Goal: Task Accomplishment & Management: Manage account settings

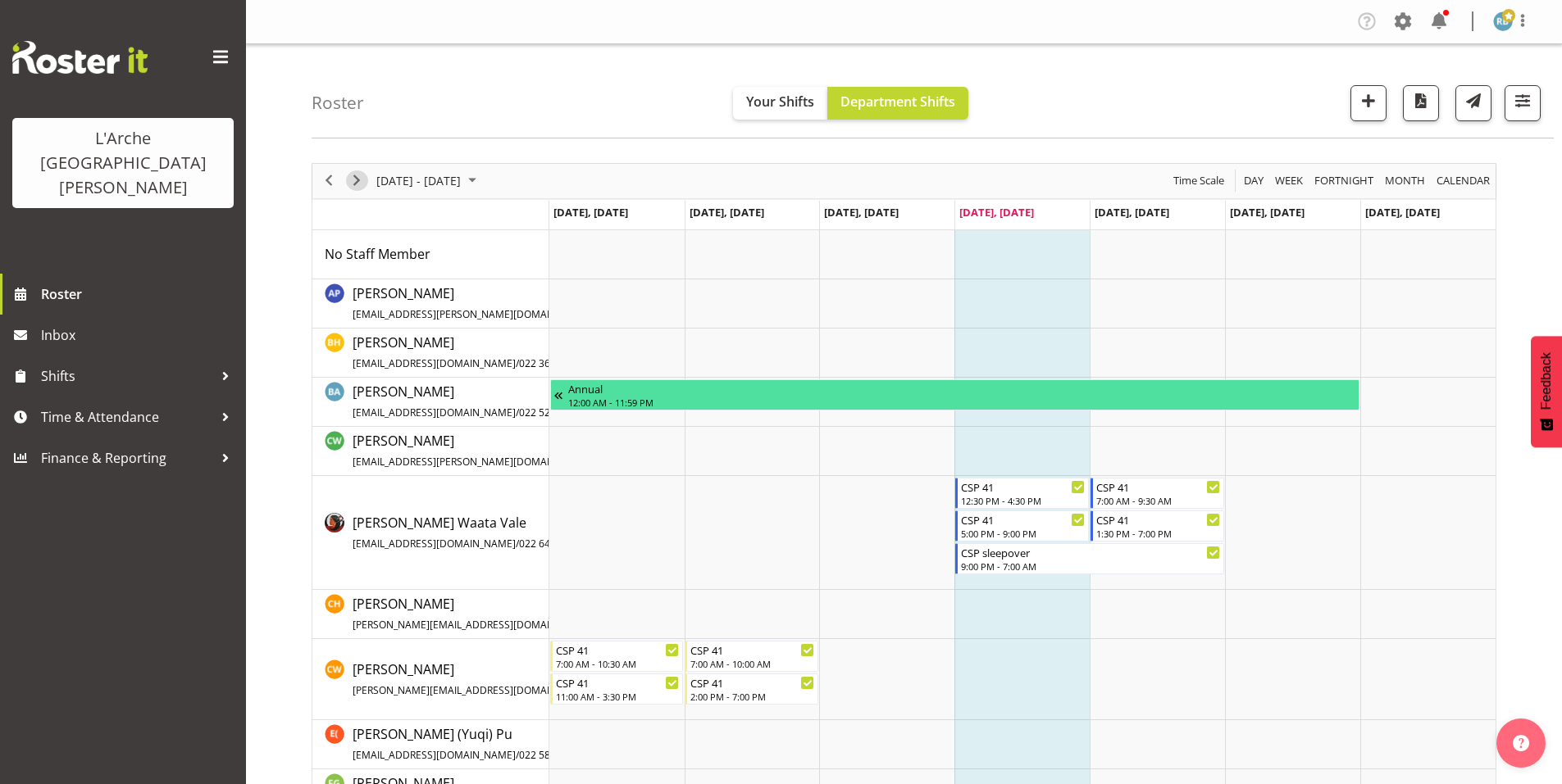
click at [356, 174] on span "Next" at bounding box center [356, 180] width 20 height 21
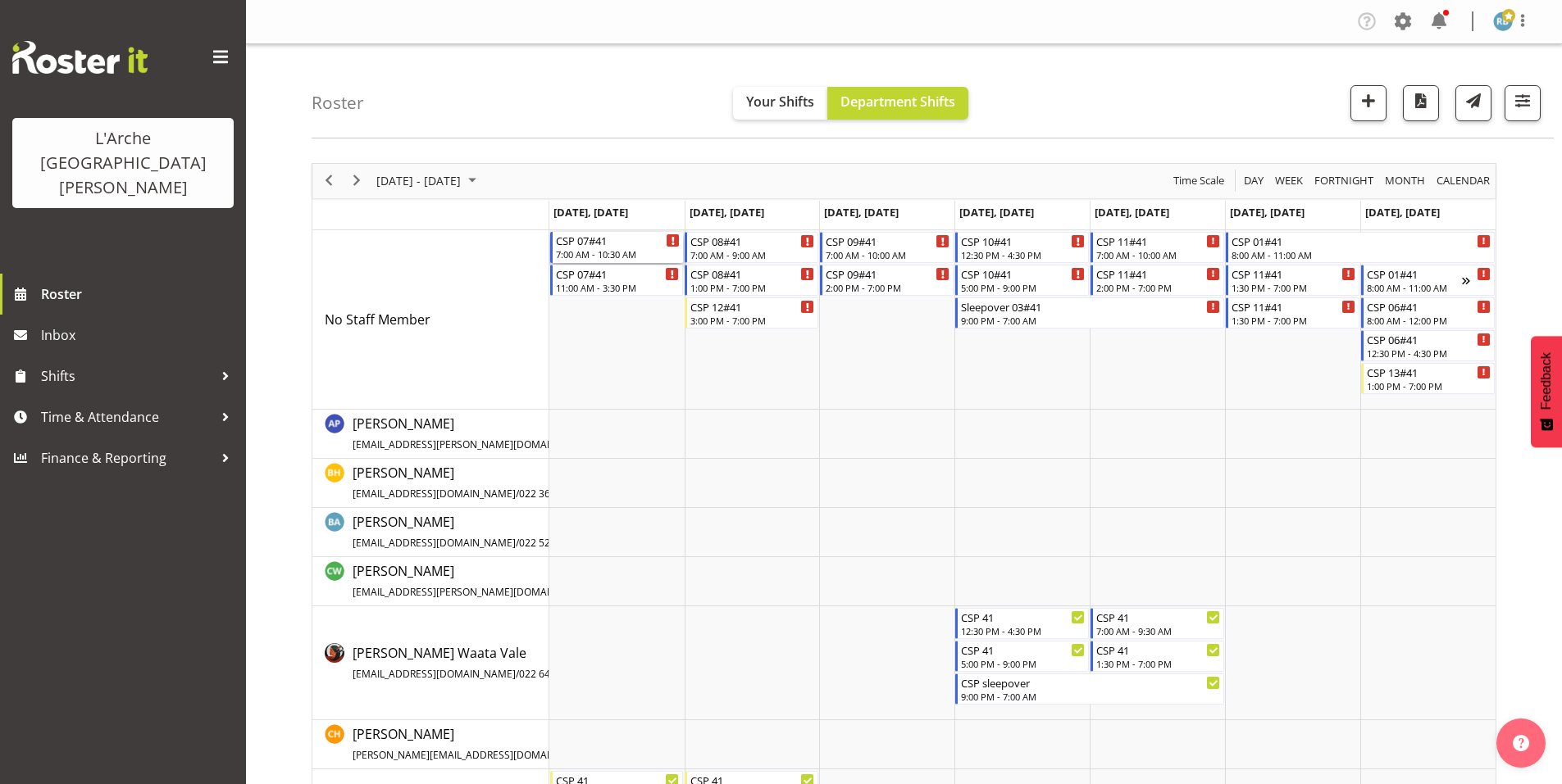
click at [605, 248] on div "7:00 AM - 10:30 AM" at bounding box center [618, 254] width 124 height 13
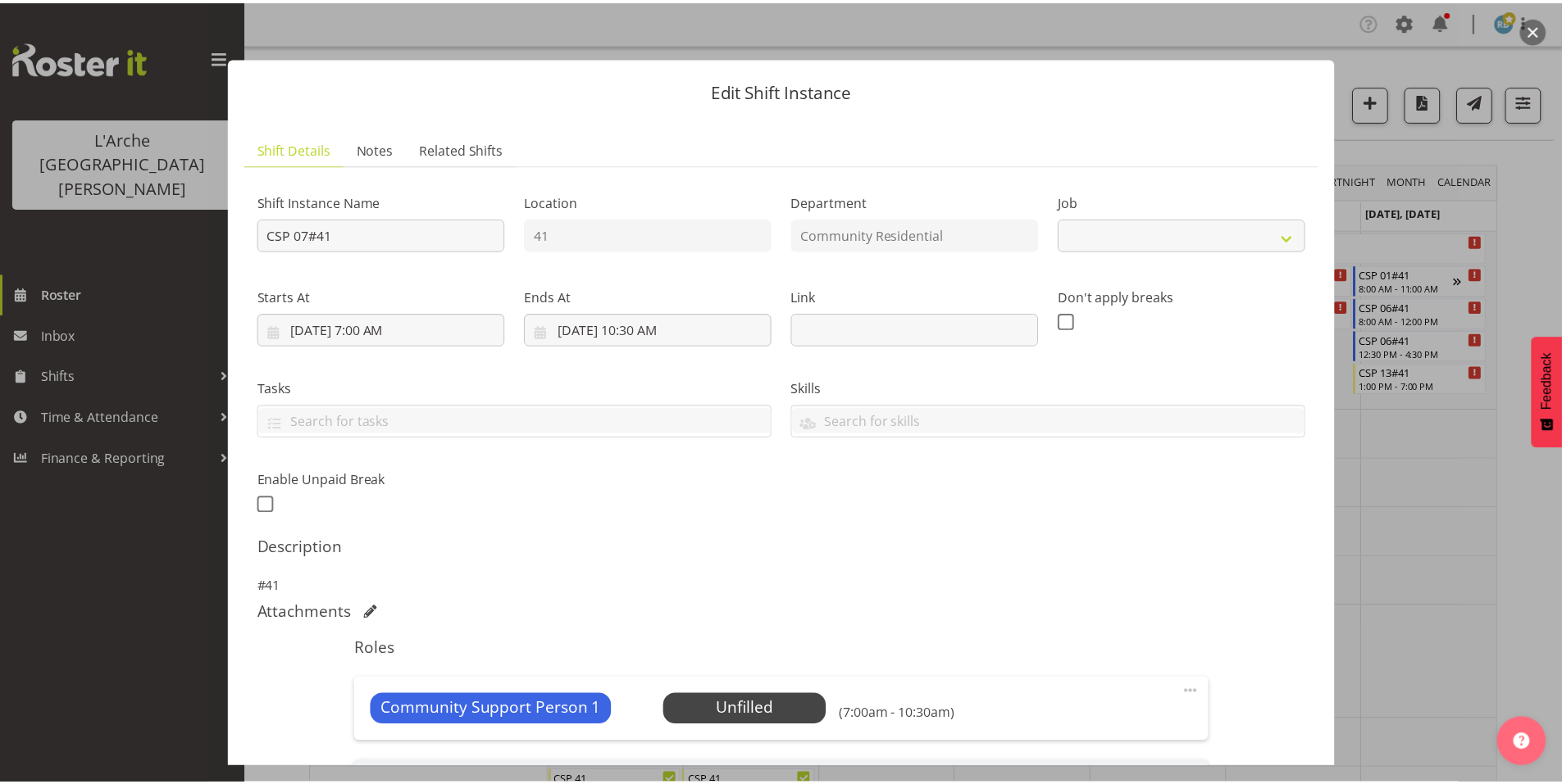
scroll to position [190, 0]
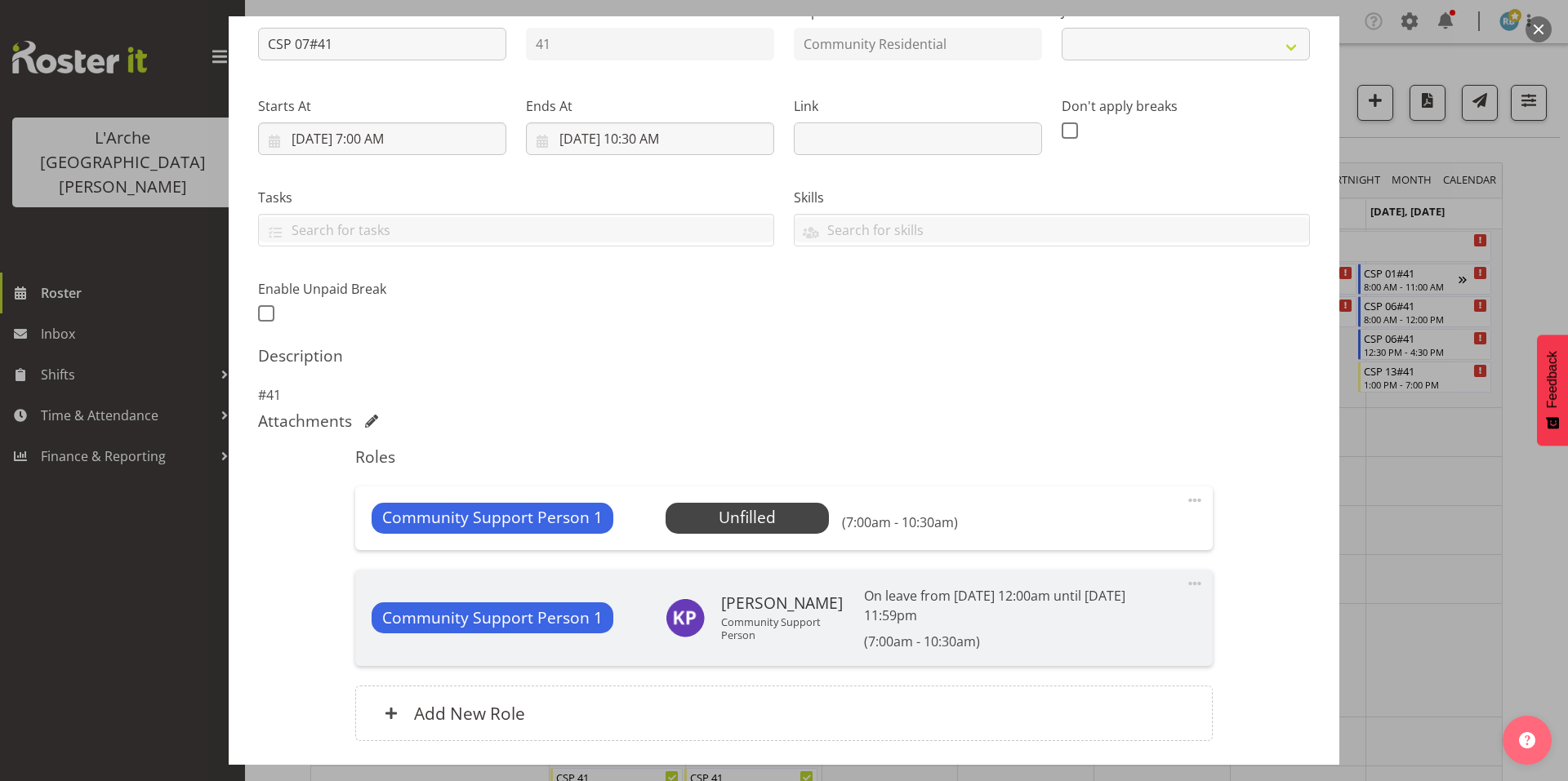
select select "2"
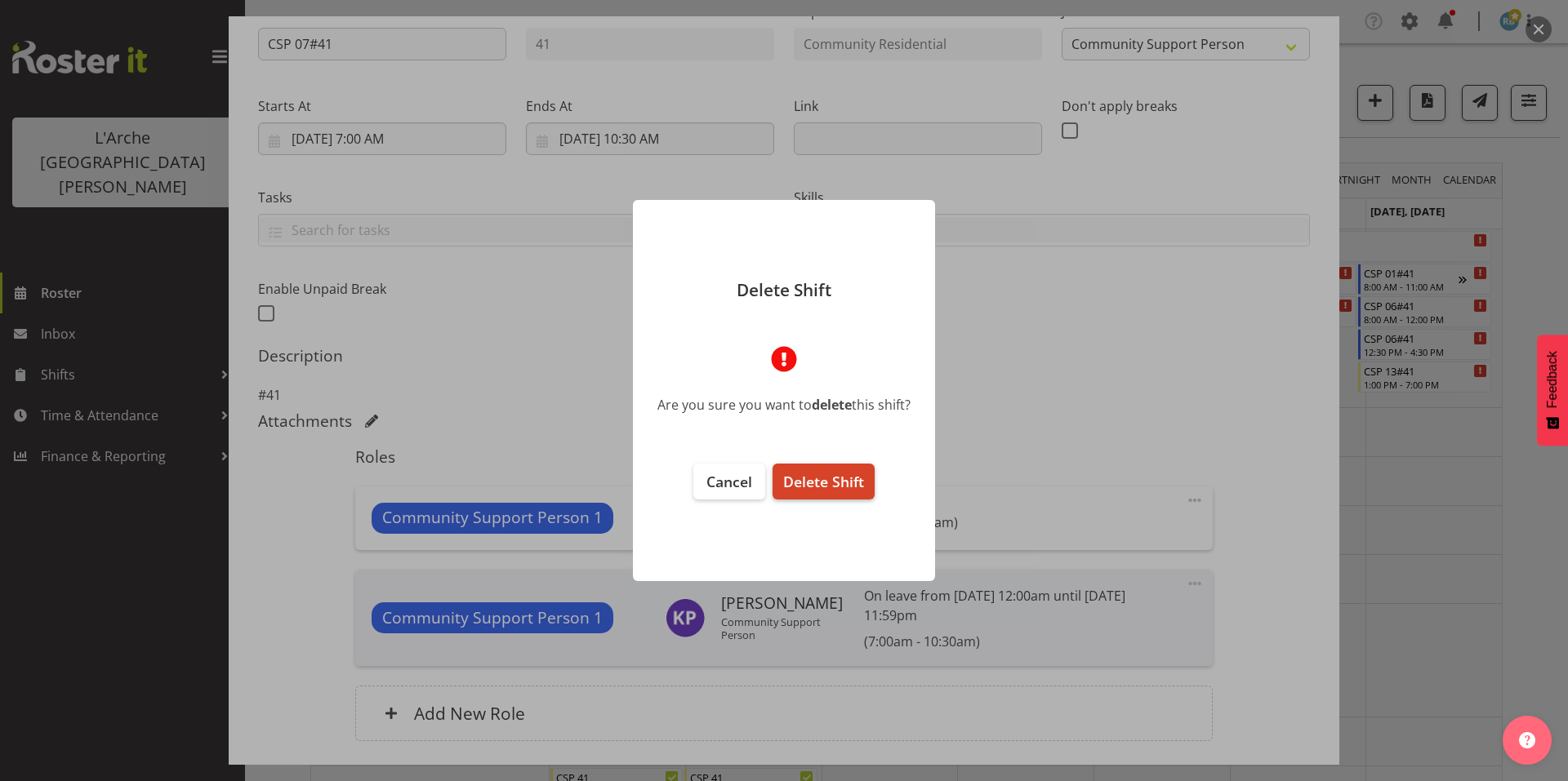
click at [850, 476] on span "Delete Shift" at bounding box center [824, 482] width 81 height 20
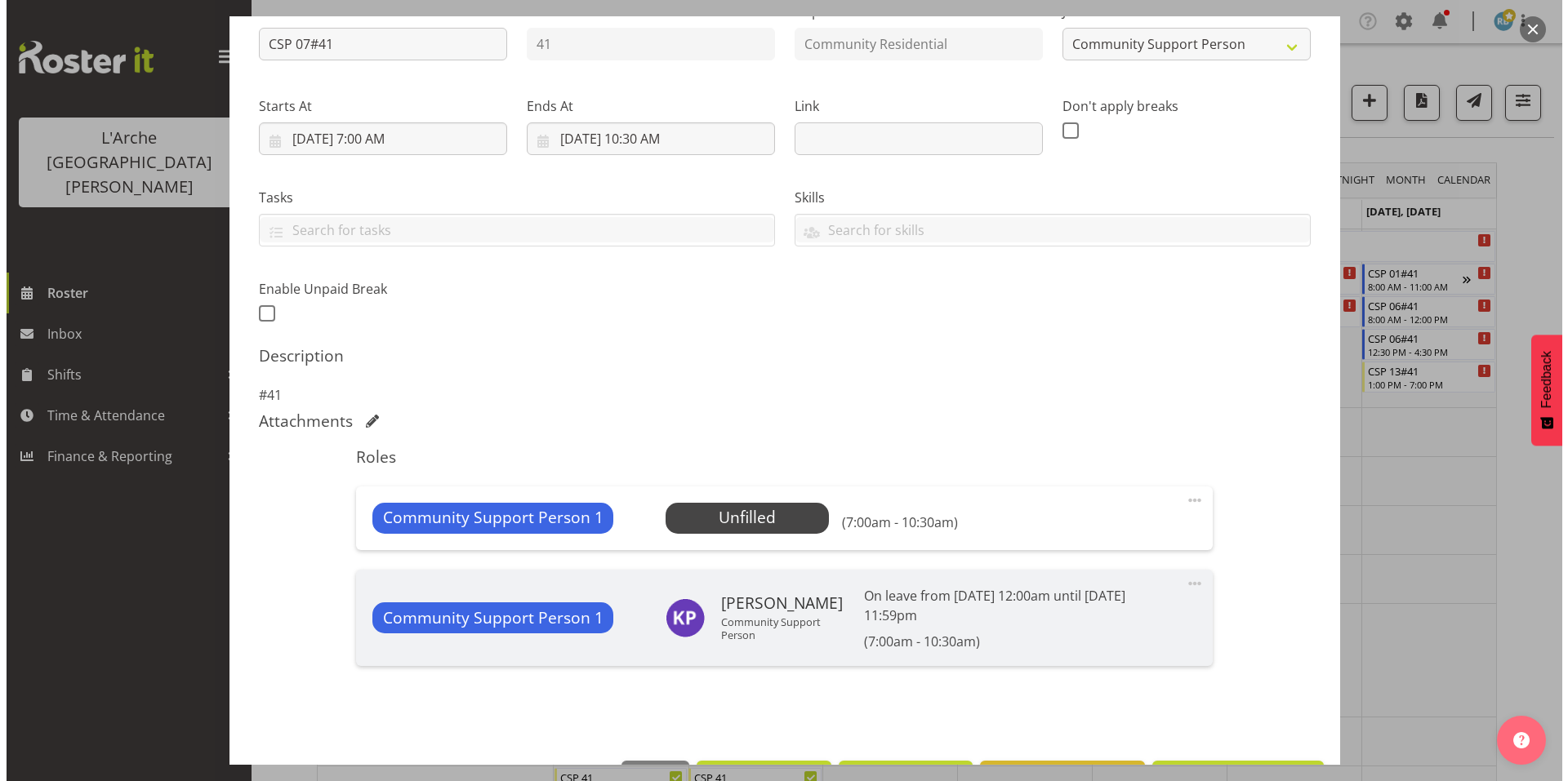
scroll to position [127, 0]
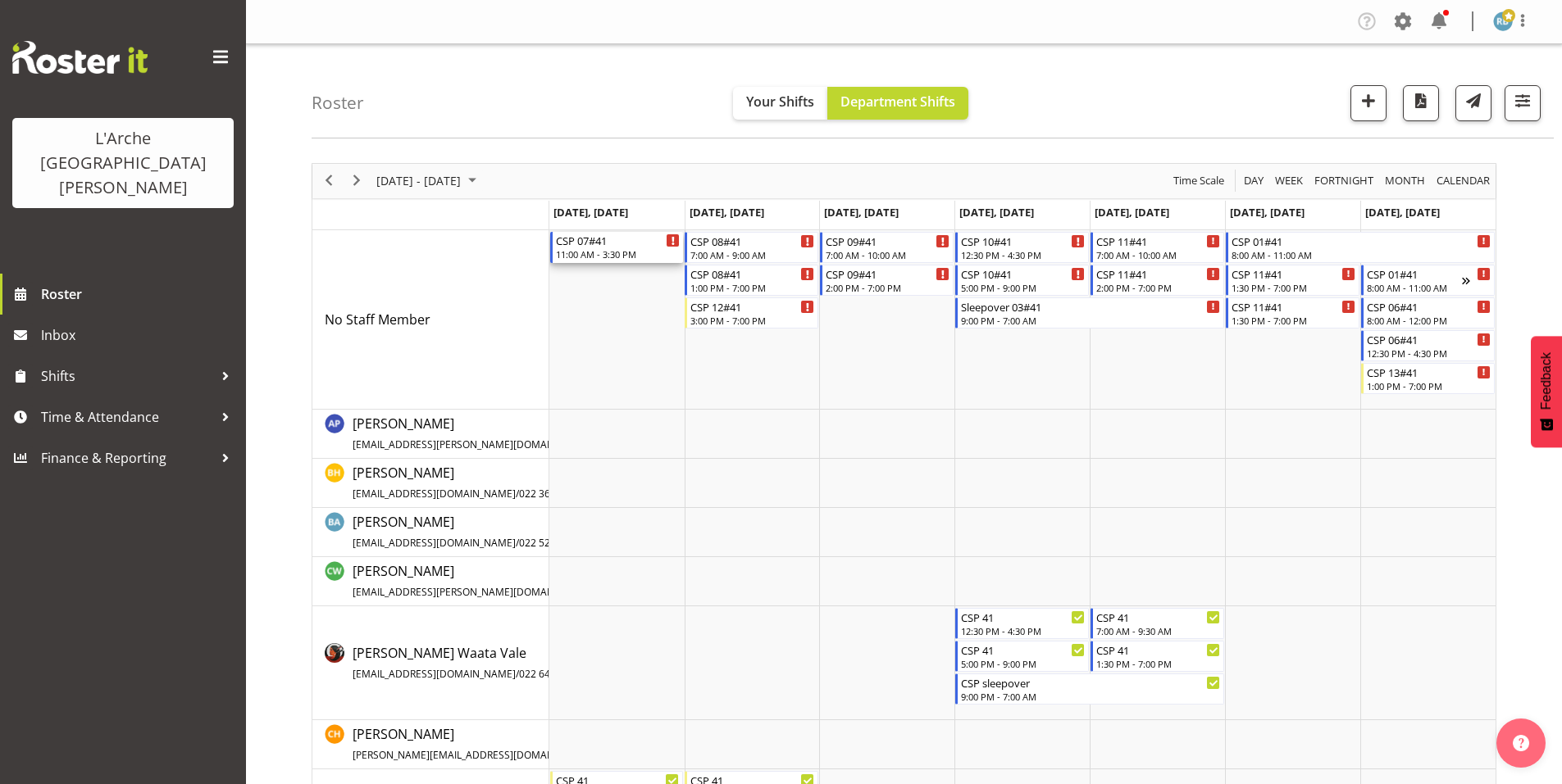
click at [603, 236] on div "CSP 07#41" at bounding box center [618, 240] width 124 height 16
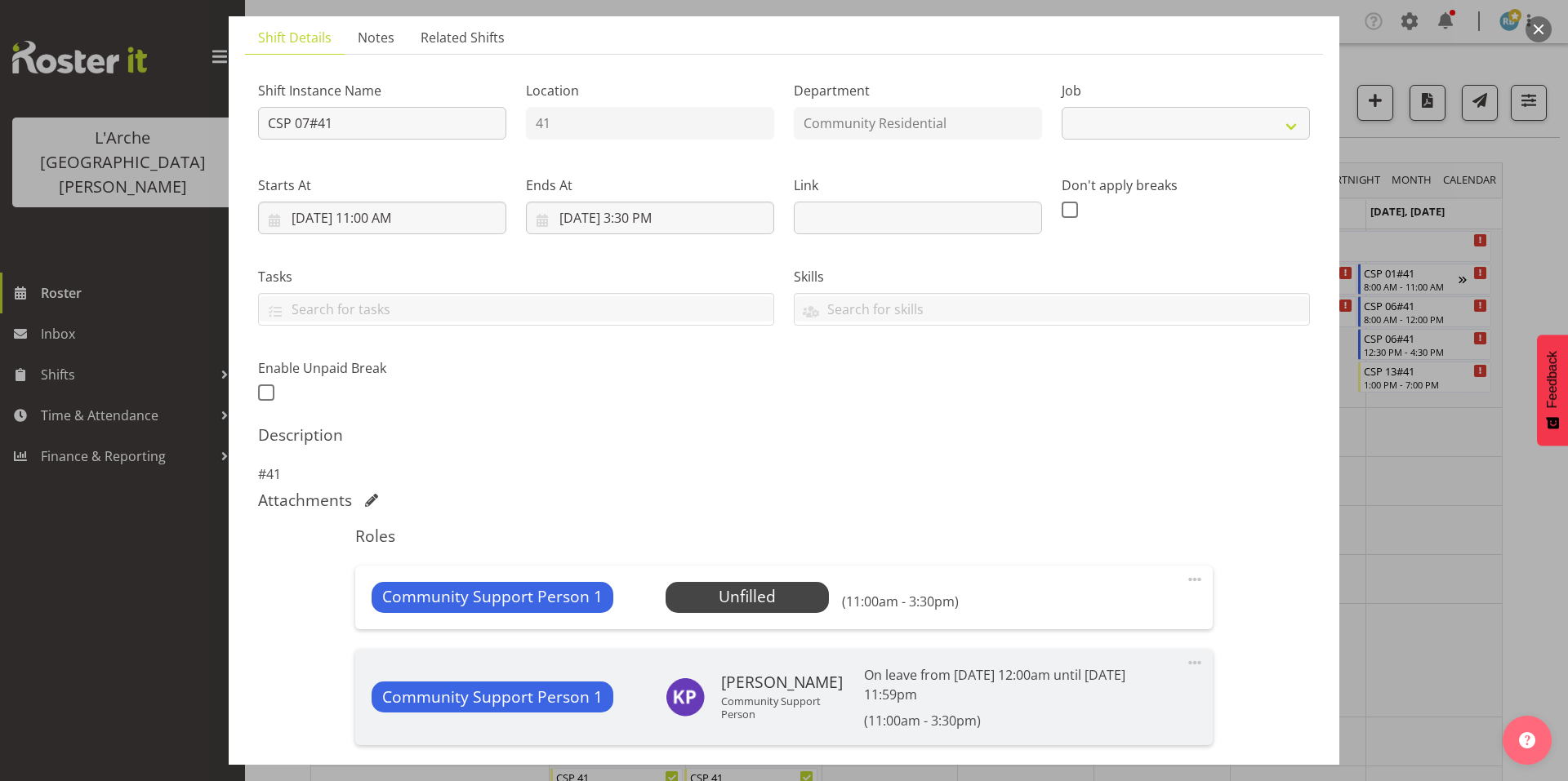
scroll to position [189, 0]
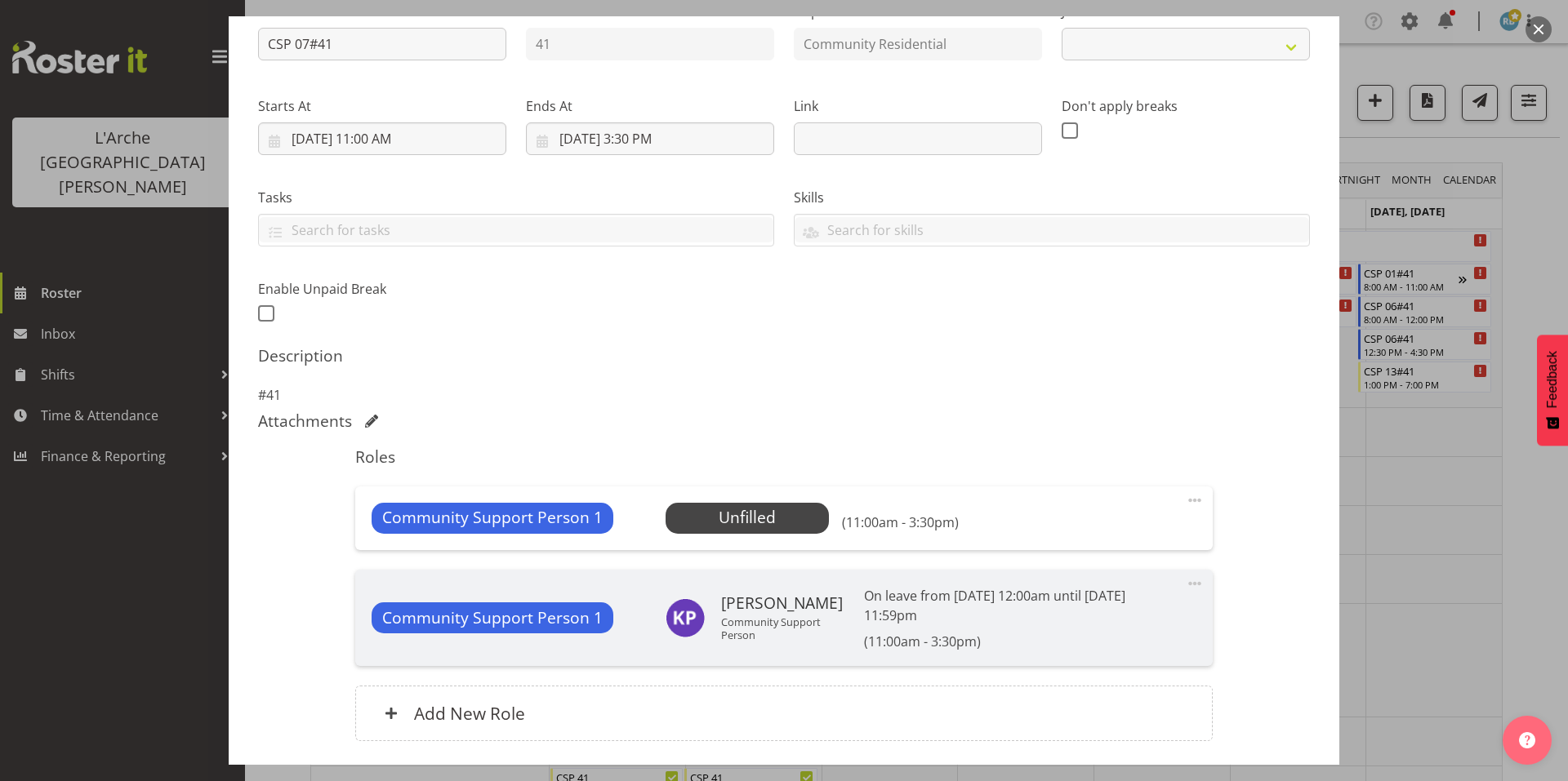
select select "2"
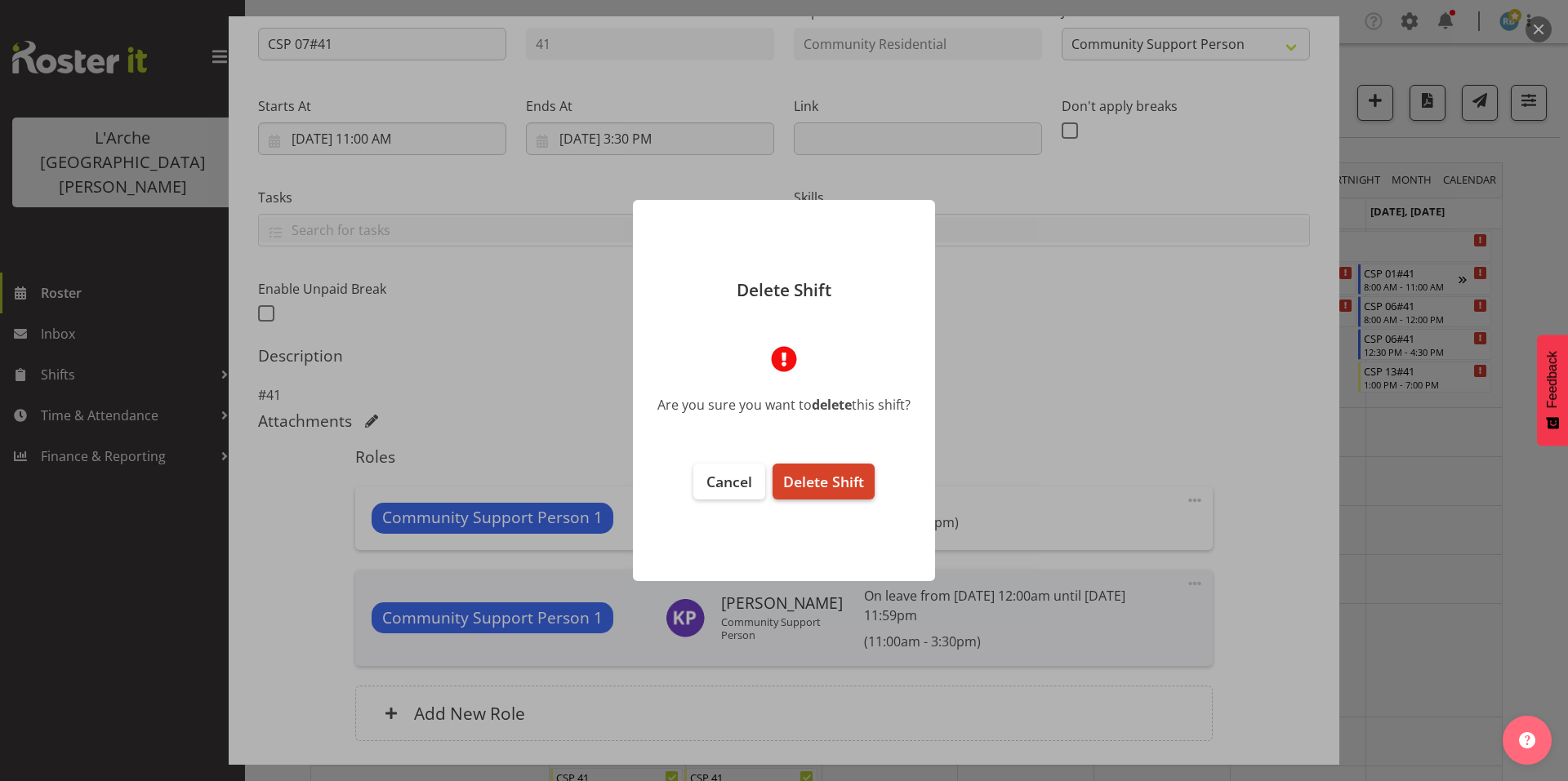
click at [828, 466] on button "Delete Shift" at bounding box center [824, 482] width 102 height 36
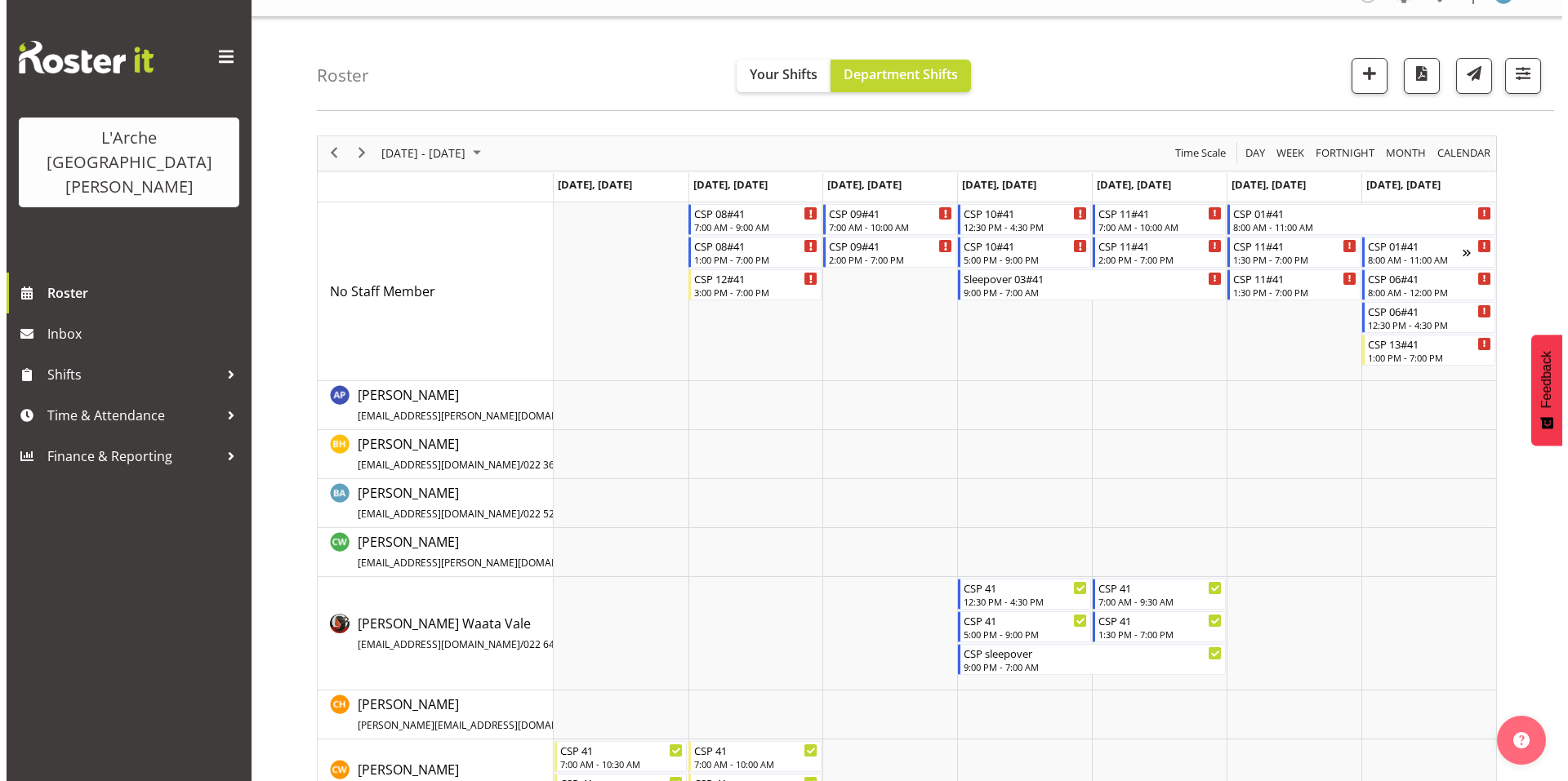
scroll to position [0, 0]
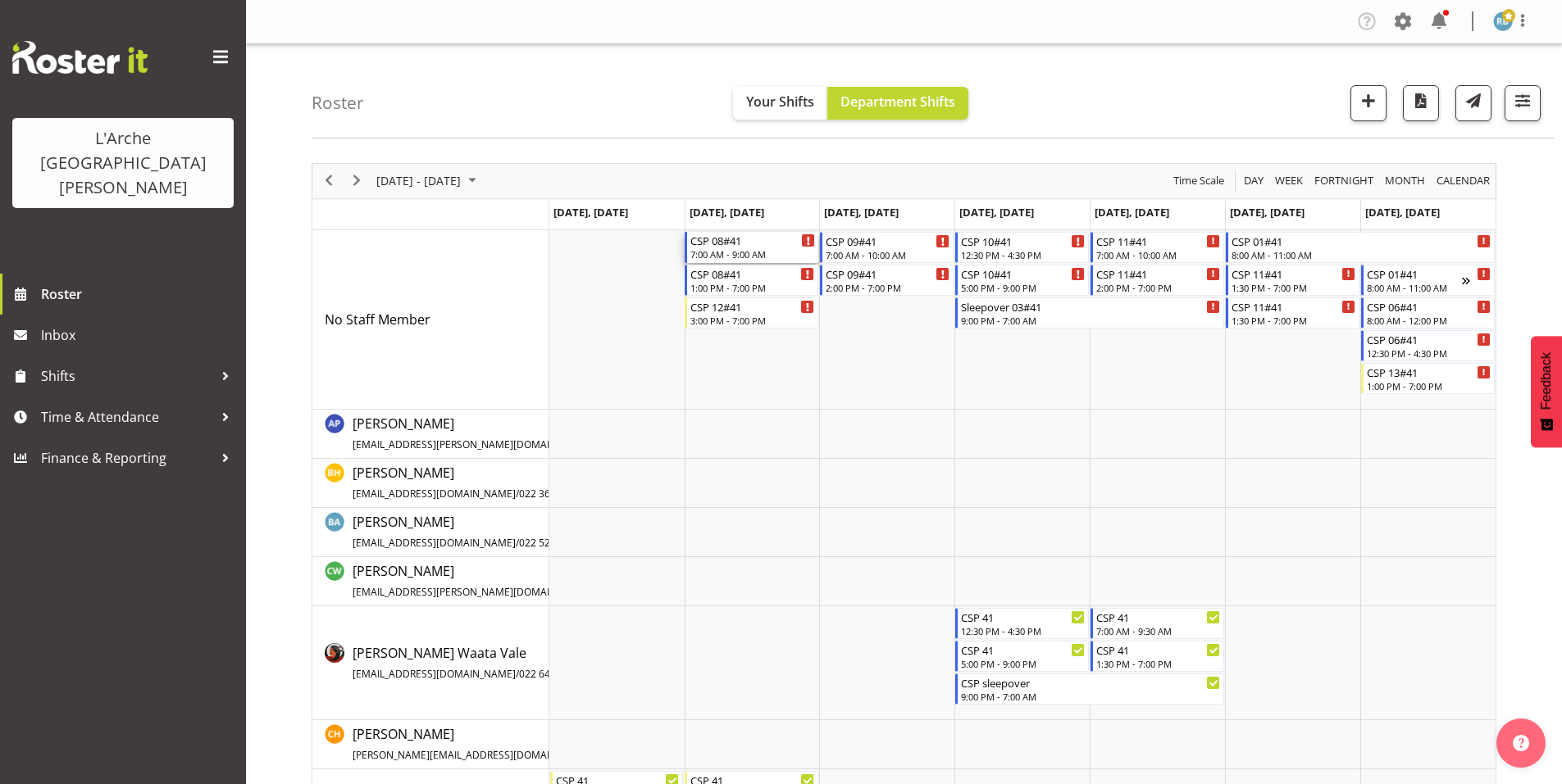
click at [756, 248] on div "7:00 AM - 9:00 AM" at bounding box center [752, 254] width 124 height 13
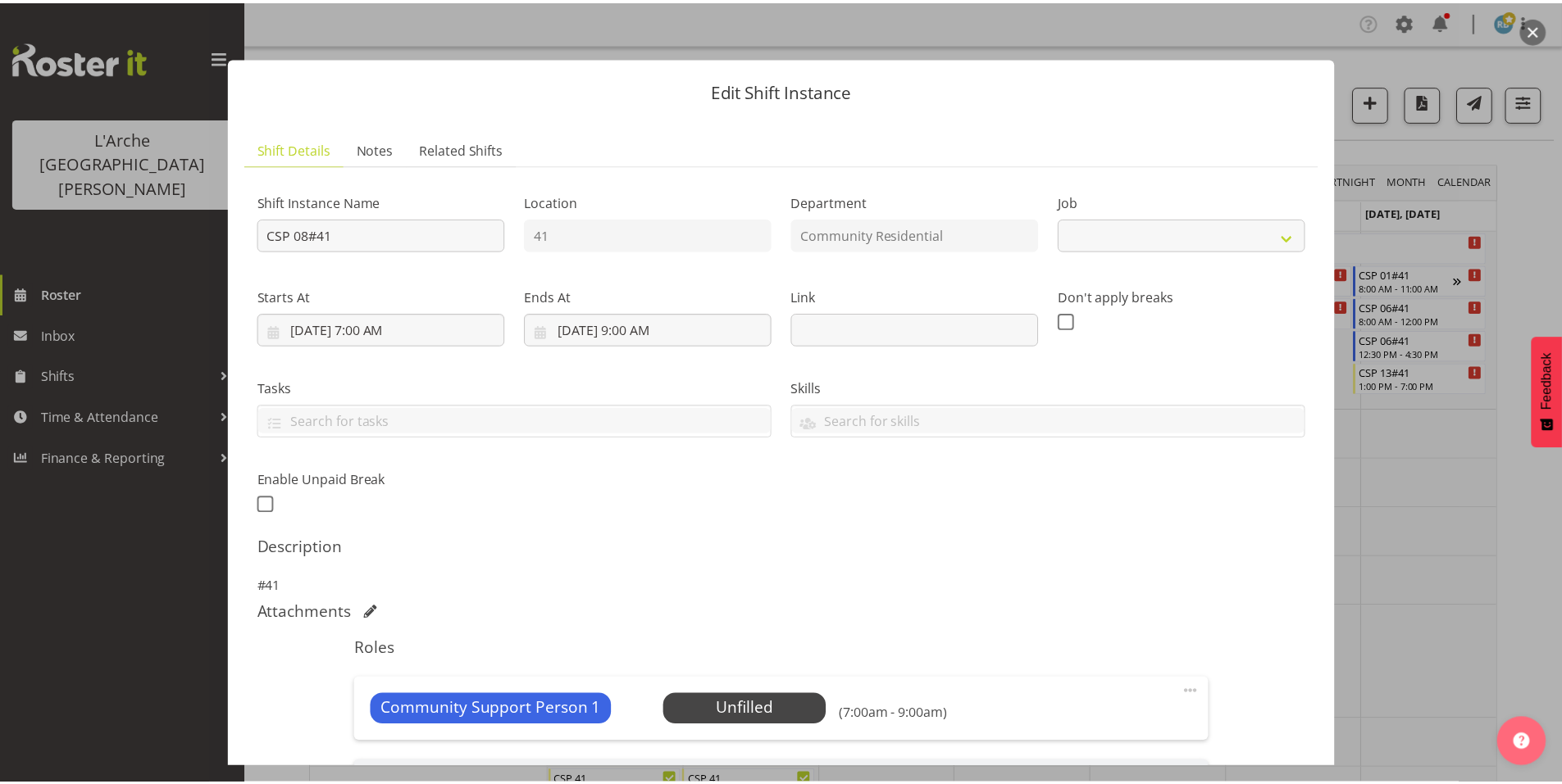
scroll to position [190, 0]
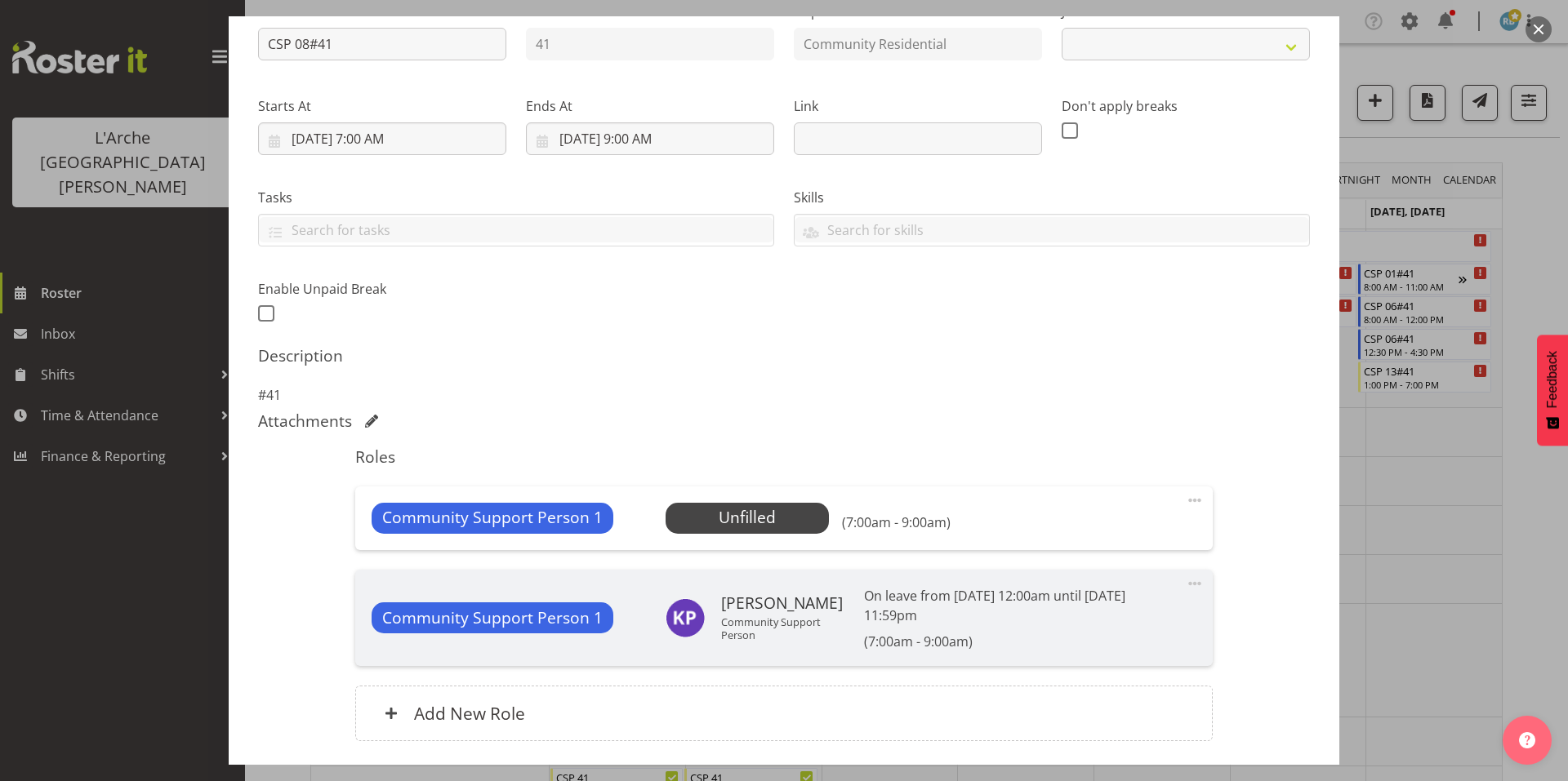
select select "2"
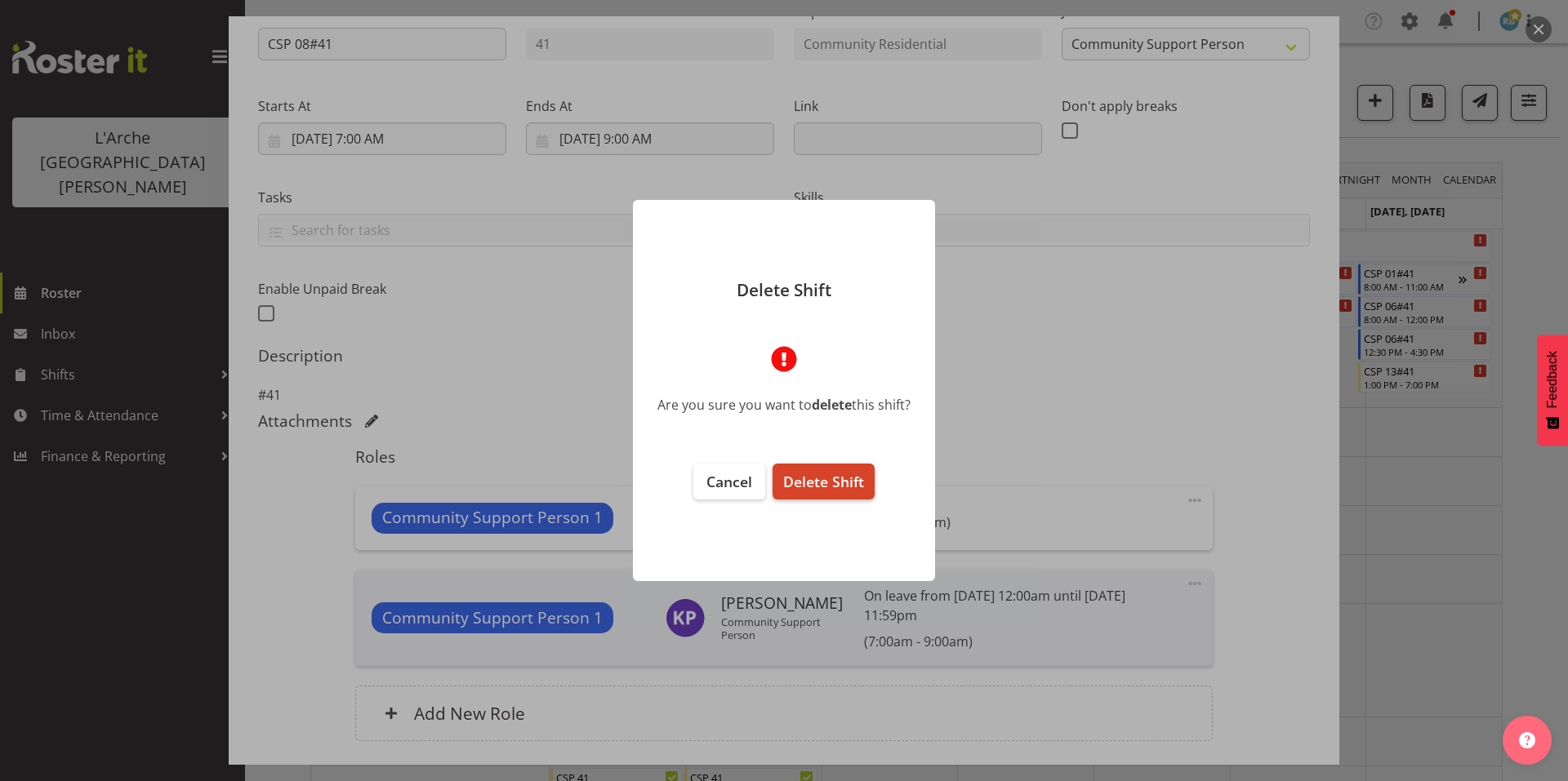
click at [853, 480] on span "Delete Shift" at bounding box center [824, 482] width 81 height 20
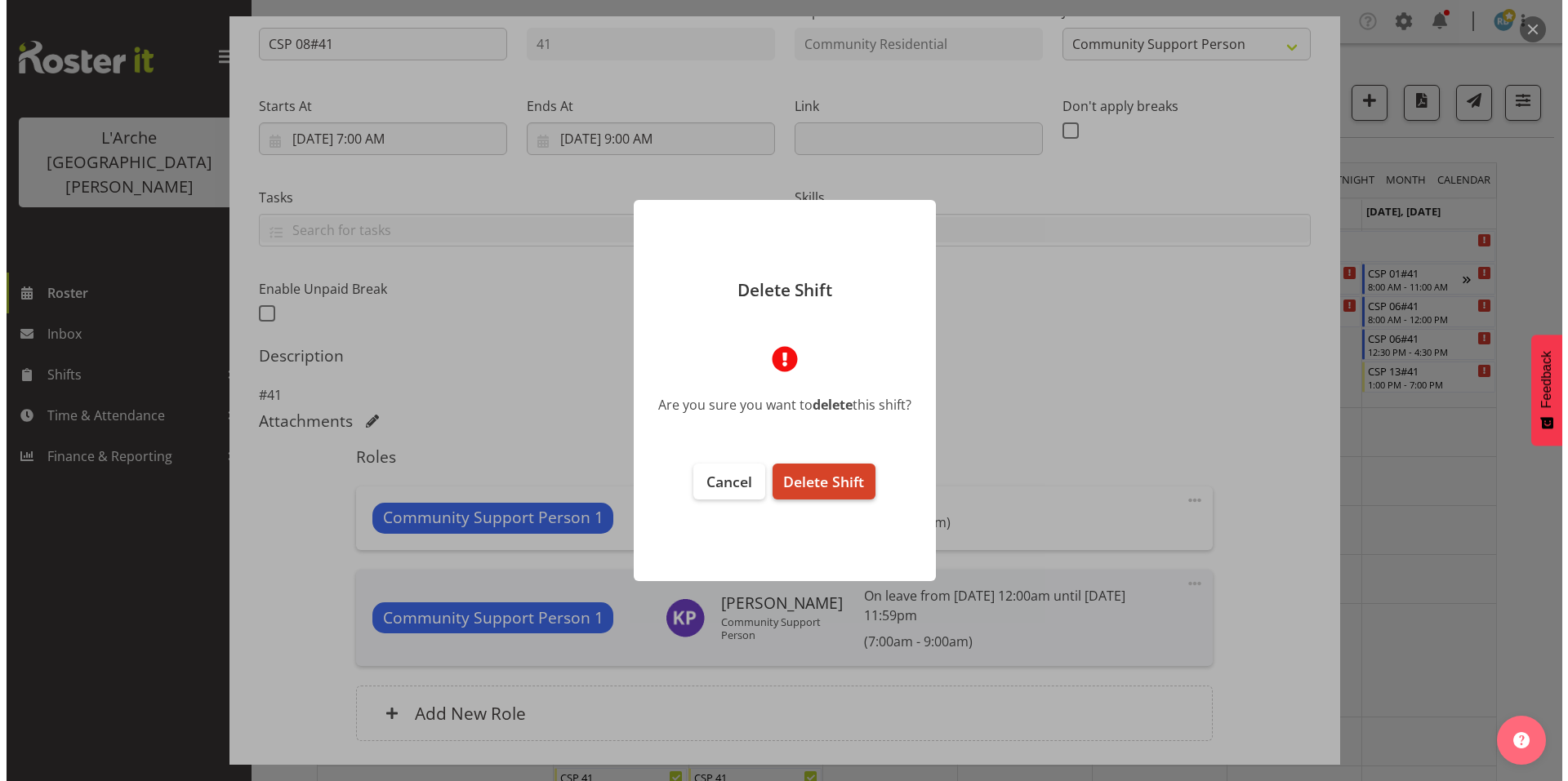
scroll to position [127, 0]
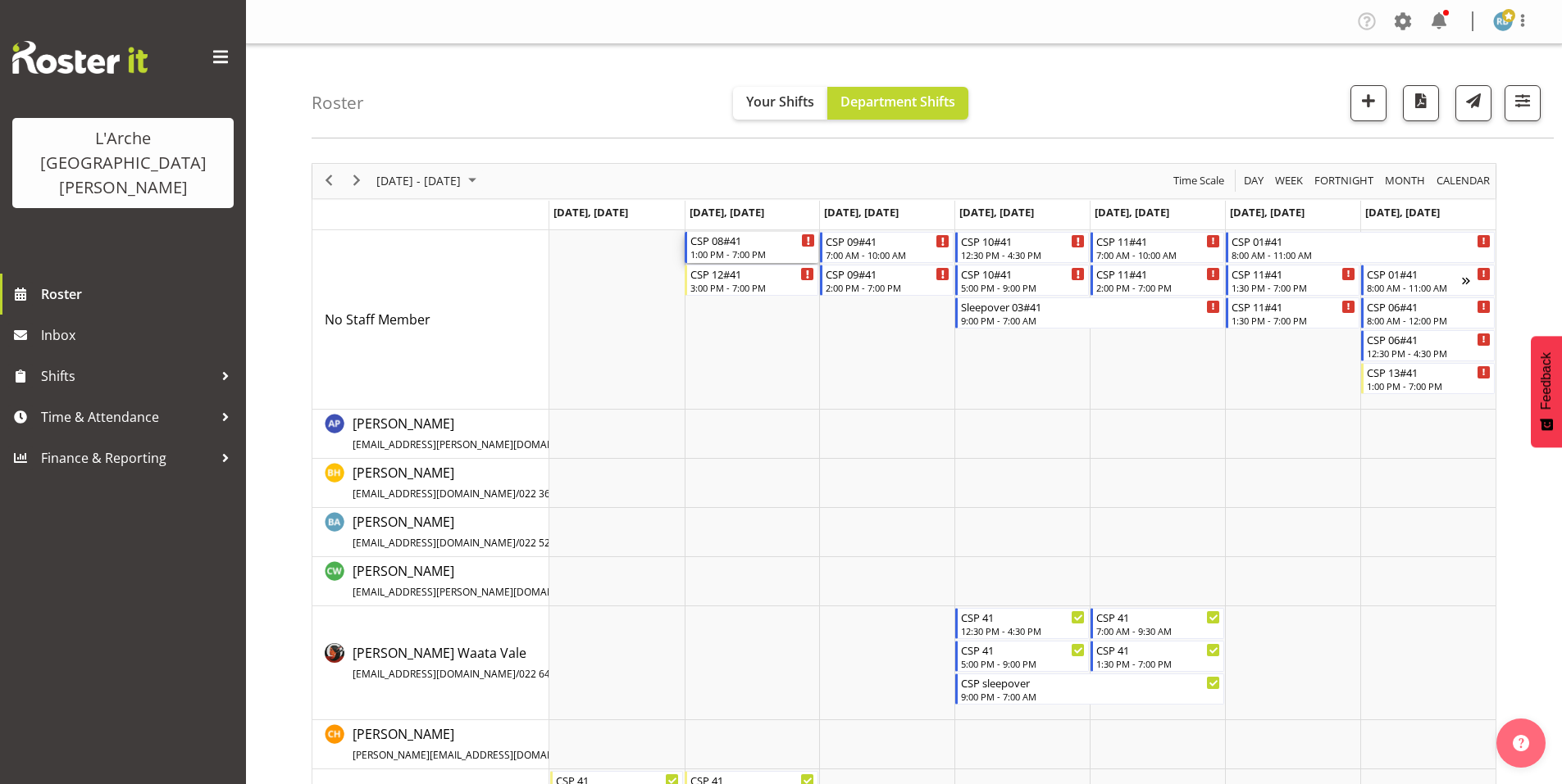
click at [727, 237] on div "CSP 08#41" at bounding box center [752, 240] width 124 height 16
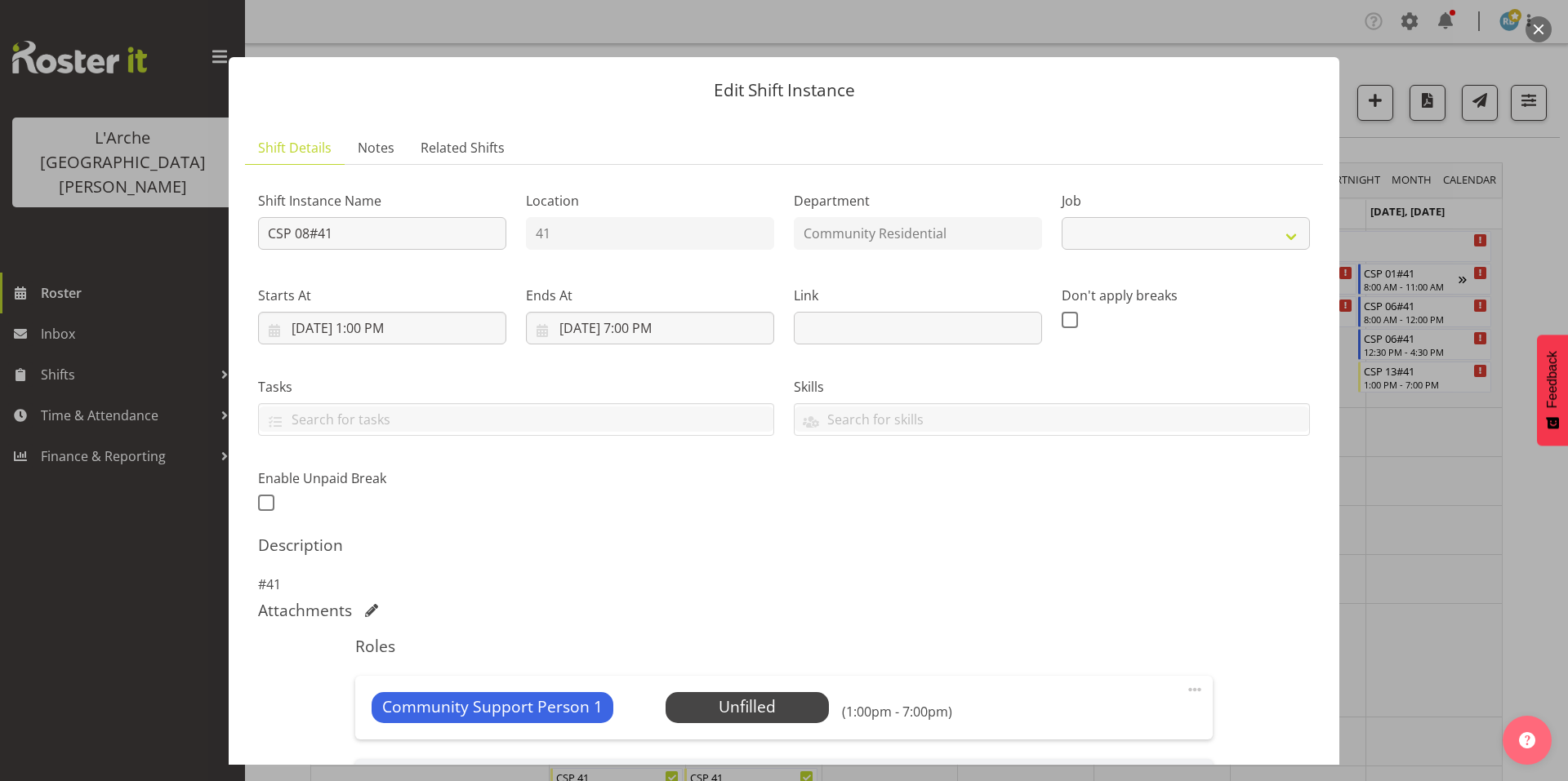
scroll to position [189, 0]
select select "2"
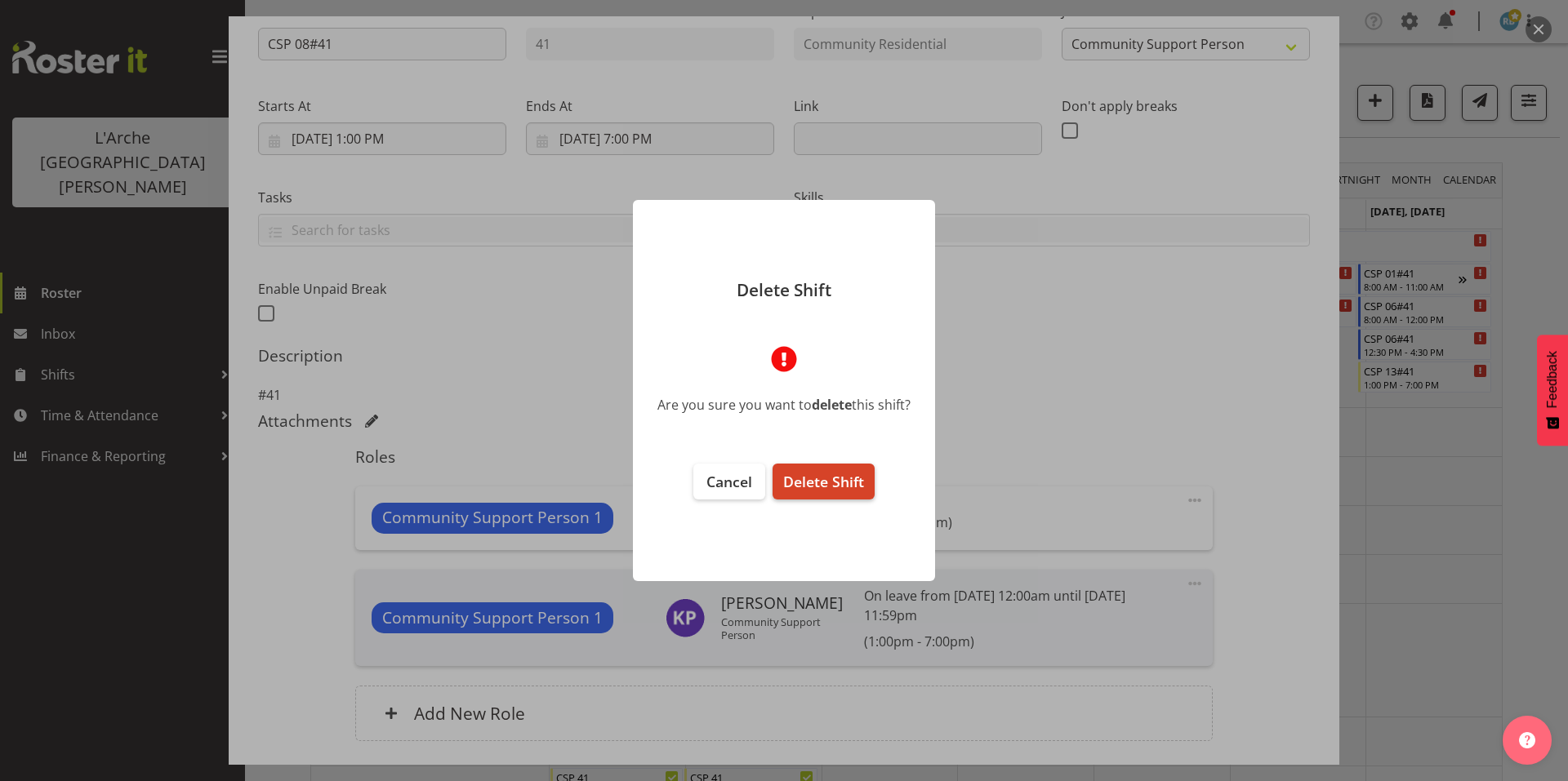
click at [835, 480] on span "Delete Shift" at bounding box center [824, 482] width 81 height 20
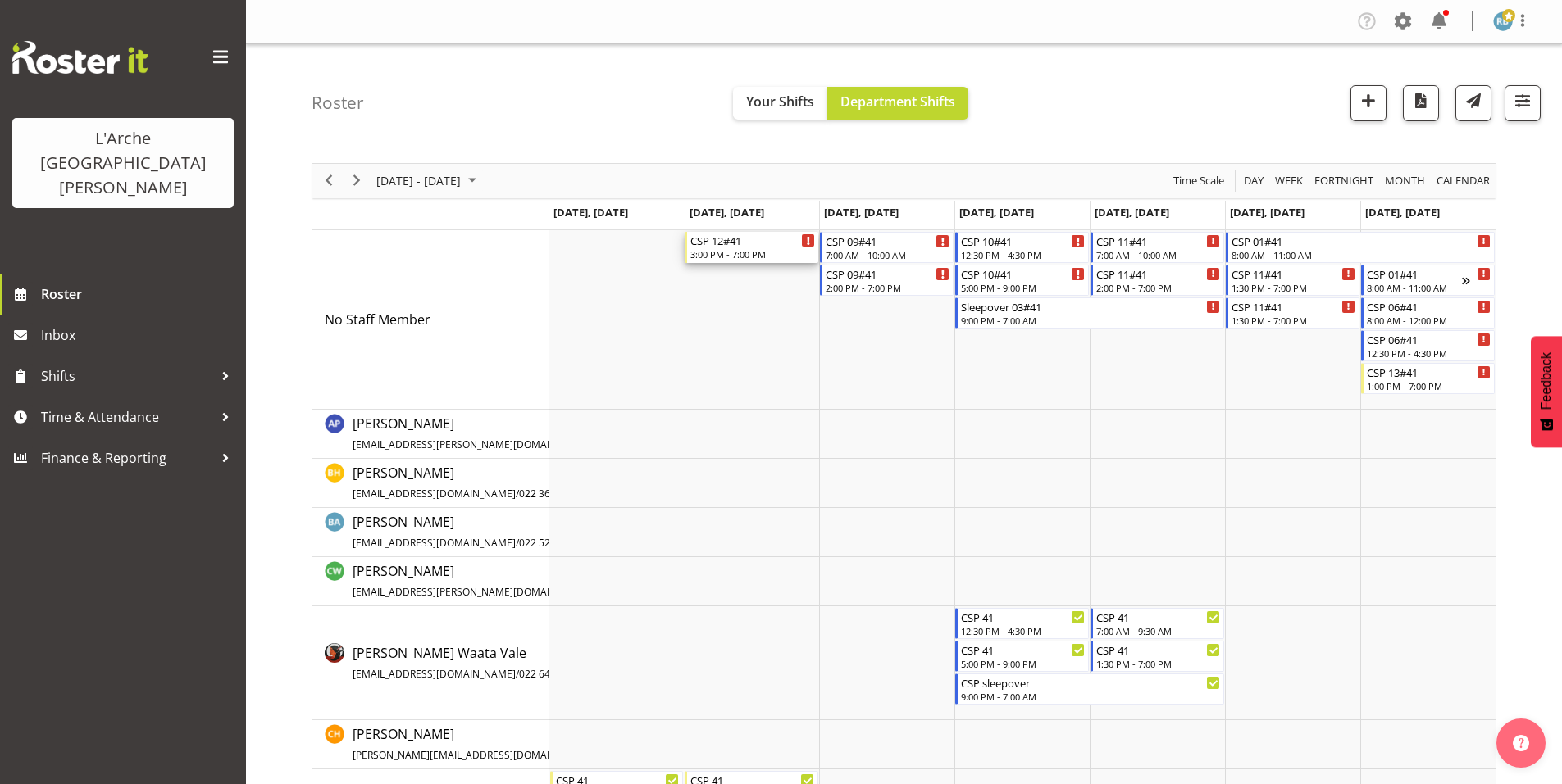
click at [728, 248] on div "3:00 PM - 7:00 PM" at bounding box center [752, 254] width 124 height 13
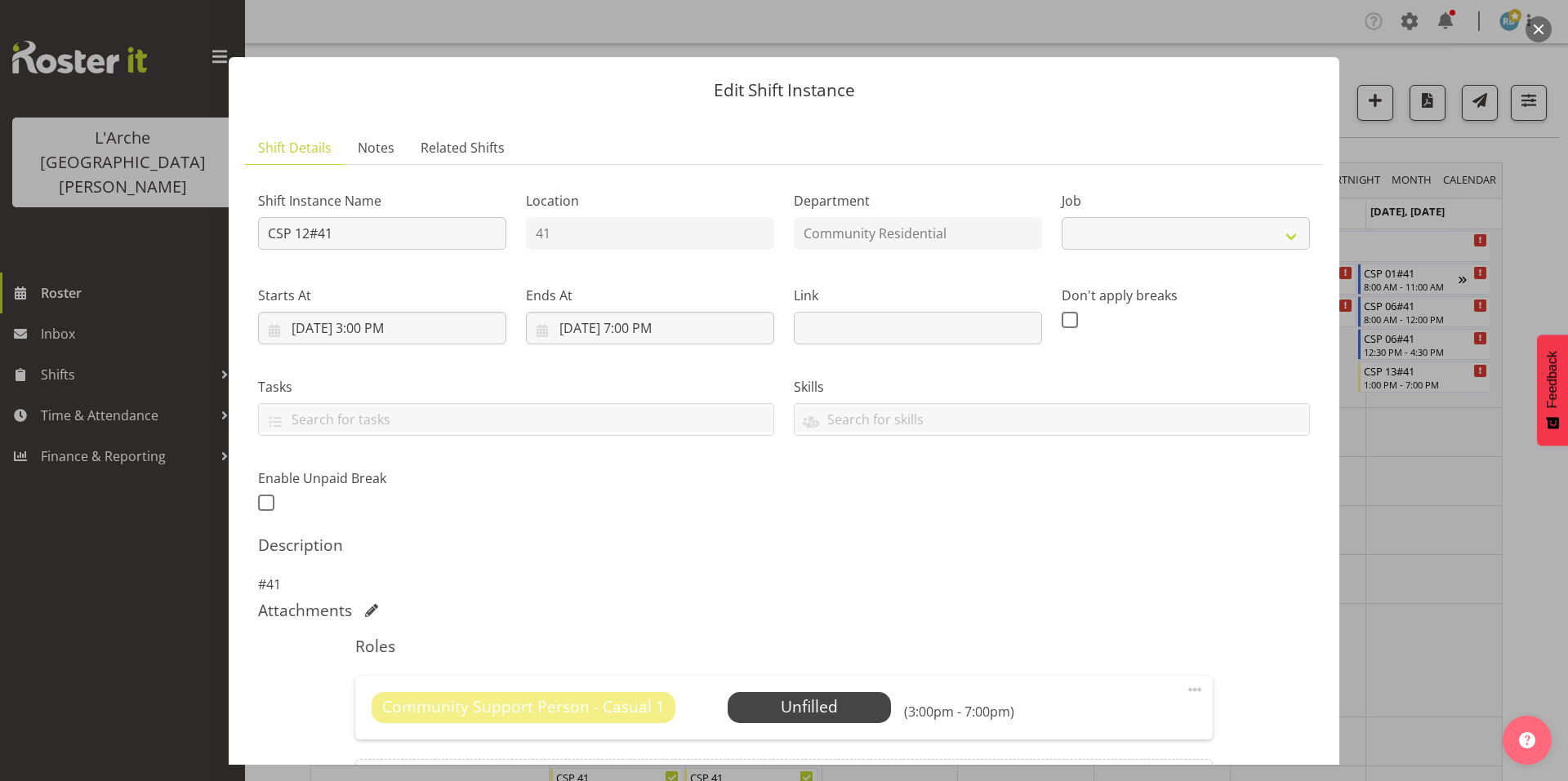
select select "3"
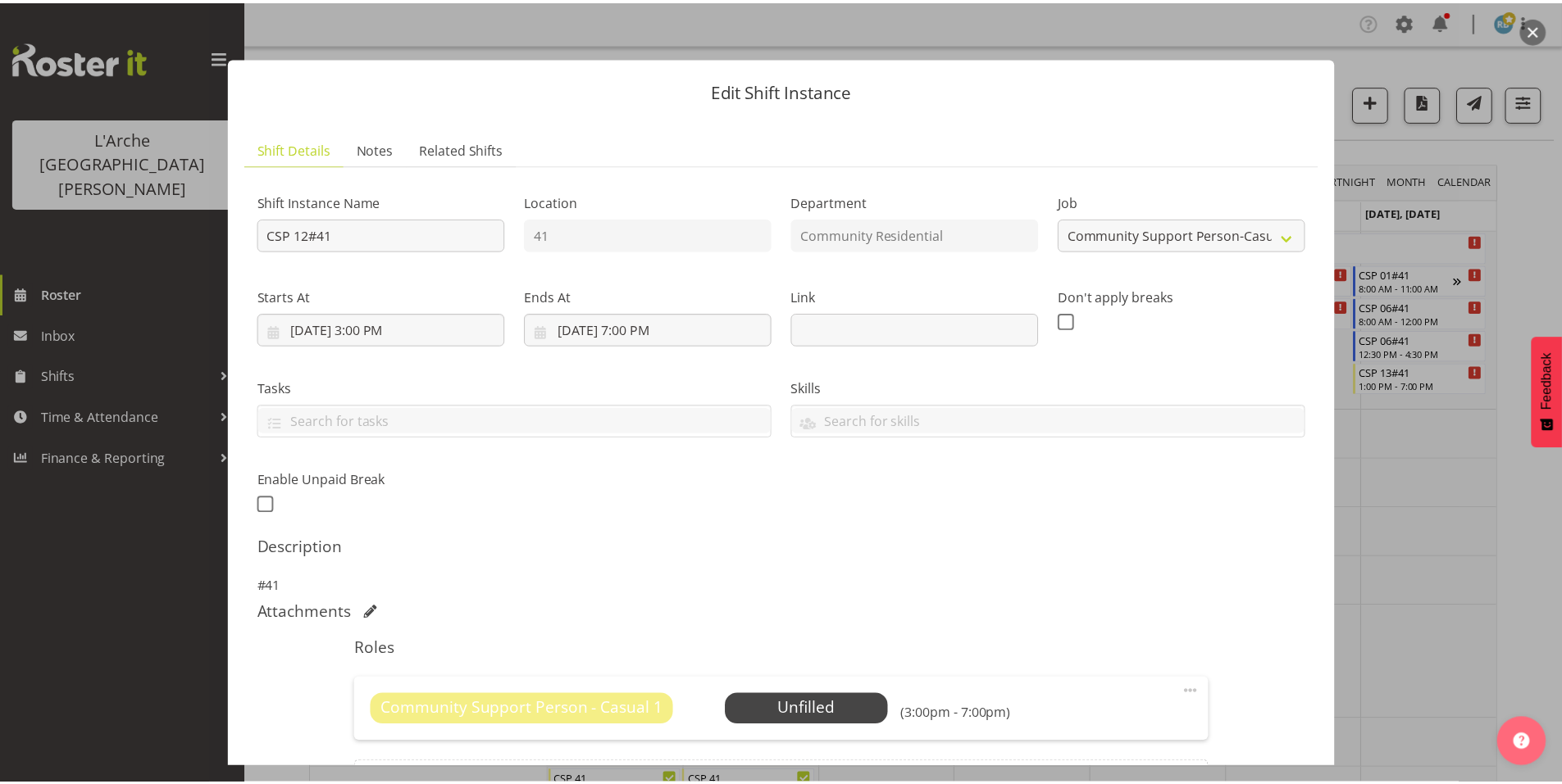
scroll to position [104, 0]
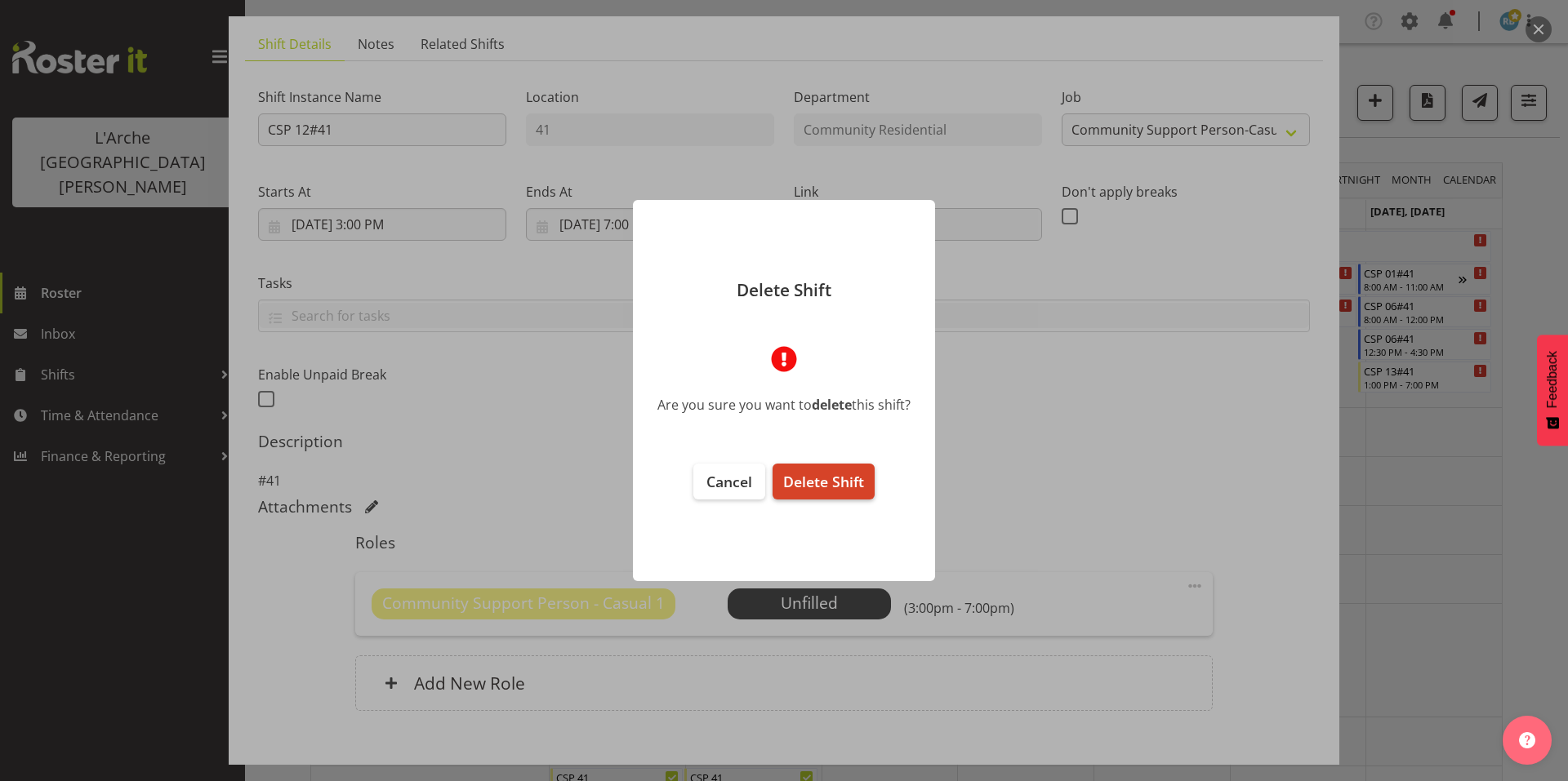
click at [843, 481] on span "Delete Shift" at bounding box center [824, 482] width 81 height 20
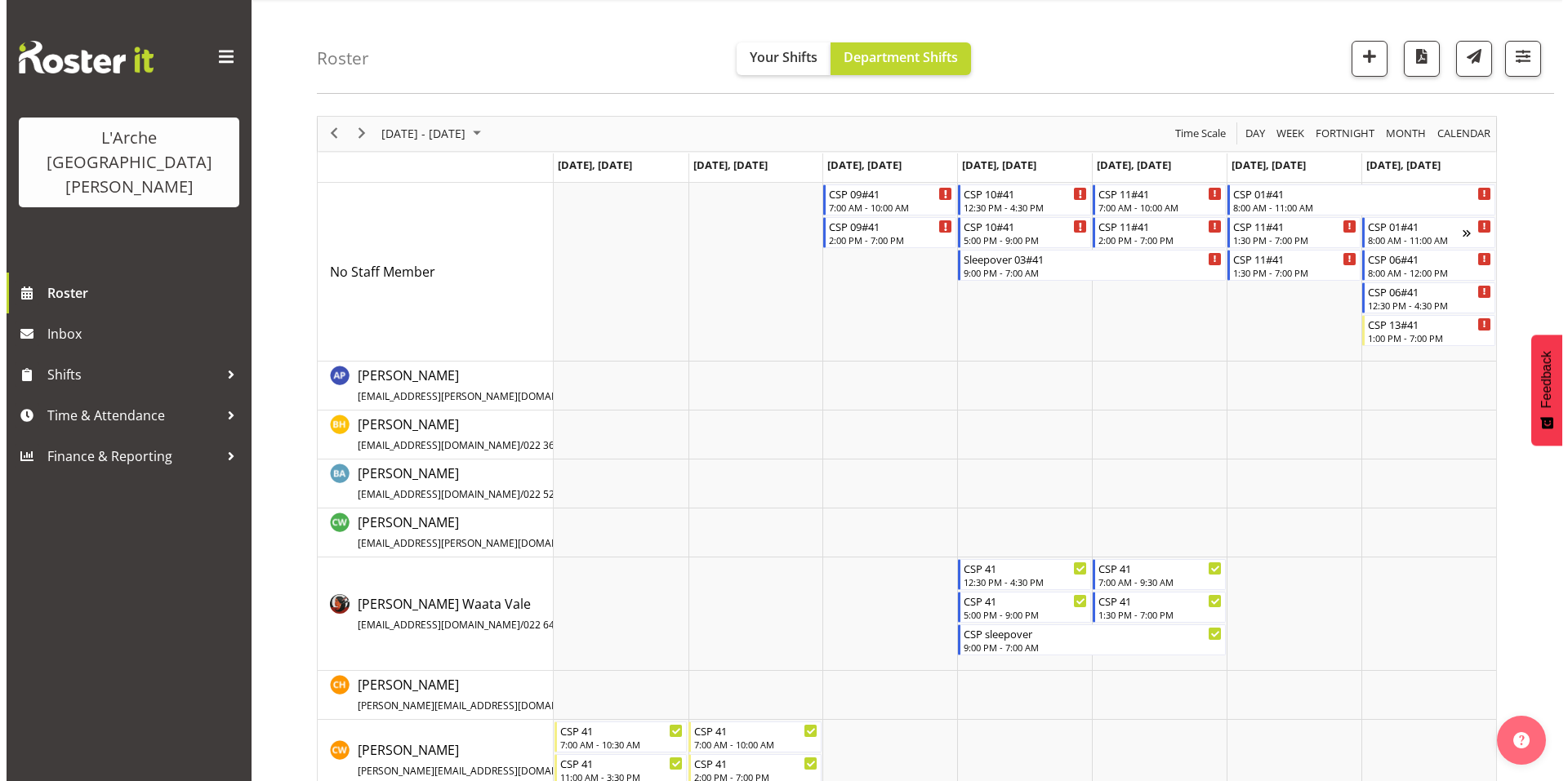
scroll to position [0, 0]
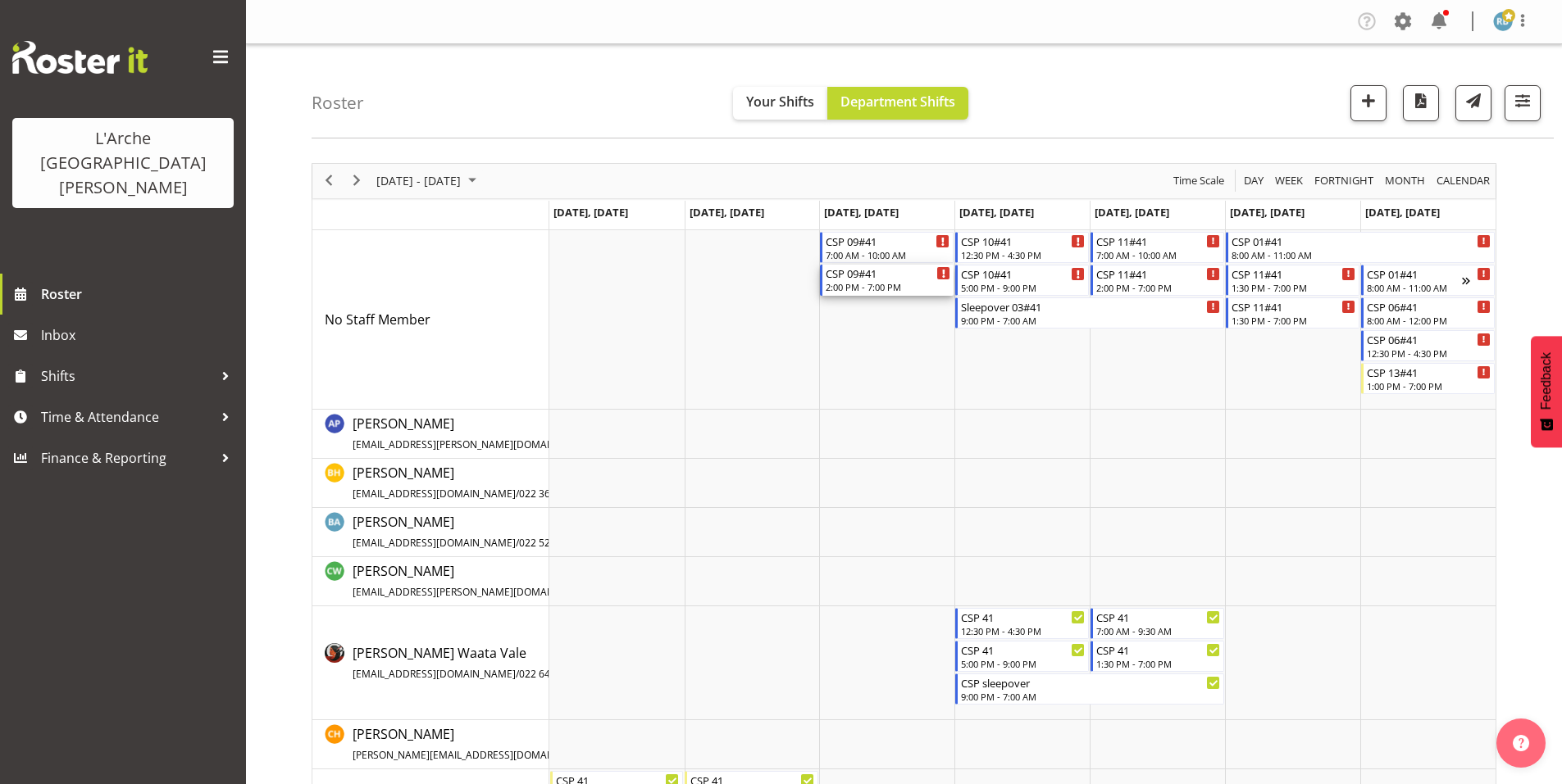
click at [879, 270] on div "CSP 09#41" at bounding box center [888, 273] width 124 height 16
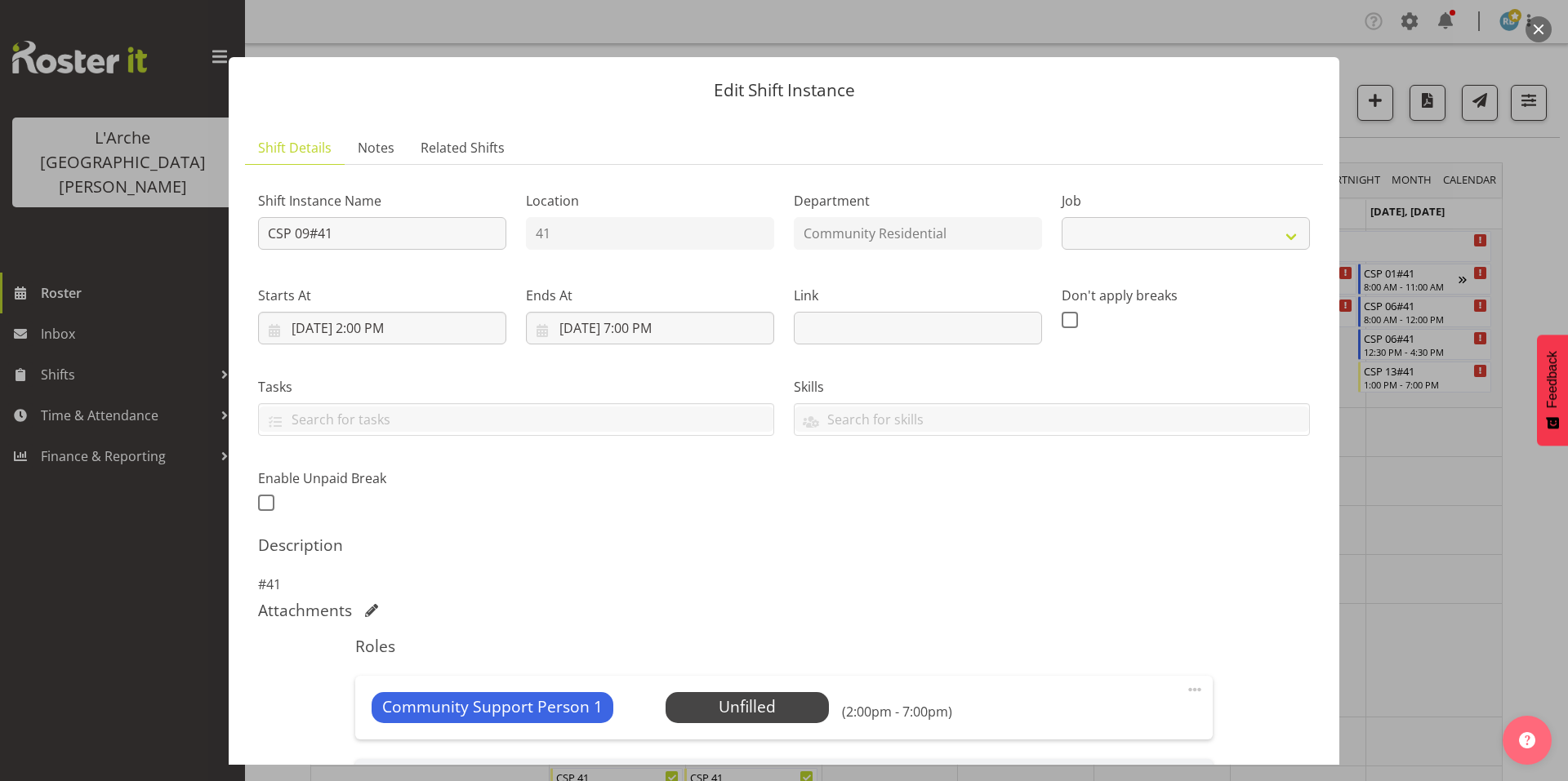
select select "2"
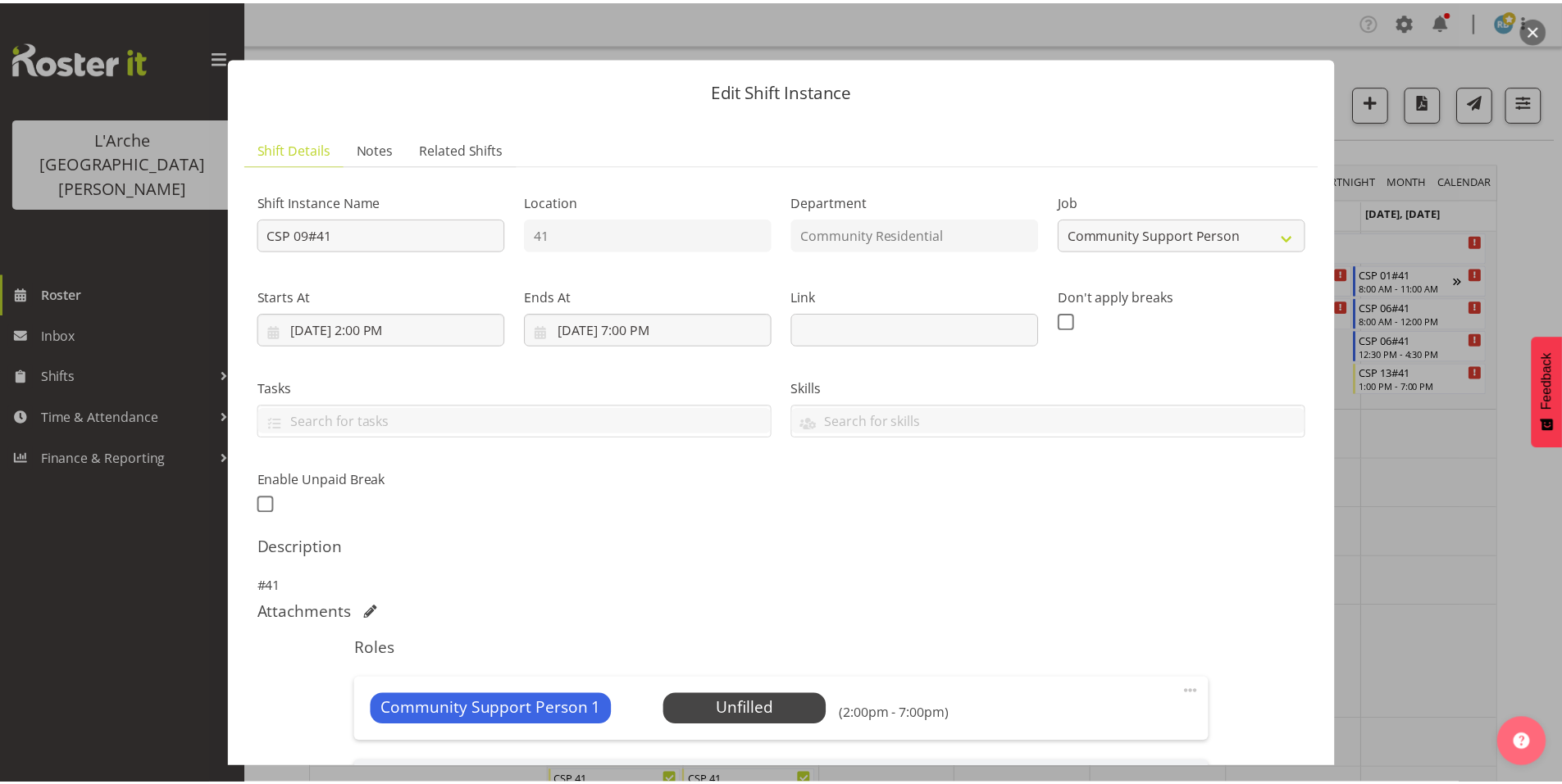
scroll to position [190, 0]
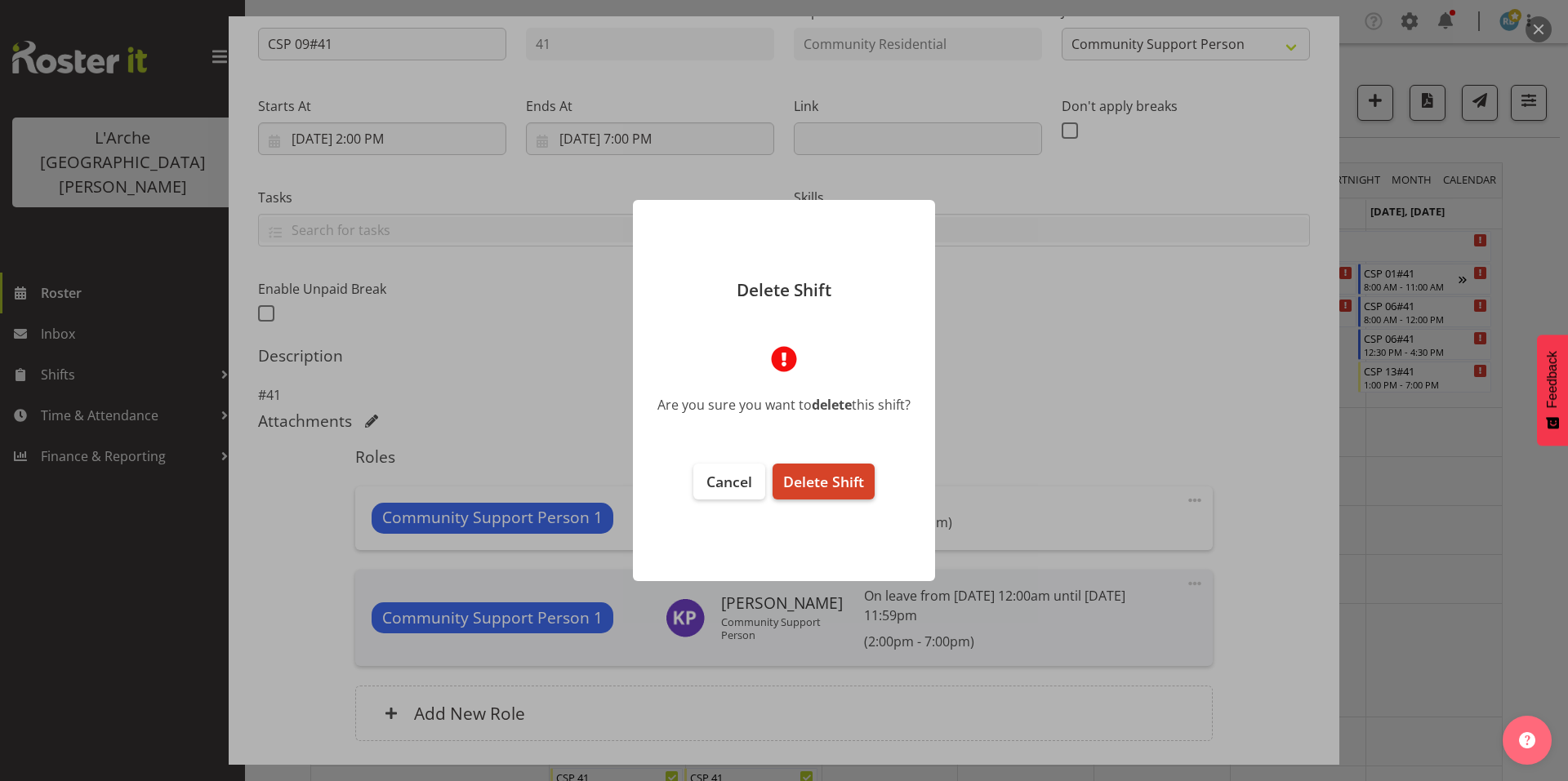
click at [831, 472] on span "Delete Shift" at bounding box center [824, 482] width 81 height 20
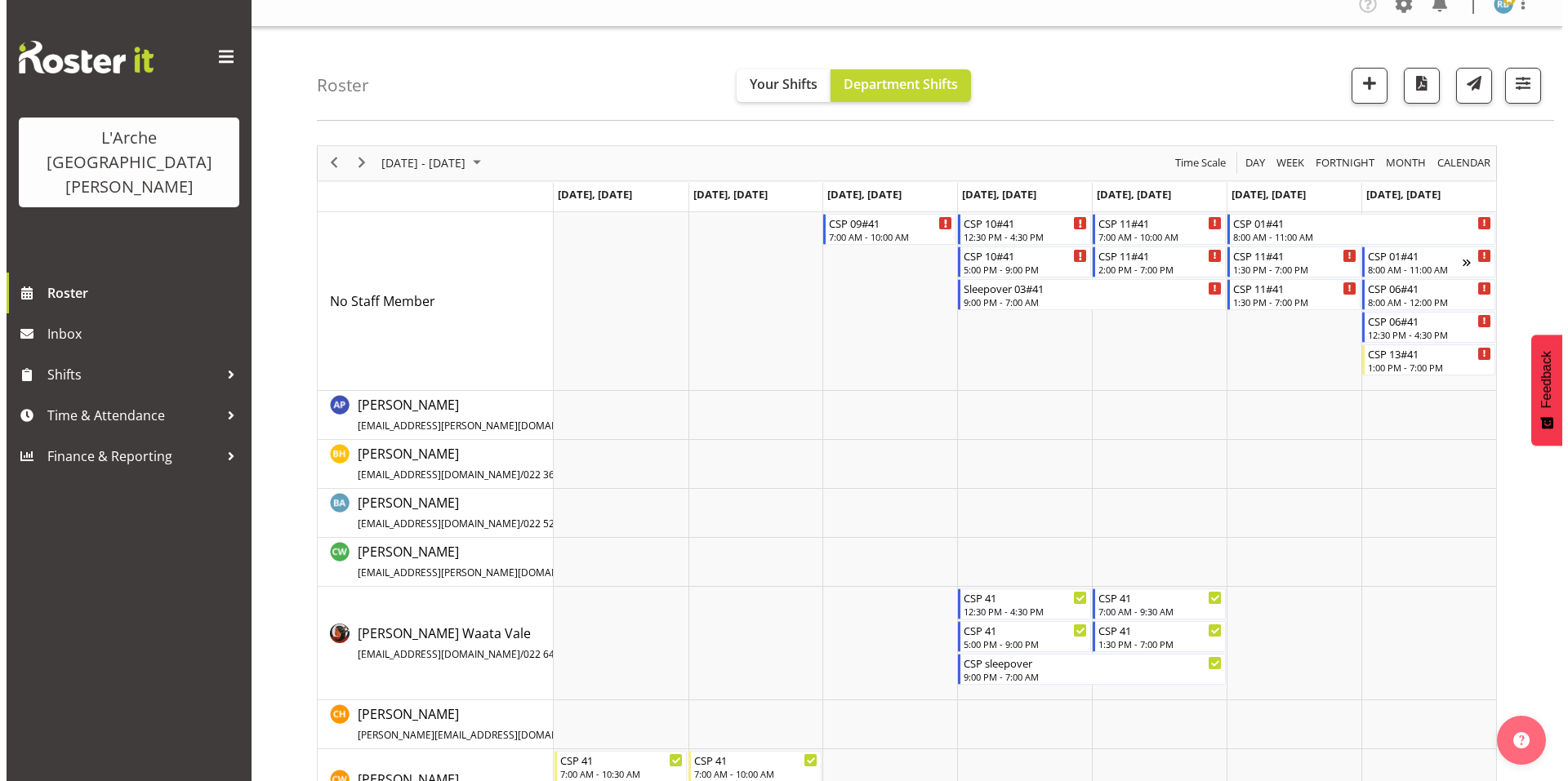
scroll to position [18, 0]
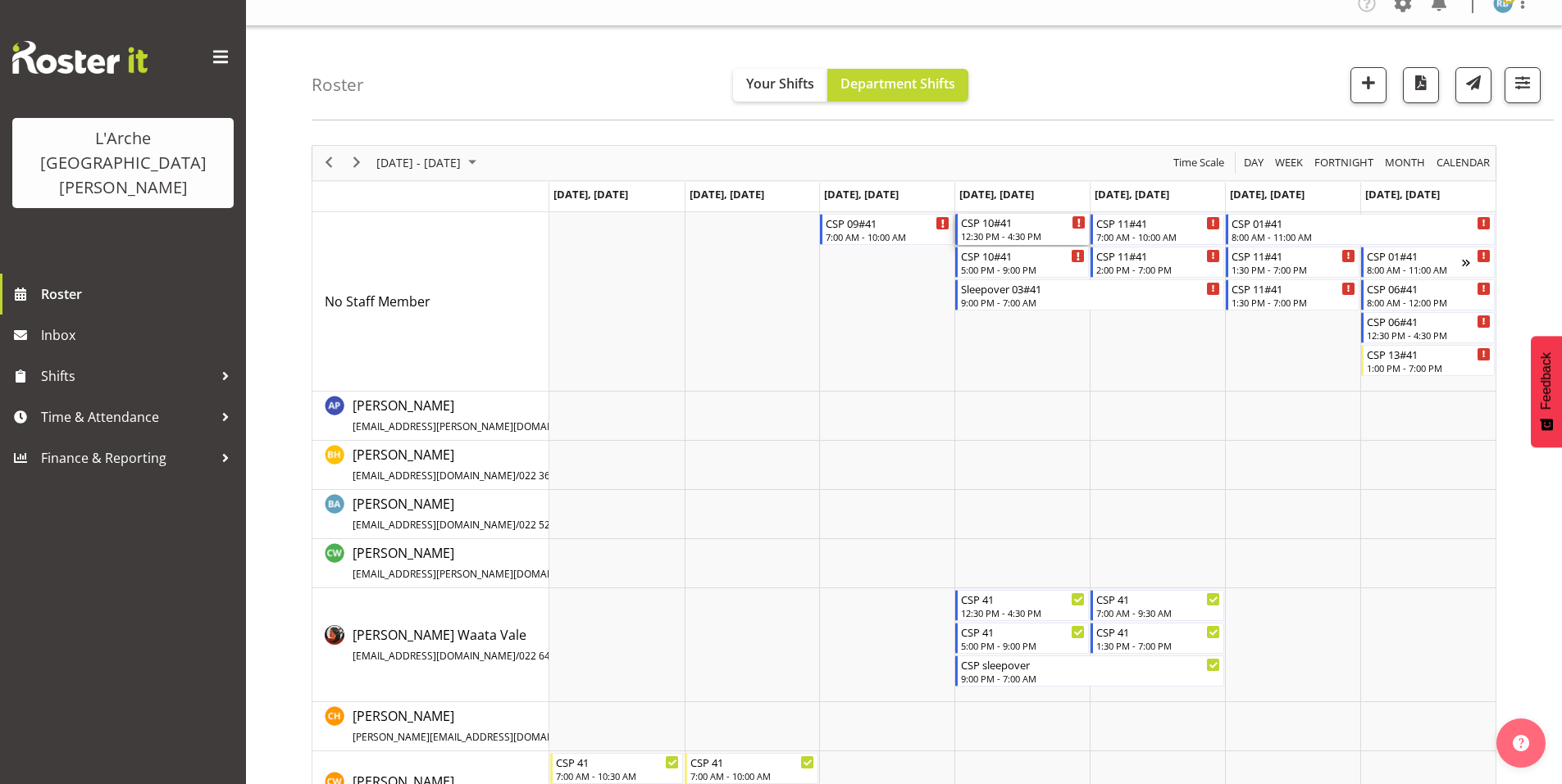
click at [990, 230] on div "12:30 PM - 4:30 PM" at bounding box center [1023, 236] width 124 height 13
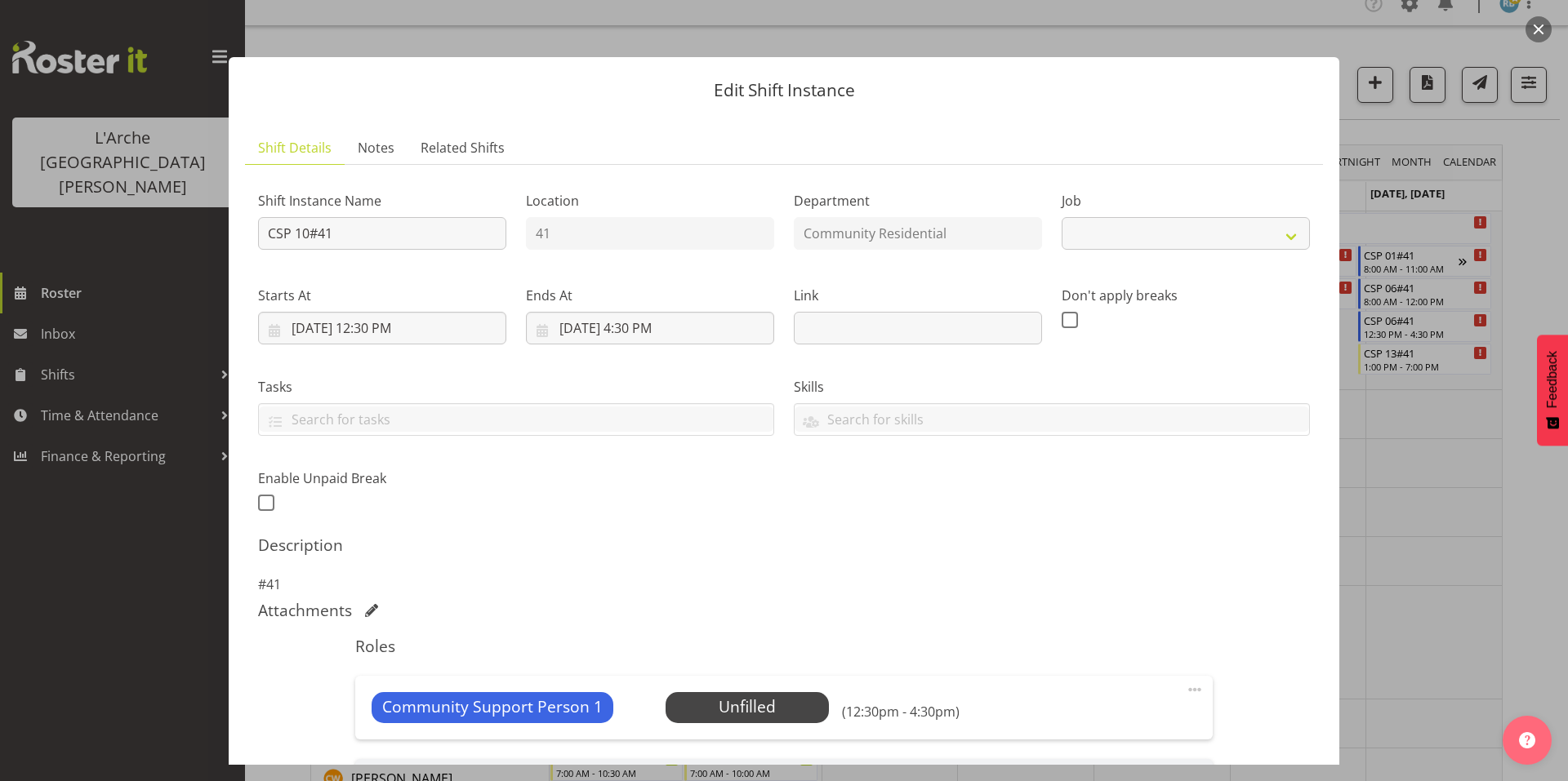
select select "2"
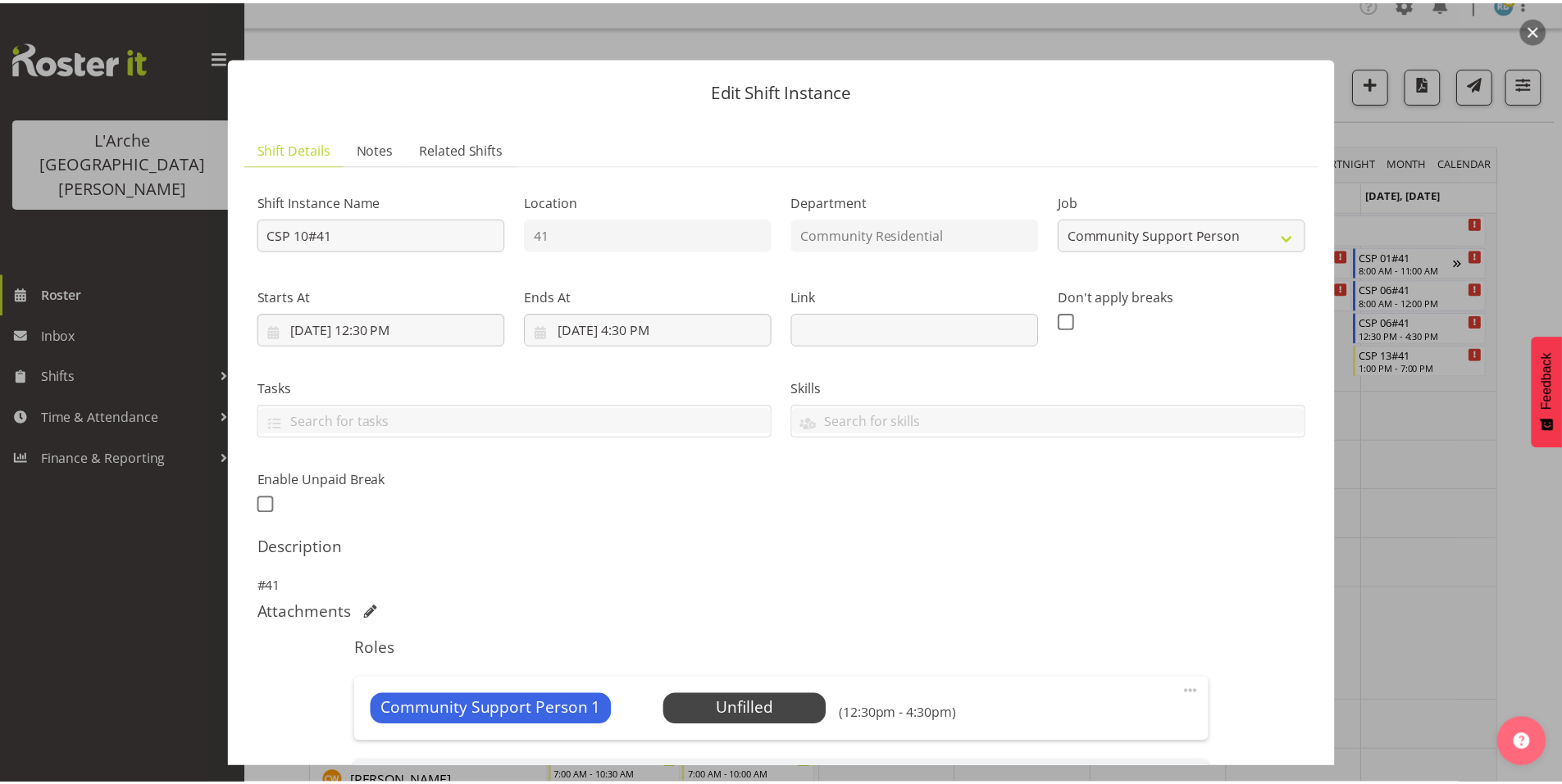
scroll to position [190, 0]
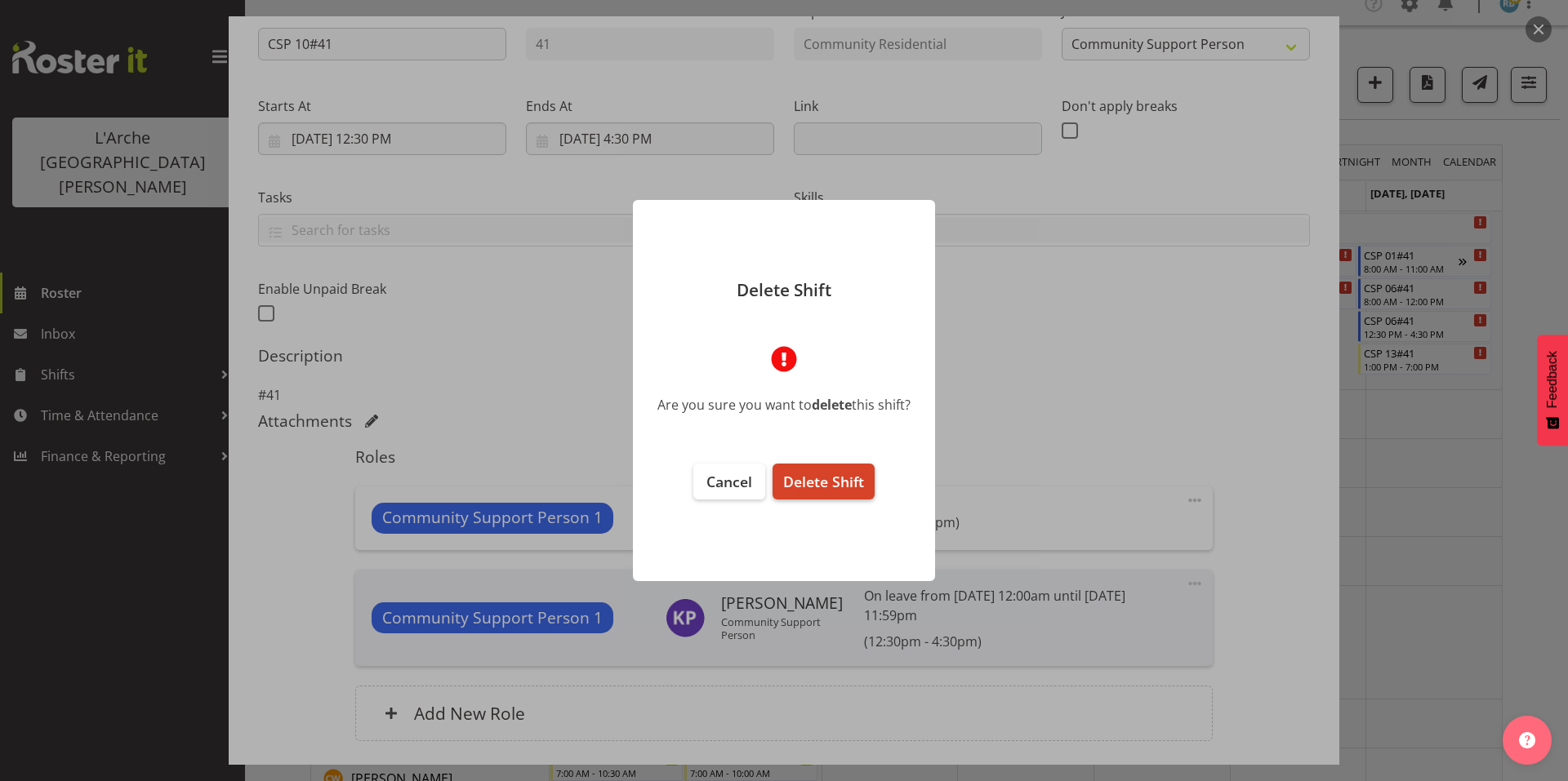
click at [837, 472] on span "Delete Shift" at bounding box center [824, 482] width 81 height 20
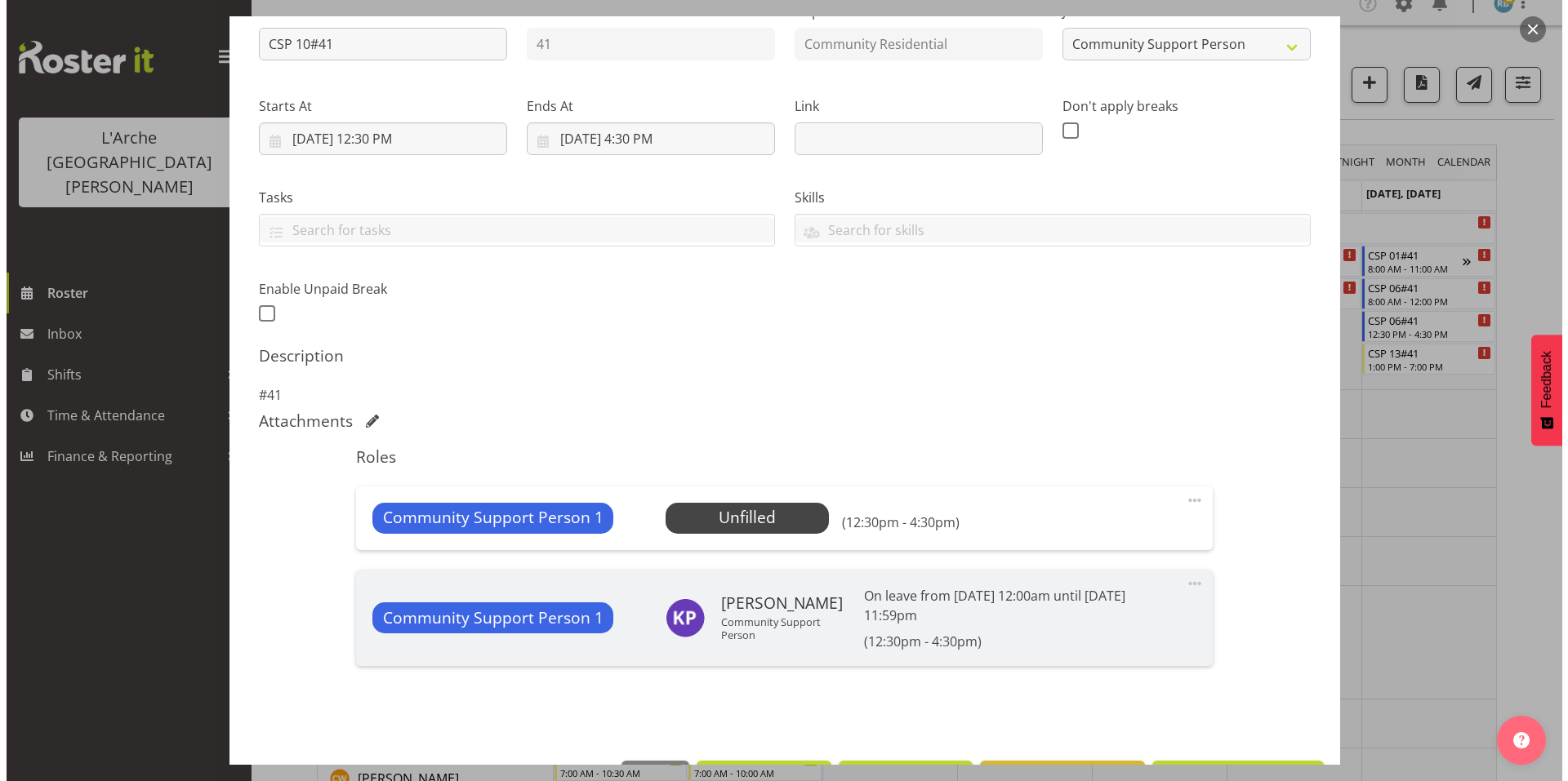
scroll to position [127, 0]
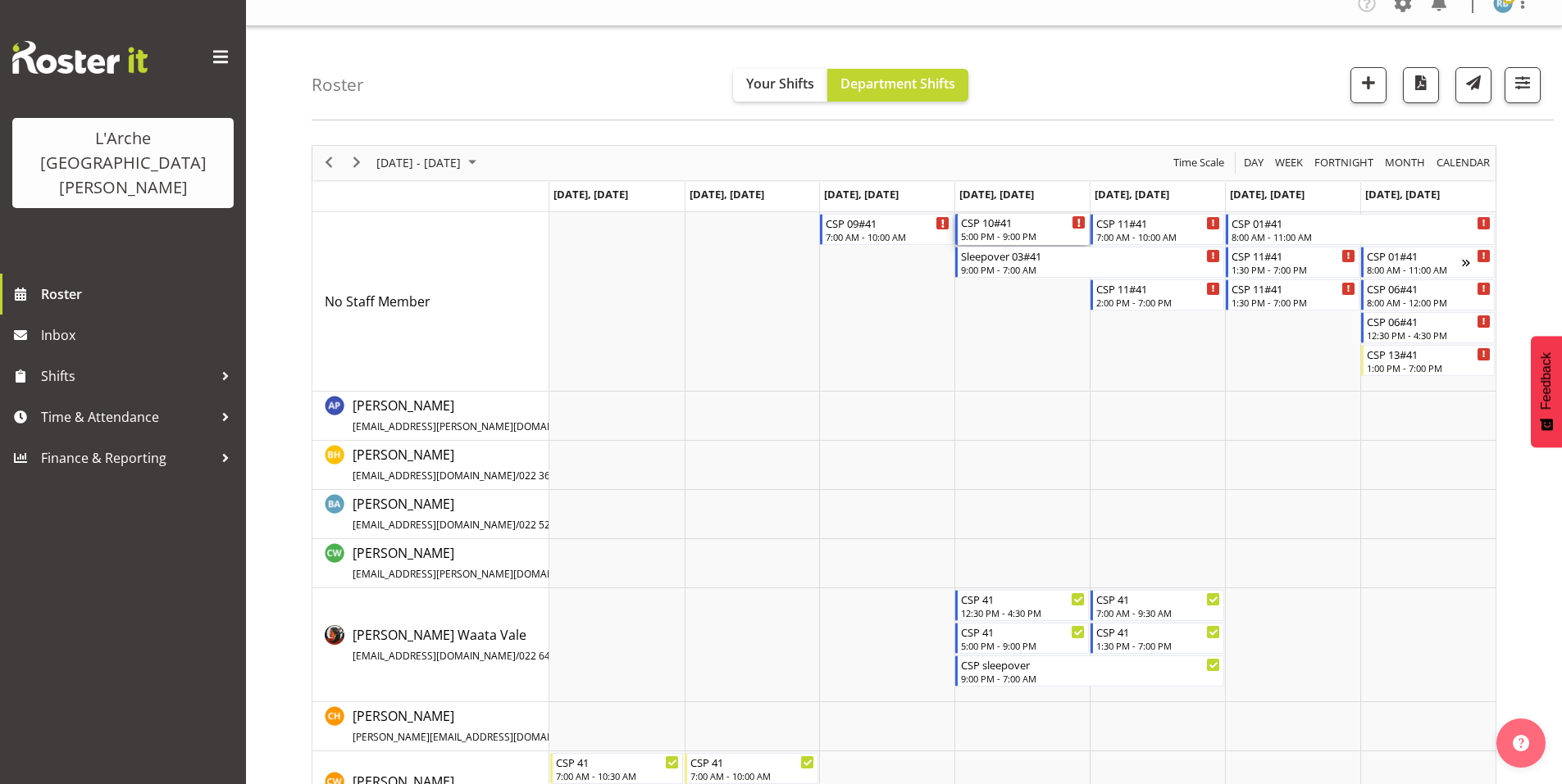
click at [987, 231] on div "5:00 PM - 9:00 PM" at bounding box center [1023, 236] width 124 height 13
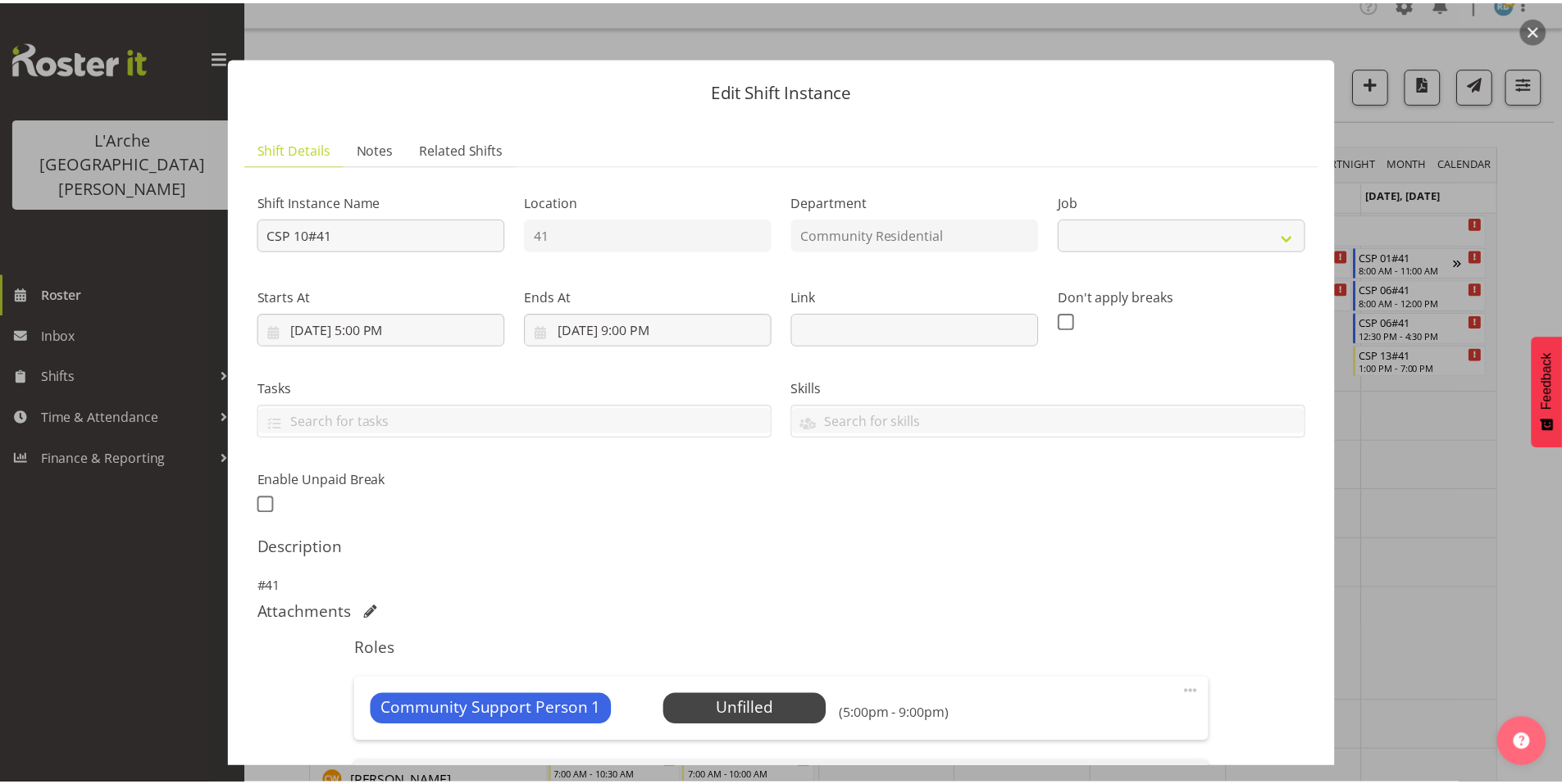
scroll to position [190, 0]
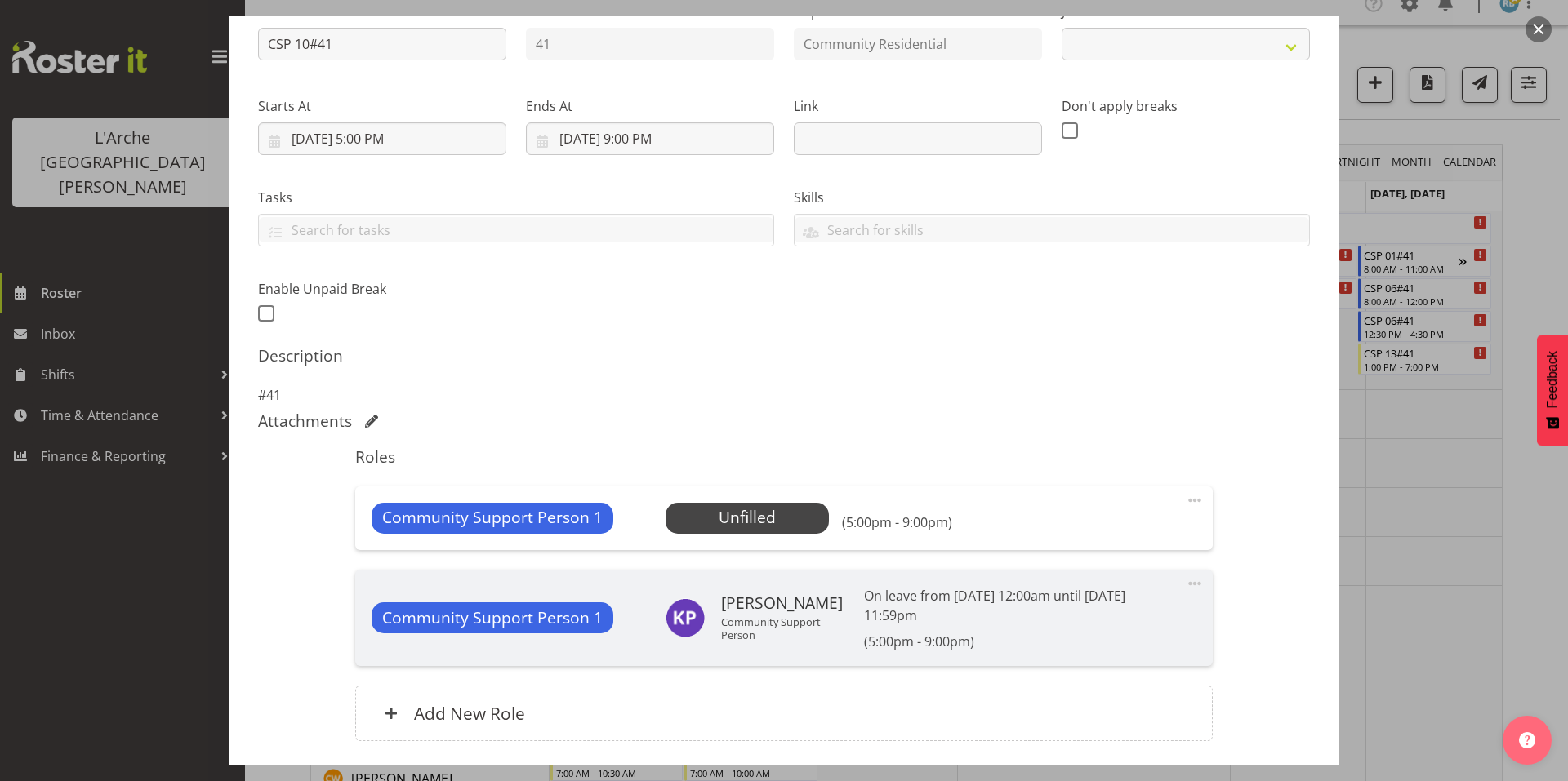
select select "2"
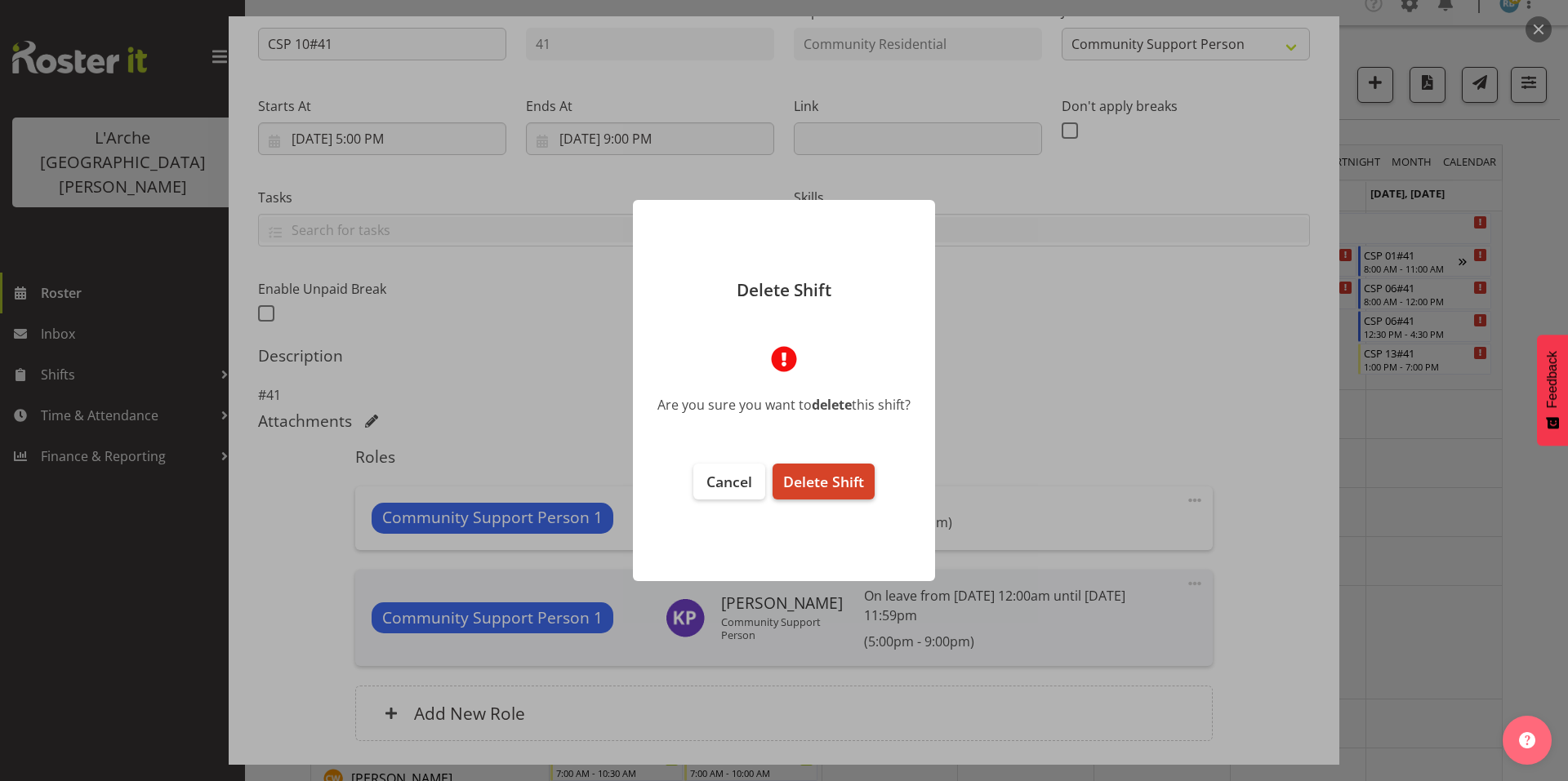
click at [854, 477] on span "Delete Shift" at bounding box center [824, 482] width 81 height 20
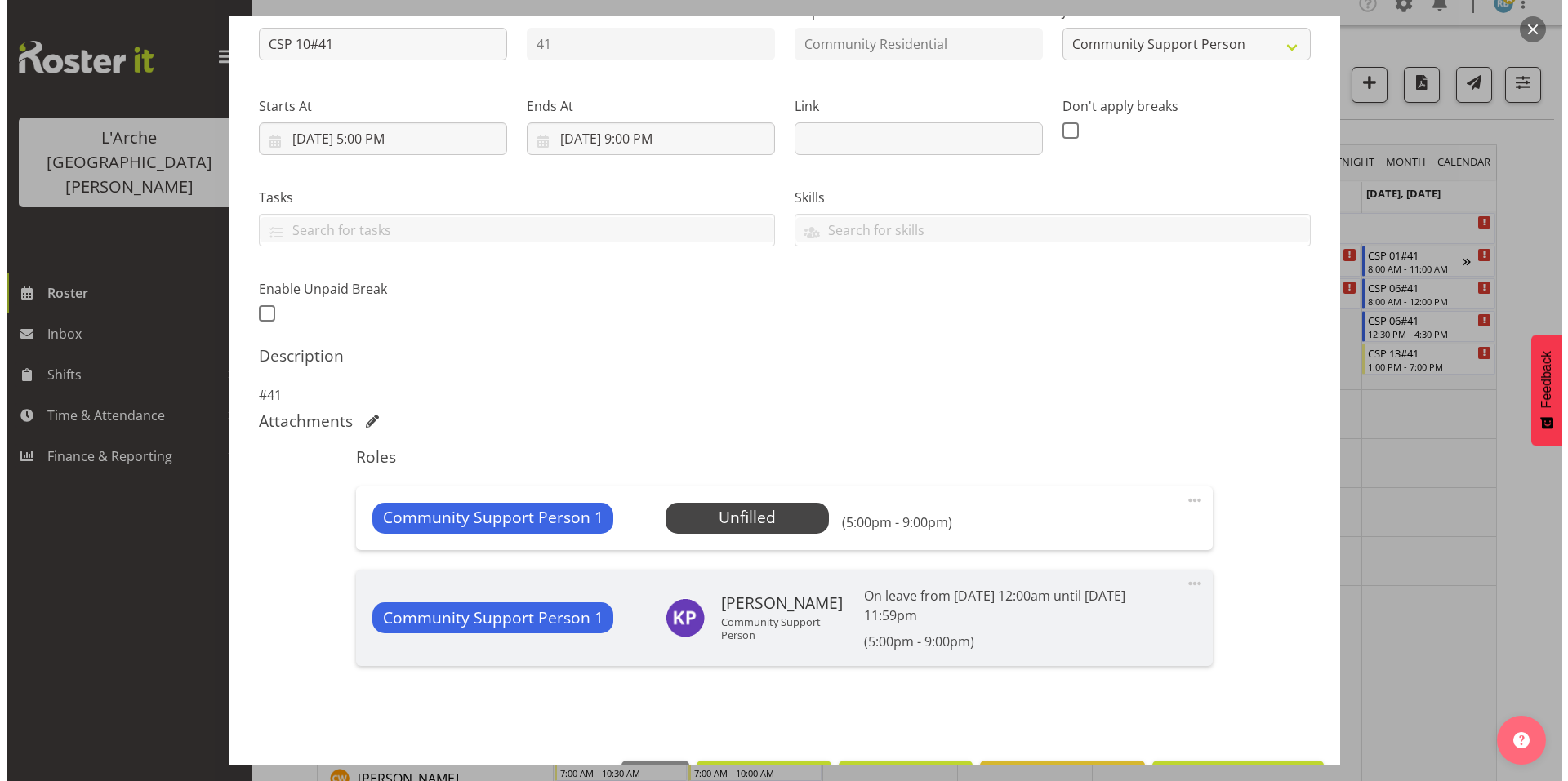
scroll to position [127, 0]
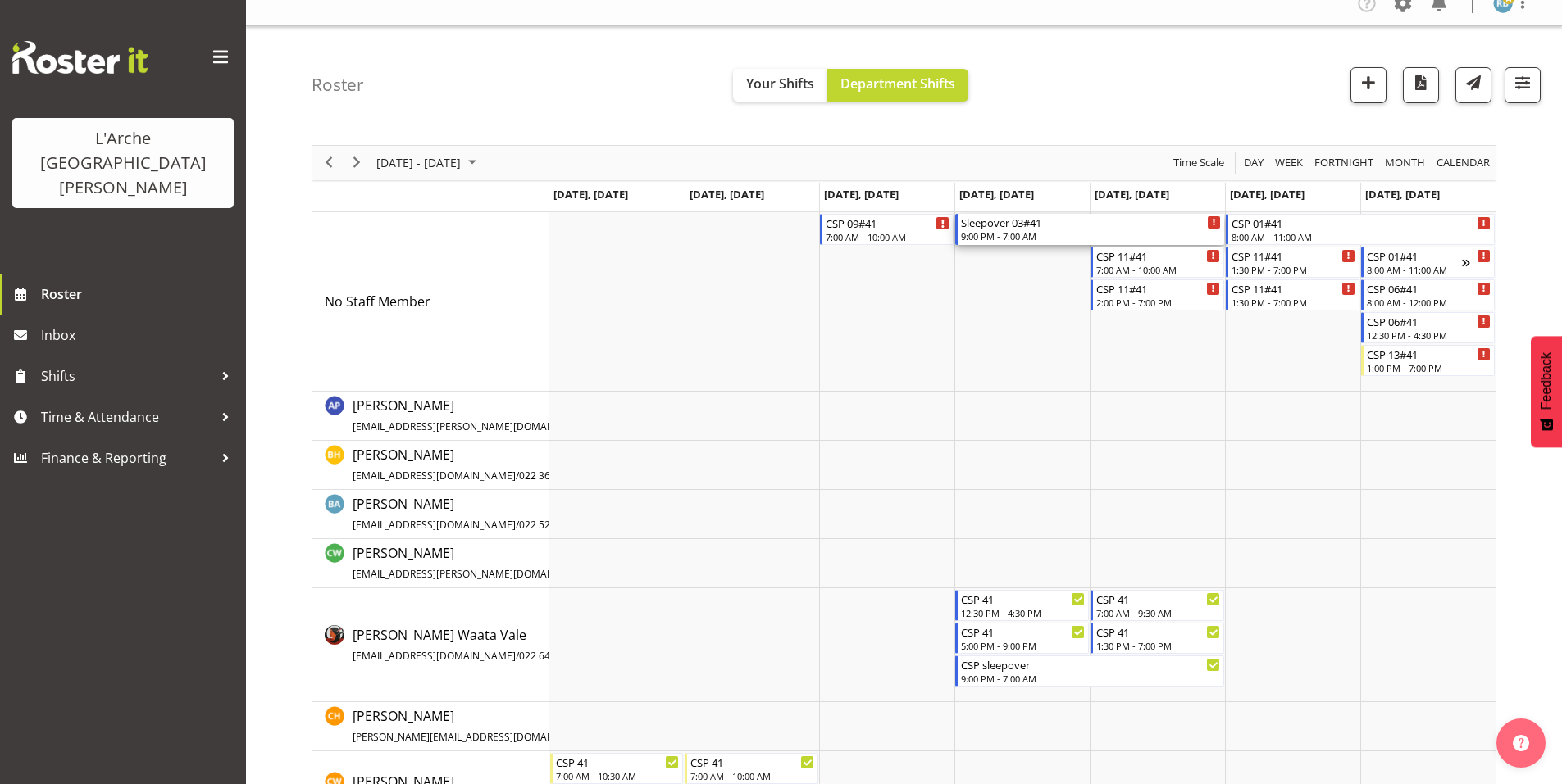
click at [994, 218] on div "Sleepover 03#41" at bounding box center [1090, 222] width 260 height 16
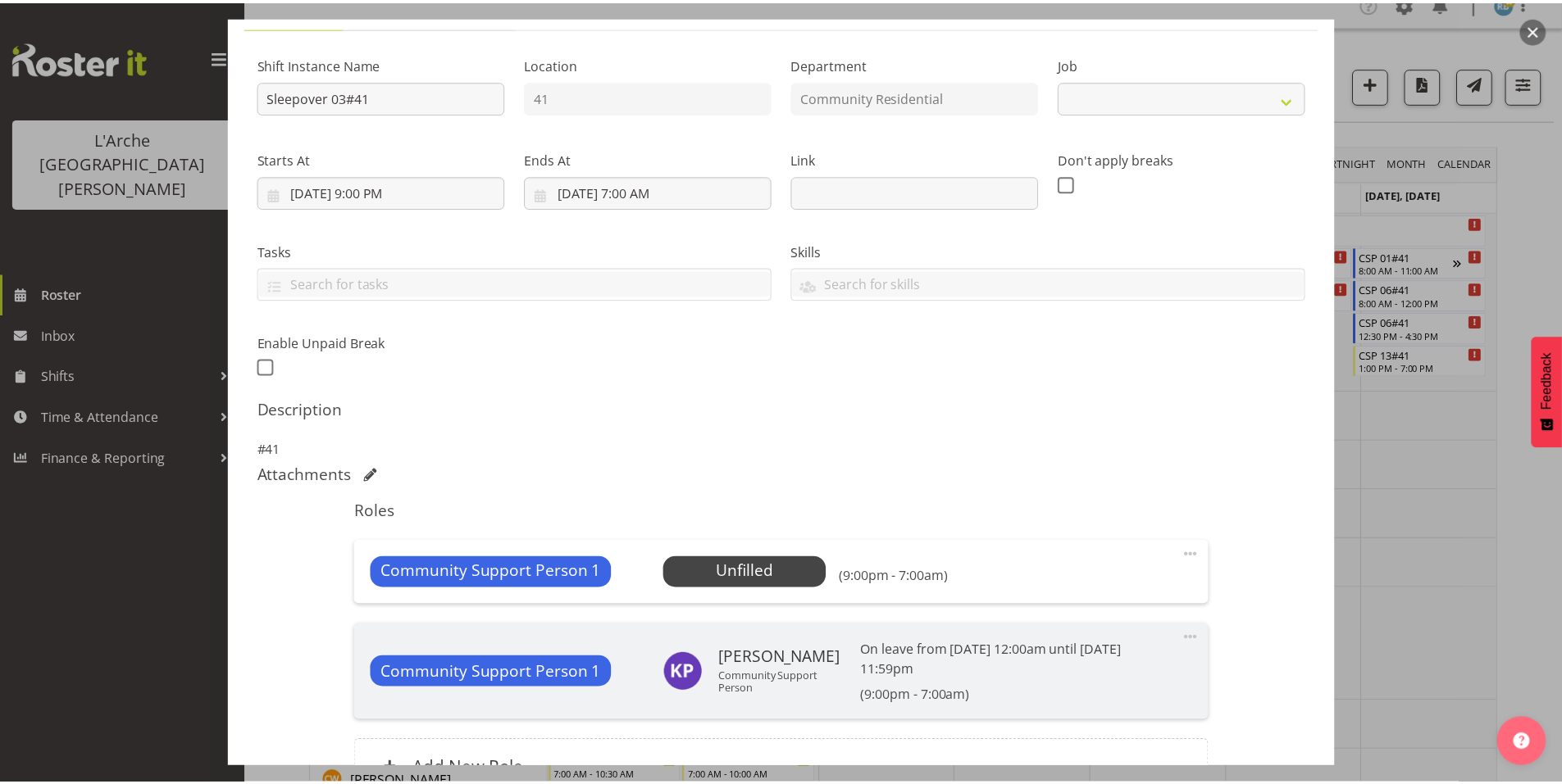
scroll to position [190, 0]
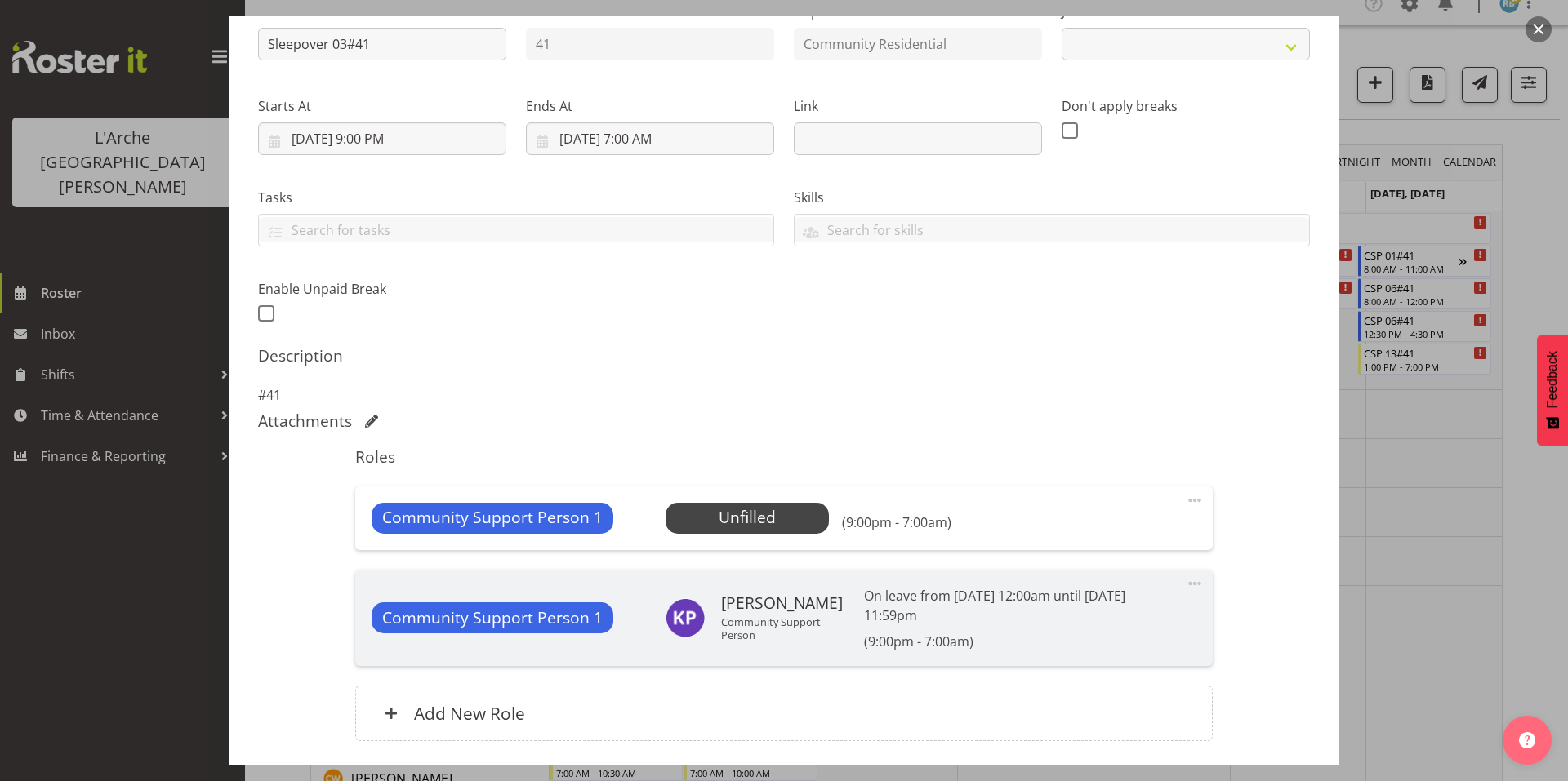
select select "2"
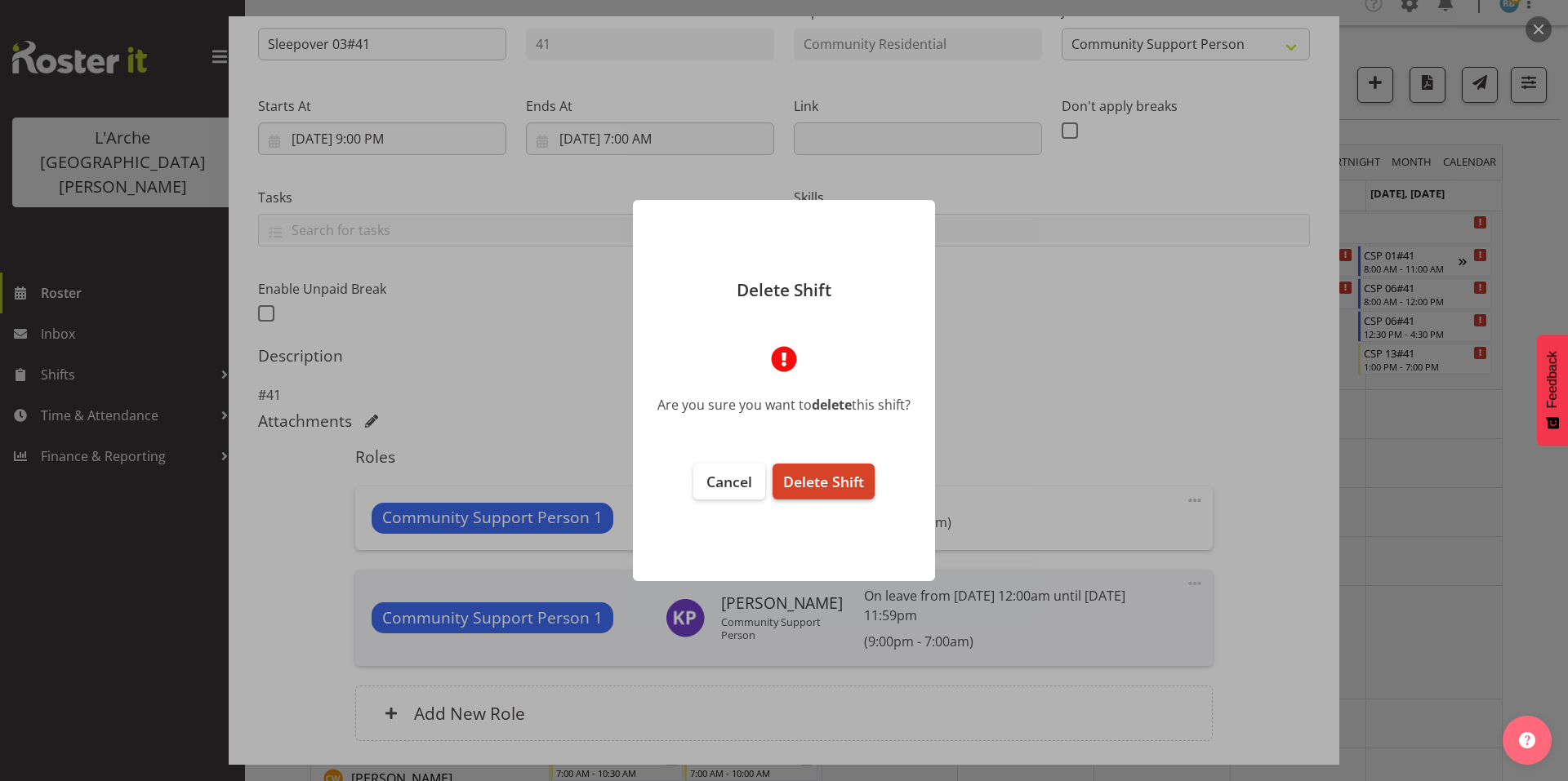
click at [808, 472] on span "Delete Shift" at bounding box center [824, 482] width 81 height 20
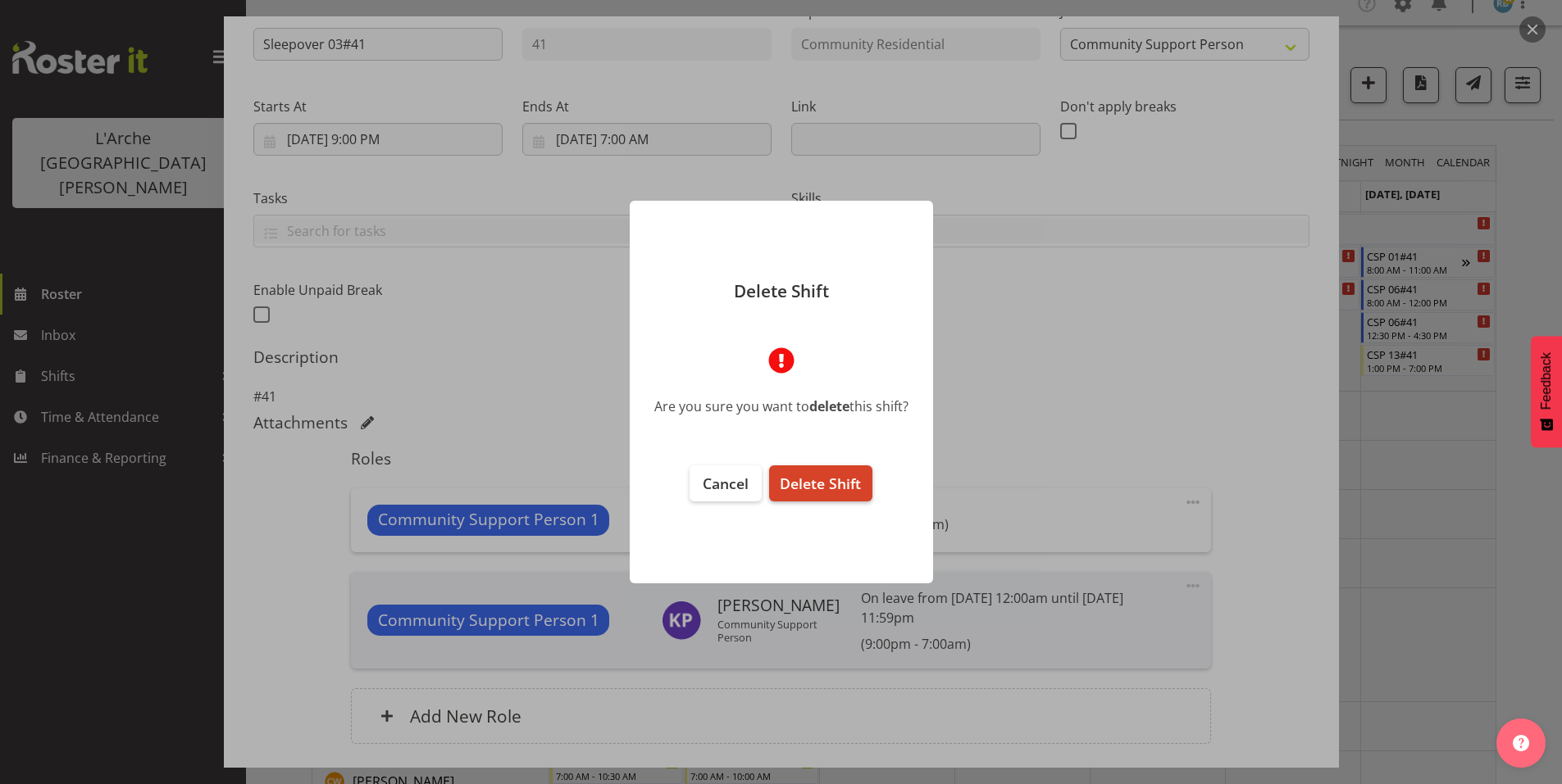
scroll to position [128, 0]
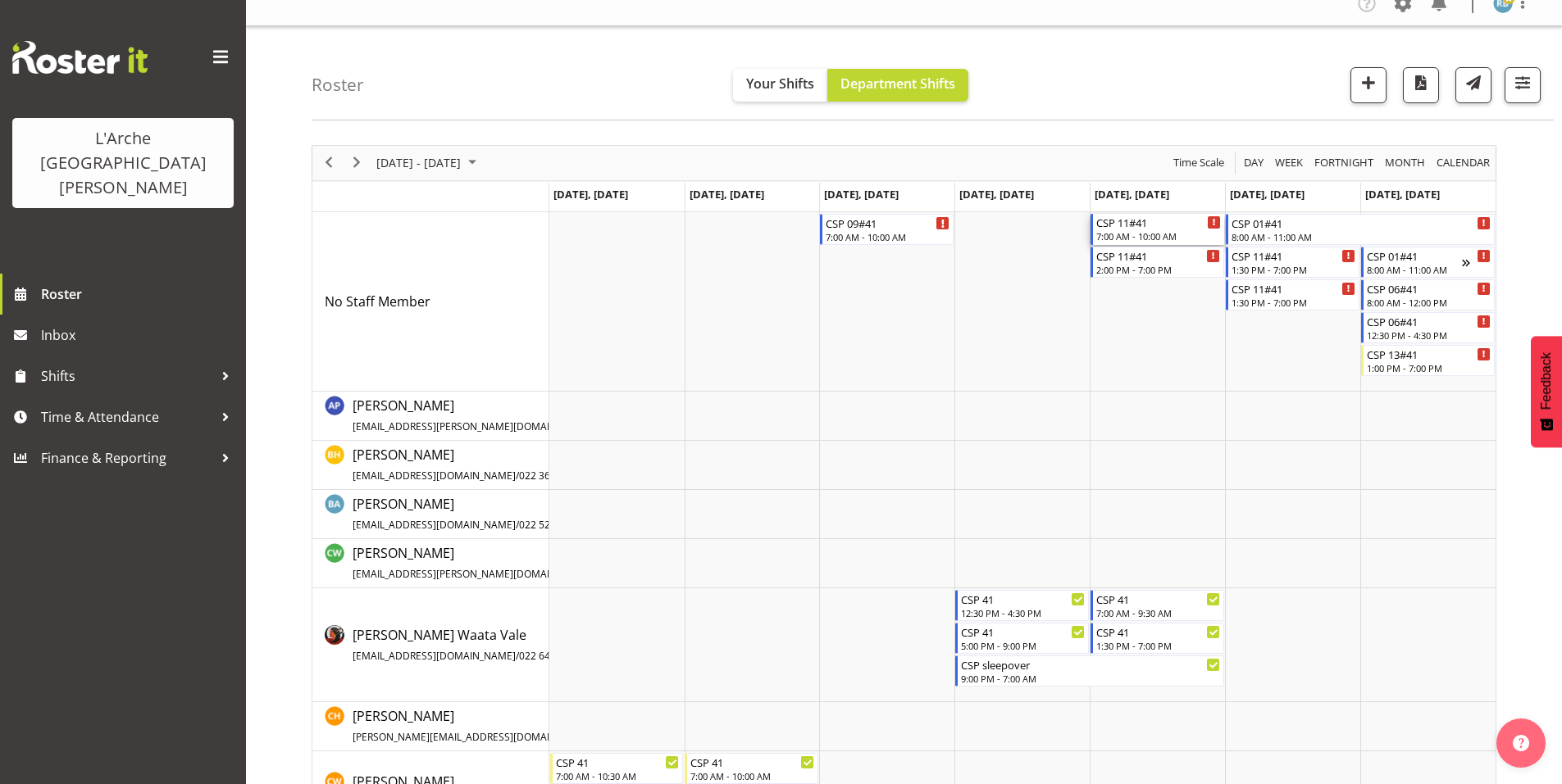
click at [1148, 220] on div "CSP 11#41" at bounding box center [1159, 222] width 124 height 16
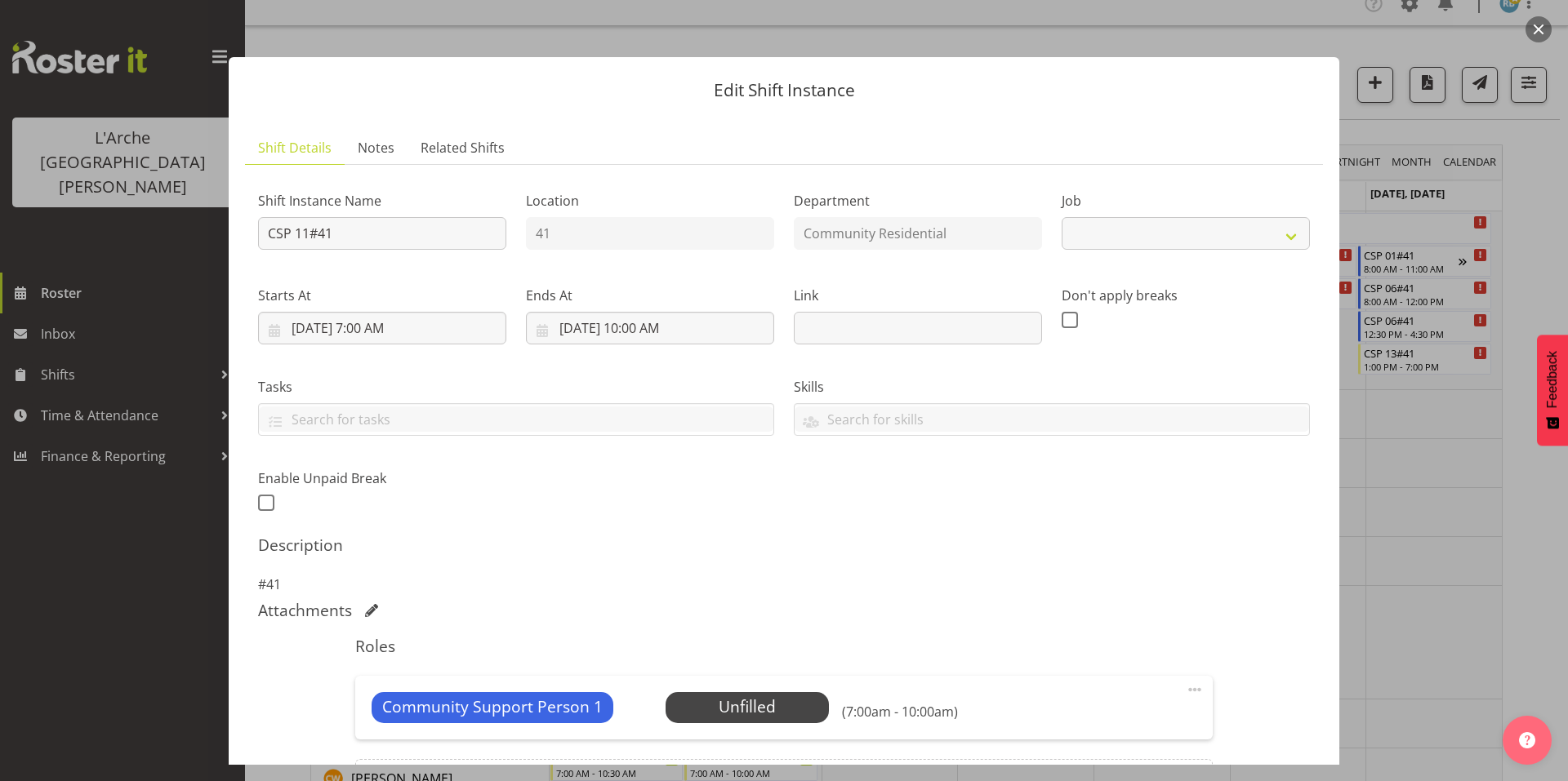
select select "2"
click at [749, 696] on span "Select Employee" at bounding box center [746, 708] width 121 height 24
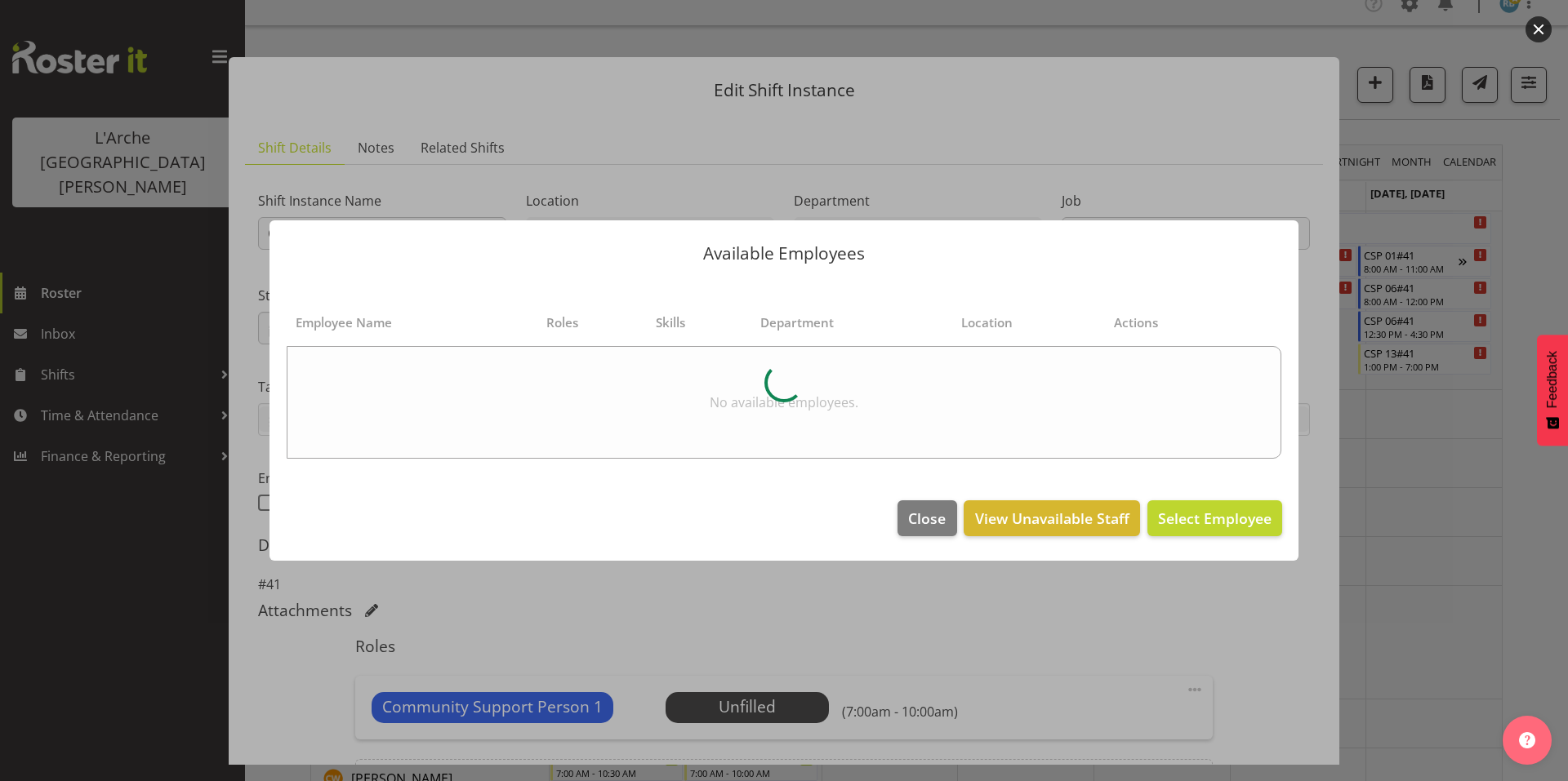
click at [1258, 575] on div "Available Employees Employee Name Roles Skills Department Location Actions No a…" at bounding box center [784, 390] width 1062 height 422
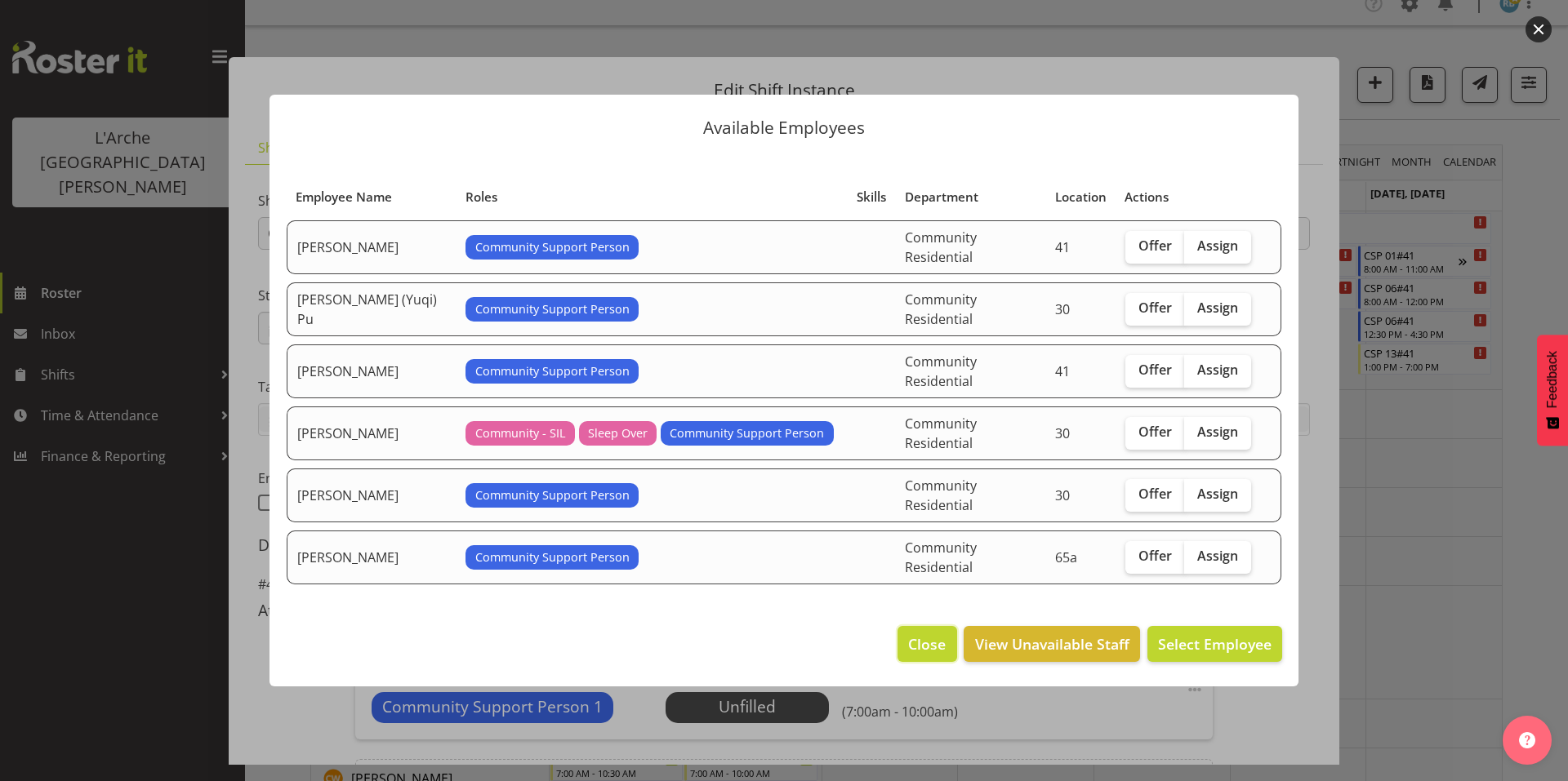
click at [946, 633] on span "Close" at bounding box center [927, 643] width 38 height 22
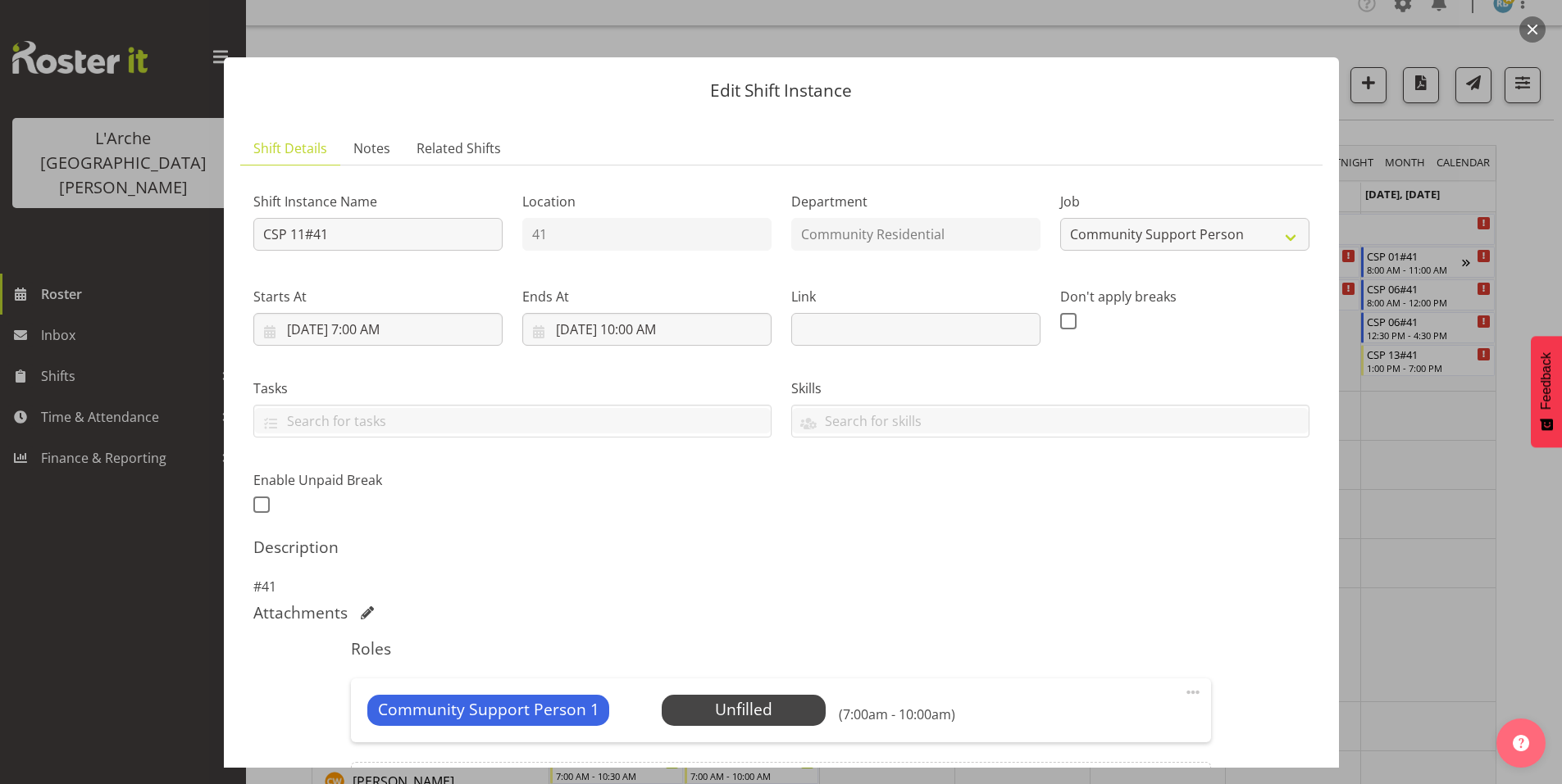
scroll to position [104, 0]
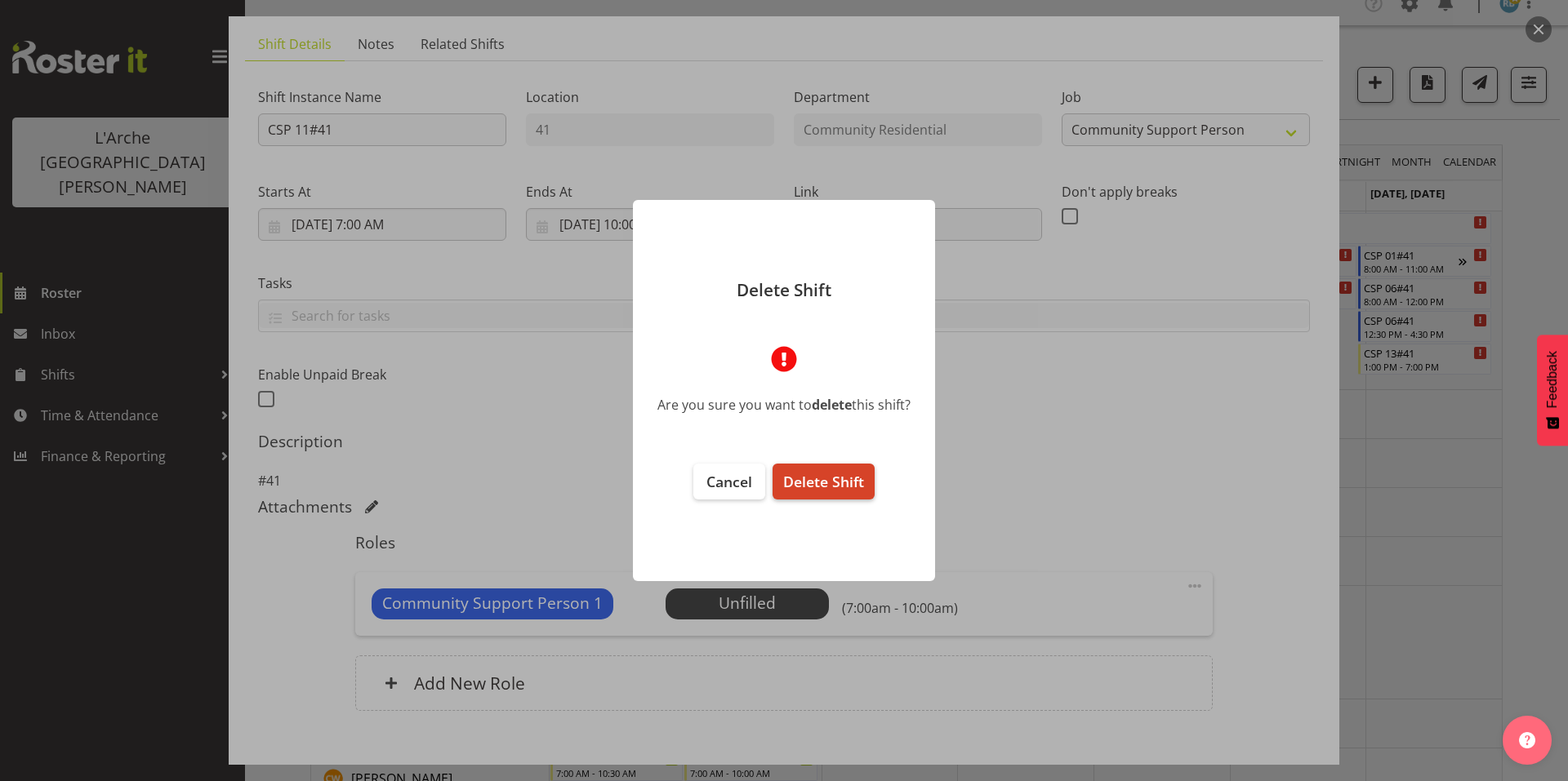
click at [818, 473] on span "Delete Shift" at bounding box center [824, 482] width 81 height 20
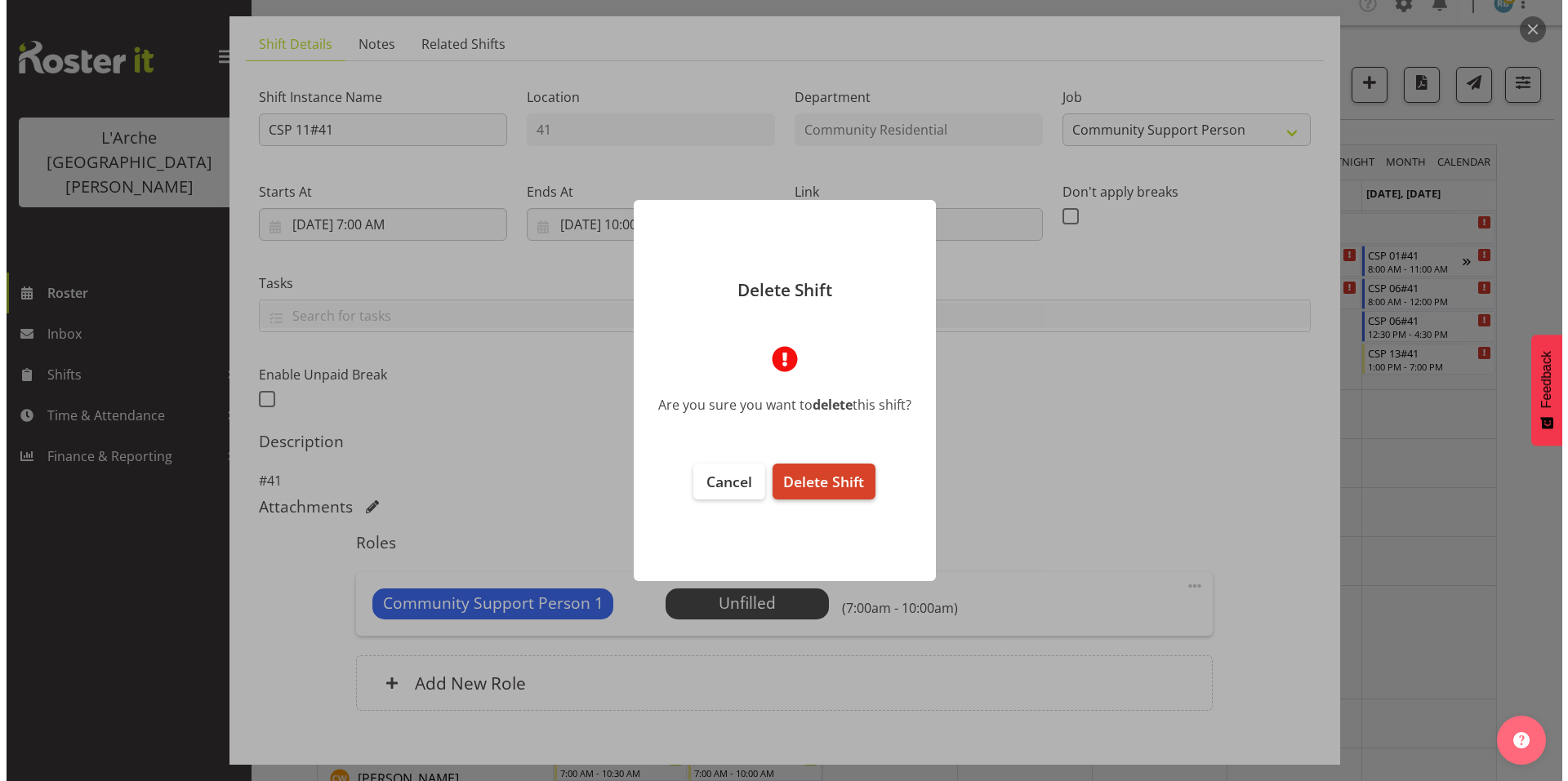
scroll to position [42, 0]
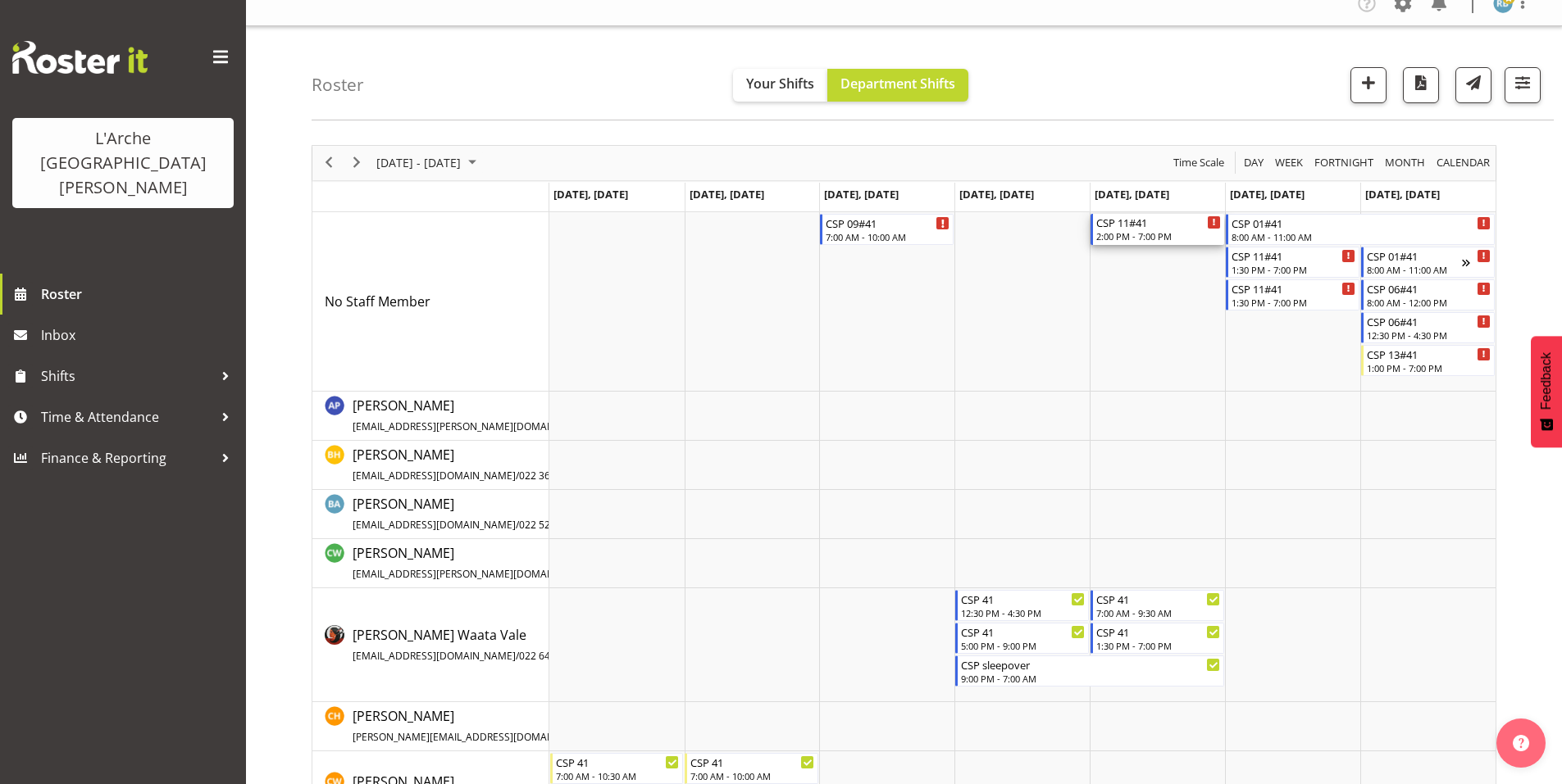
click at [1140, 231] on div "2:00 PM - 7:00 PM" at bounding box center [1159, 236] width 124 height 13
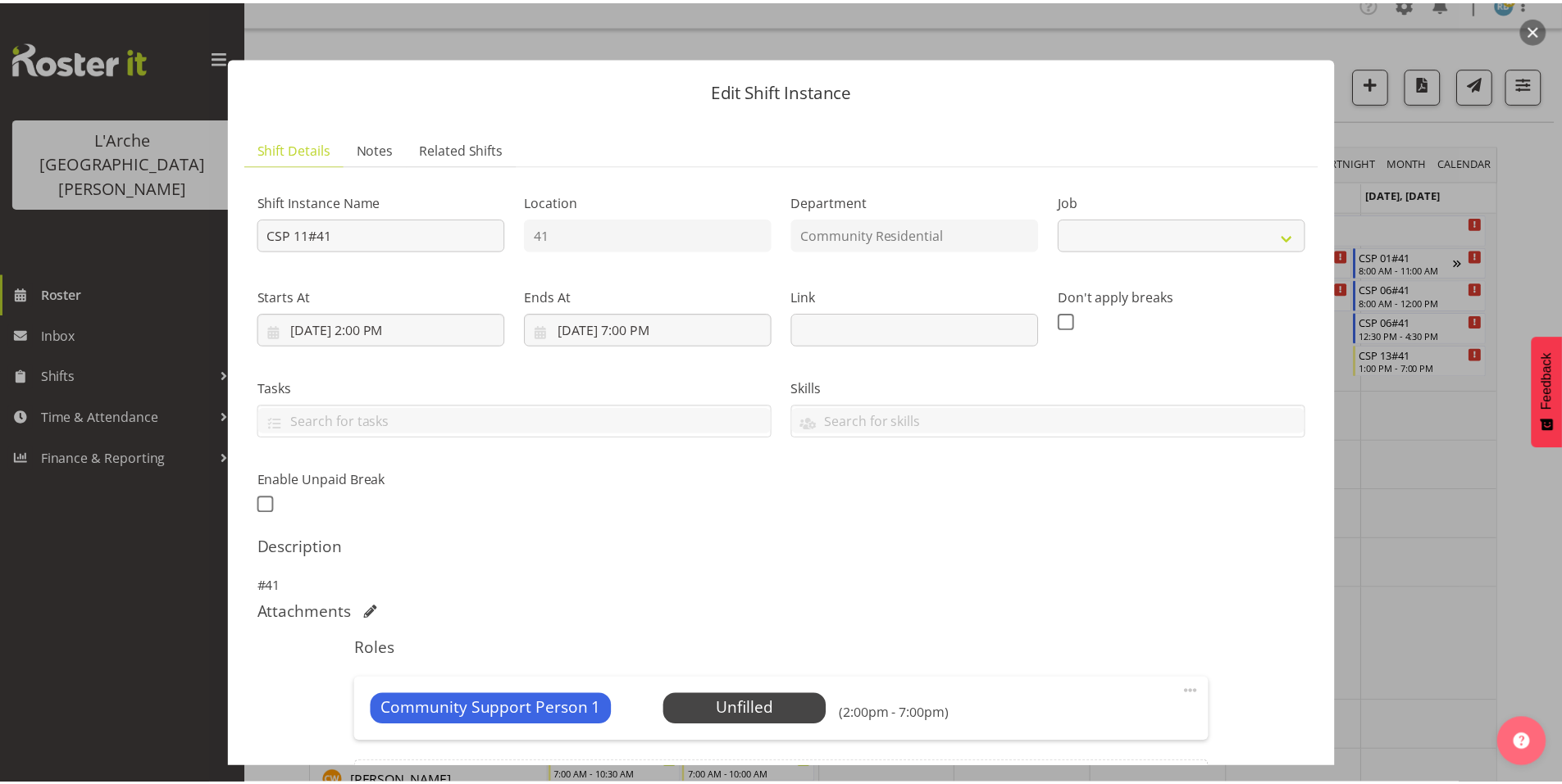
scroll to position [104, 0]
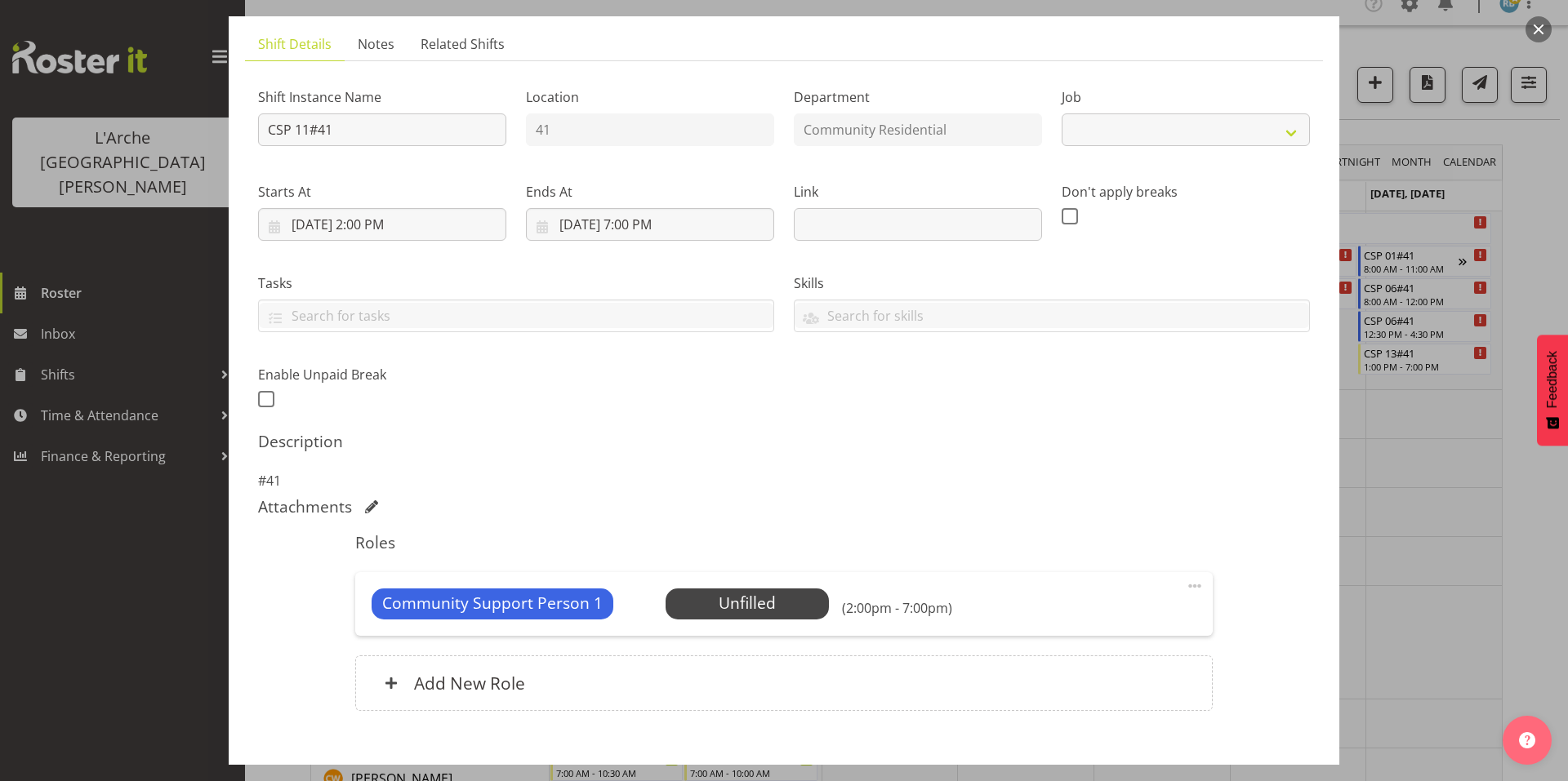
select select "2"
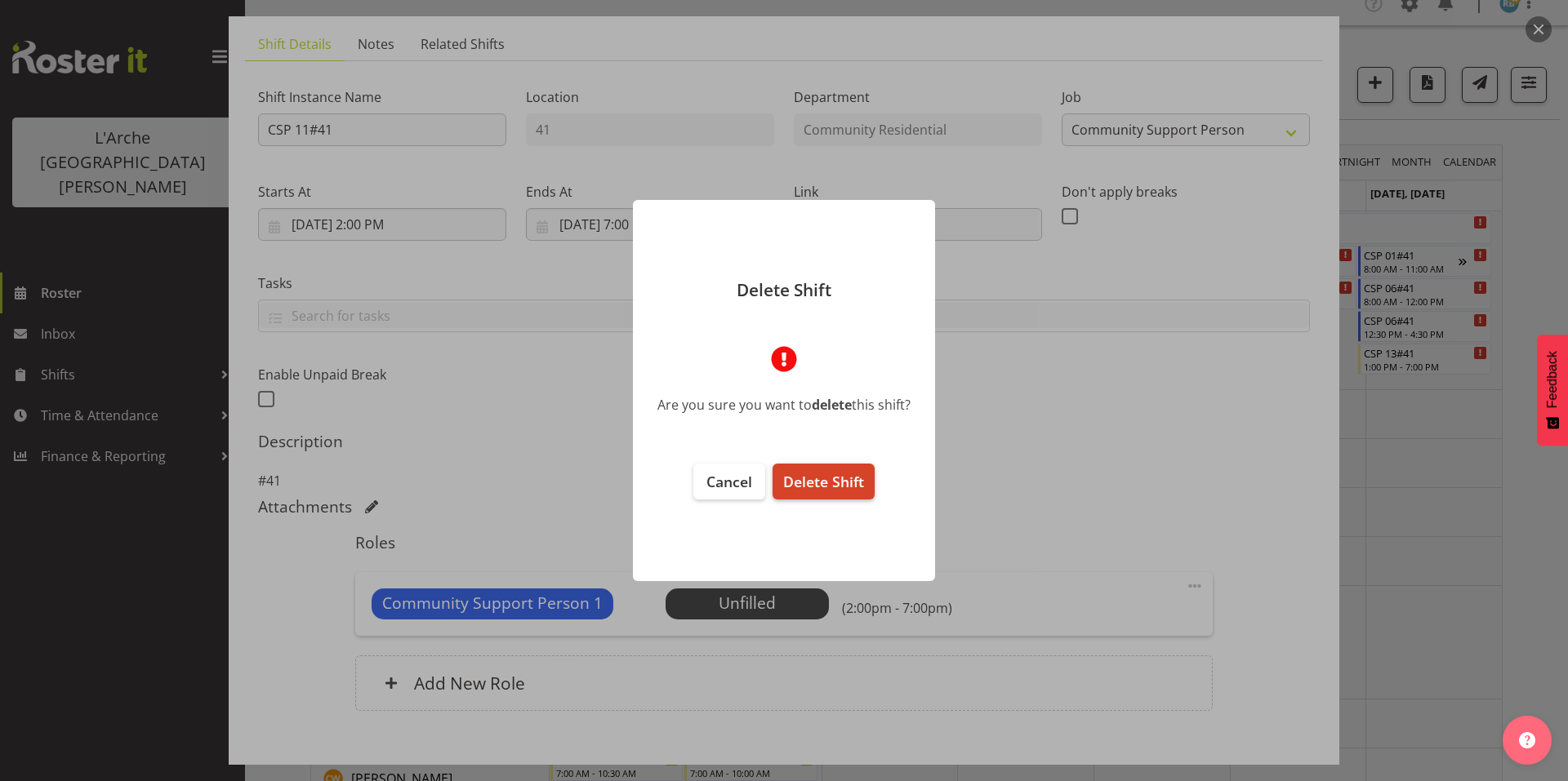
click at [815, 472] on span "Delete Shift" at bounding box center [824, 482] width 81 height 20
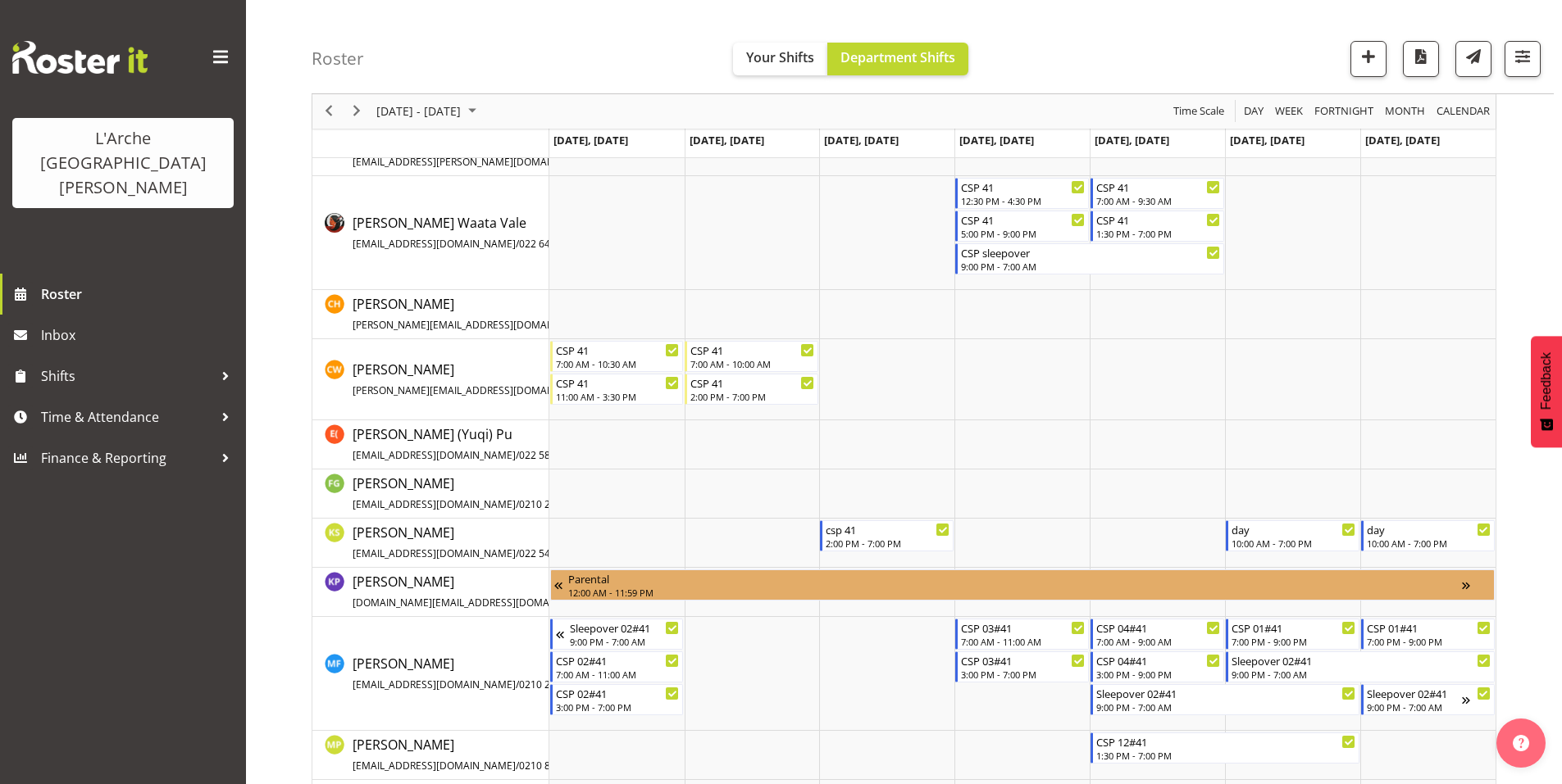
scroll to position [431, 0]
click at [330, 112] on span "Previous" at bounding box center [328, 112] width 20 height 21
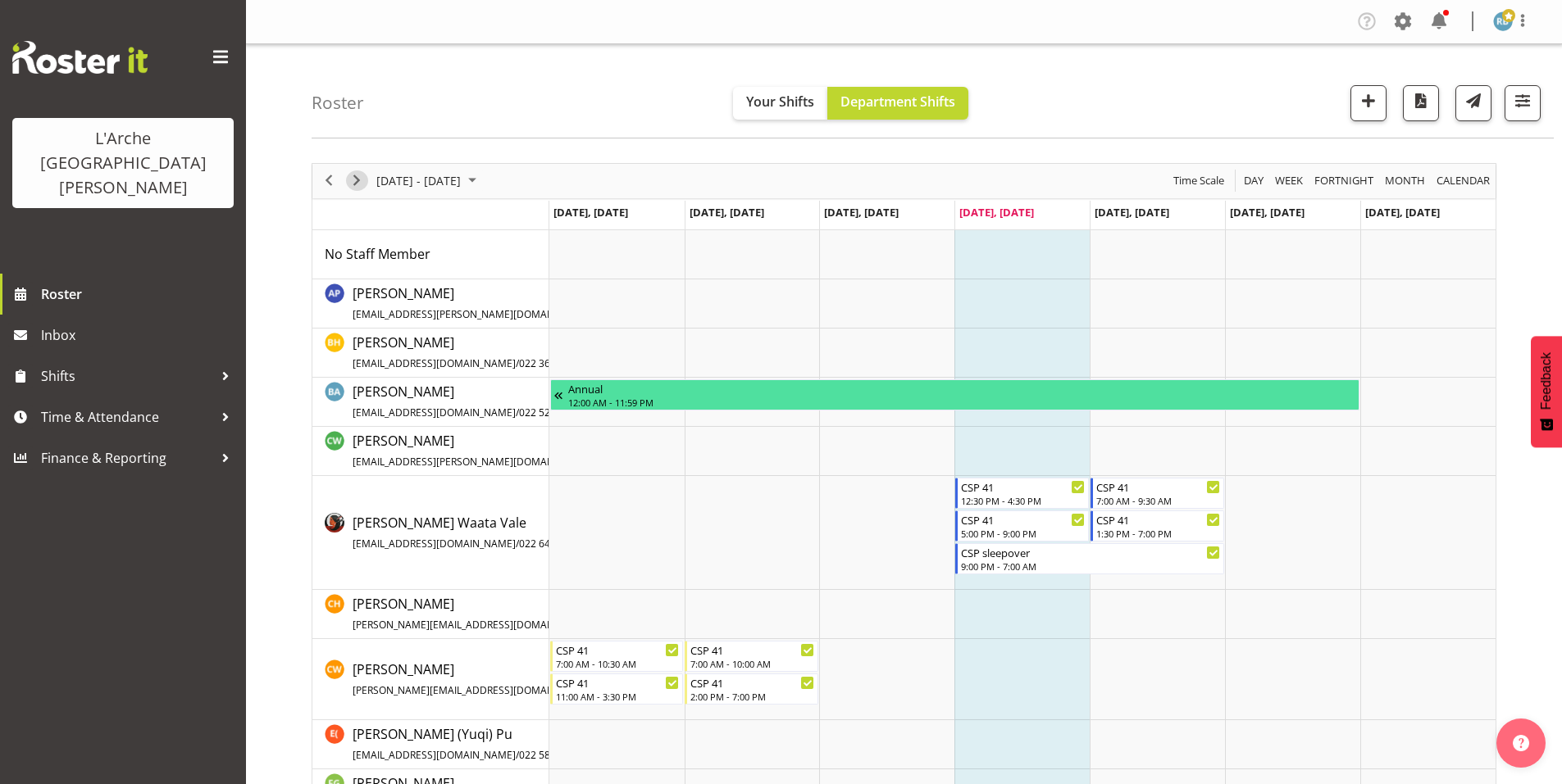
click at [359, 176] on span "Next" at bounding box center [356, 180] width 20 height 21
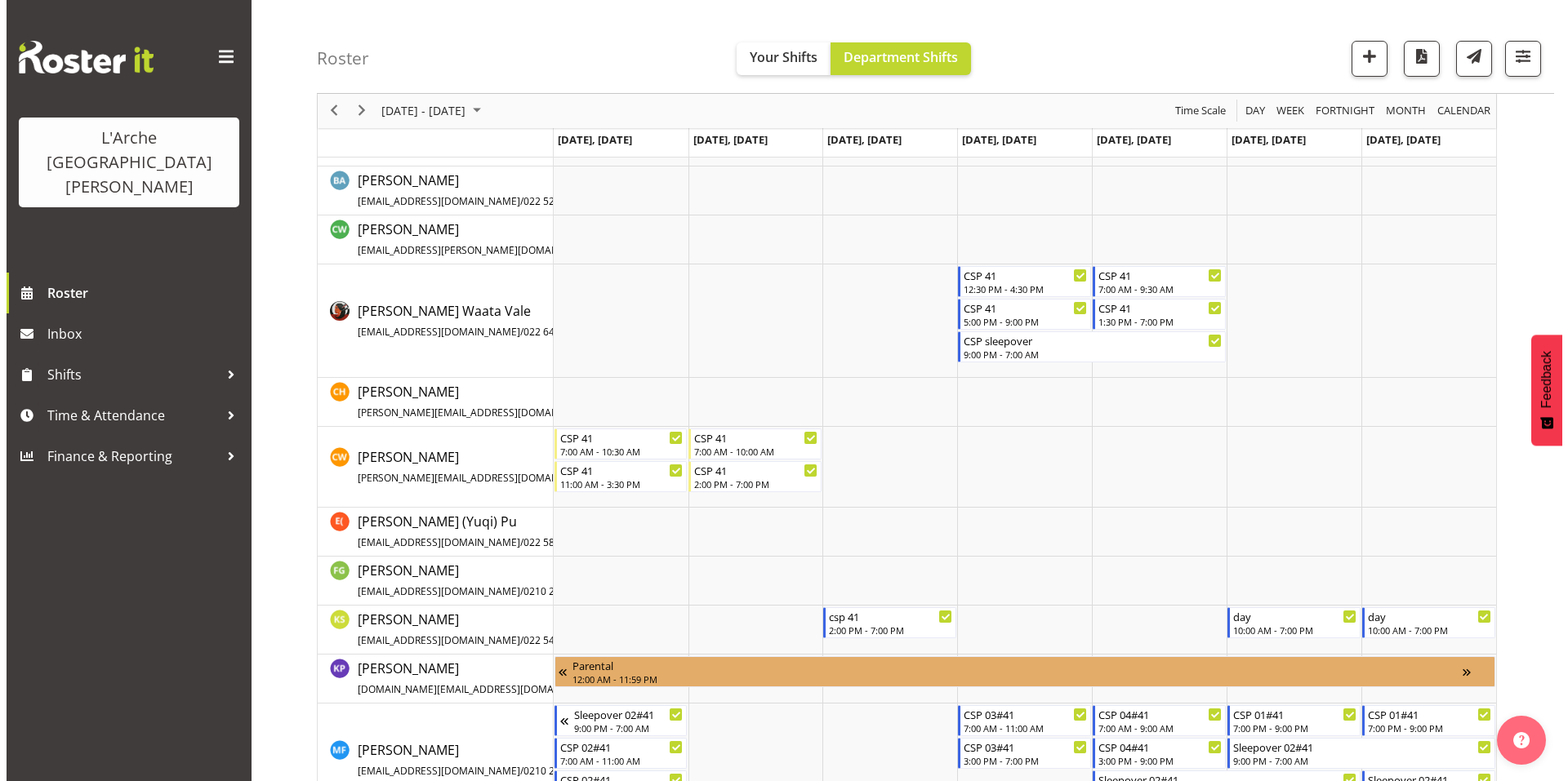
scroll to position [341, 0]
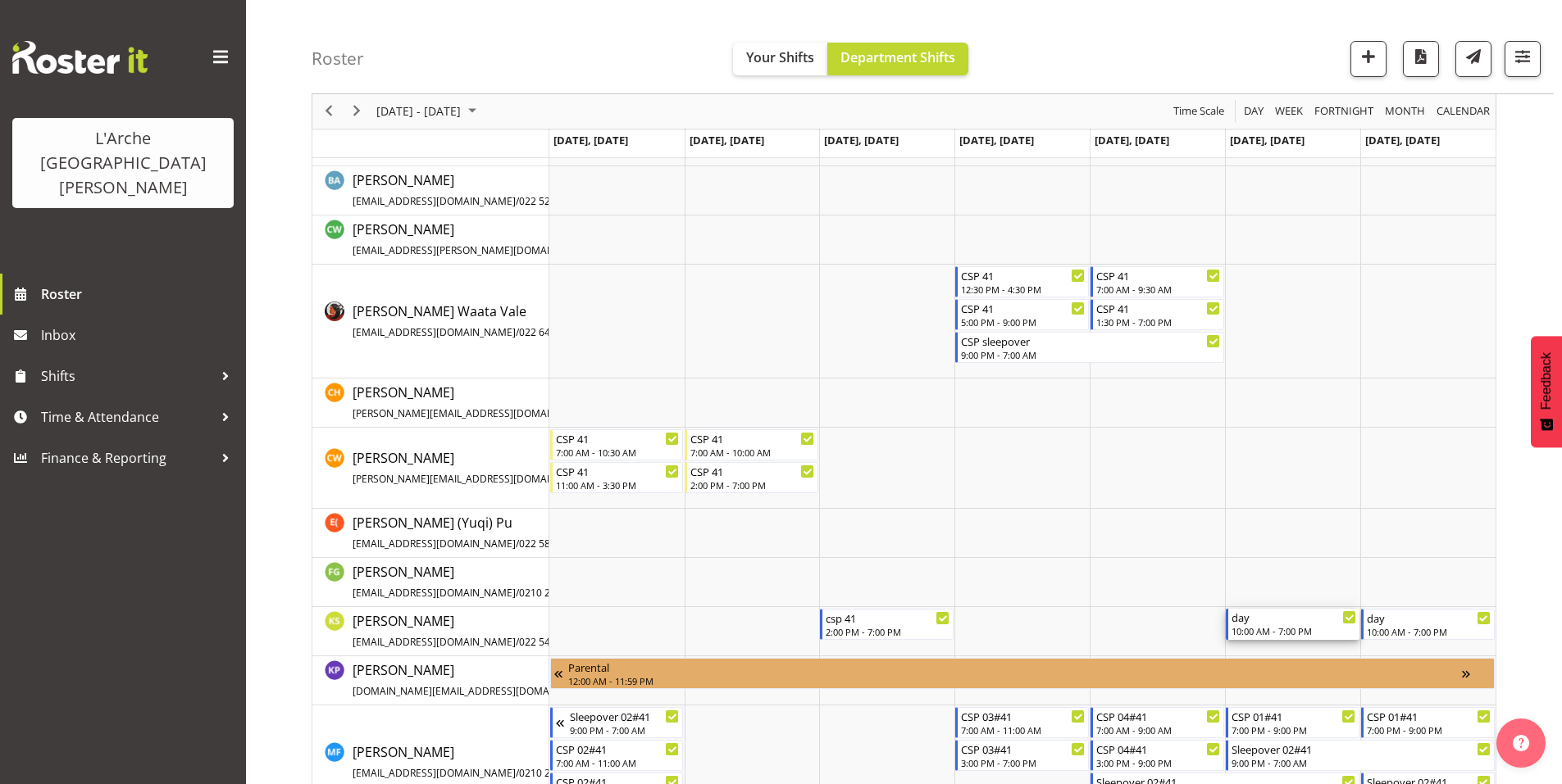
click at [1305, 624] on div "10:00 AM - 7:00 PM" at bounding box center [1293, 630] width 124 height 13
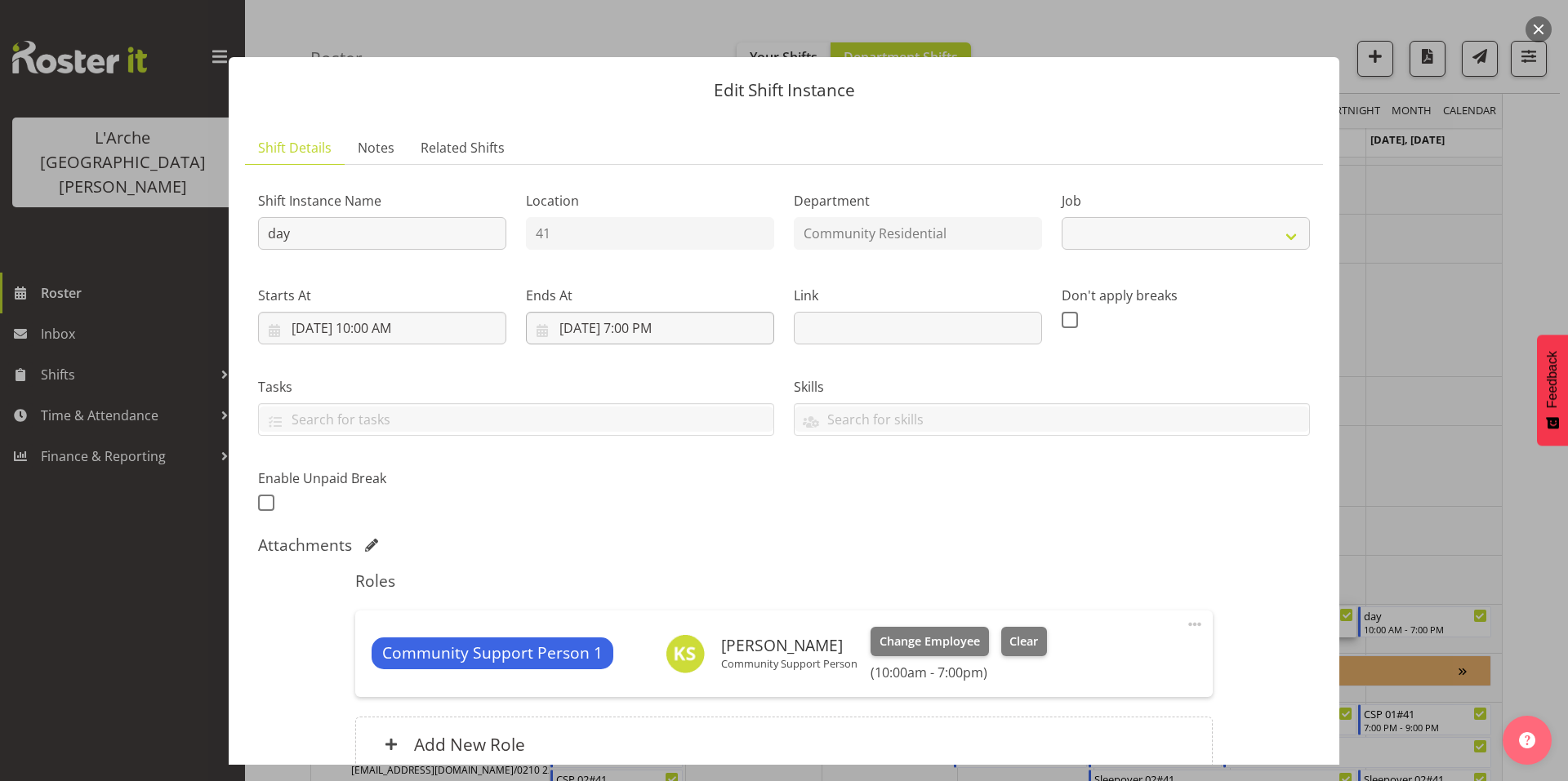
select select "2"
click at [420, 224] on input "day" at bounding box center [382, 233] width 249 height 33
type input "d"
type input "CSP 11#41"
click at [668, 312] on input "[DATE] 7:00 PM" at bounding box center [650, 329] width 249 height 33
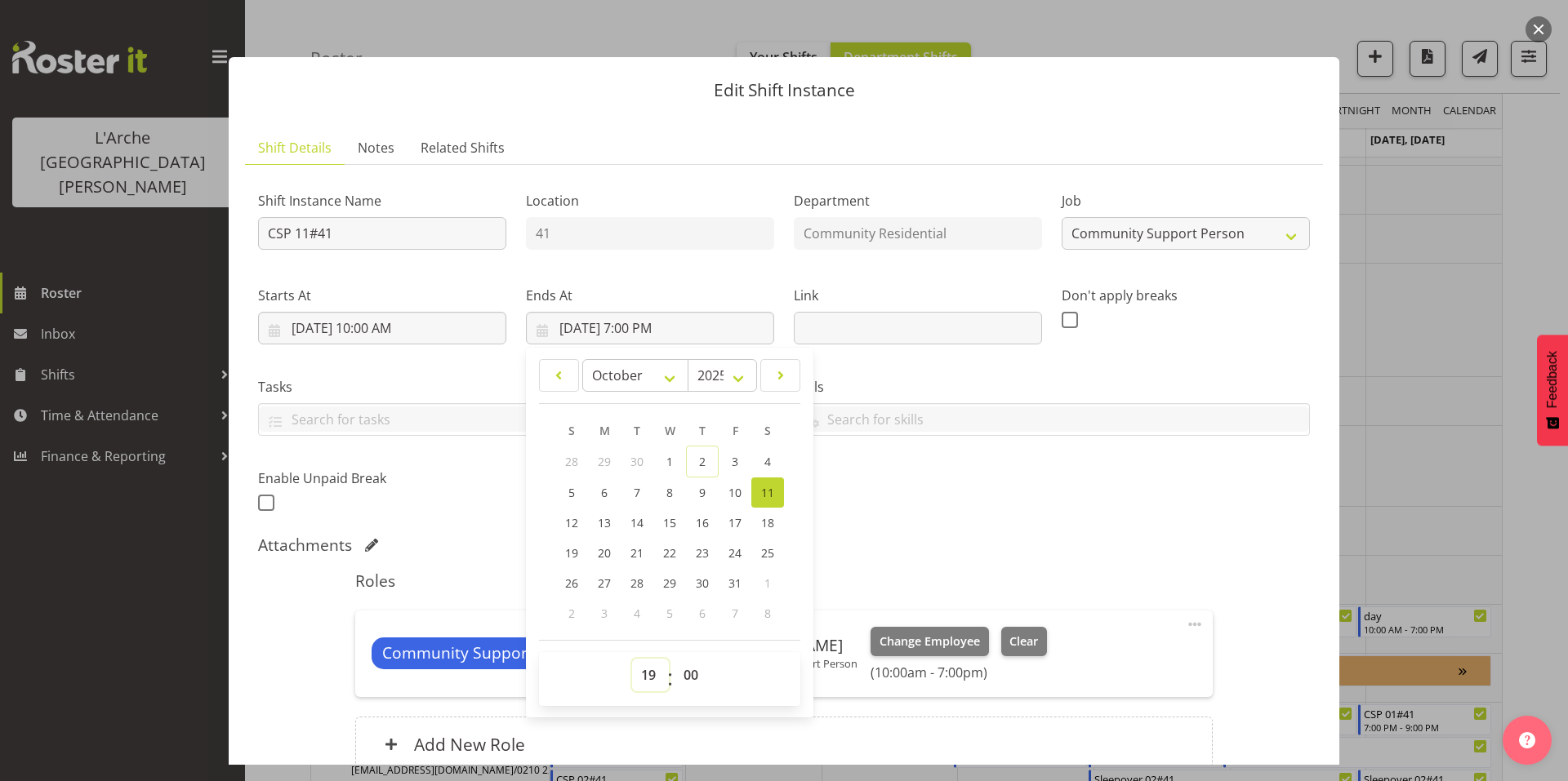
click at [648, 659] on select "00 01 02 03 04 05 06 07 08 09 10 11 12 13 14 15 16 17 18 19 20 21 22 23" at bounding box center [651, 675] width 37 height 33
select select "13"
click at [633, 659] on select "00 01 02 03 04 05 06 07 08 09 10 11 12 13 14 15 16 17 18 19 20 21 22 23" at bounding box center [651, 675] width 37 height 33
type input "10/11/2025, 1:00 PM"
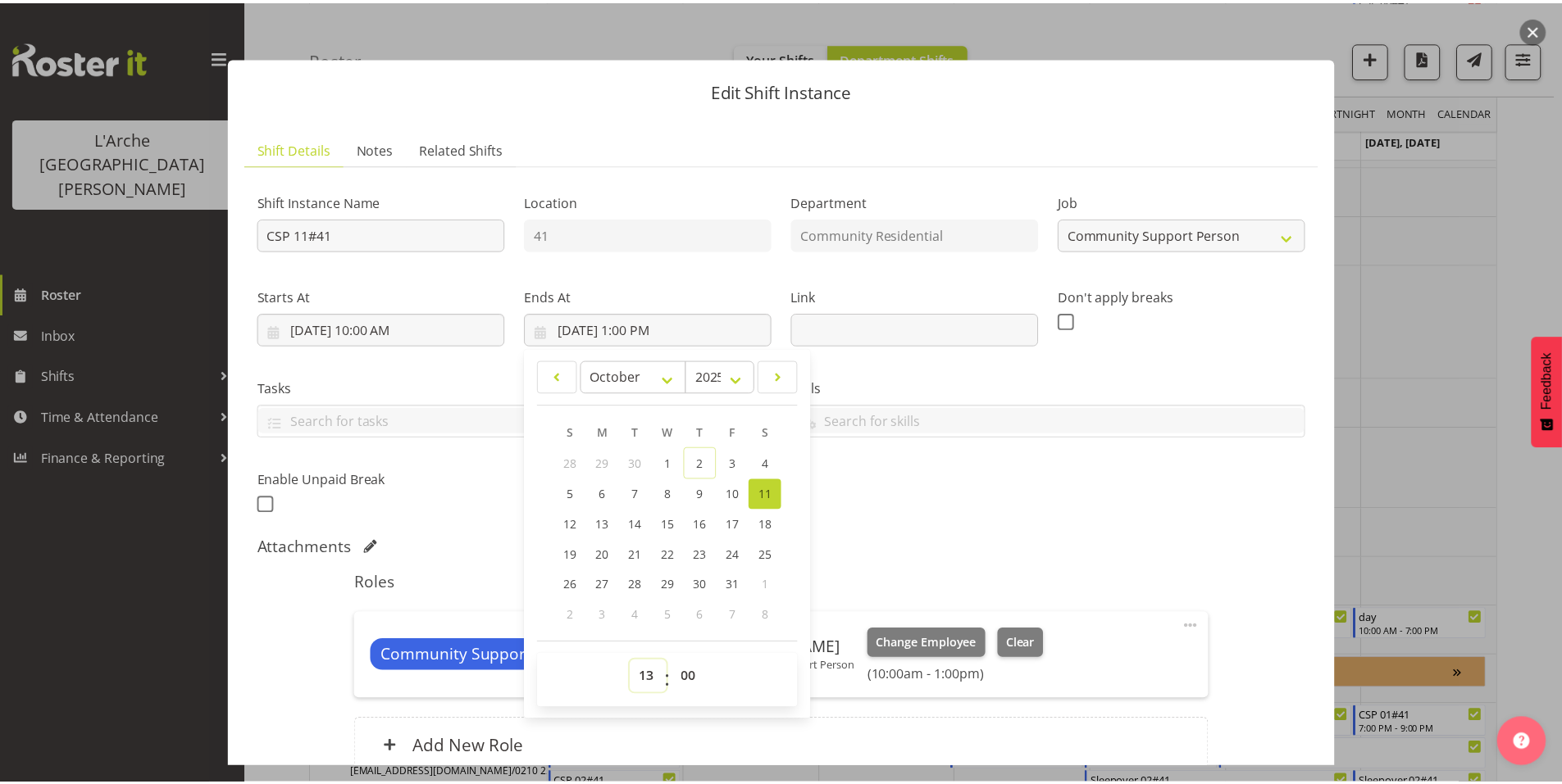
scroll to position [68, 0]
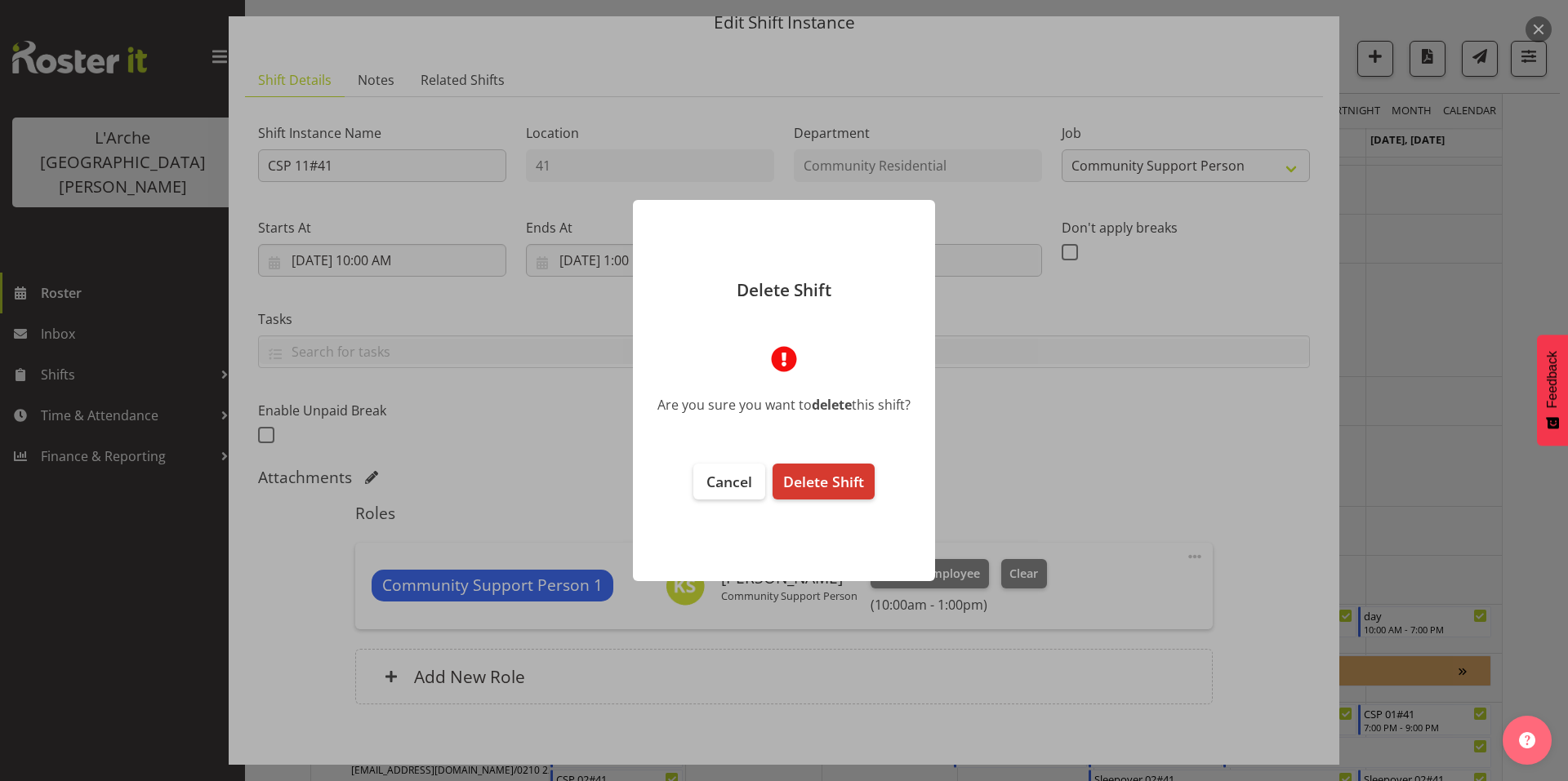
click at [1219, 729] on div at bounding box center [784, 390] width 1568 height 781
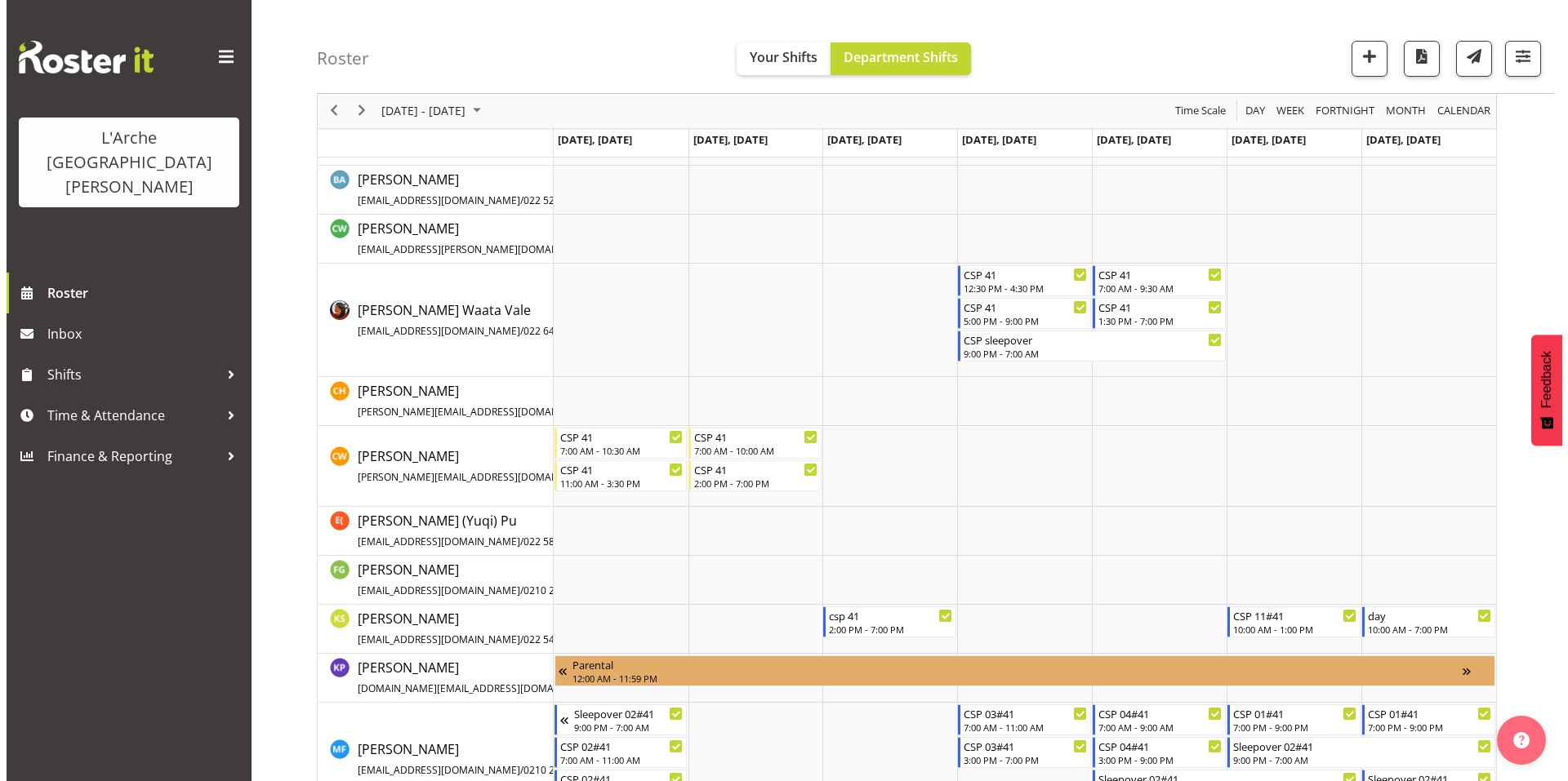
scroll to position [470, 0]
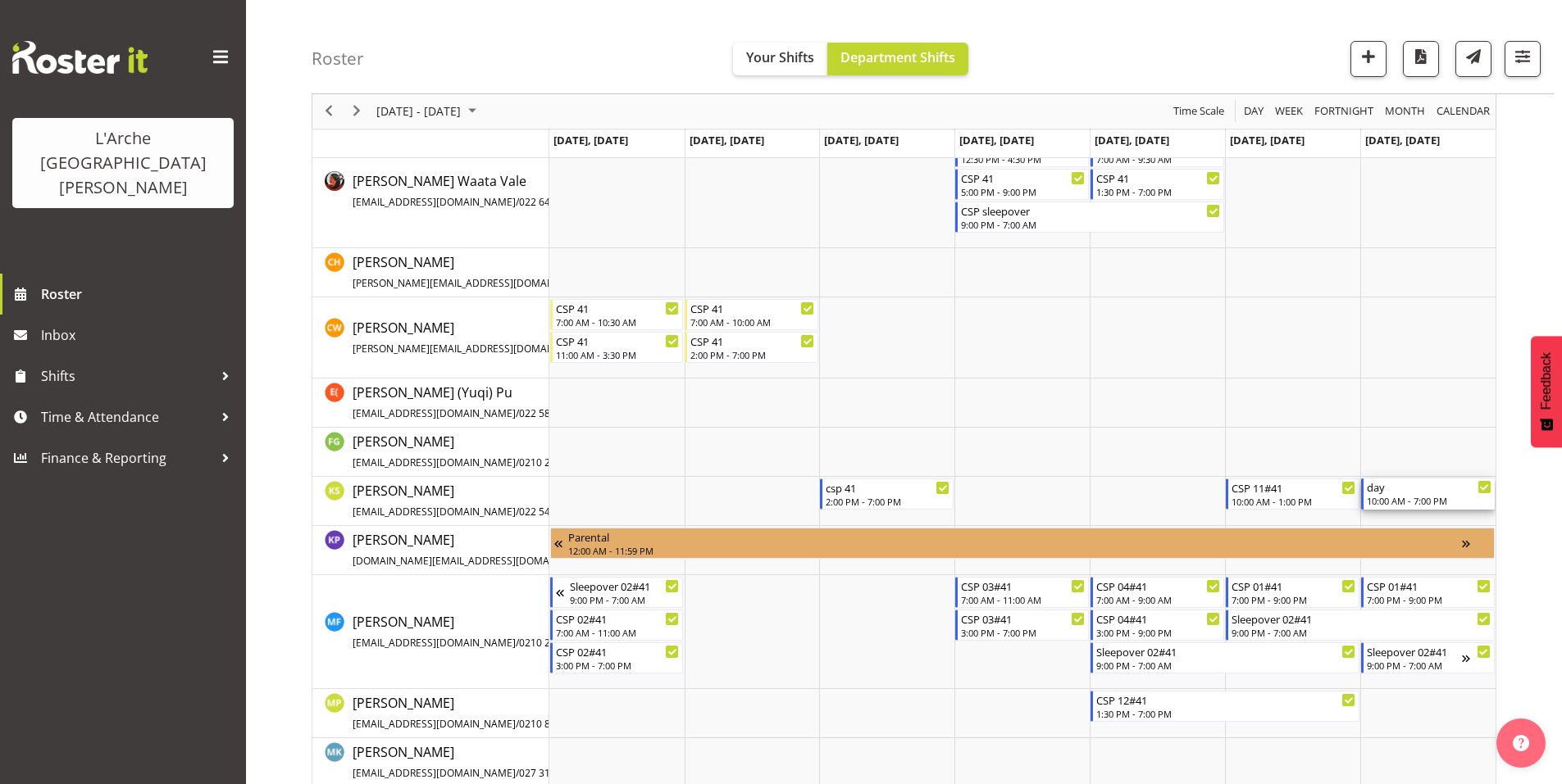
click at [1399, 484] on div "day" at bounding box center [1429, 486] width 124 height 16
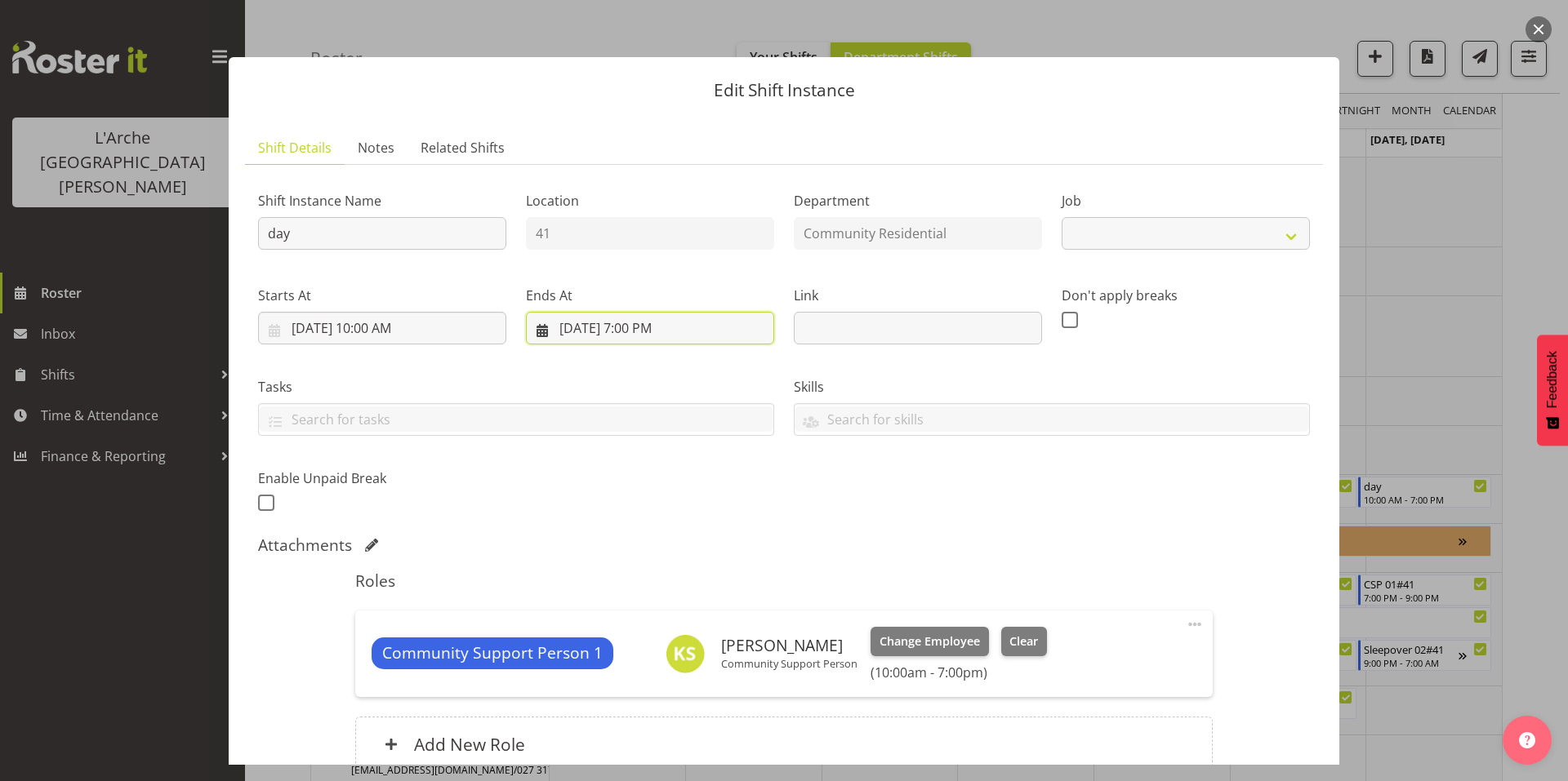
click at [661, 312] on input "10/12/2025, 7:00 PM" at bounding box center [650, 329] width 249 height 33
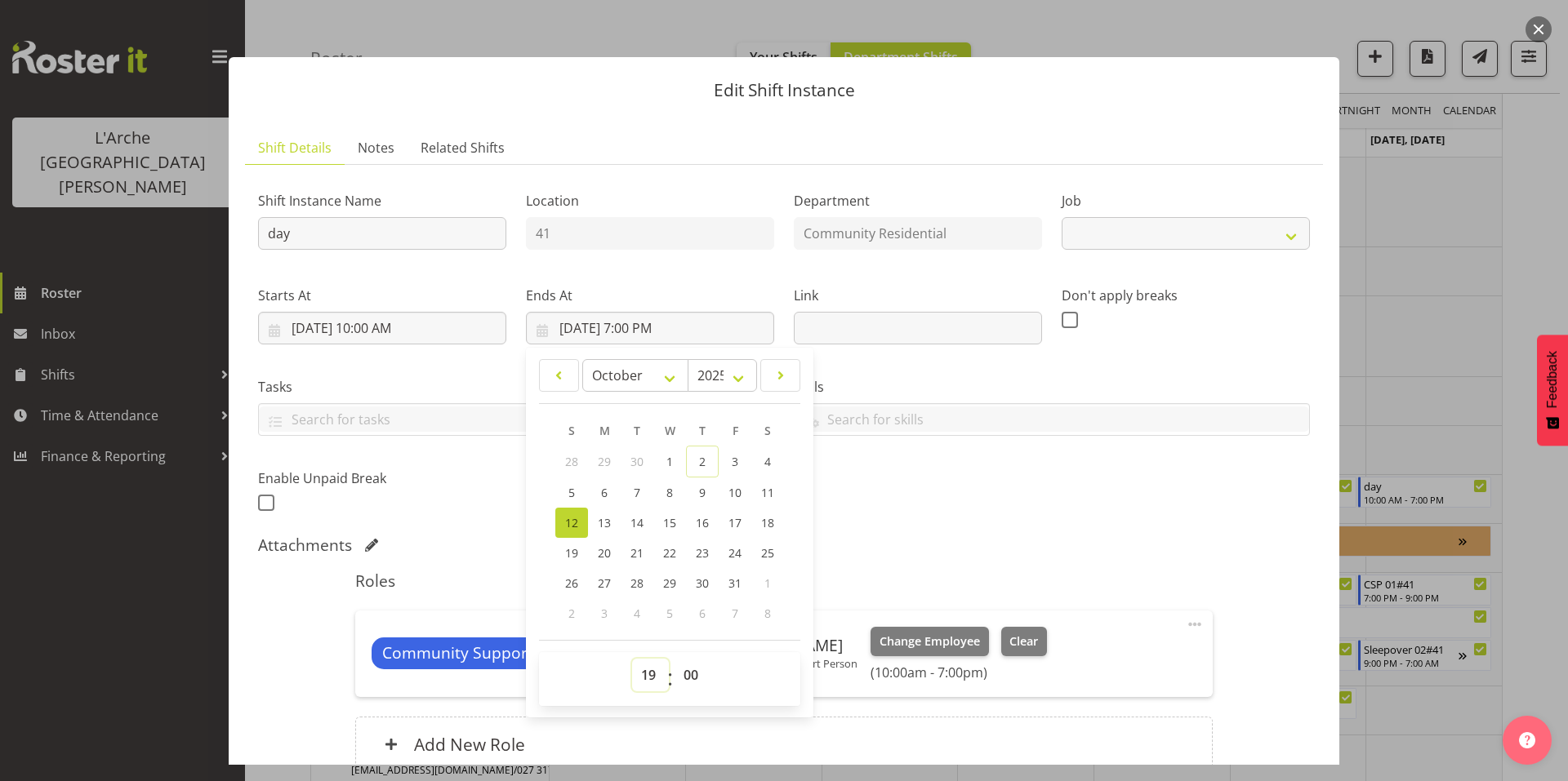
click at [642, 659] on select "00 01 02 03 04 05 06 07 08 09 10 11 12 13 14 15 16 17 18 19 20 21 22 23" at bounding box center [651, 675] width 37 height 33
select select "2"
select select "13"
click at [633, 659] on select "00 01 02 03 04 05 06 07 08 09 10 11 12 13 14 15 16 17 18 19 20 21 22 23" at bounding box center [651, 675] width 37 height 33
type input "10/12/2025, 1:00 PM"
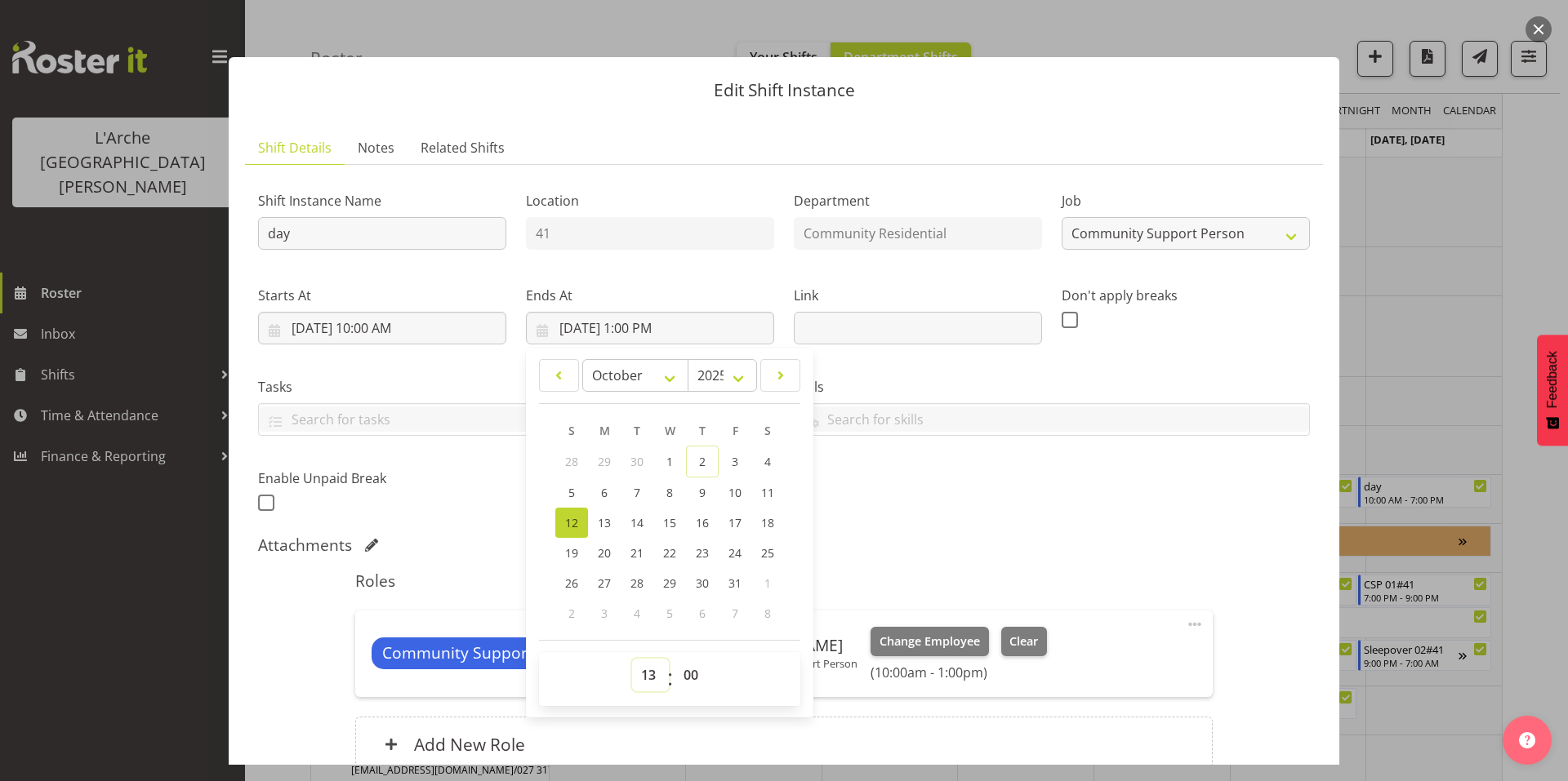
scroll to position [68, 0]
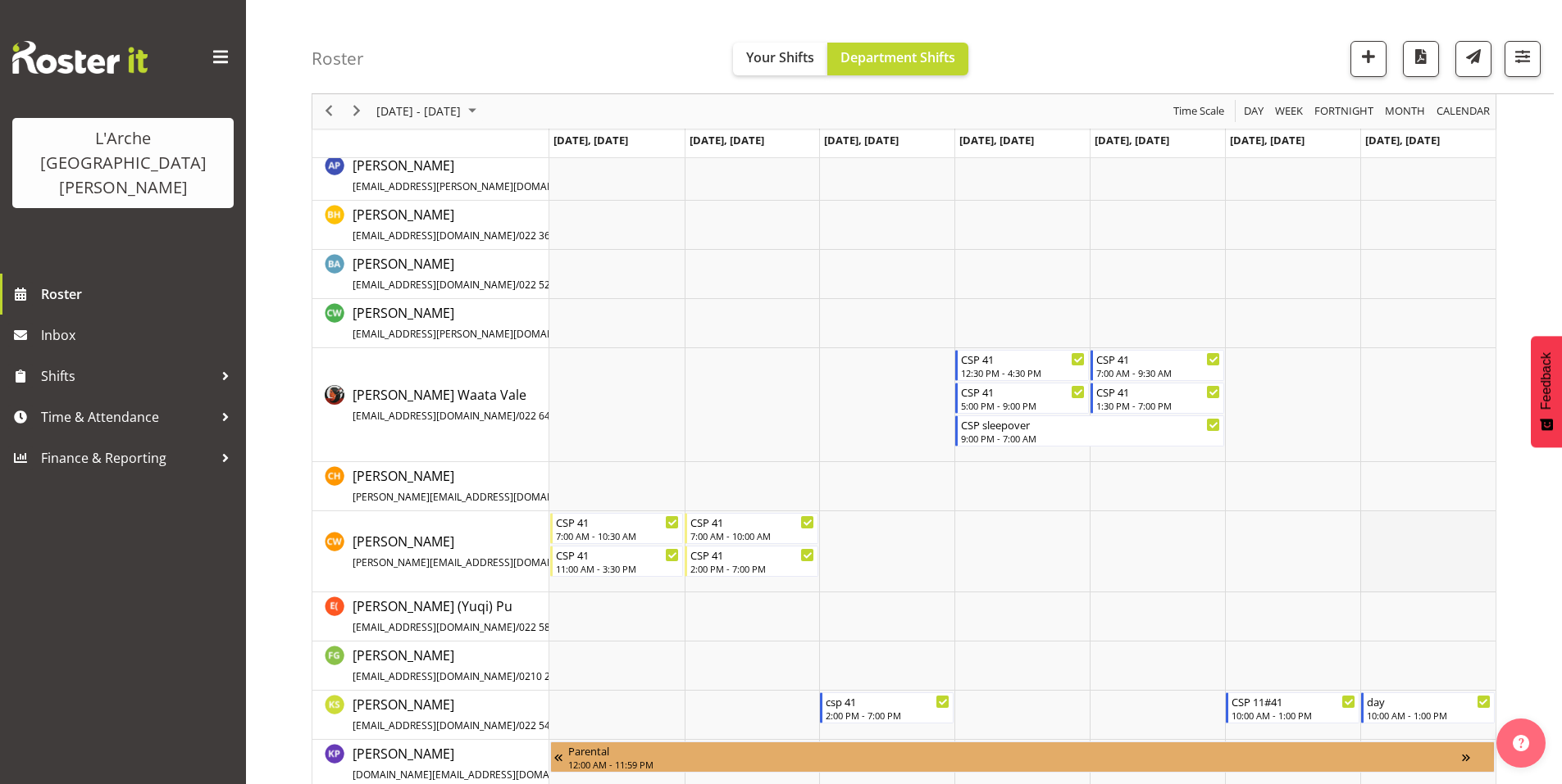
scroll to position [0, 0]
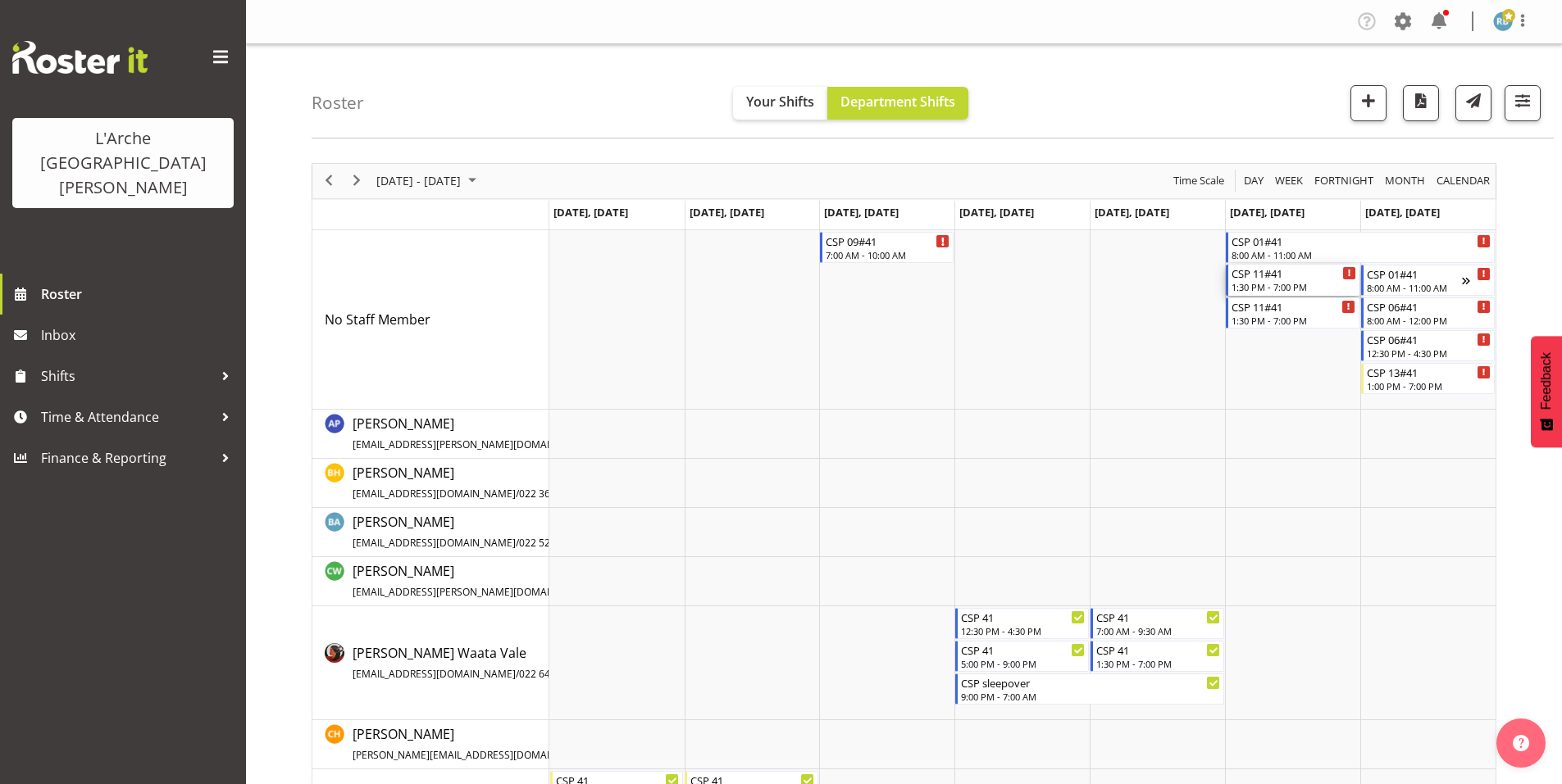
click at [1261, 281] on div "1:30 PM - 7:00 PM" at bounding box center [1293, 287] width 124 height 13
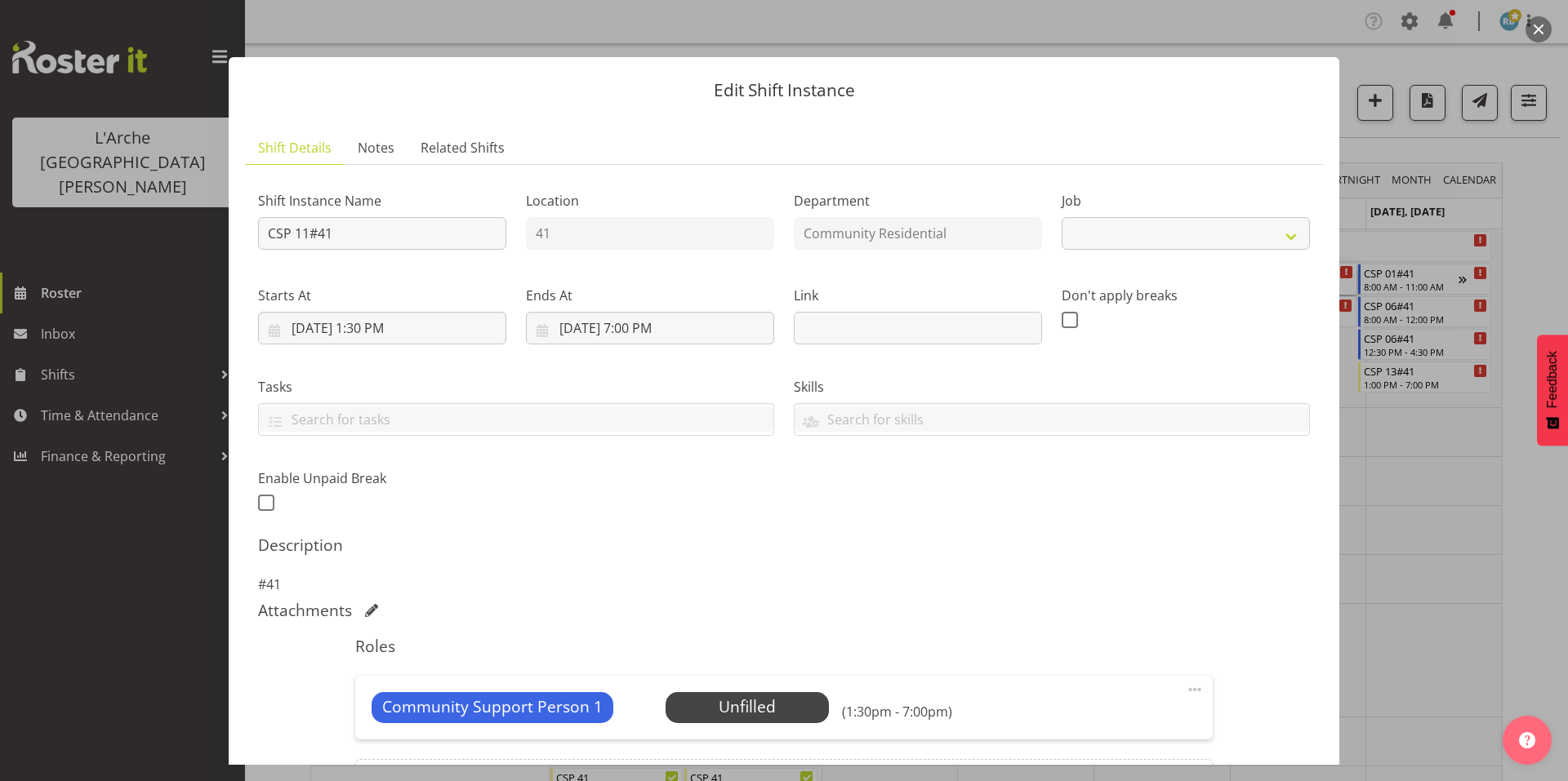
select select "3"
click at [720, 696] on span "Select Employee" at bounding box center [746, 708] width 121 height 24
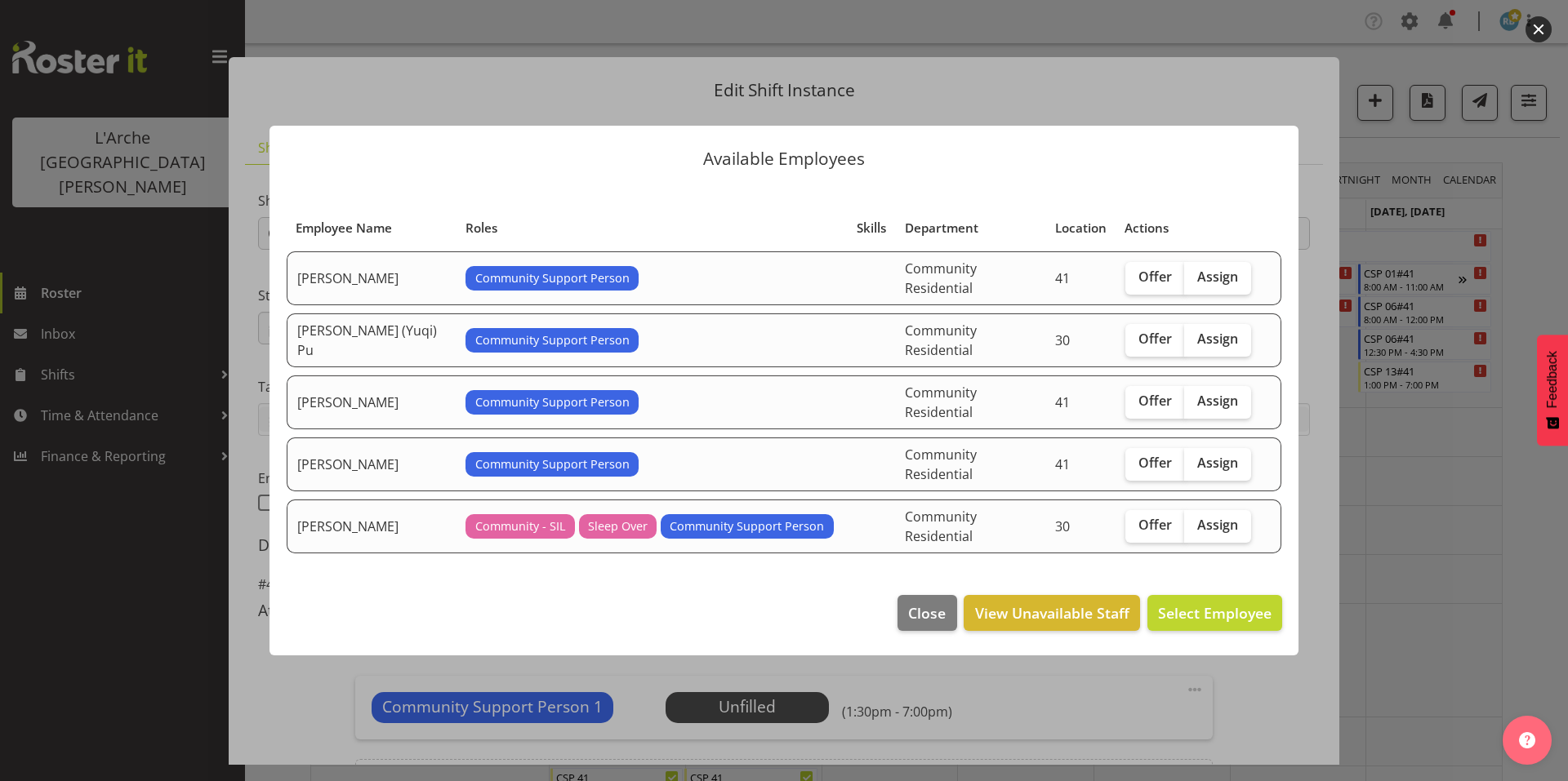
click at [1423, 515] on div at bounding box center [784, 390] width 1568 height 781
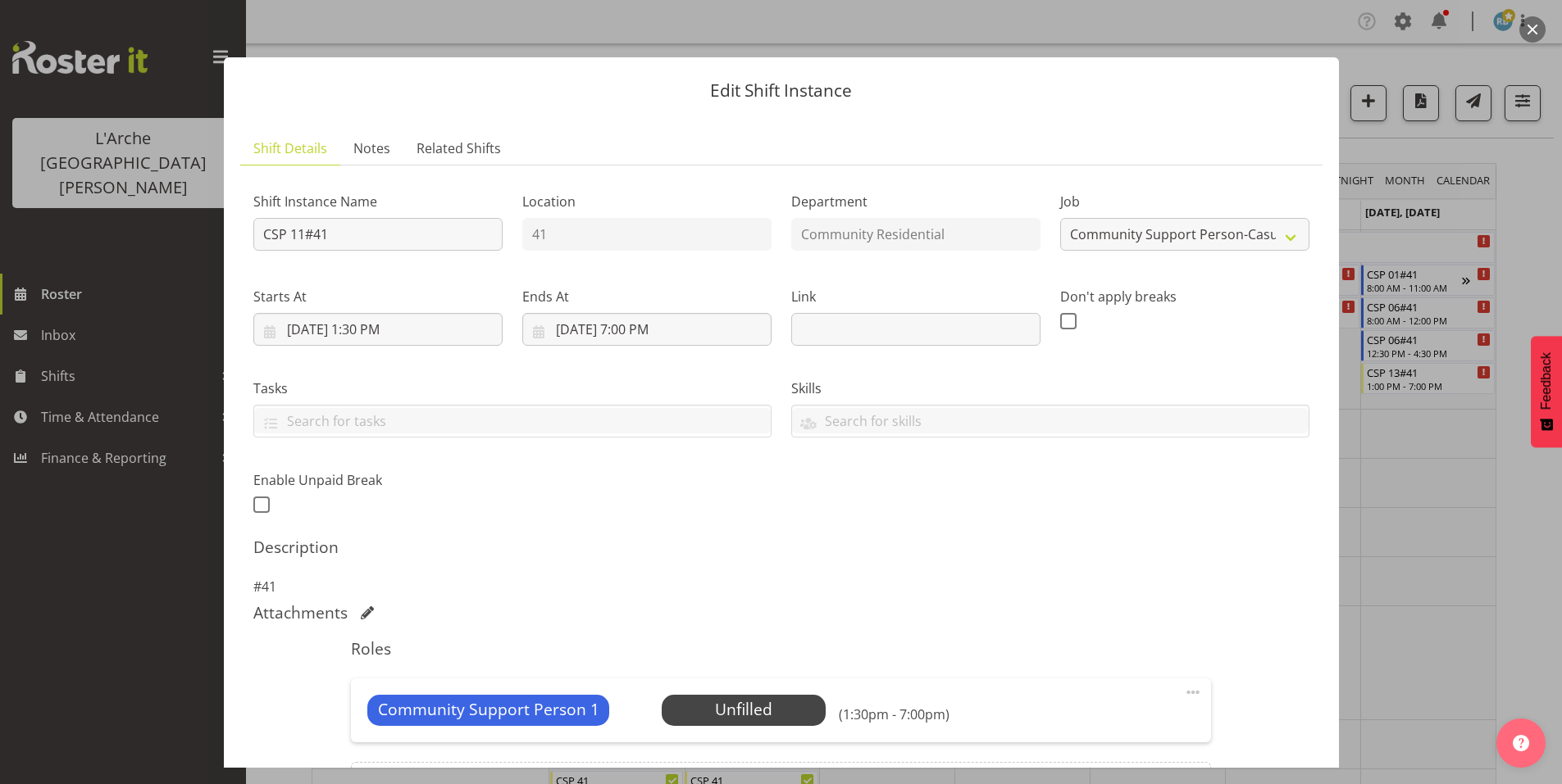
click at [1429, 517] on div at bounding box center [781, 392] width 1562 height 784
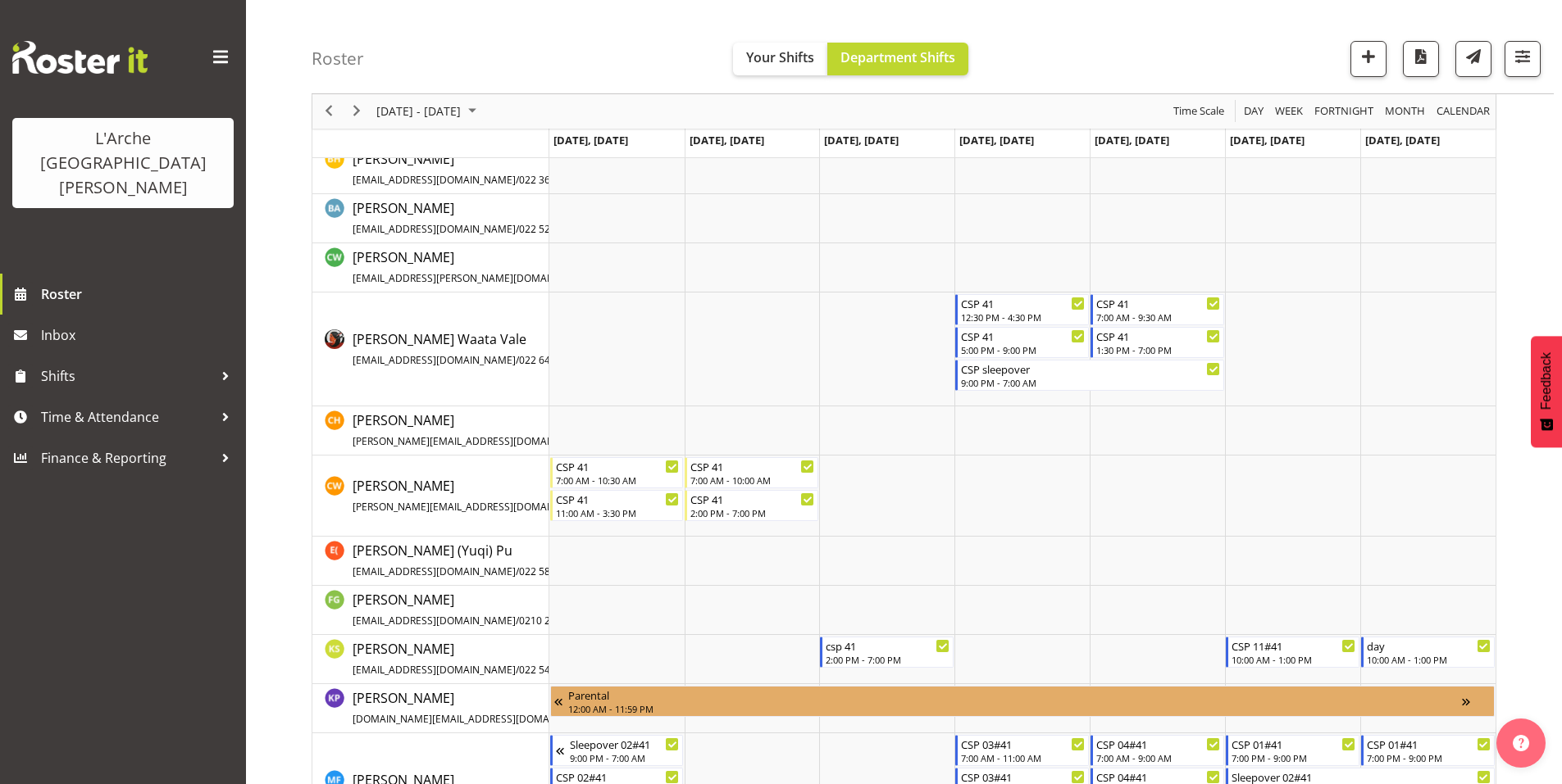
scroll to position [314, 0]
click at [1275, 664] on td "Timeline Week of October 9, 2025" at bounding box center [1292, 659] width 136 height 49
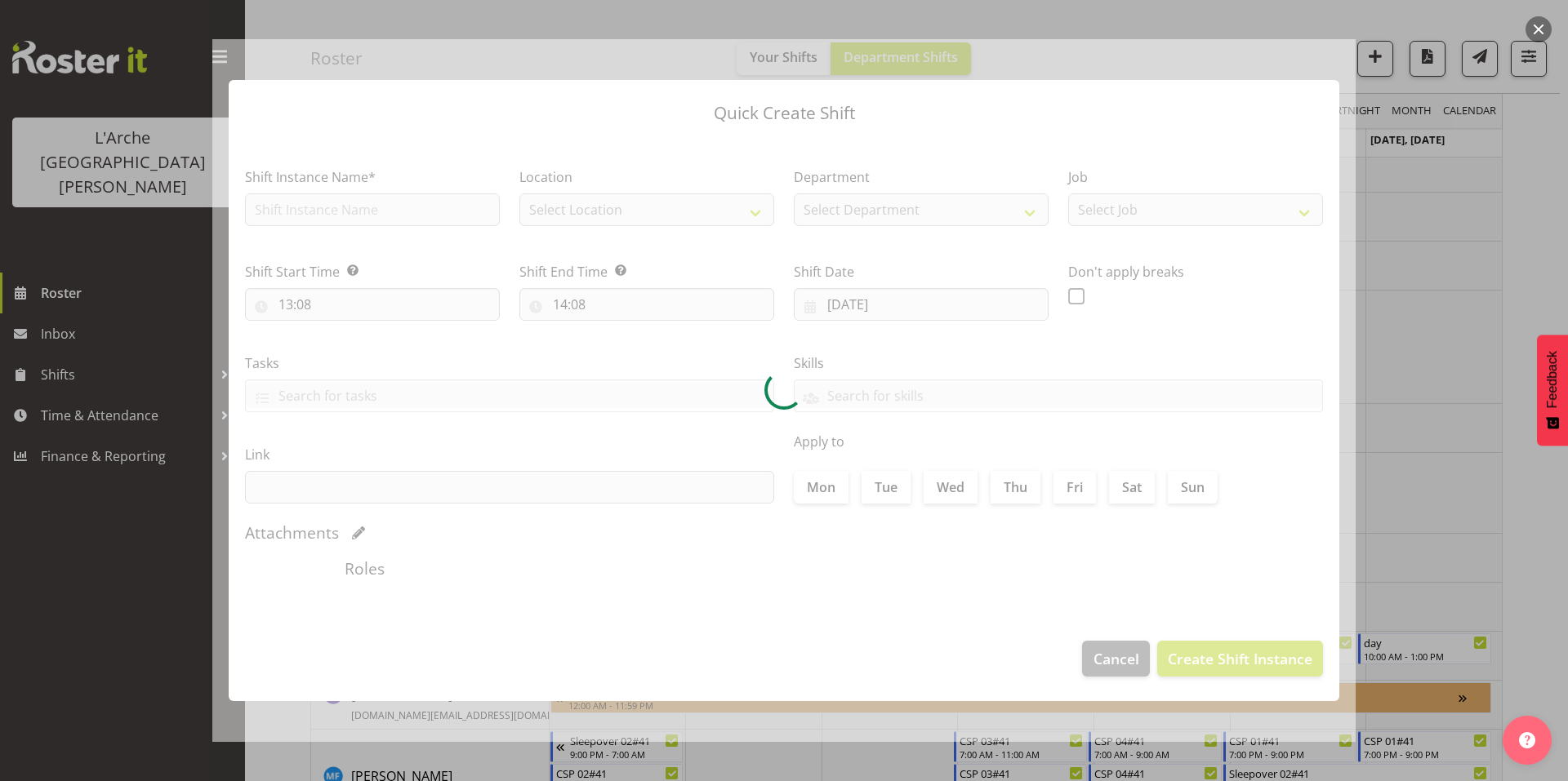
type input "11/10/2025"
checkbox input "true"
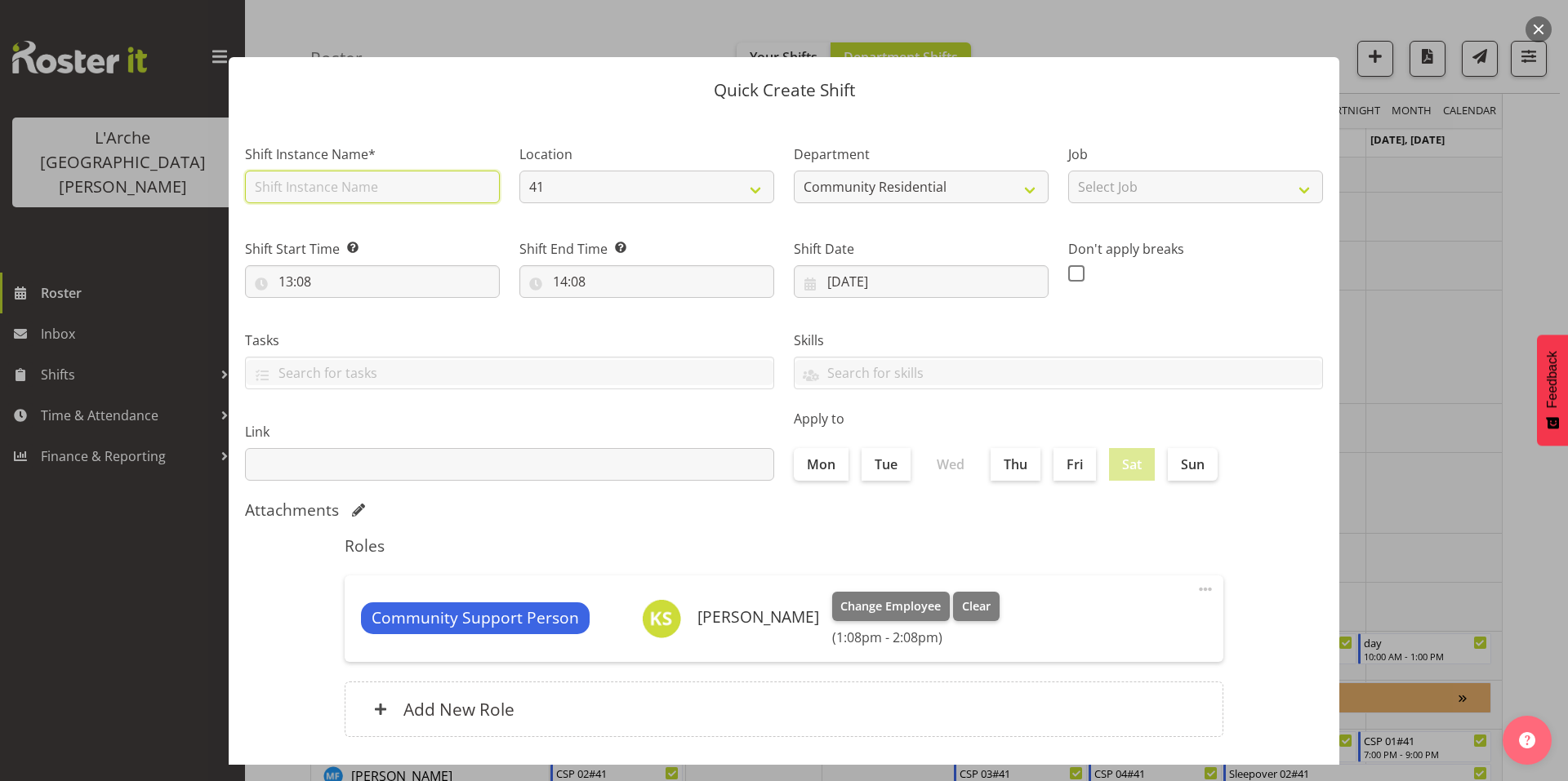
click at [450, 173] on input "text" at bounding box center [373, 187] width 255 height 33
click at [281, 178] on input "CSP 01#41" at bounding box center [373, 187] width 255 height 33
click at [284, 176] on input "CSP 01#41" at bounding box center [373, 187] width 255 height 33
type input "CSP 11#41"
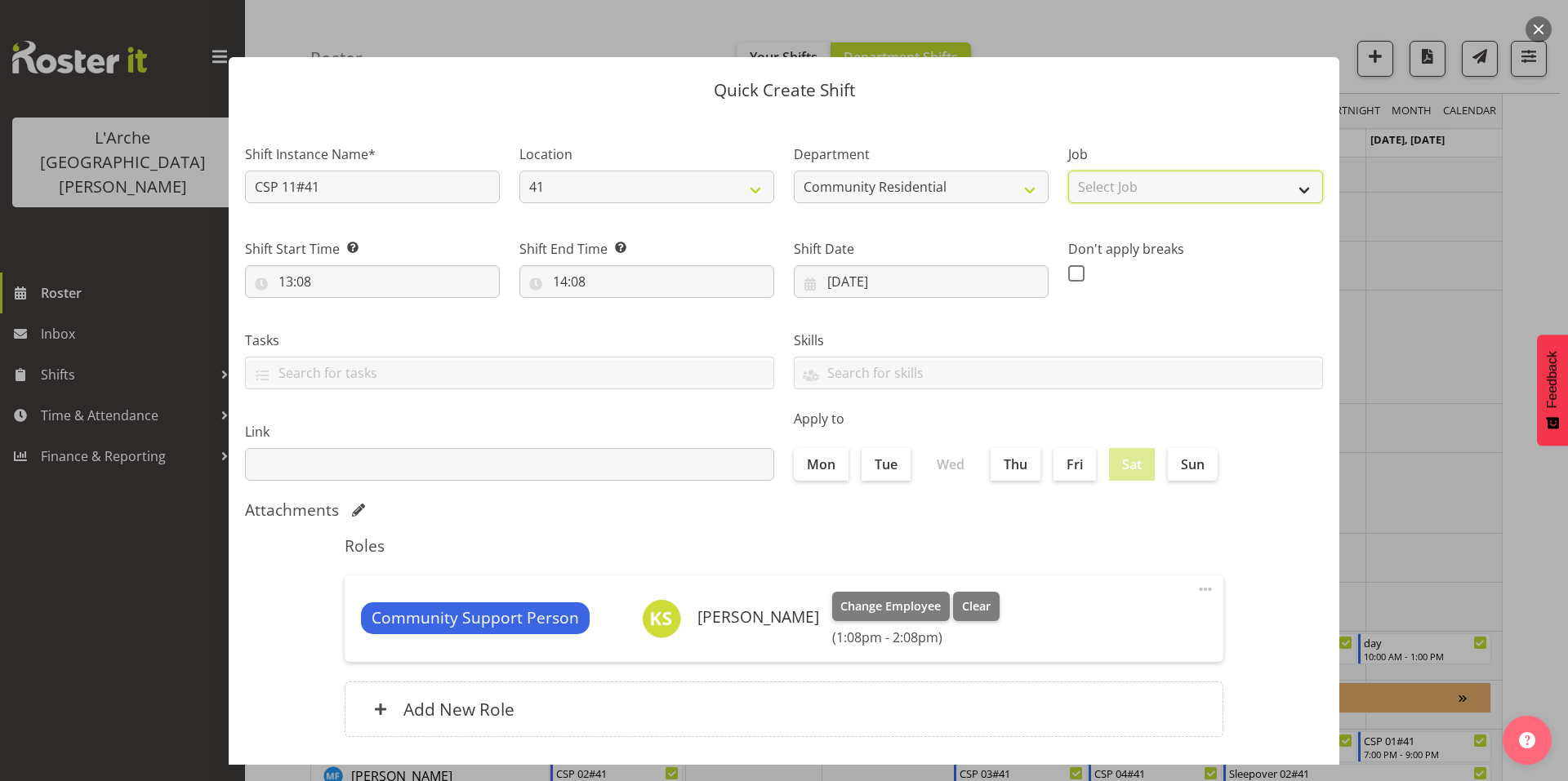
click at [1121, 188] on select "Select Job Accounts Admin Art Coordinator Community Leader Community Support Pe…" at bounding box center [1195, 187] width 255 height 33
select select "2"
click at [1068, 170] on select "Select Job Accounts Admin Art Coordinator Community Leader Community Support Pe…" at bounding box center [1195, 187] width 255 height 33
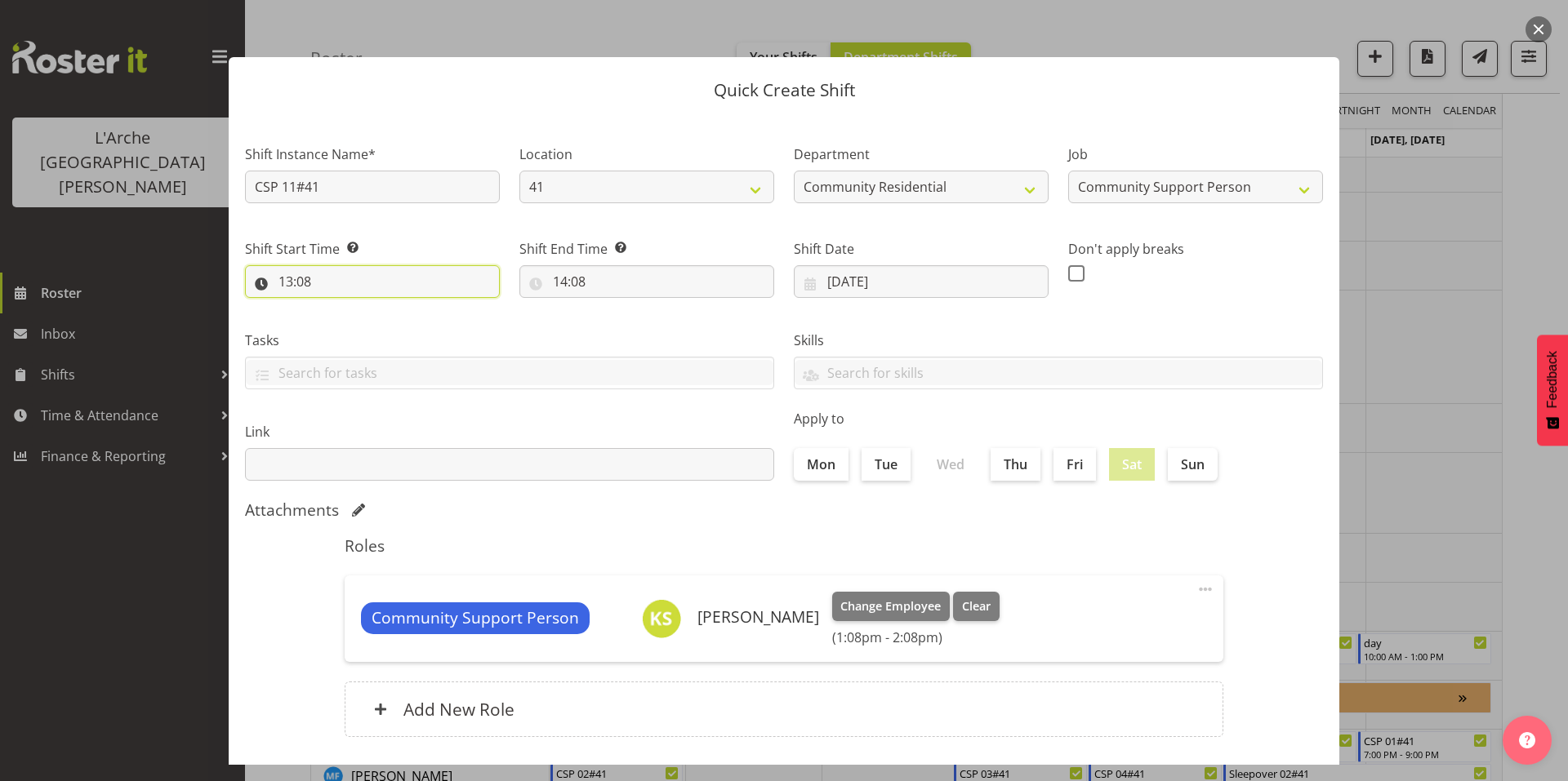
click at [389, 265] on input "13:08" at bounding box center [373, 281] width 255 height 33
click at [388, 308] on select "00 01 02 03 04 05 06 07 08 09 10 11 12 13 14 15 16 17 18 19 20 21 22 23 24 25 2…" at bounding box center [398, 324] width 37 height 33
select select "30"
click at [380, 308] on select "00 01 02 03 04 05 06 07 08 09 10 11 12 13 14 15 16 17 18 19 20 21 22 23 24 25 2…" at bounding box center [398, 324] width 37 height 33
type input "13:30"
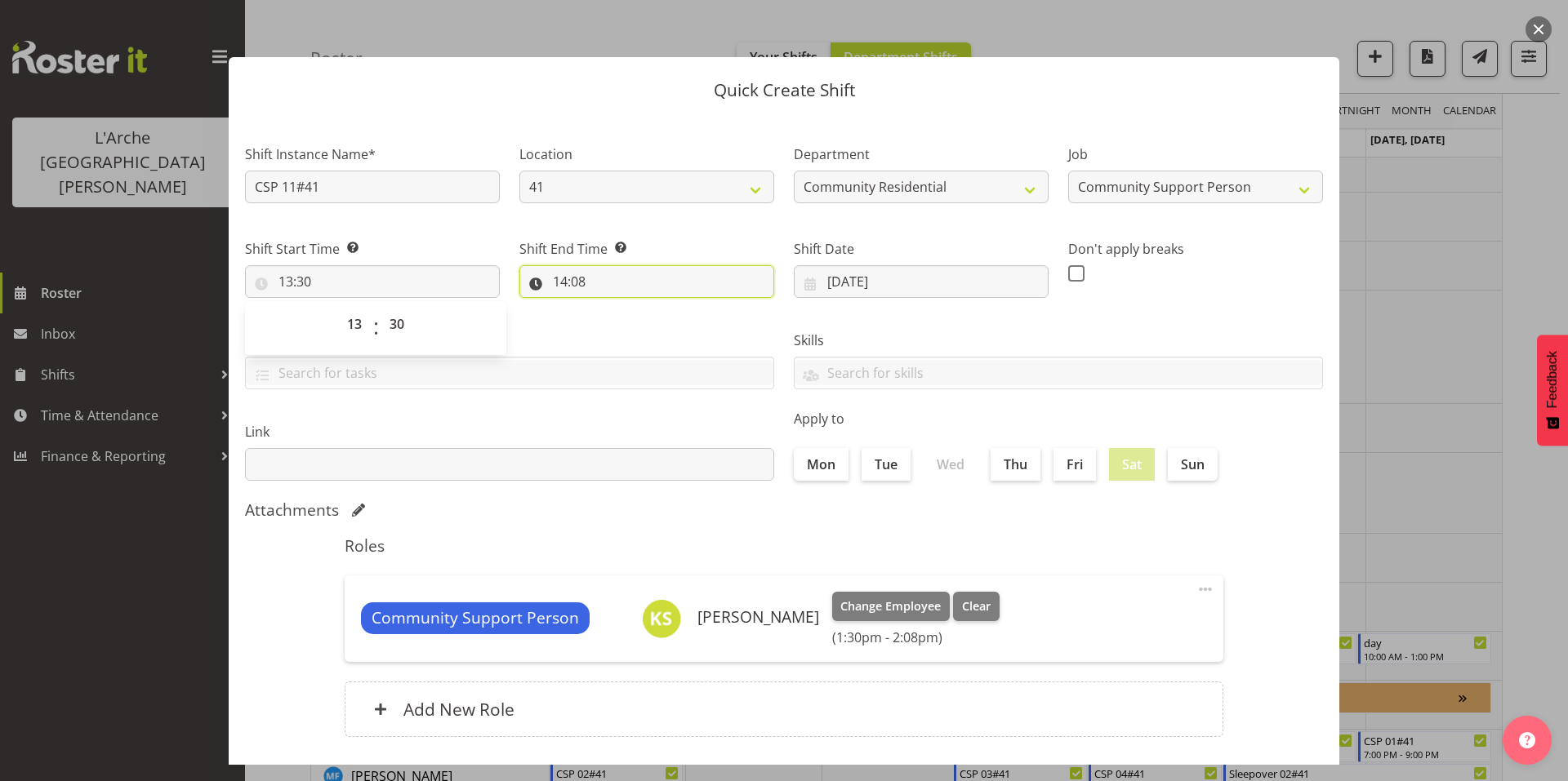
click at [579, 265] on input "14:08" at bounding box center [647, 281] width 255 height 33
click at [633, 308] on select "00 01 02 03 04 05 06 07 08 09 10 11 12 13 14 15 16 17 18 19 20 21 22 23" at bounding box center [631, 324] width 37 height 33
select select "19"
click at [613, 308] on select "00 01 02 03 04 05 06 07 08 09 10 11 12 13 14 15 16 17 18 19 20 21 22 23" at bounding box center [631, 324] width 37 height 33
type input "19:08"
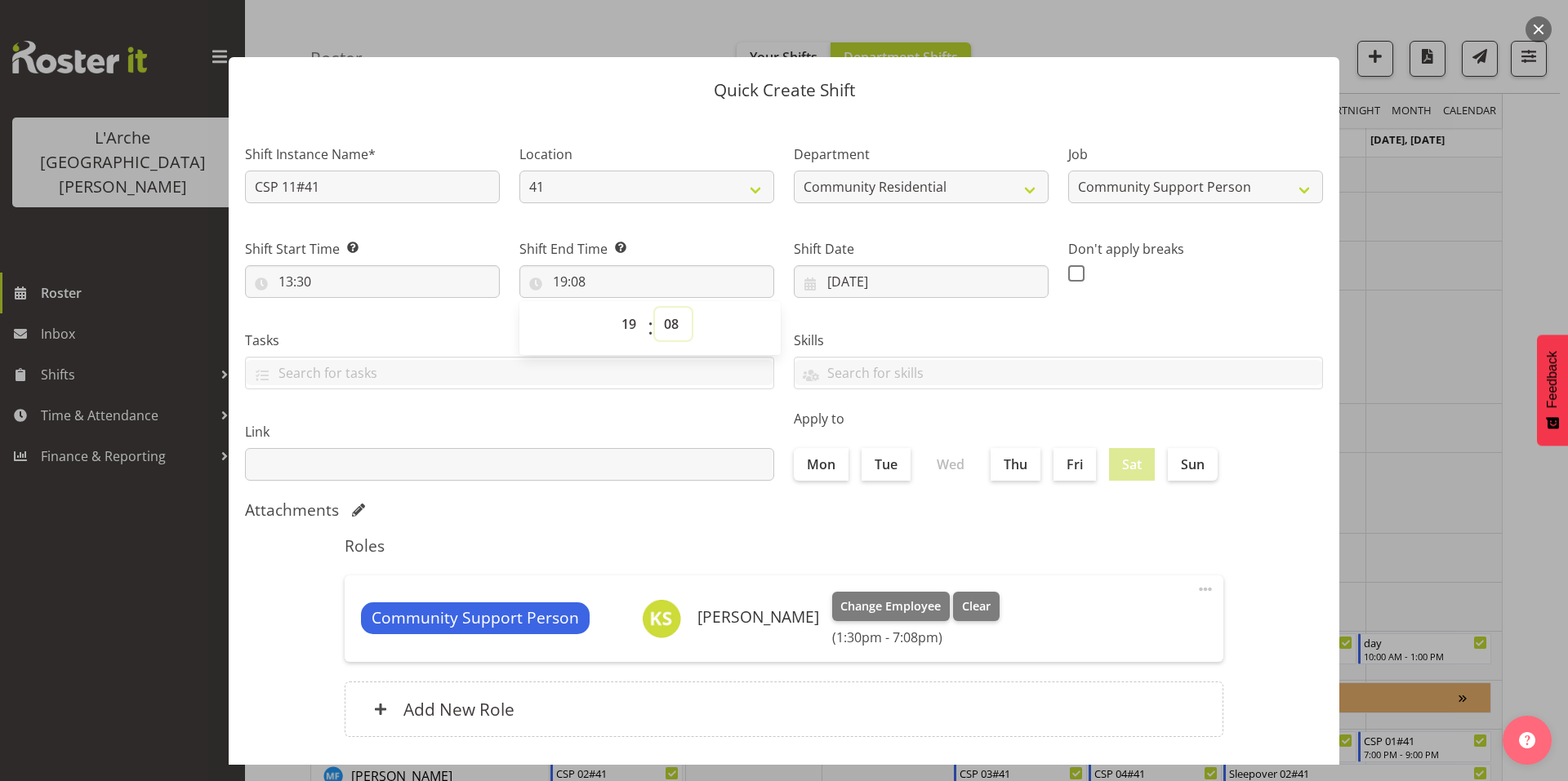
click at [664, 308] on select "00 01 02 03 04 05 06 07 08 09 10 11 12 13 14 15 16 17 18 19 20 21 22 23 24 25 2…" at bounding box center [673, 324] width 37 height 33
select select "0"
click at [655, 308] on select "00 01 02 03 04 05 06 07 08 09 10 11 12 13 14 15 16 17 18 19 20 21 22 23 24 25 2…" at bounding box center [673, 324] width 37 height 33
type input "19:00"
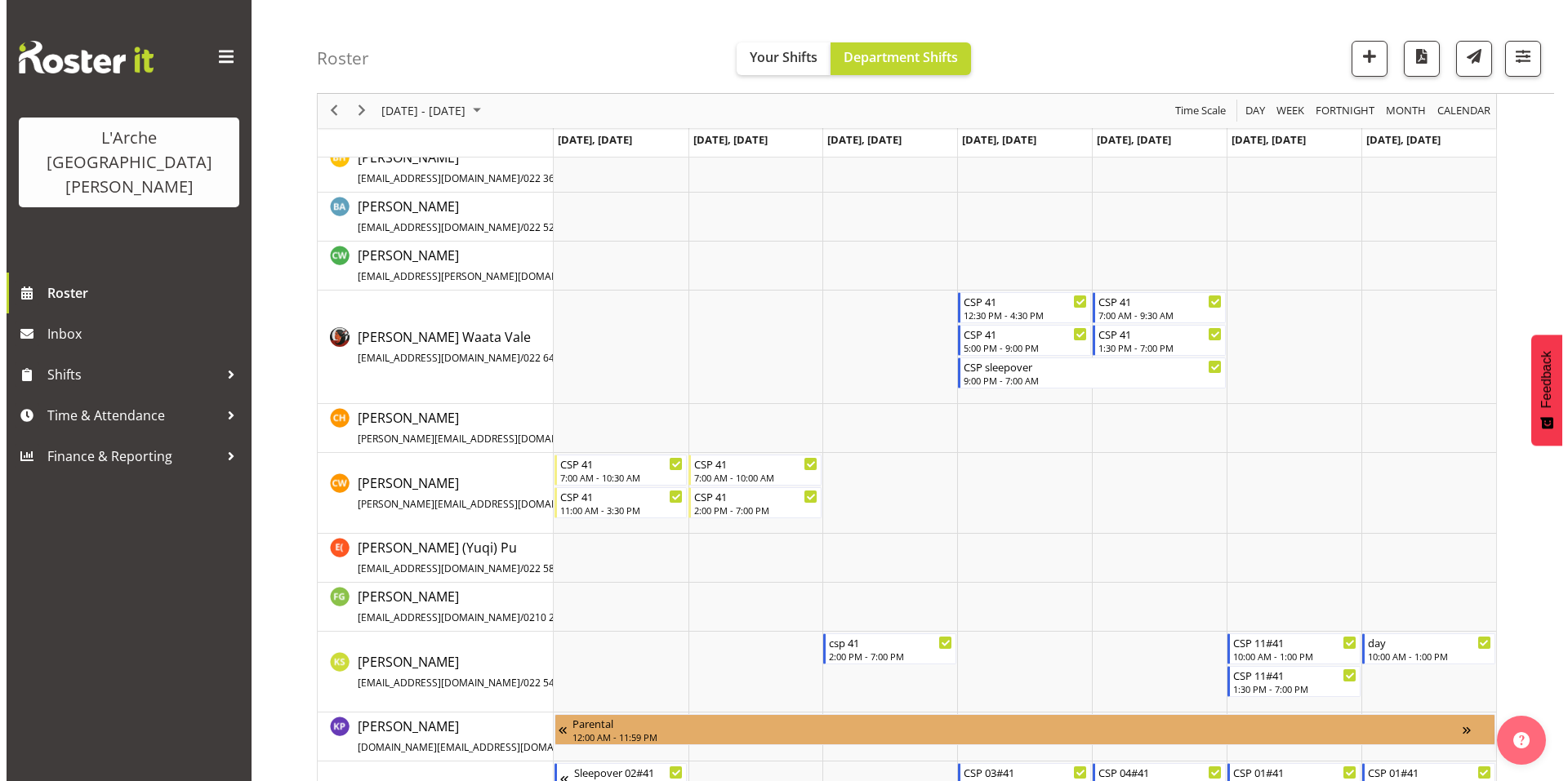
scroll to position [443, 0]
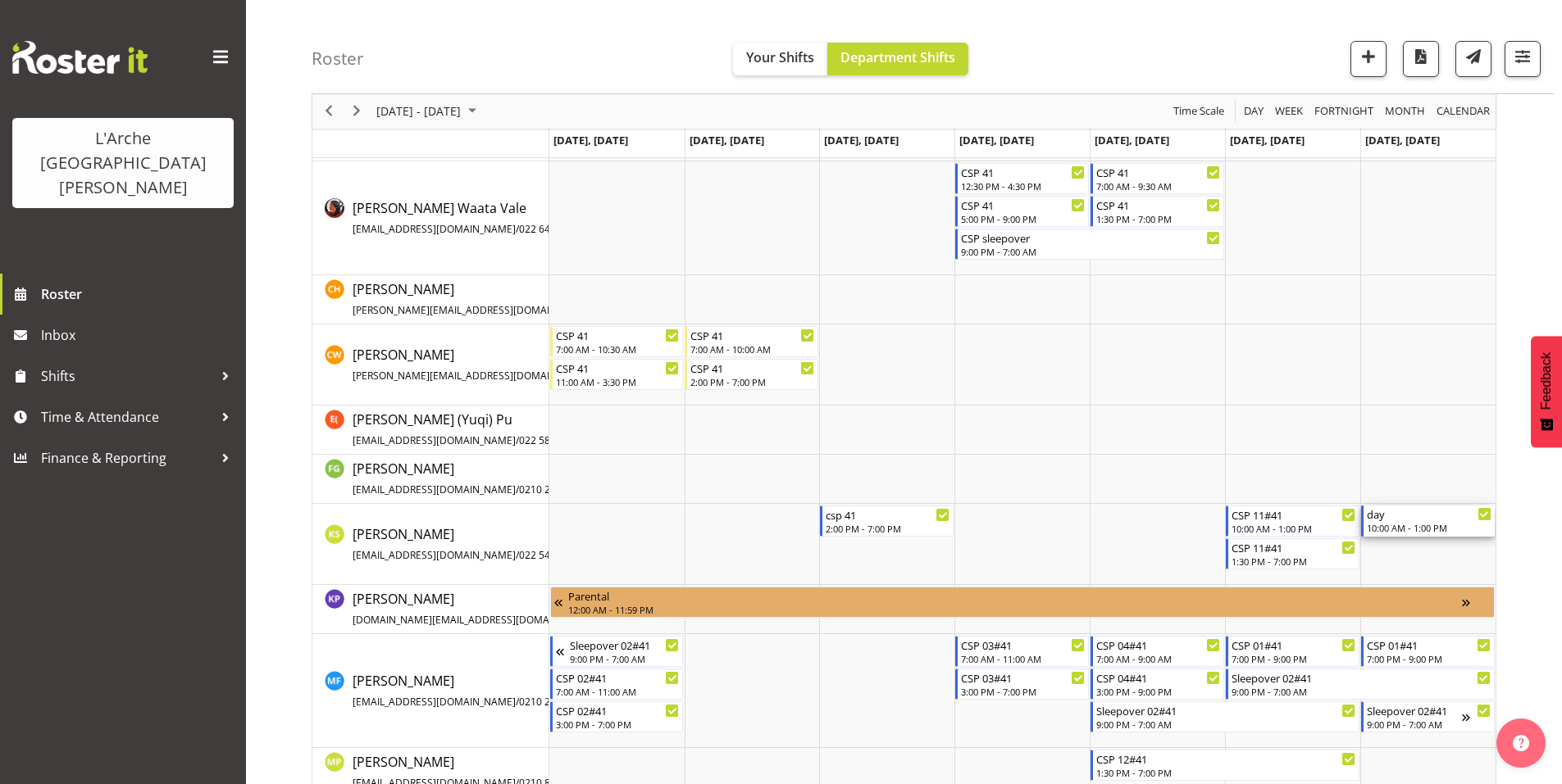
click at [1392, 509] on div "day" at bounding box center [1429, 514] width 124 height 16
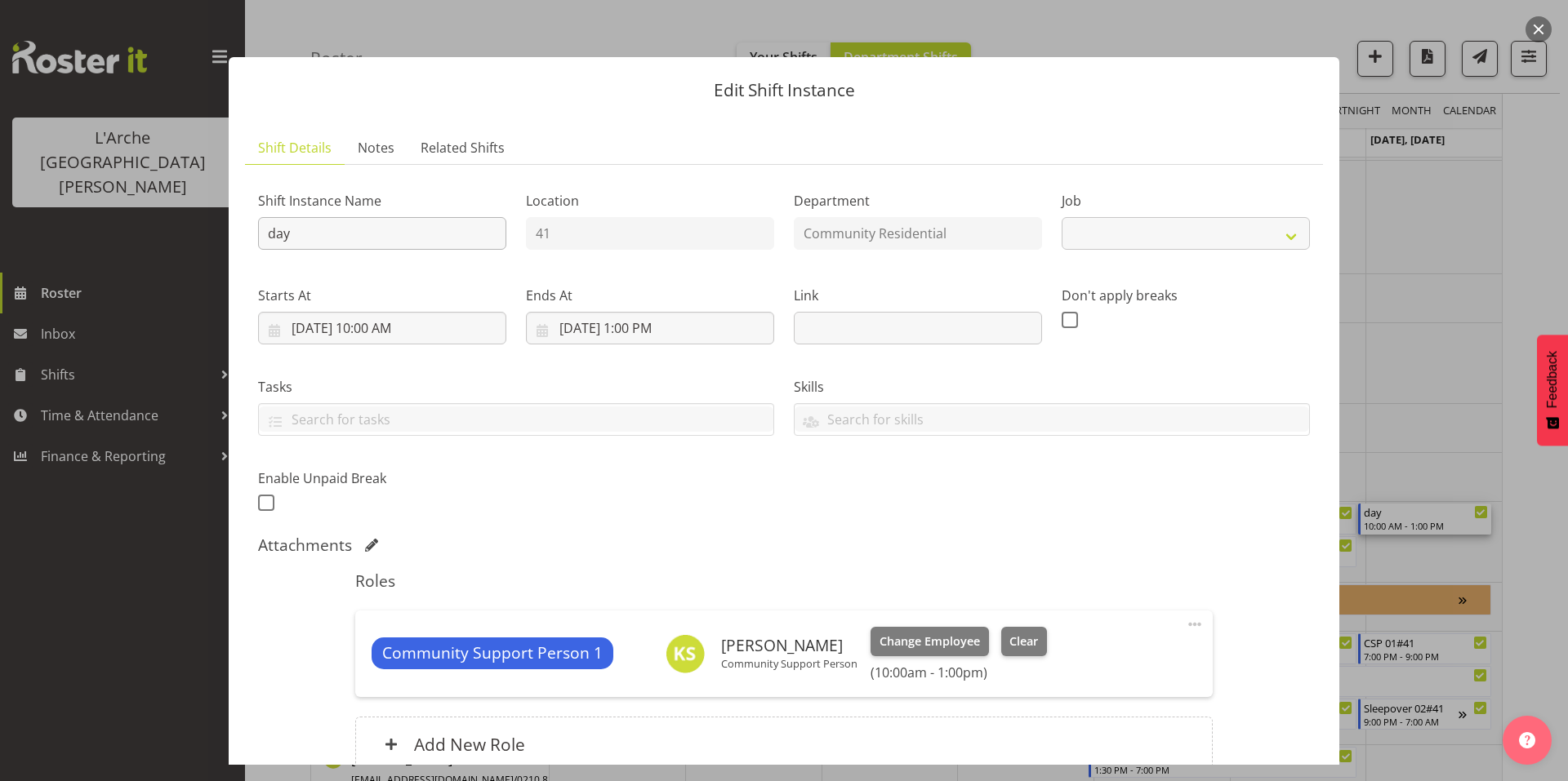
select select "2"
click at [351, 217] on input "day" at bounding box center [382, 233] width 249 height 33
type input "d"
type input "CSP 11#41"
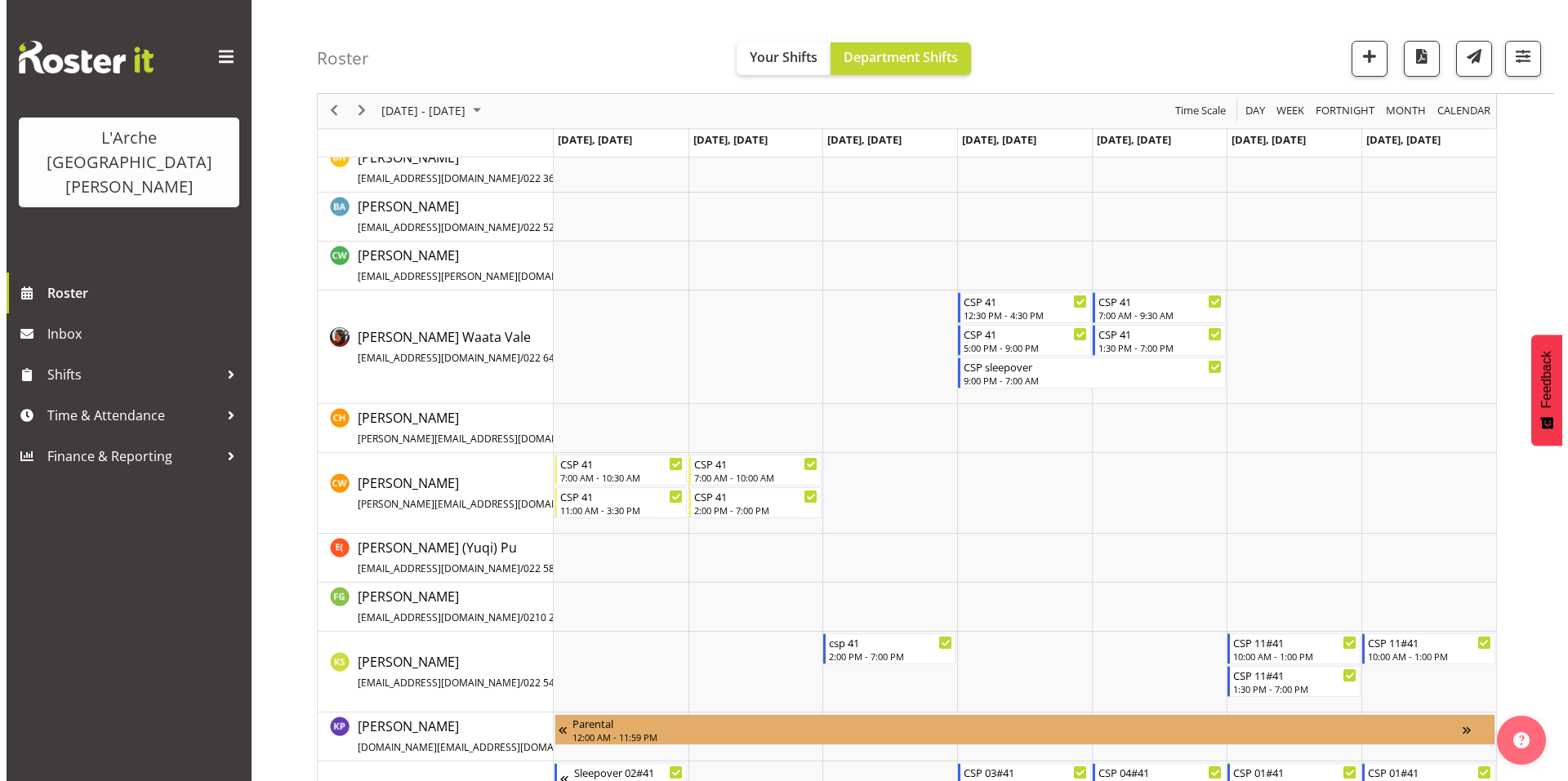
scroll to position [443, 0]
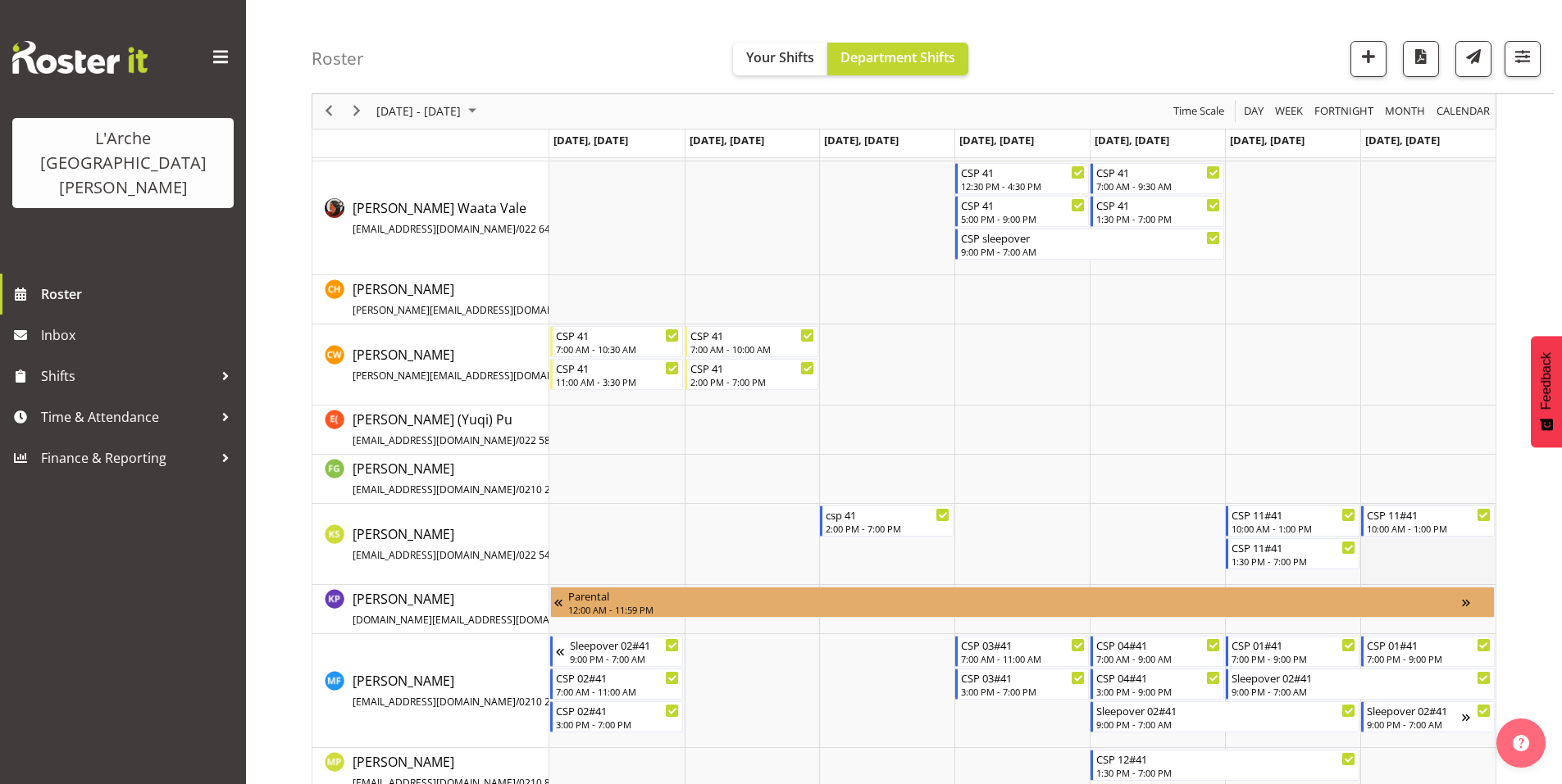
click at [1389, 560] on td "Timeline Week of October 9, 2025" at bounding box center [1427, 545] width 136 height 81
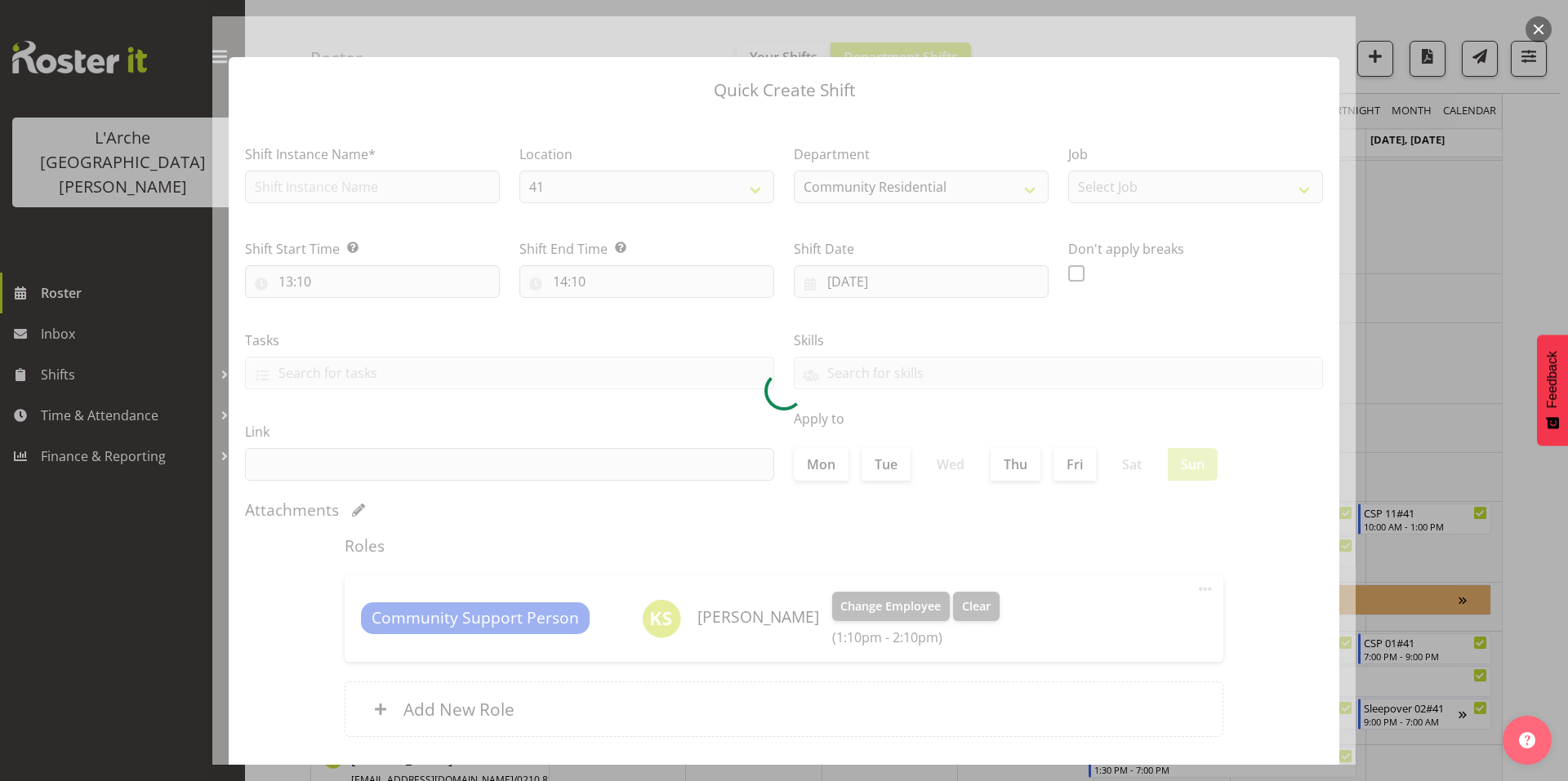
type input "12/10/2025"
checkbox input "true"
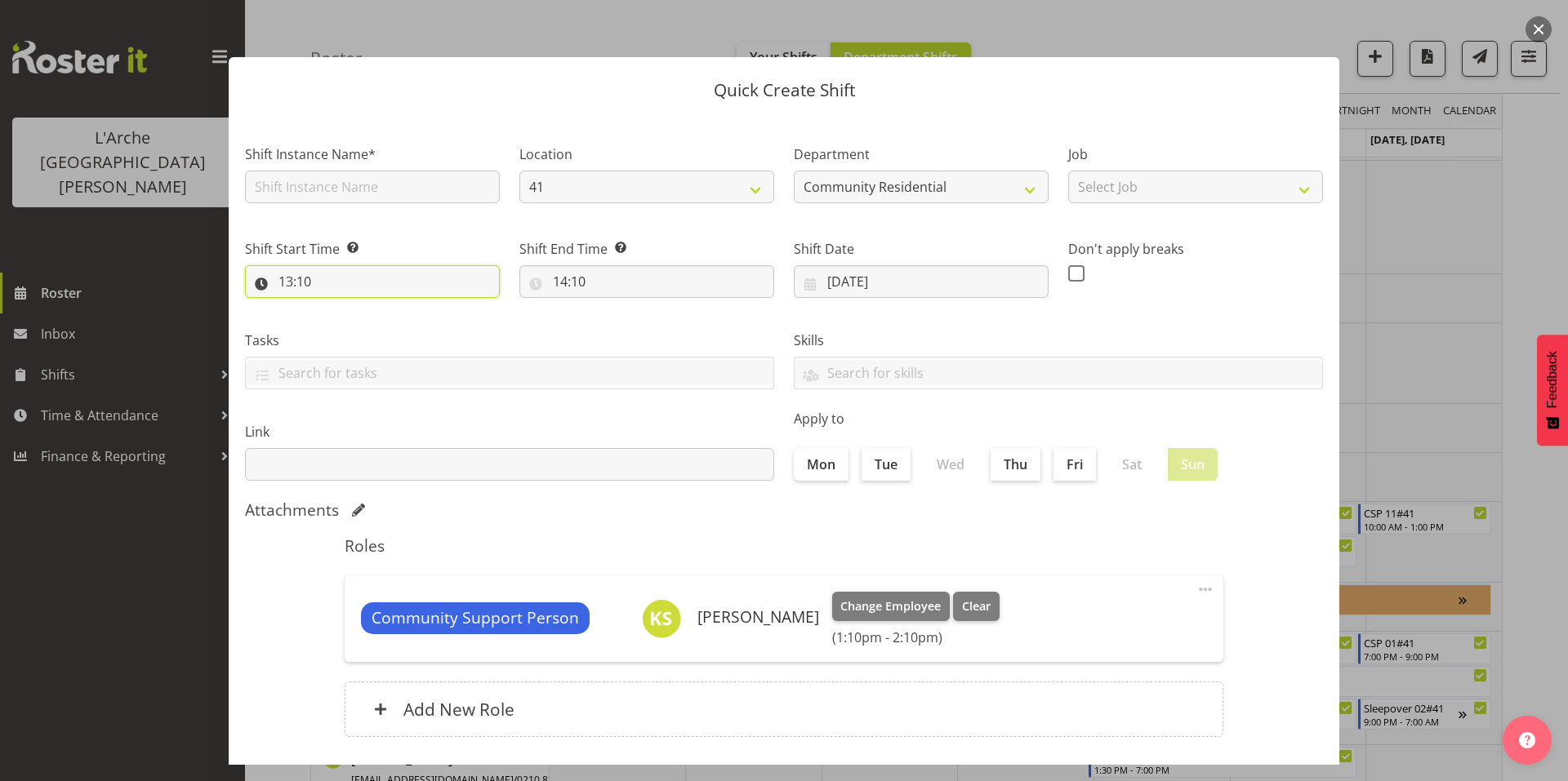
click at [401, 265] on input "13:10" at bounding box center [373, 281] width 255 height 33
click at [392, 308] on select "00 01 02 03 04 05 06 07 08 09 10 11 12 13 14 15 16 17 18 19 20 21 22 23 24 25 2…" at bounding box center [398, 324] width 37 height 33
select select "30"
click at [380, 308] on select "00 01 02 03 04 05 06 07 08 09 10 11 12 13 14 15 16 17 18 19 20 21 22 23 24 25 2…" at bounding box center [398, 324] width 37 height 33
type input "13:30"
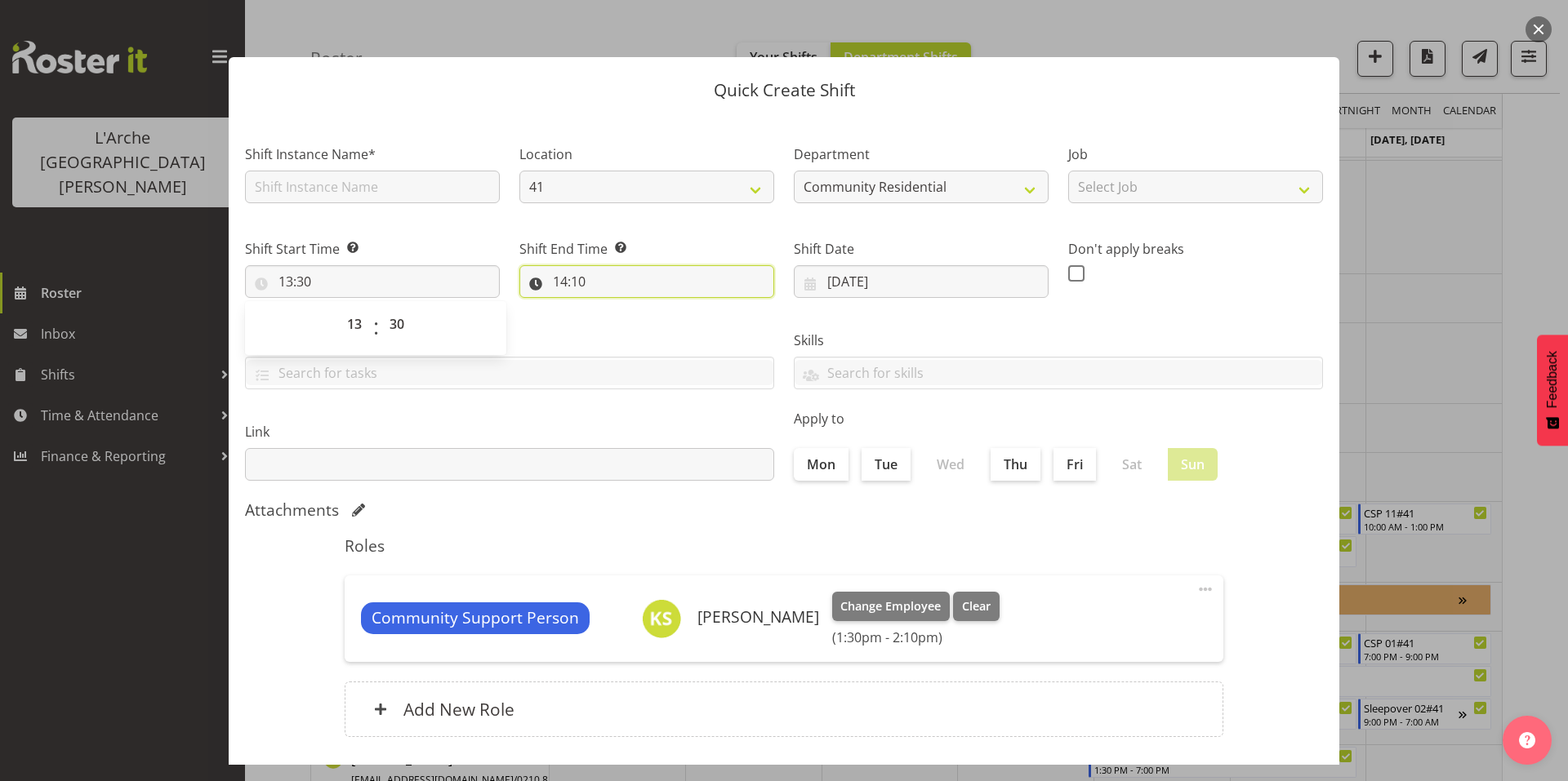
click at [572, 267] on input "14:10" at bounding box center [647, 281] width 255 height 33
click at [630, 308] on select "00 01 02 03 04 05 06 07 08 09 10 11 12 13 14 15 16 17 18 19 20 21 22 23" at bounding box center [631, 324] width 37 height 33
select select "19"
click at [613, 308] on select "00 01 02 03 04 05 06 07 08 09 10 11 12 13 14 15 16 17 18 19 20 21 22 23" at bounding box center [631, 324] width 37 height 33
type input "19:10"
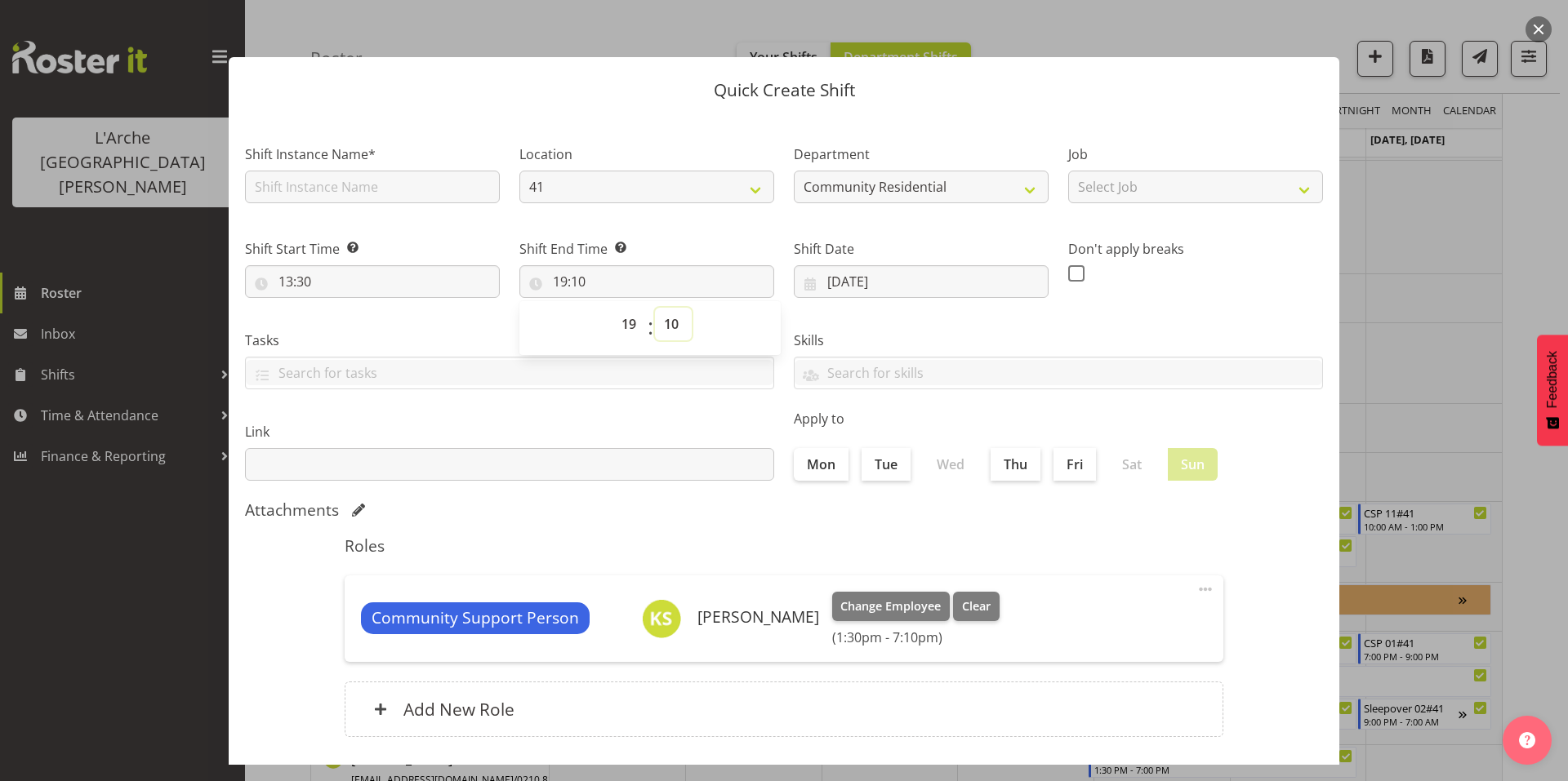
click at [666, 308] on select "00 01 02 03 04 05 06 07 08 09 10 11 12 13 14 15 16 17 18 19 20 21 22 23 24 25 2…" at bounding box center [673, 324] width 37 height 33
select select "0"
click at [655, 308] on select "00 01 02 03 04 05 06 07 08 09 10 11 12 13 14 15 16 17 18 19 20 21 22 23 24 25 2…" at bounding box center [673, 324] width 37 height 33
type input "19:00"
click at [422, 176] on input "text" at bounding box center [373, 187] width 255 height 33
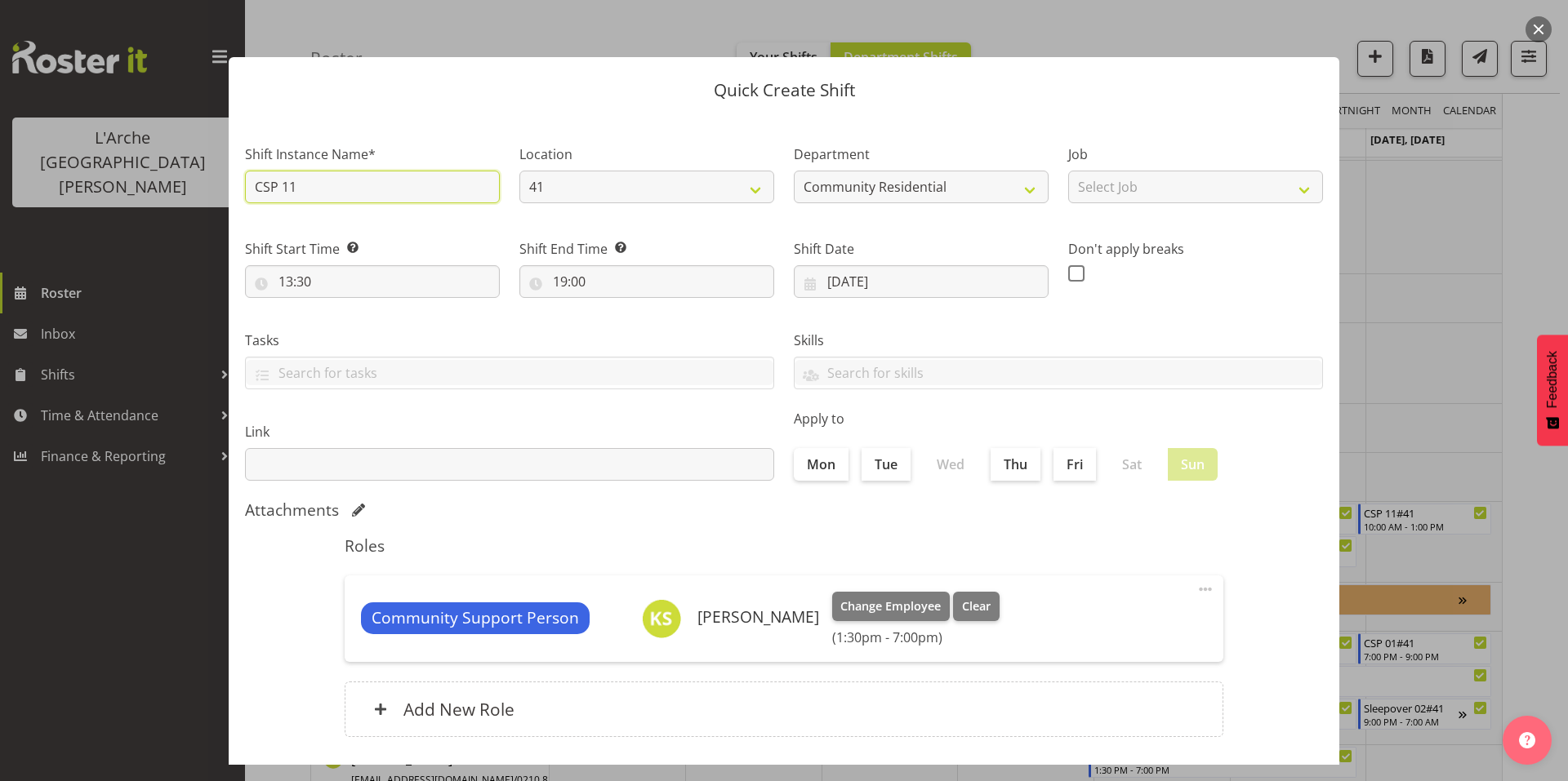
type input "CSP 11#41"
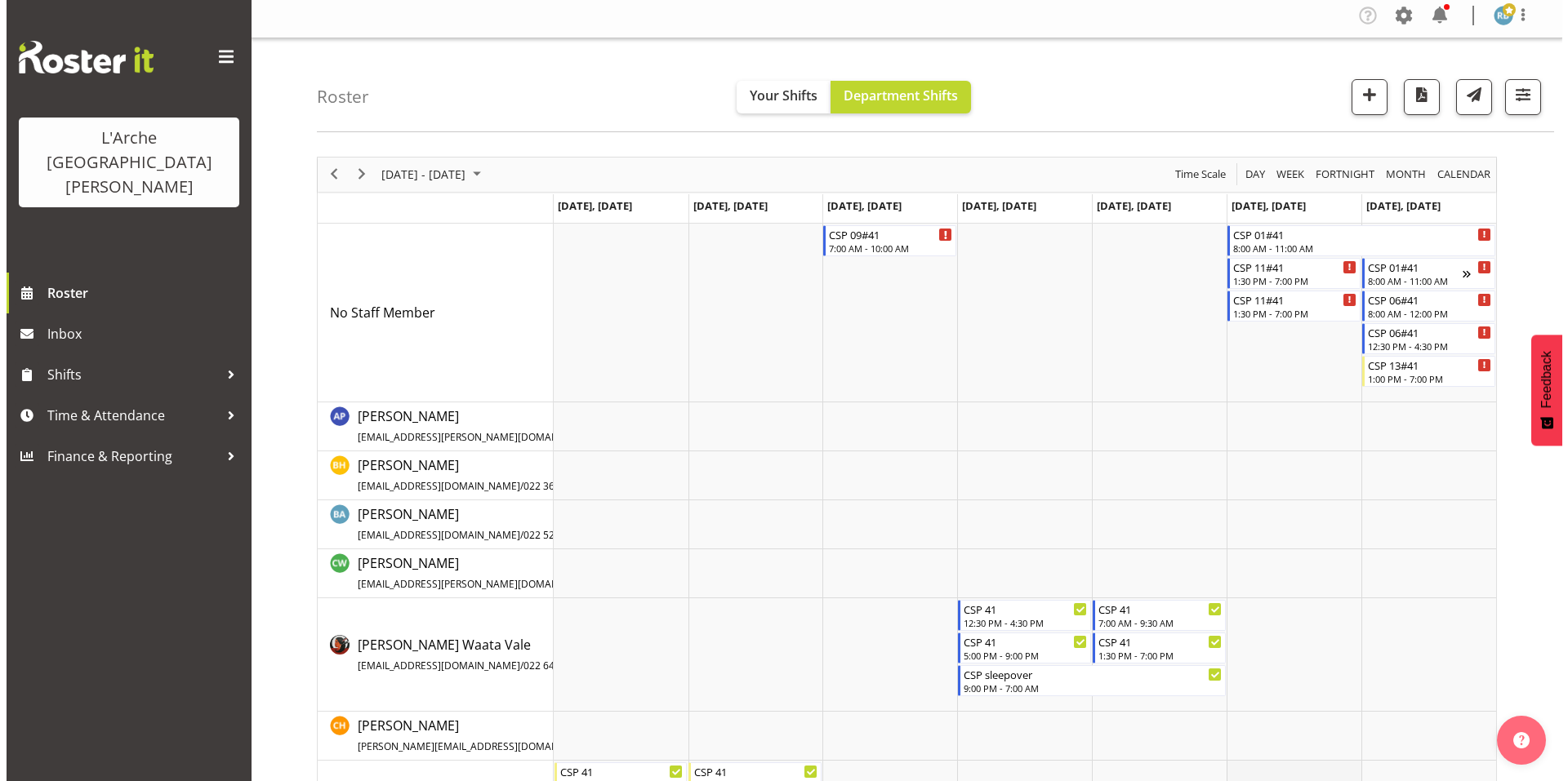
scroll to position [0, 0]
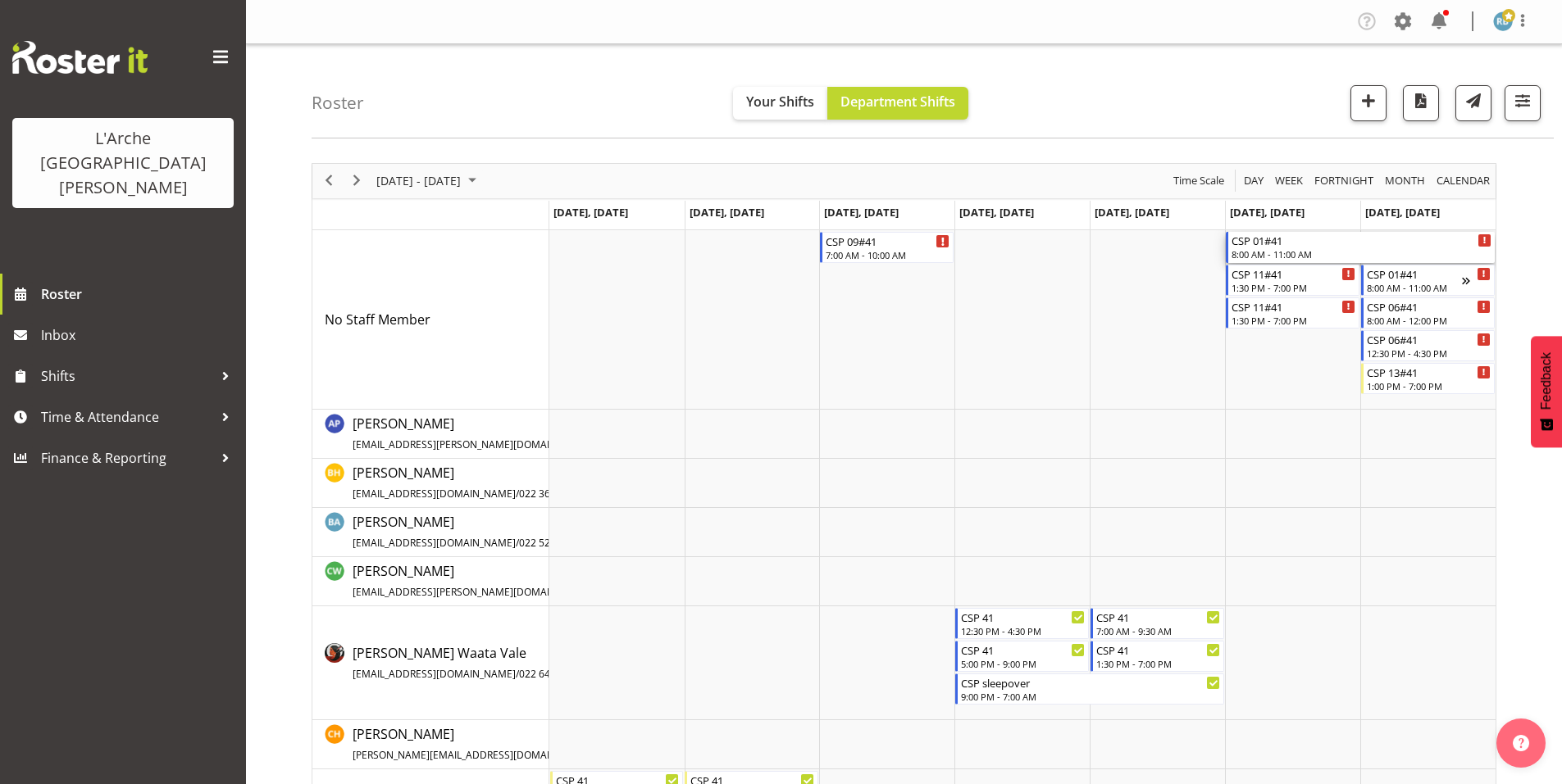
click at [1274, 232] on div "CSP 01#41" at bounding box center [1361, 240] width 260 height 16
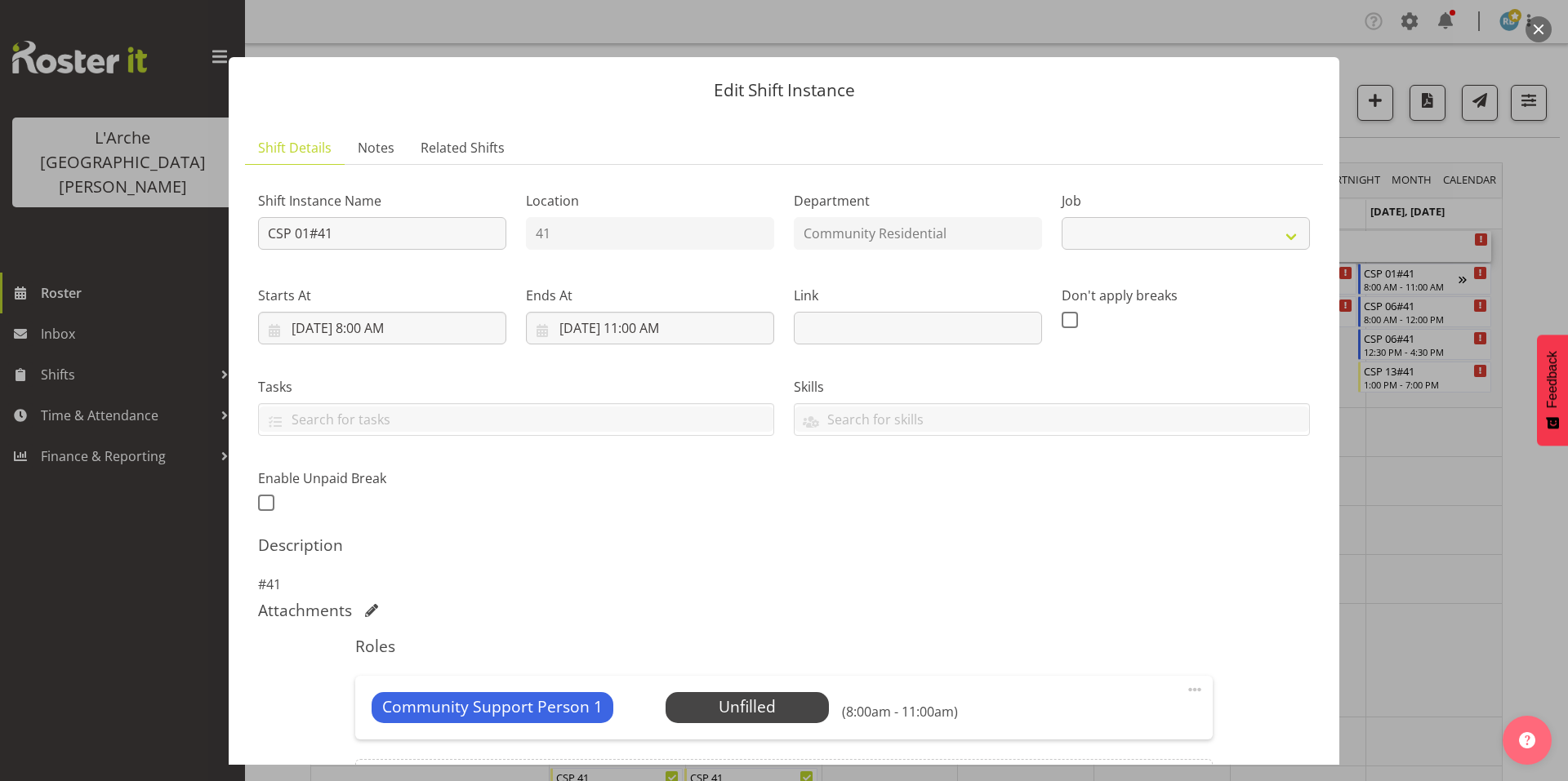
select select "2"
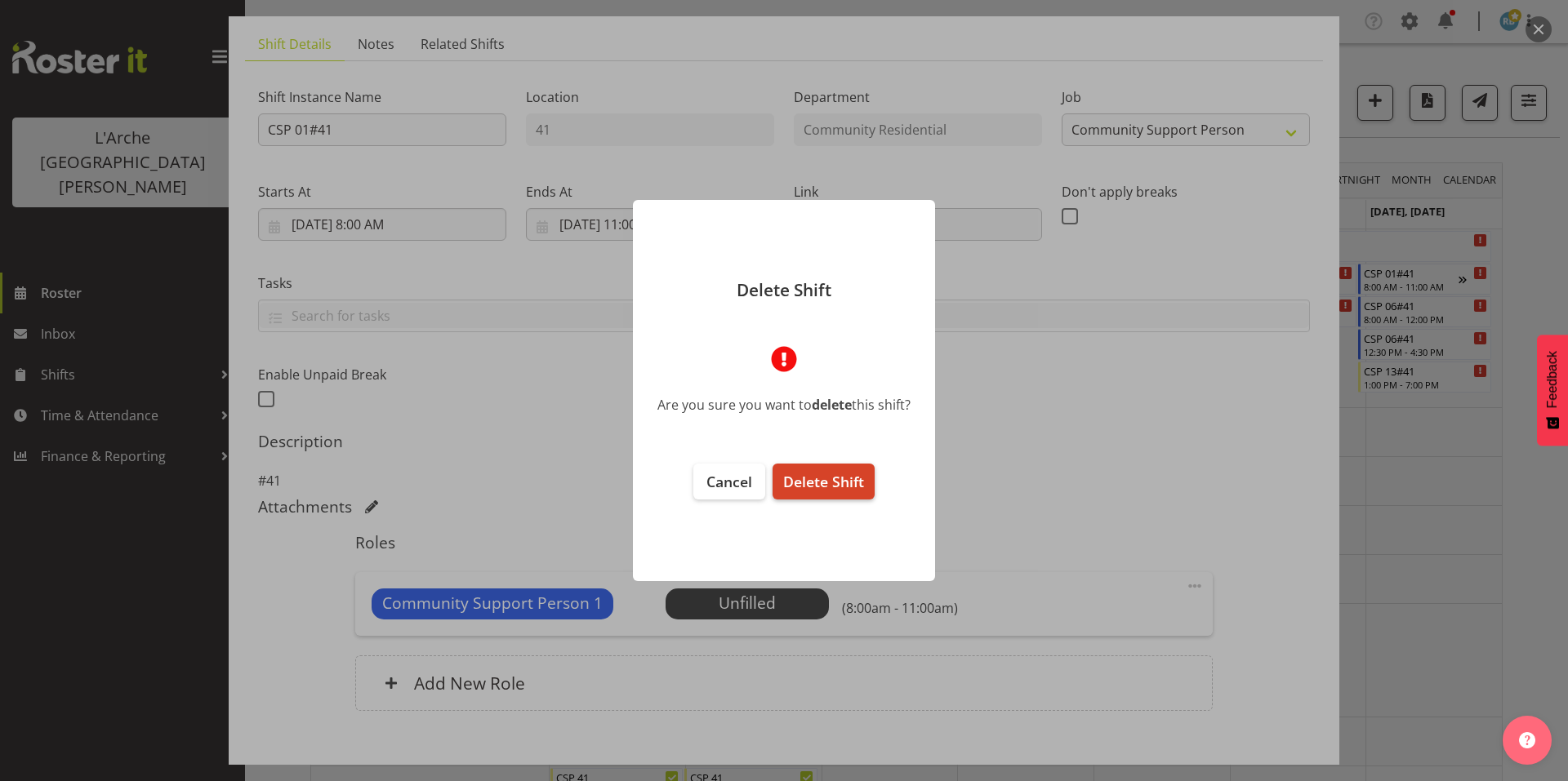
click at [844, 482] on span "Delete Shift" at bounding box center [824, 482] width 81 height 20
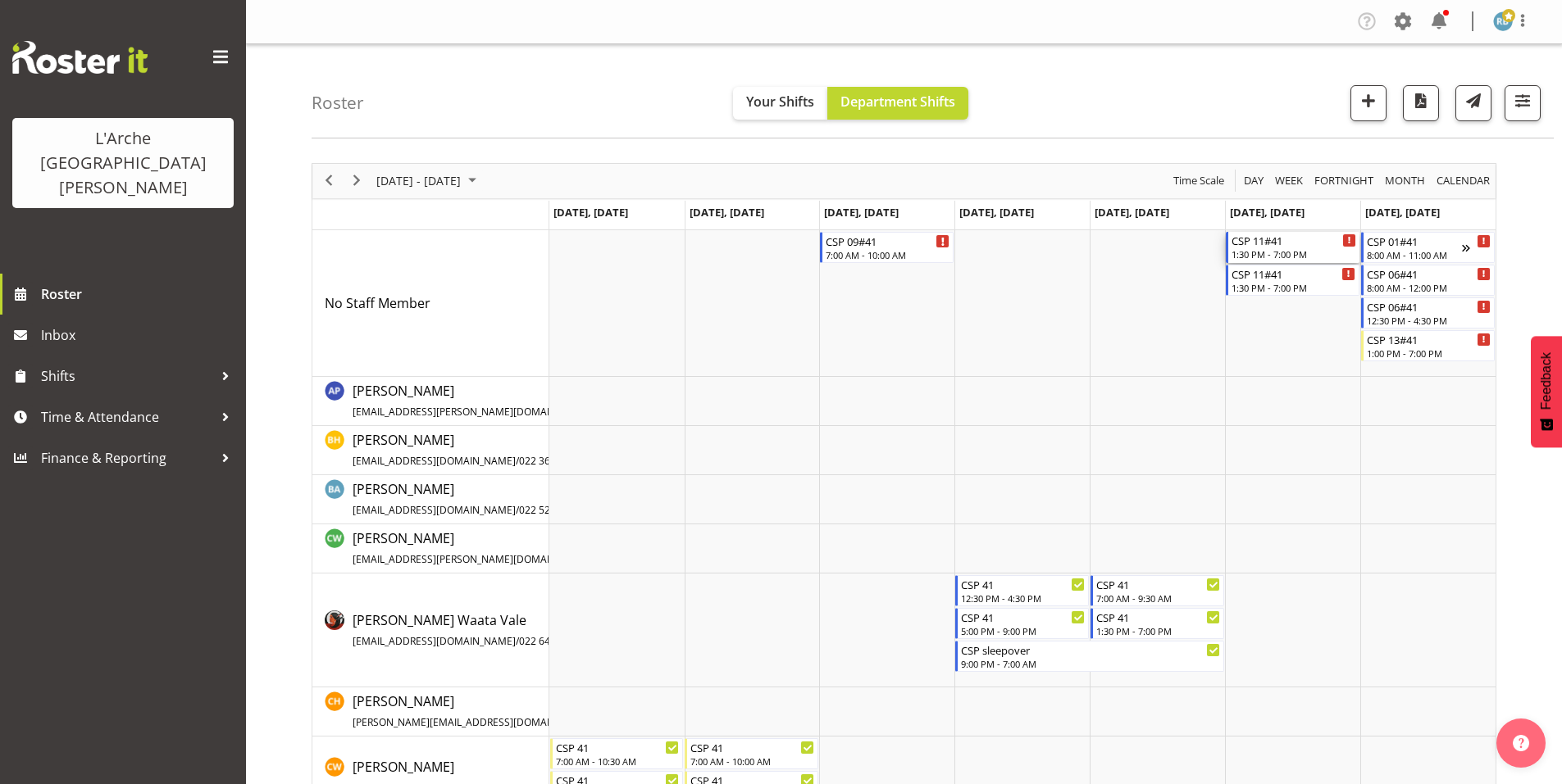
click at [1292, 235] on div "CSP 11#41" at bounding box center [1293, 240] width 124 height 16
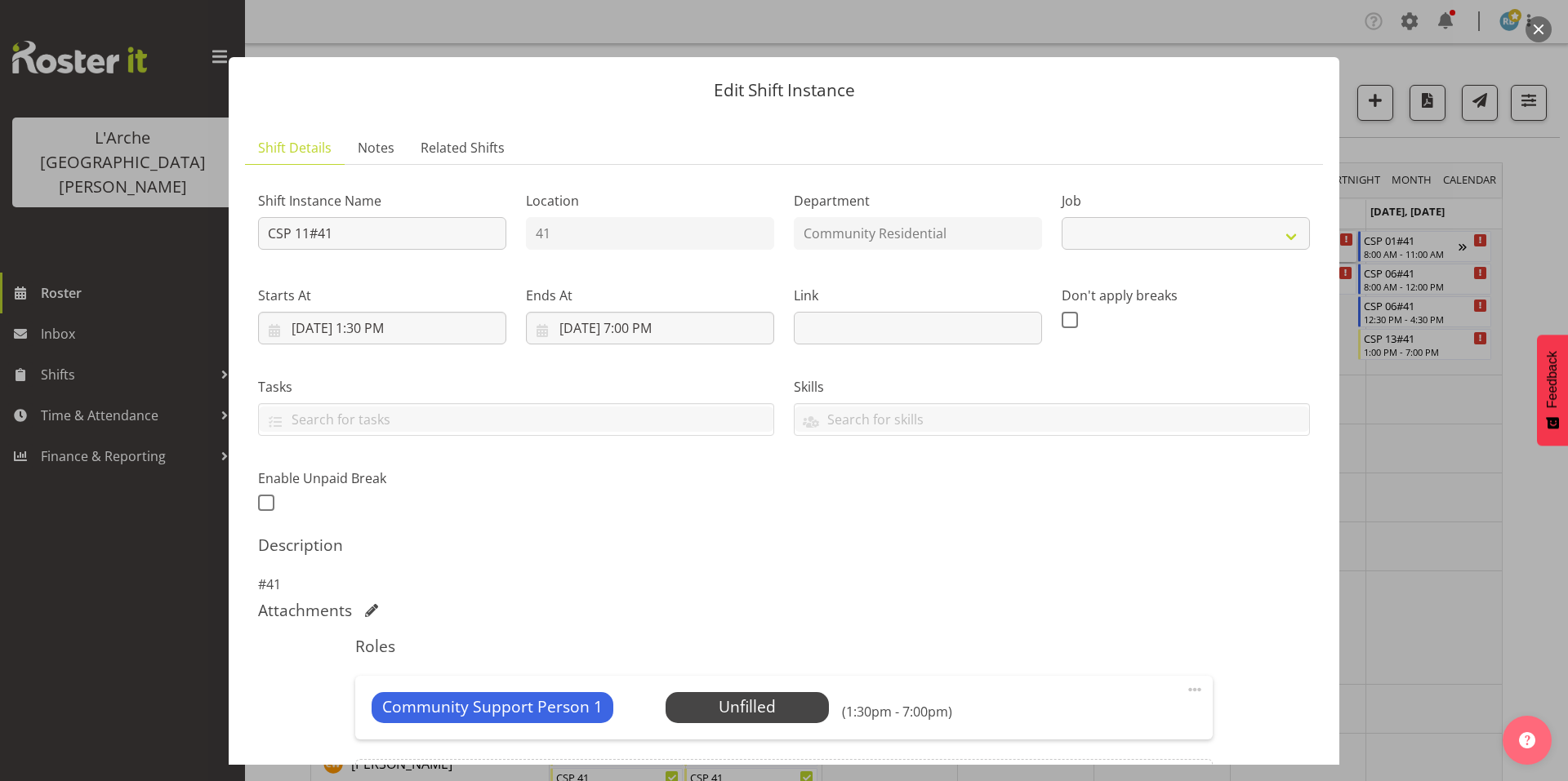
select select "3"
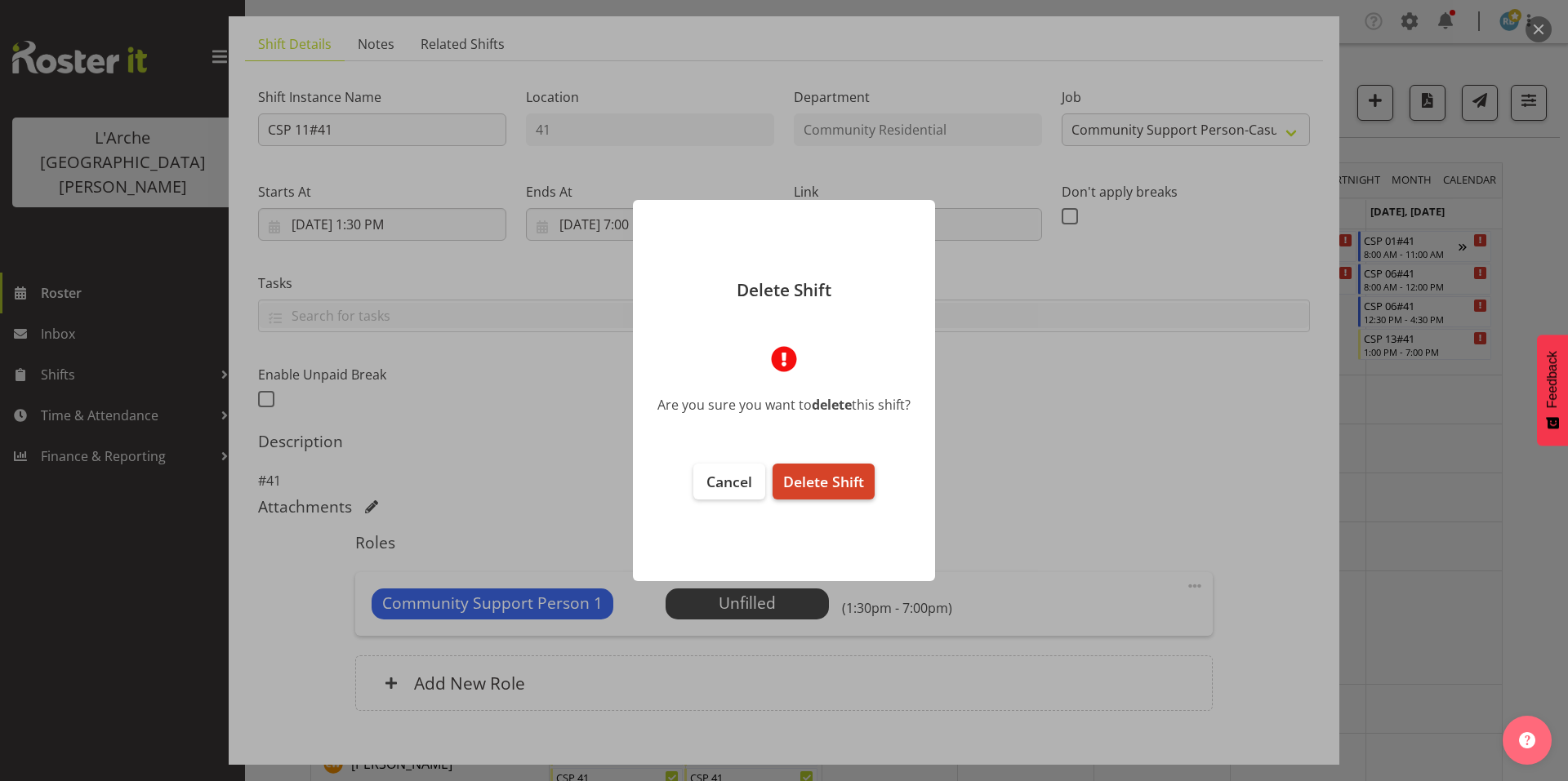
click at [816, 485] on span "Delete Shift" at bounding box center [824, 482] width 81 height 20
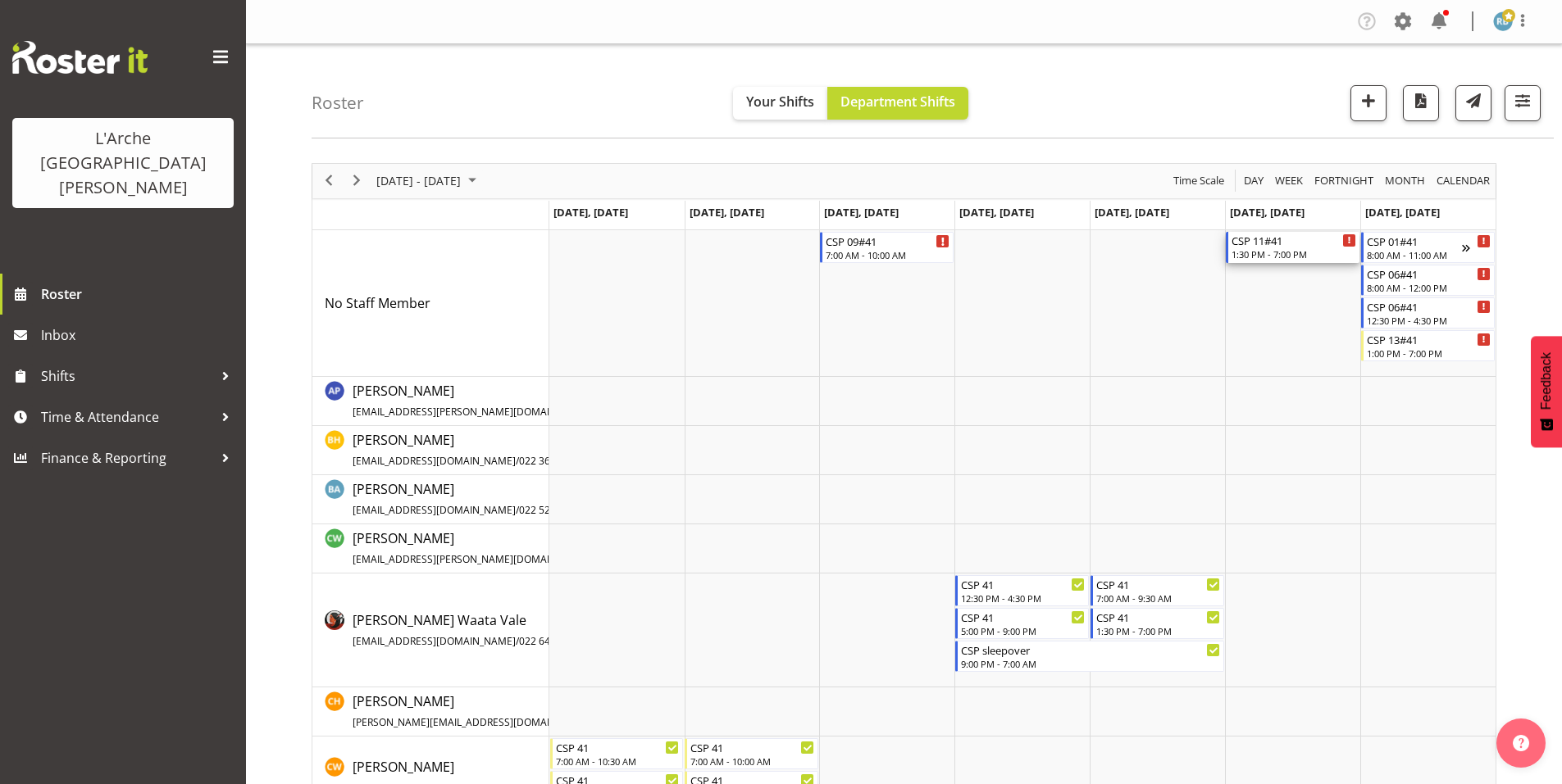
click at [1285, 238] on div "CSP 11#41" at bounding box center [1293, 240] width 124 height 16
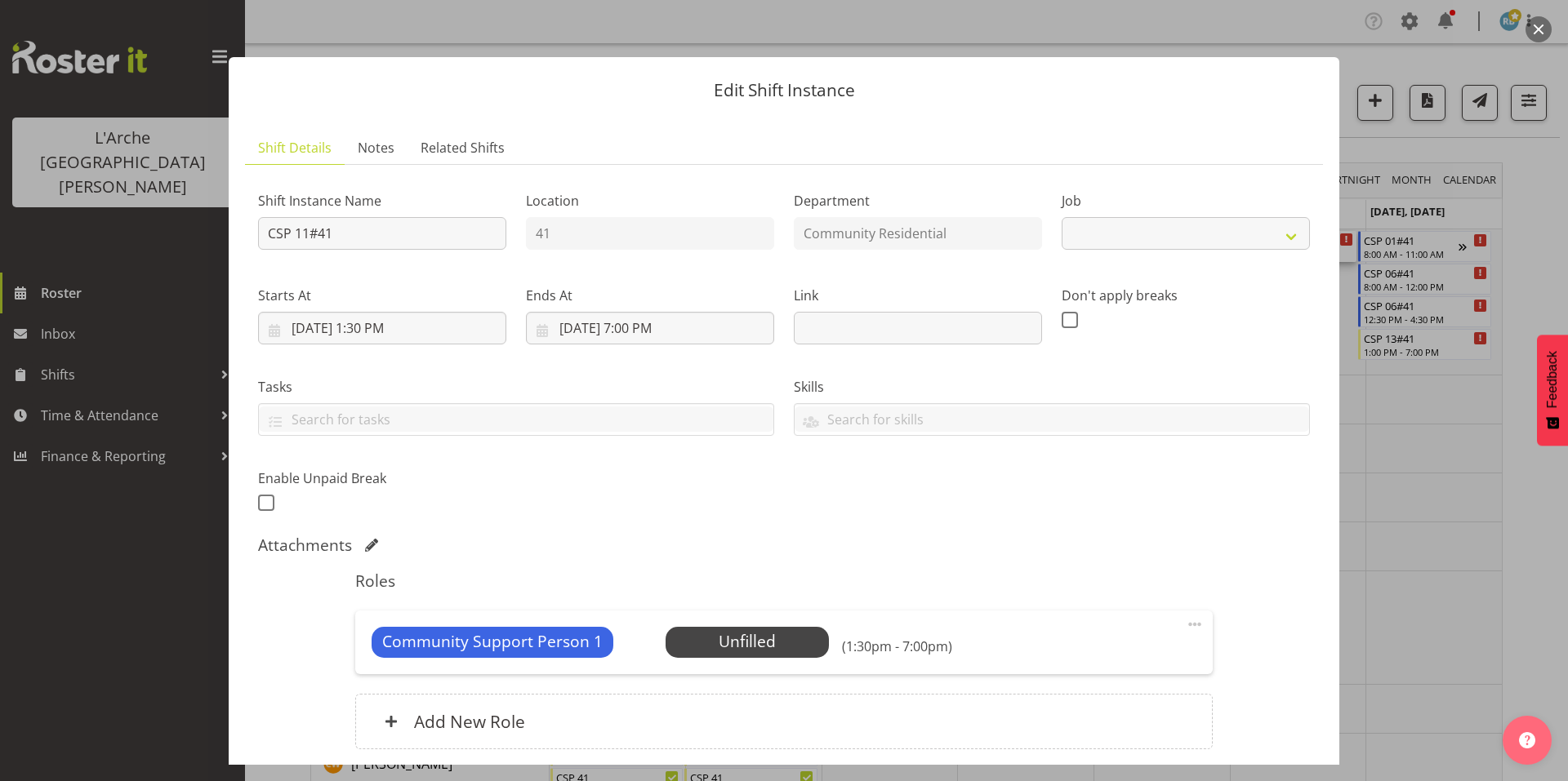
select select "2"
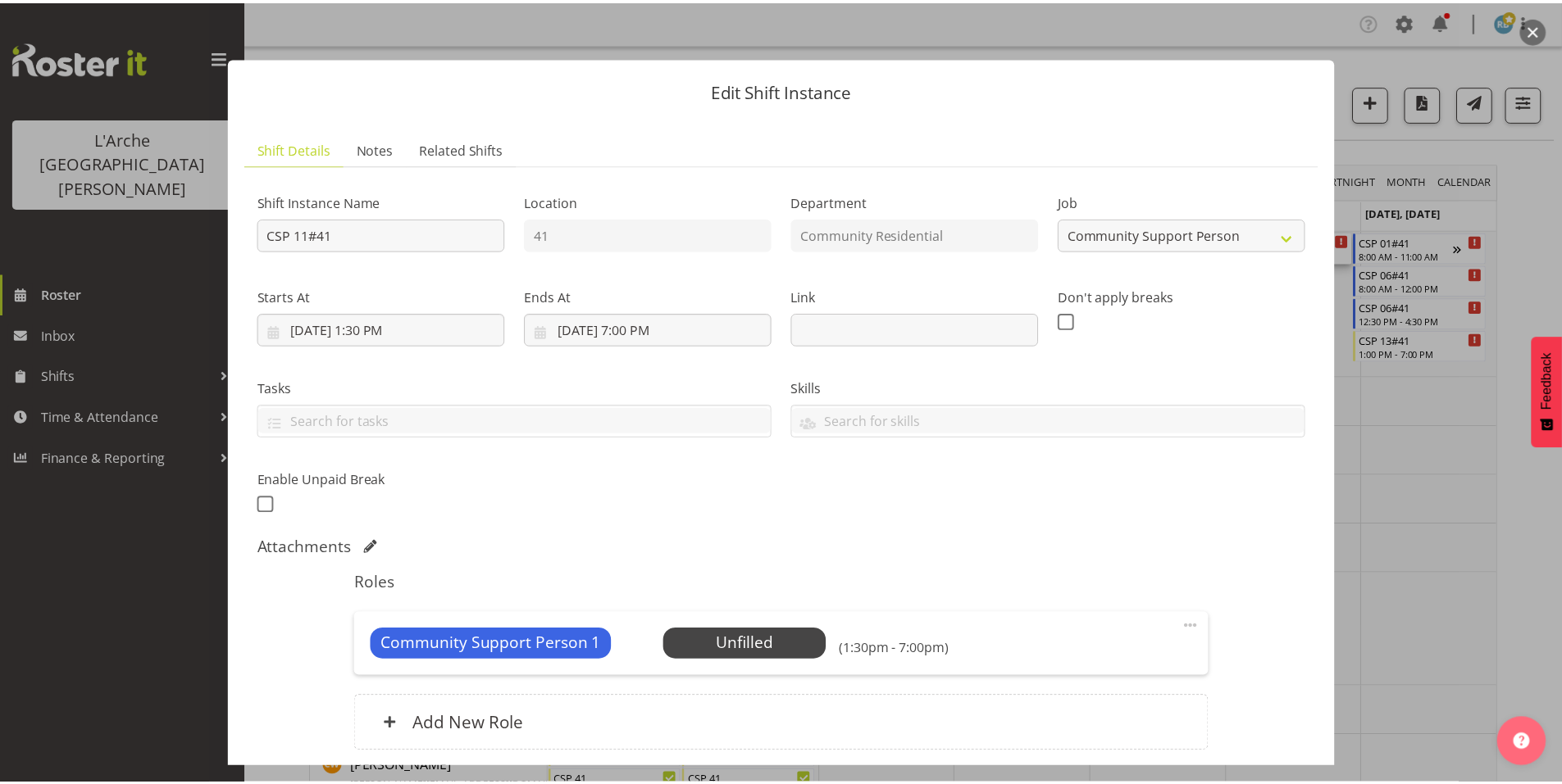
scroll to position [47, 0]
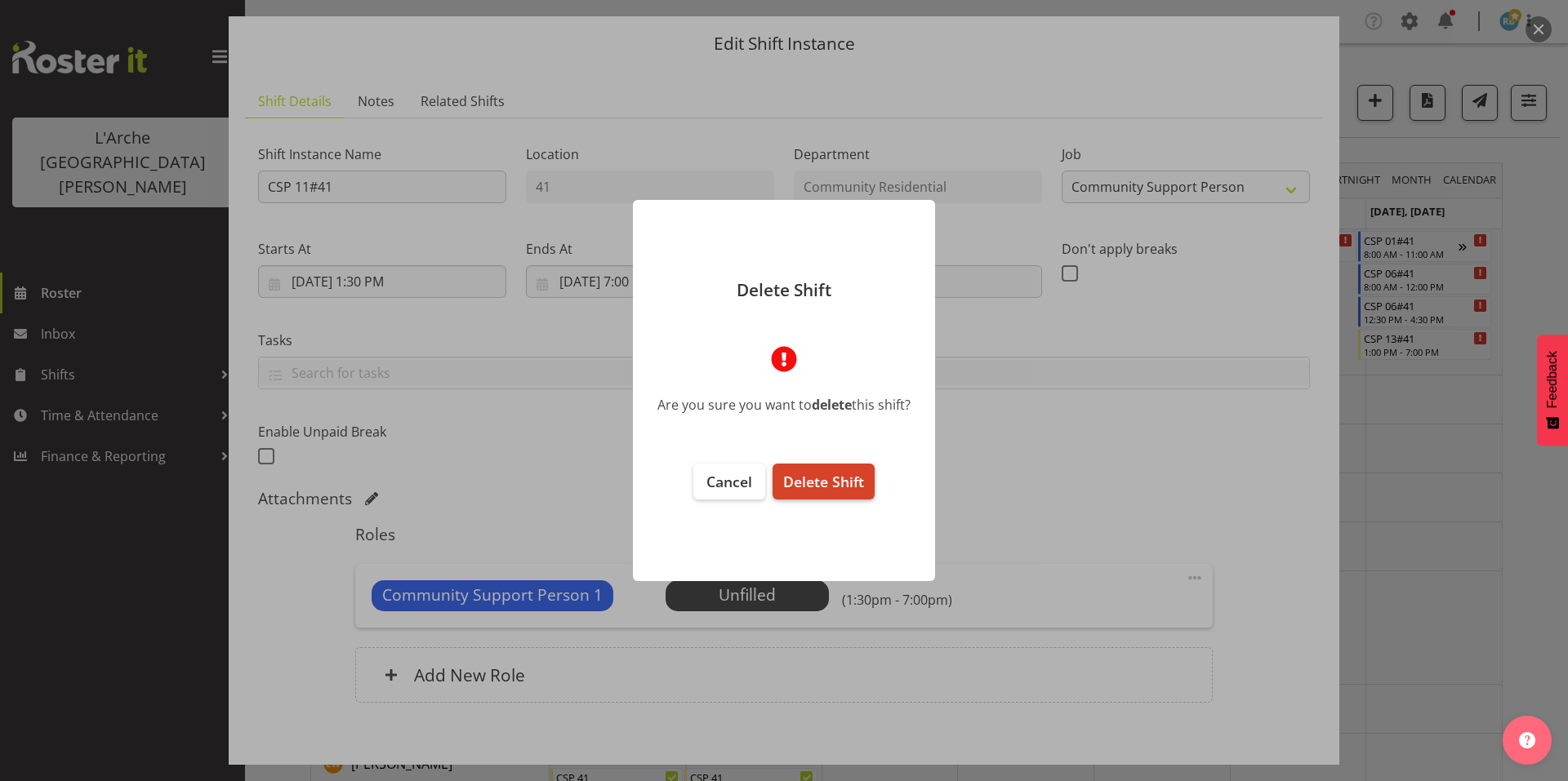
click at [834, 472] on span "Delete Shift" at bounding box center [824, 482] width 81 height 20
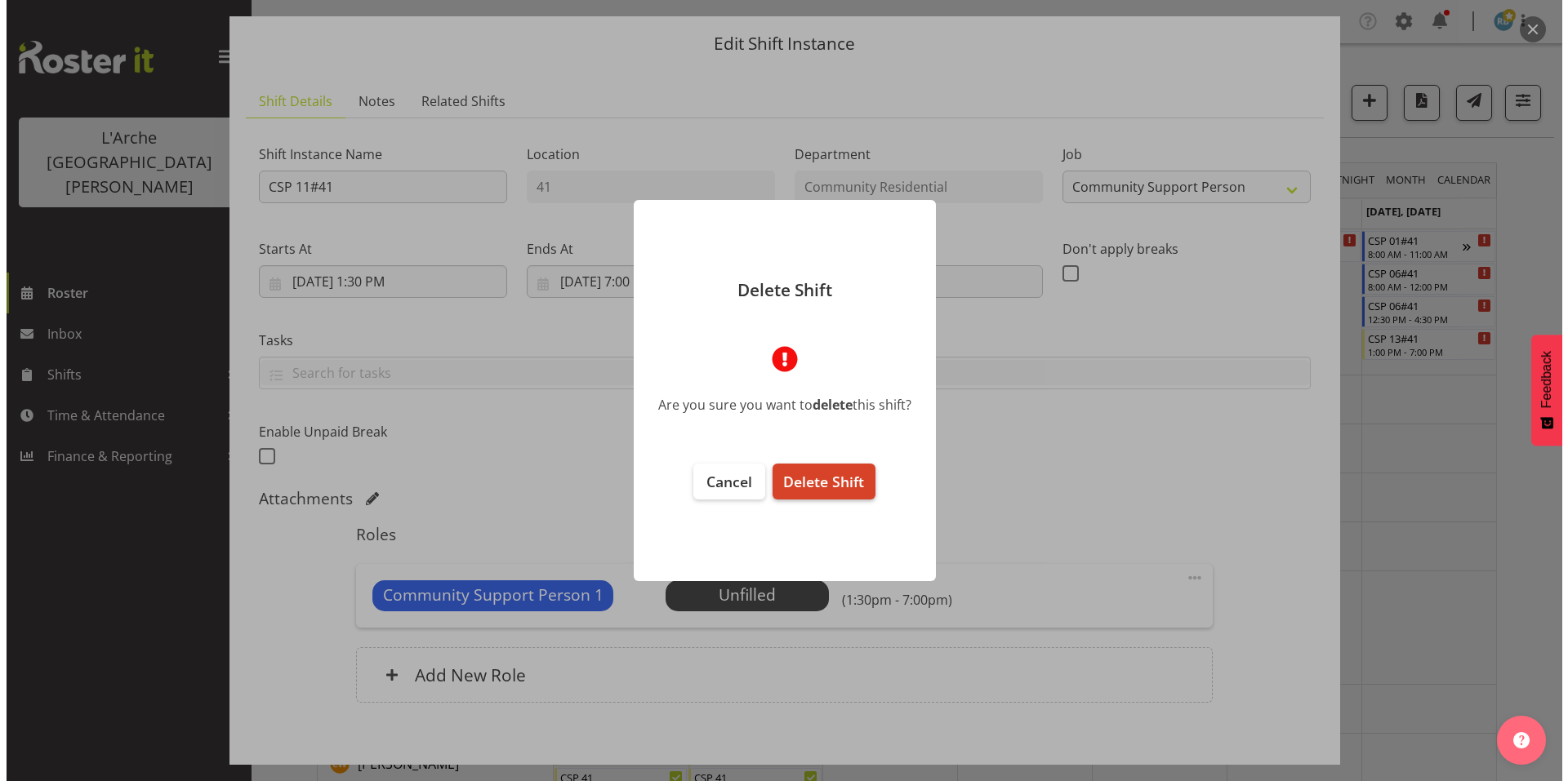
scroll to position [0, 0]
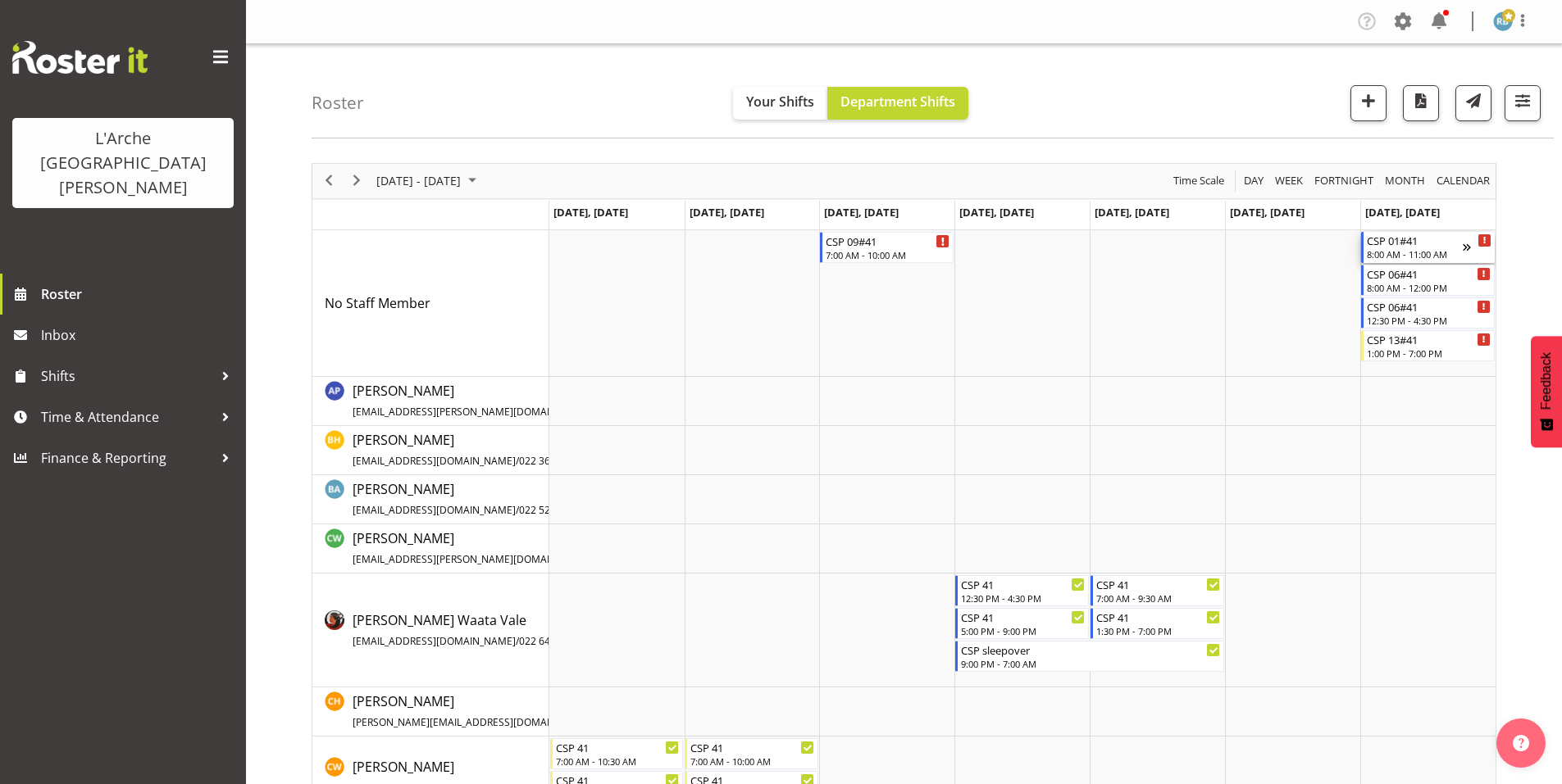
click at [1398, 232] on div "CSP 01#41" at bounding box center [1414, 240] width 96 height 16
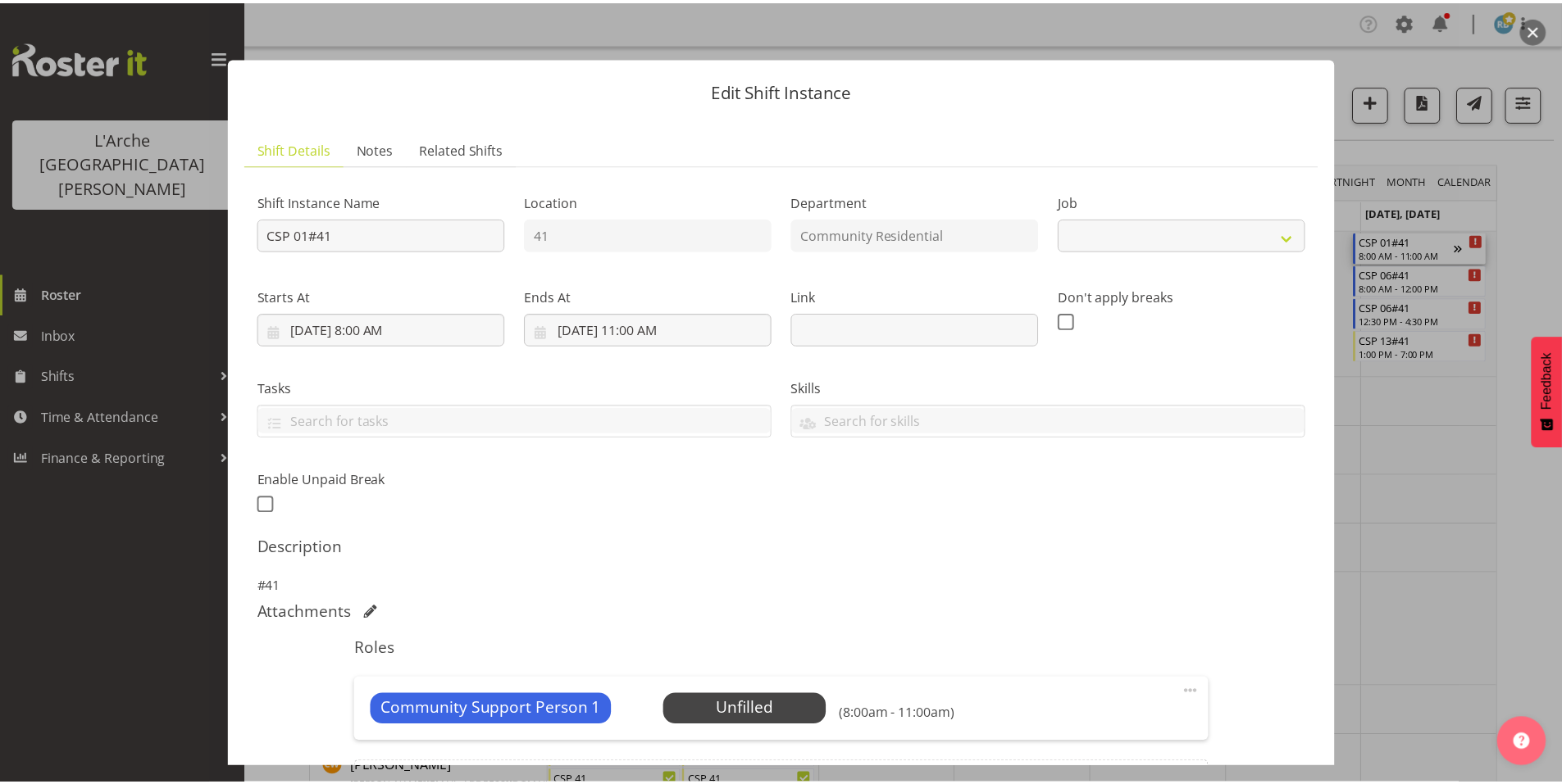
scroll to position [104, 0]
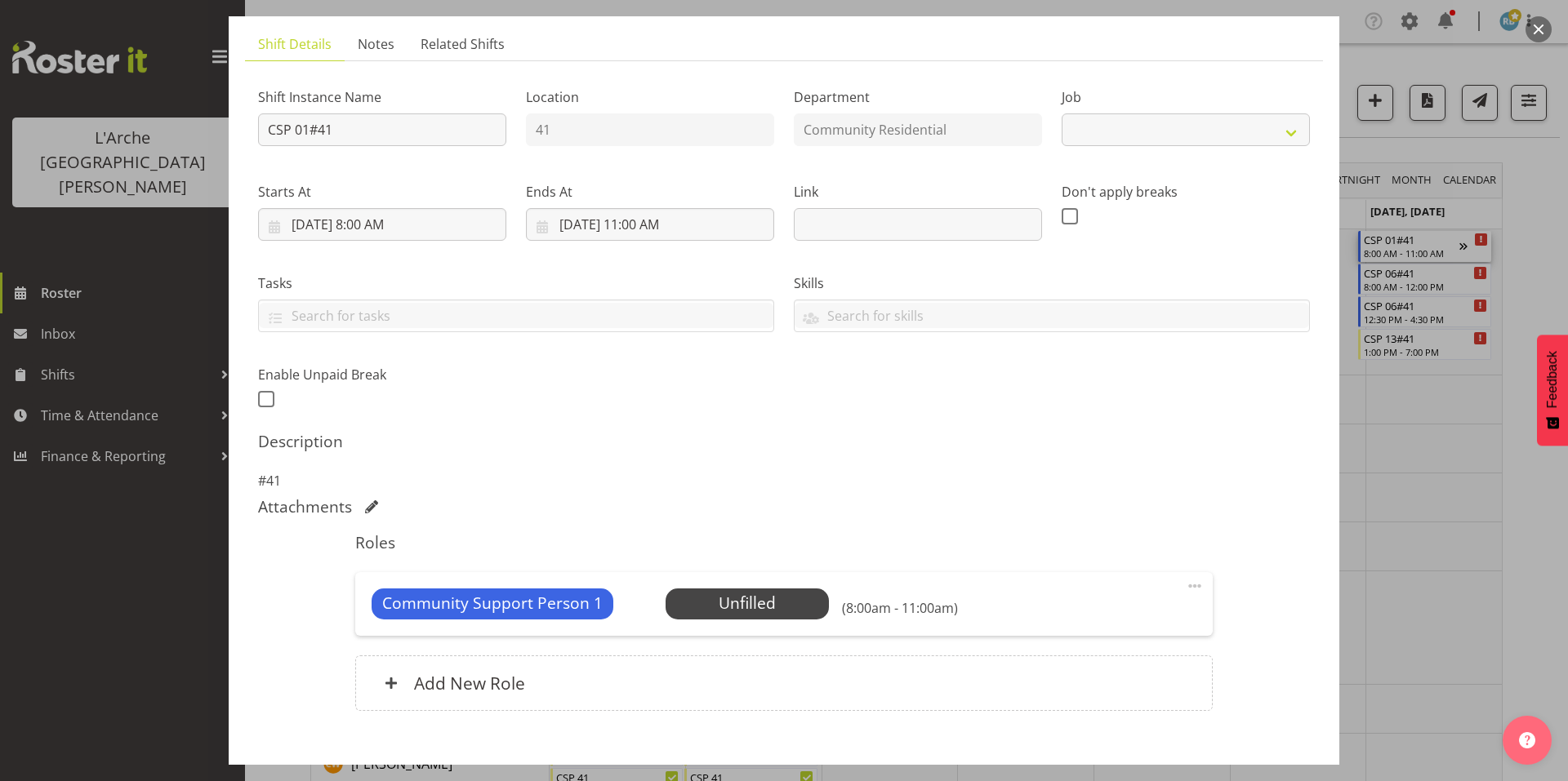
select select "2"
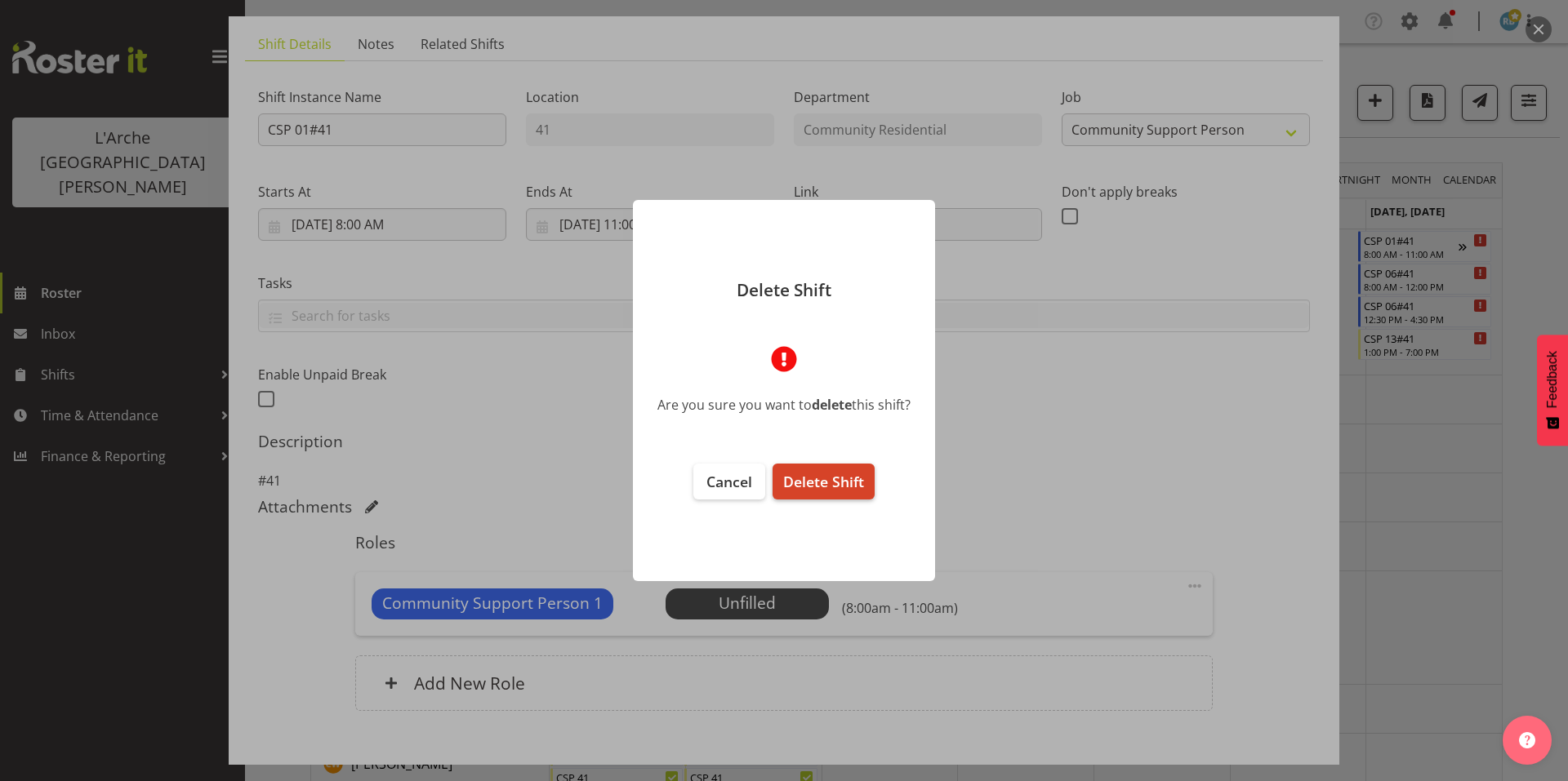
click at [823, 472] on span "Delete Shift" at bounding box center [824, 482] width 81 height 20
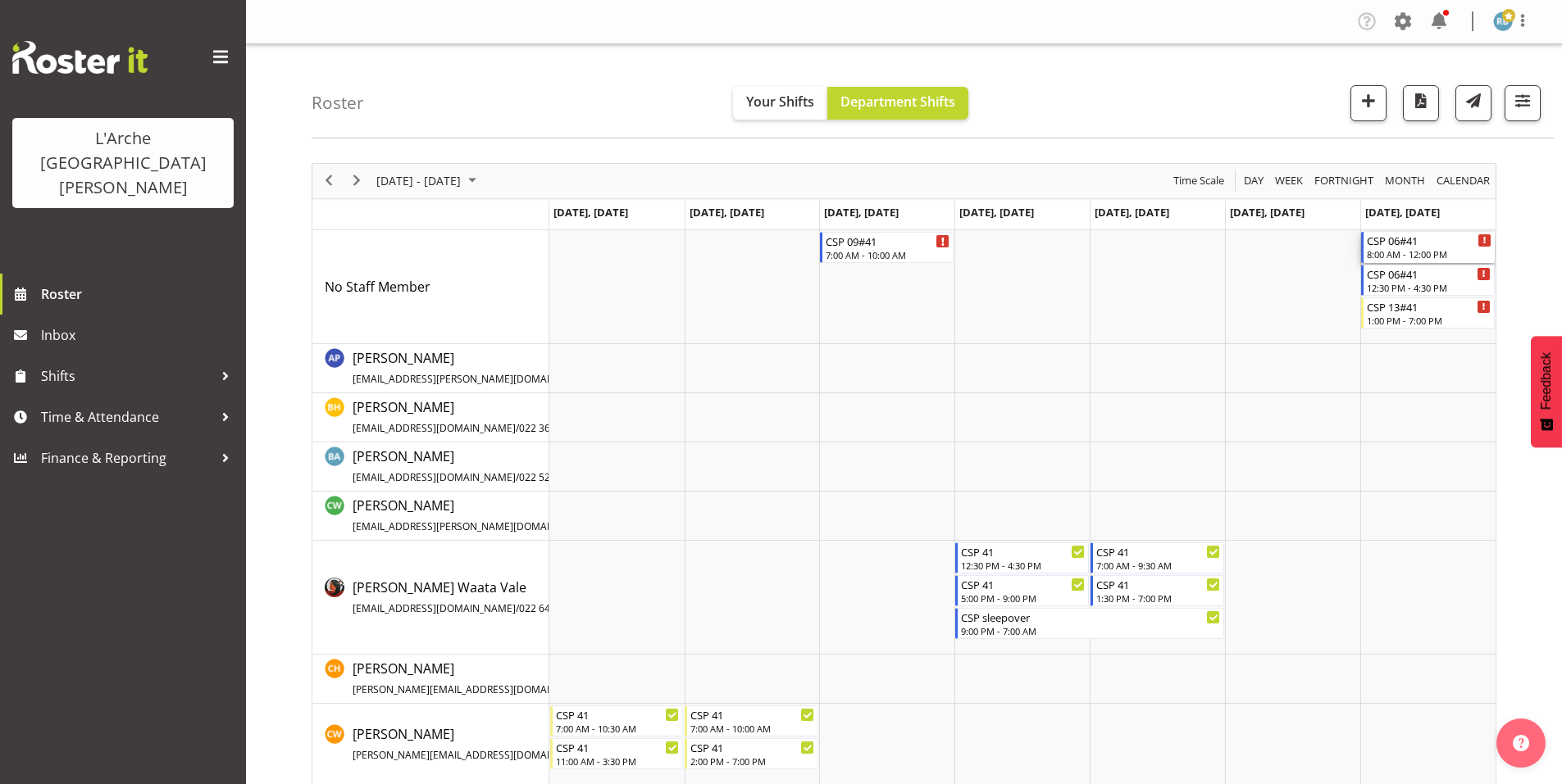
click at [1393, 233] on div "CSP 06#41" at bounding box center [1429, 240] width 124 height 16
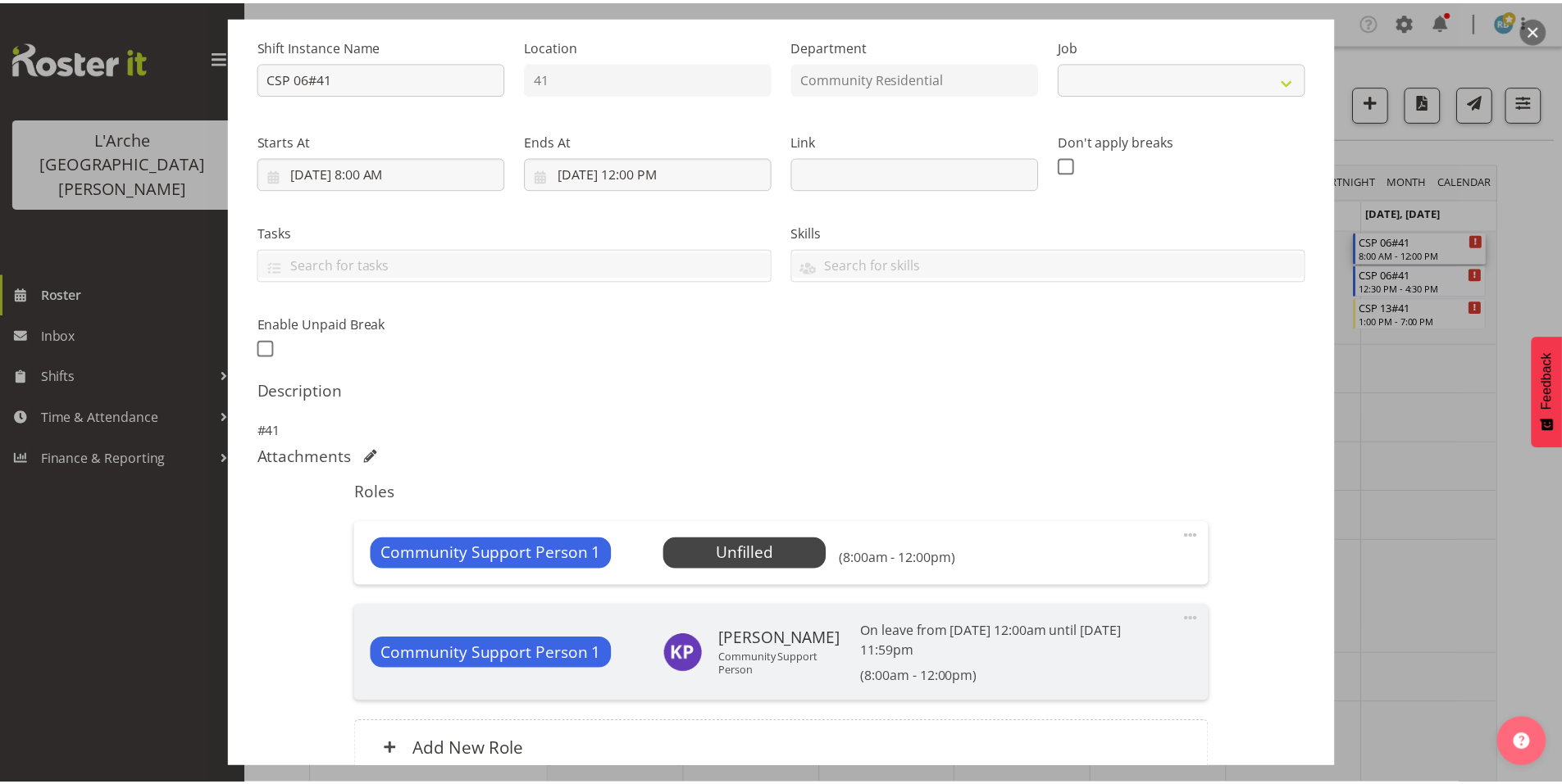
scroll to position [190, 0]
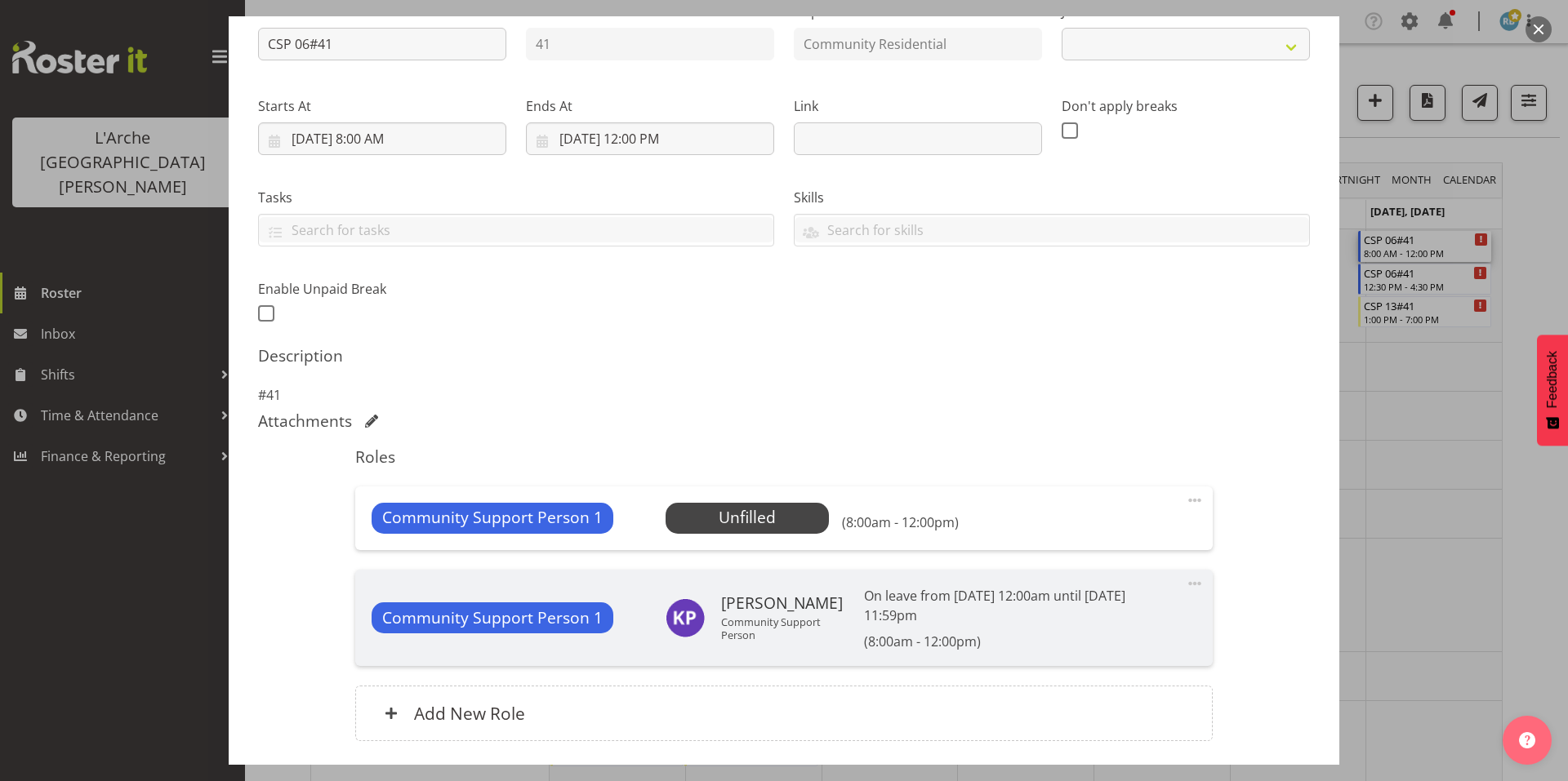
select select "2"
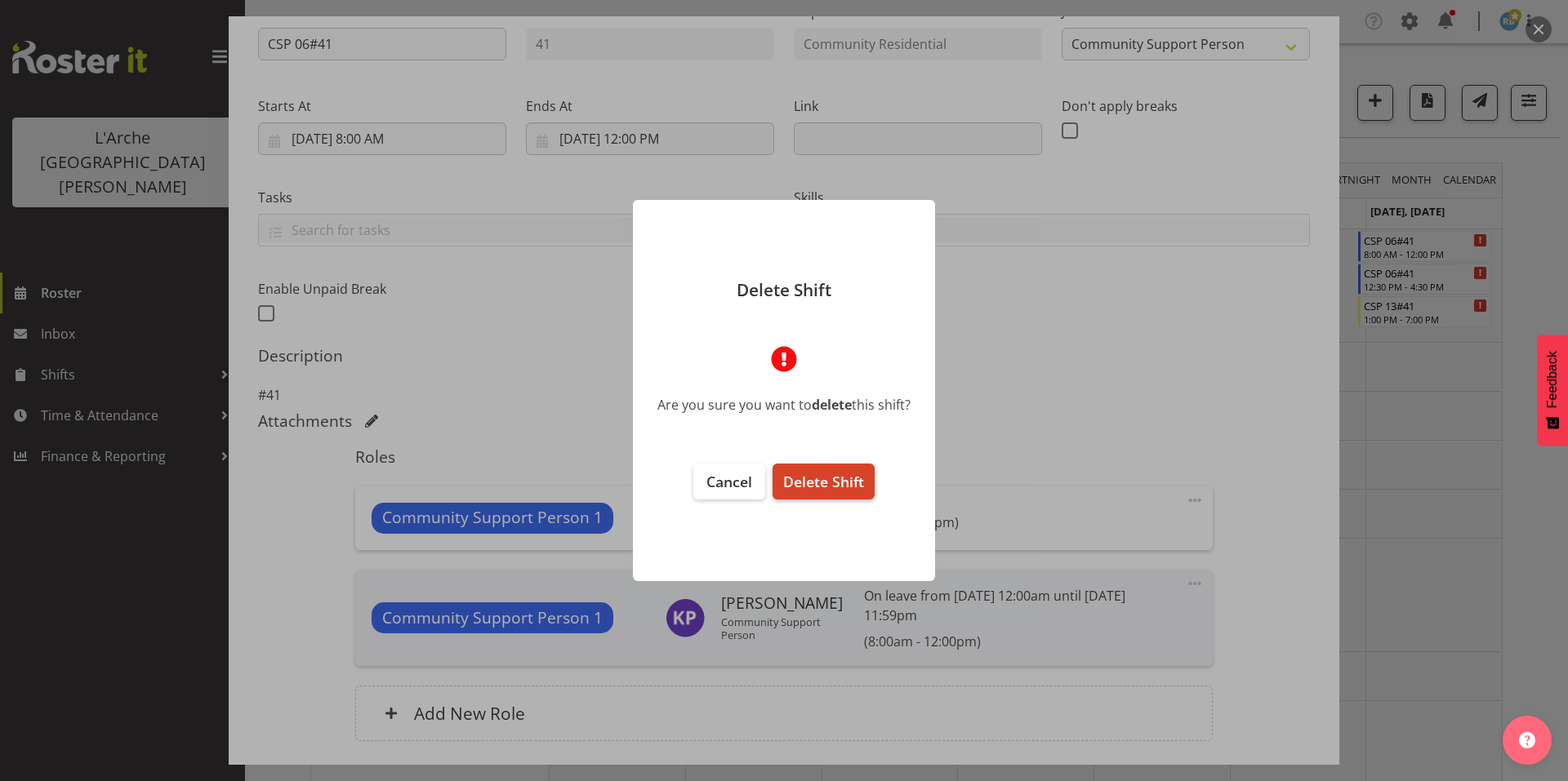
click at [809, 480] on span "Delete Shift" at bounding box center [824, 482] width 81 height 20
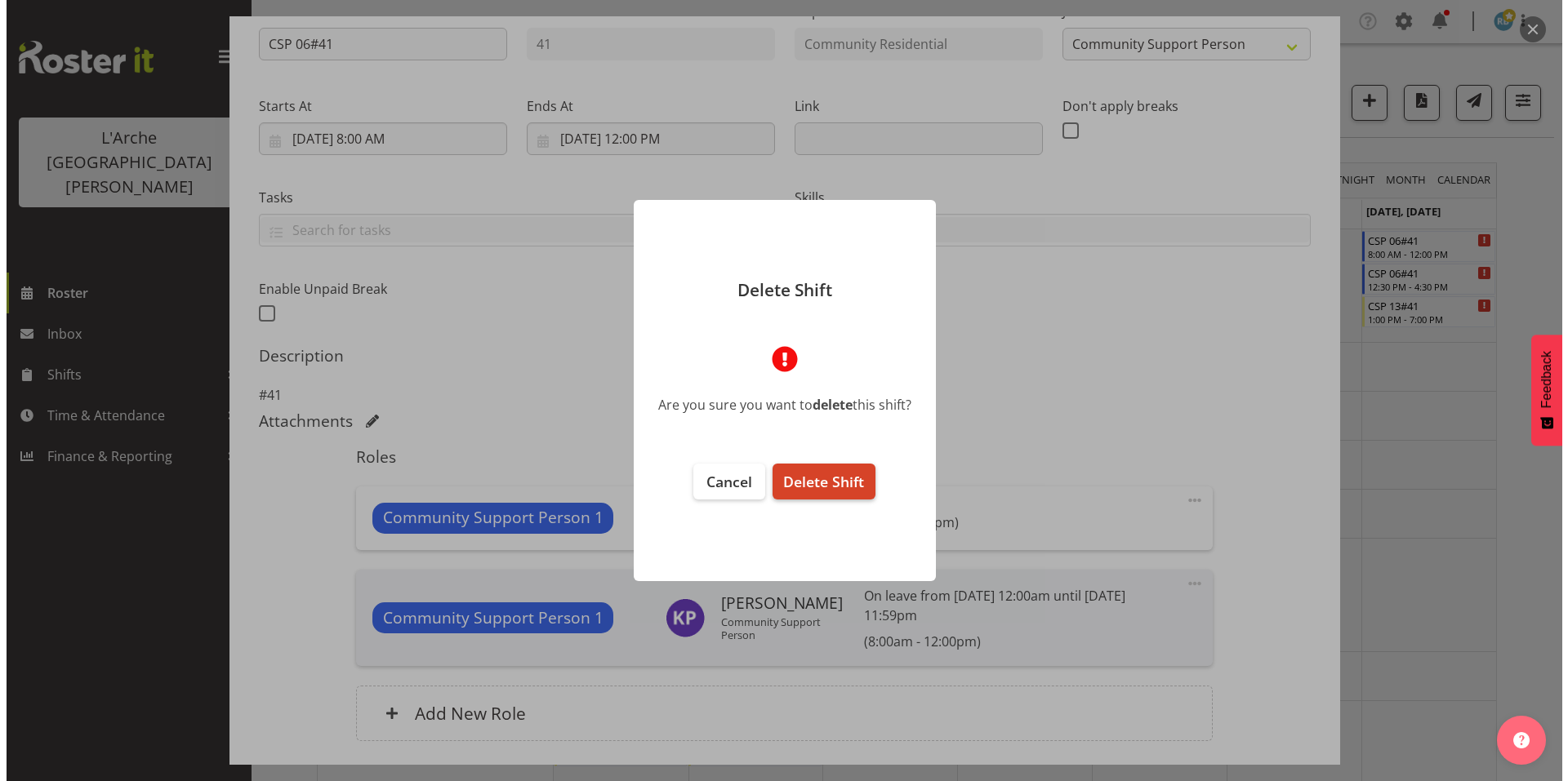
scroll to position [127, 0]
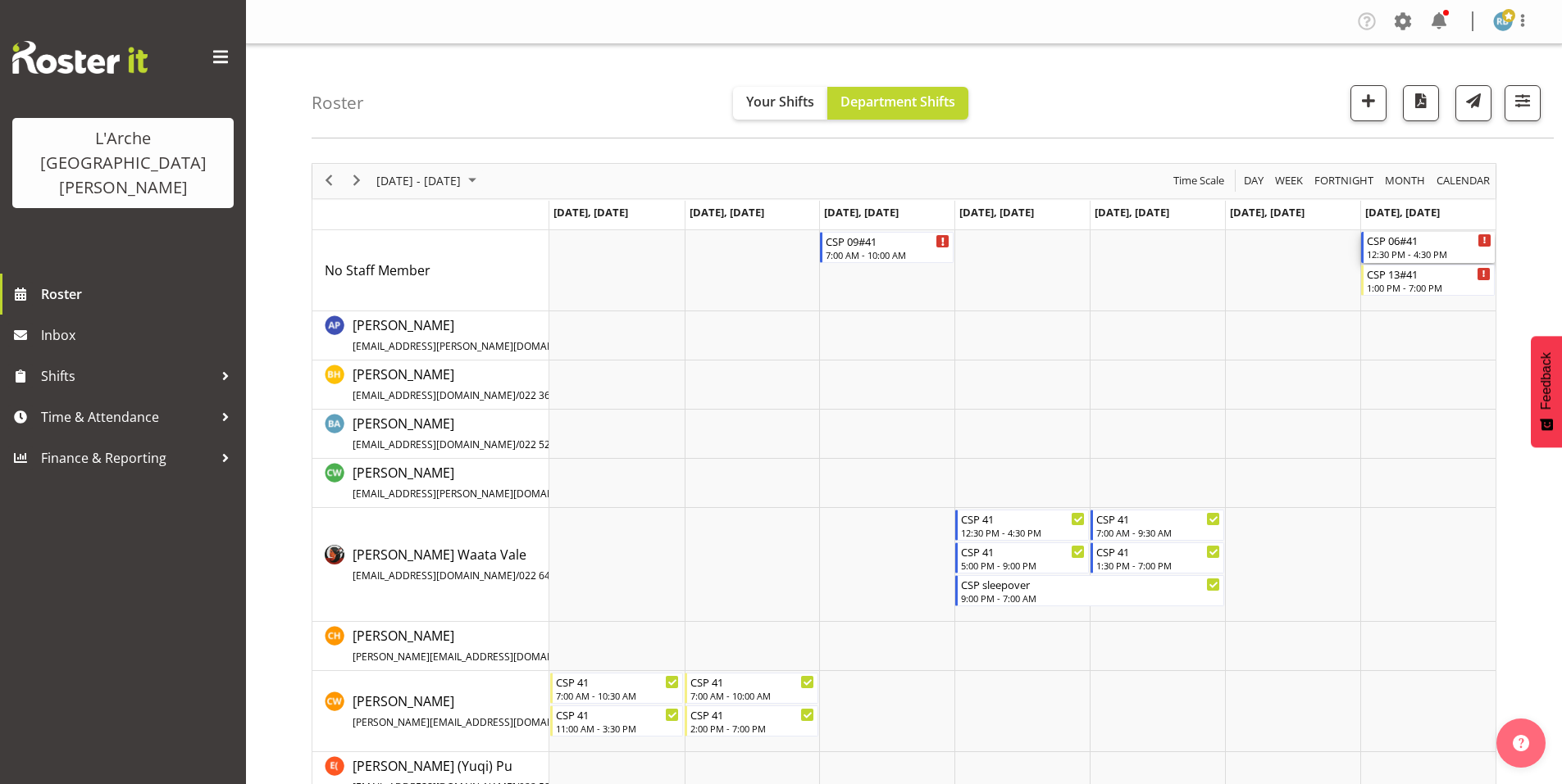
click at [1387, 237] on div "CSP 06#41" at bounding box center [1429, 240] width 124 height 16
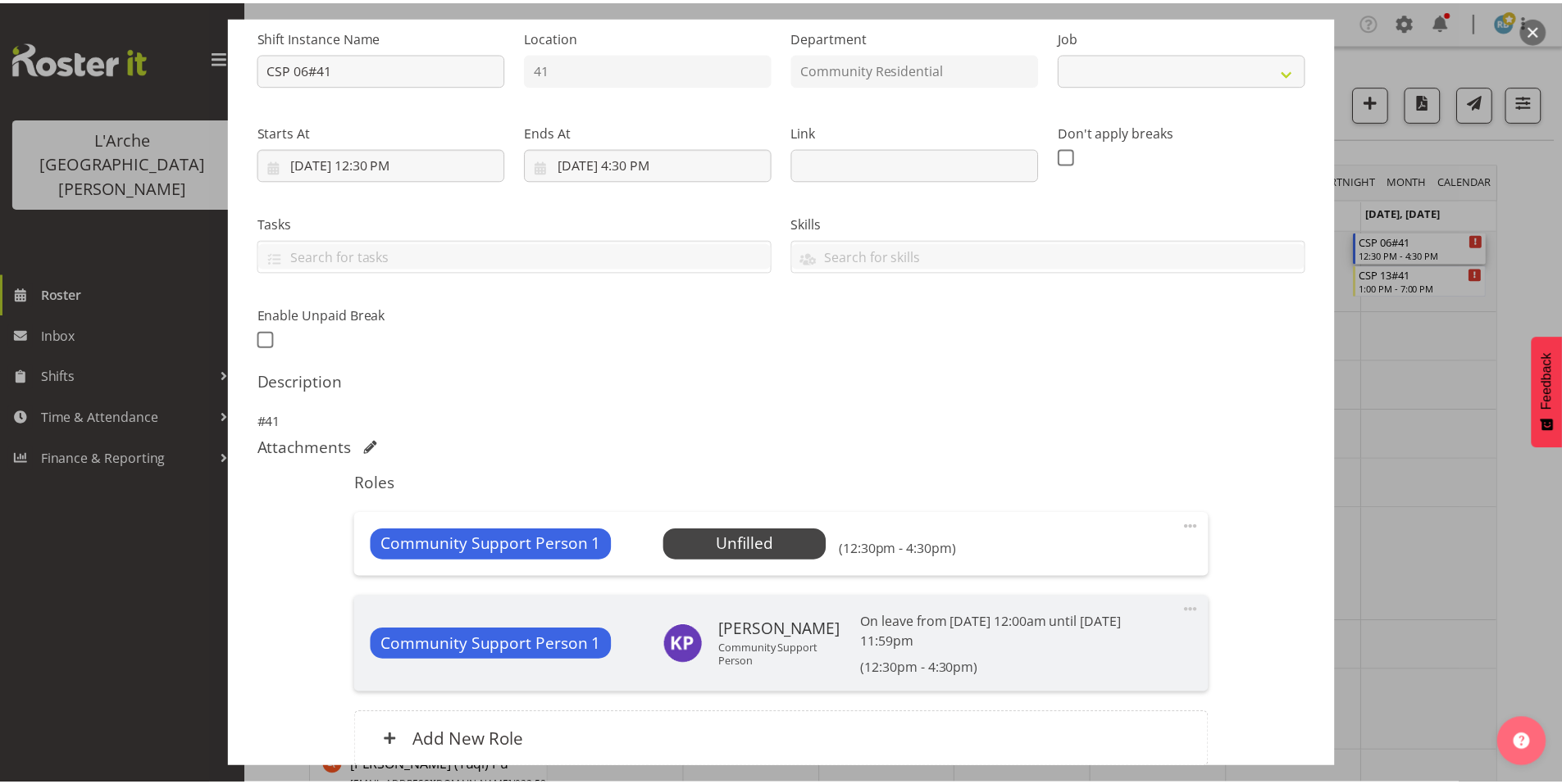
scroll to position [190, 0]
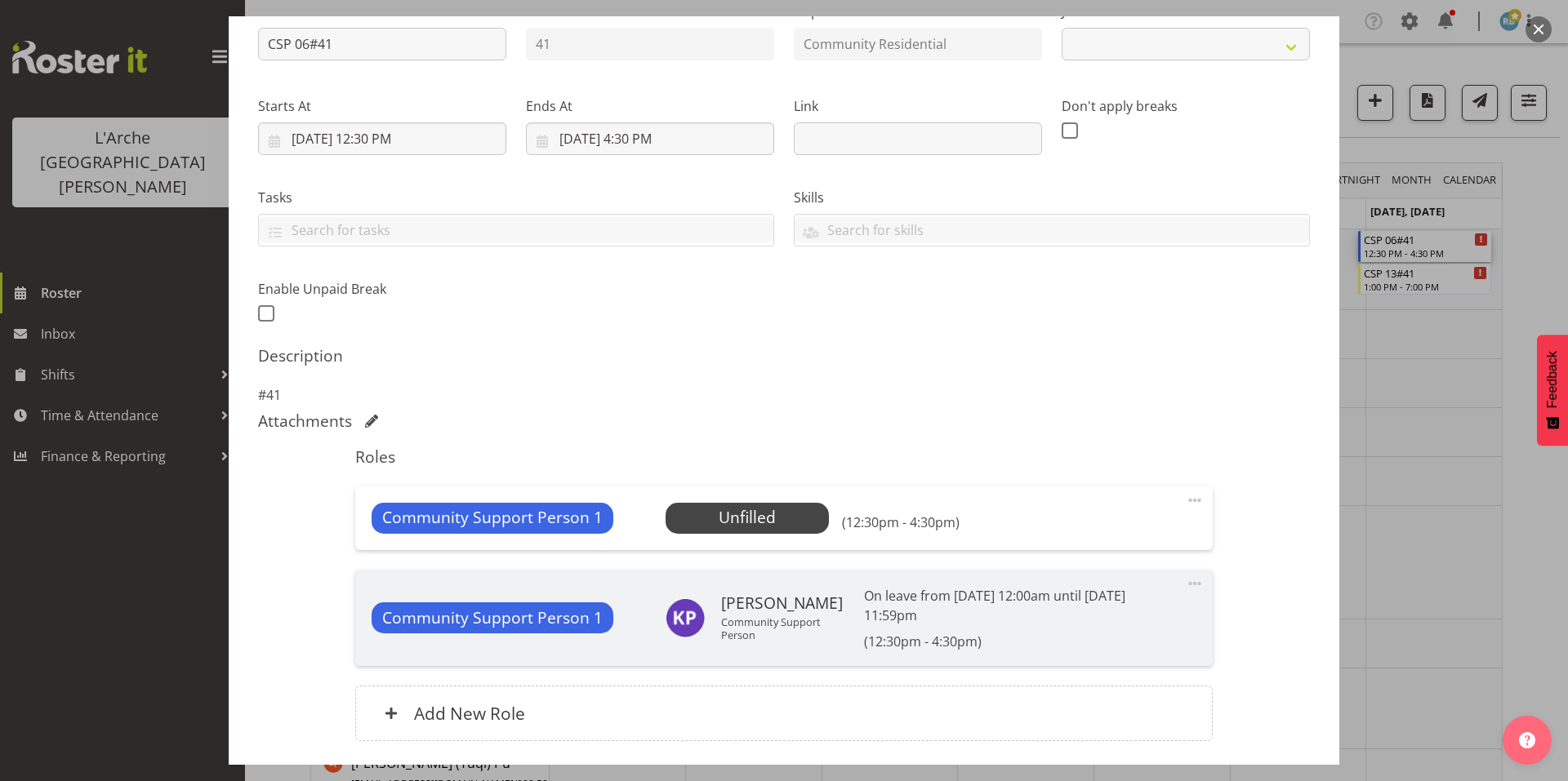
select select "2"
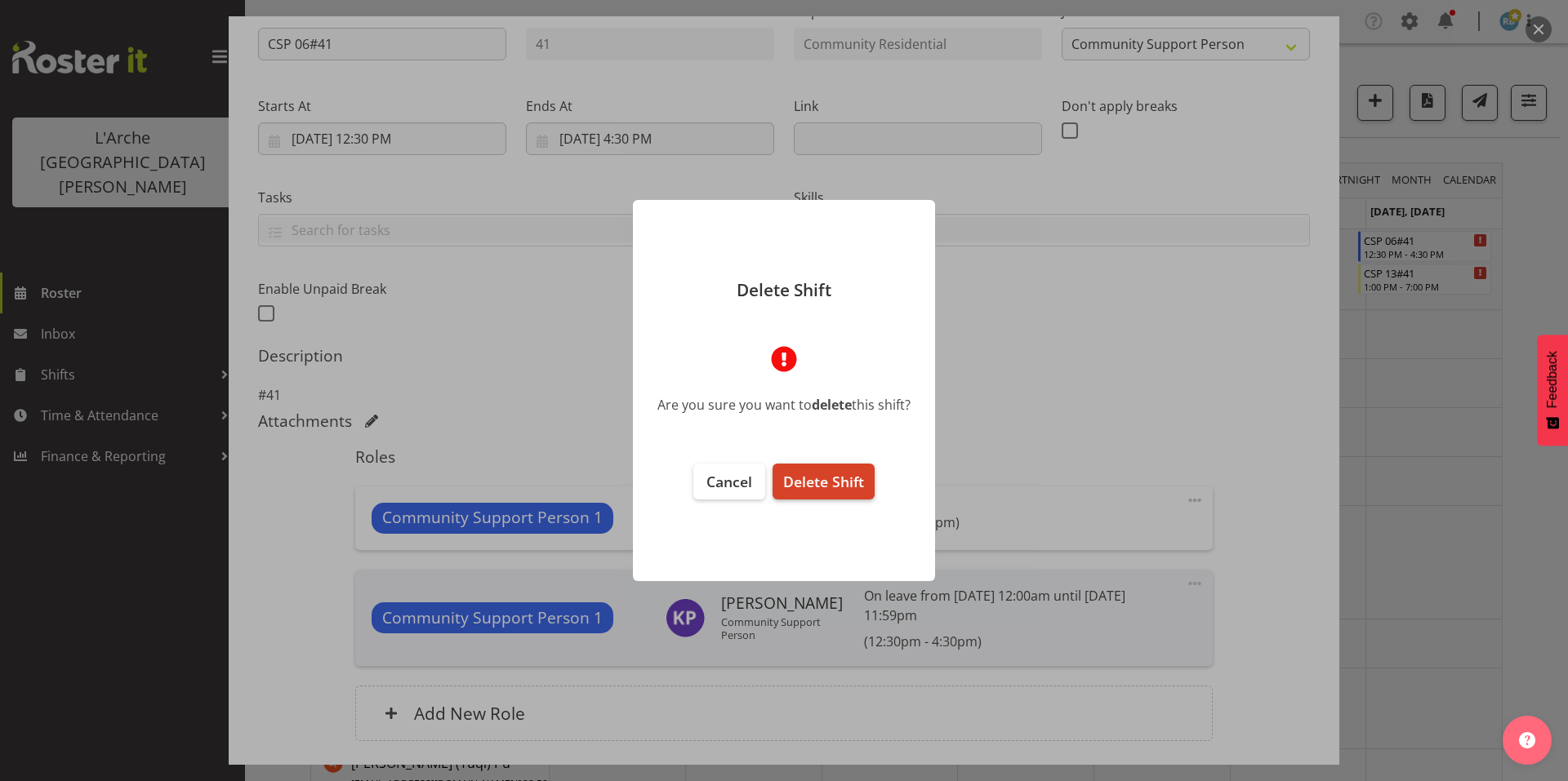
click at [834, 477] on span "Delete Shift" at bounding box center [824, 482] width 81 height 20
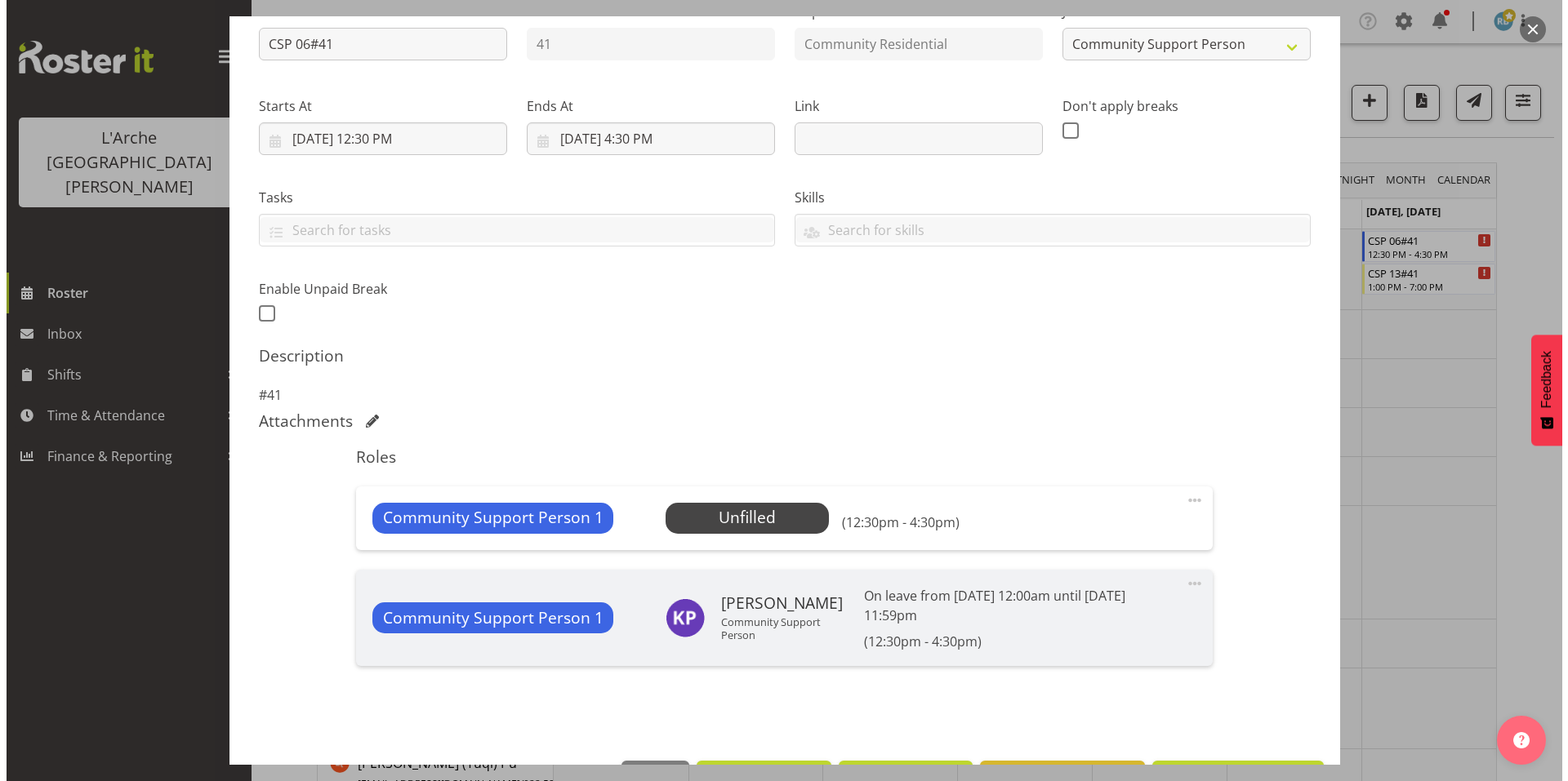
scroll to position [127, 0]
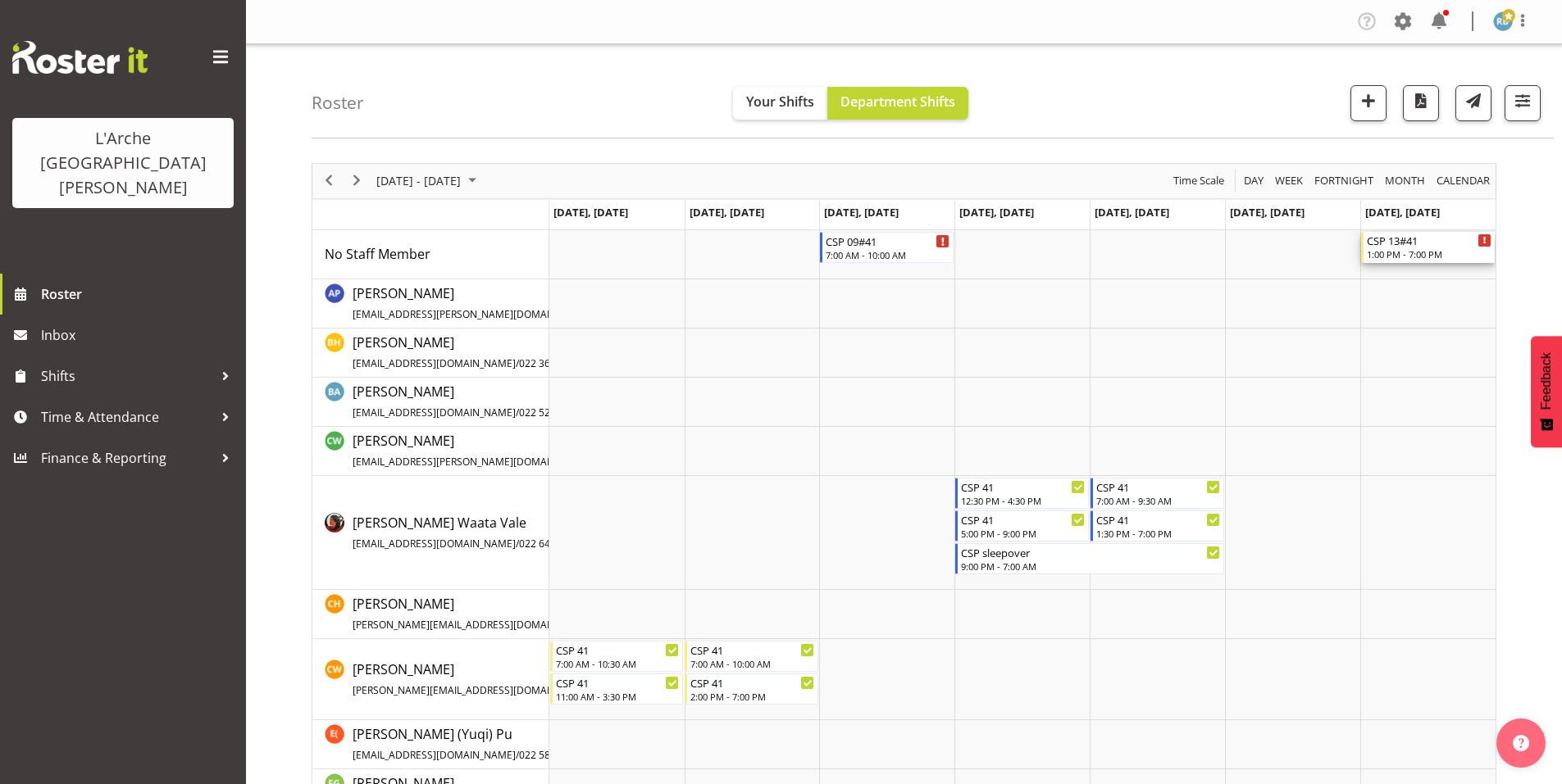
click at [1379, 234] on div "CSP 13#41" at bounding box center [1429, 240] width 124 height 16
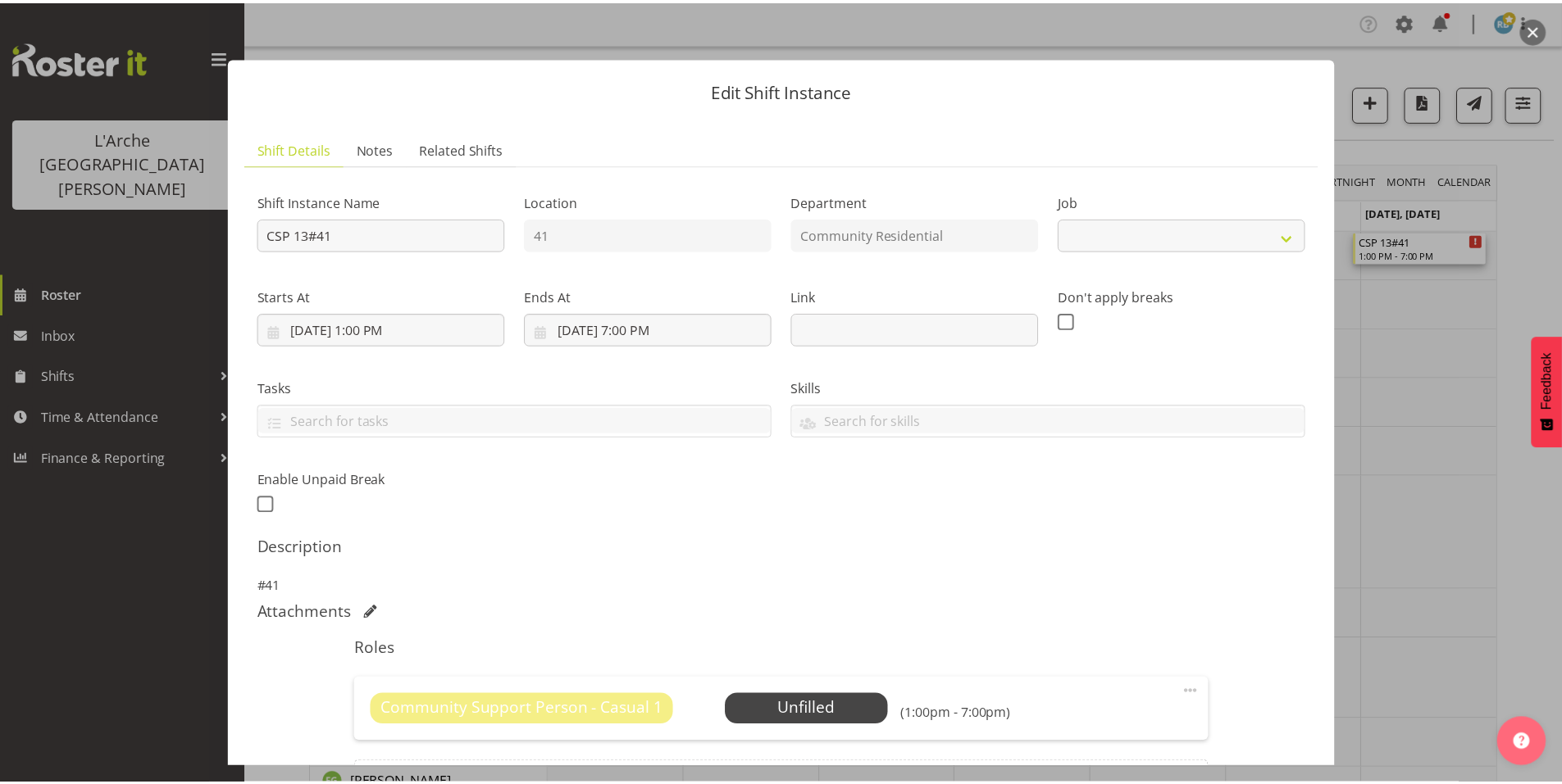
scroll to position [104, 0]
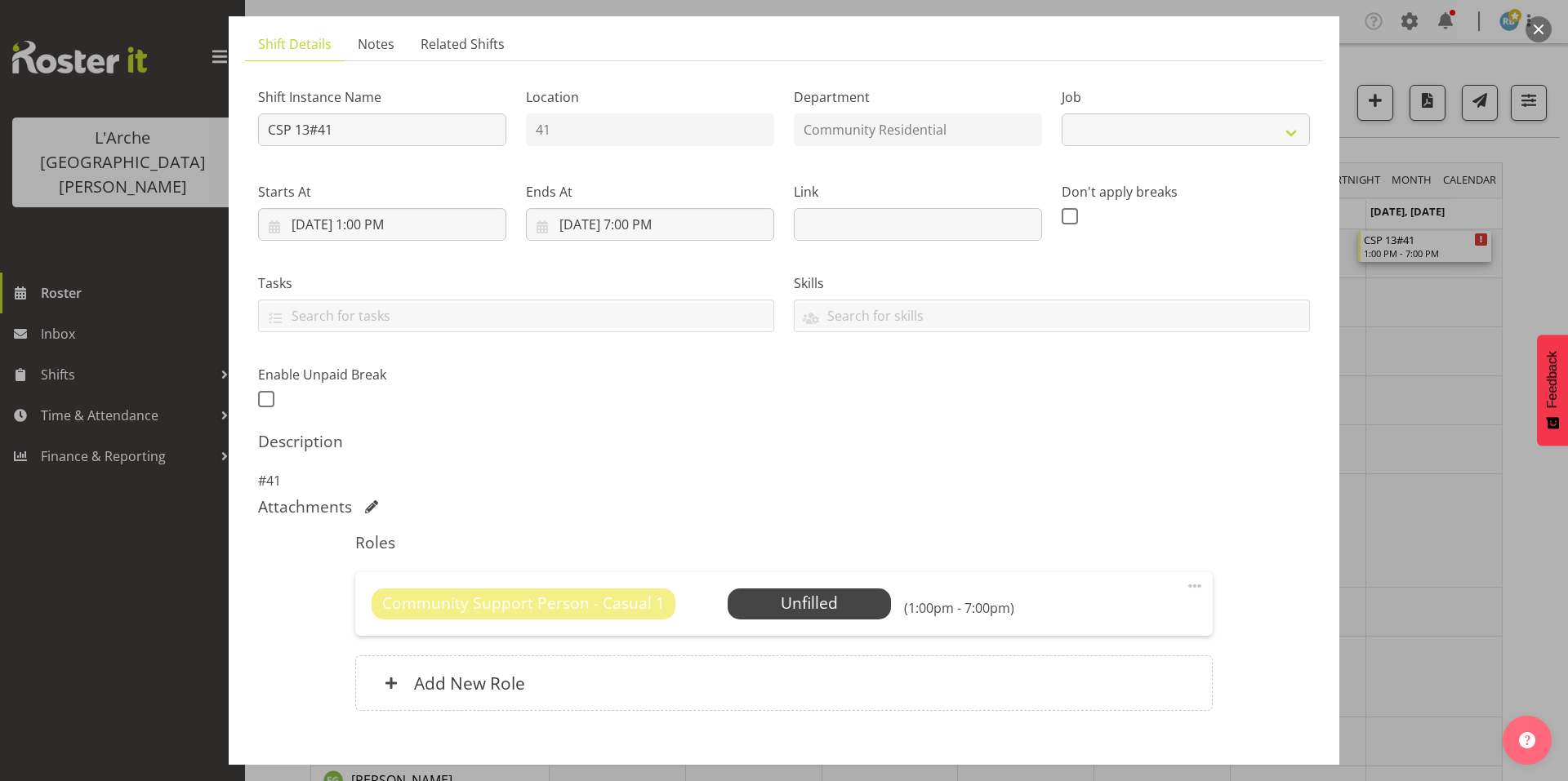
select select "3"
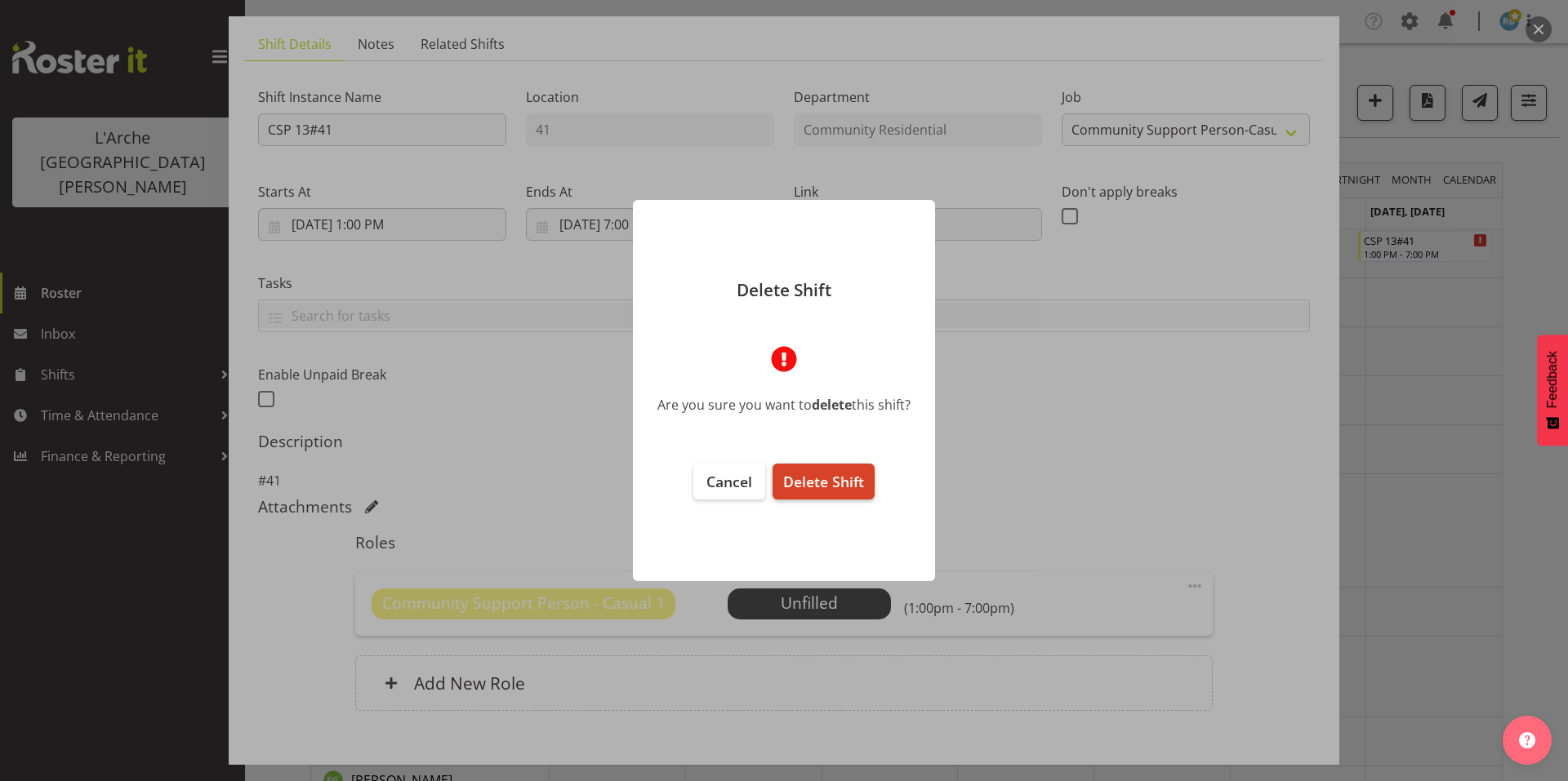
click at [827, 473] on span "Delete Shift" at bounding box center [824, 482] width 81 height 20
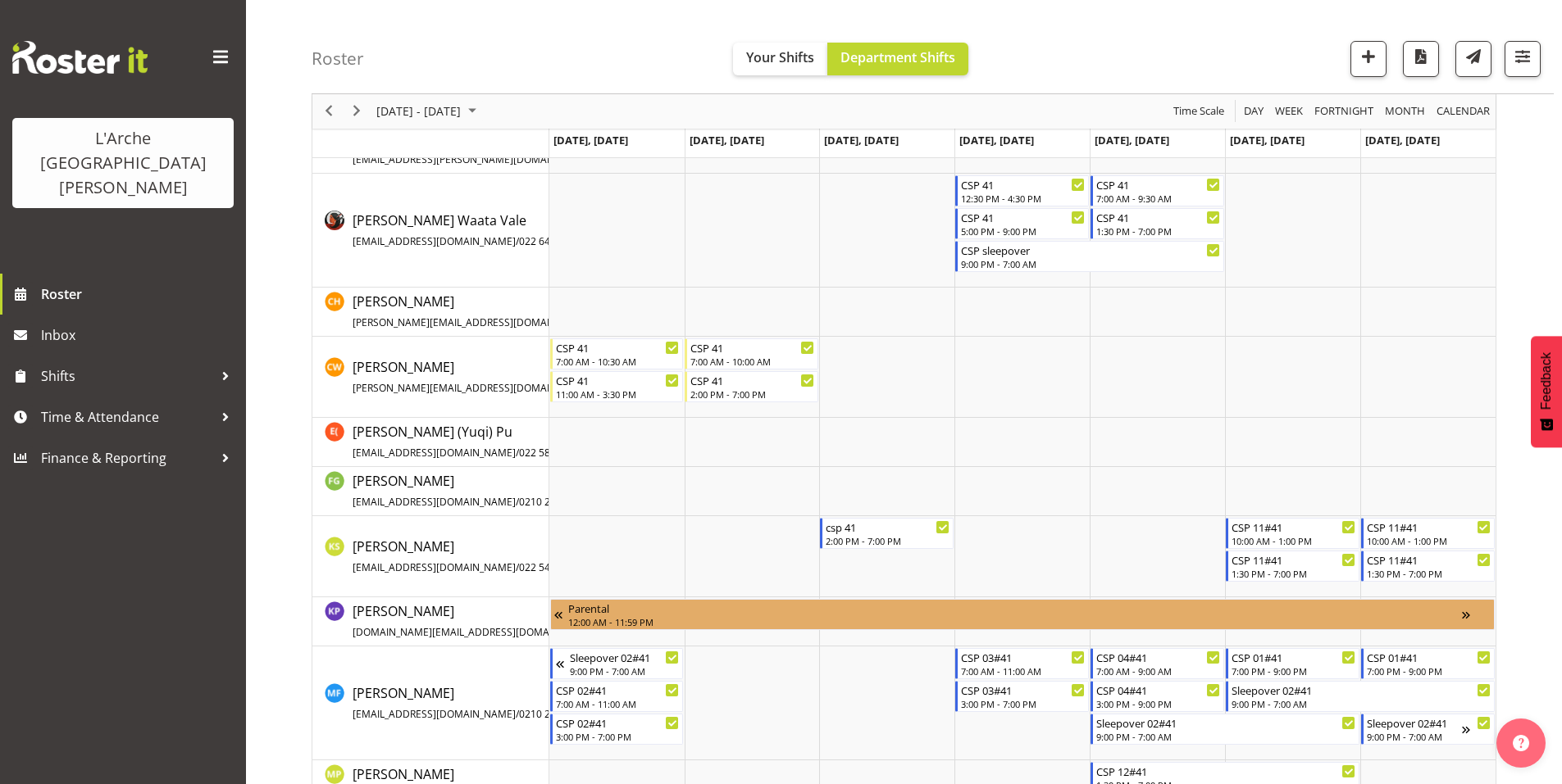
scroll to position [303, 0]
click at [349, 108] on span "Next" at bounding box center [356, 112] width 20 height 21
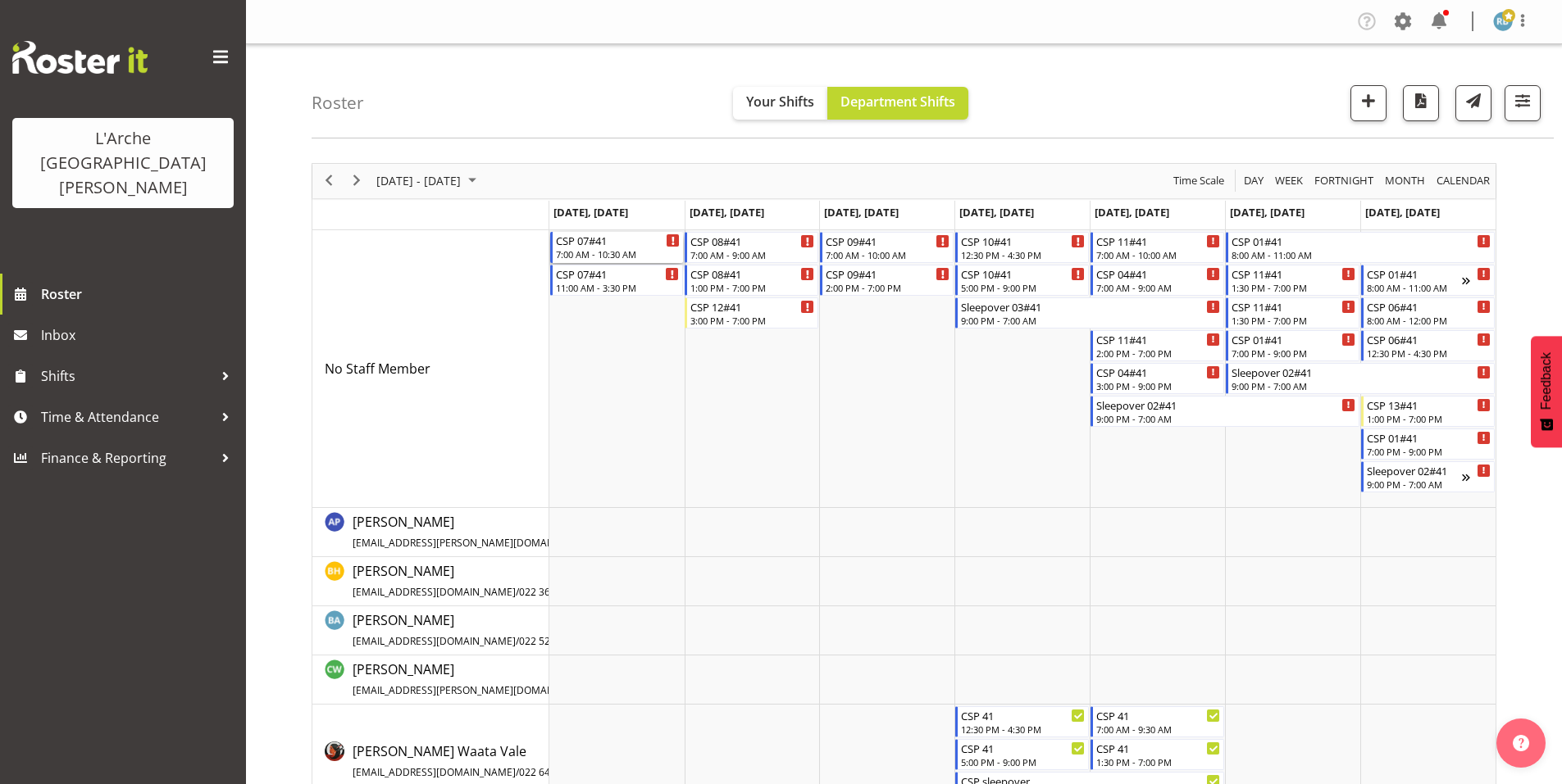
click at [617, 248] on div "7:00 AM - 10:30 AM" at bounding box center [618, 254] width 124 height 13
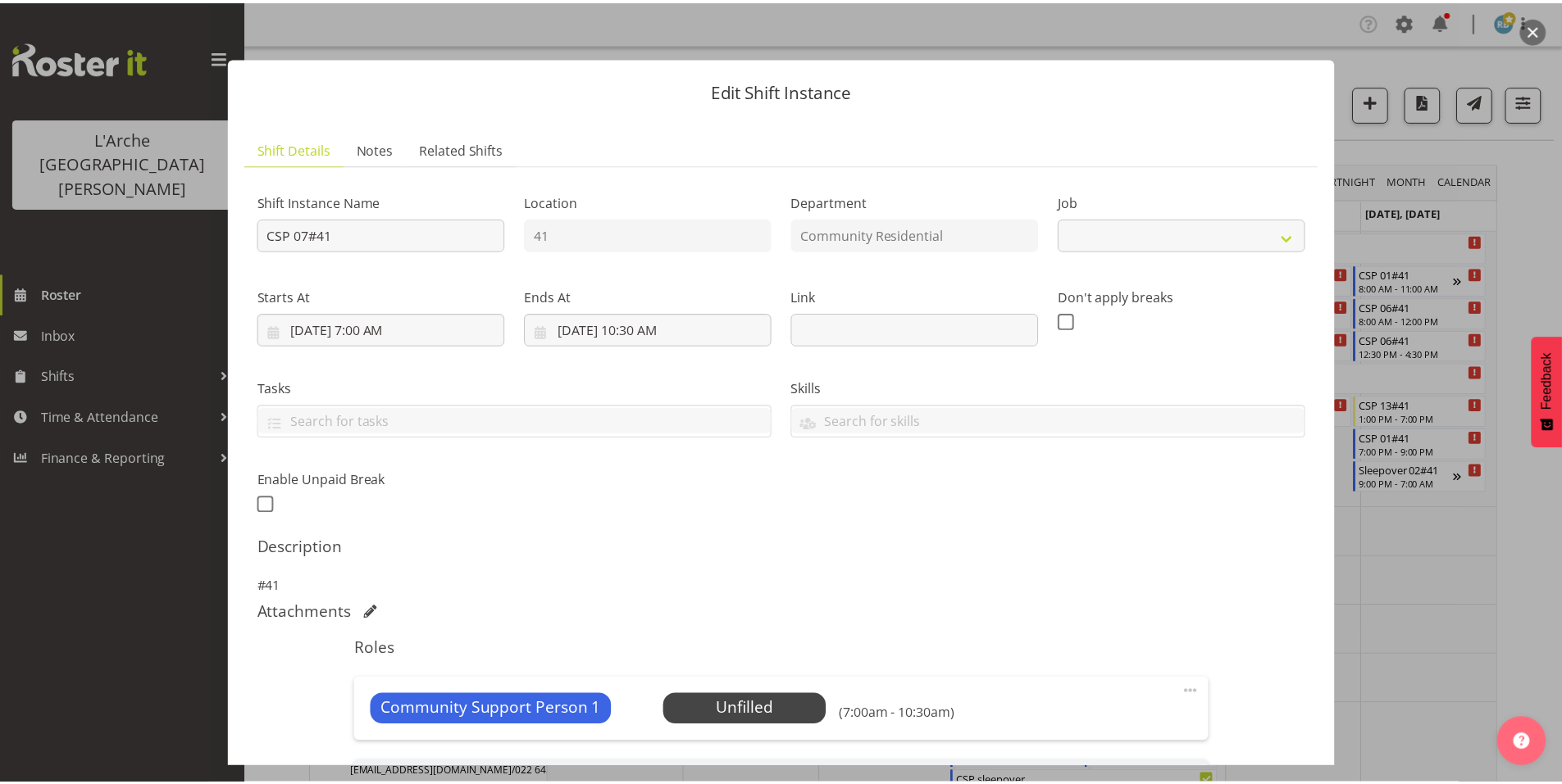
scroll to position [190, 0]
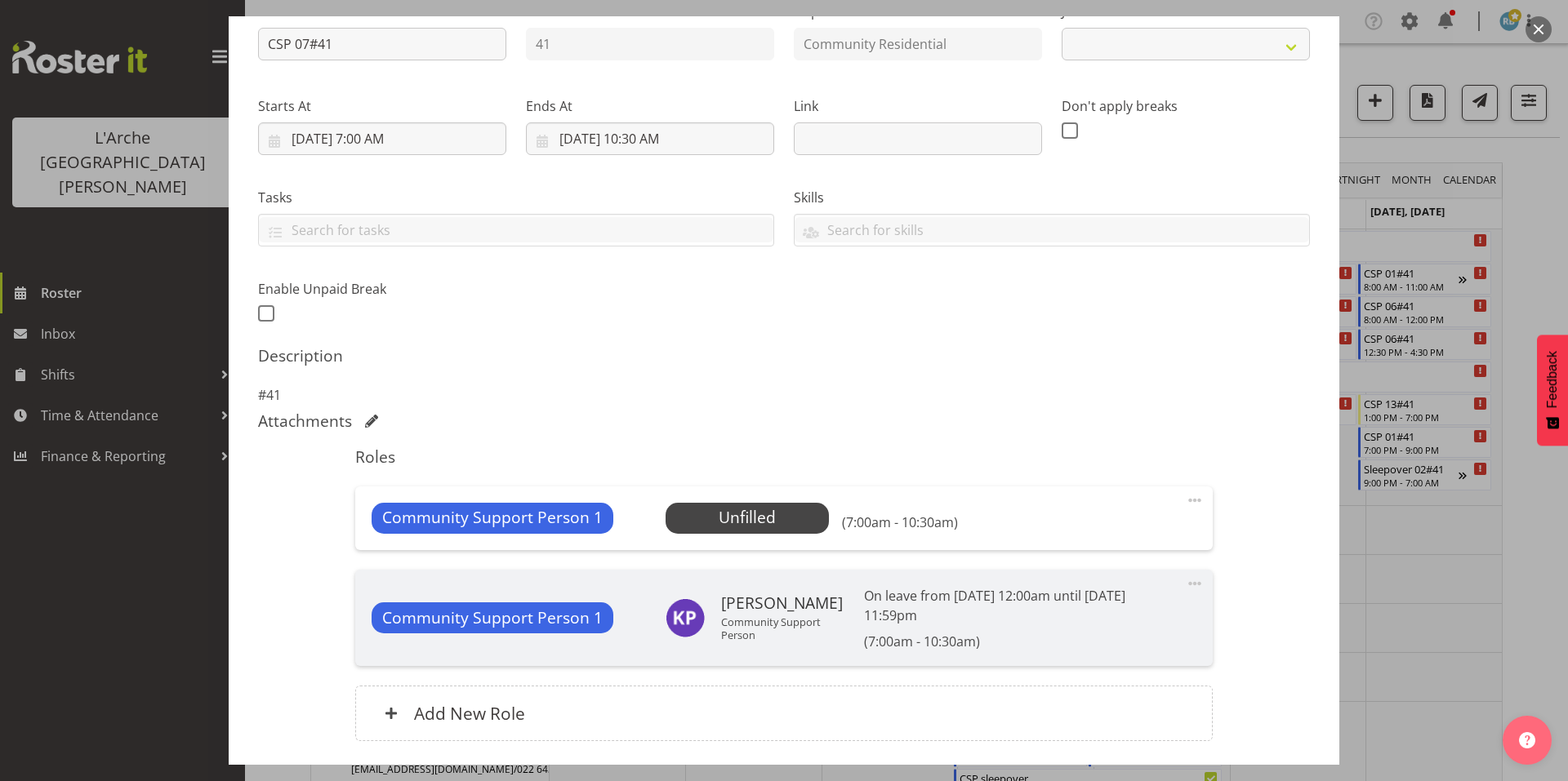
select select "2"
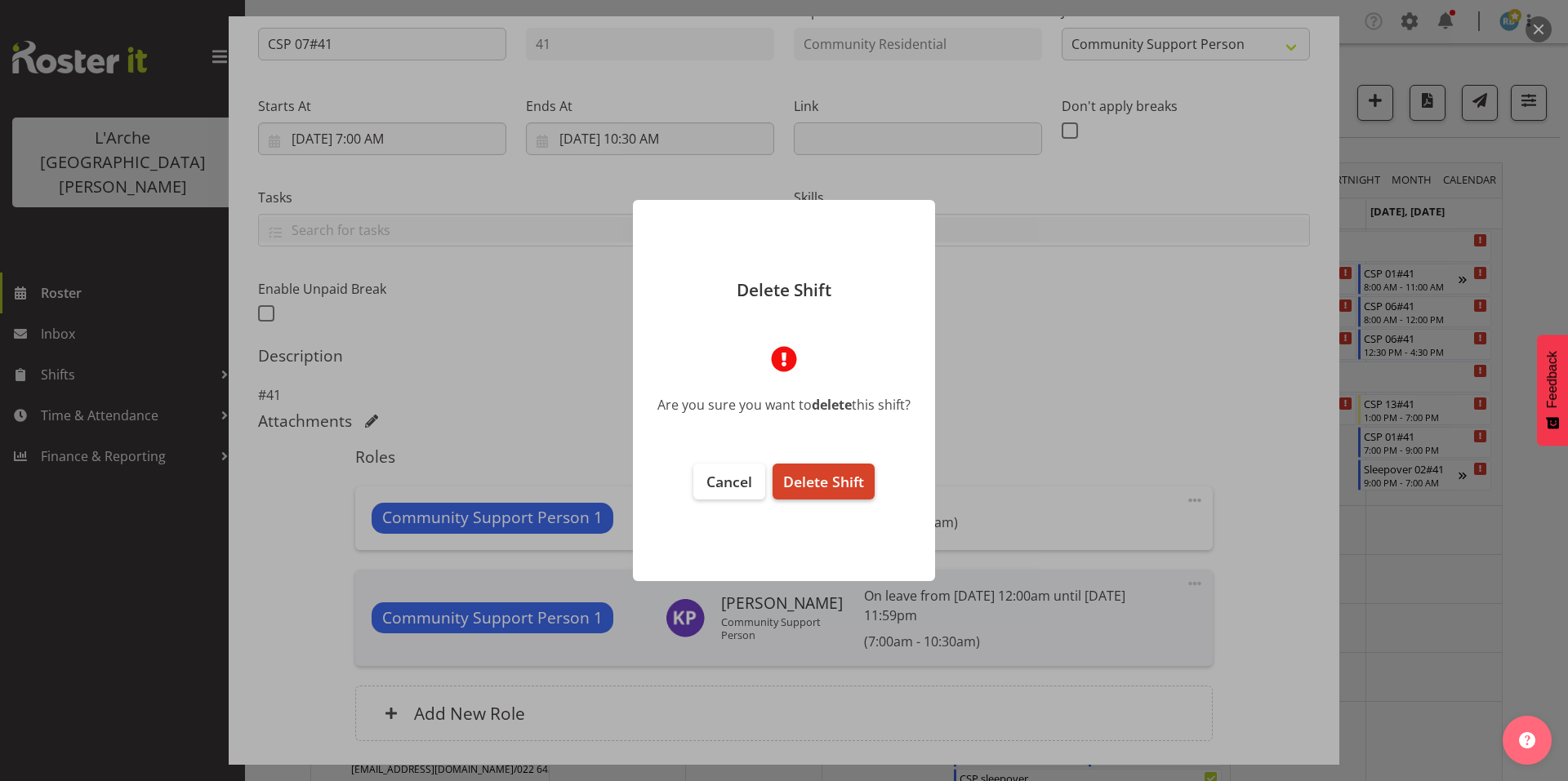
click at [835, 472] on span "Delete Shift" at bounding box center [824, 482] width 81 height 20
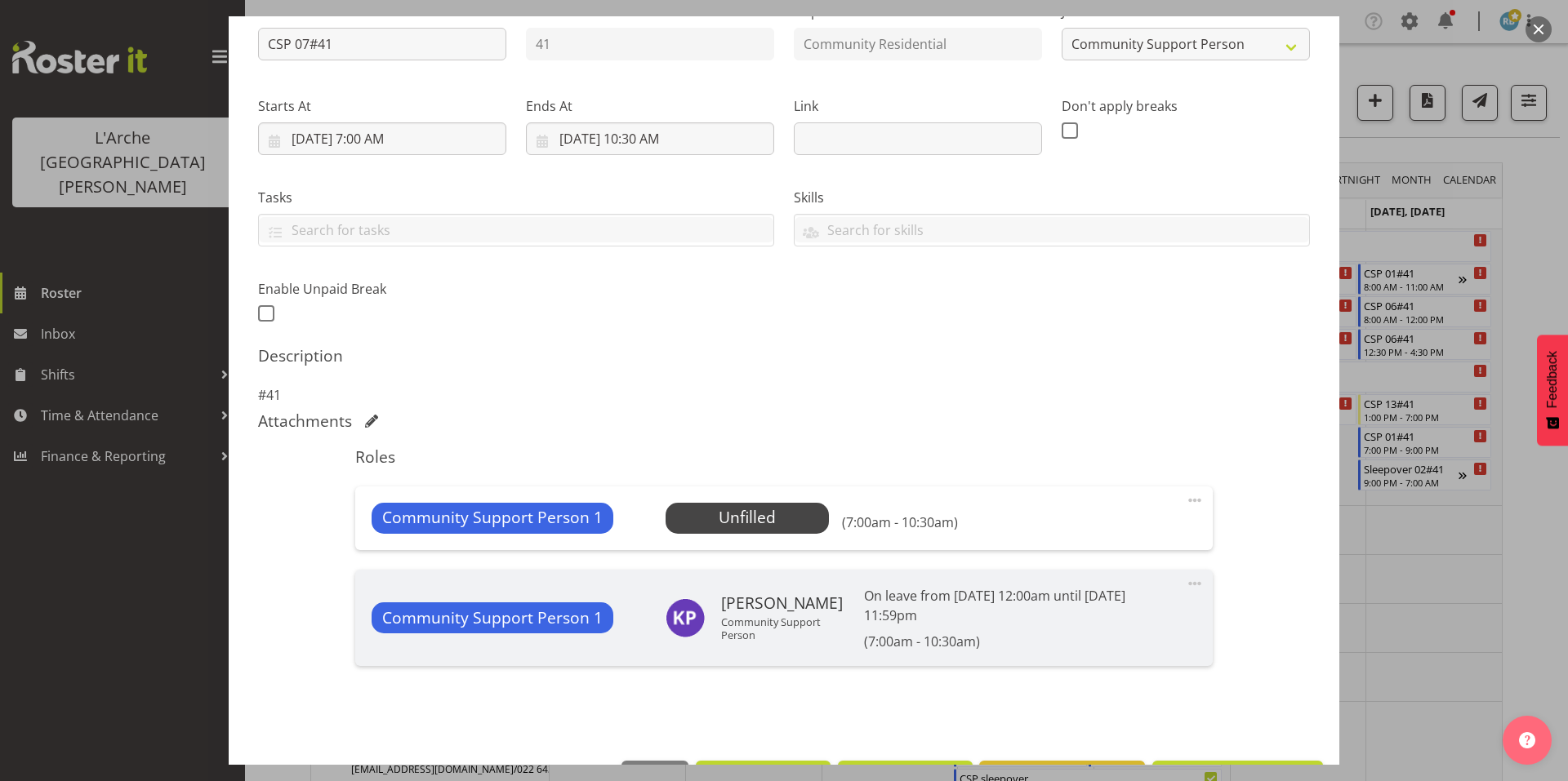
scroll to position [127, 0]
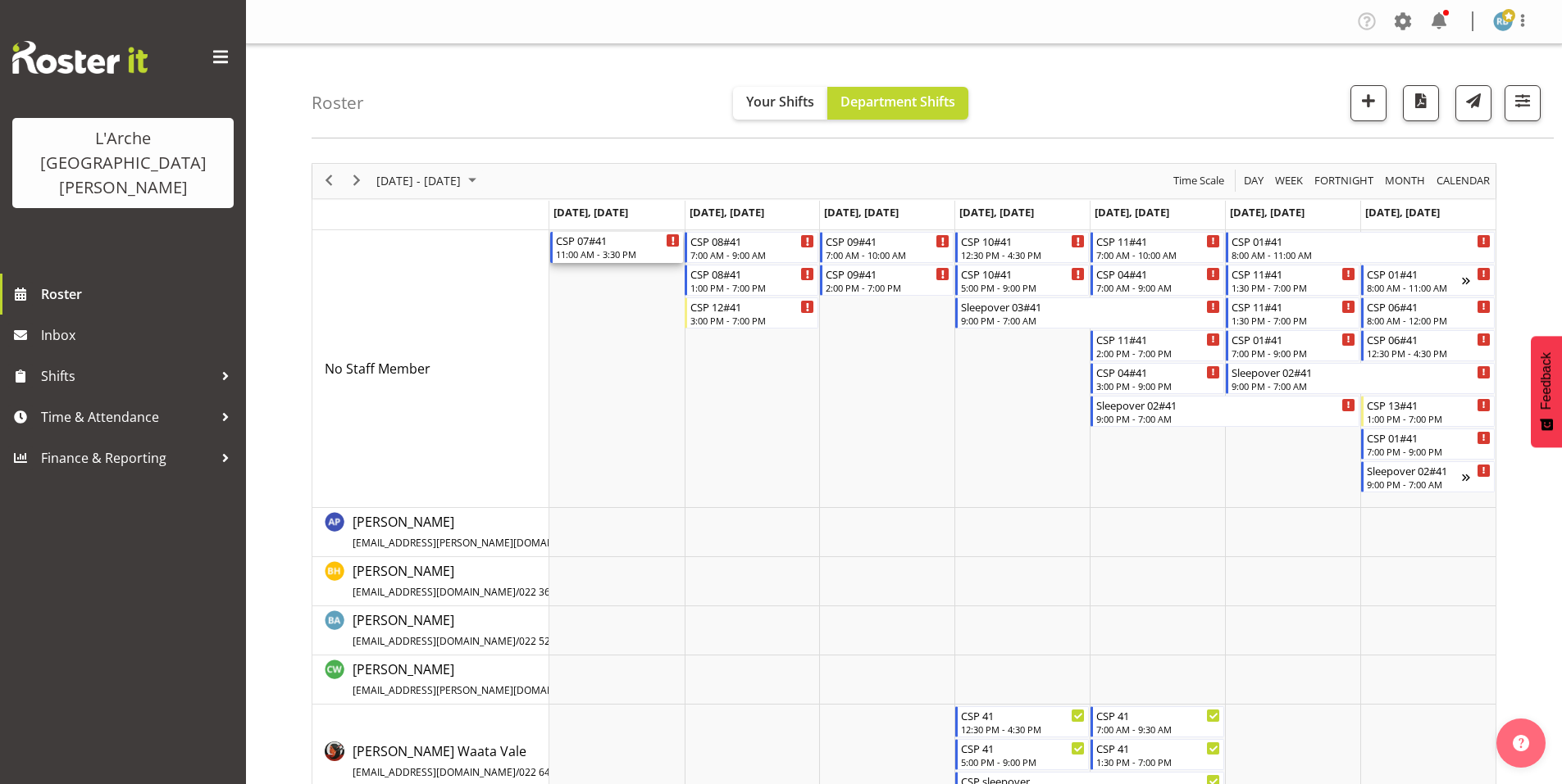
click at [597, 237] on div "CSP 07#41" at bounding box center [618, 240] width 124 height 16
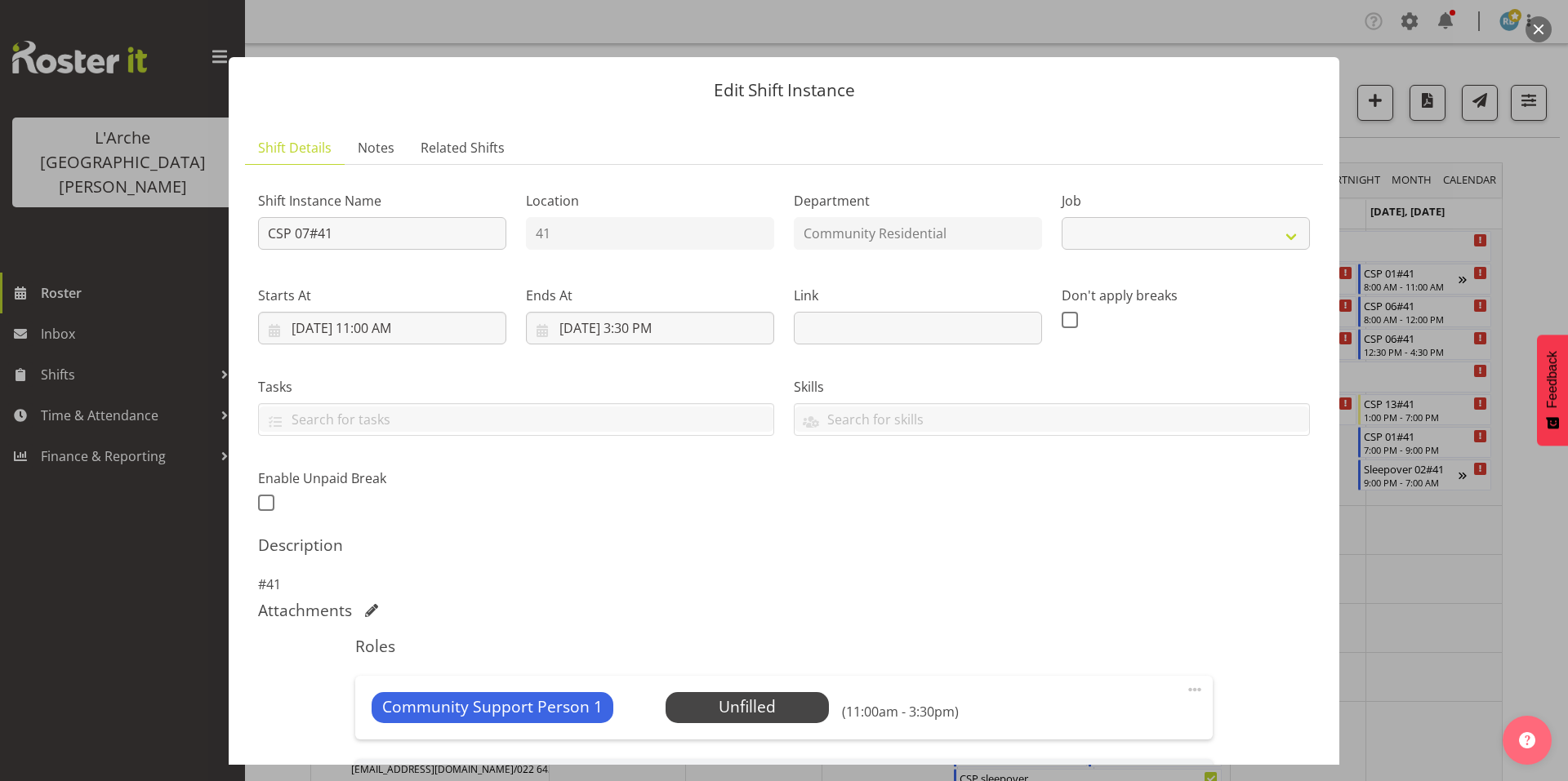
scroll to position [189, 0]
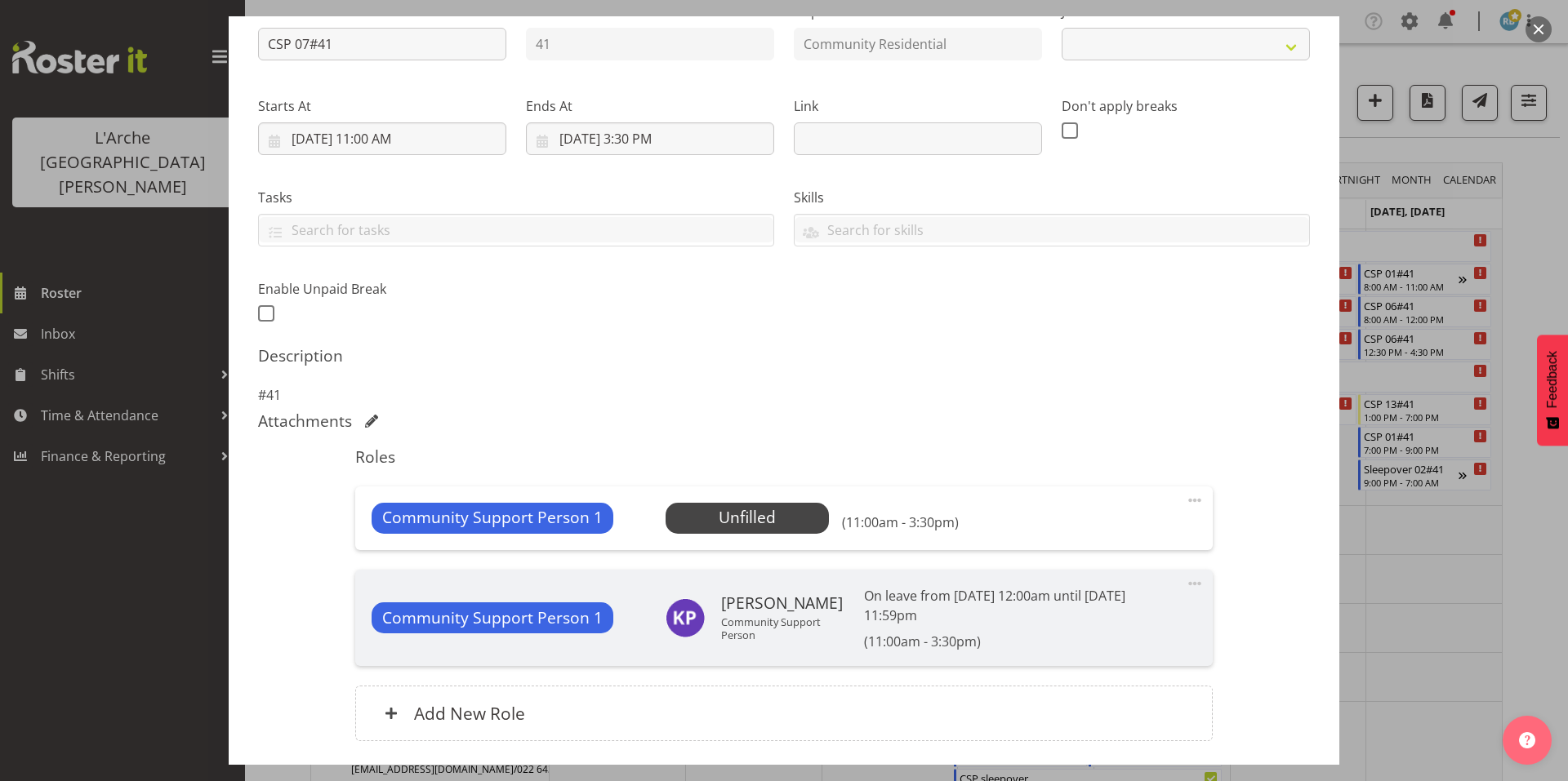
select select "2"
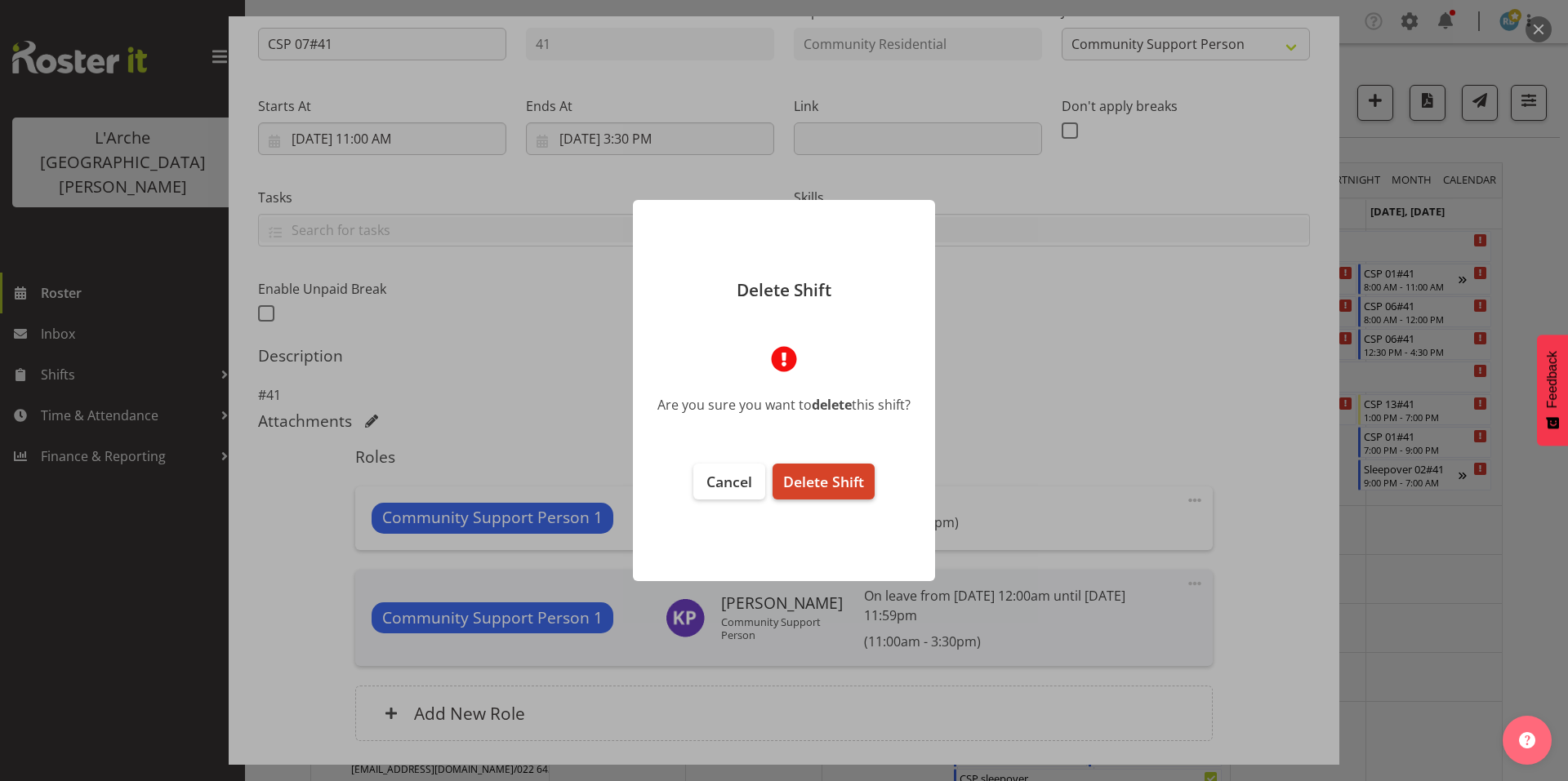
click at [801, 467] on button "Delete Shift" at bounding box center [824, 482] width 102 height 36
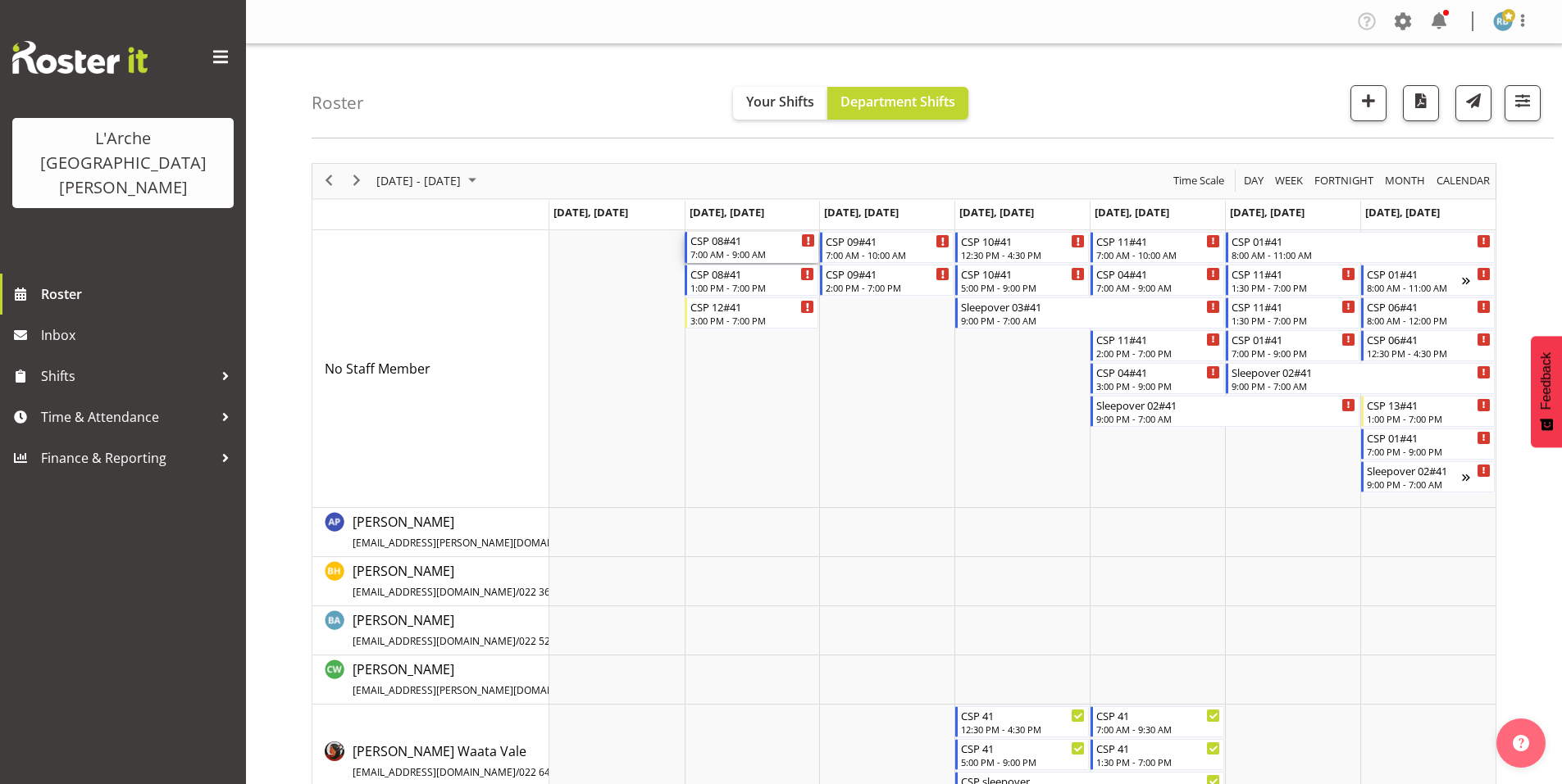
click at [746, 234] on div "CSP 08#41" at bounding box center [752, 240] width 124 height 16
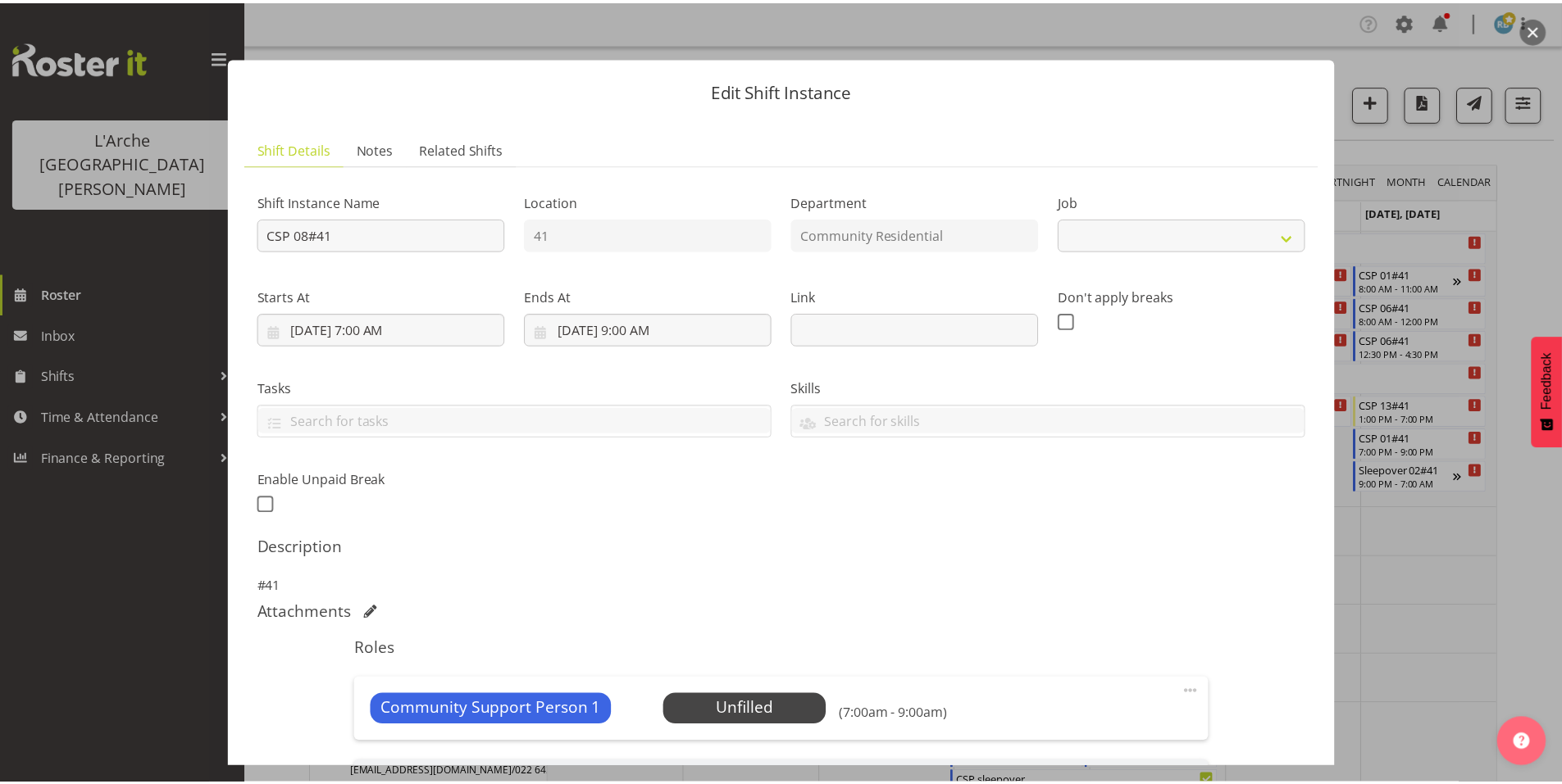
scroll to position [190, 0]
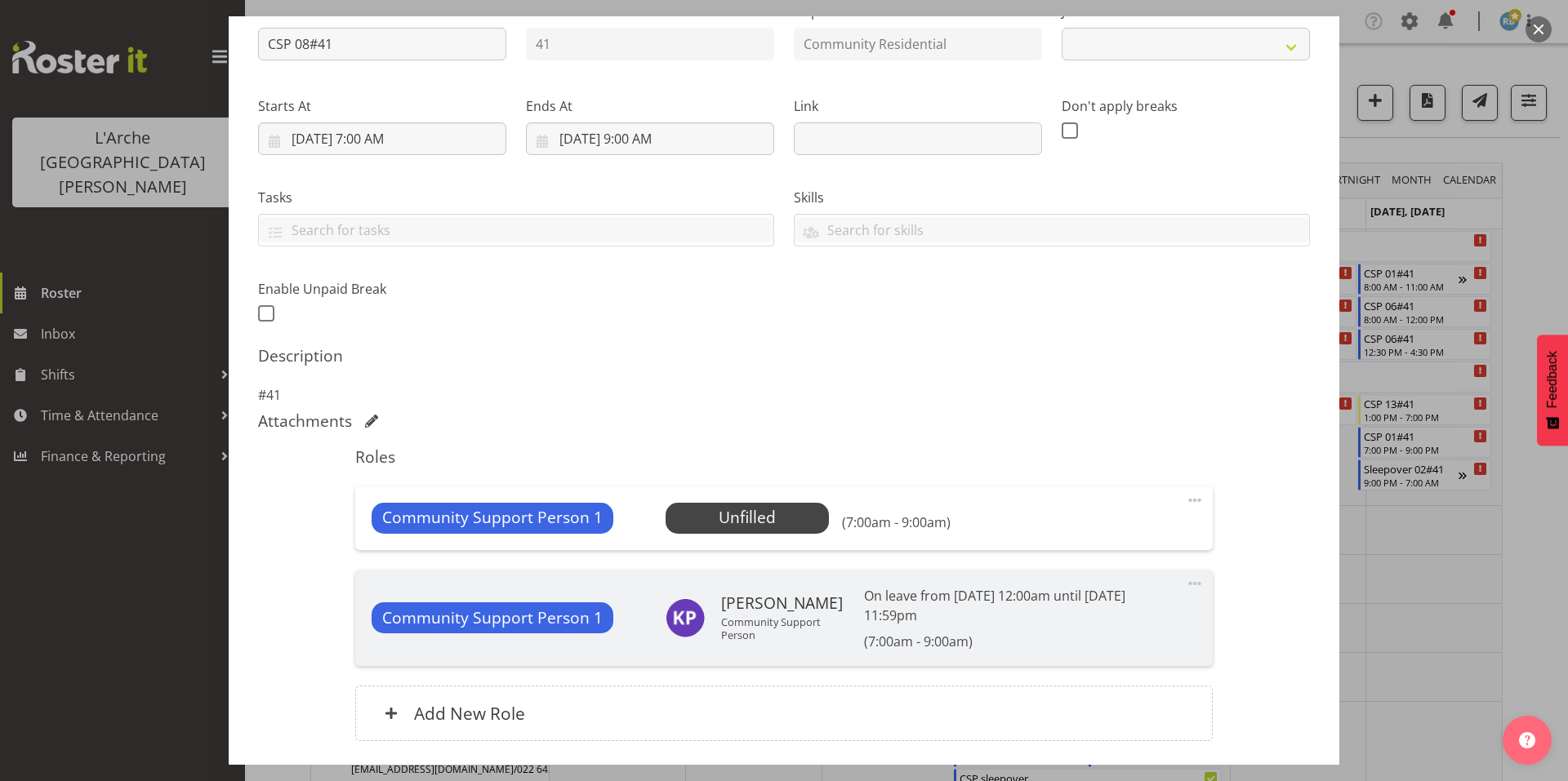
select select "2"
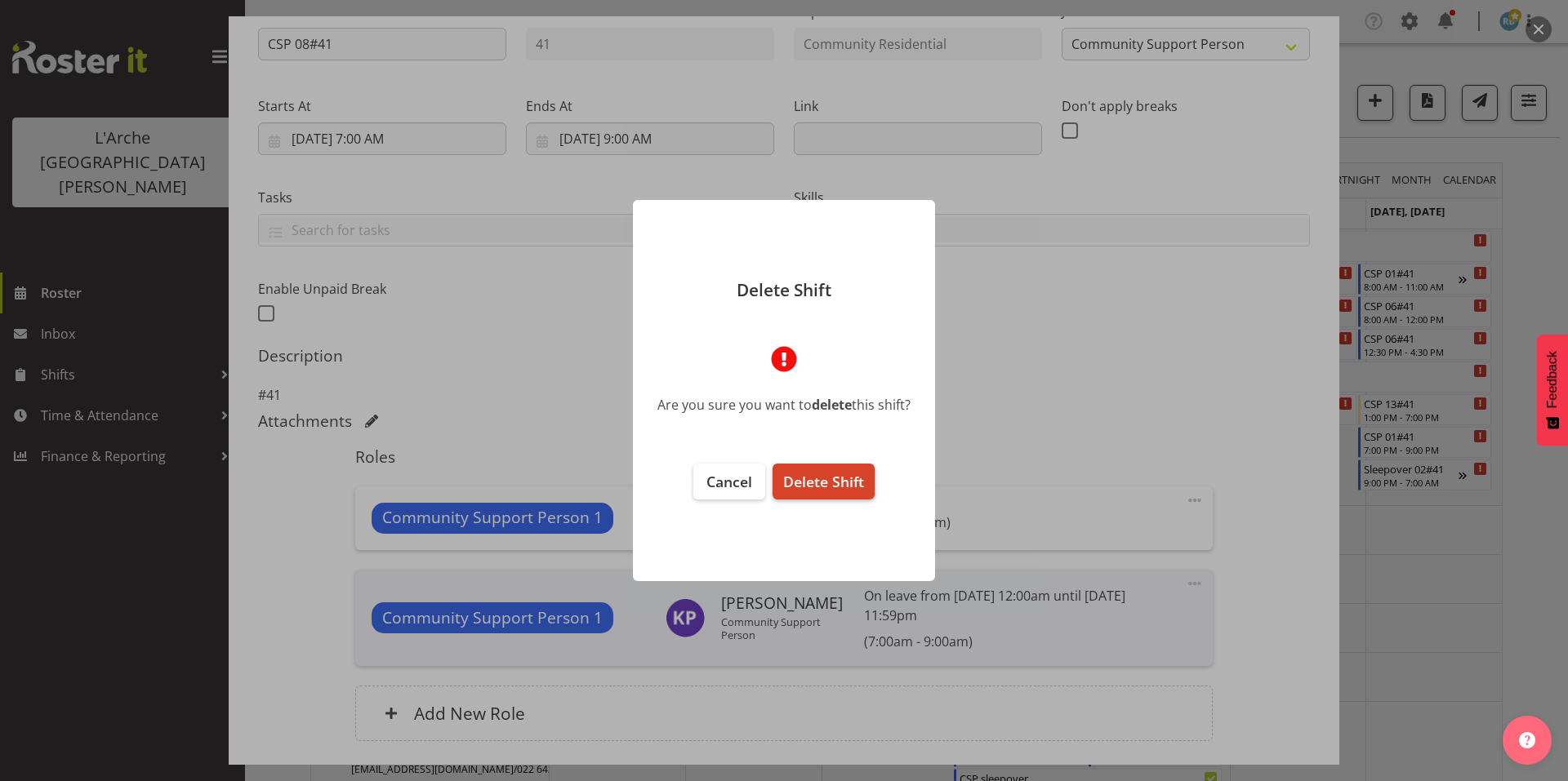
click at [825, 478] on span "Delete Shift" at bounding box center [824, 482] width 81 height 20
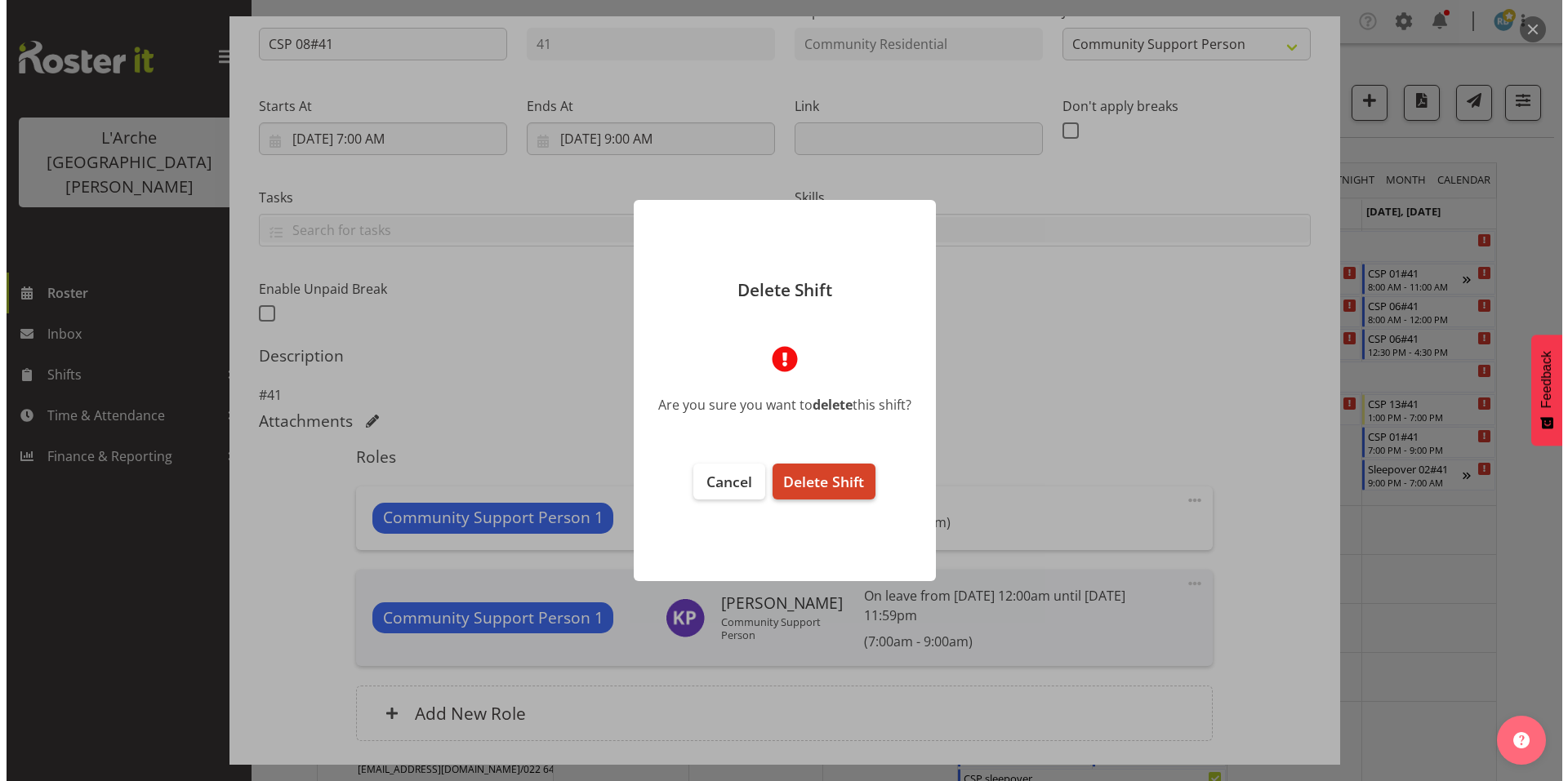
scroll to position [127, 0]
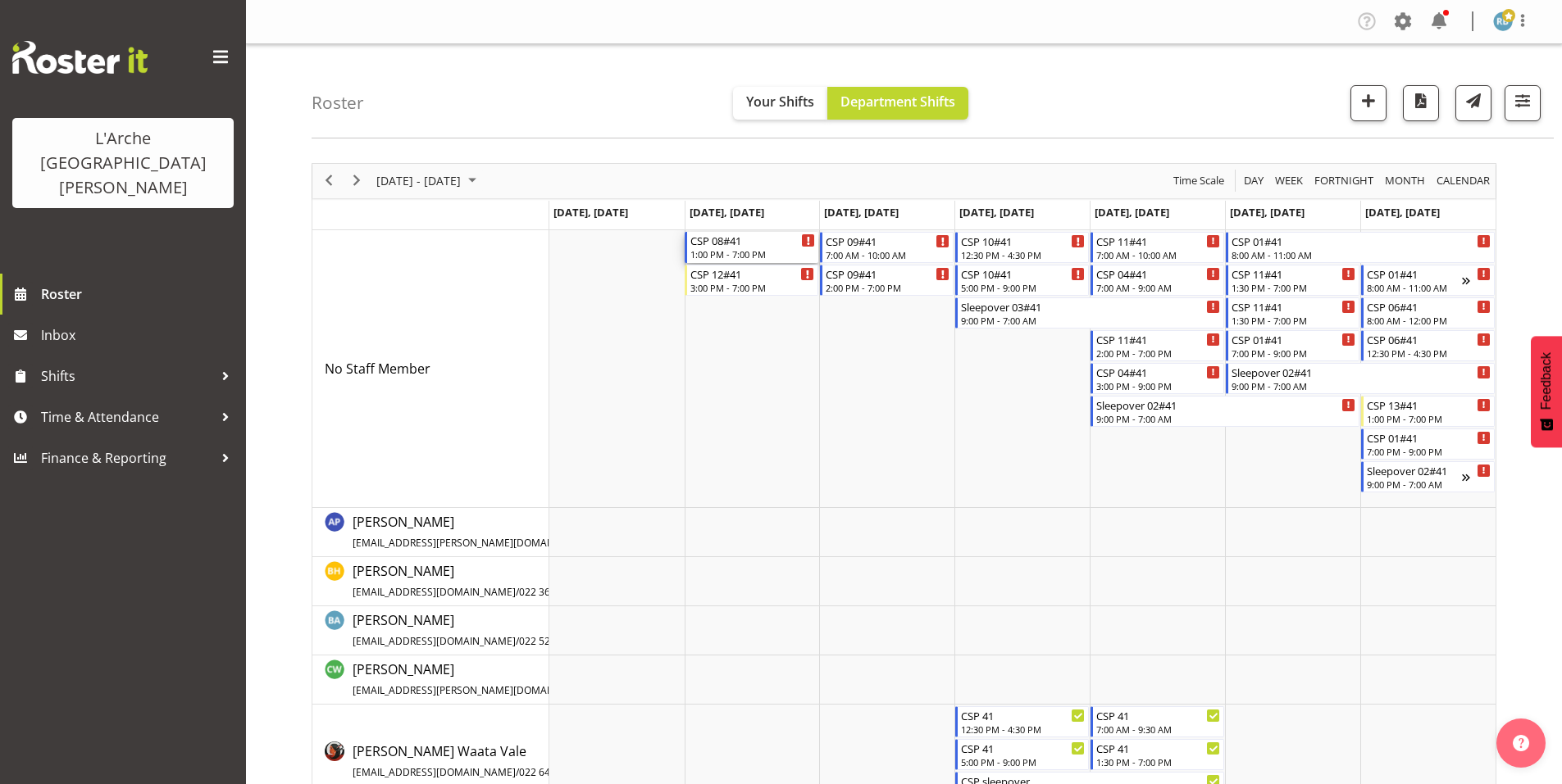
click at [733, 232] on div "CSP 08#41" at bounding box center [752, 240] width 124 height 16
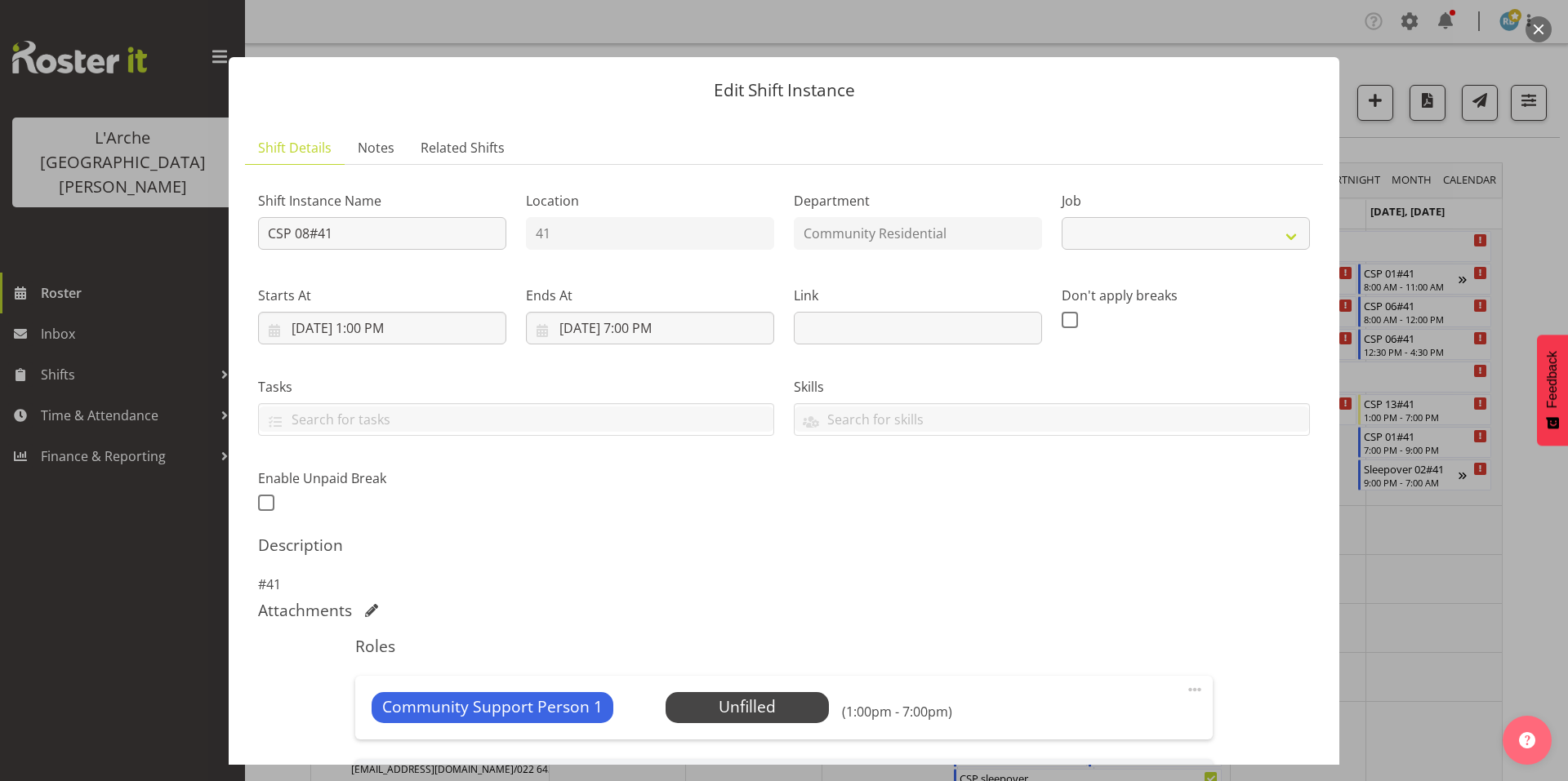
scroll to position [189, 0]
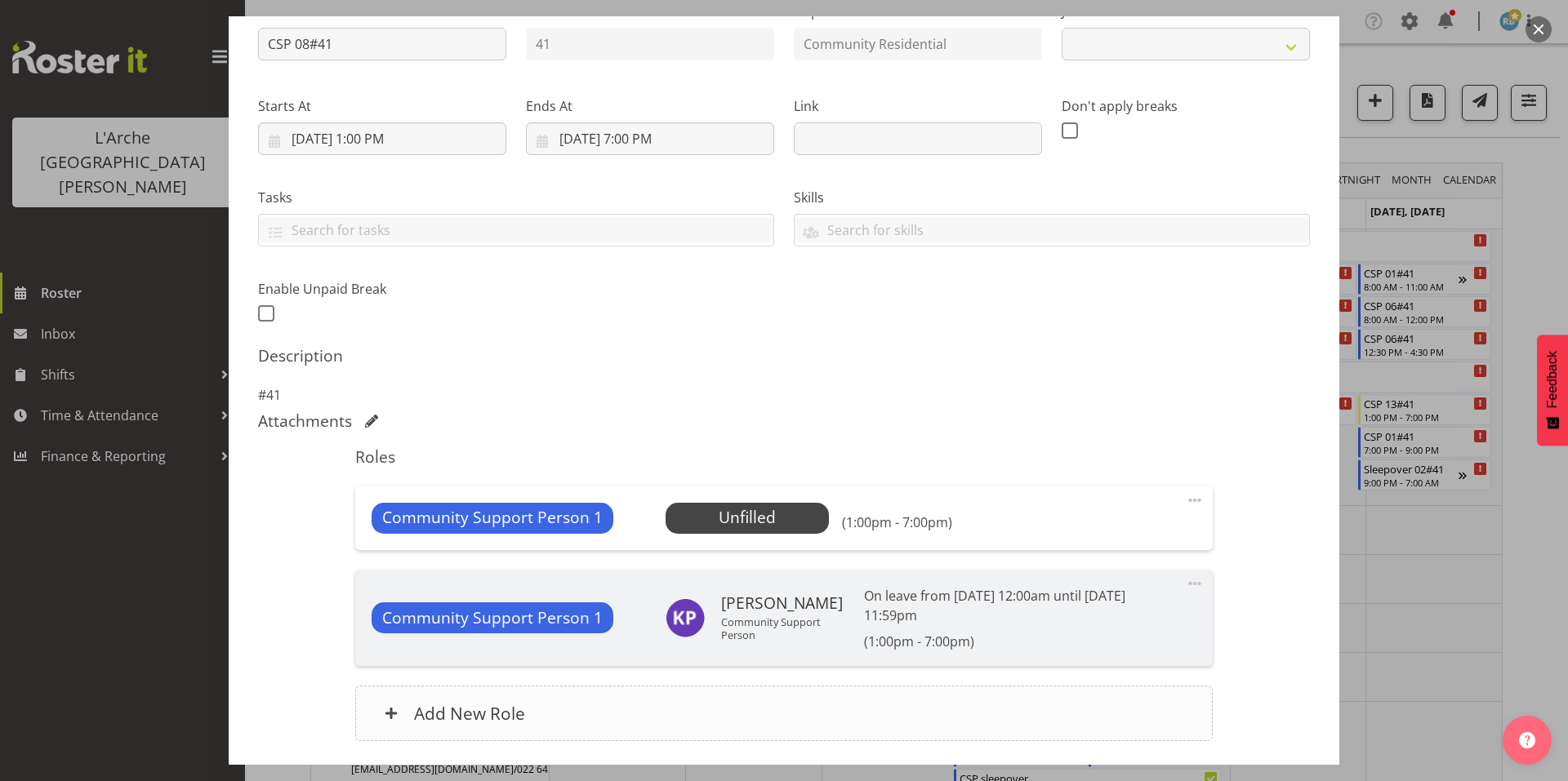
select select "2"
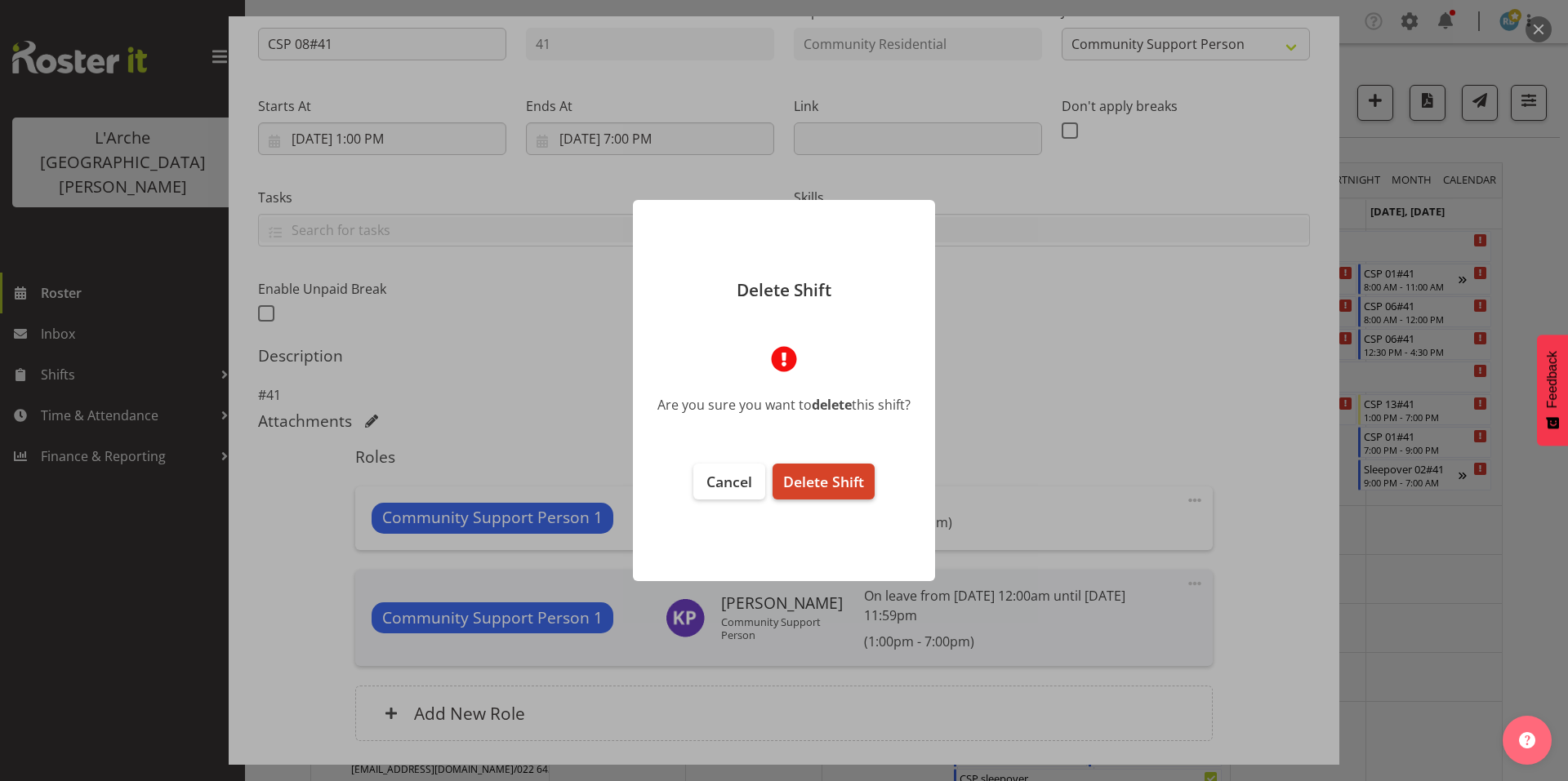
click at [812, 478] on span "Delete Shift" at bounding box center [824, 482] width 81 height 20
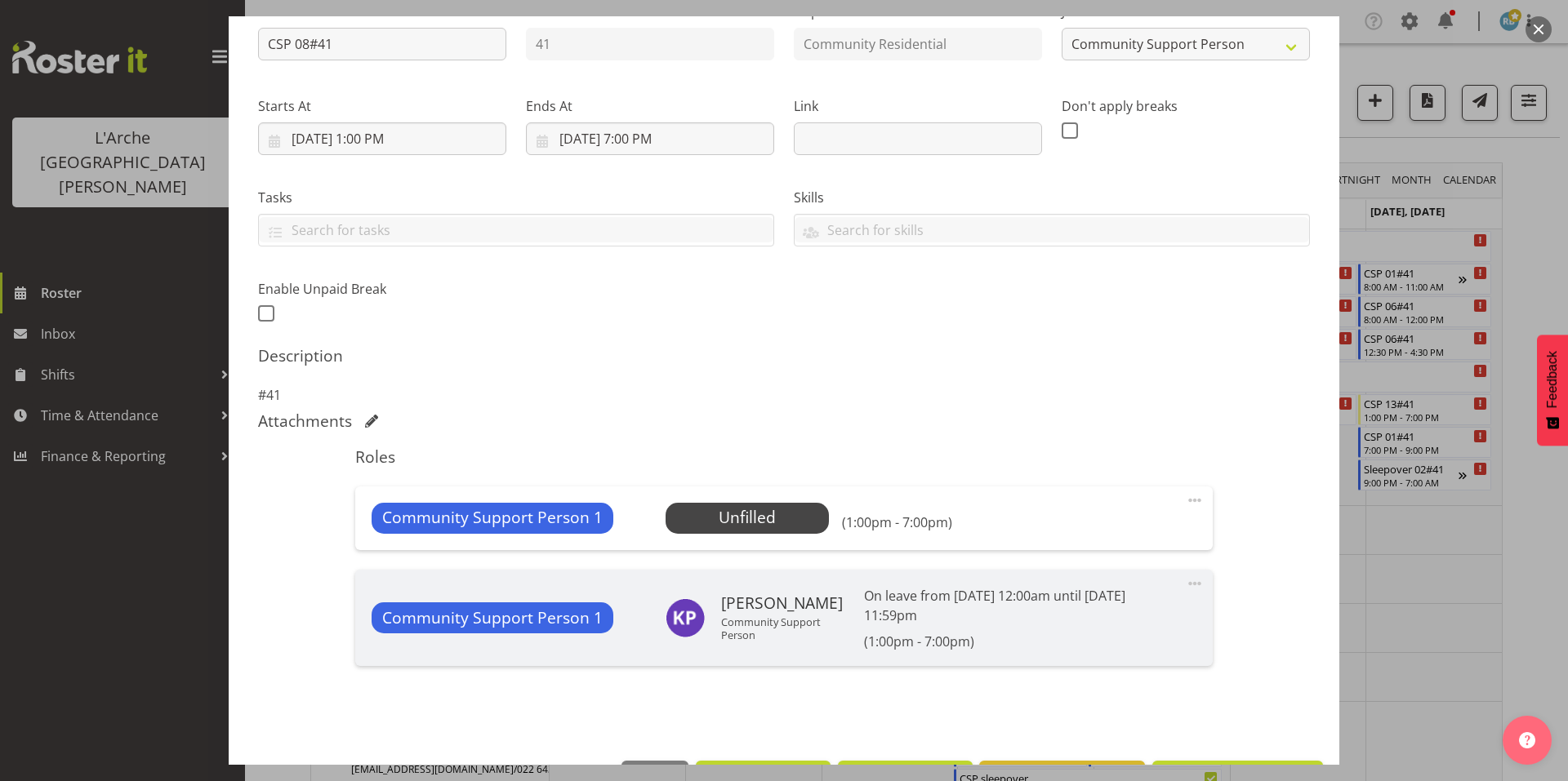
scroll to position [127, 0]
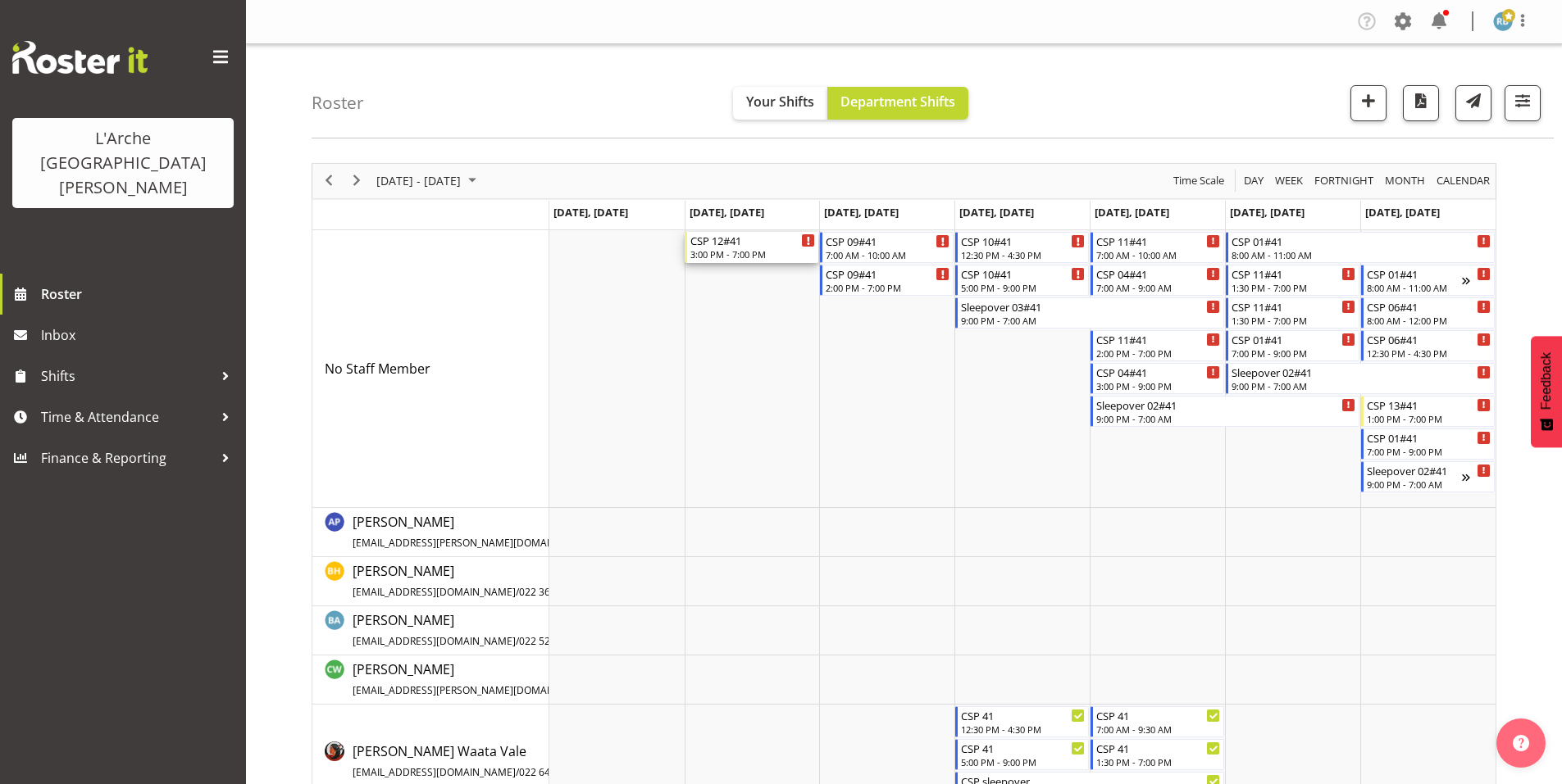
click at [722, 248] on div "3:00 PM - 7:00 PM" at bounding box center [752, 254] width 124 height 13
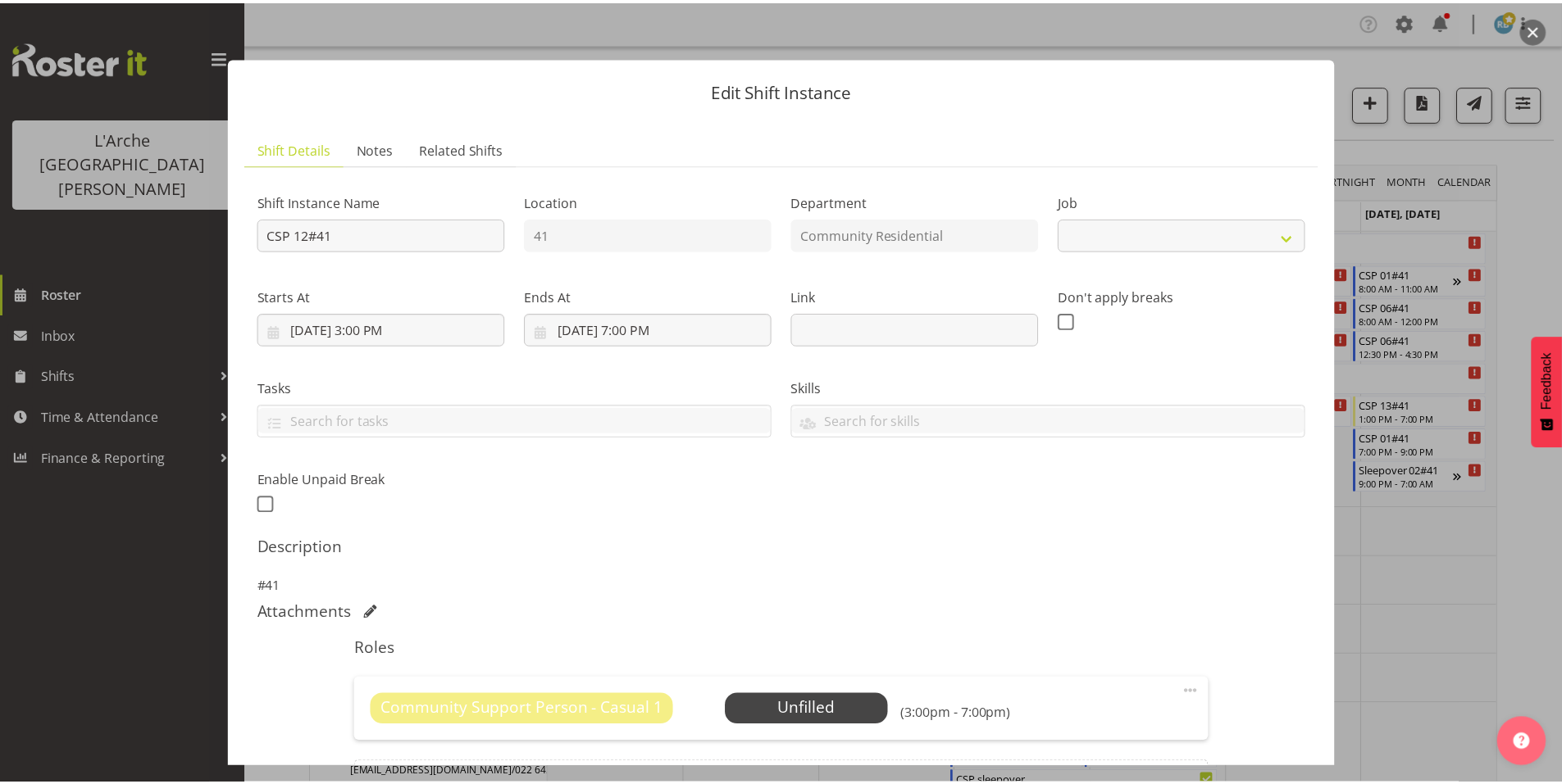
scroll to position [104, 0]
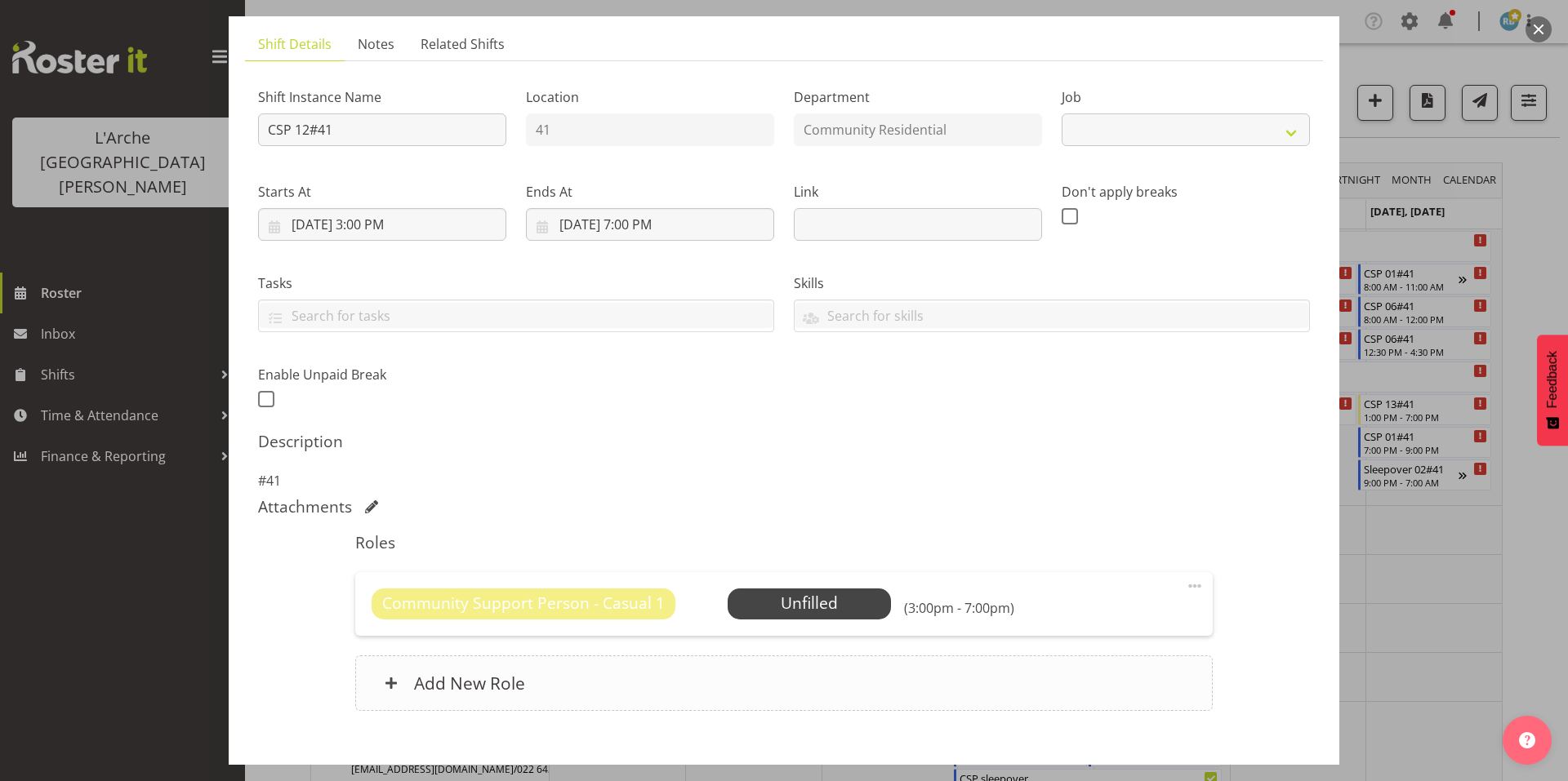
select select "3"
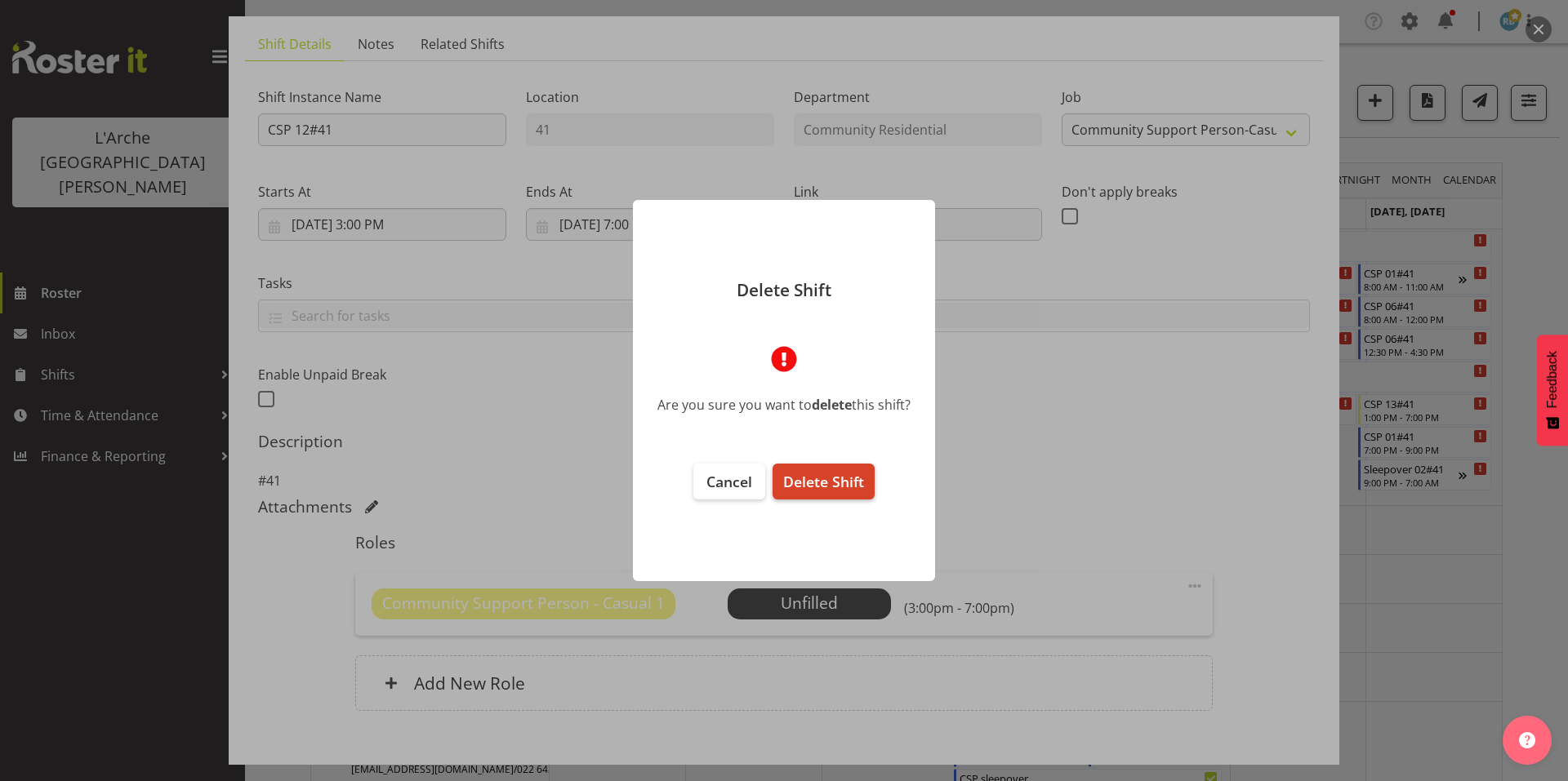
click at [809, 483] on span "Delete Shift" at bounding box center [824, 482] width 81 height 20
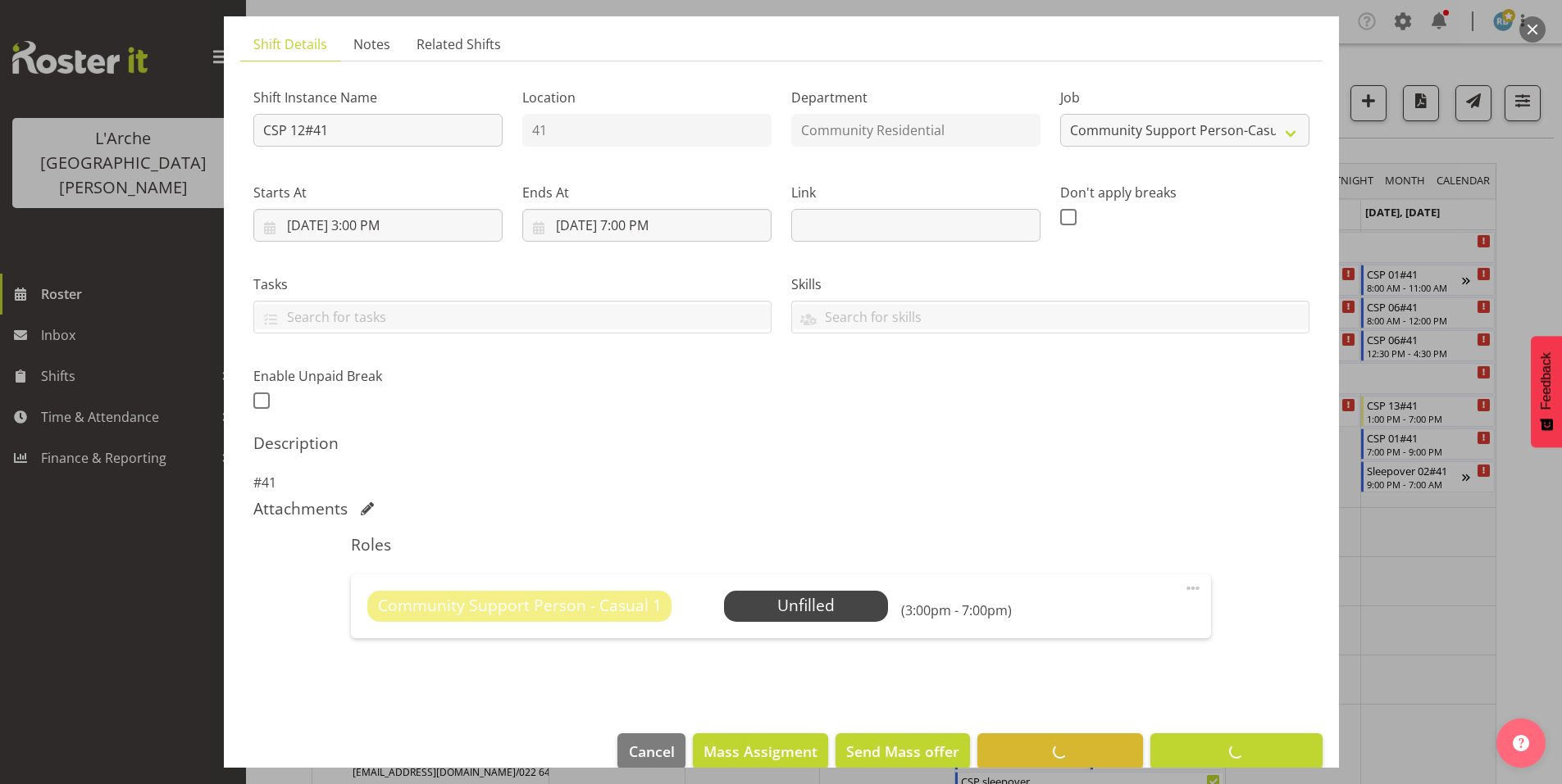
scroll to position [42, 0]
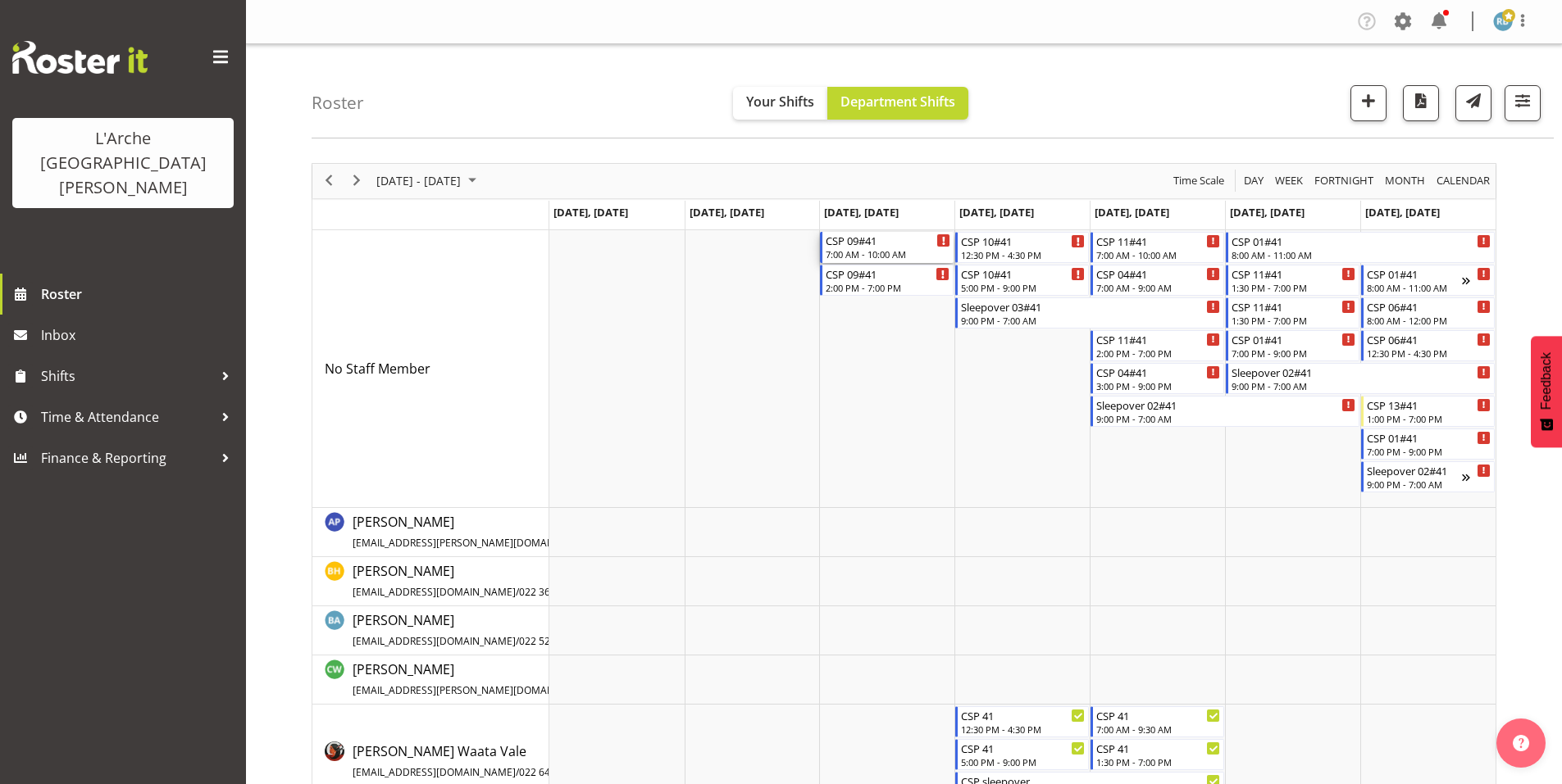
click at [885, 248] on div "7:00 AM - 10:00 AM" at bounding box center [888, 254] width 124 height 13
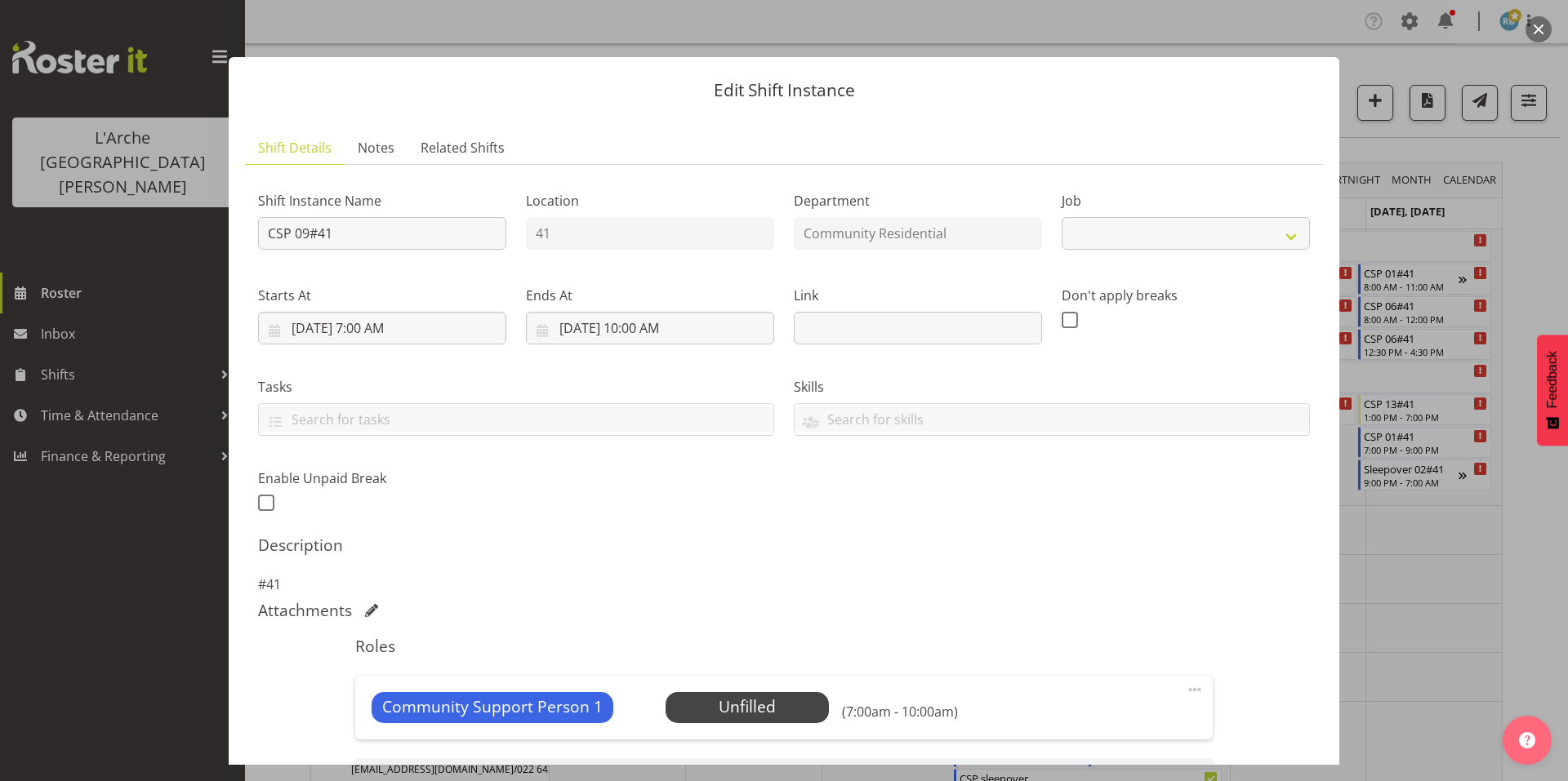
select select "2"
click at [1530, 519] on div at bounding box center [784, 390] width 1568 height 781
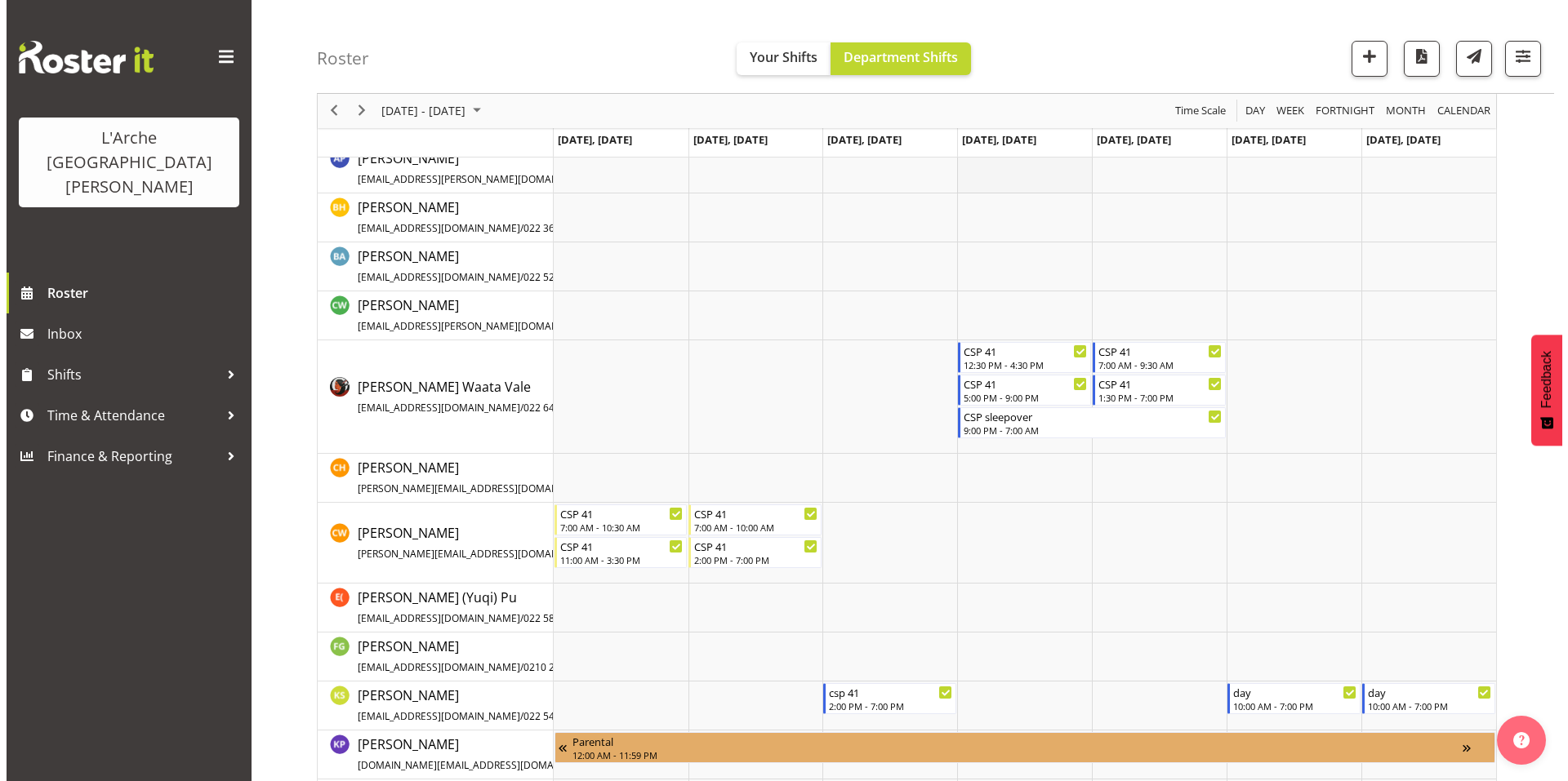
scroll to position [0, 0]
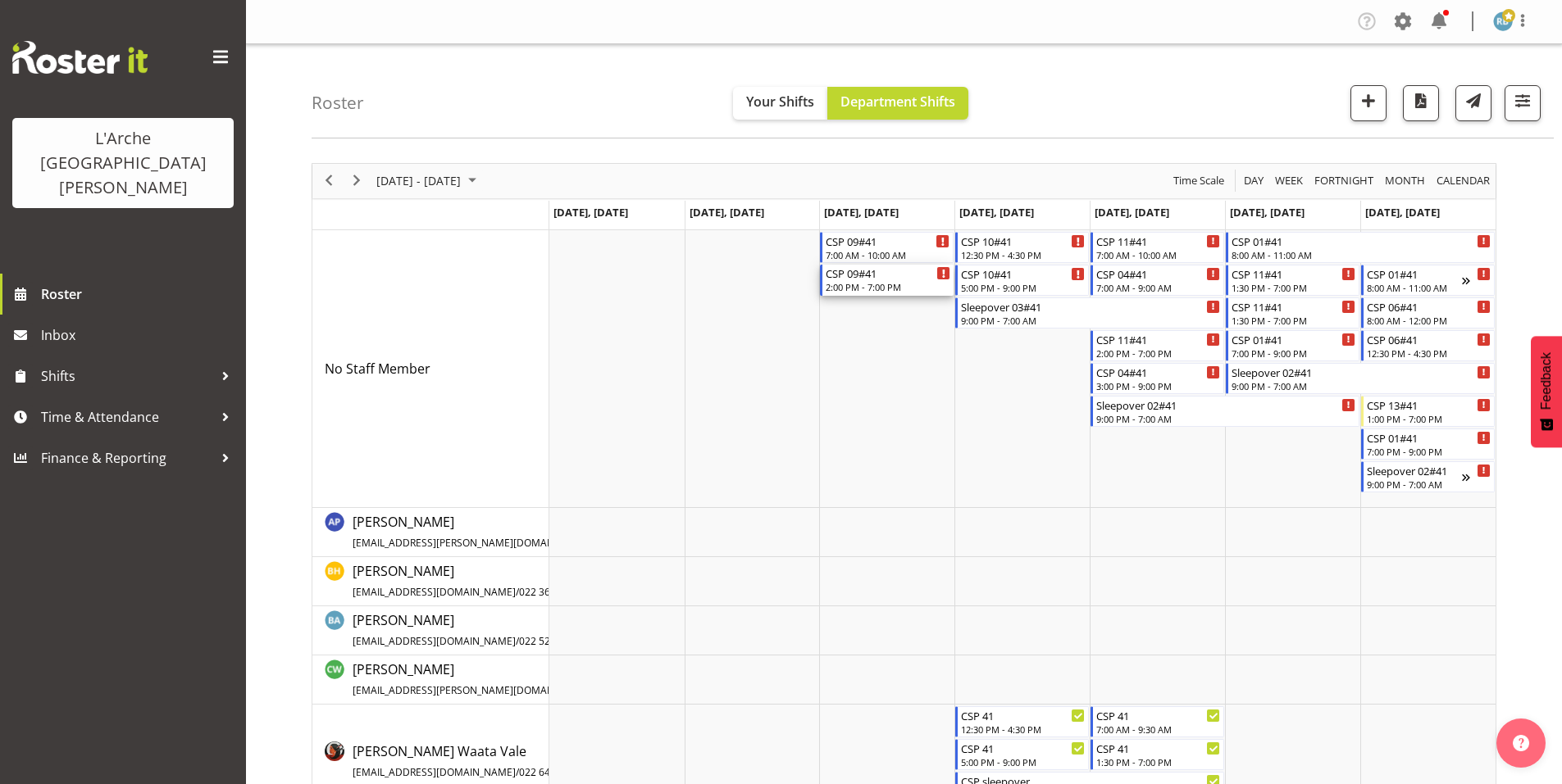
click at [891, 281] on div "2:00 PM - 7:00 PM" at bounding box center [888, 287] width 124 height 13
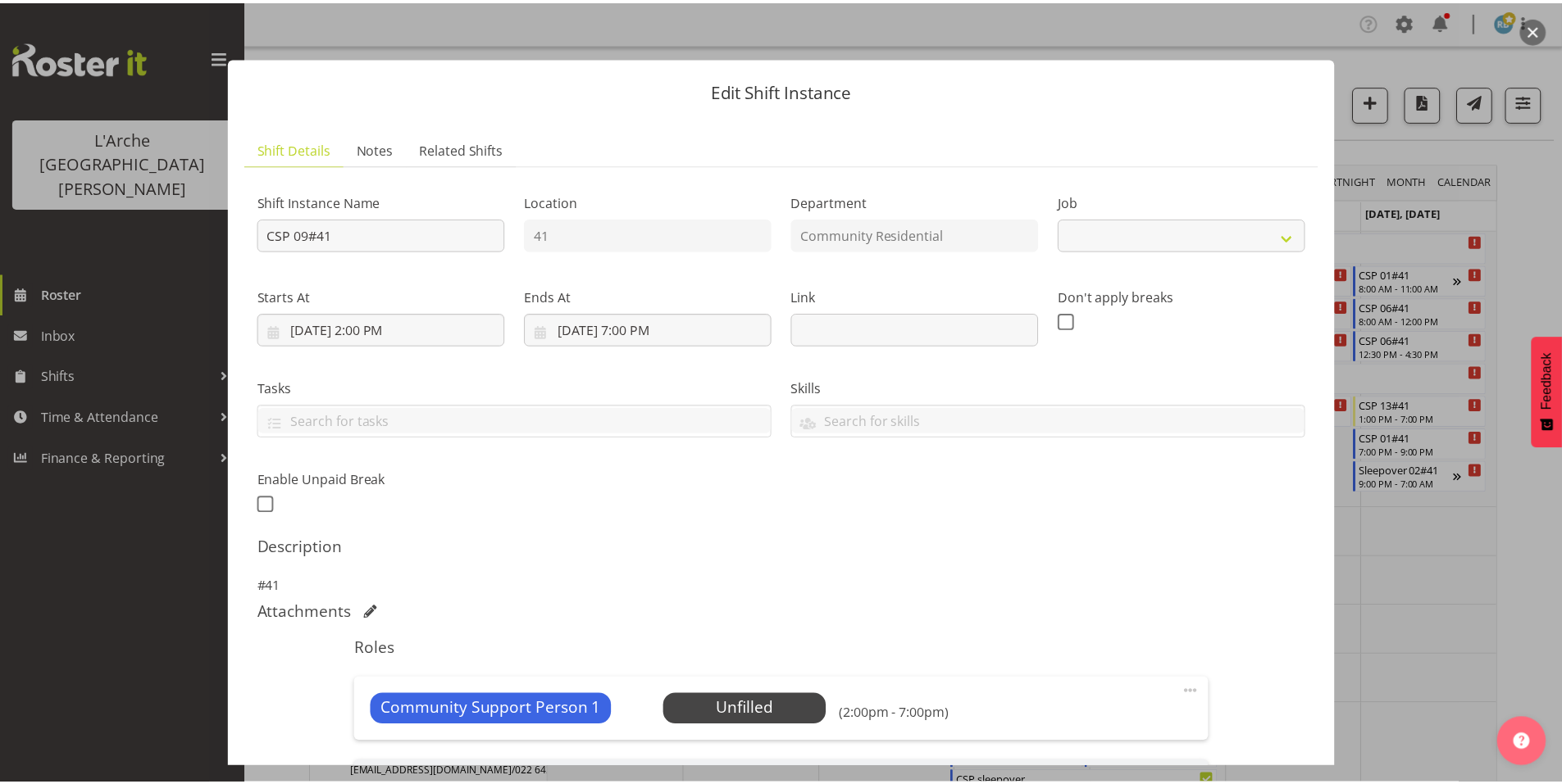
scroll to position [190, 0]
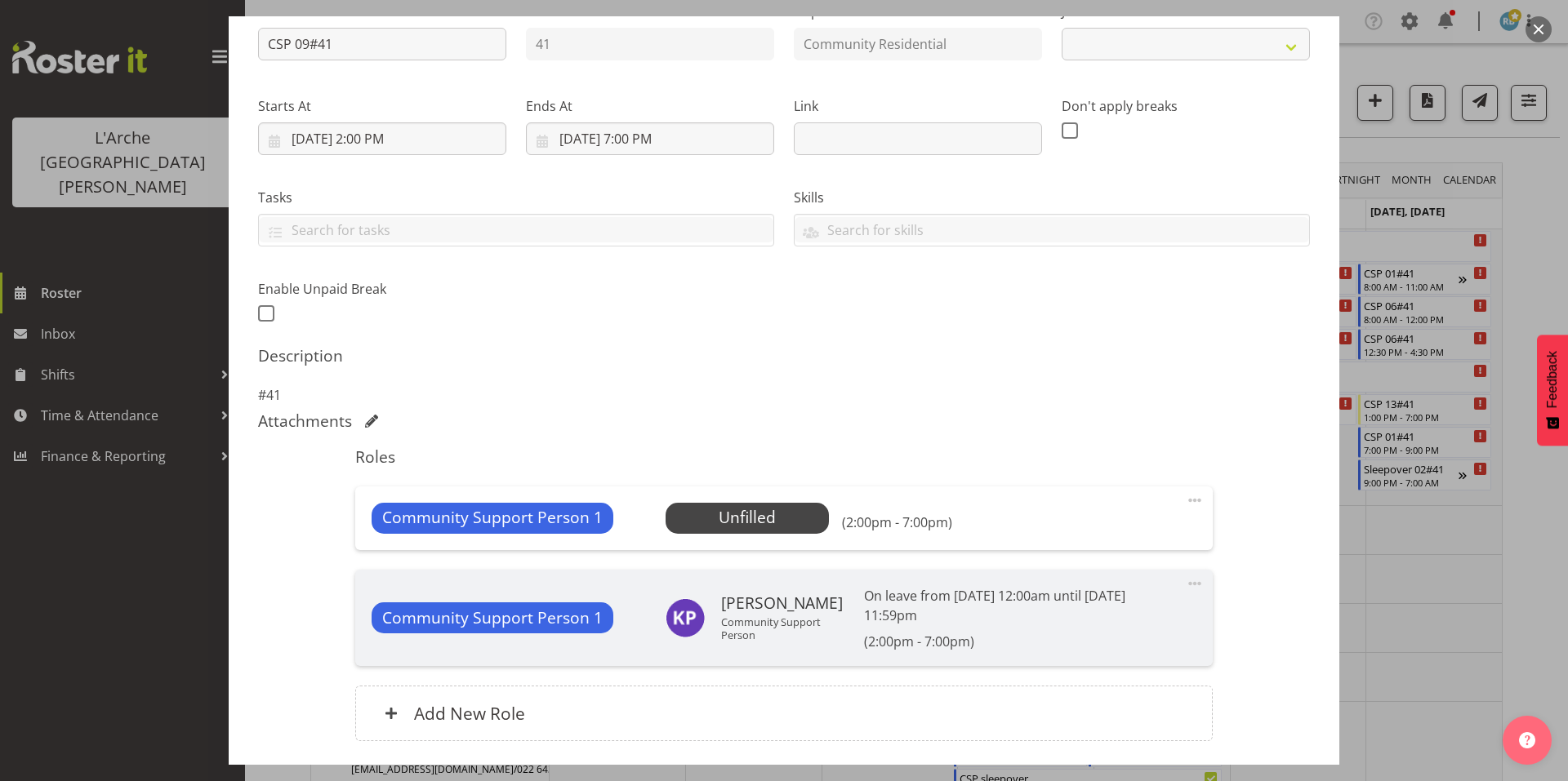
select select "2"
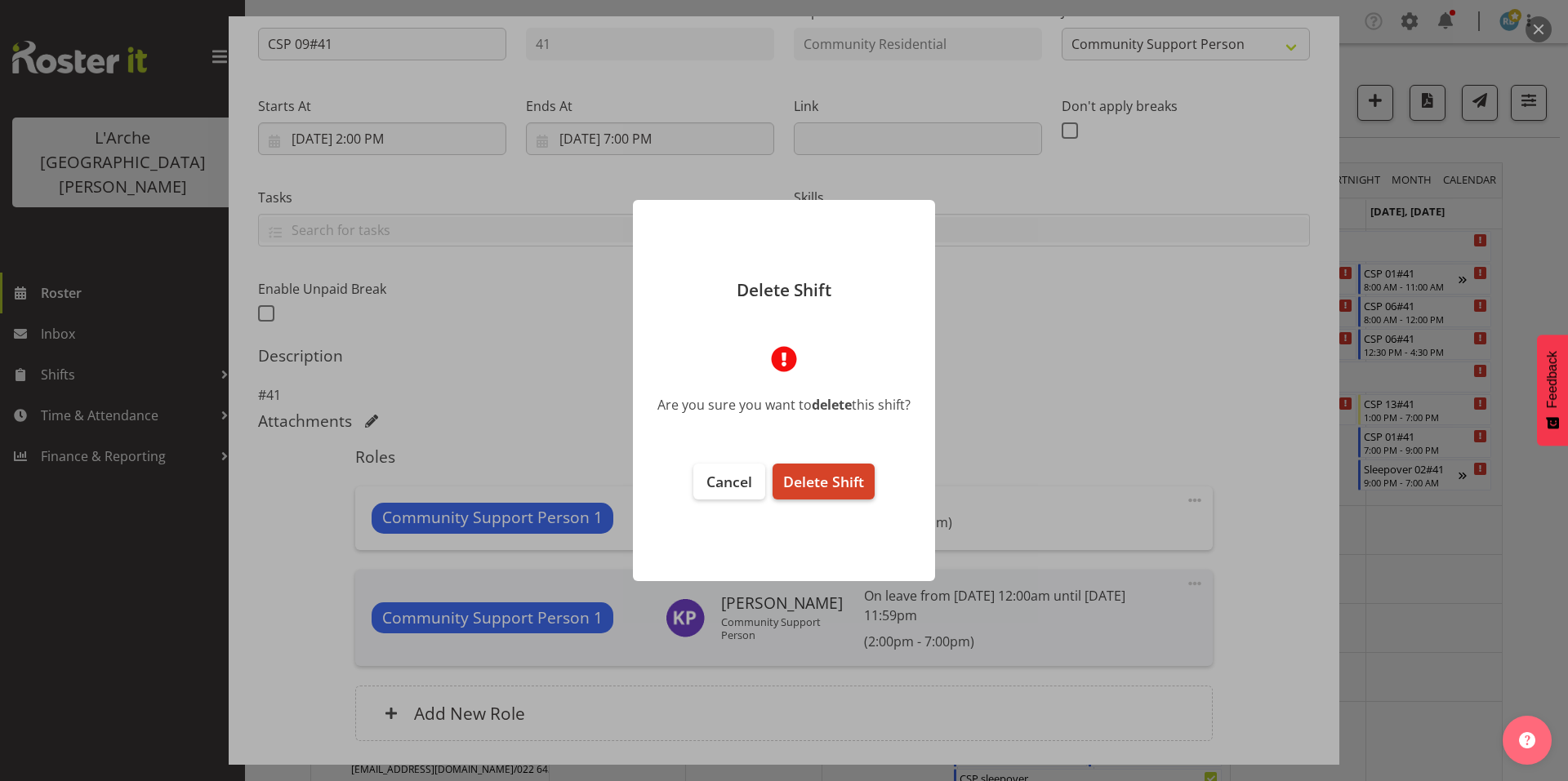
click at [841, 472] on span "Delete Shift" at bounding box center [824, 482] width 81 height 20
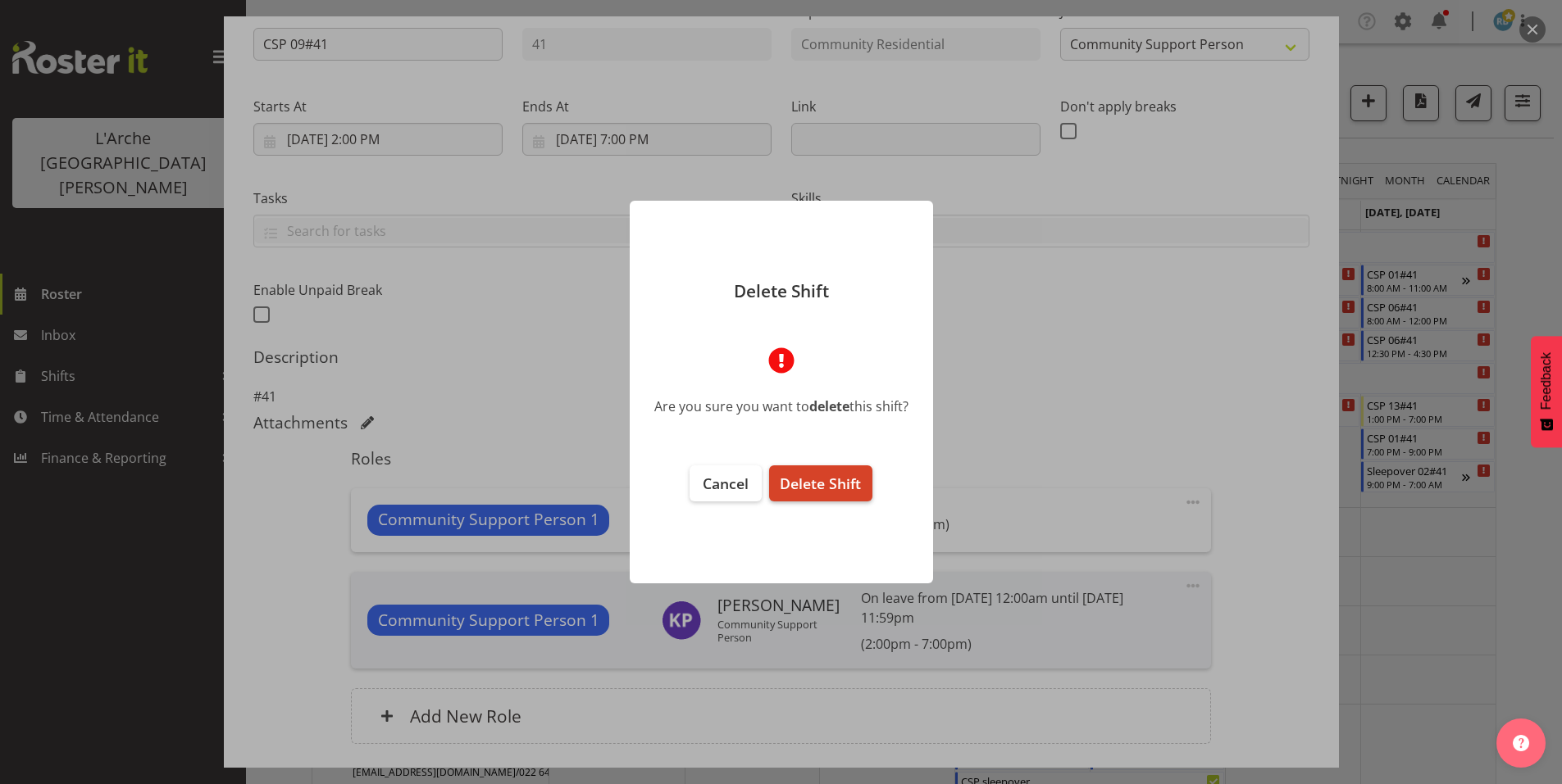
scroll to position [128, 0]
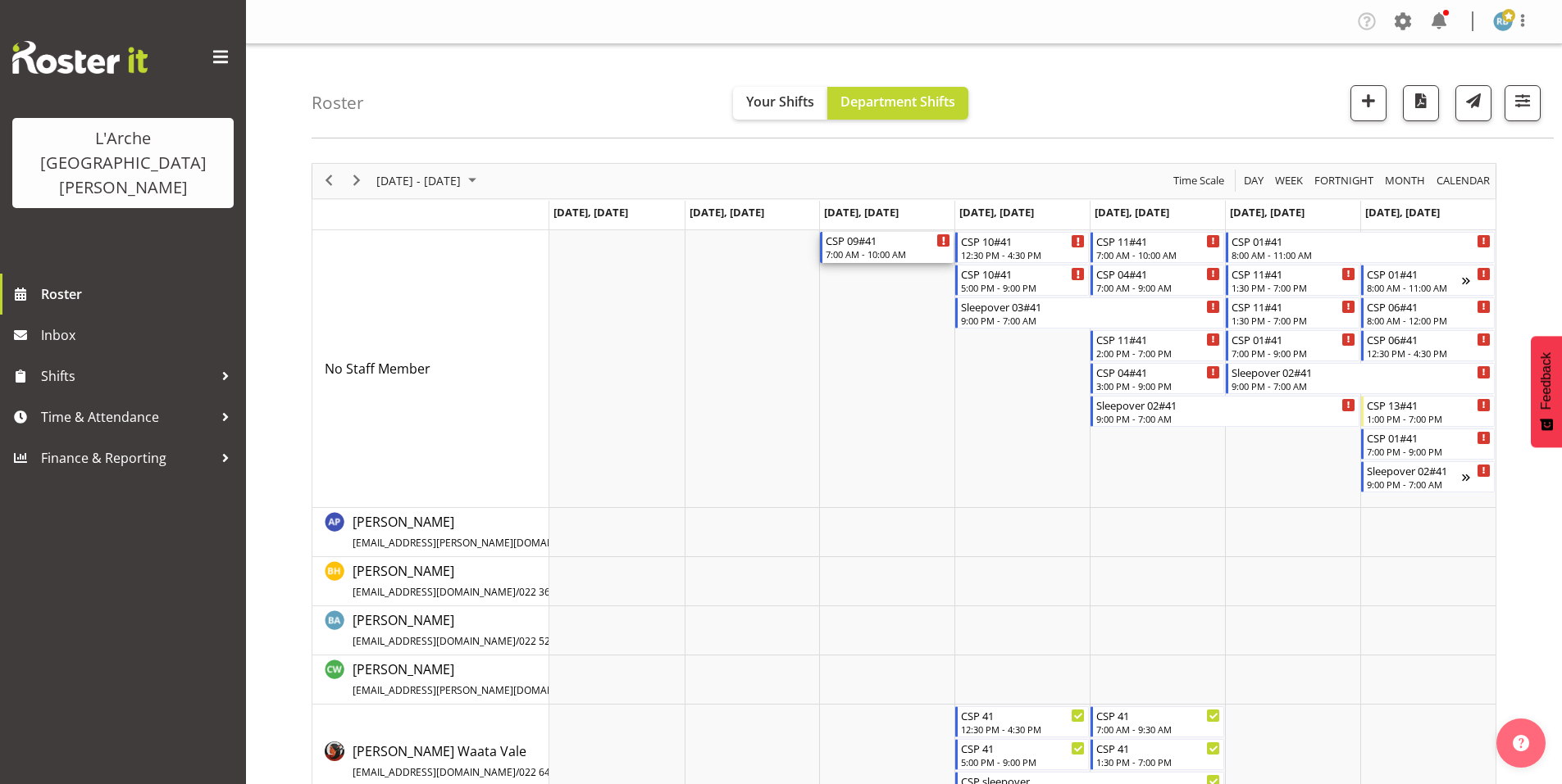
click at [879, 237] on div "CSP 09#41" at bounding box center [888, 240] width 124 height 16
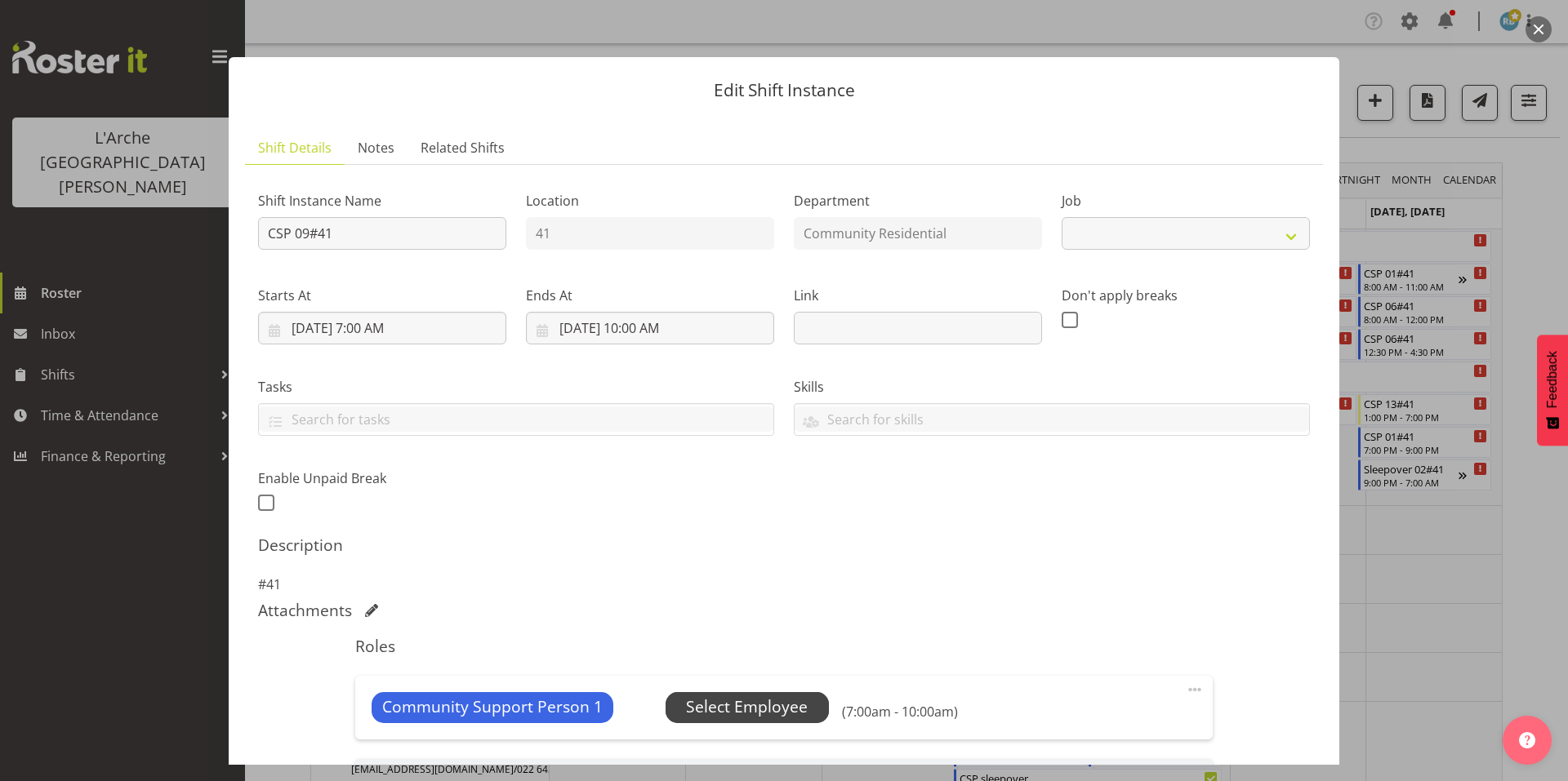
select select "2"
click at [733, 696] on span "Select Employee" at bounding box center [746, 708] width 121 height 24
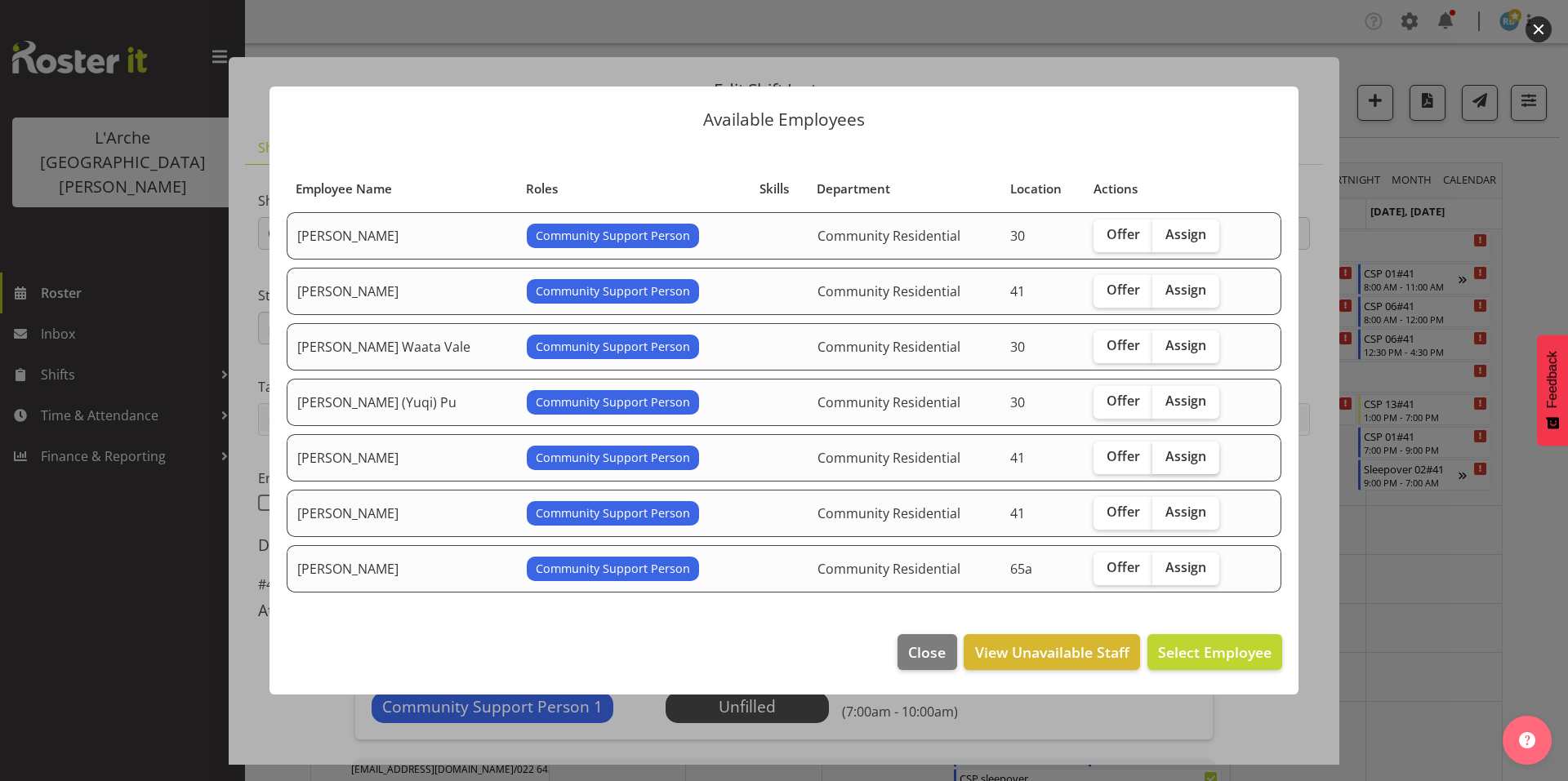
click at [1165, 453] on span "Assign" at bounding box center [1185, 456] width 40 height 16
click at [1152, 453] on input "Assign" at bounding box center [1157, 457] width 10 height 10
checkbox input "true"
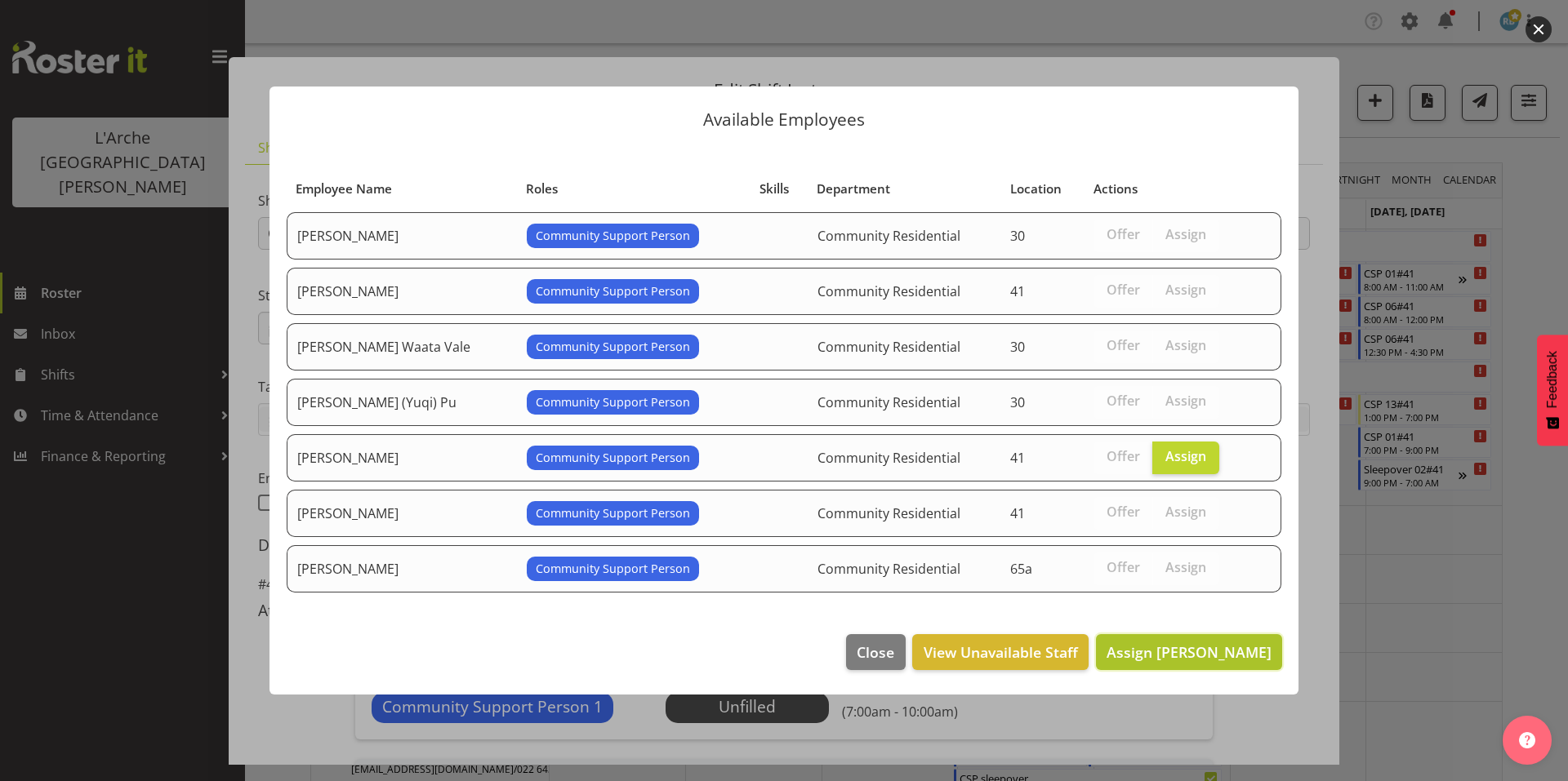
click at [1180, 643] on span "Assign Kalpana Sapkota" at bounding box center [1189, 652] width 165 height 20
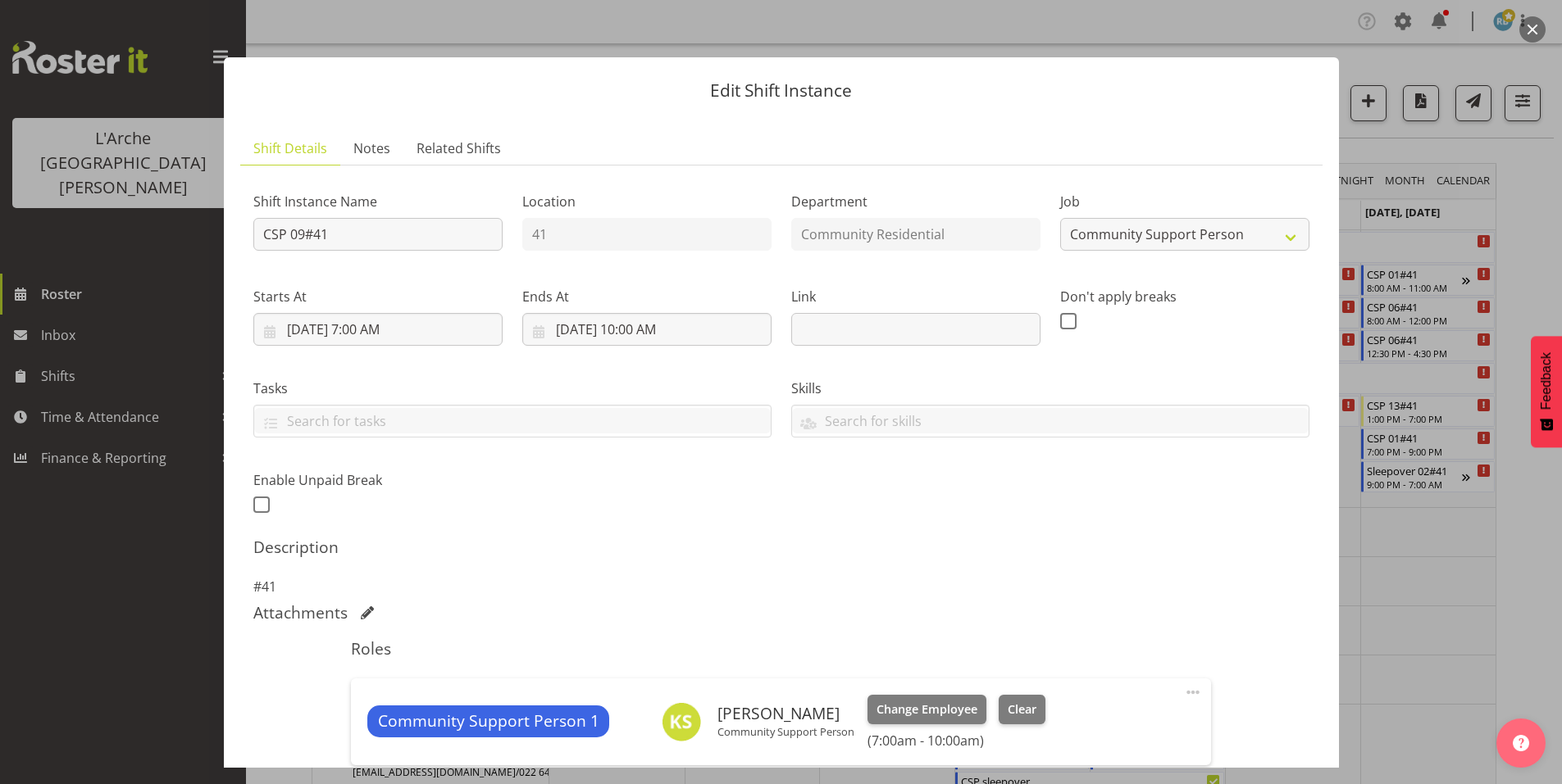
scroll to position [211, 0]
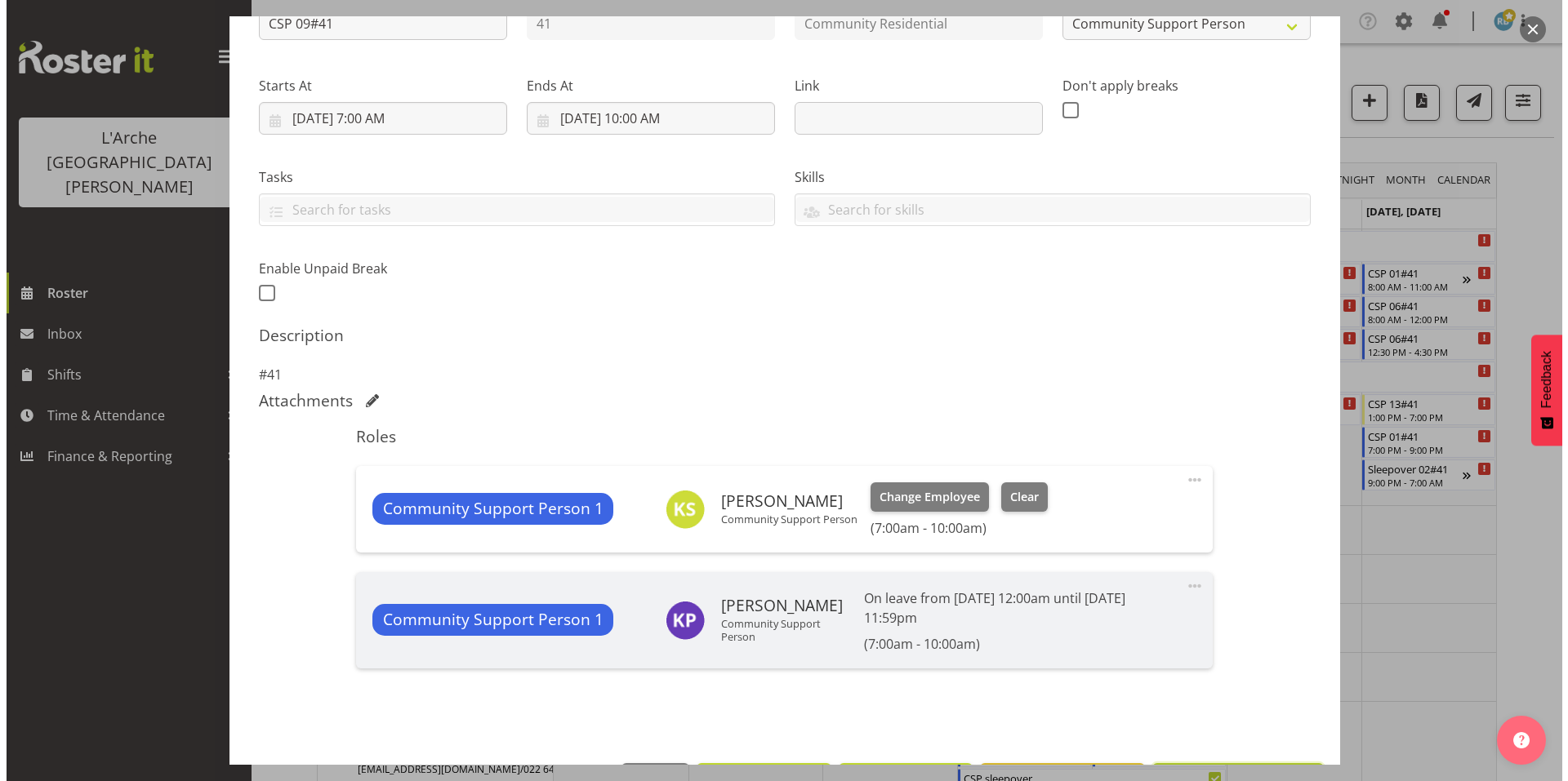
scroll to position [149, 0]
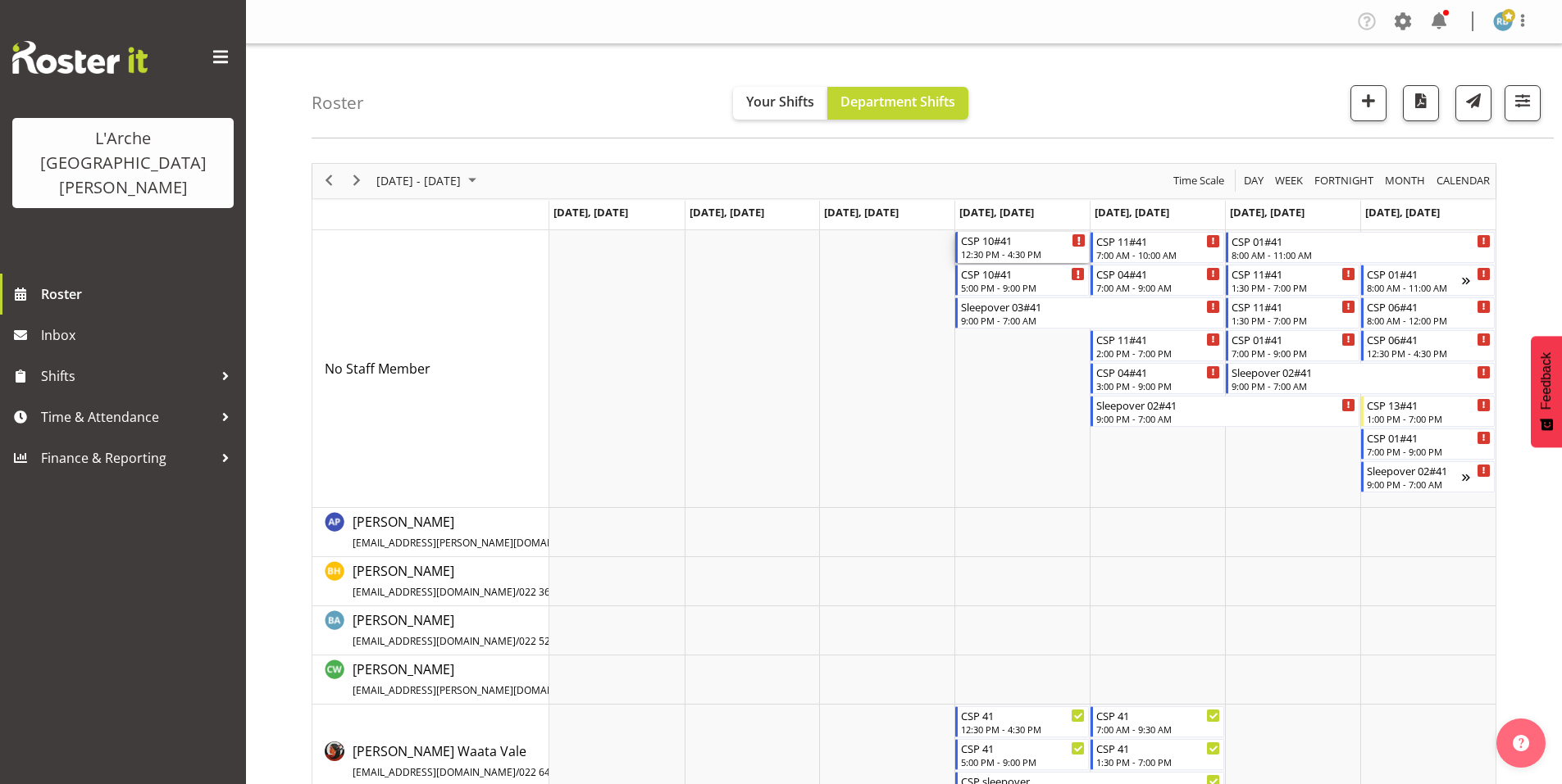
click at [1011, 237] on div "CSP 10#41" at bounding box center [1023, 240] width 124 height 16
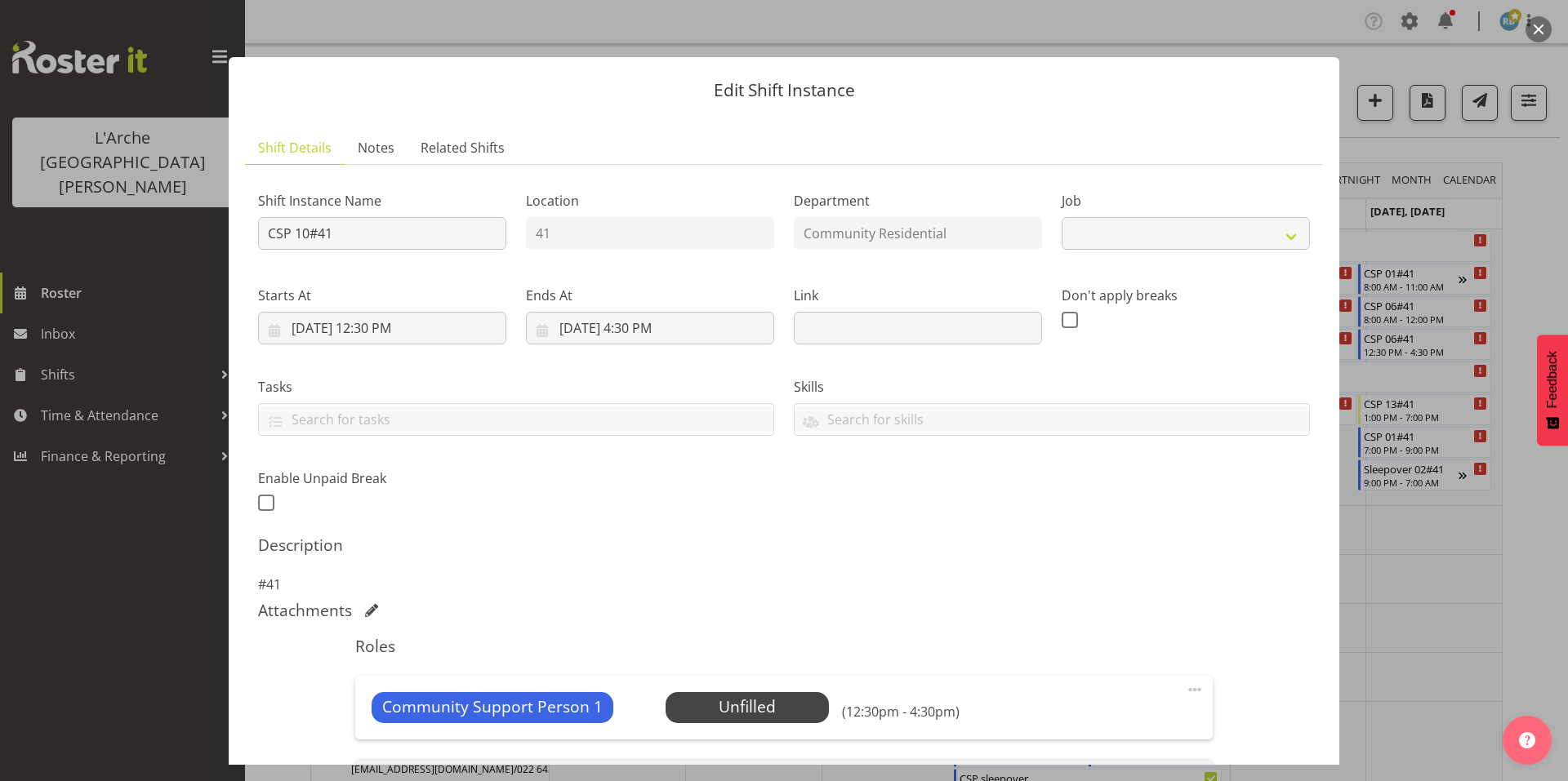
select select "2"
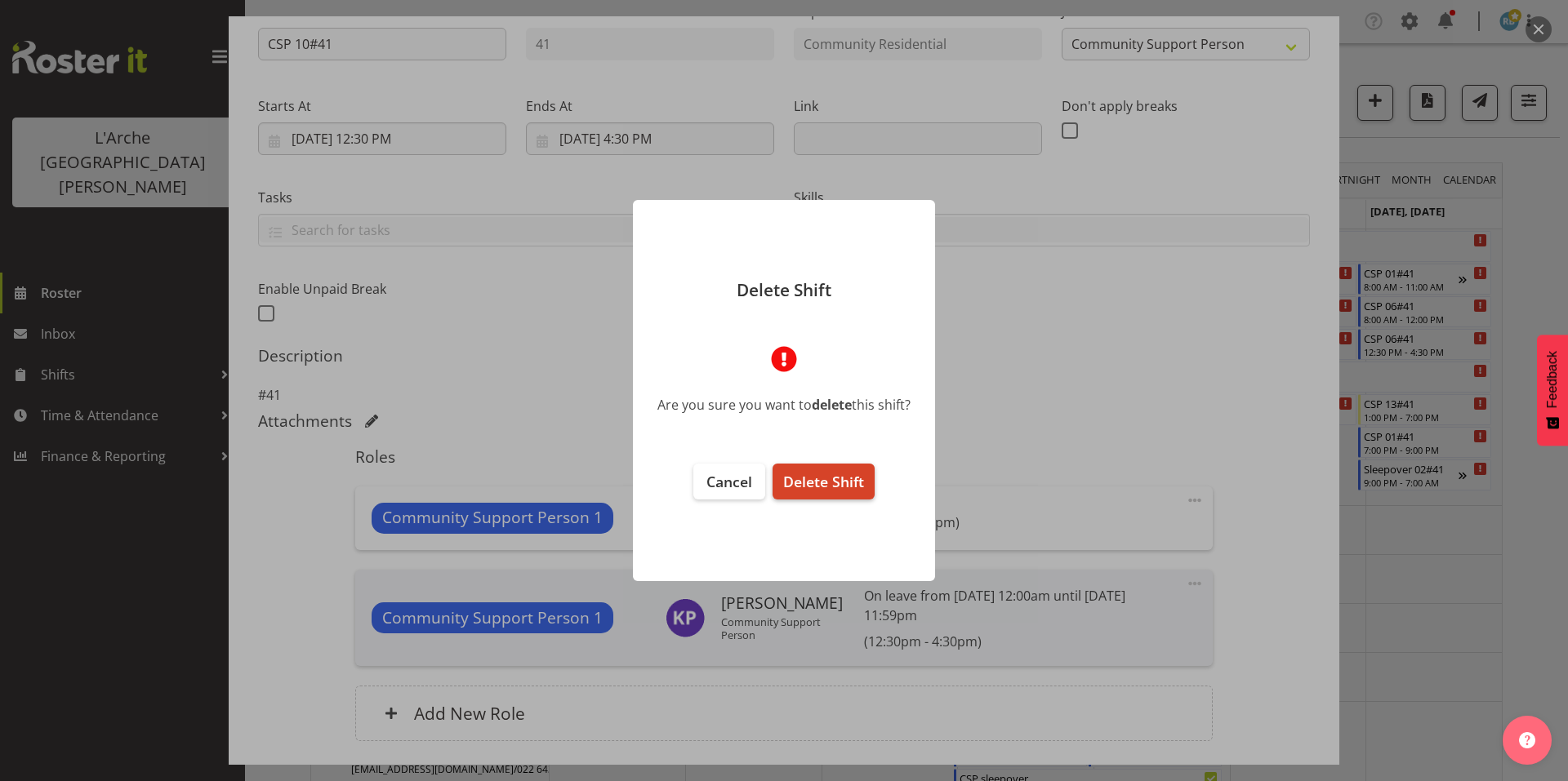
click at [841, 472] on span "Delete Shift" at bounding box center [824, 482] width 81 height 20
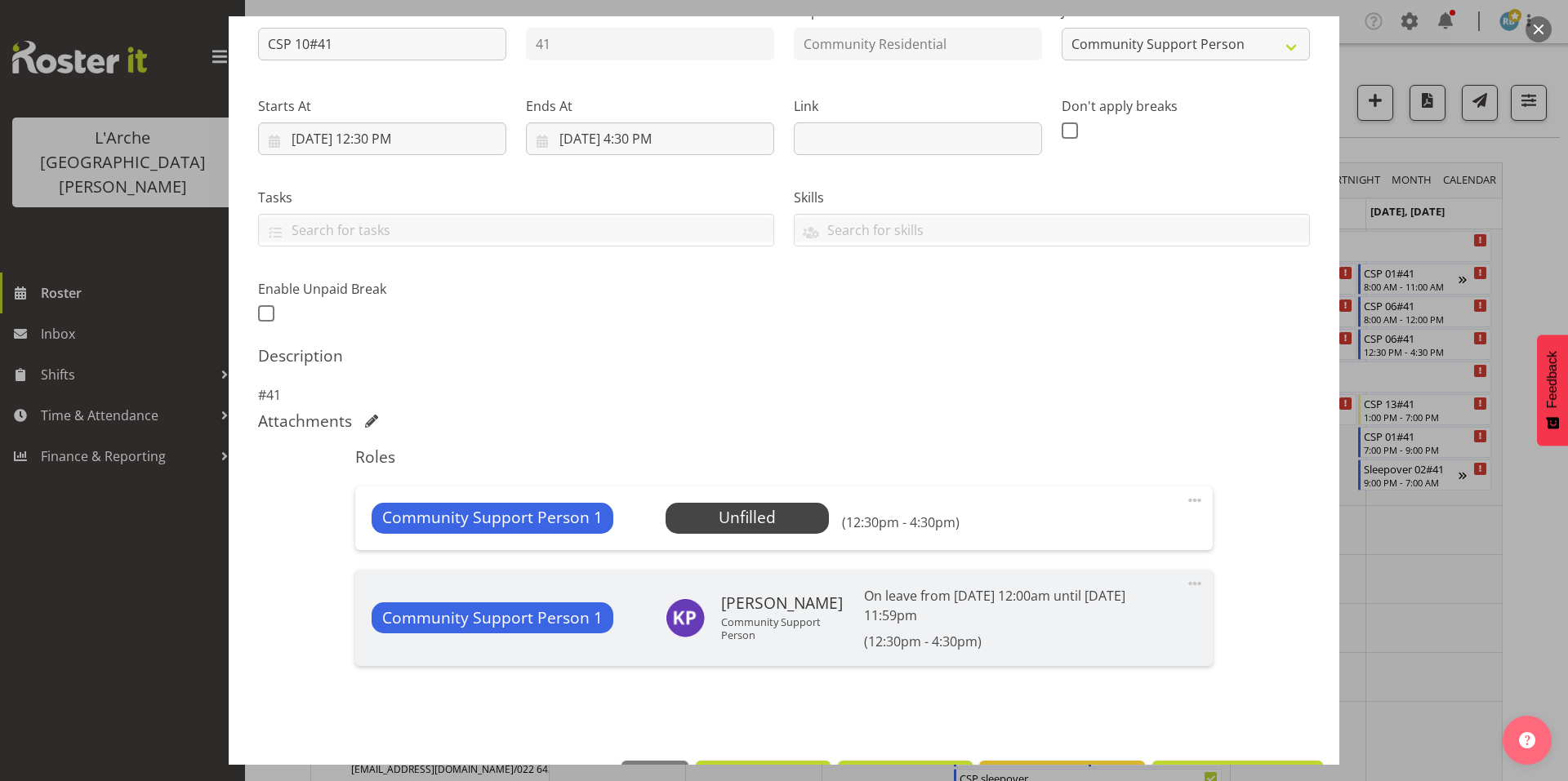
scroll to position [127, 0]
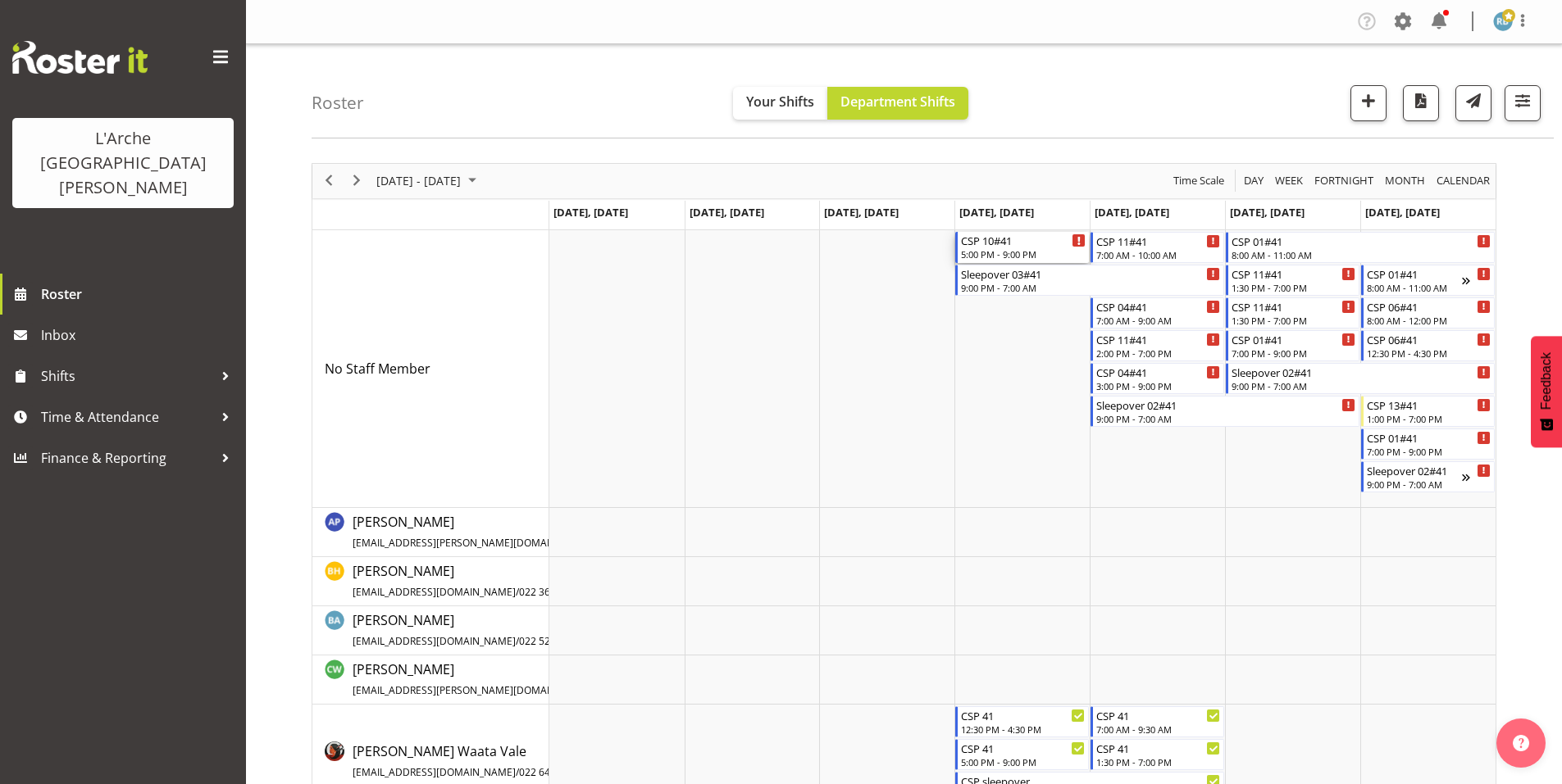
click at [1006, 248] on div "5:00 PM - 9:00 PM" at bounding box center [1023, 254] width 124 height 13
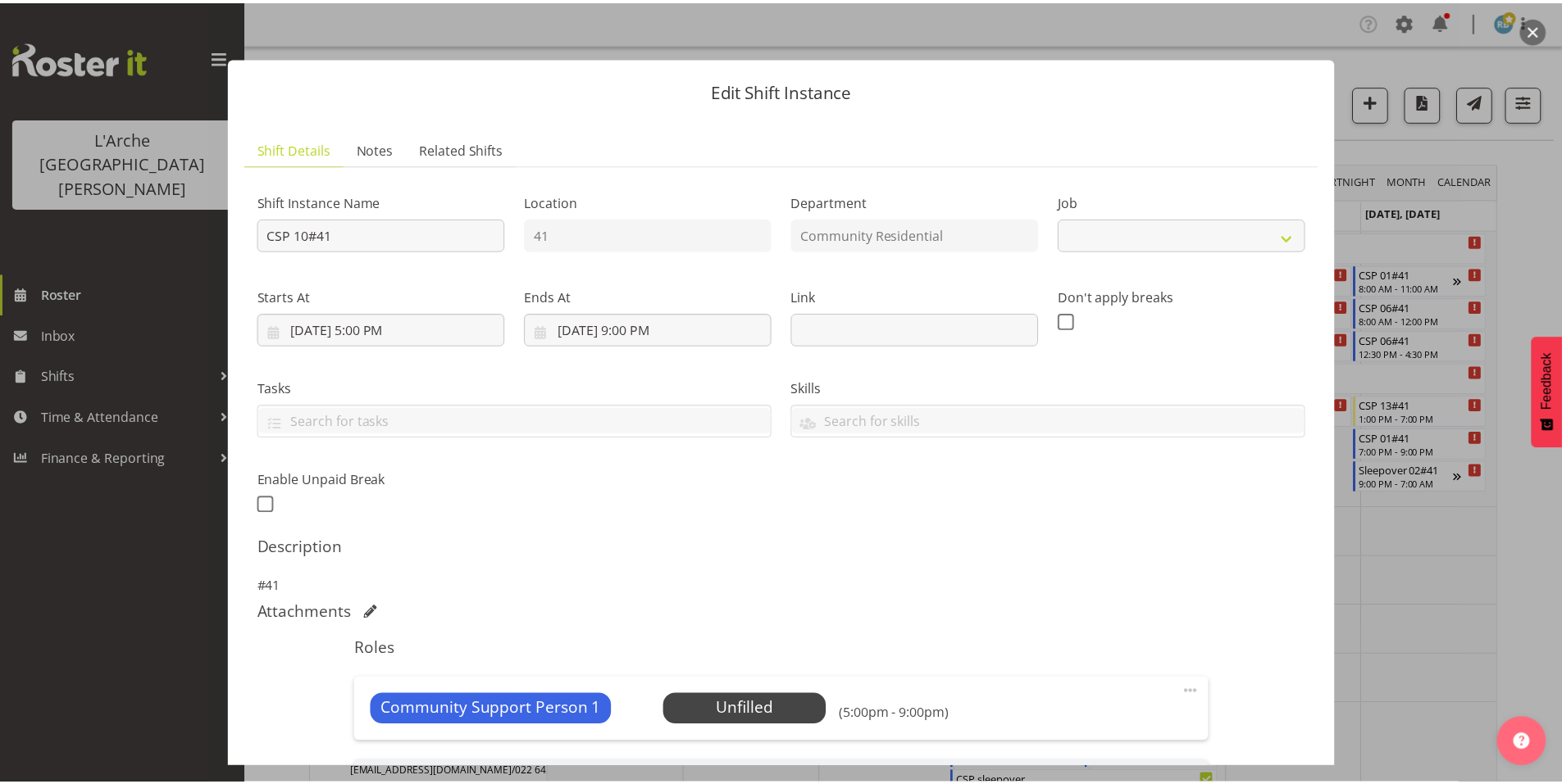
scroll to position [190, 0]
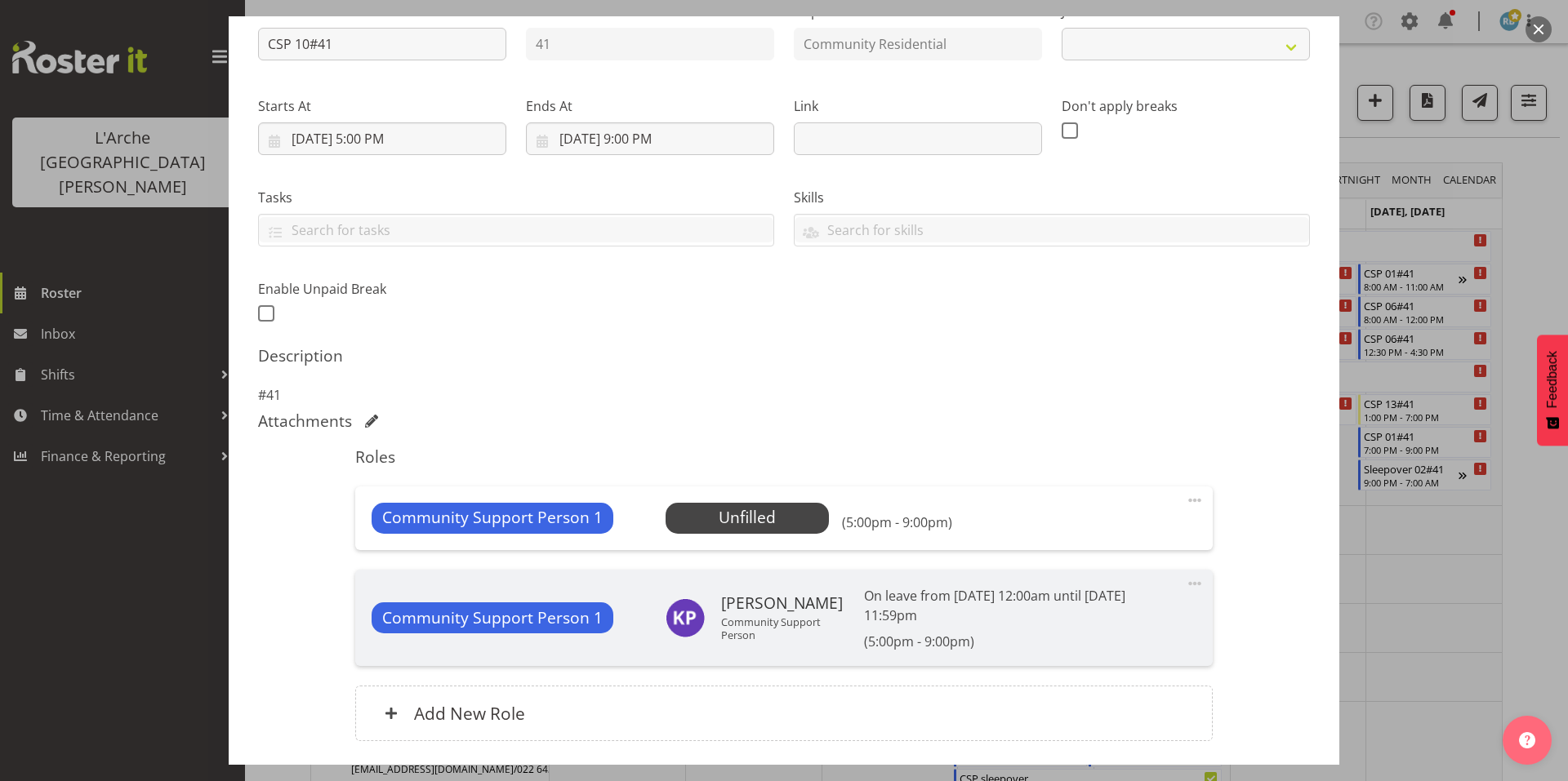
select select "2"
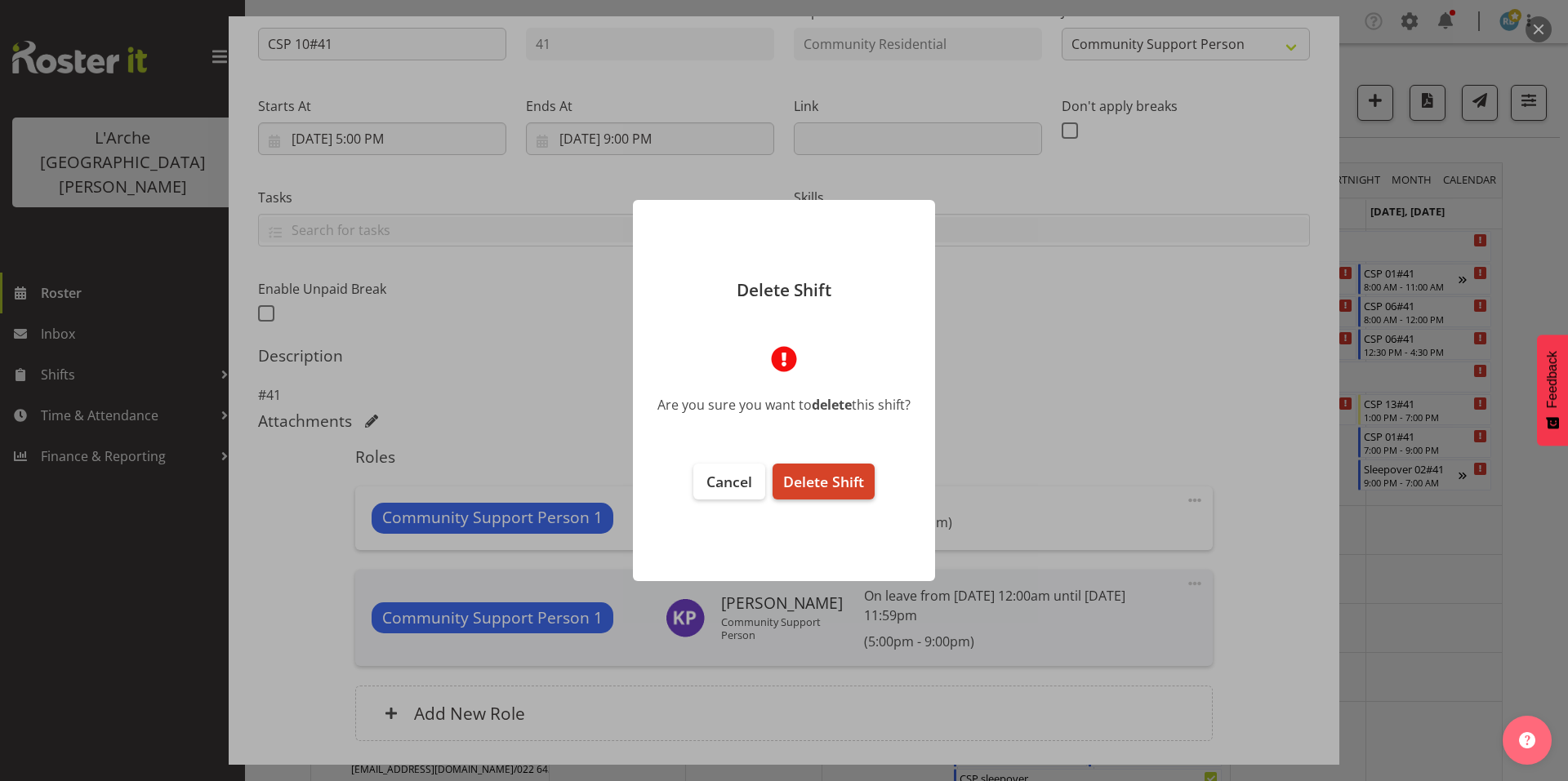
click at [832, 473] on span "Delete Shift" at bounding box center [824, 482] width 81 height 20
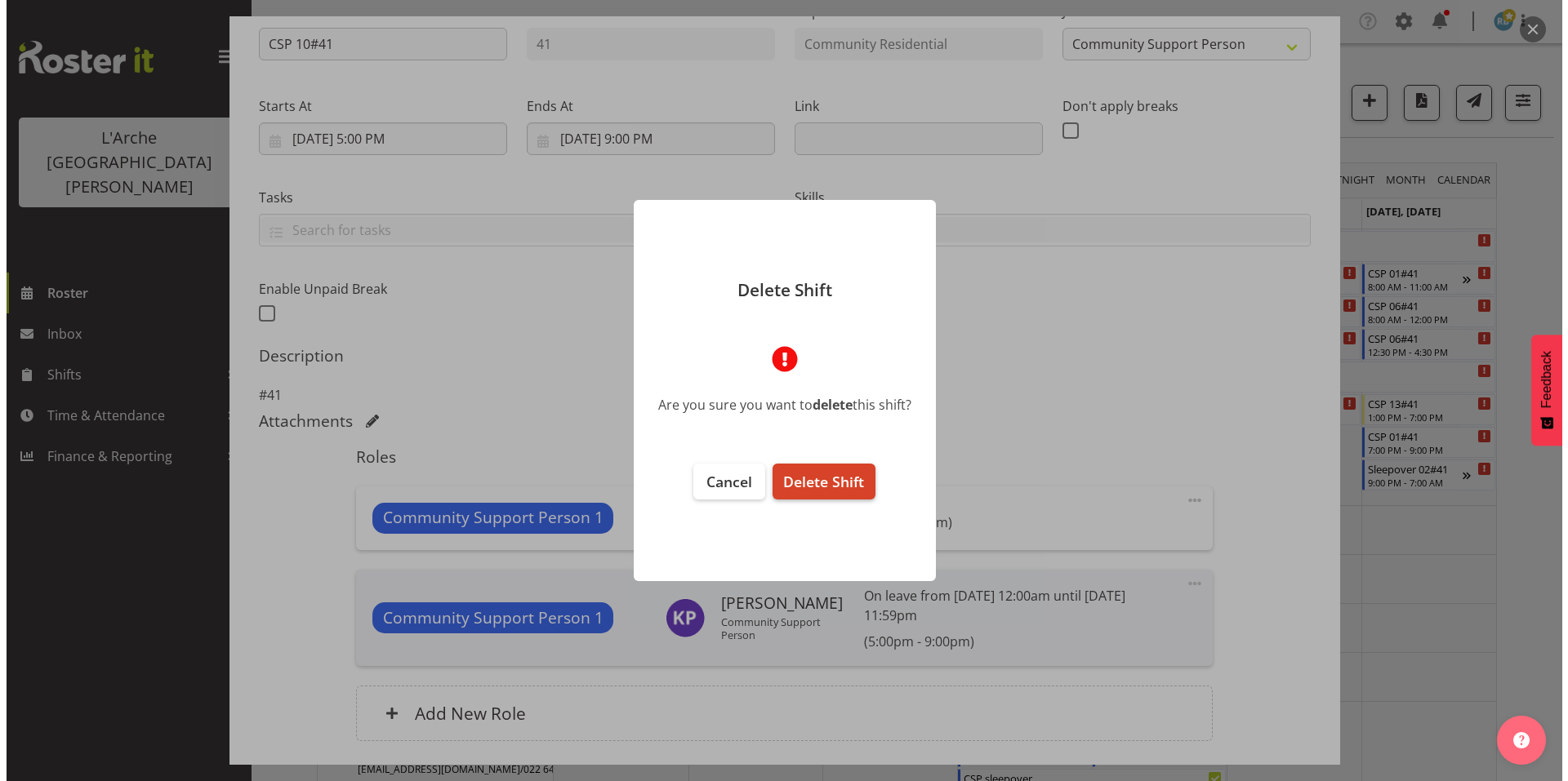
scroll to position [127, 0]
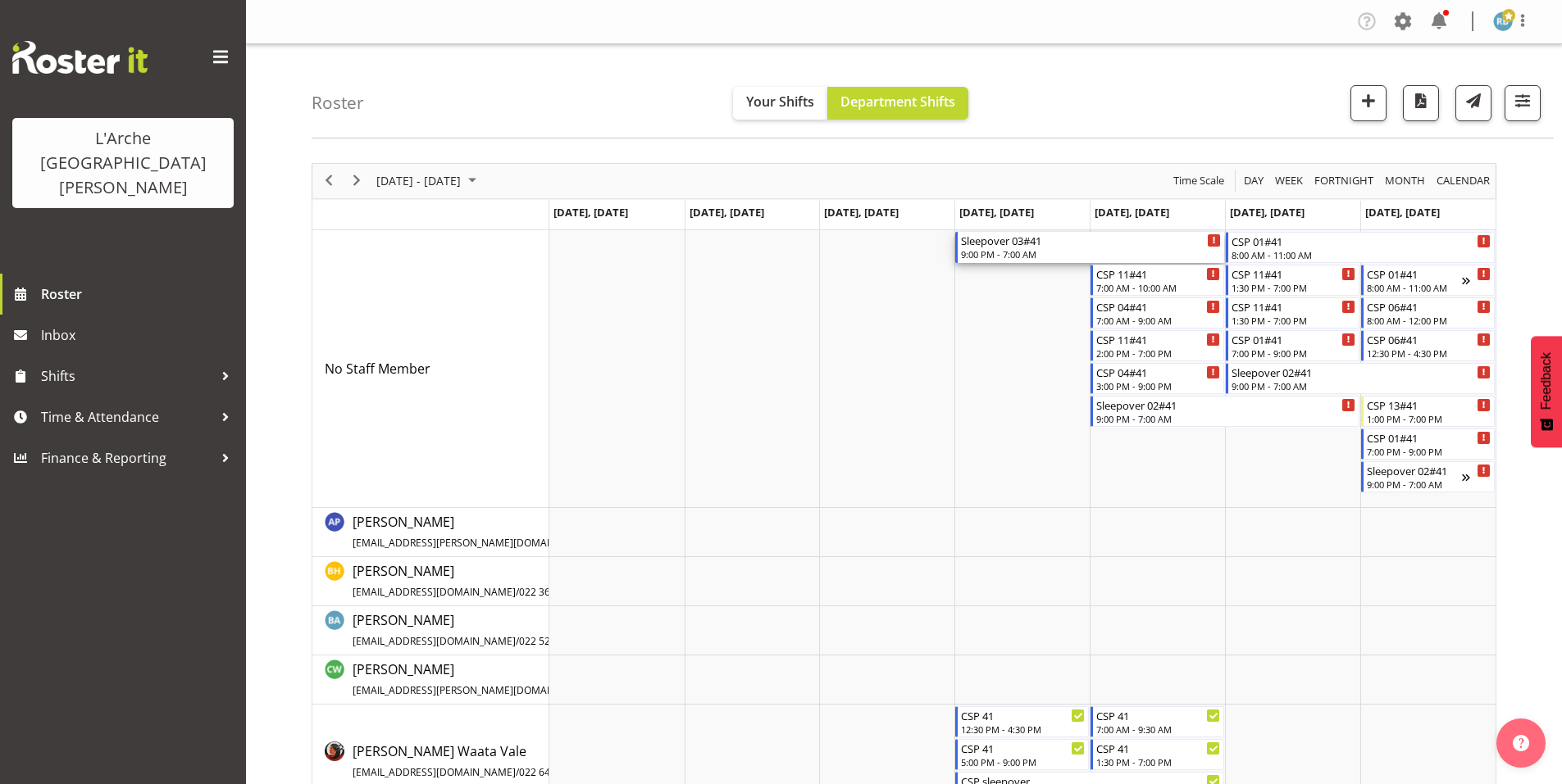
click at [981, 248] on div "9:00 PM - 7:00 AM" at bounding box center [1090, 254] width 260 height 13
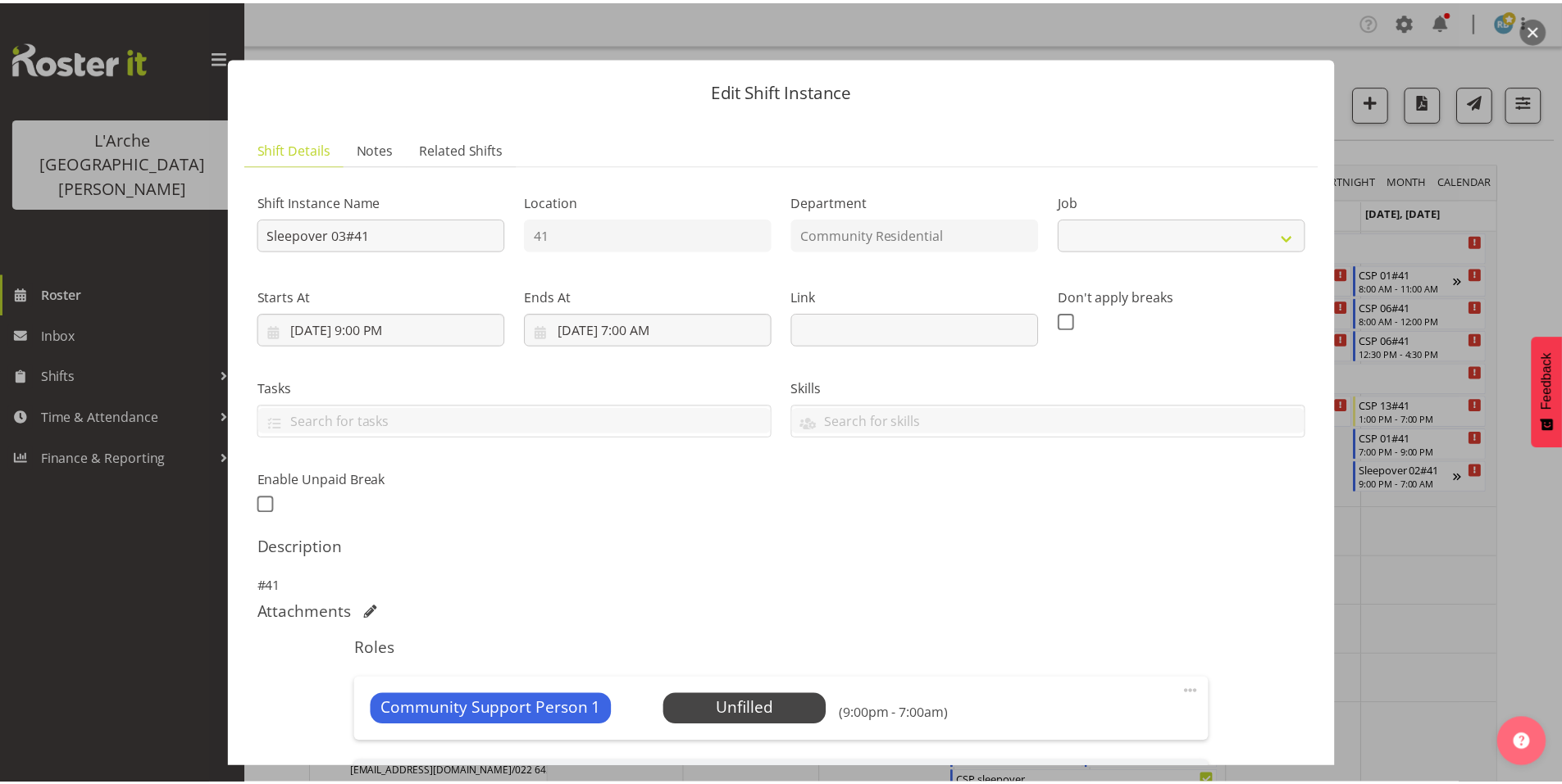
scroll to position [190, 0]
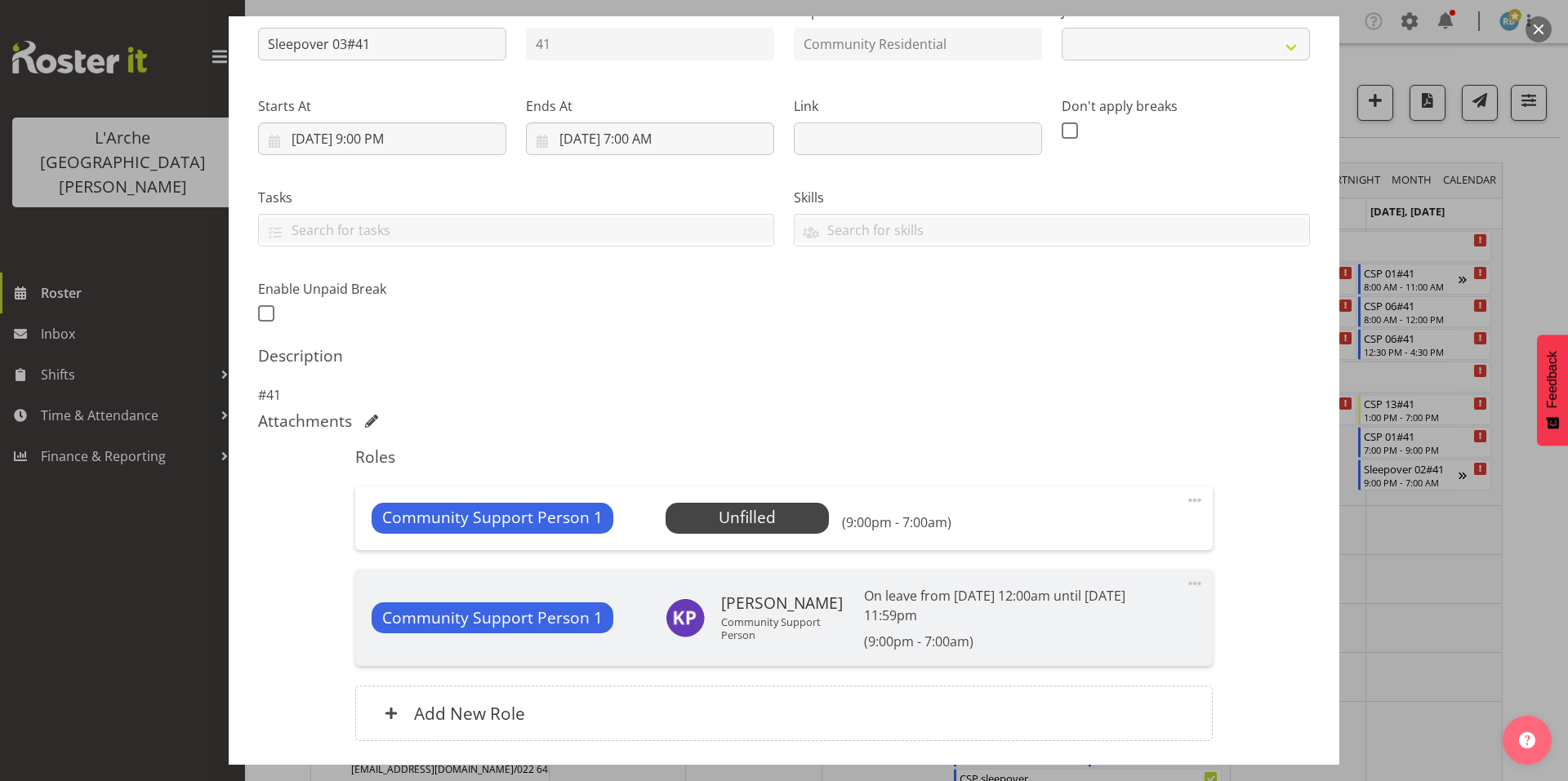
select select "2"
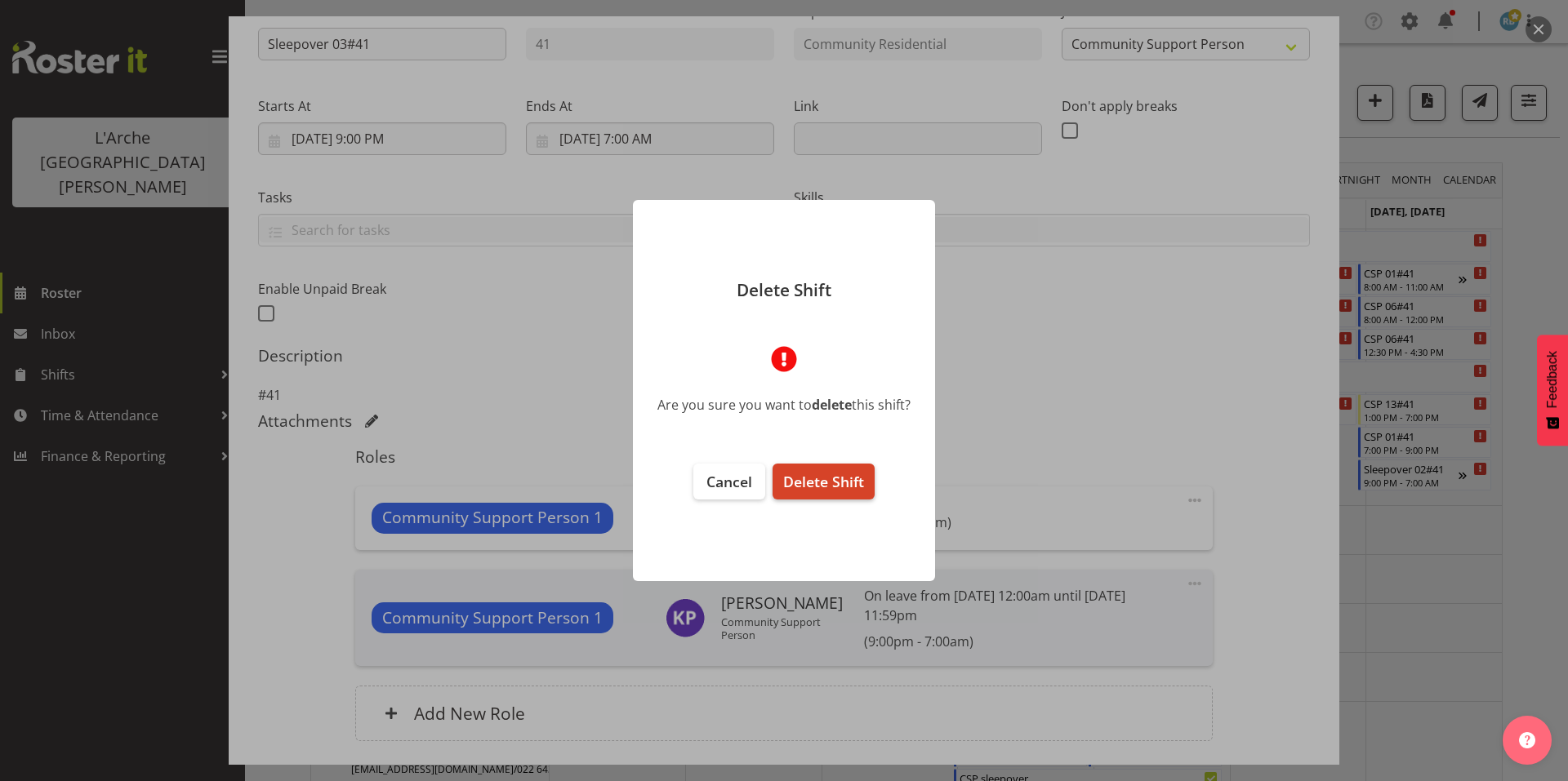
click at [831, 478] on span "Delete Shift" at bounding box center [824, 482] width 81 height 20
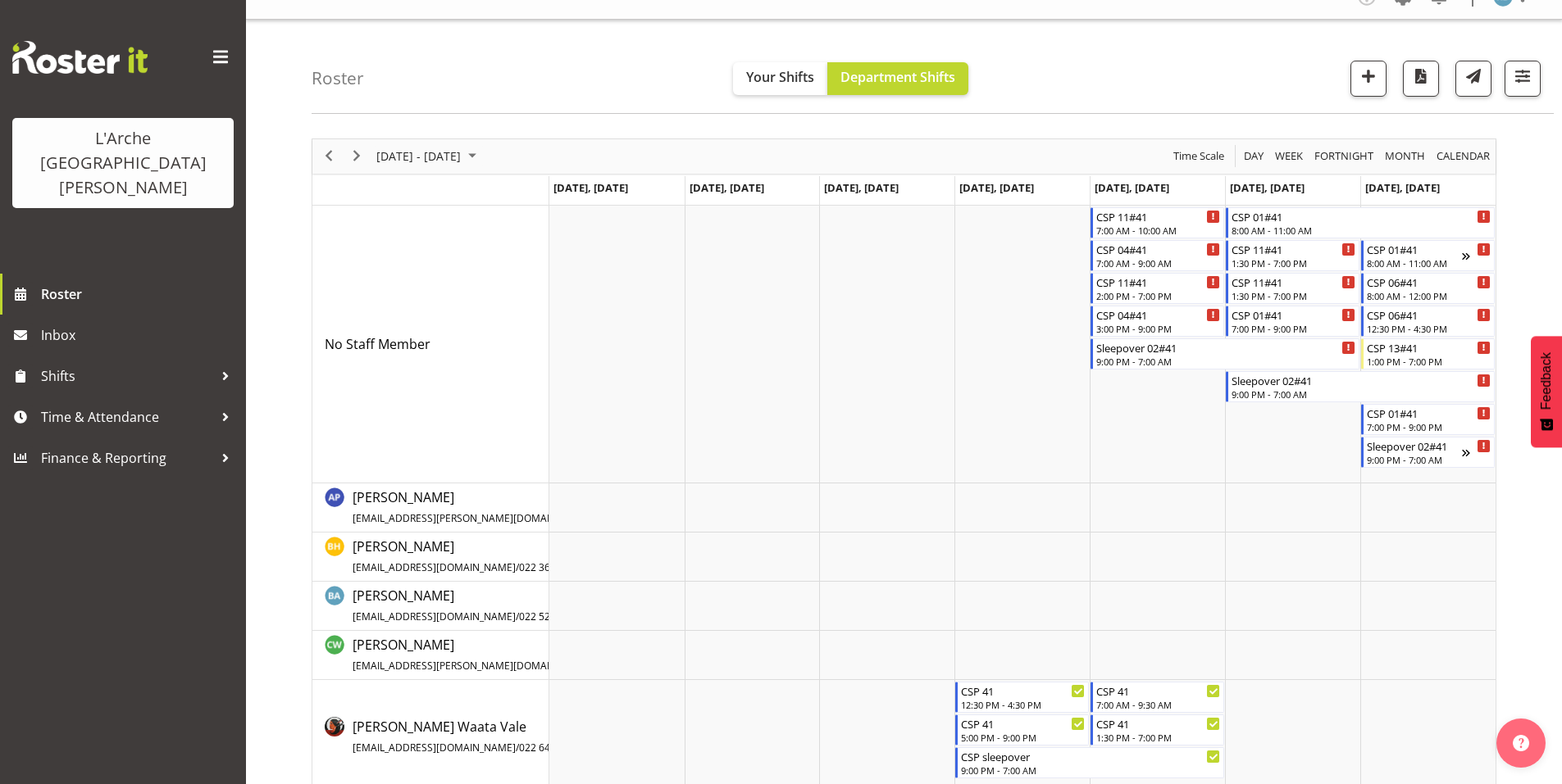
scroll to position [24, 0]
click at [328, 151] on span "Previous" at bounding box center [328, 157] width 20 height 21
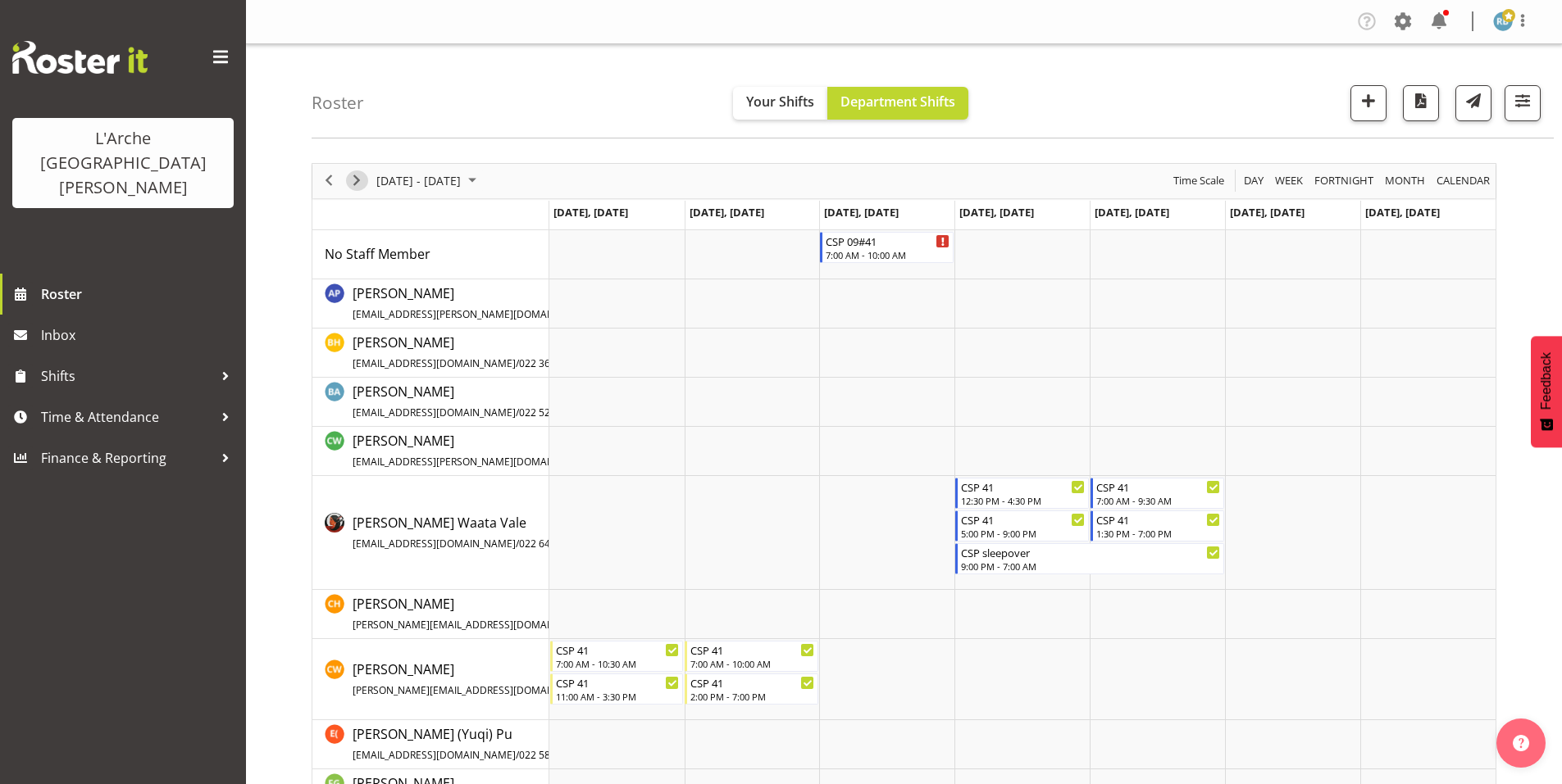
click at [362, 174] on span "Next" at bounding box center [356, 180] width 20 height 21
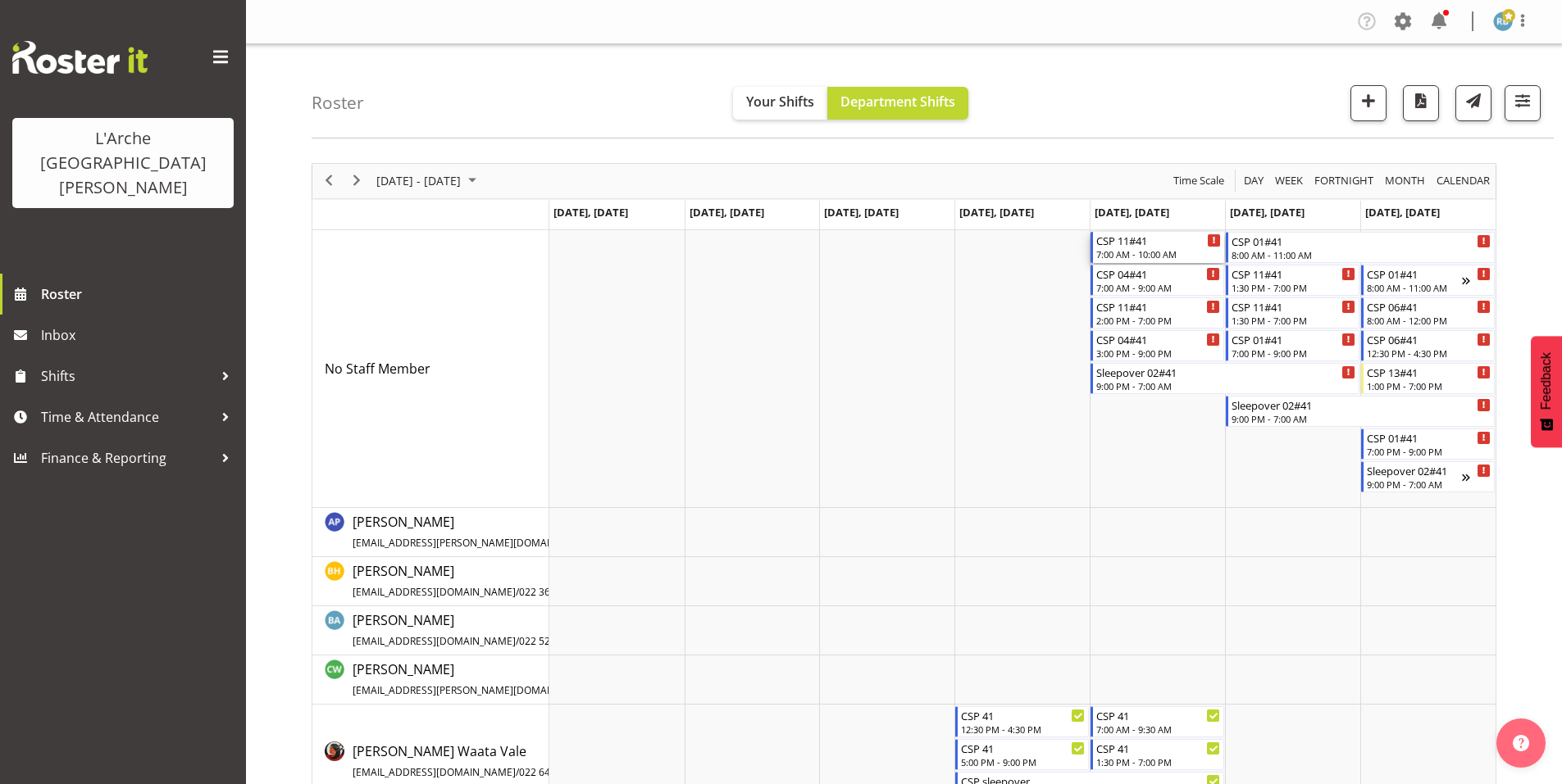
click at [1153, 248] on div "7:00 AM - 10:00 AM" at bounding box center [1159, 254] width 124 height 13
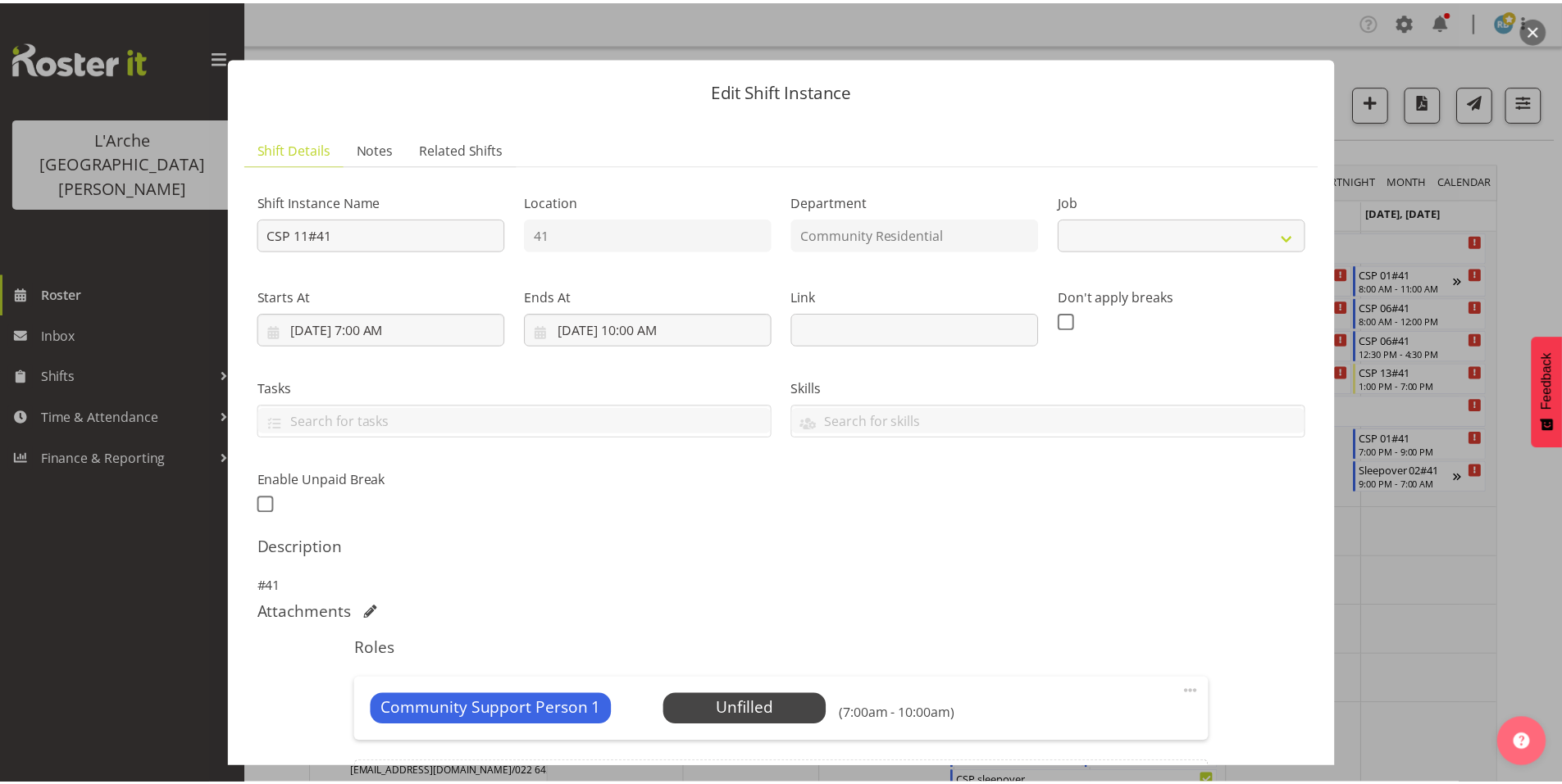
scroll to position [104, 0]
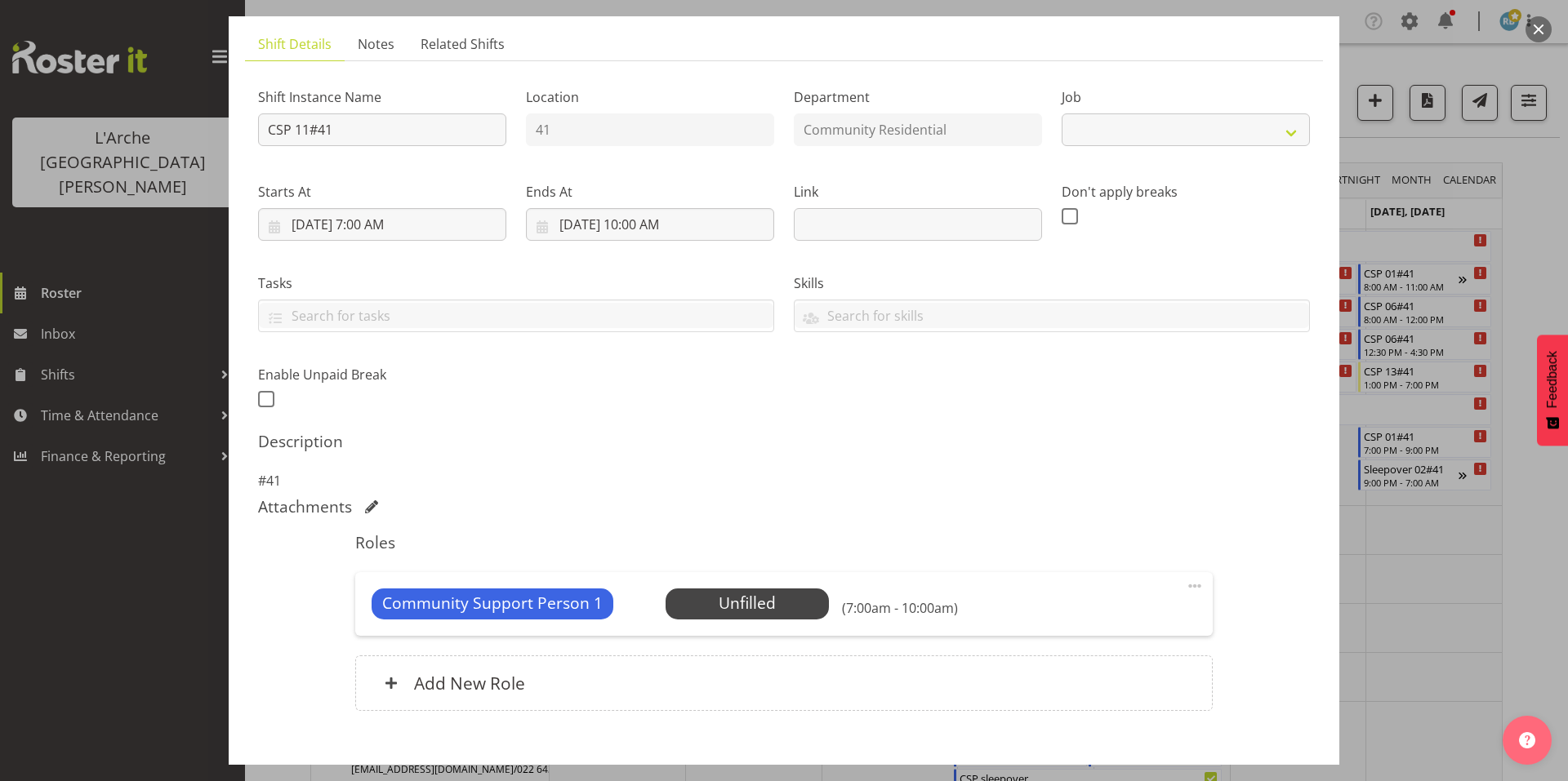
select select "2"
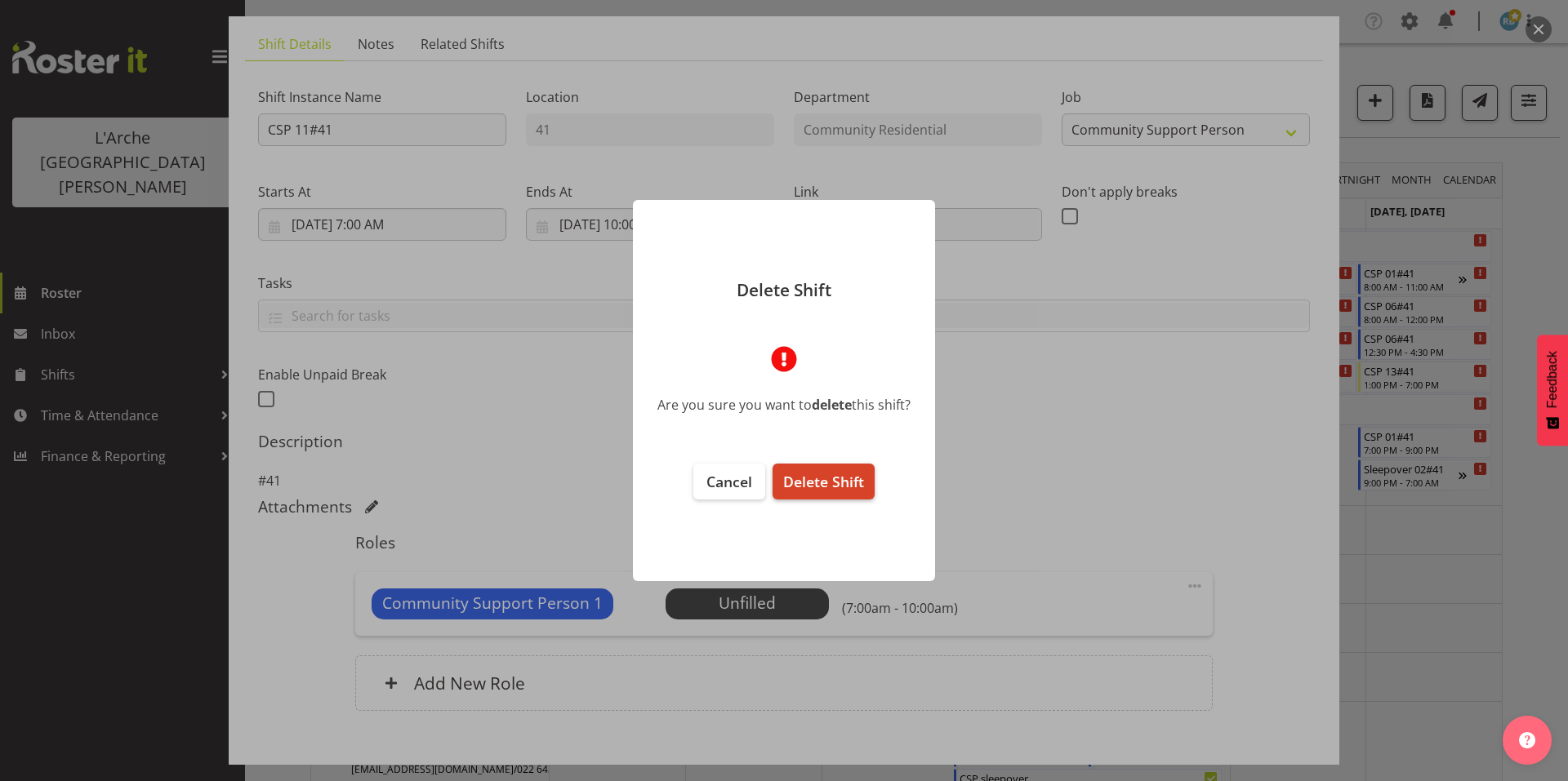
click at [830, 472] on span "Delete Shift" at bounding box center [824, 482] width 81 height 20
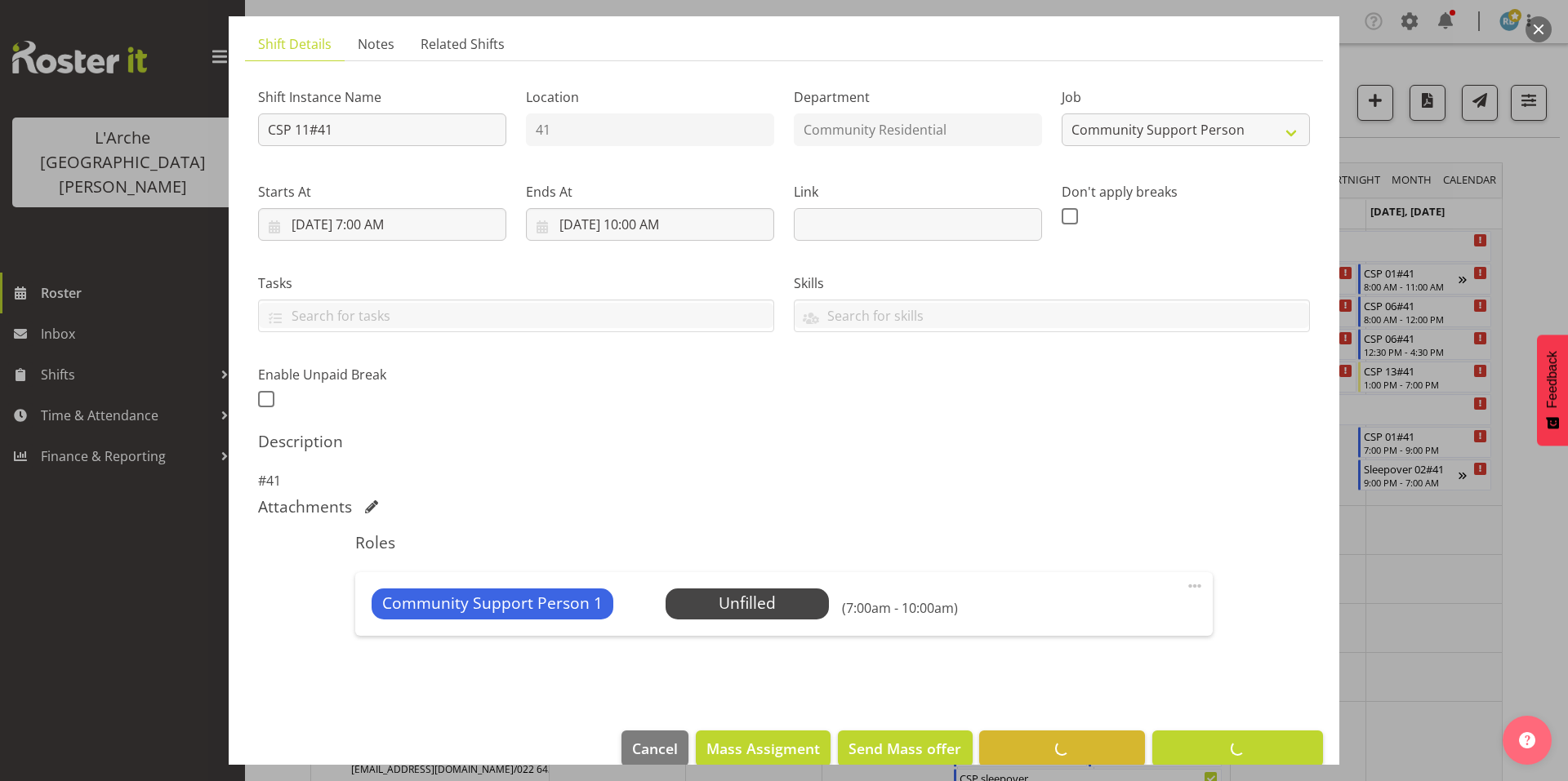
scroll to position [42, 0]
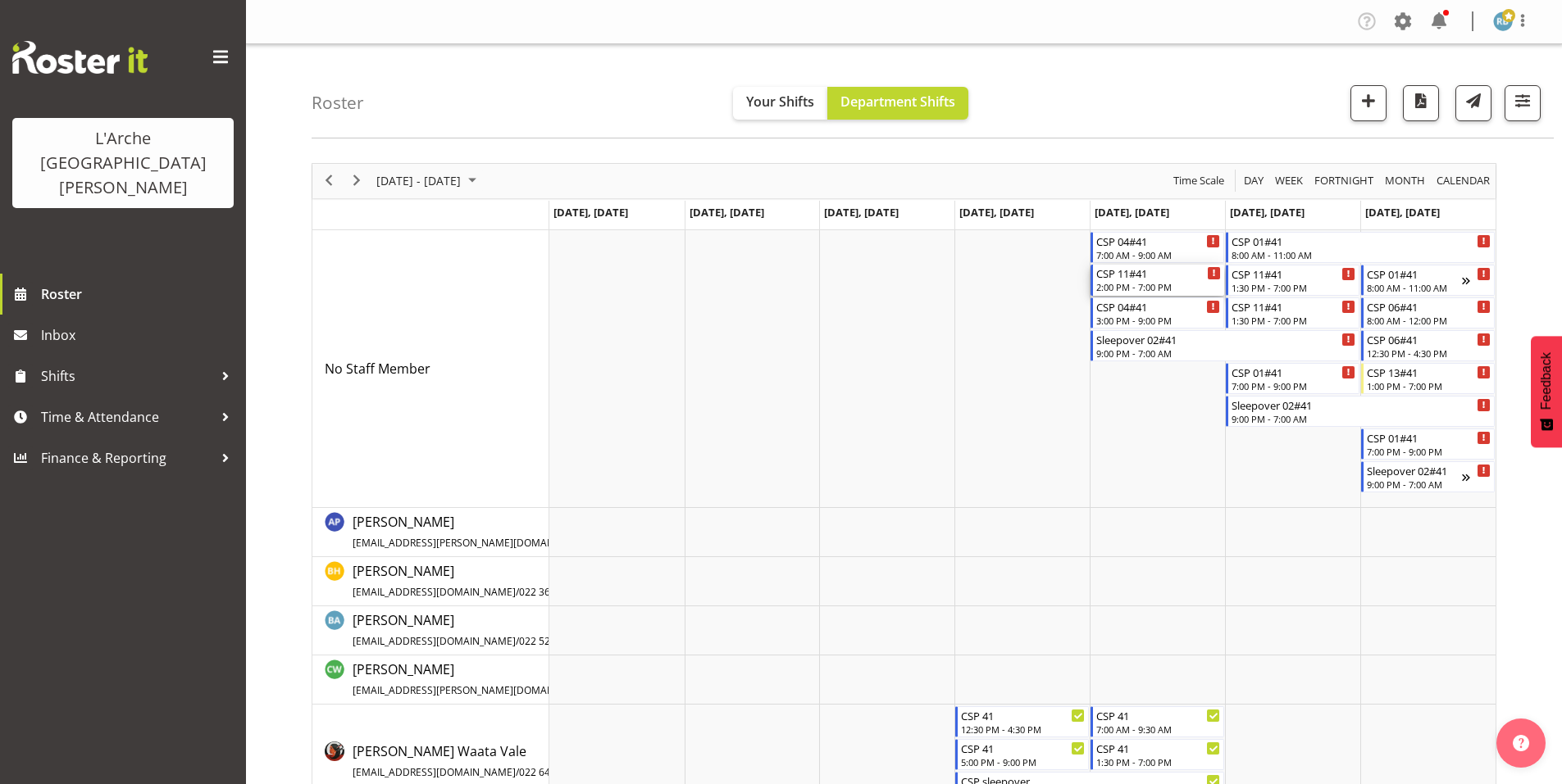
click at [1118, 281] on div "2:00 PM - 7:00 PM" at bounding box center [1159, 287] width 124 height 13
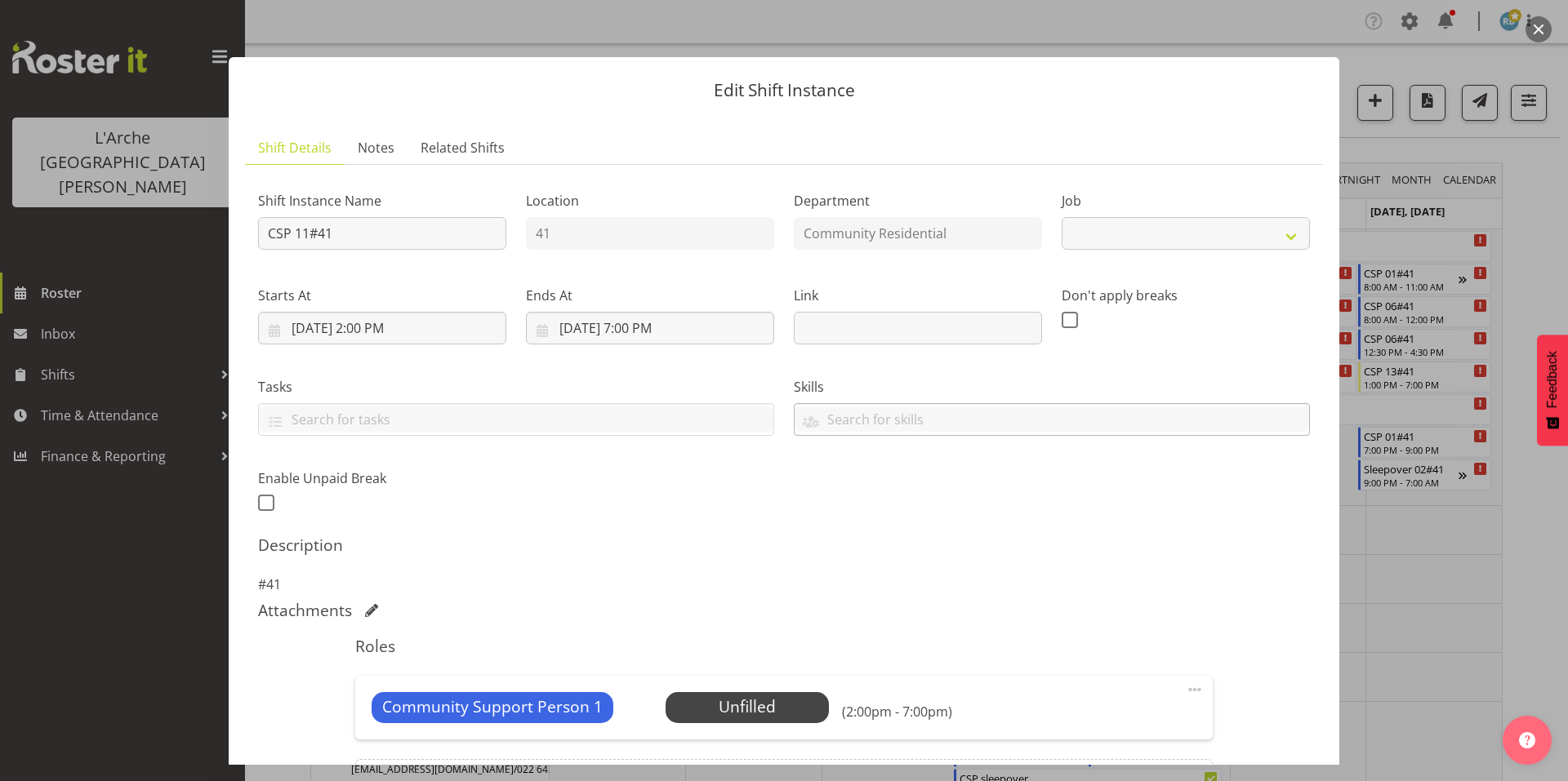
select select "2"
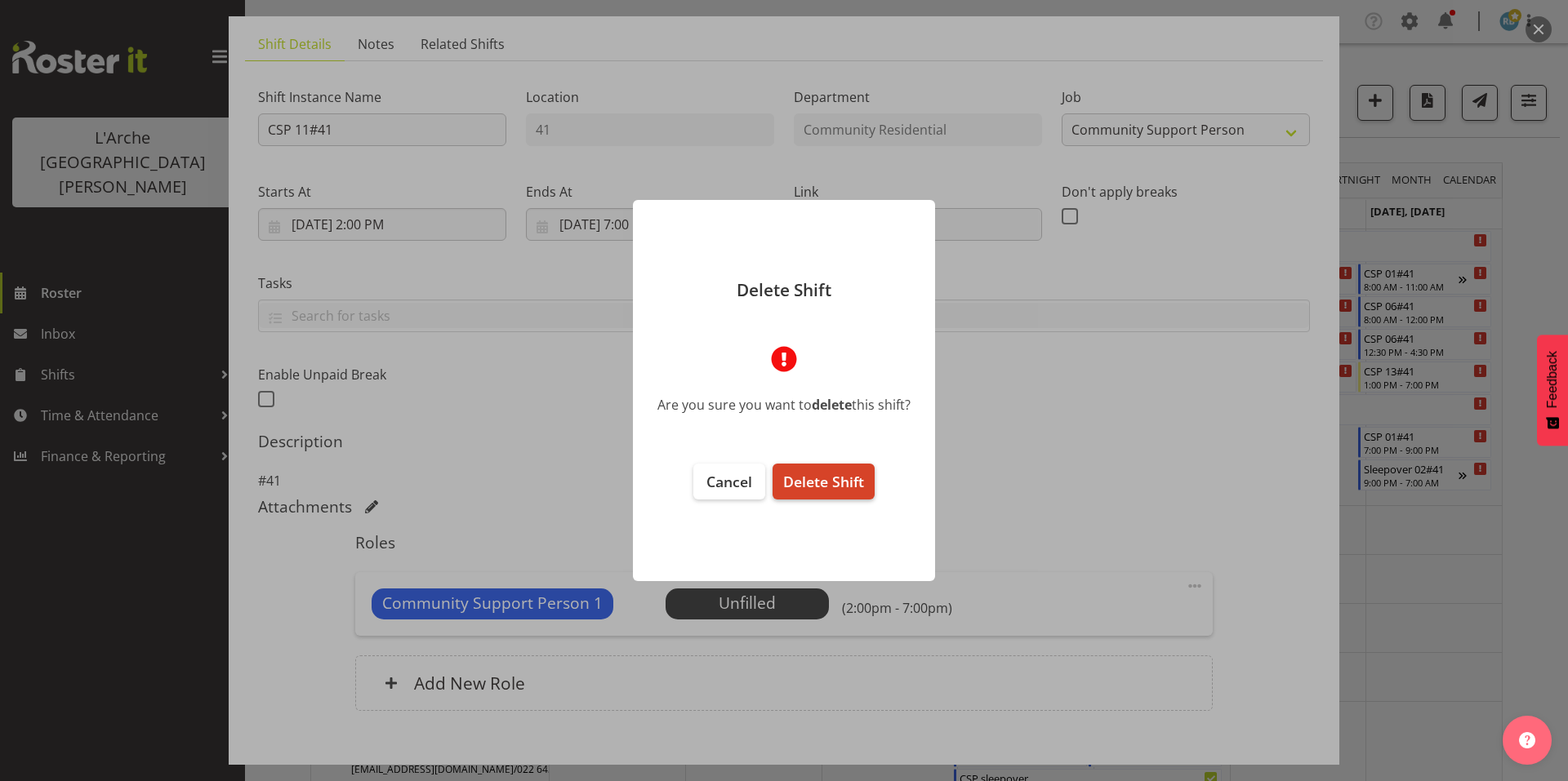
click at [824, 477] on span "Delete Shift" at bounding box center [824, 482] width 81 height 20
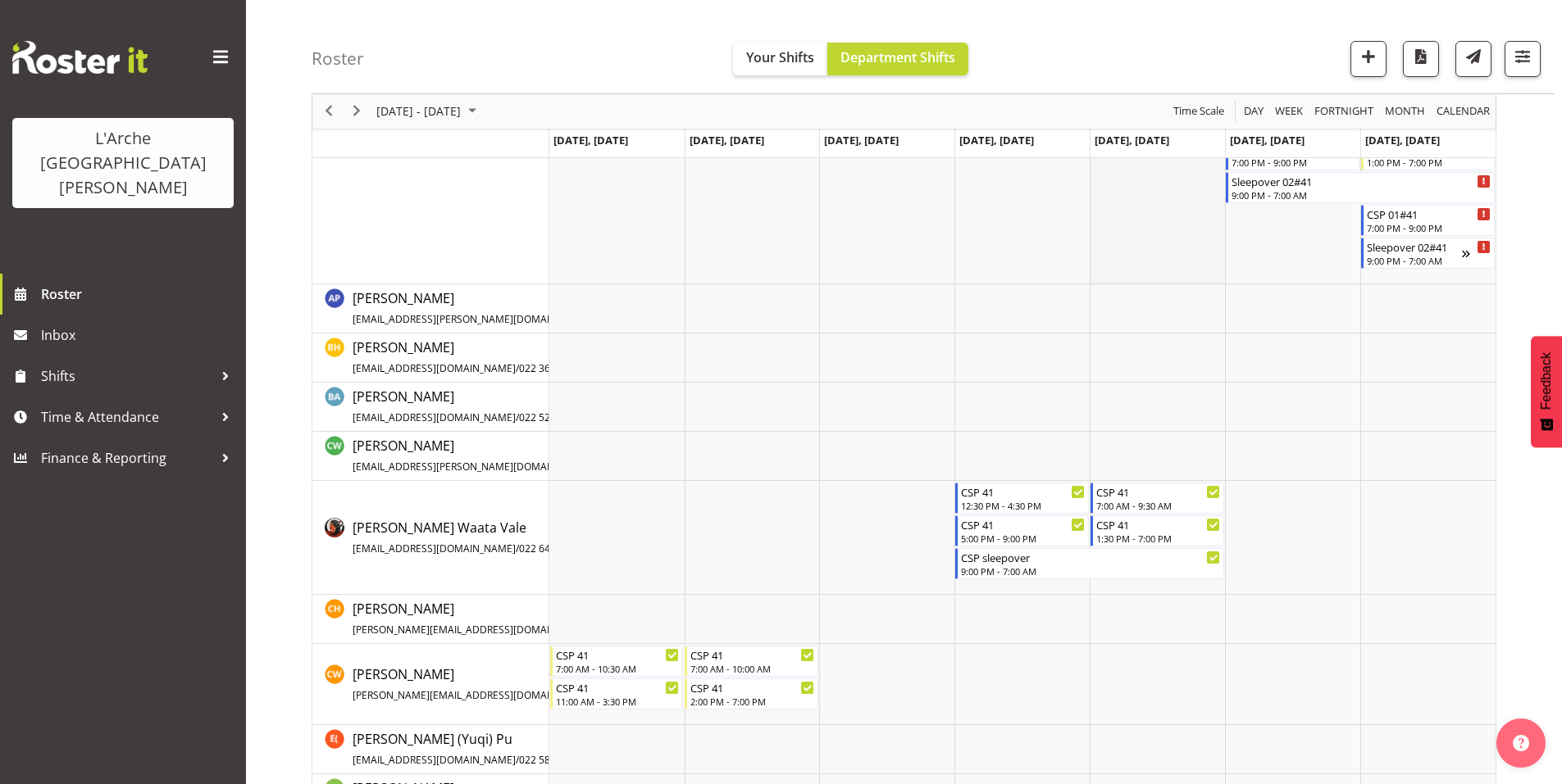
scroll to position [0, 0]
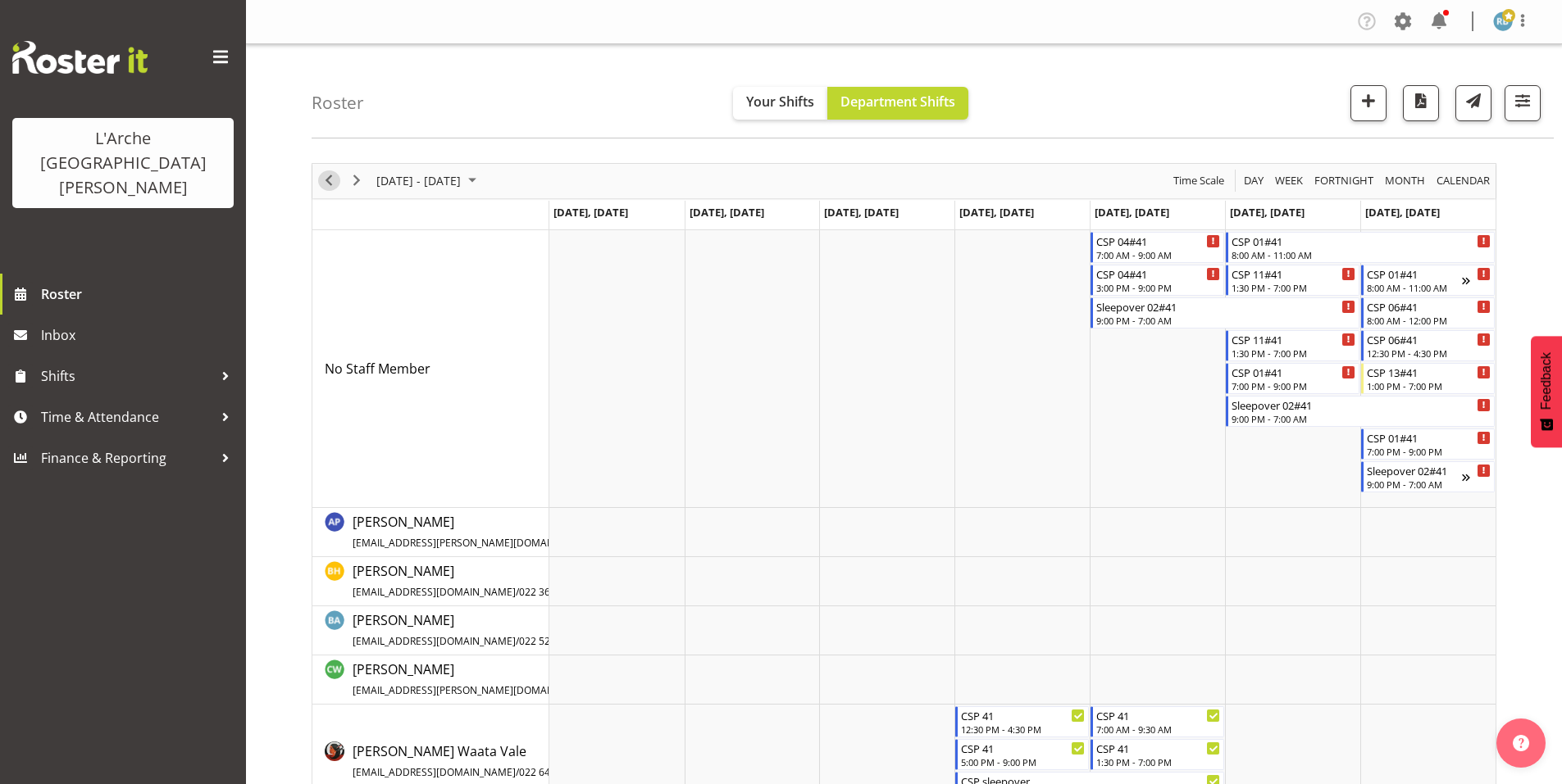
click at [327, 179] on span "Previous" at bounding box center [328, 180] width 20 height 21
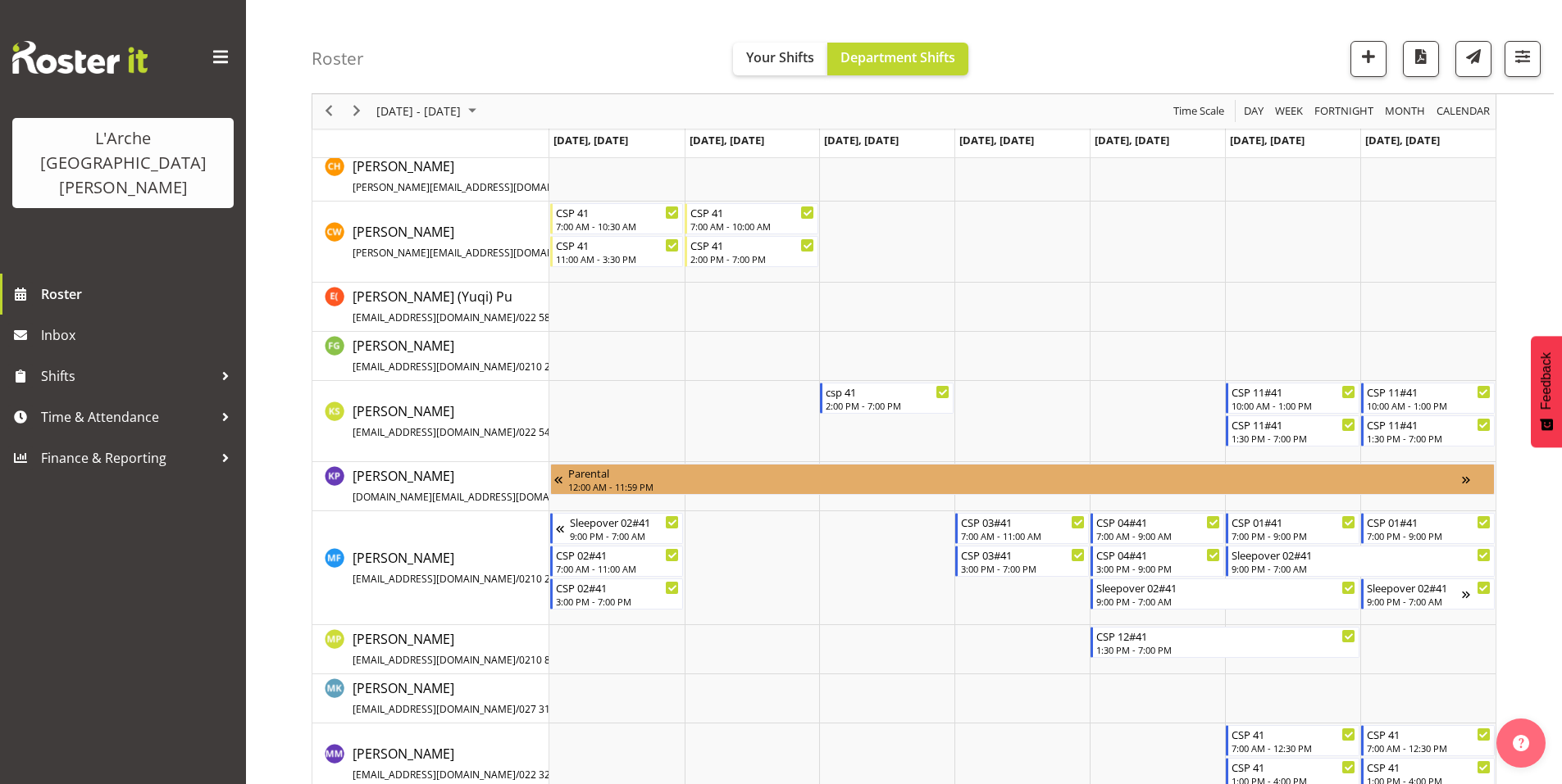
scroll to position [439, 0]
click at [333, 107] on span "Previous" at bounding box center [328, 112] width 20 height 21
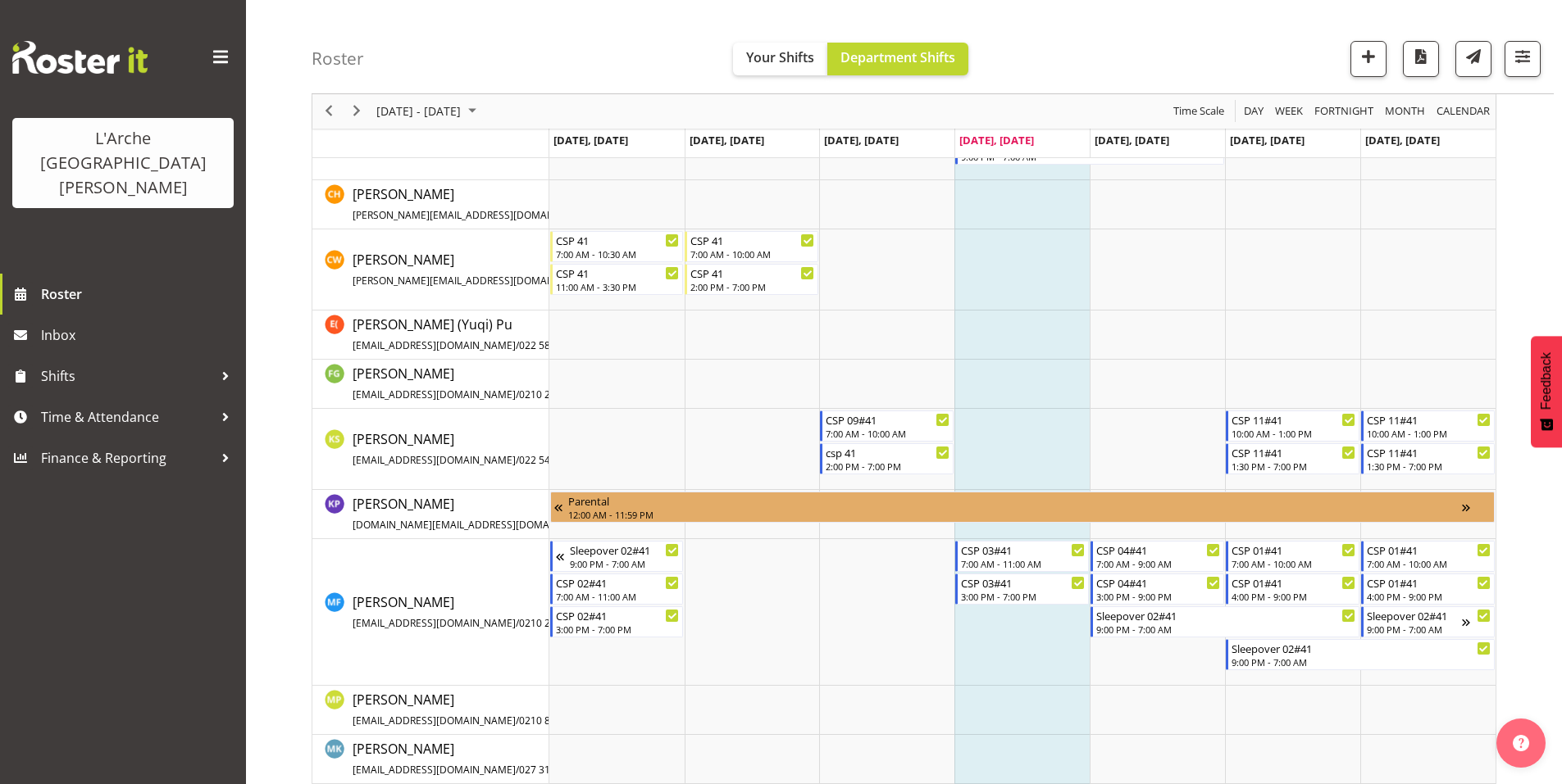
scroll to position [409, 0]
click at [357, 118] on span "Next" at bounding box center [356, 112] width 20 height 21
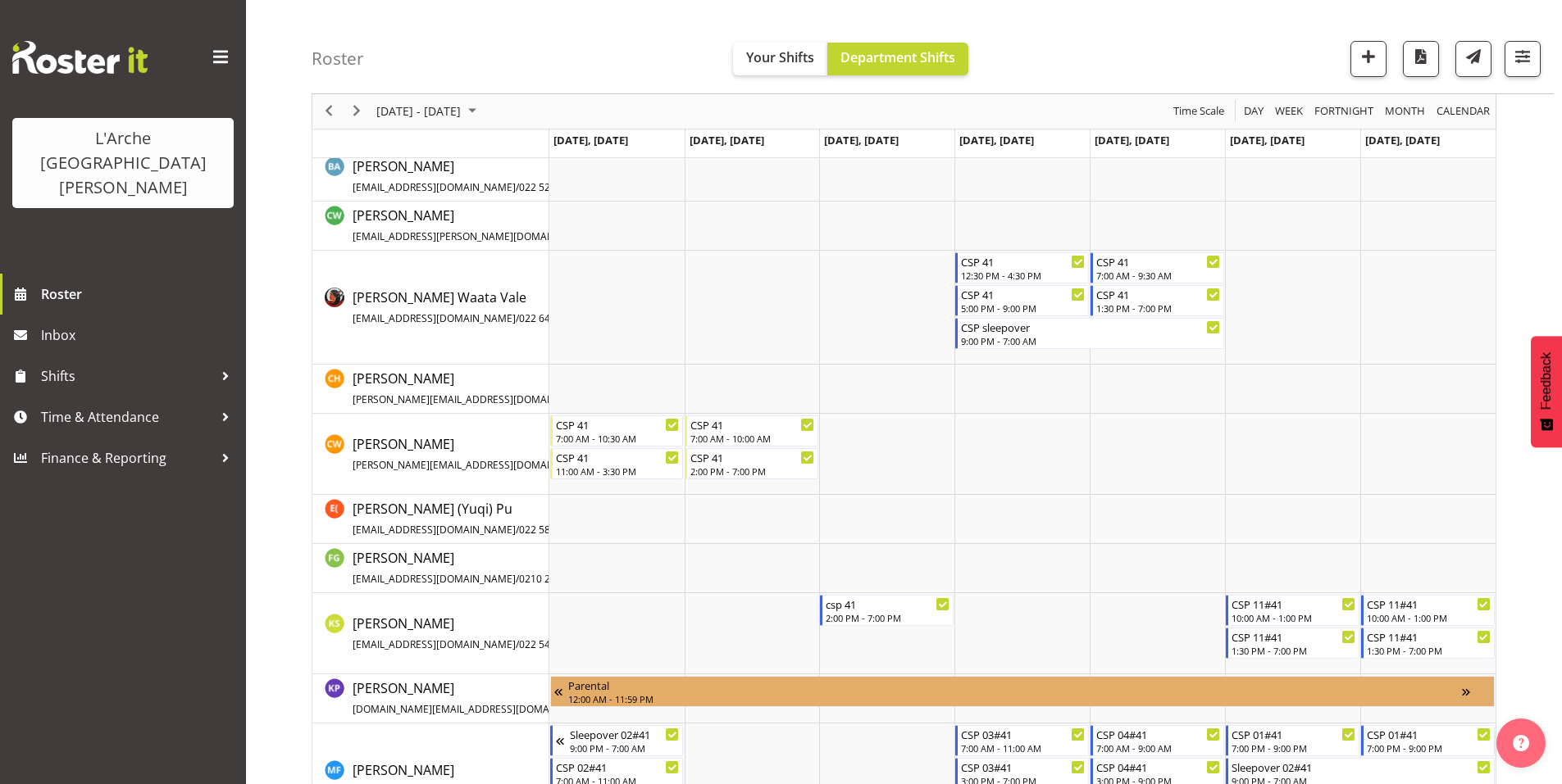
scroll to position [226, 0]
click at [1524, 52] on span "button" at bounding box center [1522, 56] width 22 height 22
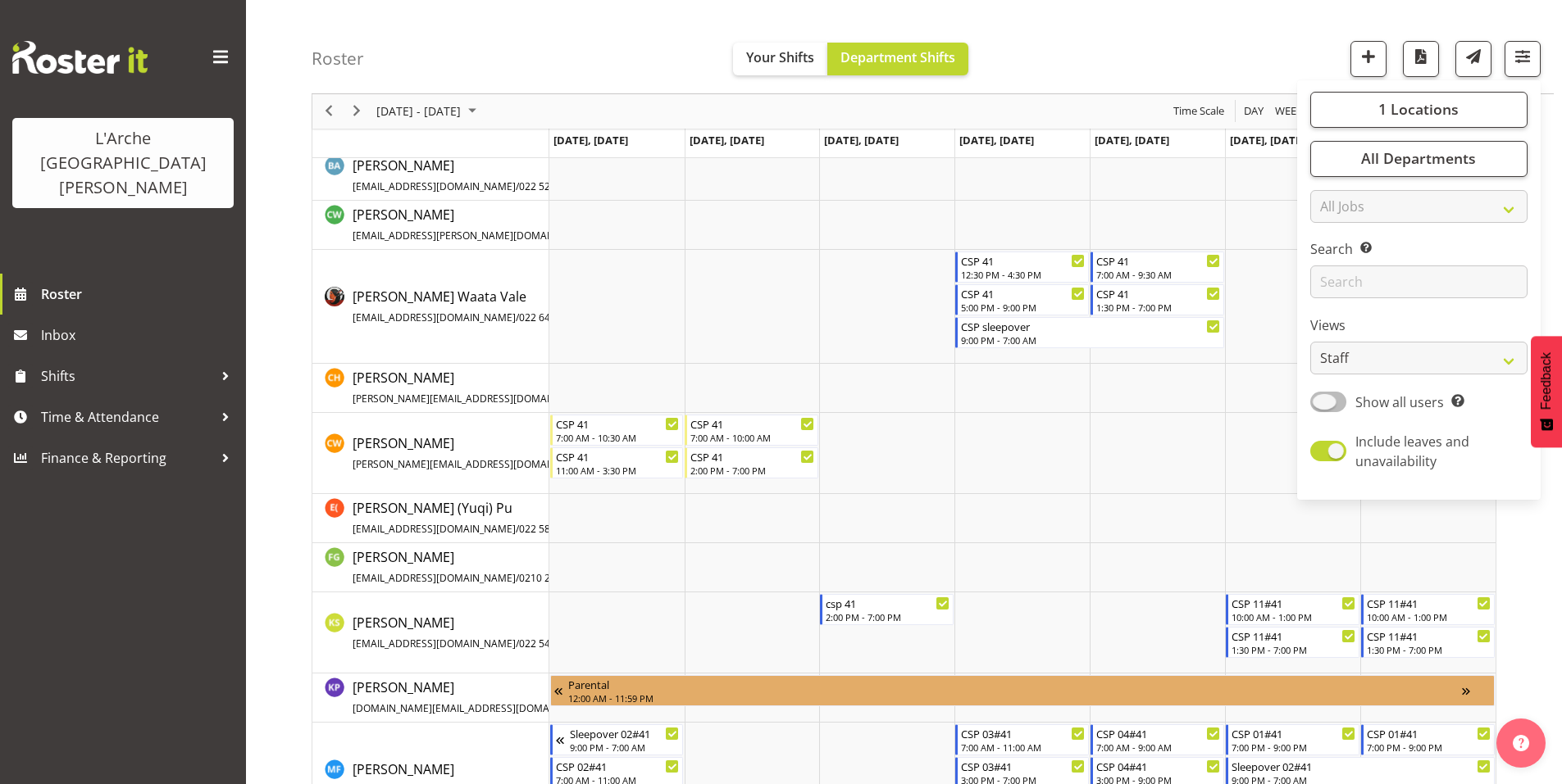
click at [1346, 392] on span at bounding box center [1329, 402] width 36 height 21
click at [1321, 396] on input "Show all users Show only rostered employees" at bounding box center [1316, 401] width 10 height 10
checkbox input "true"
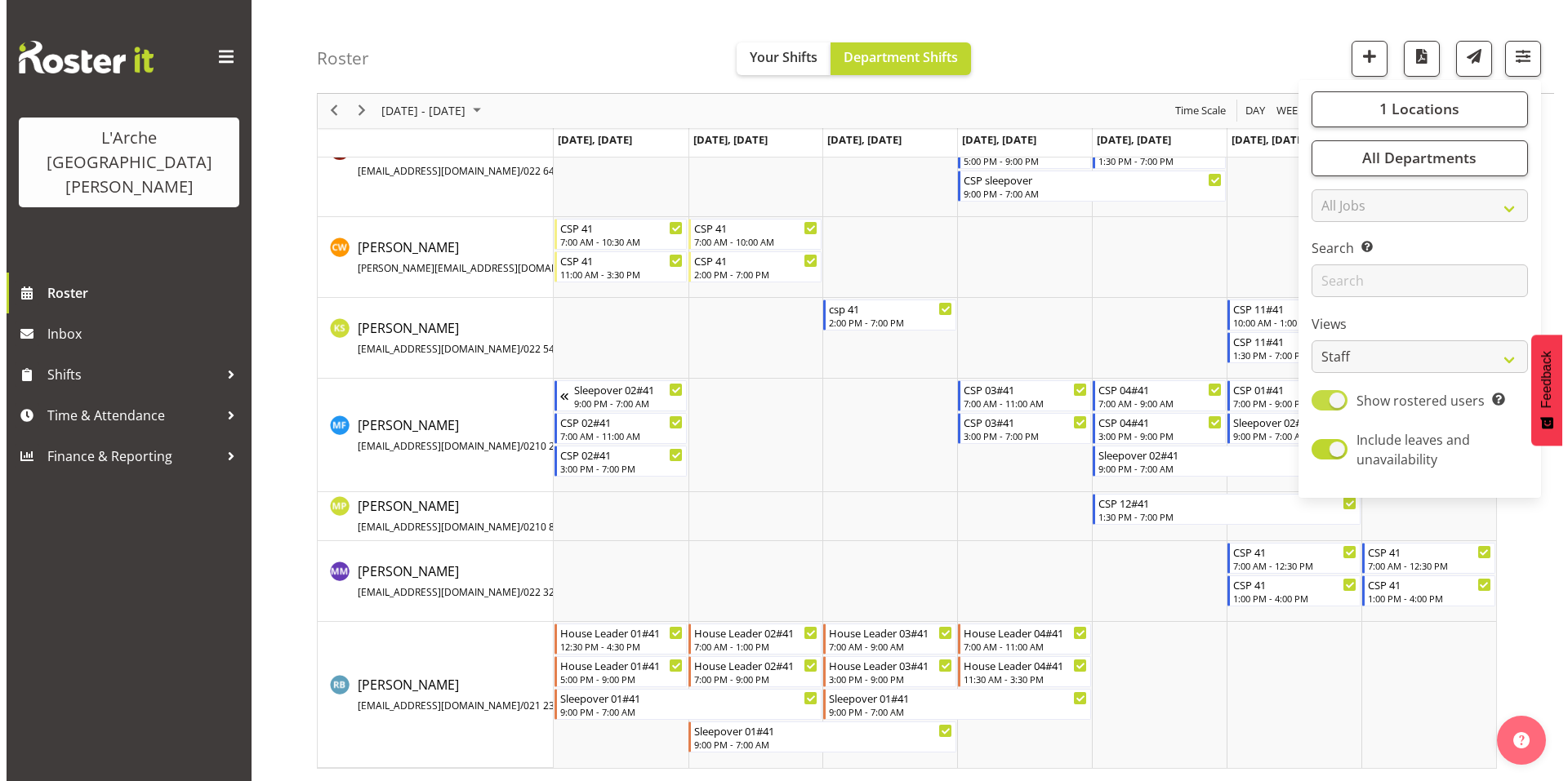
scroll to position [0, 0]
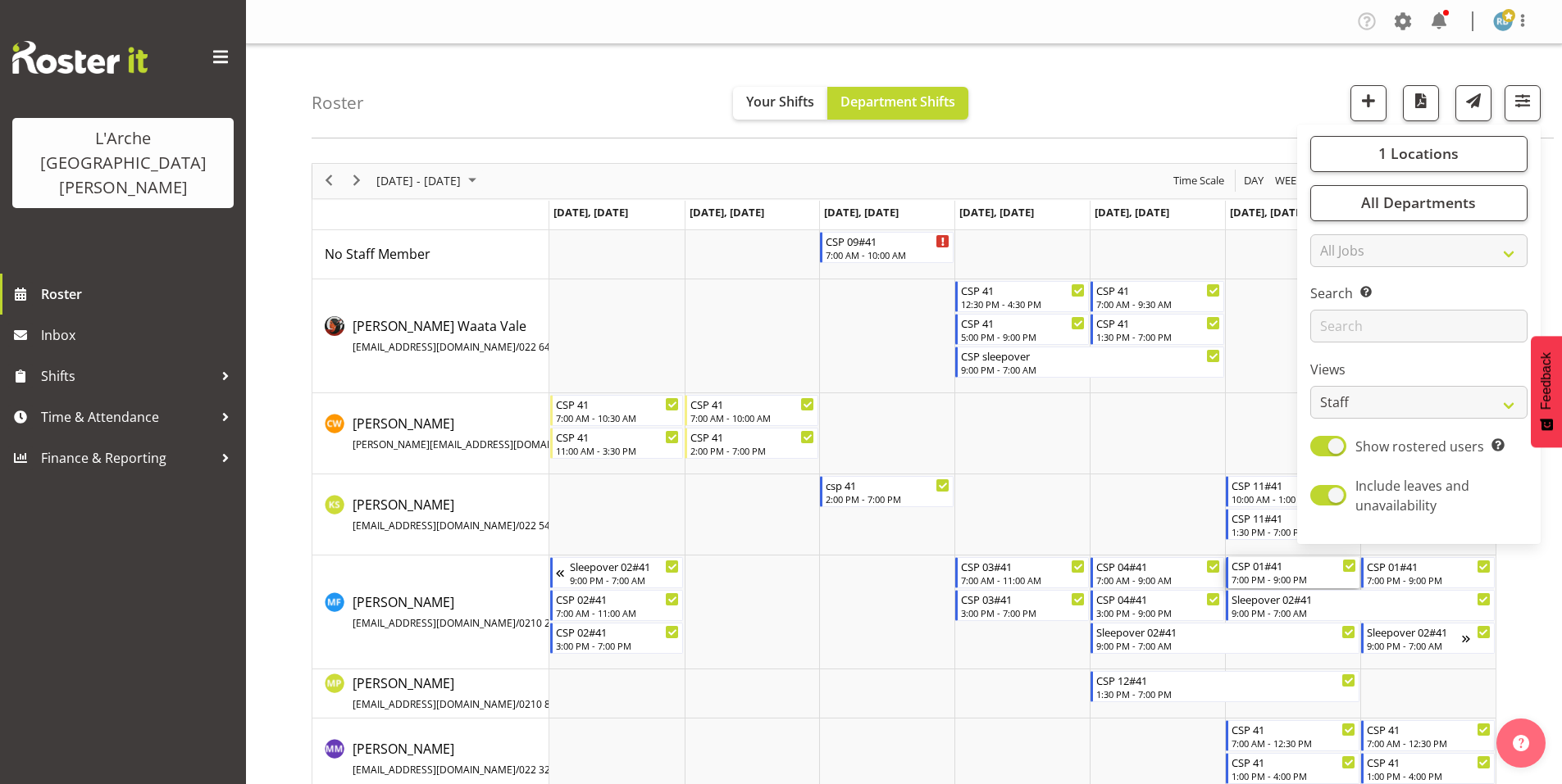
click at [1292, 563] on div "CSP 01#41" at bounding box center [1293, 565] width 124 height 16
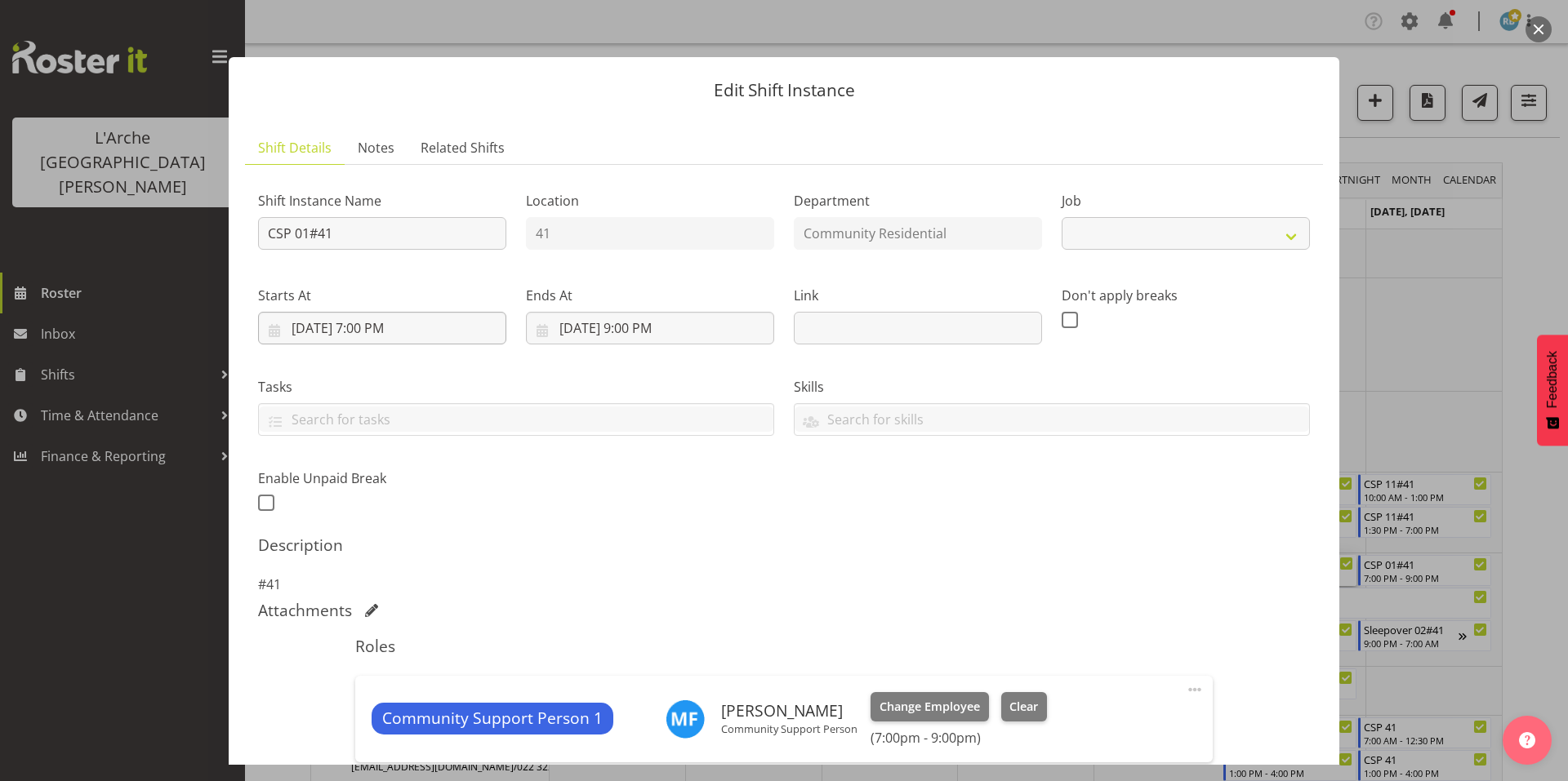
select select "2"
click at [685, 28] on div "Edit Shift Instance Shift Details Notes Related Shifts Shift Instance Name CSP …" at bounding box center [784, 390] width 1144 height 748
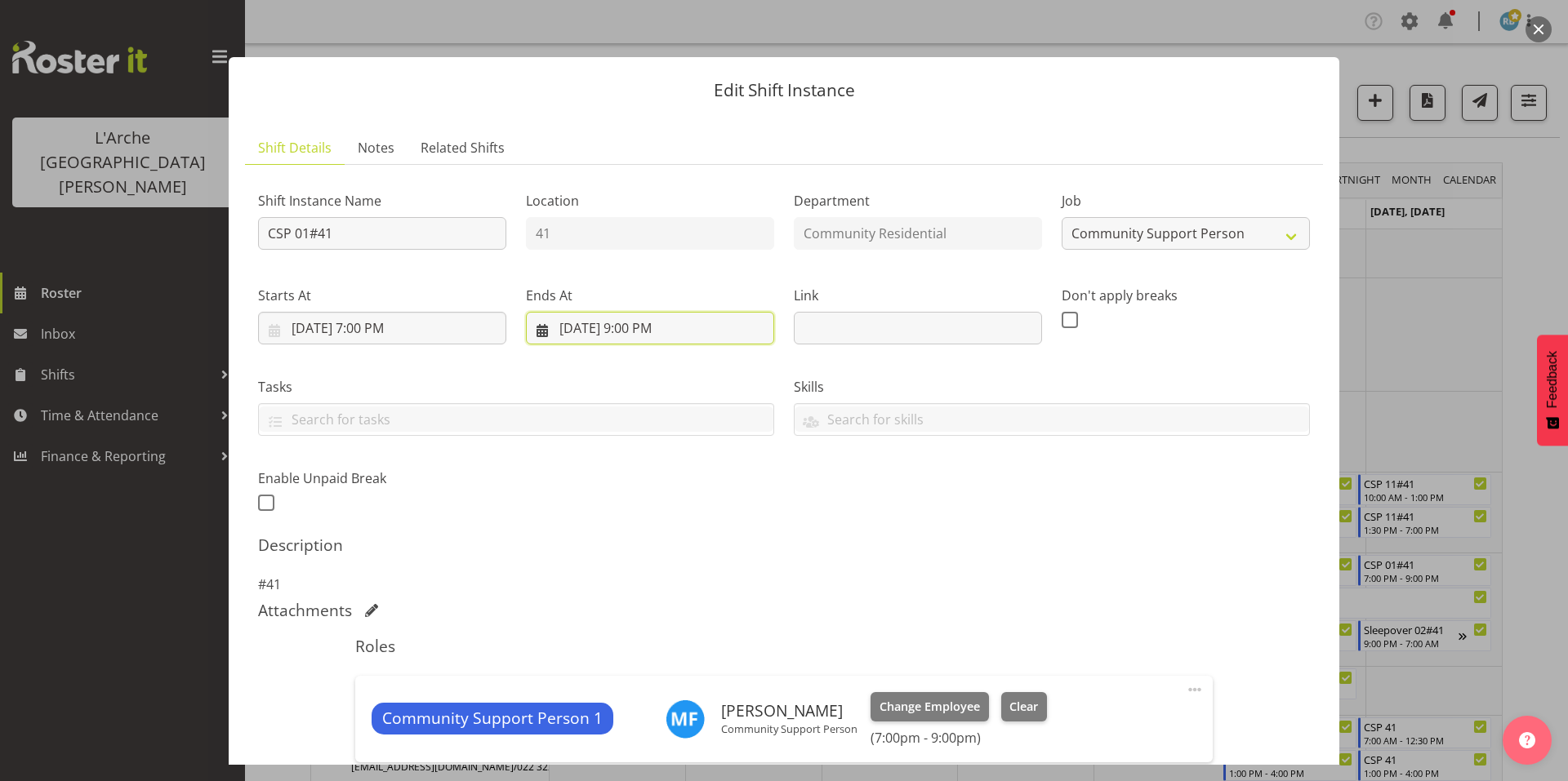
click at [612, 312] on input "10/11/2025, 9:00 PM" at bounding box center [650, 329] width 249 height 33
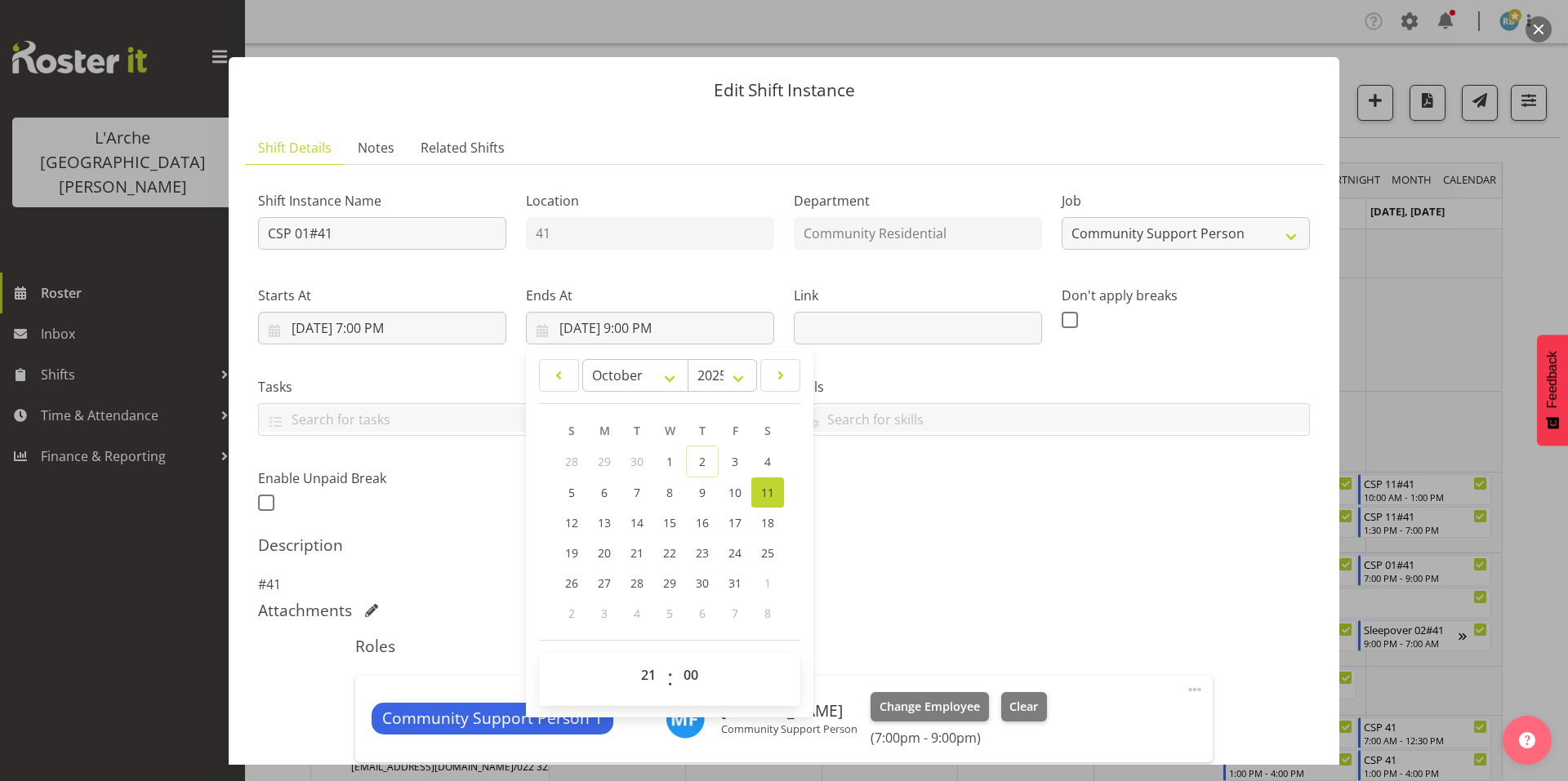
click at [608, 132] on ul "Shift Details Notes Related Shifts" at bounding box center [784, 148] width 1078 height 34
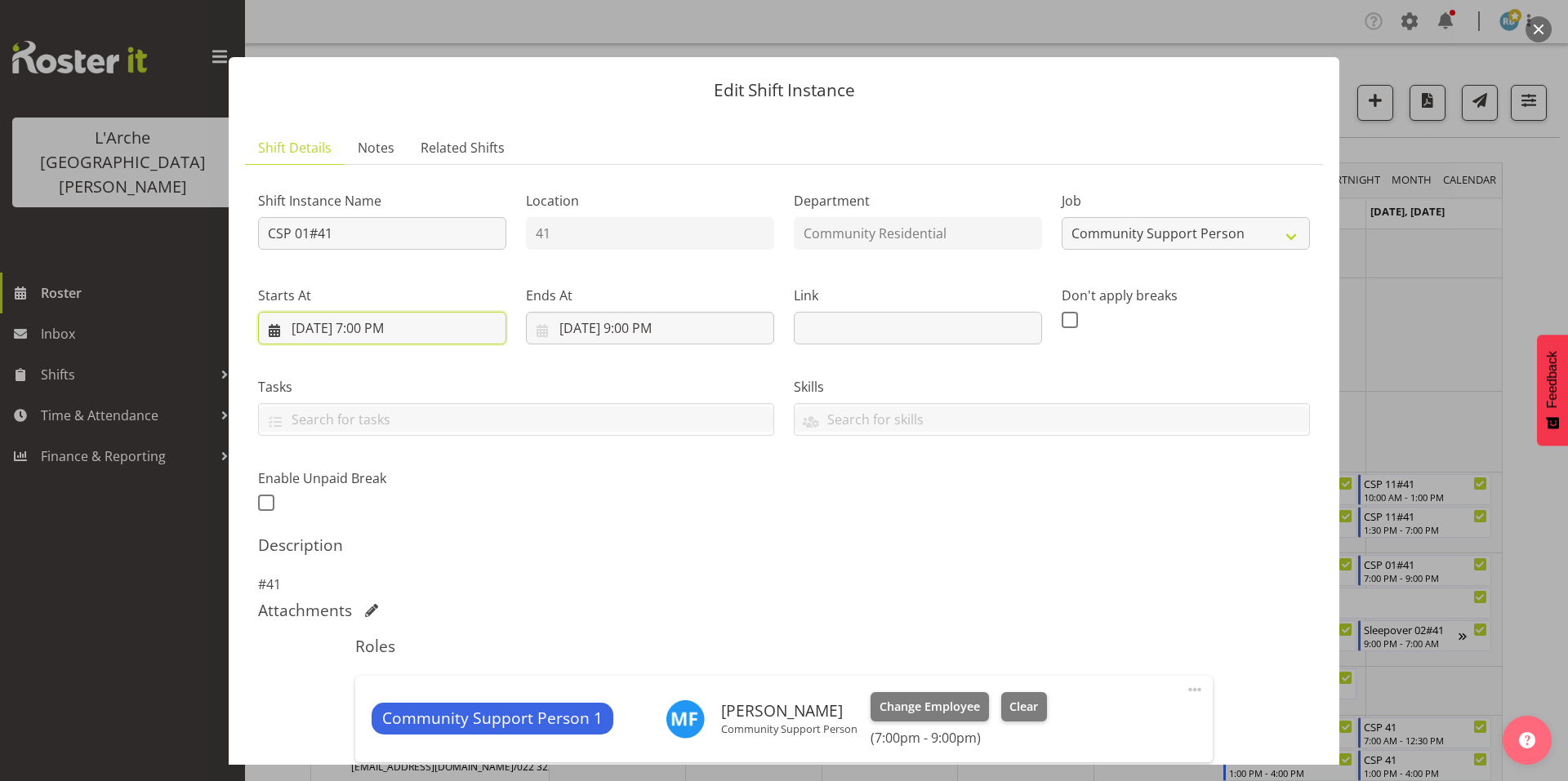
click at [374, 312] on input "[DATE] 7:00 PM" at bounding box center [382, 329] width 249 height 33
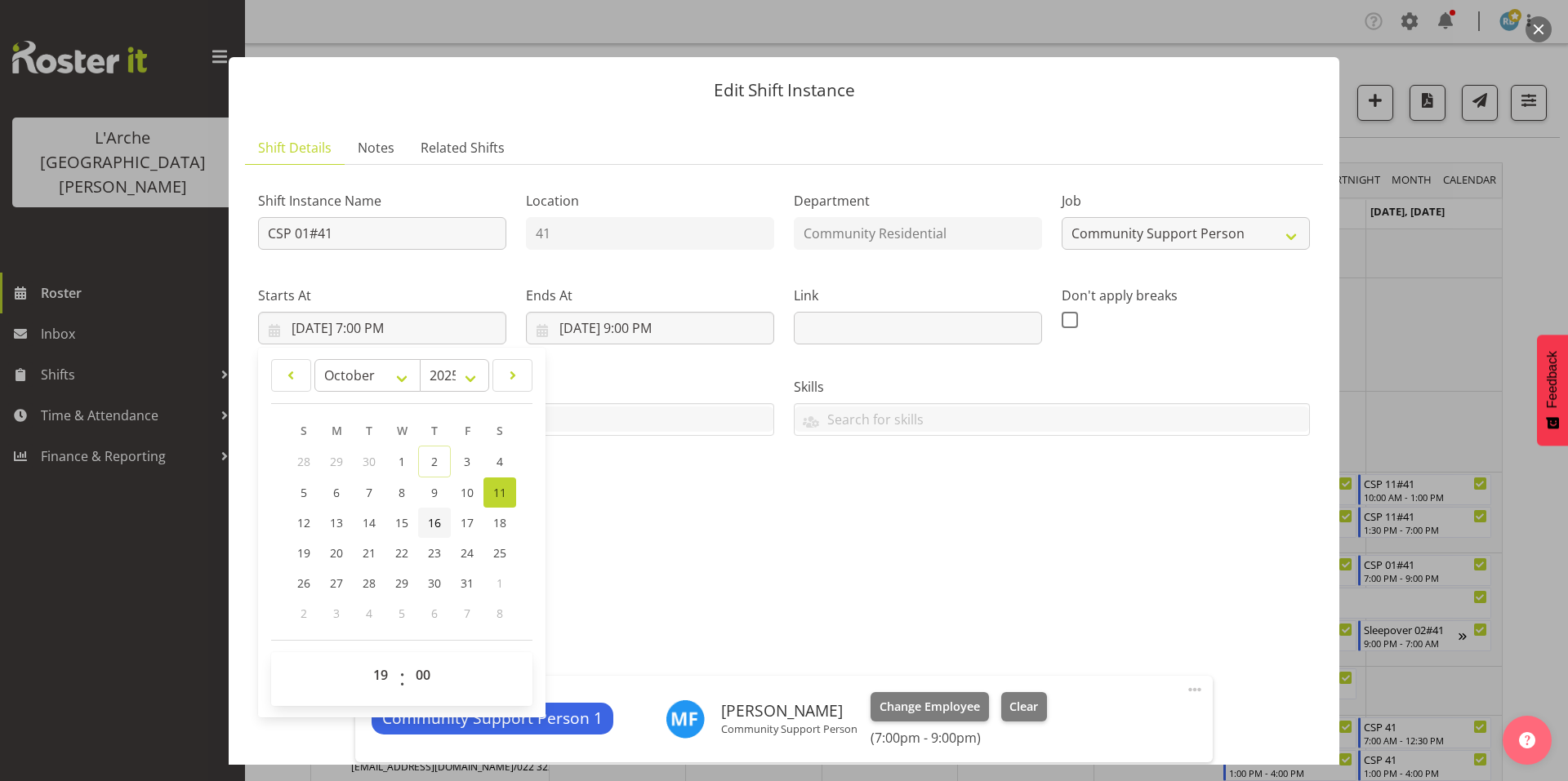
click at [429, 515] on span "16" at bounding box center [434, 523] width 13 height 15
type input "10/16/2025, 7:00 PM"
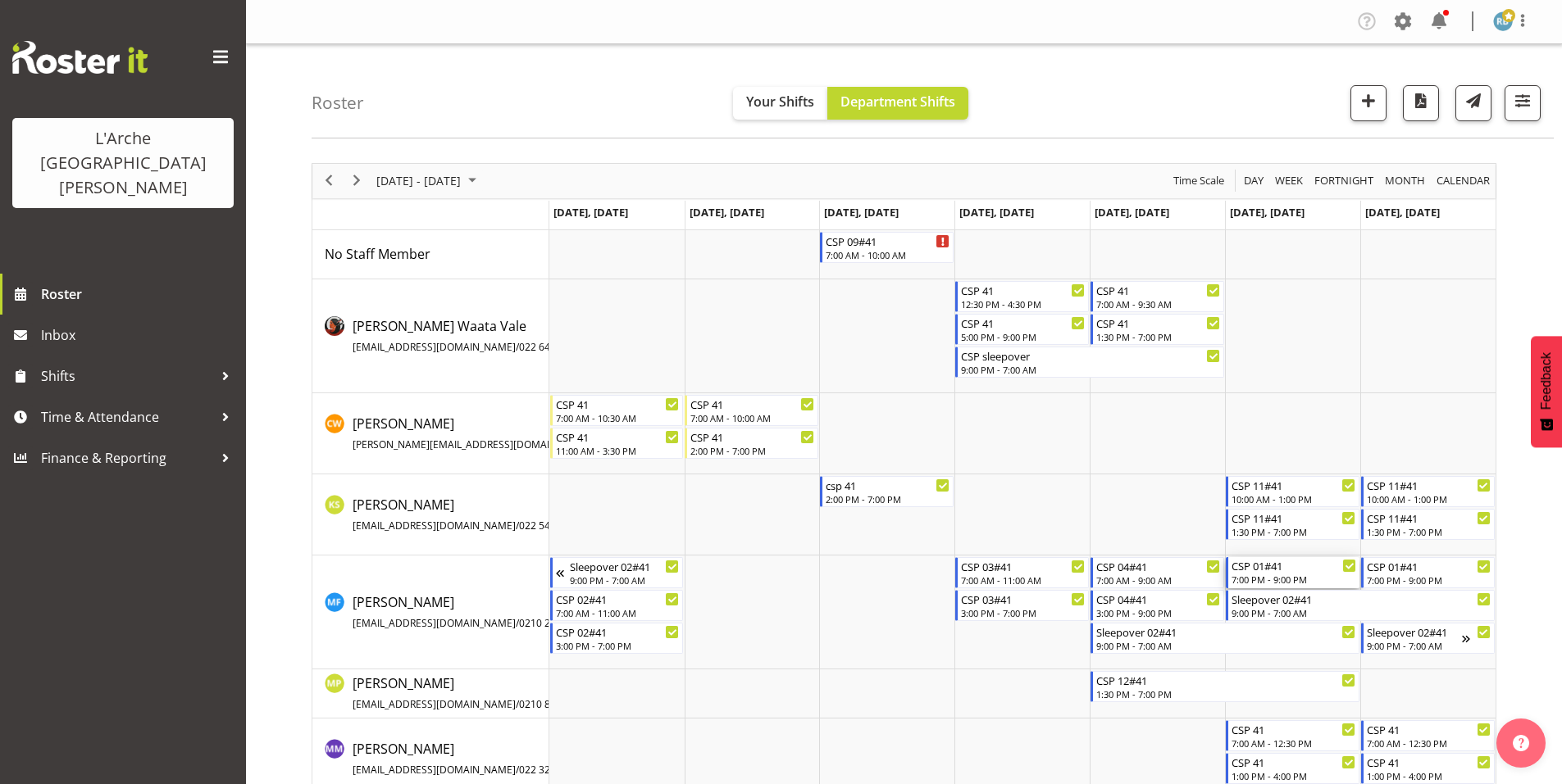
click at [1279, 558] on div "CSP 01#41" at bounding box center [1293, 565] width 124 height 16
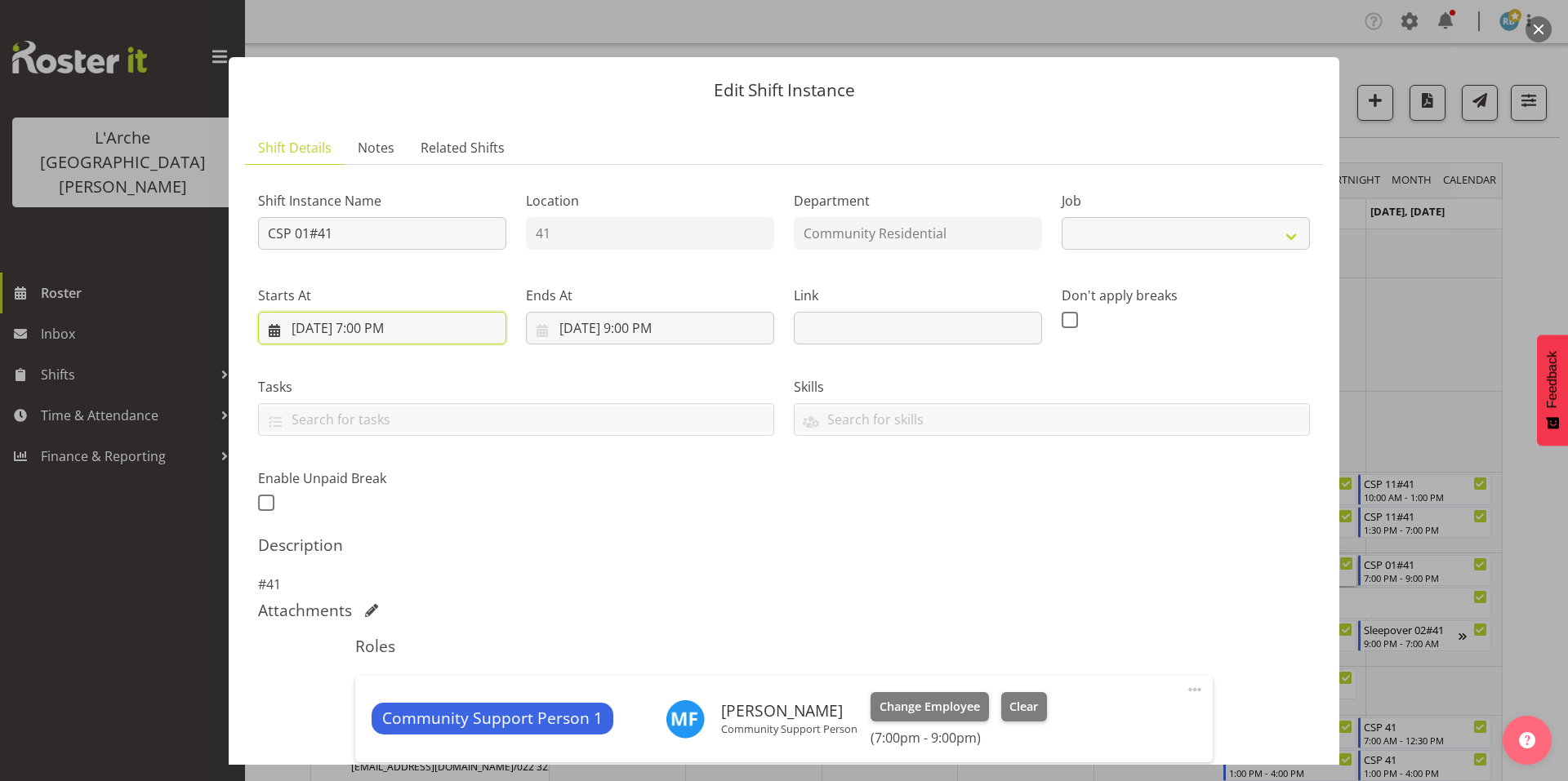
click at [404, 312] on input "[DATE] 7:00 PM" at bounding box center [382, 329] width 249 height 33
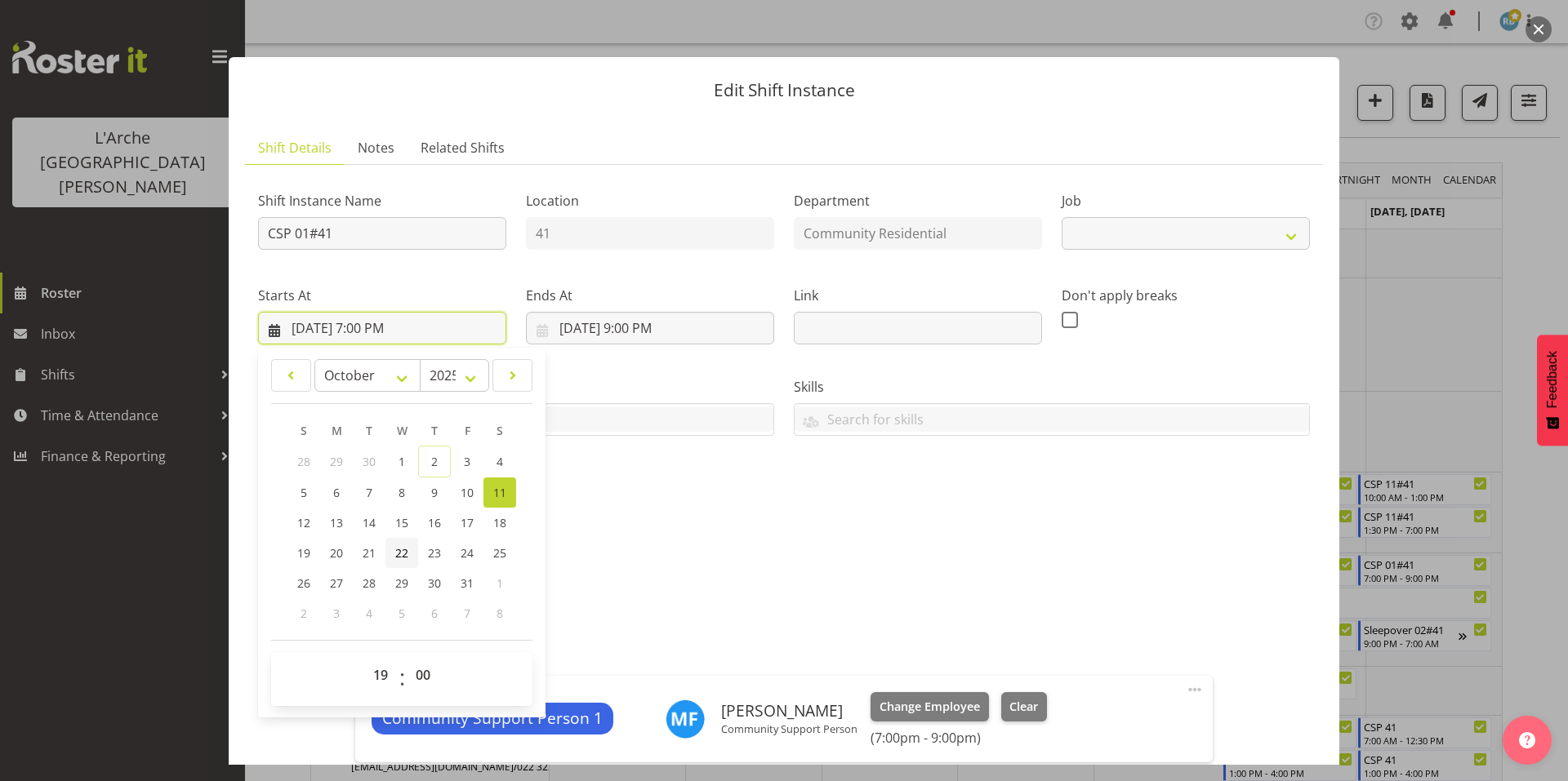
select select "2"
click at [377, 659] on select "00 01 02 03 04 05 06 07 08 09 10 11 12 13 14 15 16 17 18 19 20 21 22 23" at bounding box center [382, 675] width 37 height 33
select select "16"
click at [364, 659] on select "00 01 02 03 04 05 06 07 08 09 10 11 12 13 14 15 16 17 18 19 20 21 22 23" at bounding box center [382, 675] width 37 height 33
type input "10/11/2025, 4:00 PM"
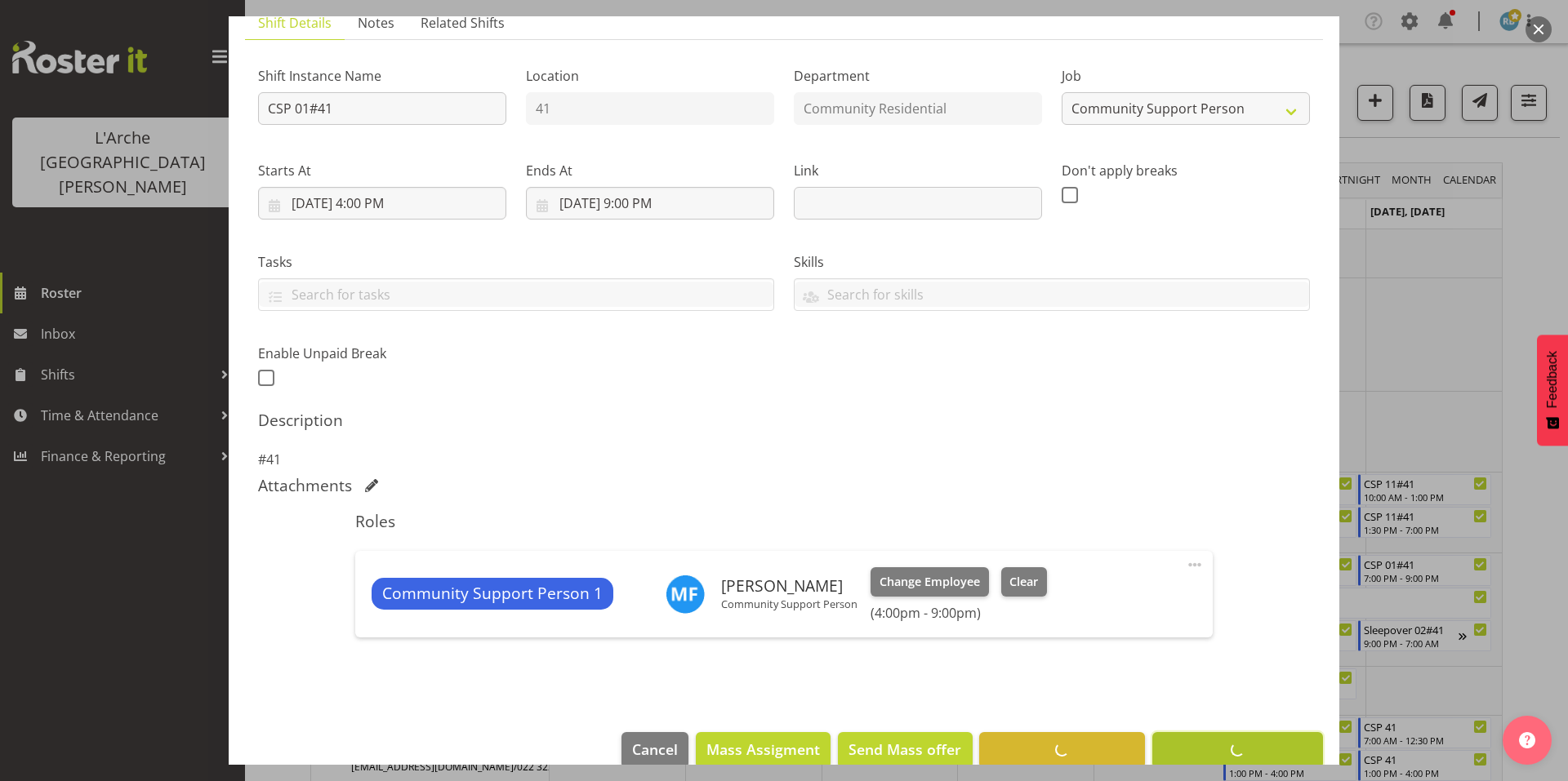
scroll to position [63, 0]
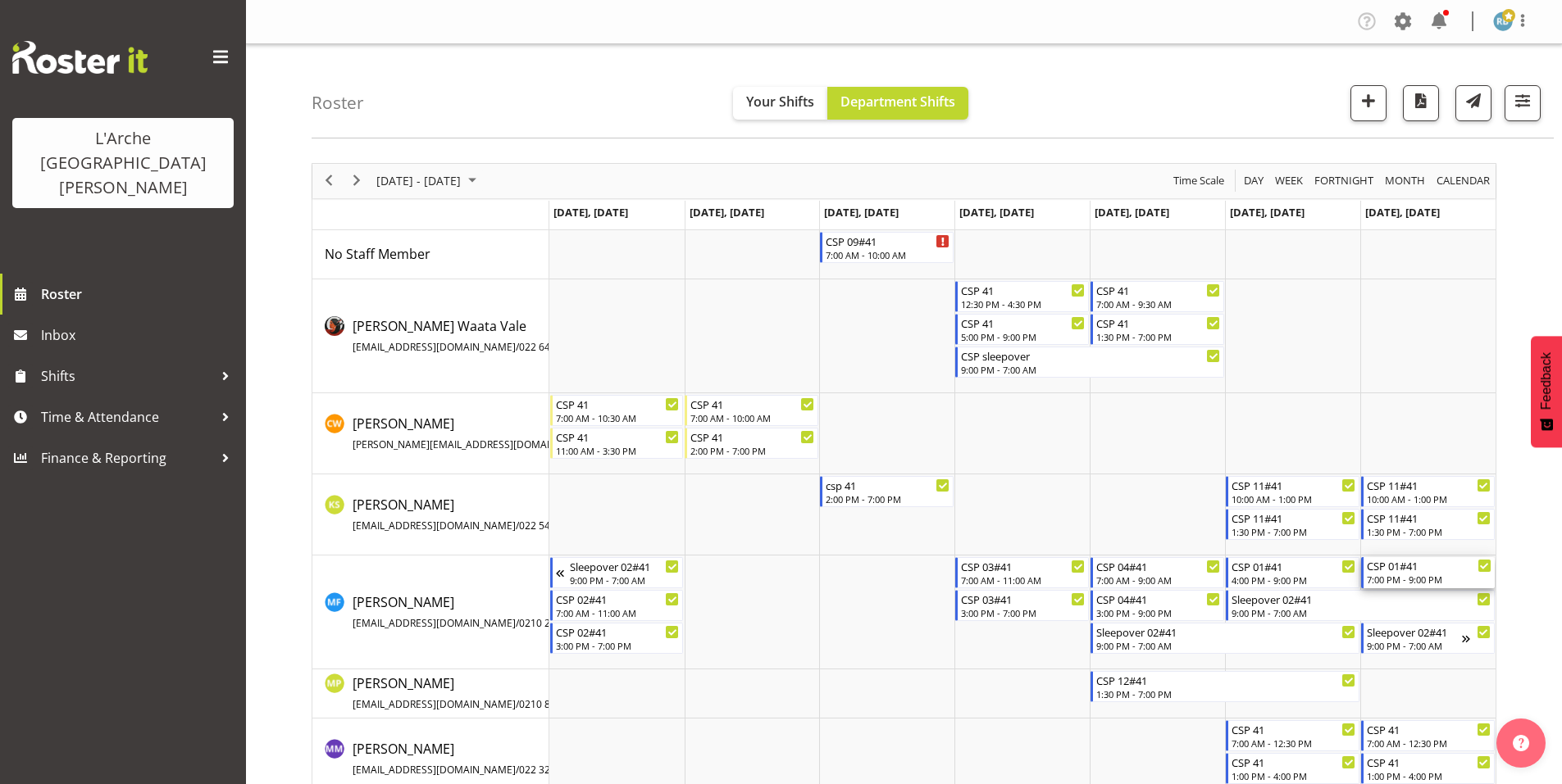
click at [1405, 572] on div "7:00 PM - 9:00 PM" at bounding box center [1429, 579] width 124 height 13
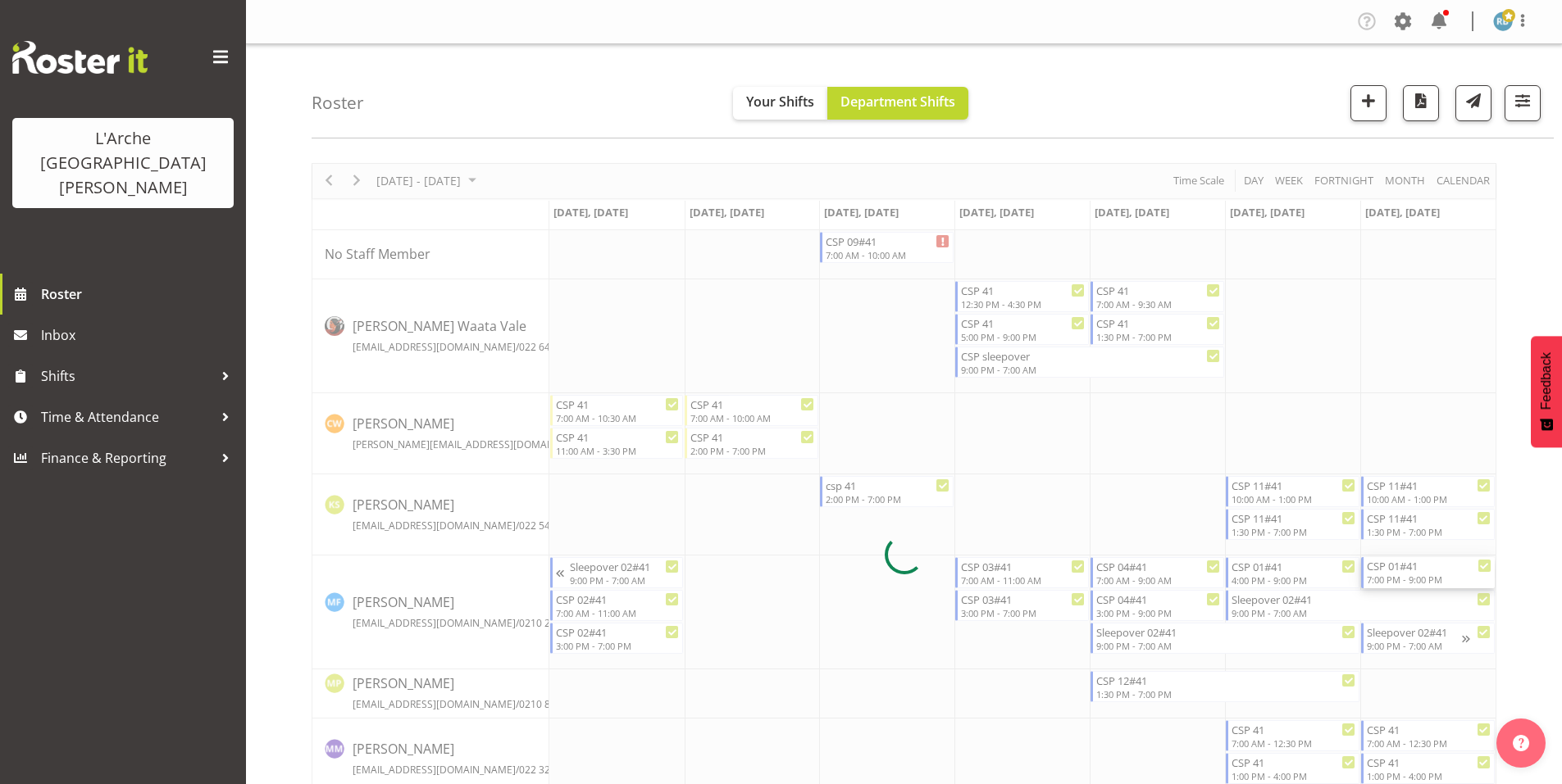
select select
select select "9"
select select "2025"
select select "19"
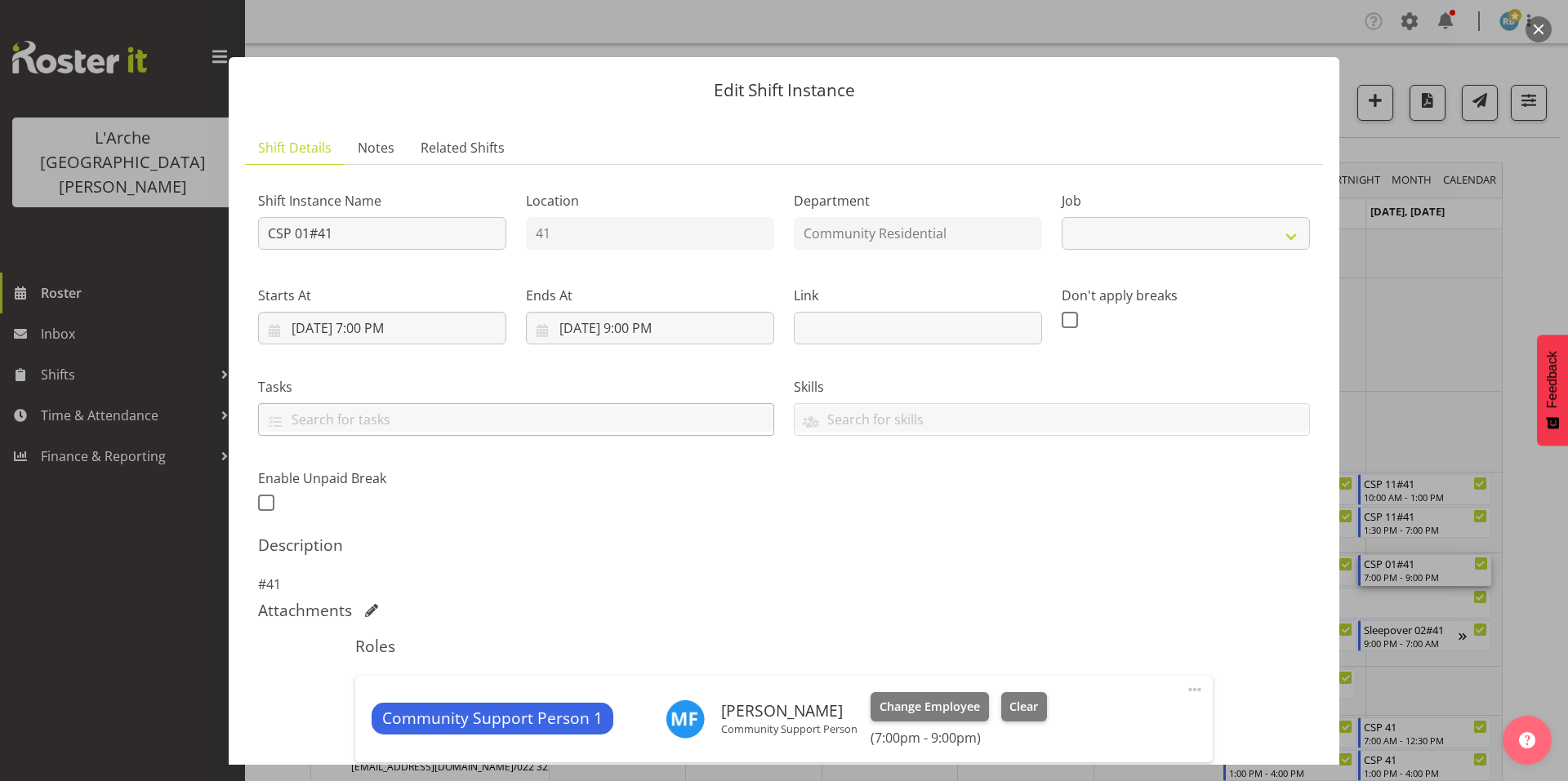
select select "2"
click at [386, 312] on input "10/12/2025, 7:00 PM" at bounding box center [382, 329] width 249 height 33
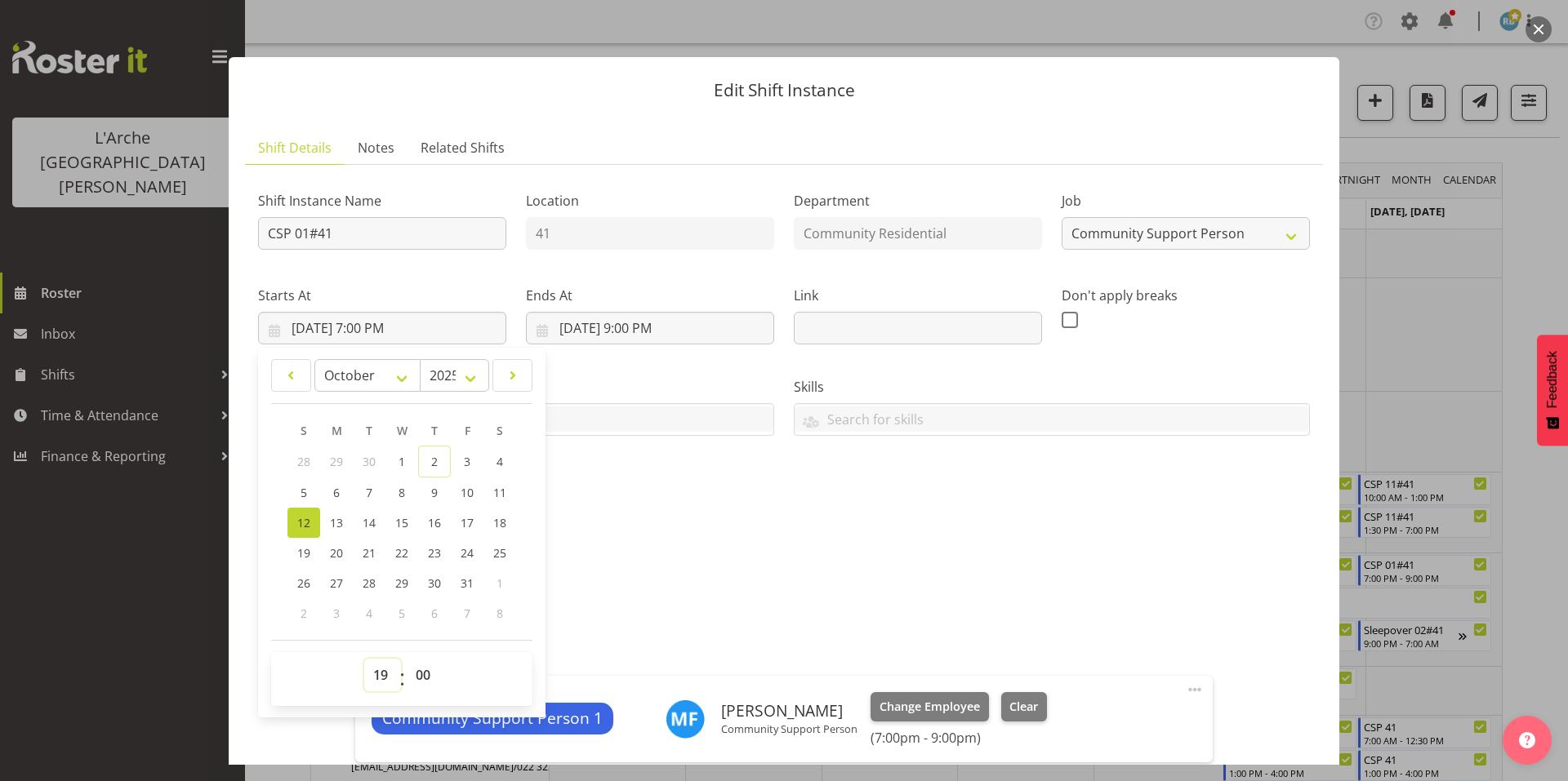
click at [380, 659] on select "00 01 02 03 04 05 06 07 08 09 10 11 12 13 14 15 16 17 18 19 20 21 22 23" at bounding box center [382, 675] width 37 height 33
select select "16"
click at [364, 659] on select "00 01 02 03 04 05 06 07 08 09 10 11 12 13 14 15 16 17 18 19 20 21 22 23" at bounding box center [382, 675] width 37 height 33
type input "10/12/2025, 4:00 PM"
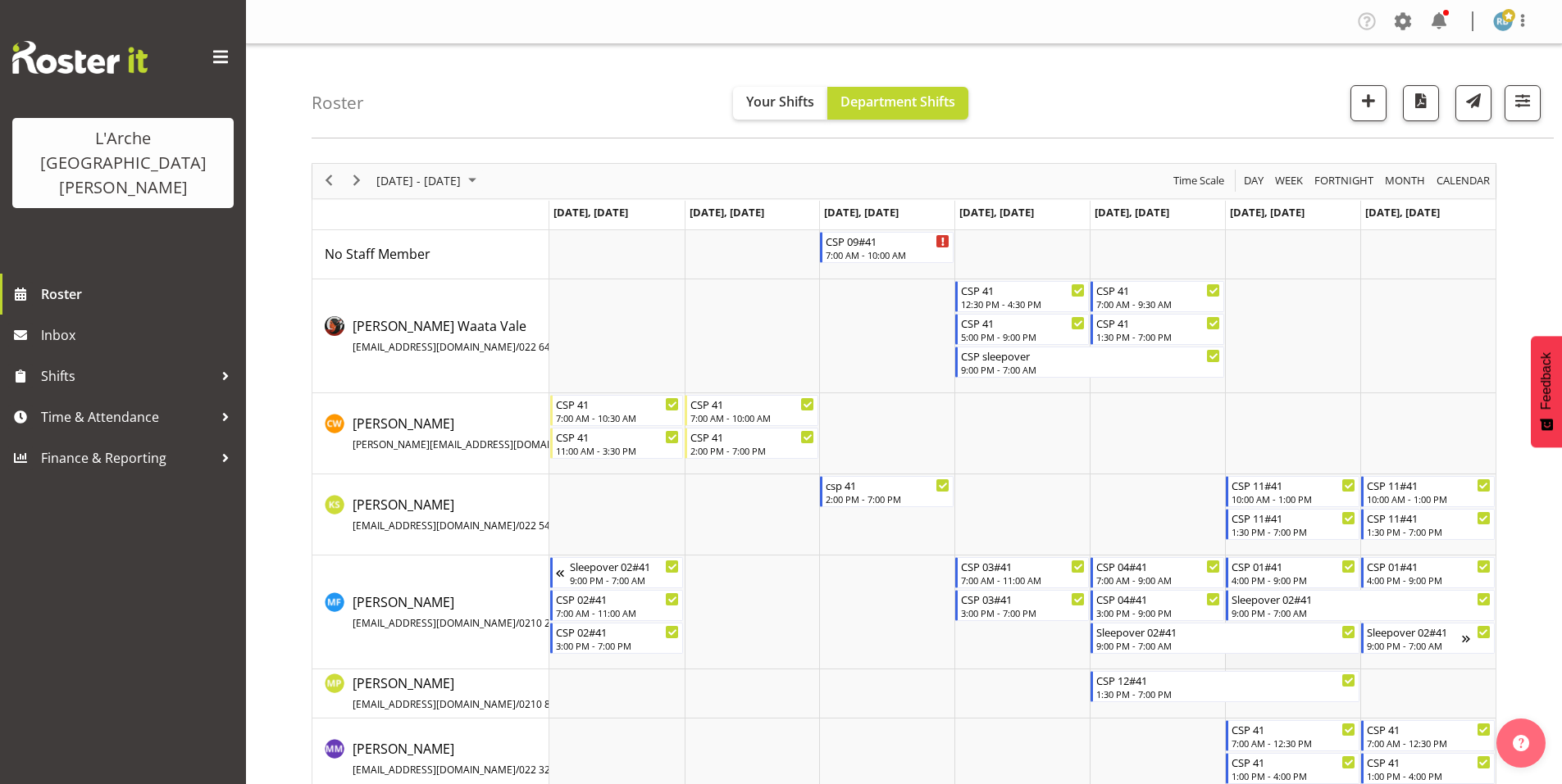
click at [1279, 650] on td "Timeline Week of October 9, 2025" at bounding box center [1292, 612] width 136 height 114
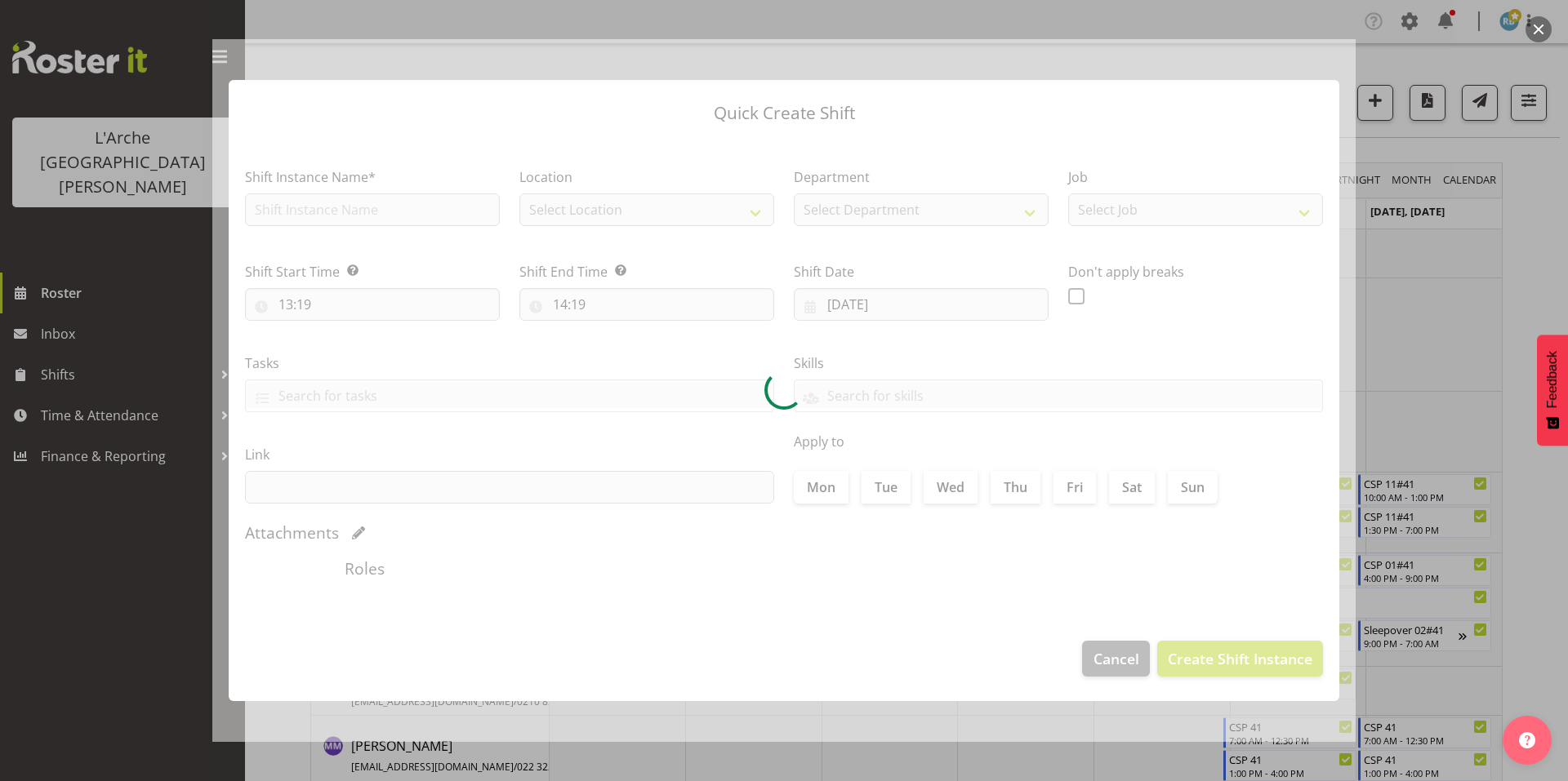
type input "11/10/2025"
checkbox input "true"
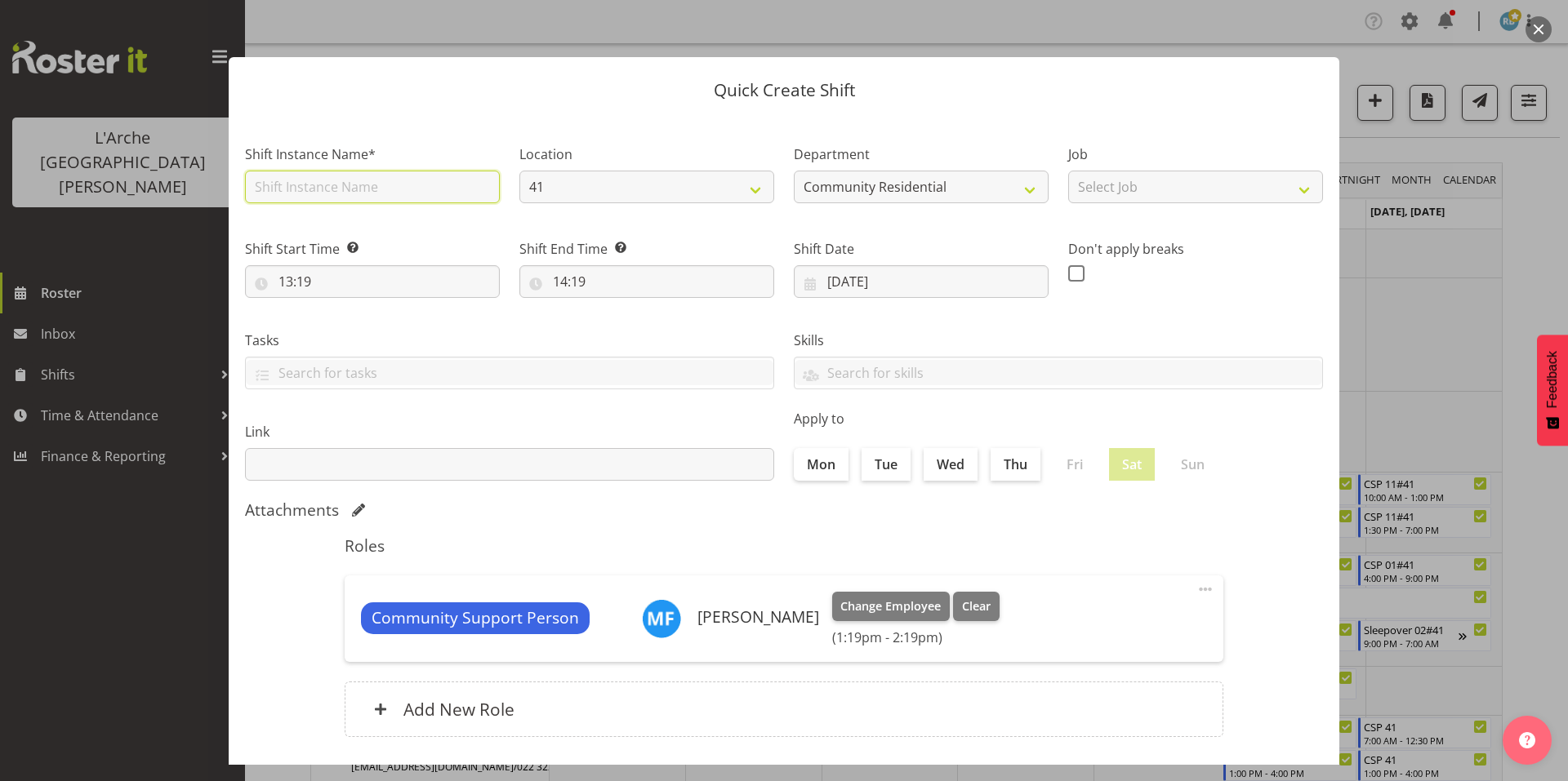
click at [442, 173] on input "text" at bounding box center [373, 187] width 255 height 33
type input "CSP 01#41"
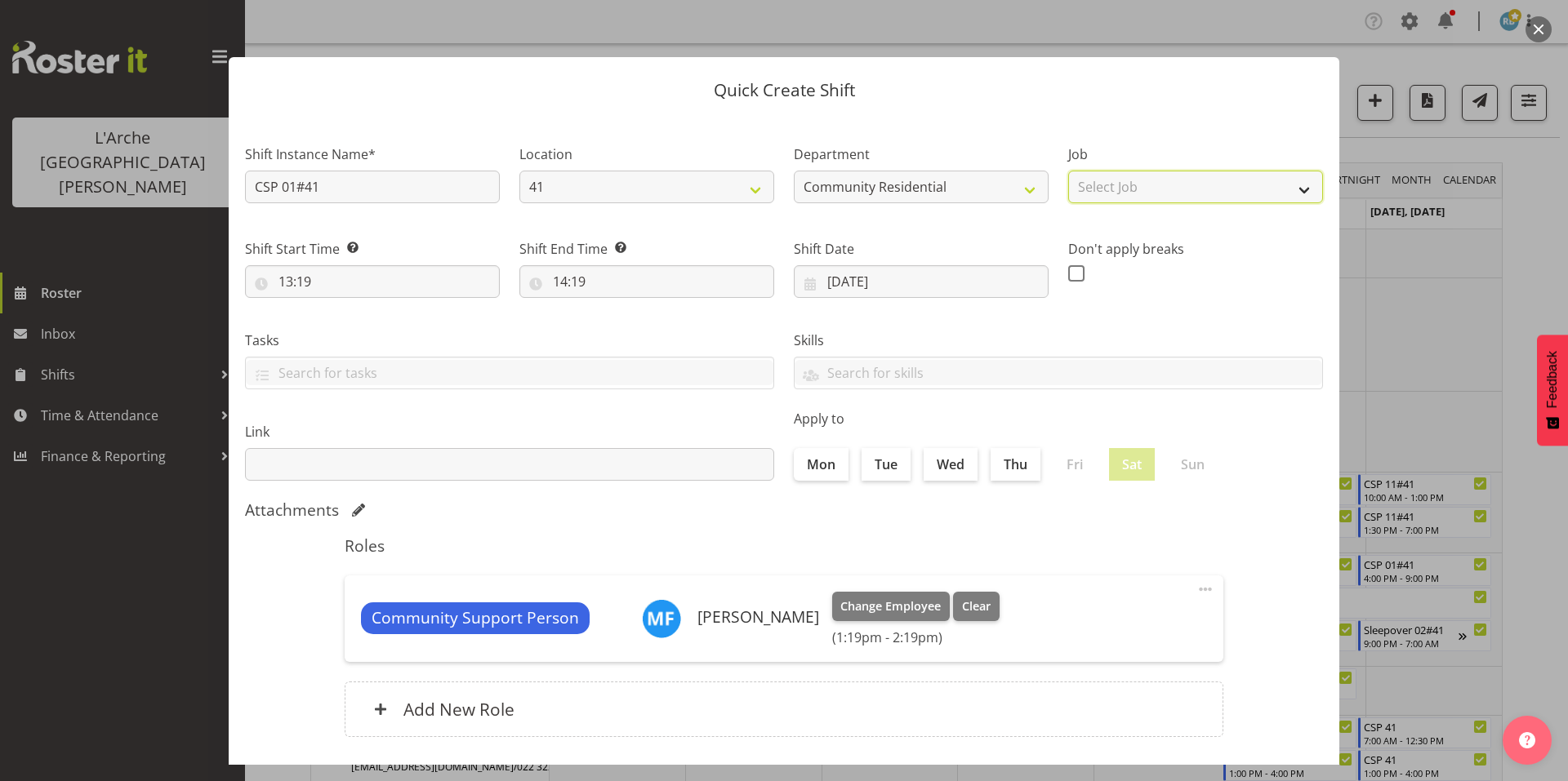
click at [1090, 179] on select "Select Job Accounts Admin Art Coordinator Community Leader Community Support Pe…" at bounding box center [1195, 187] width 255 height 33
select select "2"
click at [1068, 170] on select "Select Job Accounts Admin Art Coordinator Community Leader Community Support Pe…" at bounding box center [1195, 187] width 255 height 33
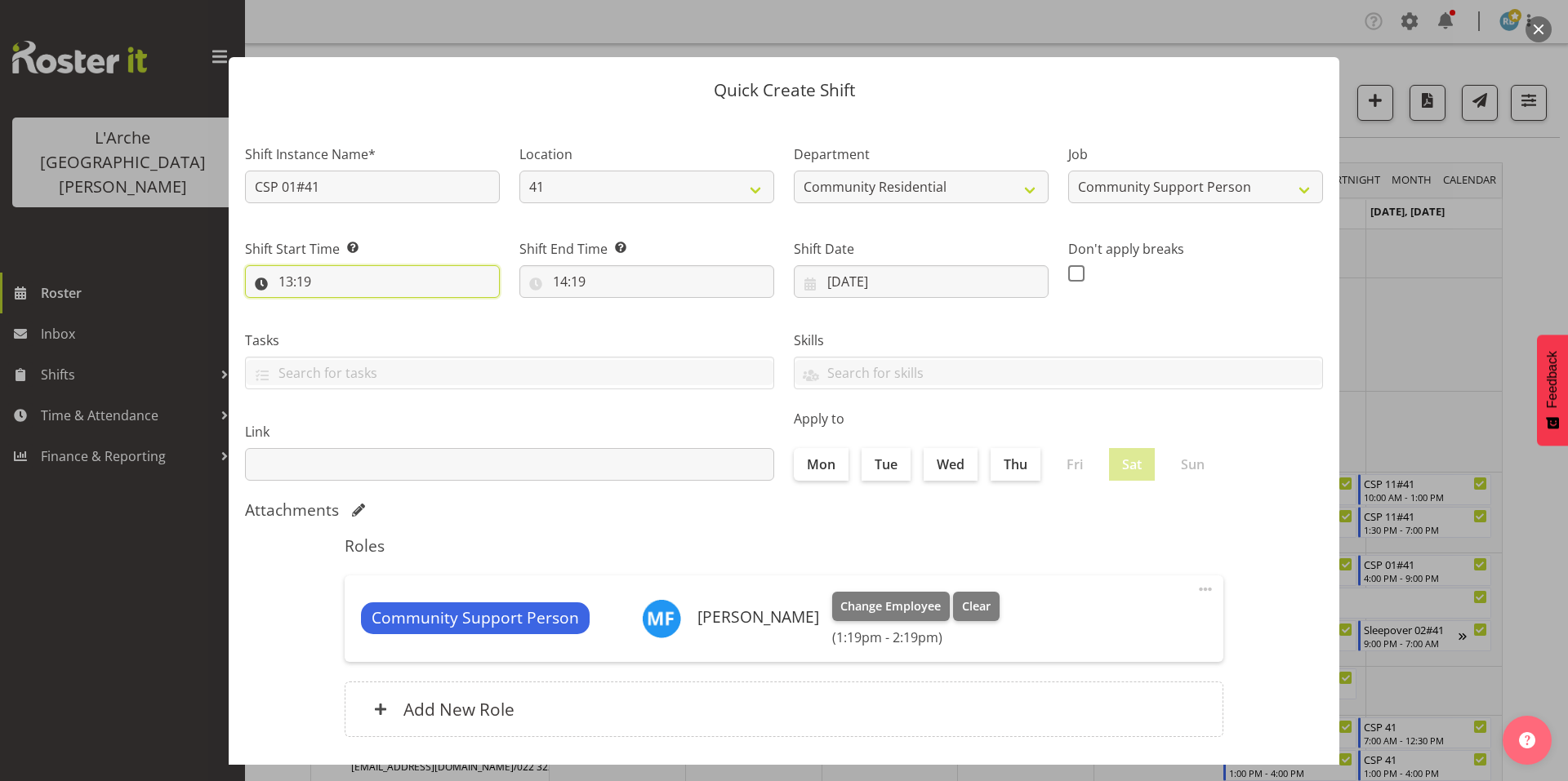
click at [415, 265] on input "13:19" at bounding box center [373, 281] width 255 height 33
click at [349, 308] on select "00 01 02 03 04 05 06 07 08 09 10 11 12 13 14 15 16 17 18 19 20 21 22 23" at bounding box center [356, 324] width 37 height 33
select select "7"
click at [342, 308] on select "00 01 02 03 04 05 06 07 08 09 10 11 12 13 14 15 16 17 18 19 20 21 22 23" at bounding box center [356, 324] width 37 height 33
type input "07:19"
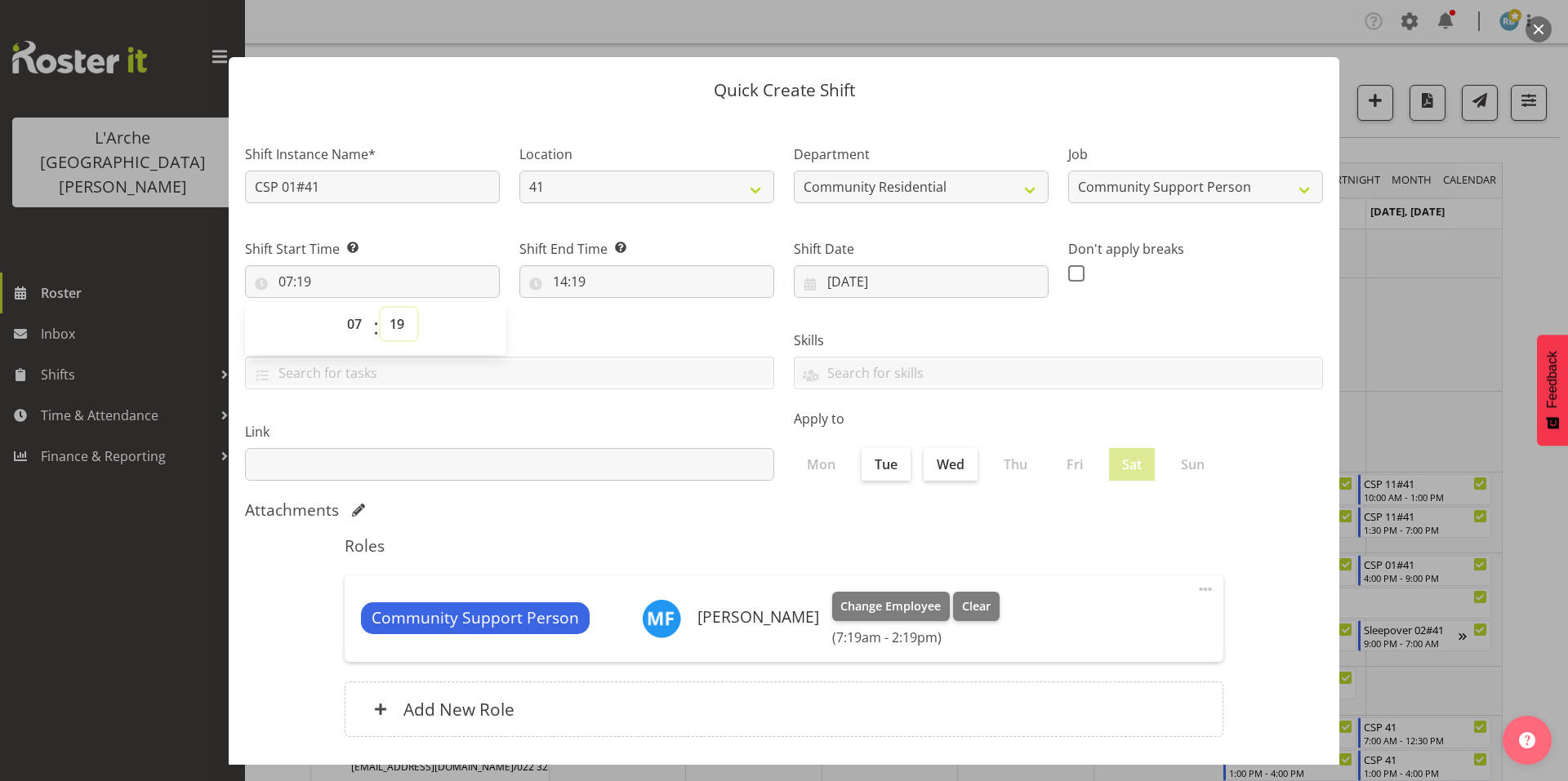
click at [398, 308] on select "00 01 02 03 04 05 06 07 08 09 10 11 12 13 14 15 16 17 18 19 20 21 22 23 24 25 2…" at bounding box center [398, 324] width 37 height 33
select select "0"
click at [380, 308] on select "00 01 02 03 04 05 06 07 08 09 10 11 12 13 14 15 16 17 18 19 20 21 22 23 24 25 2…" at bounding box center [398, 324] width 37 height 33
type input "07:00"
click at [558, 265] on input "14:19" at bounding box center [647, 281] width 255 height 33
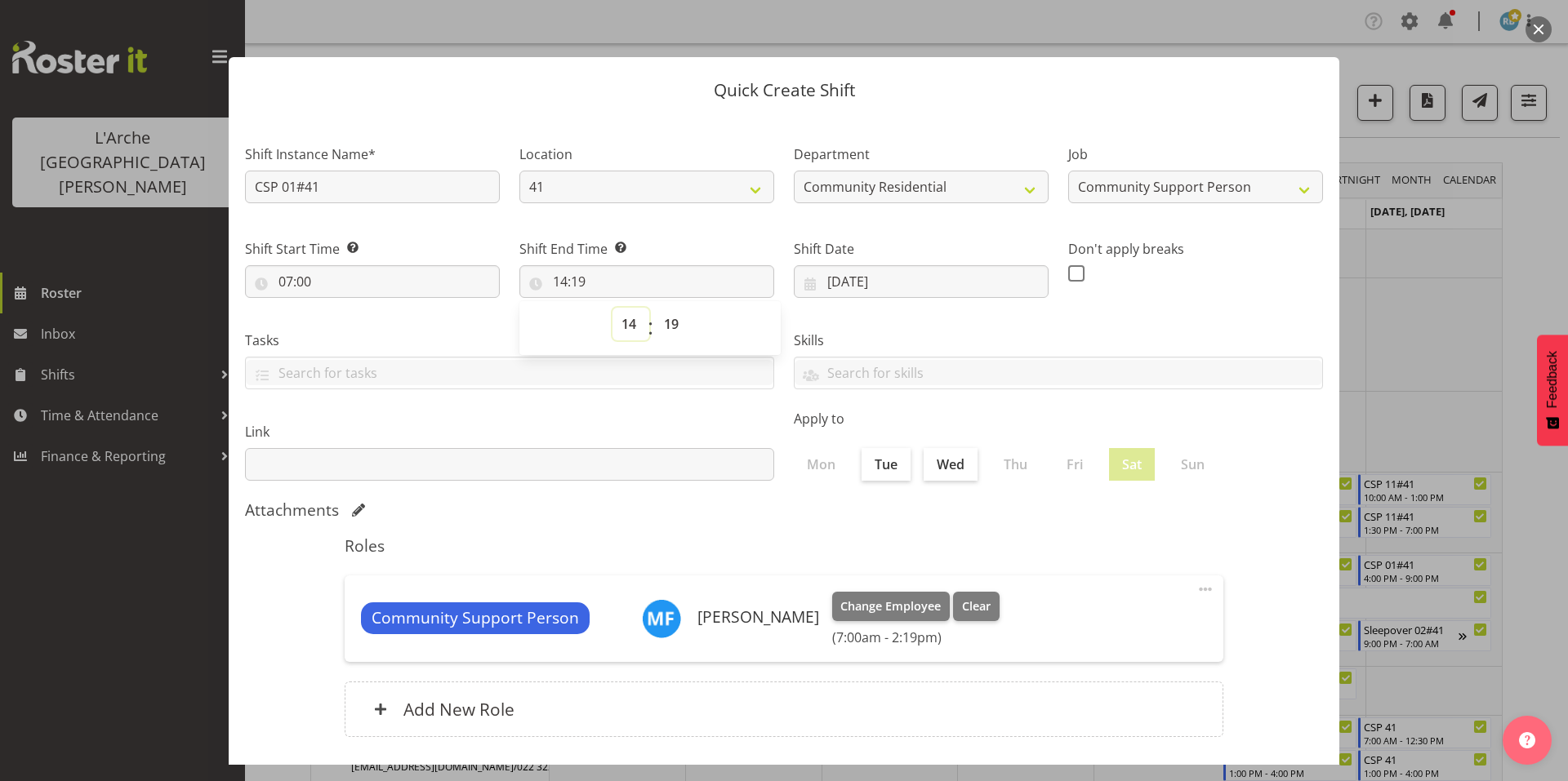
click at [633, 308] on select "00 01 02 03 04 05 06 07 08 09 10 11 12 13 14 15 16 17 18 19 20 21 22 23" at bounding box center [631, 324] width 37 height 33
select select "10"
click at [613, 308] on select "00 01 02 03 04 05 06 07 08 09 10 11 12 13 14 15 16 17 18 19 20 21 22 23" at bounding box center [631, 324] width 37 height 33
type input "10:19"
click at [666, 310] on select "00 01 02 03 04 05 06 07 08 09 10 11 12 13 14 15 16 17 18 19 20 21 22 23 24 25 2…" at bounding box center [673, 324] width 37 height 33
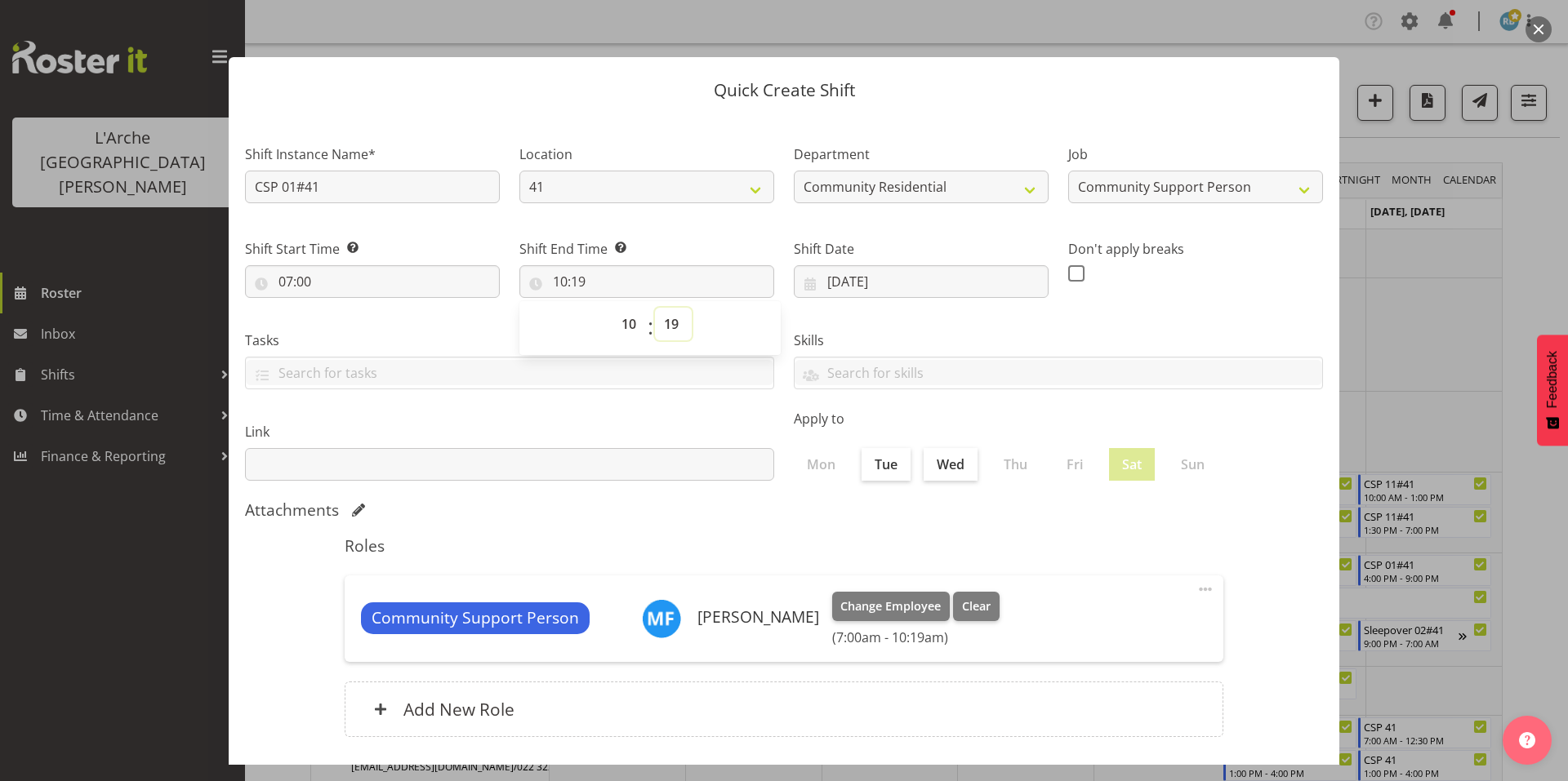
click at [666, 312] on select "00 01 02 03 04 05 06 07 08 09 10 11 12 13 14 15 16 17 18 19 20 21 22 23 24 25 2…" at bounding box center [673, 324] width 37 height 33
select select "0"
click at [655, 308] on select "00 01 02 03 04 05 06 07 08 09 10 11 12 13 14 15 16 17 18 19 20 21 22 23 24 25 2…" at bounding box center [673, 324] width 37 height 33
type input "10:00"
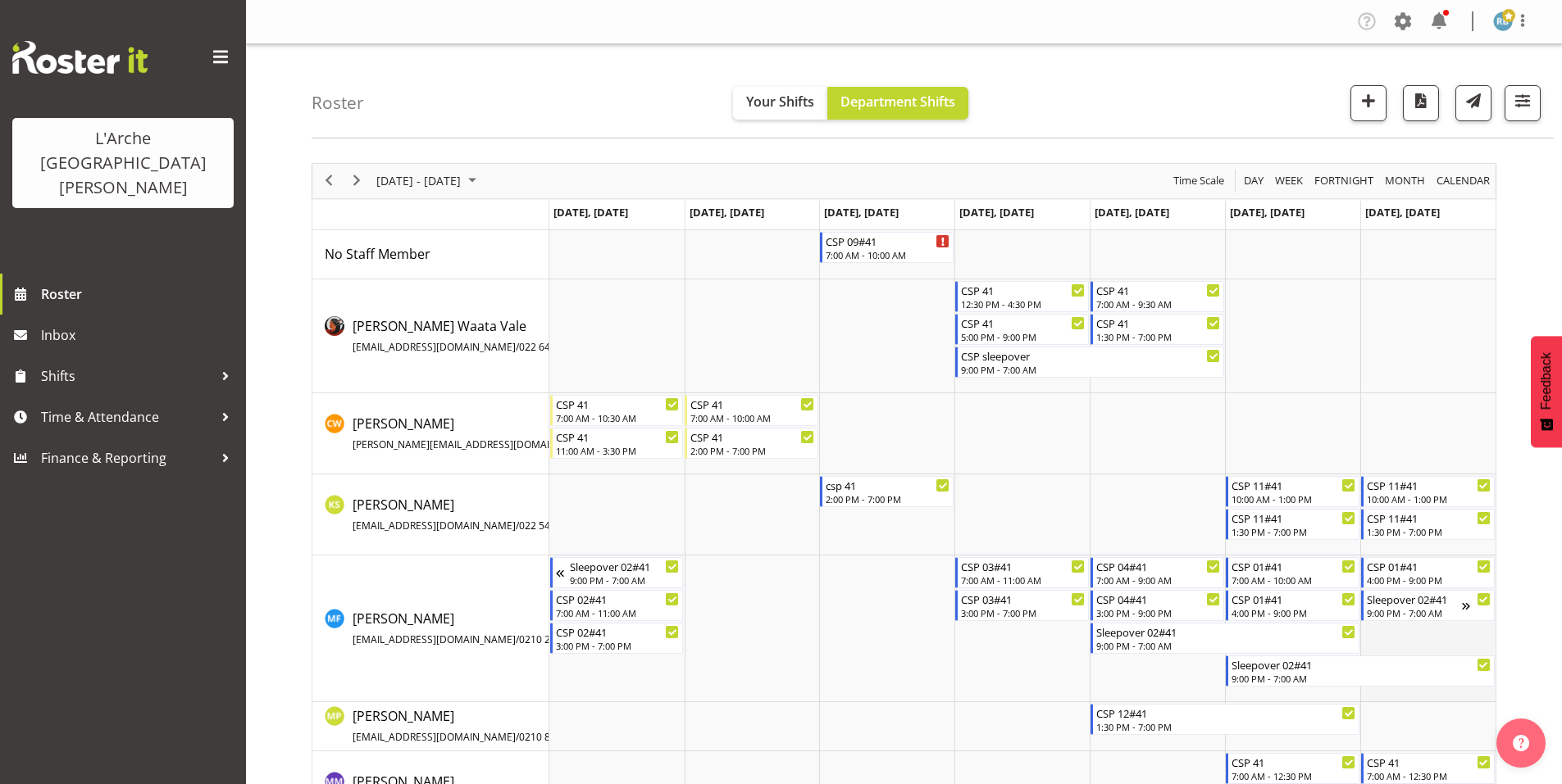
click at [1399, 629] on td "Timeline Week of October 9, 2025" at bounding box center [1427, 629] width 136 height 147
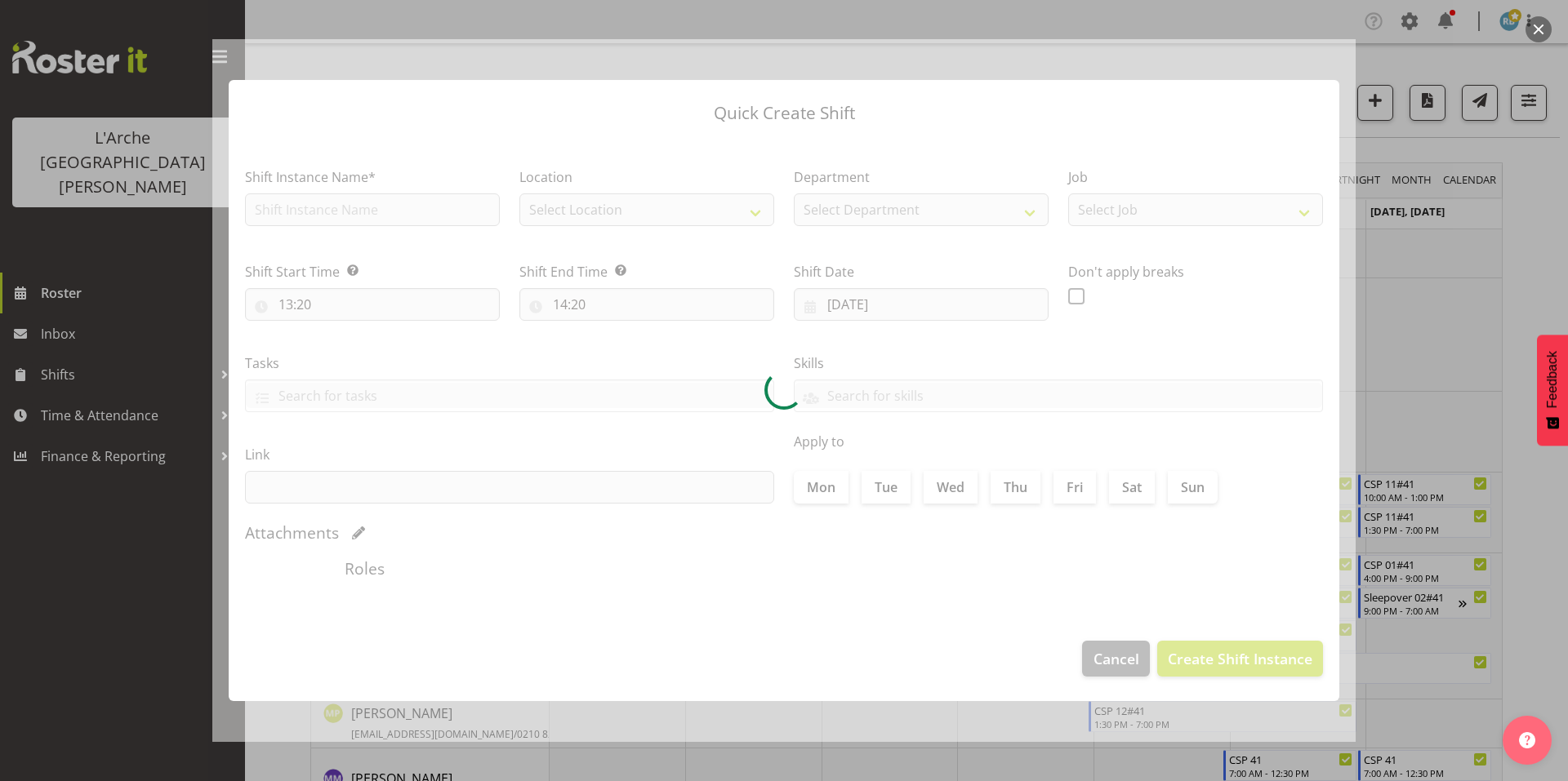
type input "12/10/2025"
checkbox input "true"
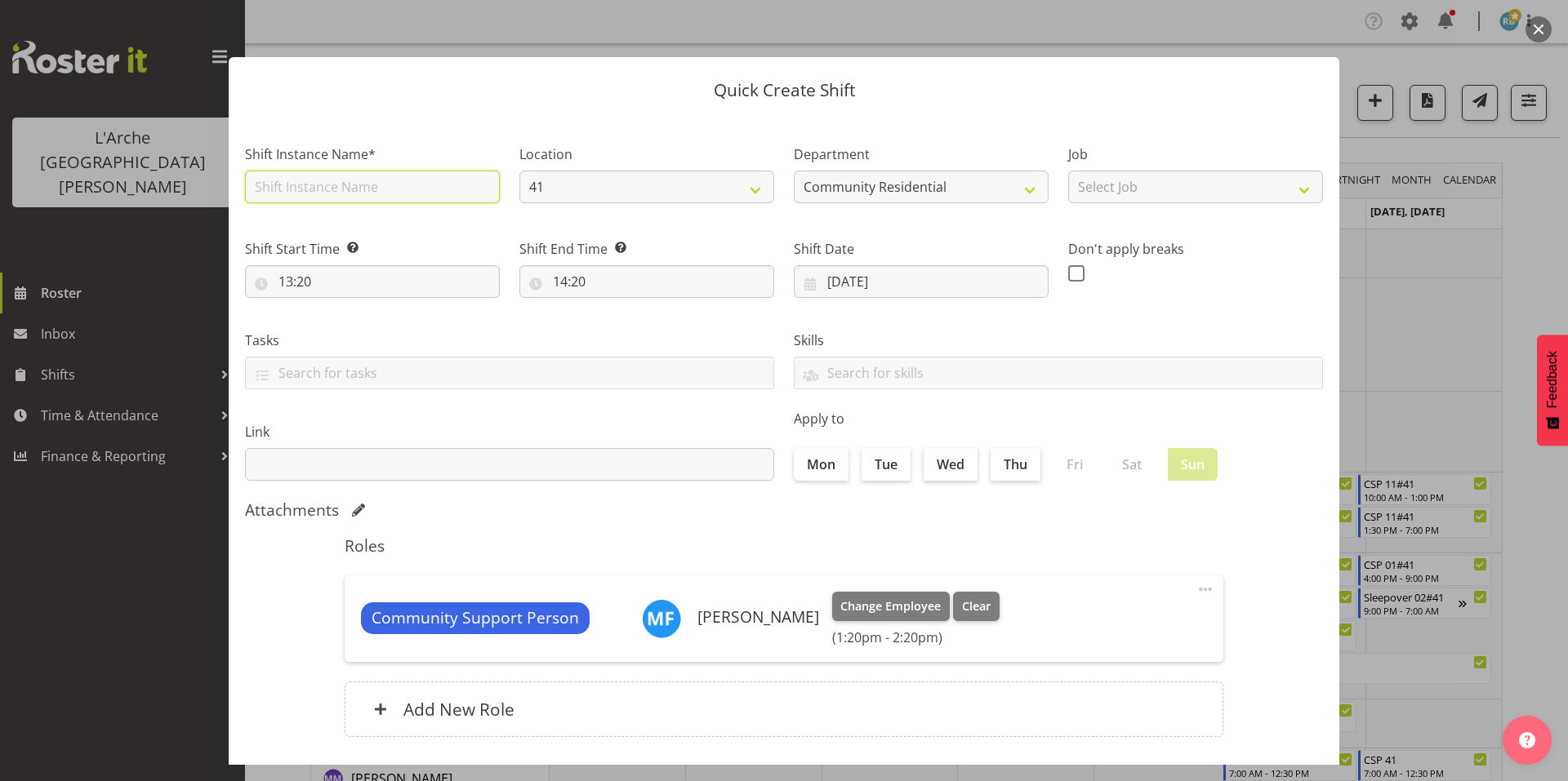
click at [406, 184] on input "text" at bounding box center [373, 187] width 255 height 33
type input "CSP 01#41"
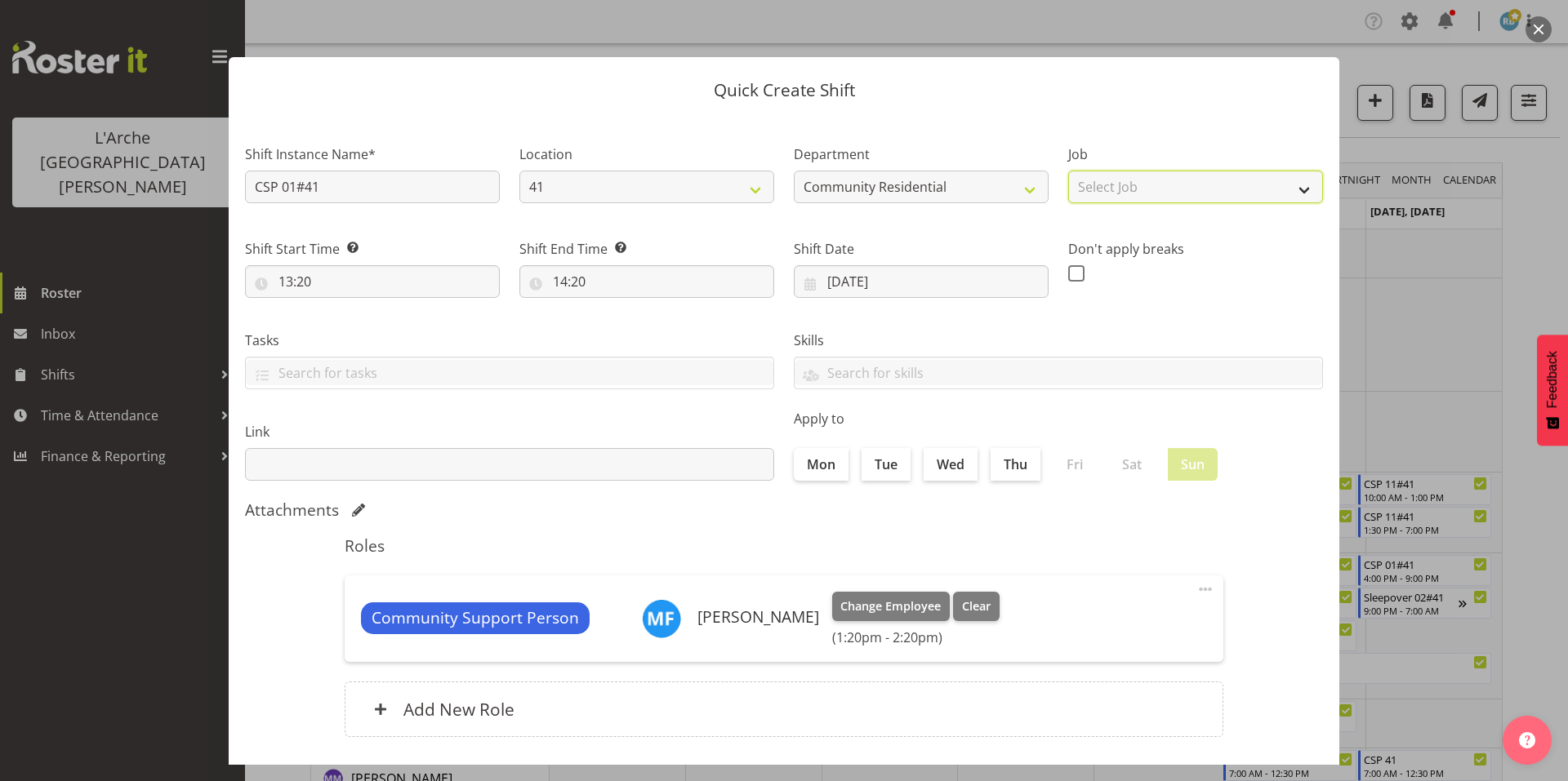
click at [1154, 175] on select "Select Job Accounts Admin Art Coordinator Community Leader Community Support Pe…" at bounding box center [1195, 187] width 255 height 33
select select "2"
click at [1068, 170] on select "Select Job Accounts Admin Art Coordinator Community Leader Community Support Pe…" at bounding box center [1195, 187] width 255 height 33
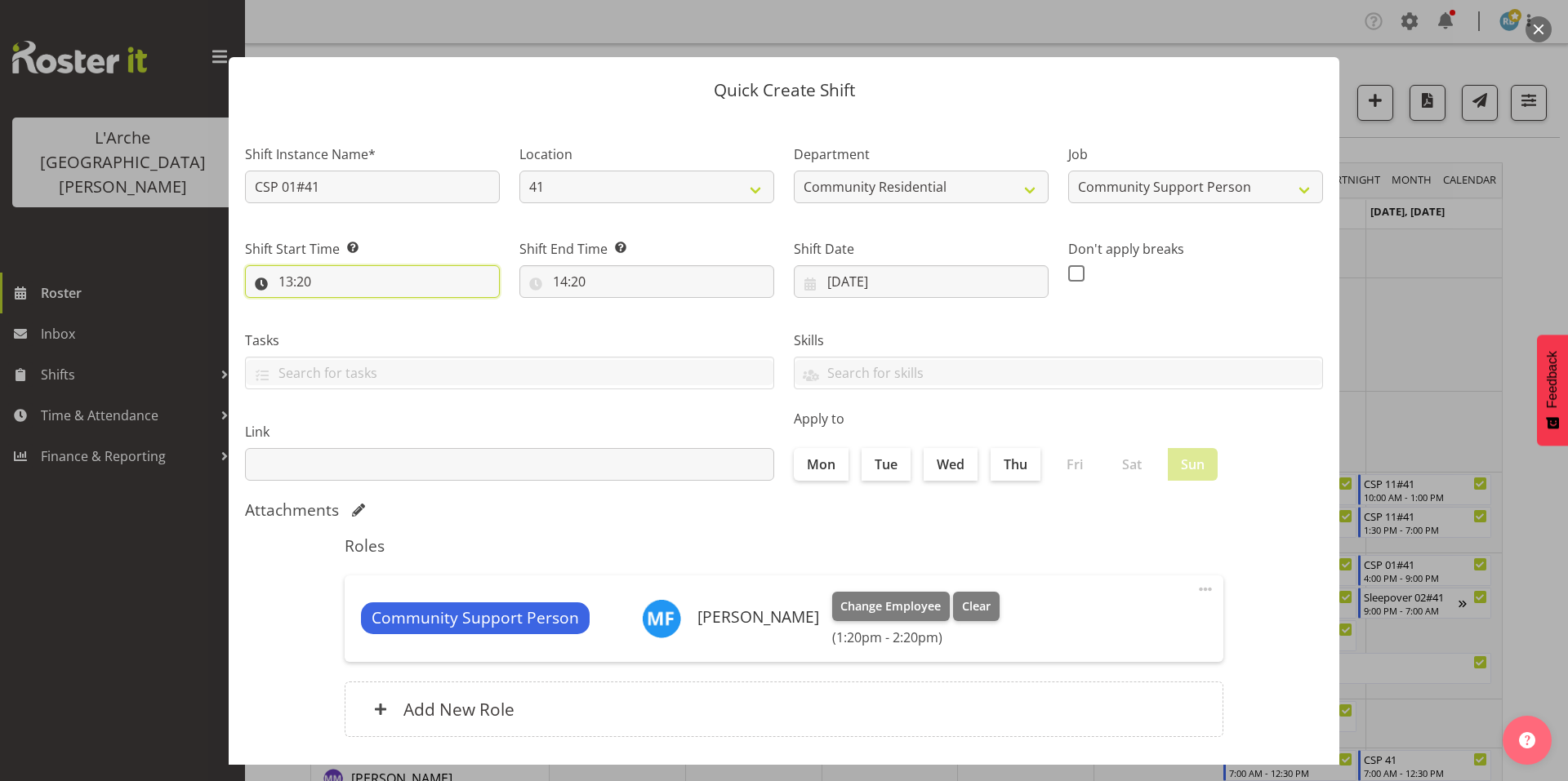
click at [472, 265] on input "13:20" at bounding box center [373, 281] width 255 height 33
click at [361, 308] on select "00 01 02 03 04 05 06 07 08 09 10 11 12 13 14 15 16 17 18 19 20 21 22 23" at bounding box center [356, 324] width 37 height 33
select select "7"
click at [342, 308] on select "00 01 02 03 04 05 06 07 08 09 10 11 12 13 14 15 16 17 18 19 20 21 22 23" at bounding box center [356, 324] width 37 height 33
type input "07:20"
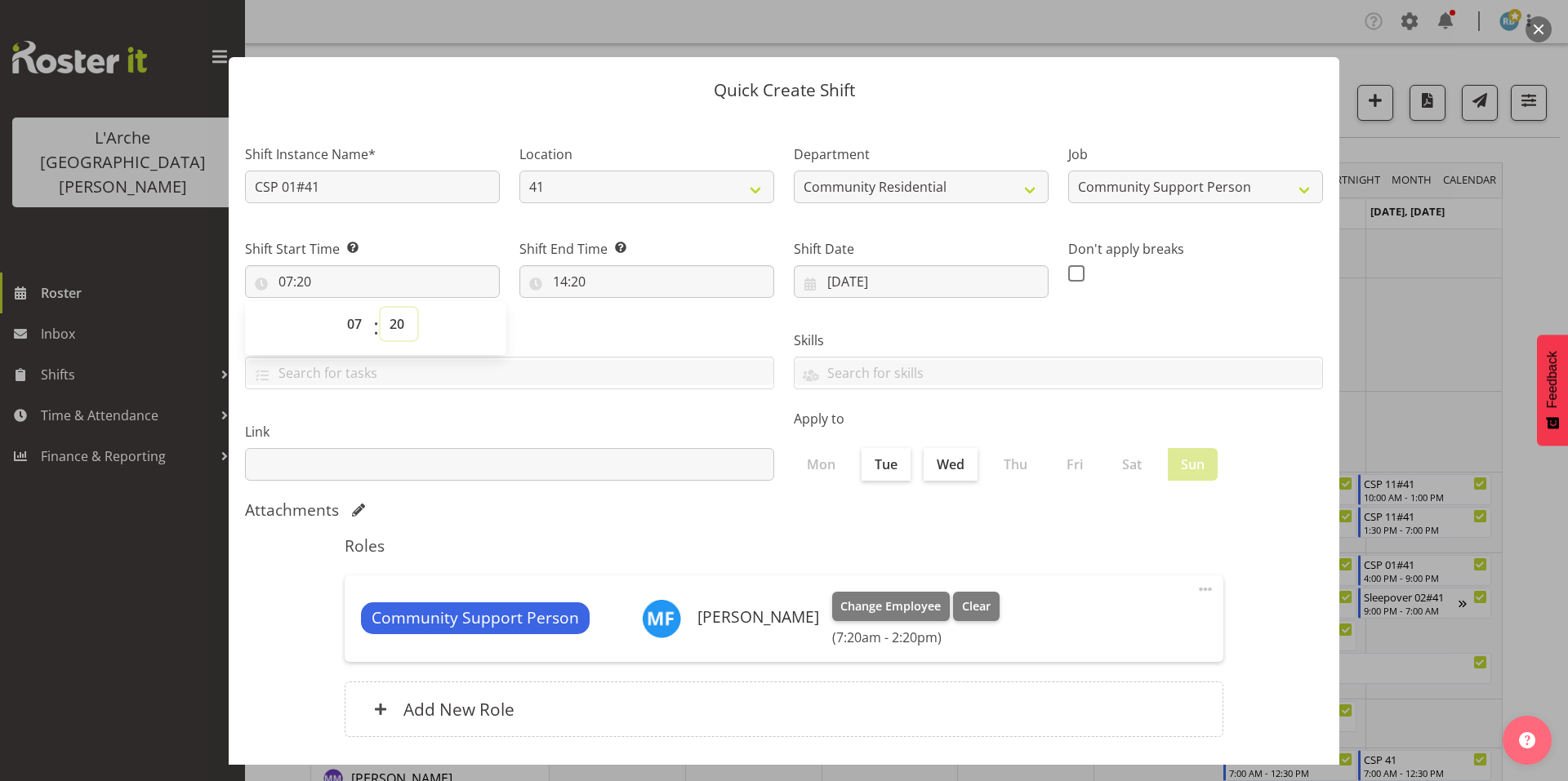
click at [395, 308] on select "00 01 02 03 04 05 06 07 08 09 10 11 12 13 14 15 16 17 18 19 20 21 22 23 24 25 2…" at bounding box center [398, 324] width 37 height 33
select select "0"
click at [380, 308] on select "00 01 02 03 04 05 06 07 08 09 10 11 12 13 14 15 16 17 18 19 20 21 22 23 24 25 2…" at bounding box center [398, 324] width 37 height 33
type input "07:00"
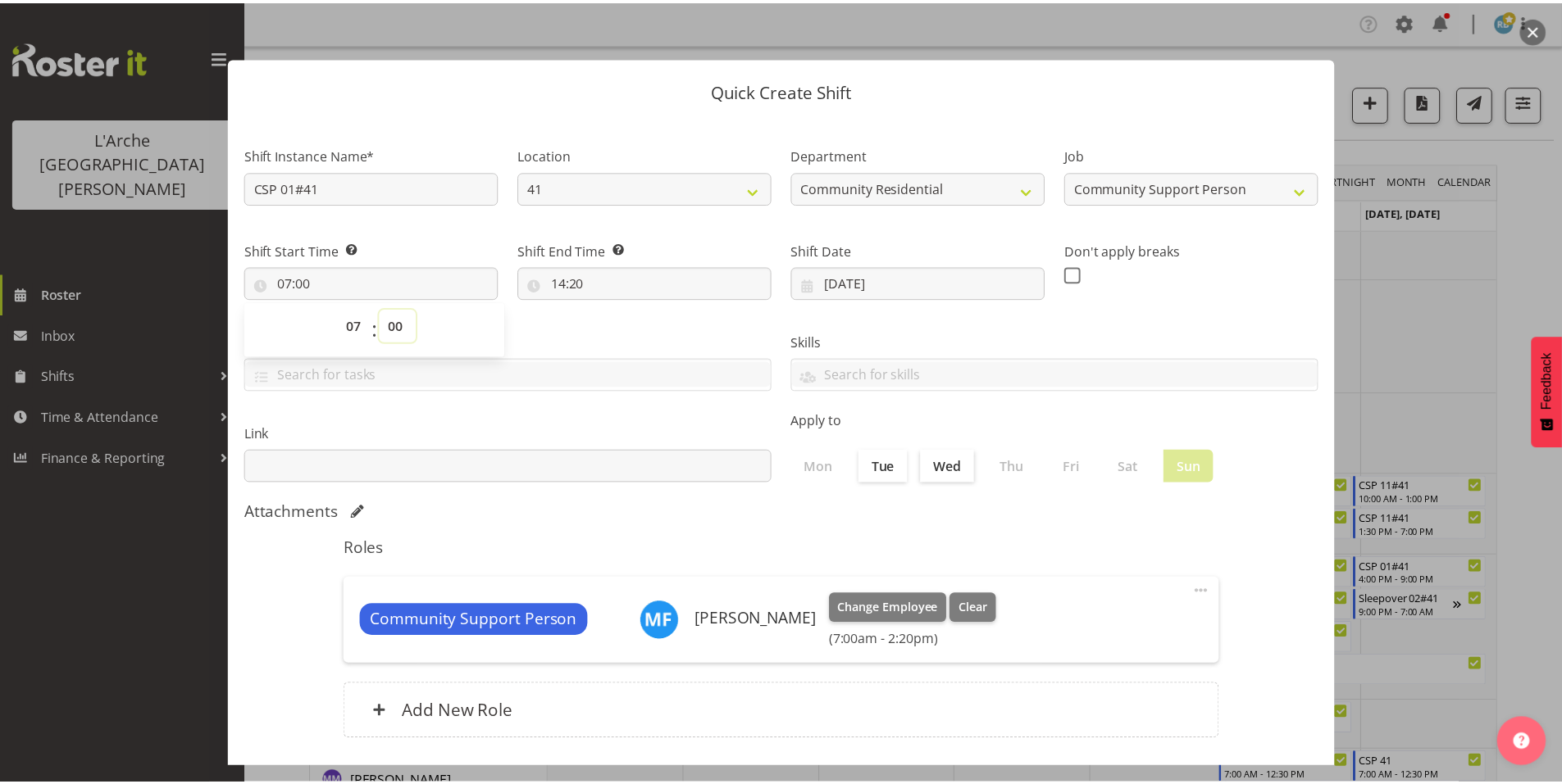
scroll to position [8, 0]
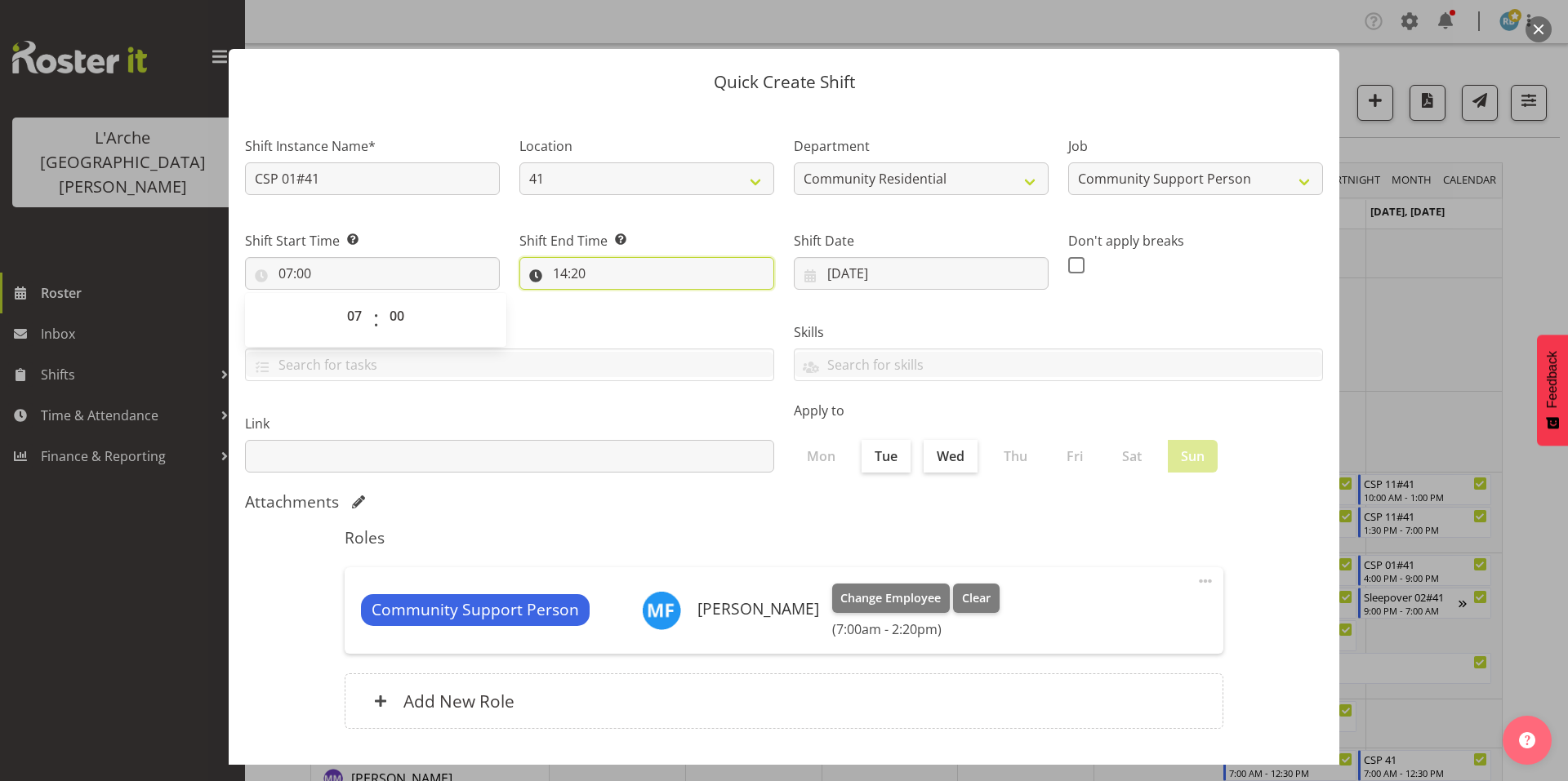
click at [582, 257] on input "14:20" at bounding box center [647, 274] width 255 height 33
click at [636, 299] on select "00 01 02 03 04 05 06 07 08 09 10 11 12 13 14 15 16 17 18 19 20 21 22 23" at bounding box center [631, 316] width 37 height 33
select select "10"
click at [613, 299] on select "00 01 02 03 04 05 06 07 08 09 10 11 12 13 14 15 16 17 18 19 20 21 22 23" at bounding box center [631, 316] width 37 height 33
type input "10:20"
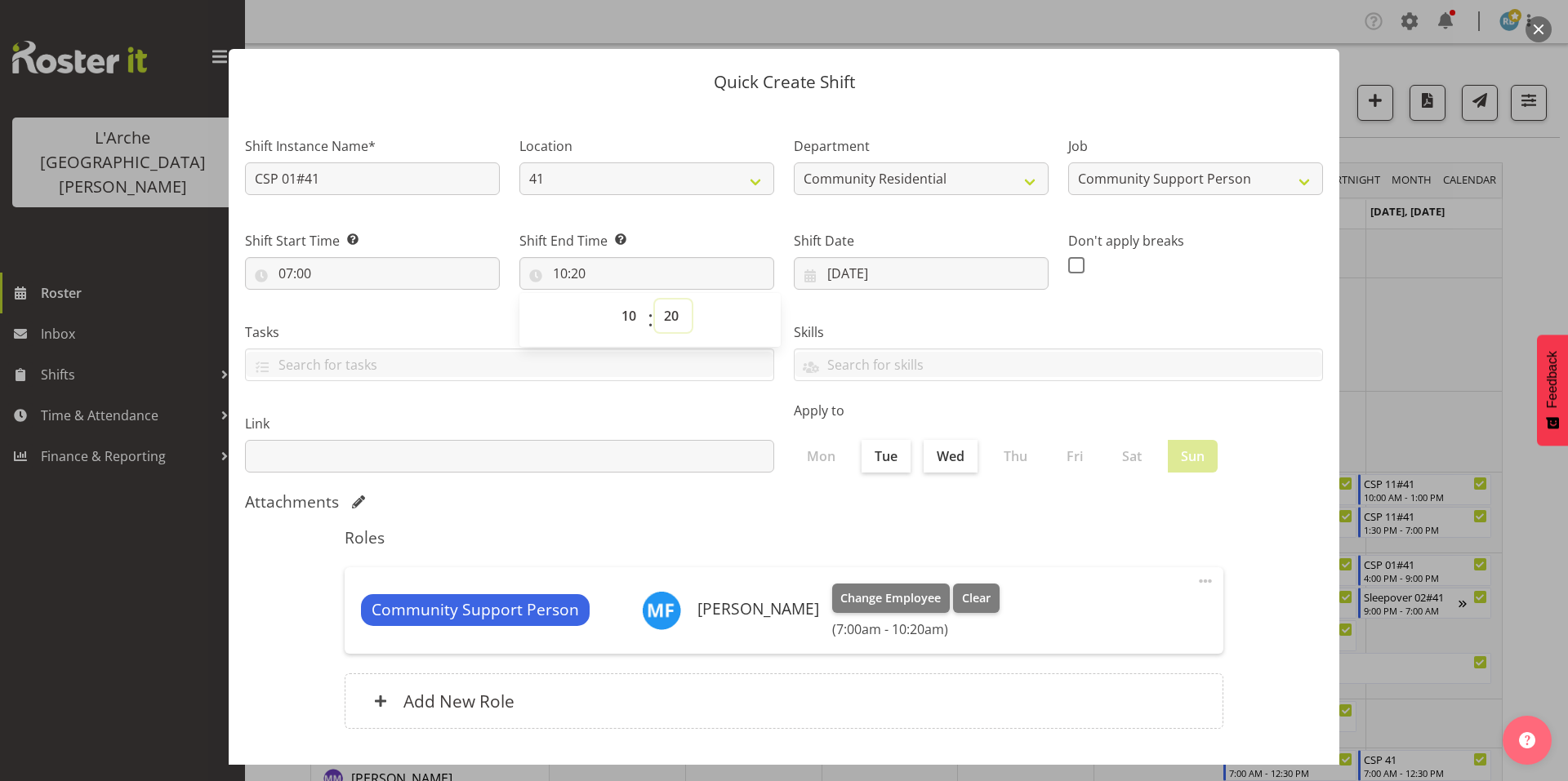
click at [665, 299] on select "00 01 02 03 04 05 06 07 08 09 10 11 12 13 14 15 16 17 18 19 20 21 22 23 24 25 2…" at bounding box center [673, 316] width 37 height 33
select select "0"
click at [655, 299] on select "00 01 02 03 04 05 06 07 08 09 10 11 12 13 14 15 16 17 18 19 20 21 22 23 24 25 2…" at bounding box center [673, 316] width 37 height 33
type input "10:00"
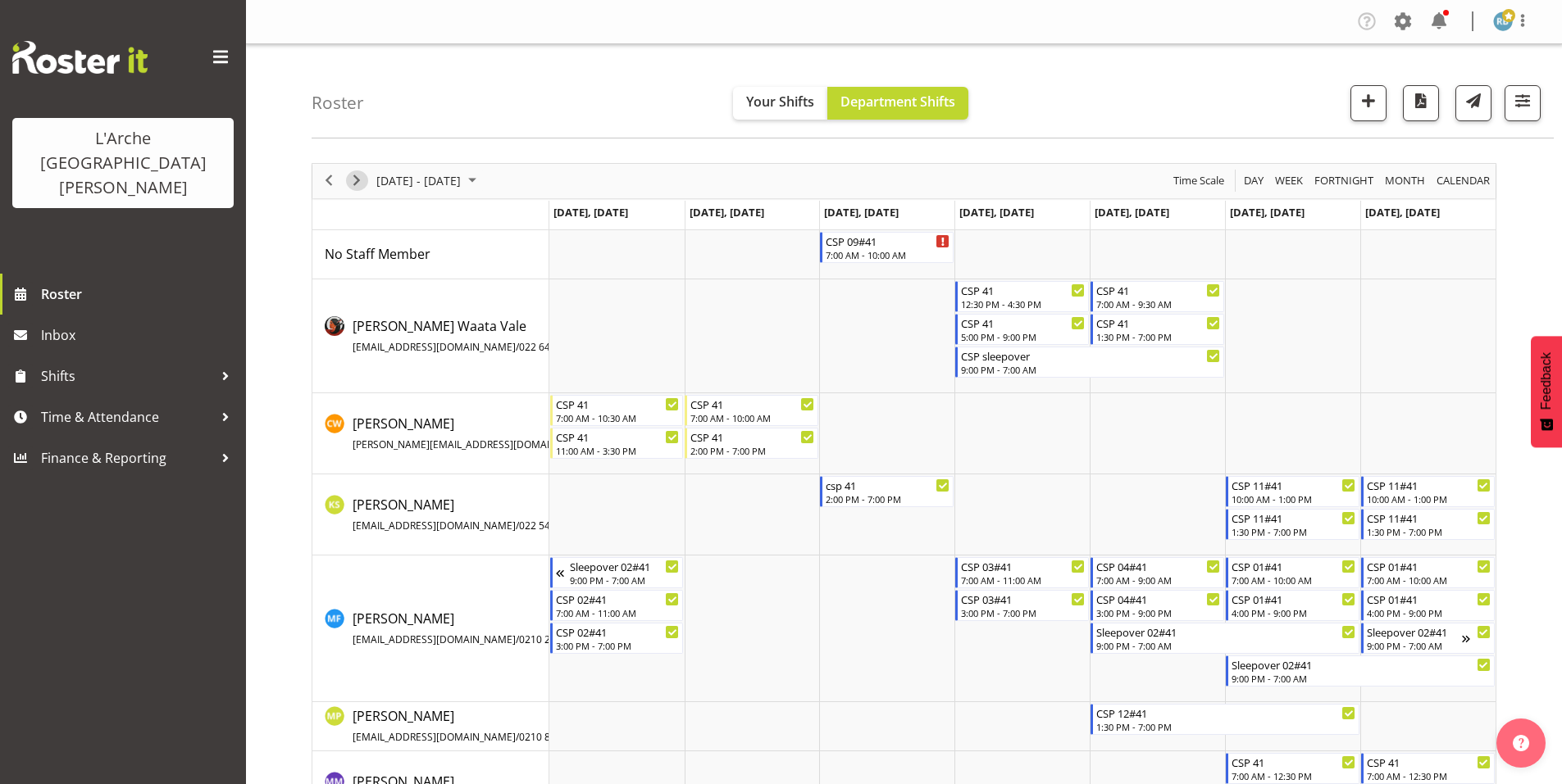
click at [351, 174] on span "Next" at bounding box center [356, 180] width 20 height 21
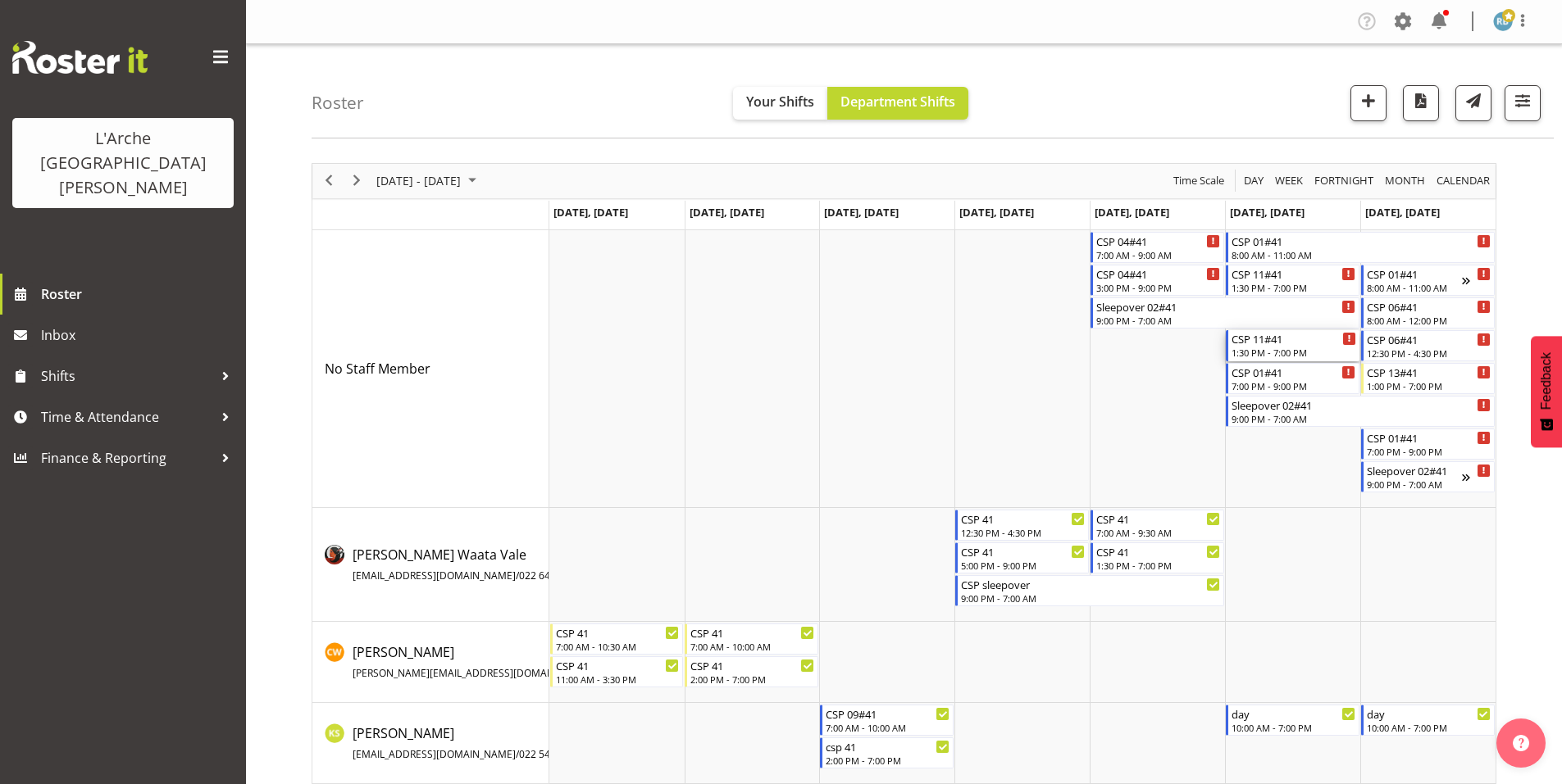
click at [1262, 345] on div "1:30 PM - 7:00 PM" at bounding box center [1293, 351] width 124 height 13
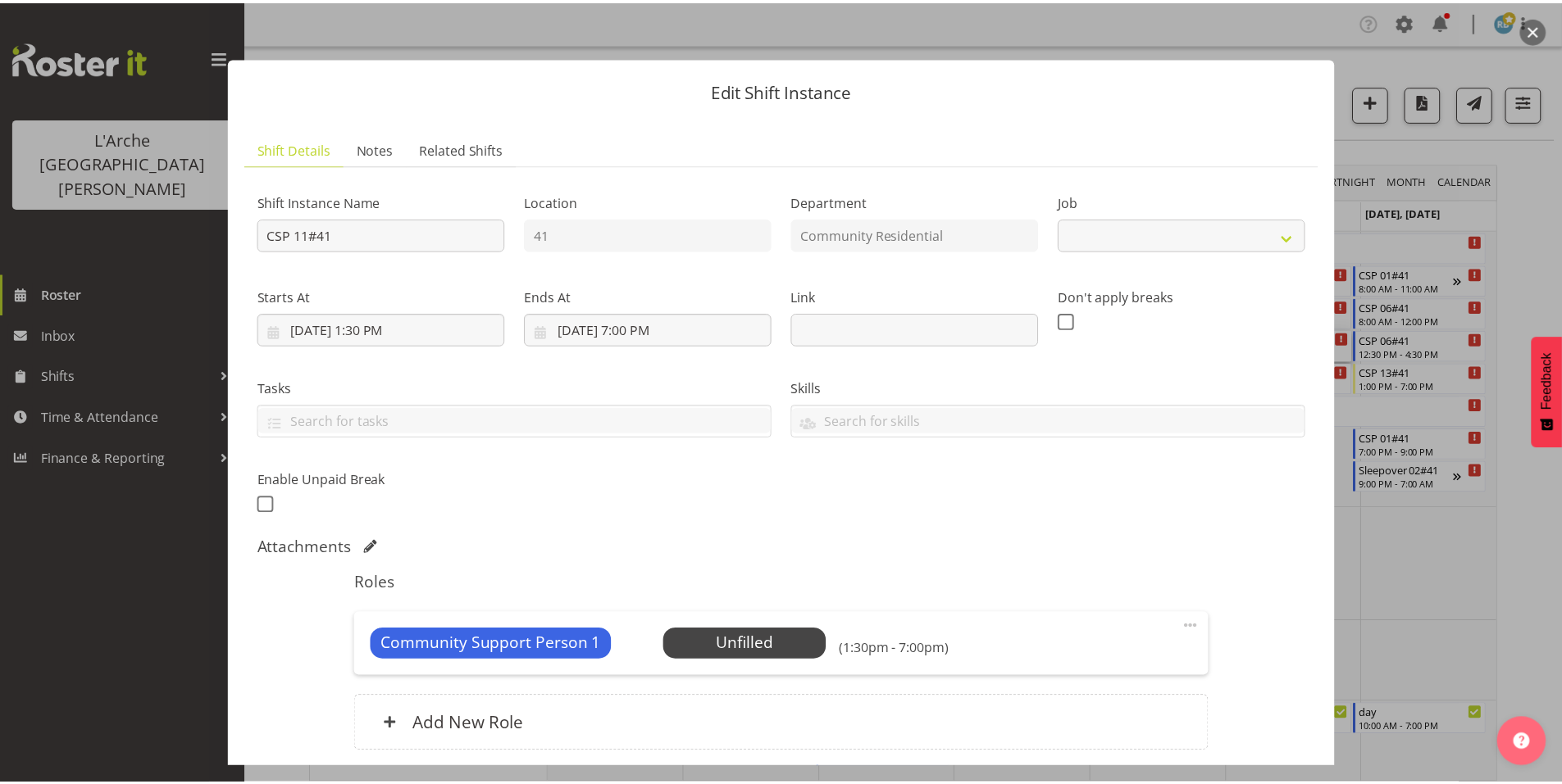
scroll to position [47, 0]
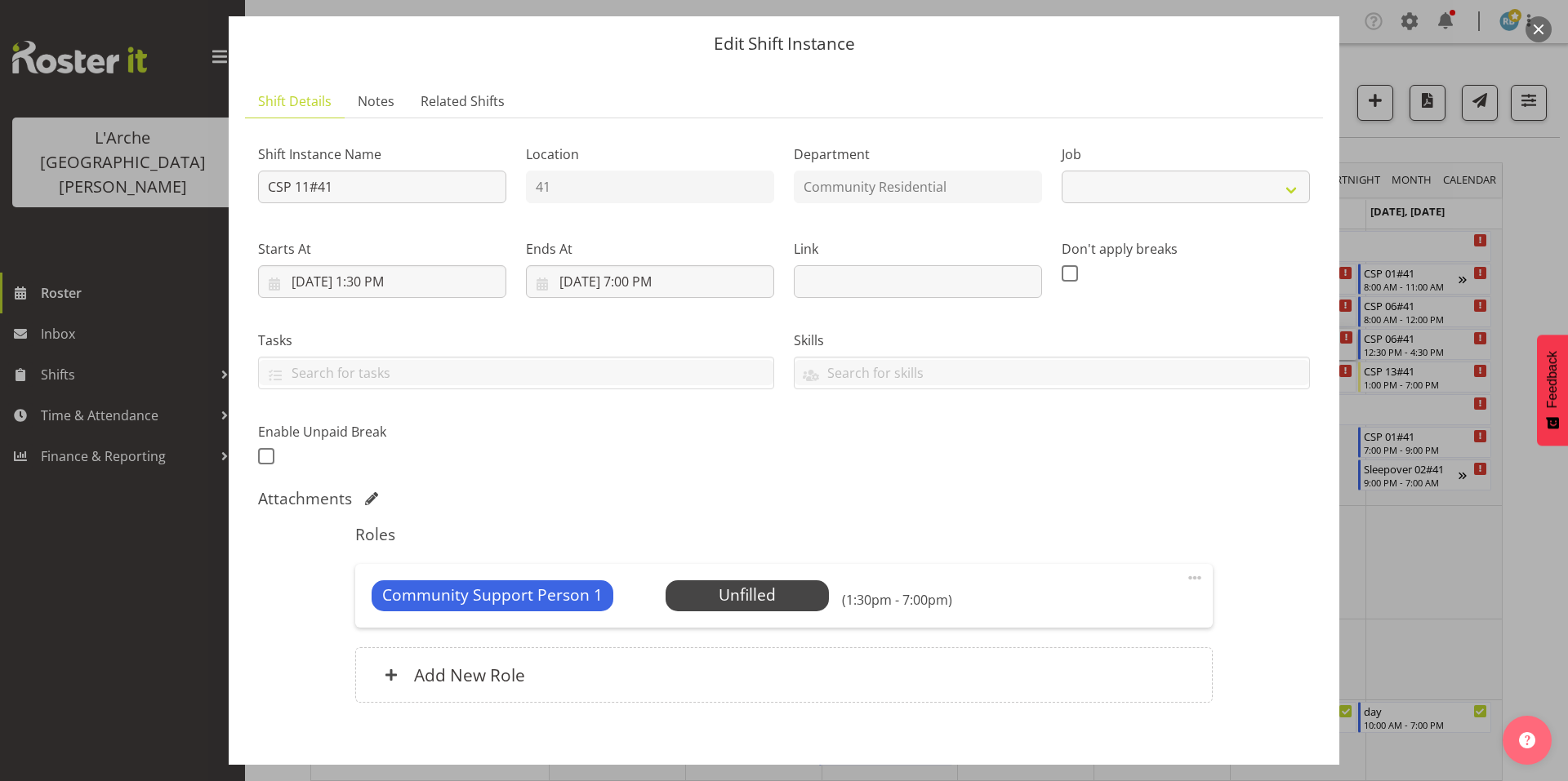
select select "2"
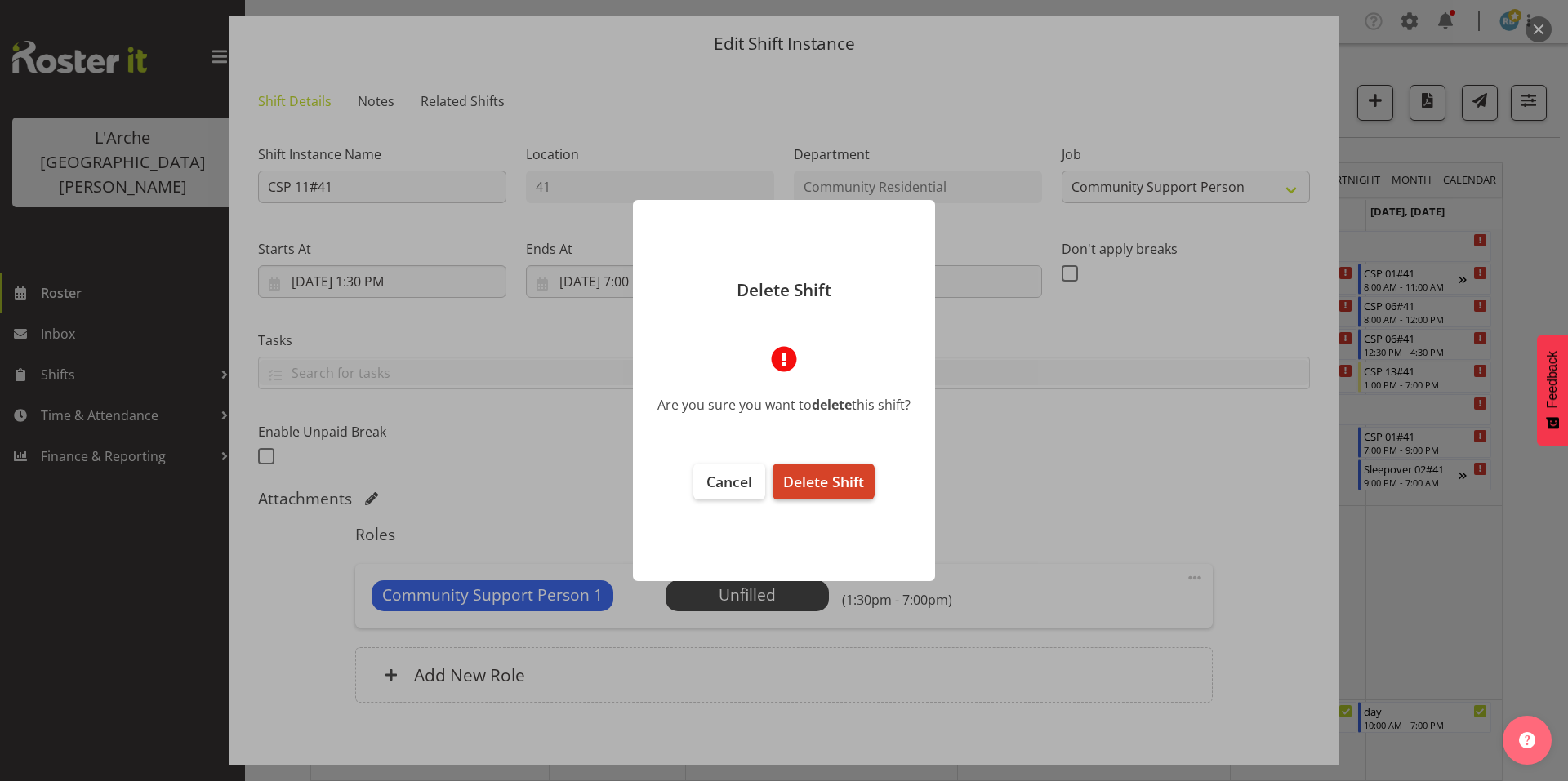
click at [832, 477] on span "Delete Shift" at bounding box center [824, 482] width 81 height 20
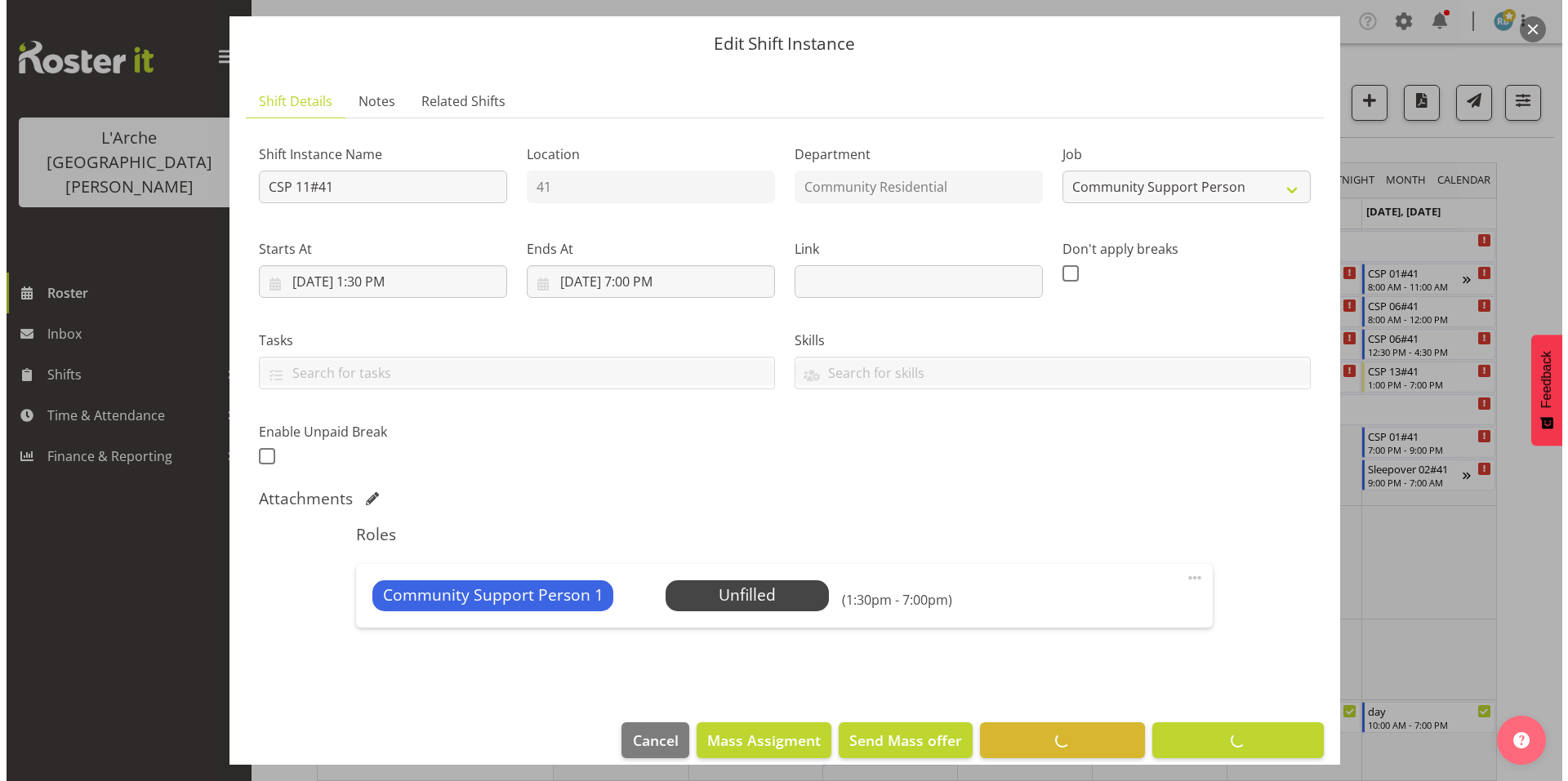
scroll to position [0, 0]
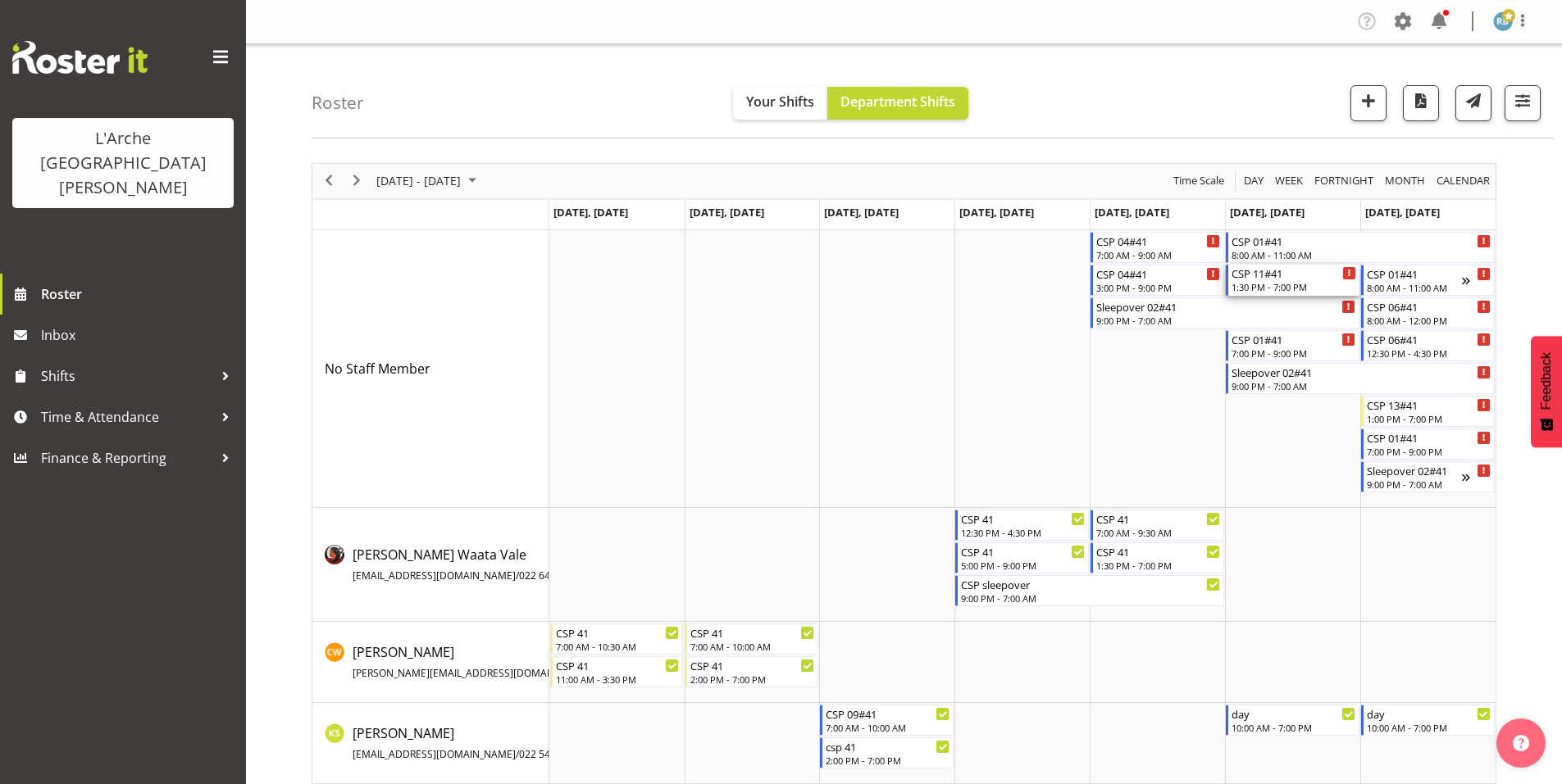
click at [1279, 272] on div "CSP 11#41 1:30 PM - 7:00 PM" at bounding box center [1293, 281] width 124 height 31
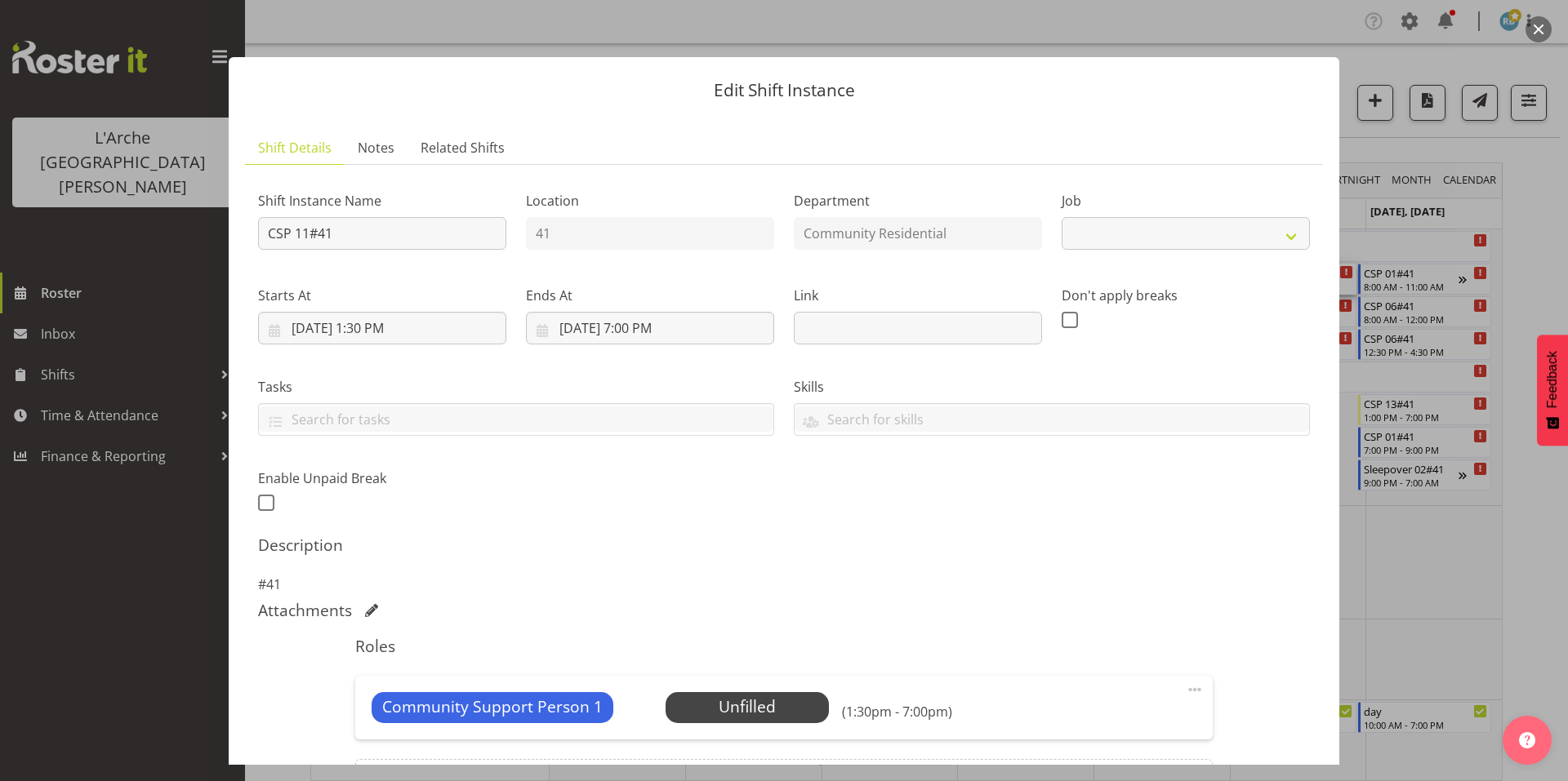
scroll to position [104, 0]
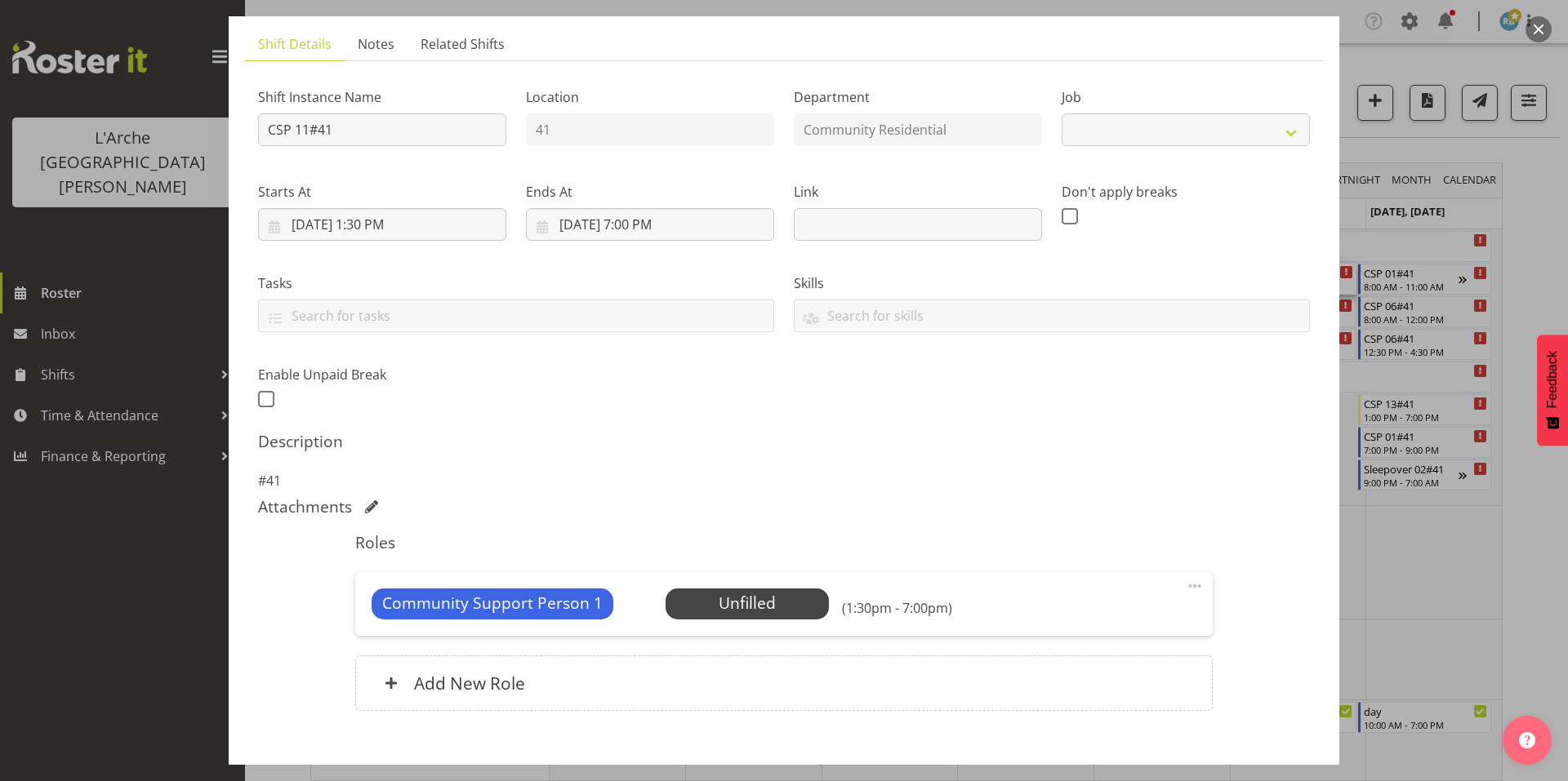
select select "3"
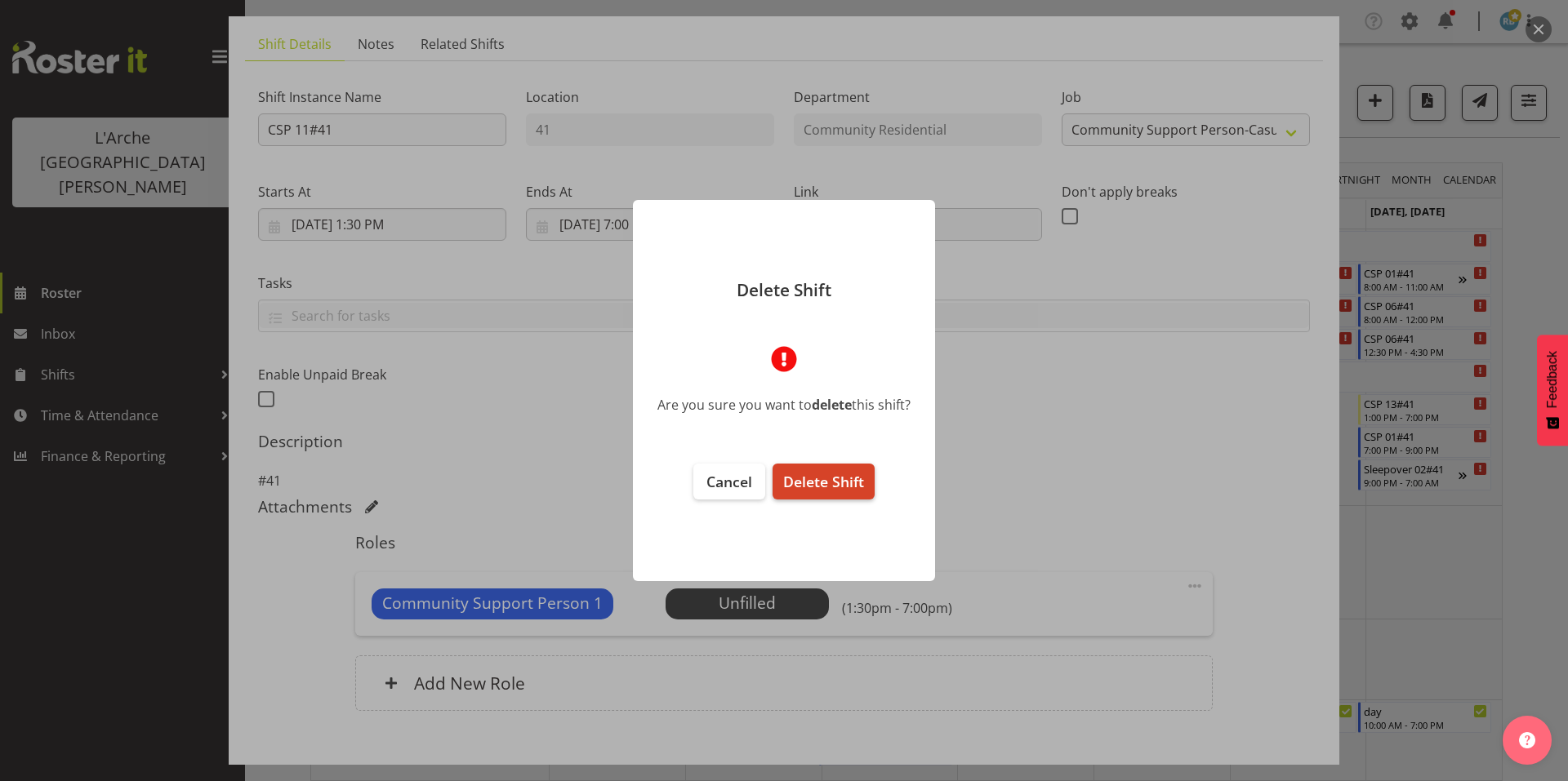
click at [820, 472] on span "Delete Shift" at bounding box center [824, 482] width 81 height 20
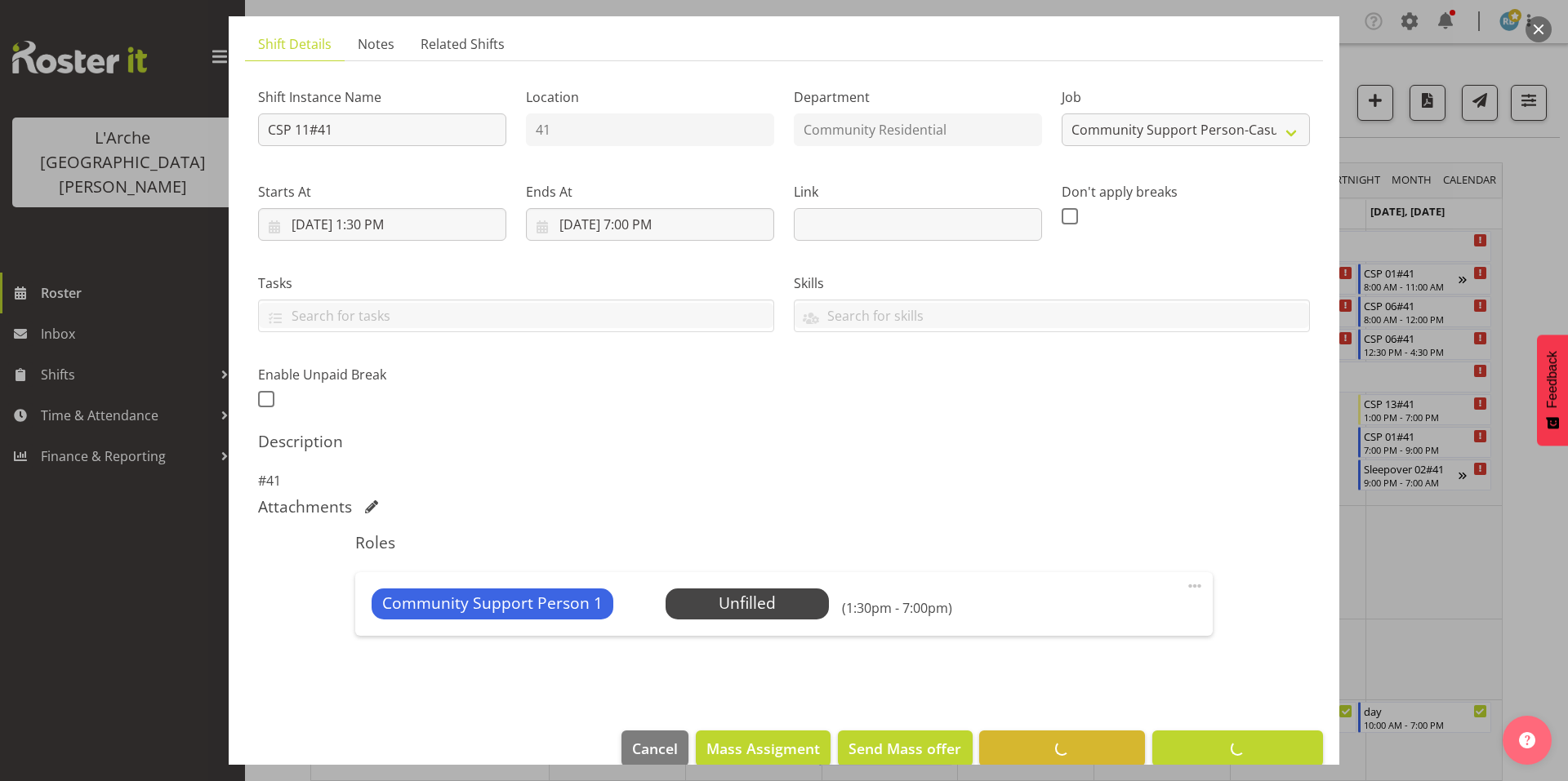
scroll to position [42, 0]
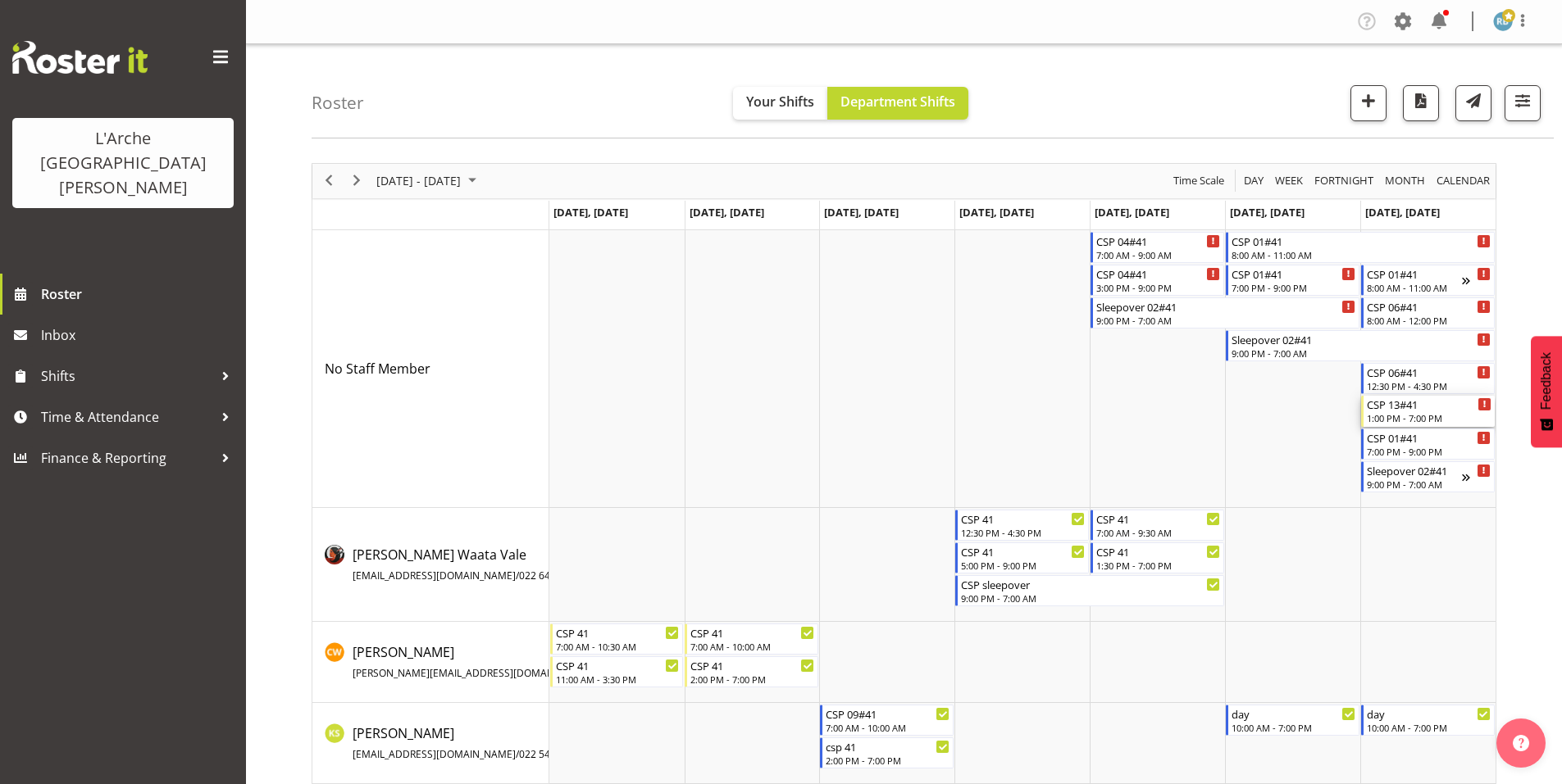
click at [1397, 411] on div "1:00 PM - 7:00 PM" at bounding box center [1429, 417] width 124 height 13
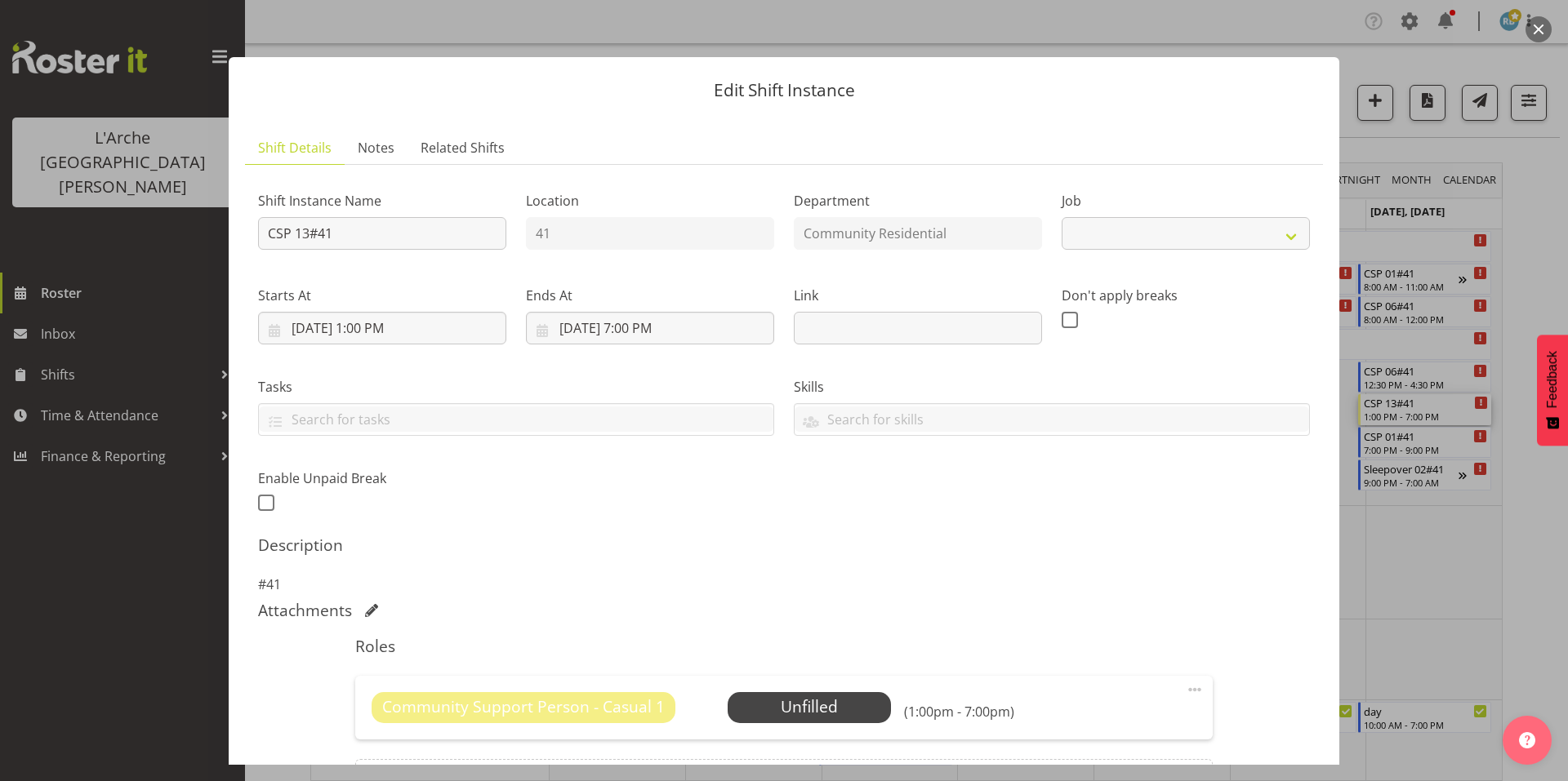
scroll to position [104, 0]
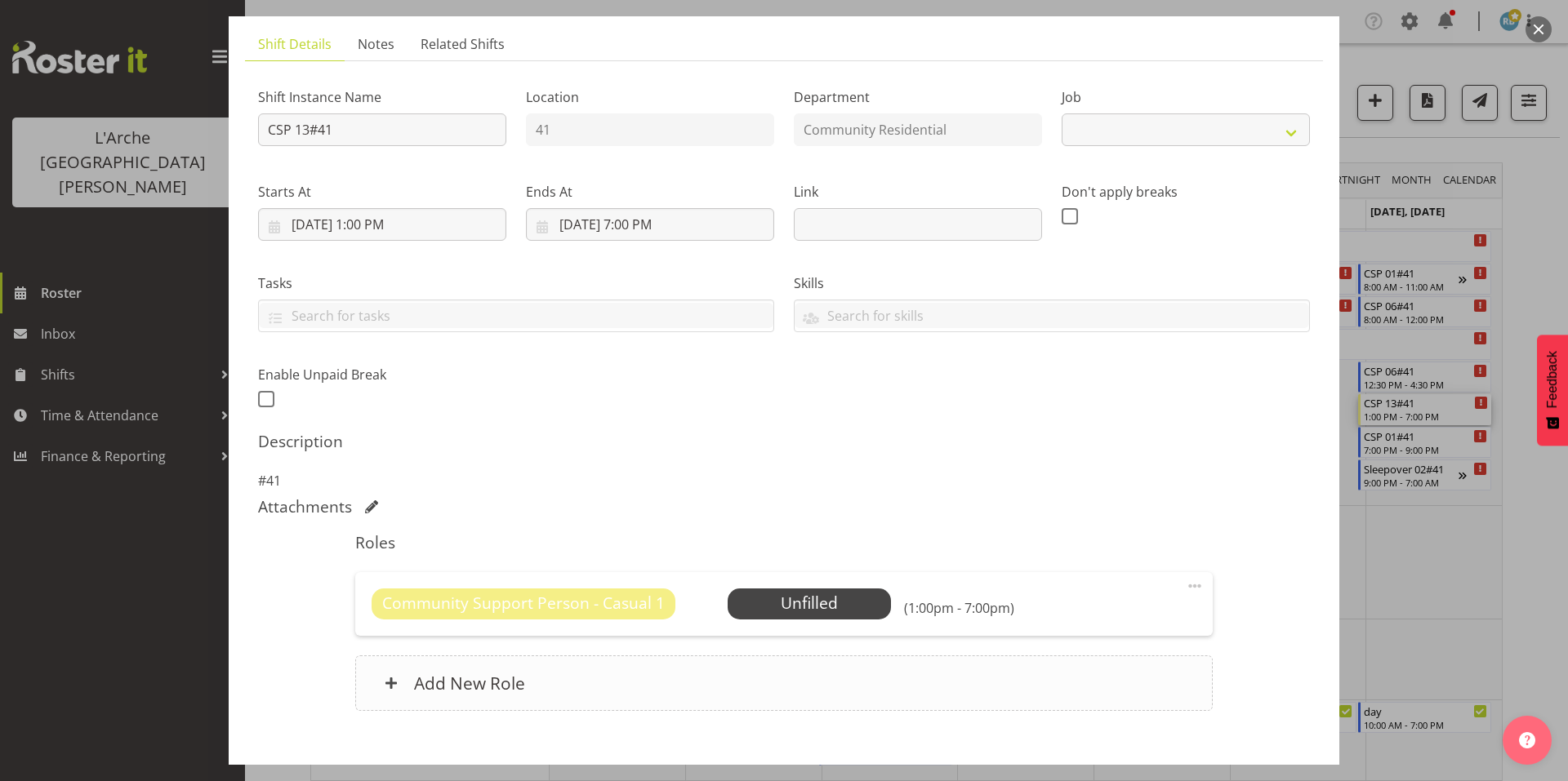
select select "3"
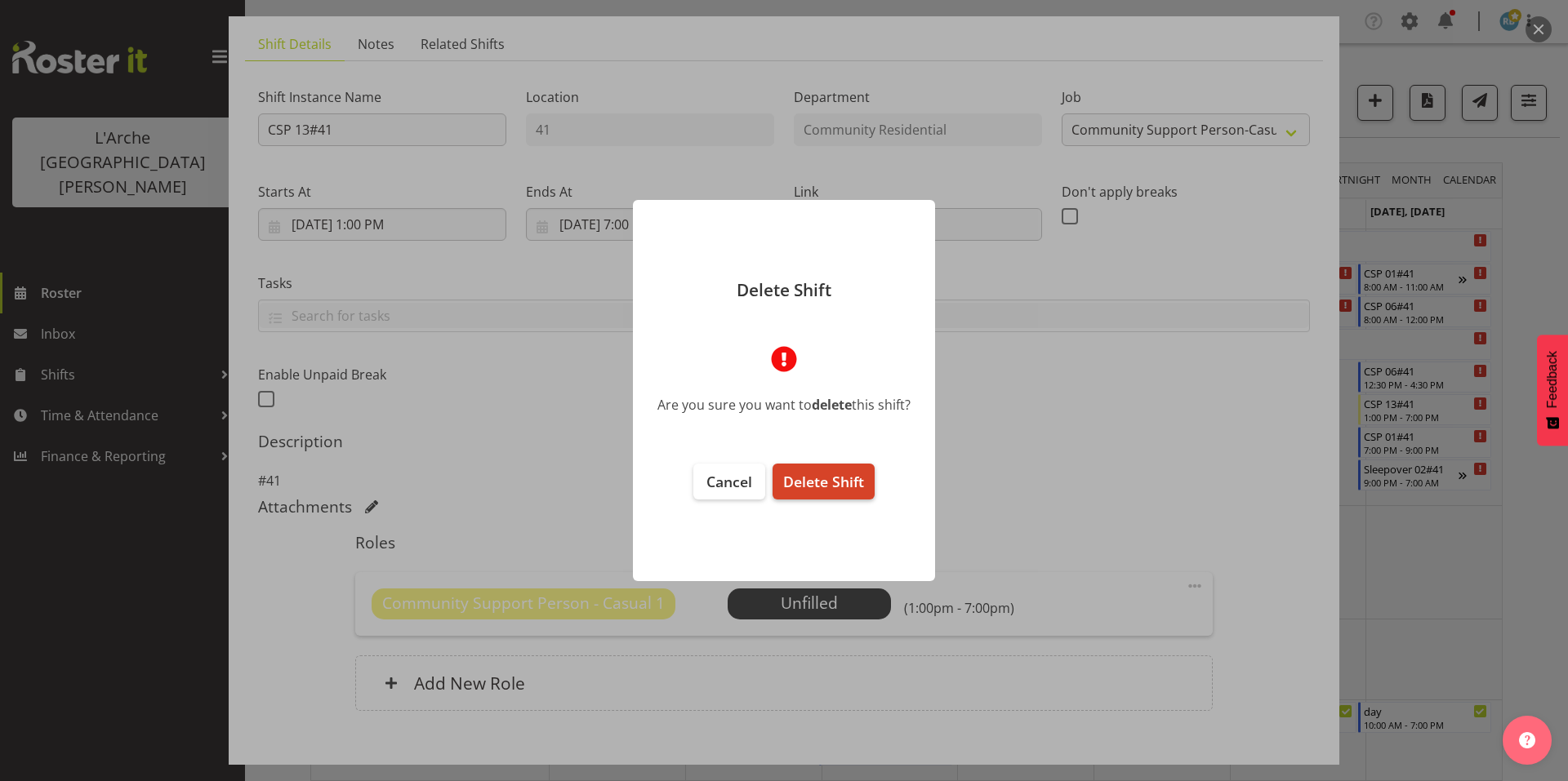
click at [806, 475] on span "Delete Shift" at bounding box center [824, 482] width 81 height 20
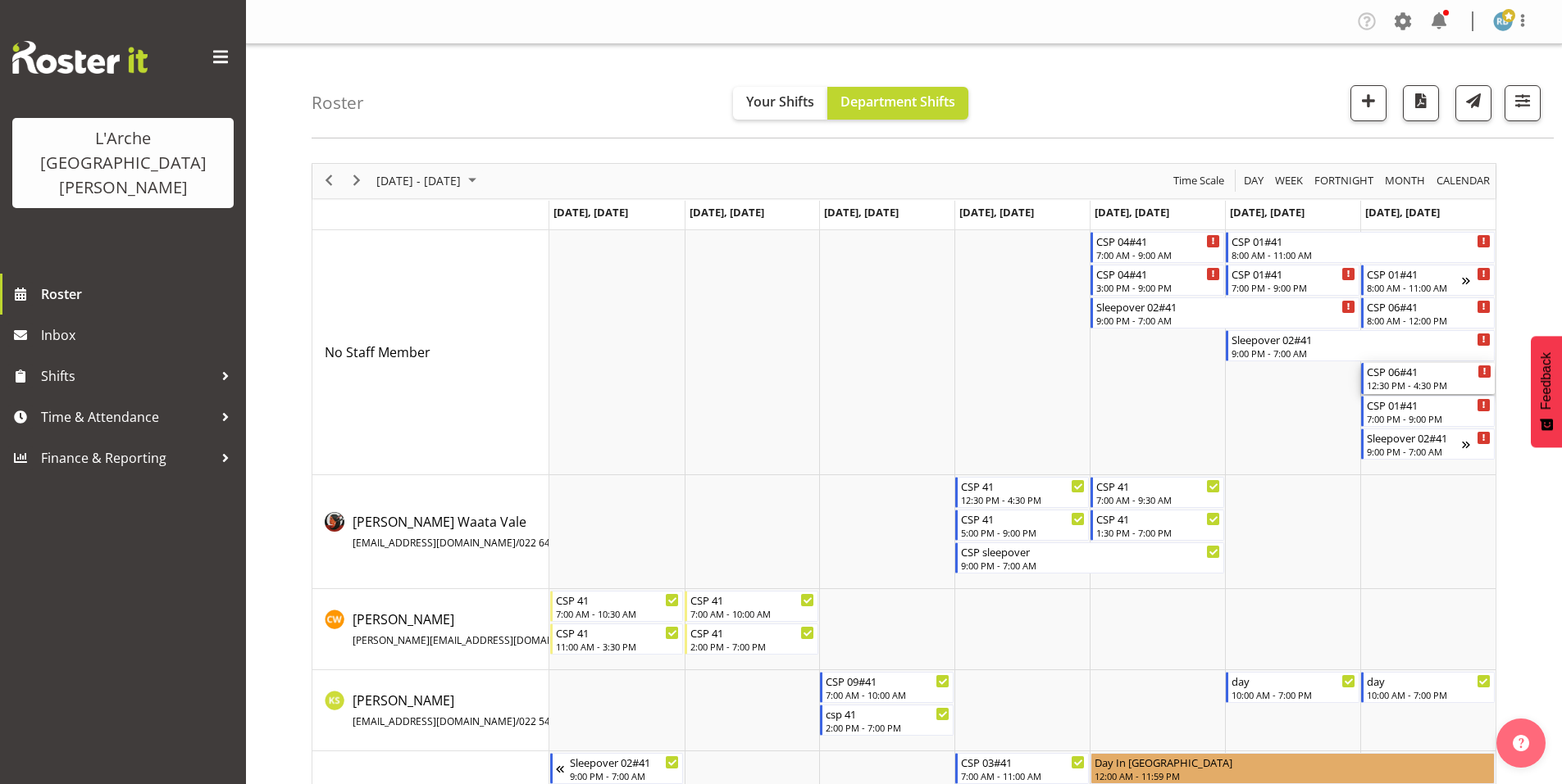
click at [1400, 370] on div "CSP 06#41" at bounding box center [1429, 370] width 124 height 16
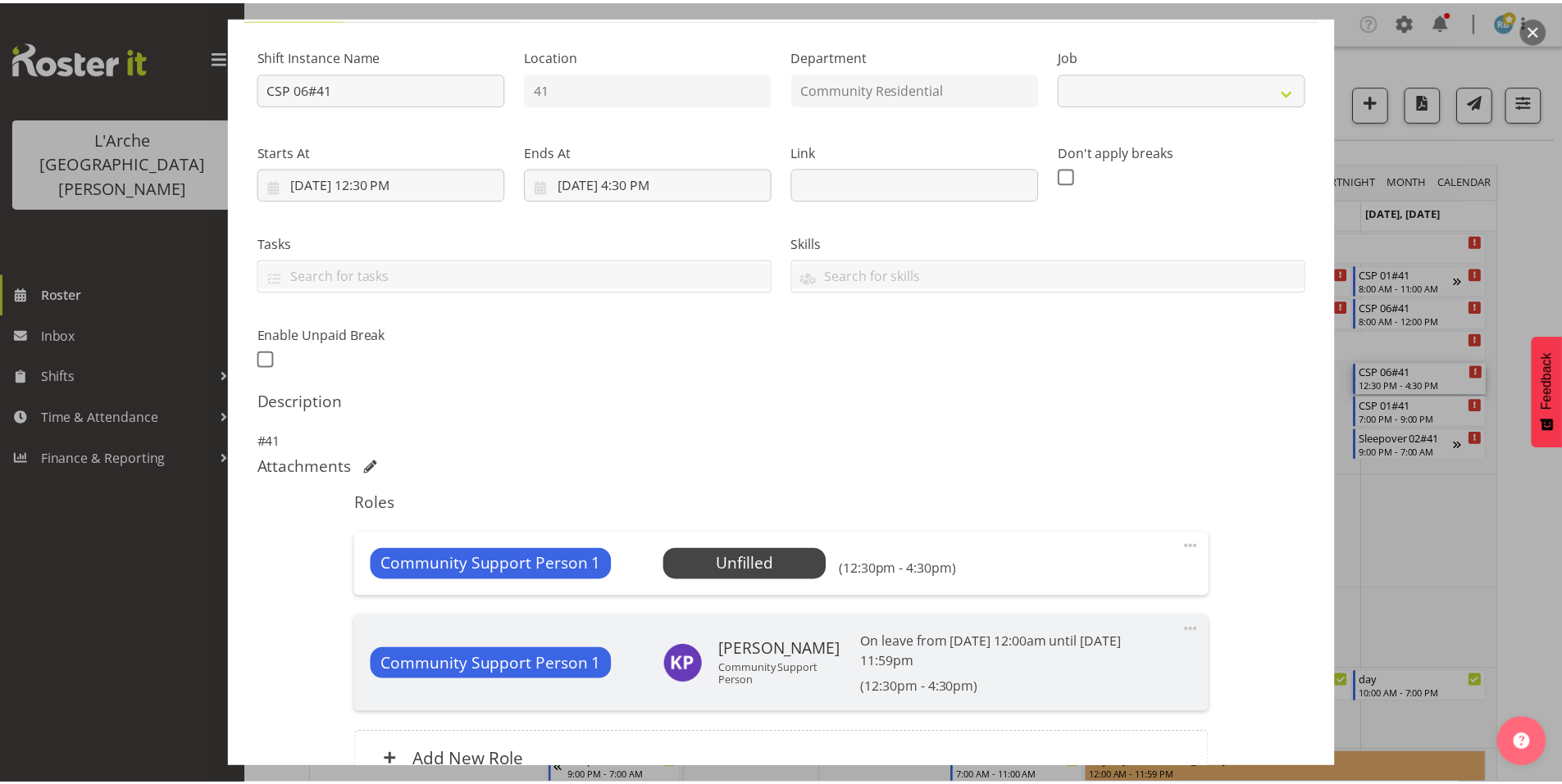
scroll to position [190, 0]
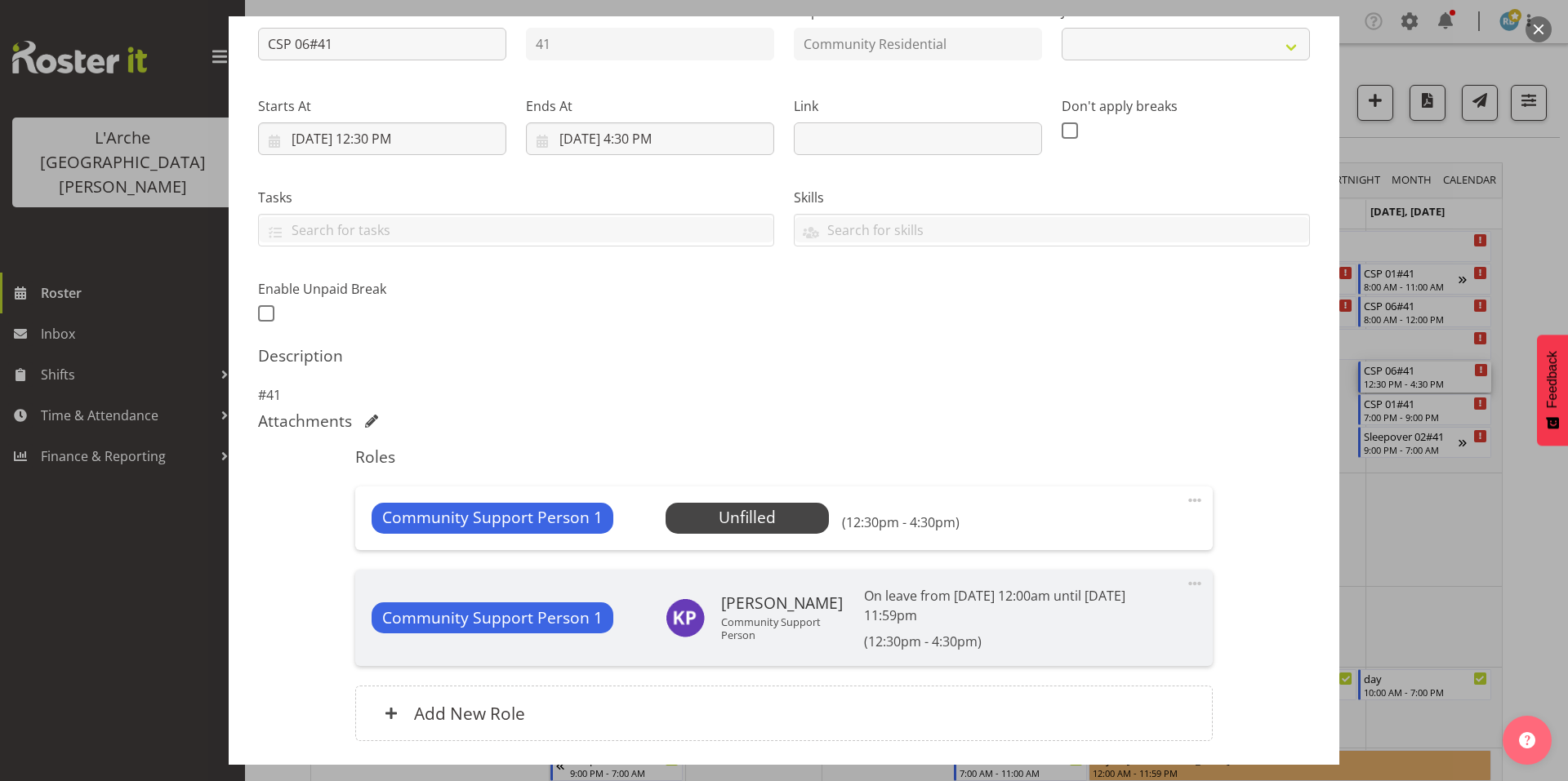
select select "2"
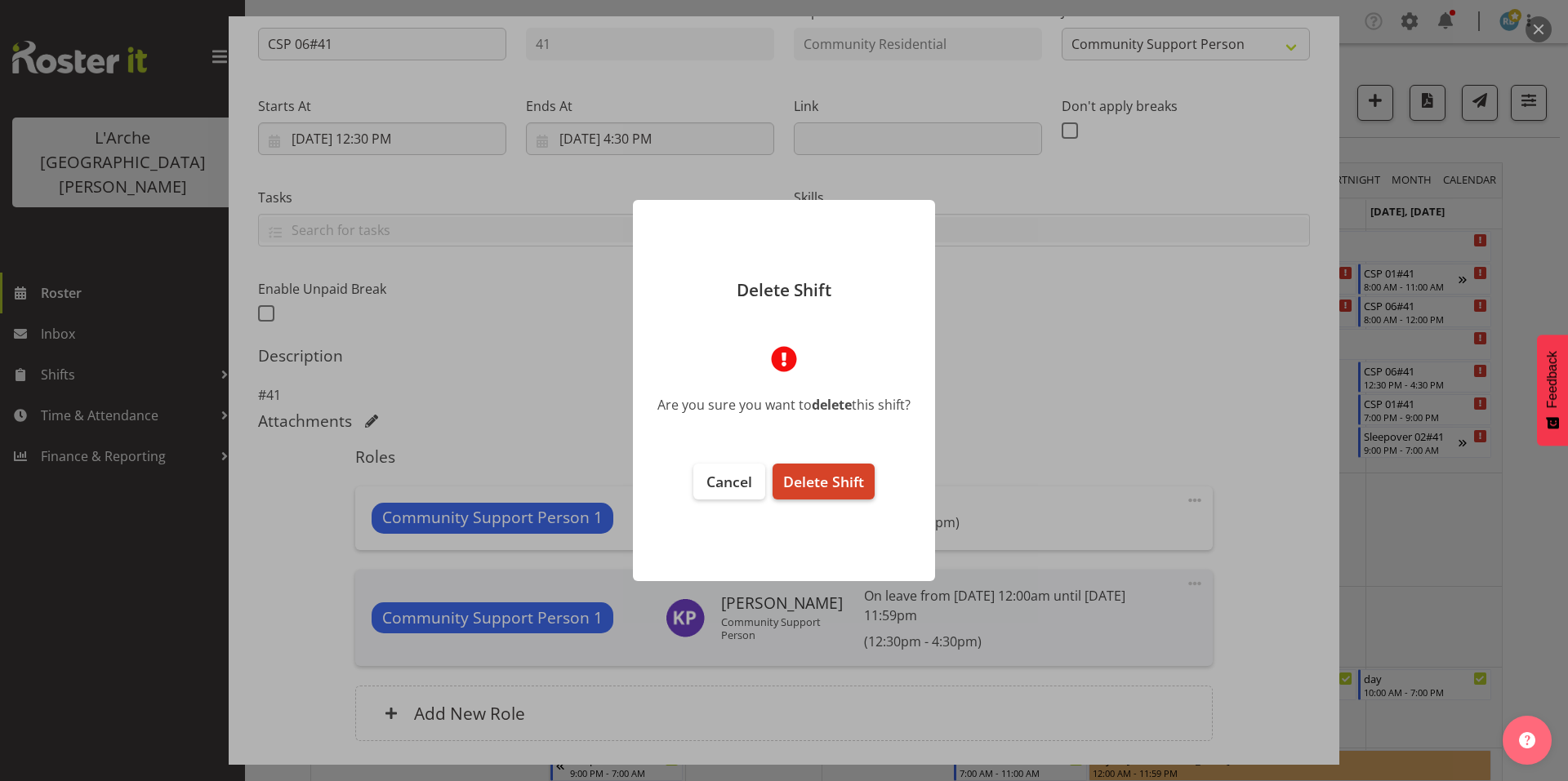
click at [830, 473] on span "Delete Shift" at bounding box center [824, 482] width 81 height 20
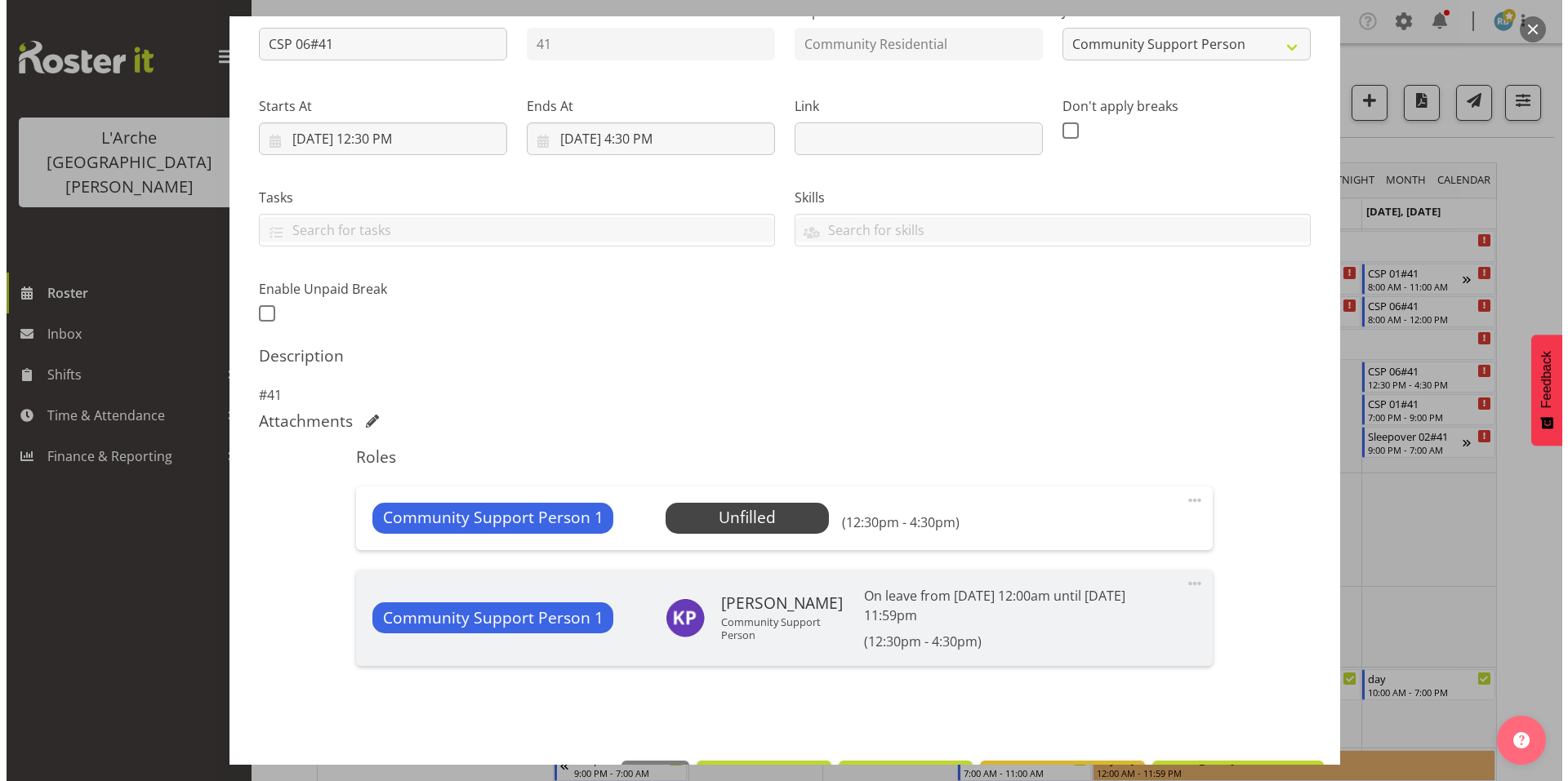
scroll to position [127, 0]
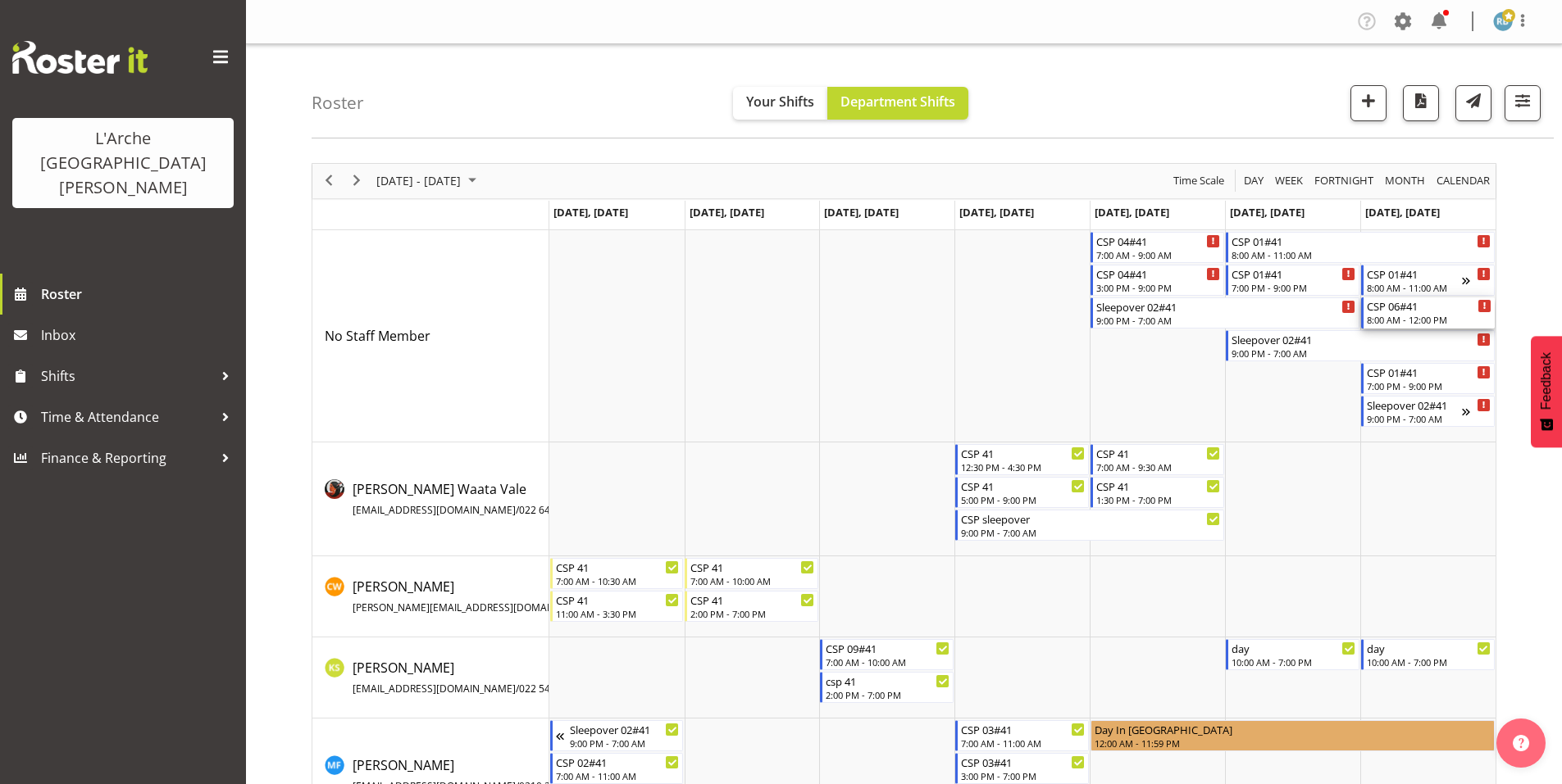
click at [1404, 302] on div "CSP 06#41" at bounding box center [1429, 305] width 124 height 16
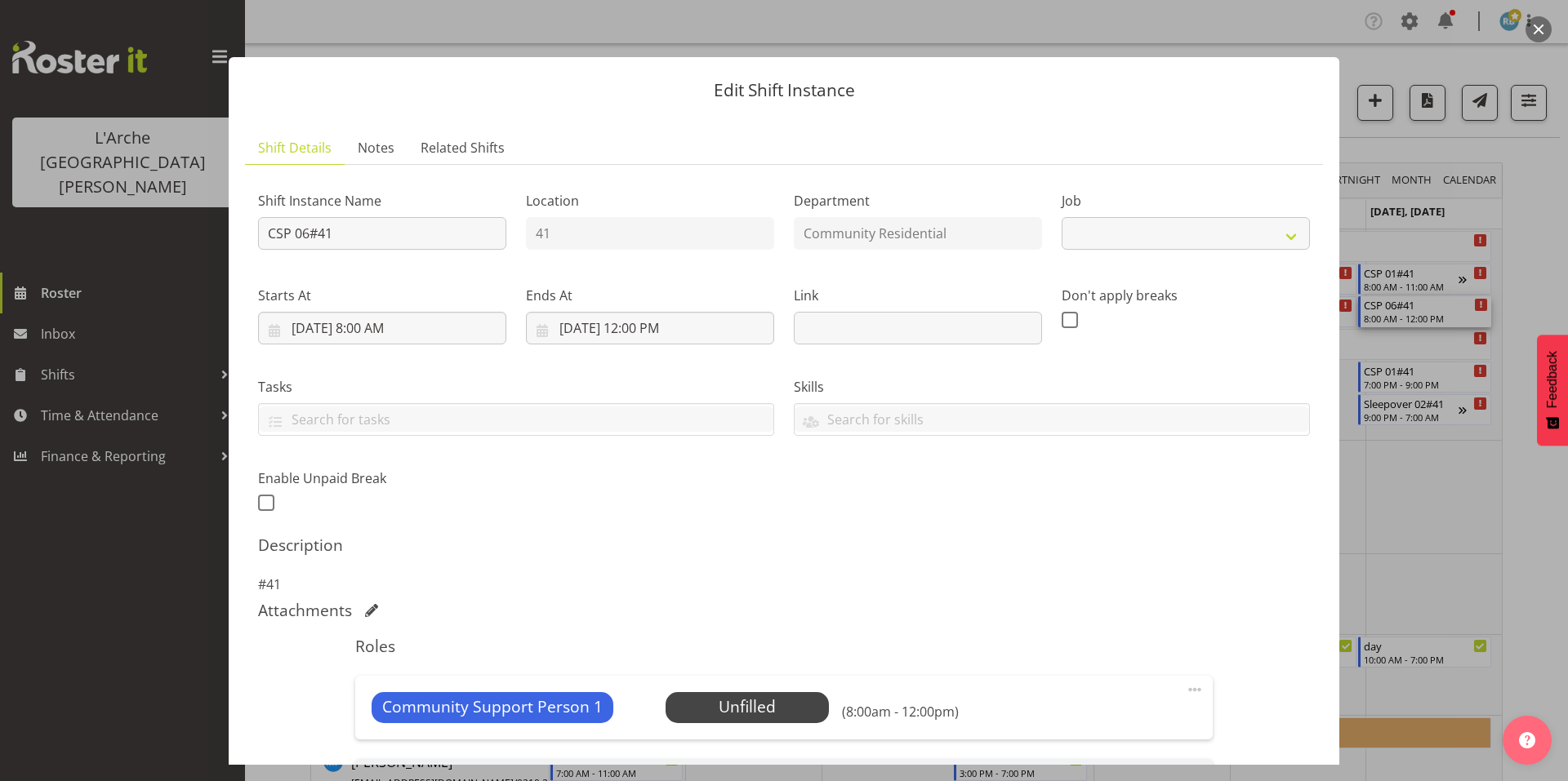
select select "2"
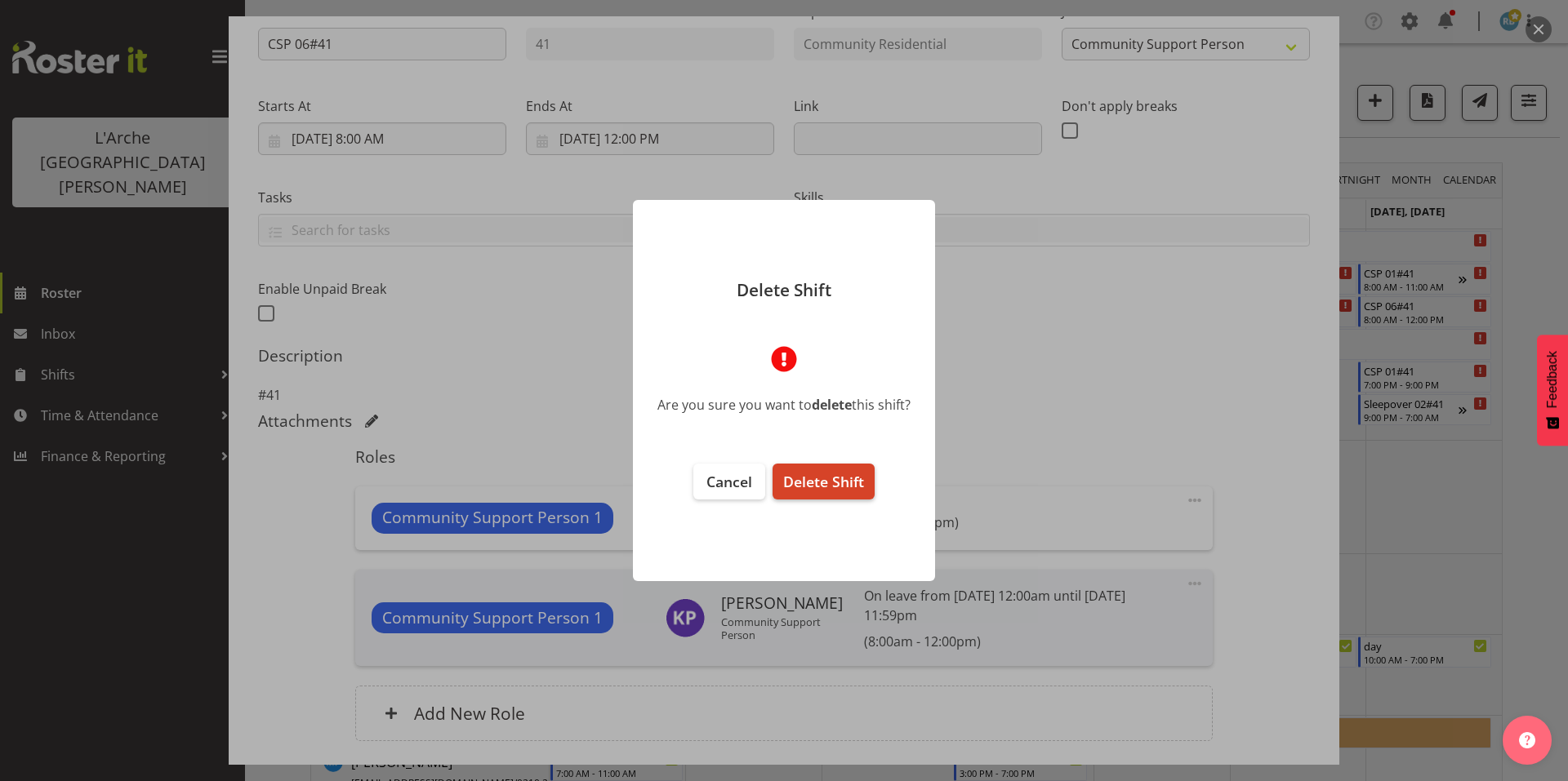
click at [835, 476] on span "Delete Shift" at bounding box center [824, 482] width 81 height 20
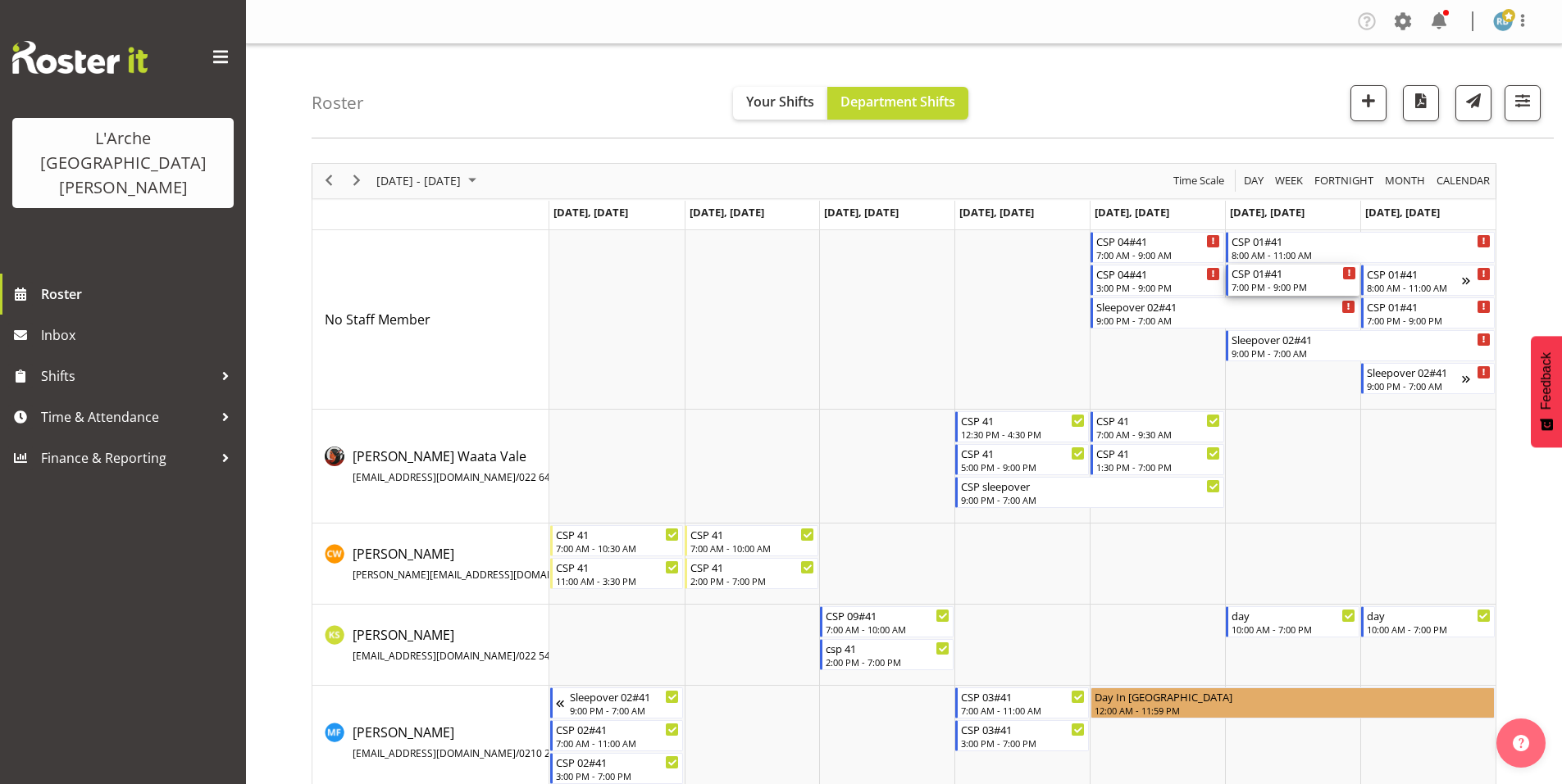
click at [1258, 281] on div "7:00 PM - 9:00 PM" at bounding box center [1293, 287] width 124 height 13
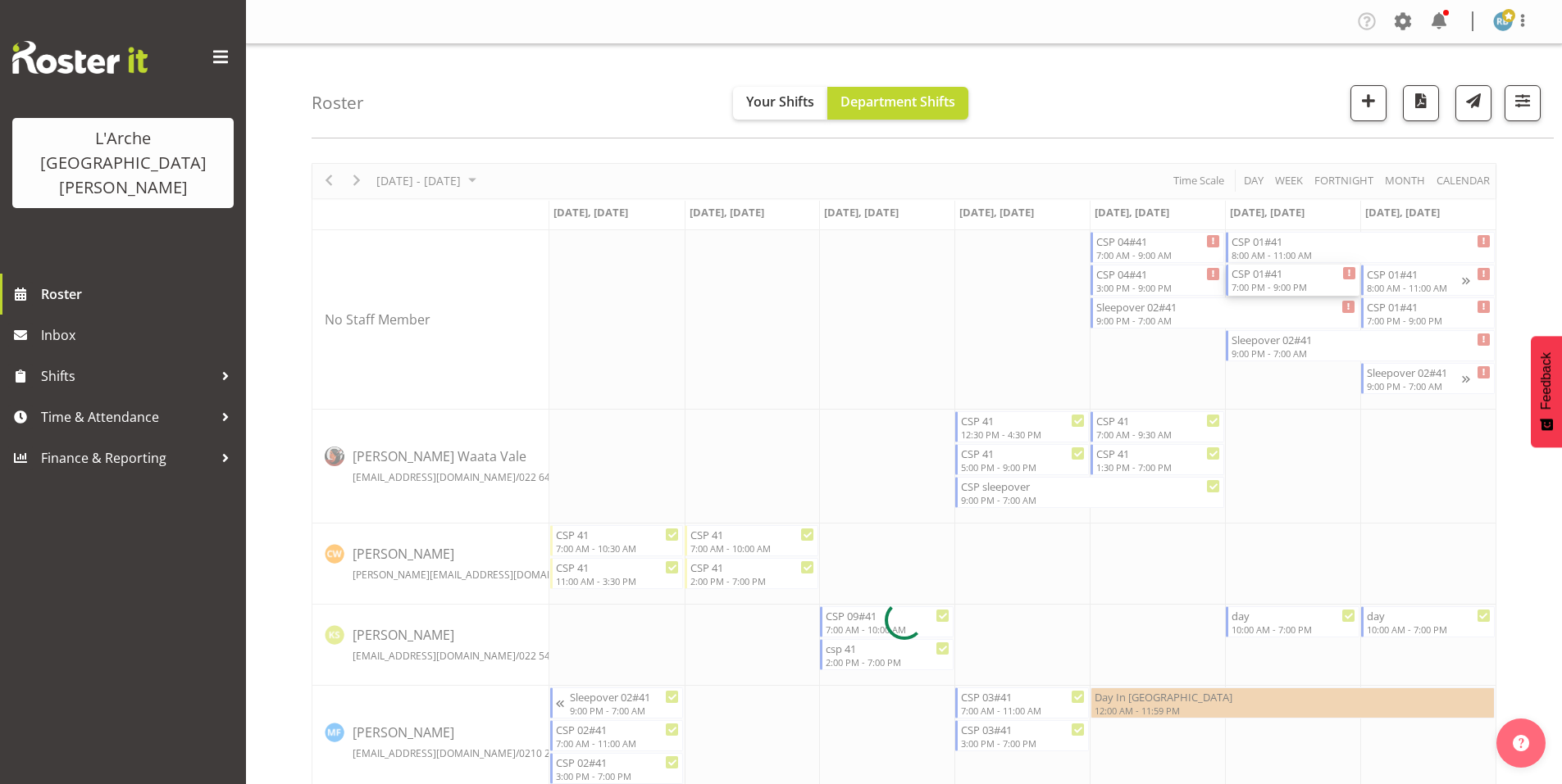
select select
select select "9"
select select "2025"
select select "19"
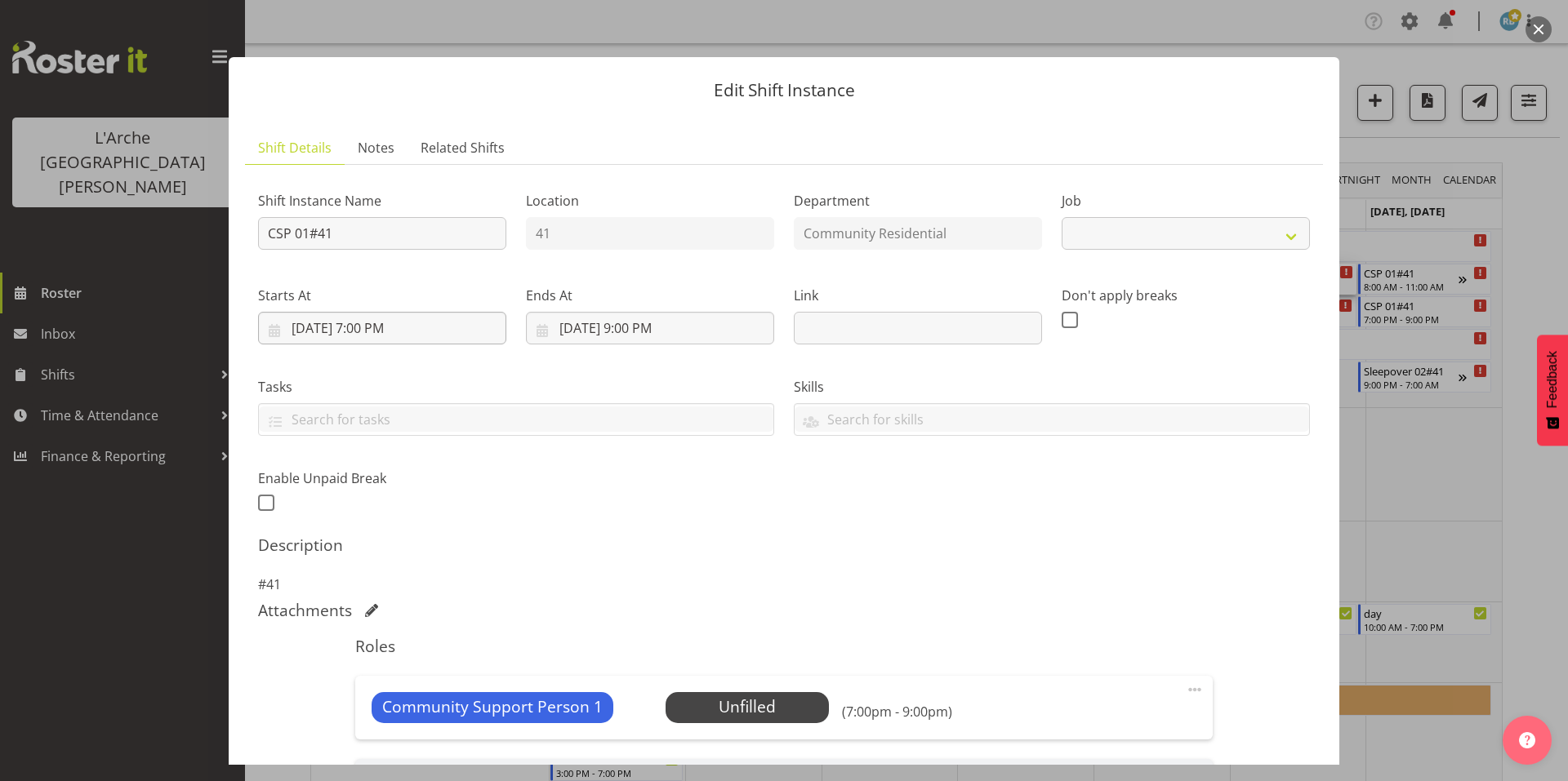
select select "2"
click at [404, 312] on input "[DATE] 7:00 PM" at bounding box center [382, 329] width 249 height 33
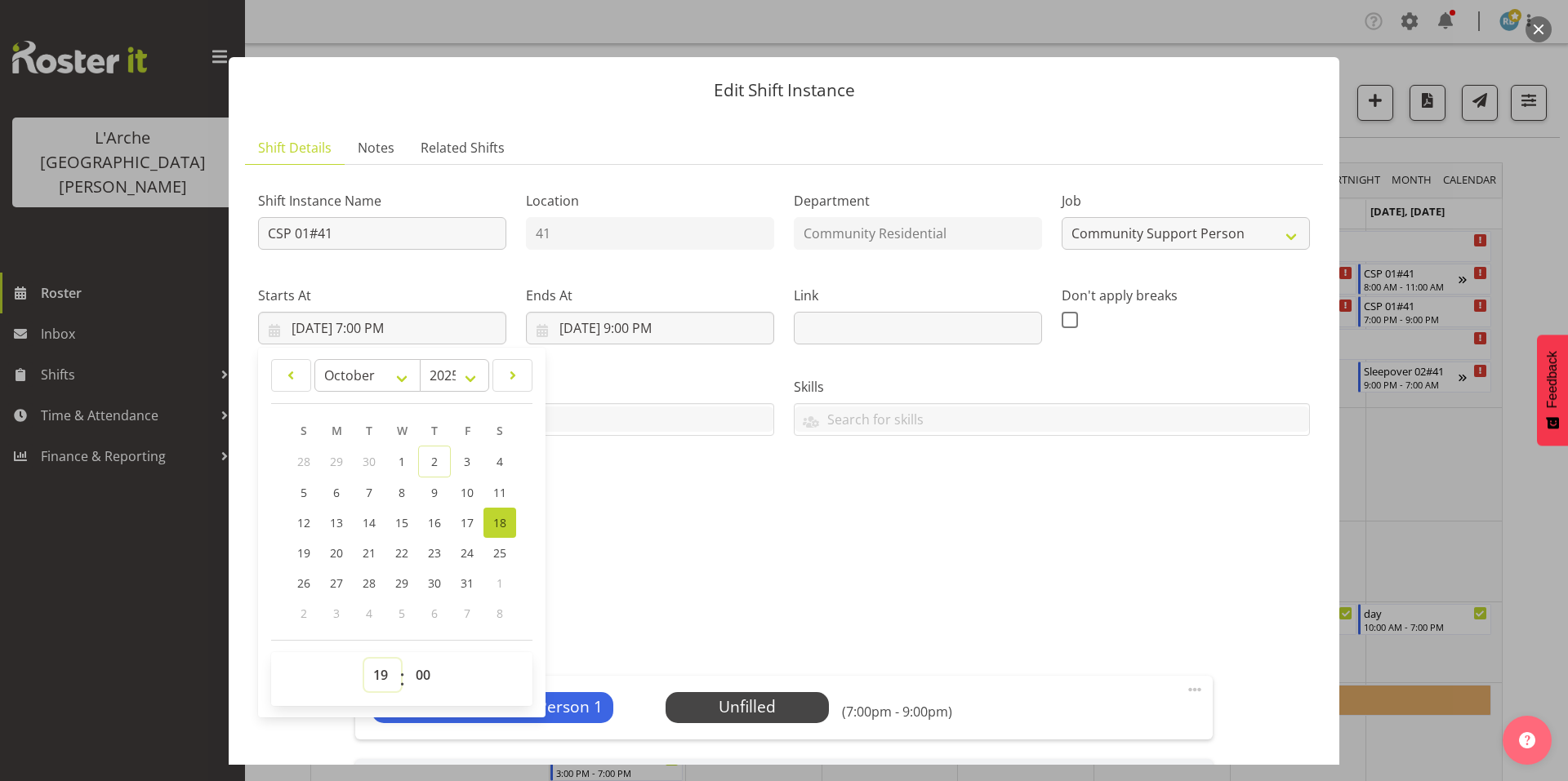
click at [380, 659] on select "00 01 02 03 04 05 06 07 08 09 10 11 12 13 14 15 16 17 18 19 20 21 22 23" at bounding box center [382, 675] width 37 height 33
select select "16"
click at [364, 659] on select "00 01 02 03 04 05 06 07 08 09 10 11 12 13 14 15 16 17 18 19 20 21 22 23" at bounding box center [382, 675] width 37 height 33
type input "10/18/2025, 4:00 PM"
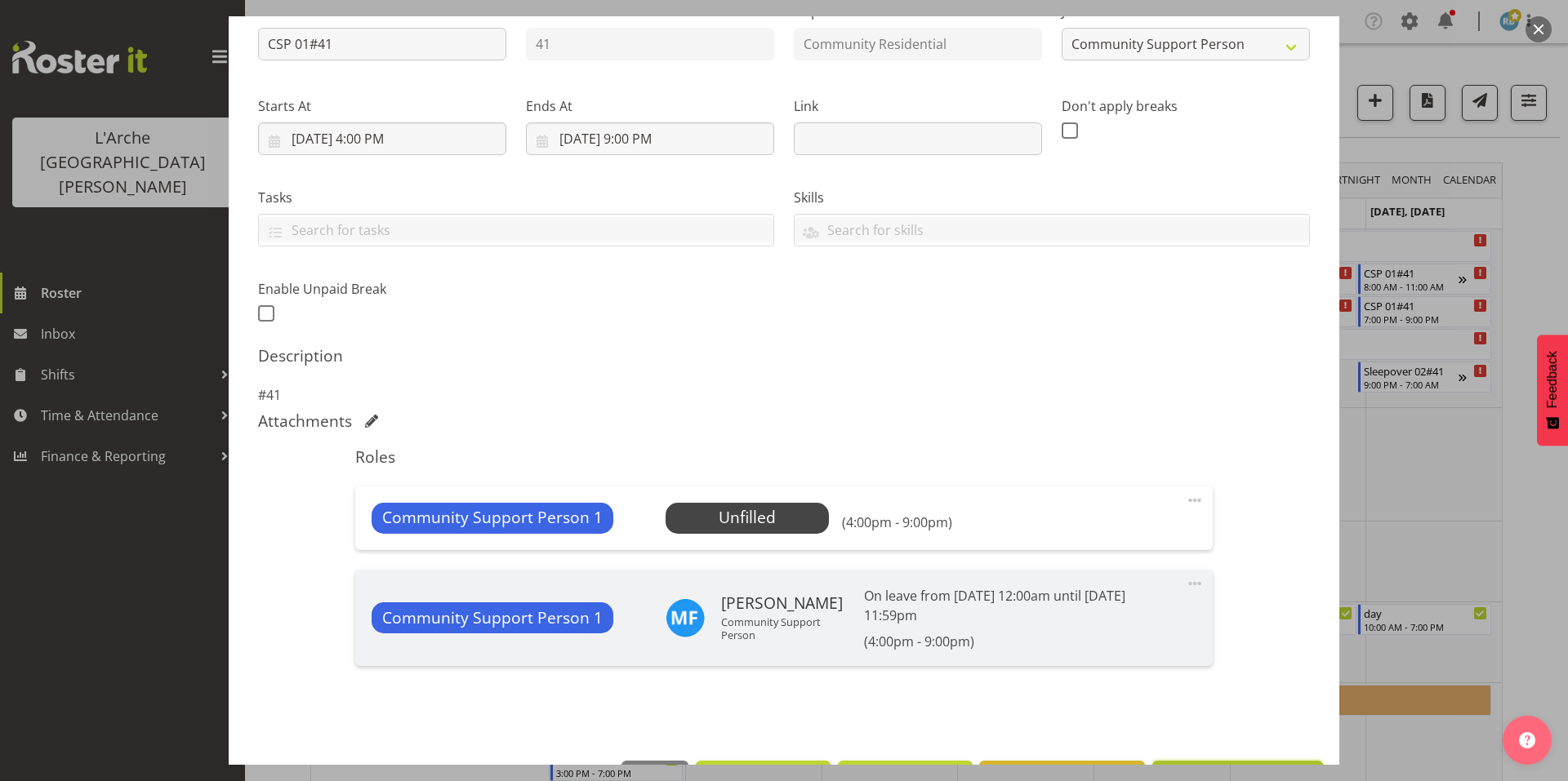
scroll to position [127, 0]
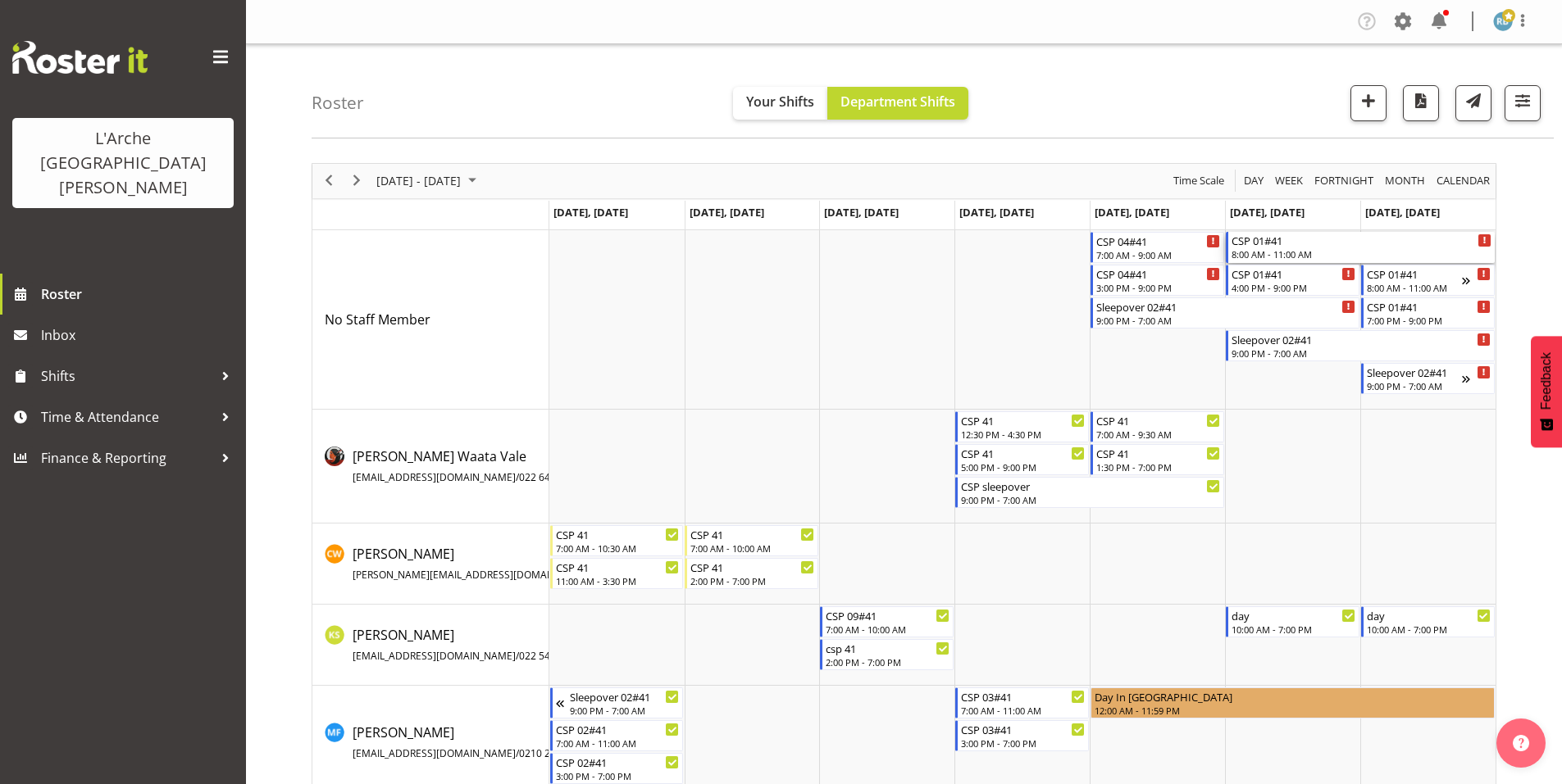
click at [1280, 248] on div "8:00 AM - 11:00 AM" at bounding box center [1361, 254] width 260 height 13
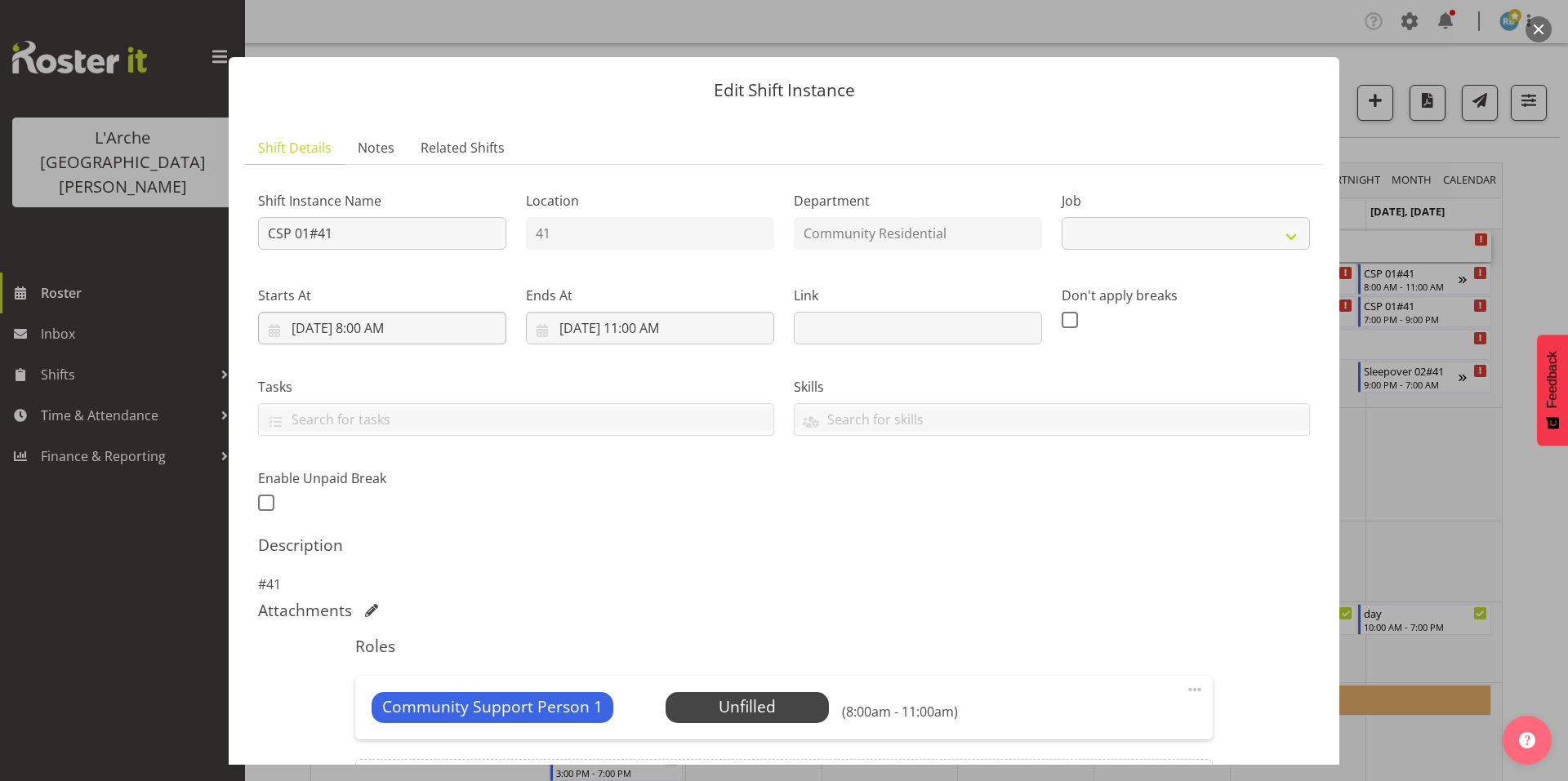
select select "2"
click at [383, 312] on input "10/18/2025, 8:00 AM" at bounding box center [382, 329] width 249 height 33
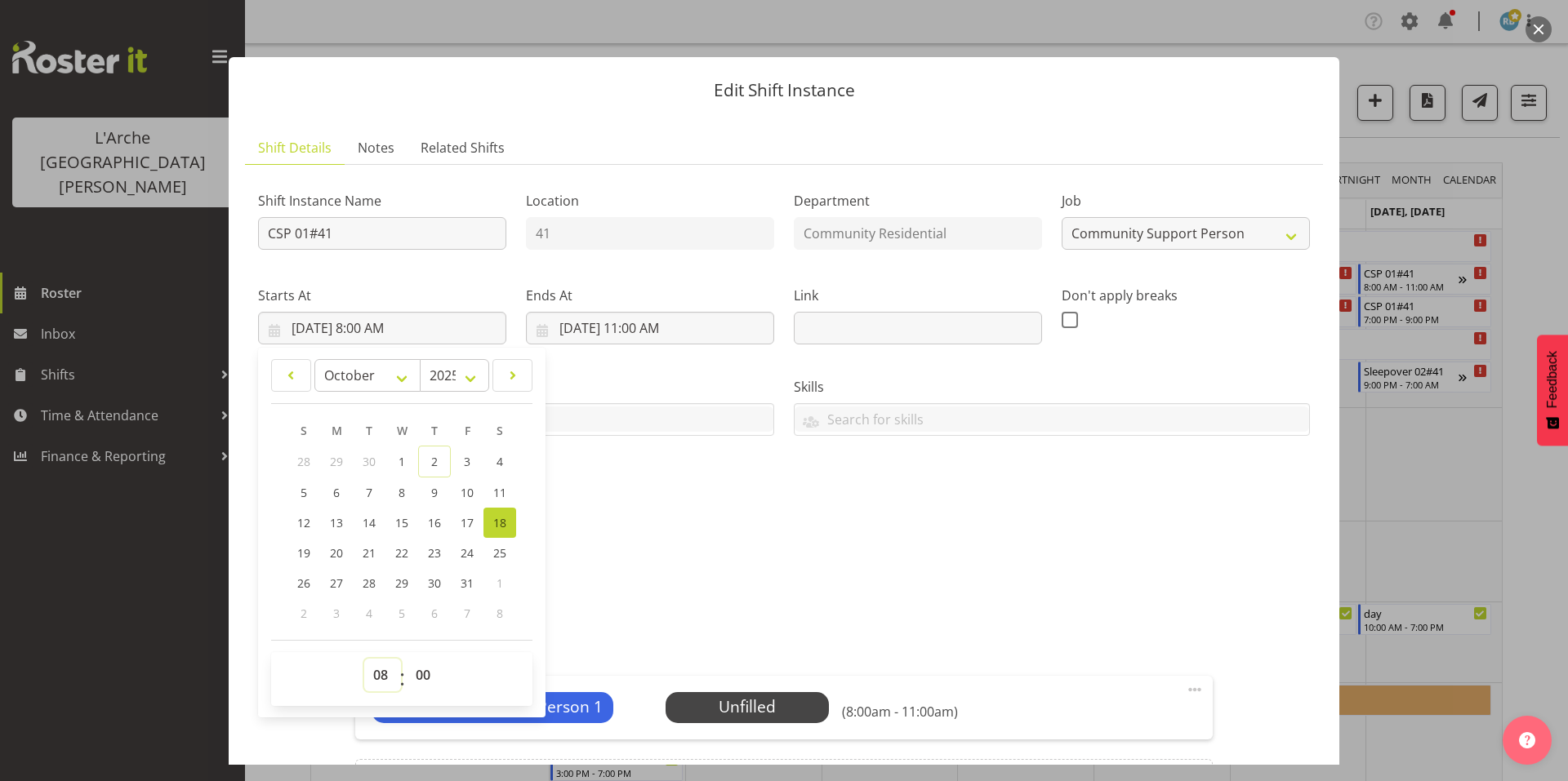
click at [382, 659] on select "00 01 02 03 04 05 06 07 08 09 10 11 12 13 14 15 16 17 18 19 20 21 22 23" at bounding box center [382, 675] width 37 height 33
select select "7"
click at [364, 659] on select "00 01 02 03 04 05 06 07 08 09 10 11 12 13 14 15 16 17 18 19 20 21 22 23" at bounding box center [382, 675] width 37 height 33
type input "10/18/2025, 7:00 AM"
click at [642, 312] on input "10/19/2025, 11:00 AM" at bounding box center [650, 329] width 249 height 33
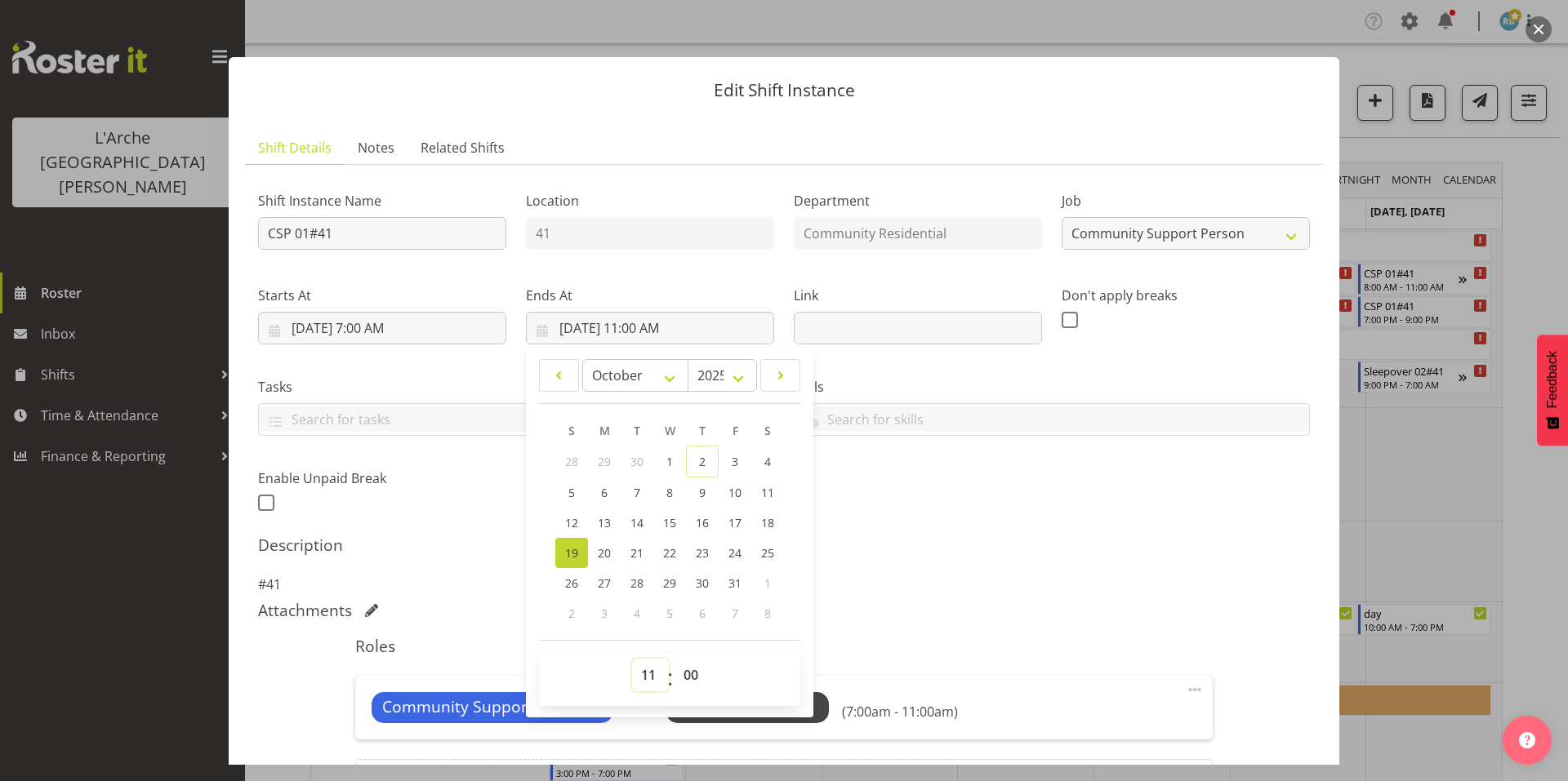
click at [640, 659] on select "00 01 02 03 04 05 06 07 08 09 10 11 12 13 14 15 16 17 18 19 20 21 22 23" at bounding box center [651, 675] width 37 height 33
select select "10"
click at [633, 659] on select "00 01 02 03 04 05 06 07 08 09 10 11 12 13 14 15 16 17 18 19 20 21 22 23" at bounding box center [651, 675] width 37 height 33
type input "[DATE] 10:00 AM"
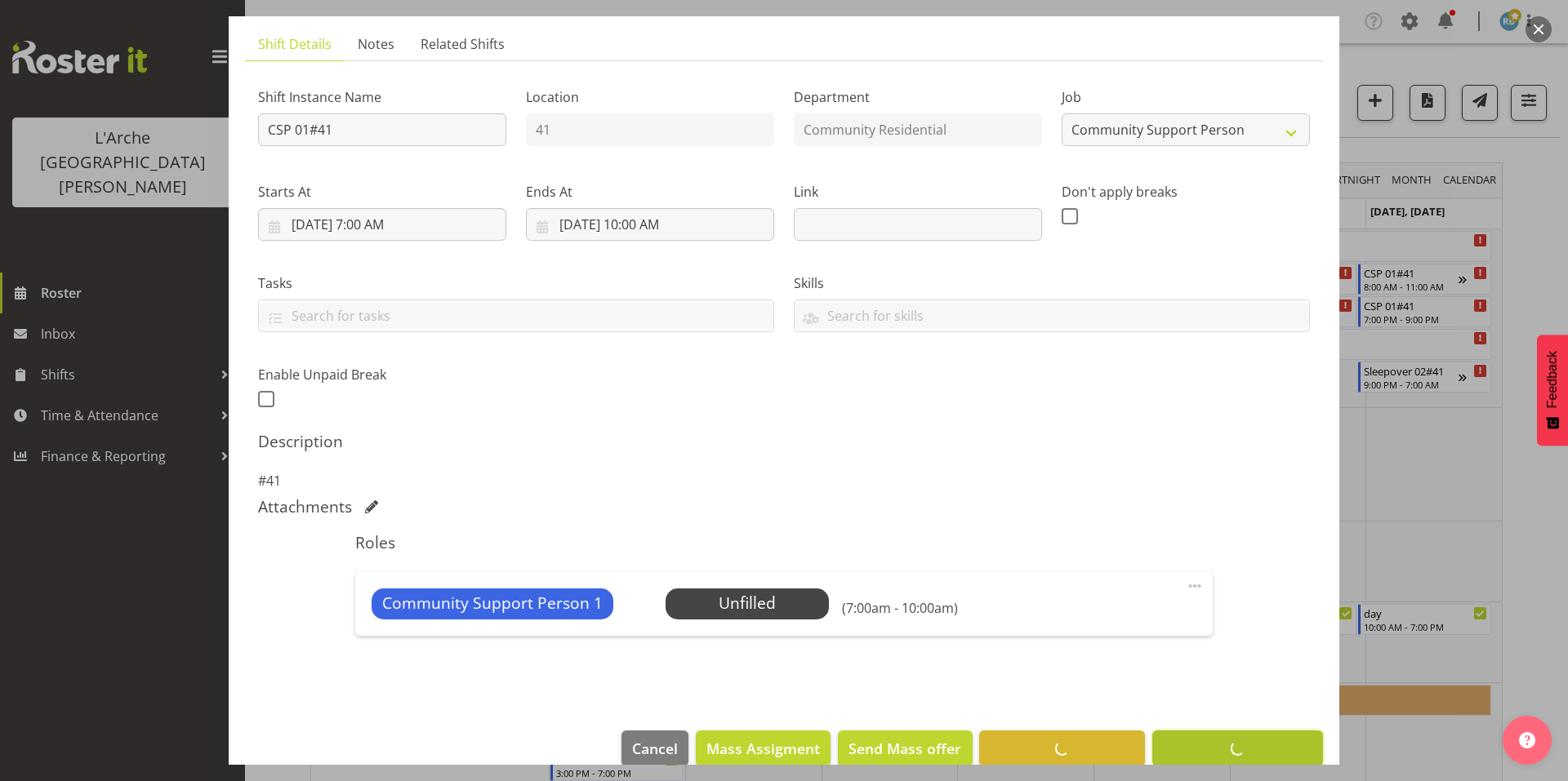
scroll to position [42, 0]
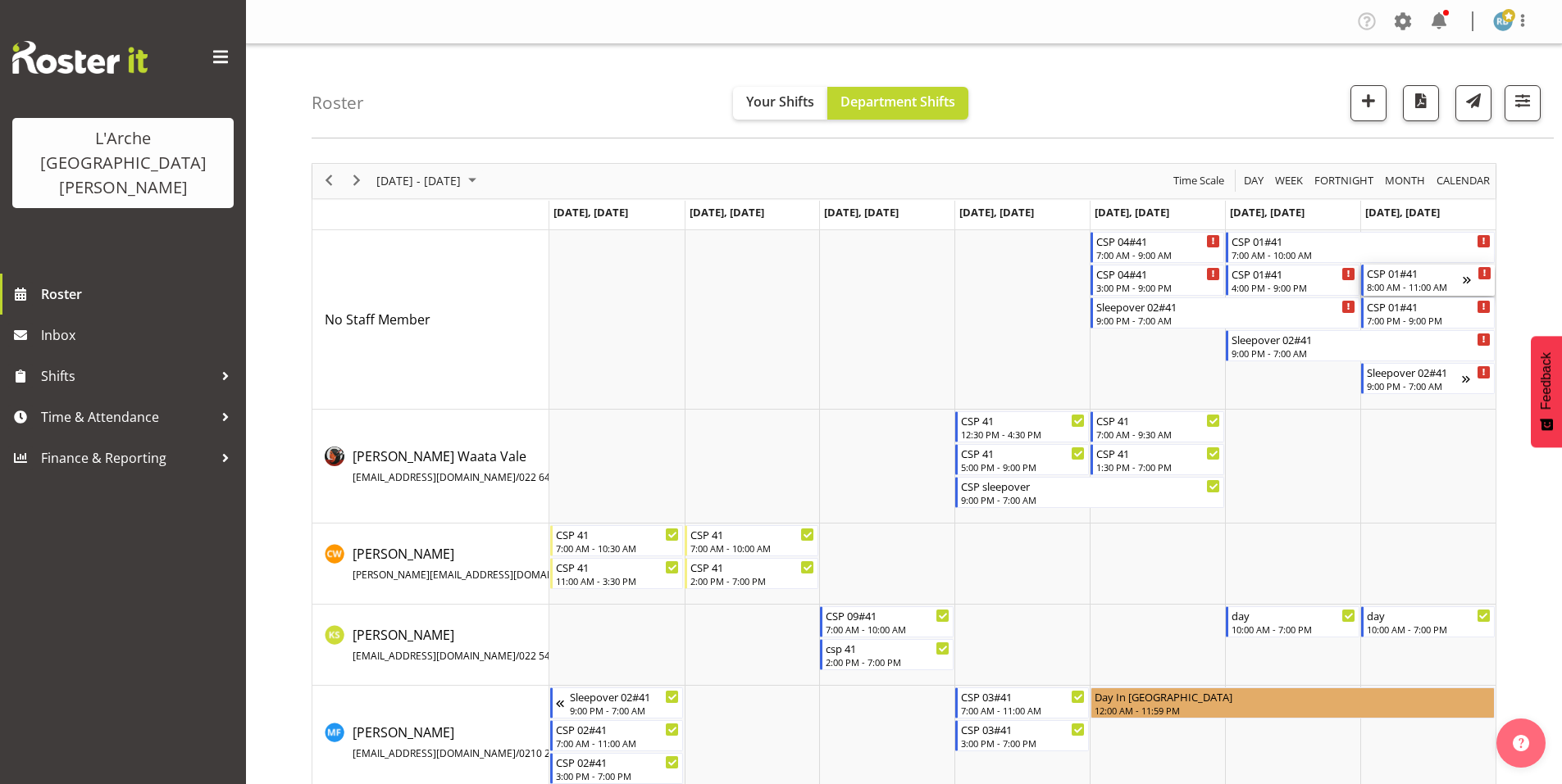
click at [1406, 281] on div "8:00 AM - 11:00 AM" at bounding box center [1414, 287] width 96 height 13
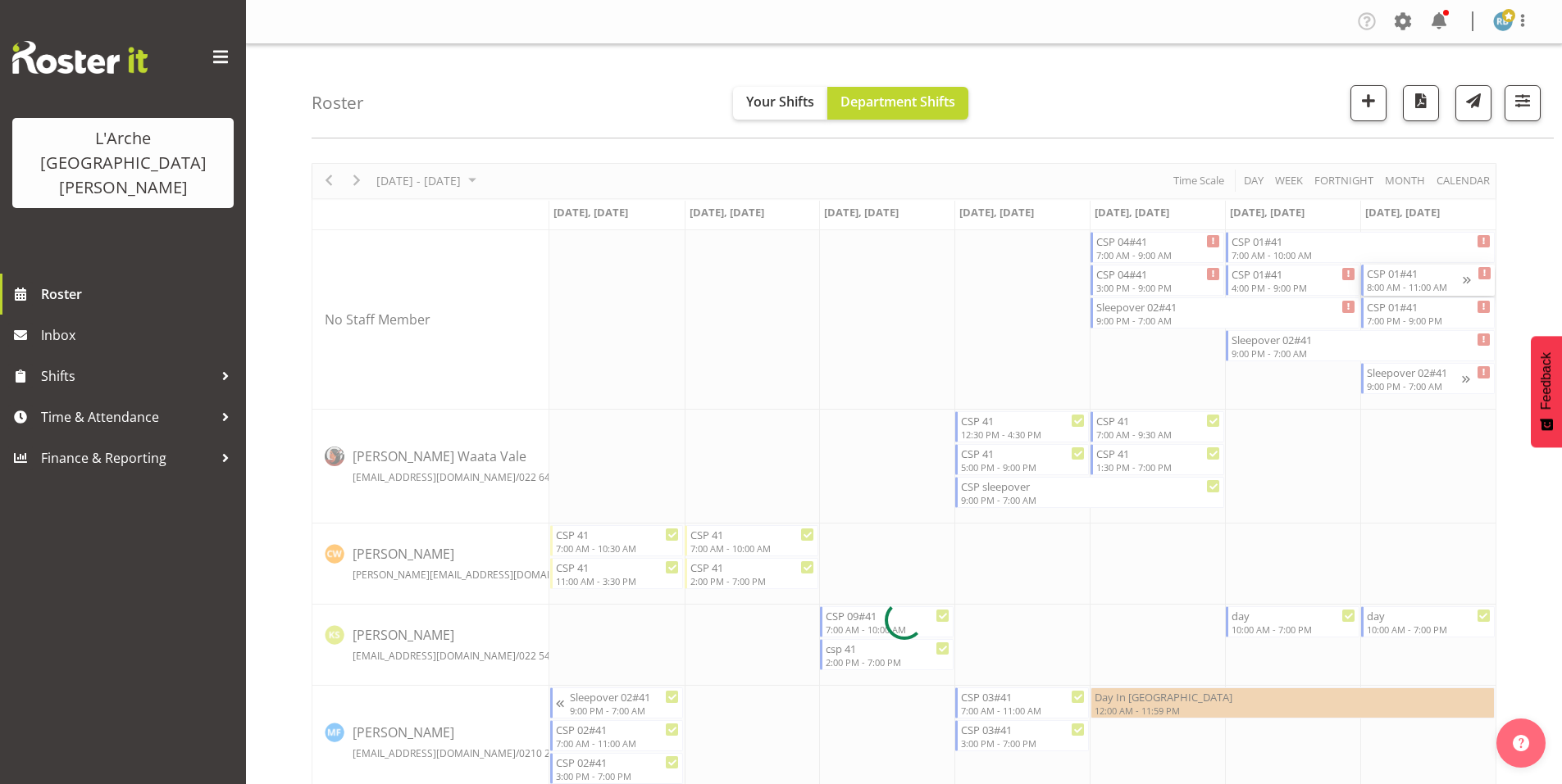
select select
select select "9"
select select "2025"
select select "8"
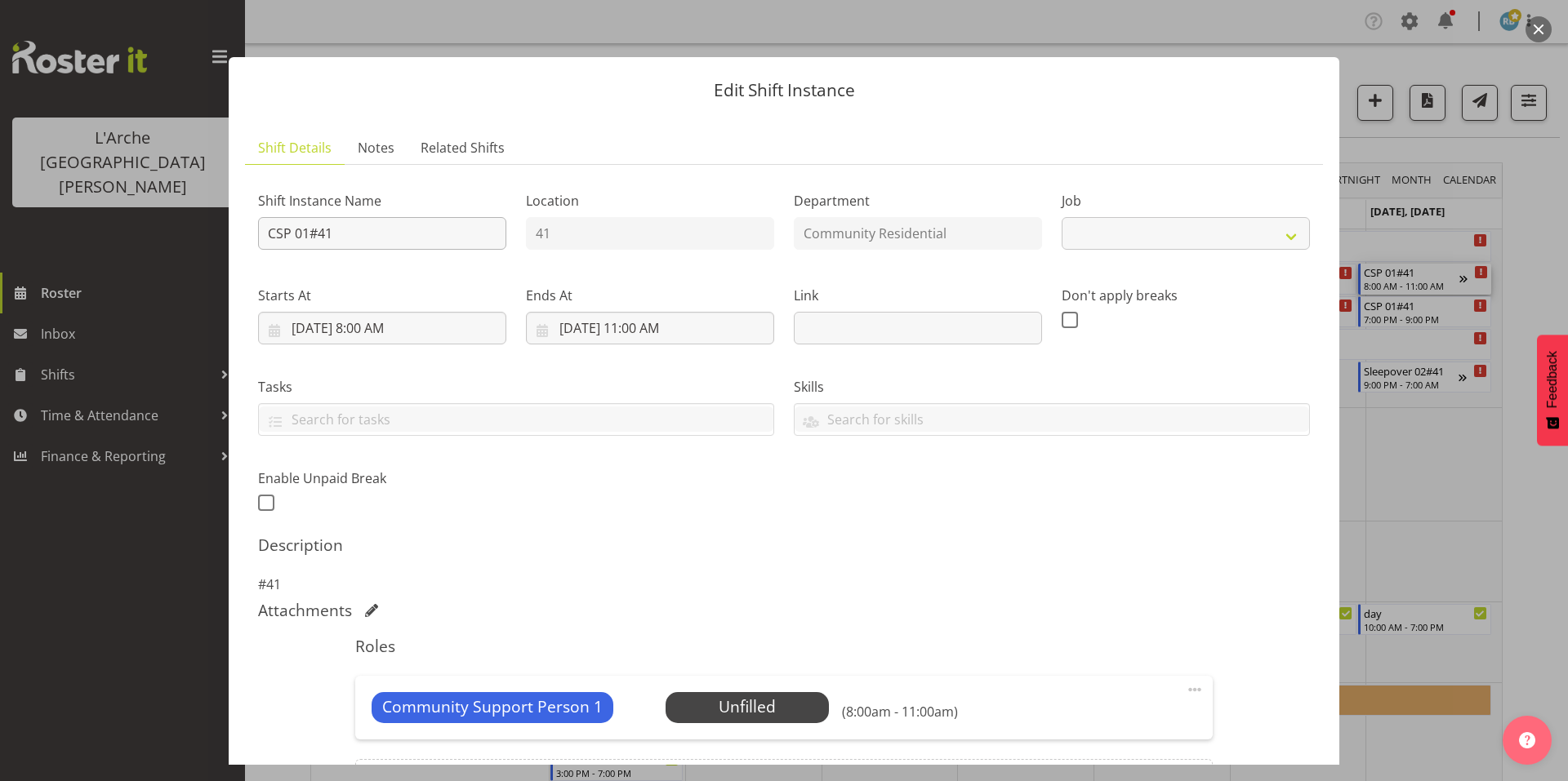
select select "2"
click at [359, 312] on input "10/19/2025, 8:00 AM" at bounding box center [382, 329] width 249 height 33
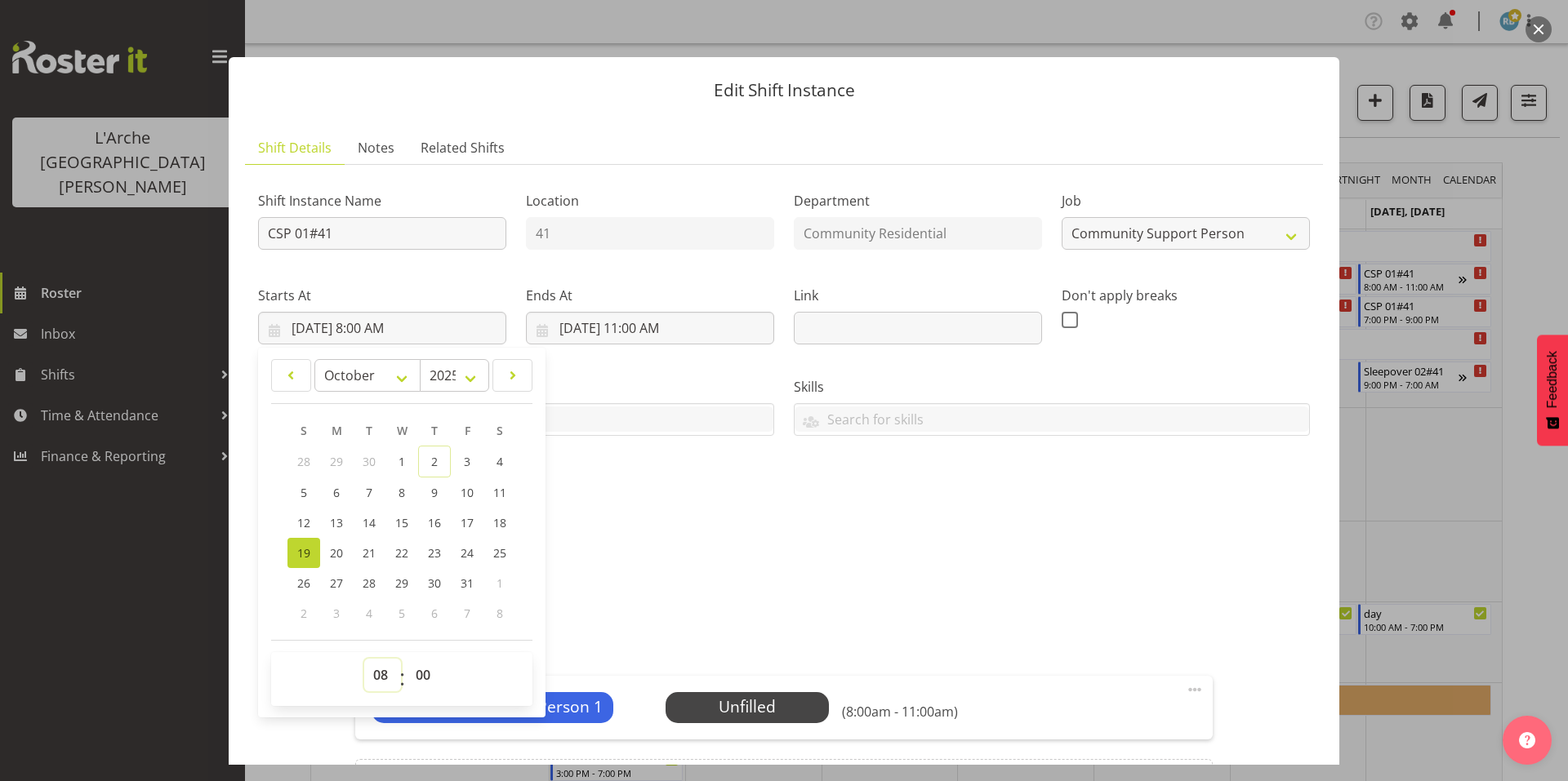
click at [385, 659] on select "00 01 02 03 04 05 06 07 08 09 10 11 12 13 14 15 16 17 18 19 20 21 22 23" at bounding box center [382, 675] width 37 height 33
select select "7"
click at [364, 659] on select "00 01 02 03 04 05 06 07 08 09 10 11 12 13 14 15 16 17 18 19 20 21 22 23" at bounding box center [382, 675] width 37 height 33
type input "10/19/2025, 7:00 AM"
click at [644, 312] on input "10/20/2025, 11:00 AM" at bounding box center [650, 329] width 249 height 33
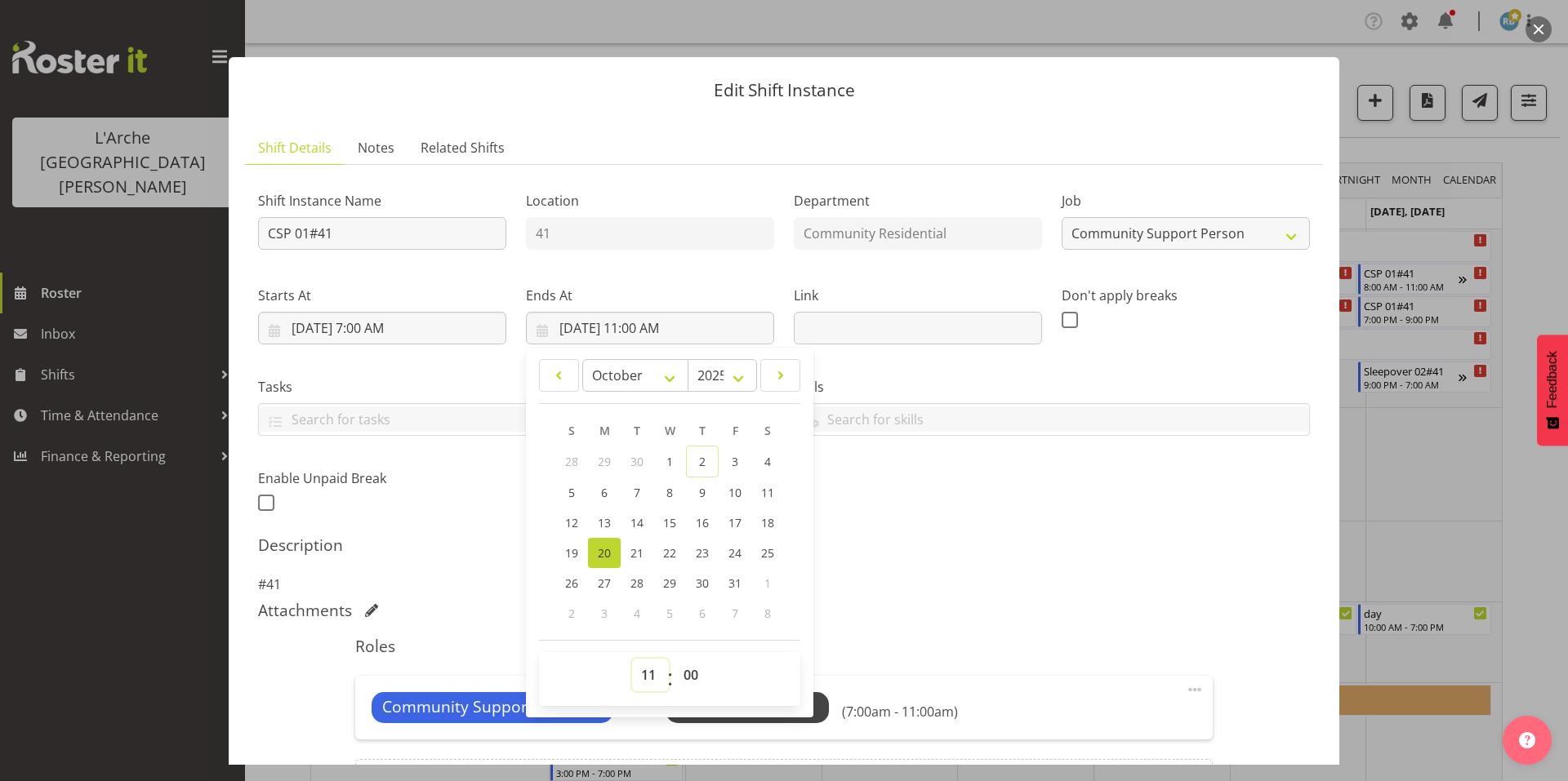
click at [649, 659] on select "00 01 02 03 04 05 06 07 08 09 10 11 12 13 14 15 16 17 18 19 20 21 22 23" at bounding box center [651, 675] width 37 height 33
select select "10"
click at [633, 659] on select "00 01 02 03 04 05 06 07 08 09 10 11 12 13 14 15 16 17 18 19 20 21 22 23" at bounding box center [651, 675] width 37 height 33
type input "10/20/2025, 10:00 AM"
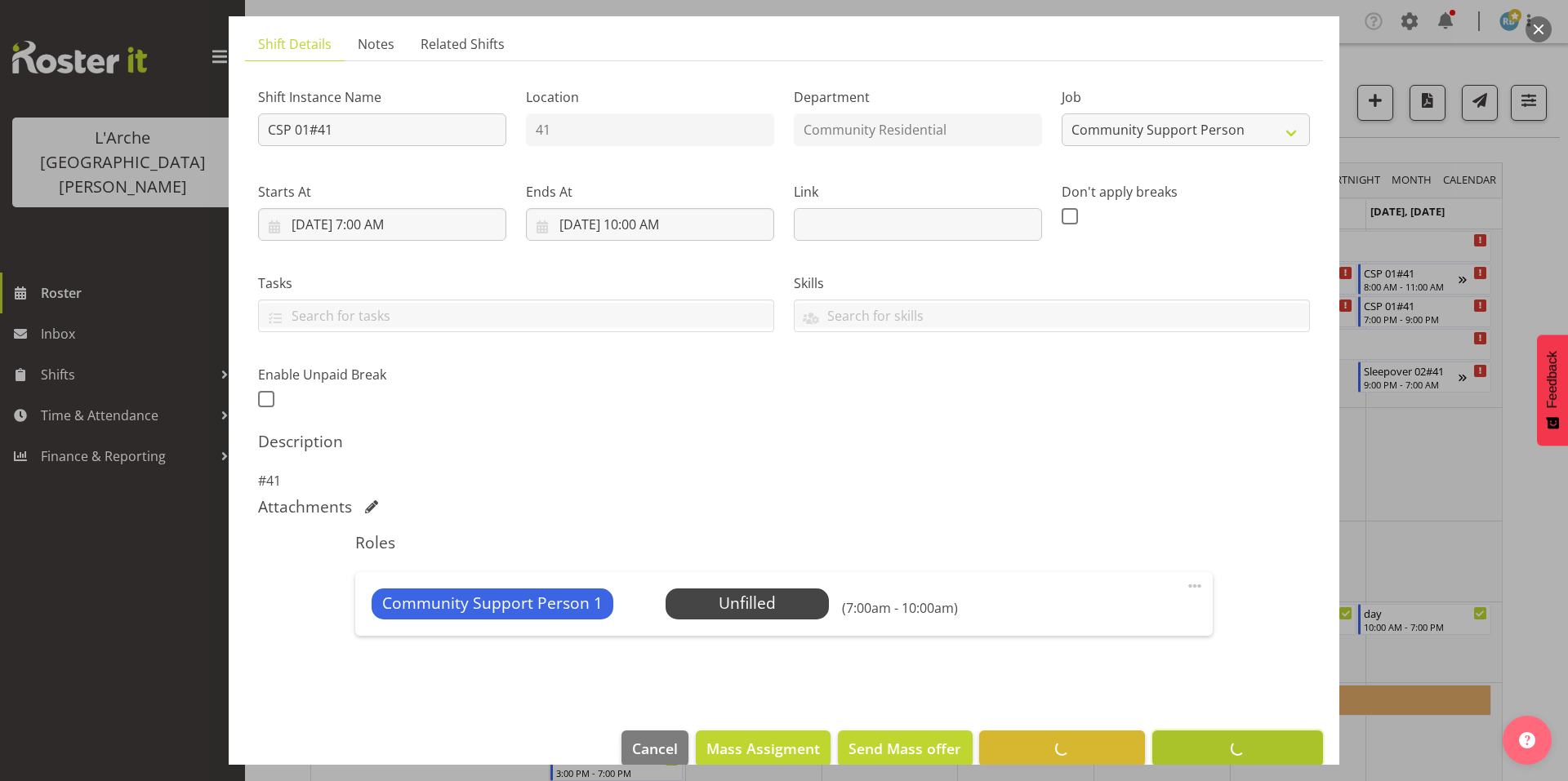
scroll to position [42, 0]
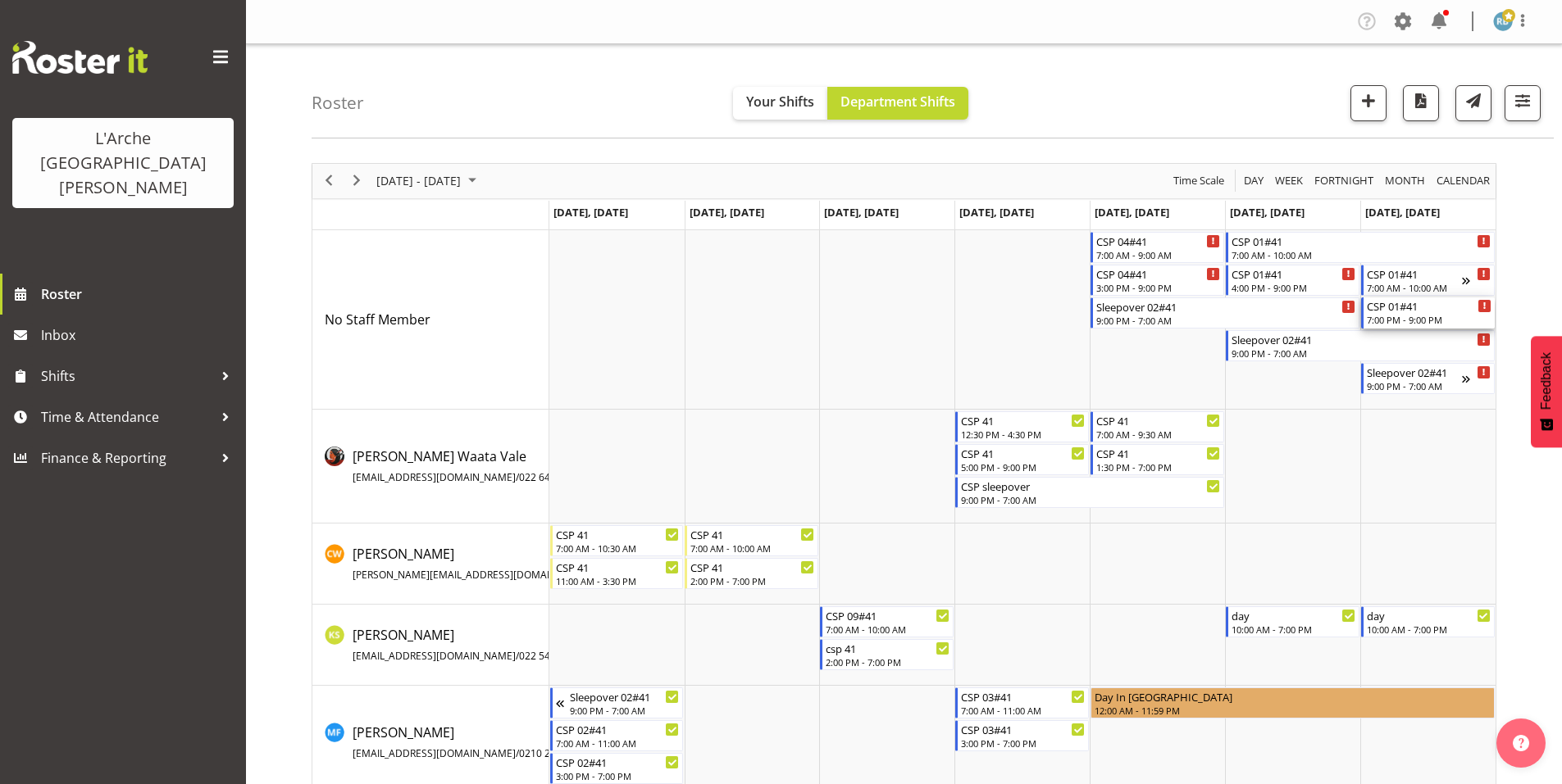
click at [1399, 313] on div "7:00 PM - 9:00 PM" at bounding box center [1429, 319] width 124 height 13
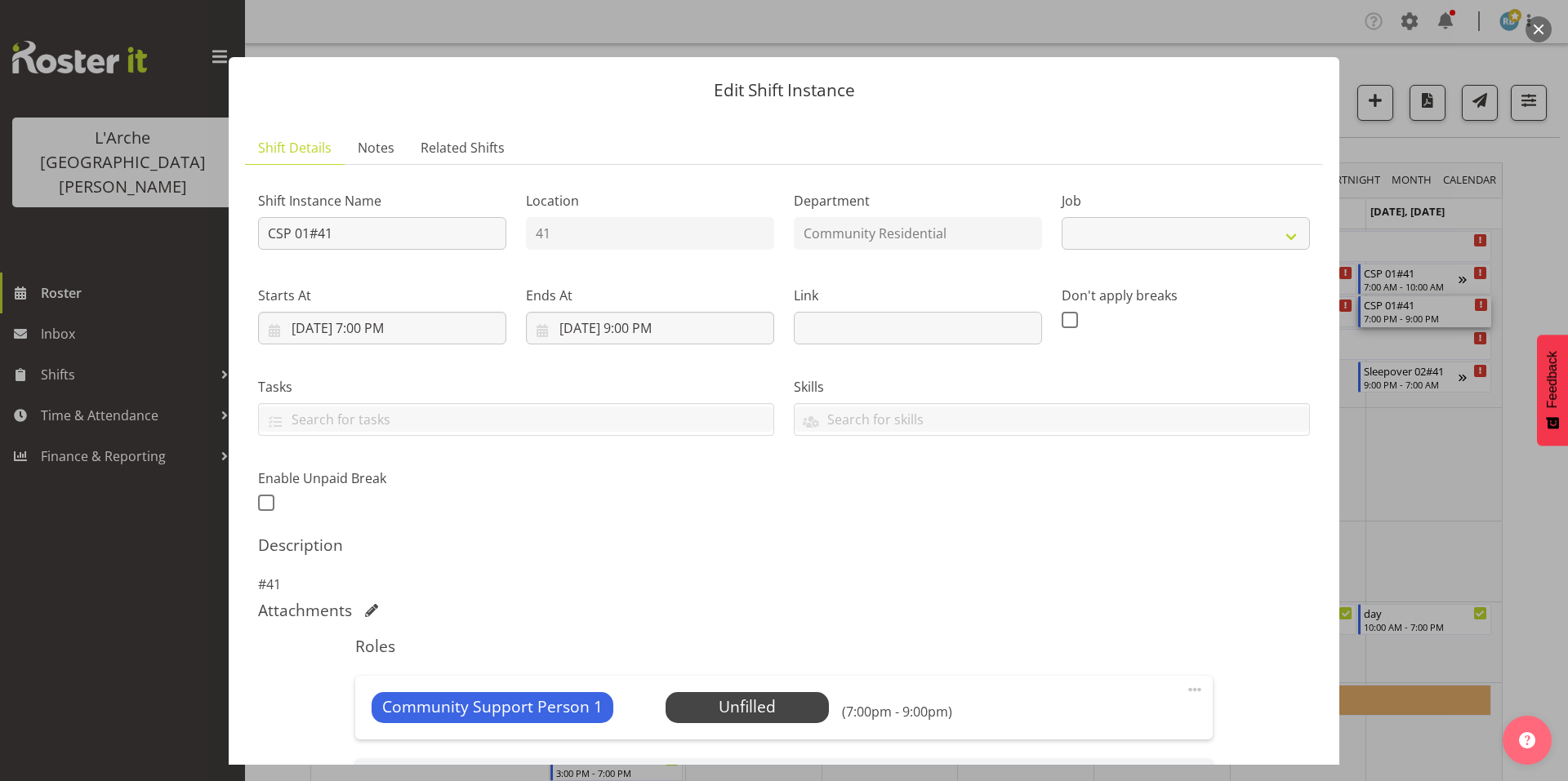
select select "2"
click at [405, 312] on input "[DATE] 7:00 PM" at bounding box center [382, 329] width 249 height 33
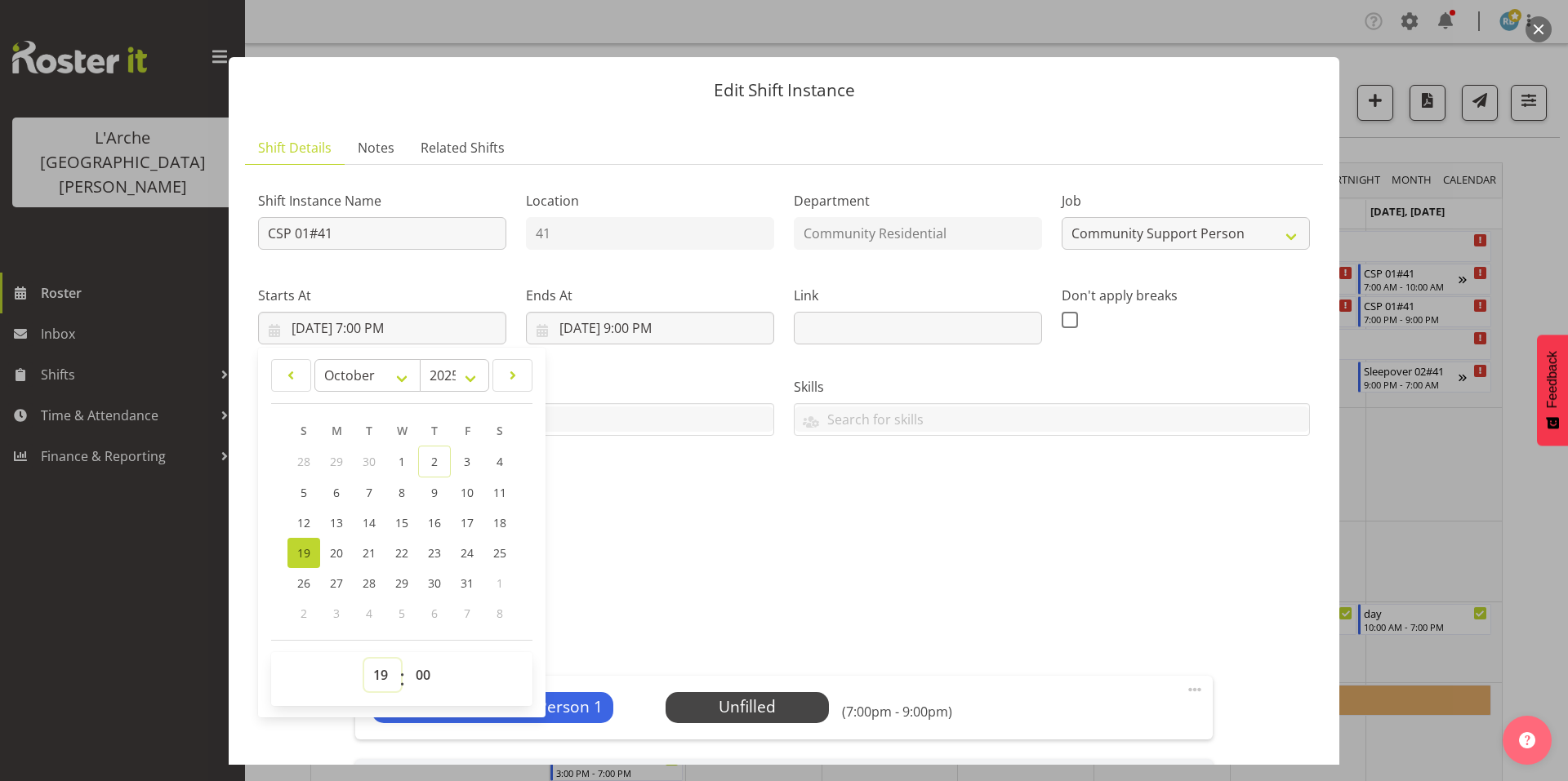
click at [382, 659] on select "00 01 02 03 04 05 06 07 08 09 10 11 12 13 14 15 16 17 18 19 20 21 22 23" at bounding box center [382, 675] width 37 height 33
select select "16"
click at [364, 659] on select "00 01 02 03 04 05 06 07 08 09 10 11 12 13 14 15 16 17 18 19 20 21 22 23" at bounding box center [382, 675] width 37 height 33
type input "10/19/2025, 4:00 PM"
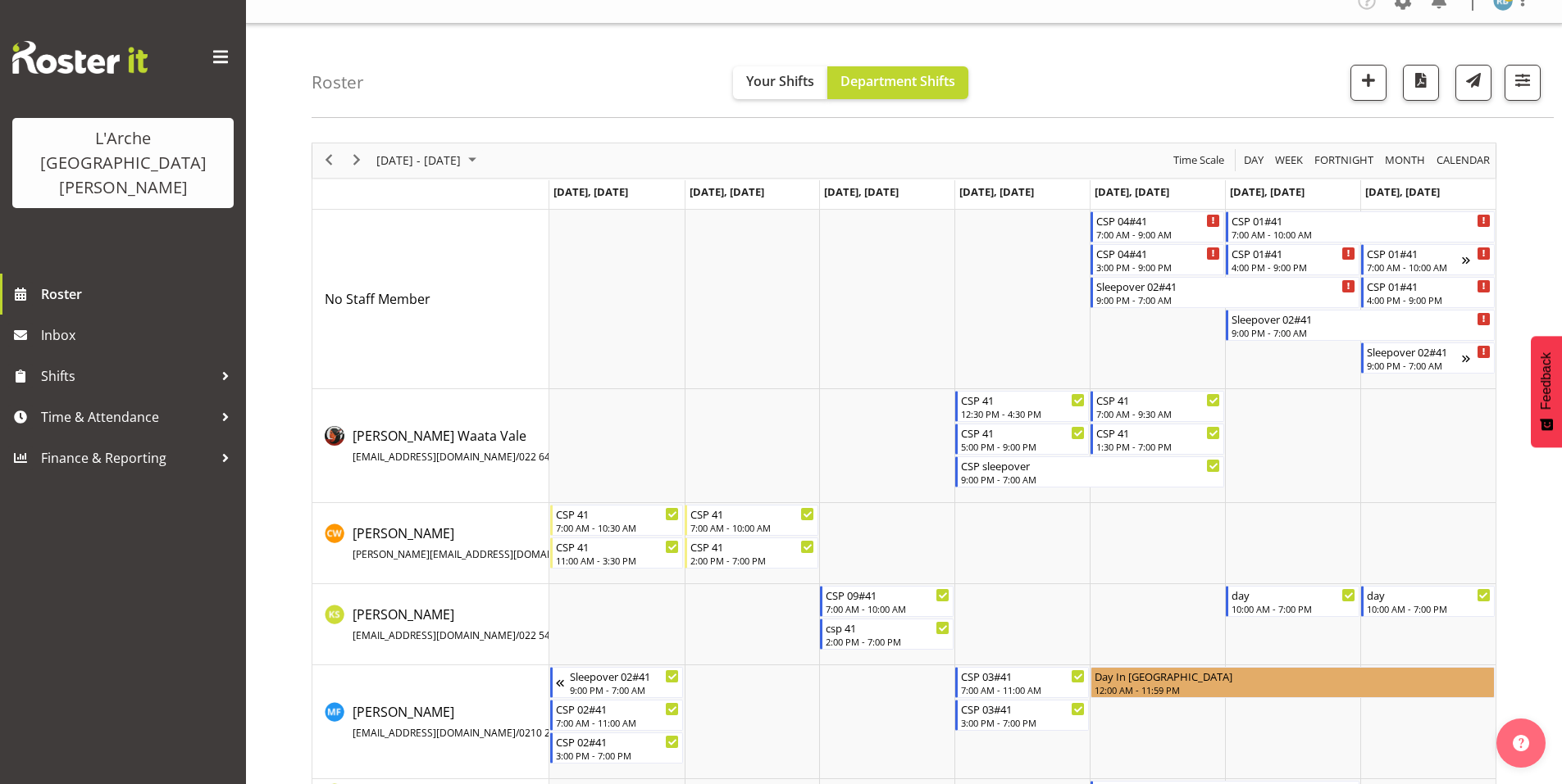
scroll to position [23, 0]
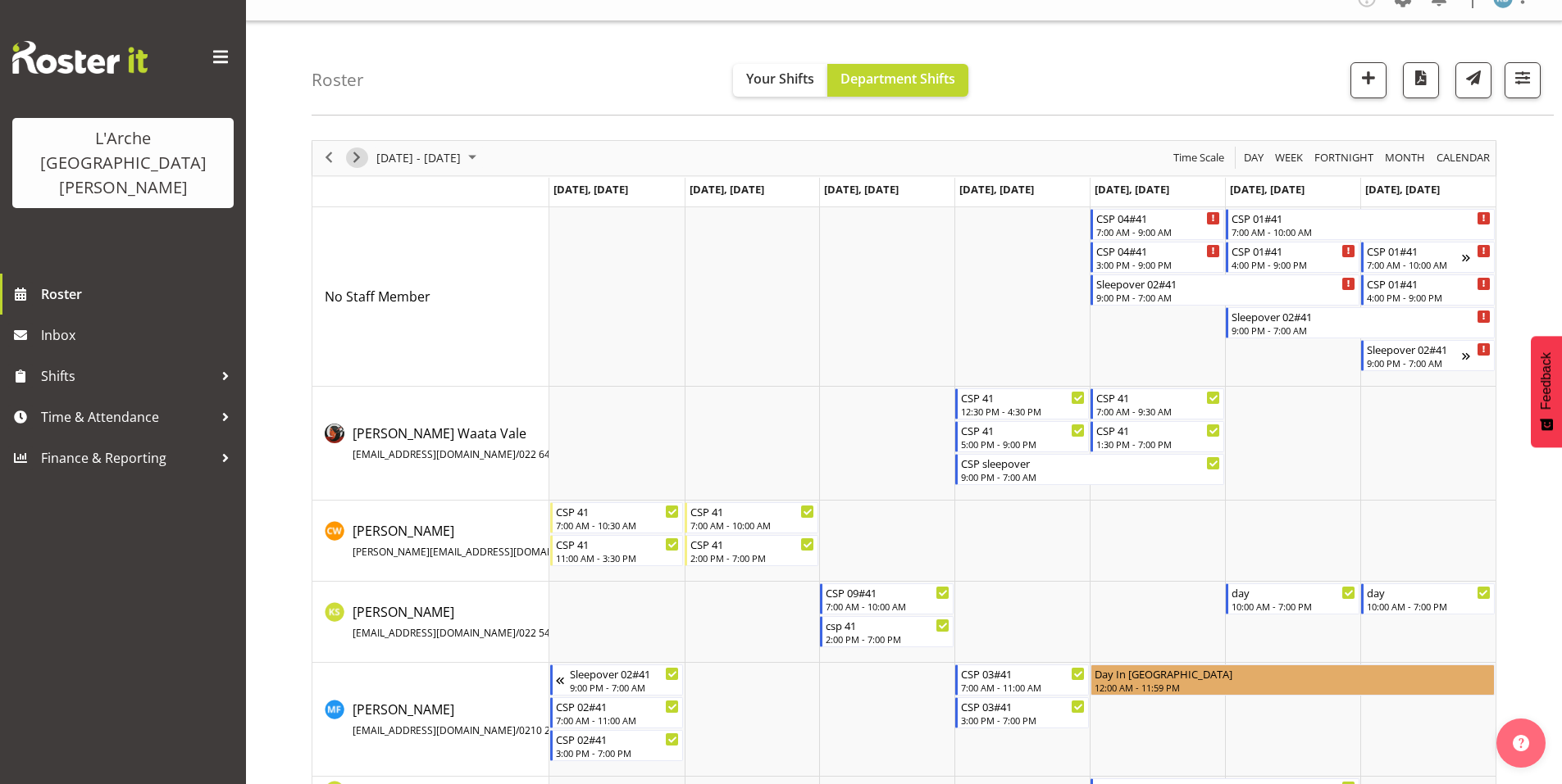
click at [360, 148] on span "Next" at bounding box center [356, 158] width 20 height 21
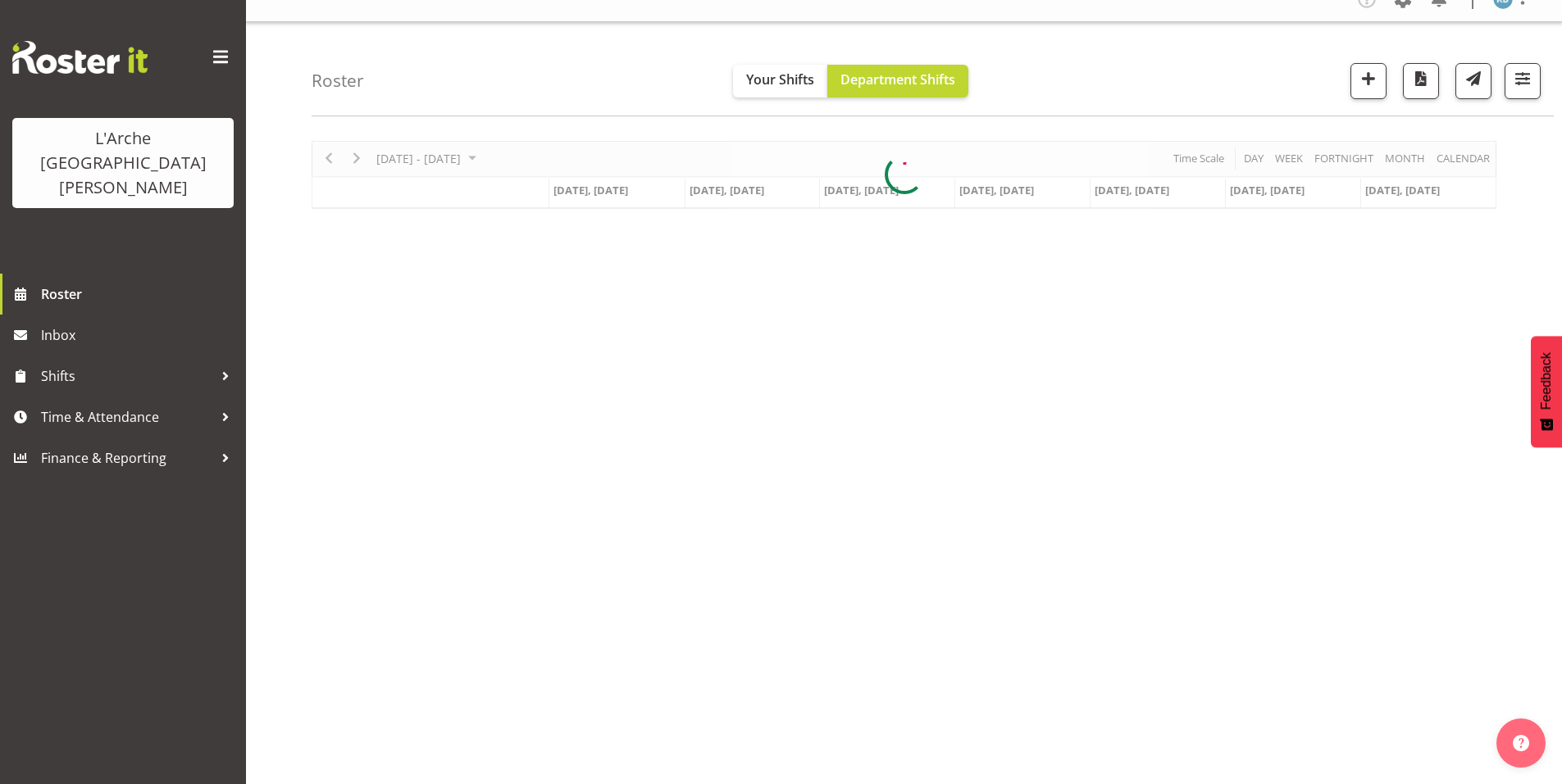
scroll to position [14, 0]
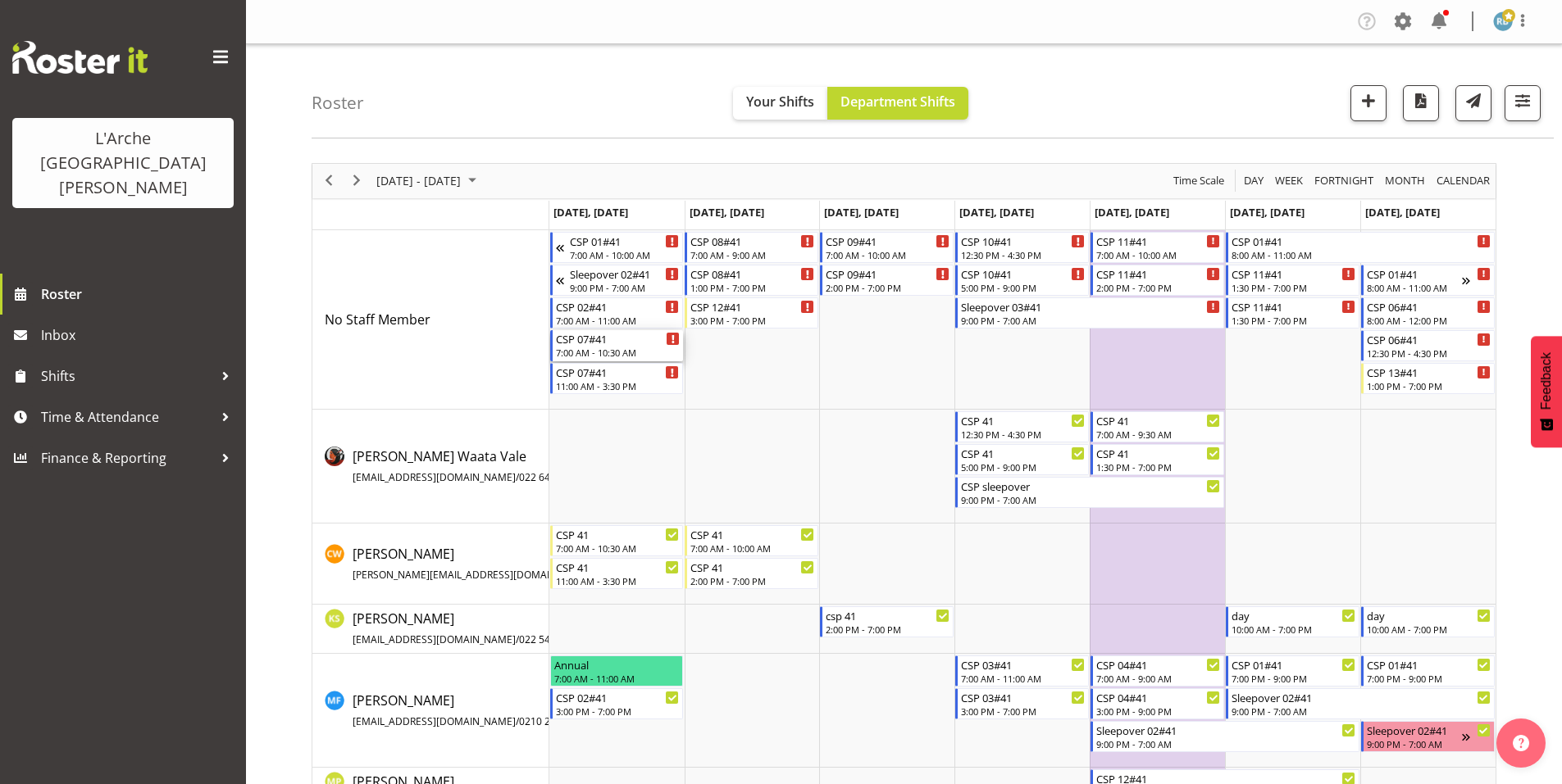
click at [597, 330] on div "CSP 07#41" at bounding box center [618, 338] width 124 height 16
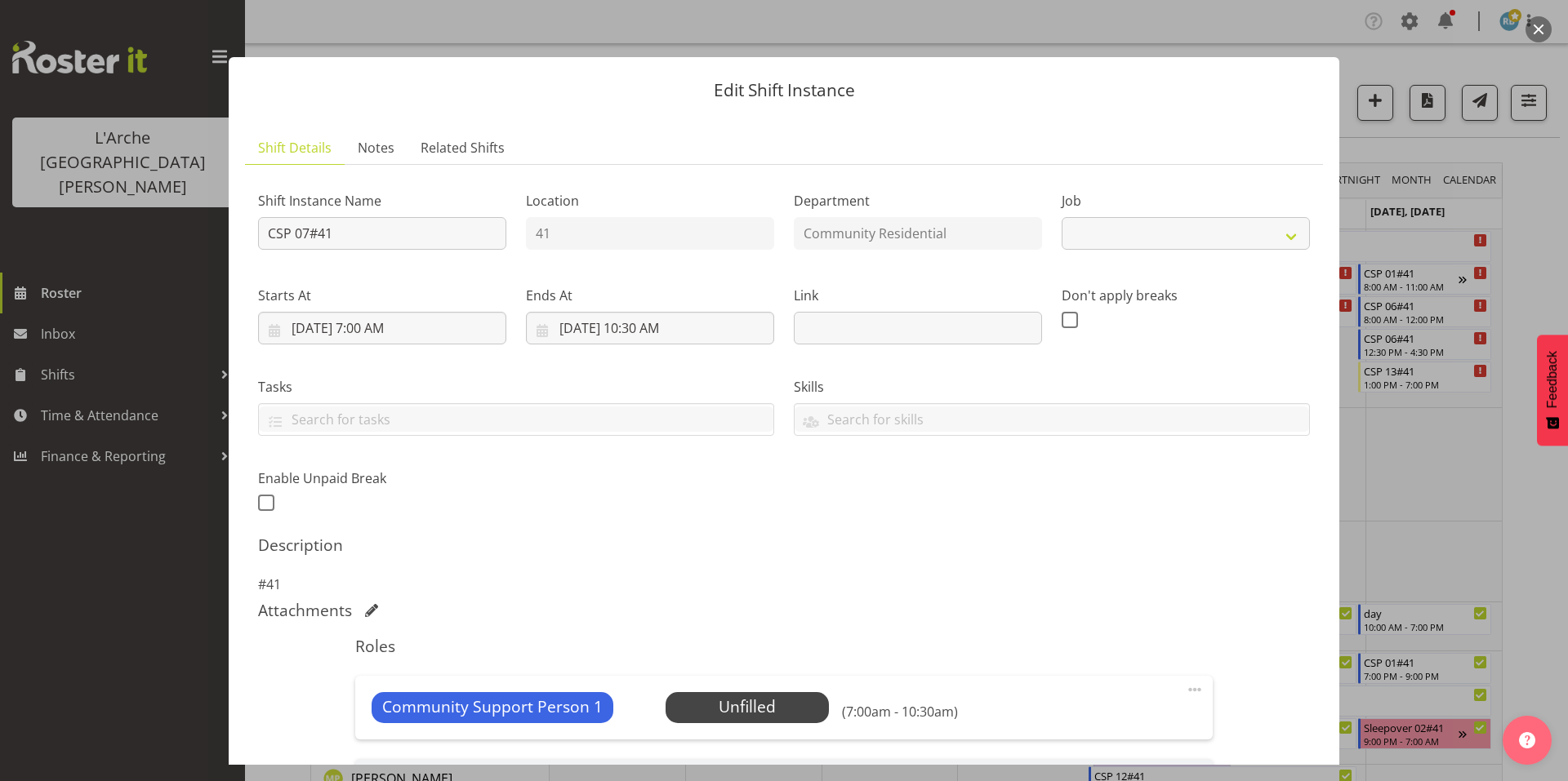
scroll to position [189, 0]
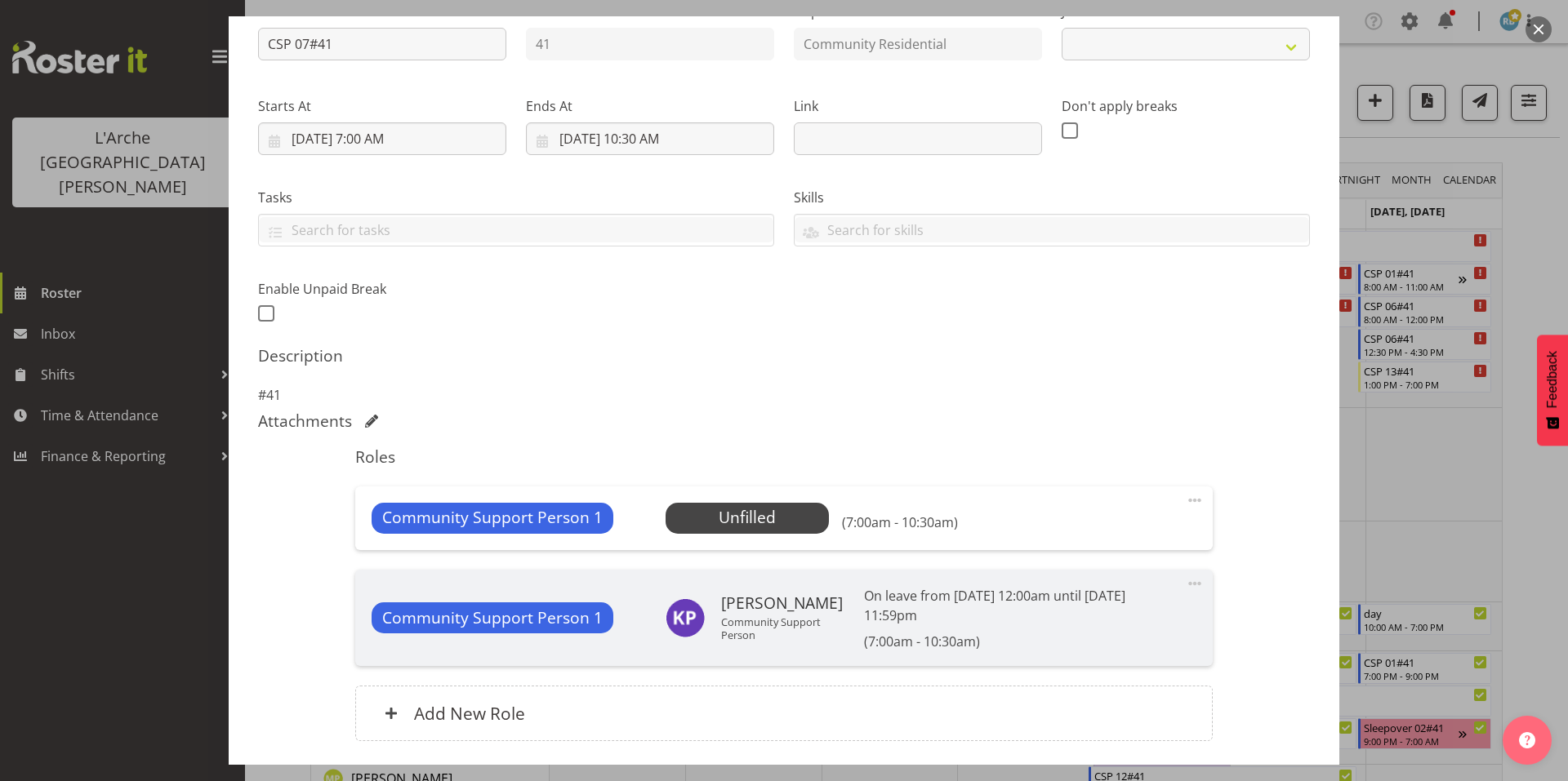
select select "2"
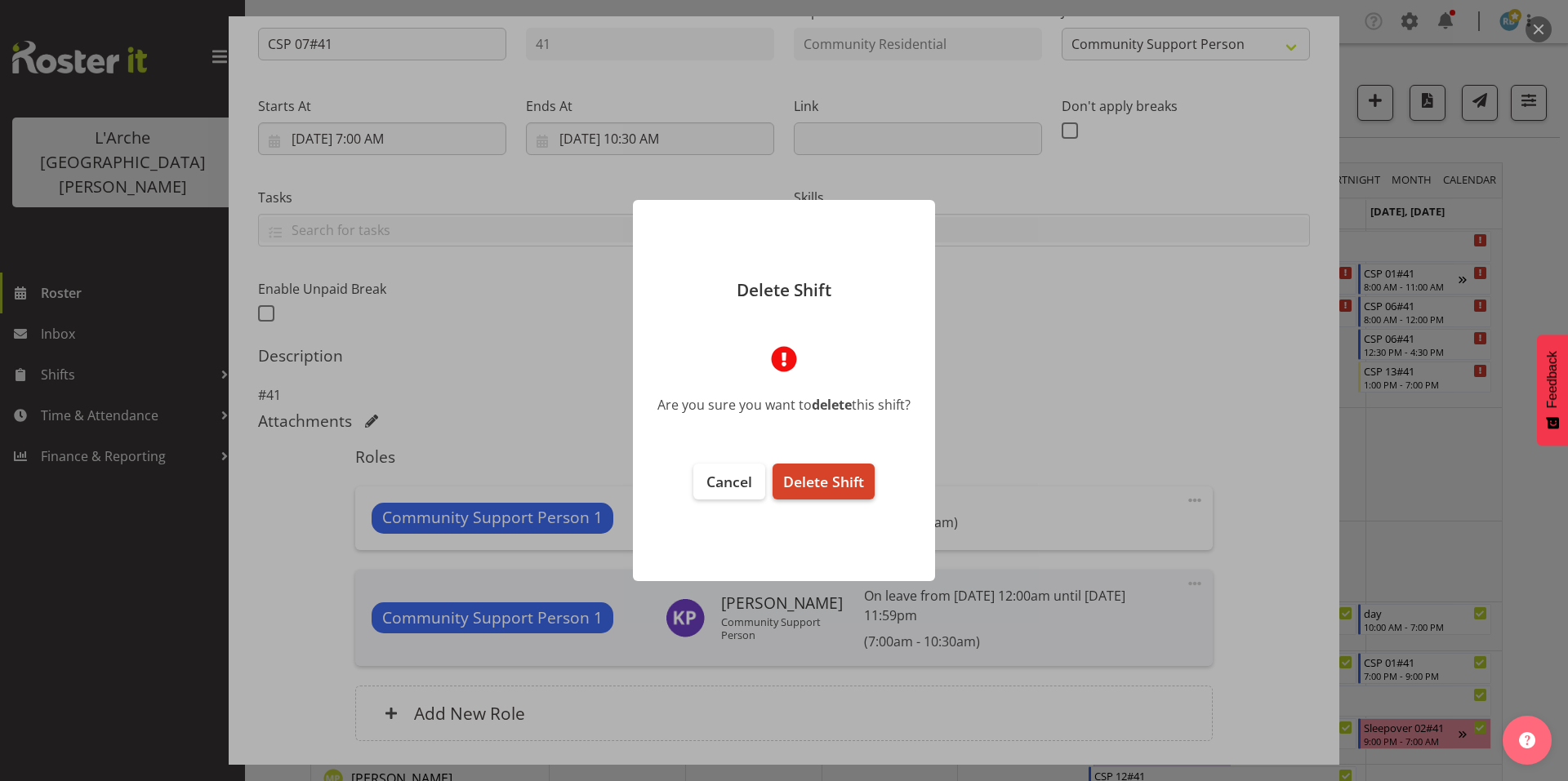
click at [820, 467] on button "Delete Shift" at bounding box center [824, 482] width 102 height 36
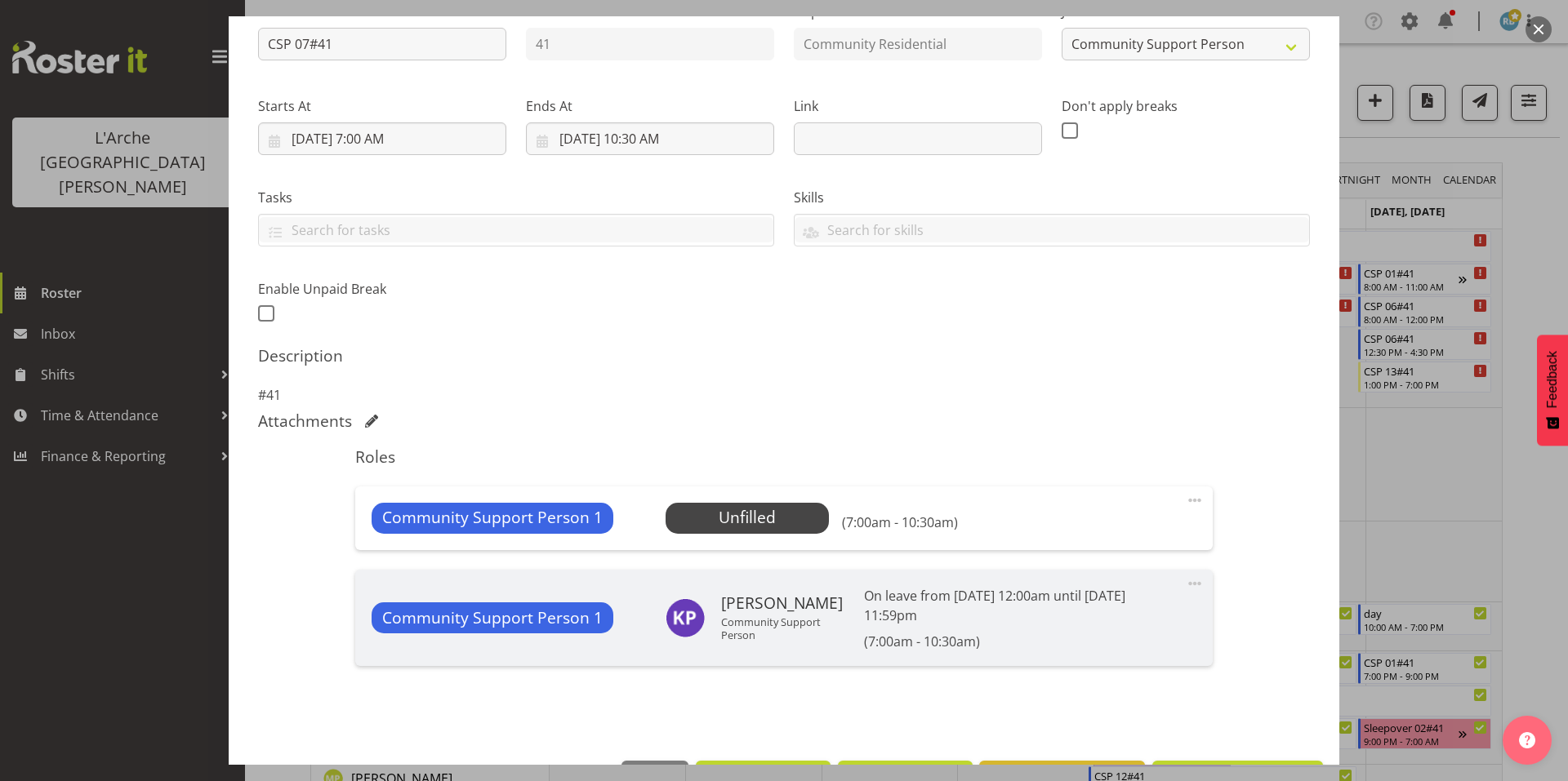
scroll to position [127, 0]
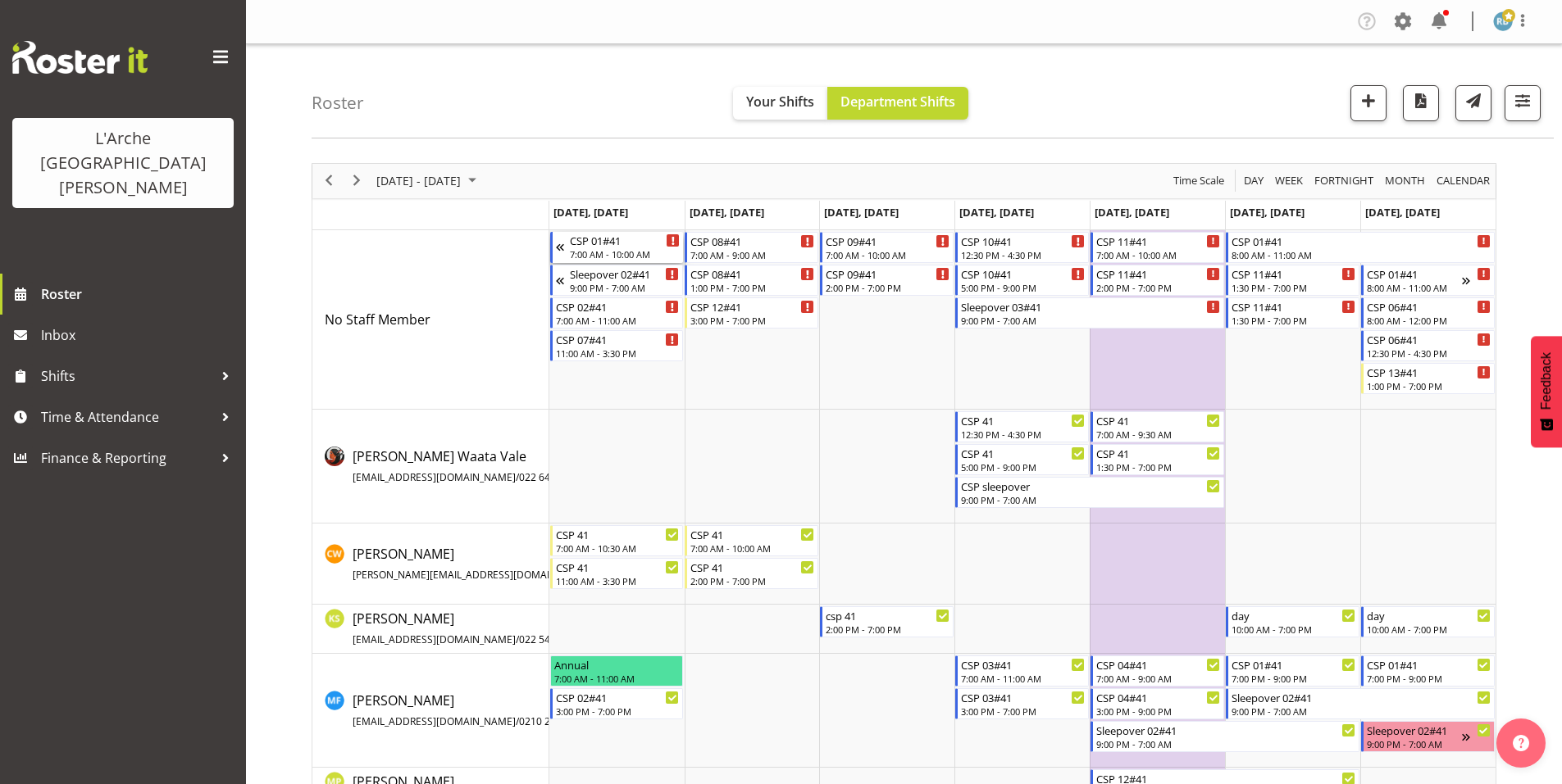
click at [631, 237] on div "CSP 01#41" at bounding box center [625, 240] width 111 height 16
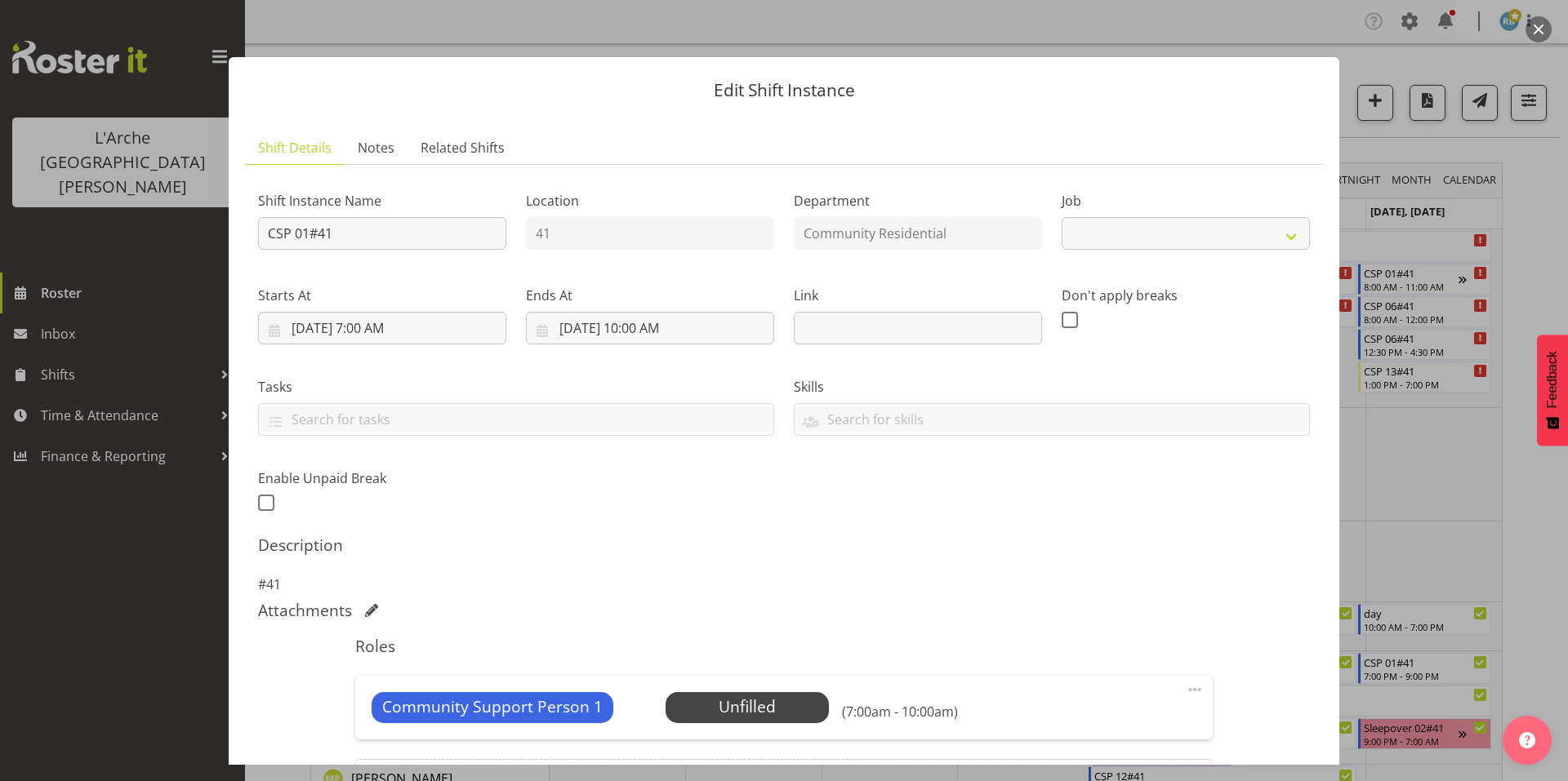
select select "2"
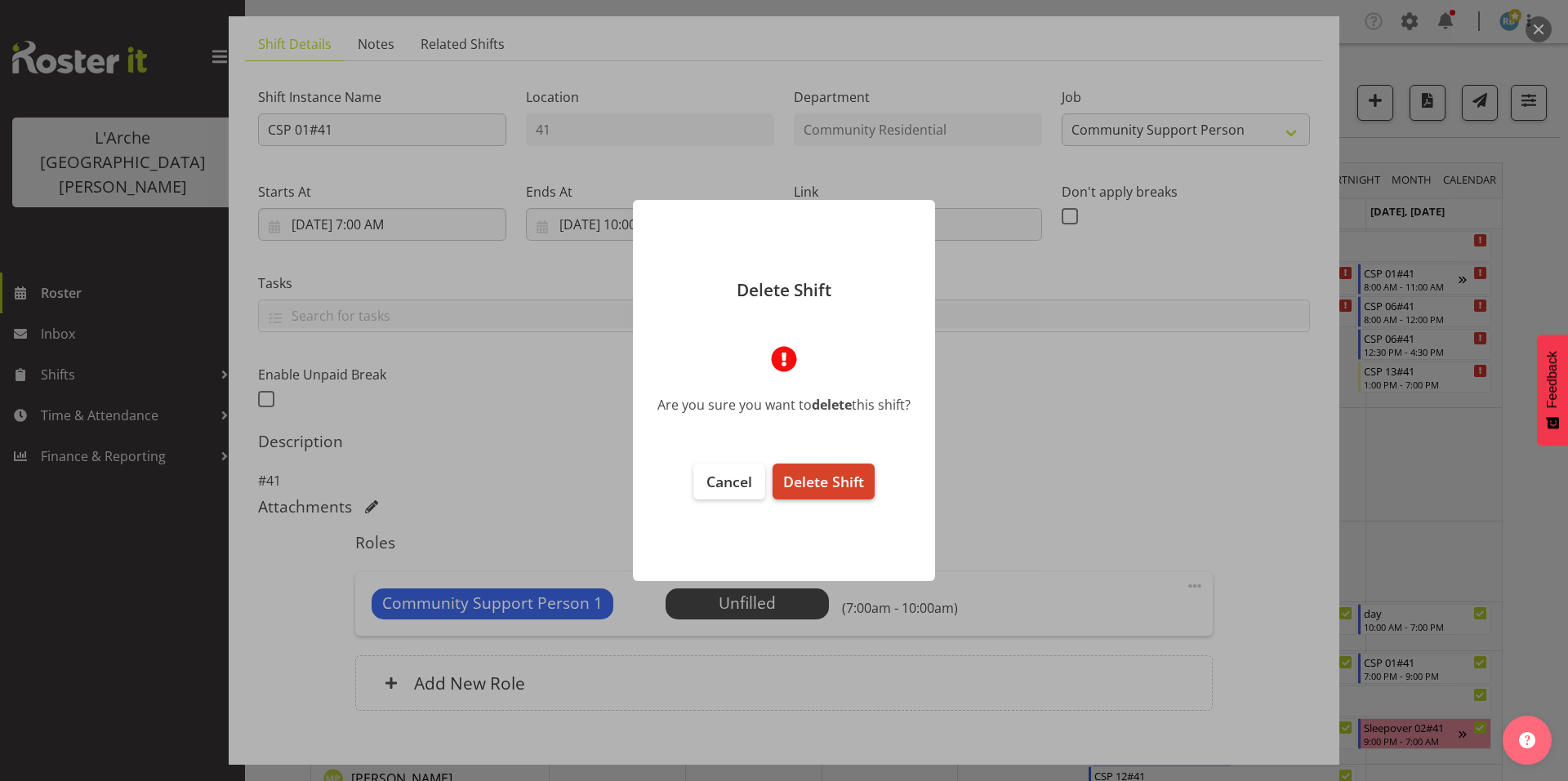
click at [825, 473] on span "Delete Shift" at bounding box center [824, 482] width 81 height 20
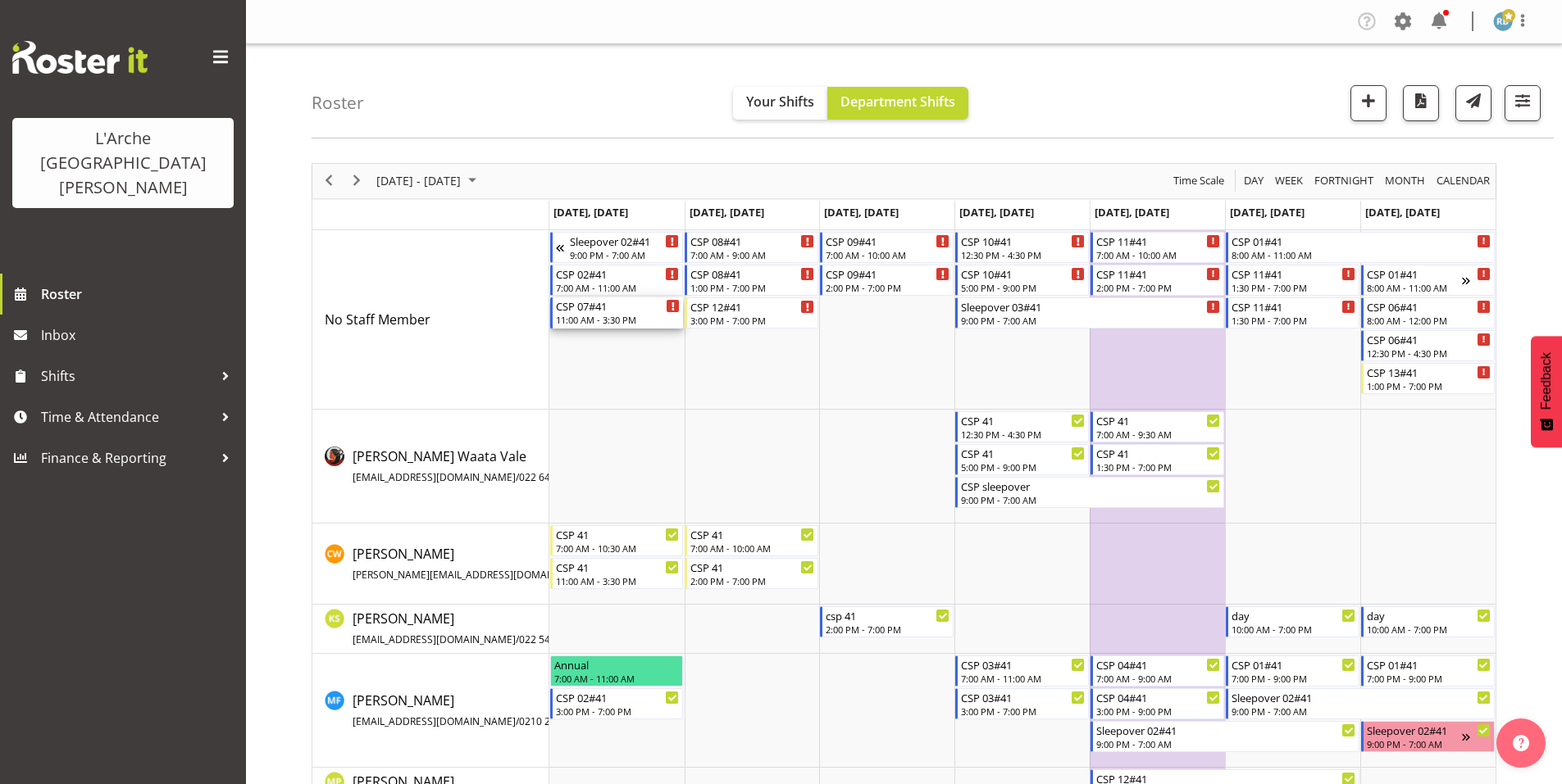
click at [571, 313] on div "11:00 AM - 3:30 PM" at bounding box center [618, 319] width 124 height 13
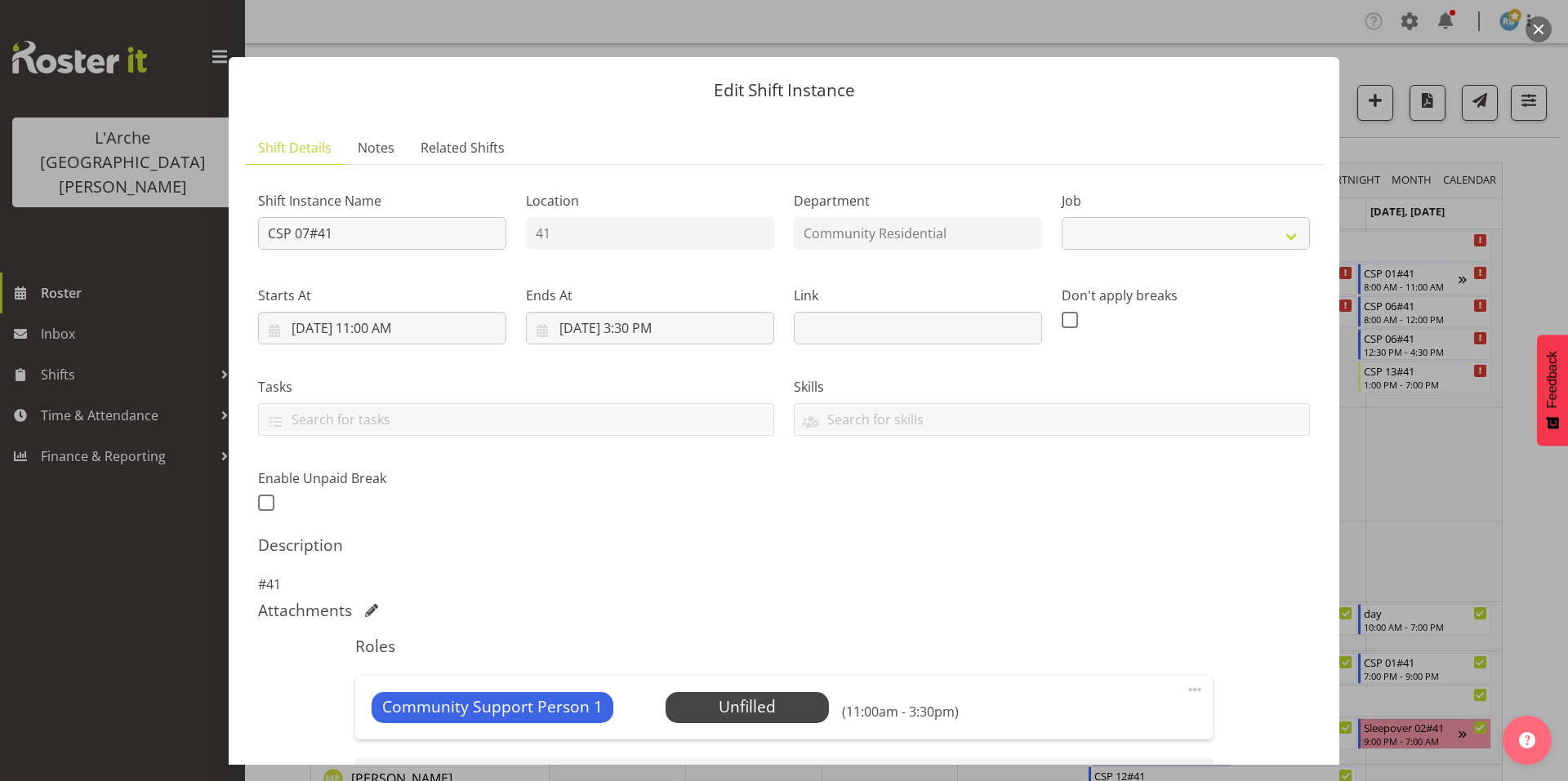
select select "2"
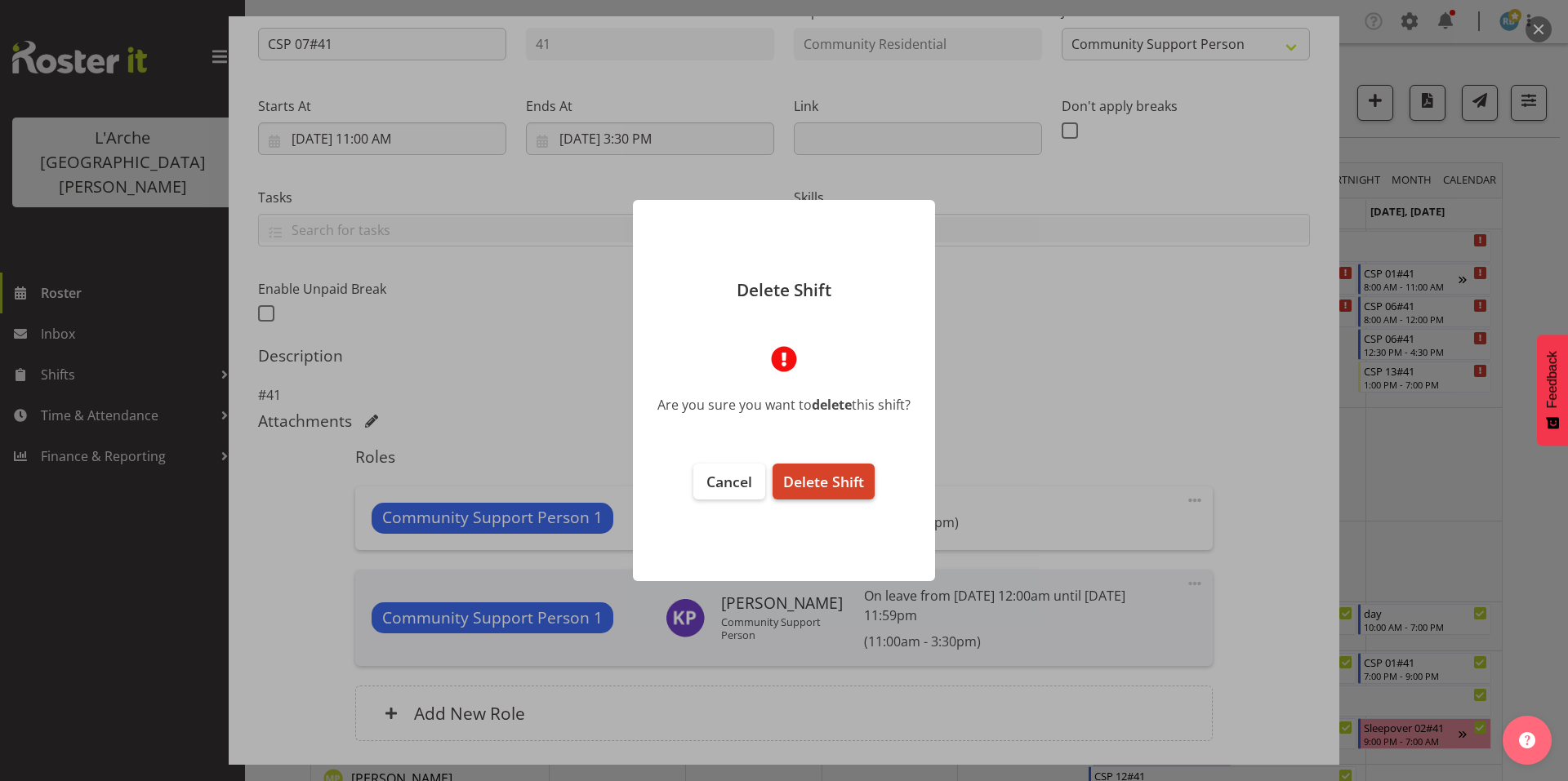
click at [838, 467] on button "Delete Shift" at bounding box center [824, 482] width 102 height 36
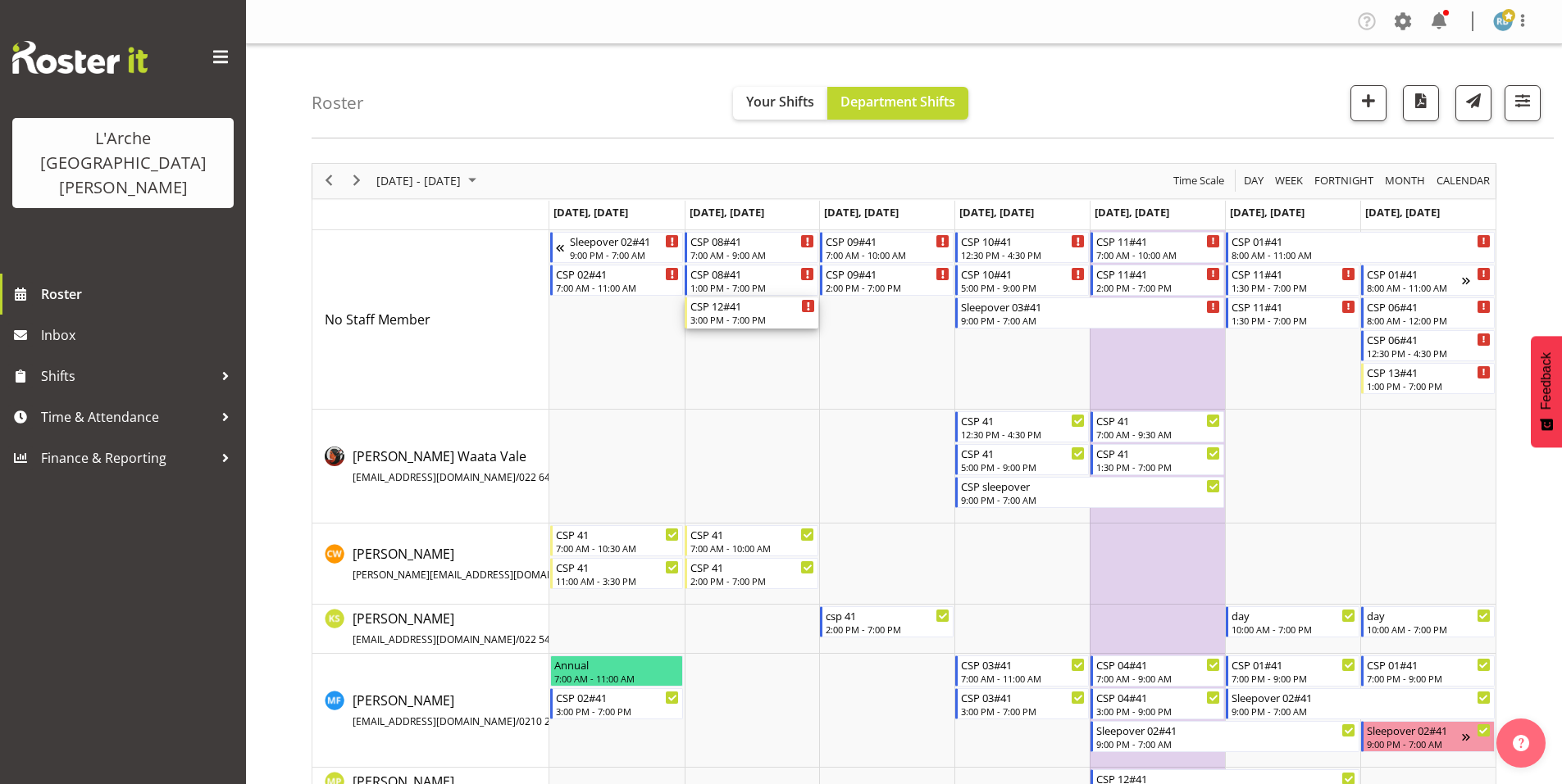
click at [714, 299] on div "CSP 12#41" at bounding box center [752, 305] width 124 height 16
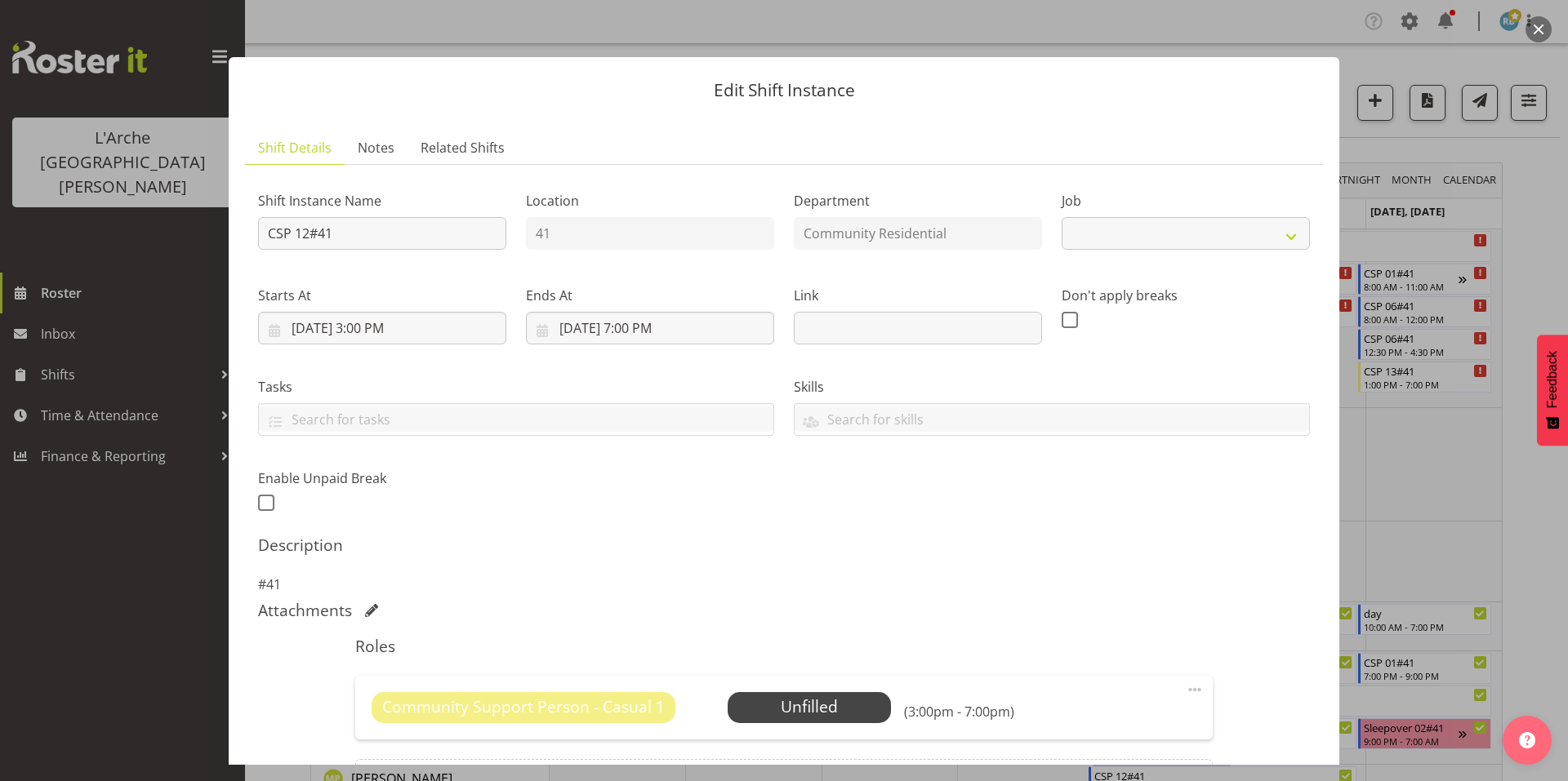
select select "3"
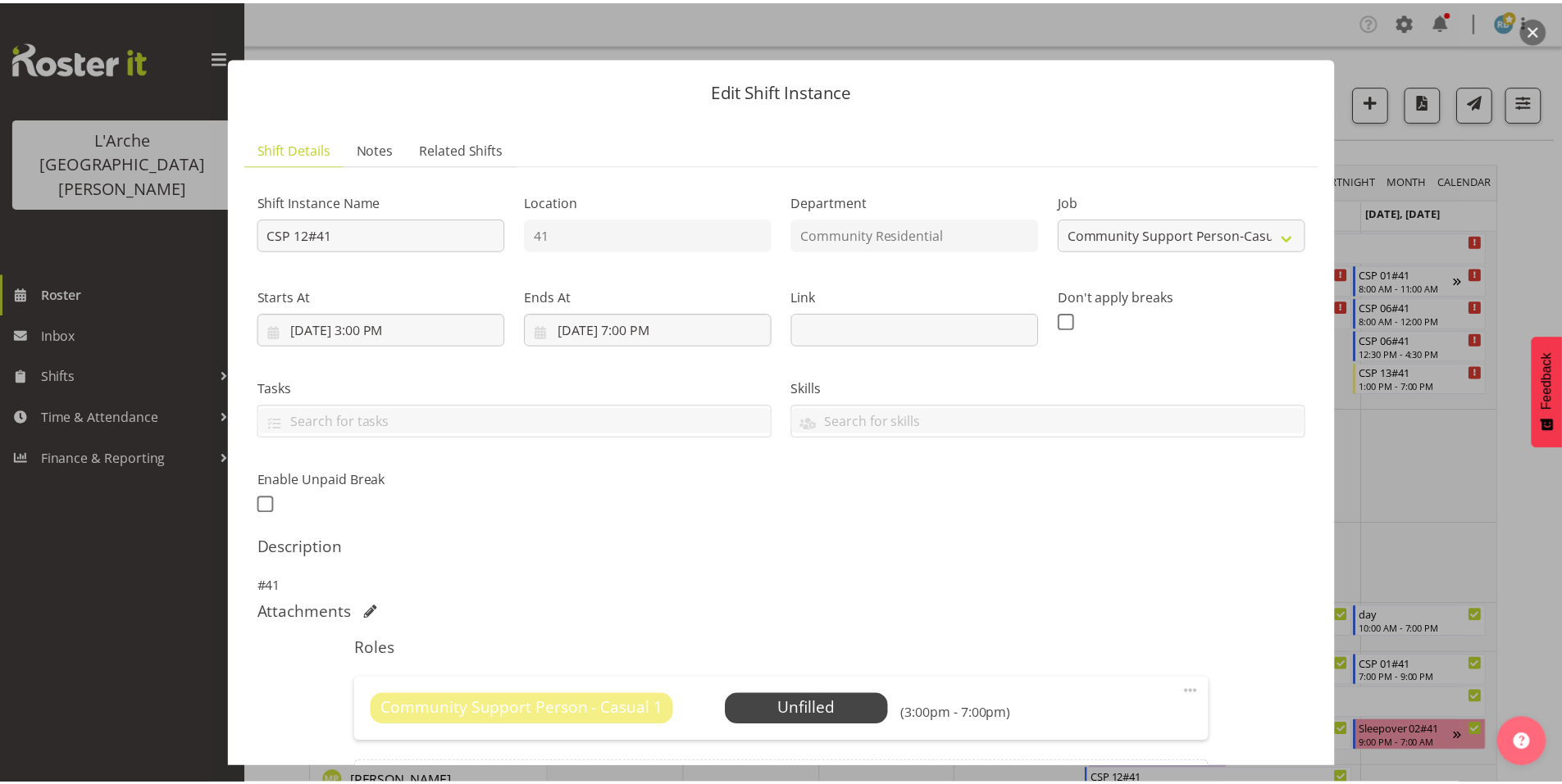
scroll to position [104, 0]
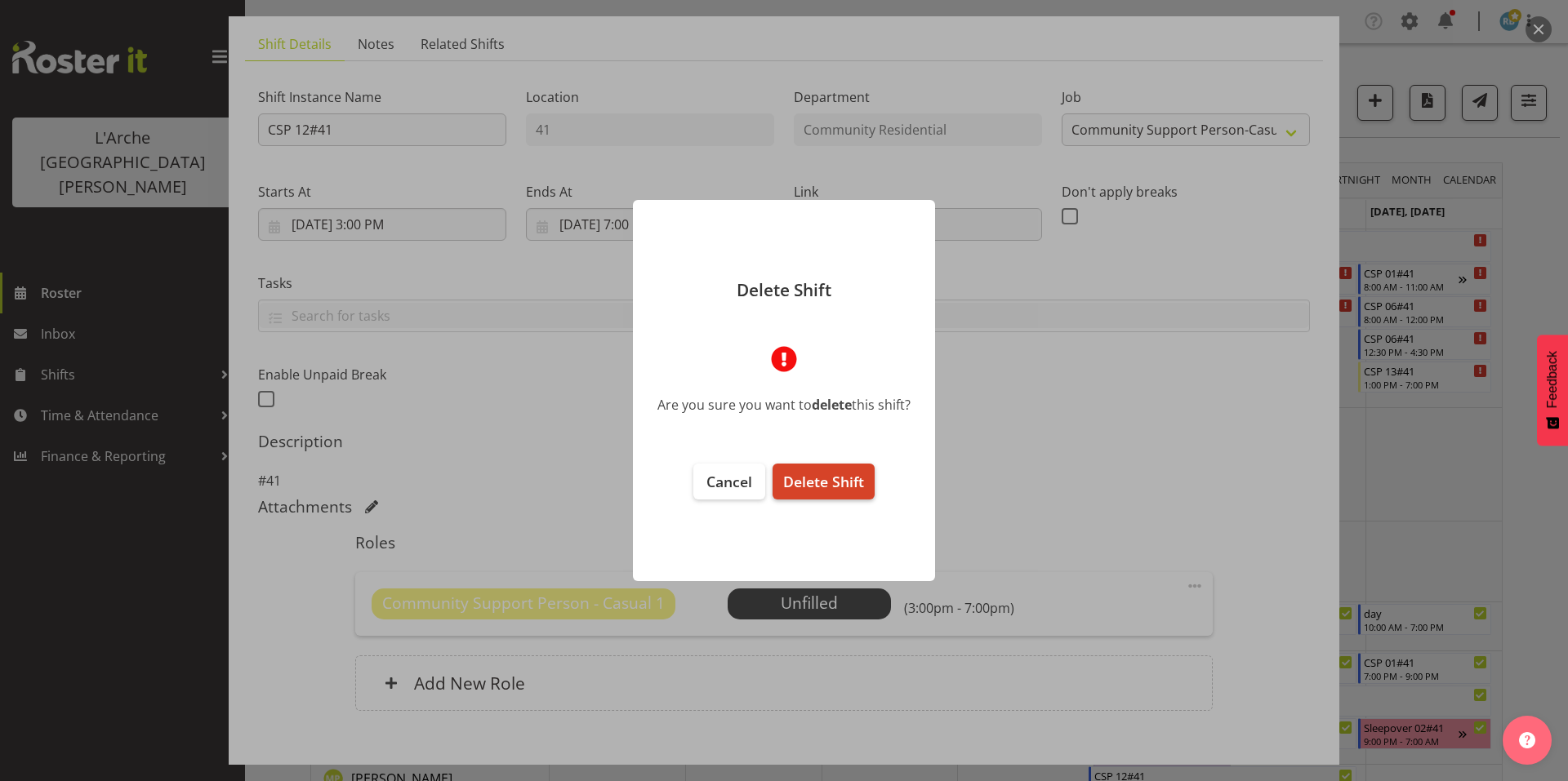
click at [846, 465] on button "Delete Shift" at bounding box center [824, 482] width 102 height 36
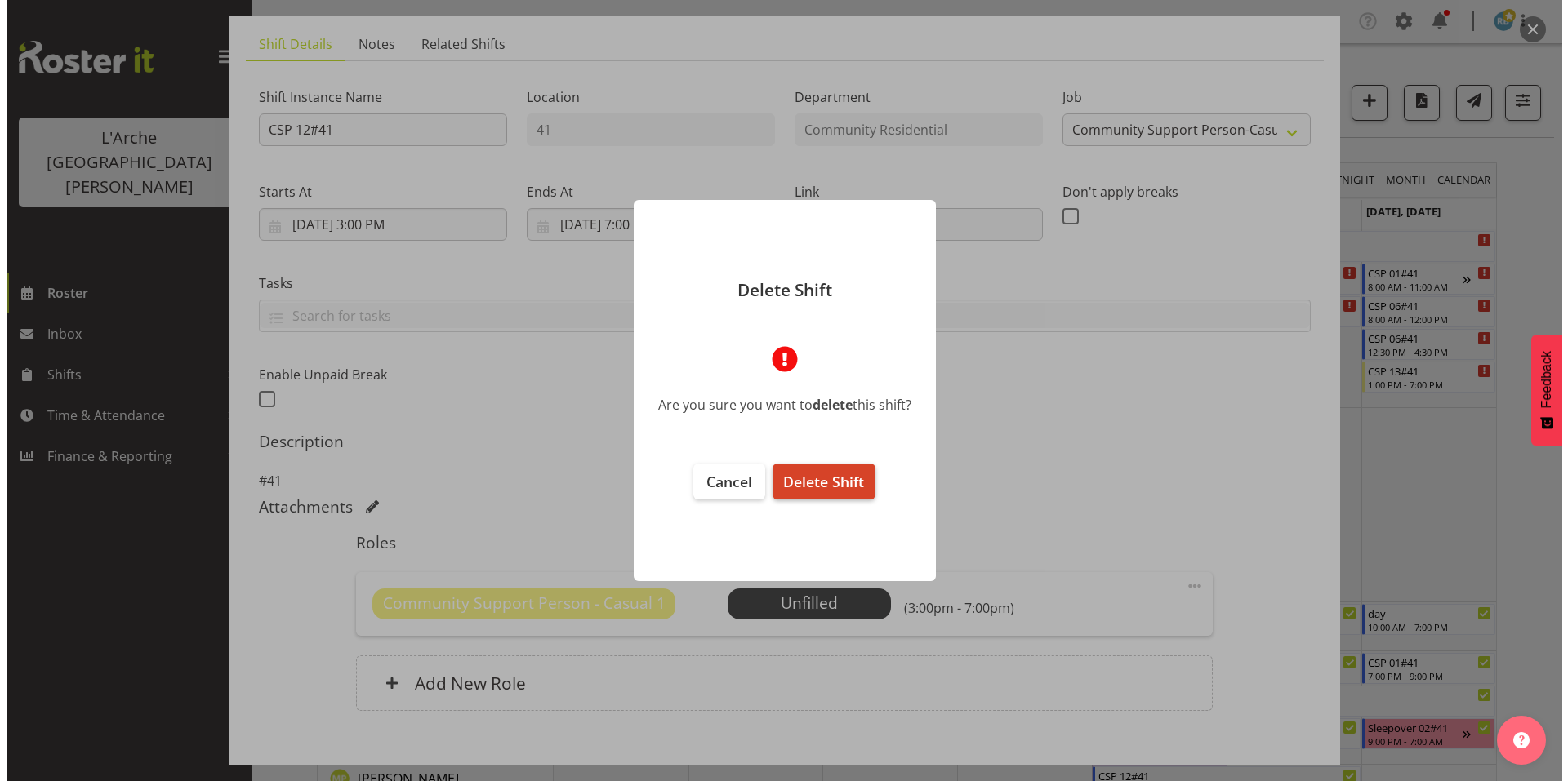
scroll to position [42, 0]
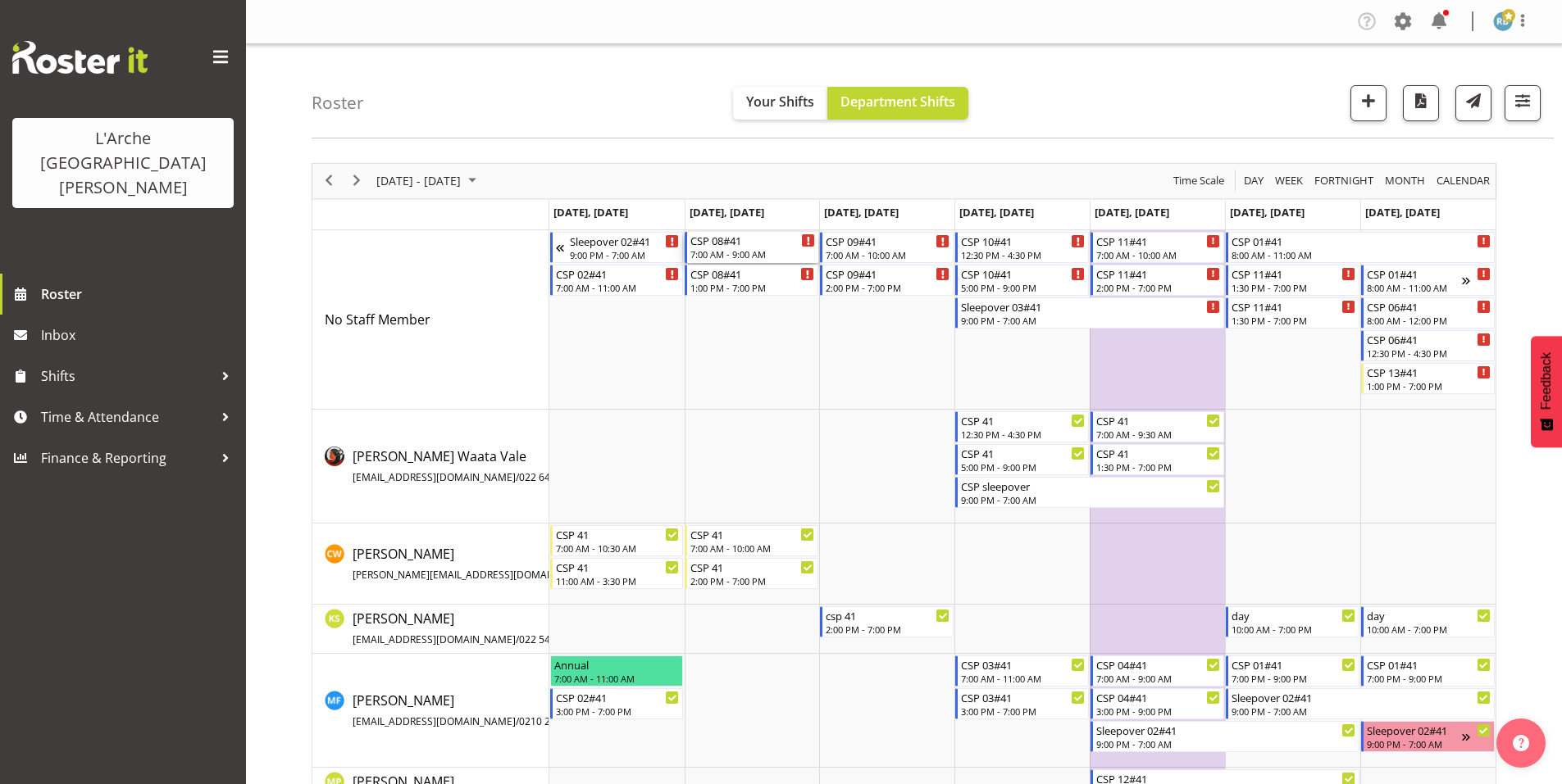
click at [743, 236] on div "CSP 08#41" at bounding box center [752, 240] width 124 height 16
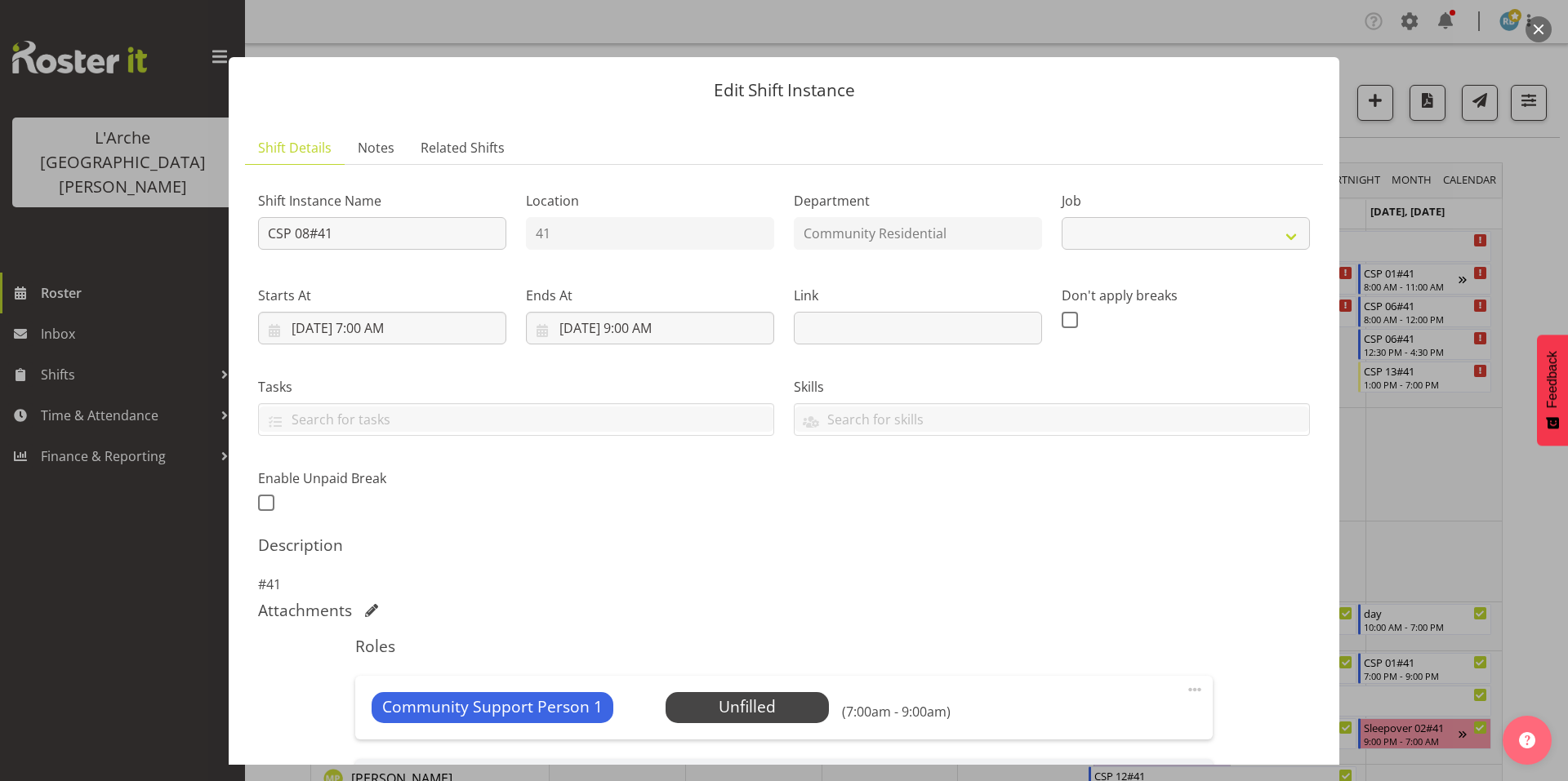
scroll to position [189, 0]
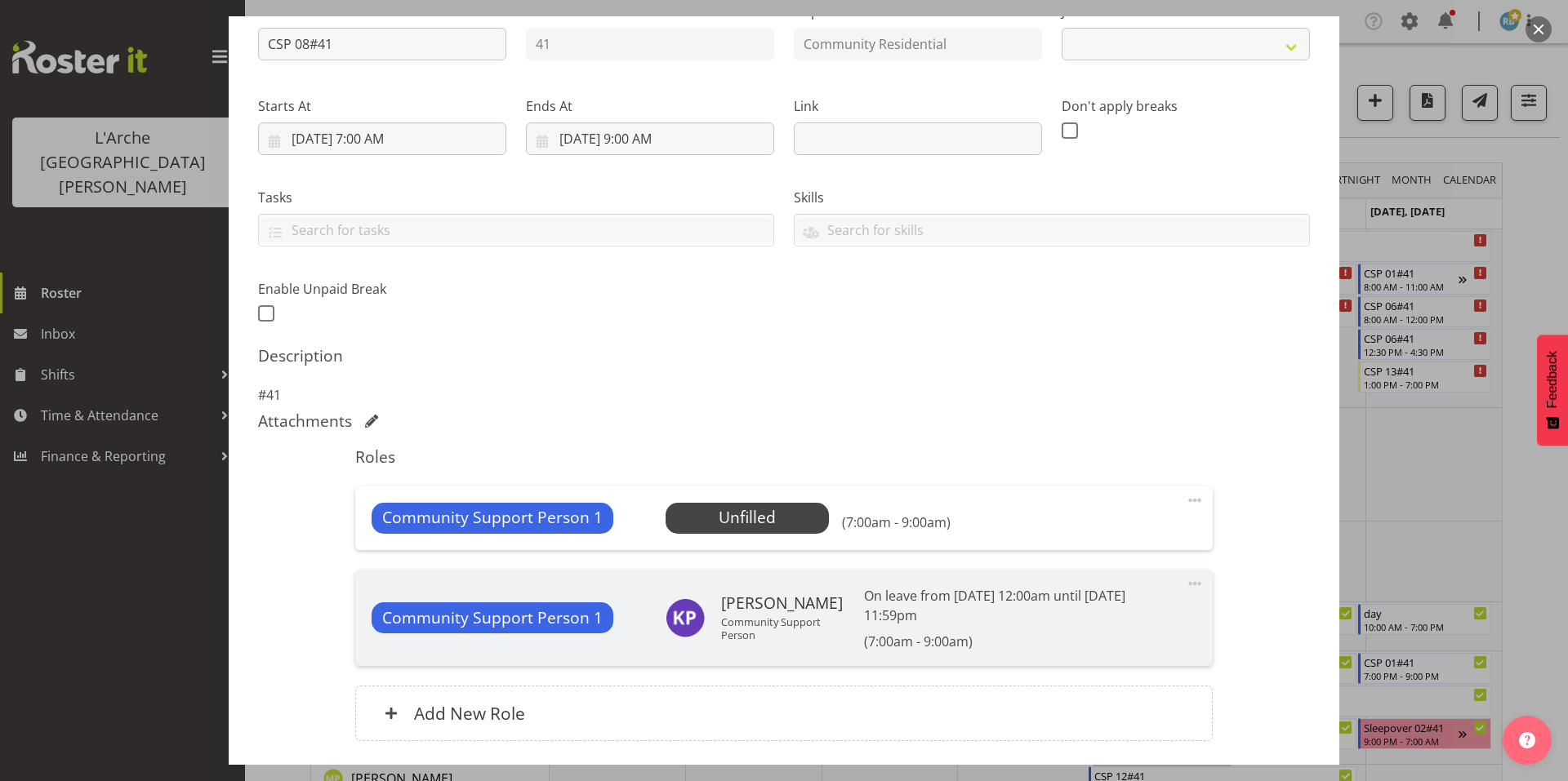
select select "2"
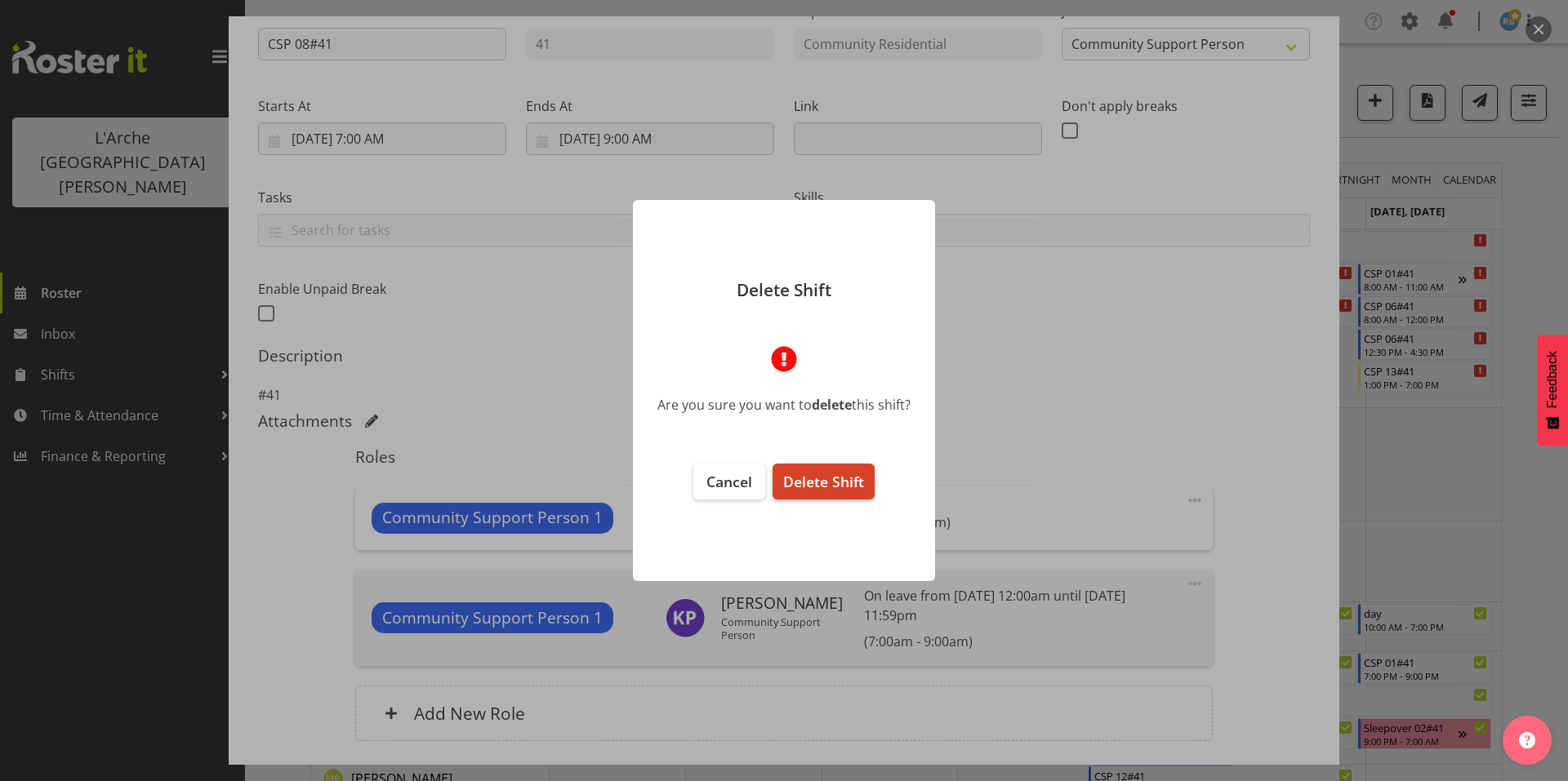
click at [825, 478] on span "Delete Shift" at bounding box center [824, 482] width 81 height 20
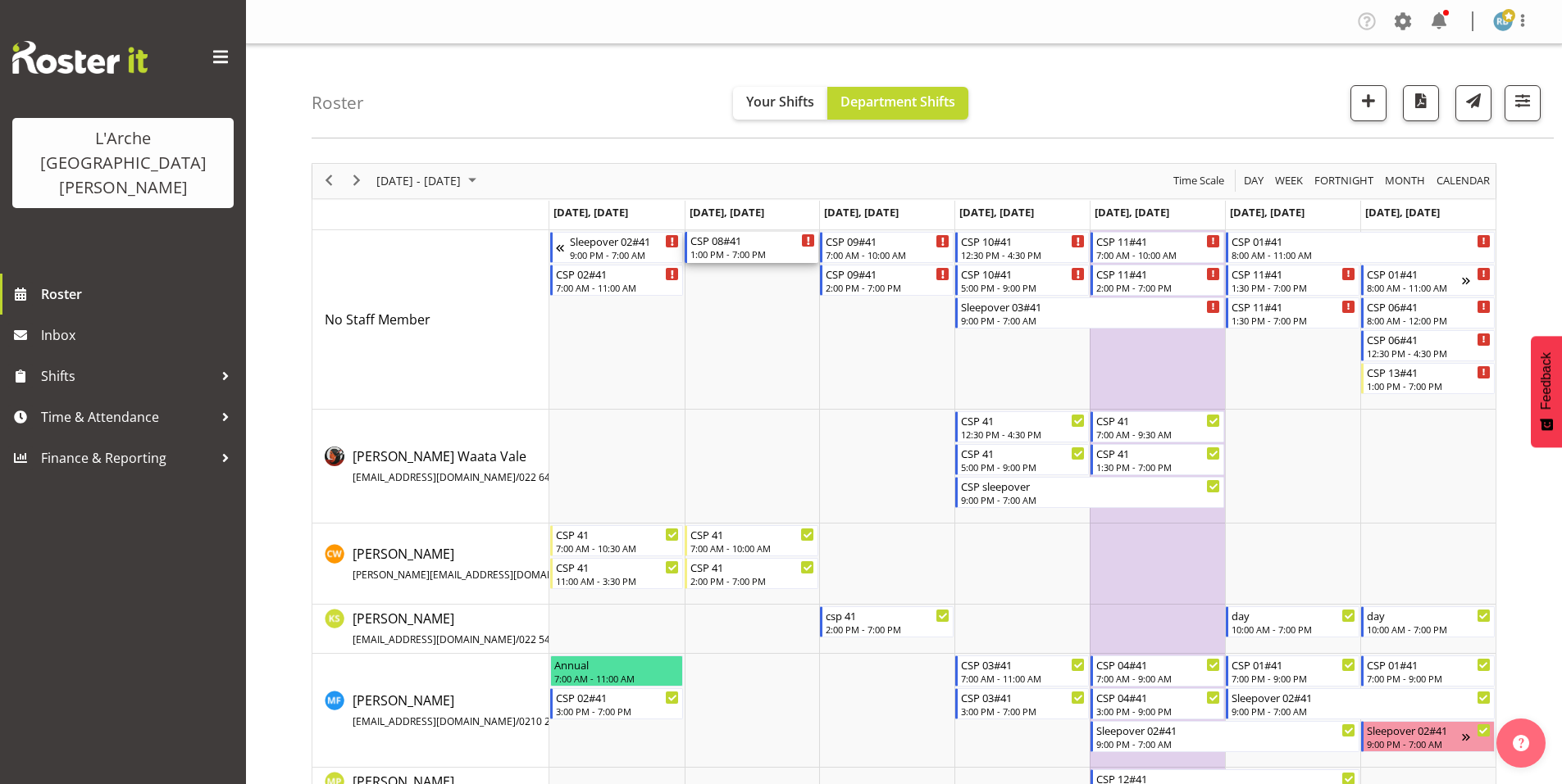
click at [748, 248] on div "1:00 PM - 7:00 PM" at bounding box center [752, 254] width 124 height 13
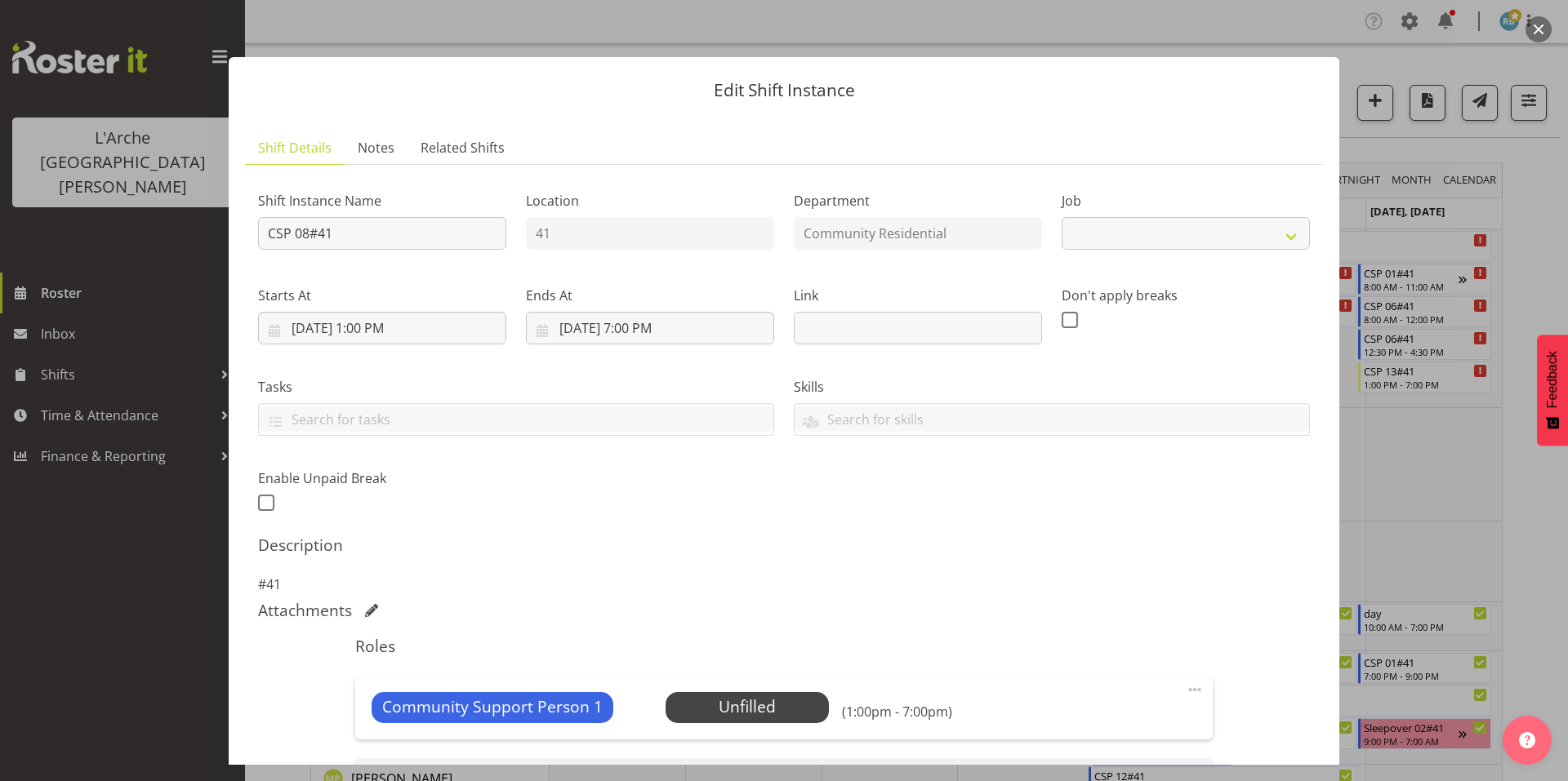
scroll to position [189, 0]
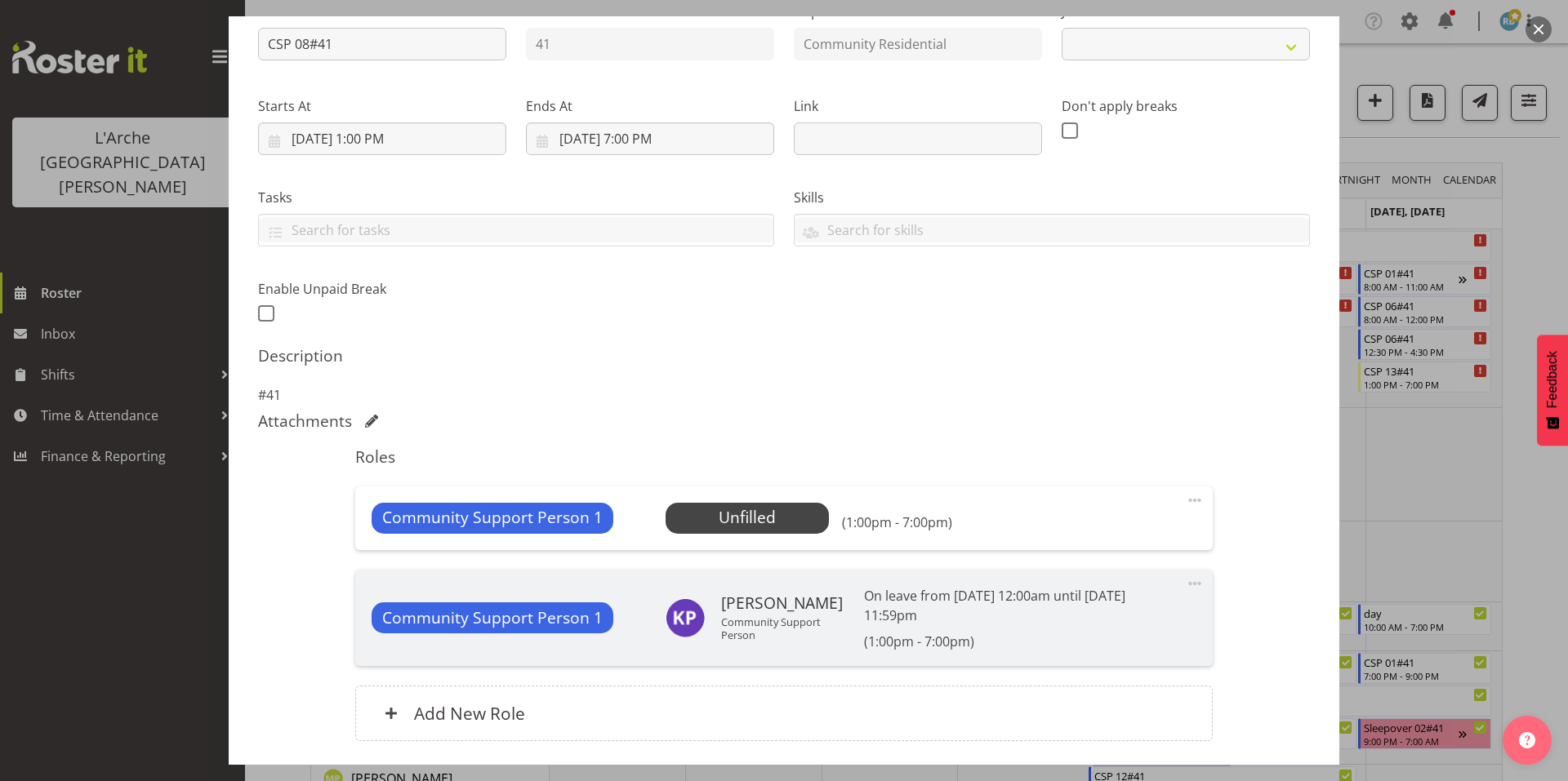
select select "2"
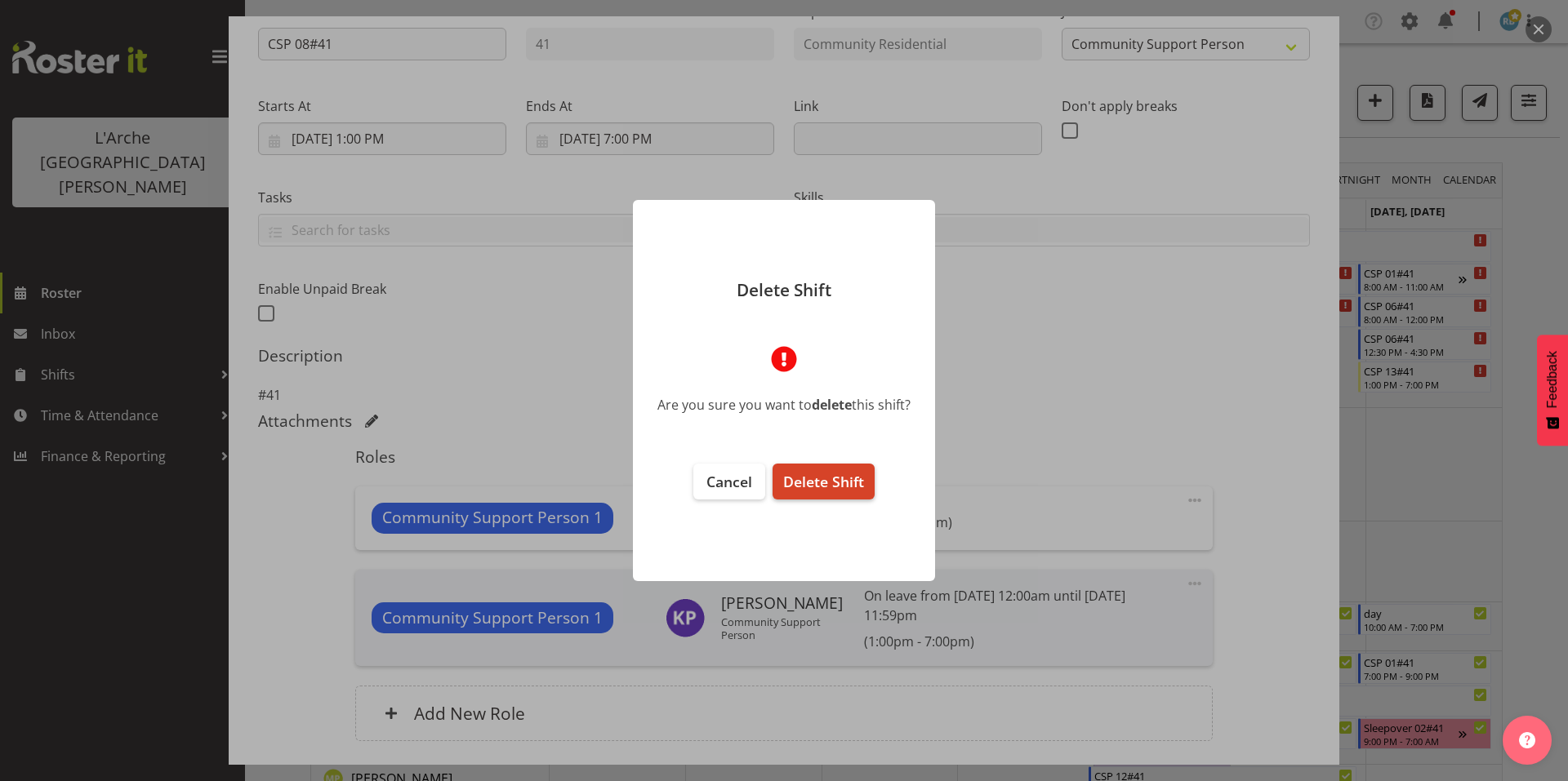
click at [807, 467] on button "Delete Shift" at bounding box center [824, 482] width 102 height 36
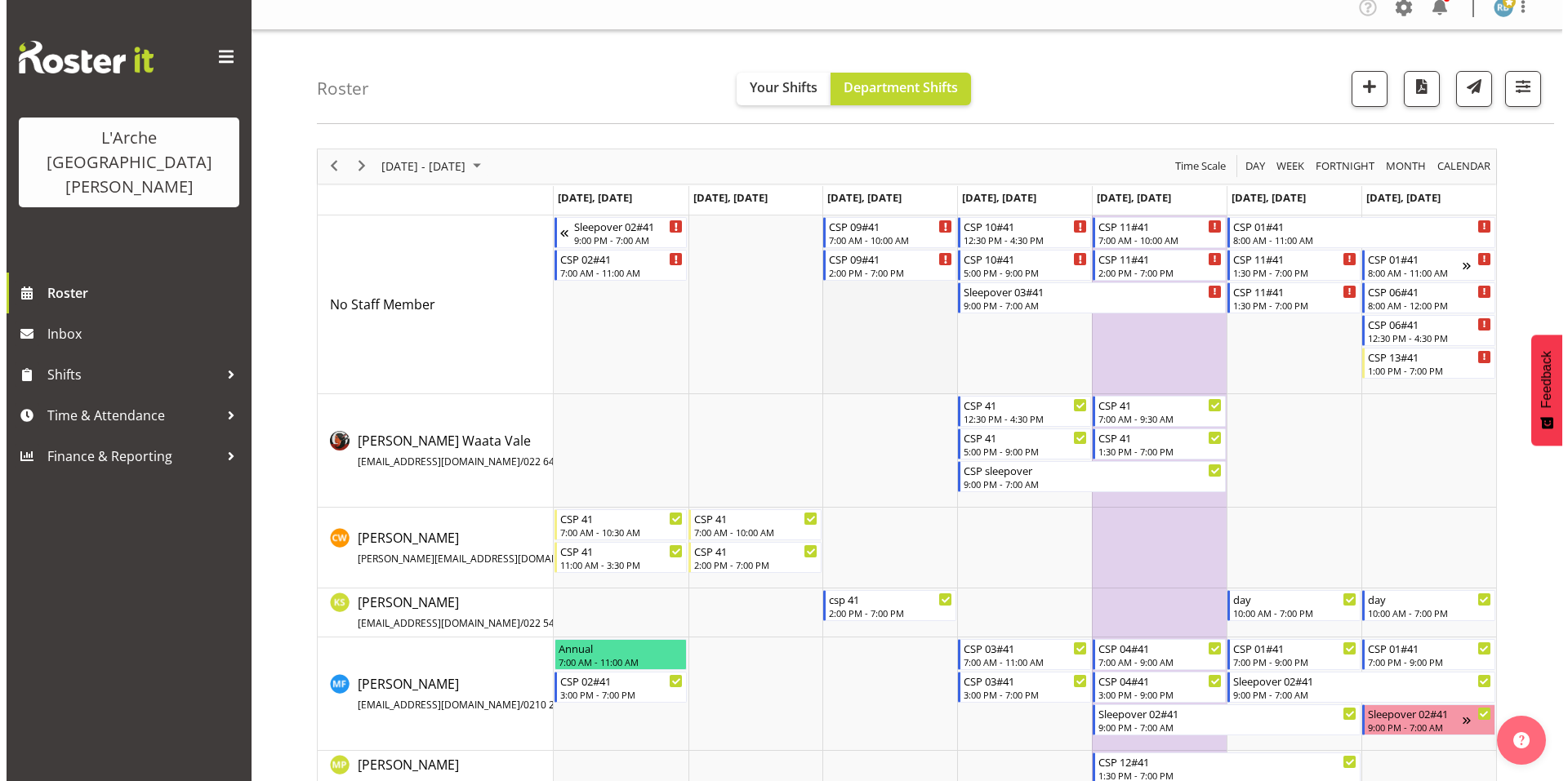
scroll to position [0, 0]
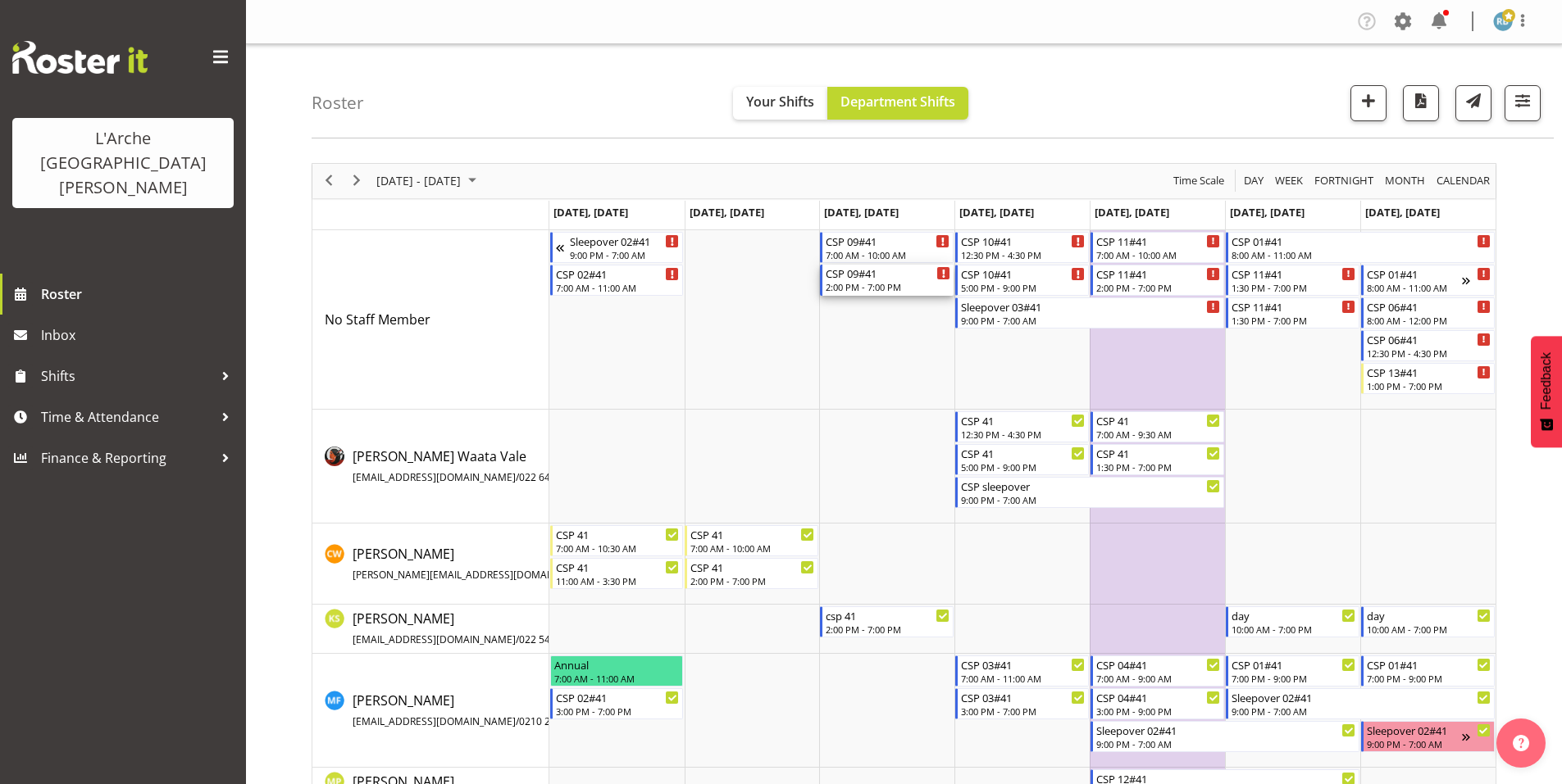
click at [860, 281] on div "2:00 PM - 7:00 PM" at bounding box center [888, 287] width 124 height 13
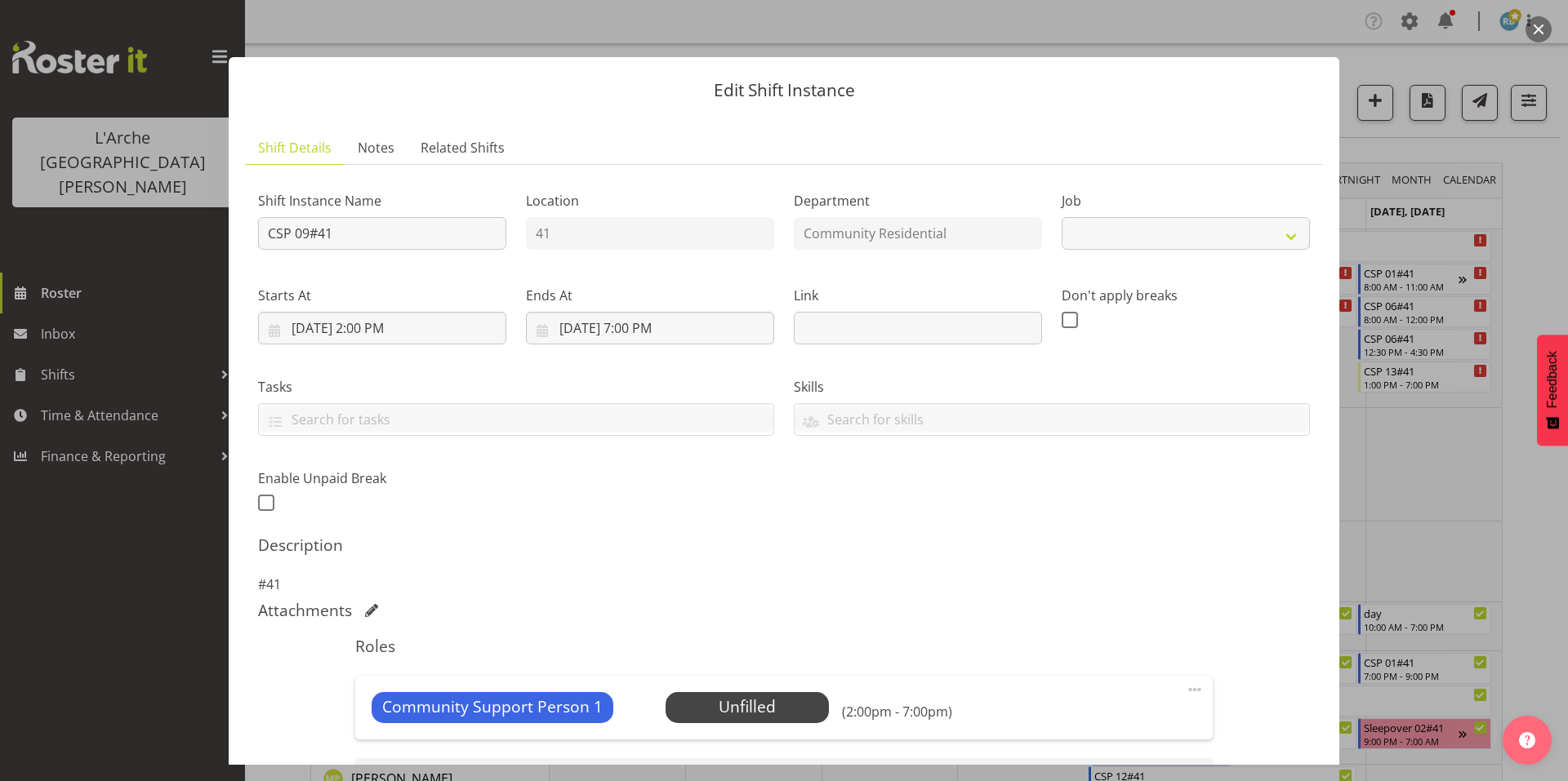
scroll to position [189, 0]
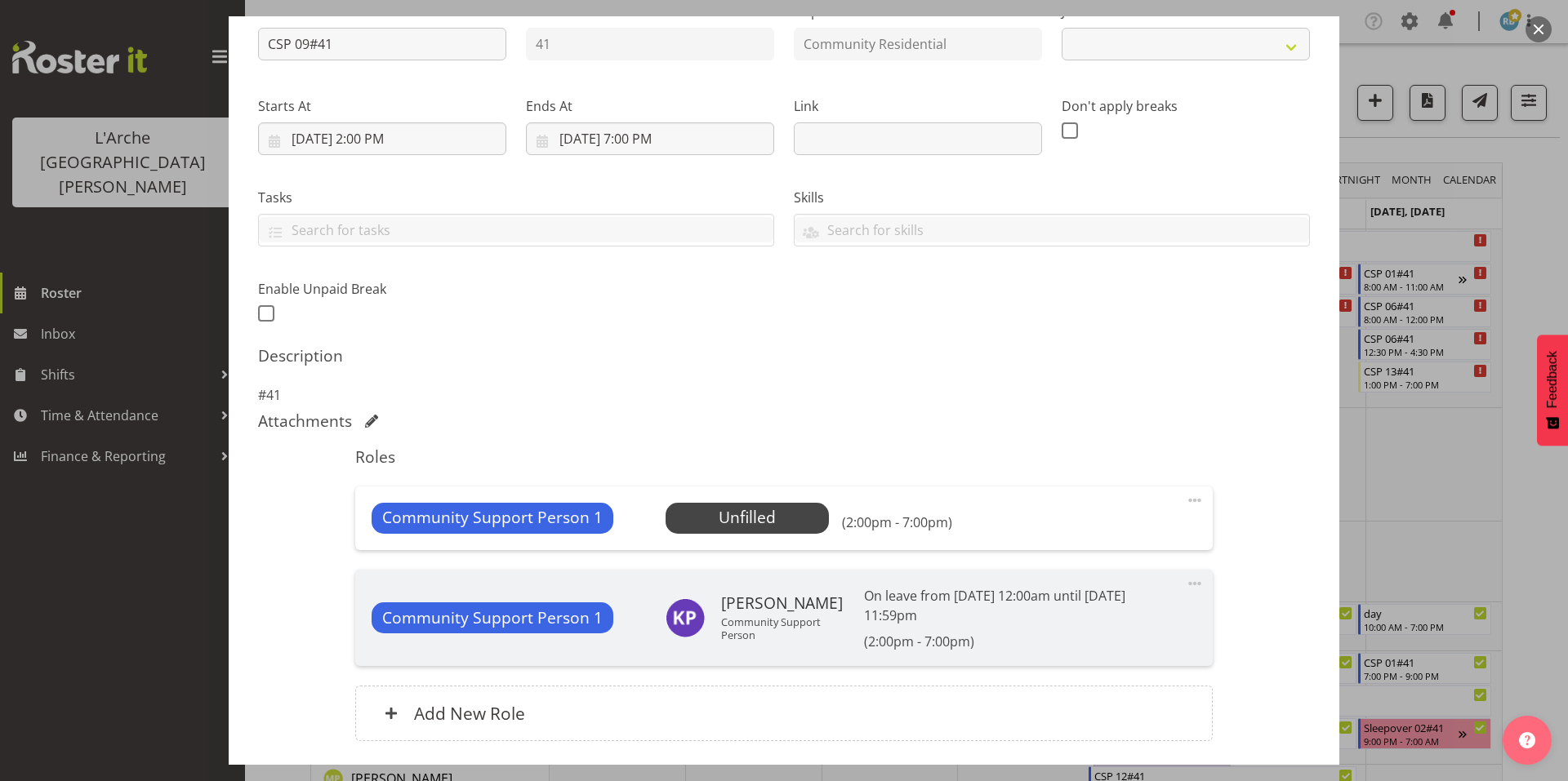
select select "2"
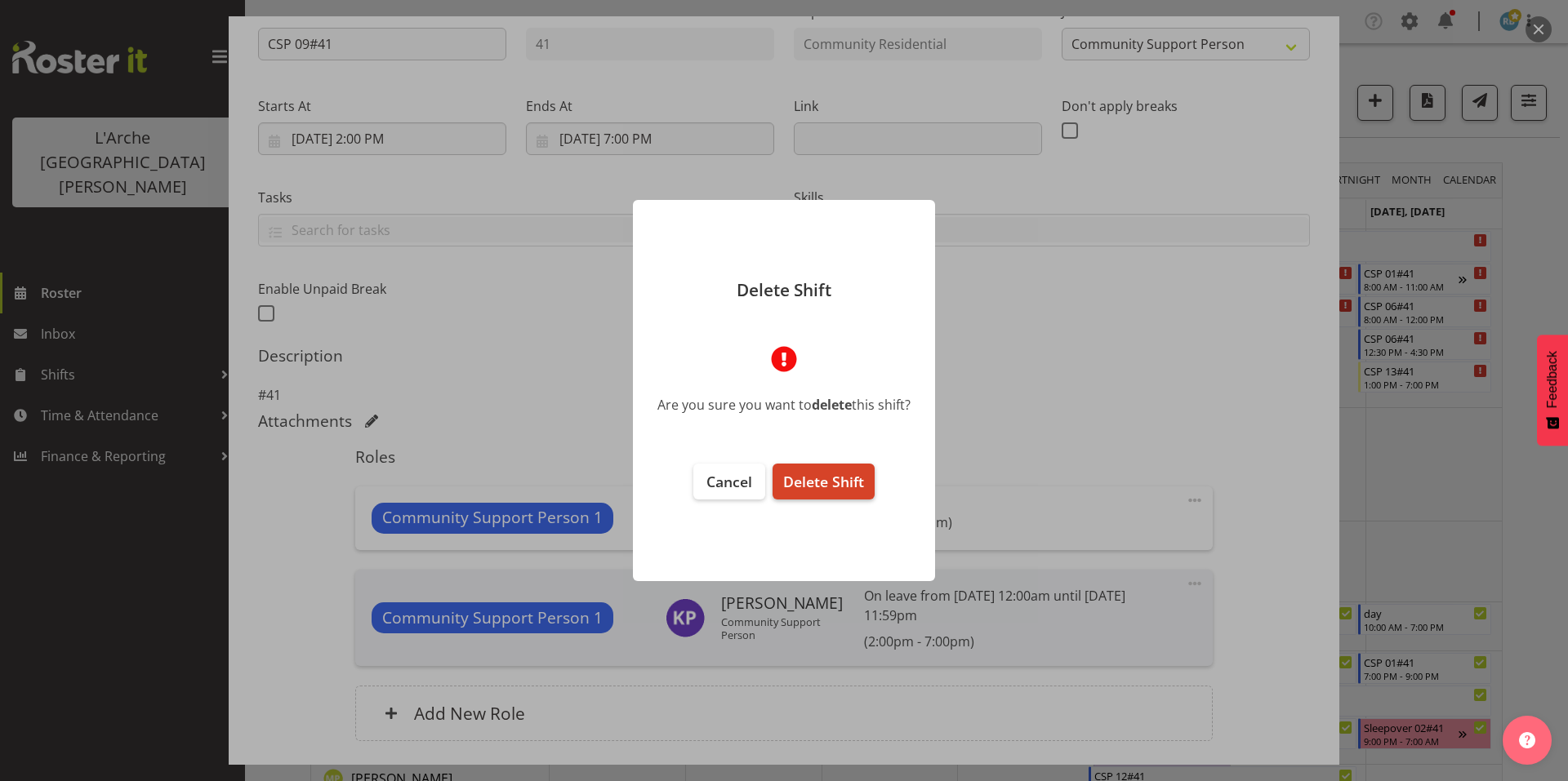
click at [818, 480] on span "Delete Shift" at bounding box center [824, 482] width 81 height 20
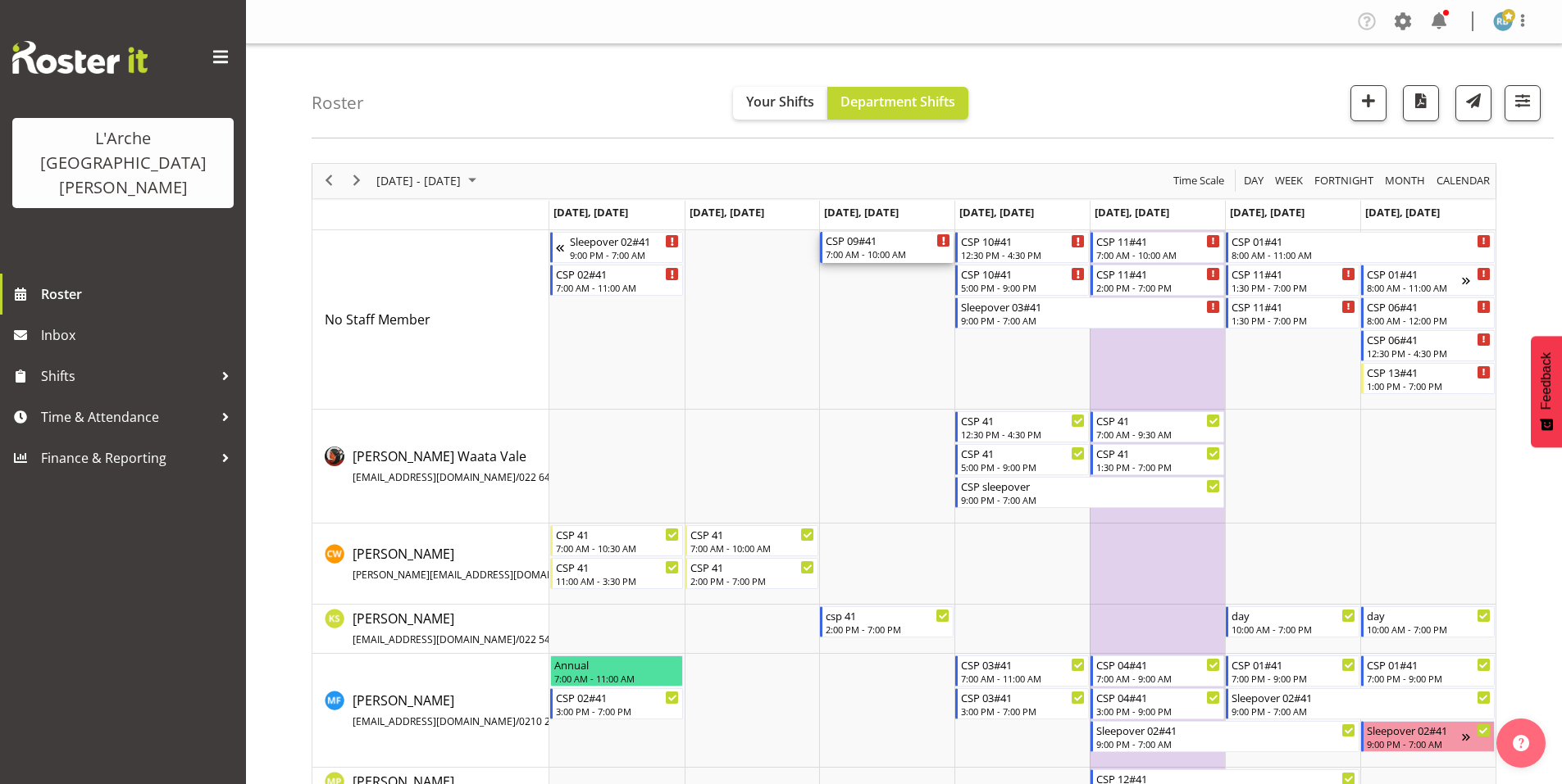
click at [881, 235] on div "CSP 09#41" at bounding box center [888, 240] width 124 height 16
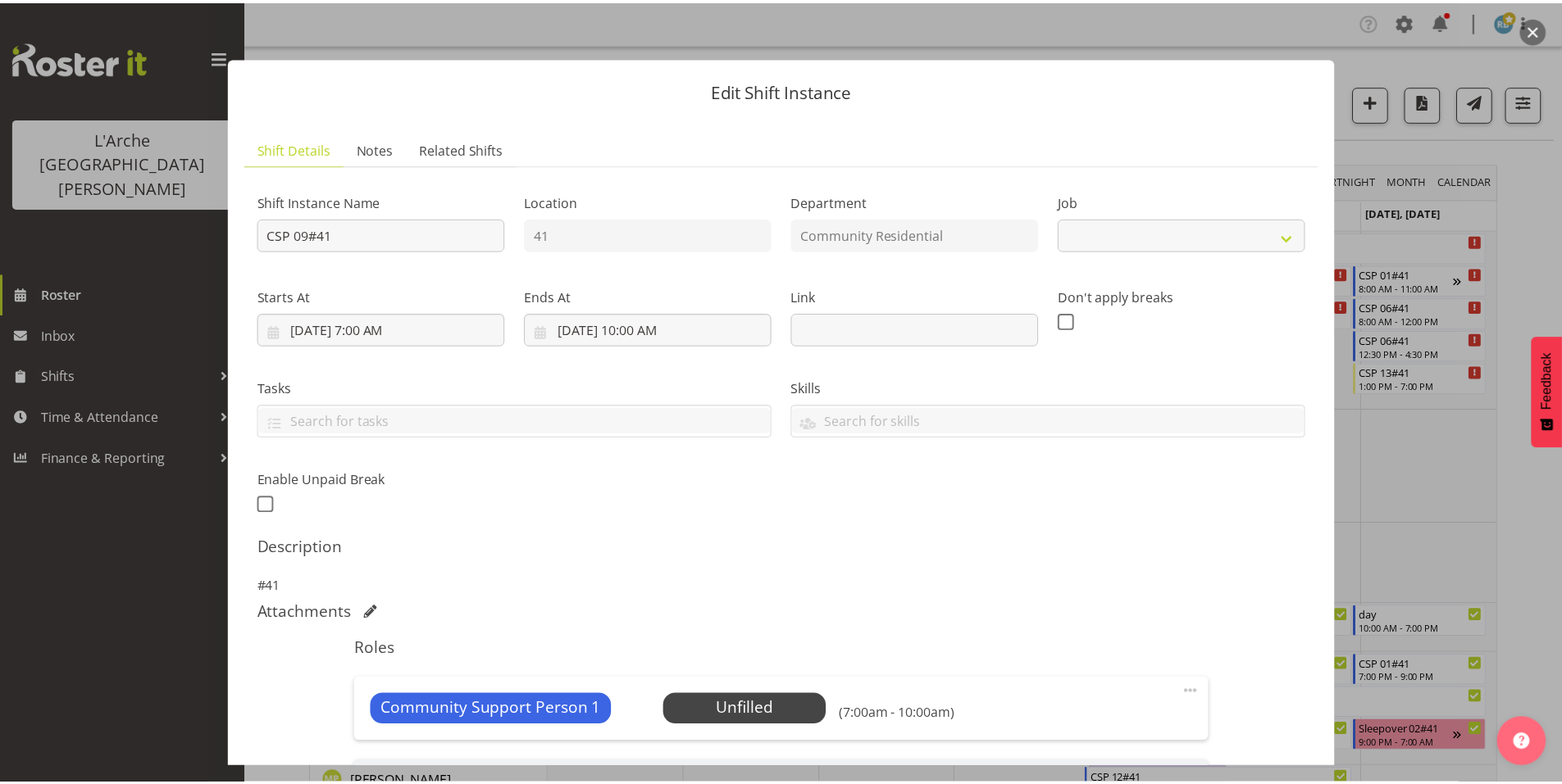
scroll to position [190, 0]
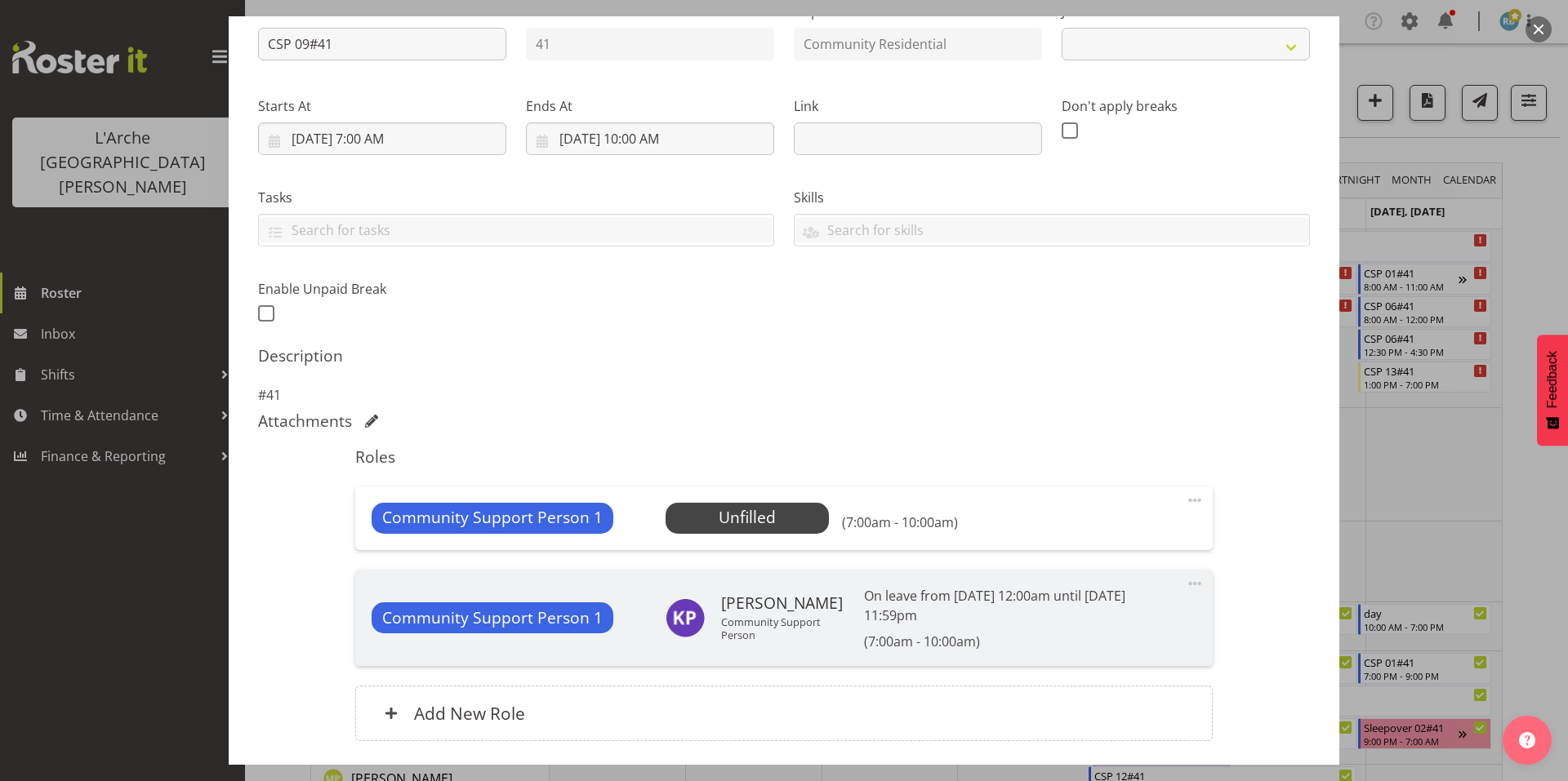
select select "2"
click at [741, 506] on span "Select Employee" at bounding box center [746, 518] width 121 height 24
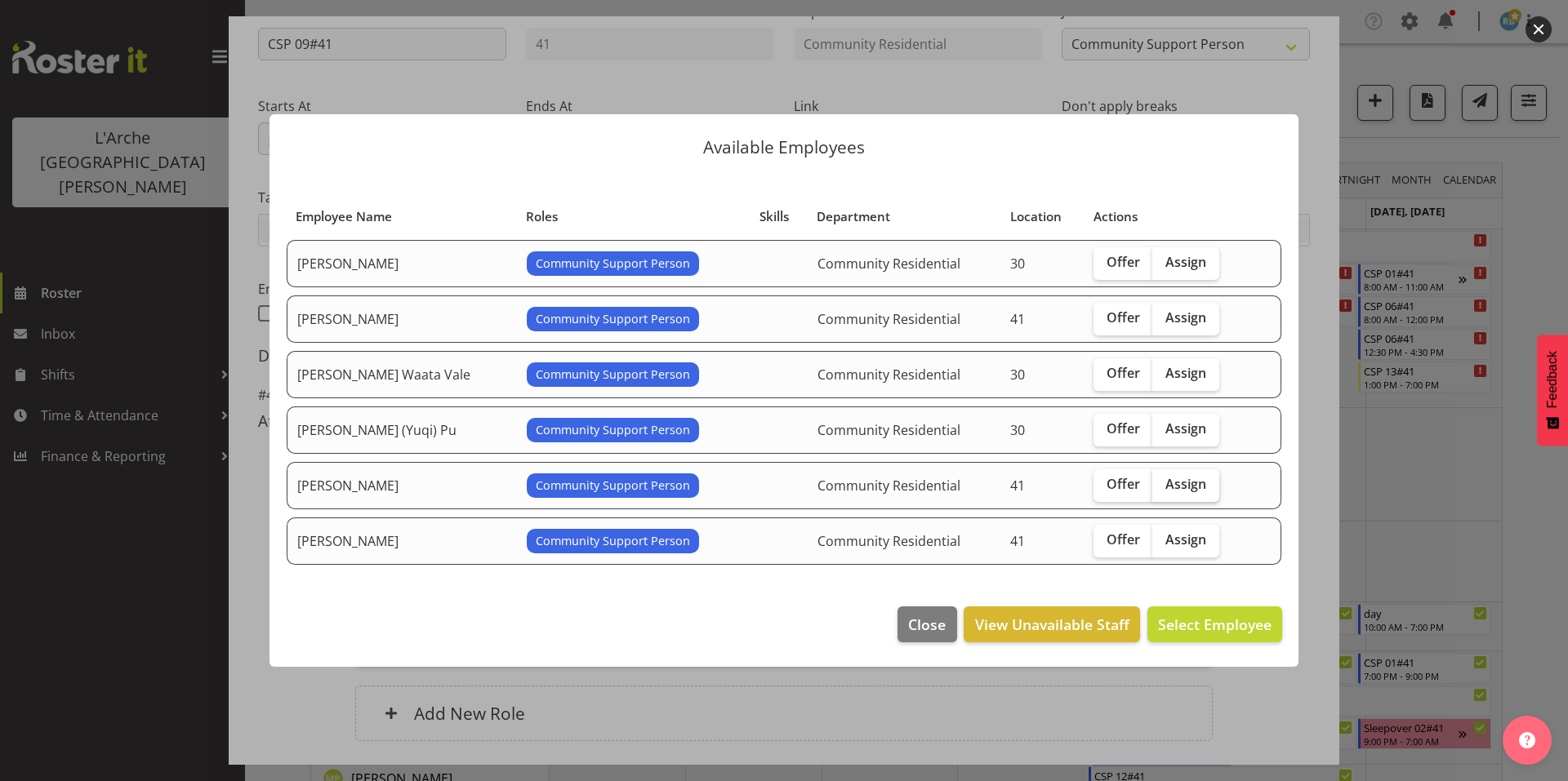
click at [1165, 476] on span "Assign" at bounding box center [1185, 483] width 40 height 16
click at [1152, 479] on input "Assign" at bounding box center [1157, 484] width 10 height 10
checkbox input "true"
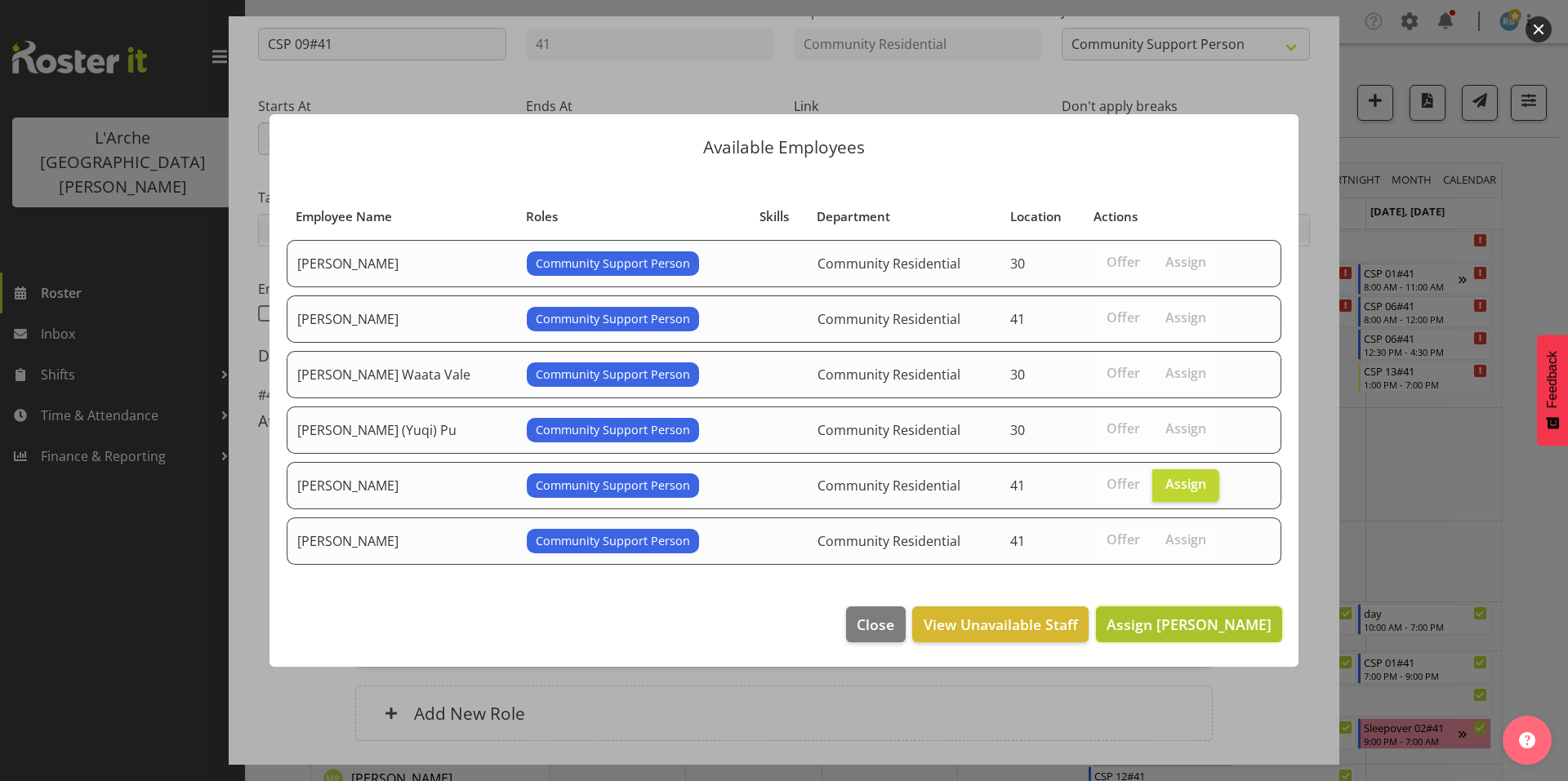
click at [1229, 615] on span "Assign Kalpana Sapkota" at bounding box center [1189, 624] width 165 height 20
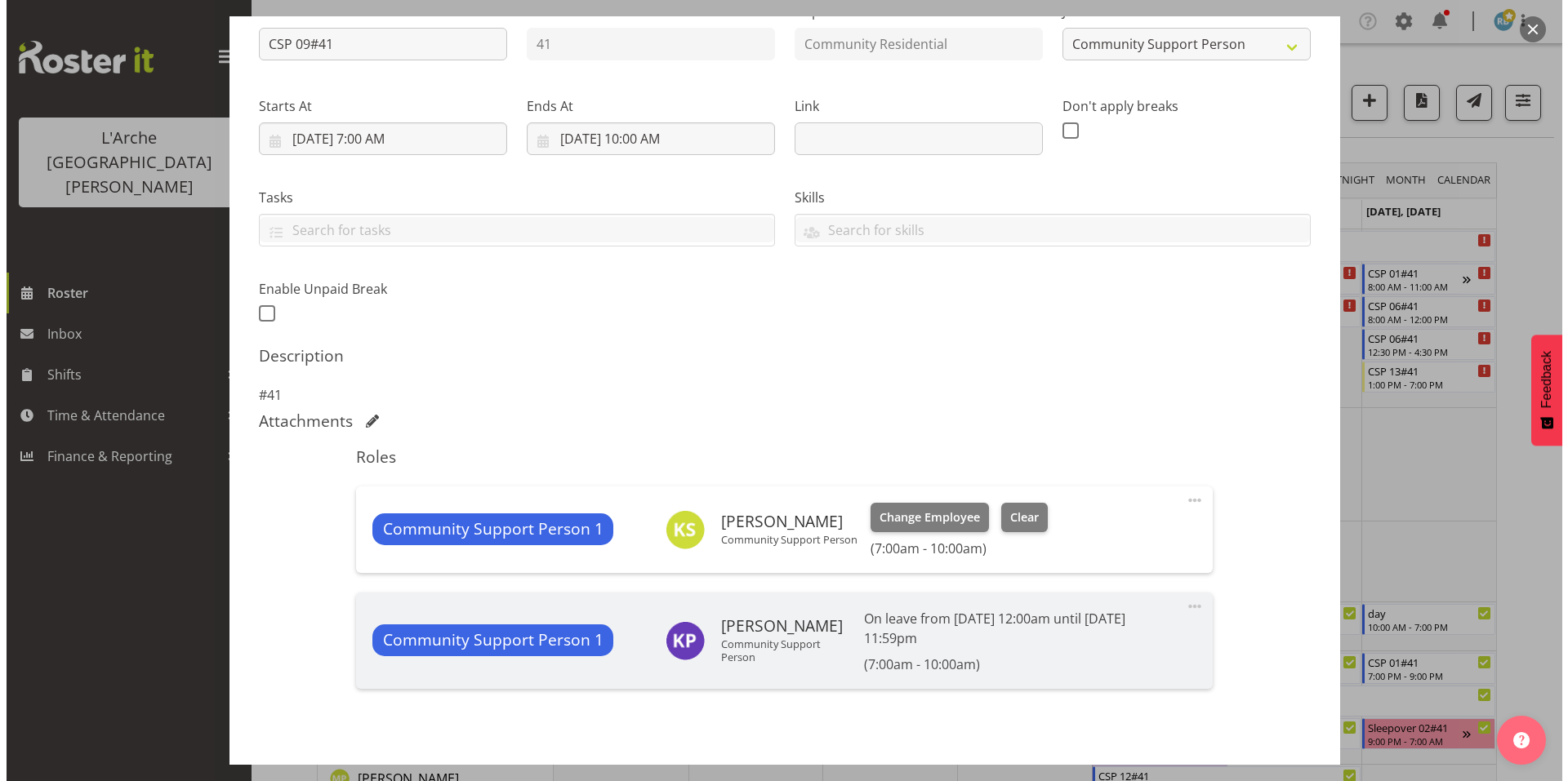
scroll to position [149, 0]
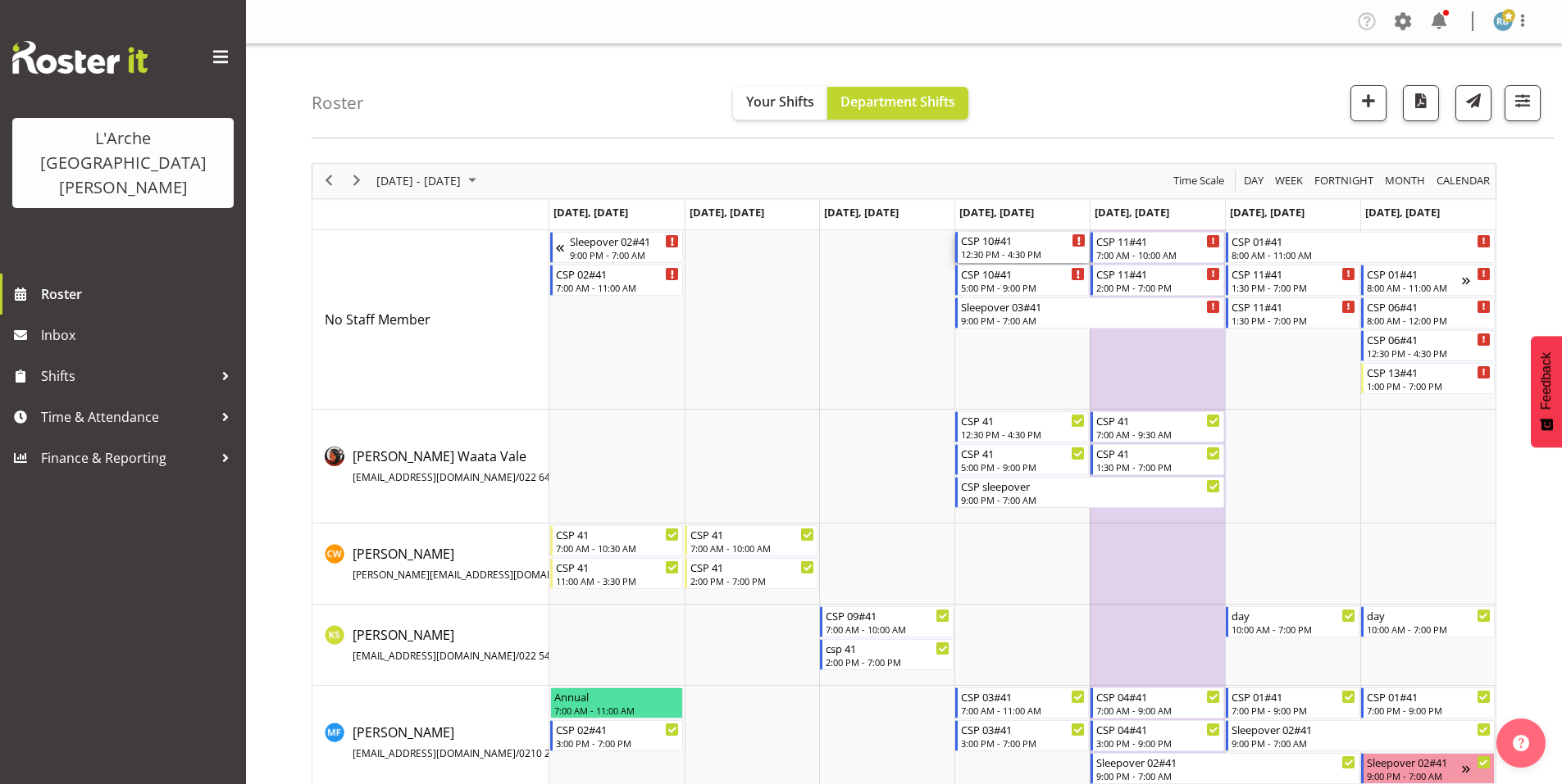
click at [1023, 248] on div "12:30 PM - 4:30 PM" at bounding box center [1023, 254] width 124 height 13
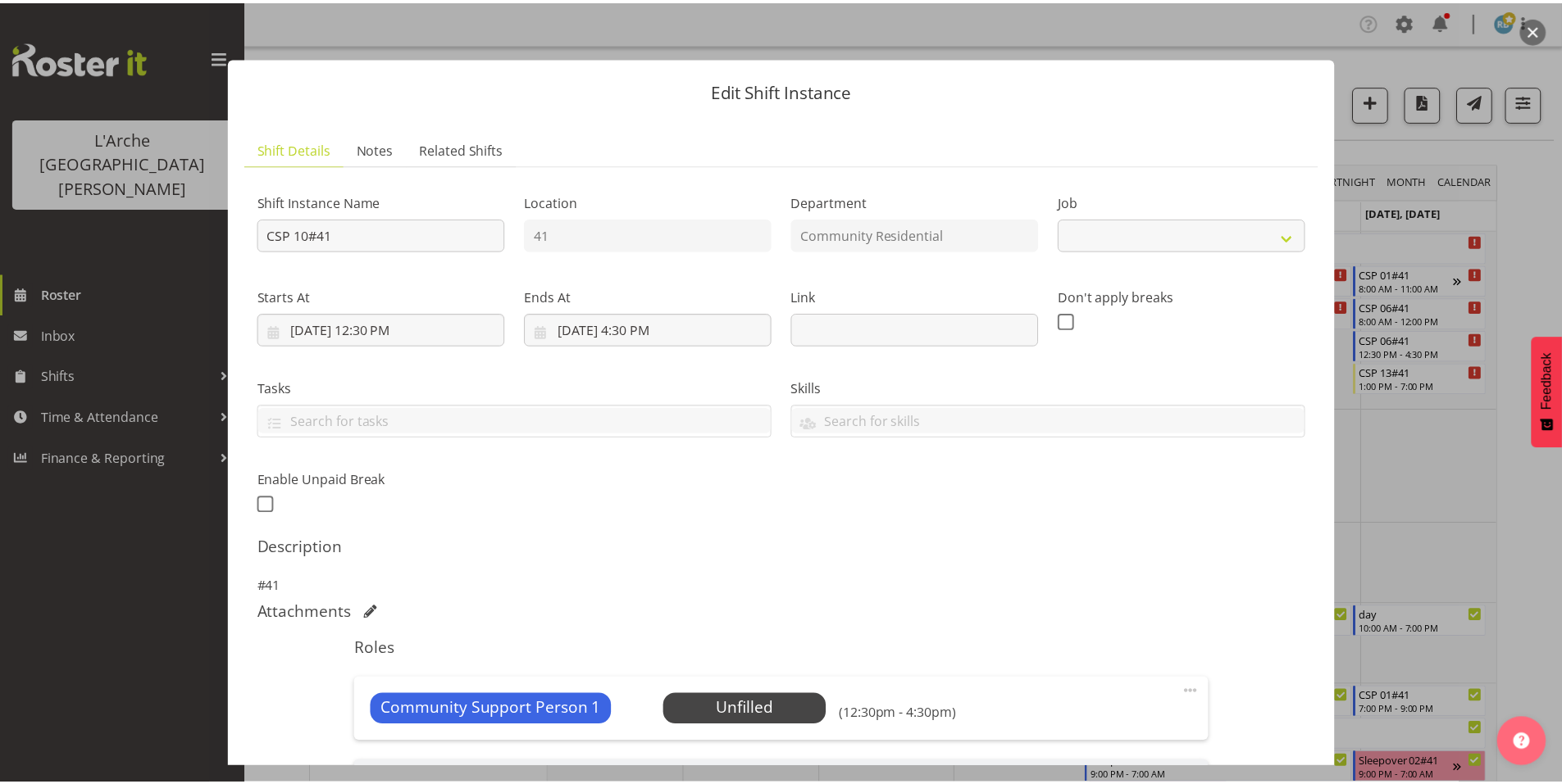
scroll to position [190, 0]
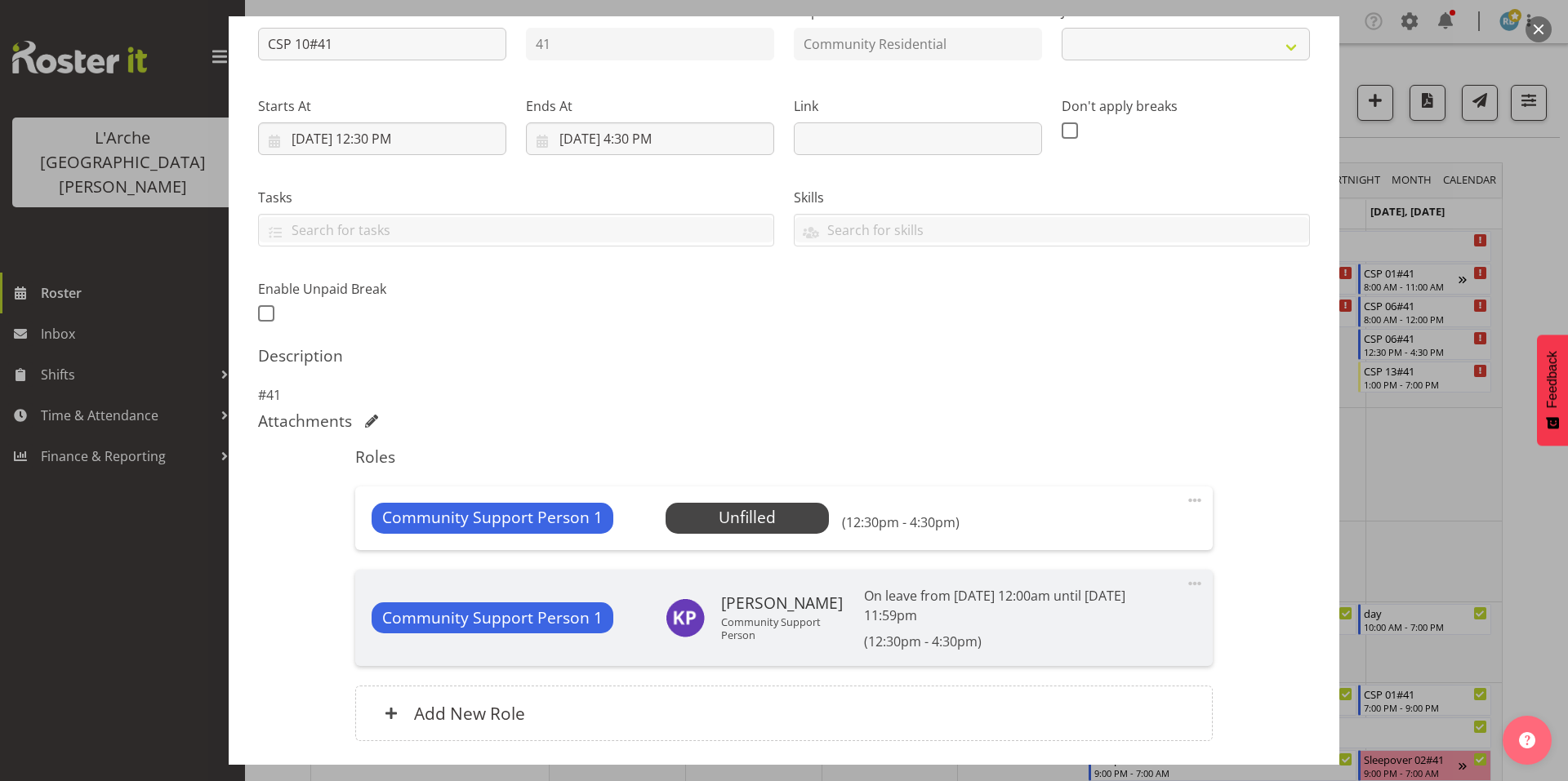
select select "2"
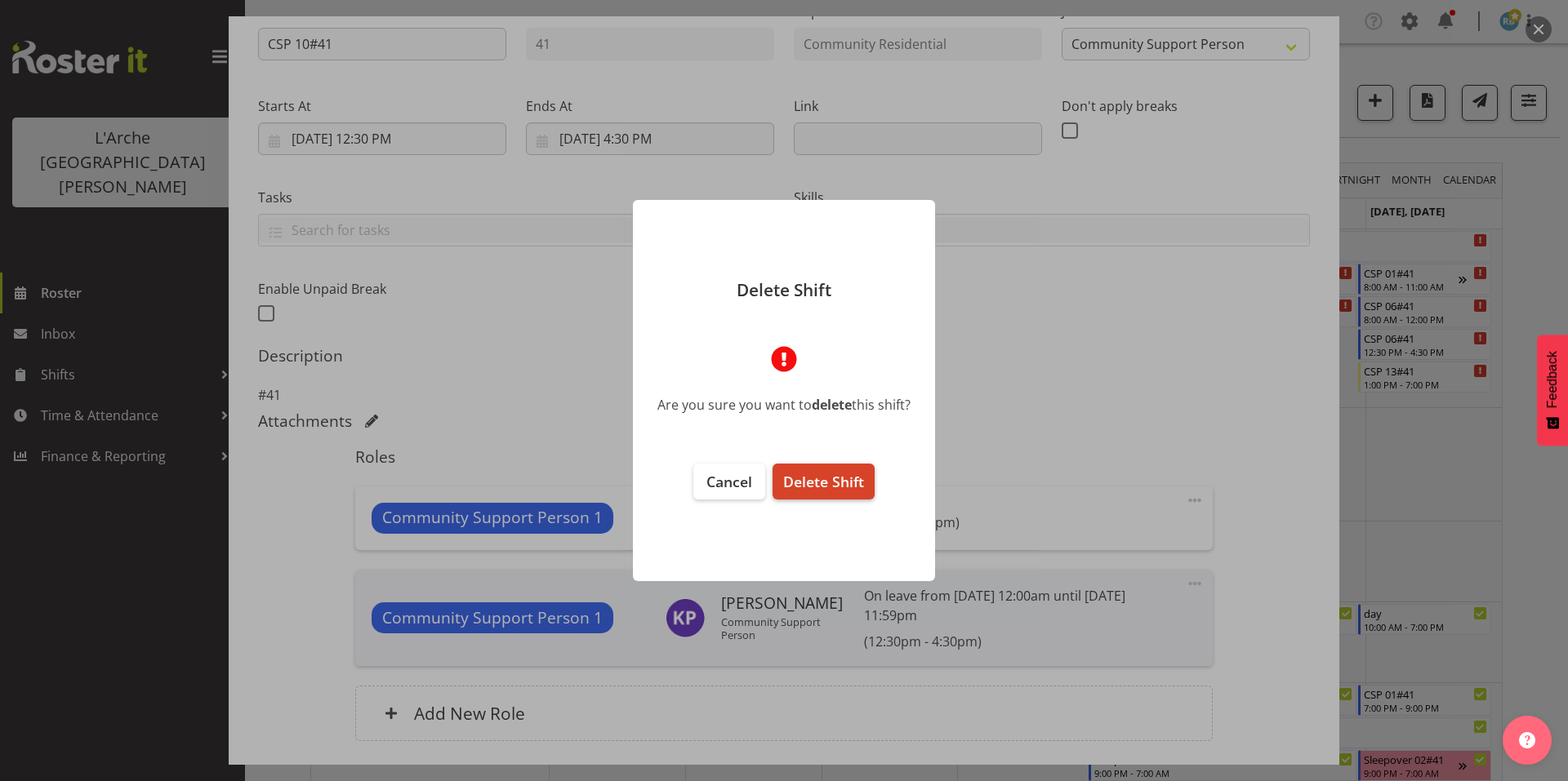
click at [835, 473] on span "Delete Shift" at bounding box center [824, 482] width 81 height 20
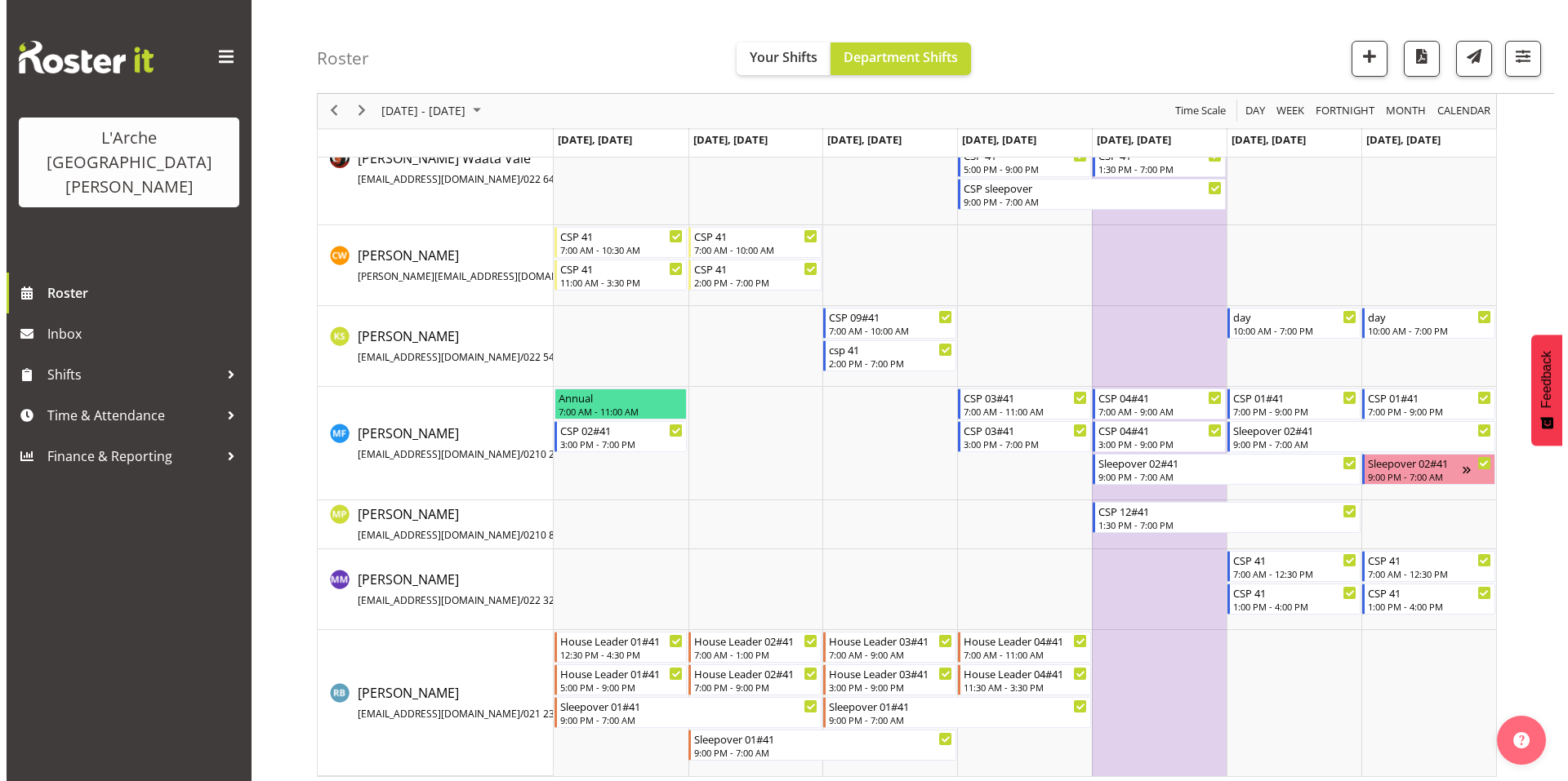
scroll to position [0, 0]
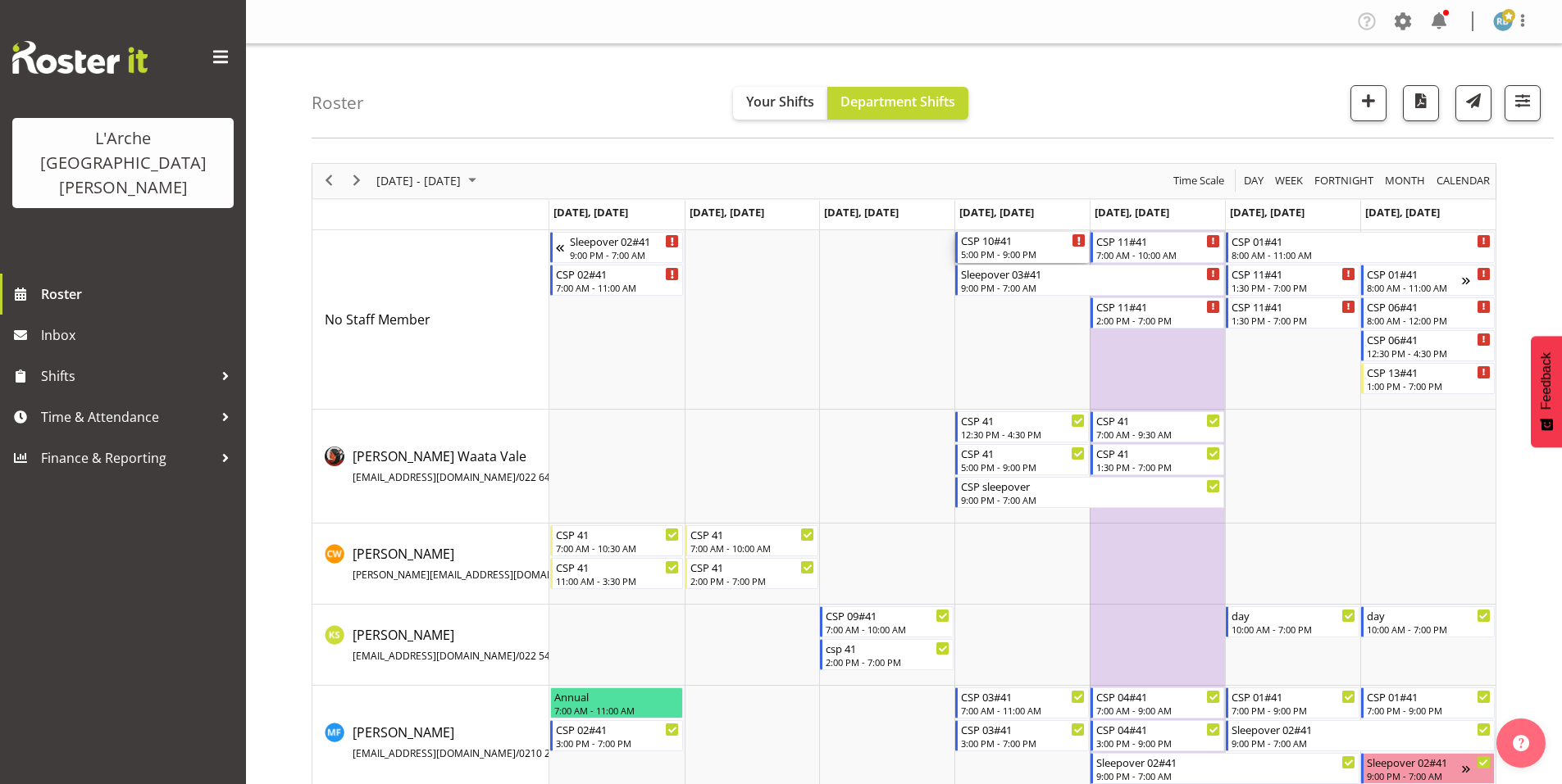
click at [1006, 248] on div "5:00 PM - 9:00 PM" at bounding box center [1023, 254] width 124 height 13
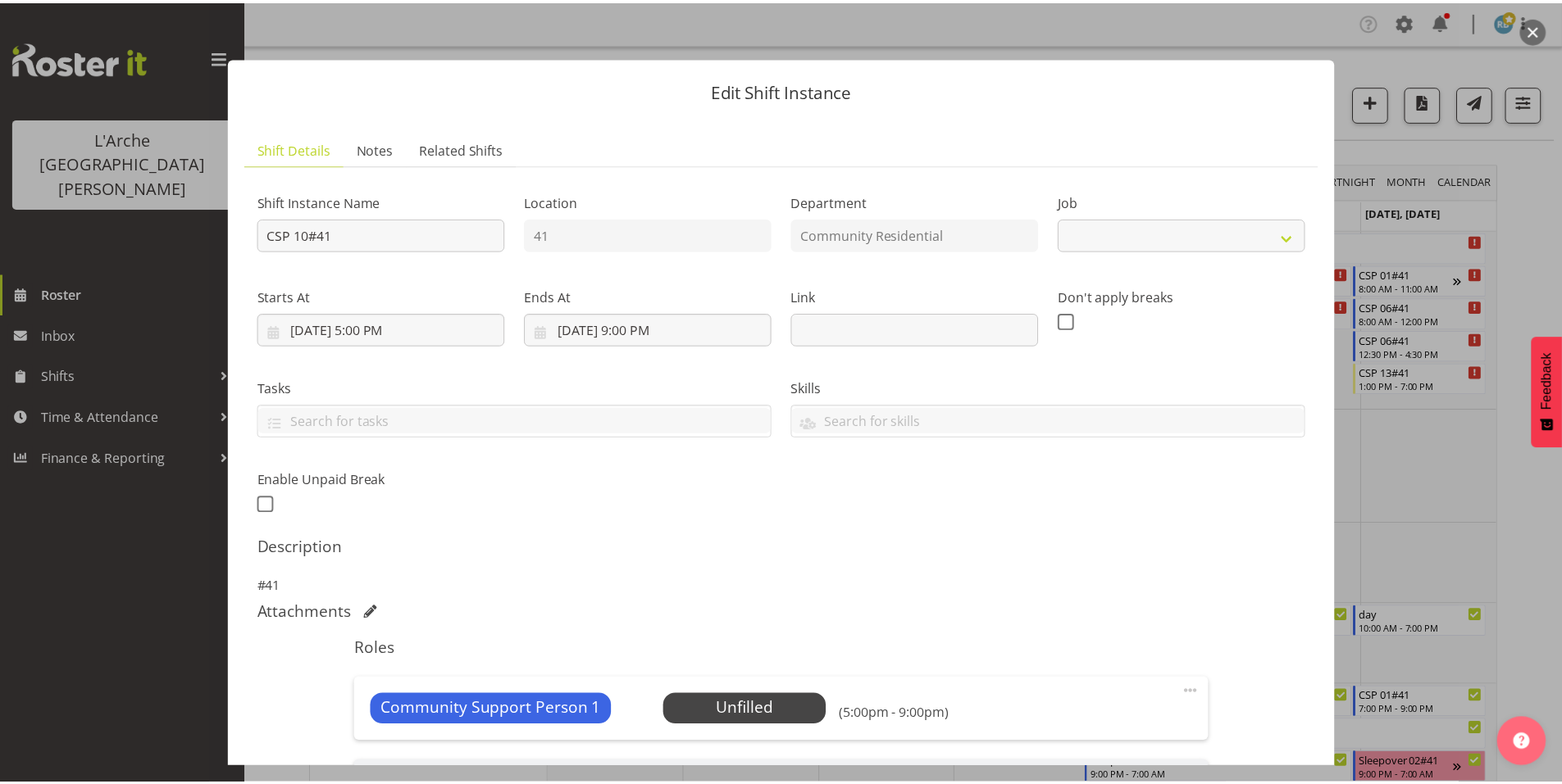
scroll to position [190, 0]
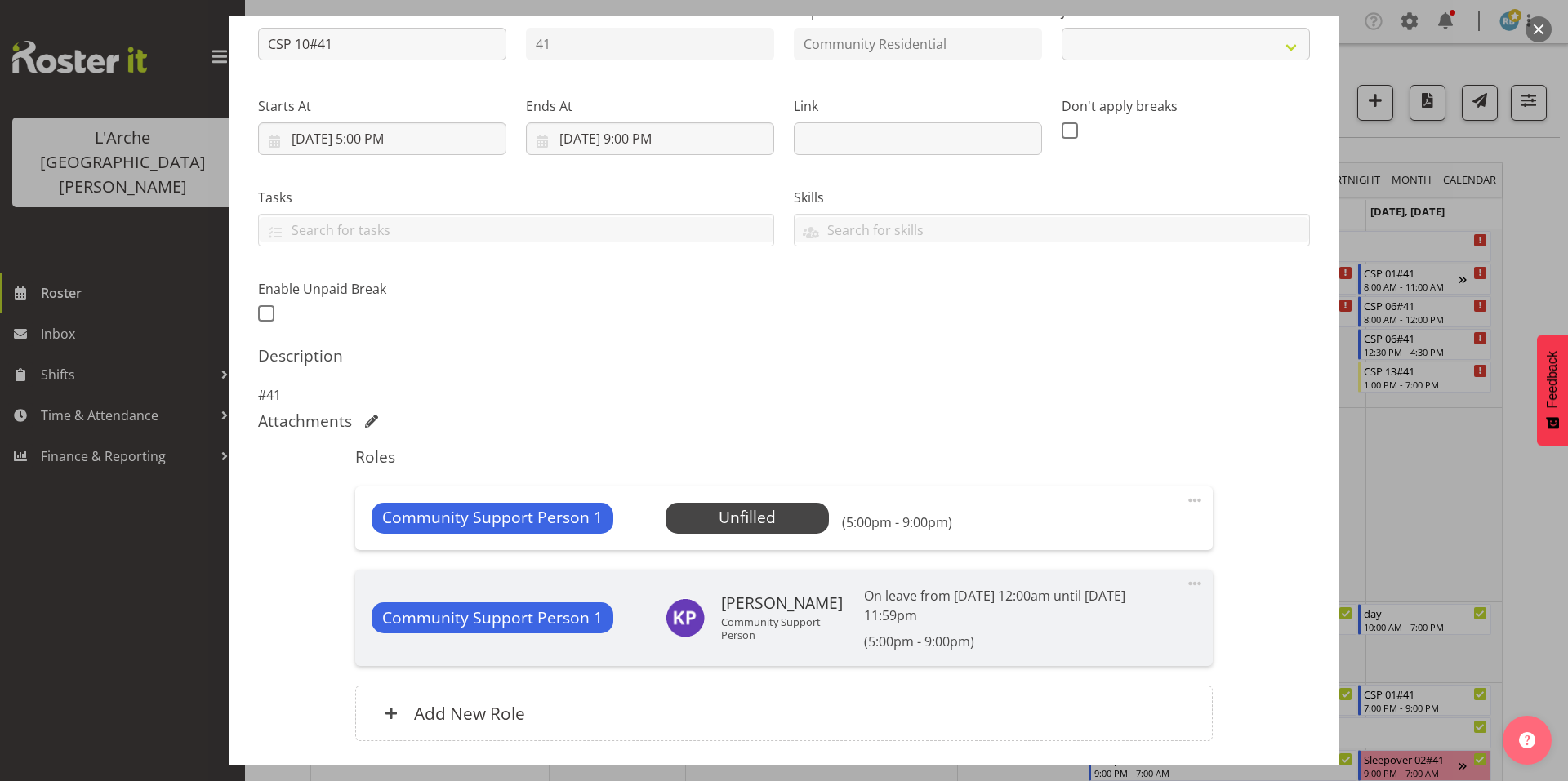
select select "2"
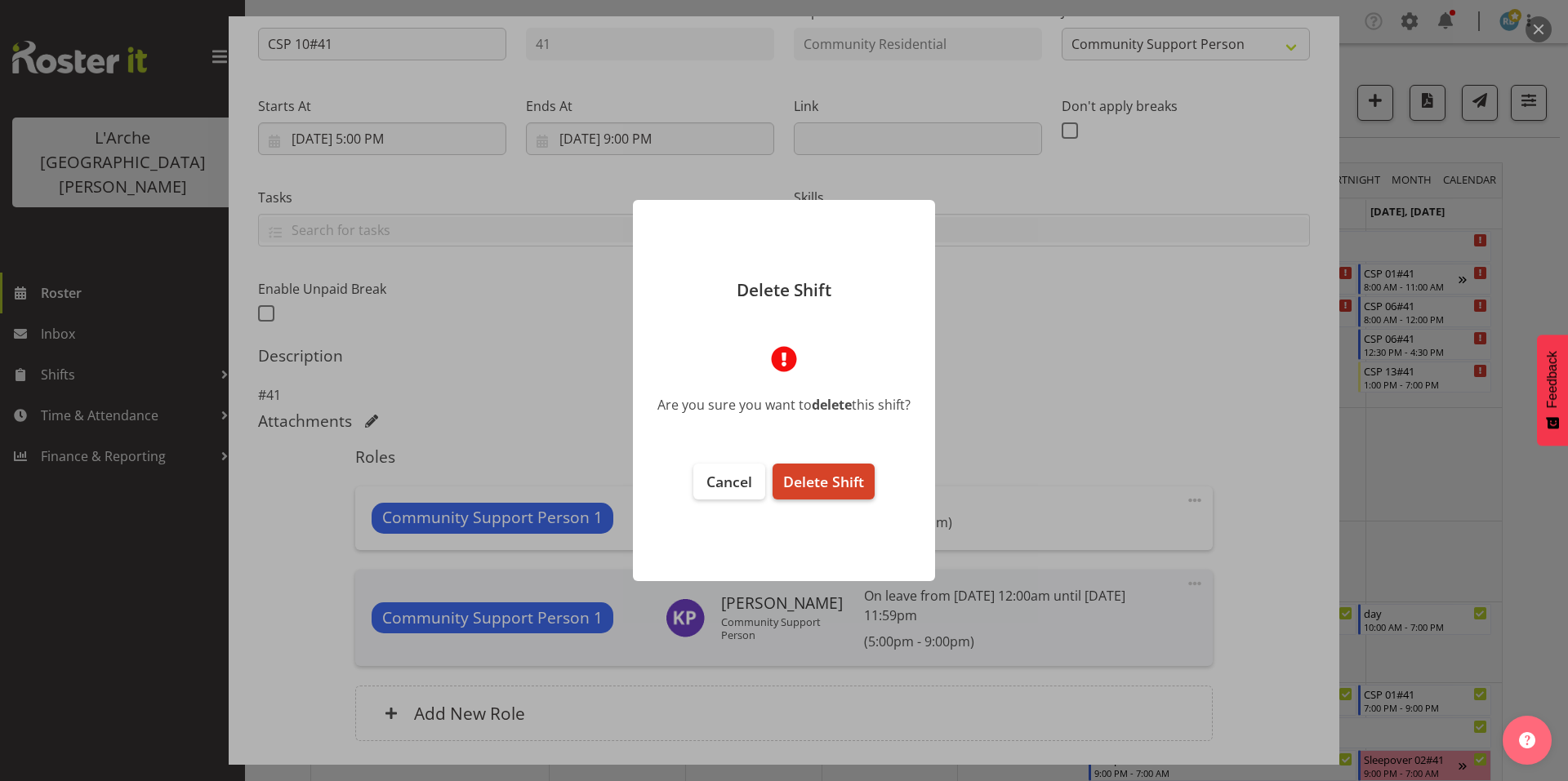
click at [813, 477] on span "Delete Shift" at bounding box center [824, 482] width 81 height 20
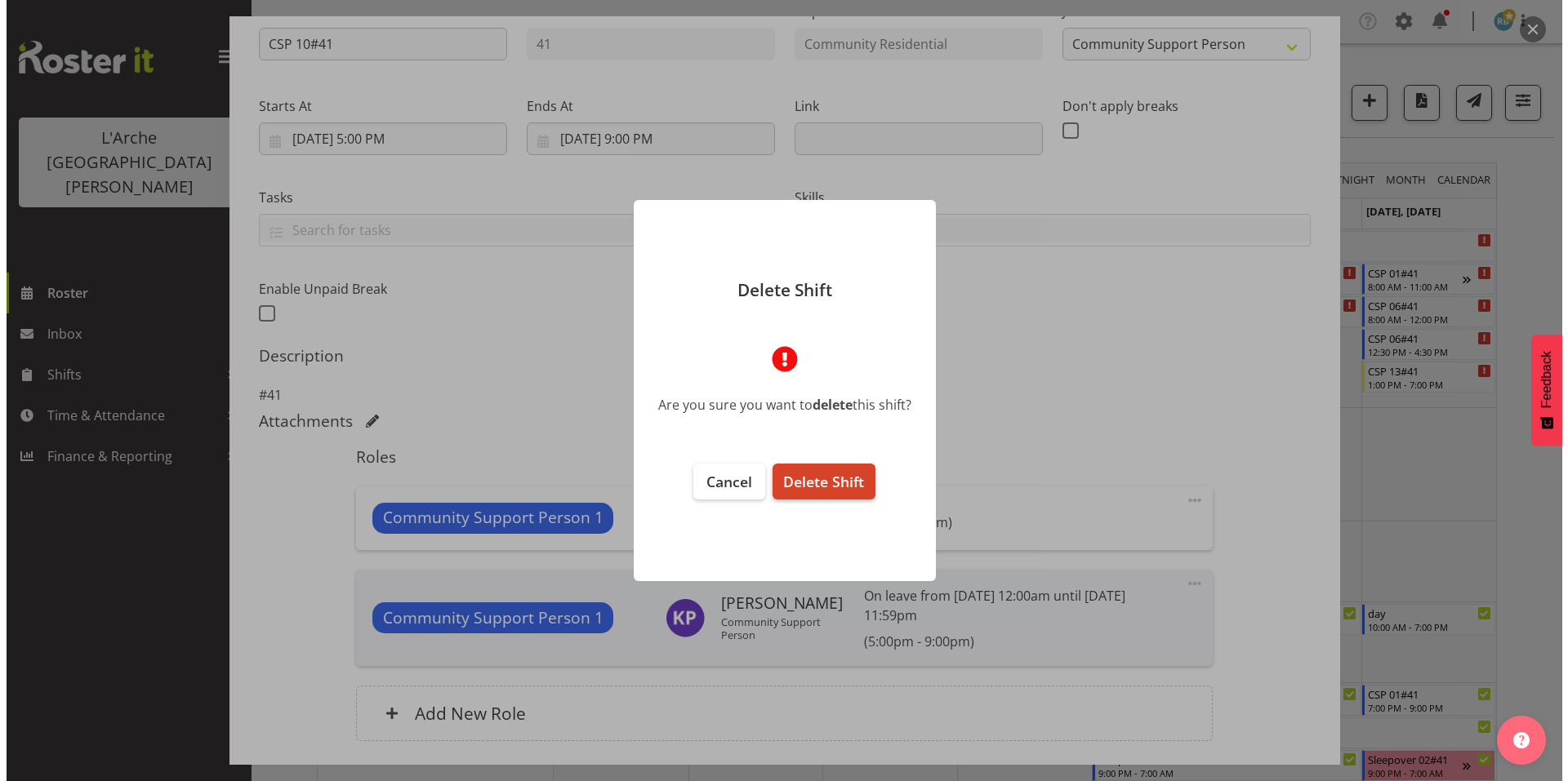
scroll to position [127, 0]
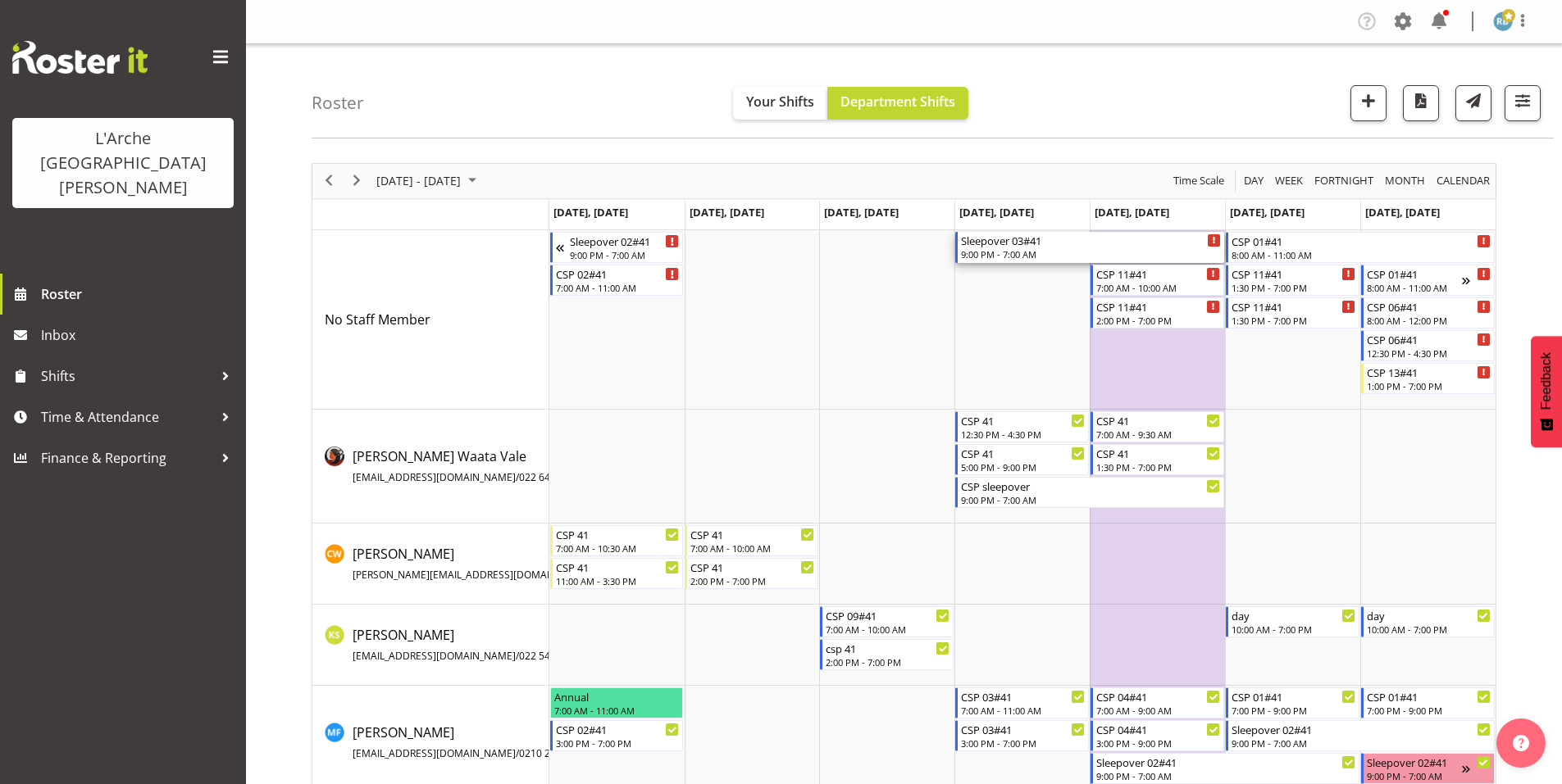
click at [1004, 248] on div "9:00 PM - 7:00 AM" at bounding box center [1090, 254] width 260 height 13
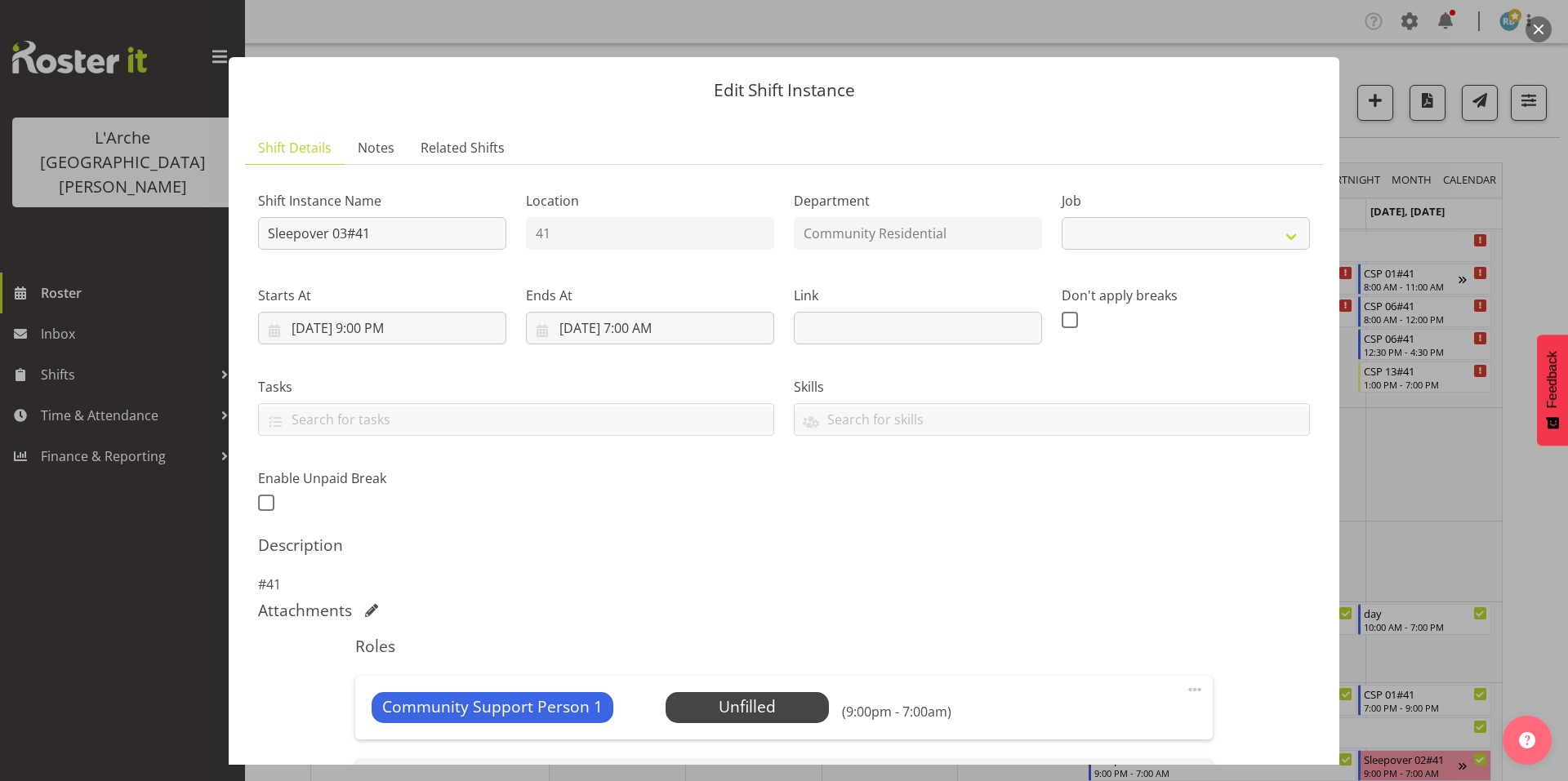
scroll to position [189, 0]
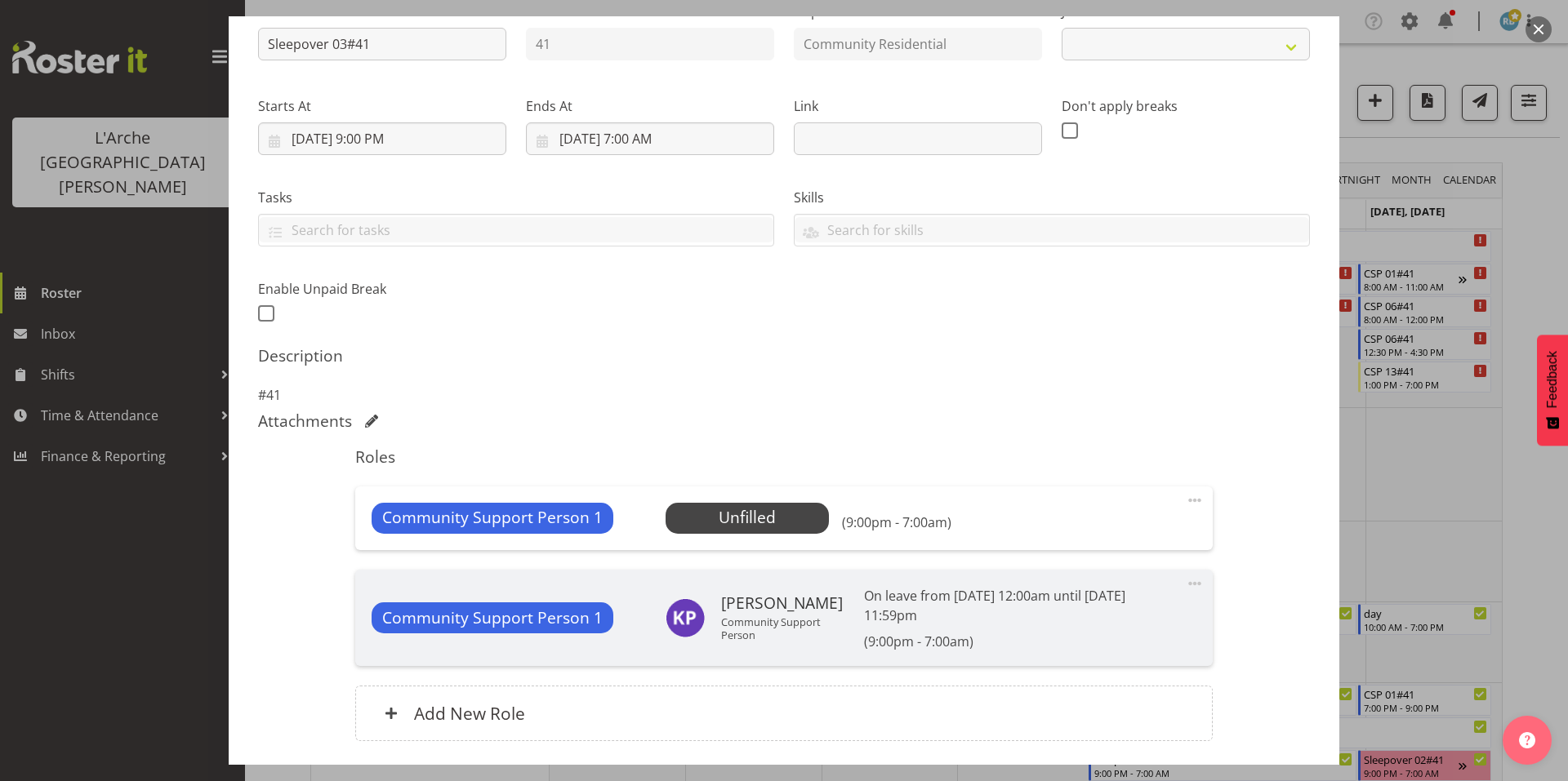
select select "2"
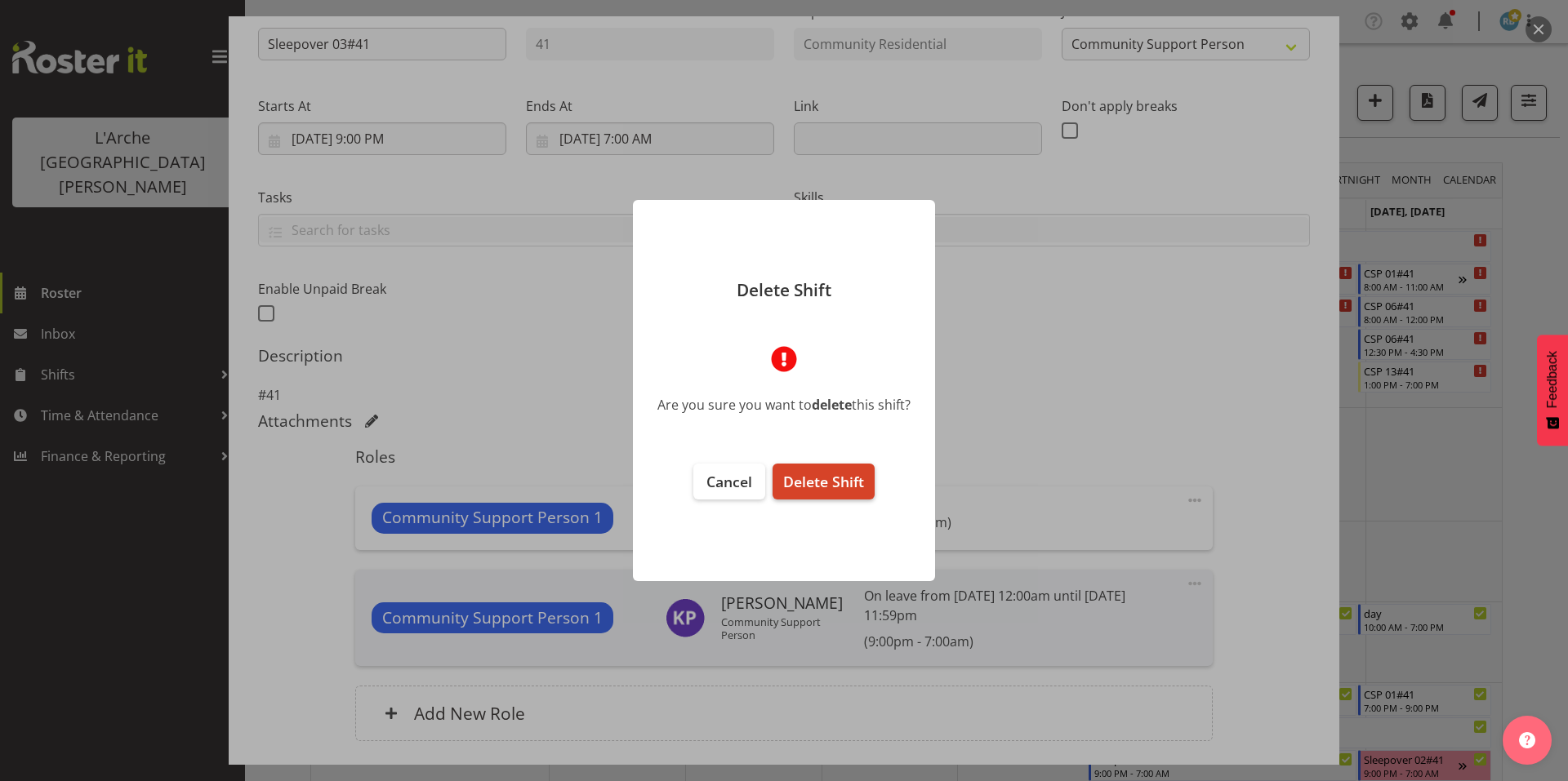
click at [815, 472] on span "Delete Shift" at bounding box center [824, 482] width 81 height 20
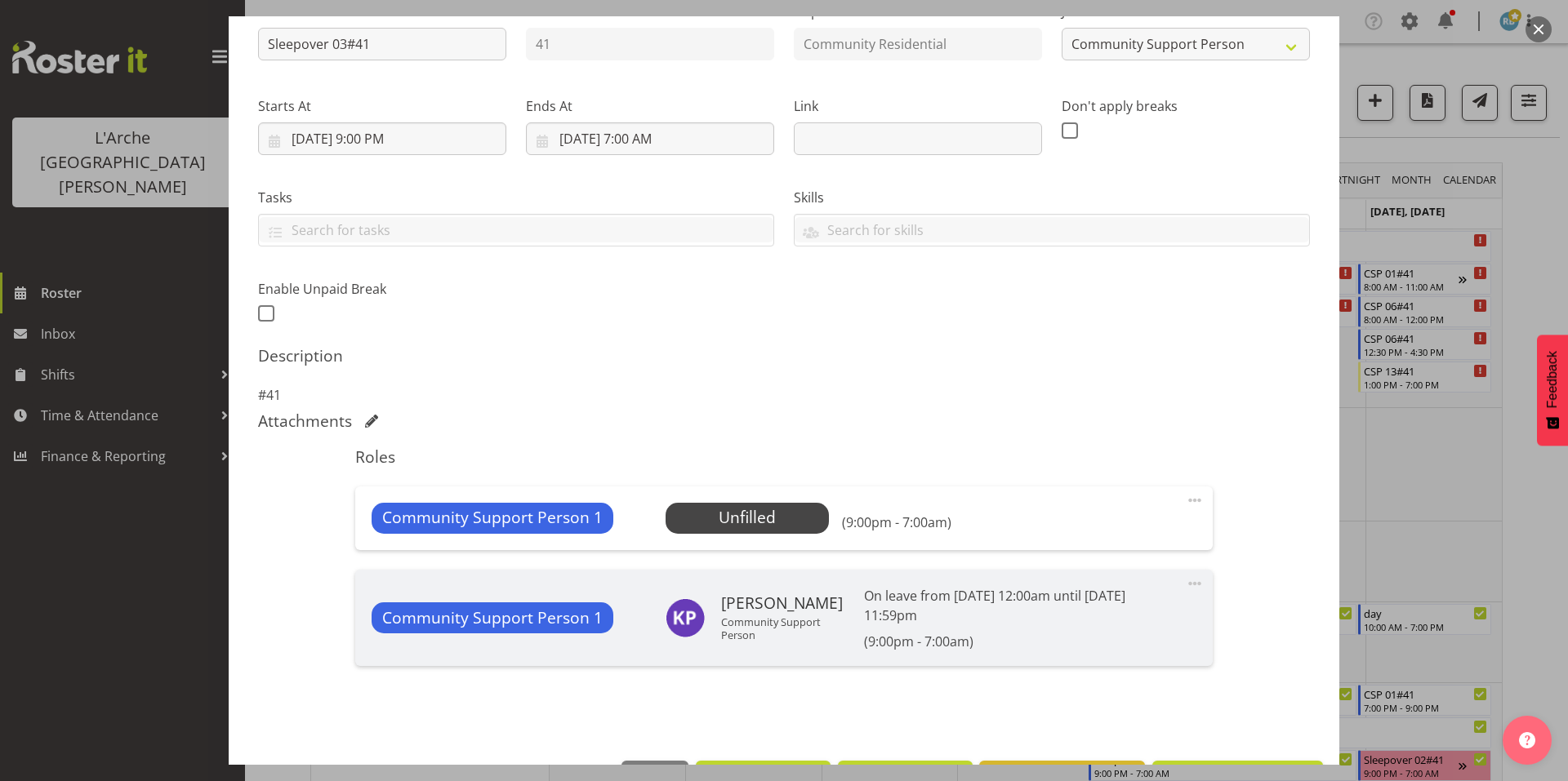
scroll to position [127, 0]
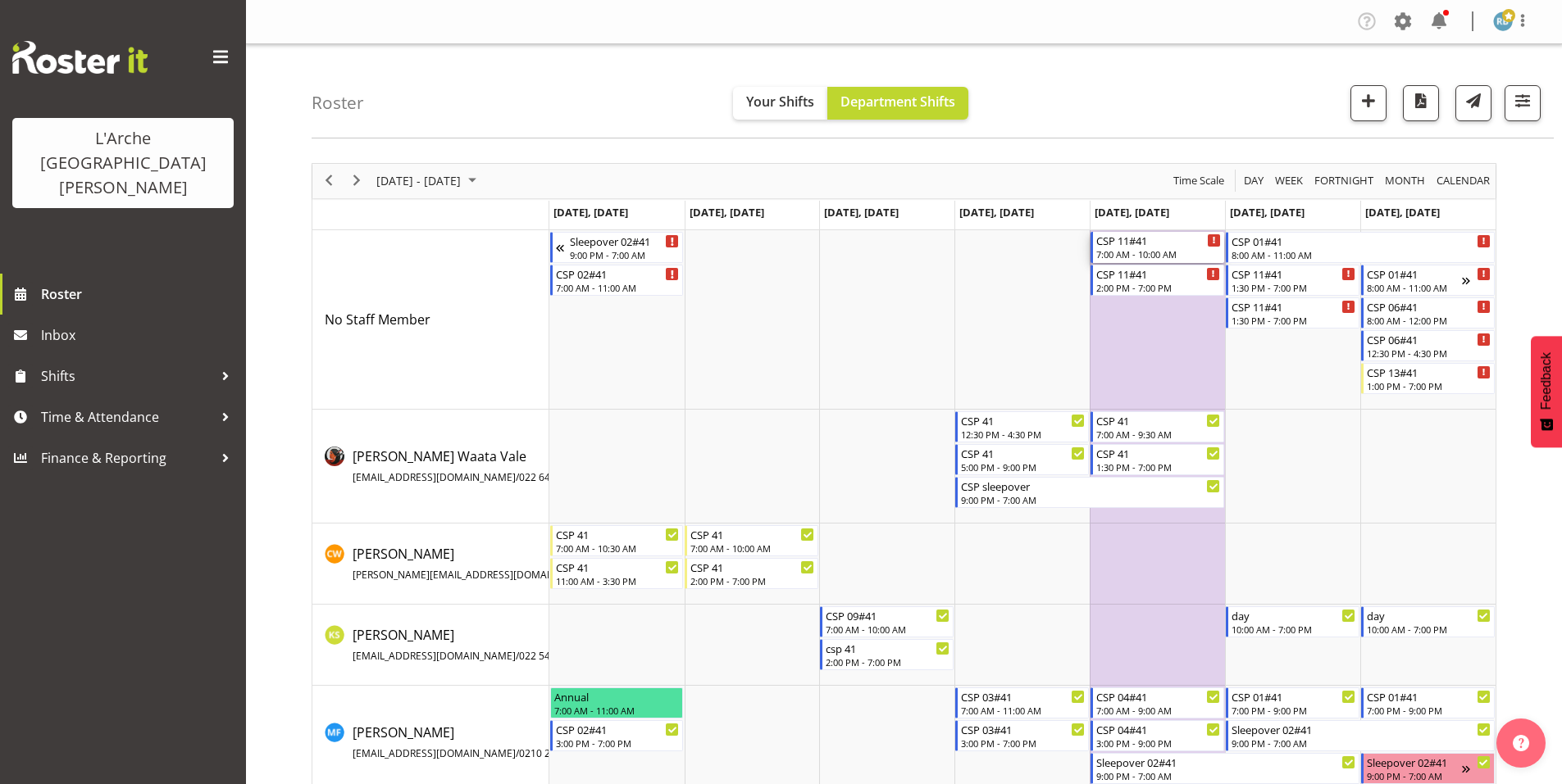
click at [1109, 248] on div "7:00 AM - 10:00 AM" at bounding box center [1159, 254] width 124 height 13
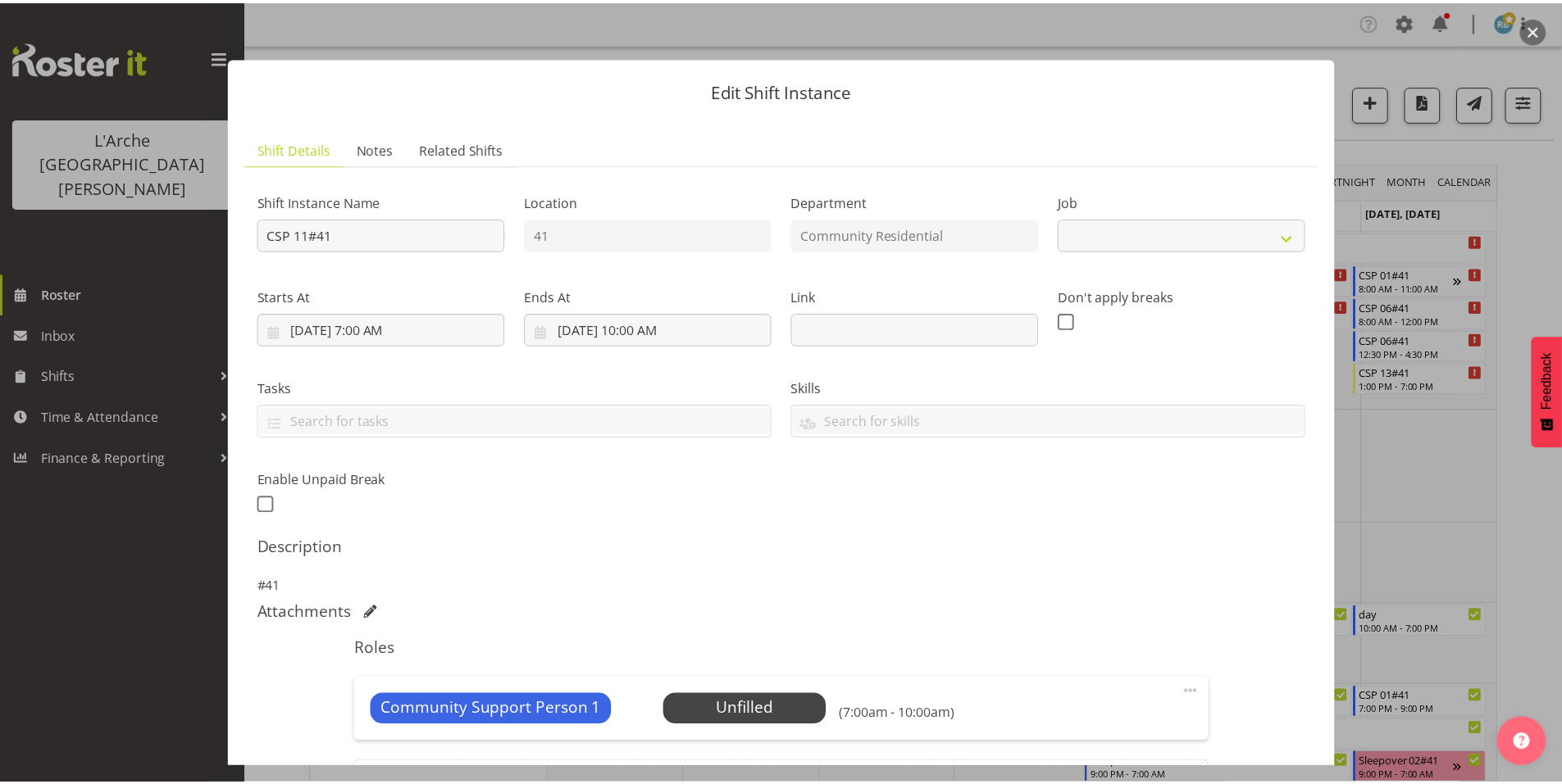
scroll to position [104, 0]
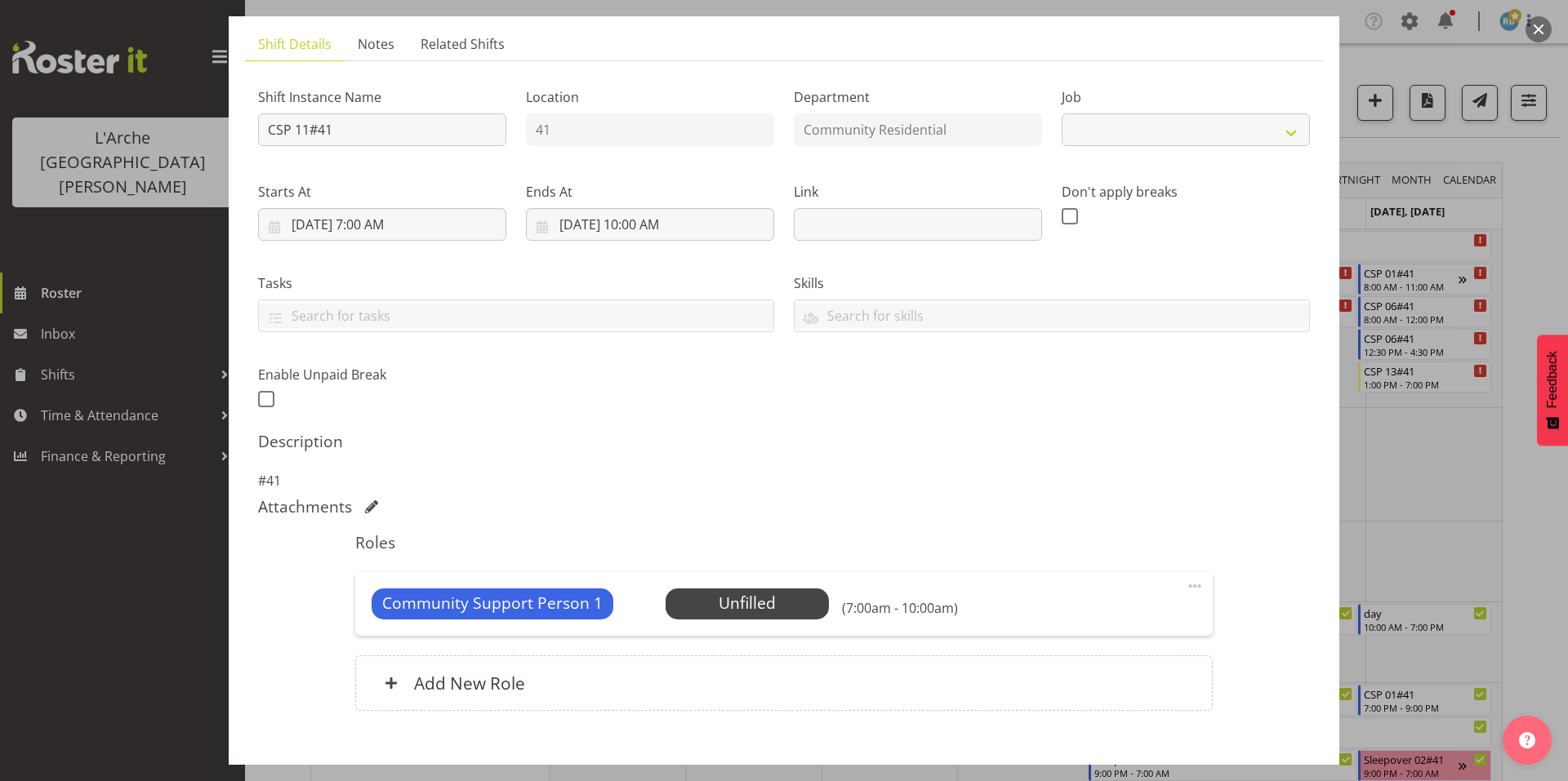
select select "2"
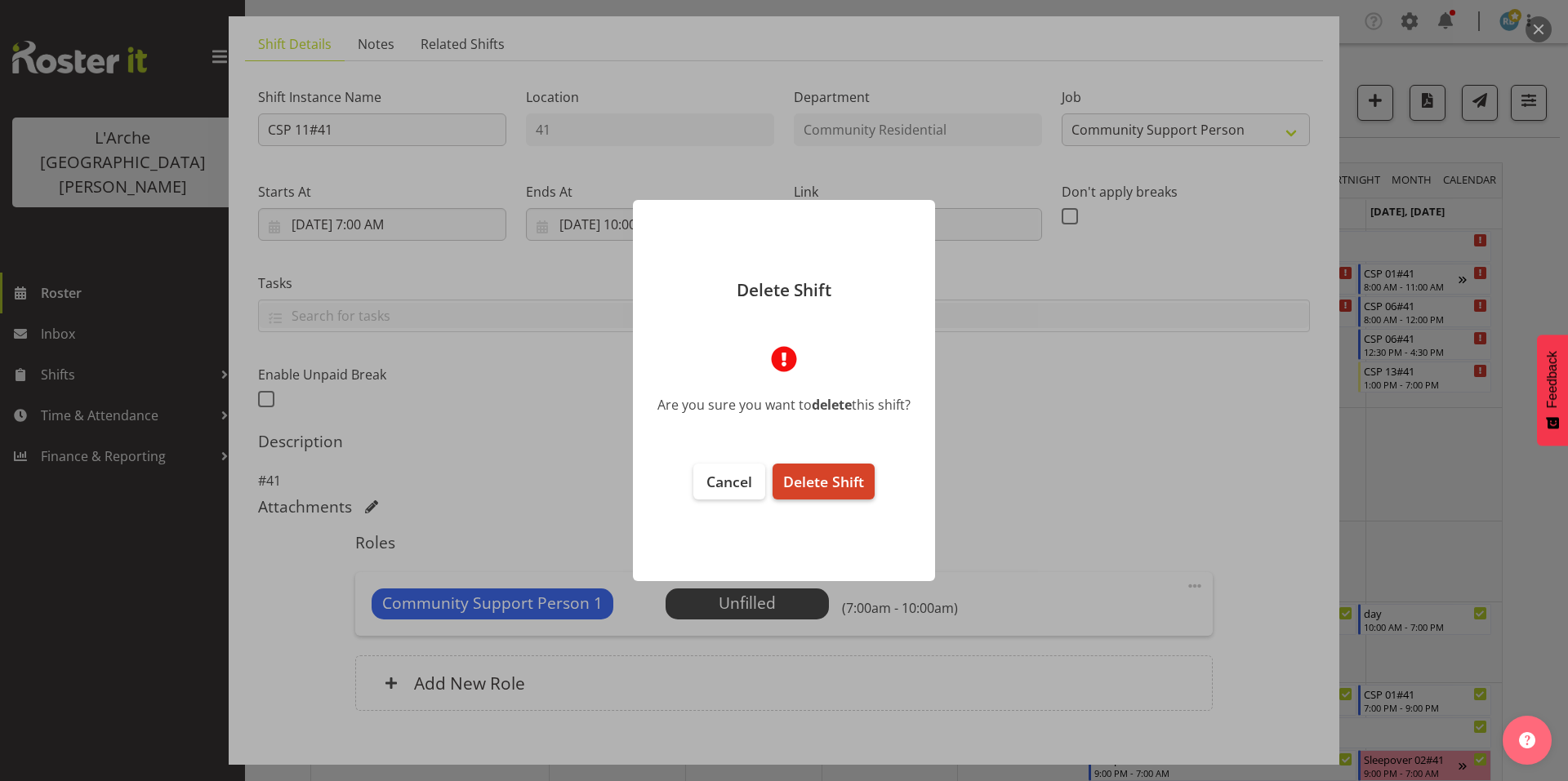
click at [838, 477] on span "Delete Shift" at bounding box center [824, 482] width 81 height 20
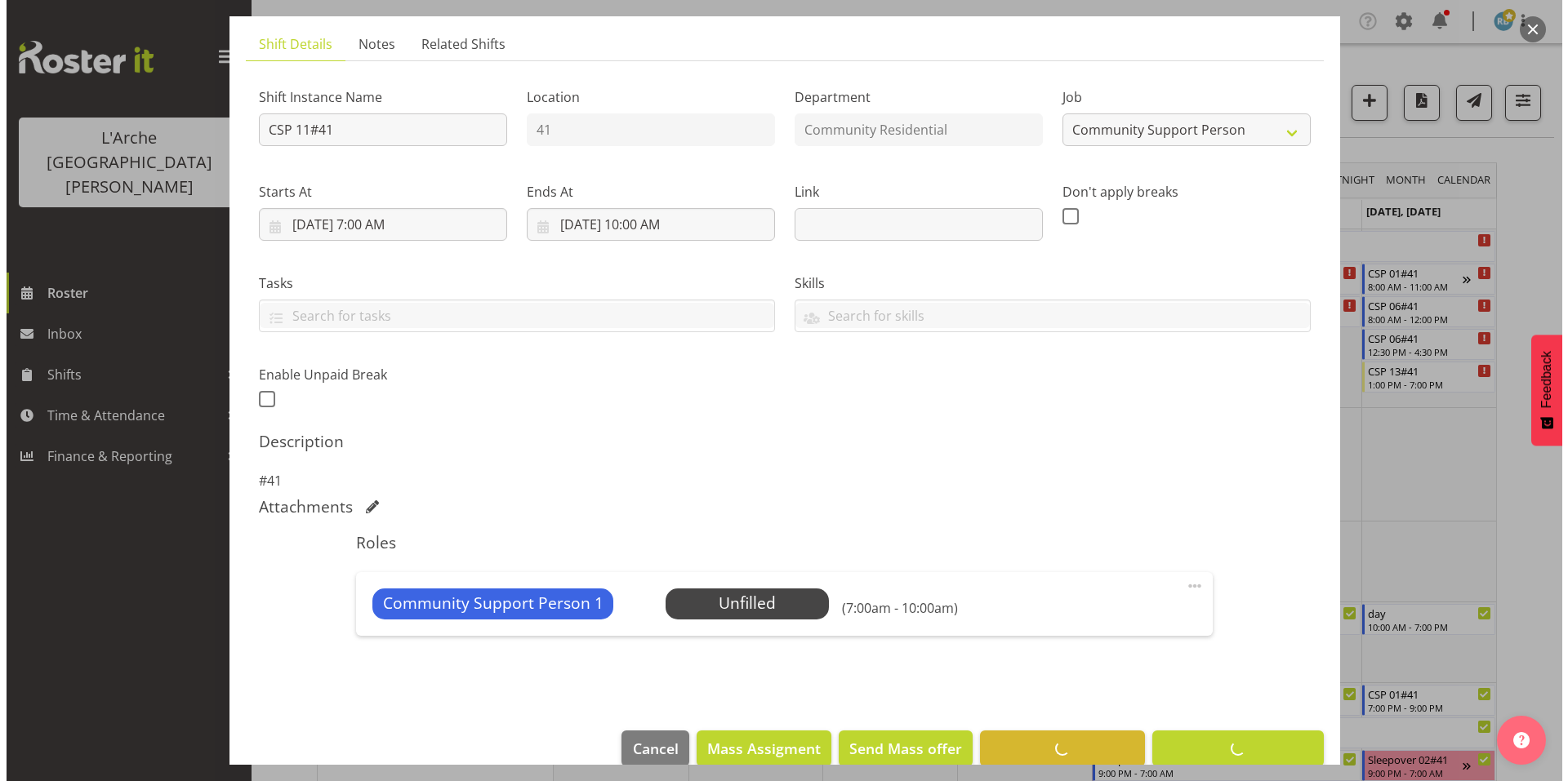
scroll to position [42, 0]
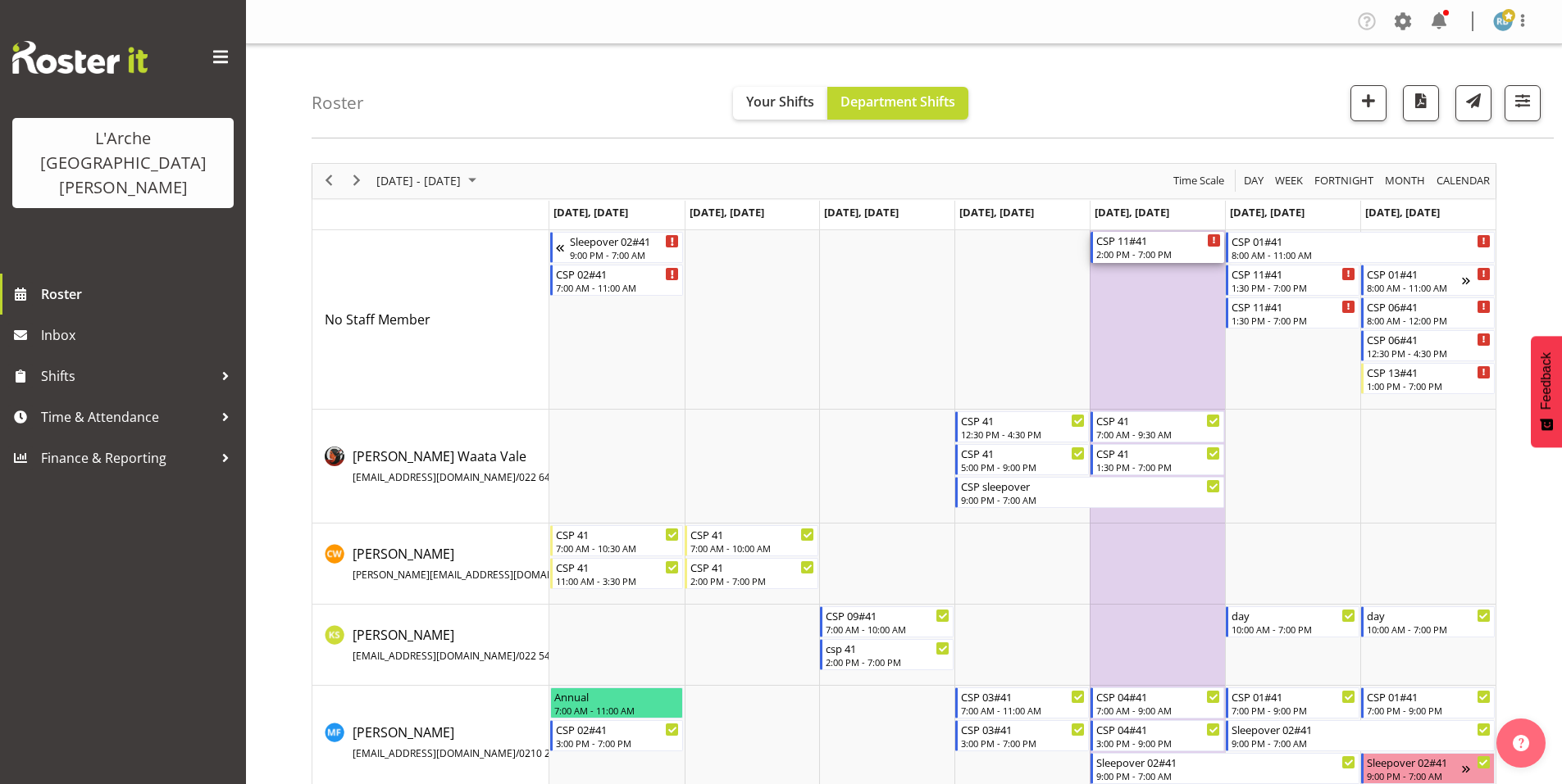
click at [1131, 233] on div "CSP 11#41" at bounding box center [1159, 240] width 124 height 16
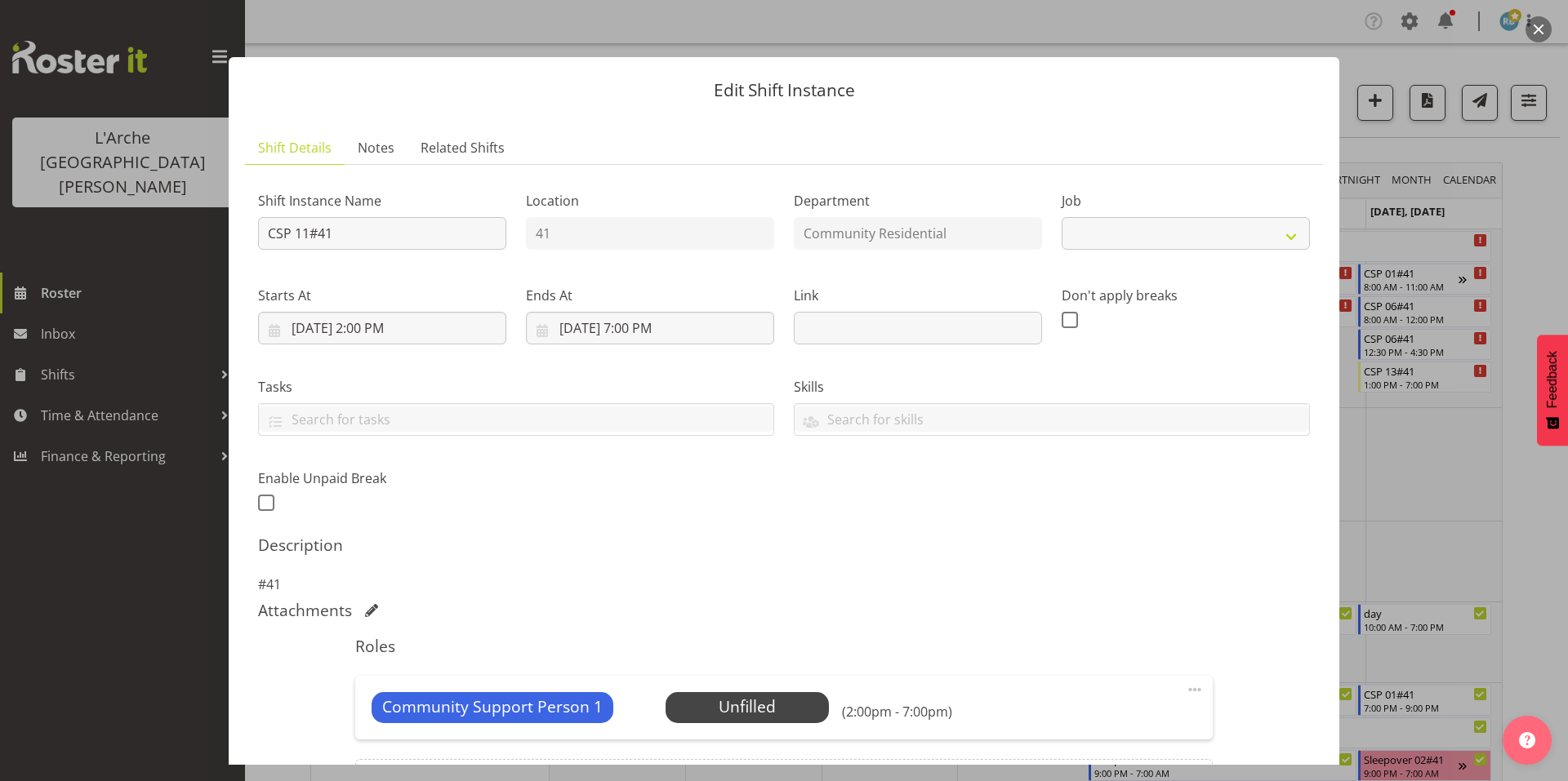
scroll to position [104, 0]
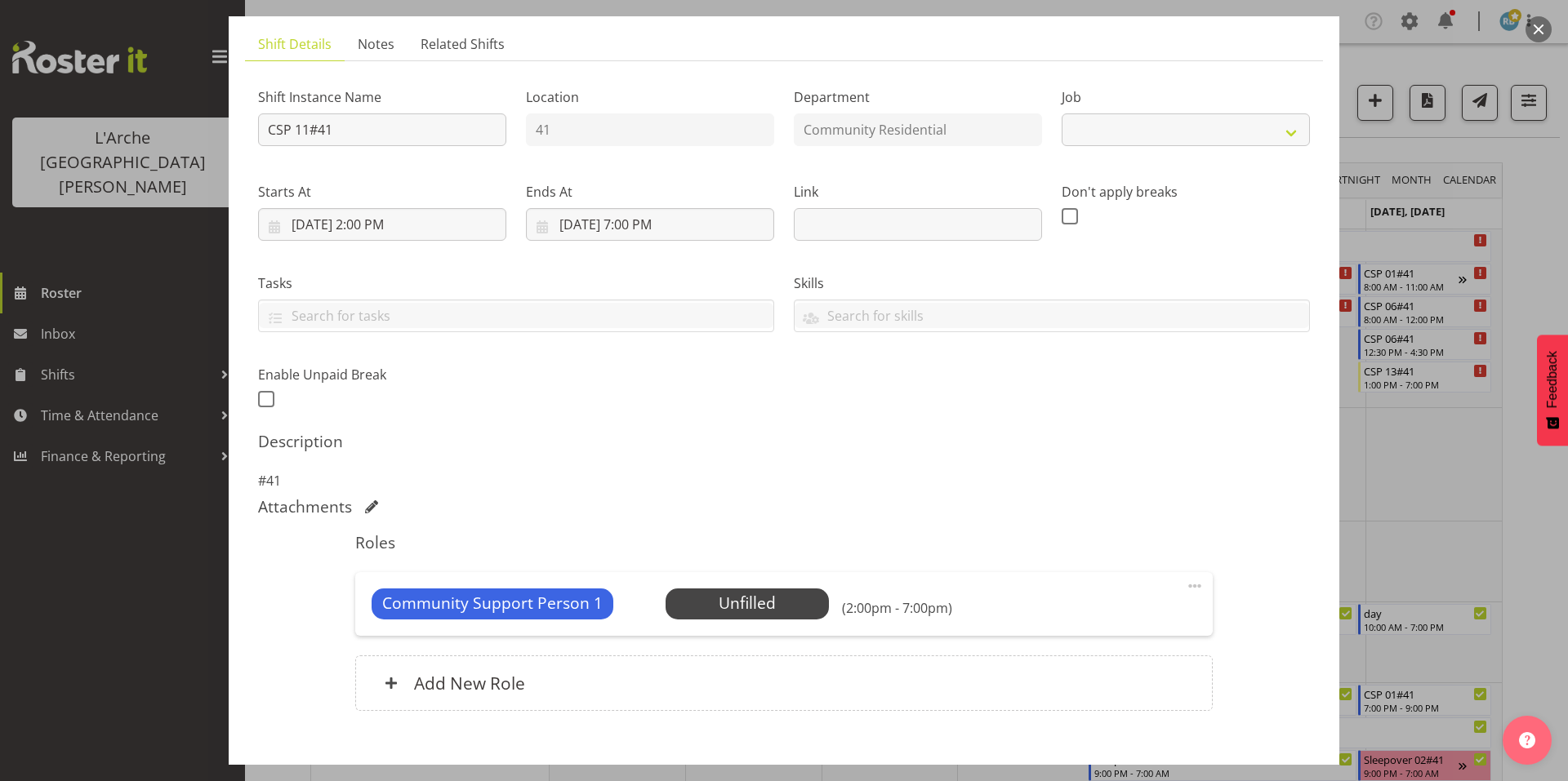
select select "2"
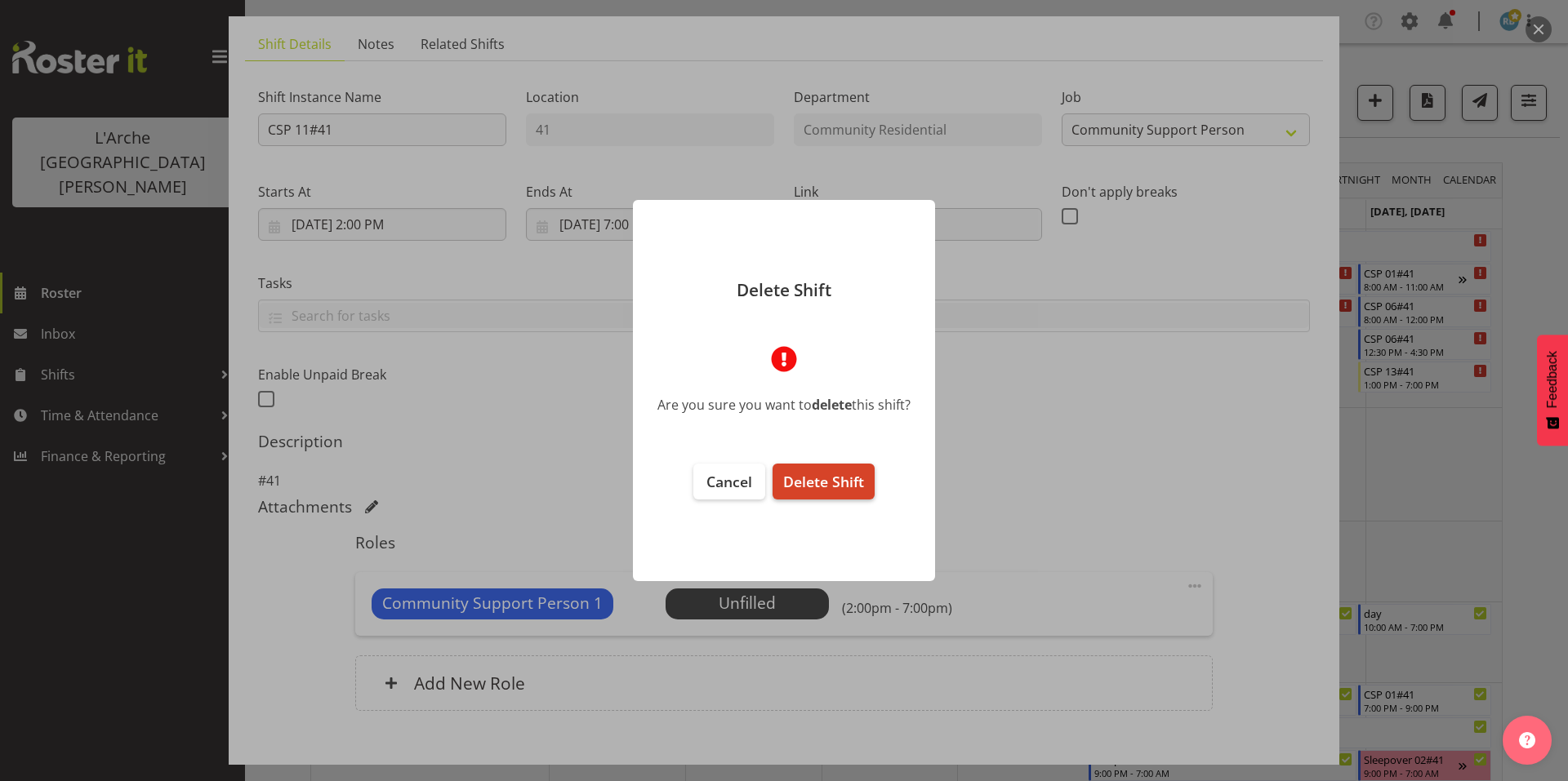
click at [838, 477] on span "Delete Shift" at bounding box center [824, 482] width 81 height 20
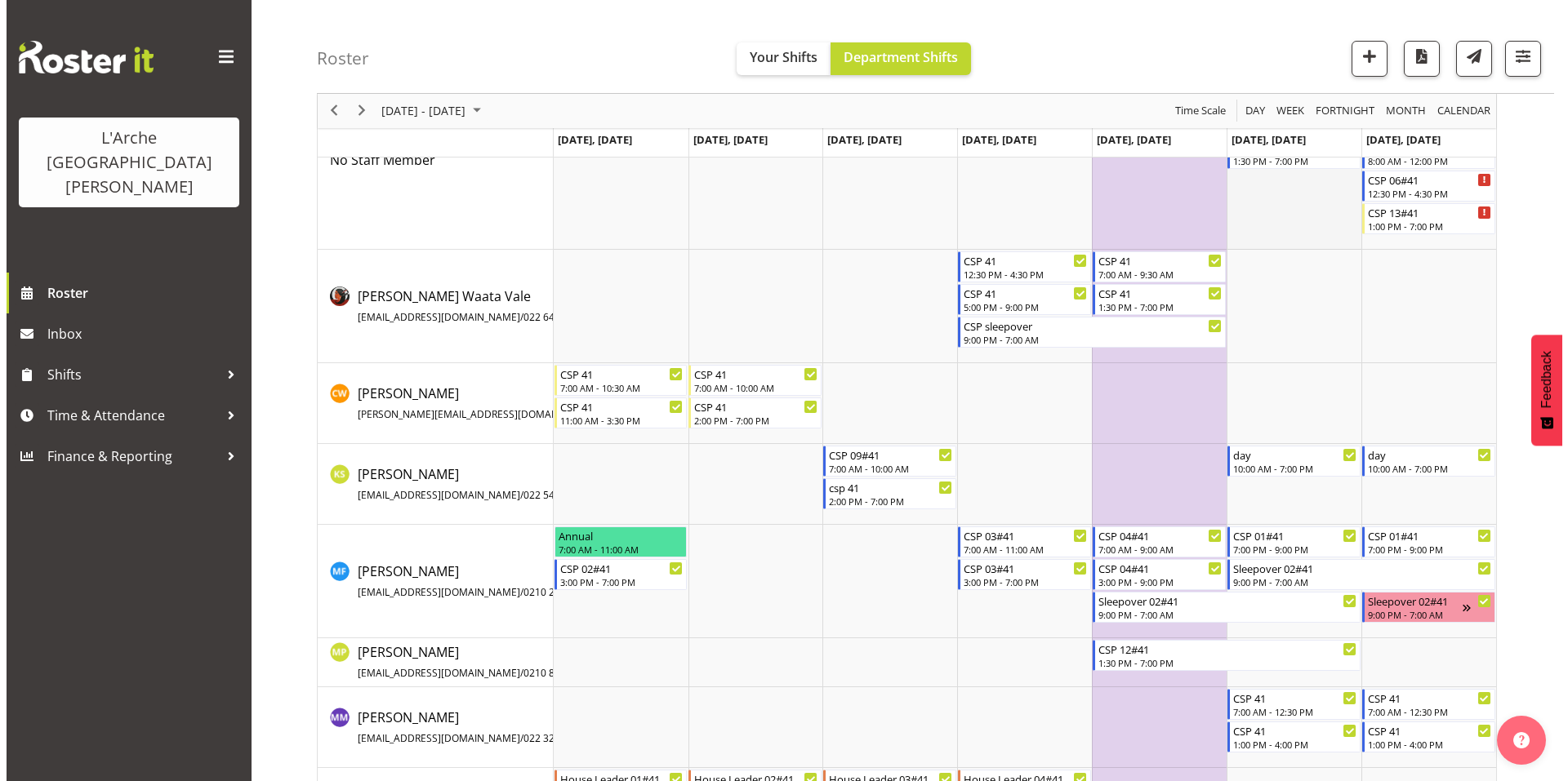
scroll to position [0, 0]
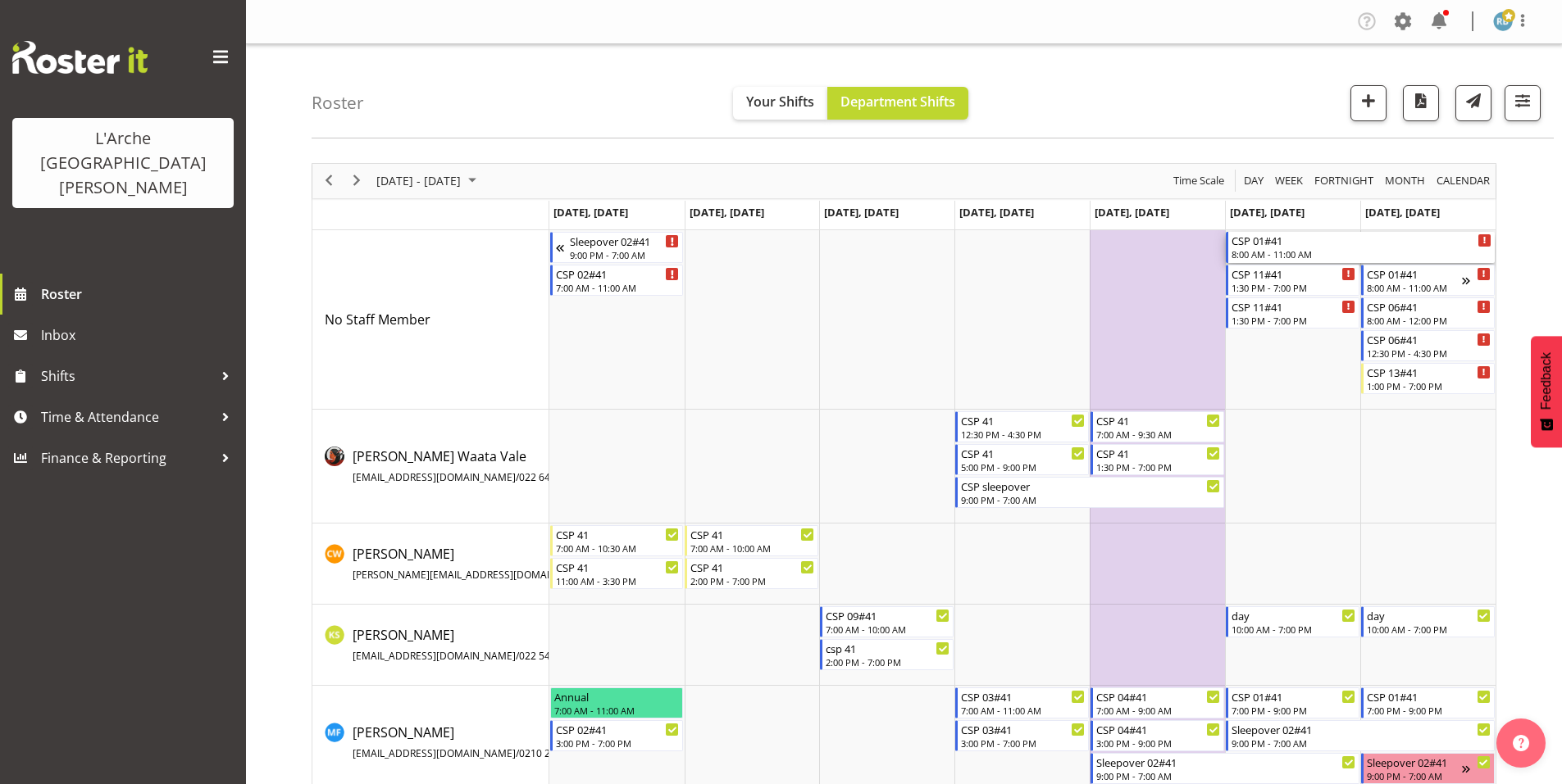
click at [1267, 248] on div "8:00 AM - 11:00 AM" at bounding box center [1361, 254] width 260 height 13
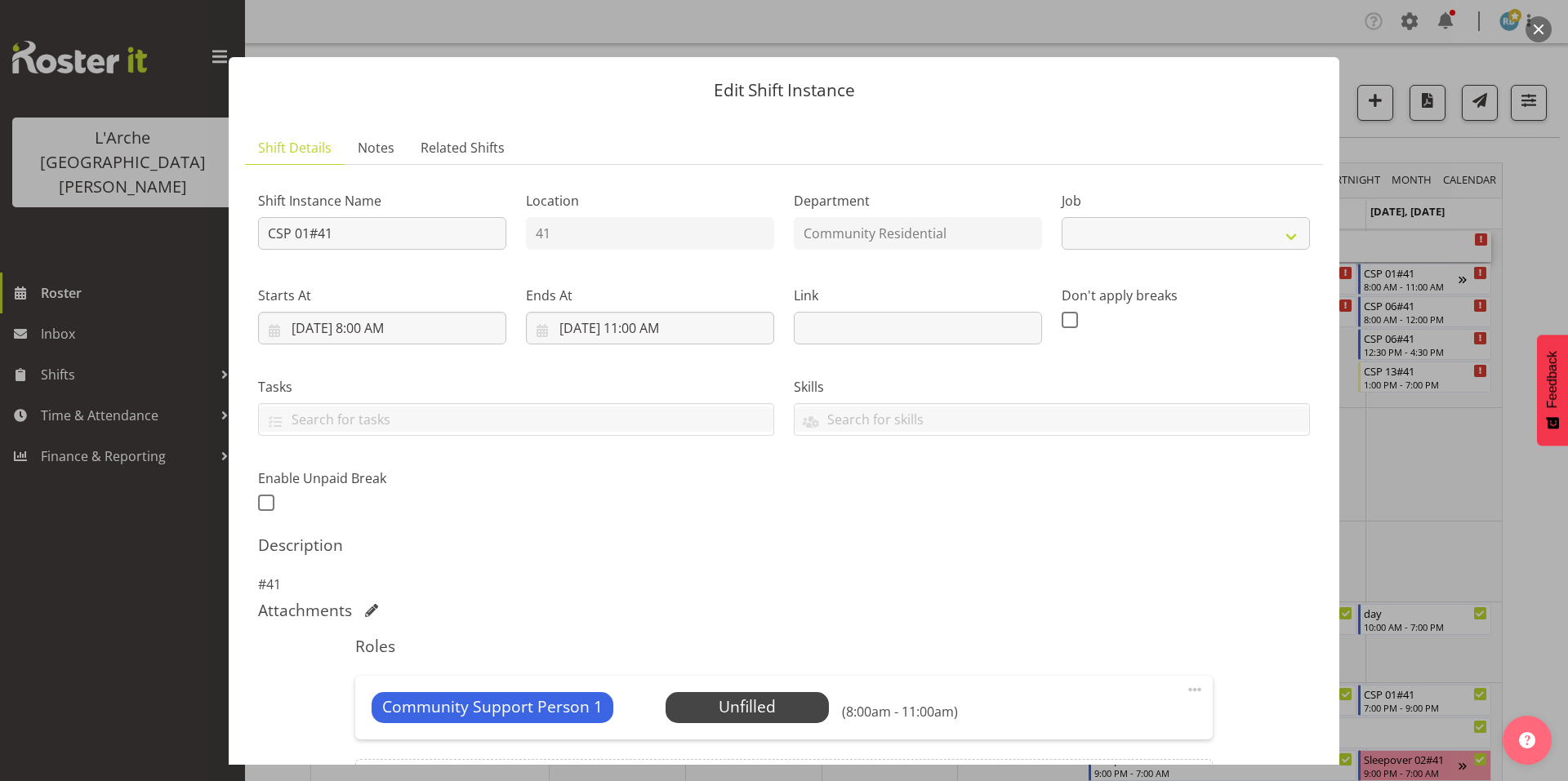
select select "2"
click at [736, 696] on span "Select Employee" at bounding box center [746, 708] width 121 height 24
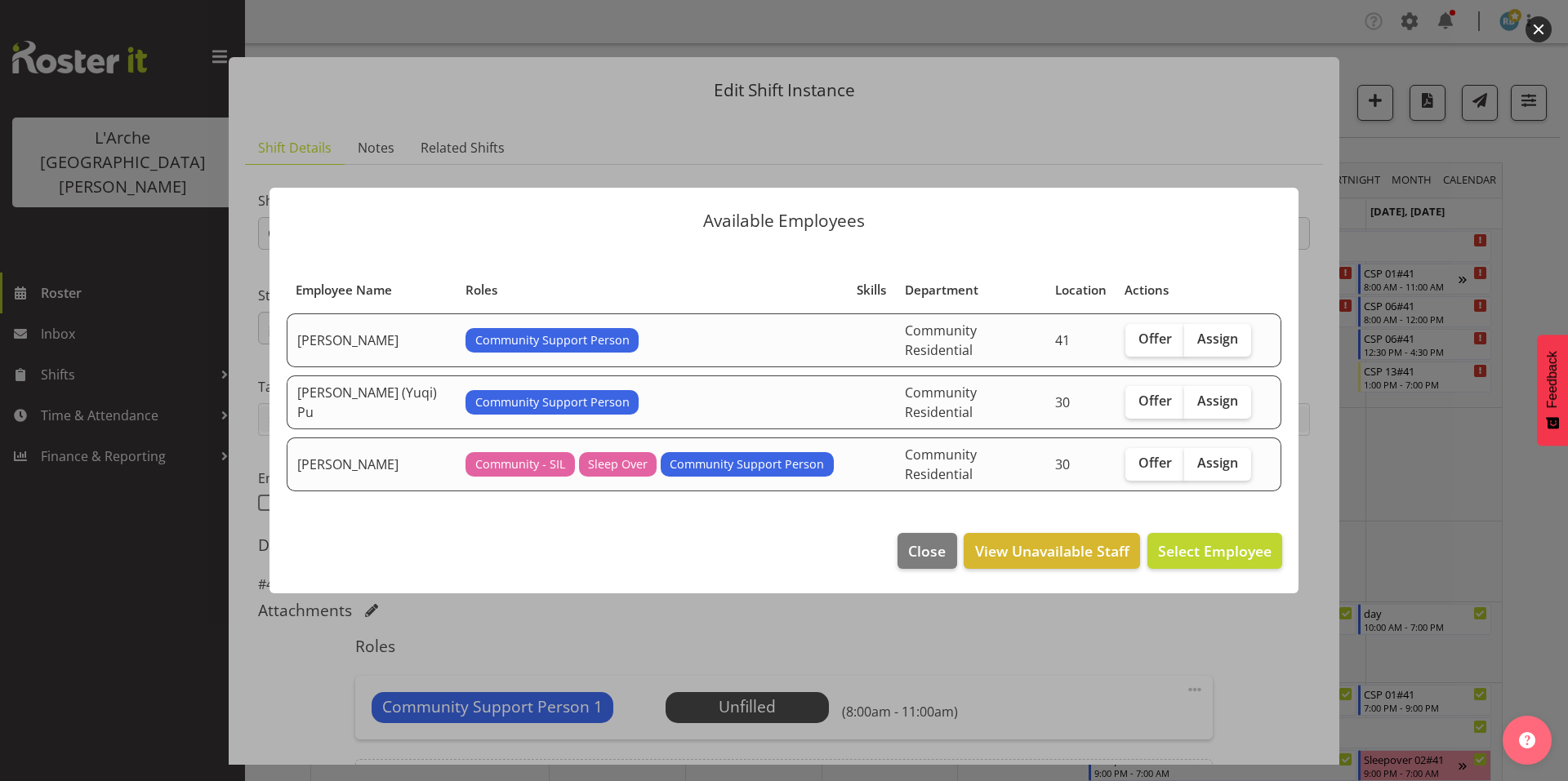
click at [1529, 446] on div at bounding box center [784, 390] width 1568 height 781
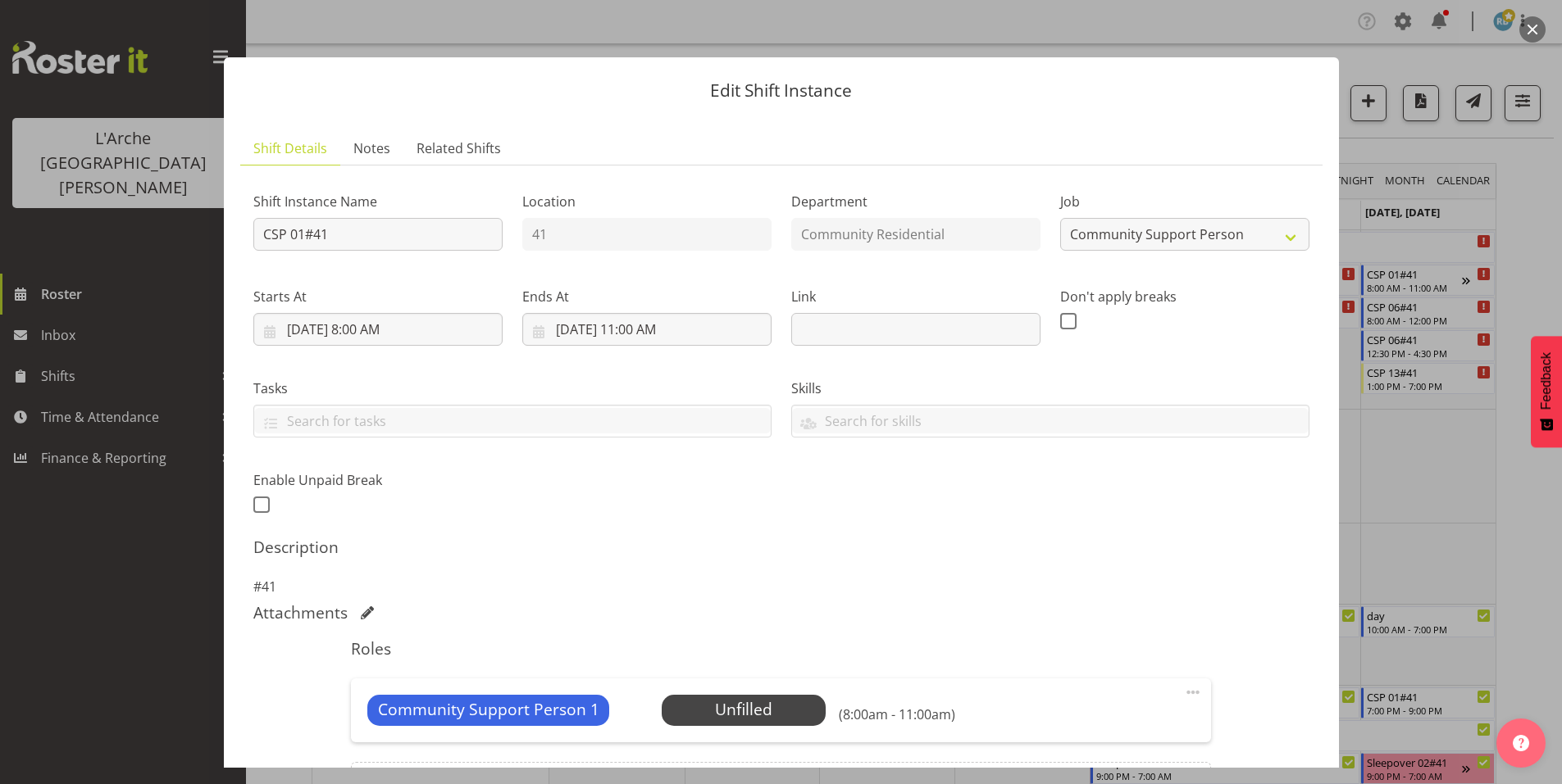
click at [1506, 394] on div at bounding box center [781, 392] width 1562 height 784
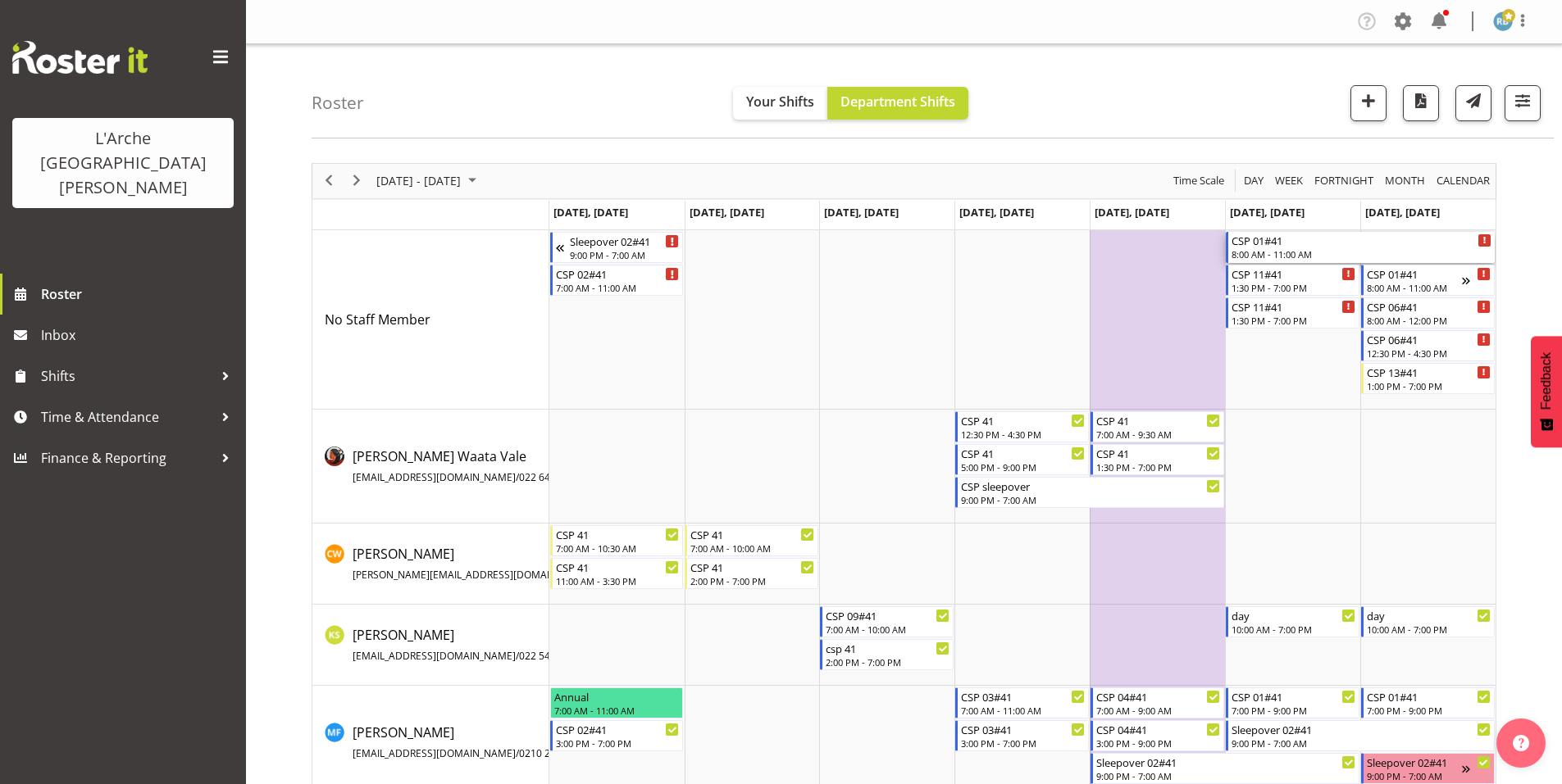
click at [1261, 238] on div "CSP 01#41" at bounding box center [1361, 240] width 260 height 16
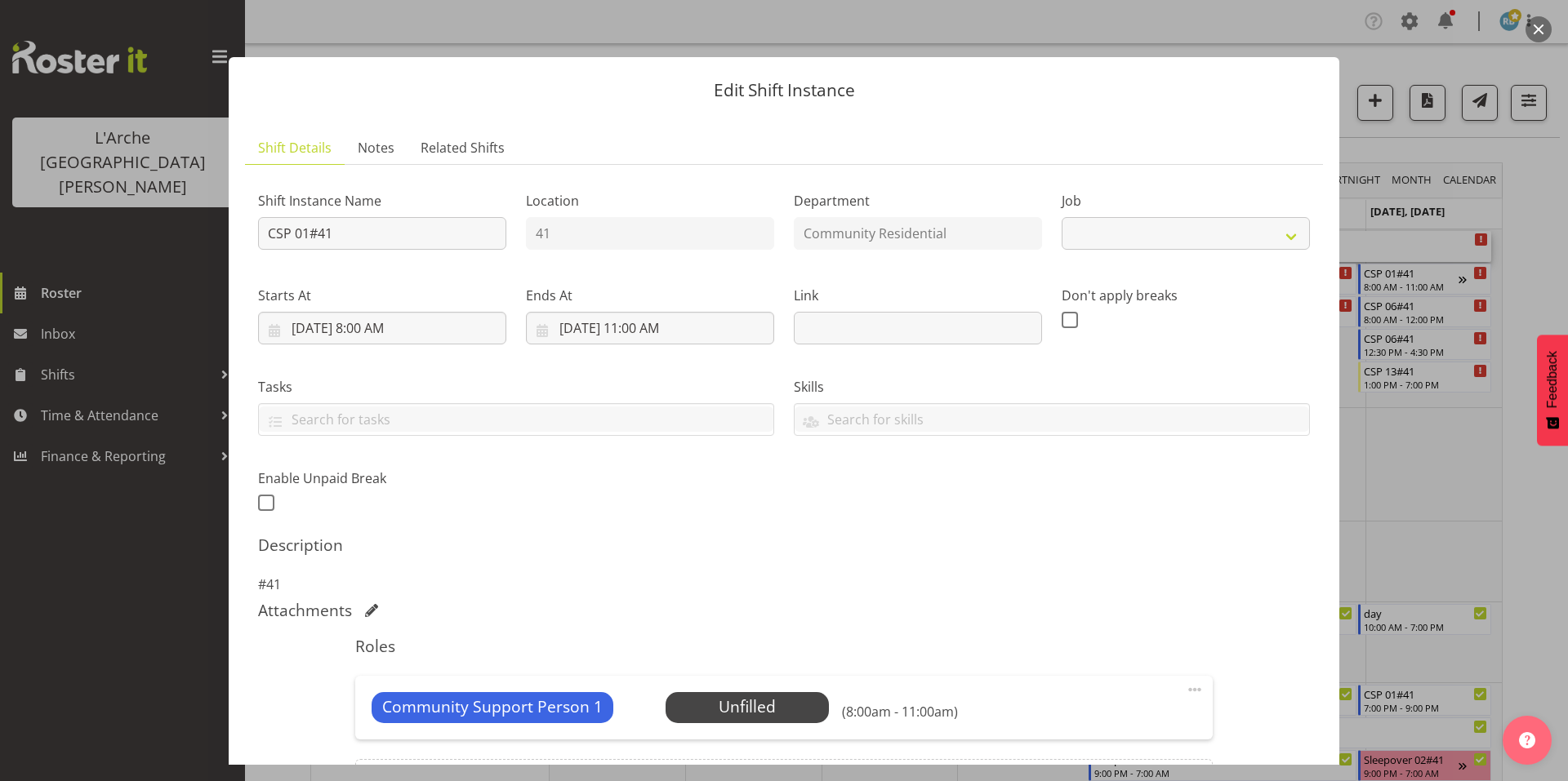
select select "2"
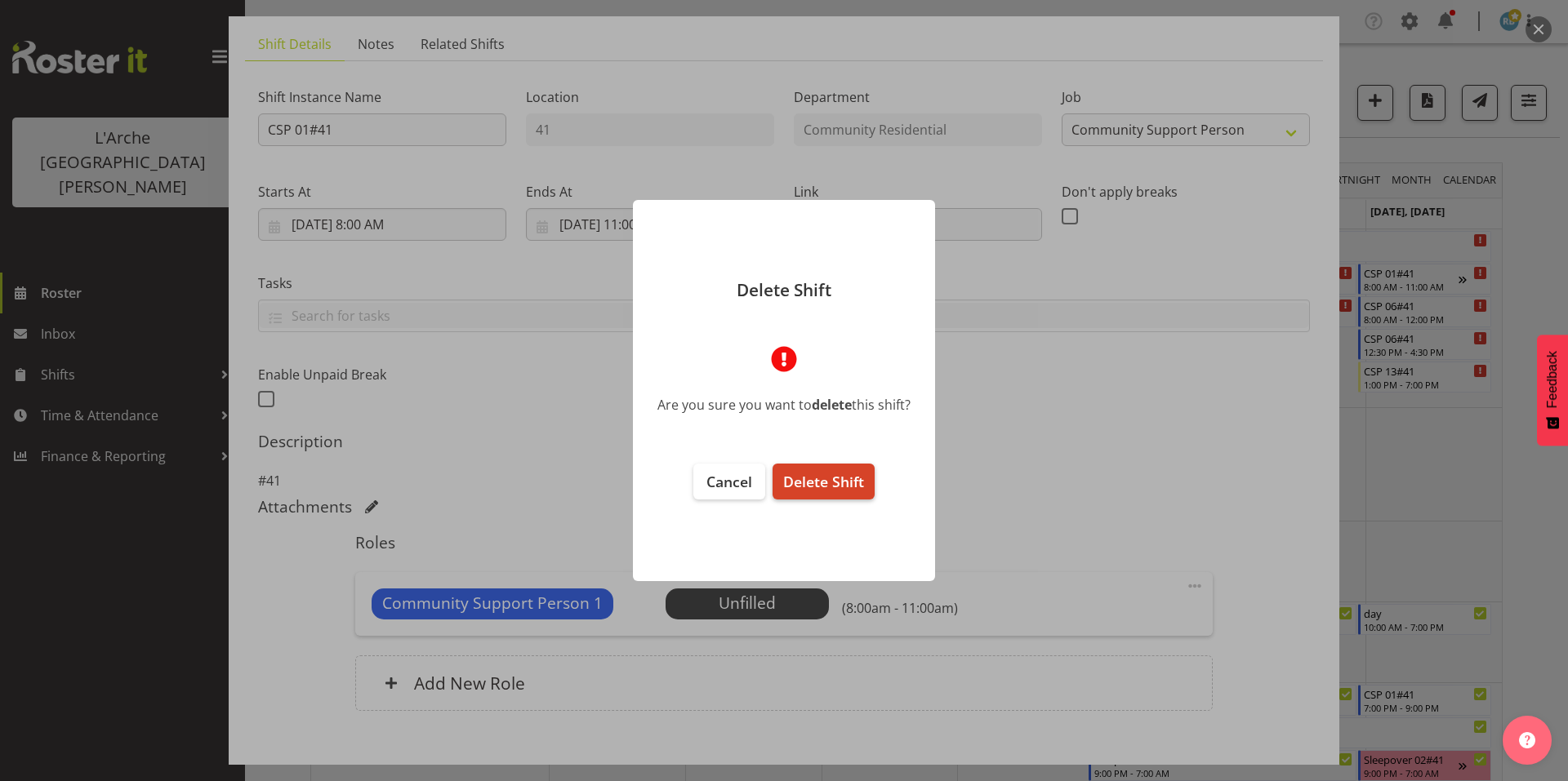
click at [843, 479] on span "Delete Shift" at bounding box center [824, 482] width 81 height 20
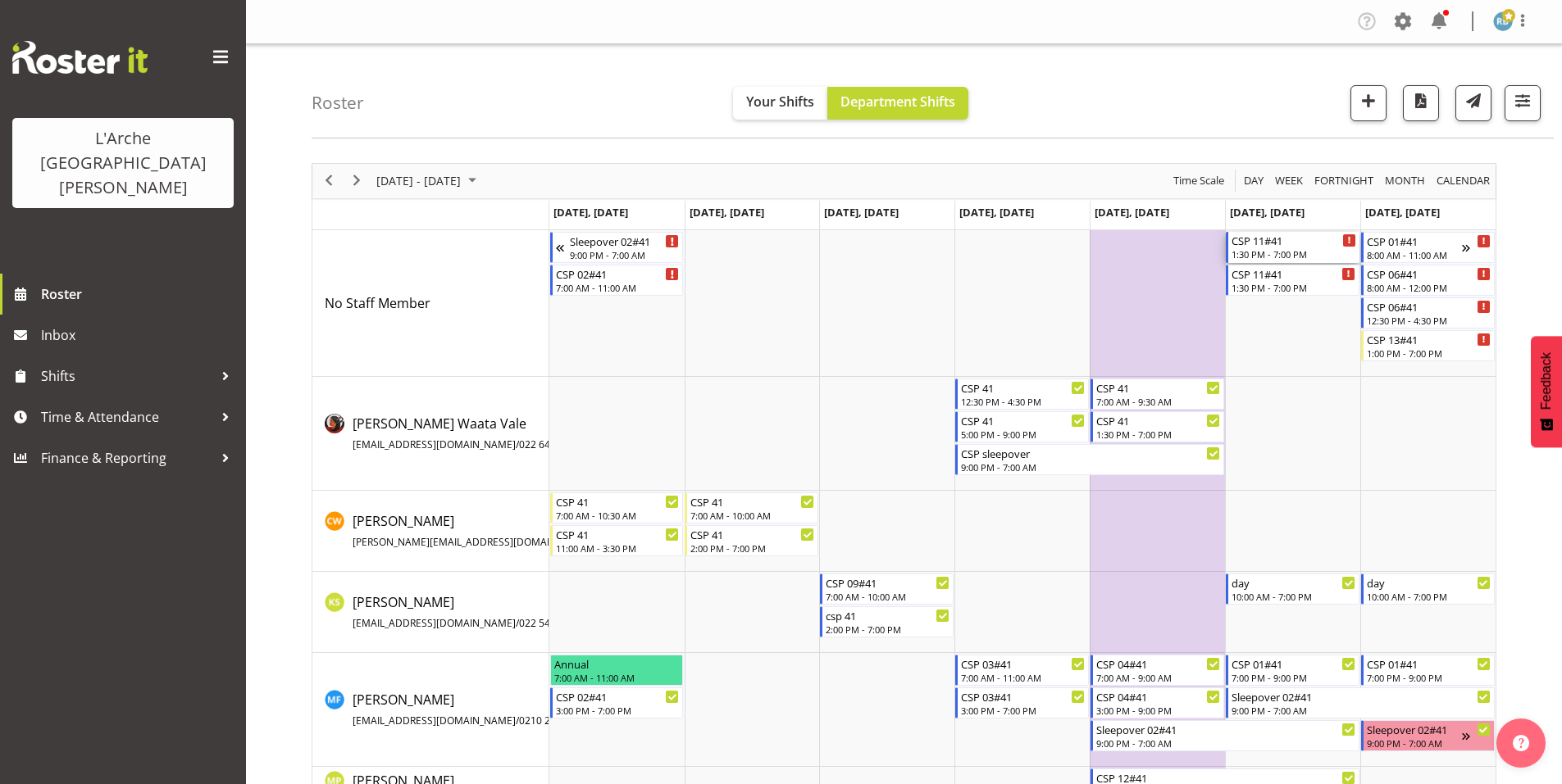
click at [1286, 248] on div "1:30 PM - 7:00 PM" at bounding box center [1293, 254] width 124 height 13
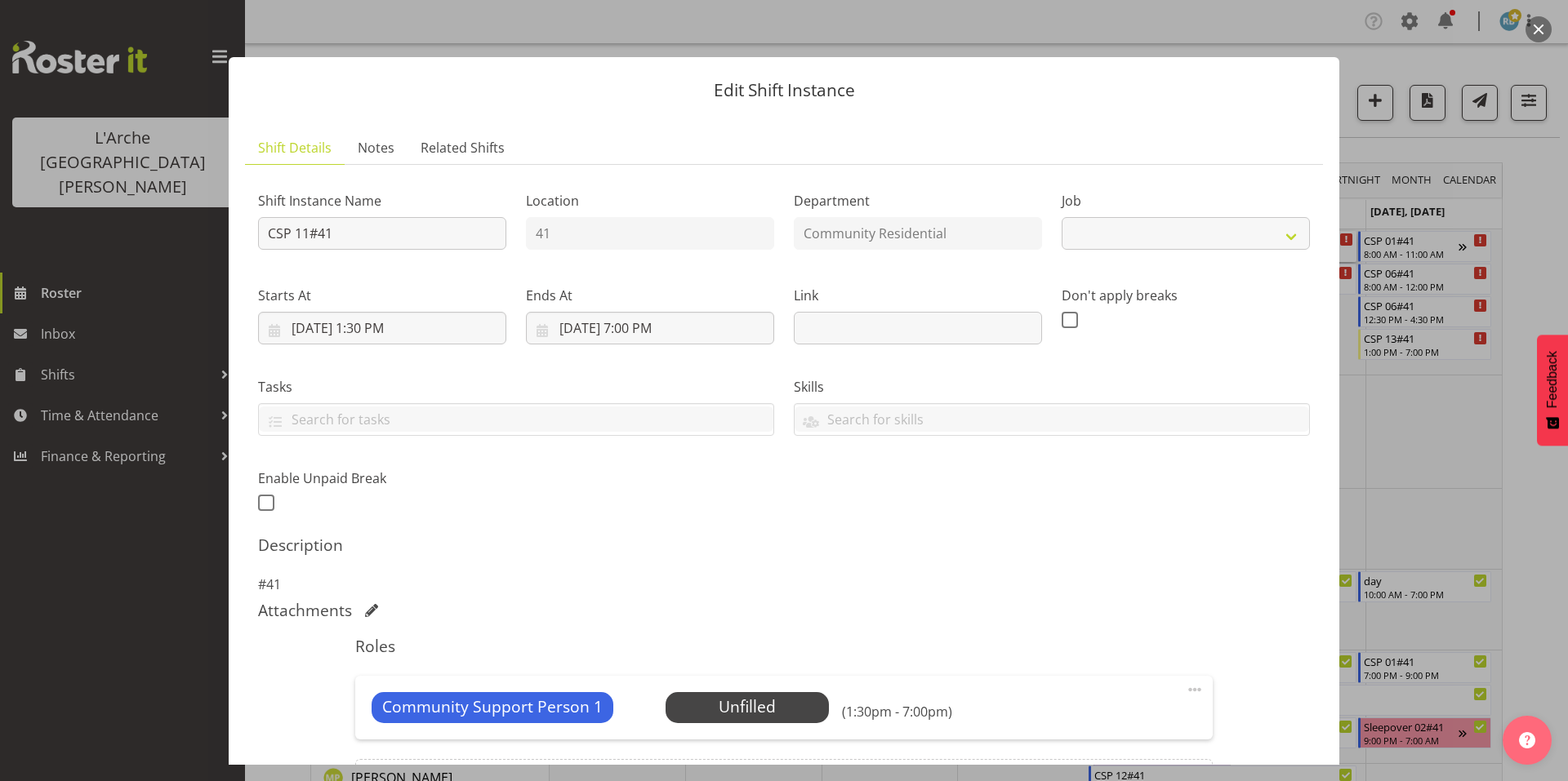
scroll to position [104, 0]
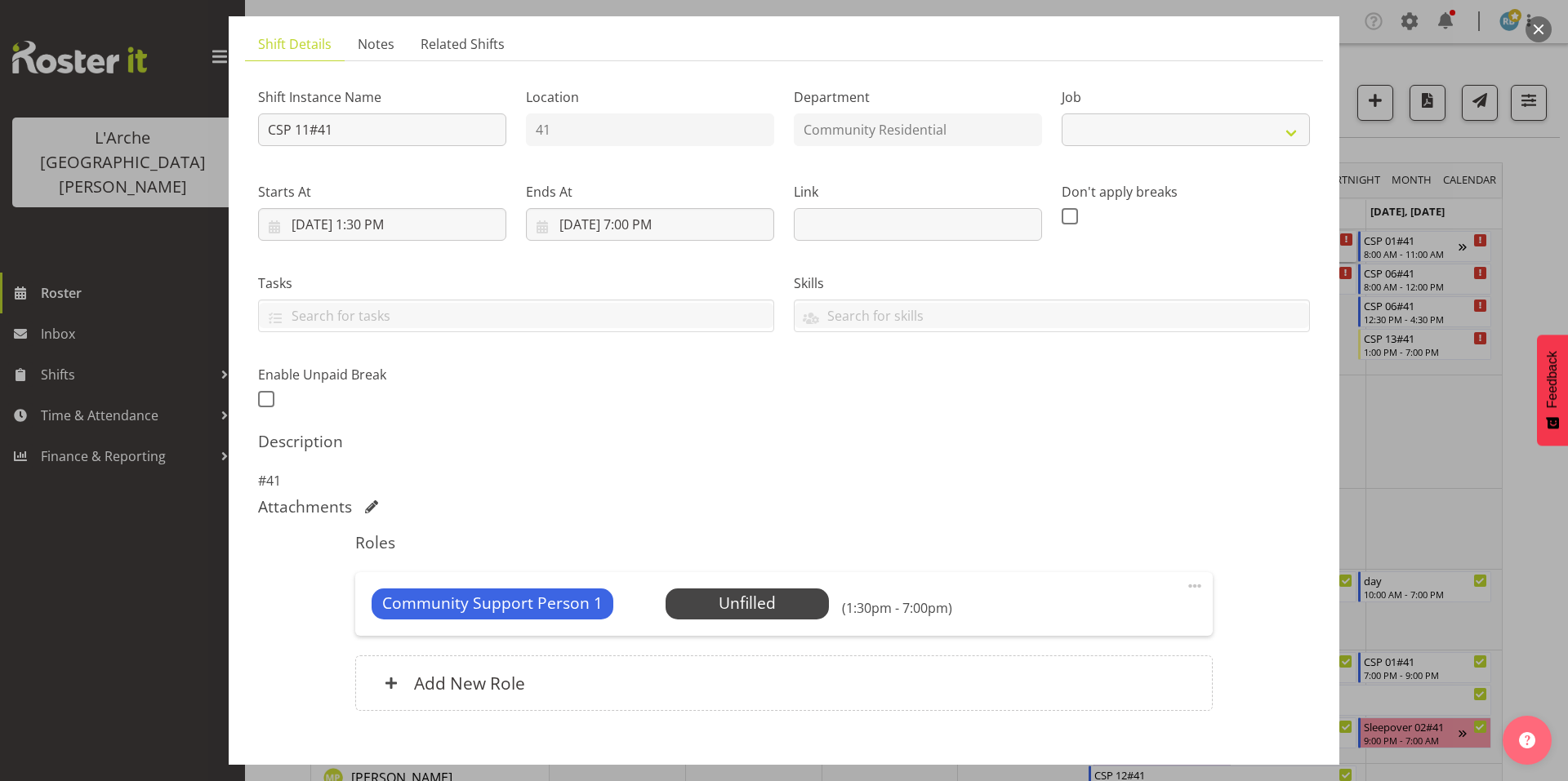
select select "3"
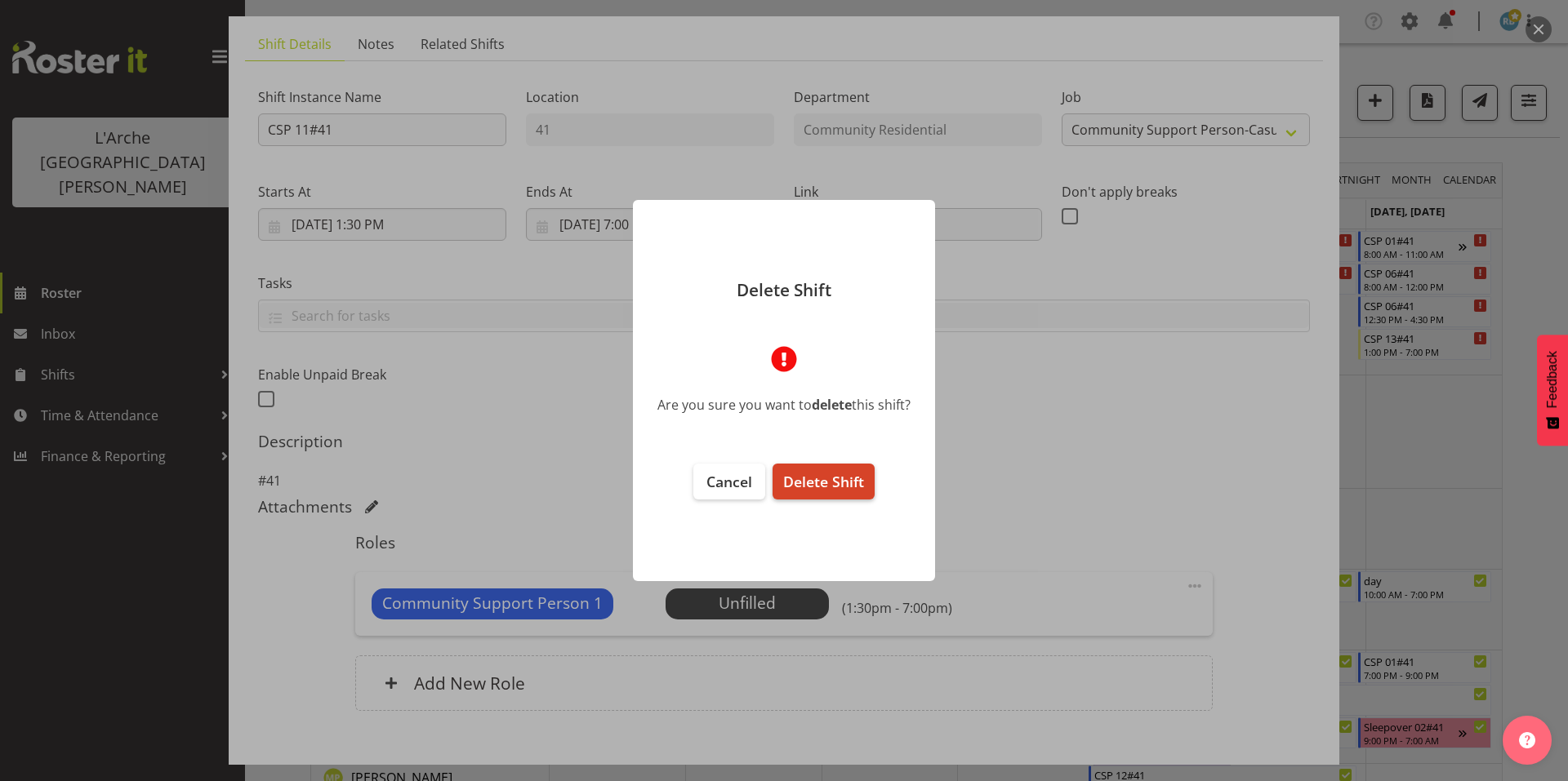
click at [808, 473] on span "Delete Shift" at bounding box center [824, 482] width 81 height 20
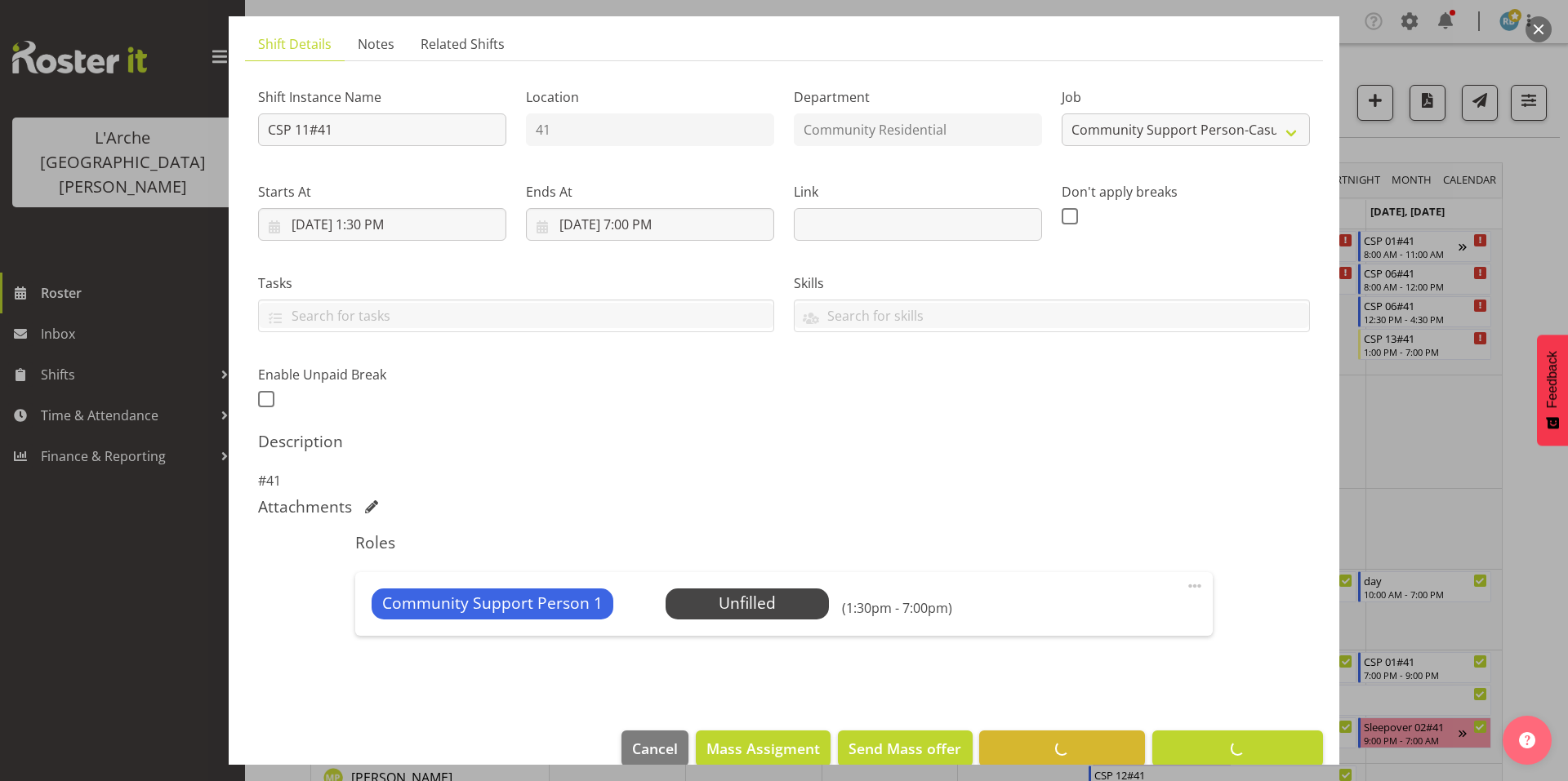
scroll to position [42, 0]
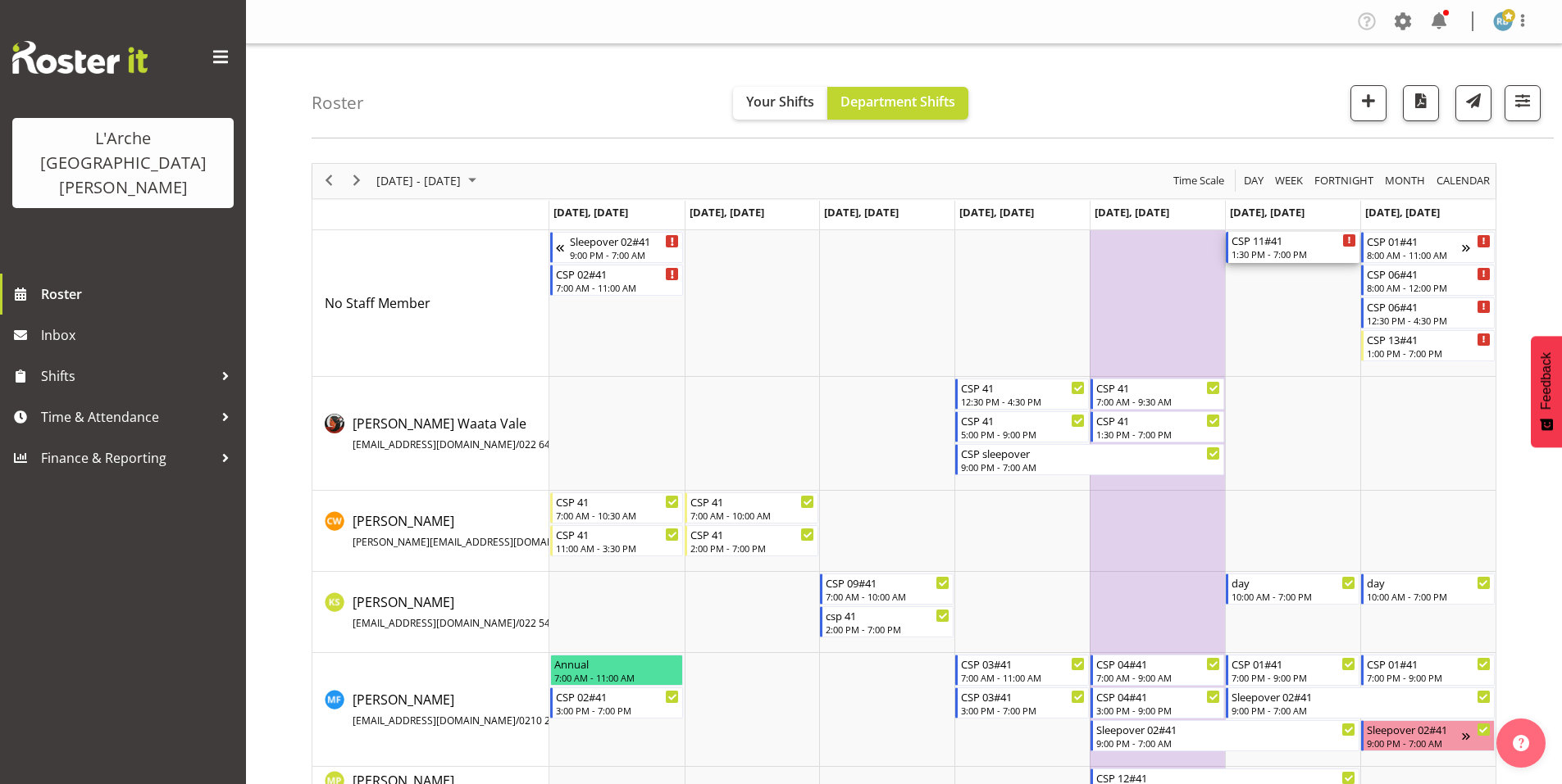
click at [1295, 239] on div "CSP 11#41 1:30 PM - 7:00 PM" at bounding box center [1293, 248] width 124 height 31
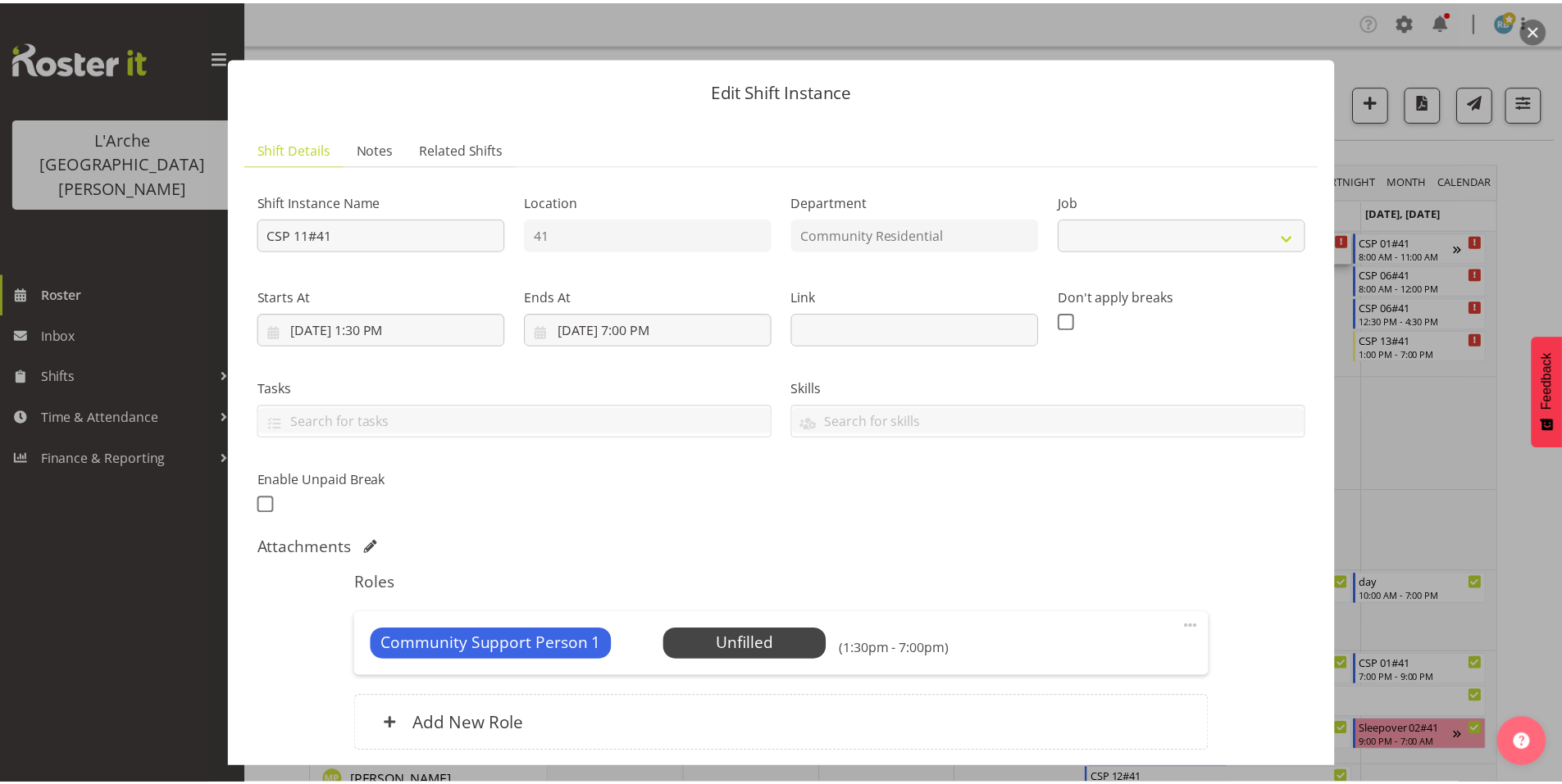
scroll to position [47, 0]
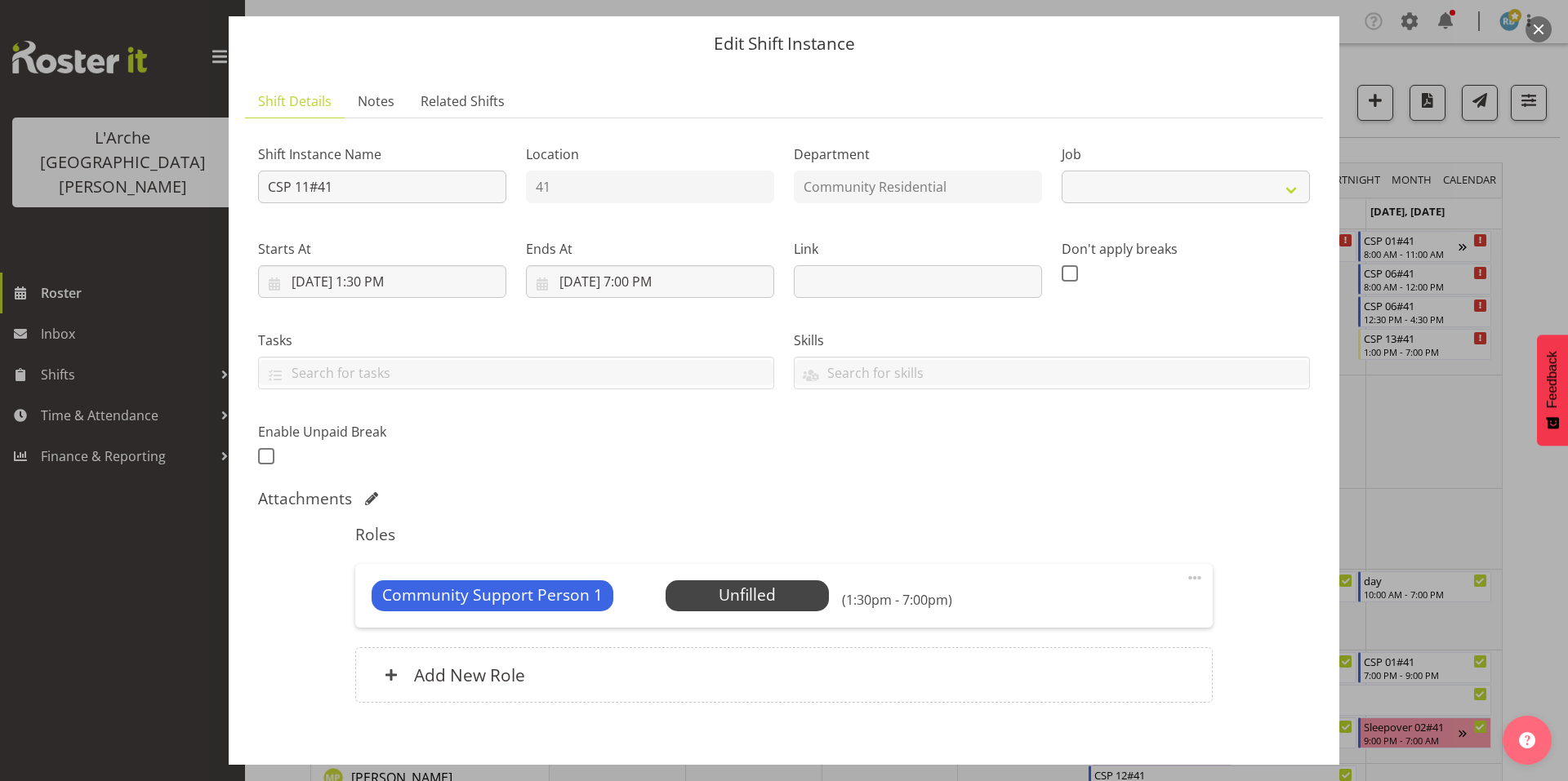
select select "2"
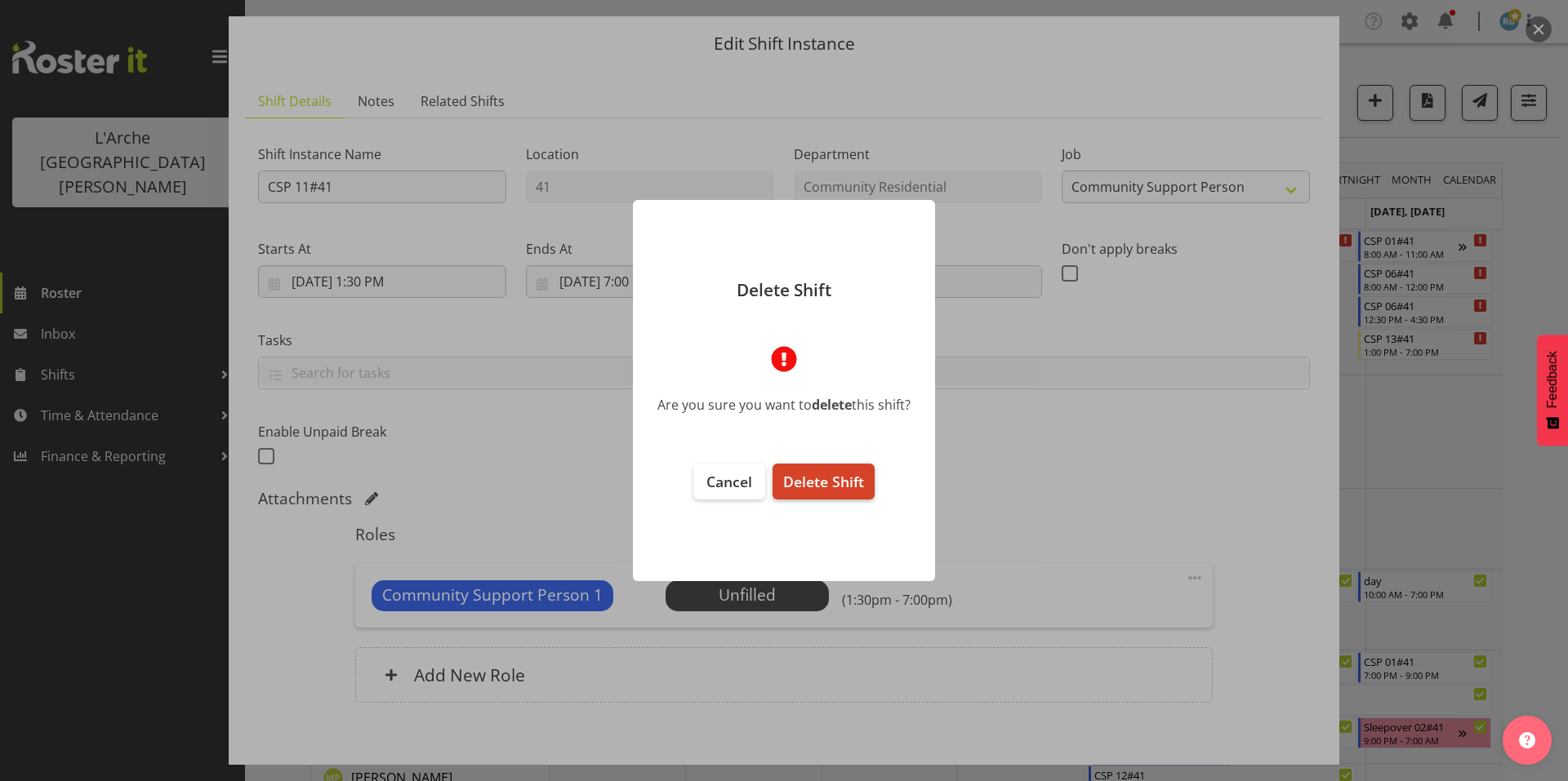
click at [824, 472] on span "Delete Shift" at bounding box center [824, 482] width 81 height 20
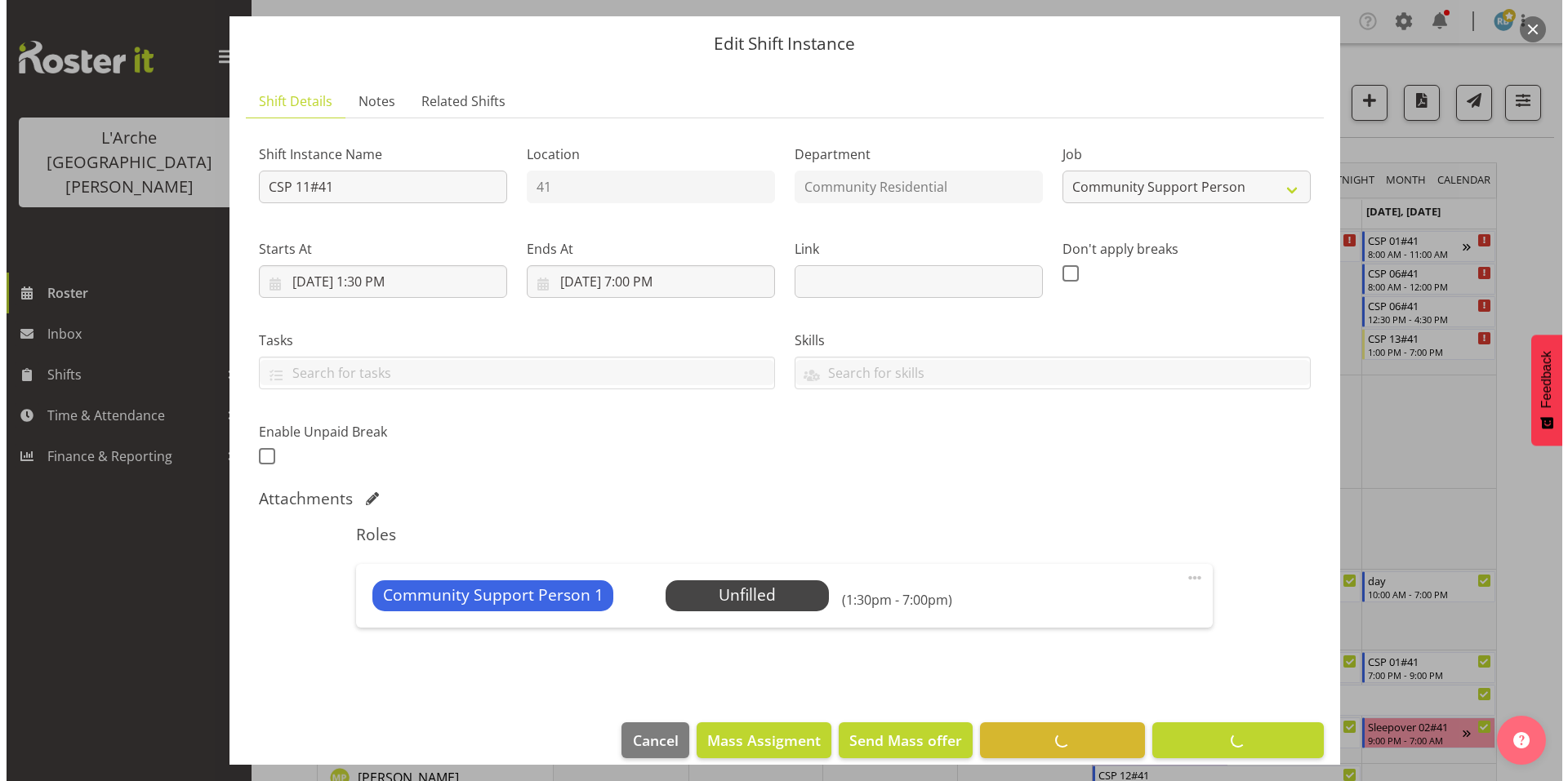
scroll to position [0, 0]
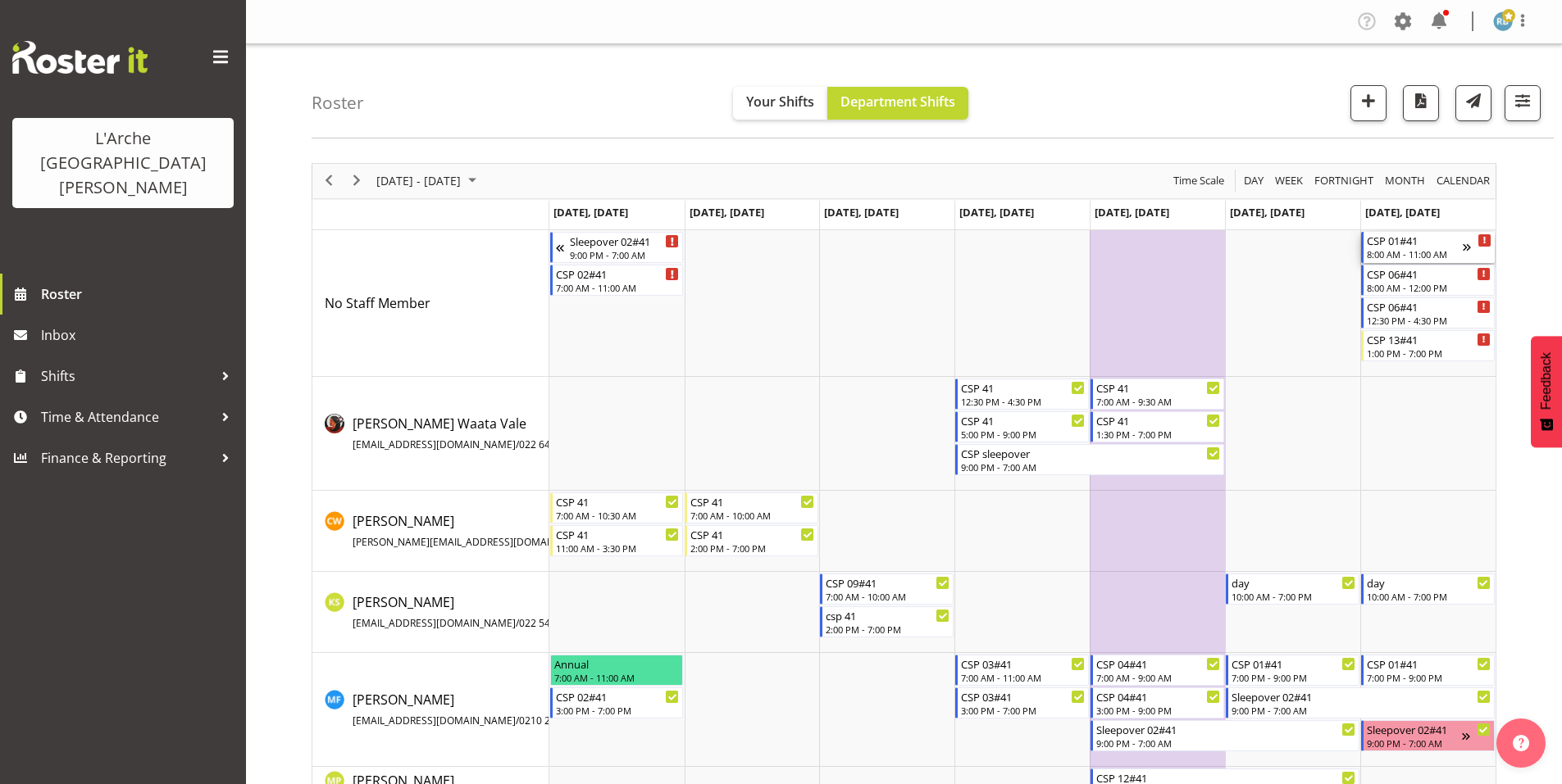
click at [1394, 232] on div "CSP 01#41" at bounding box center [1414, 240] width 96 height 16
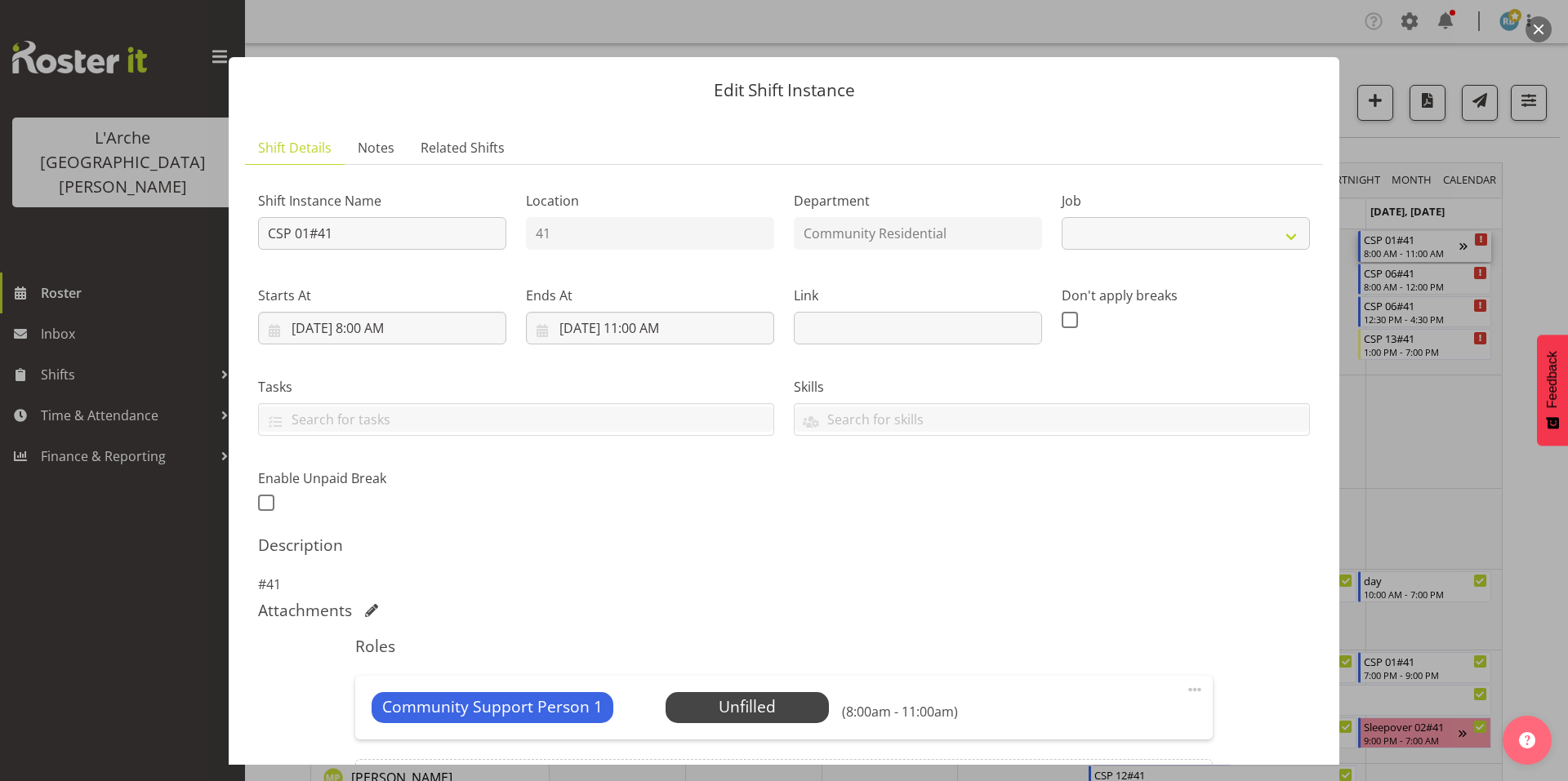
scroll to position [104, 0]
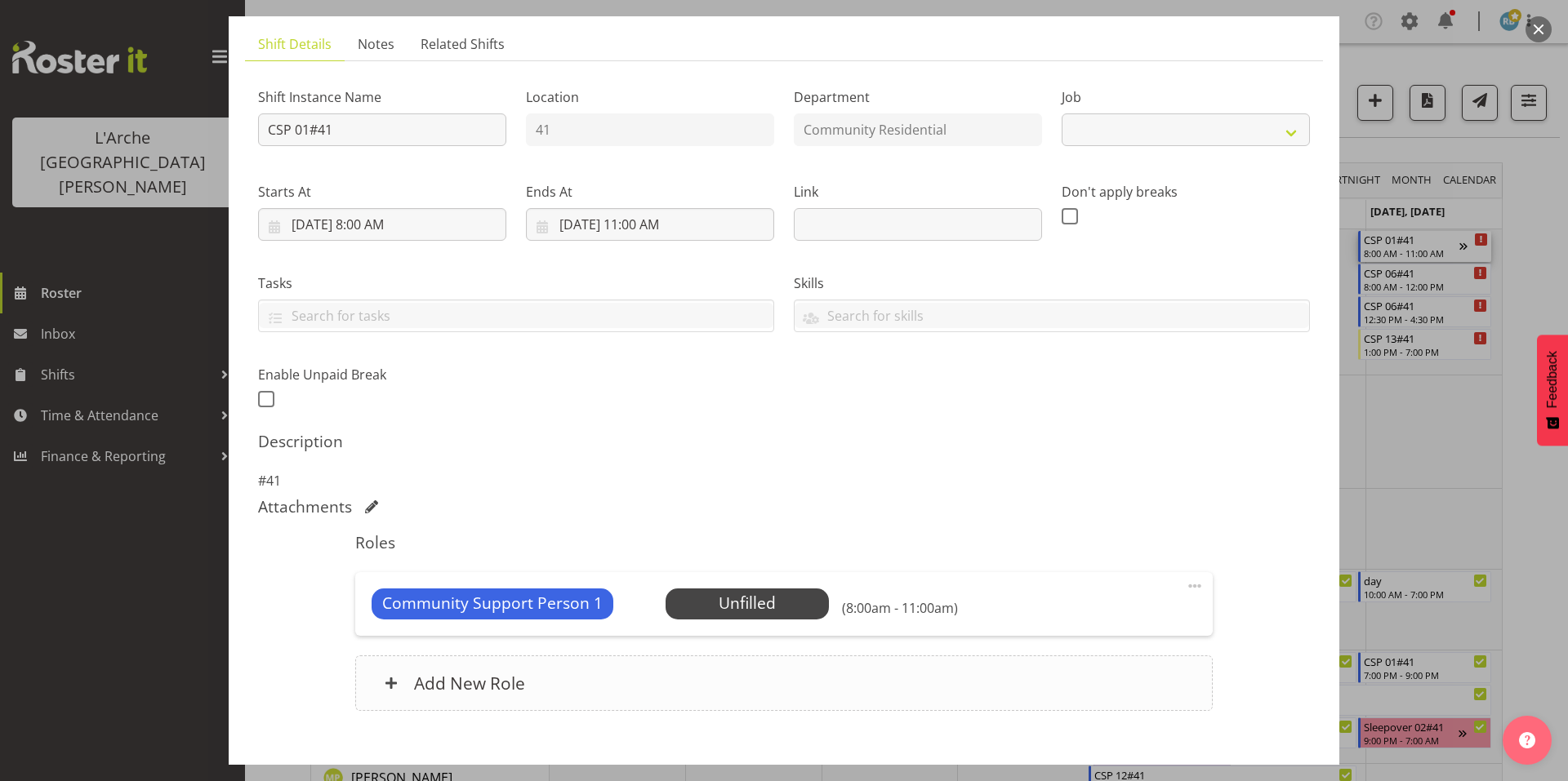
select select "2"
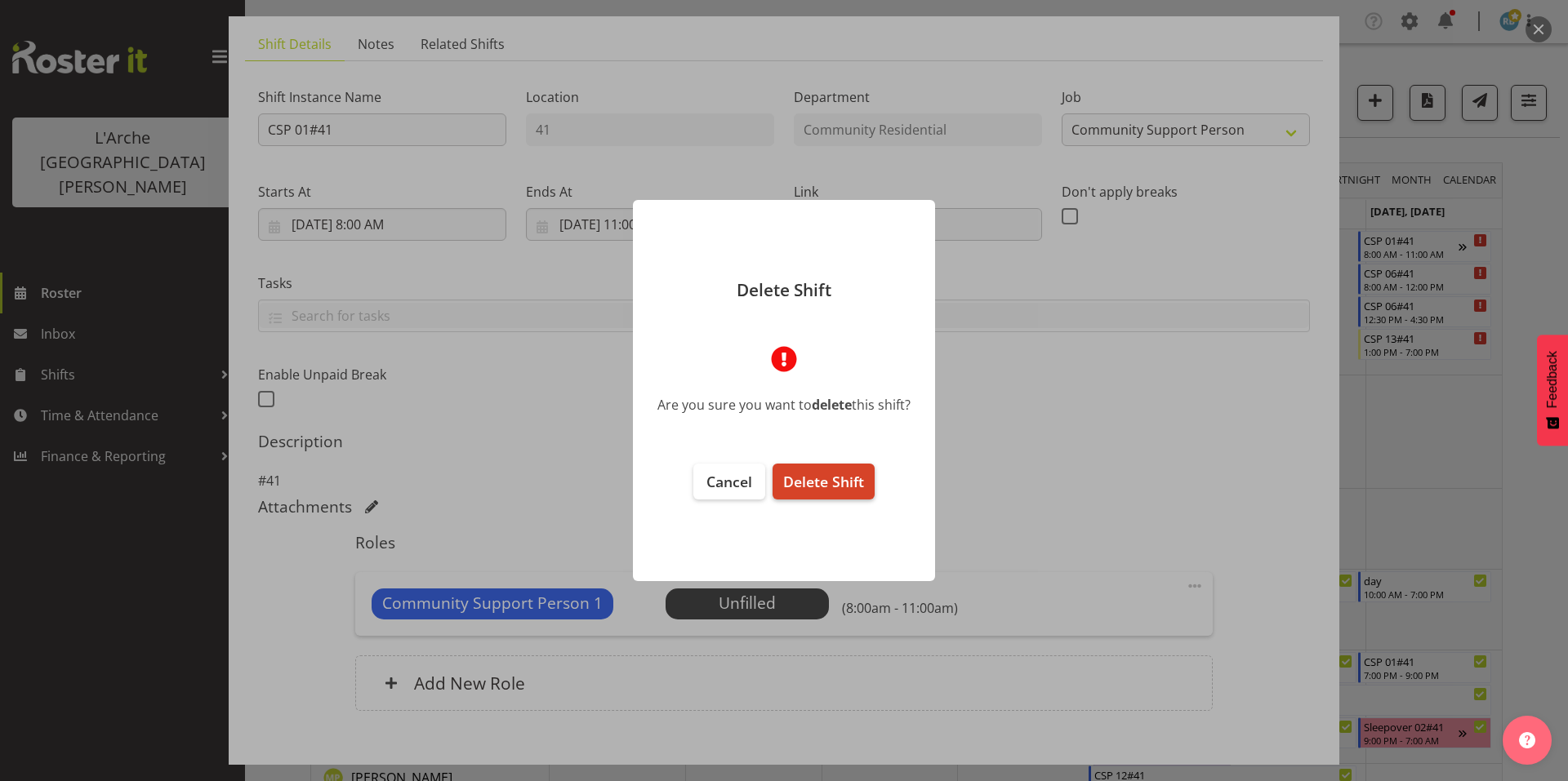
click at [845, 483] on span "Delete Shift" at bounding box center [824, 482] width 81 height 20
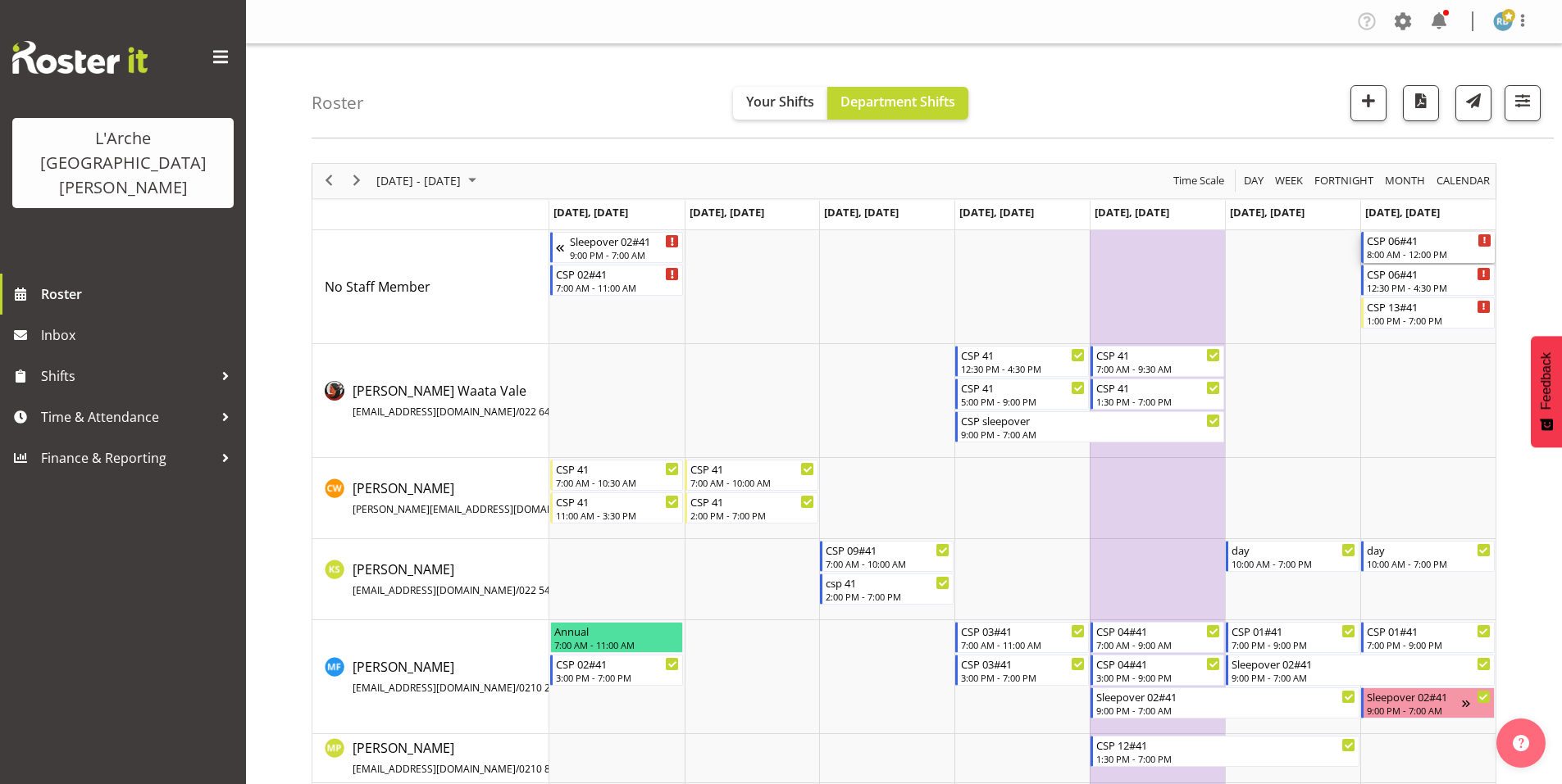
click at [1384, 248] on div "8:00 AM - 12:00 PM" at bounding box center [1429, 254] width 124 height 13
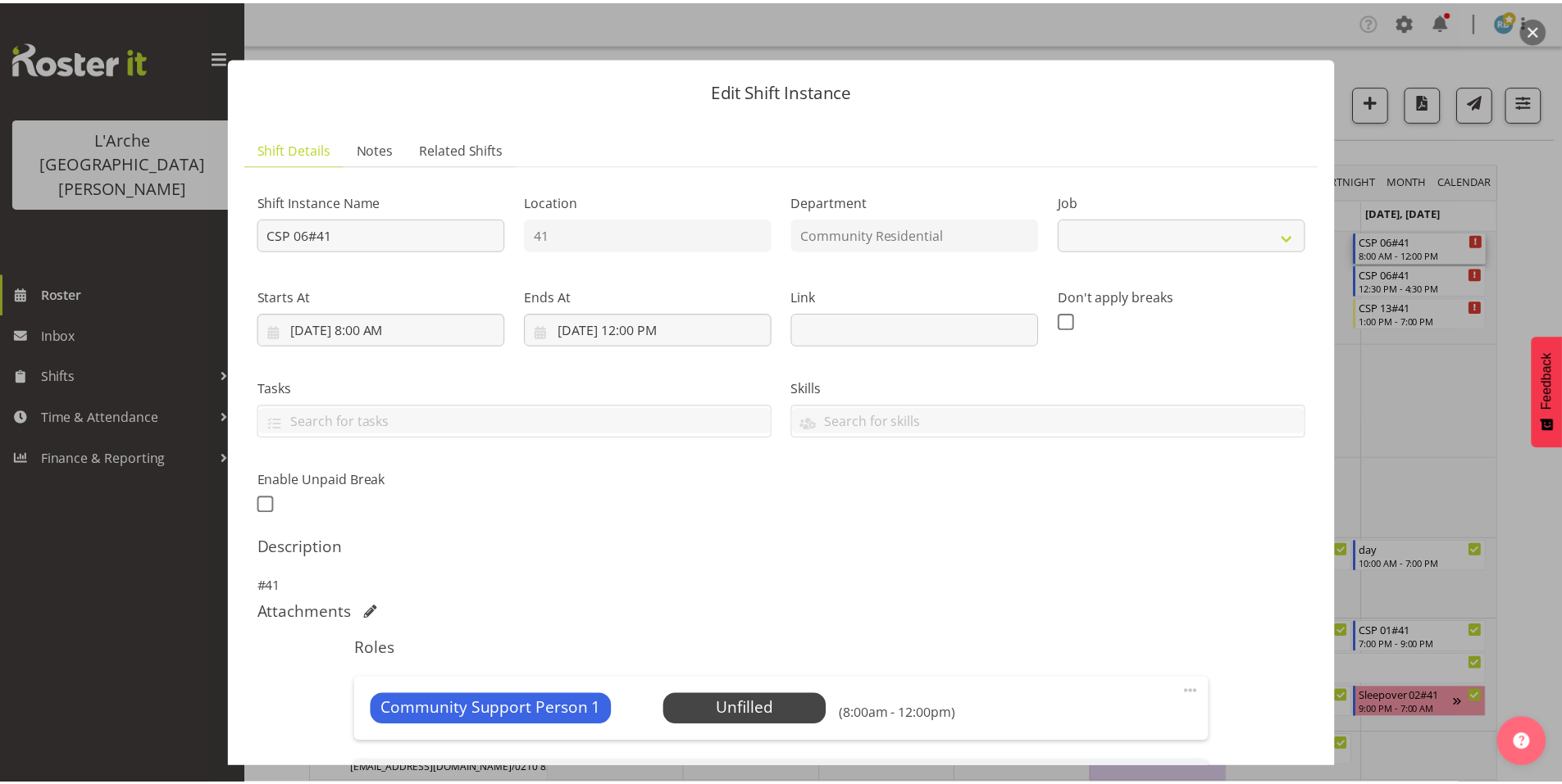
scroll to position [190, 0]
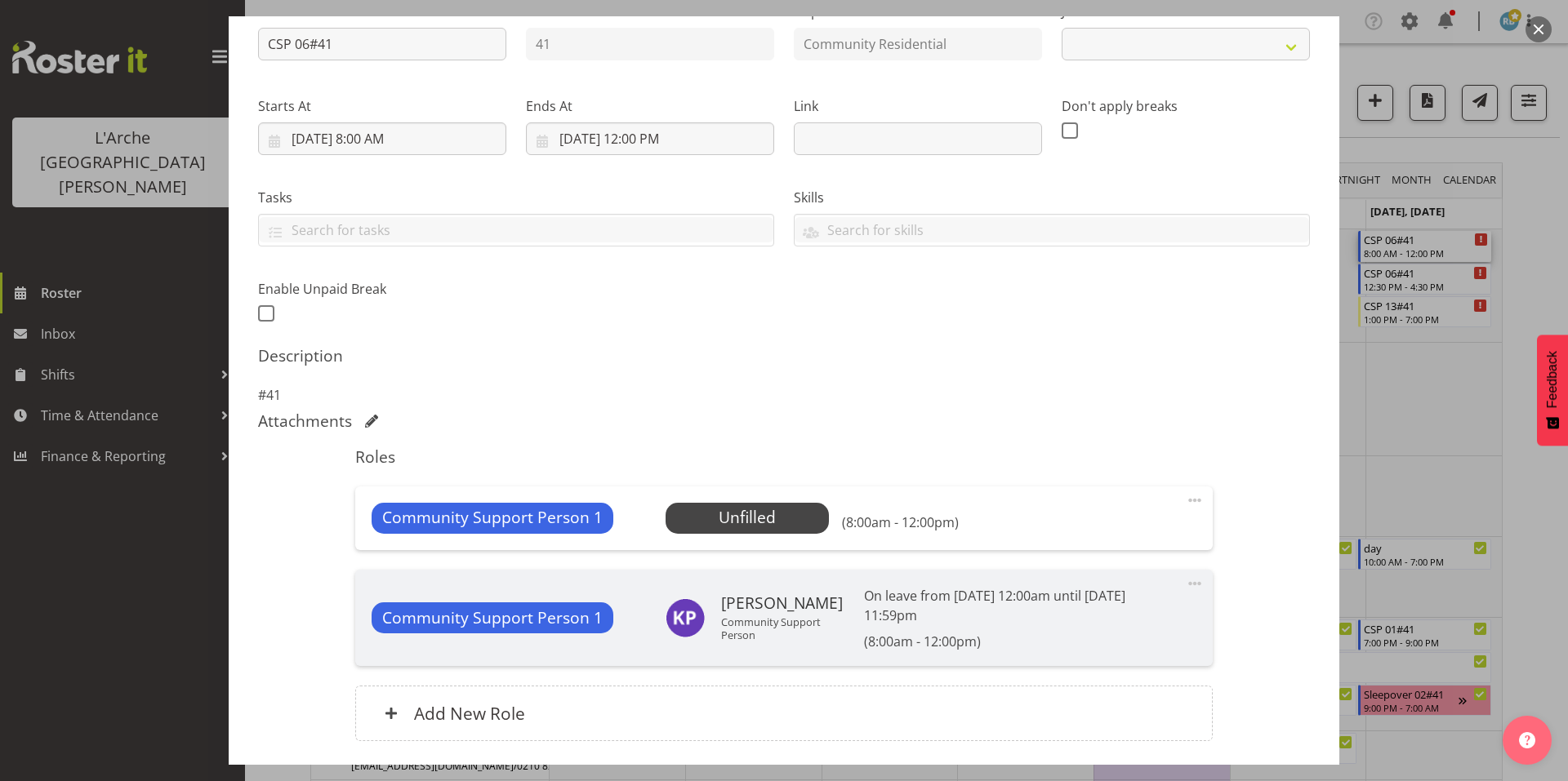
select select "2"
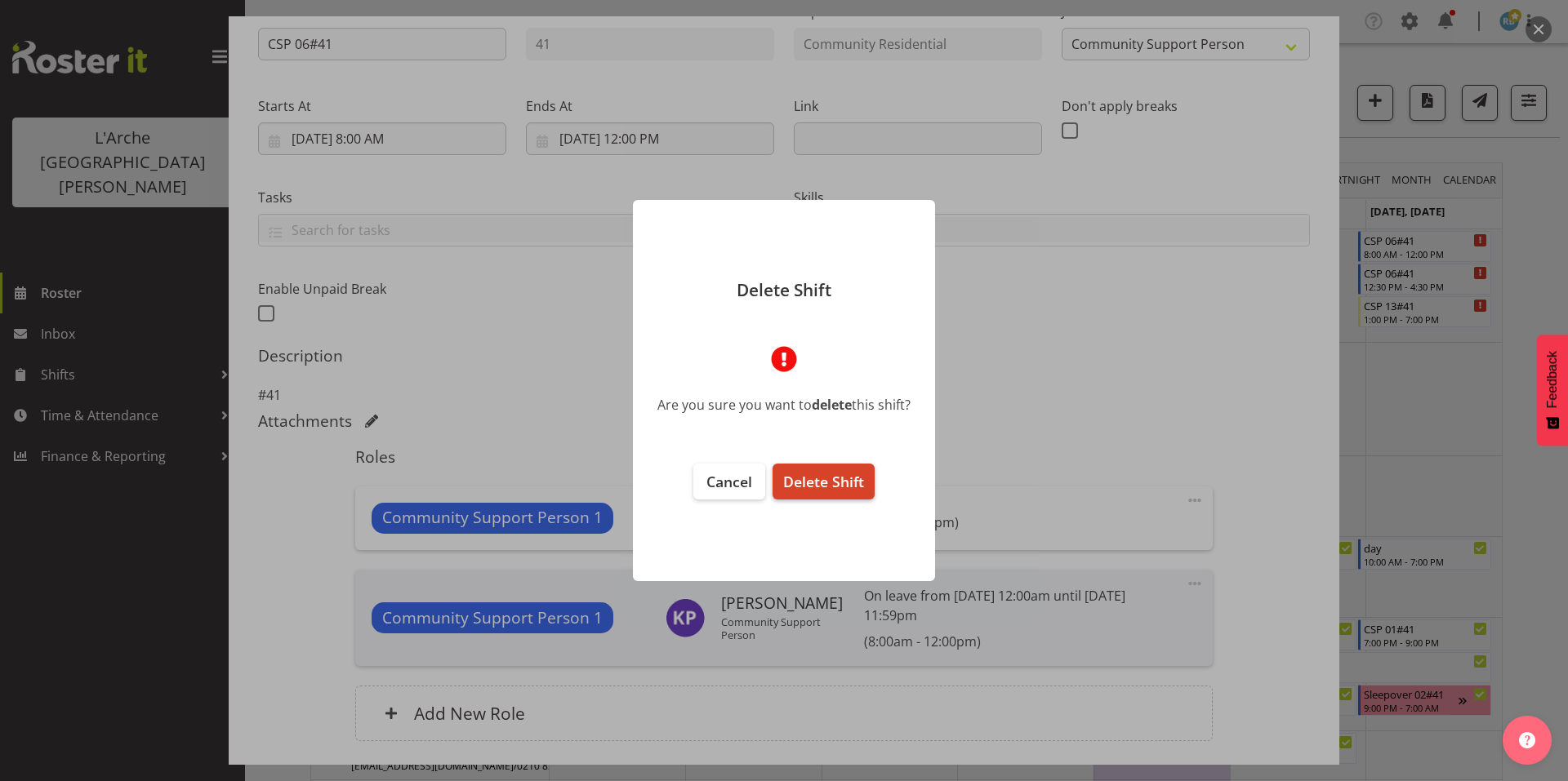
click at [824, 481] on span "Delete Shift" at bounding box center [824, 482] width 81 height 20
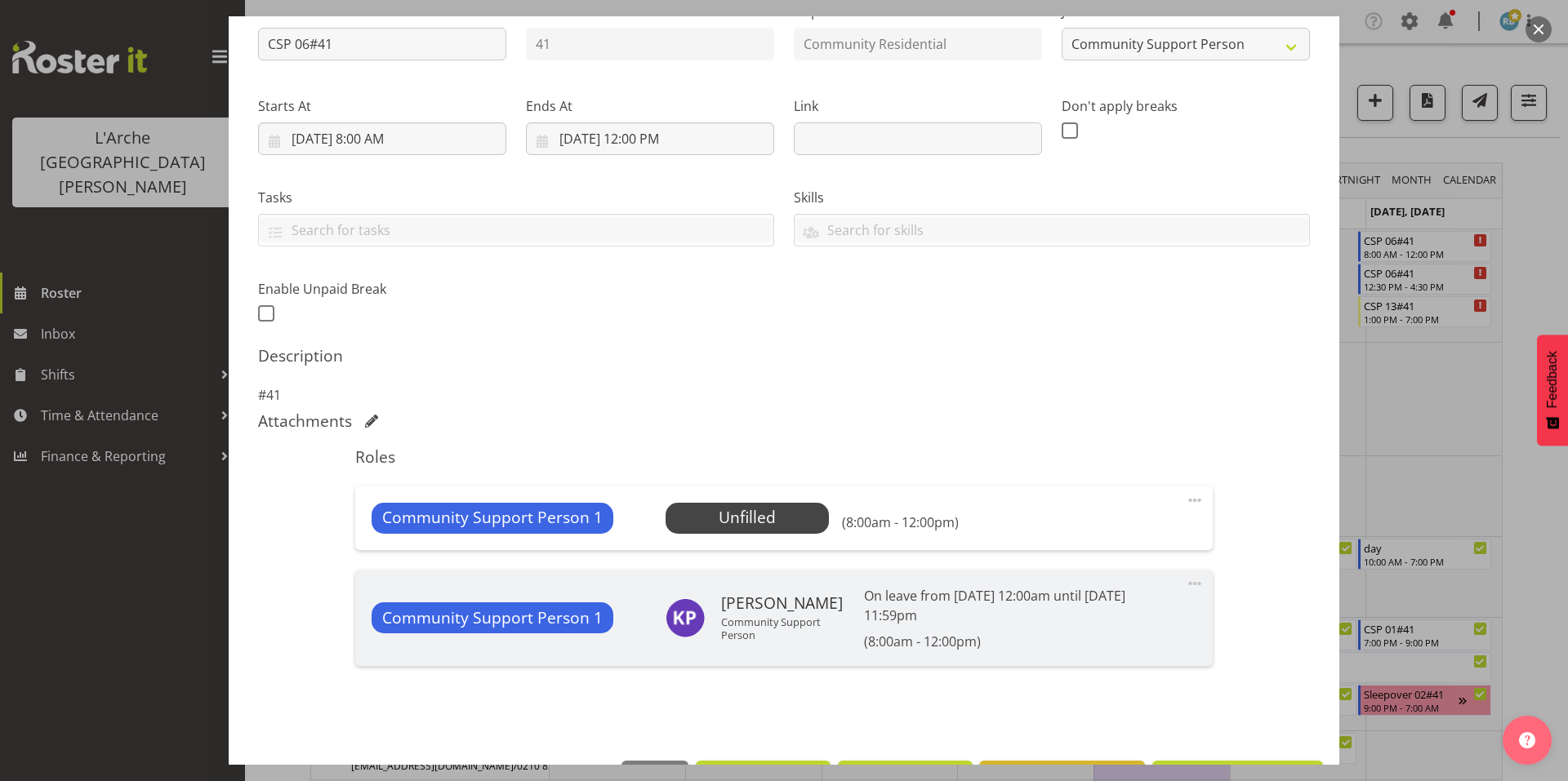
scroll to position [127, 0]
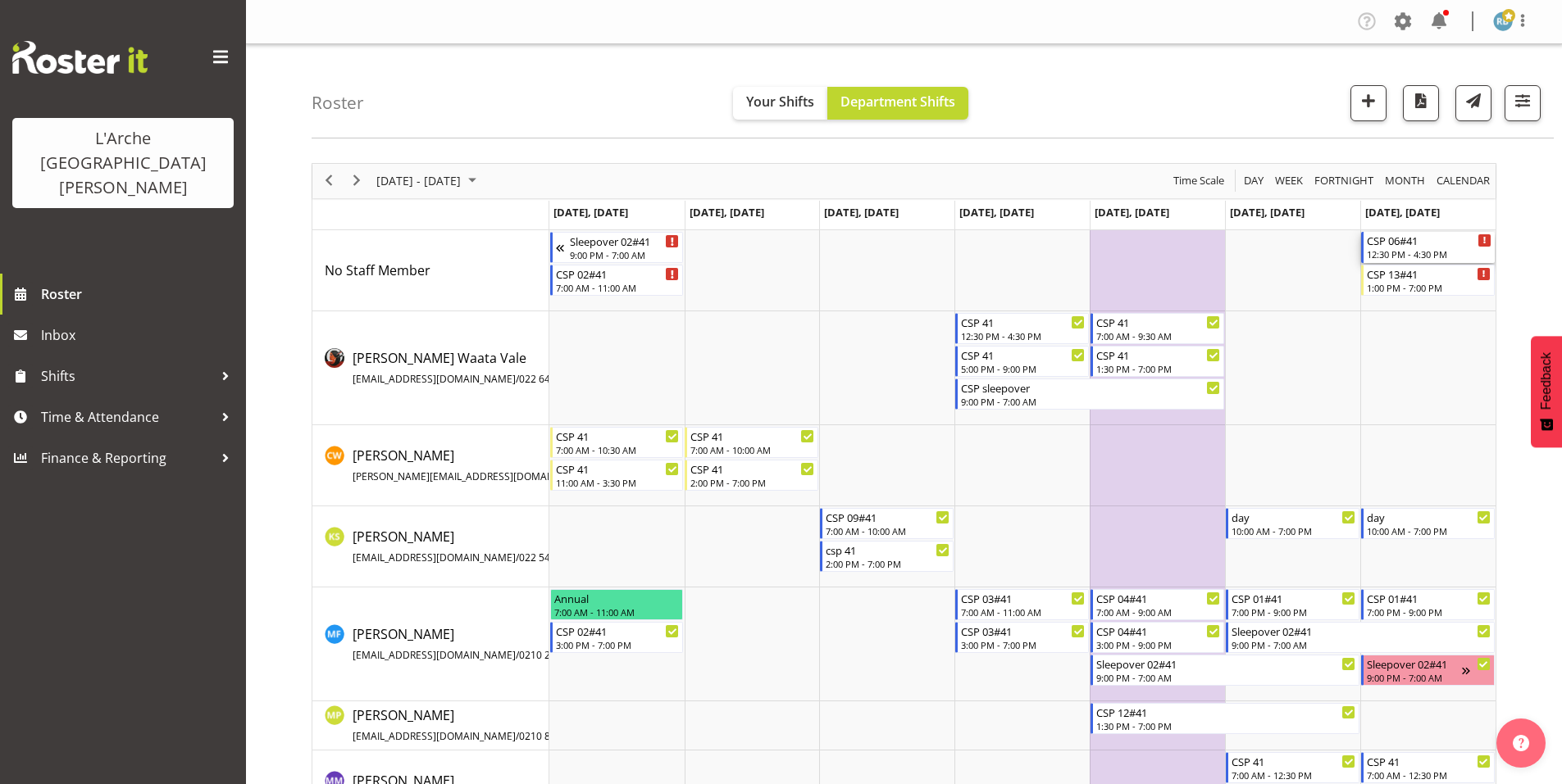
click at [1396, 248] on div "12:30 PM - 4:30 PM" at bounding box center [1429, 254] width 124 height 13
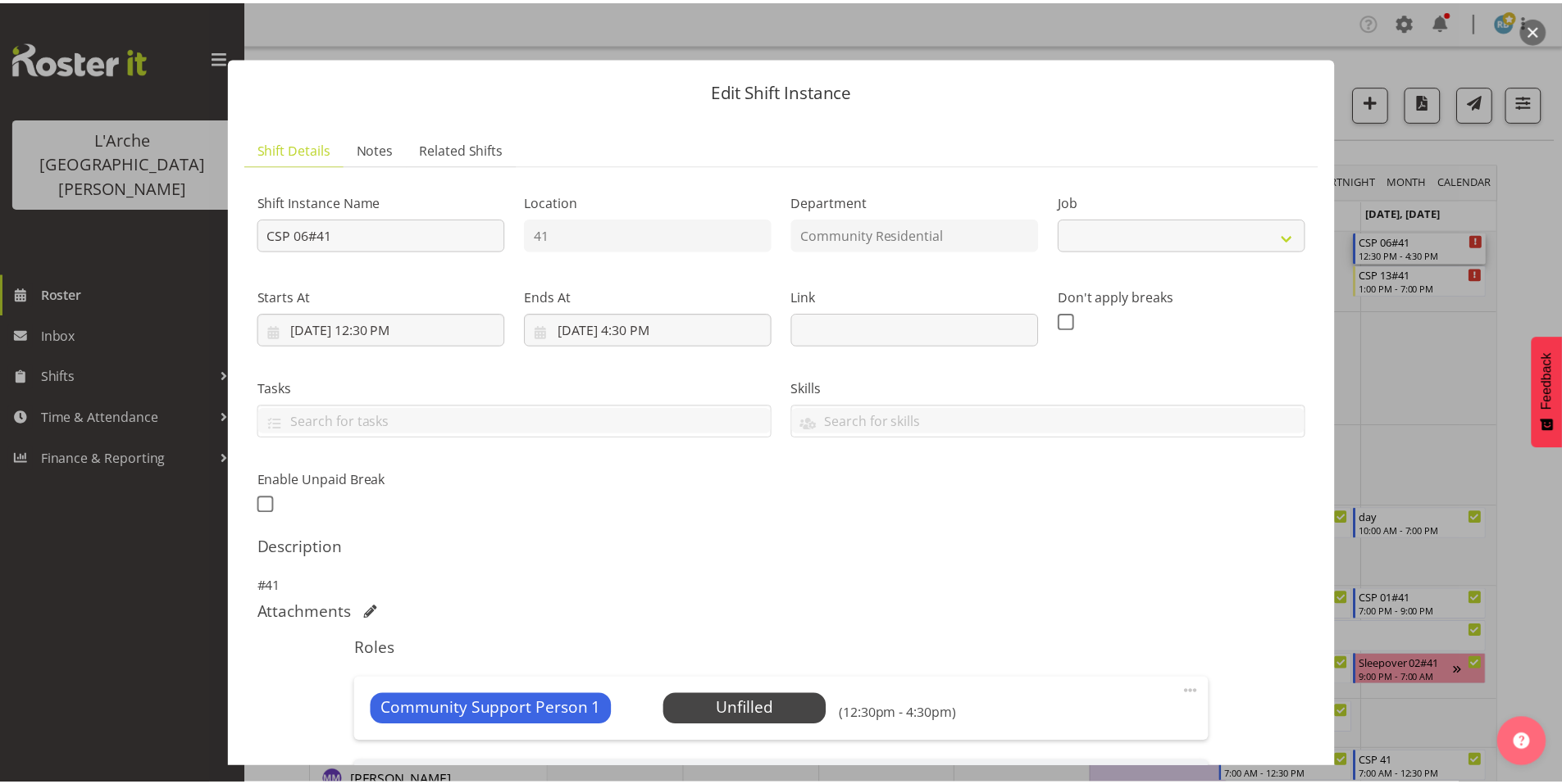
scroll to position [190, 0]
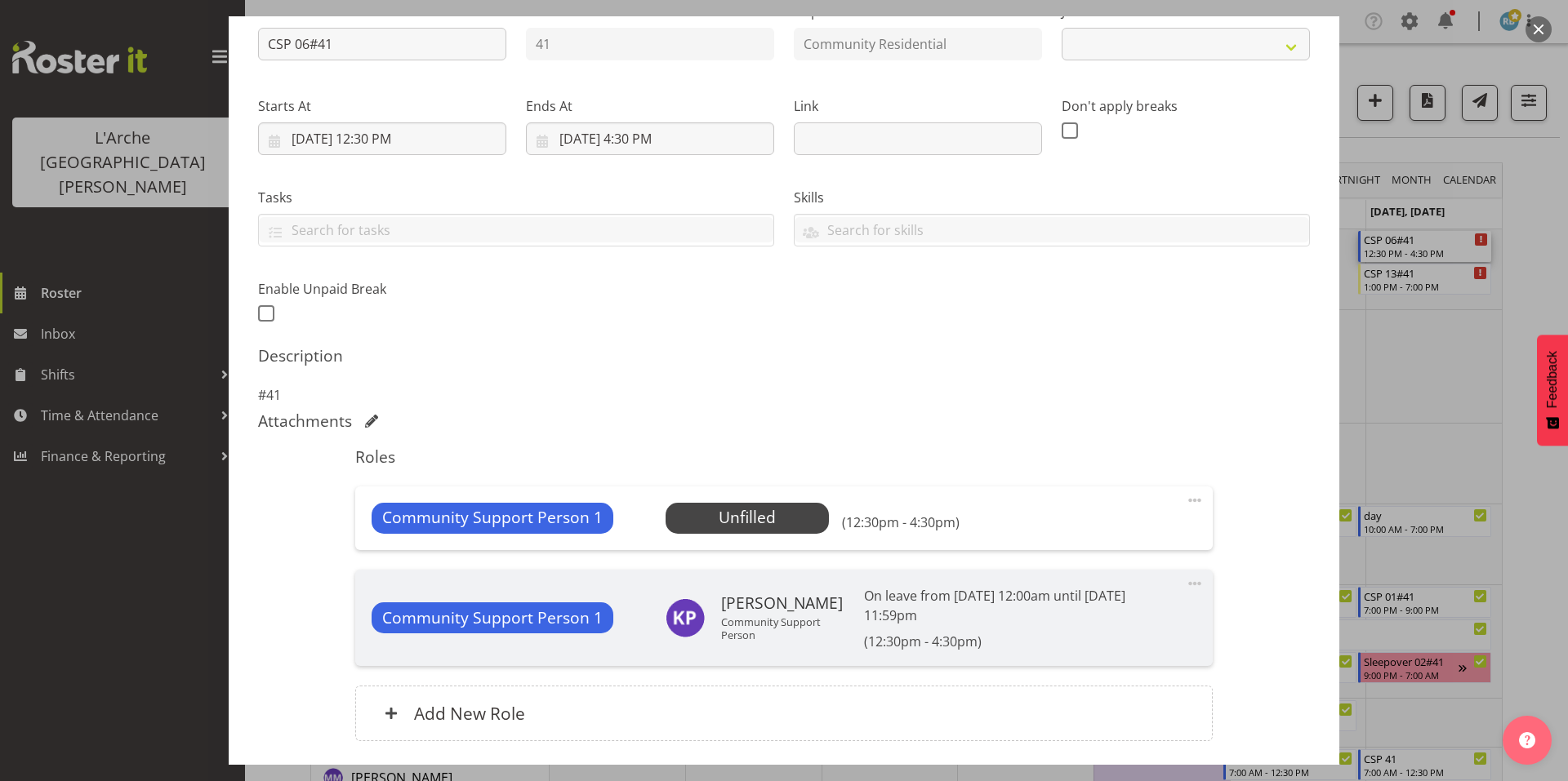
select select "2"
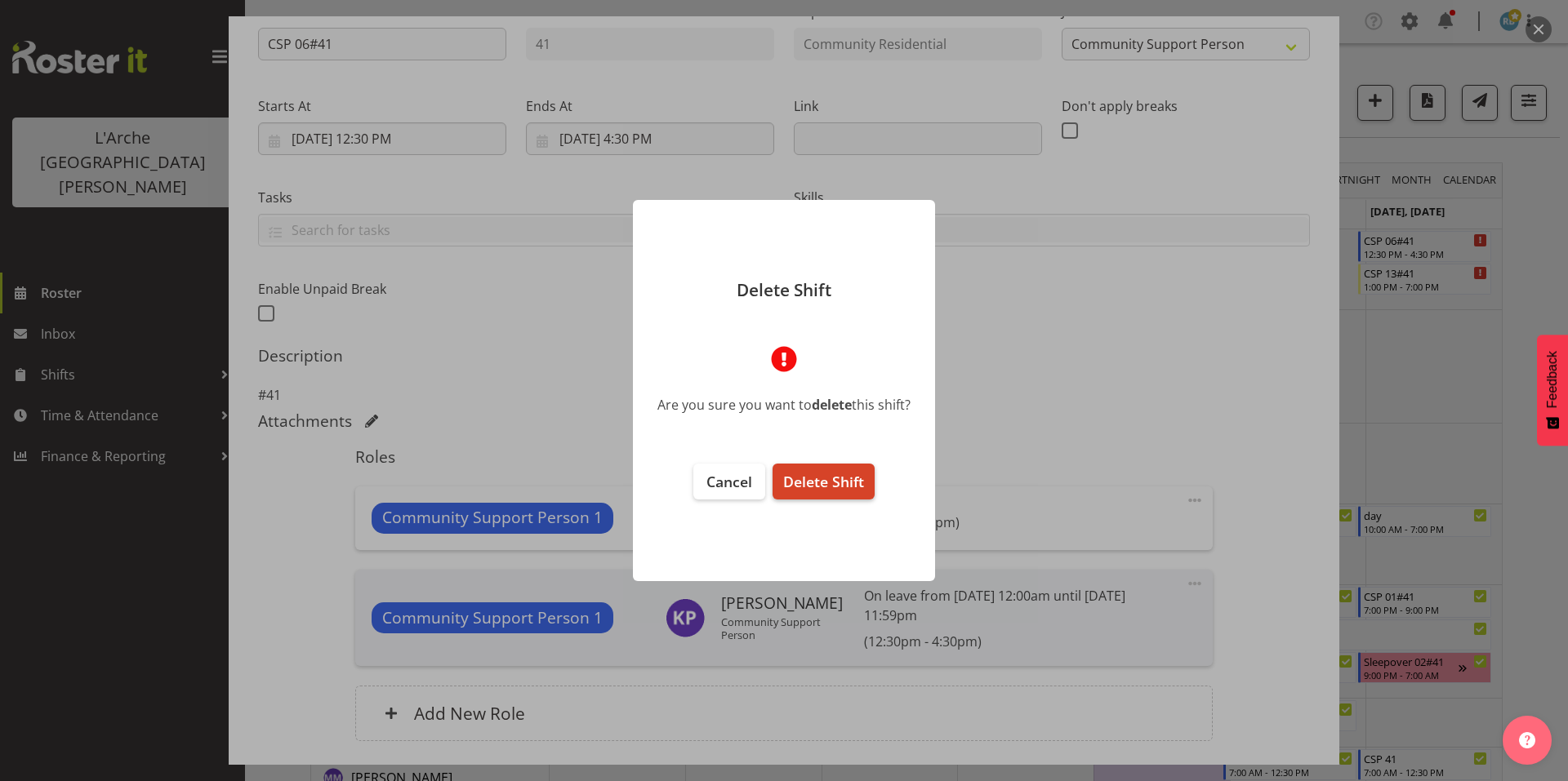
click at [812, 480] on span "Delete Shift" at bounding box center [824, 482] width 81 height 20
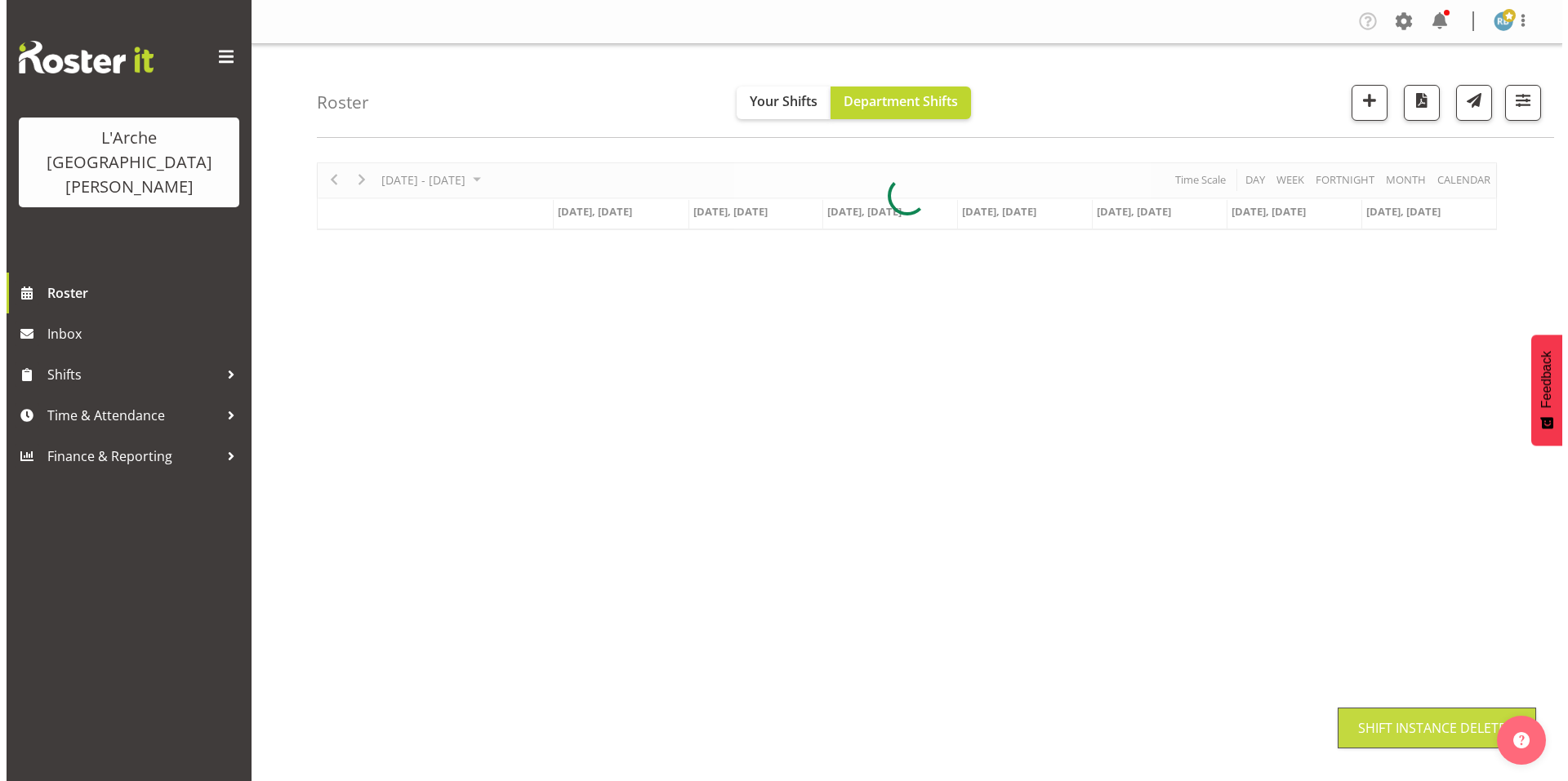
scroll to position [14, 0]
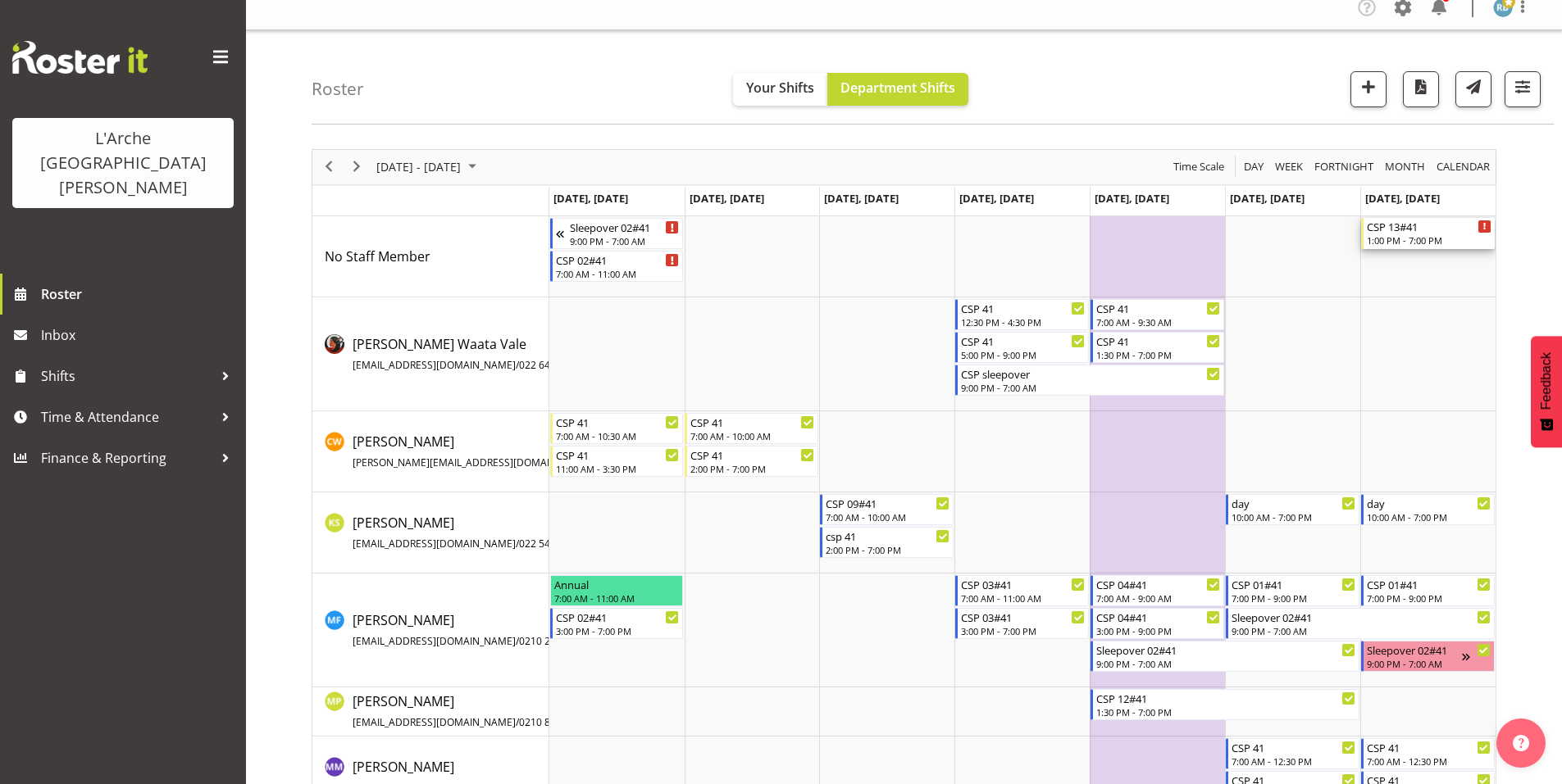
click at [1387, 233] on div "1:00 PM - 7:00 PM" at bounding box center [1429, 239] width 124 height 13
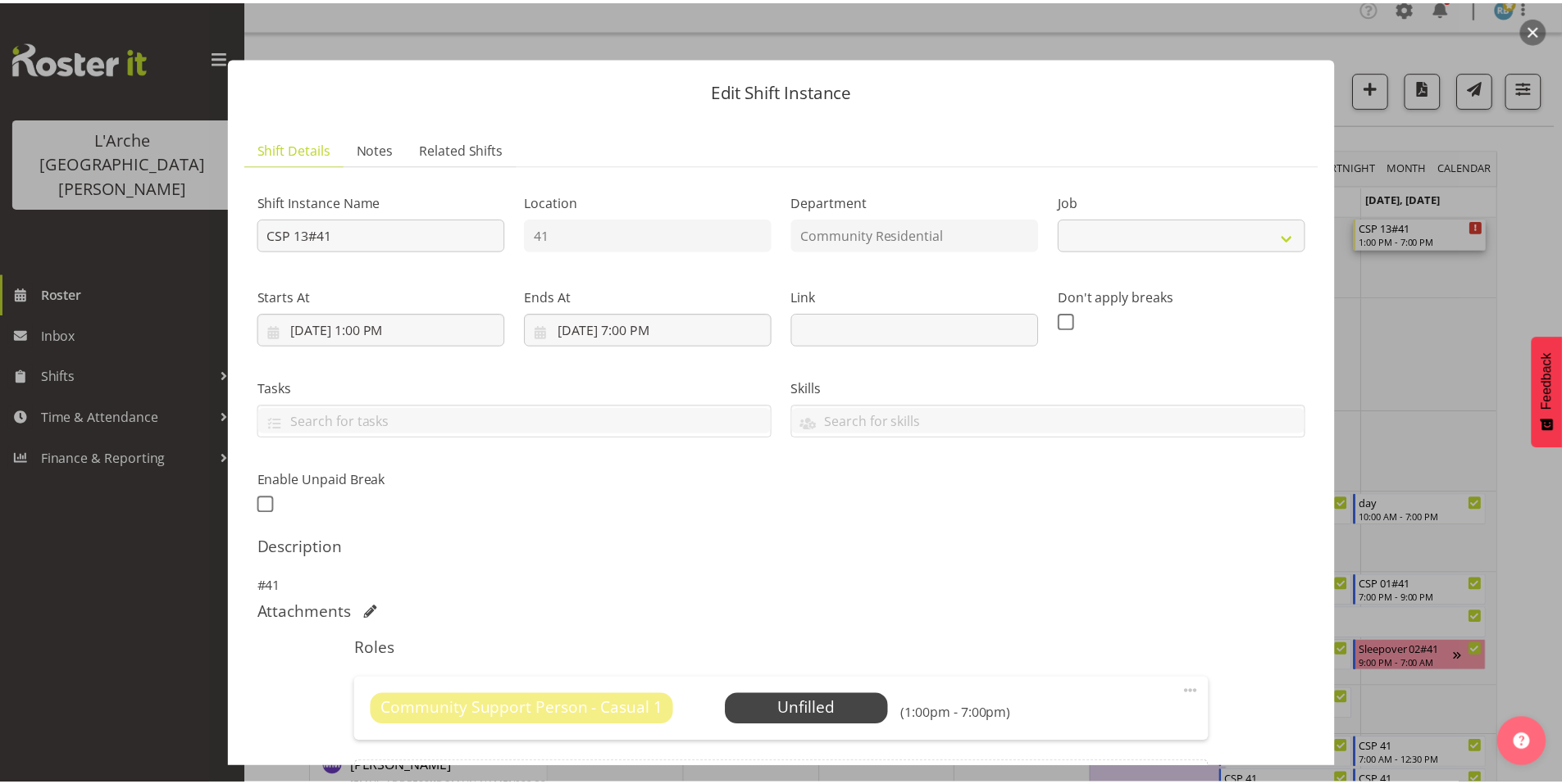
scroll to position [104, 0]
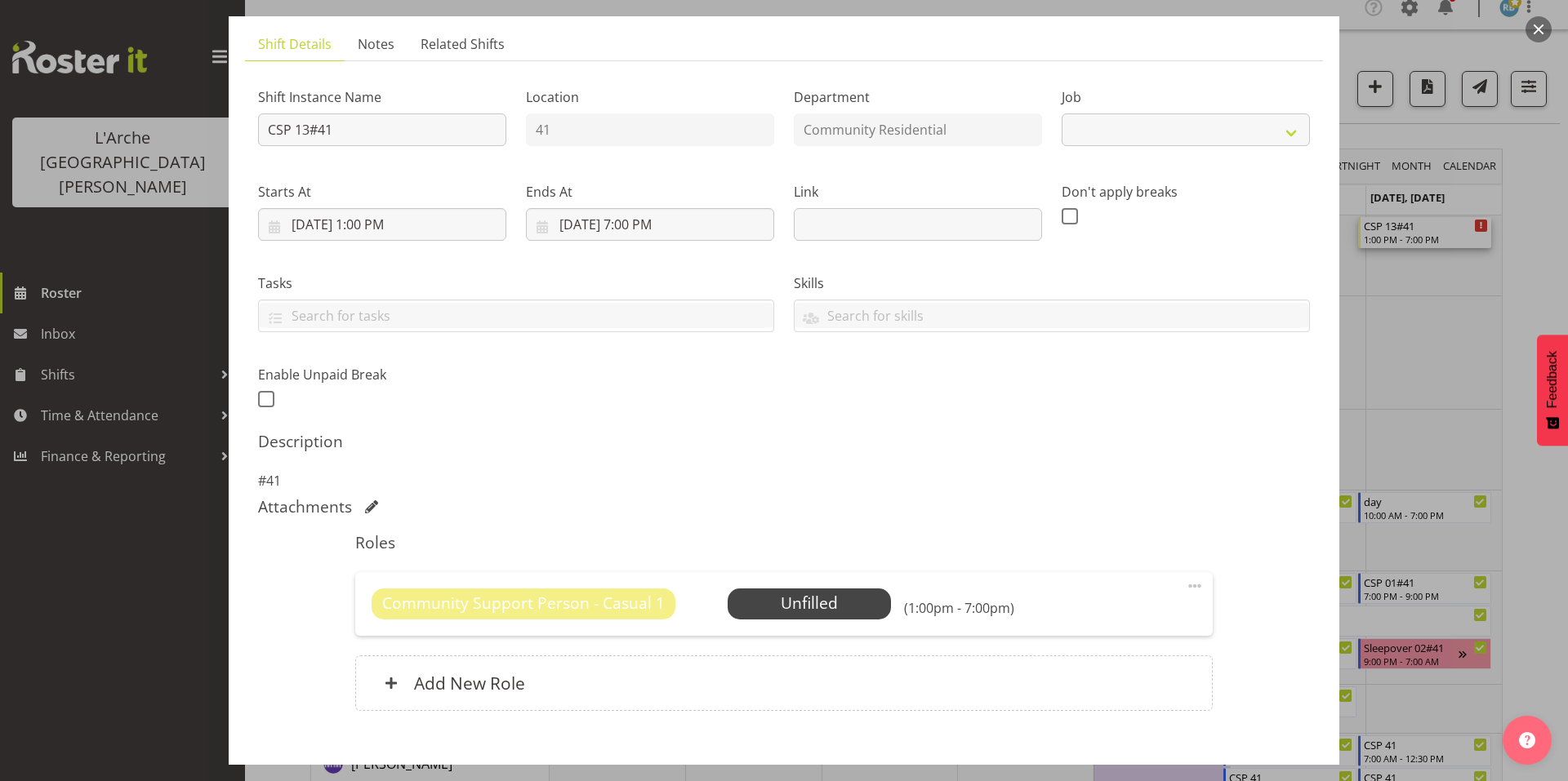
select select "3"
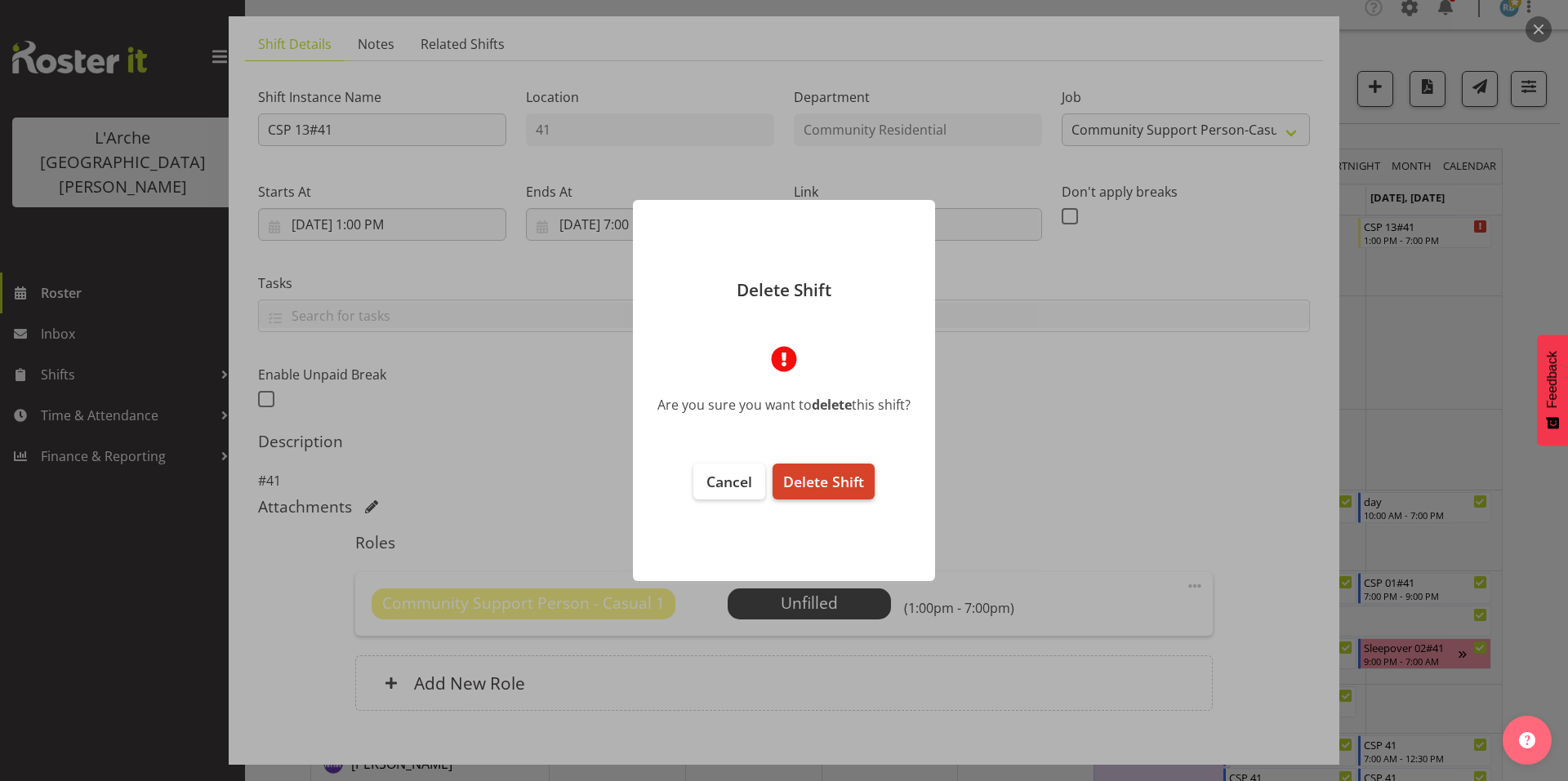
click at [829, 481] on span "Delete Shift" at bounding box center [824, 482] width 81 height 20
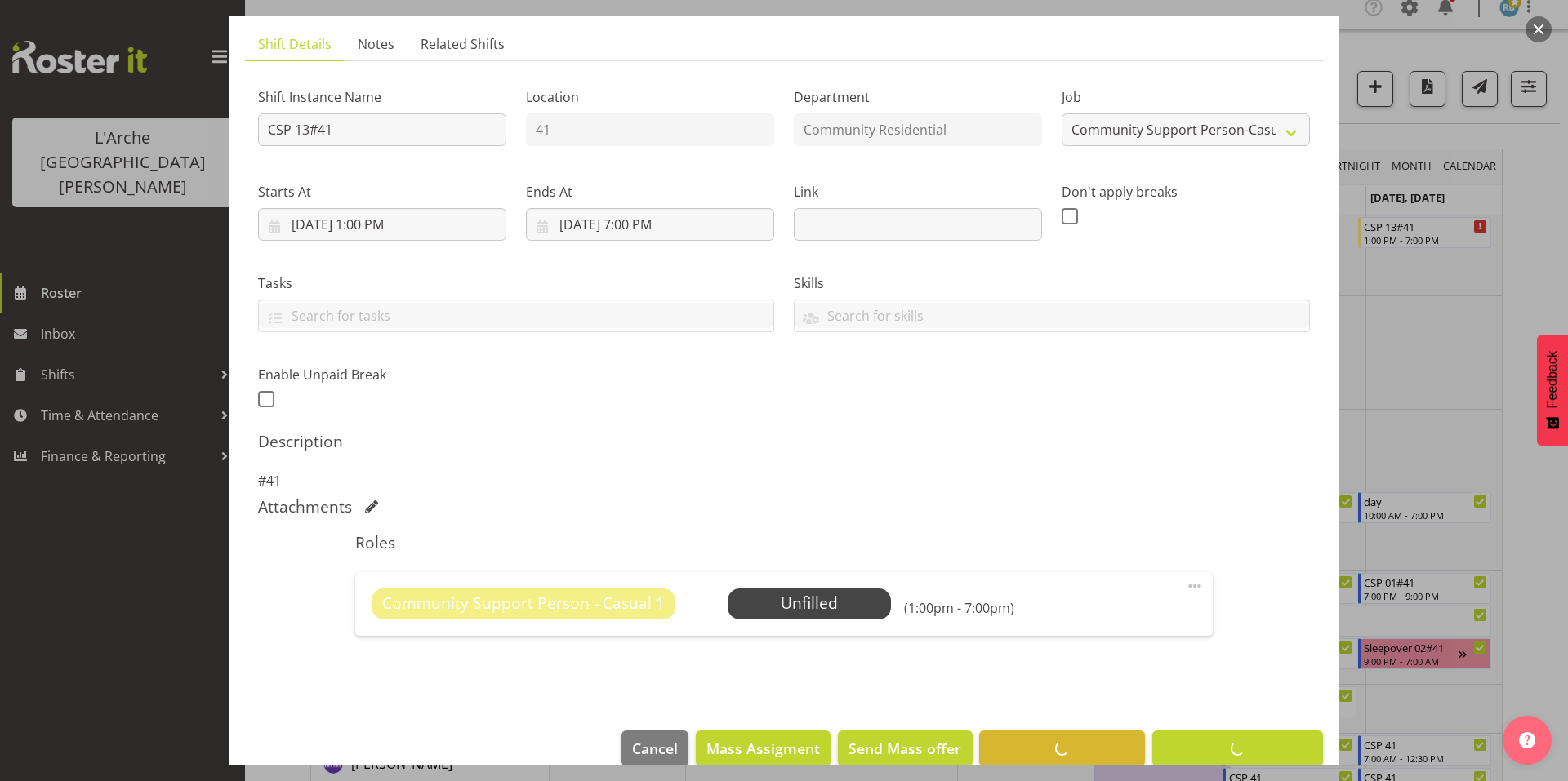
scroll to position [42, 0]
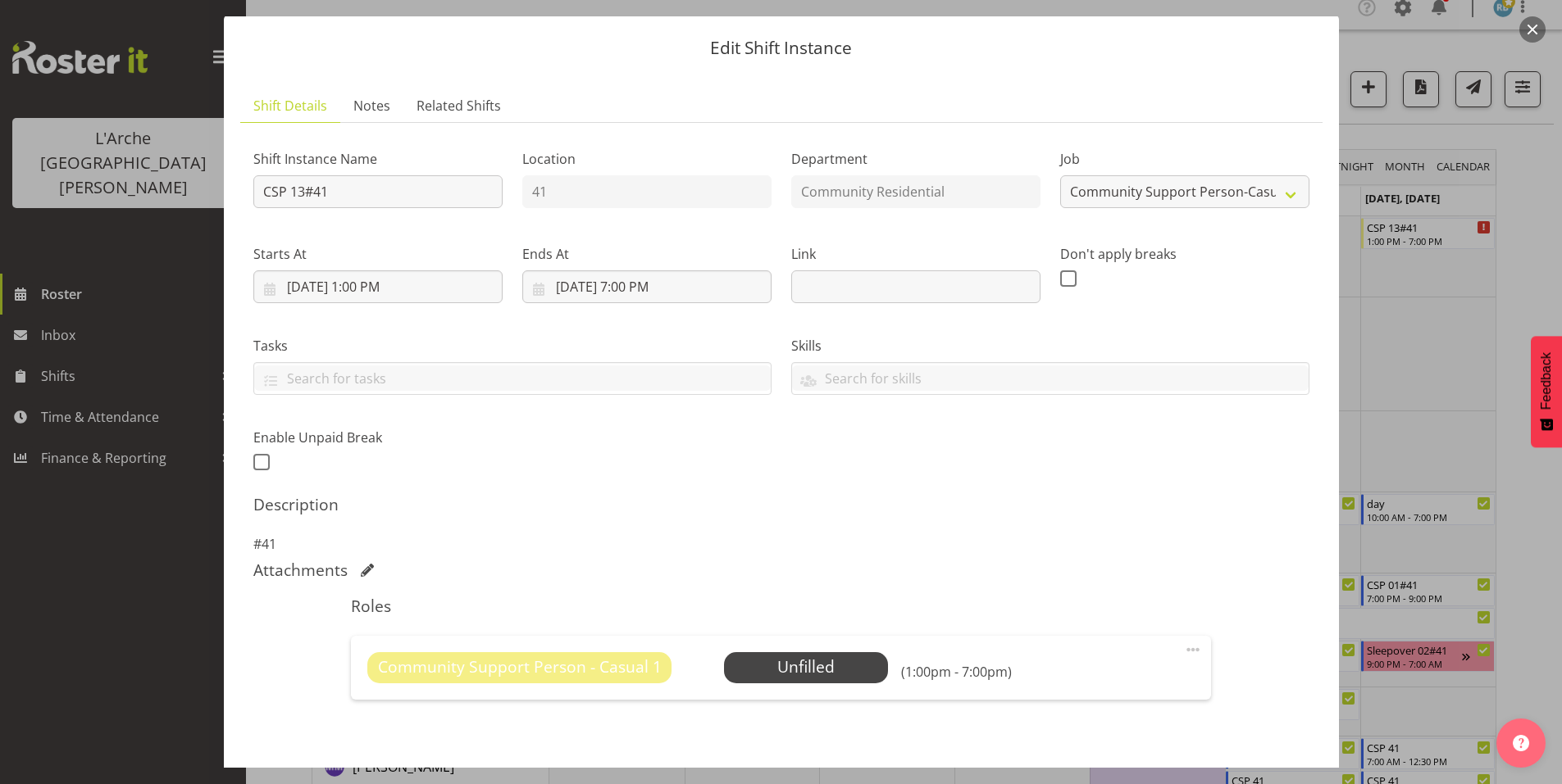
click at [831, 495] on div "Description #41" at bounding box center [781, 524] width 1056 height 59
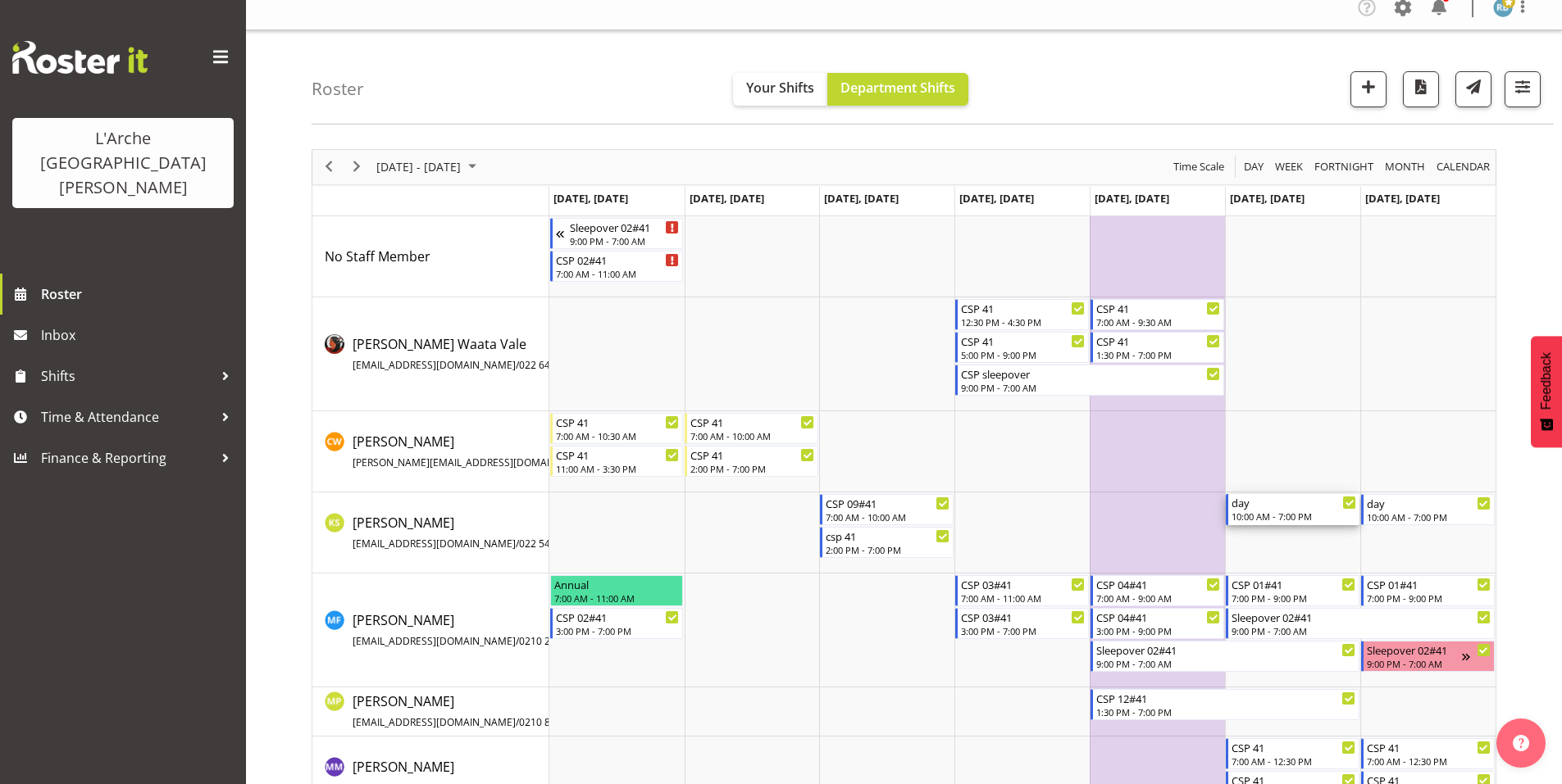
click at [1270, 500] on div "day" at bounding box center [1293, 502] width 124 height 16
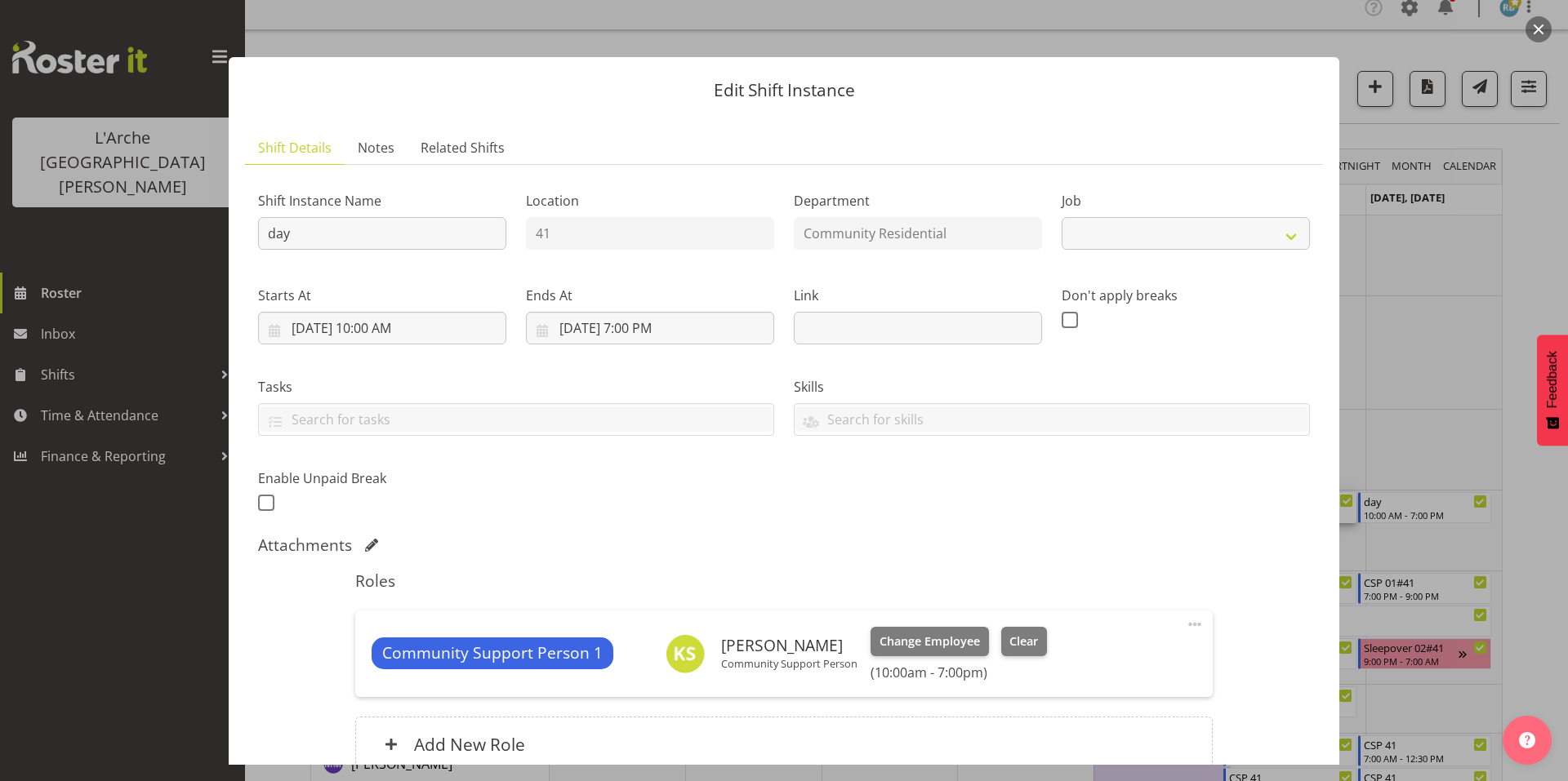
select select "2"
click at [369, 312] on input "10/25/2025, 10:00 AM" at bounding box center [382, 329] width 249 height 33
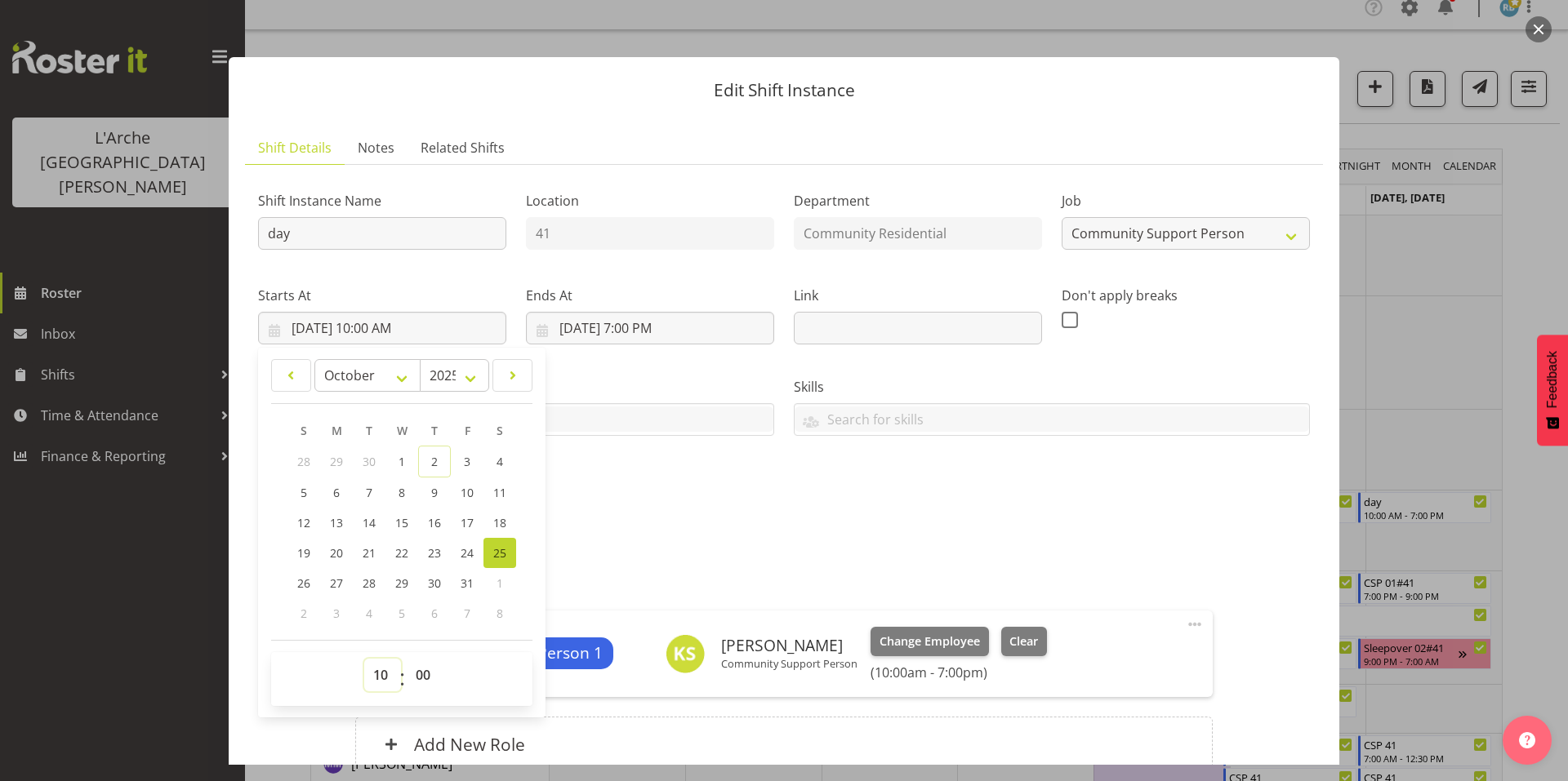
click at [382, 659] on select "00 01 02 03 04 05 06 07 08 09 10 11 12 13 14 15 16 17 18 19 20 21 22 23" at bounding box center [382, 675] width 37 height 33
select select "13"
click at [364, 659] on select "00 01 02 03 04 05 06 07 08 09 10 11 12 13 14 15 16 17 18 19 20 21 22 23" at bounding box center [382, 675] width 37 height 33
type input "10/25/2025, 1:00 PM"
click at [418, 659] on select "00 01 02 03 04 05 06 07 08 09 10 11 12 13 14 15 16 17 18 19 20 21 22 23 24 25 2…" at bounding box center [425, 675] width 37 height 33
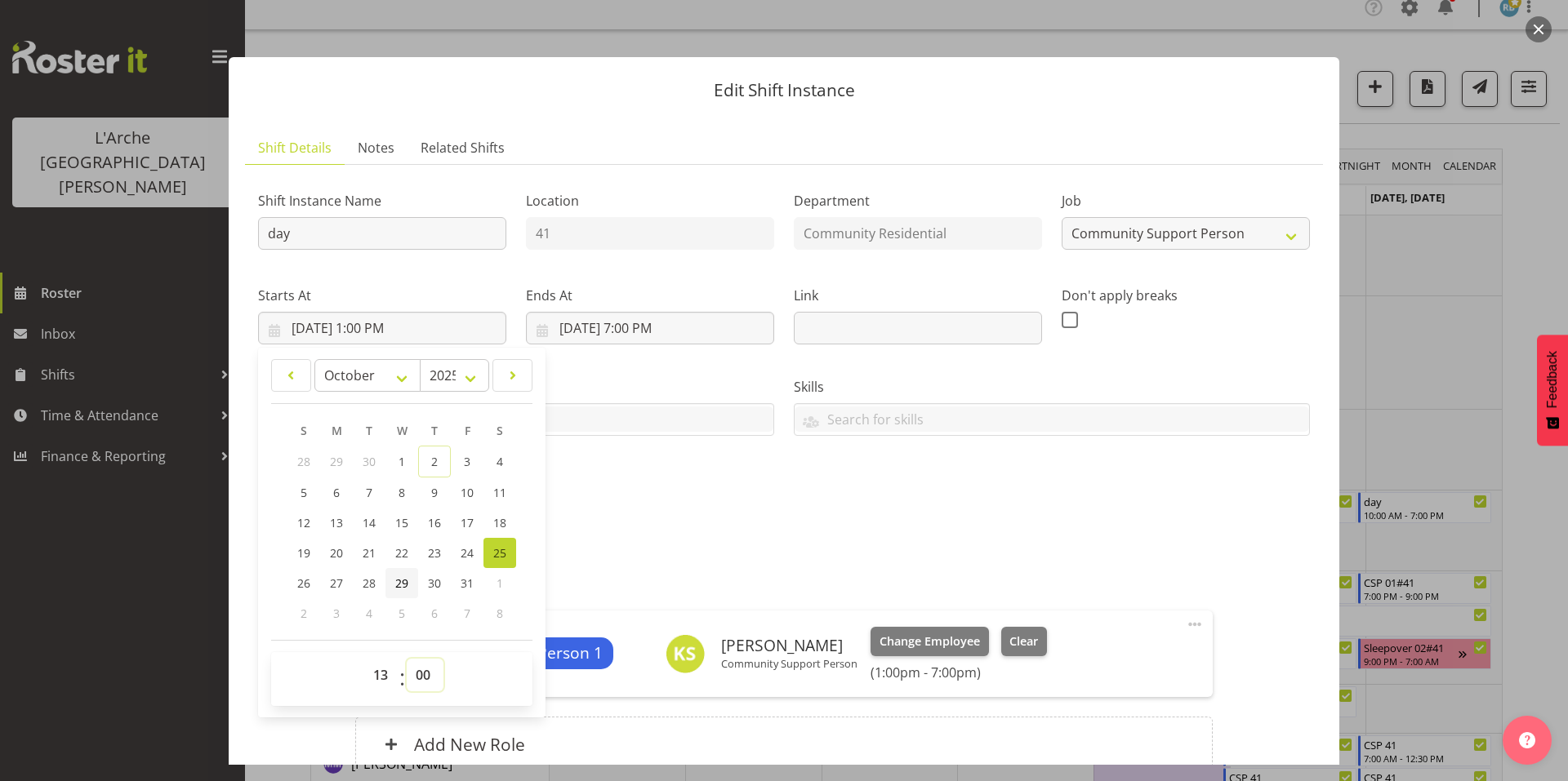
select select "30"
click at [407, 659] on select "00 01 02 03 04 05 06 07 08 09 10 11 12 13 14 15 16 17 18 19 20 21 22 23 24 25 2…" at bounding box center [425, 675] width 37 height 33
type input "10/25/2025, 1:30 PM"
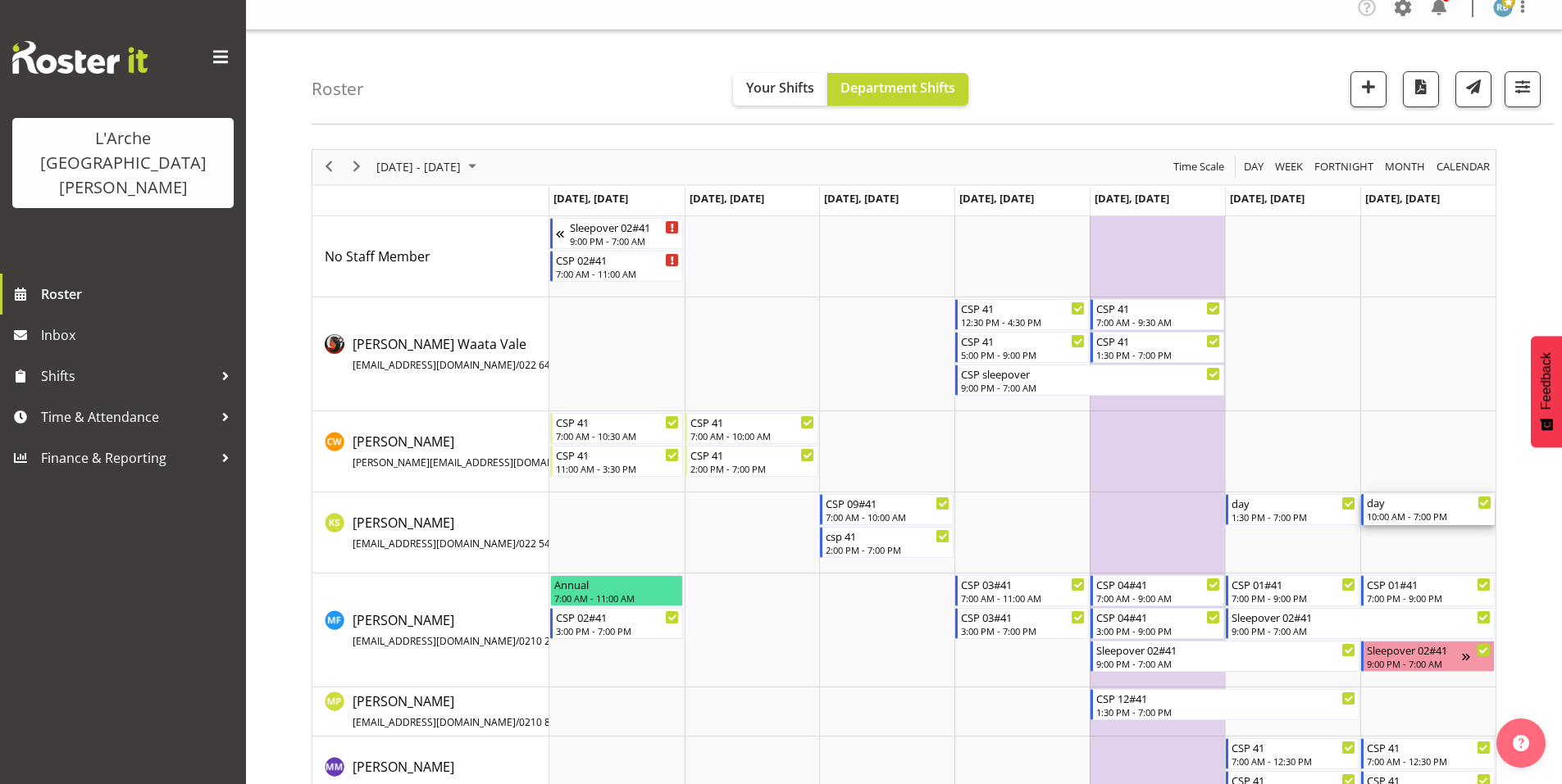
click at [1399, 499] on div "day" at bounding box center [1429, 502] width 124 height 16
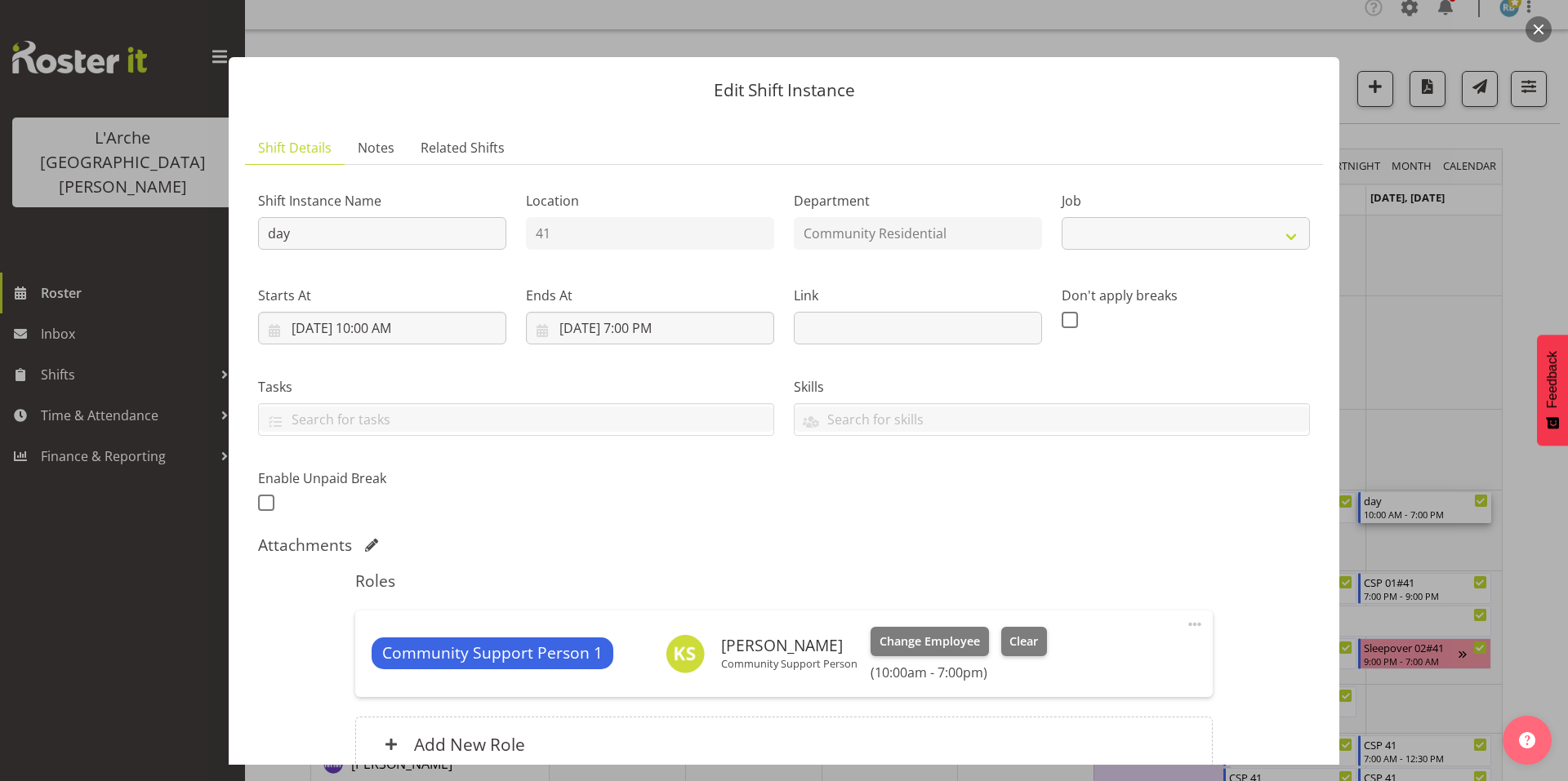
select select "2"
click at [361, 222] on input "day" at bounding box center [382, 233] width 249 height 33
type input "d"
type input "CSP 01#41"
click at [379, 312] on input "10/26/2025, 10:00 AM" at bounding box center [382, 329] width 249 height 33
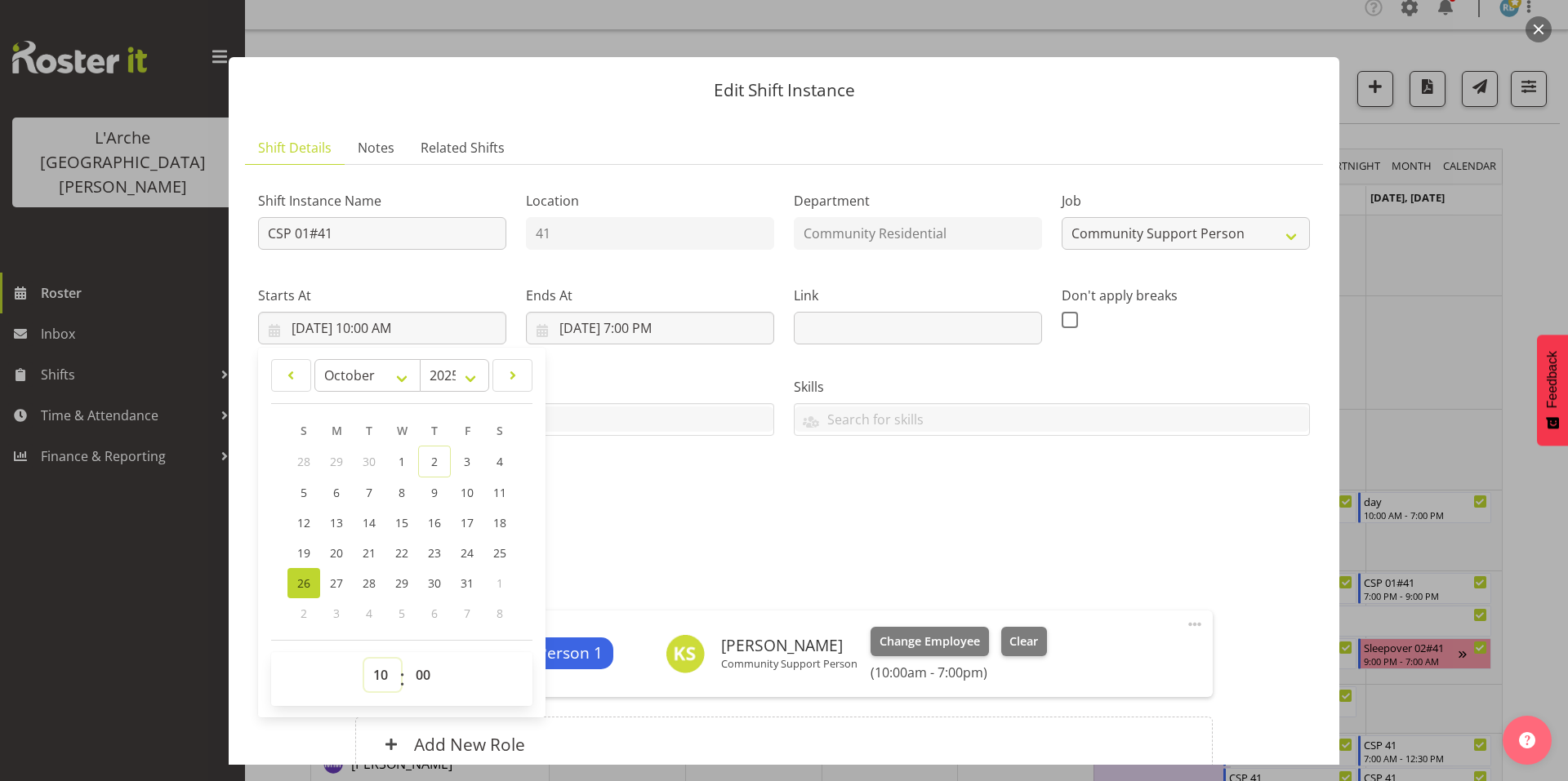
click at [385, 659] on select "00 01 02 03 04 05 06 07 08 09 10 11 12 13 14 15 16 17 18 19 20 21 22 23" at bounding box center [382, 675] width 37 height 33
select select "13"
click at [364, 659] on select "00 01 02 03 04 05 06 07 08 09 10 11 12 13 14 15 16 17 18 19 20 21 22 23" at bounding box center [382, 675] width 37 height 33
type input "10/26/2025, 1:00 PM"
click at [419, 659] on select "00 01 02 03 04 05 06 07 08 09 10 11 12 13 14 15 16 17 18 19 20 21 22 23 24 25 2…" at bounding box center [425, 675] width 37 height 33
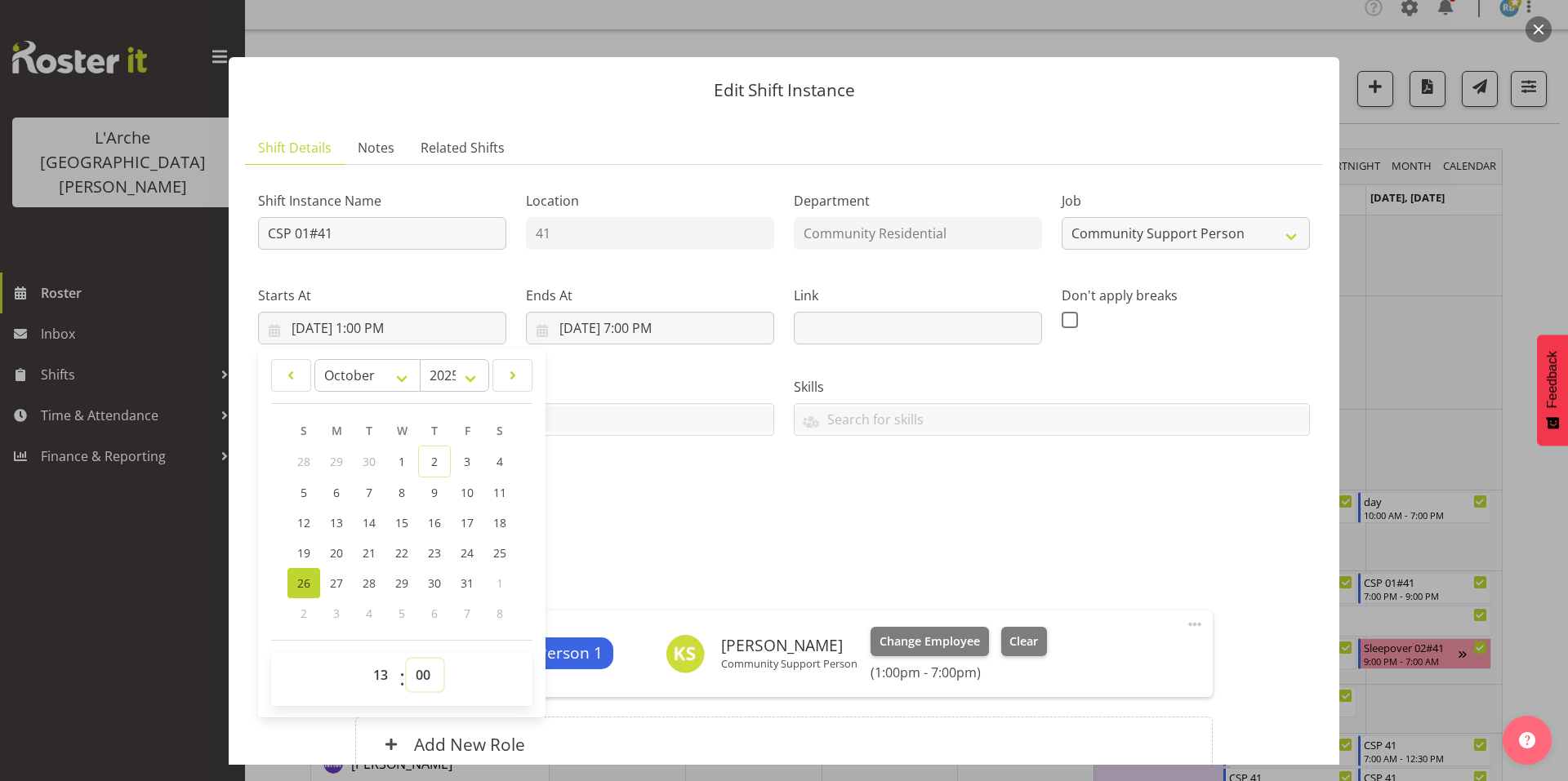
select select "30"
click at [407, 659] on select "00 01 02 03 04 05 06 07 08 09 10 11 12 13 14 15 16 17 18 19 20 21 22 23 24 25 2…" at bounding box center [425, 675] width 37 height 33
type input "10/26/2025, 1:30 PM"
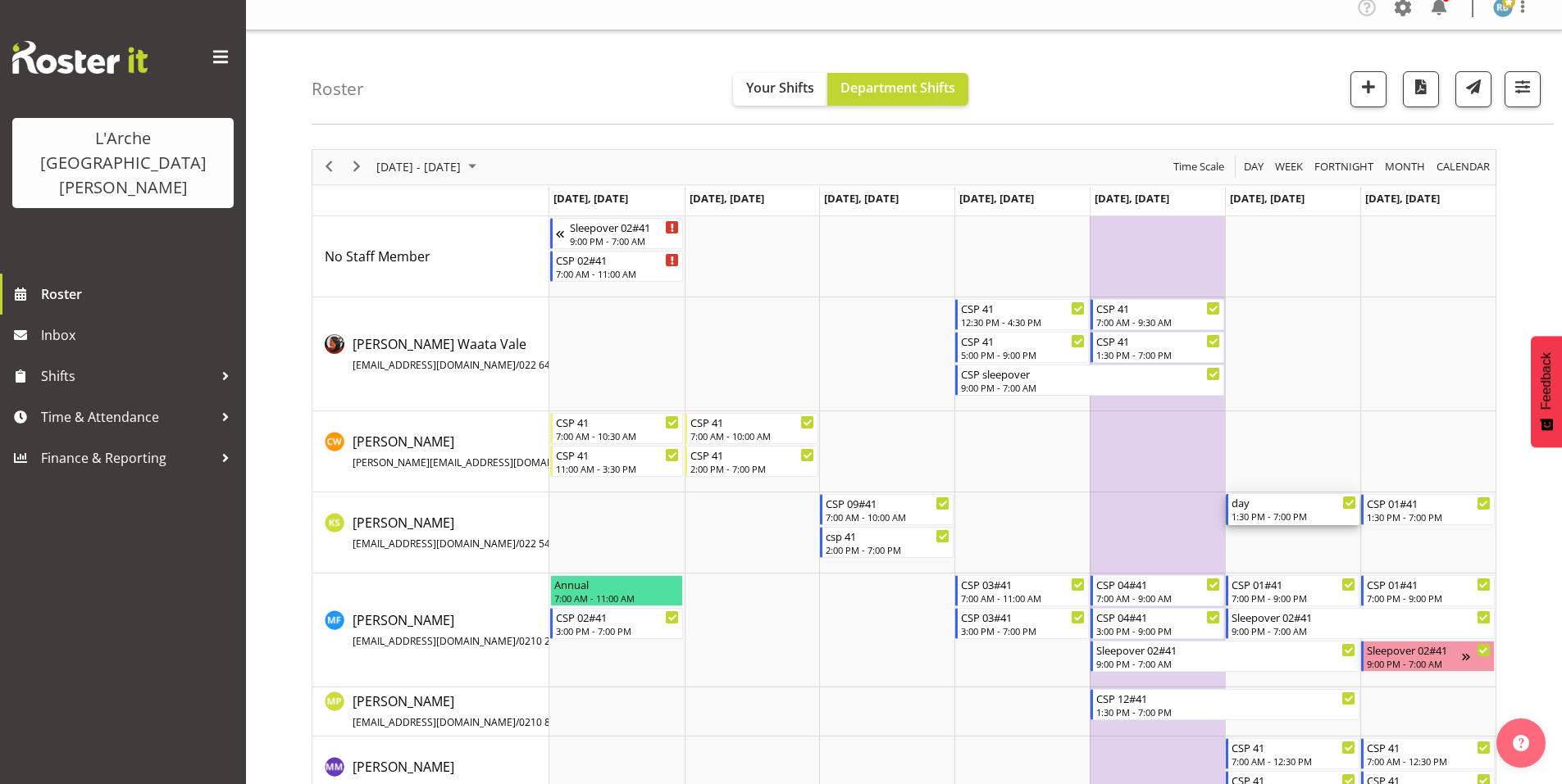
click at [1265, 509] on div "1:30 PM - 7:00 PM" at bounding box center [1293, 515] width 124 height 13
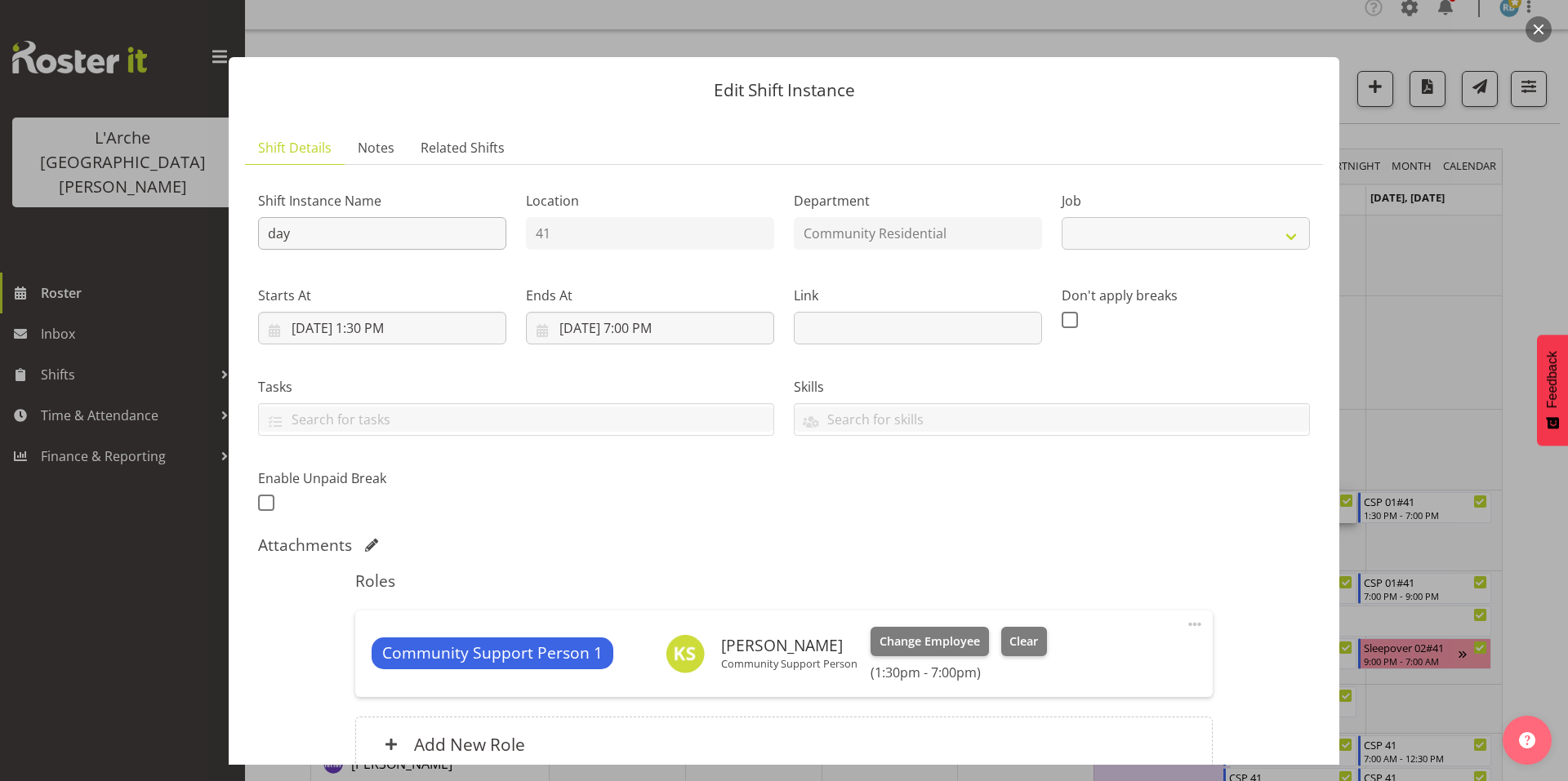
select select "2"
click at [368, 219] on input "day" at bounding box center [382, 233] width 249 height 33
type input "d"
type input "CSP 01#41"
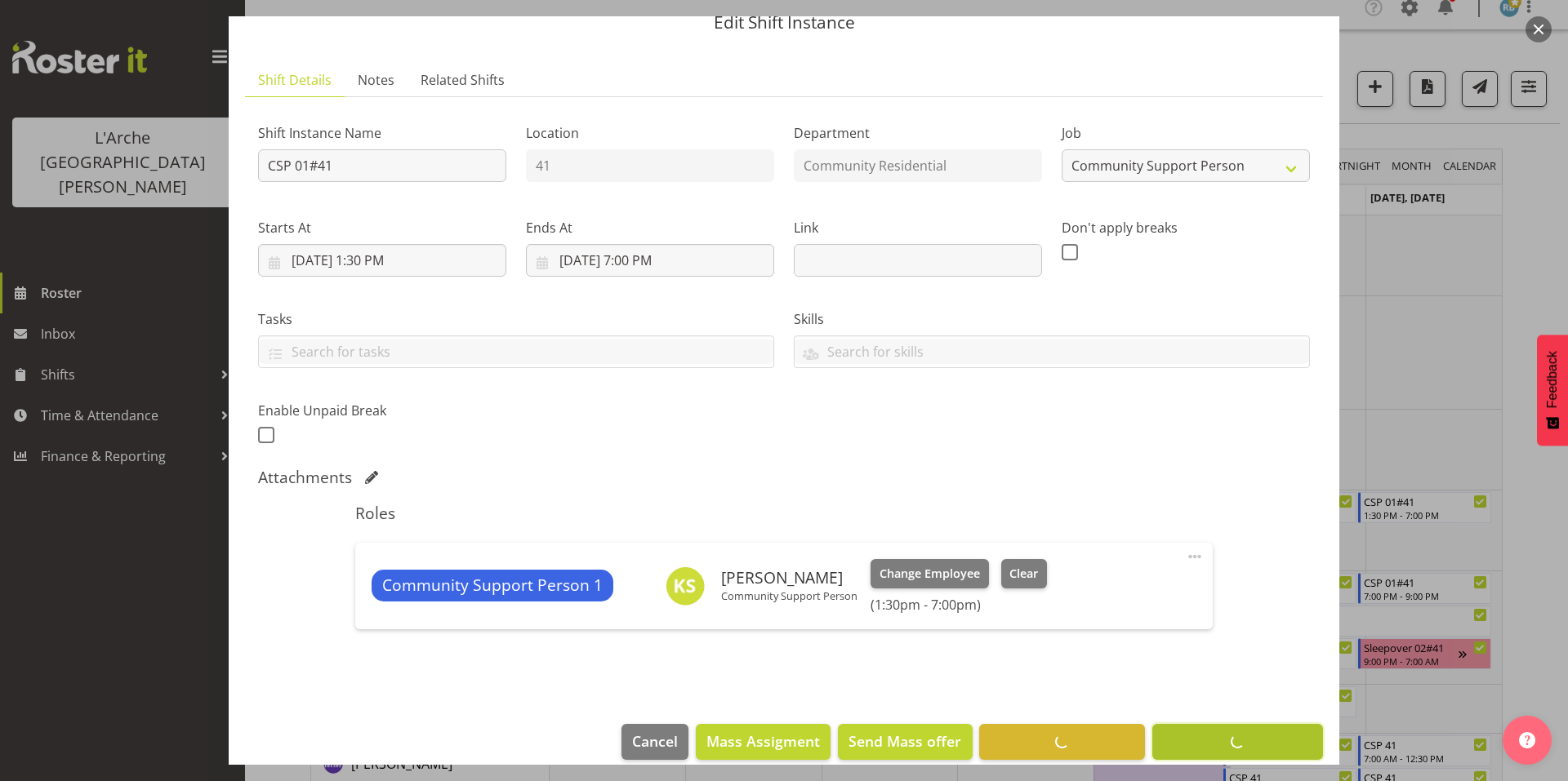
scroll to position [6, 0]
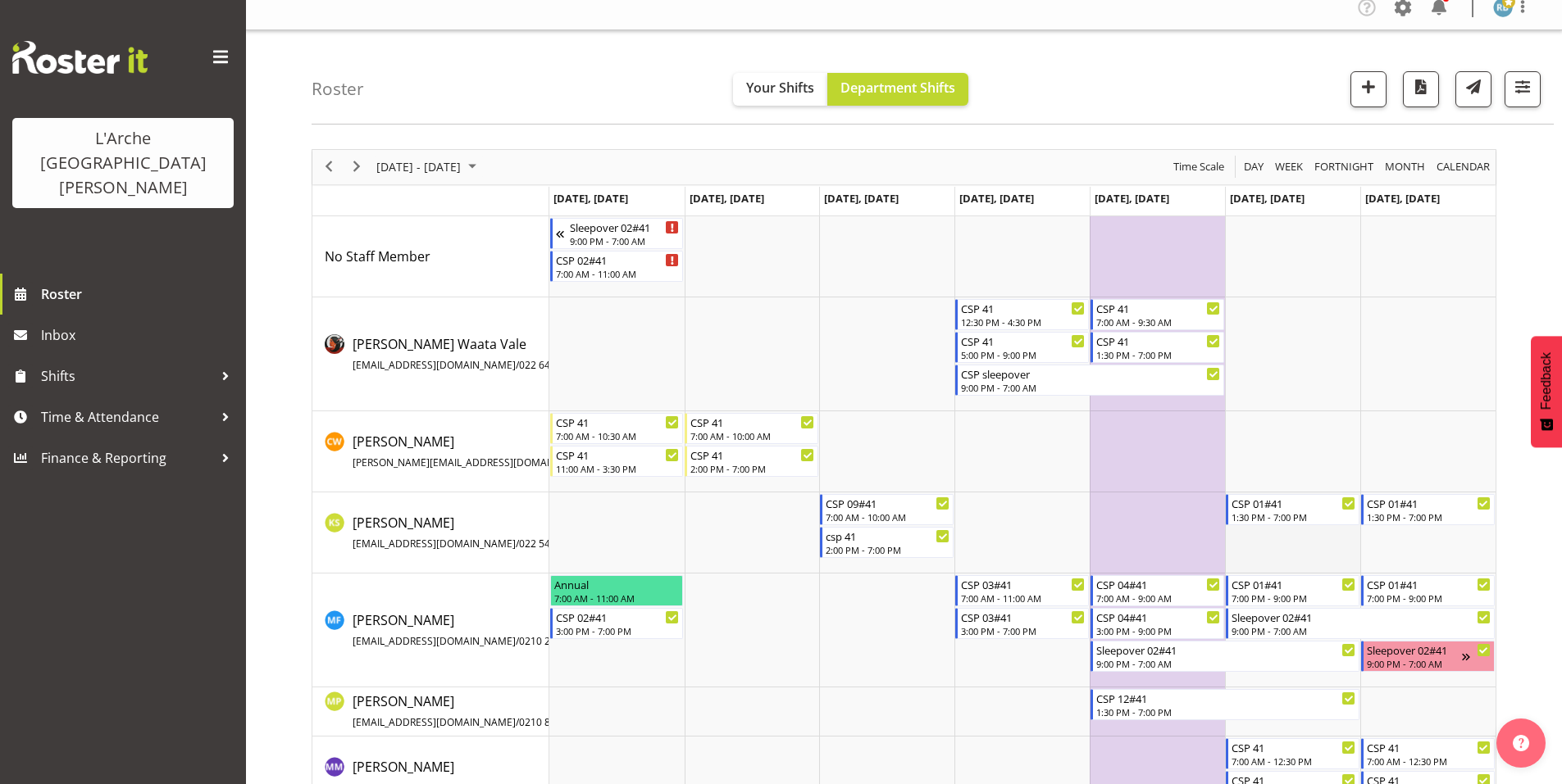
click at [1272, 542] on td "Timeline Week of October 23, 2025" at bounding box center [1292, 533] width 136 height 81
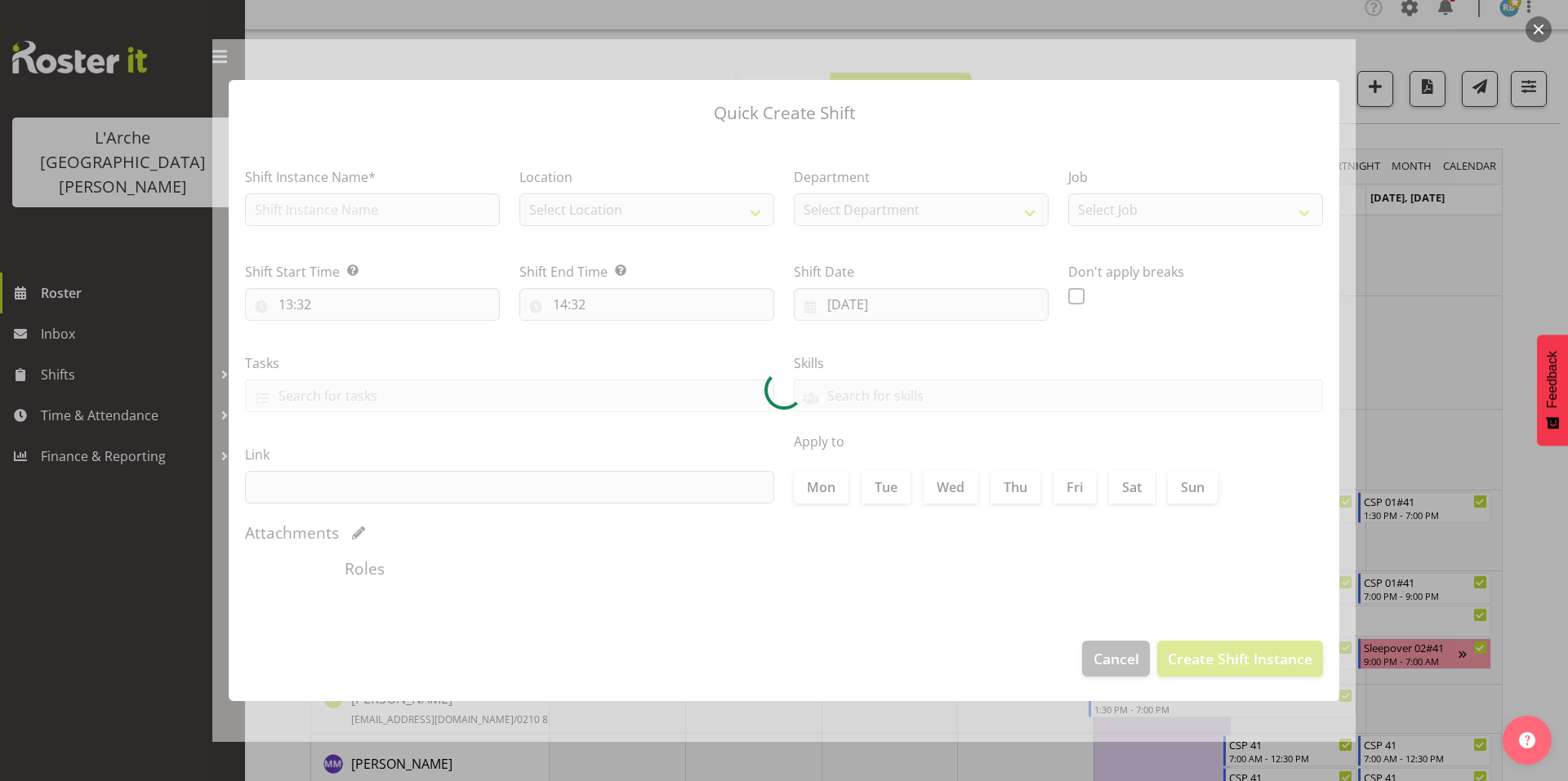
type input "[DATE]"
checkbox input "true"
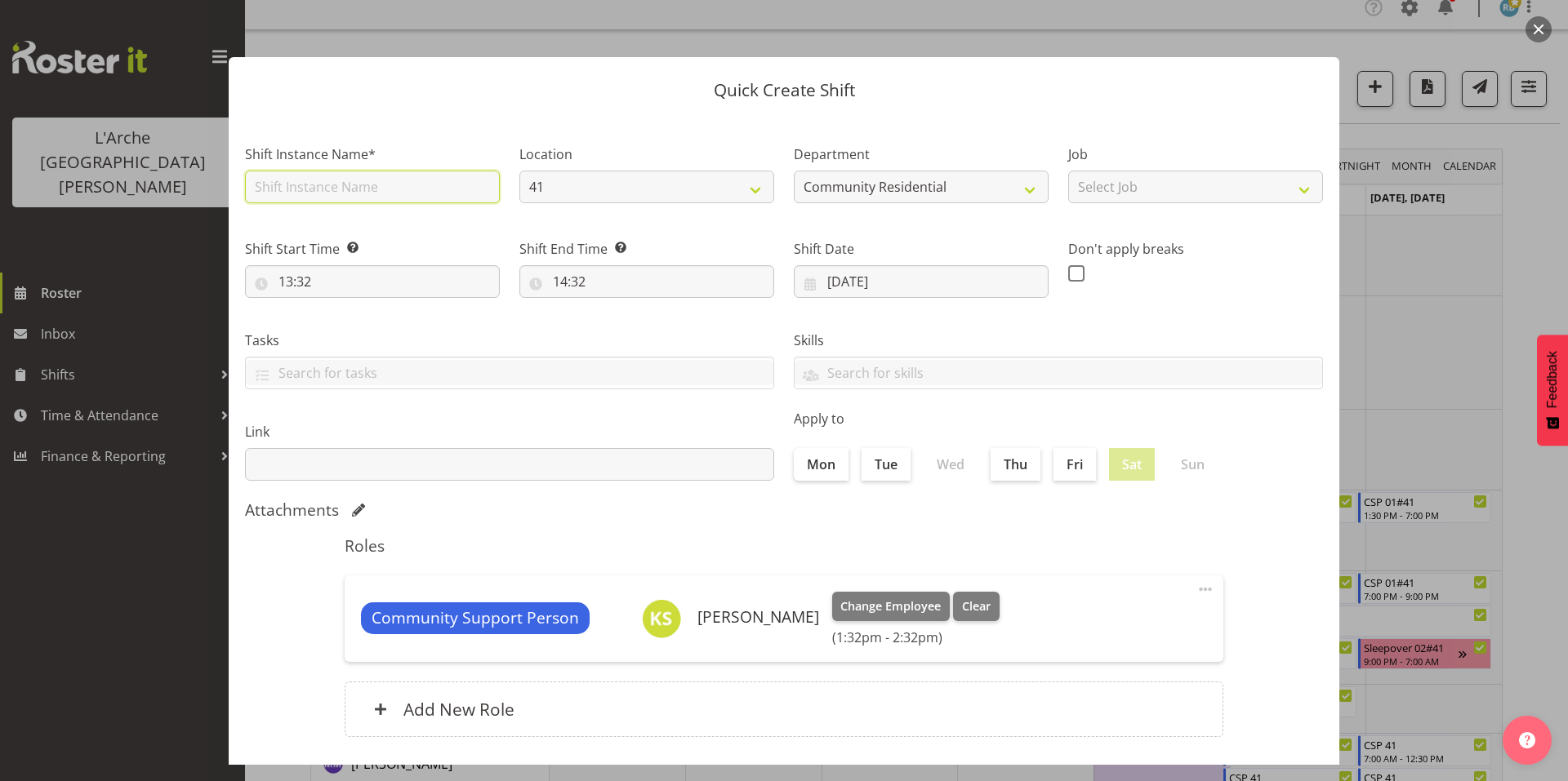
click at [415, 173] on input "text" at bounding box center [373, 187] width 255 height 33
type input "CSP 01#41"
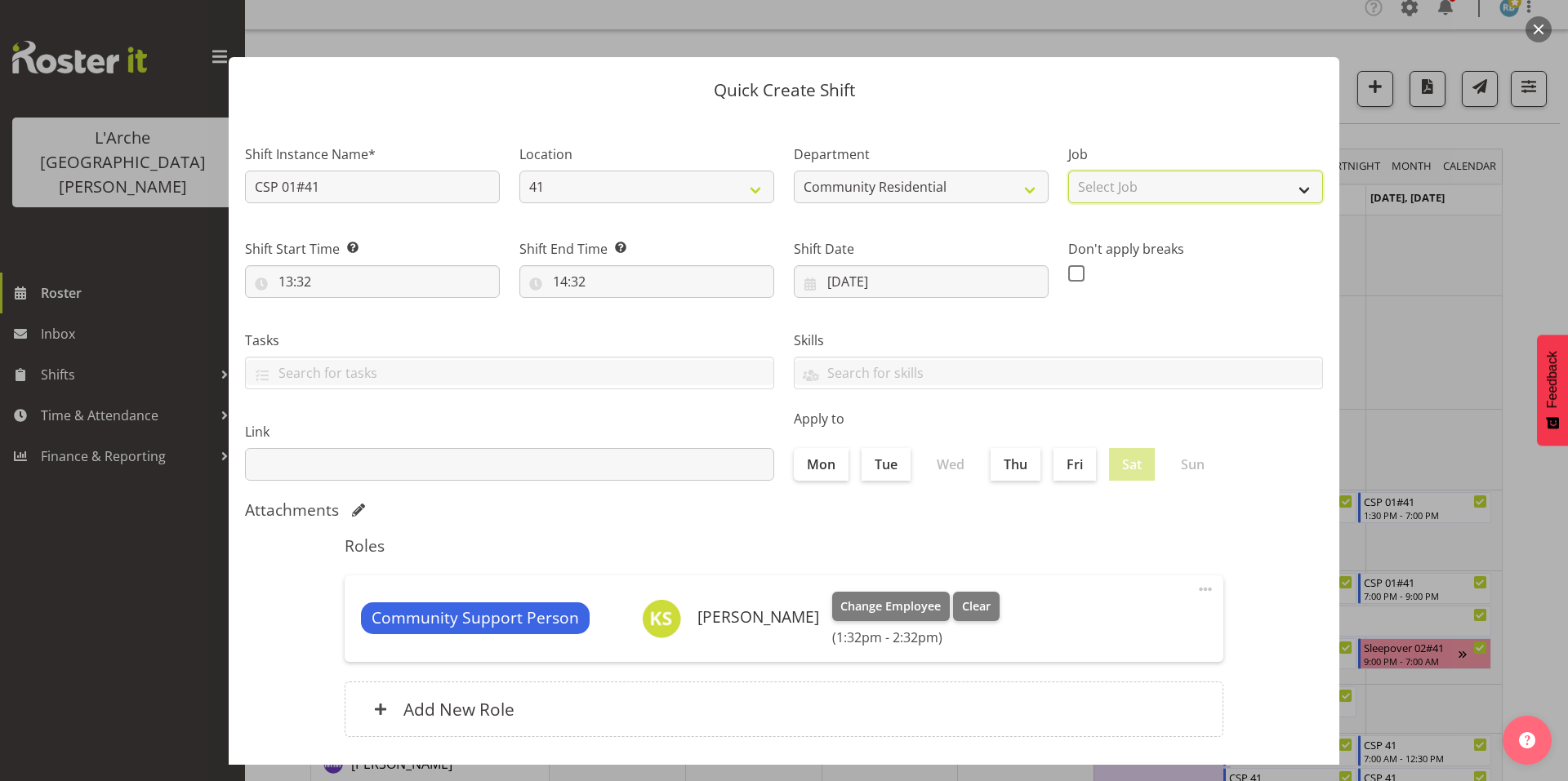
click at [1120, 177] on select "Select Job Accounts Admin Art Coordinator Community Leader Community Support Pe…" at bounding box center [1195, 187] width 255 height 33
select select "2"
click at [1068, 170] on select "Select Job Accounts Admin Art Coordinator Community Leader Community Support Pe…" at bounding box center [1195, 187] width 255 height 33
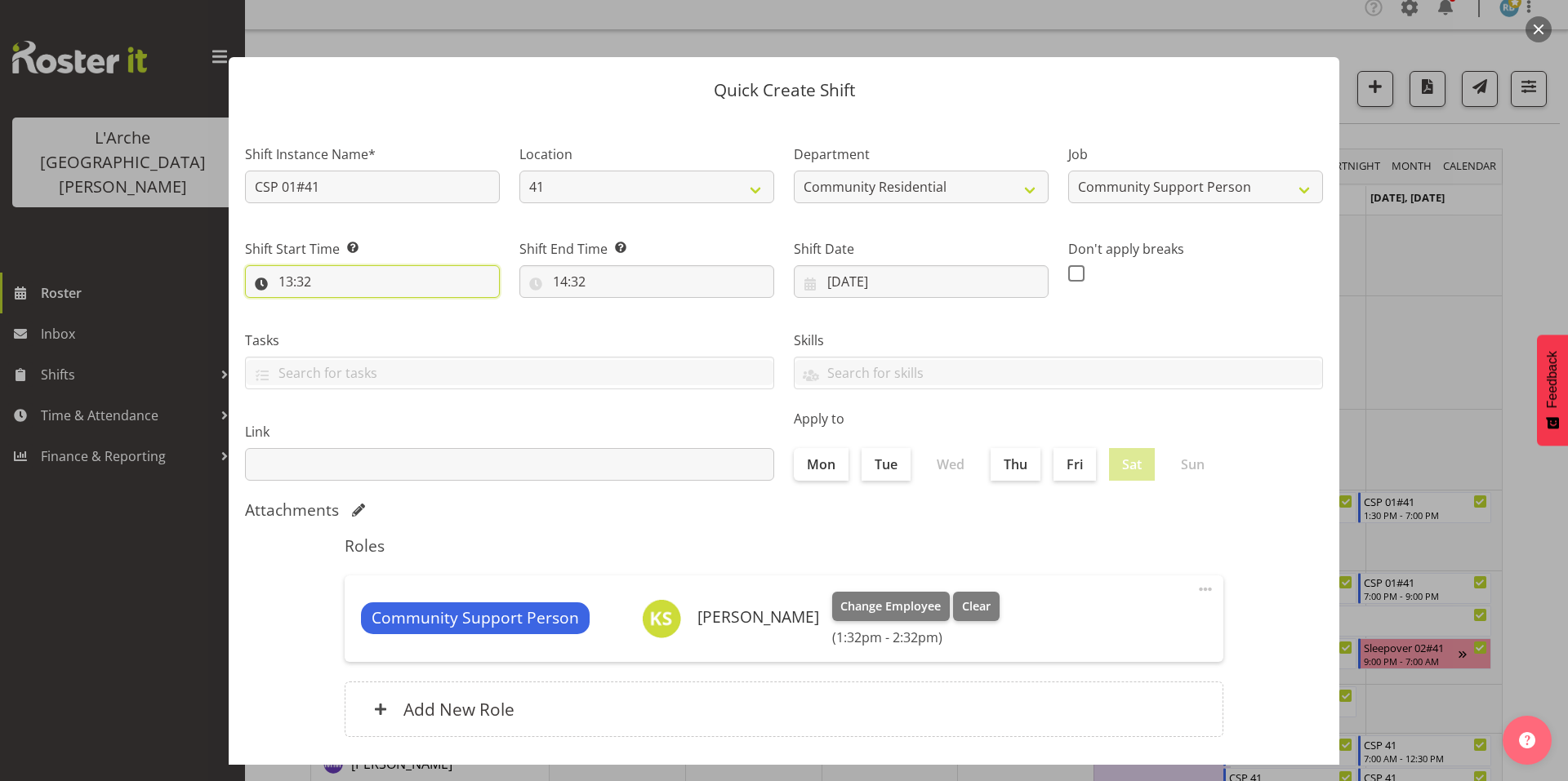
click at [411, 265] on input "13:32" at bounding box center [373, 281] width 255 height 33
click at [350, 308] on select "00 01 02 03 04 05 06 07 08 09 10 11 12 13 14 15 16 17 18 19 20 21 22 23" at bounding box center [356, 324] width 37 height 33
select select "10"
click at [342, 308] on select "00 01 02 03 04 05 06 07 08 09 10 11 12 13 14 15 16 17 18 19 20 21 22 23" at bounding box center [356, 324] width 37 height 33
type input "10:32"
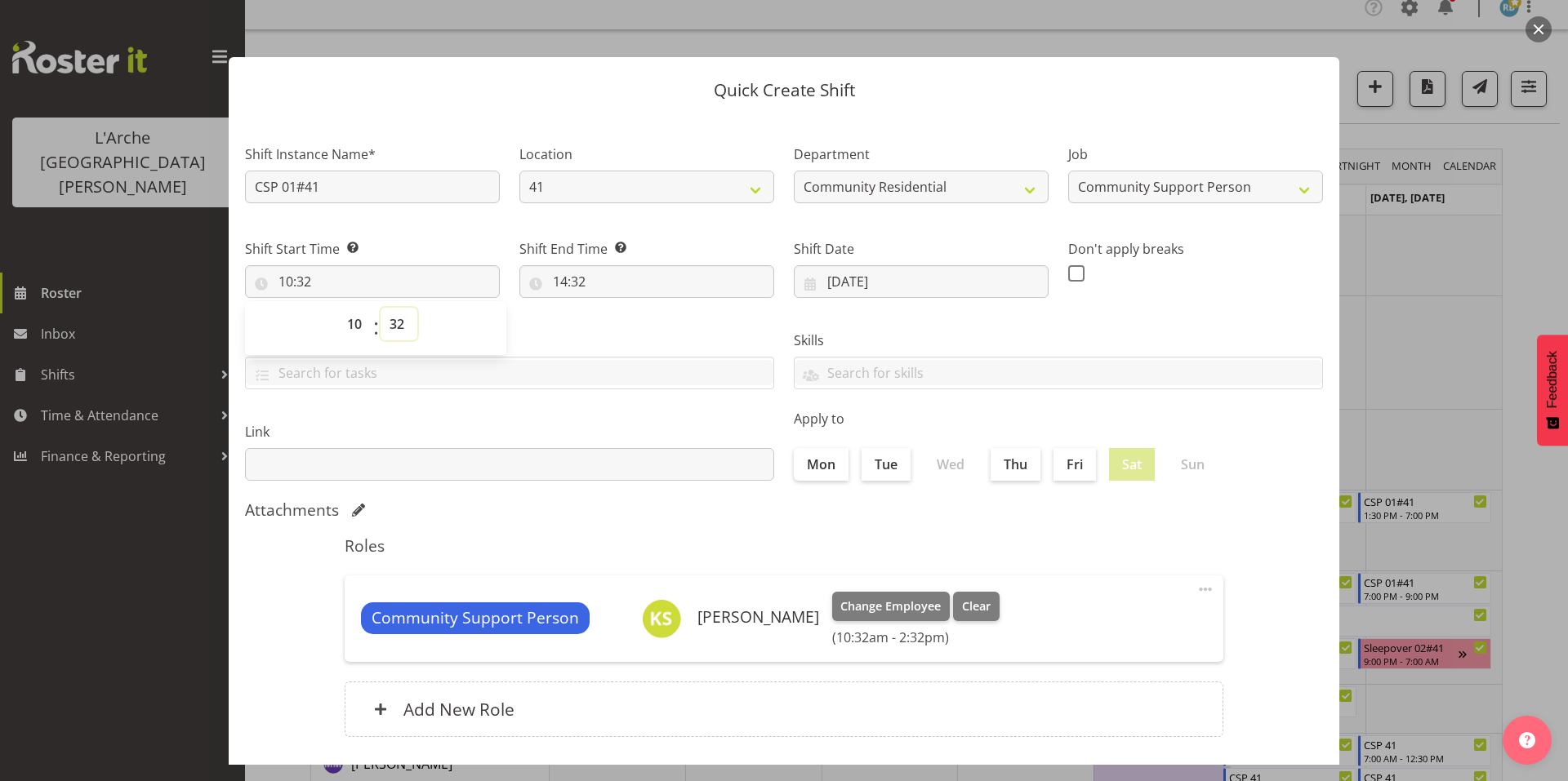
click at [394, 308] on select "00 01 02 03 04 05 06 07 08 09 10 11 12 13 14 15 16 17 18 19 20 21 22 23 24 25 2…" at bounding box center [398, 324] width 37 height 33
select select "0"
click at [380, 308] on select "00 01 02 03 04 05 06 07 08 09 10 11 12 13 14 15 16 17 18 19 20 21 22 23 24 25 2…" at bounding box center [398, 324] width 37 height 33
type input "10:00"
click at [579, 267] on input "14:32" at bounding box center [647, 281] width 255 height 33
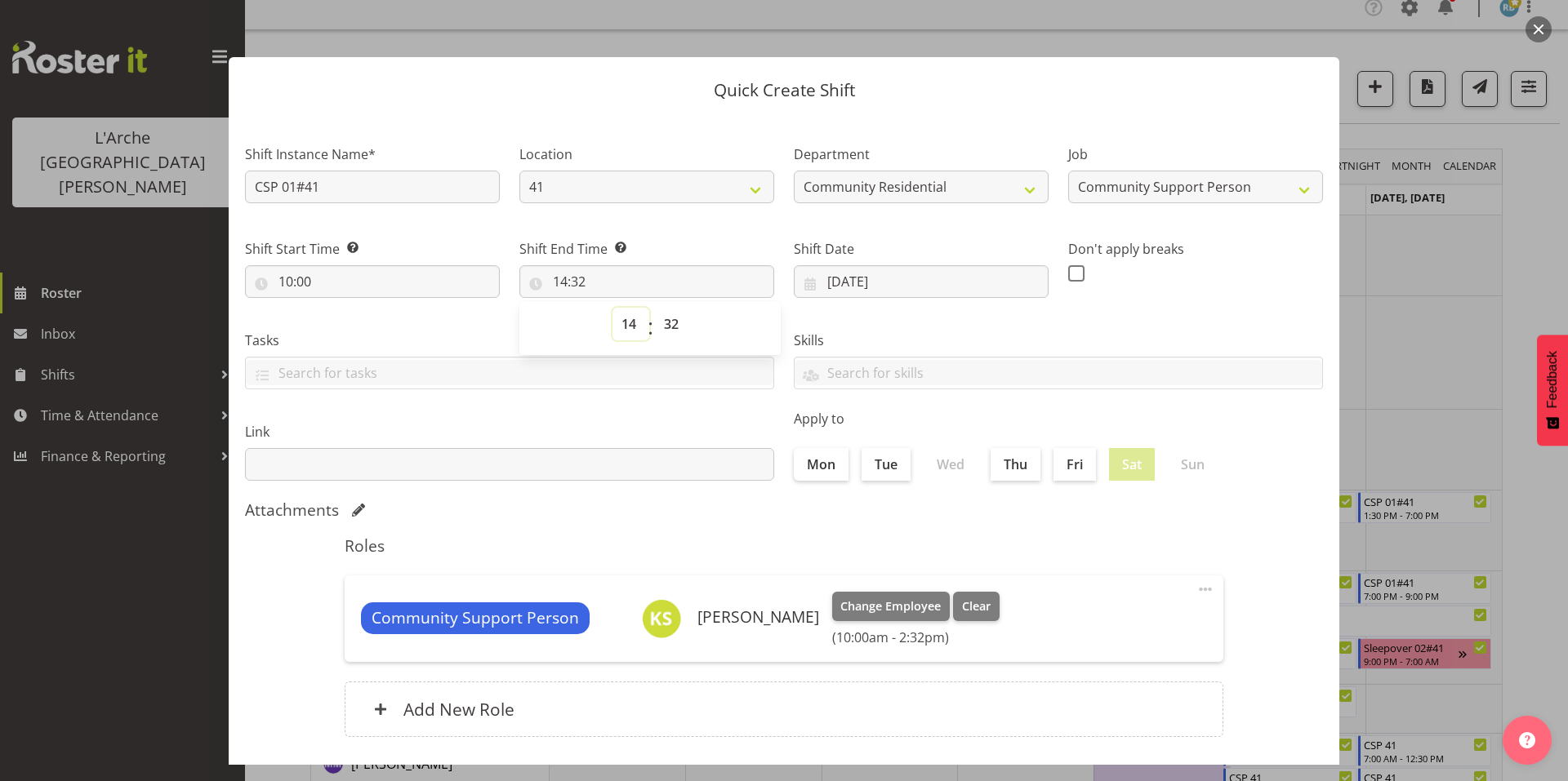
click at [627, 313] on select "00 01 02 03 04 05 06 07 08 09 10 11 12 13 14 15 16 17 18 19 20 21 22 23" at bounding box center [631, 324] width 37 height 33
select select "13"
click at [613, 308] on select "00 01 02 03 04 05 06 07 08 09 10 11 12 13 14 15 16 17 18 19 20 21 22 23" at bounding box center [631, 324] width 37 height 33
type input "13:32"
click at [665, 308] on select "00 01 02 03 04 05 06 07 08 09 10 11 12 13 14 15 16 17 18 19 20 21 22 23 24 25 2…" at bounding box center [673, 324] width 37 height 33
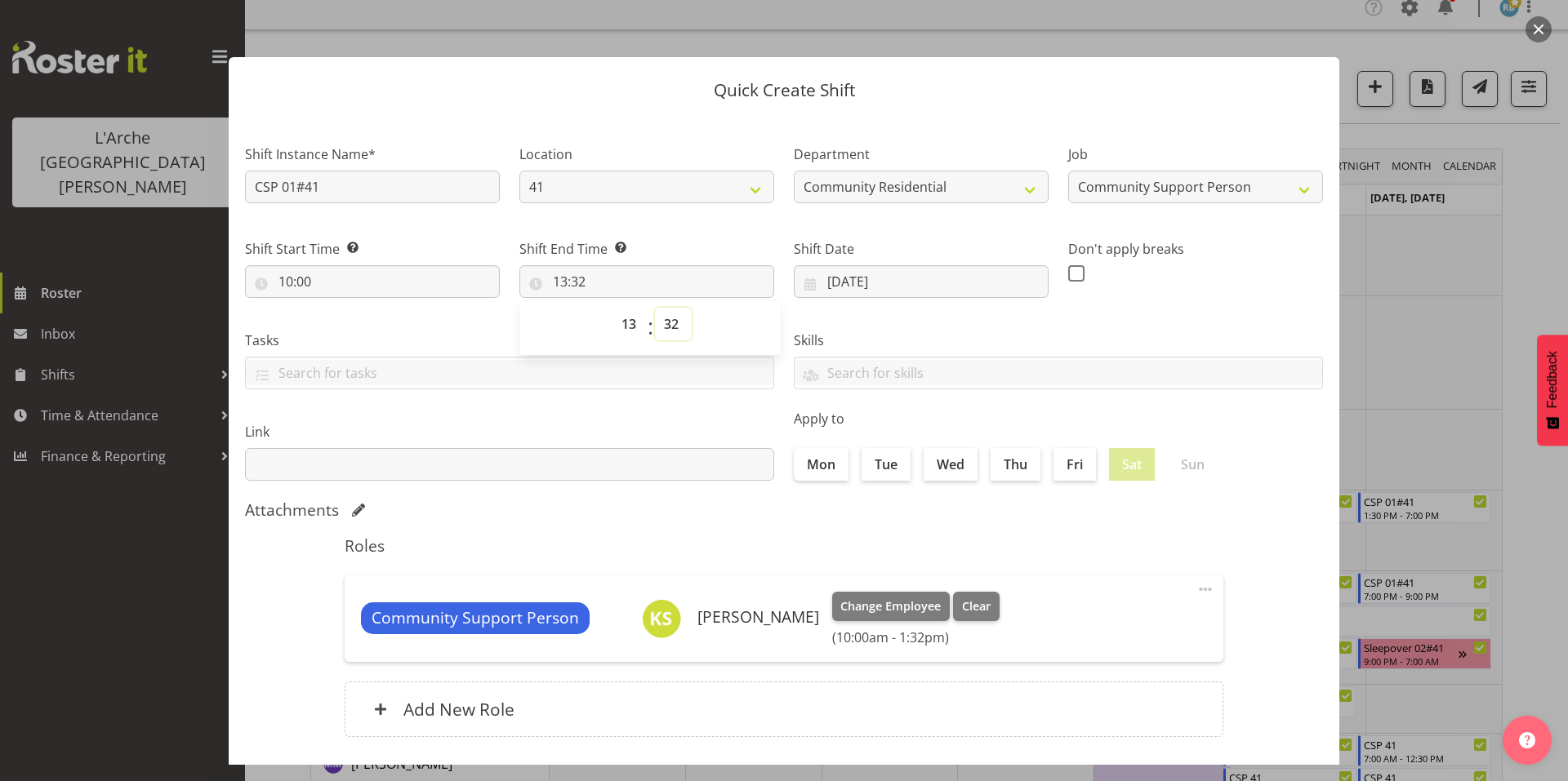
select select "0"
click at [655, 308] on select "00 01 02 03 04 05 06 07 08 09 10 11 12 13 14 15 16 17 18 19 20 21 22 23 24 25 2…" at bounding box center [673, 324] width 37 height 33
type input "13:00"
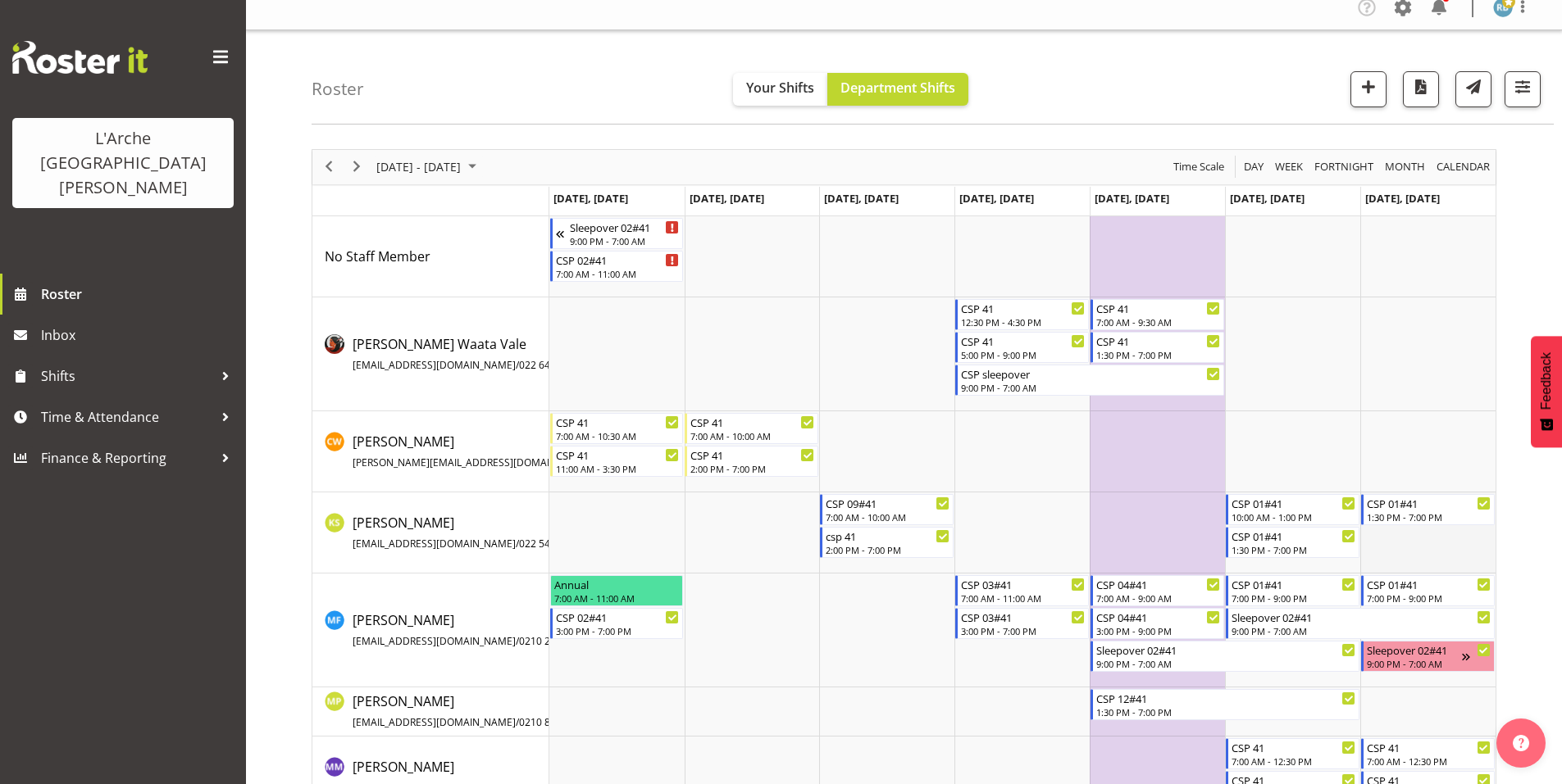
click at [1424, 538] on td "Timeline Week of October 23, 2025" at bounding box center [1427, 533] width 136 height 81
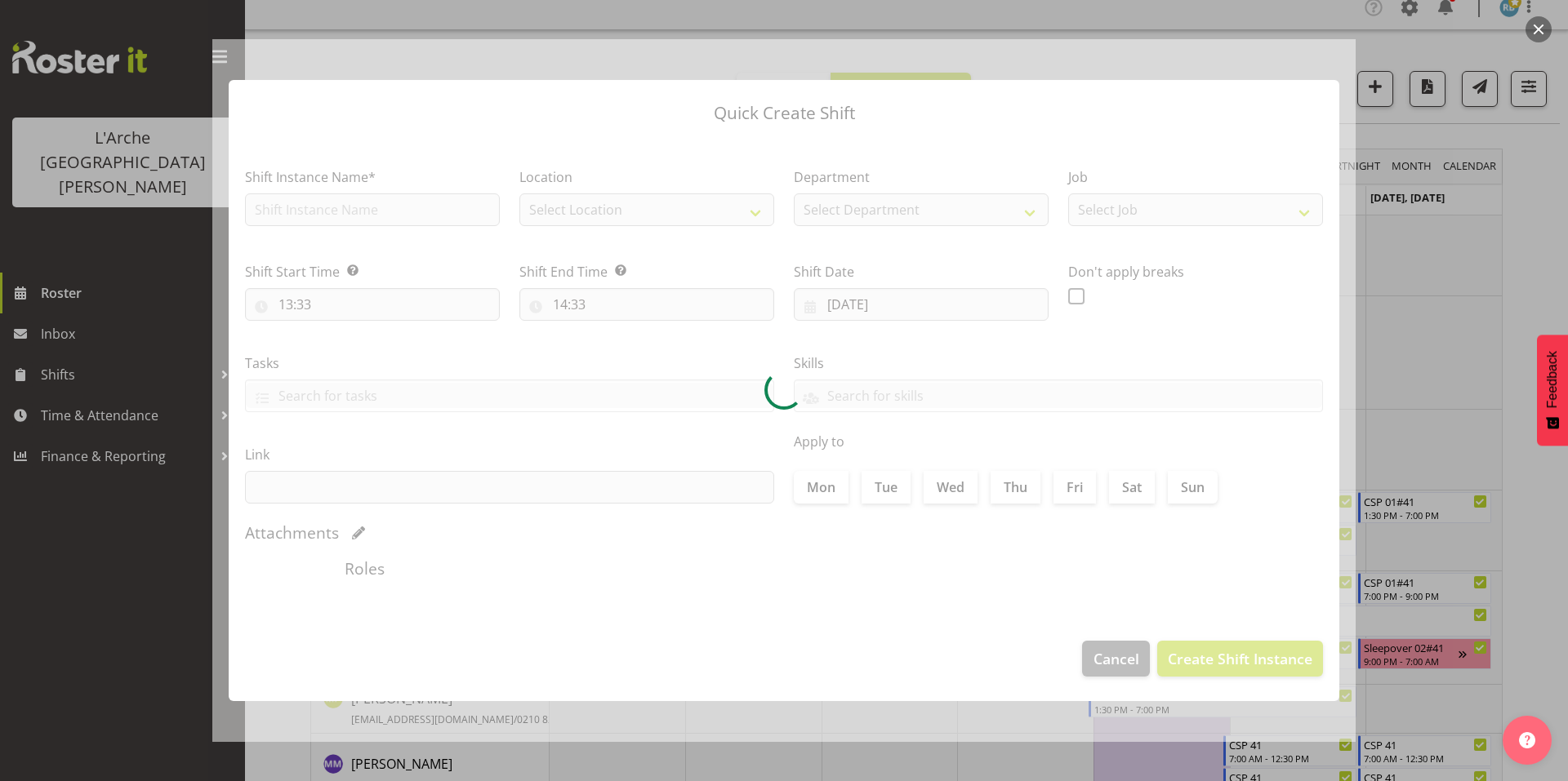
type input "[DATE]"
checkbox input "true"
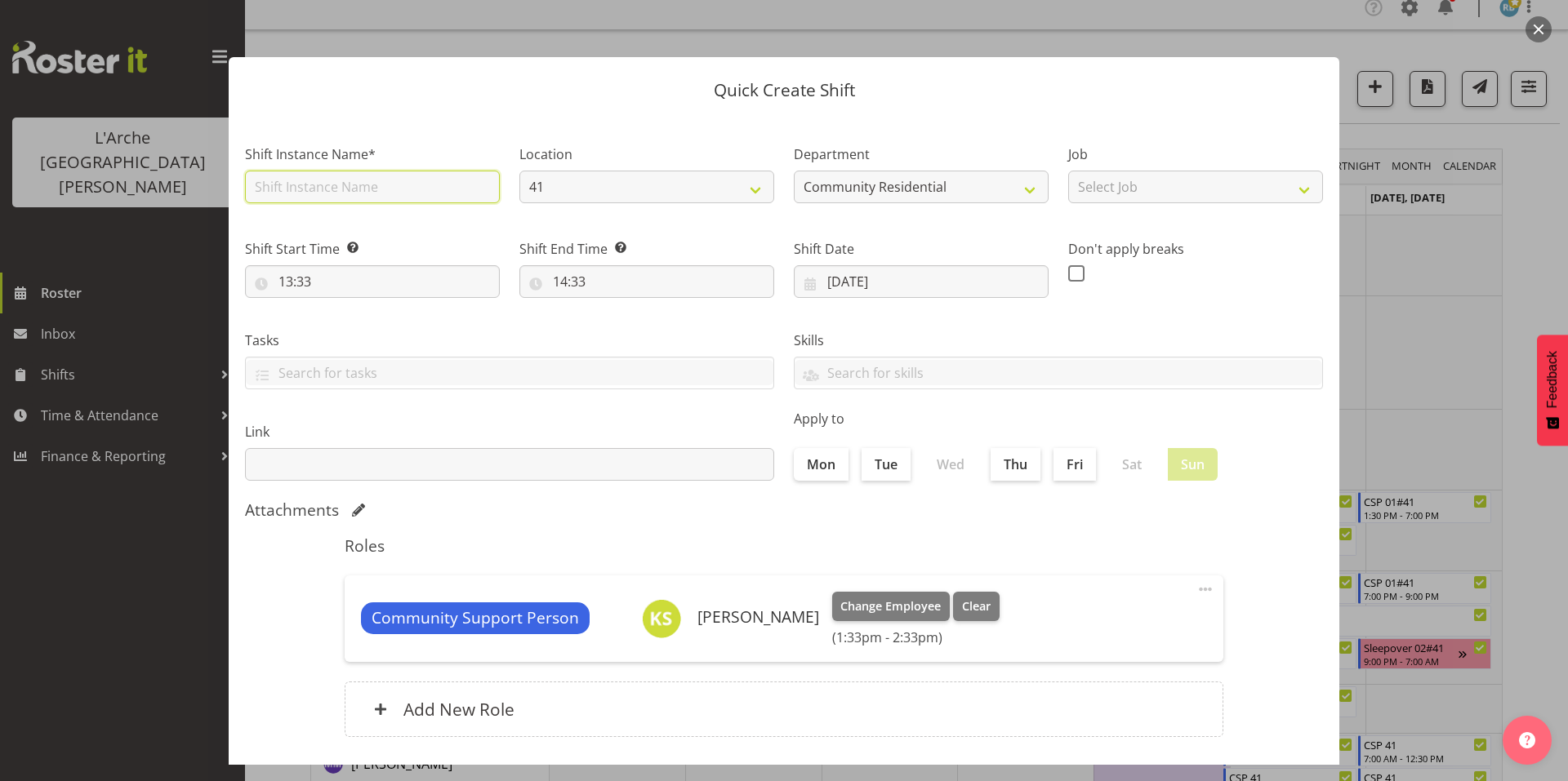
click at [355, 178] on input "text" at bounding box center [373, 187] width 255 height 33
type input "CSP 01#41"
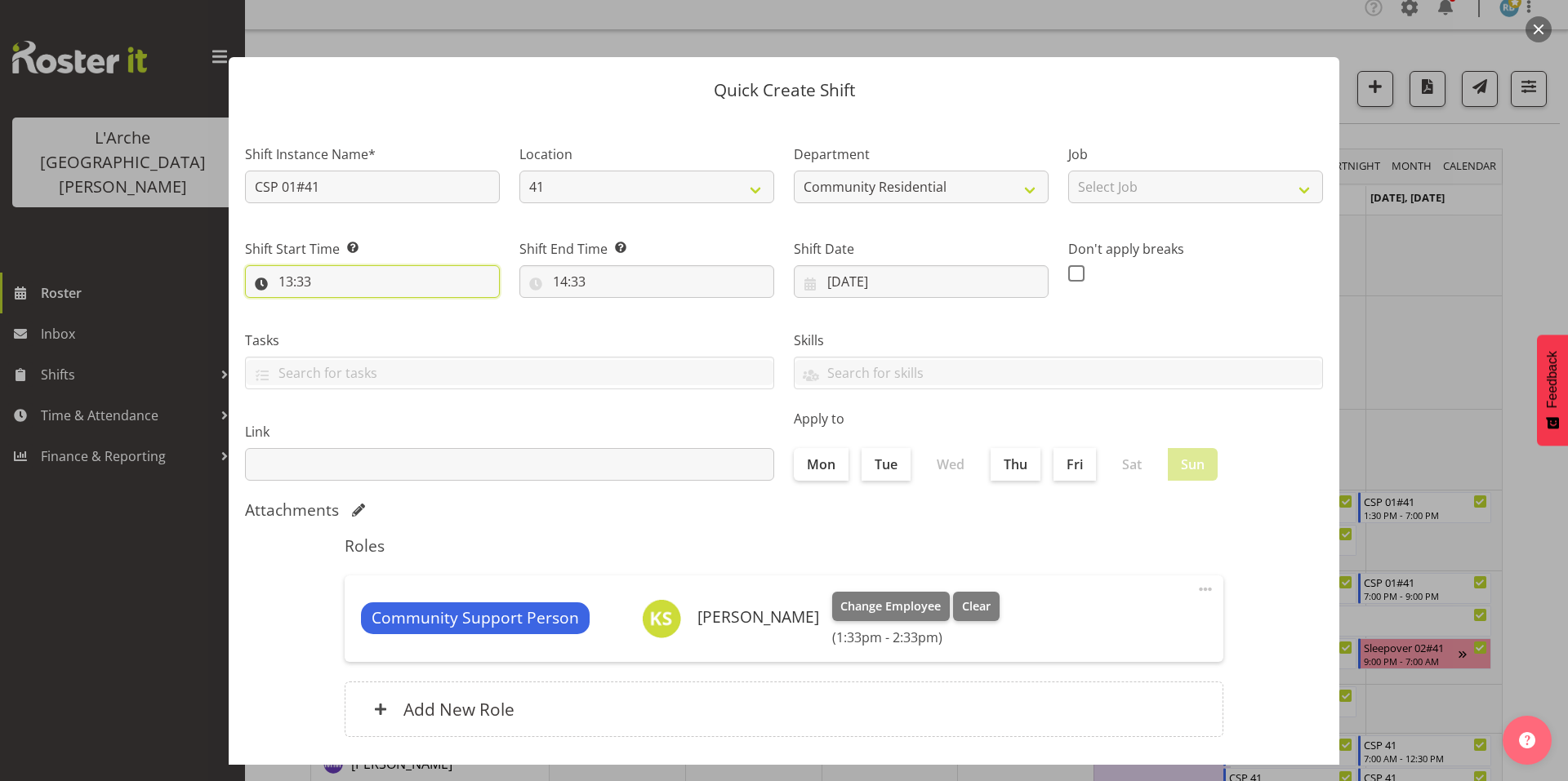
click at [372, 265] on input "13:33" at bounding box center [373, 281] width 255 height 33
click at [364, 308] on select "00 01 02 03 04 05 06 07 08 09 10 11 12 13 14 15 16 17 18 19 20 21 22 23" at bounding box center [356, 324] width 37 height 33
select select "10"
click at [342, 308] on select "00 01 02 03 04 05 06 07 08 09 10 11 12 13 14 15 16 17 18 19 20 21 22 23" at bounding box center [356, 324] width 37 height 33
type input "10:33"
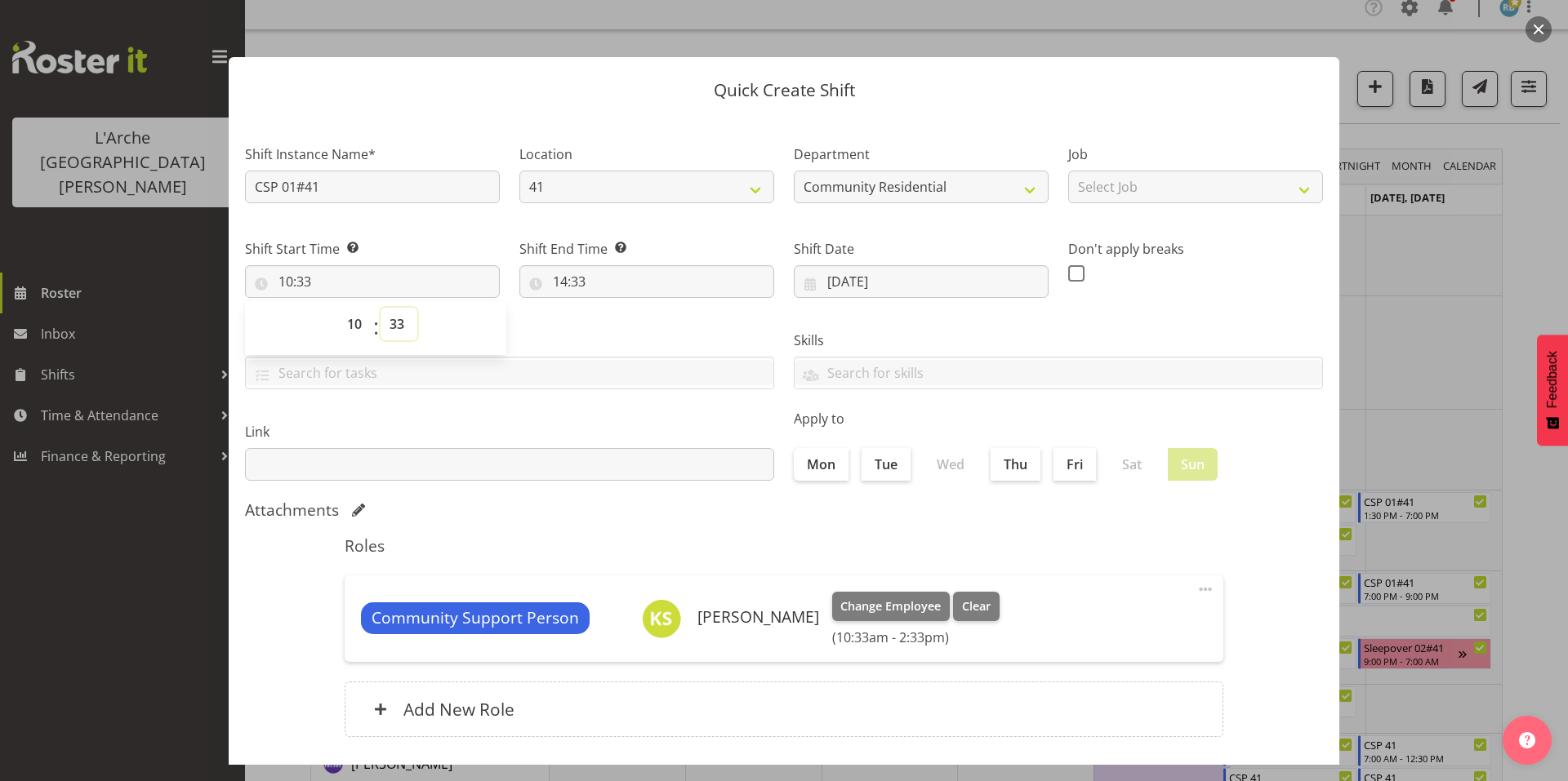
click at [389, 308] on select "00 01 02 03 04 05 06 07 08 09 10 11 12 13 14 15 16 17 18 19 20 21 22 23 24 25 2…" at bounding box center [398, 324] width 37 height 33
select select "0"
click at [380, 308] on select "00 01 02 03 04 05 06 07 08 09 10 11 12 13 14 15 16 17 18 19 20 21 22 23 24 25 2…" at bounding box center [398, 324] width 37 height 33
type input "10:00"
click at [568, 265] on input "14:33" at bounding box center [647, 281] width 255 height 33
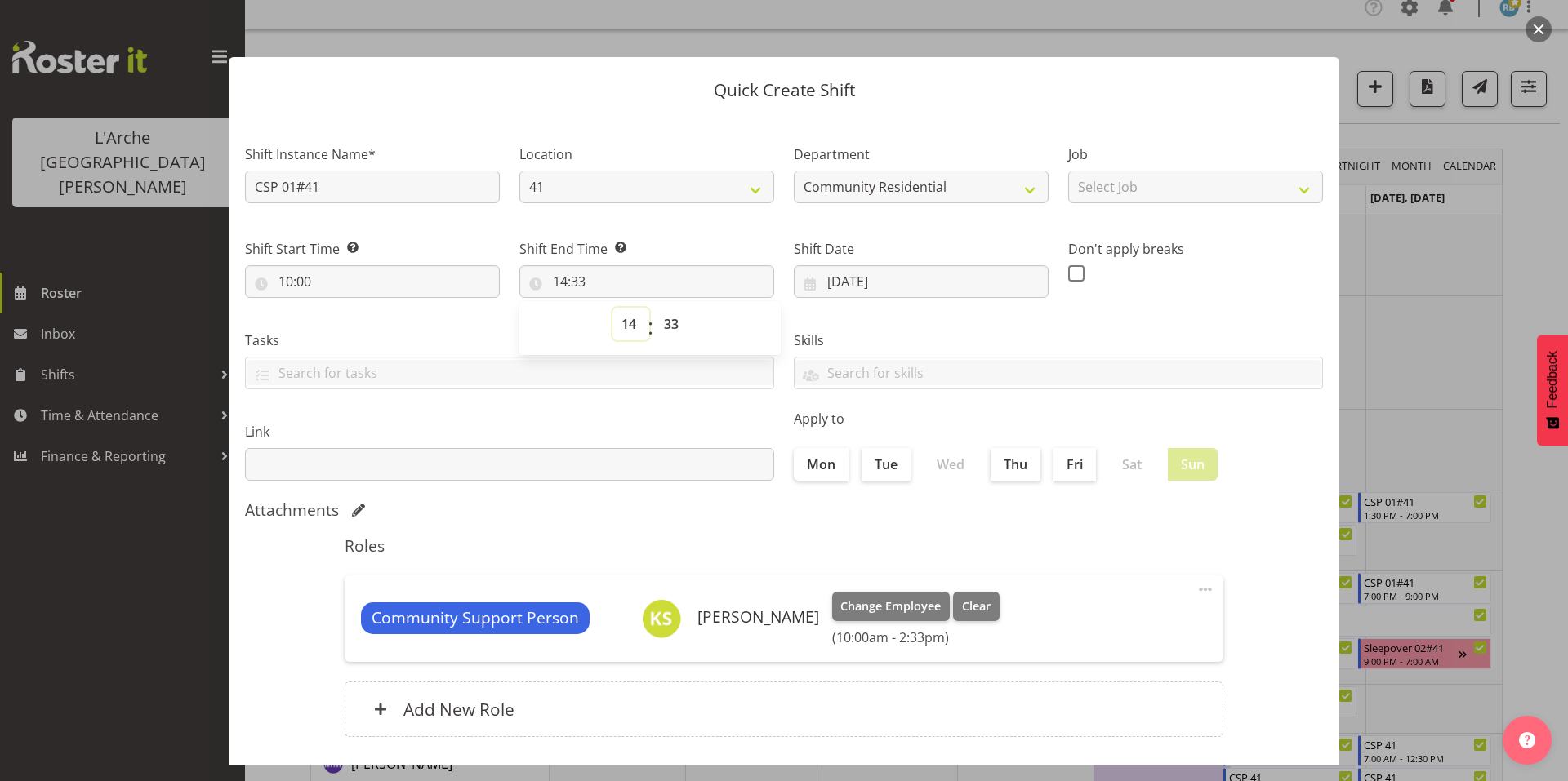
click at [624, 308] on select "00 01 02 03 04 05 06 07 08 09 10 11 12 13 14 15 16 17 18 19 20 21 22 23" at bounding box center [631, 324] width 37 height 33
select select "13"
click at [613, 308] on select "00 01 02 03 04 05 06 07 08 09 10 11 12 13 14 15 16 17 18 19 20 21 22 23" at bounding box center [631, 324] width 37 height 33
type input "13:33"
click at [665, 308] on select "00 01 02 03 04 05 06 07 08 09 10 11 12 13 14 15 16 17 18 19 20 21 22 23 24 25 2…" at bounding box center [673, 324] width 37 height 33
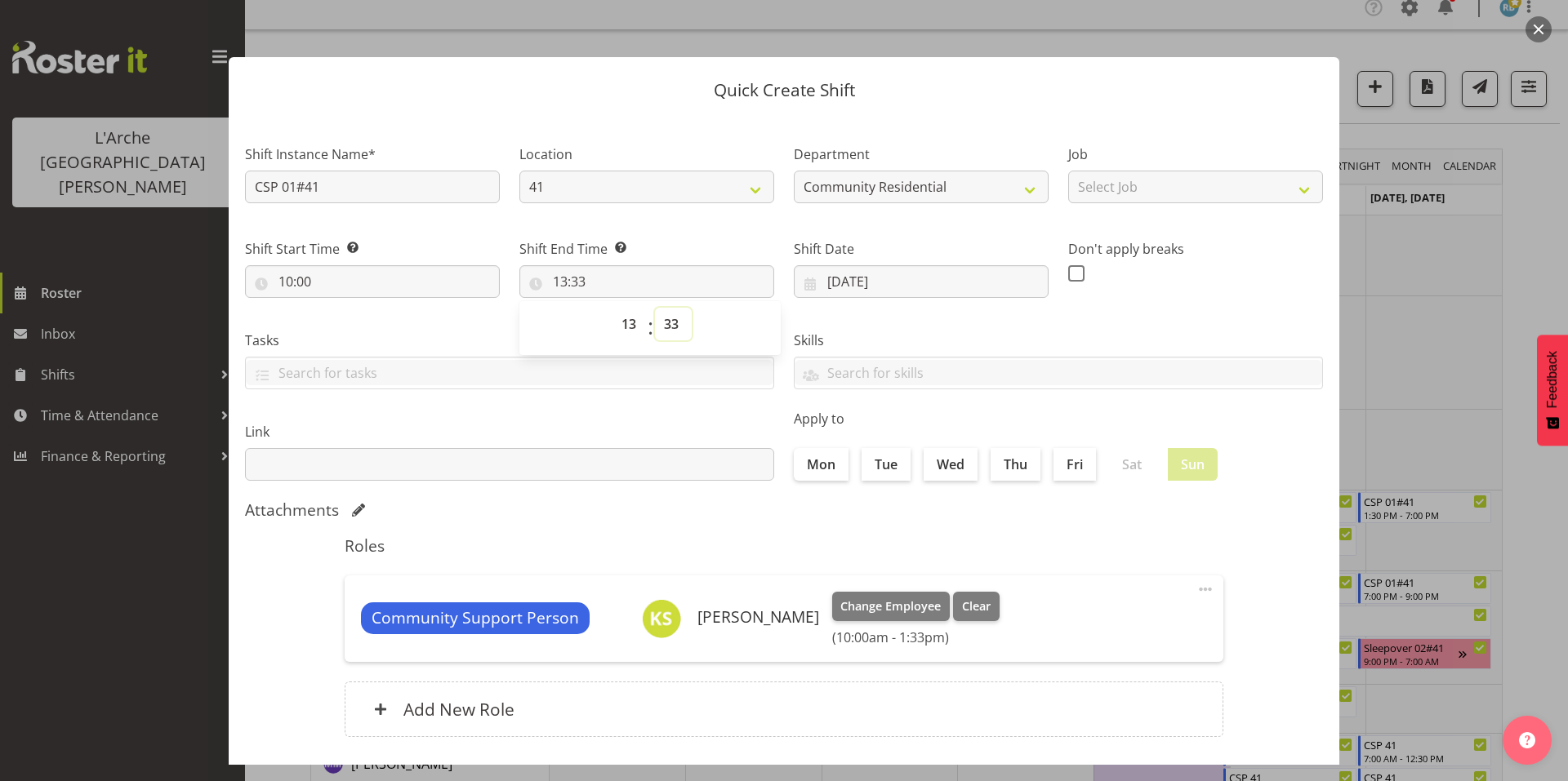
select select "0"
click at [655, 308] on select "00 01 02 03 04 05 06 07 08 09 10 11 12 13 14 15 16 17 18 19 20 21 22 23 24 25 2…" at bounding box center [673, 324] width 37 height 33
type input "13:00"
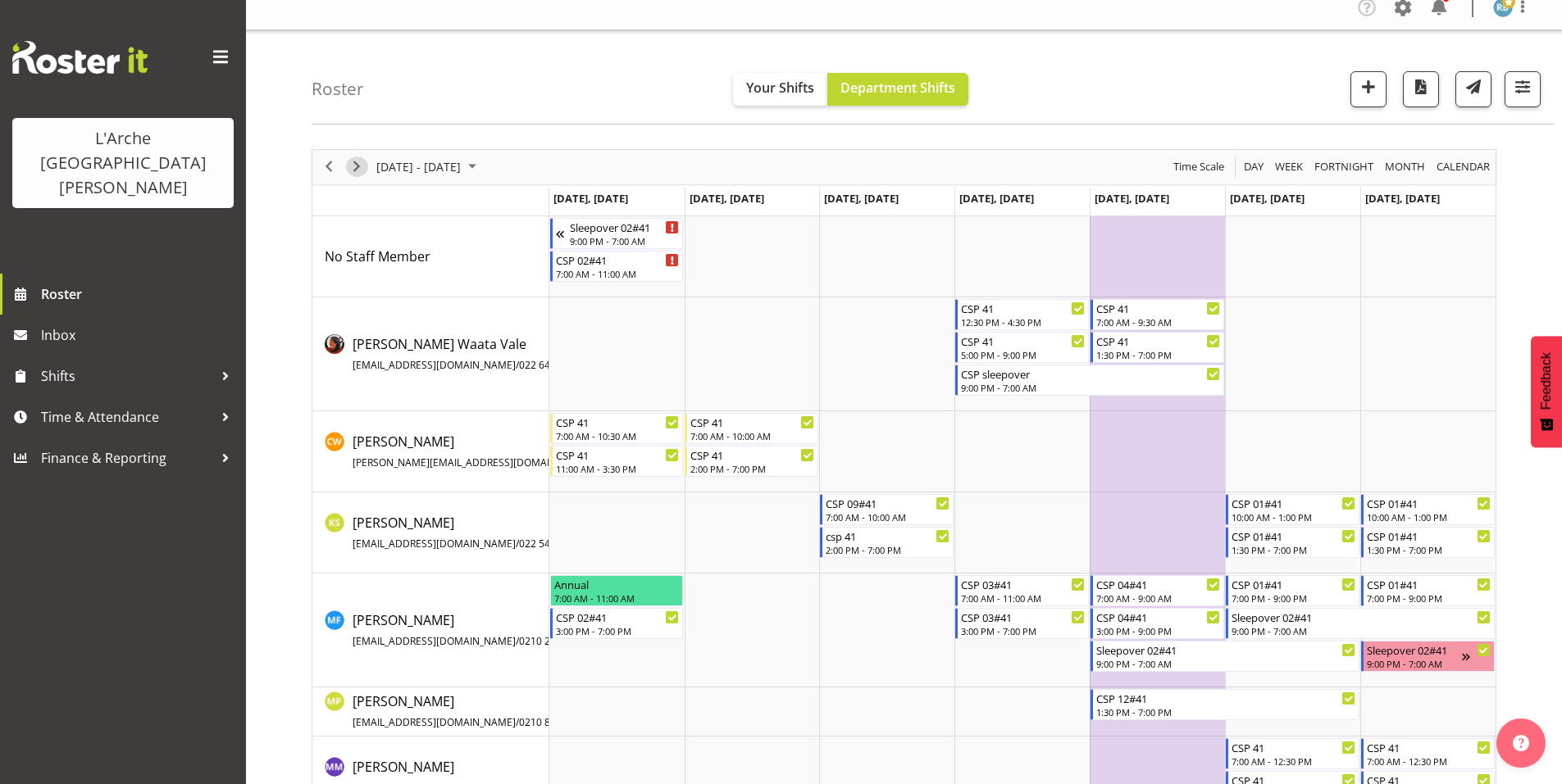
click at [353, 156] on span "Next" at bounding box center [356, 167] width 20 height 21
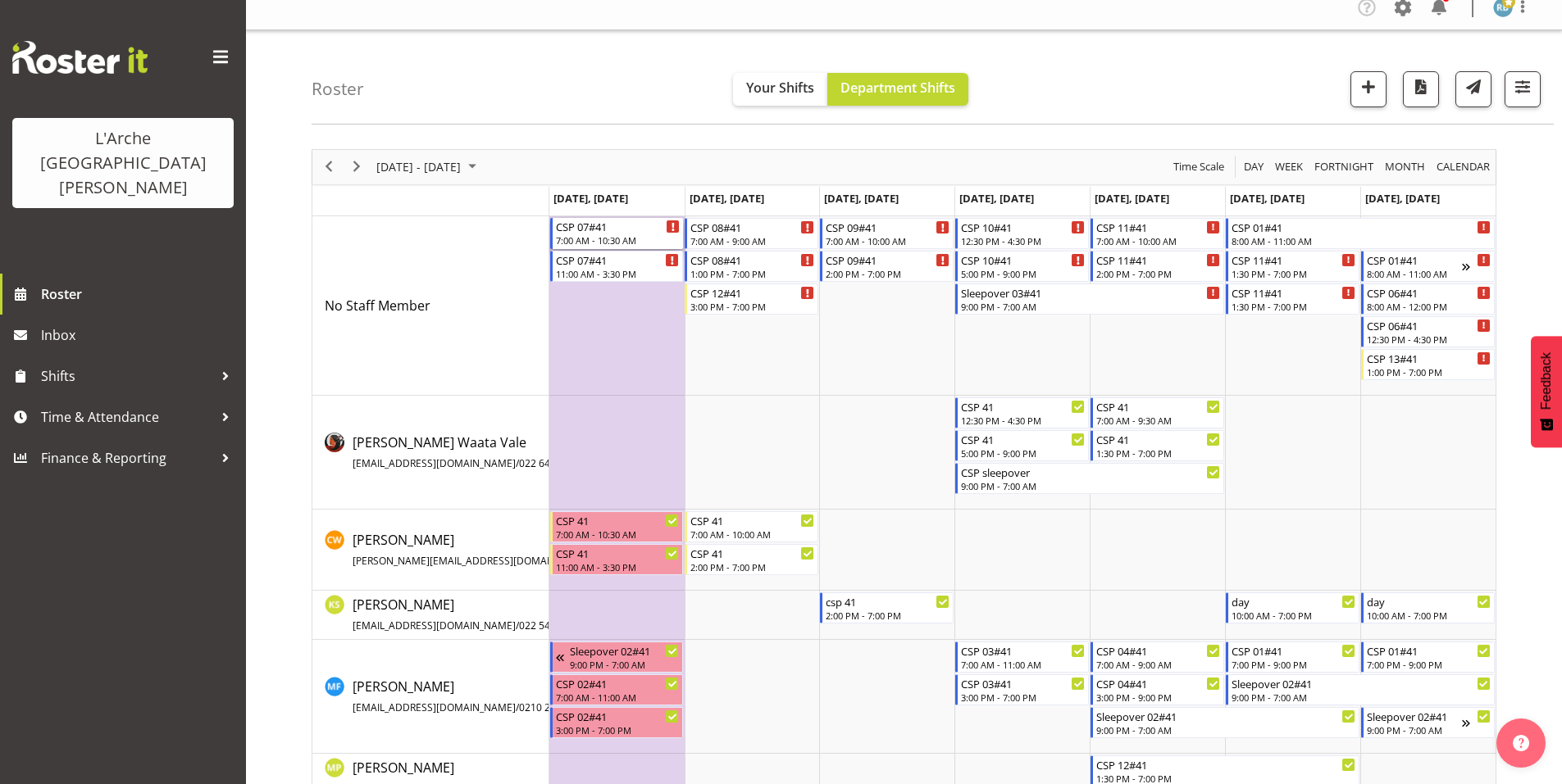
click at [594, 224] on div "CSP 07#41" at bounding box center [618, 225] width 124 height 16
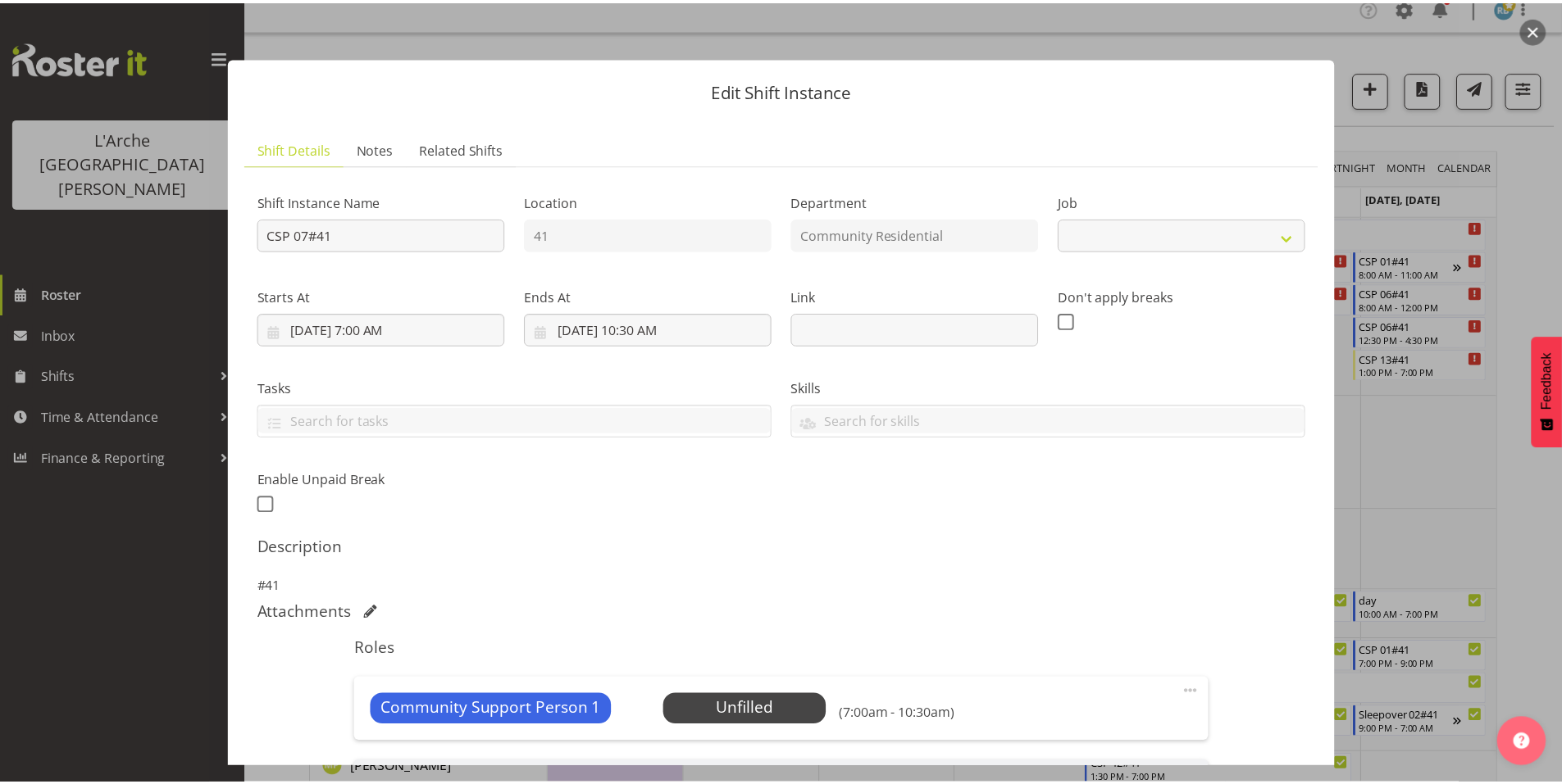
scroll to position [208, 0]
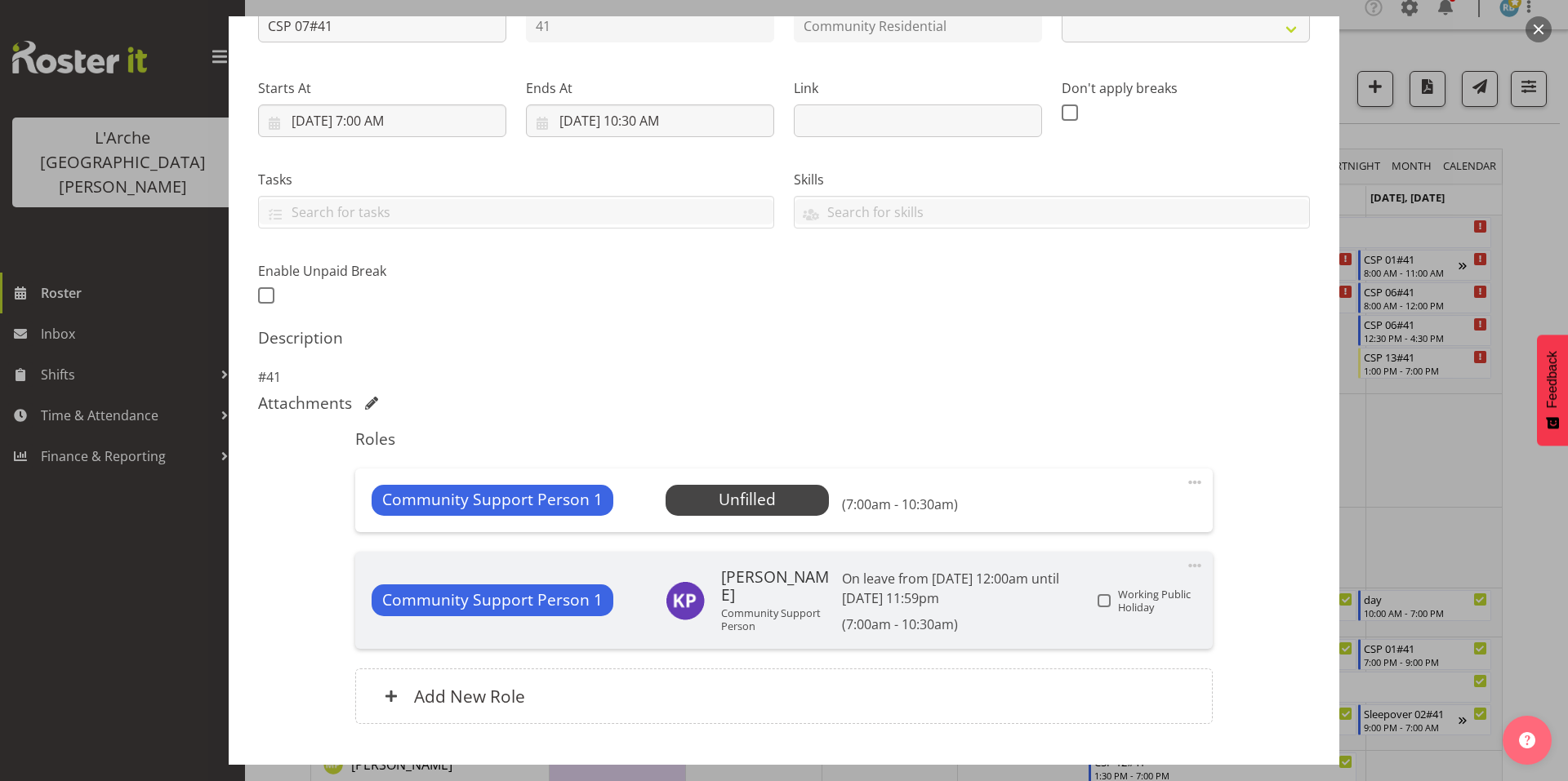
select select "2"
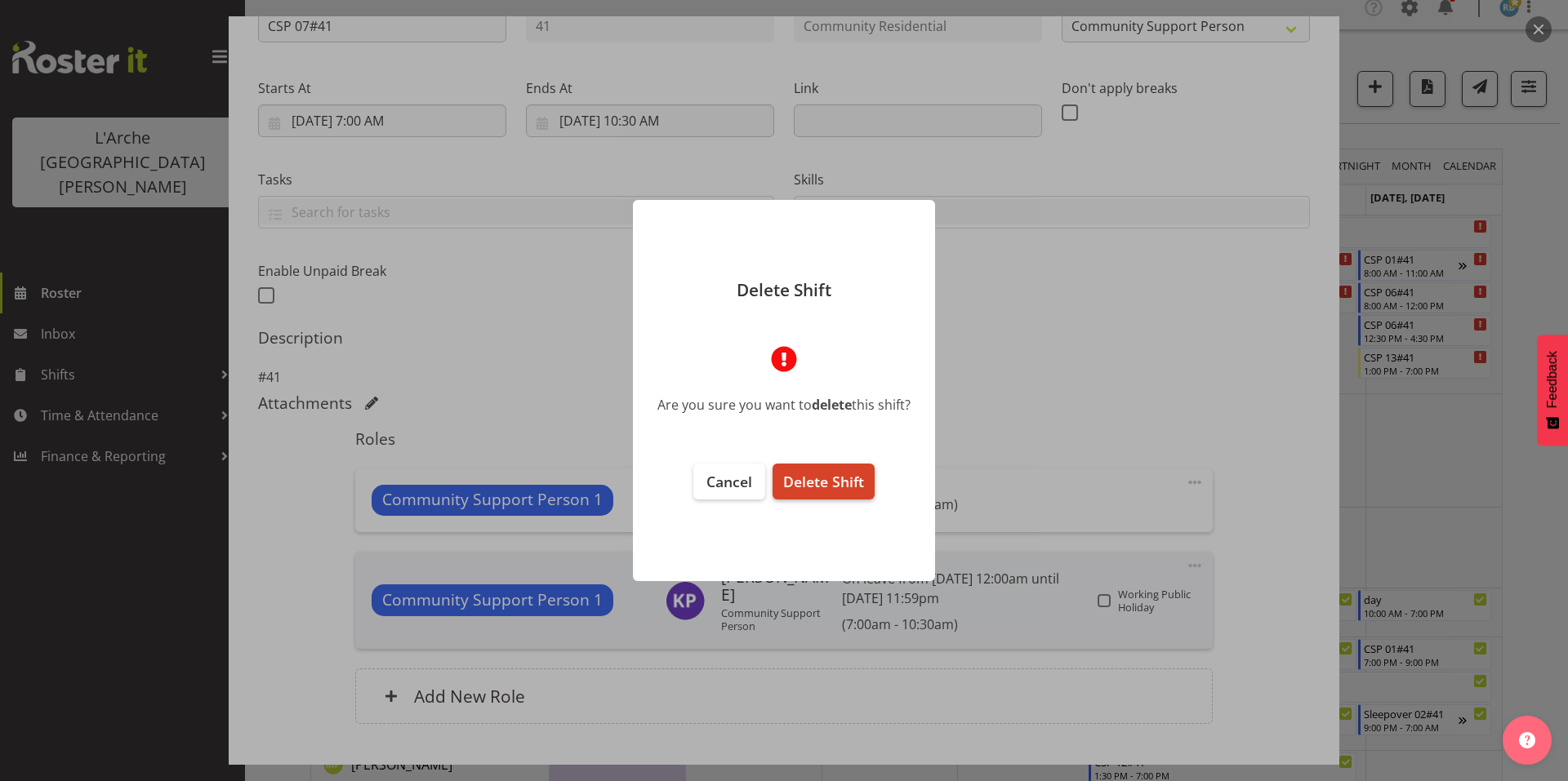
click at [830, 472] on span "Delete Shift" at bounding box center [824, 482] width 81 height 20
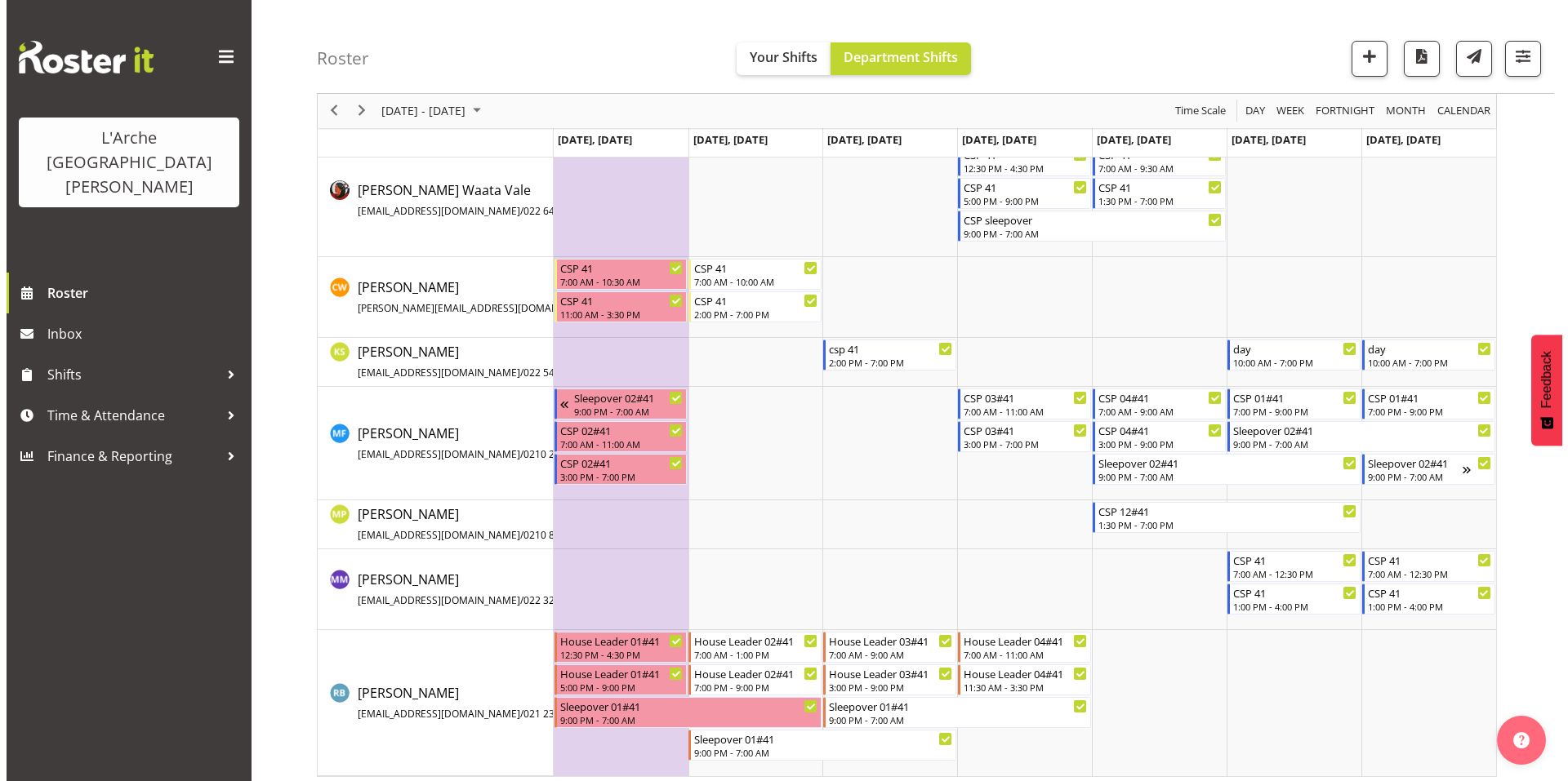
scroll to position [0, 0]
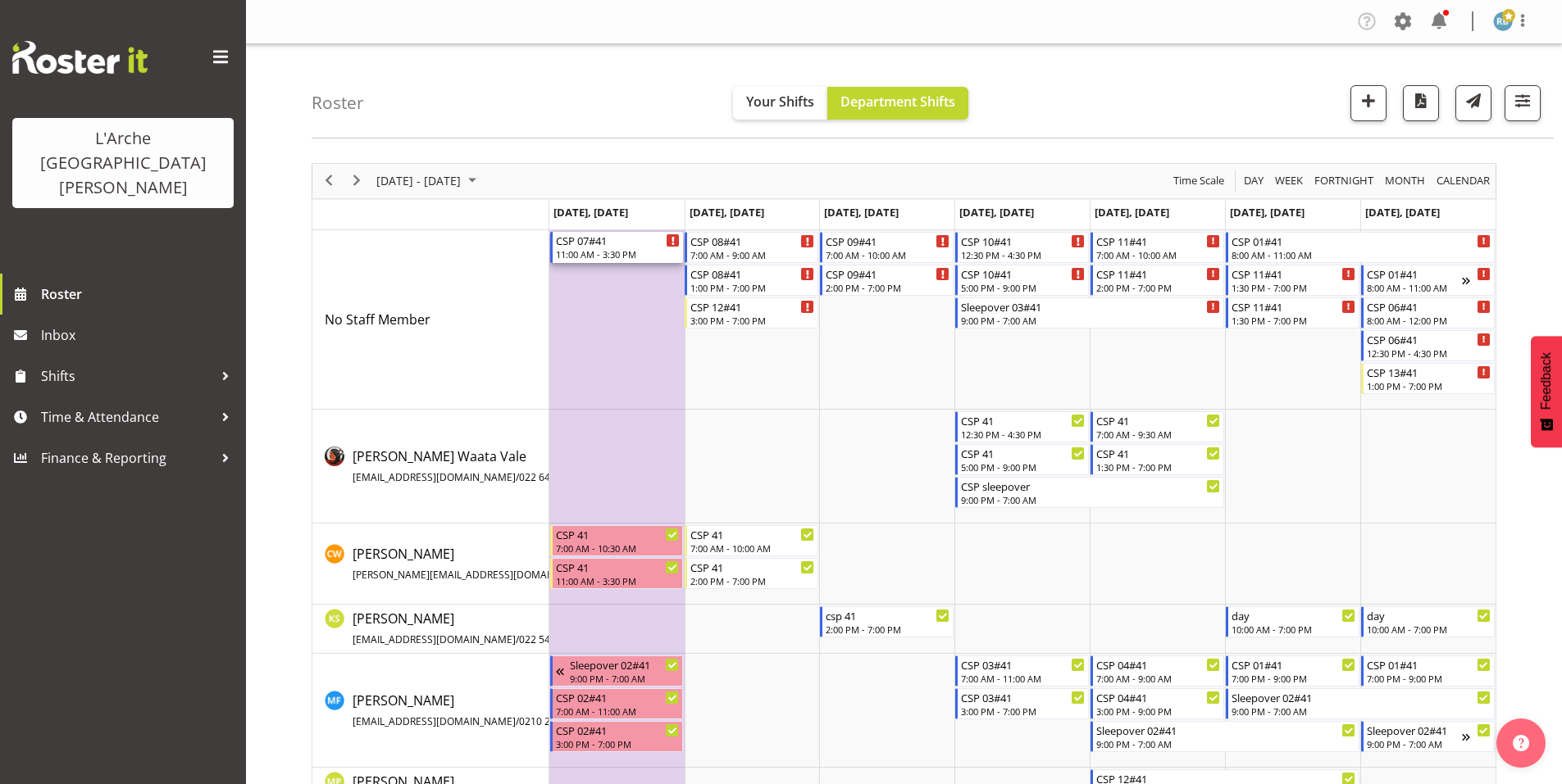
click at [604, 232] on div "CSP 07#41" at bounding box center [618, 240] width 124 height 16
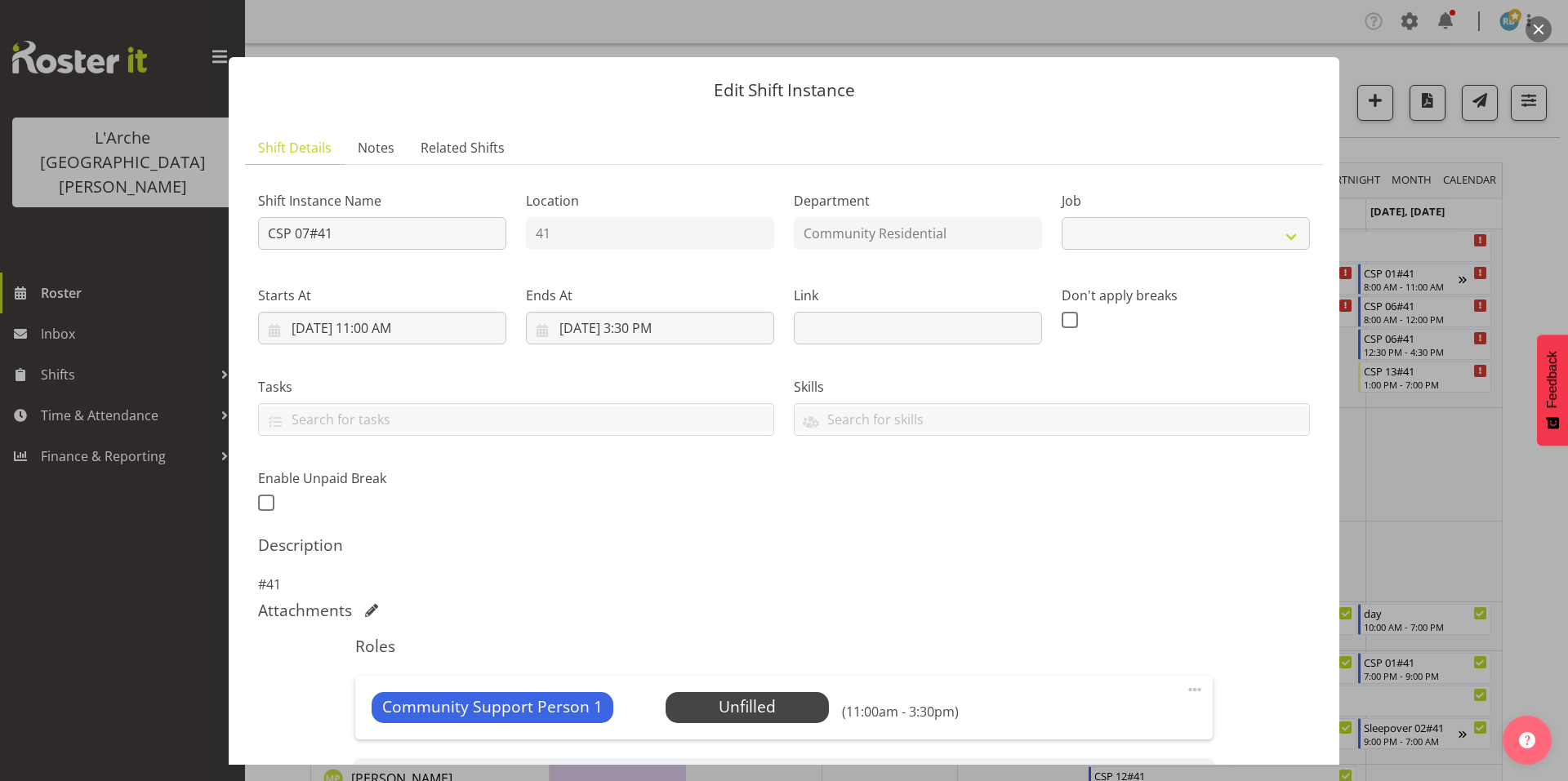
select select "2"
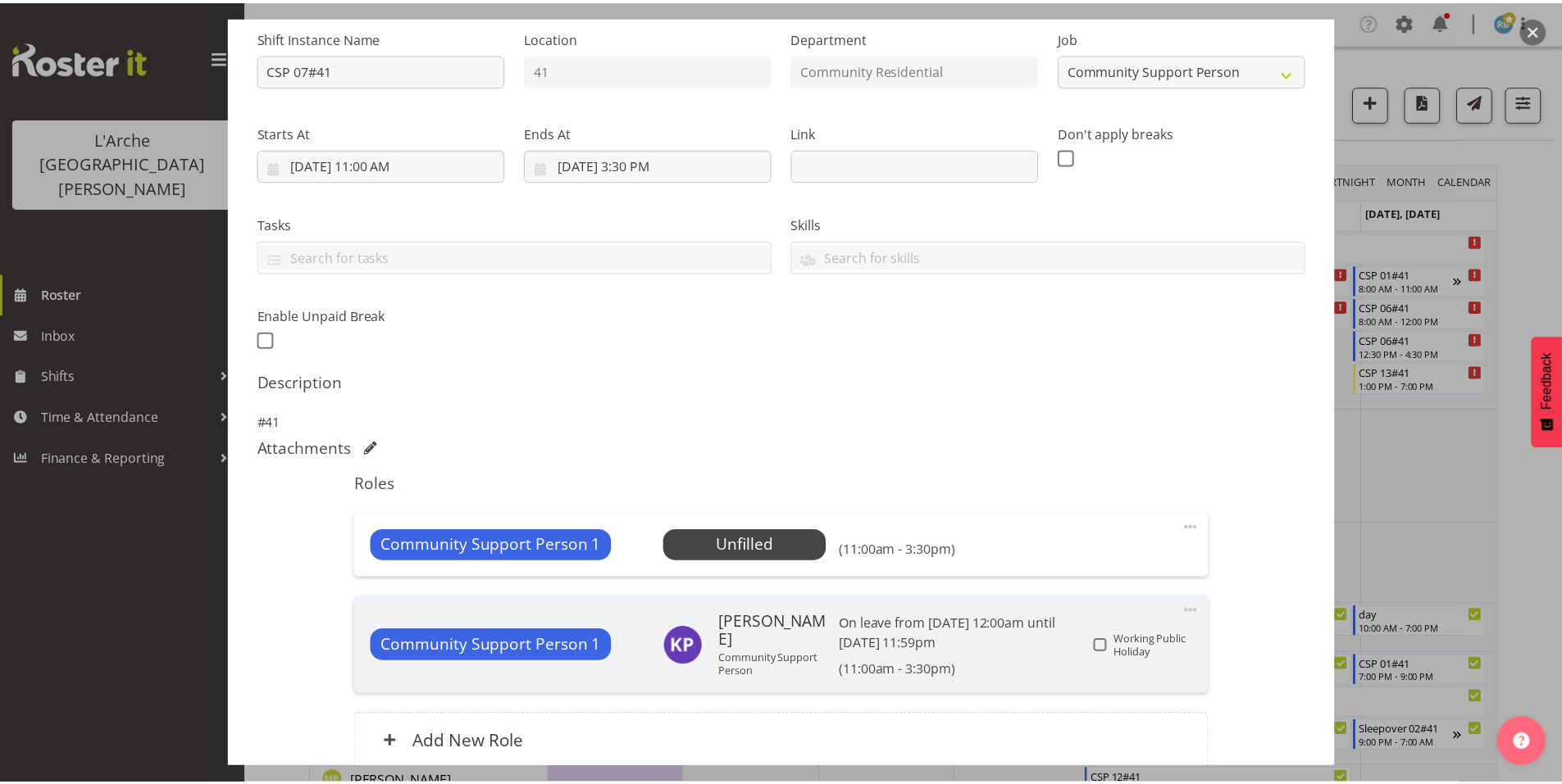
scroll to position [208, 0]
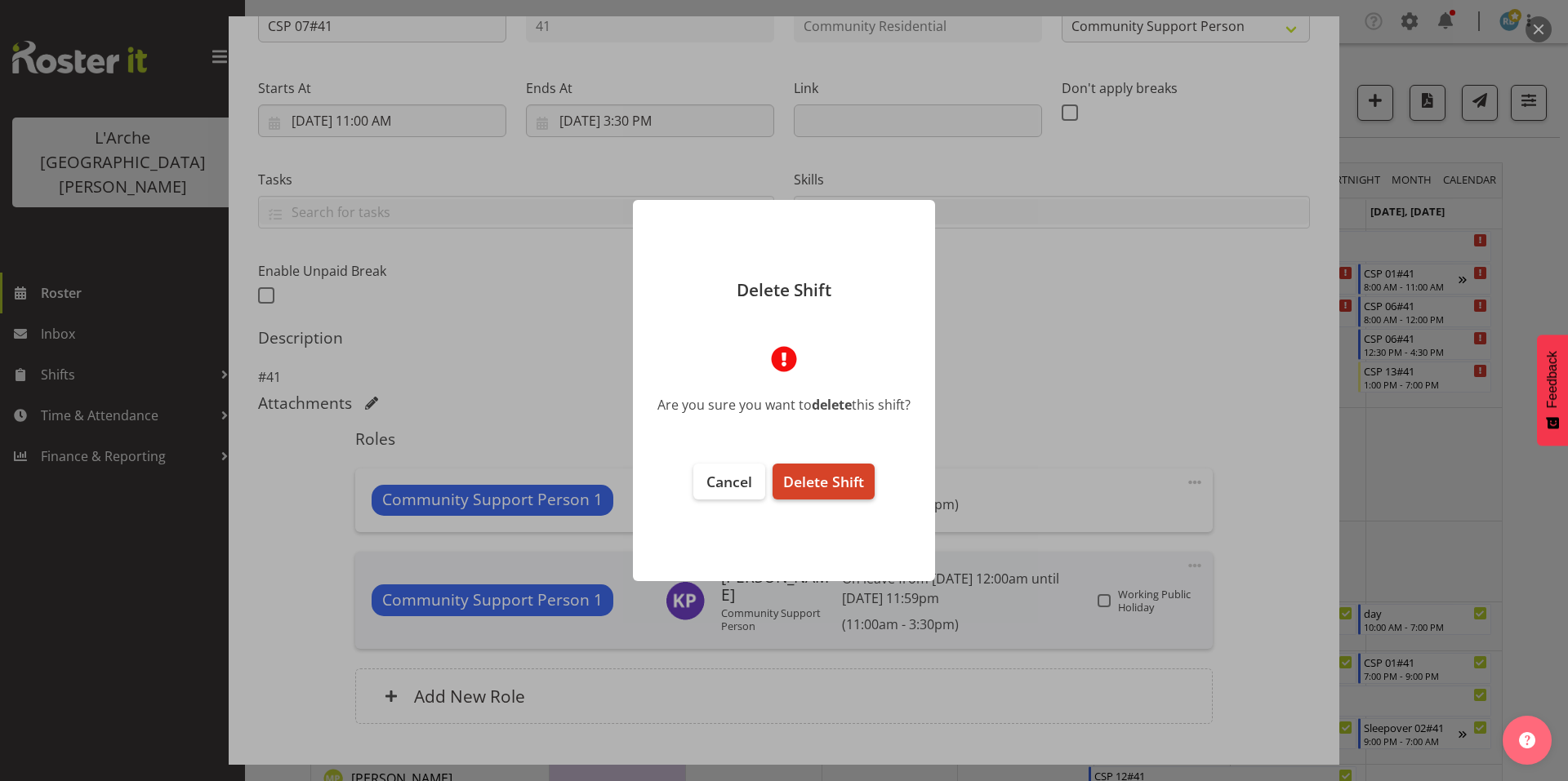
click at [839, 472] on span "Delete Shift" at bounding box center [824, 482] width 81 height 20
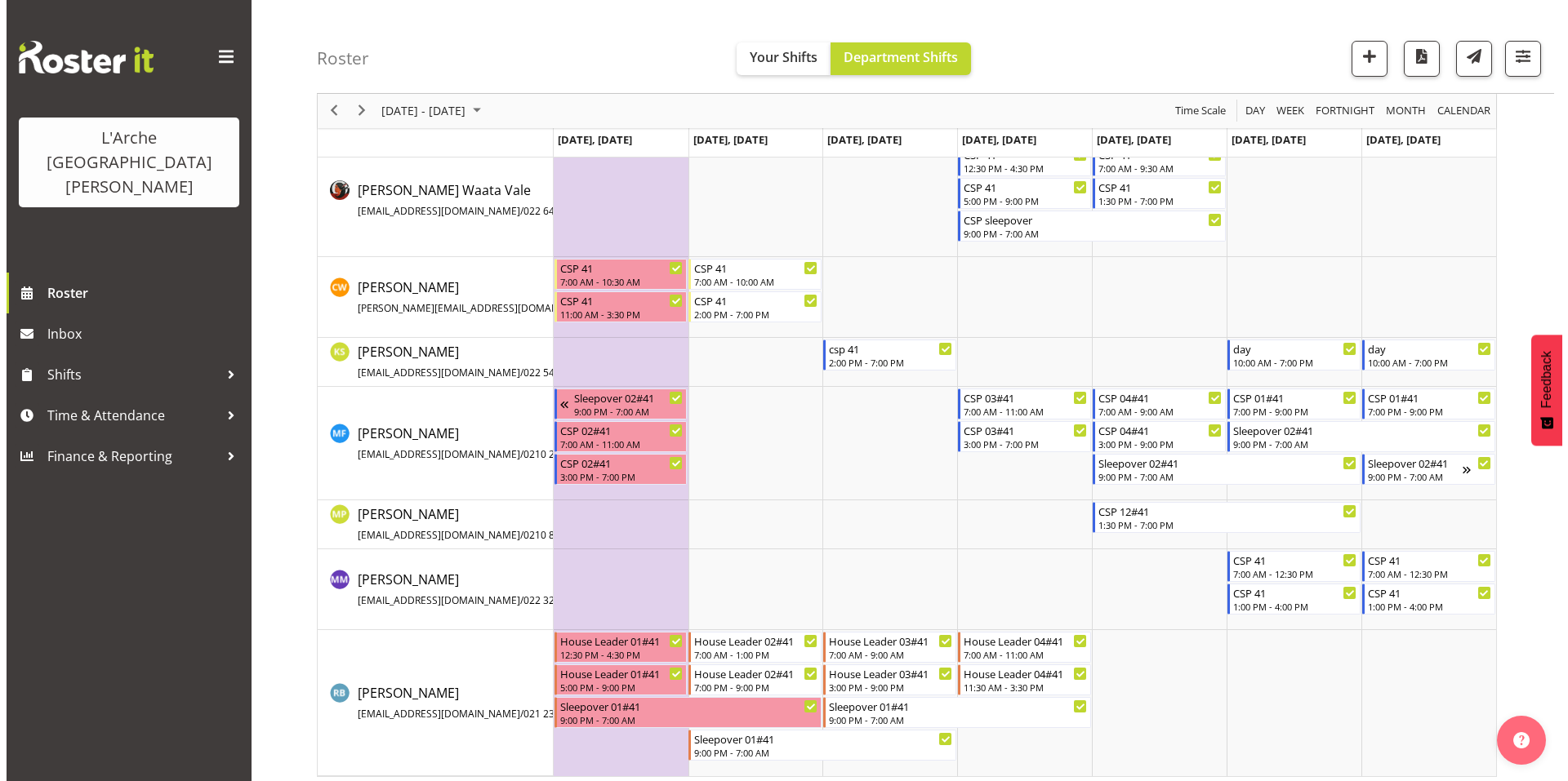
scroll to position [0, 0]
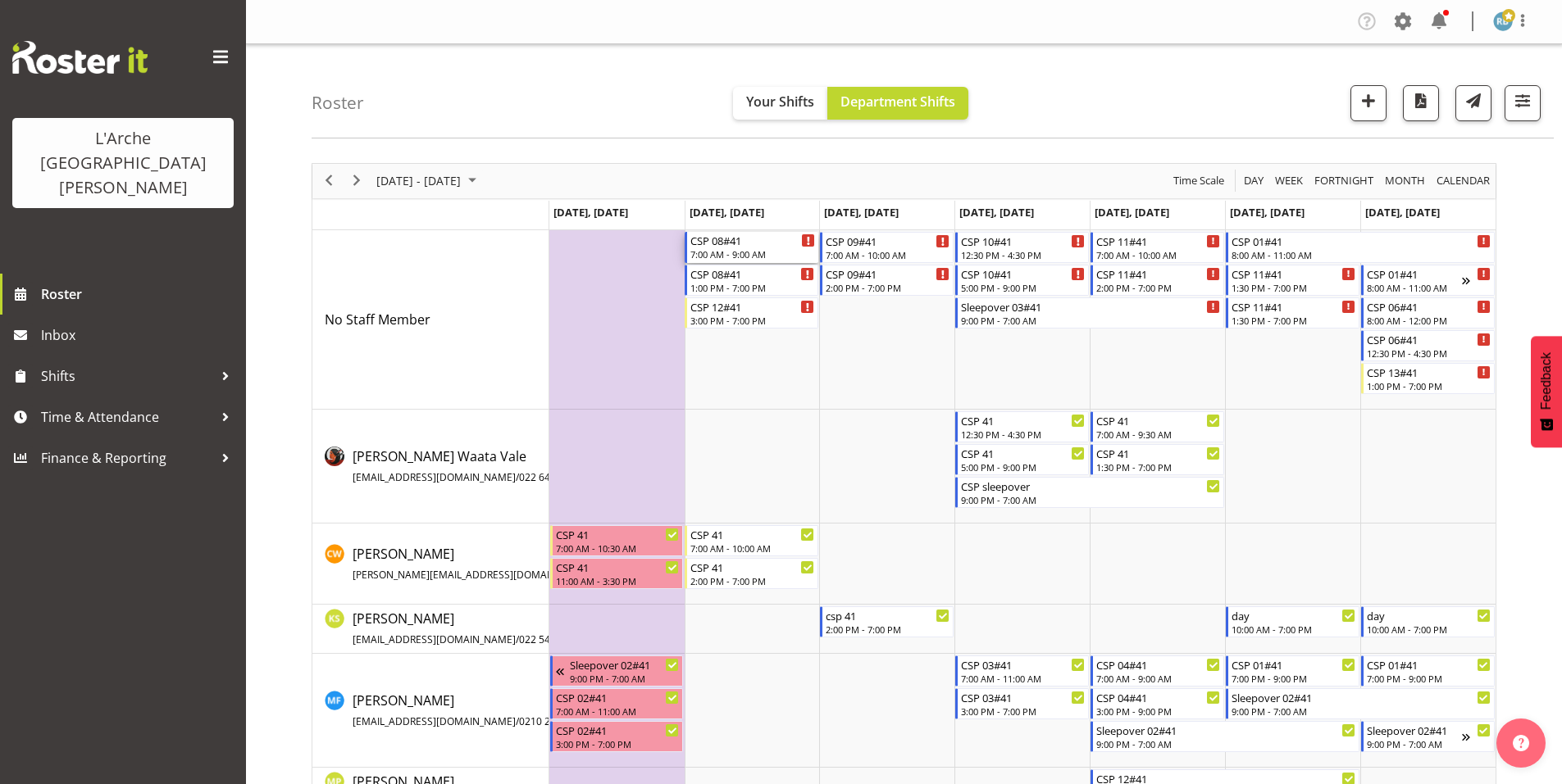
click at [727, 237] on div "CSP 08#41" at bounding box center [752, 240] width 124 height 16
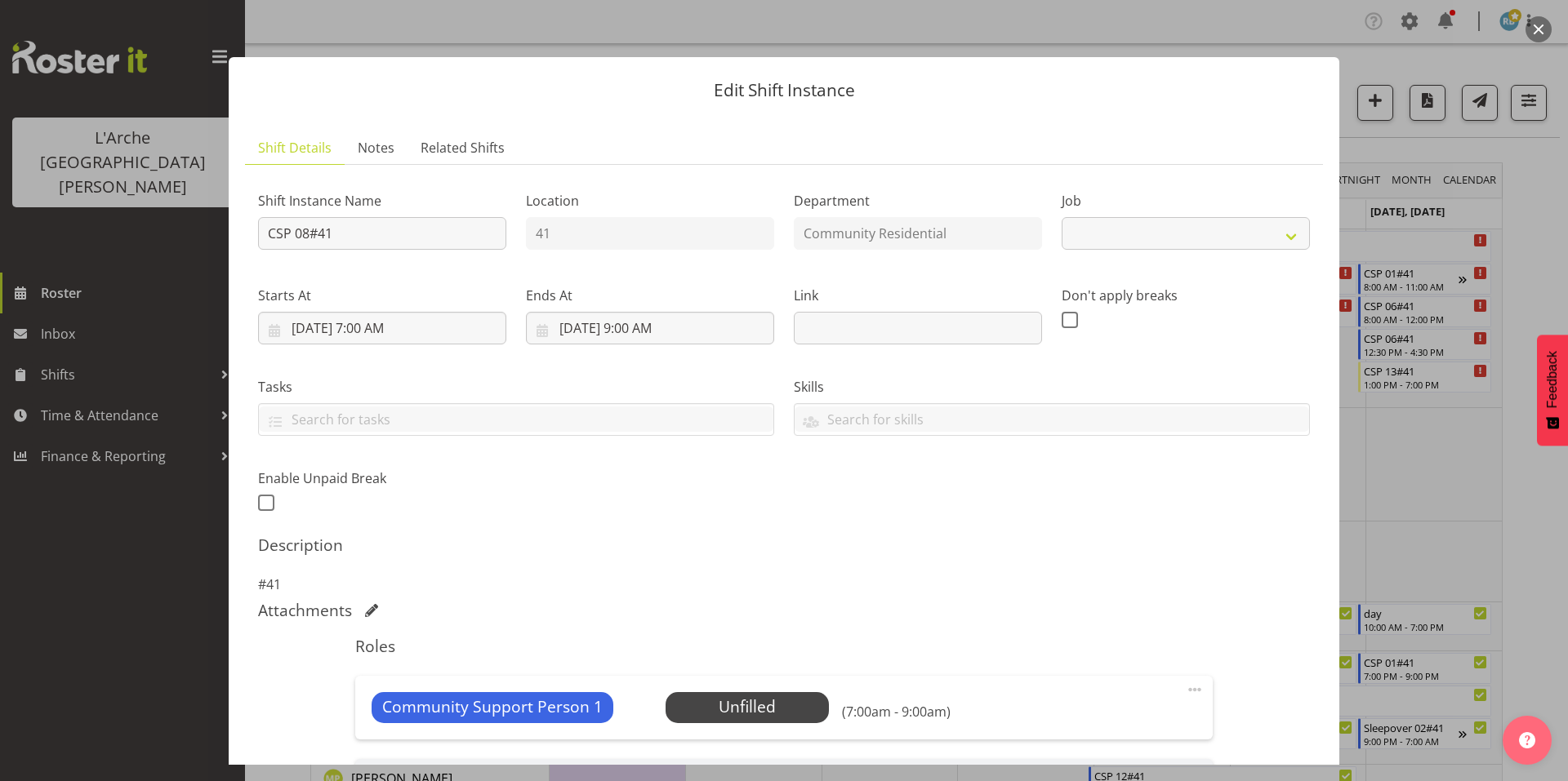
select select "2"
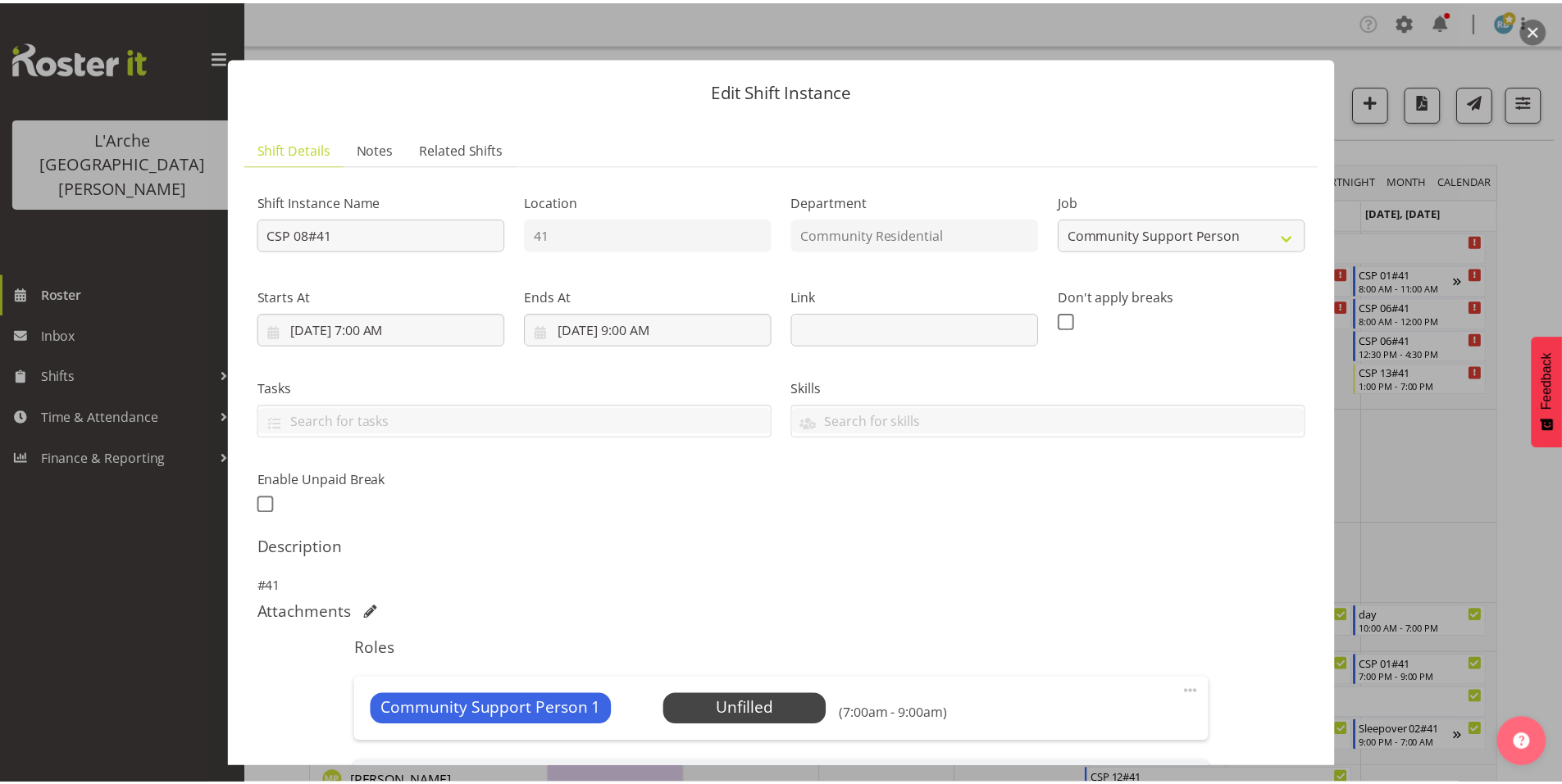
scroll to position [190, 0]
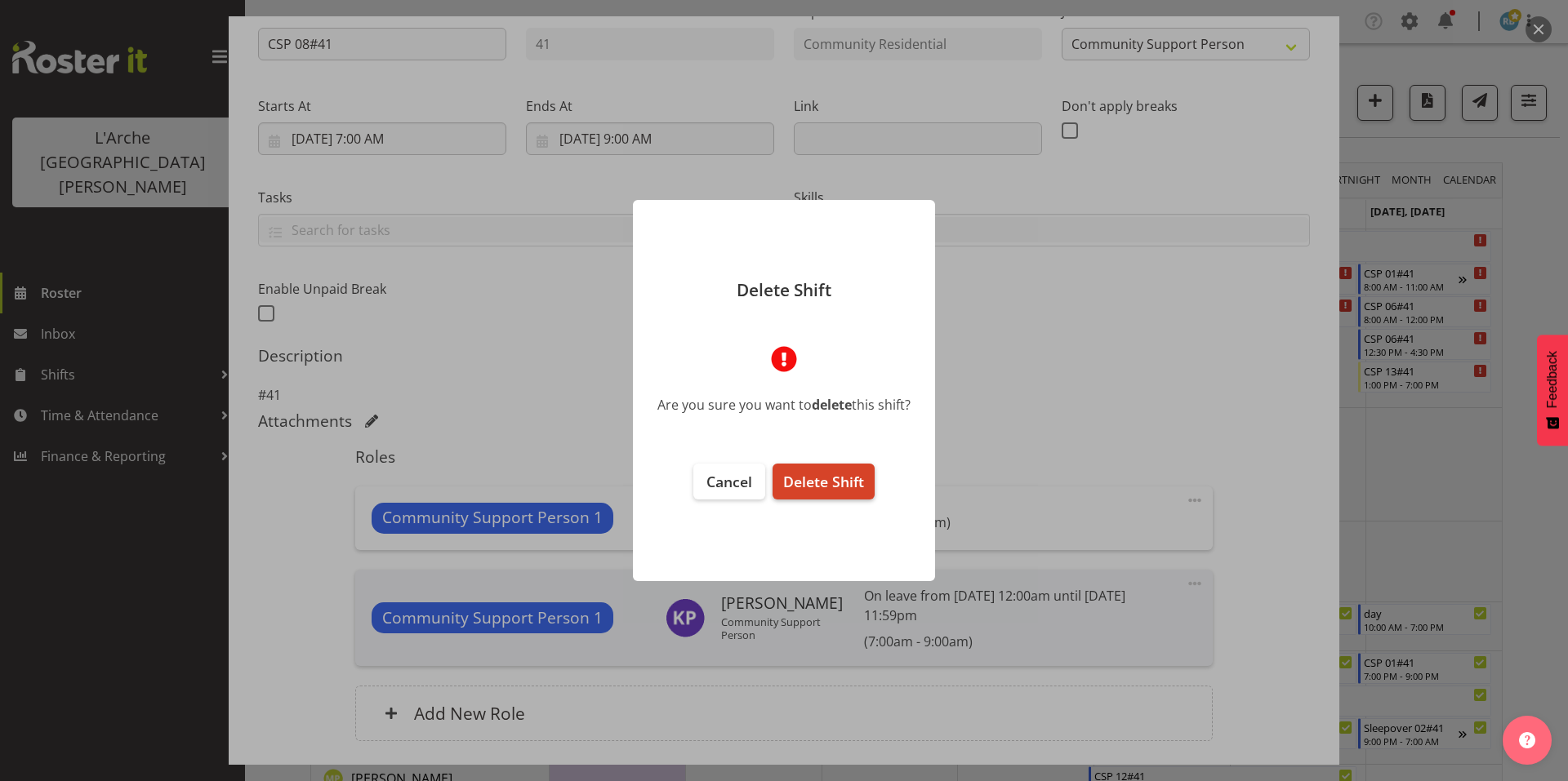
click at [829, 475] on span "Delete Shift" at bounding box center [824, 482] width 81 height 20
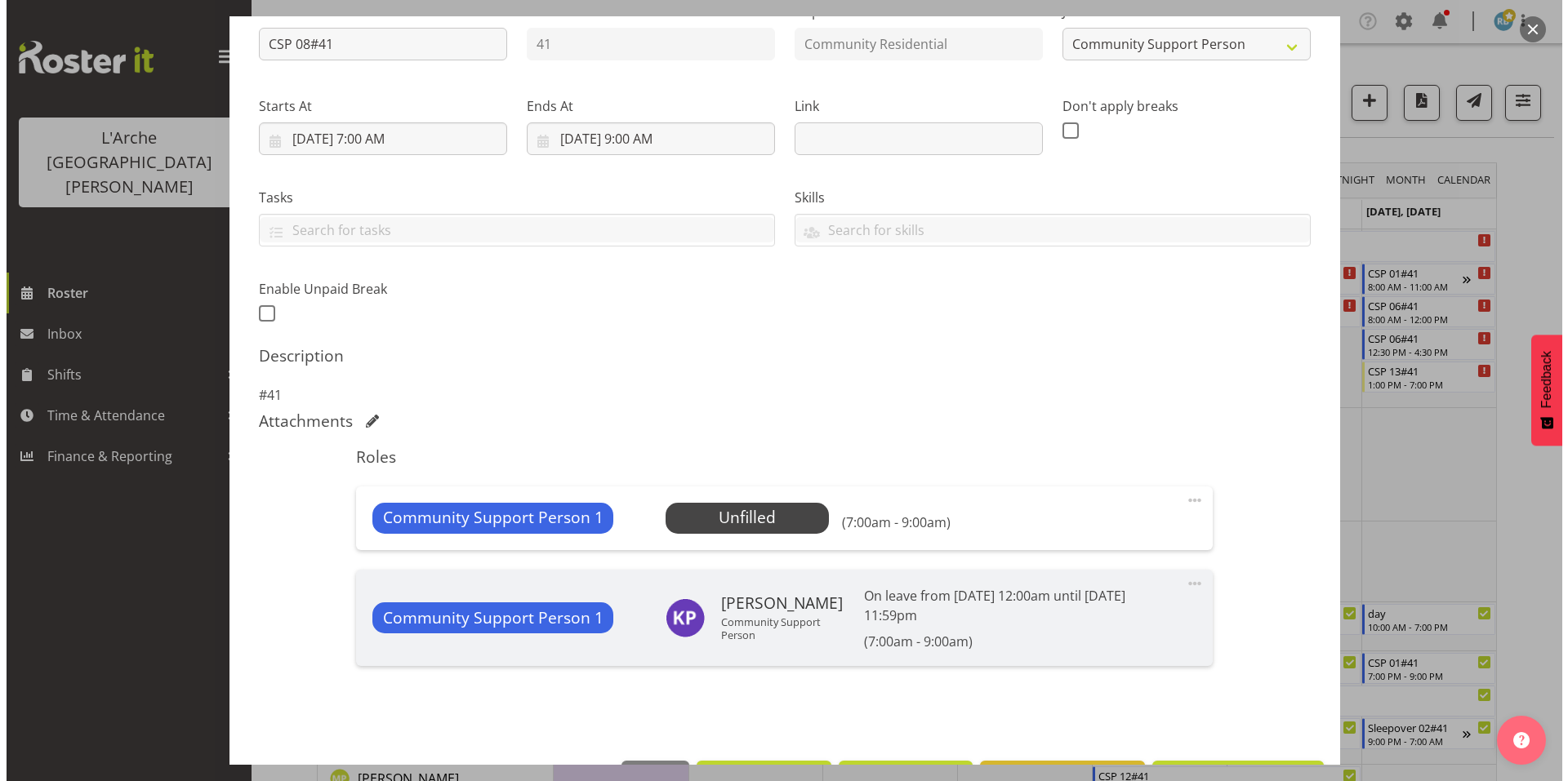
scroll to position [127, 0]
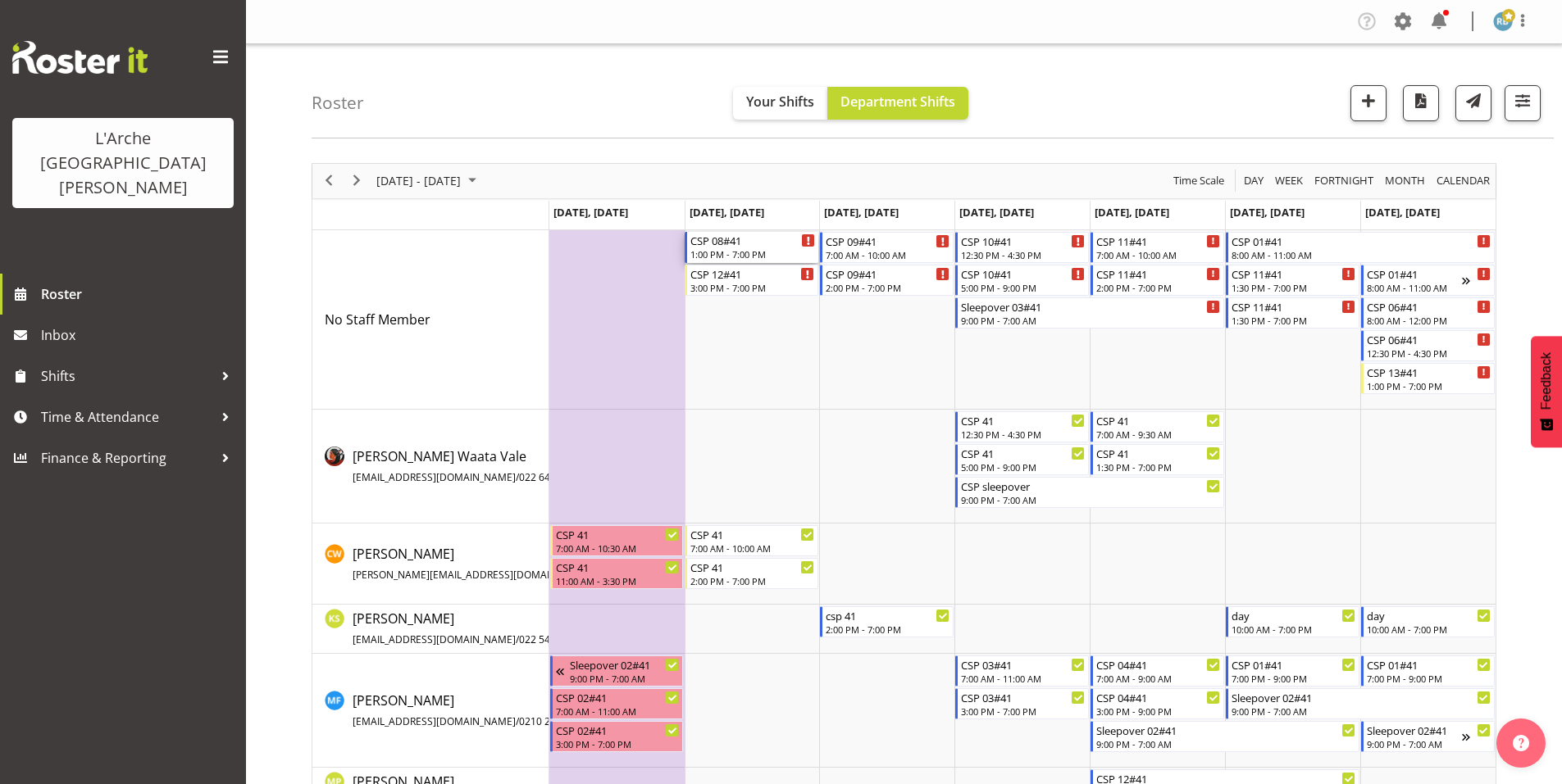
click at [761, 238] on div "CSP 08#41" at bounding box center [752, 240] width 124 height 16
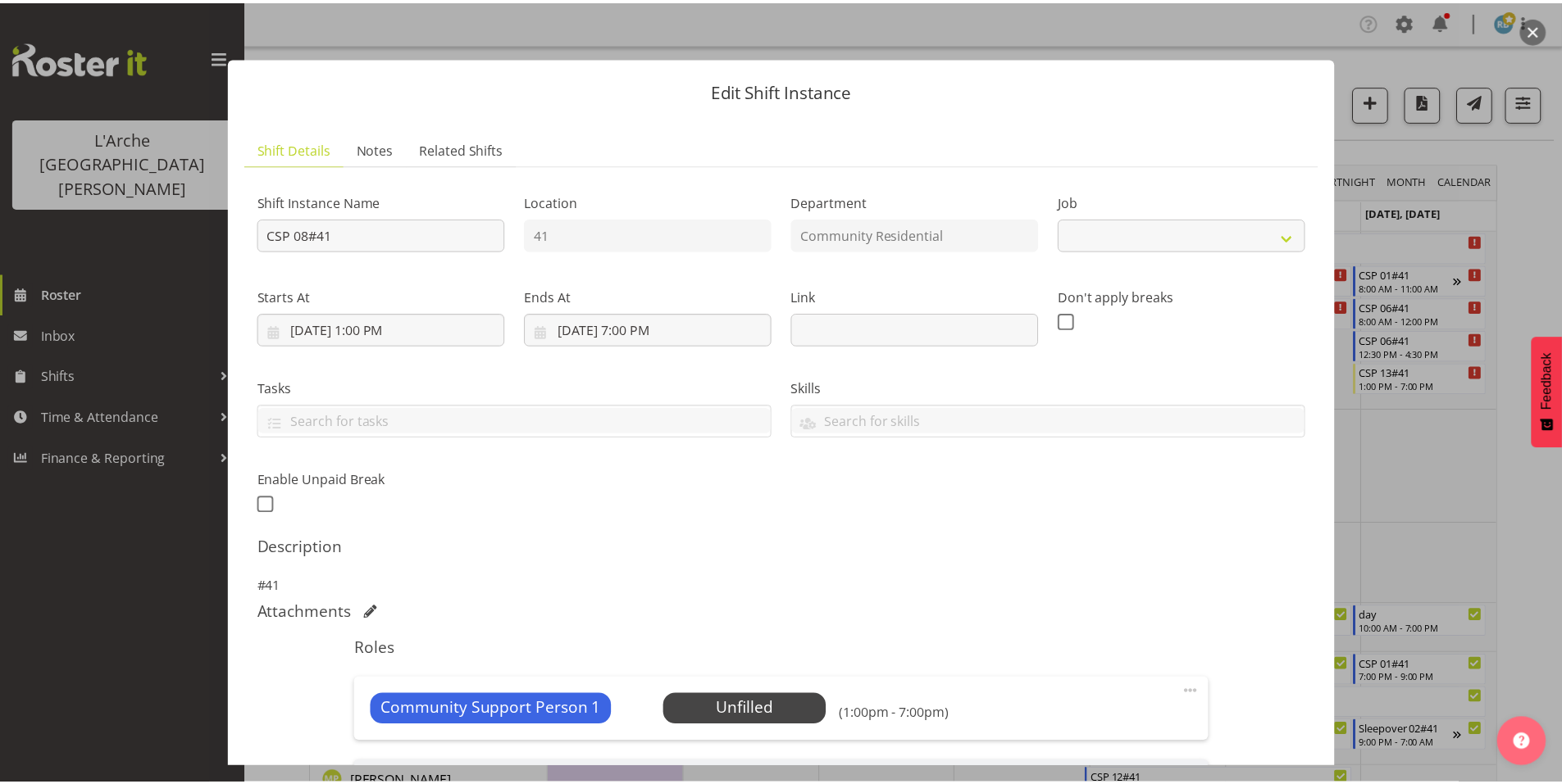
scroll to position [190, 0]
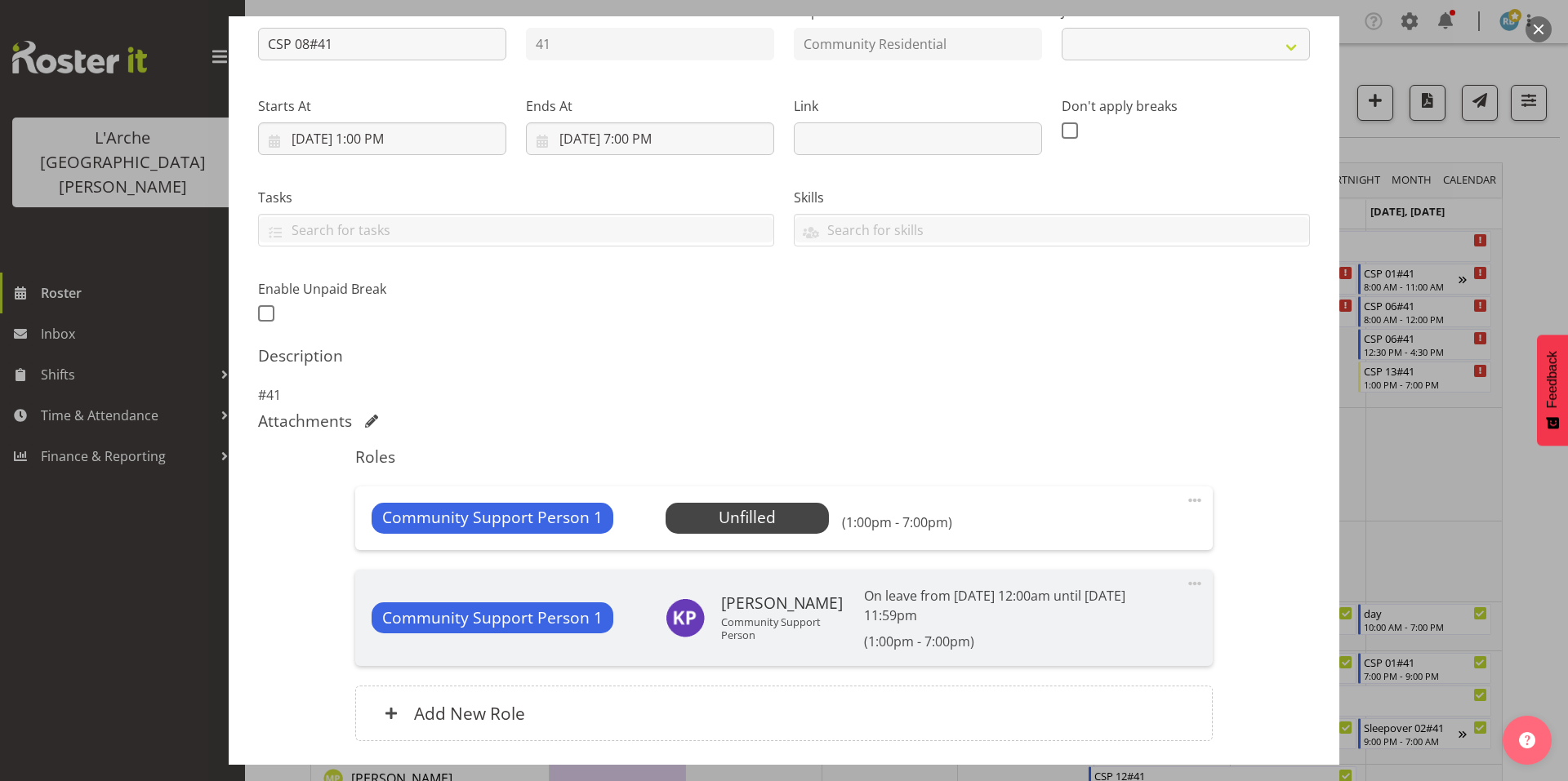
select select "2"
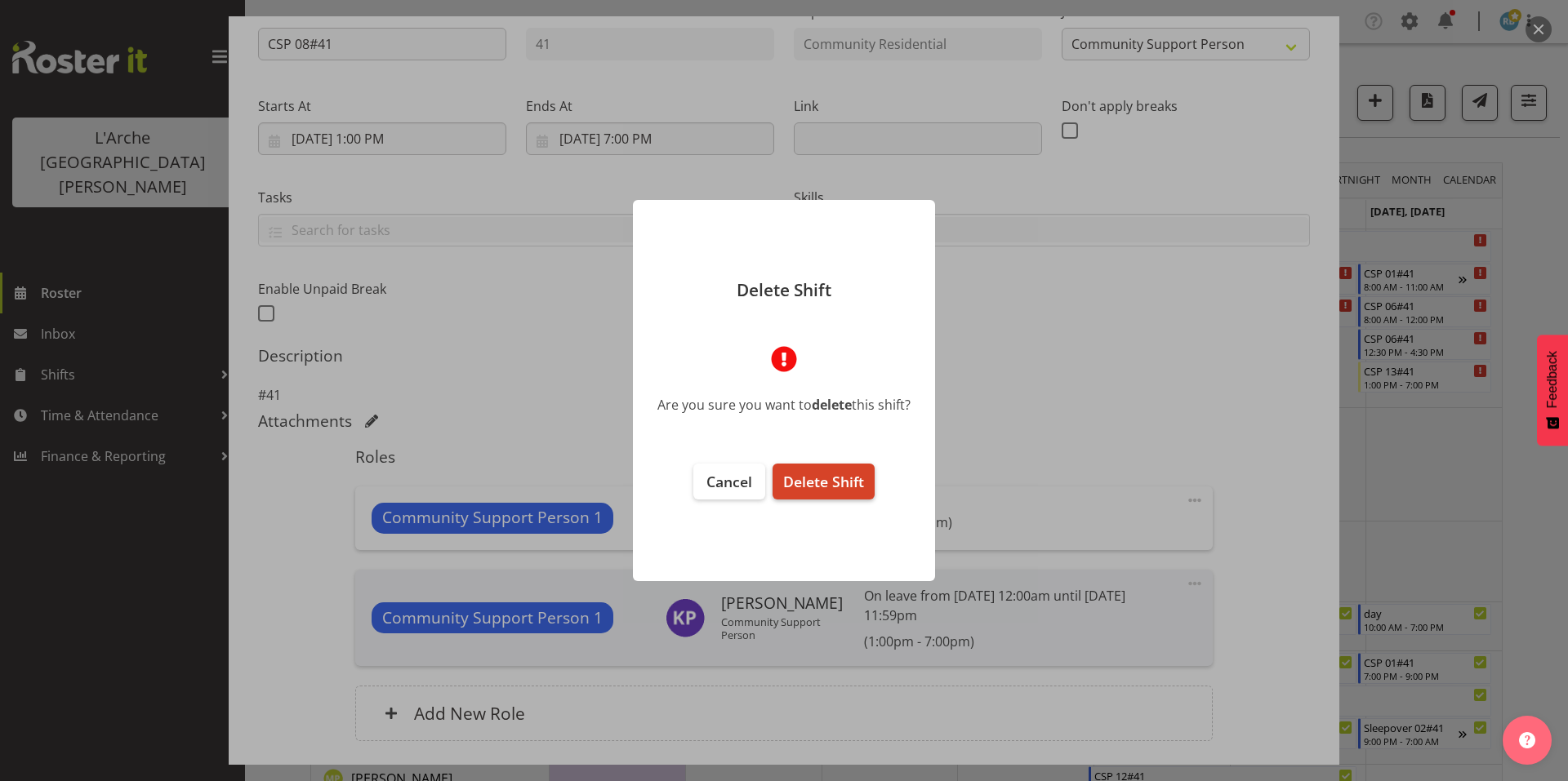
click at [855, 478] on button "Delete Shift" at bounding box center [824, 482] width 102 height 36
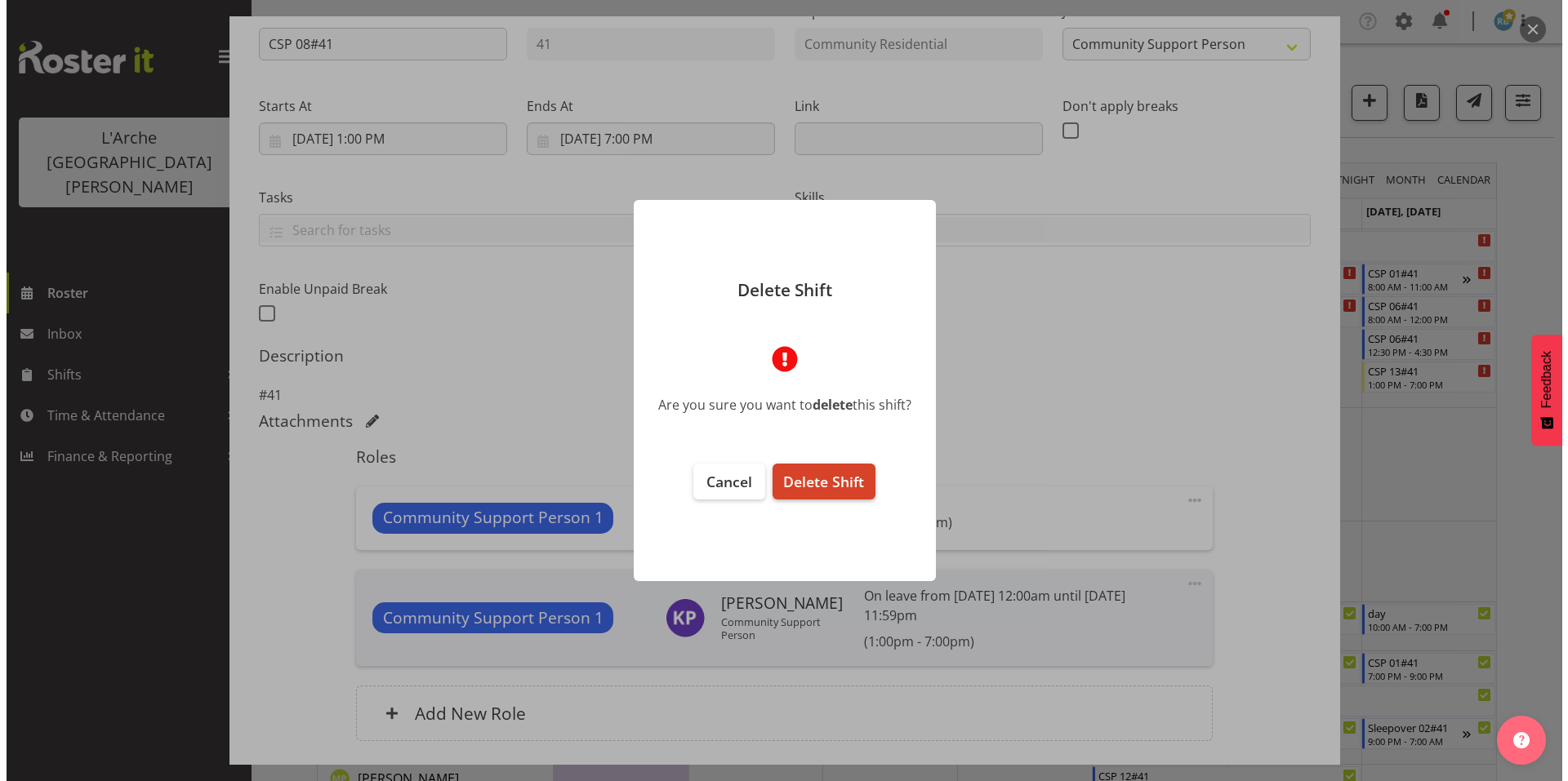
scroll to position [127, 0]
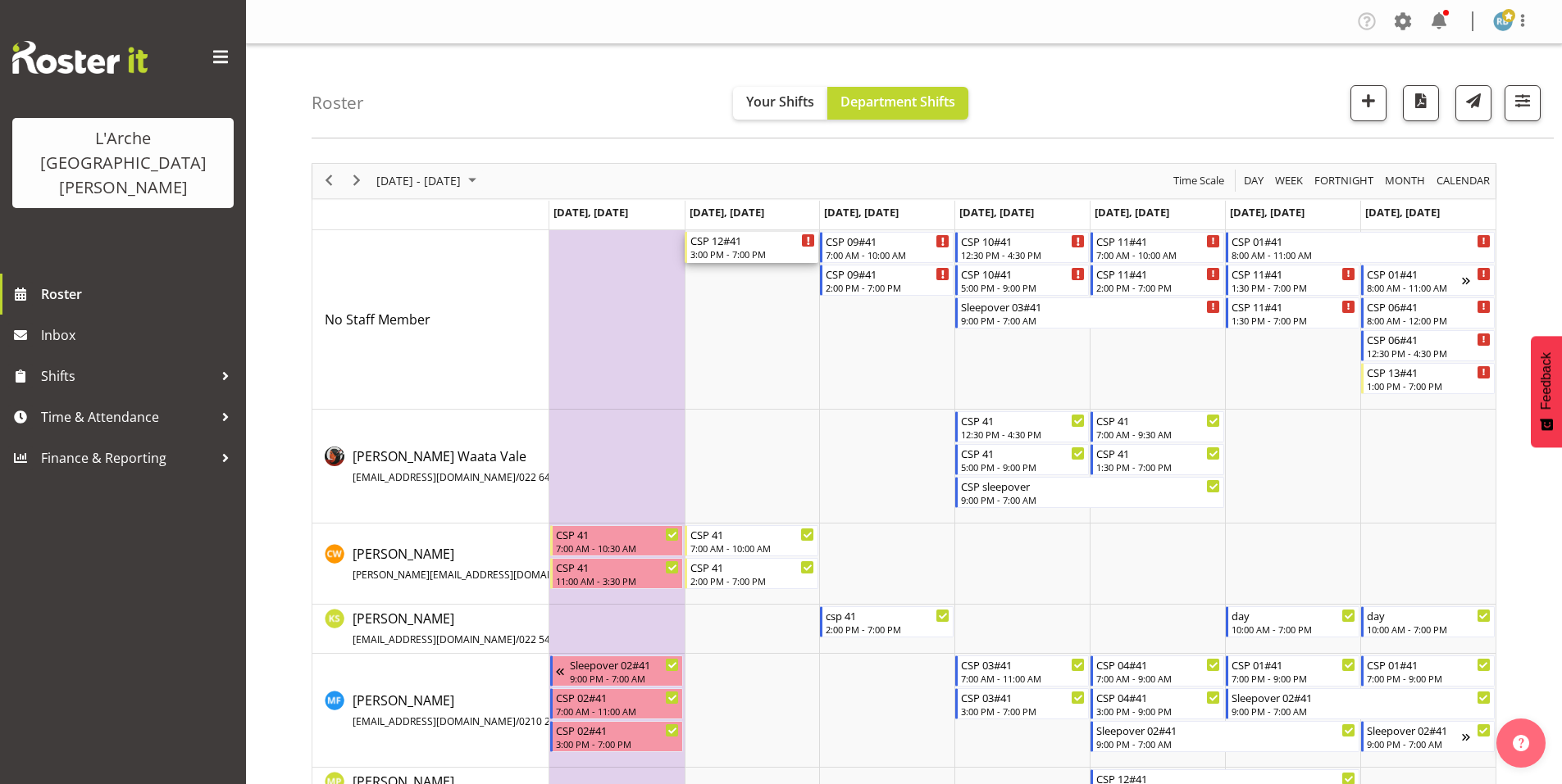
click at [755, 238] on div "CSP 12#41" at bounding box center [752, 240] width 124 height 16
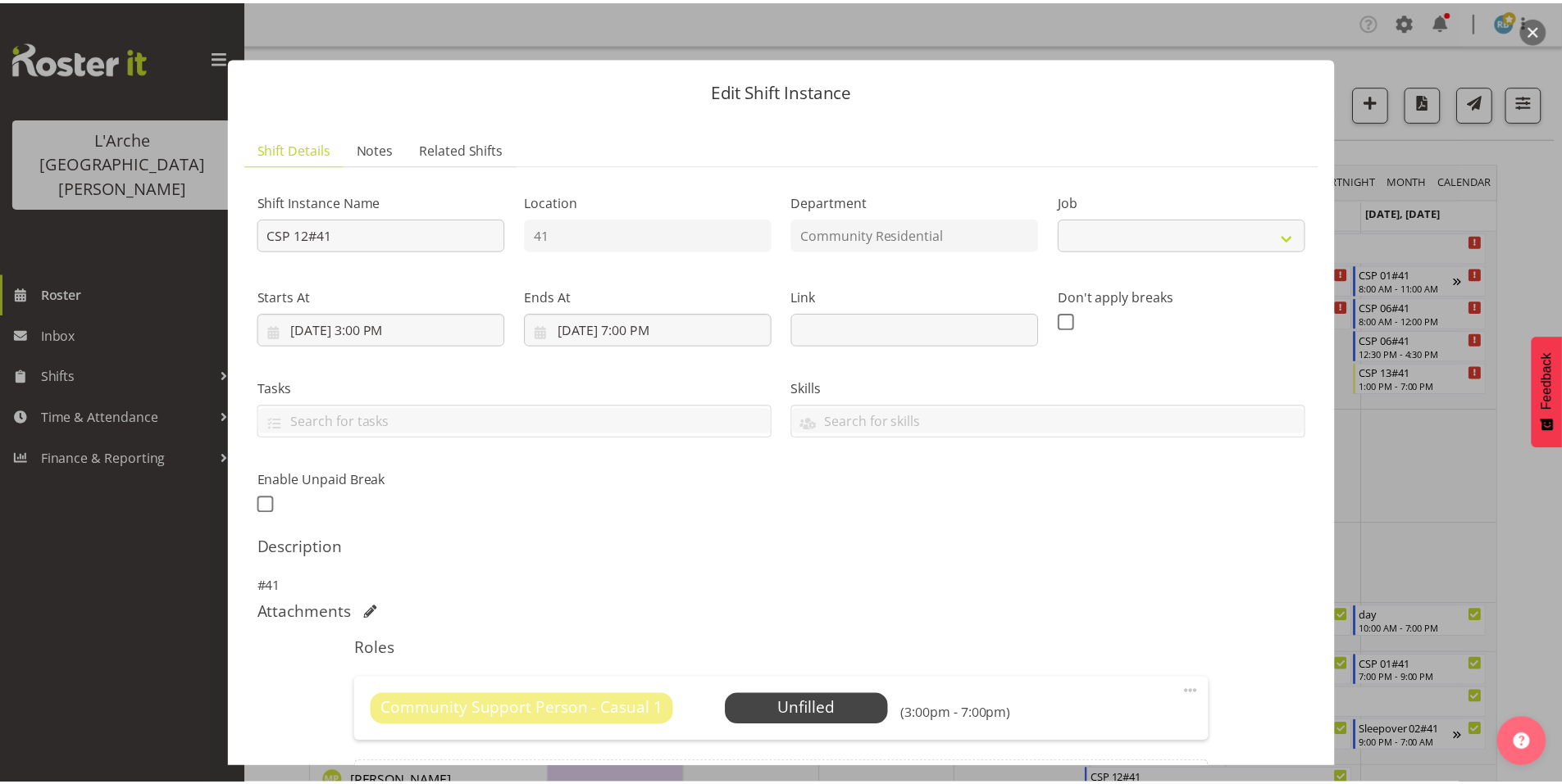
scroll to position [104, 0]
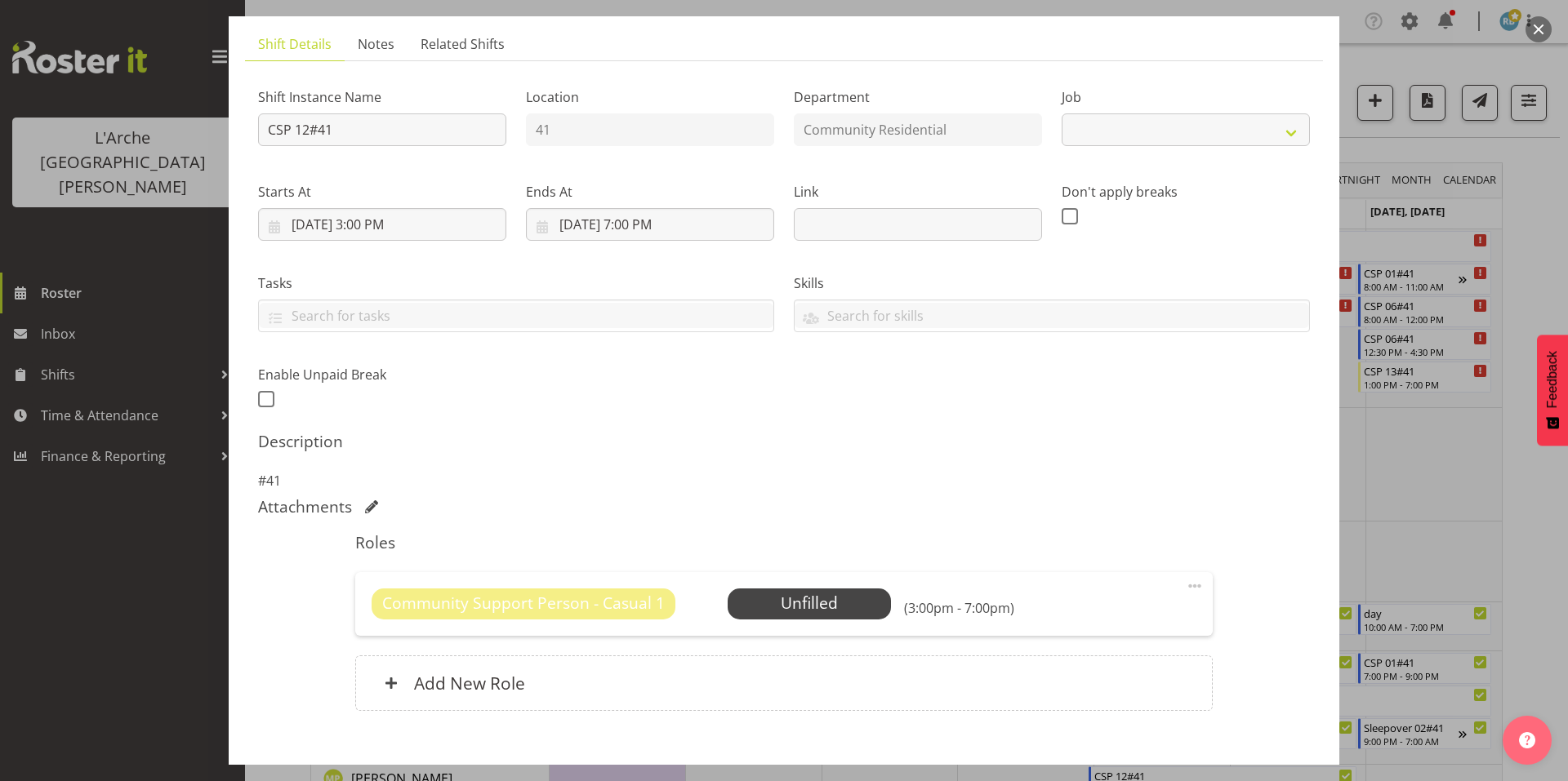
select select "3"
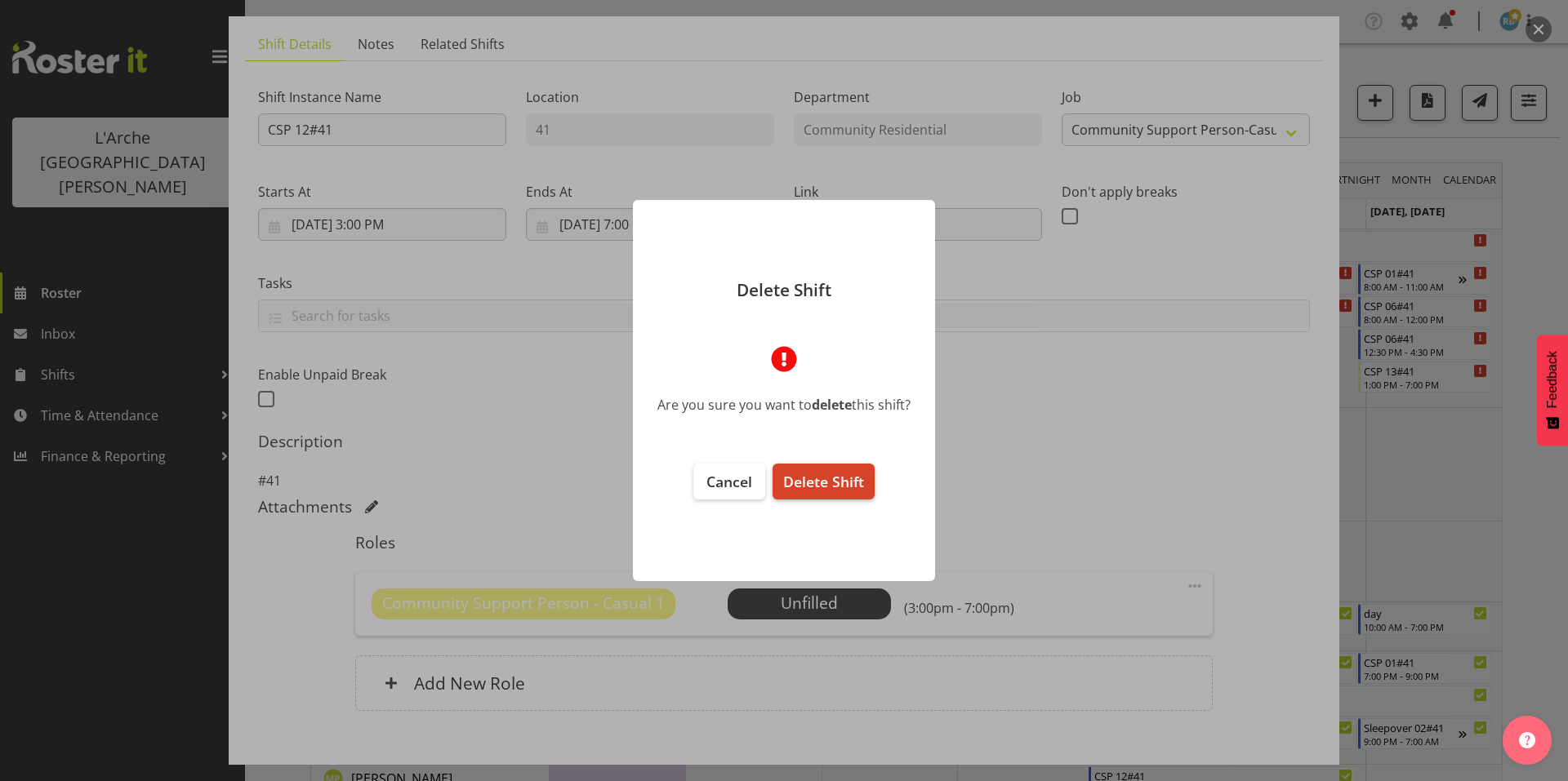
click at [798, 474] on span "Delete Shift" at bounding box center [824, 482] width 81 height 20
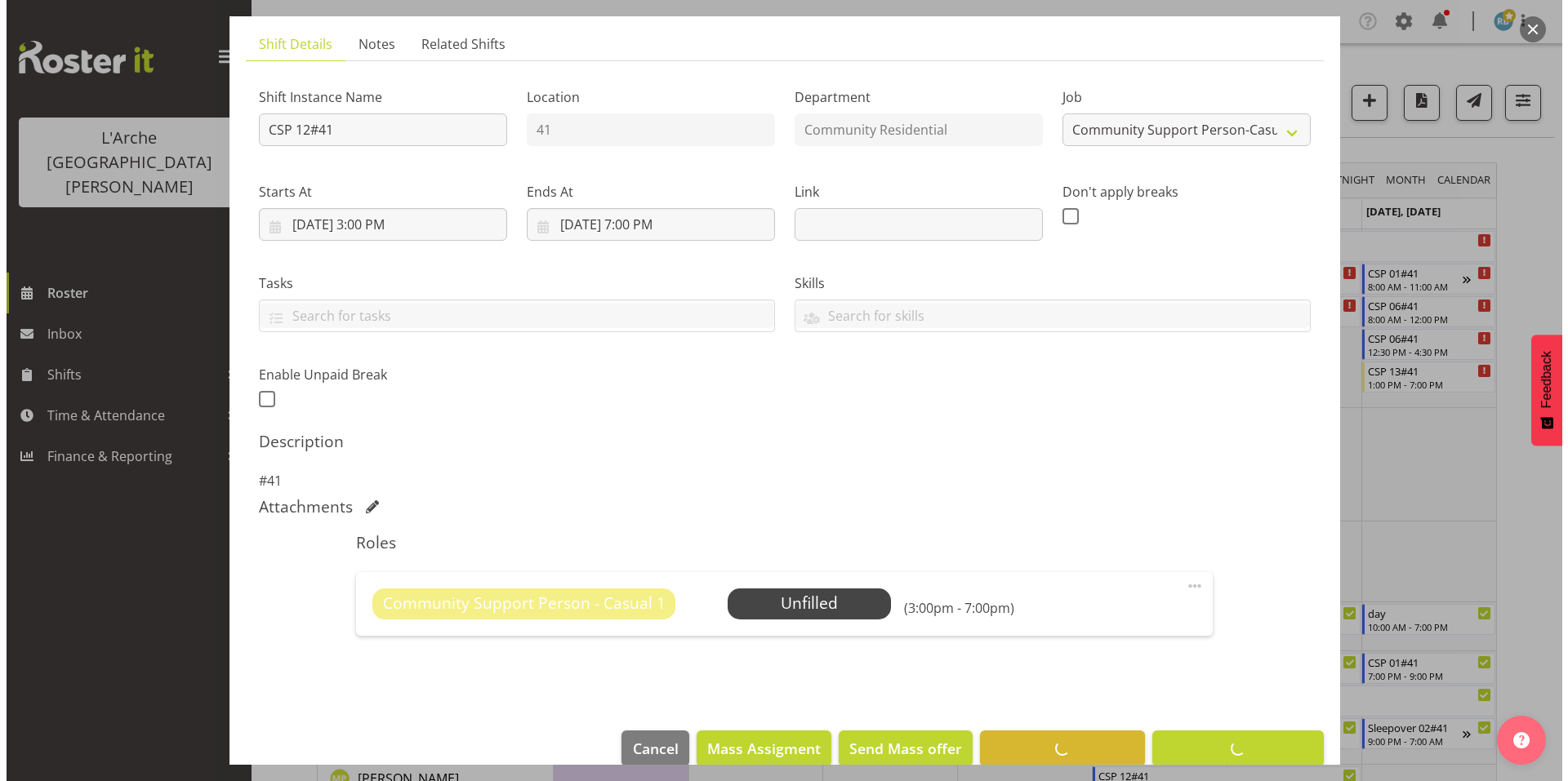
scroll to position [42, 0]
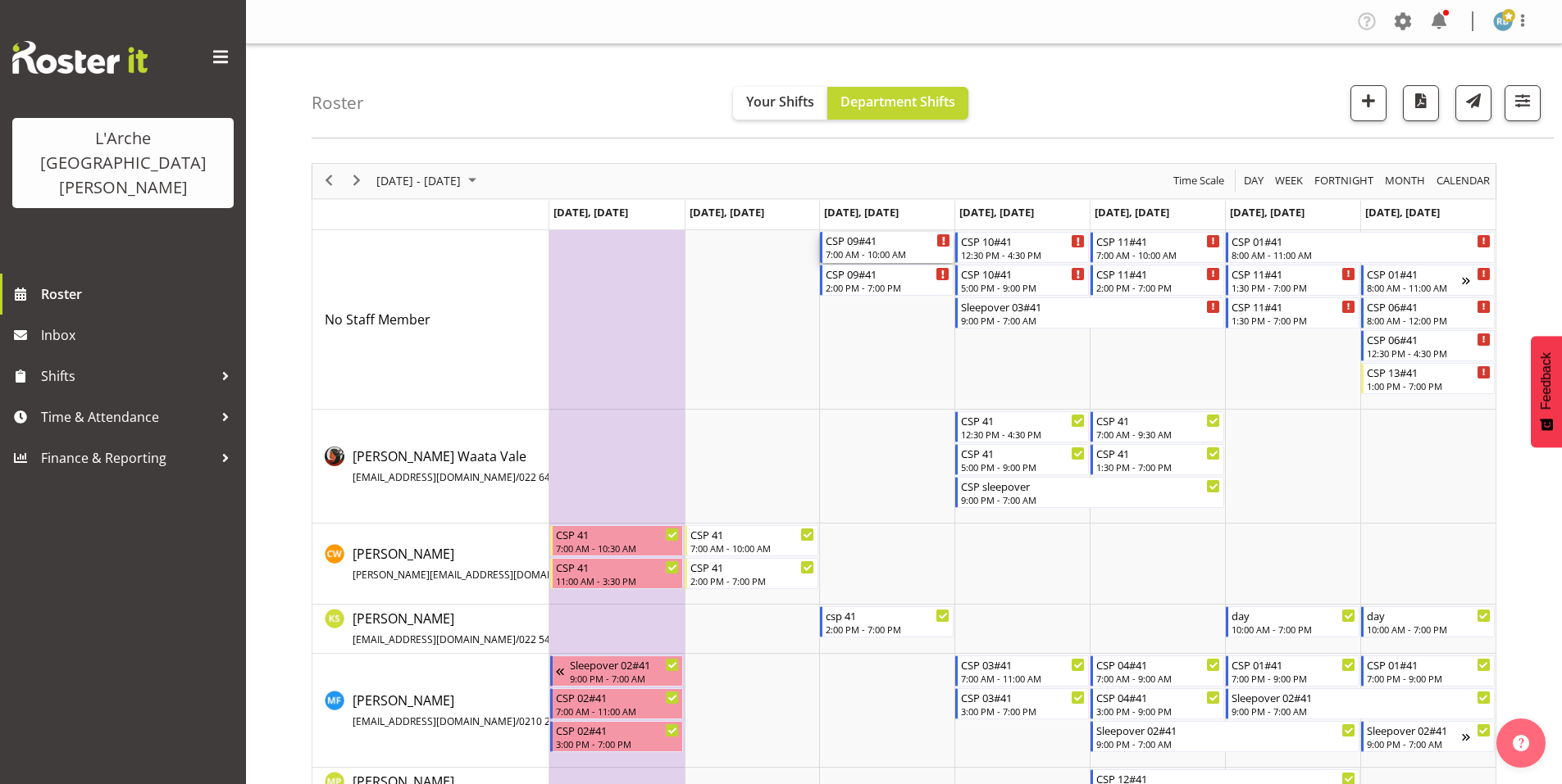
click at [890, 248] on div "7:00 AM - 10:00 AM" at bounding box center [888, 254] width 124 height 13
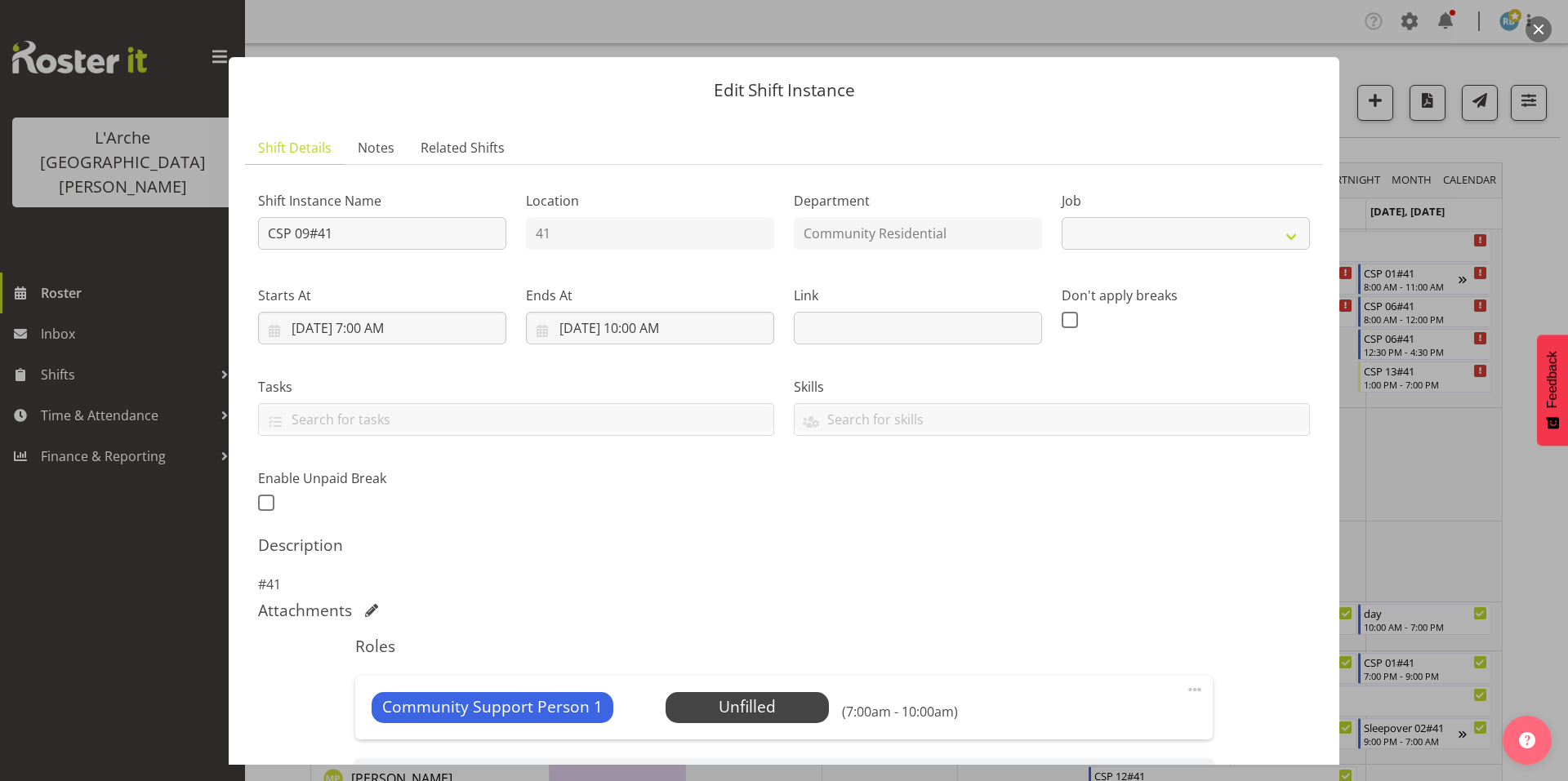
select select "2"
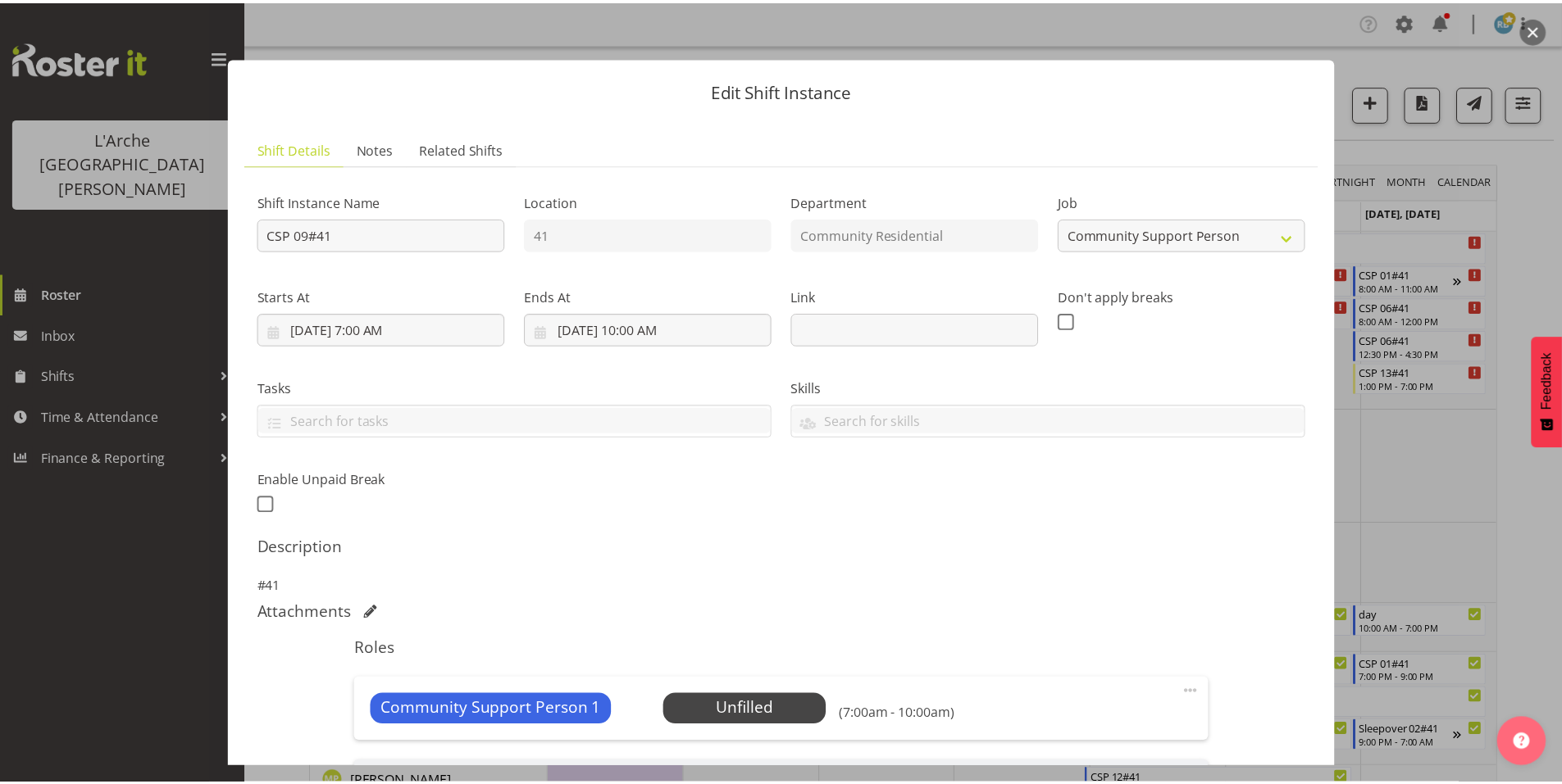
scroll to position [190, 0]
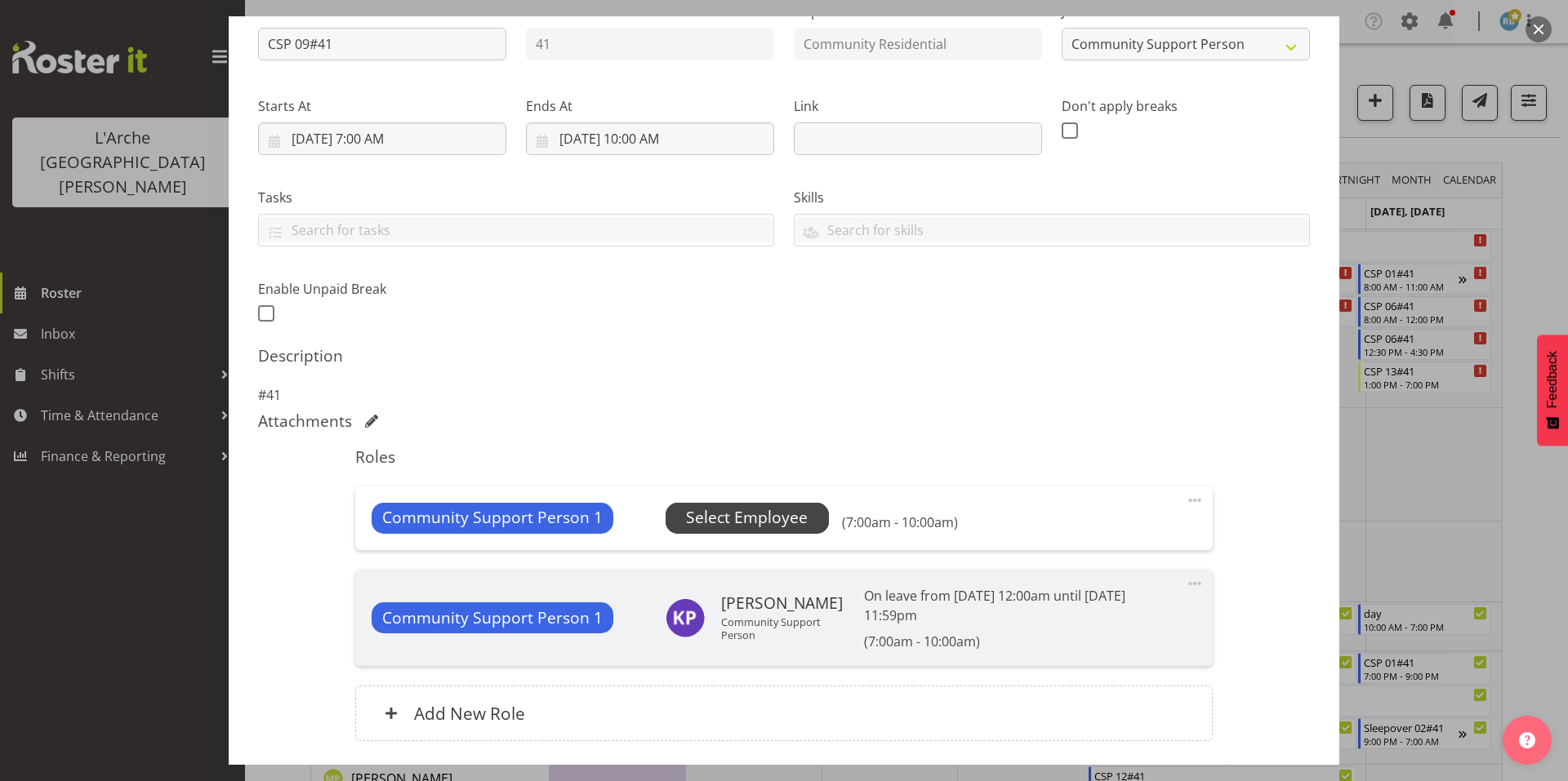
click at [730, 506] on span "Select Employee" at bounding box center [746, 518] width 121 height 24
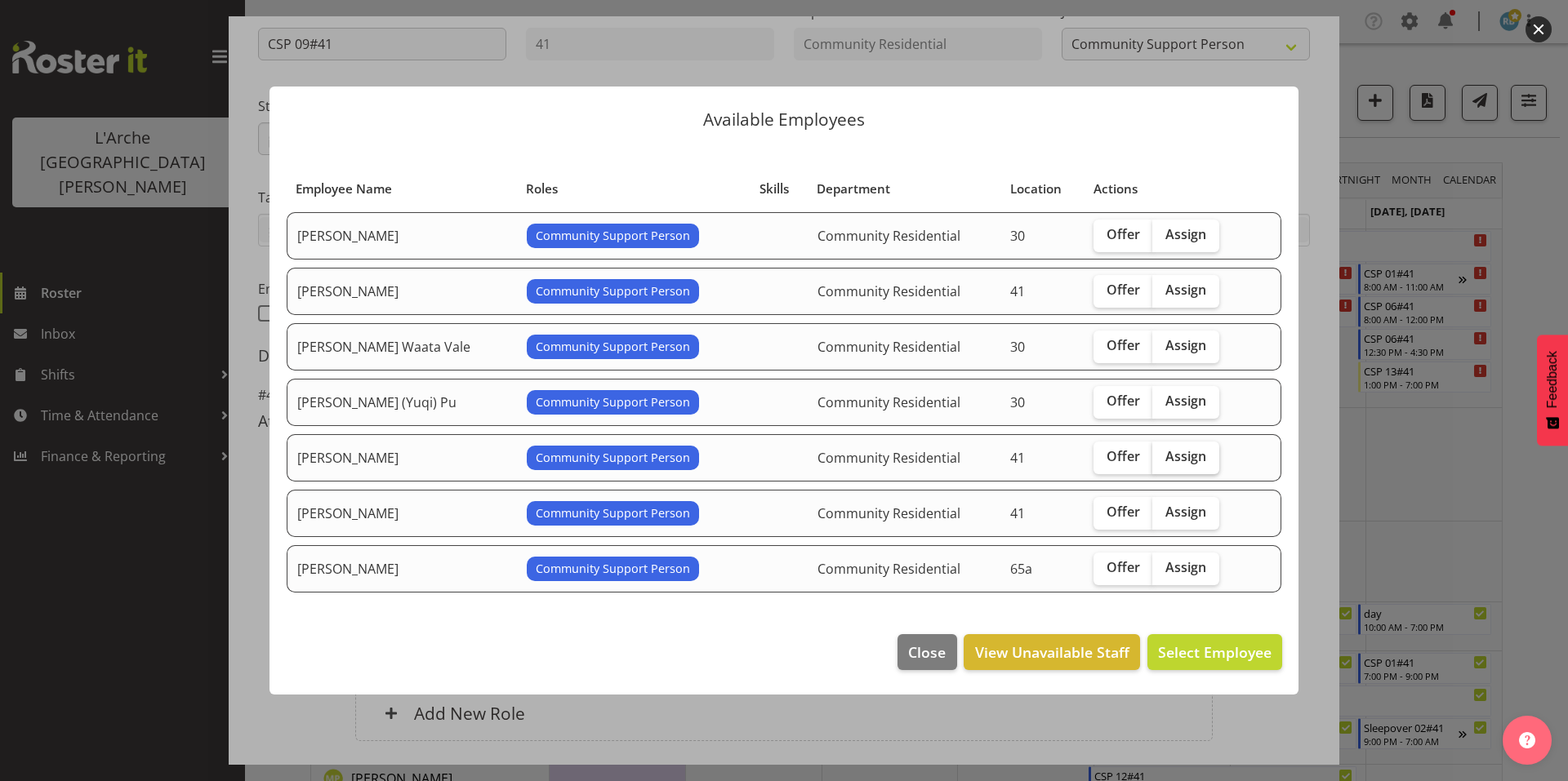
click at [1165, 448] on span "Assign" at bounding box center [1185, 456] width 40 height 16
click at [1157, 452] on input "Assign" at bounding box center [1157, 457] width 10 height 10
checkbox input "true"
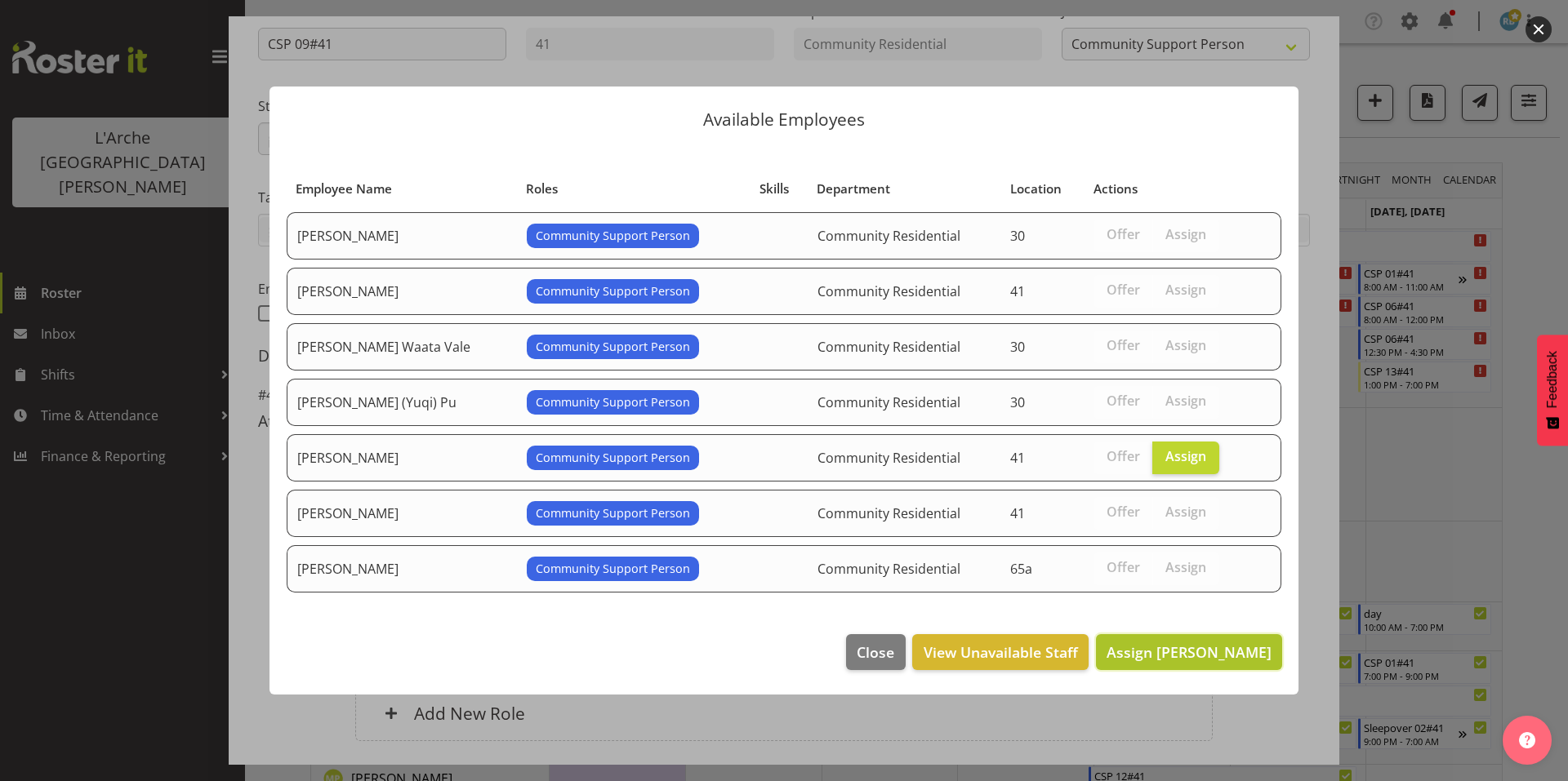
click at [1232, 643] on span "Assign Kalpana Sapkota" at bounding box center [1189, 652] width 165 height 20
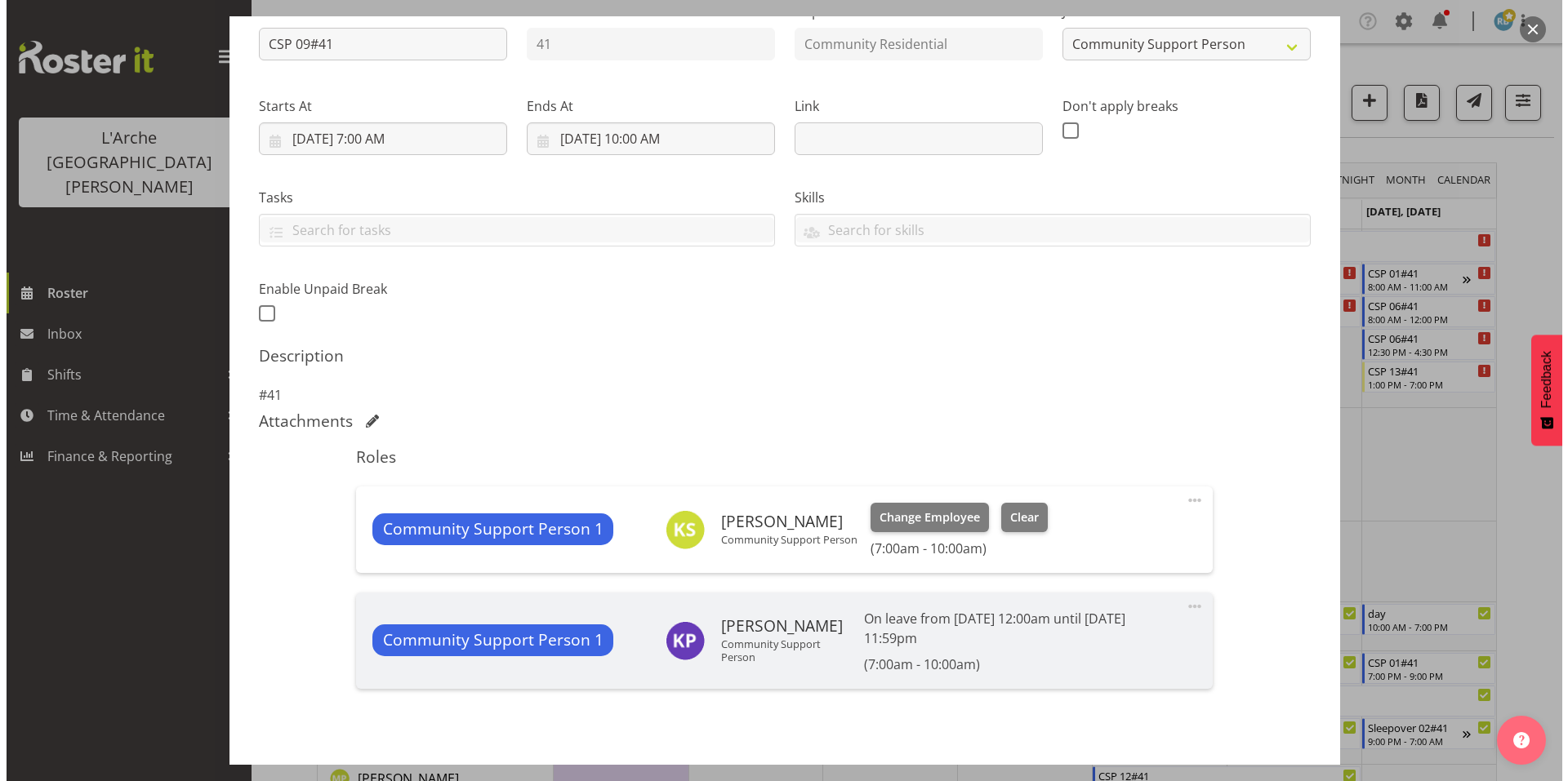
scroll to position [149, 0]
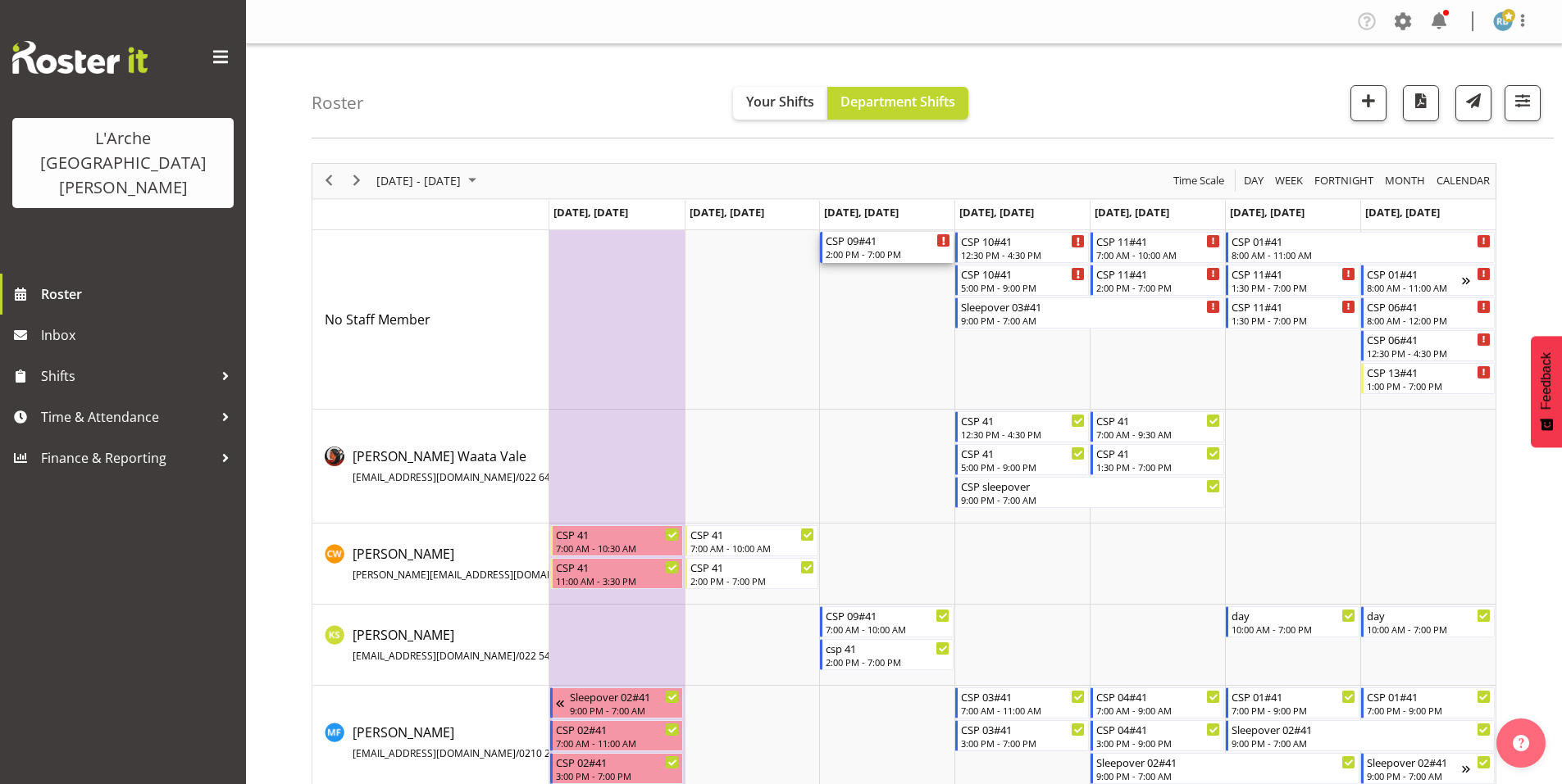
click at [878, 234] on div "CSP 09#41" at bounding box center [888, 240] width 124 height 16
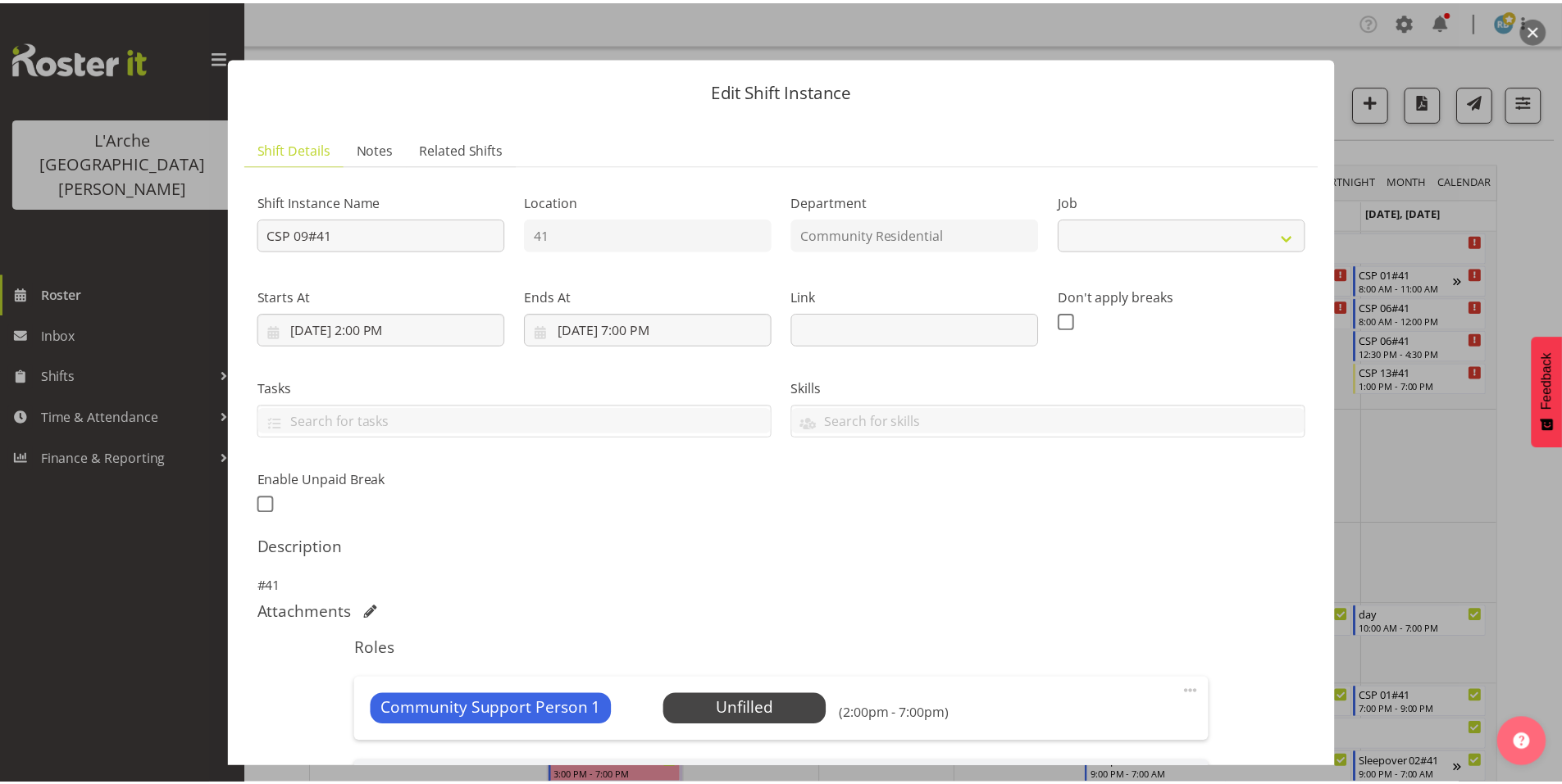
scroll to position [190, 0]
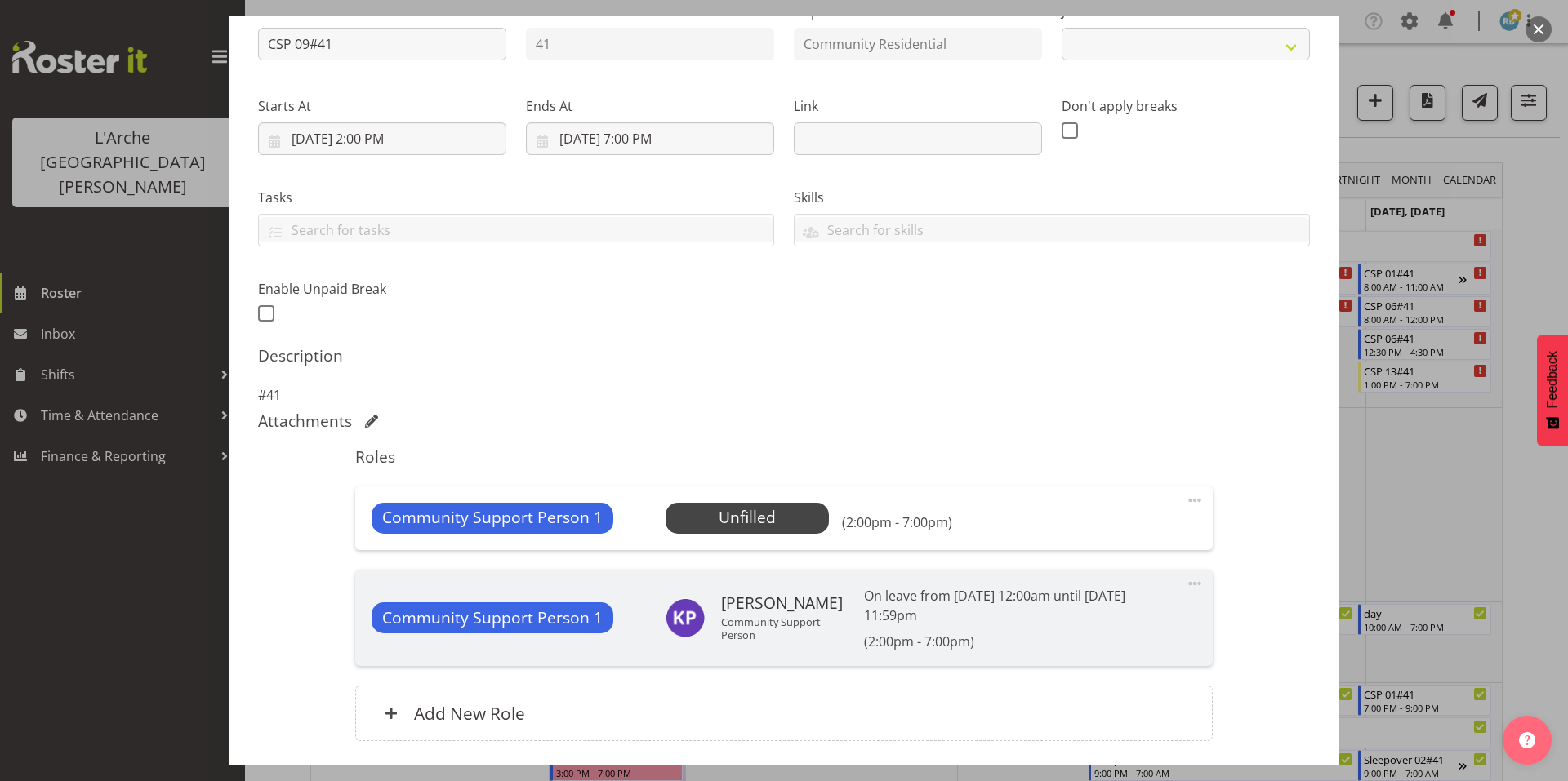
select select "2"
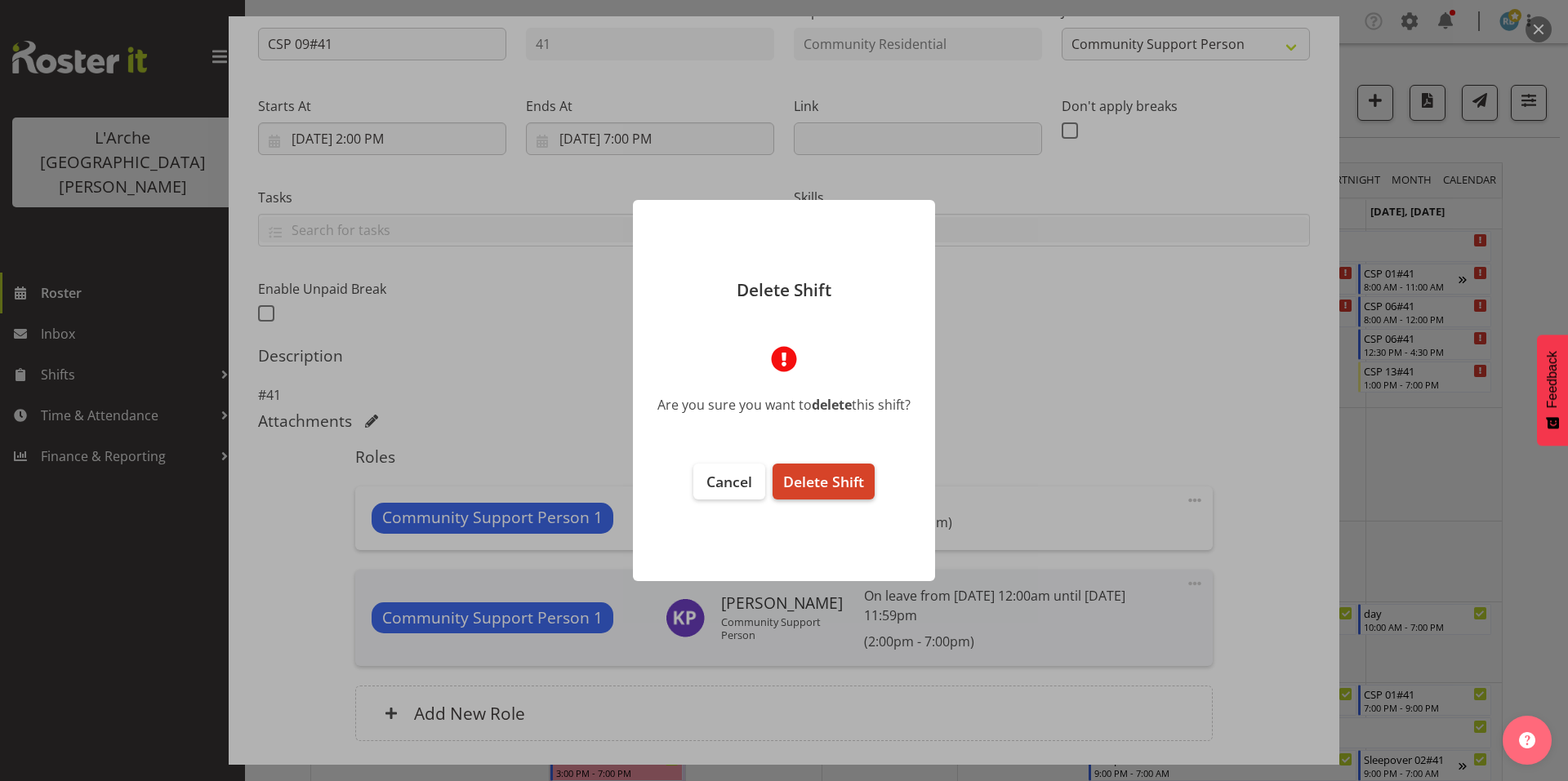
click at [825, 481] on span "Delete Shift" at bounding box center [824, 482] width 81 height 20
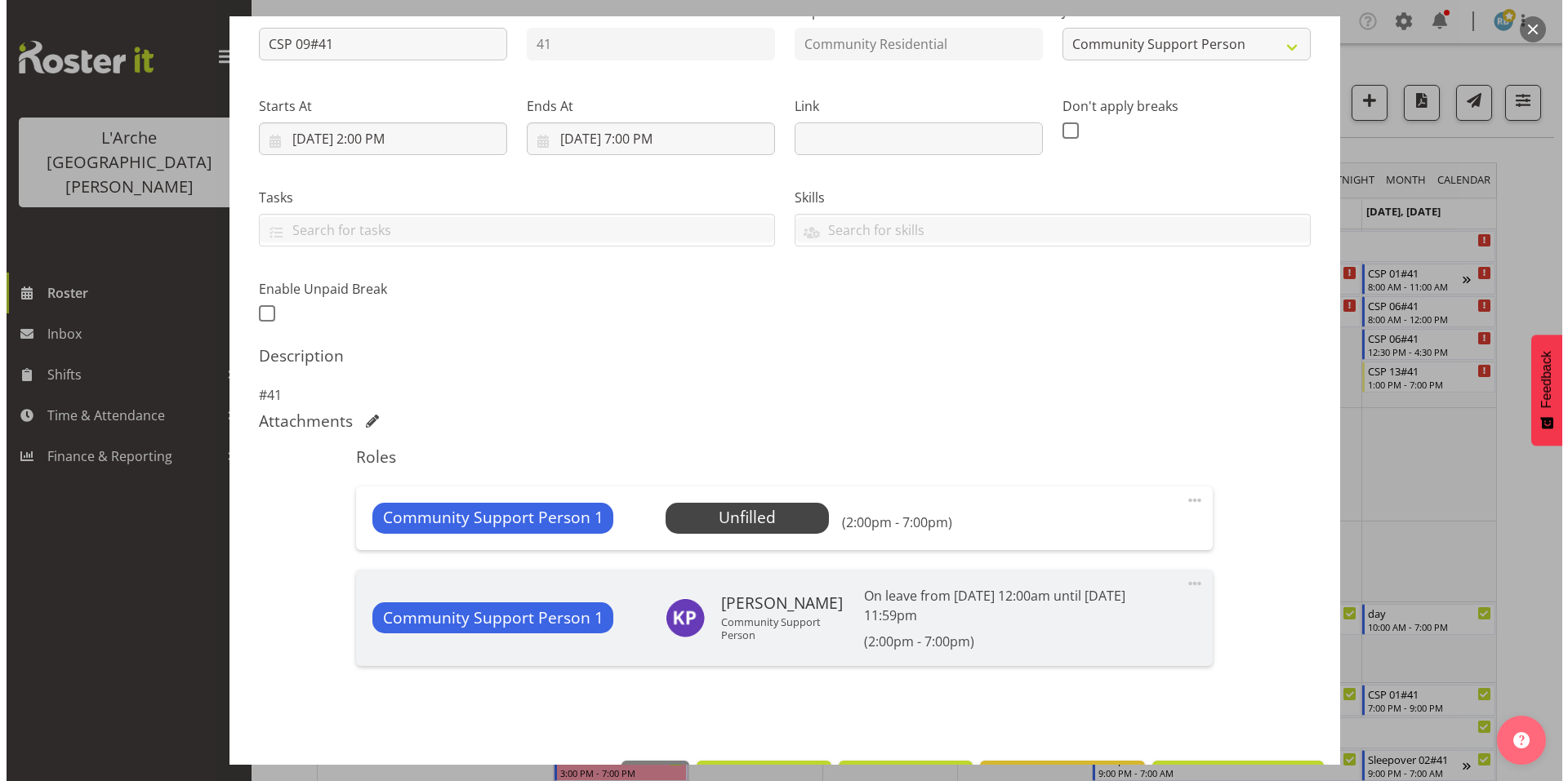
scroll to position [127, 0]
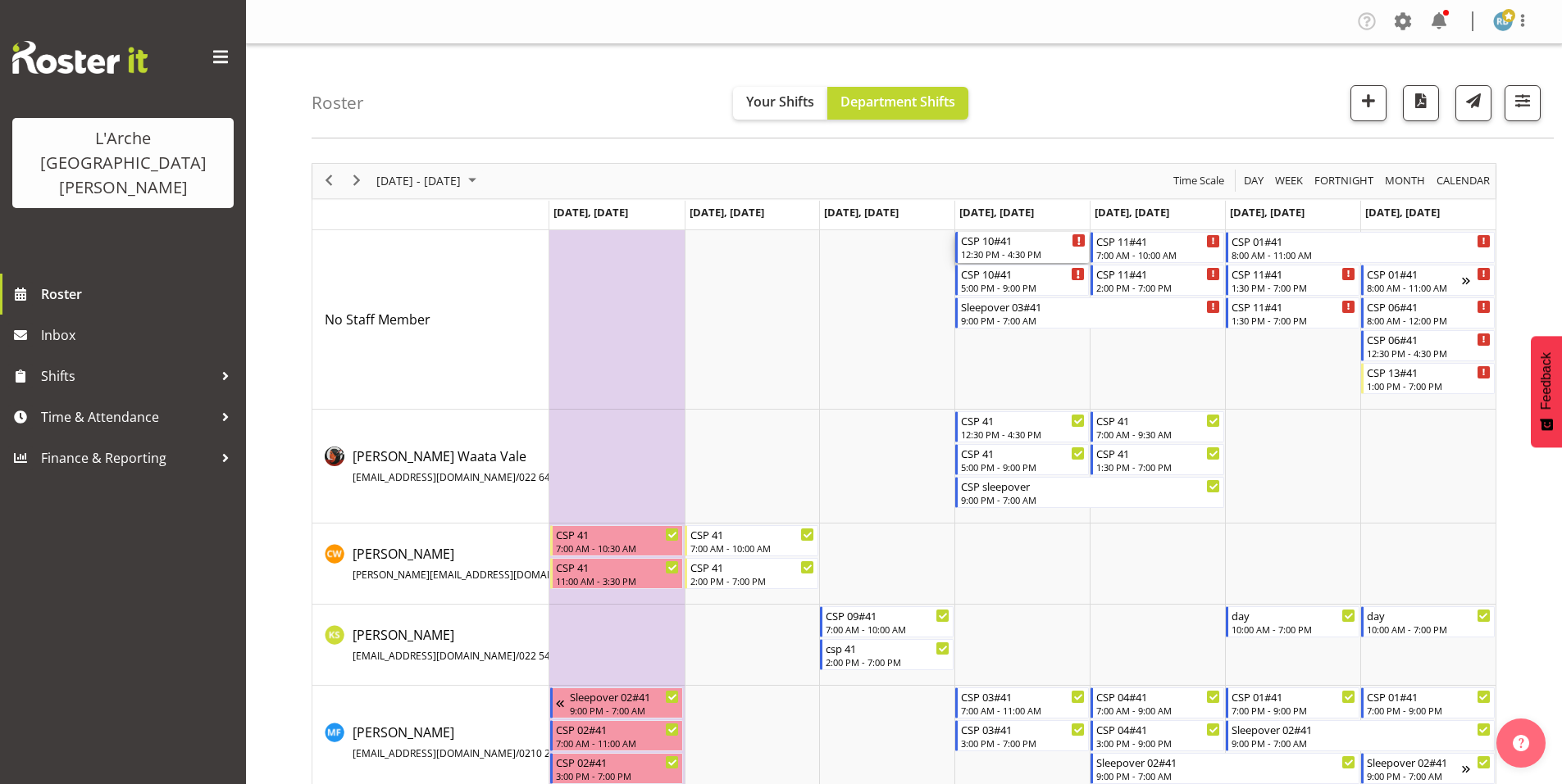
click at [1017, 239] on div "CSP 10#41 12:30 PM - 4:30 PM" at bounding box center [1023, 248] width 124 height 31
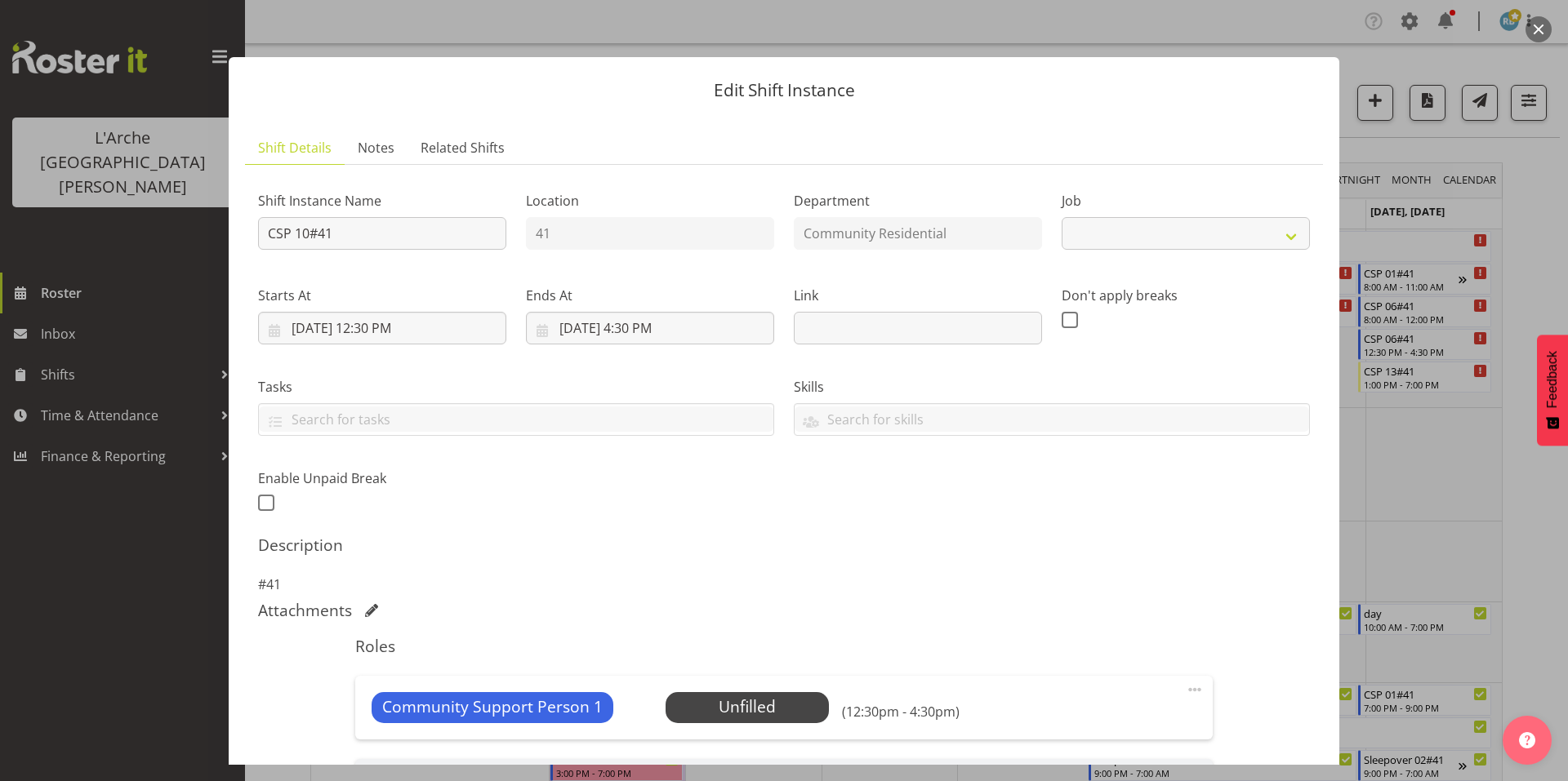
scroll to position [189, 0]
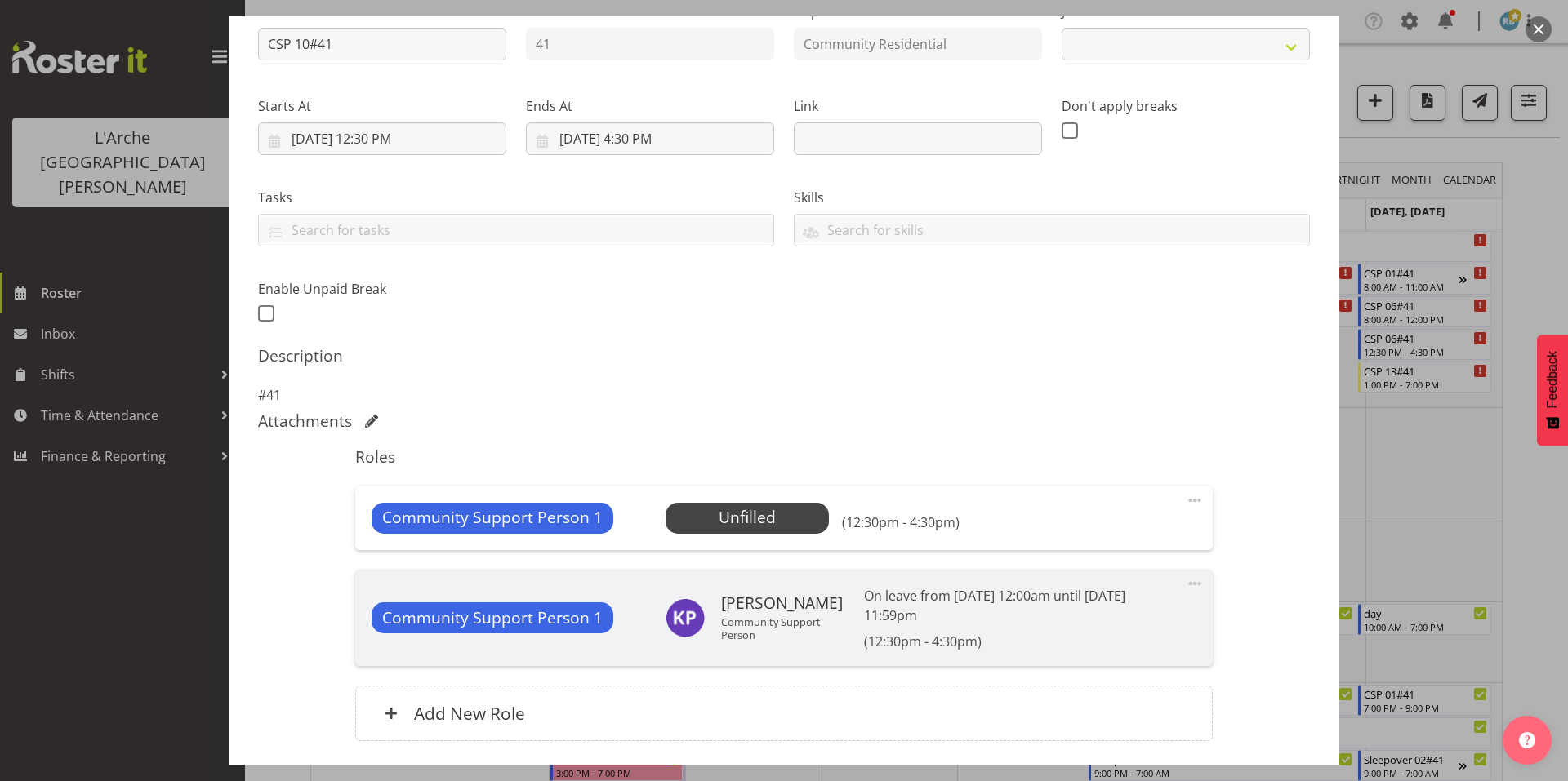
select select "2"
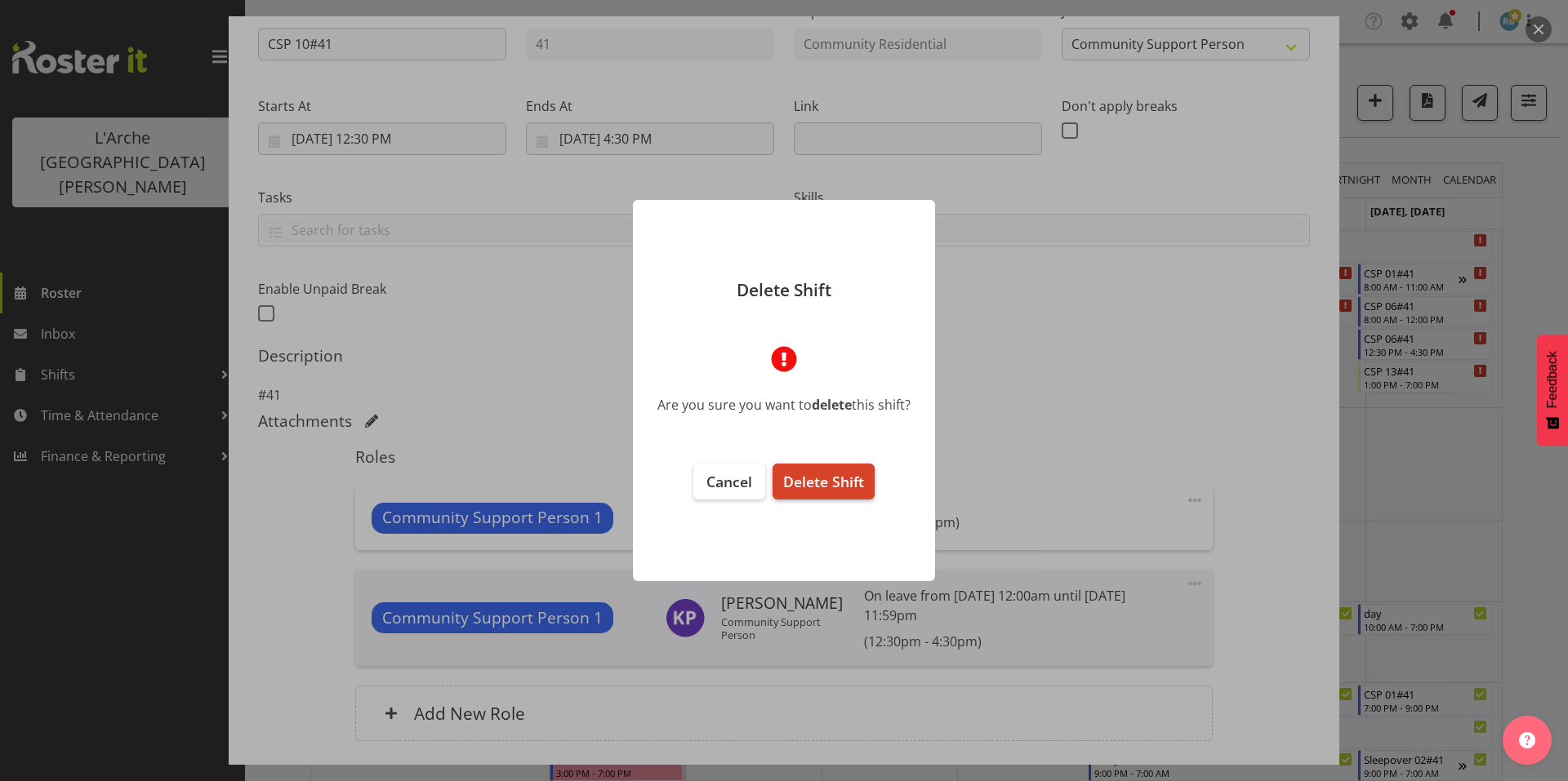
click at [837, 478] on span "Delete Shift" at bounding box center [824, 482] width 81 height 20
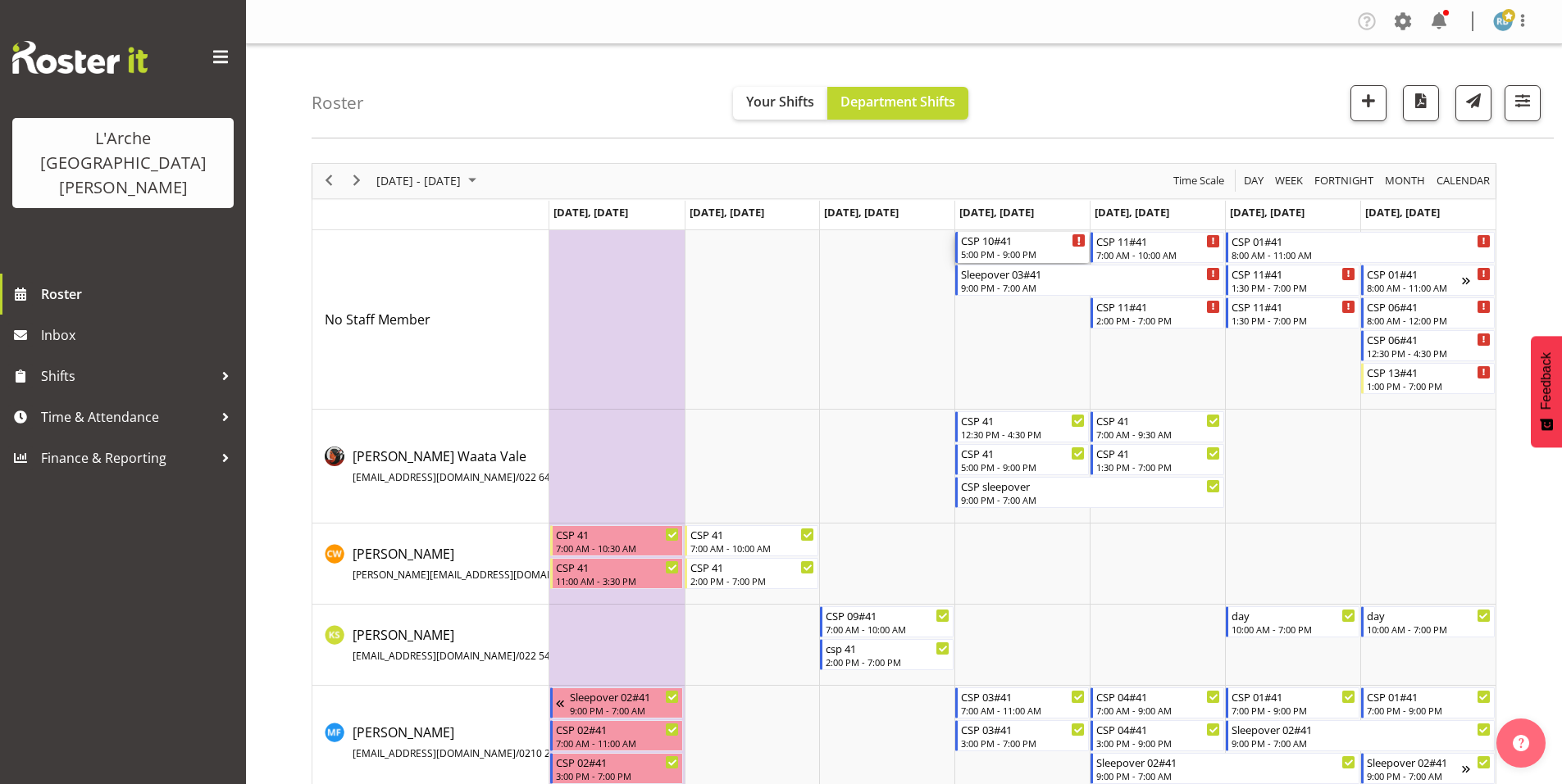
click at [1006, 237] on div "CSP 10#41" at bounding box center [1023, 240] width 124 height 16
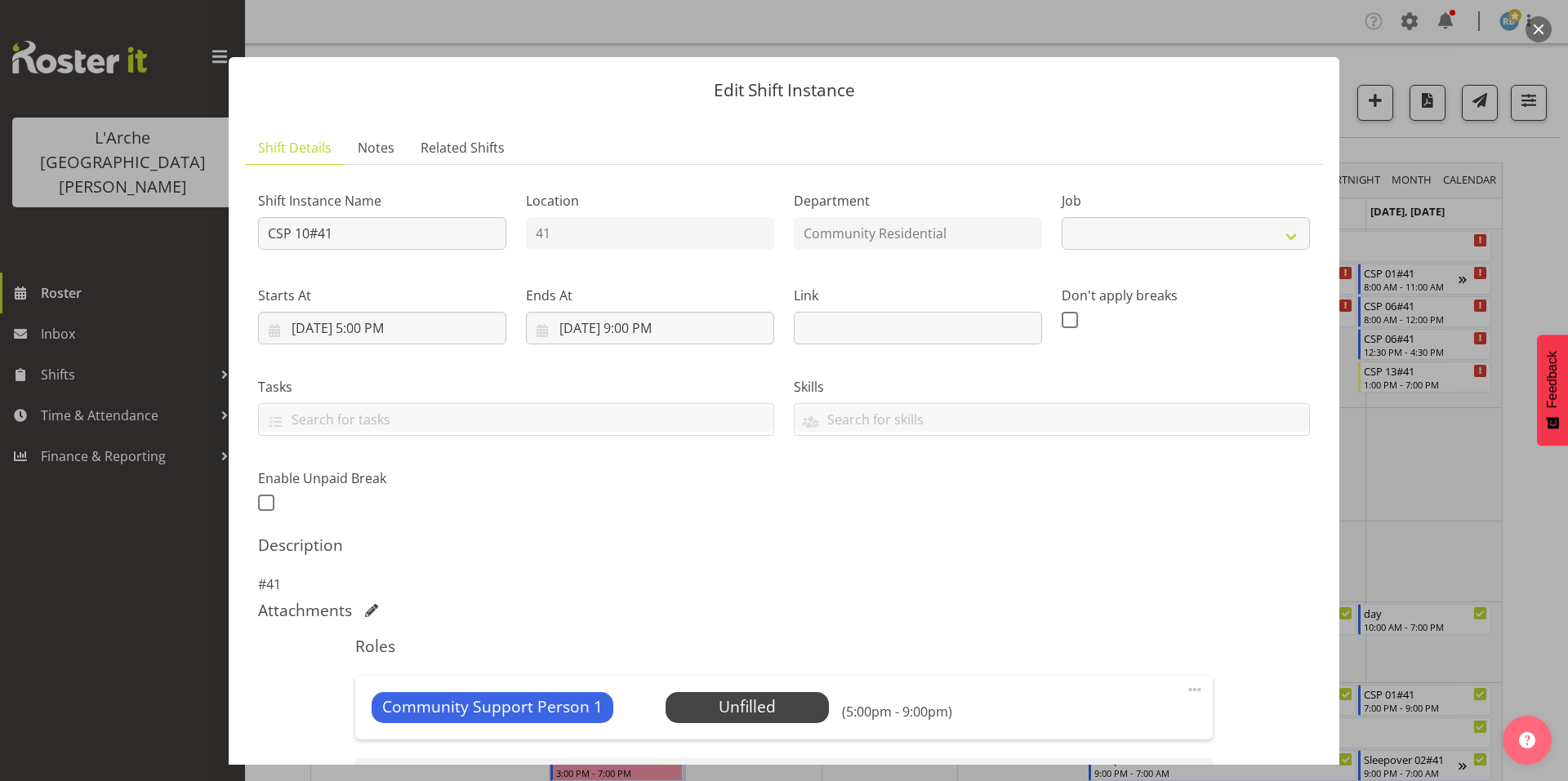
scroll to position [189, 0]
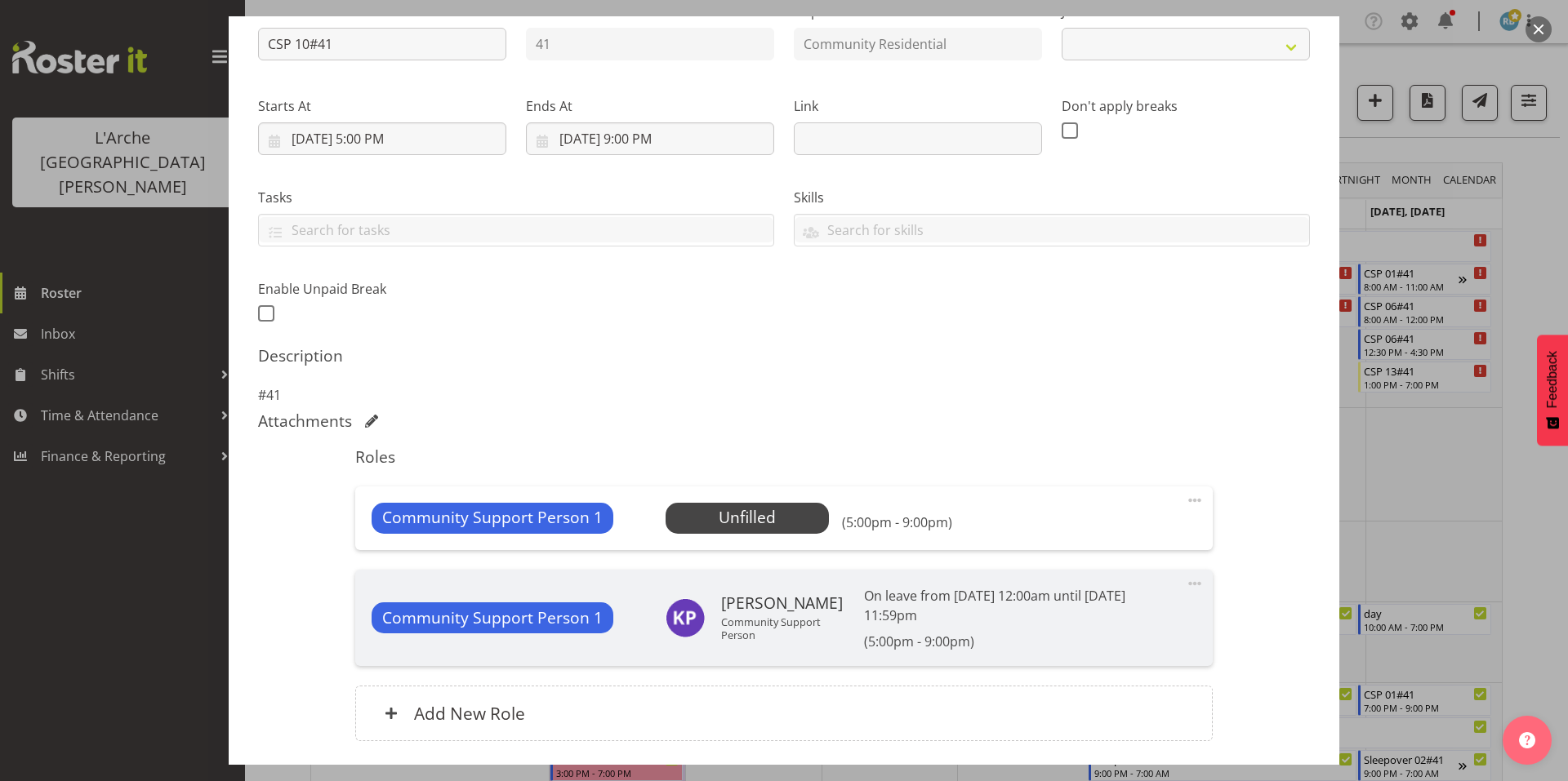
select select "2"
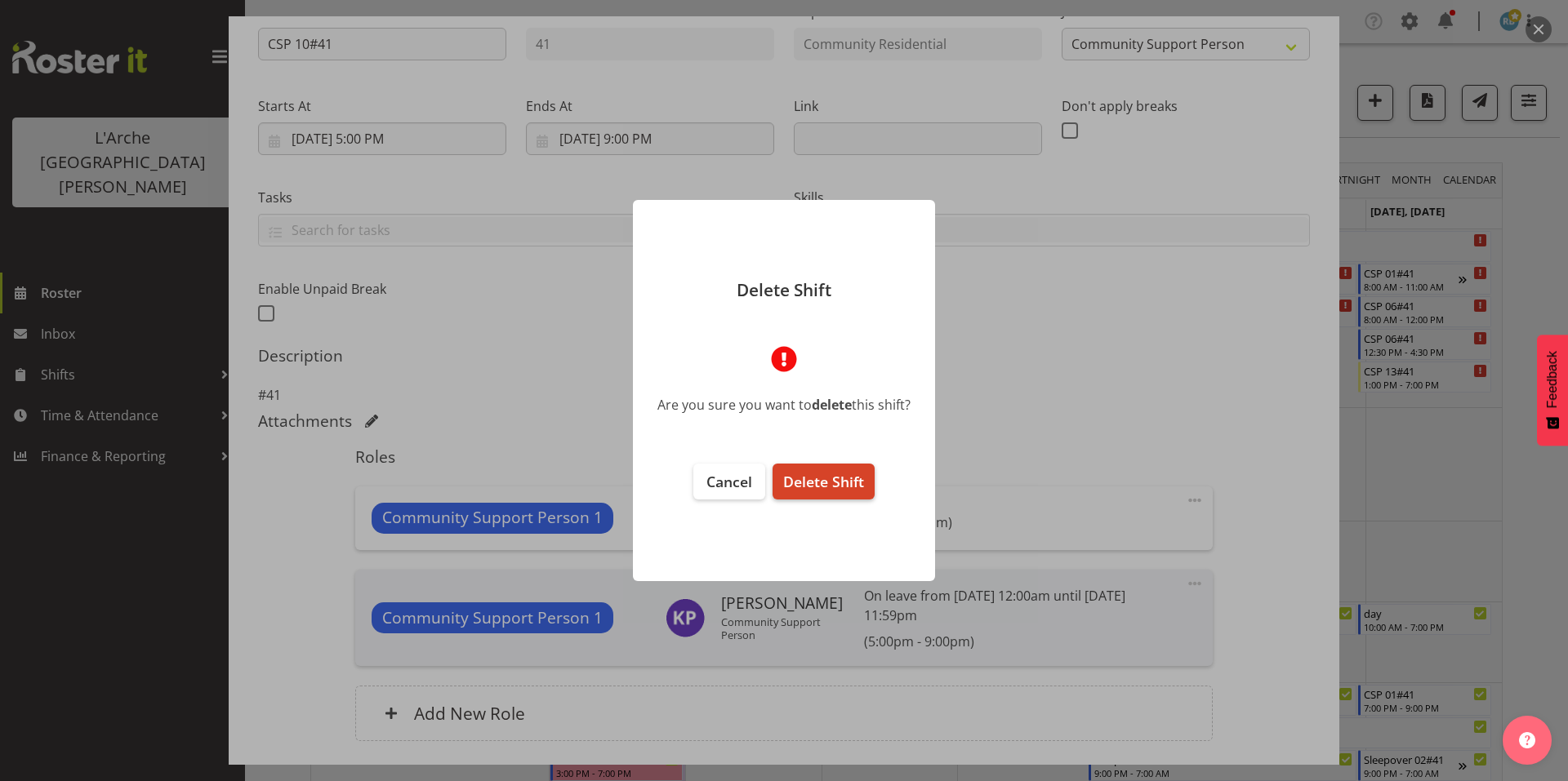
click at [829, 477] on span "Delete Shift" at bounding box center [824, 482] width 81 height 20
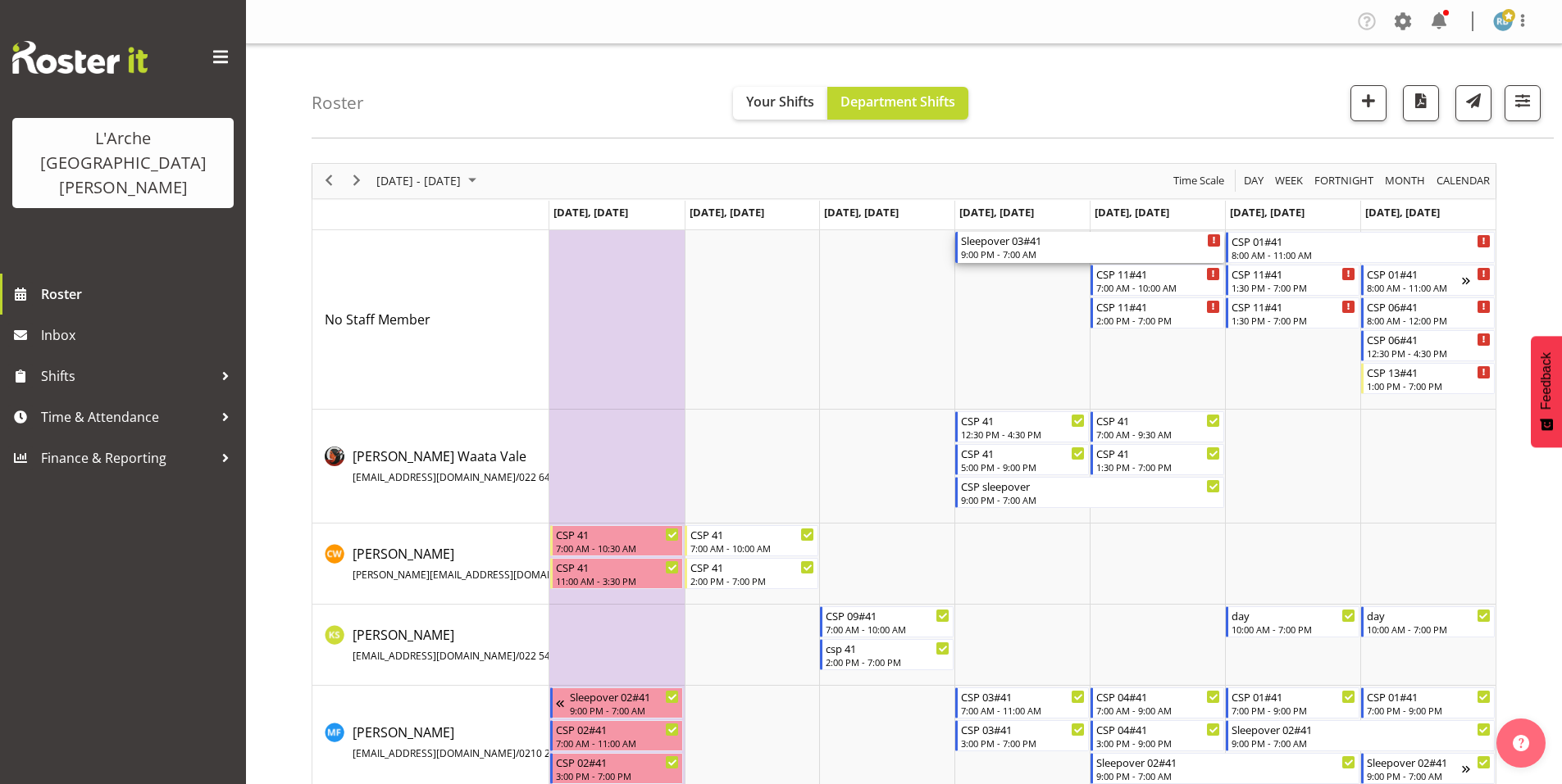
click at [1000, 248] on div "9:00 PM - 7:00 AM" at bounding box center [1090, 254] width 260 height 13
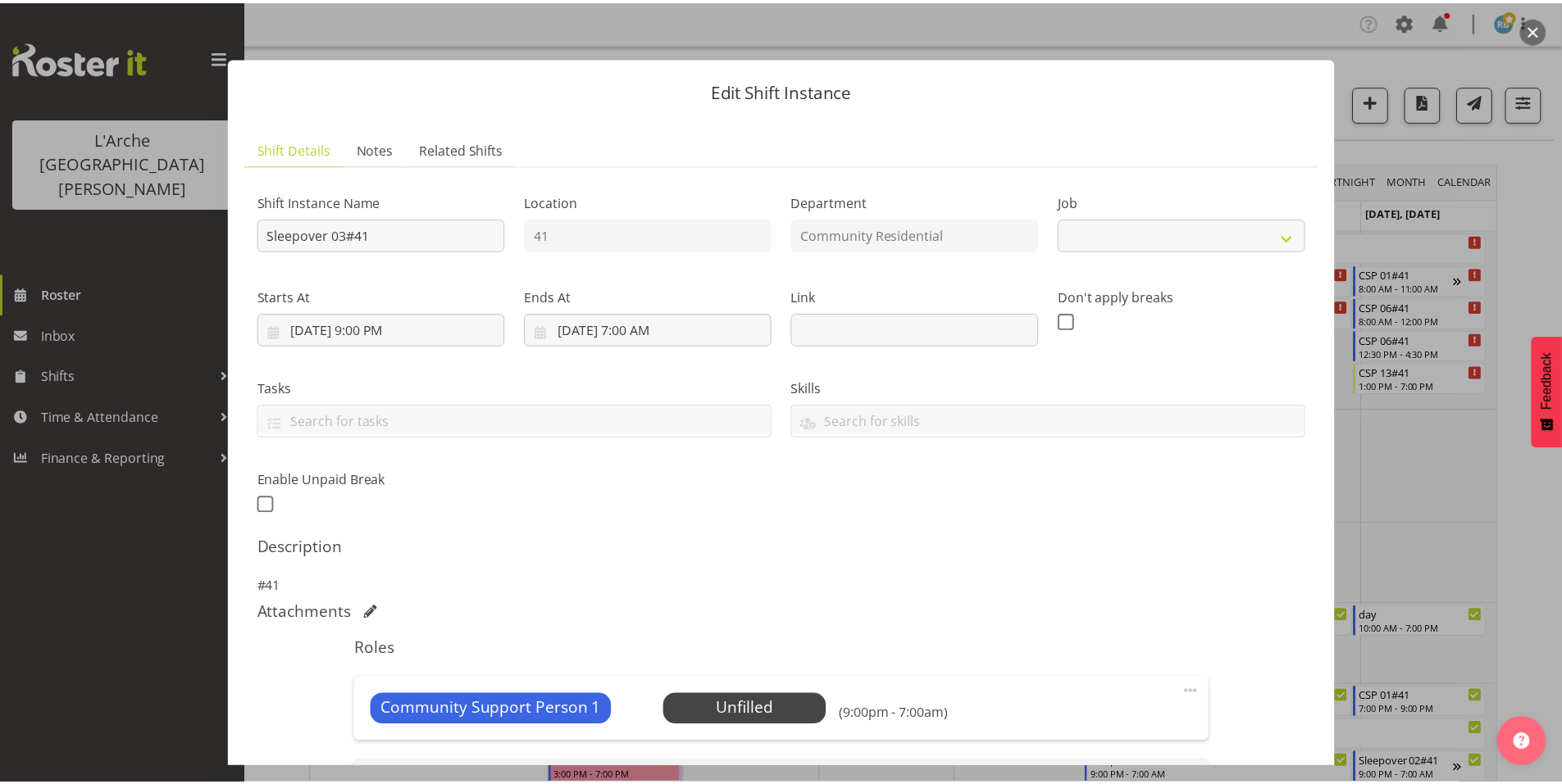
scroll to position [190, 0]
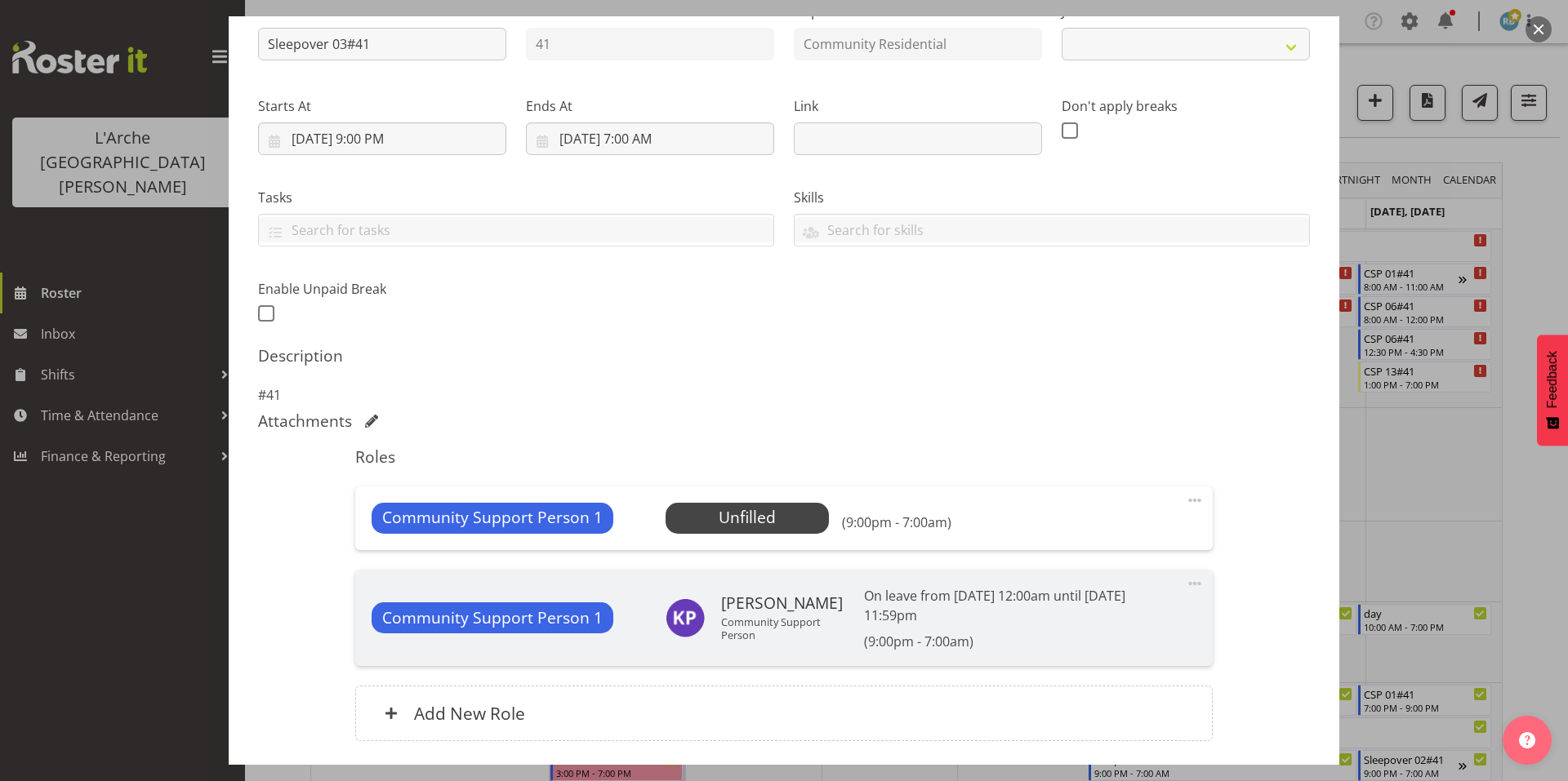
select select "2"
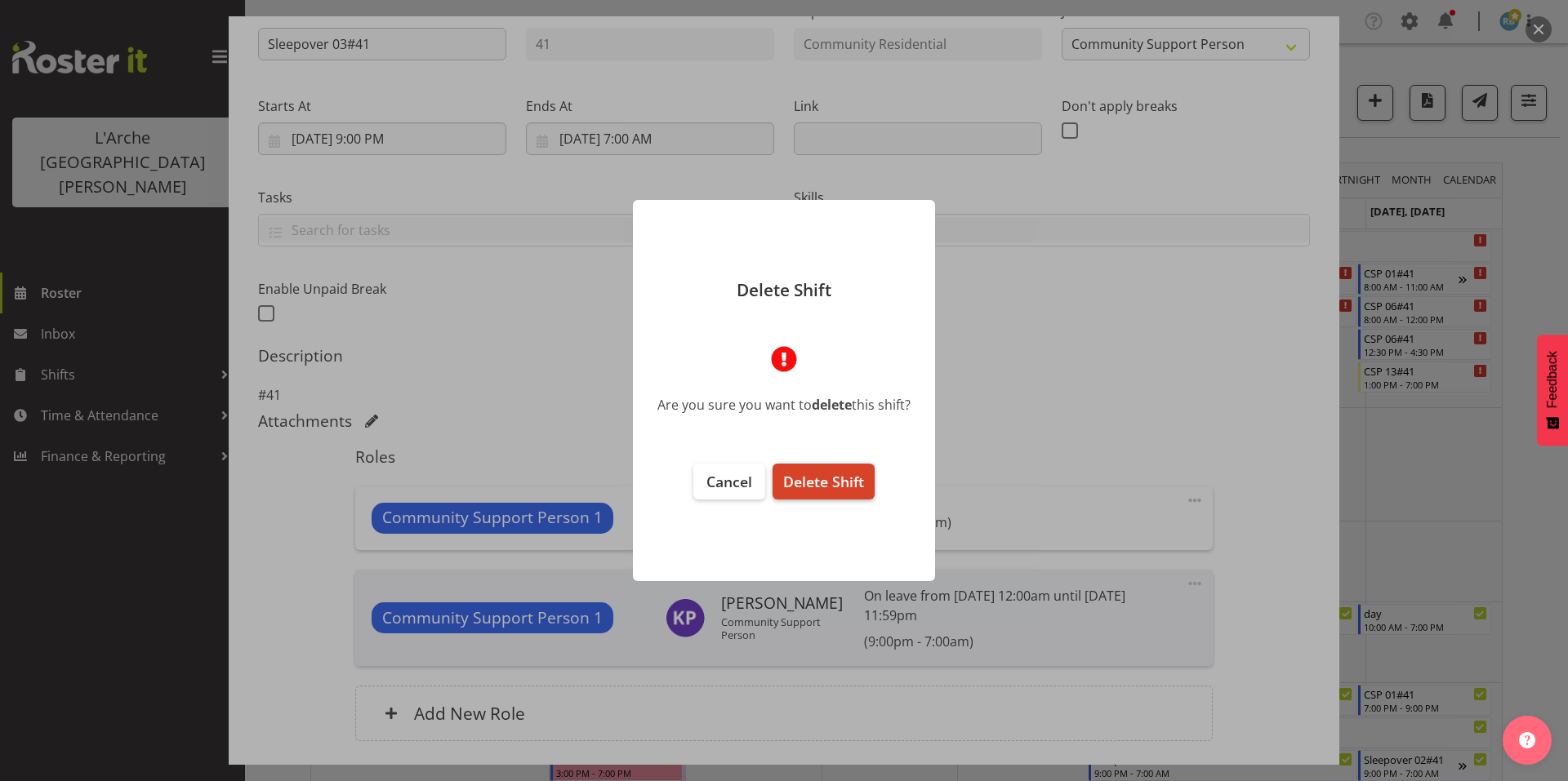
click at [836, 476] on span "Delete Shift" at bounding box center [824, 482] width 81 height 20
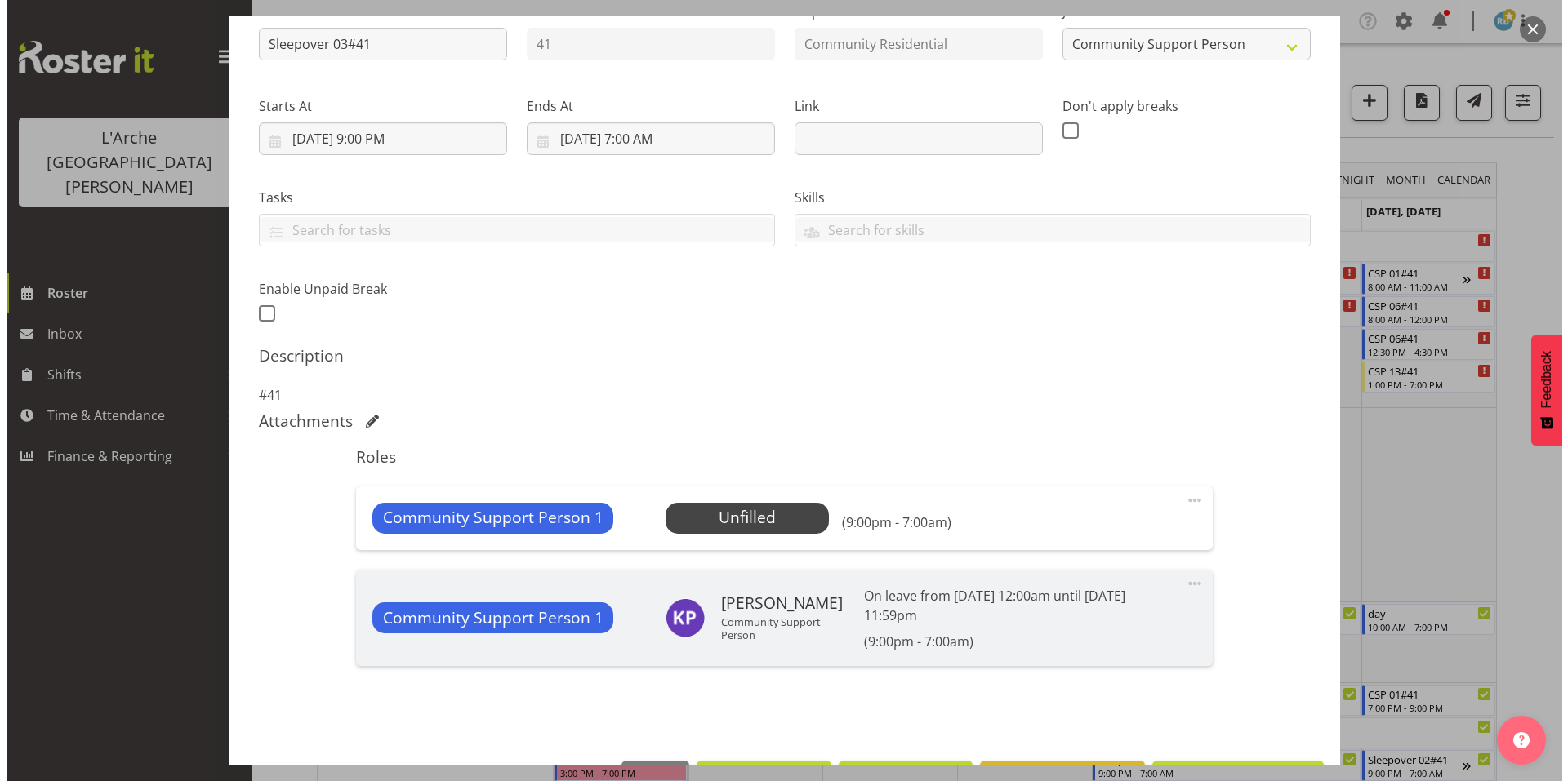
scroll to position [127, 0]
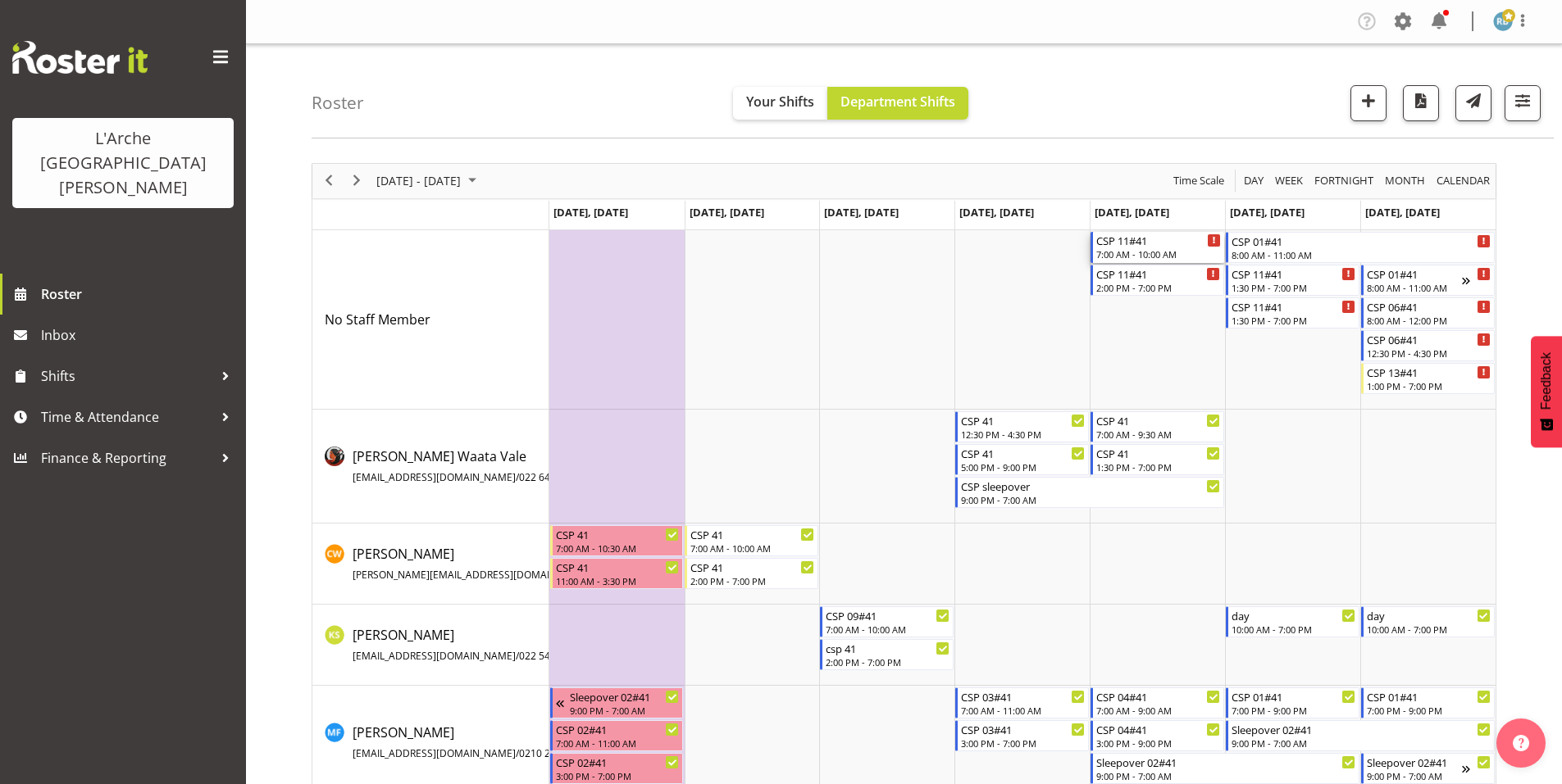
click at [1154, 248] on div "7:00 AM - 10:00 AM" at bounding box center [1159, 254] width 124 height 13
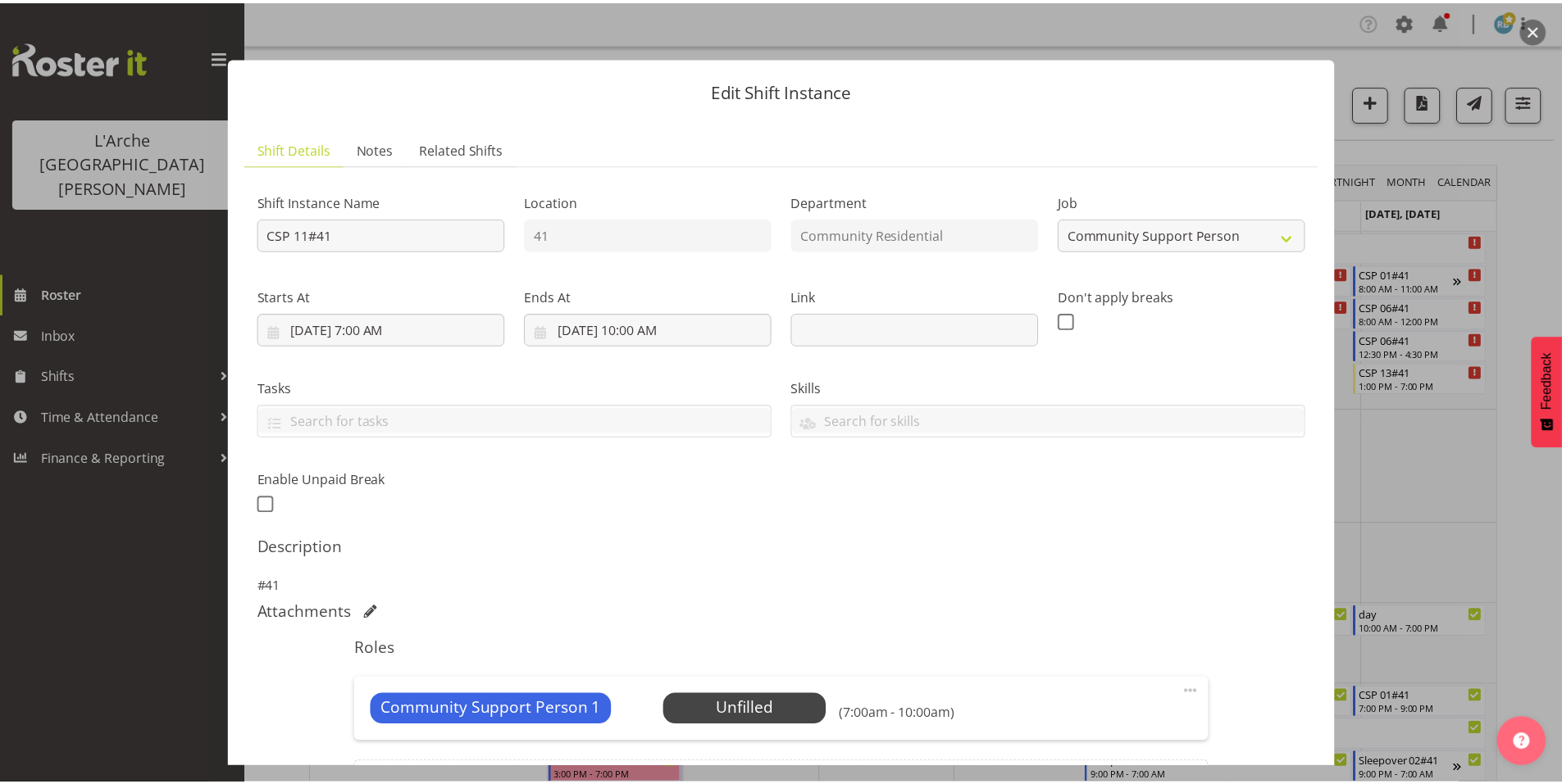
scroll to position [104, 0]
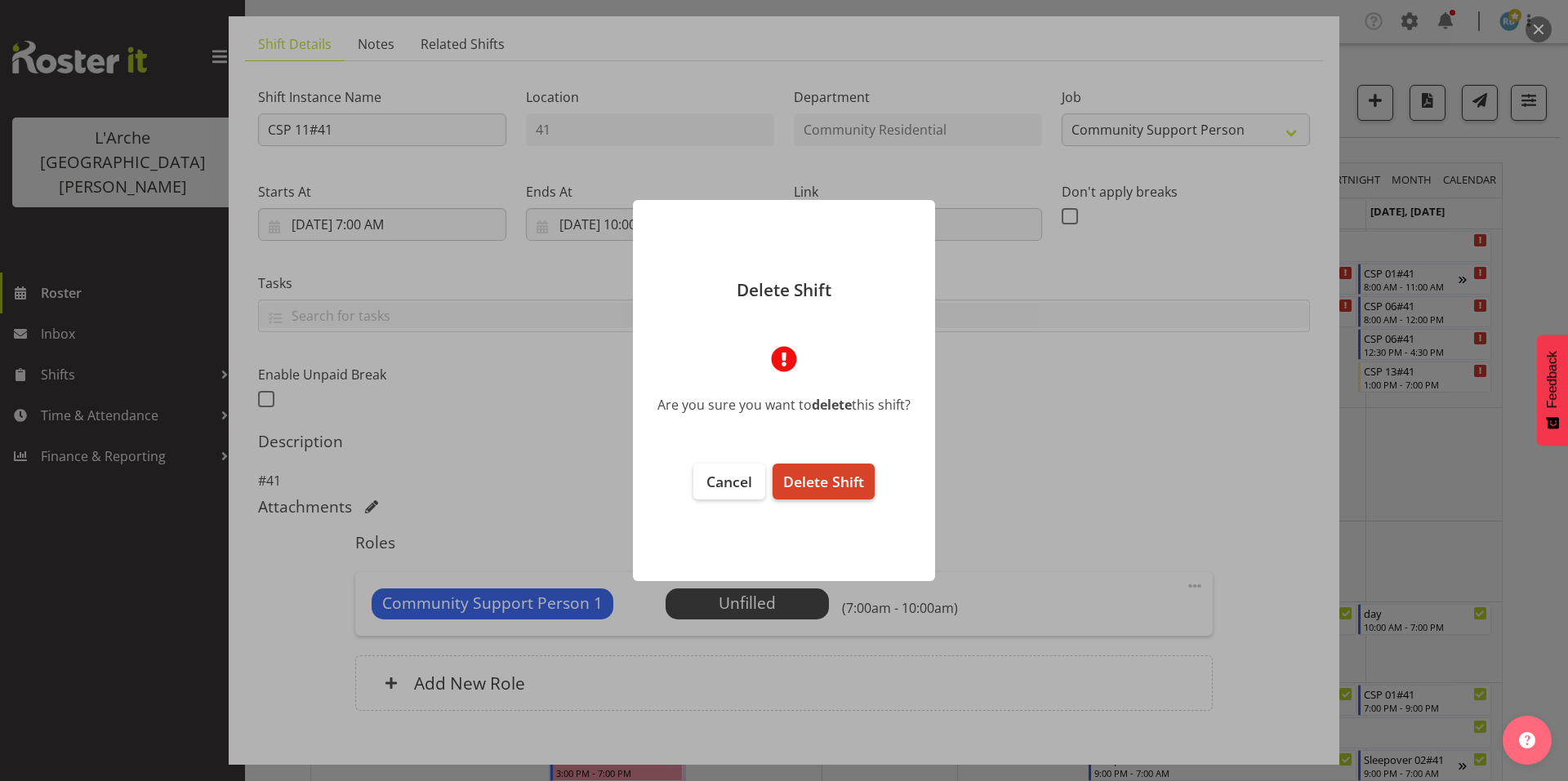
click at [818, 472] on span "Delete Shift" at bounding box center [824, 482] width 81 height 20
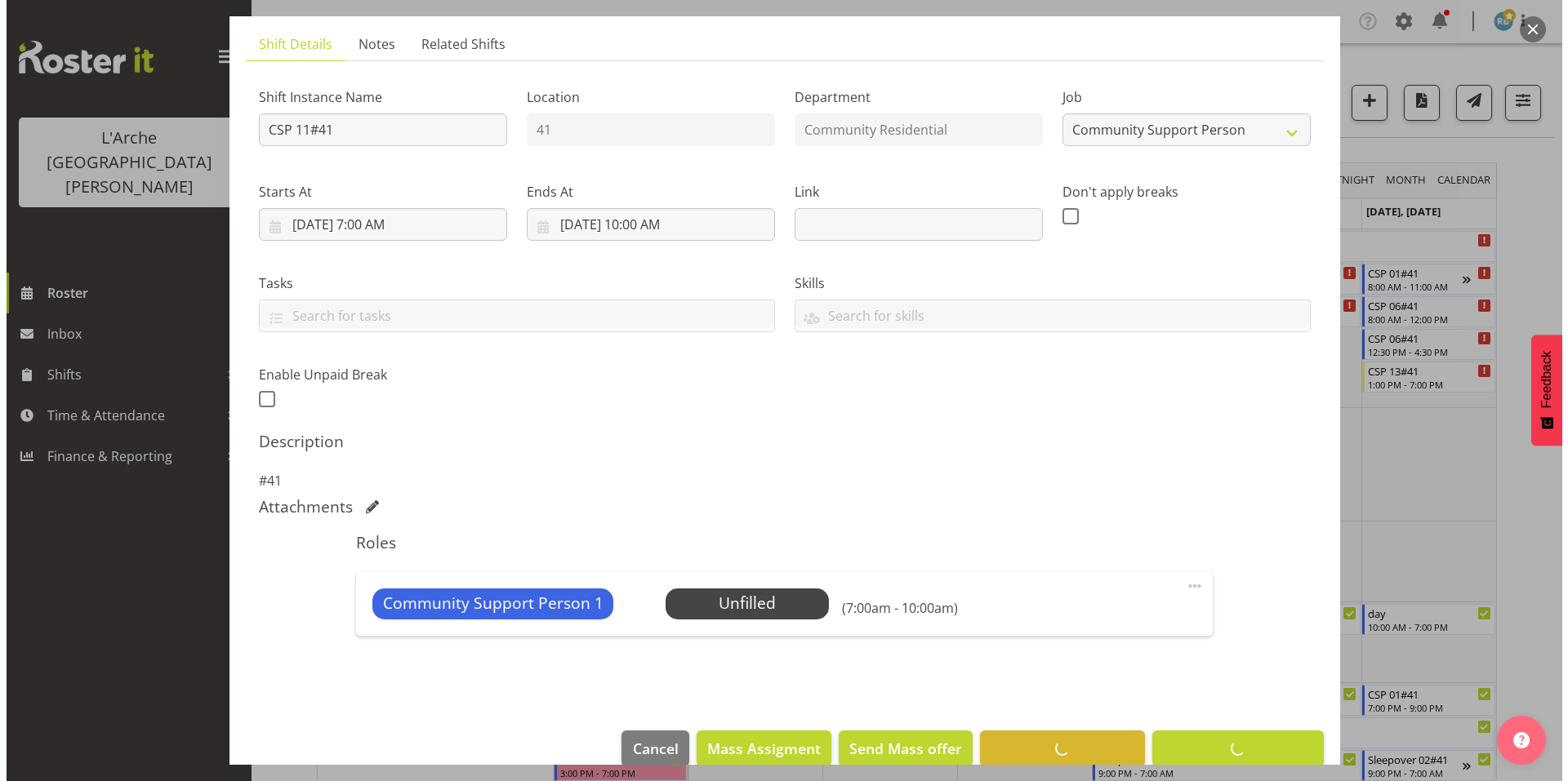
scroll to position [42, 0]
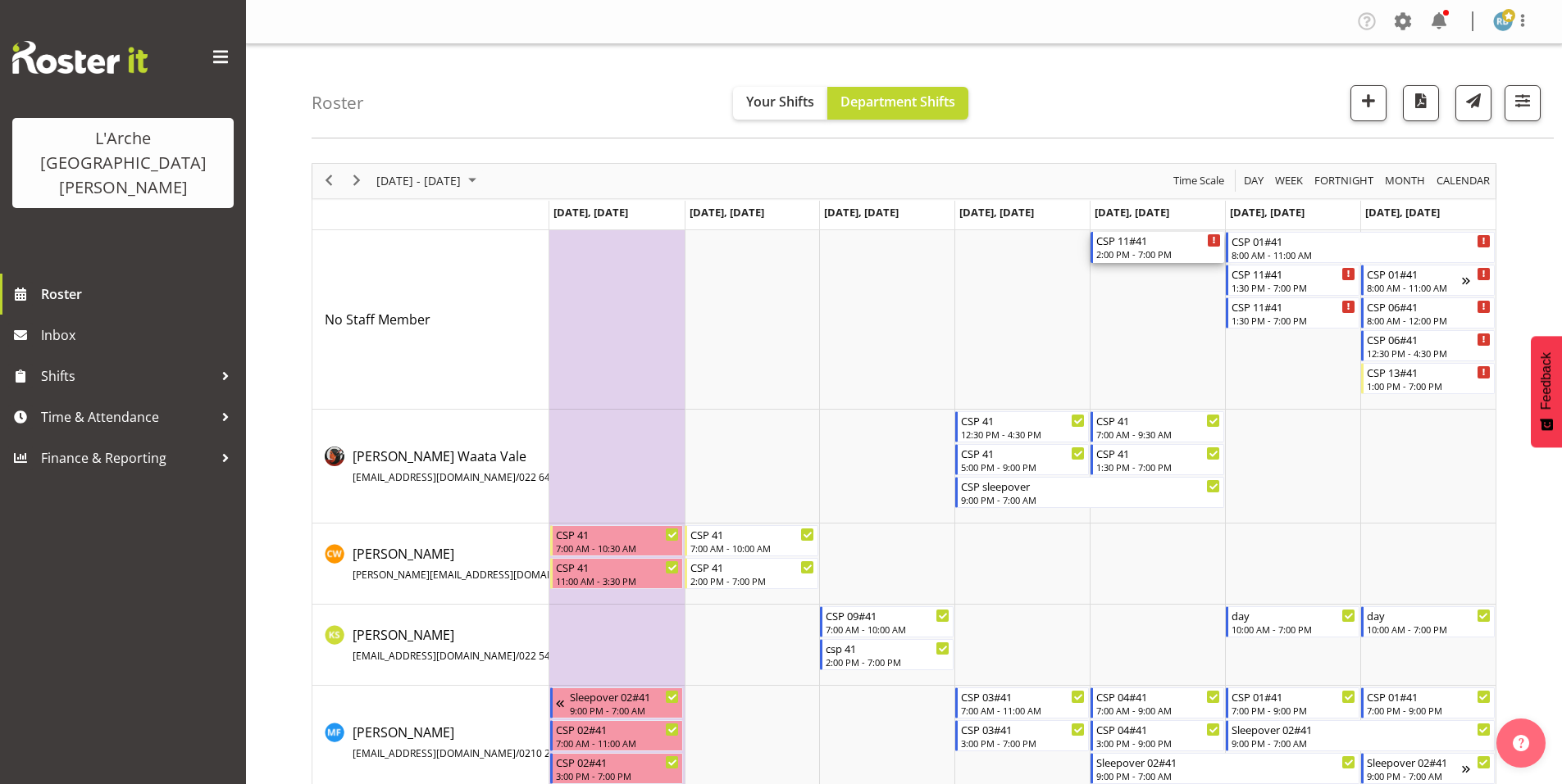
click at [1127, 248] on div "2:00 PM - 7:00 PM" at bounding box center [1159, 254] width 124 height 13
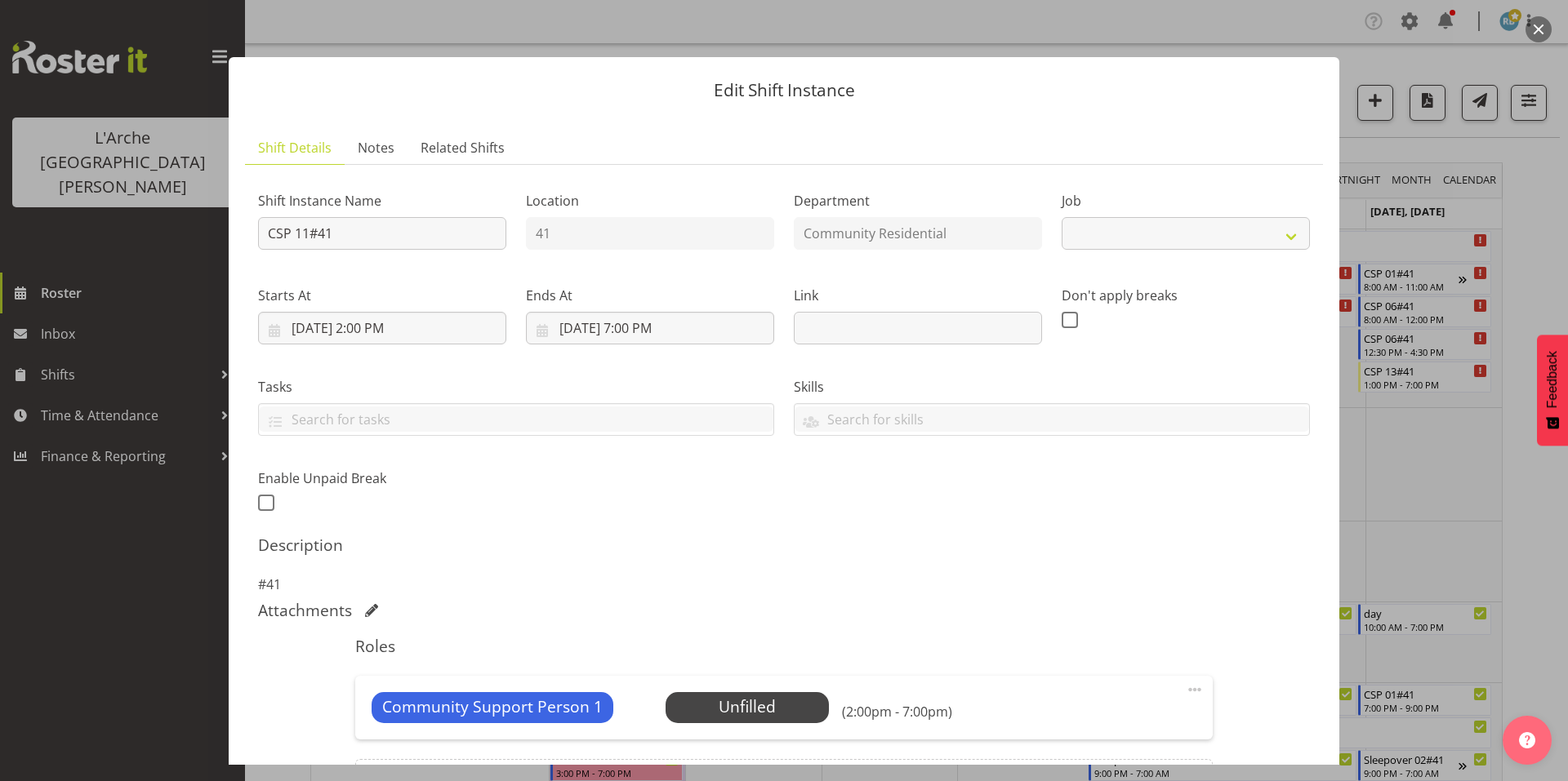
scroll to position [104, 0]
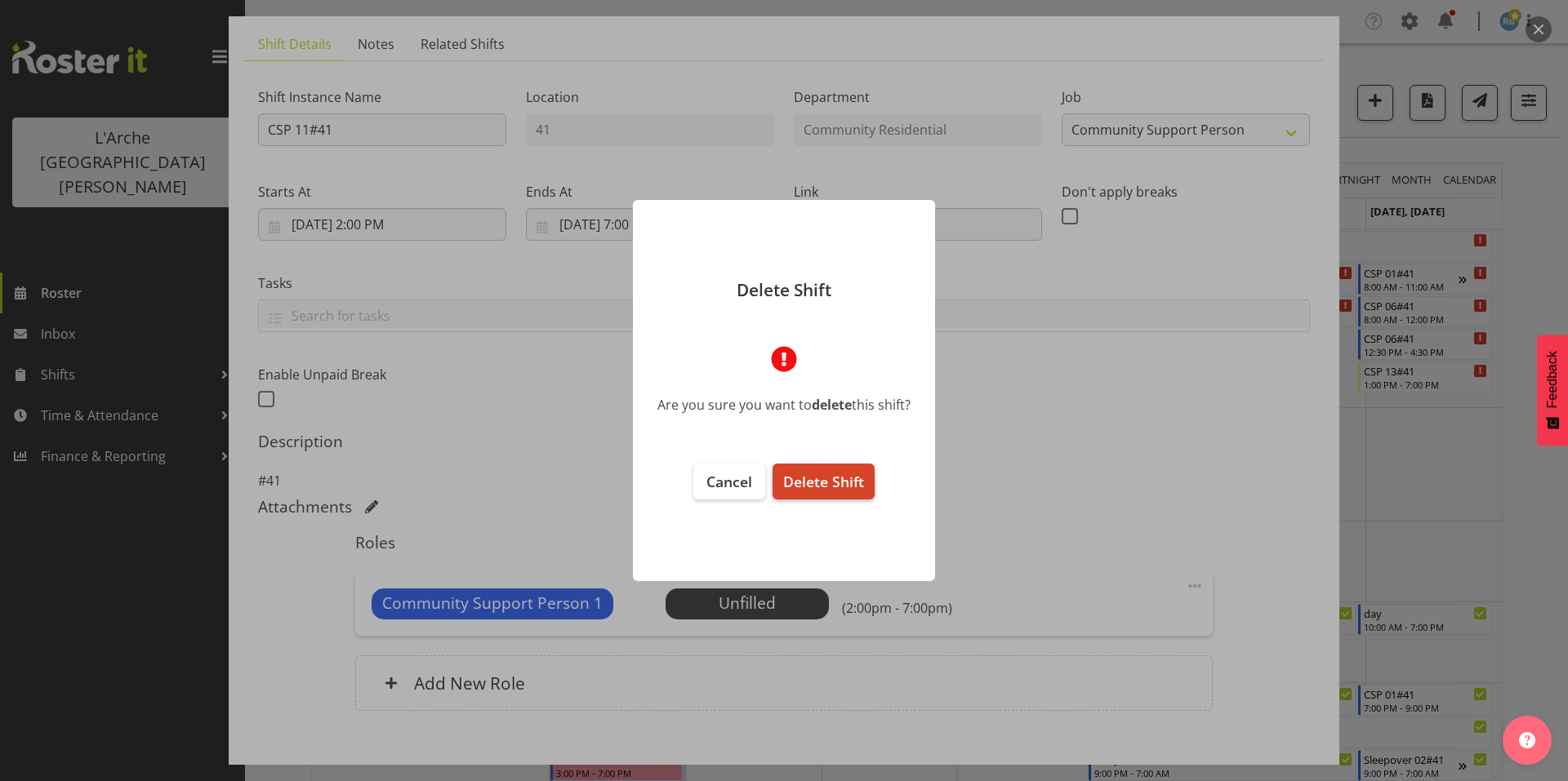
click at [825, 477] on span "Delete Shift" at bounding box center [824, 482] width 81 height 20
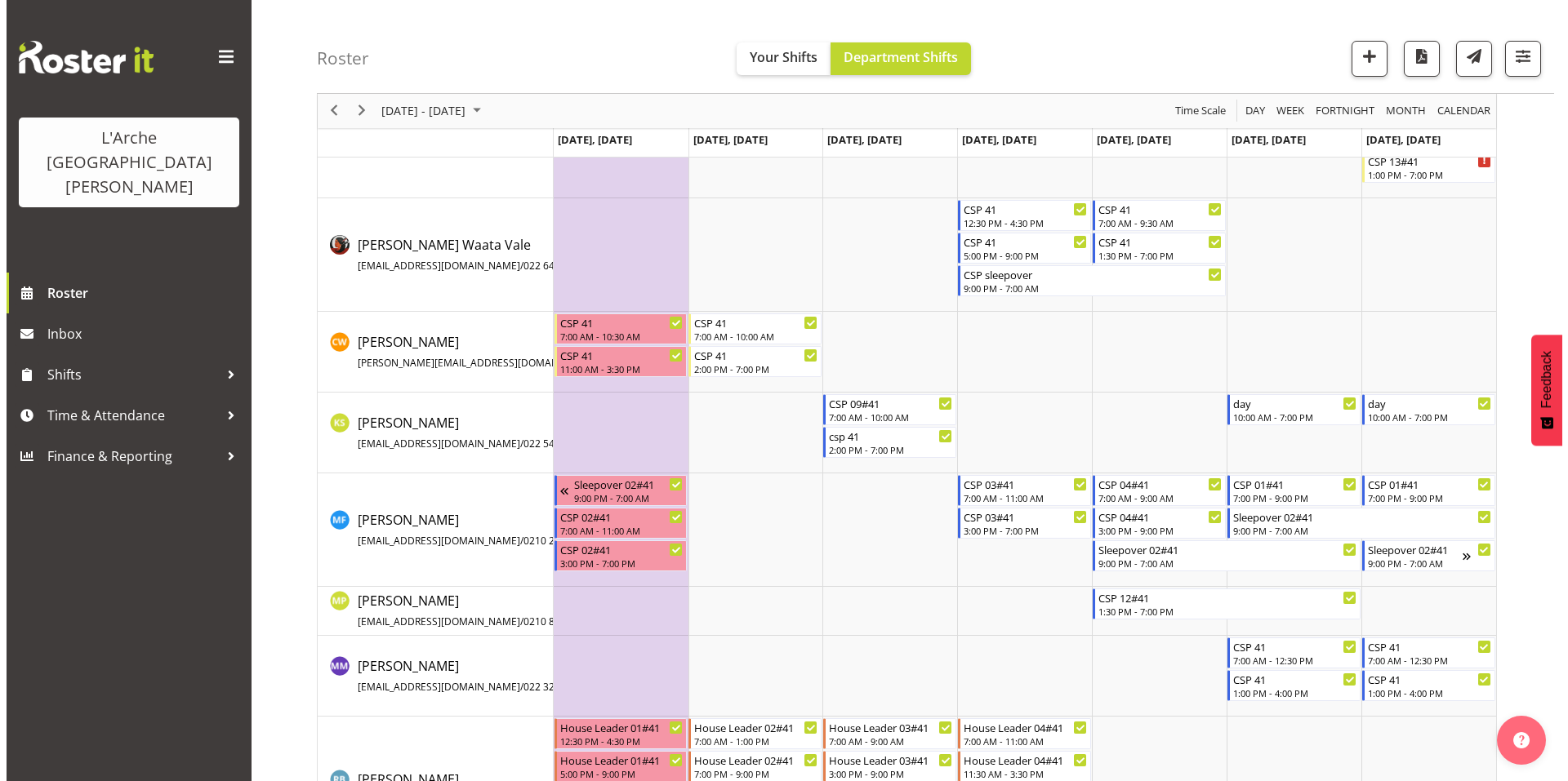
scroll to position [0, 0]
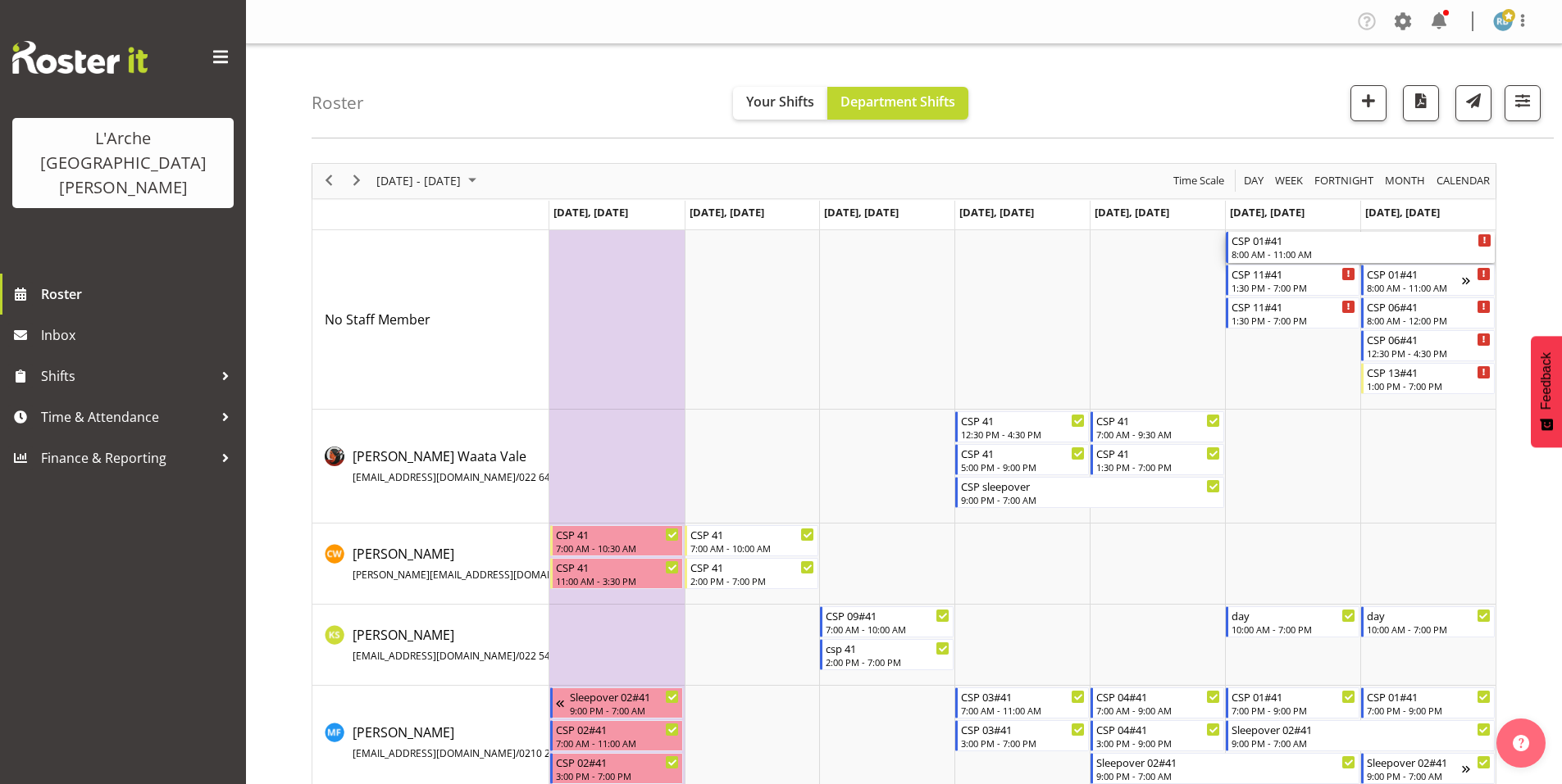
click at [1268, 238] on div "CSP 01#41" at bounding box center [1361, 240] width 260 height 16
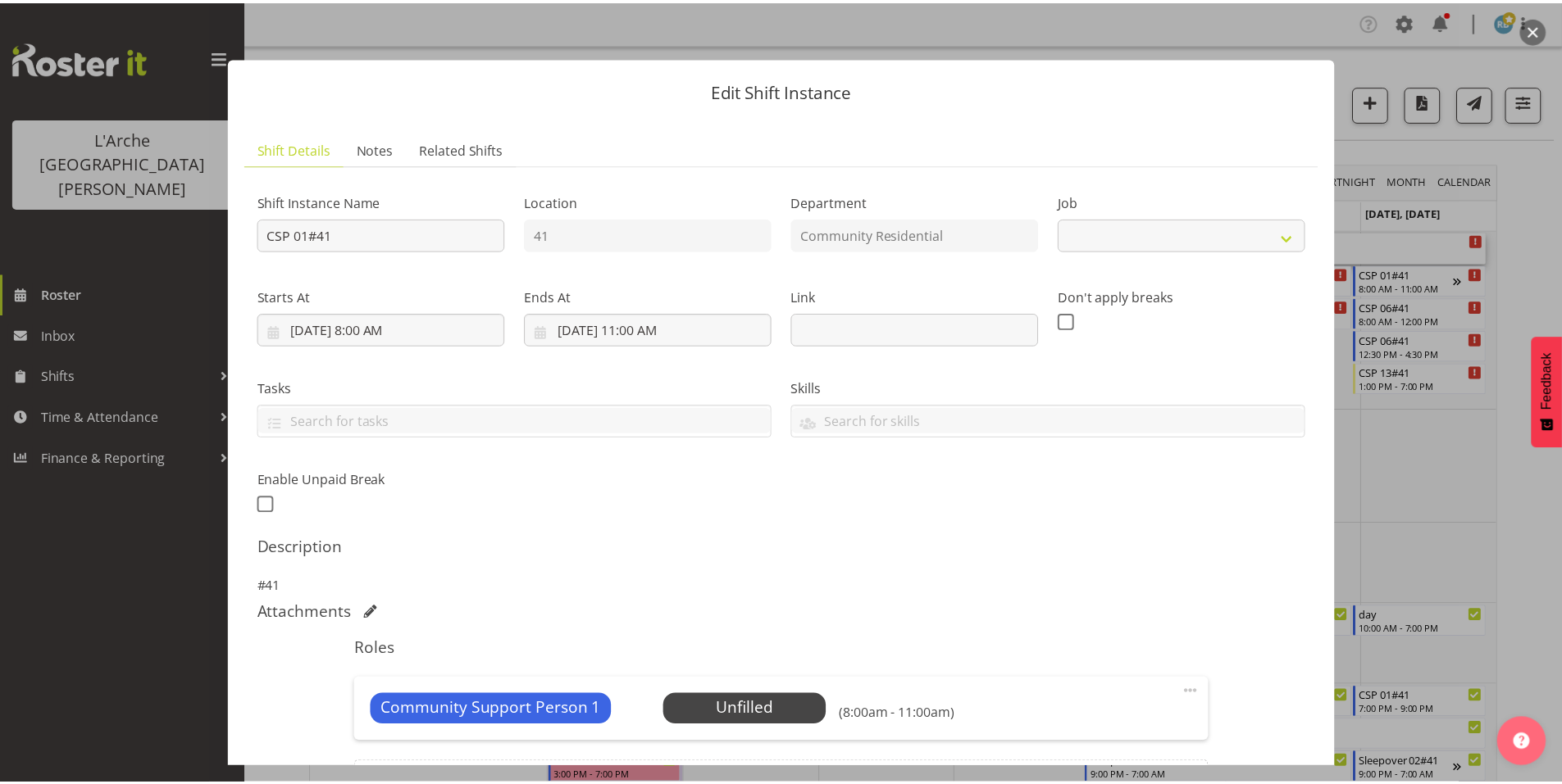
scroll to position [104, 0]
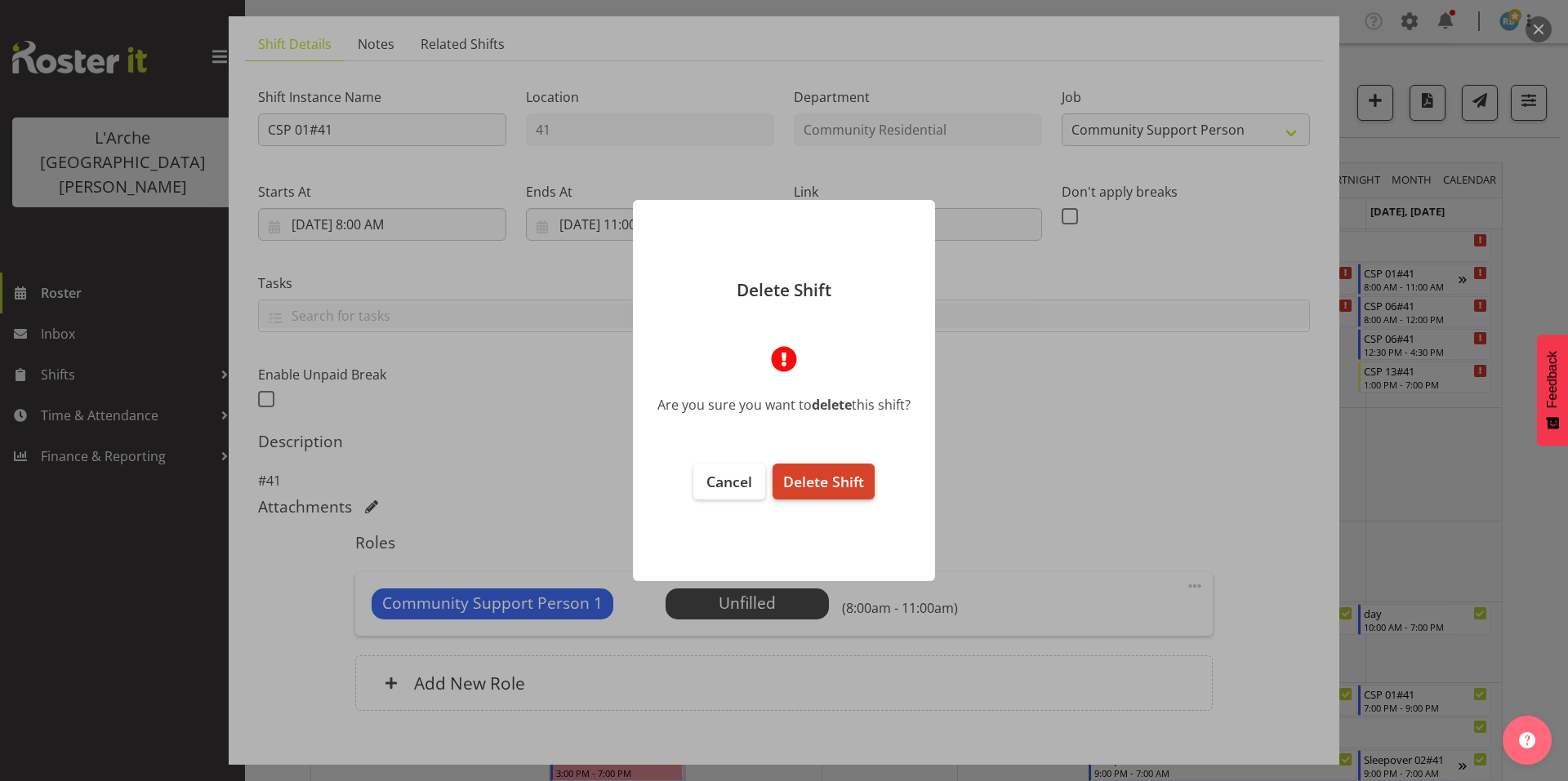
click at [793, 466] on button "Delete Shift" at bounding box center [824, 482] width 102 height 36
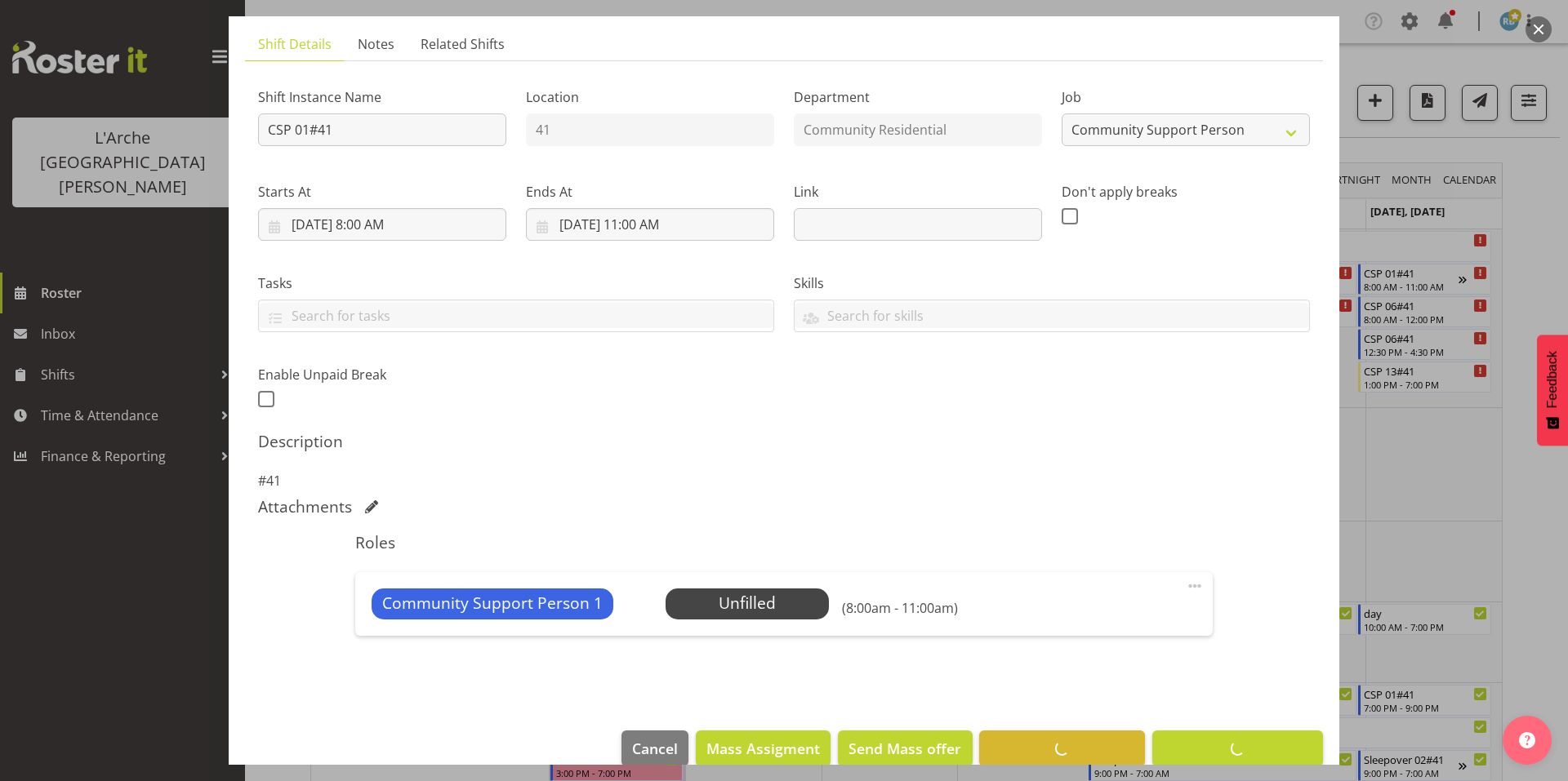
scroll to position [42, 0]
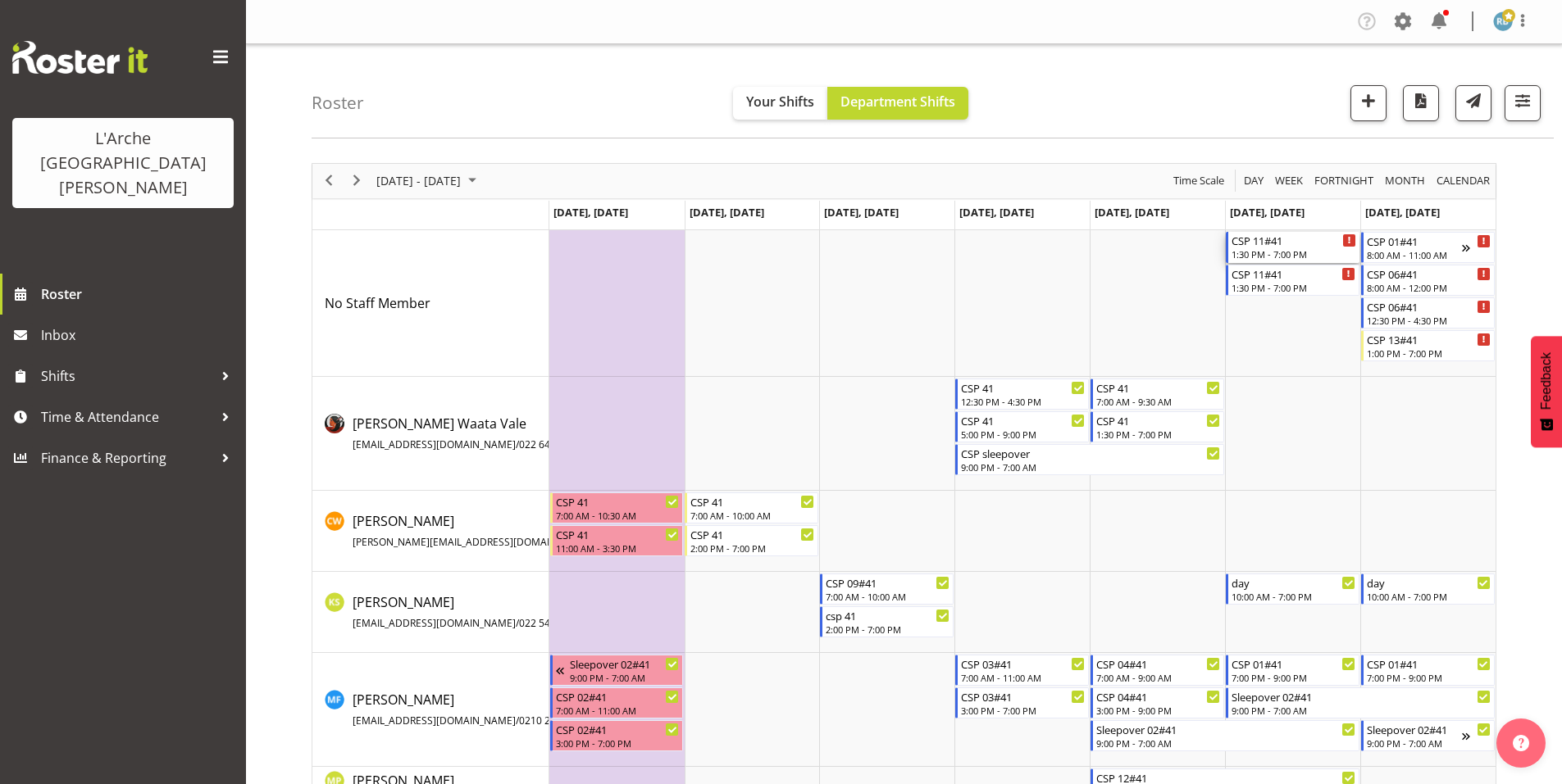
click at [1255, 239] on div "CSP 11#41 1:30 PM - 7:00 PM" at bounding box center [1293, 248] width 124 height 31
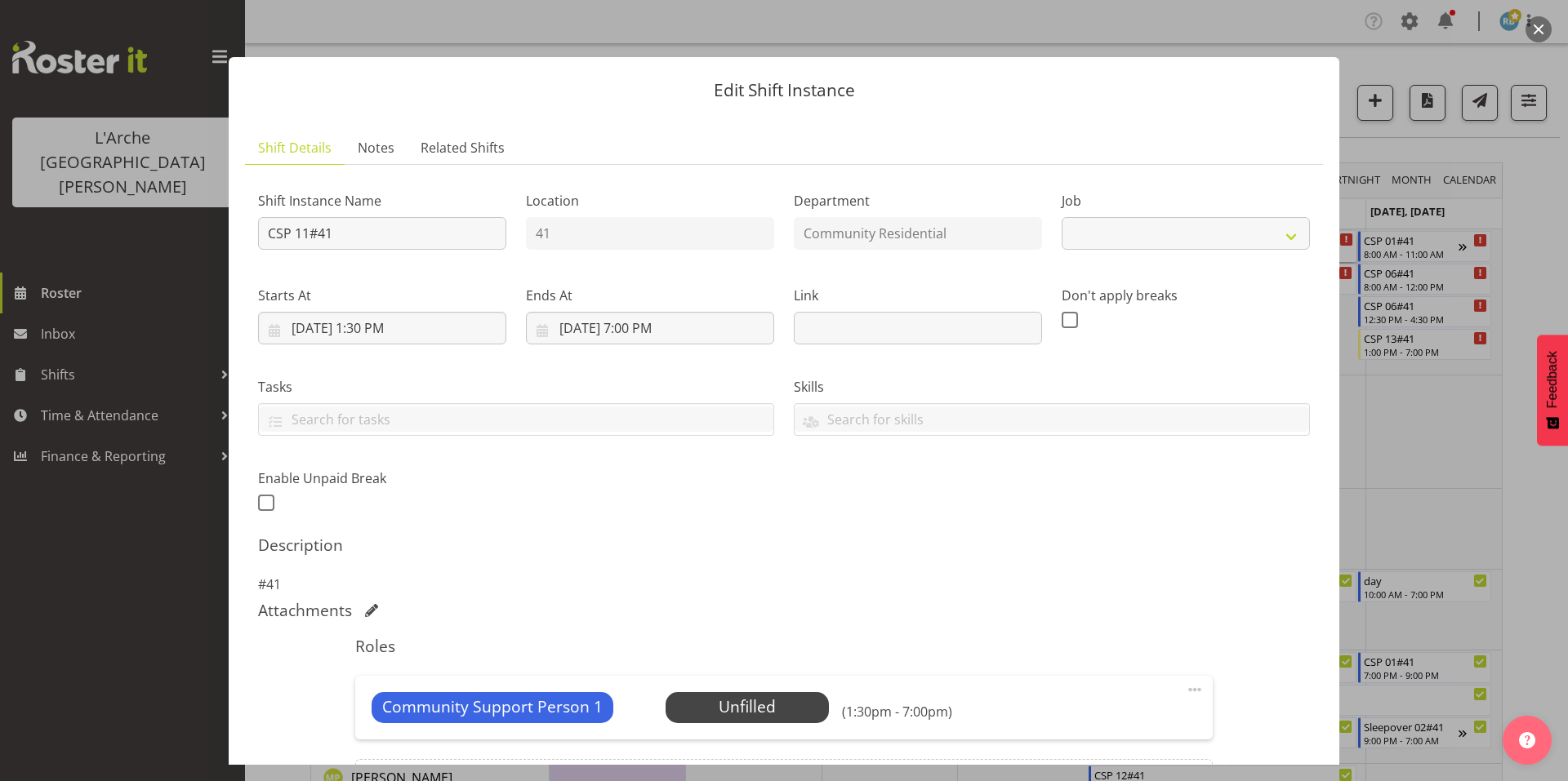
scroll to position [104, 0]
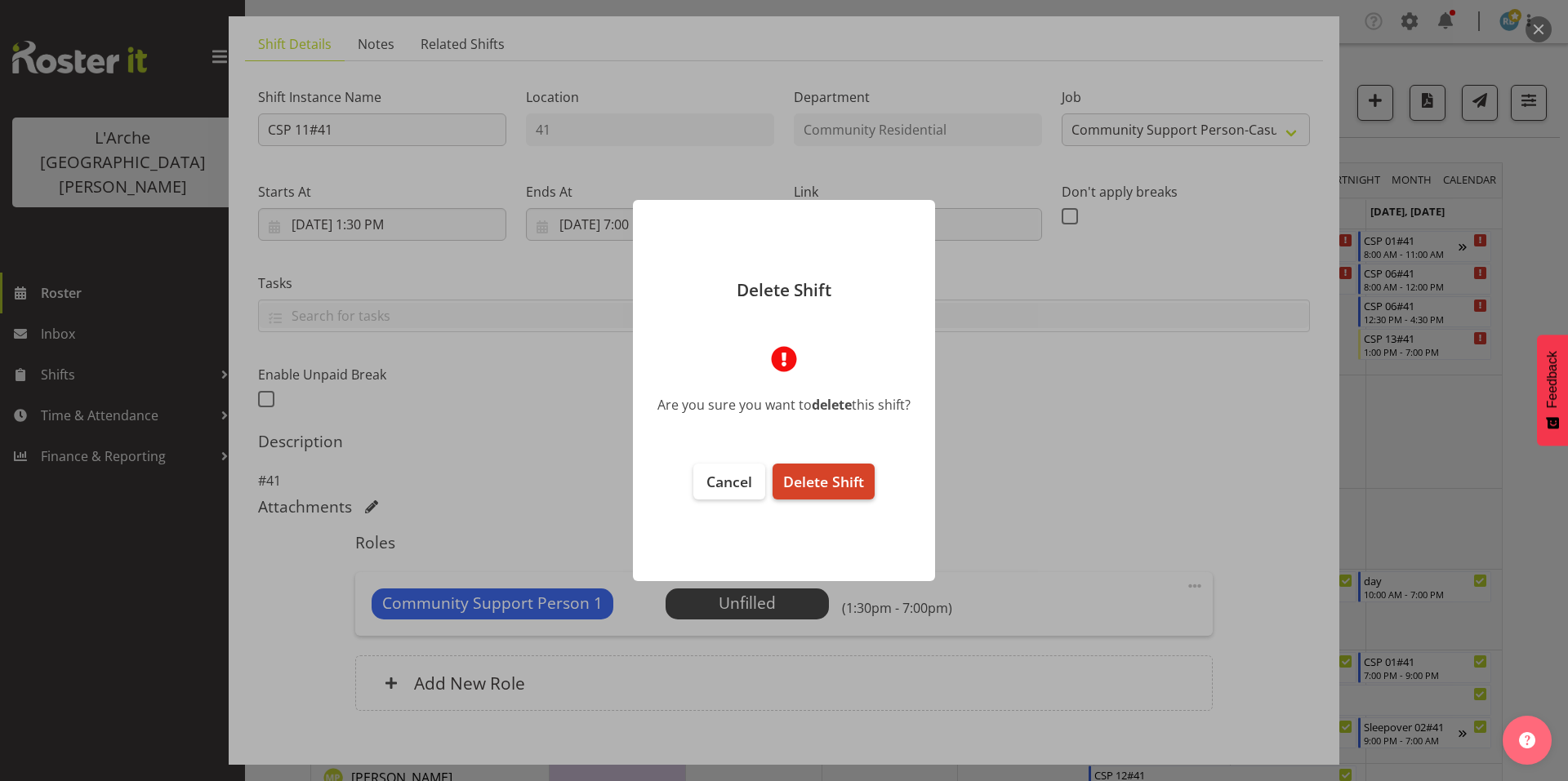
click at [841, 478] on span "Delete Shift" at bounding box center [824, 482] width 81 height 20
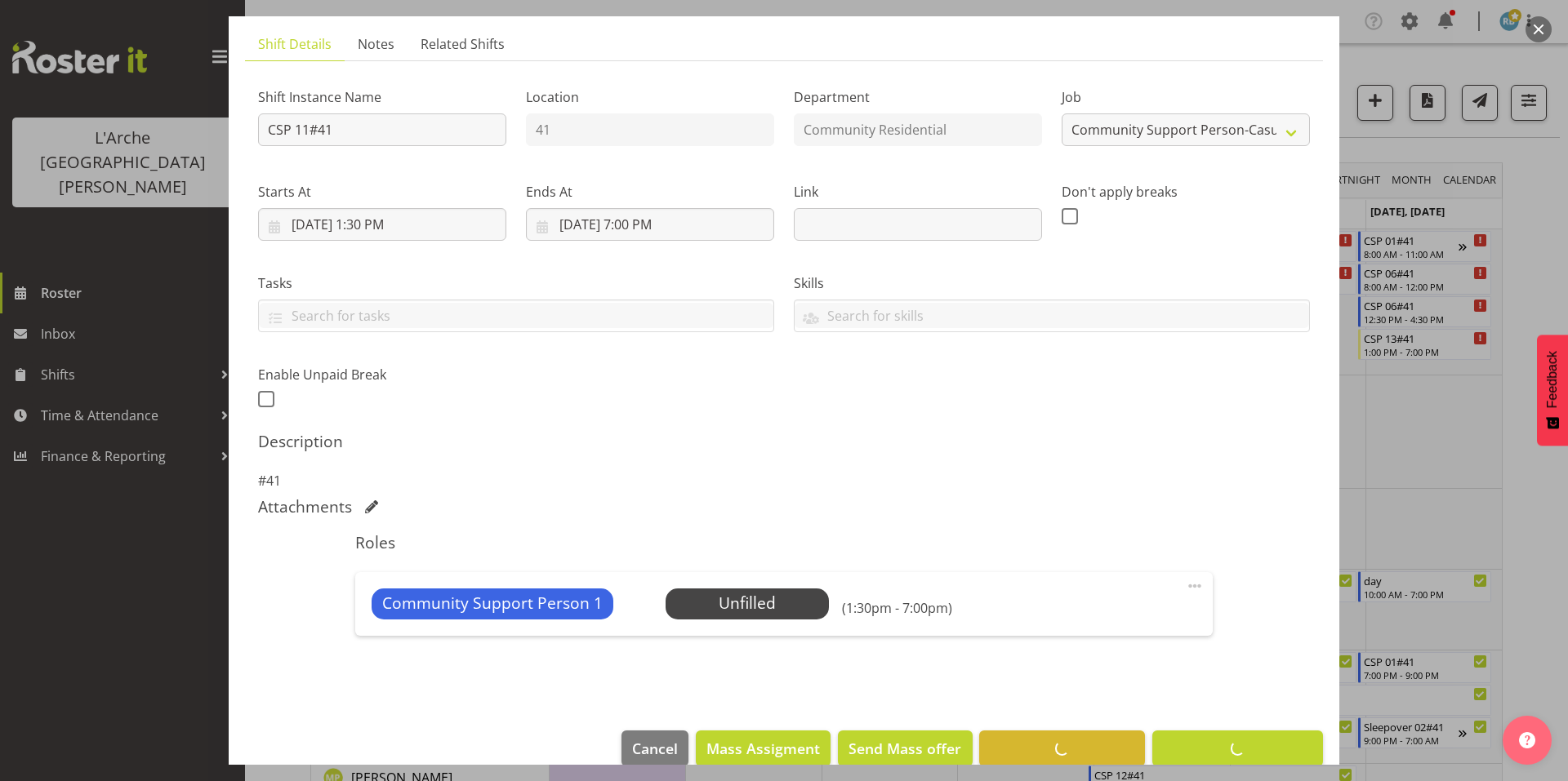
scroll to position [42, 0]
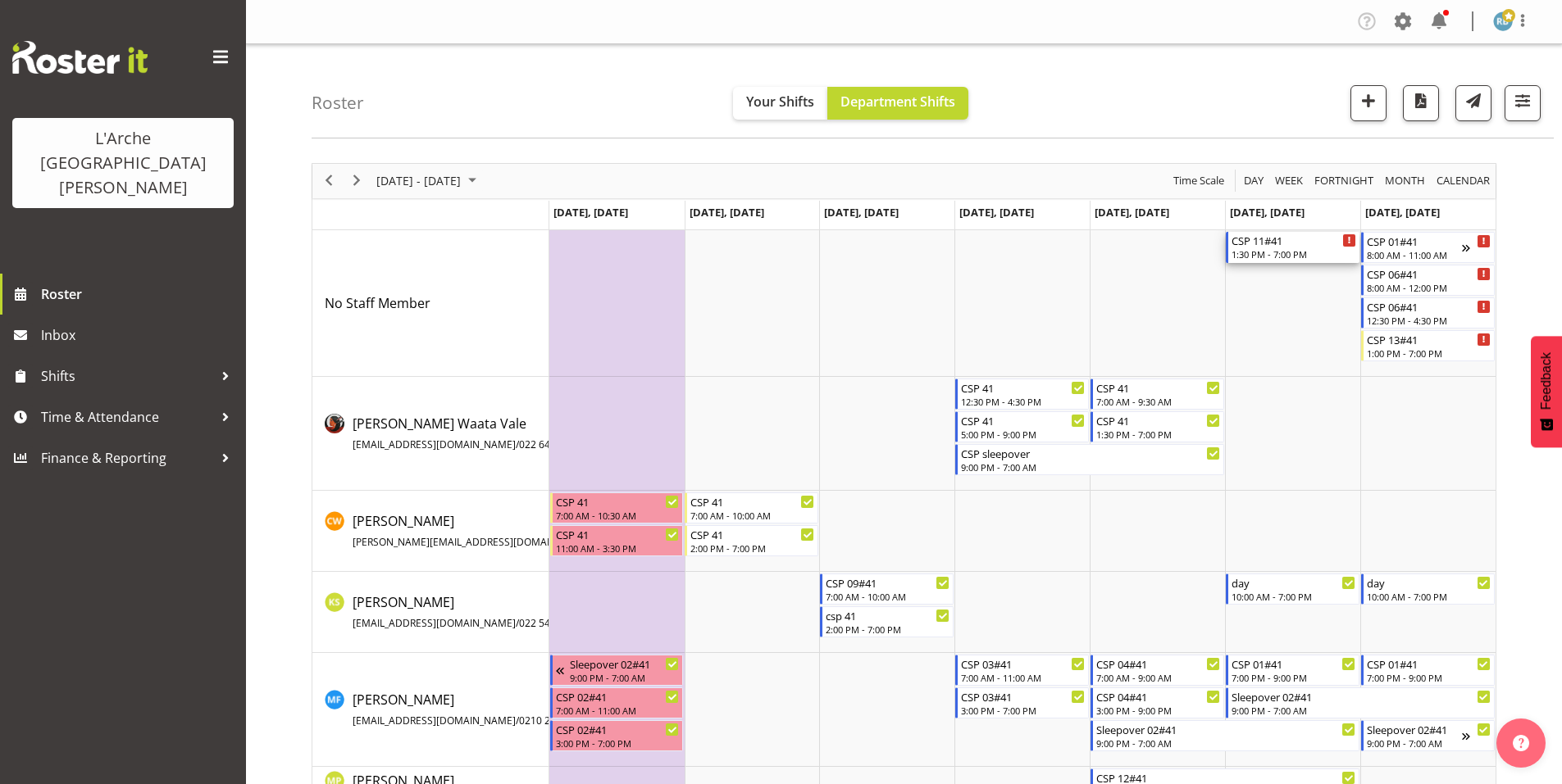
click at [1265, 248] on div "1:30 PM - 7:00 PM" at bounding box center [1293, 254] width 124 height 13
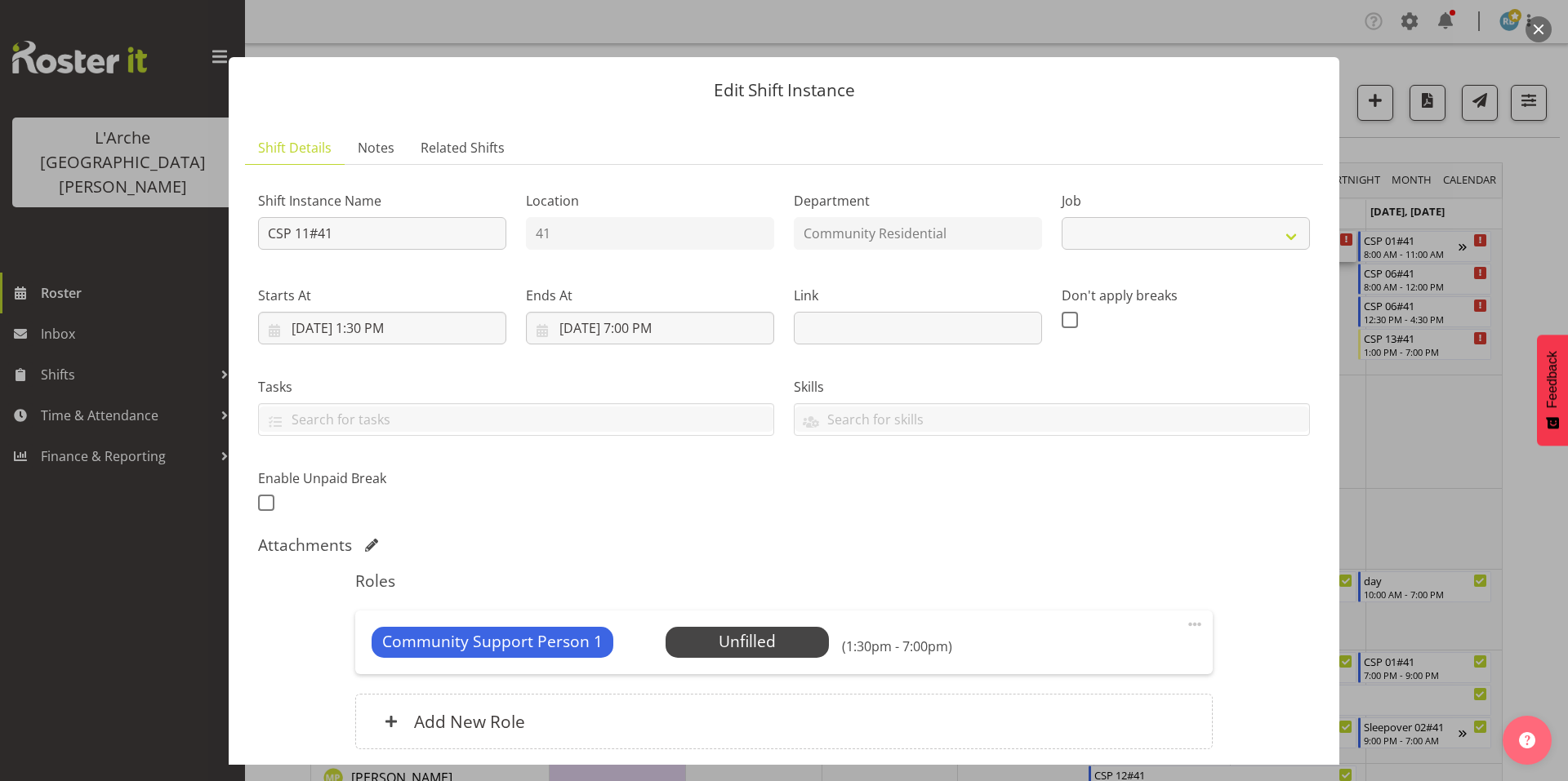
scroll to position [46, 0]
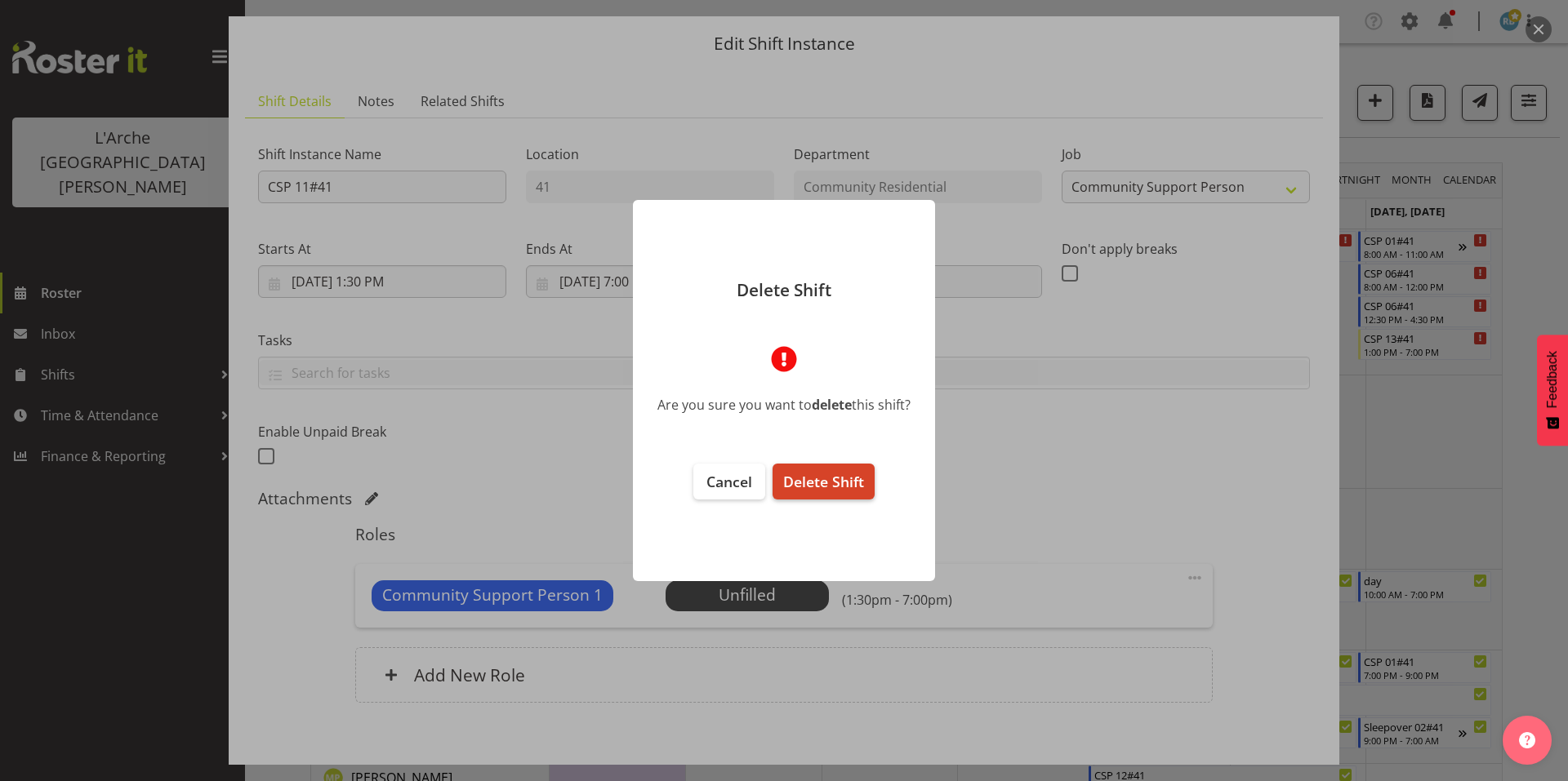
click at [808, 479] on span "Delete Shift" at bounding box center [824, 482] width 81 height 20
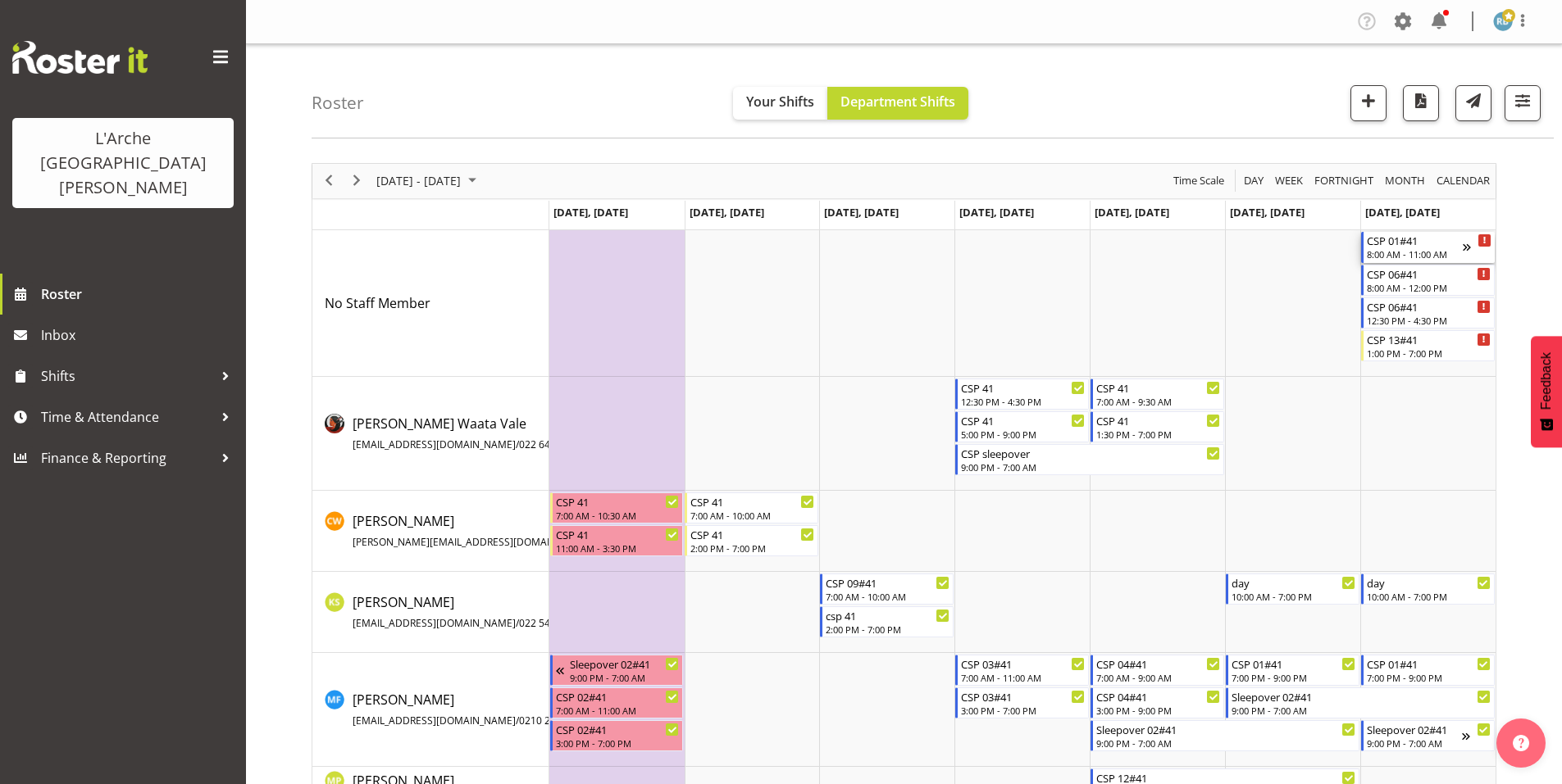
click at [1391, 250] on div "8:00 AM - 11:00 AM" at bounding box center [1414, 254] width 96 height 13
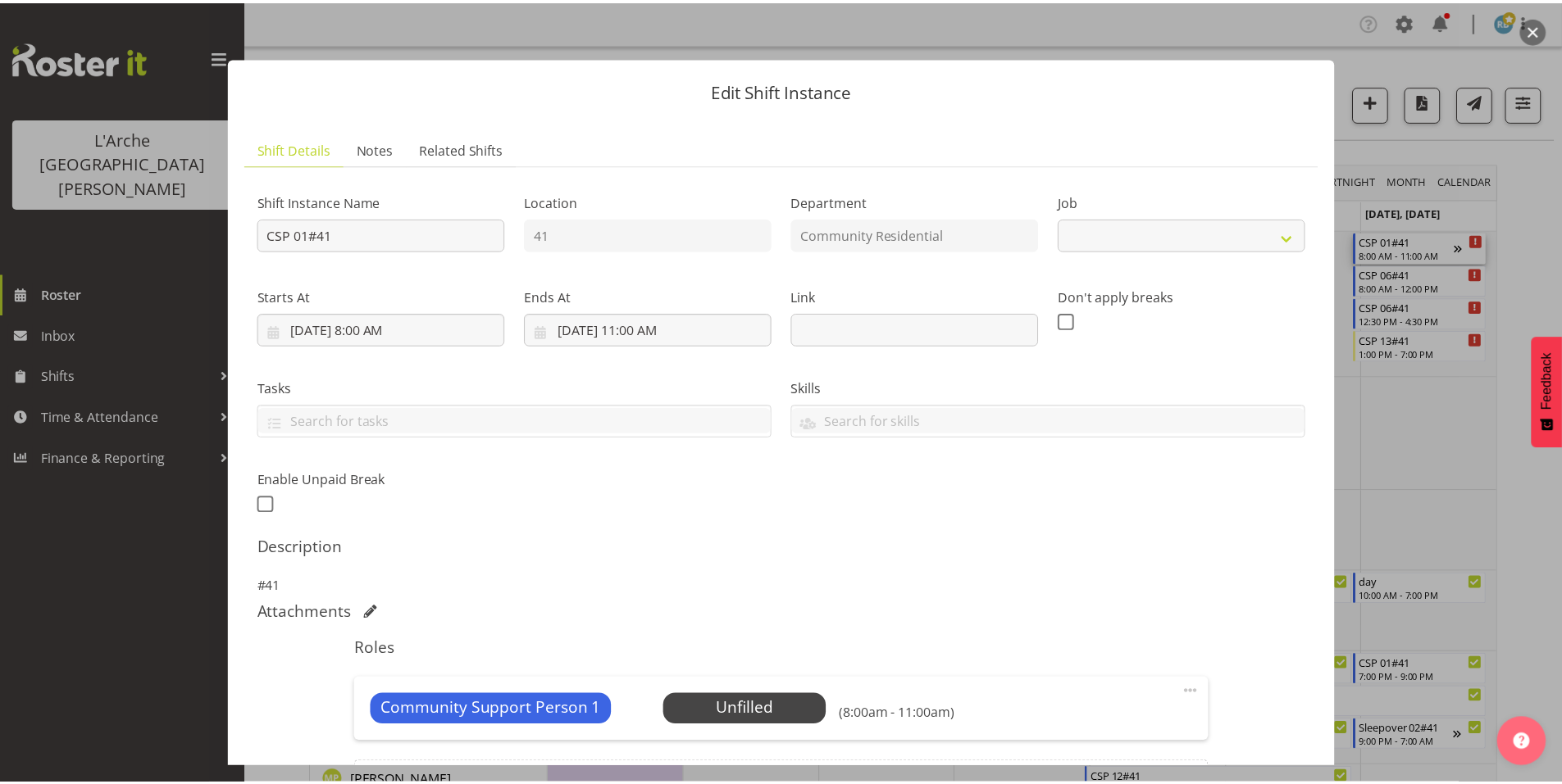
scroll to position [104, 0]
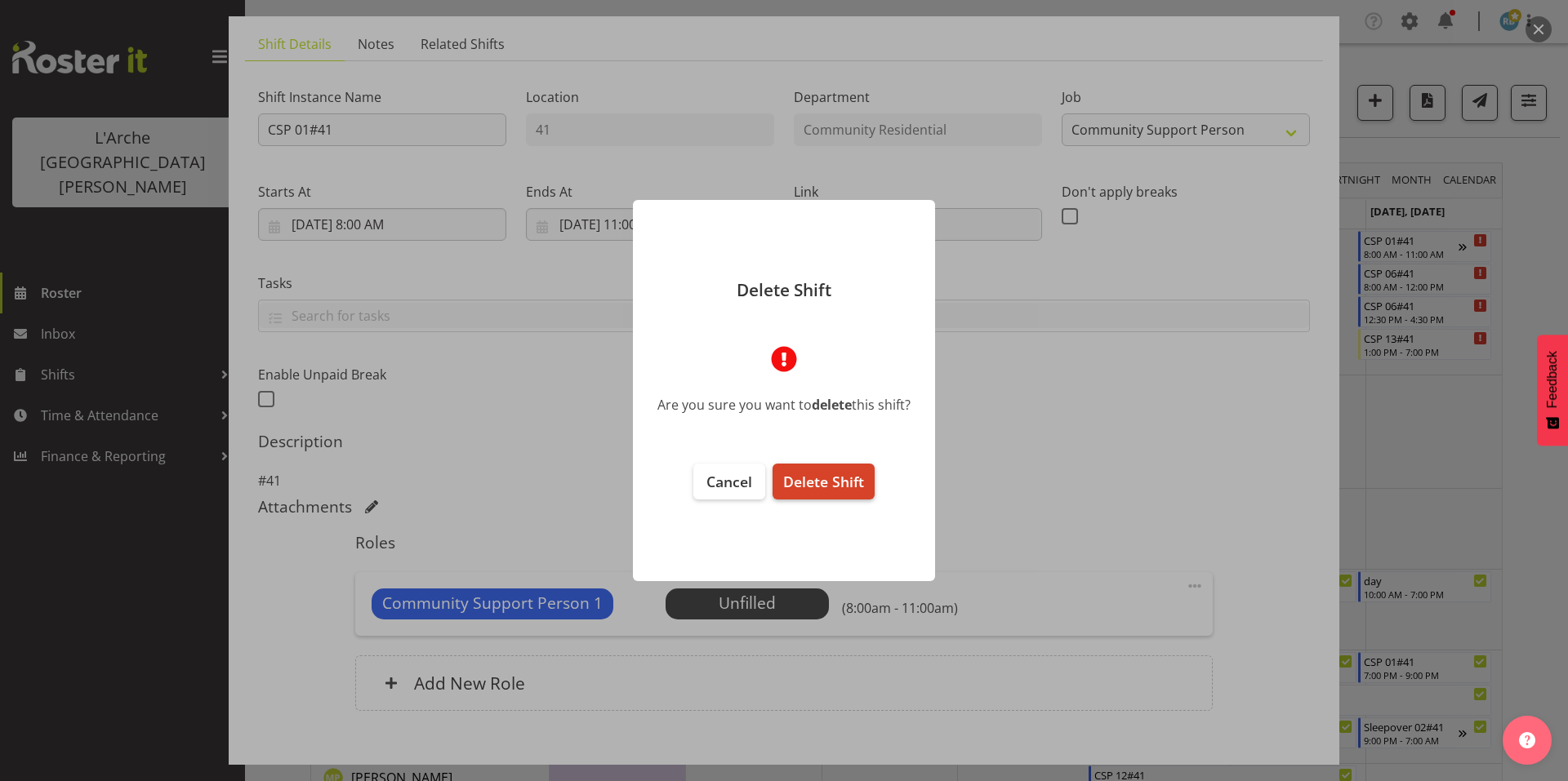
click at [843, 476] on span "Delete Shift" at bounding box center [824, 482] width 81 height 20
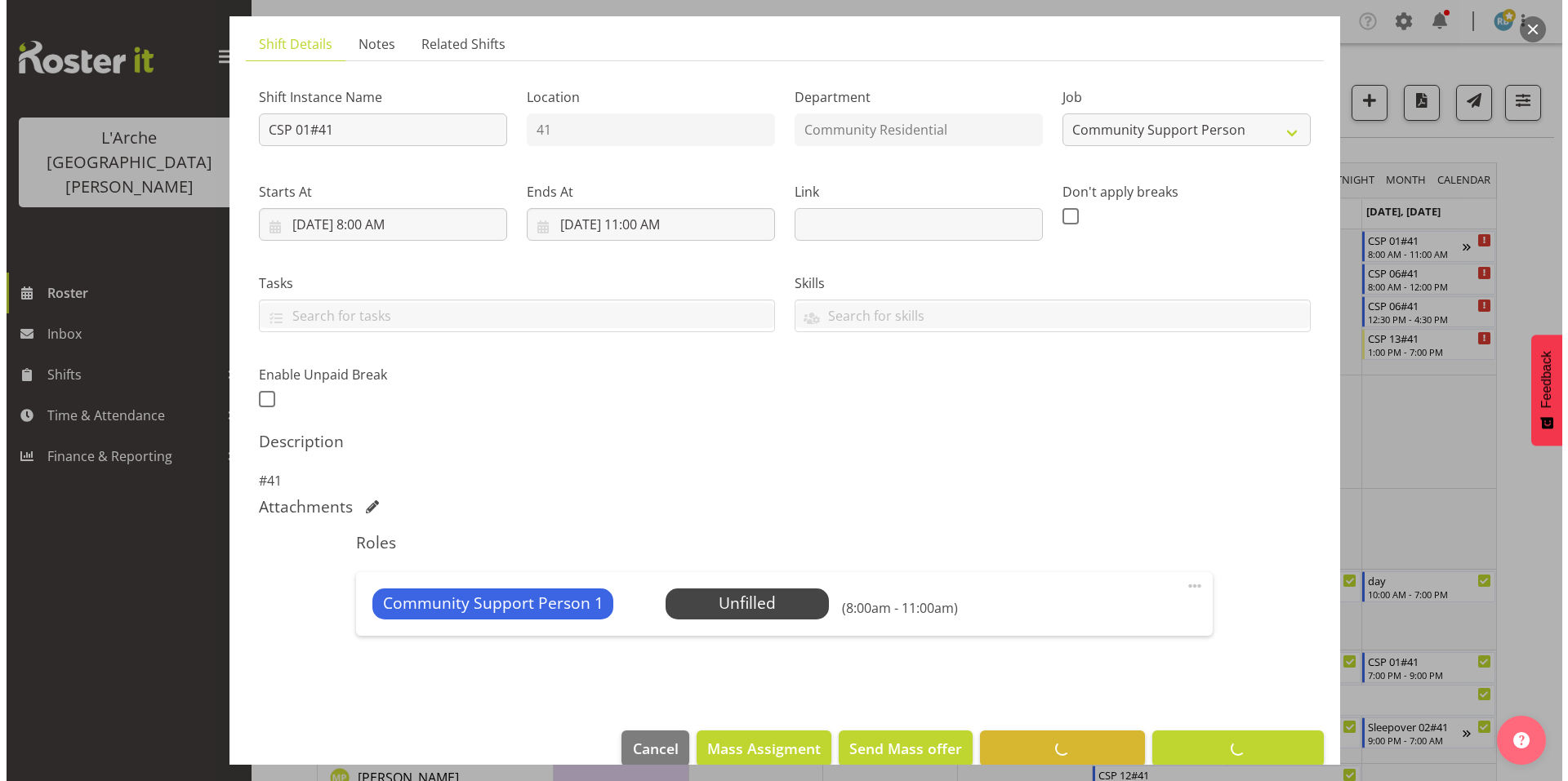
scroll to position [42, 0]
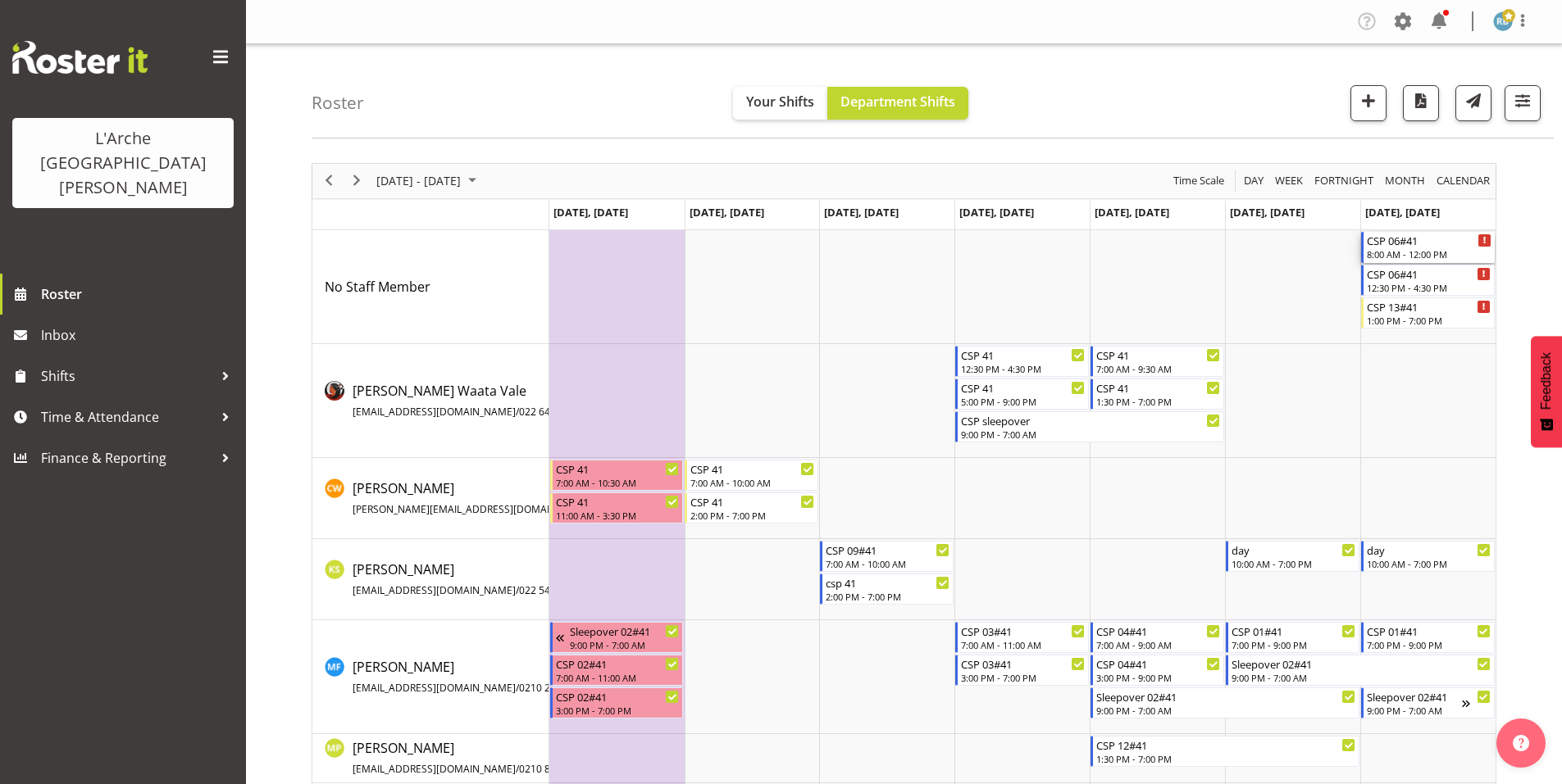
click at [1382, 232] on div "CSP 06#41" at bounding box center [1429, 240] width 124 height 16
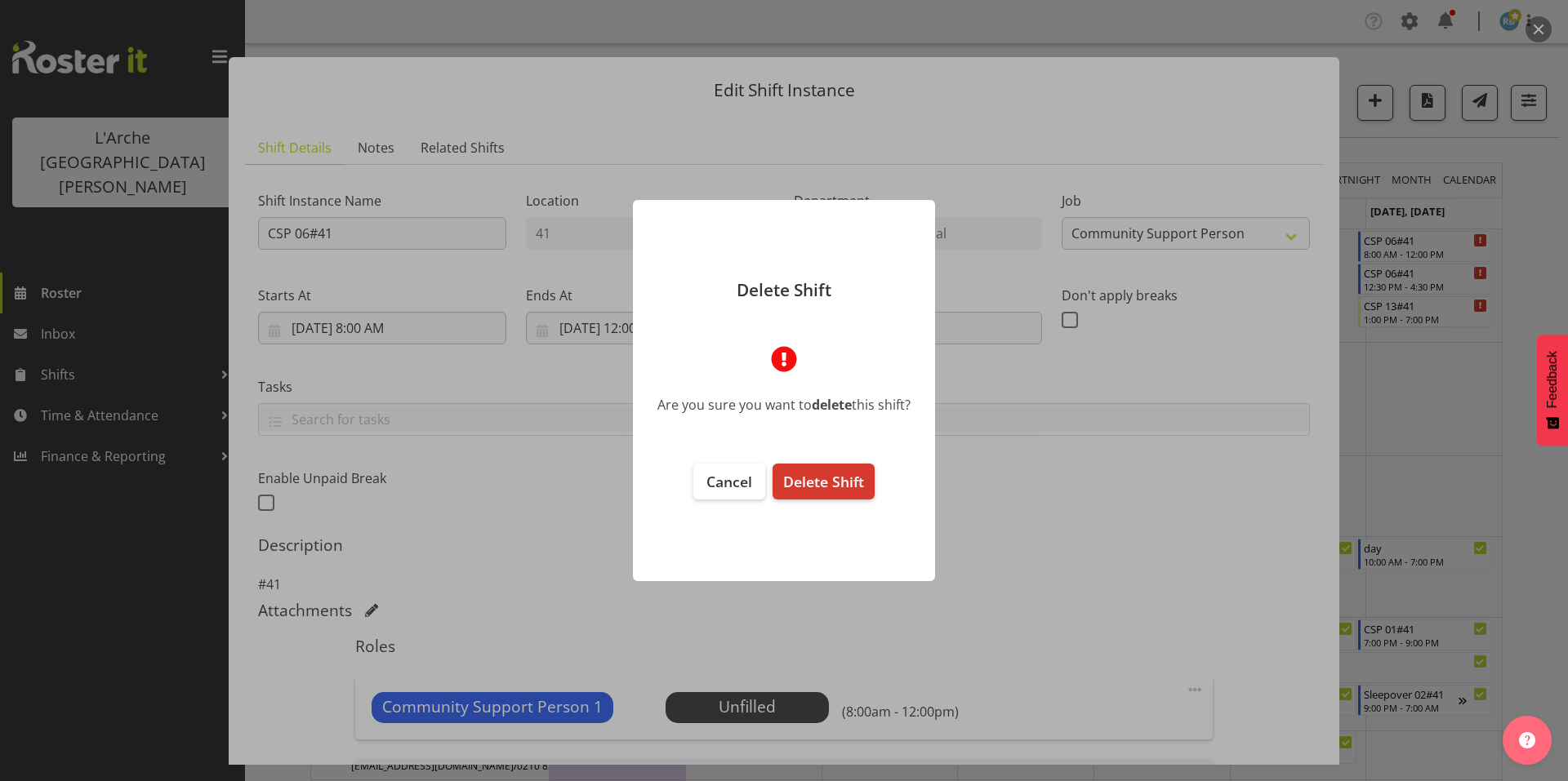
select select "2"
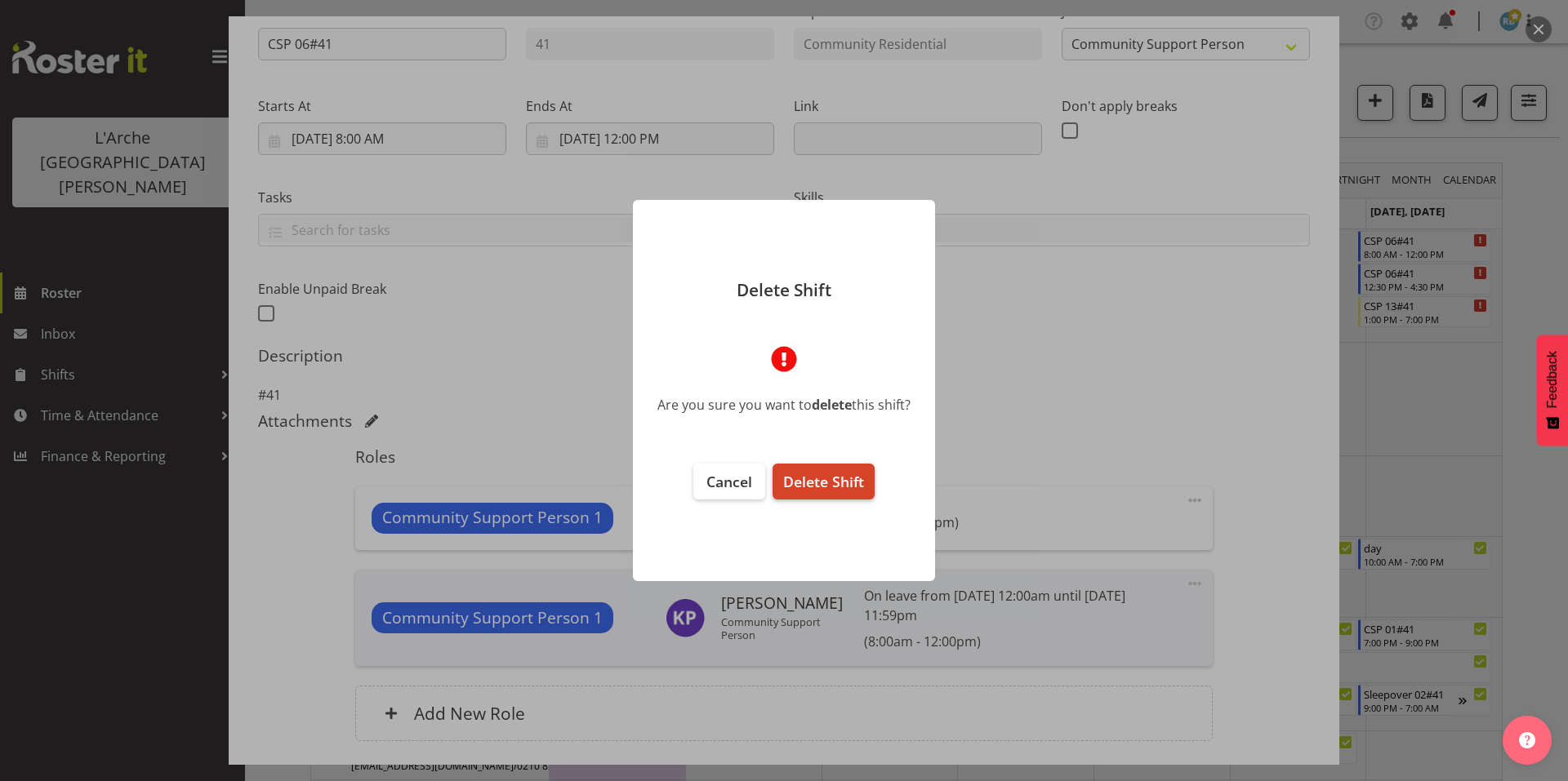
click at [832, 472] on span "Delete Shift" at bounding box center [824, 482] width 81 height 20
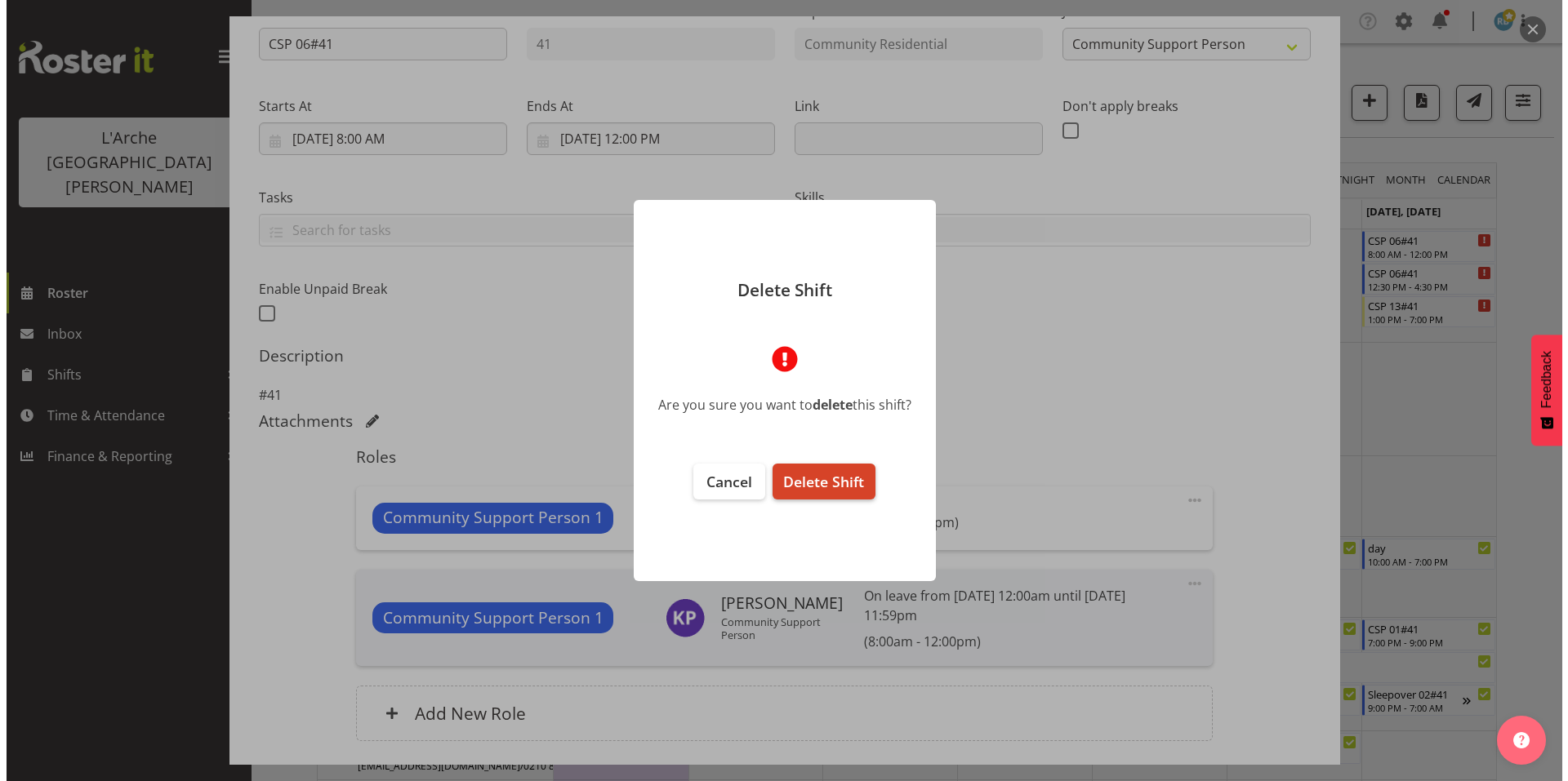
scroll to position [127, 0]
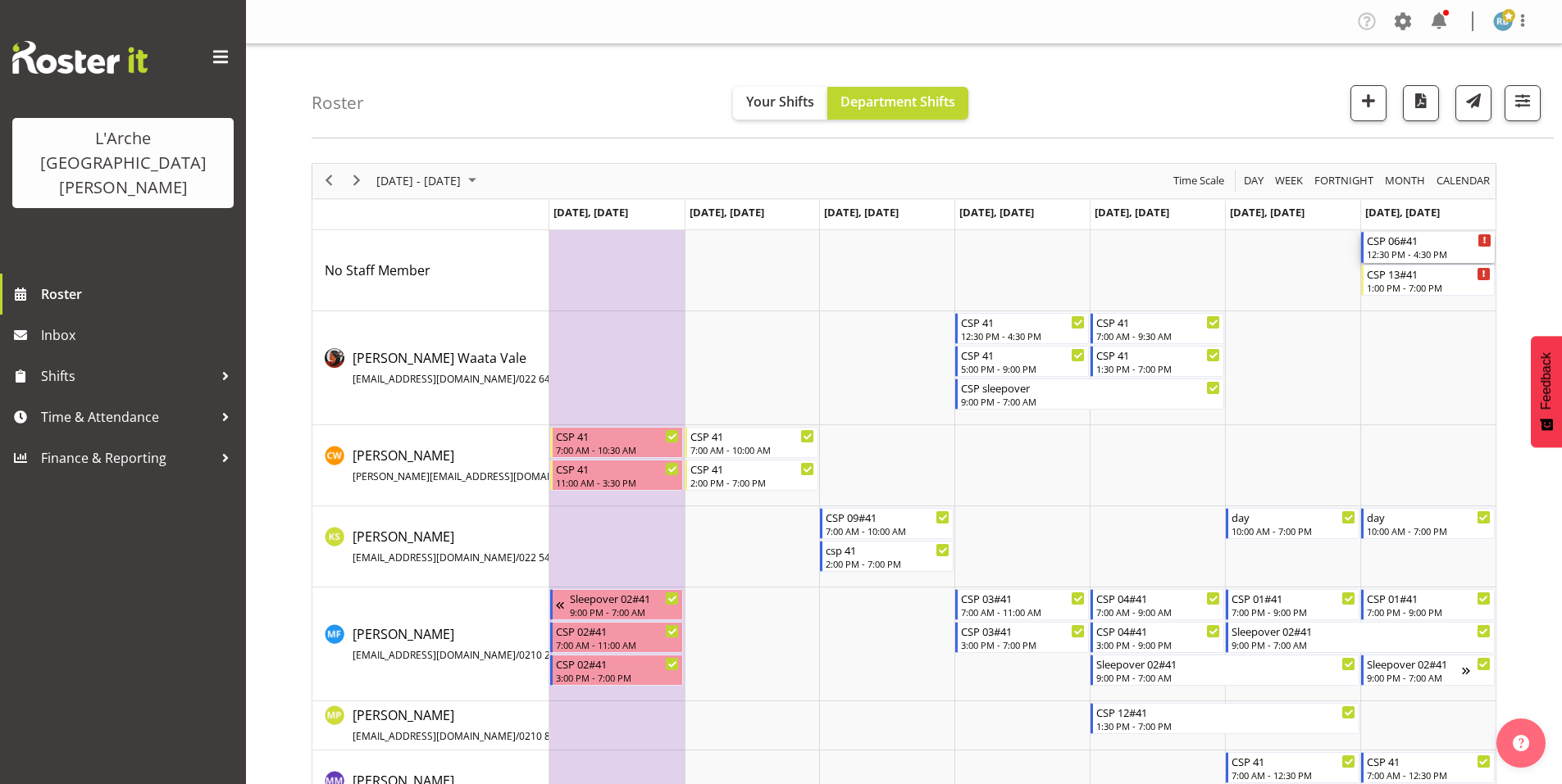
click at [1380, 232] on div "CSP 06#41" at bounding box center [1429, 240] width 124 height 16
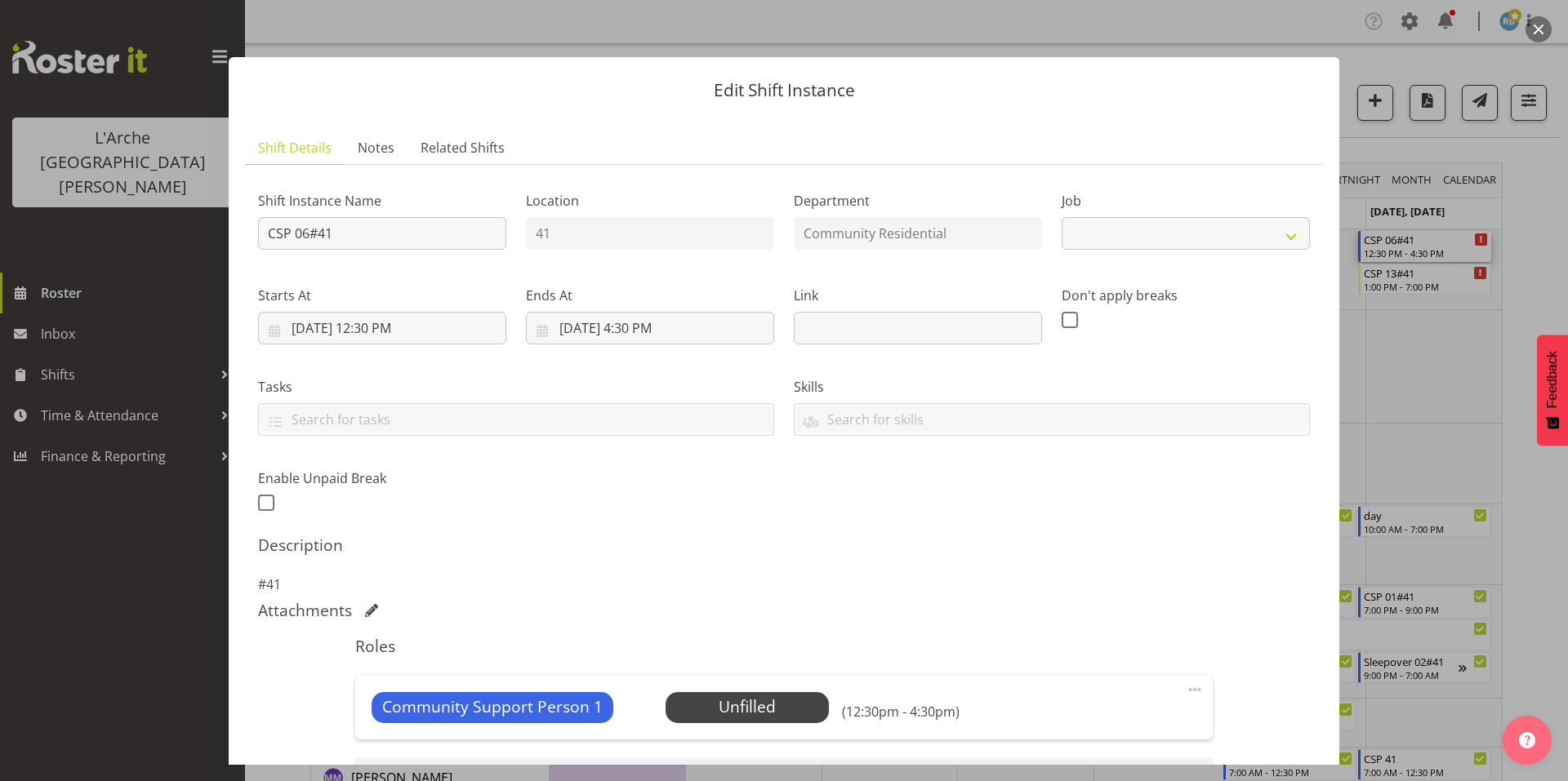
select select "2"
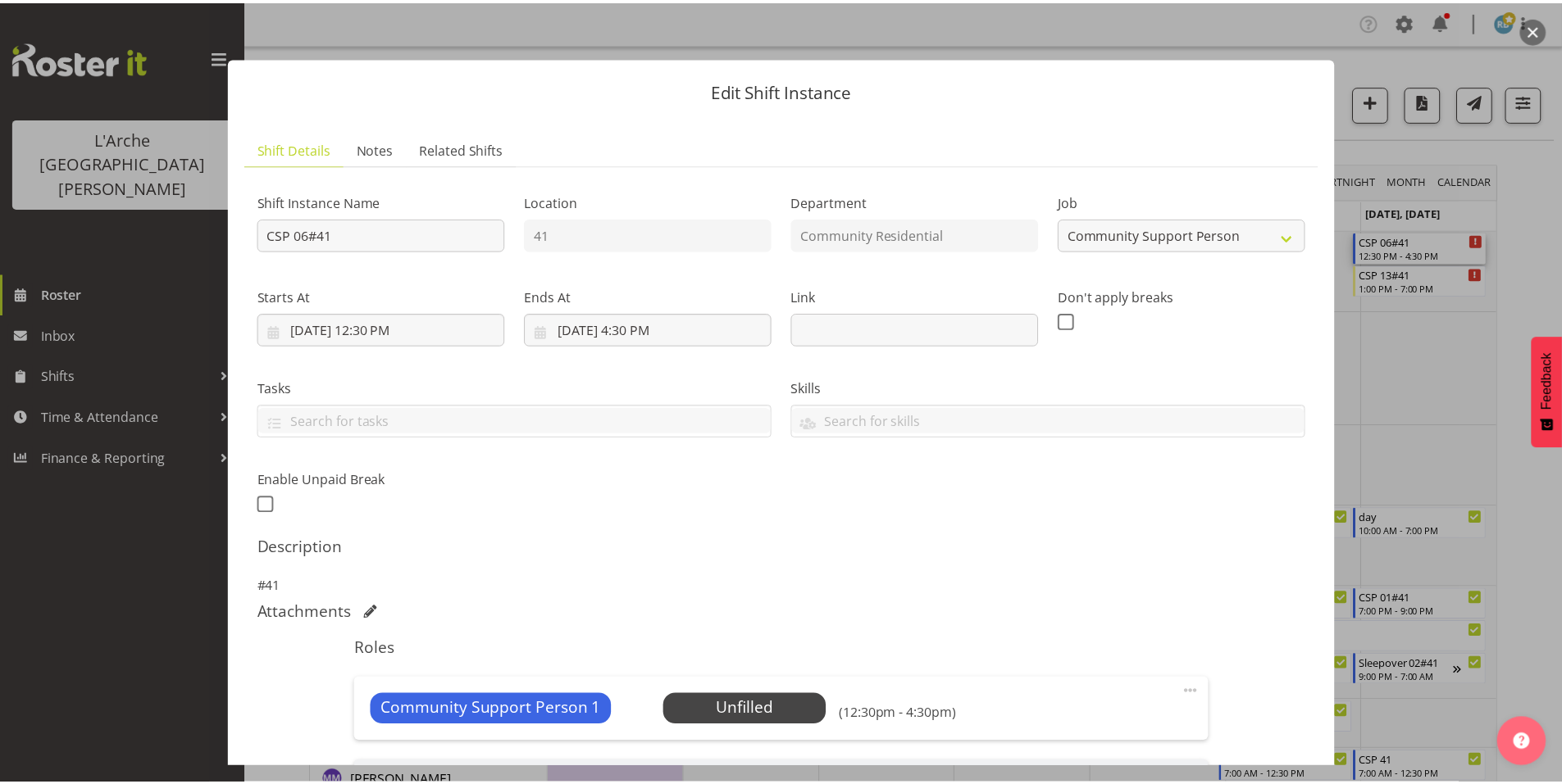
scroll to position [190, 0]
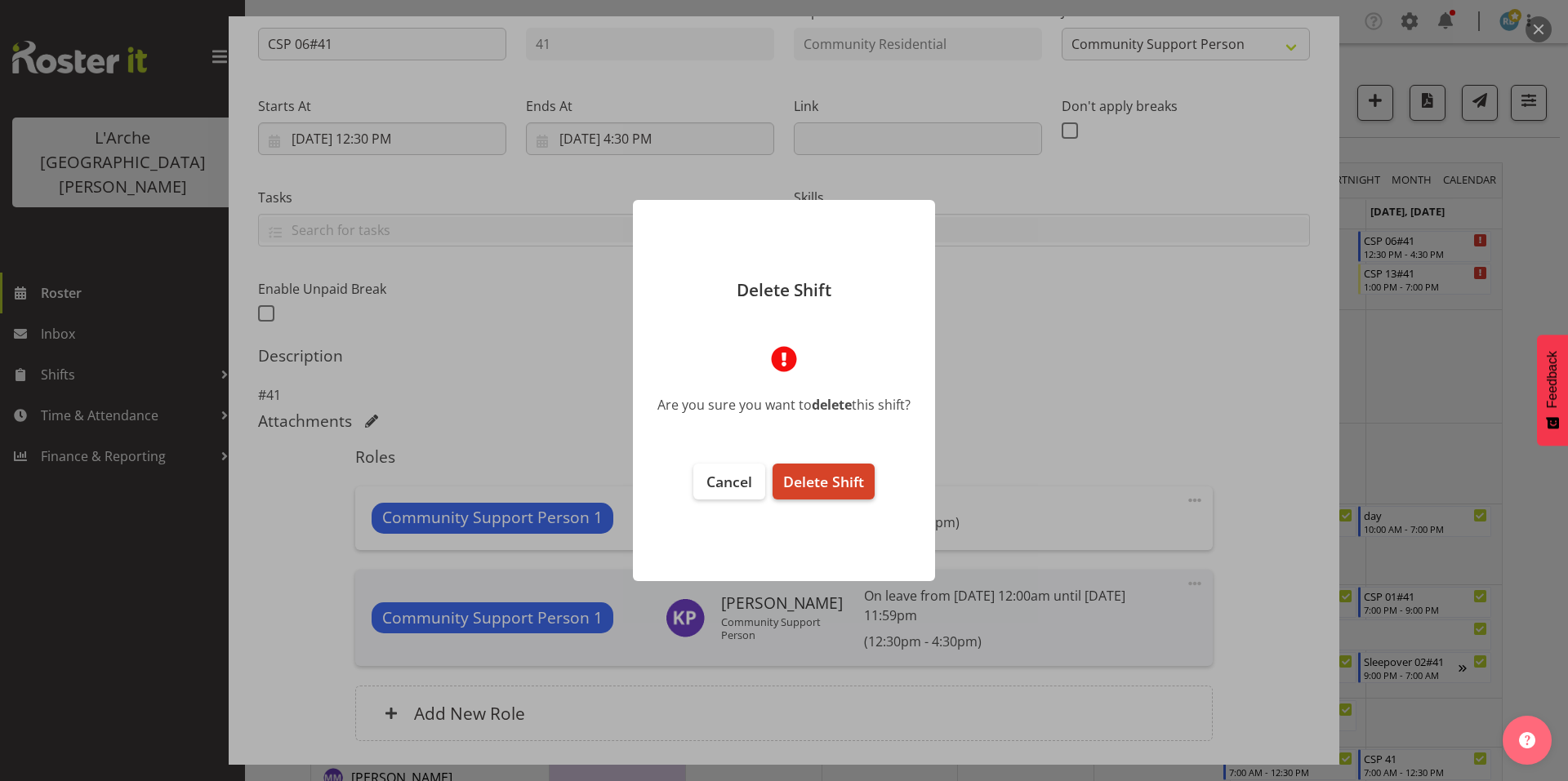
click at [794, 472] on span "Delete Shift" at bounding box center [824, 482] width 81 height 20
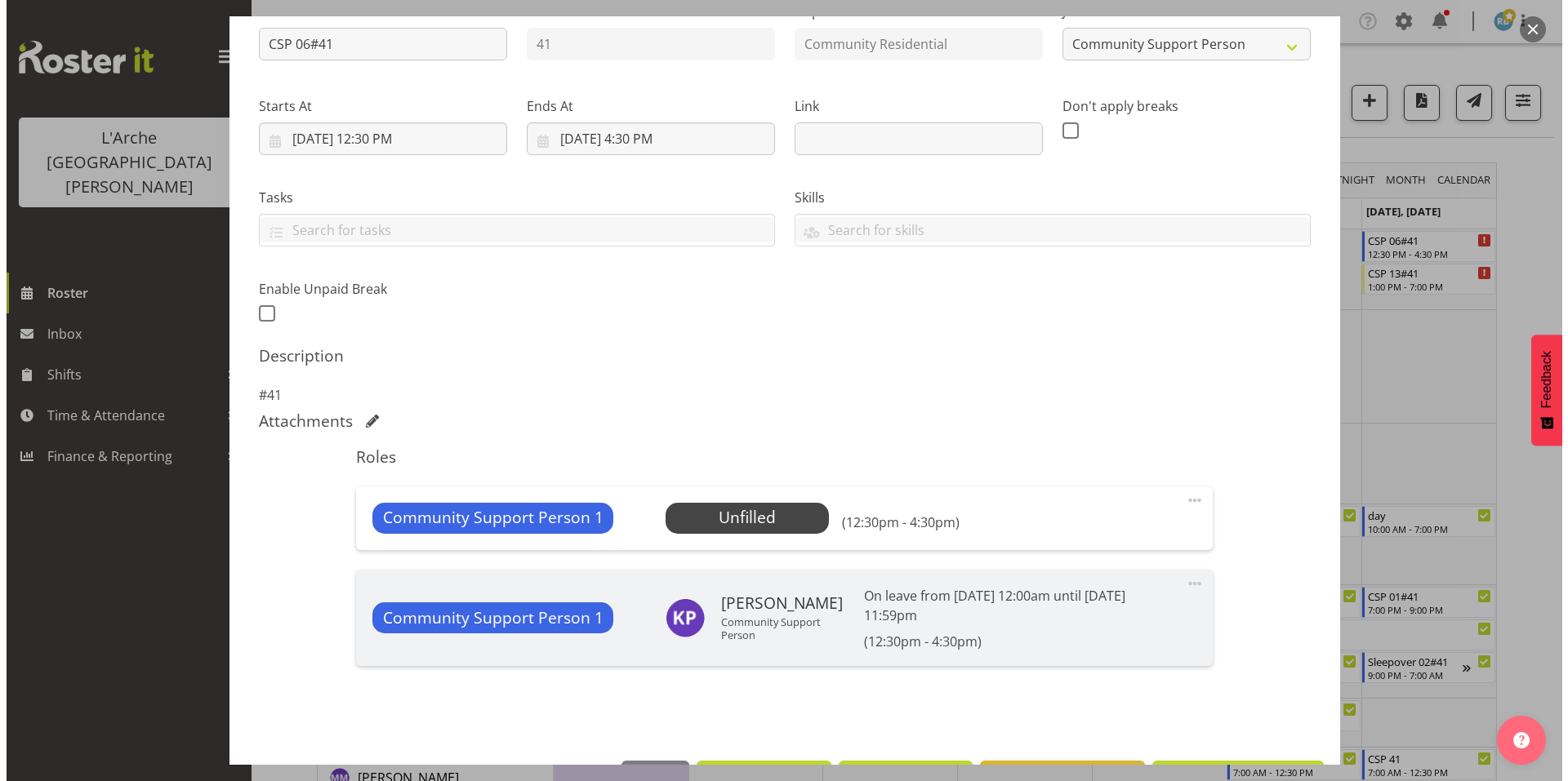
scroll to position [127, 0]
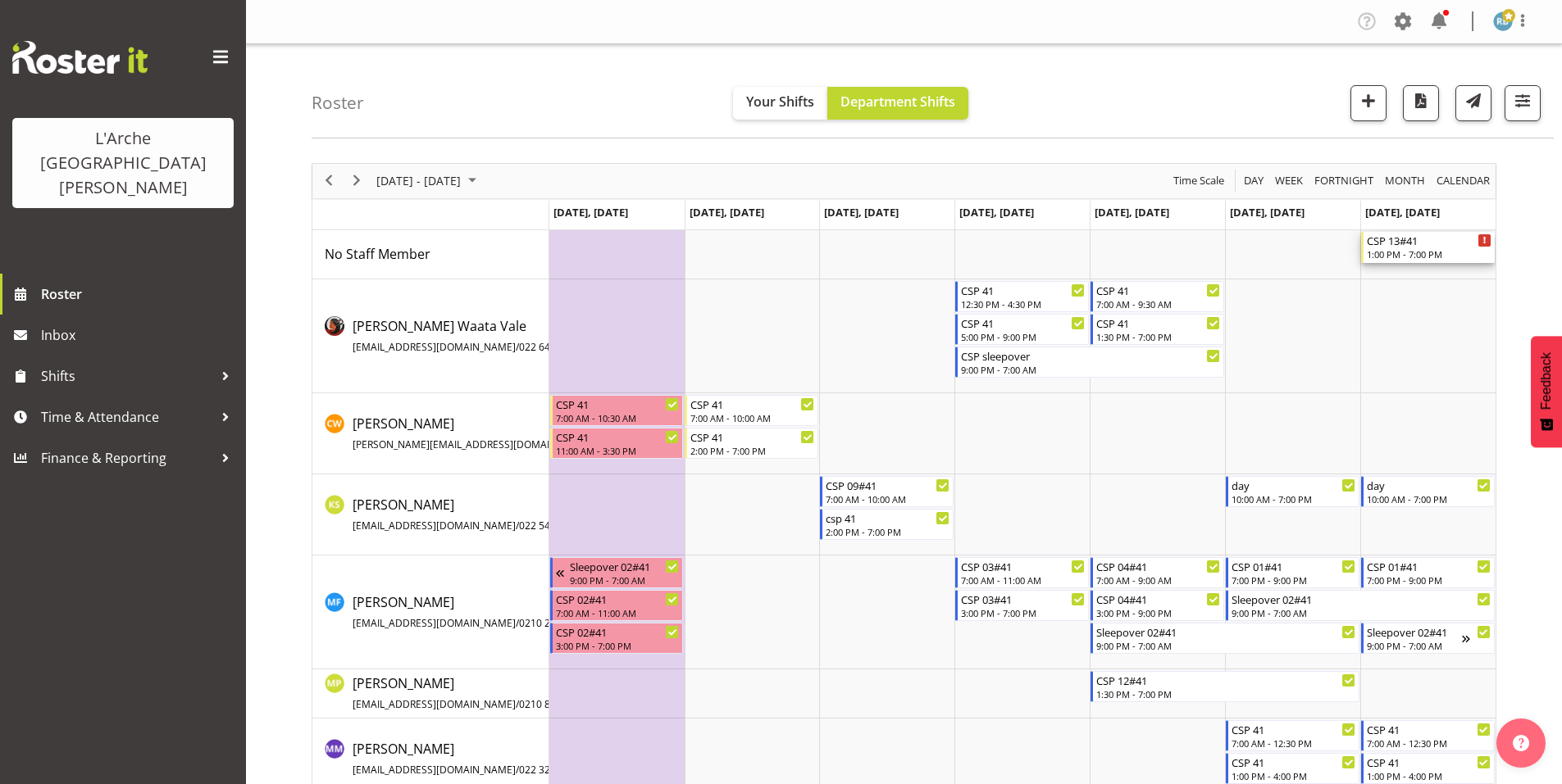
click at [1394, 248] on div "1:00 PM - 7:00 PM" at bounding box center [1429, 254] width 124 height 13
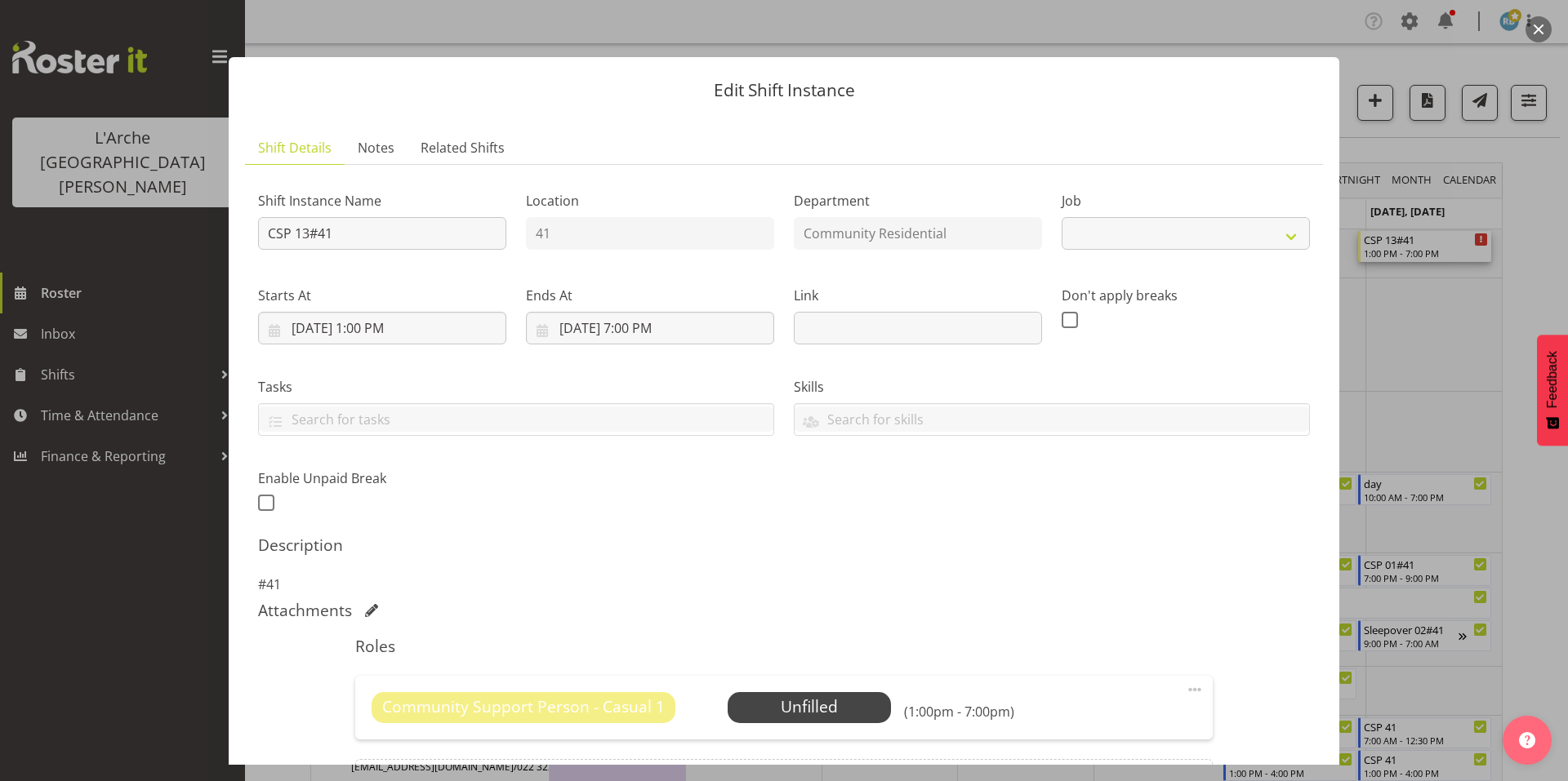
select select "3"
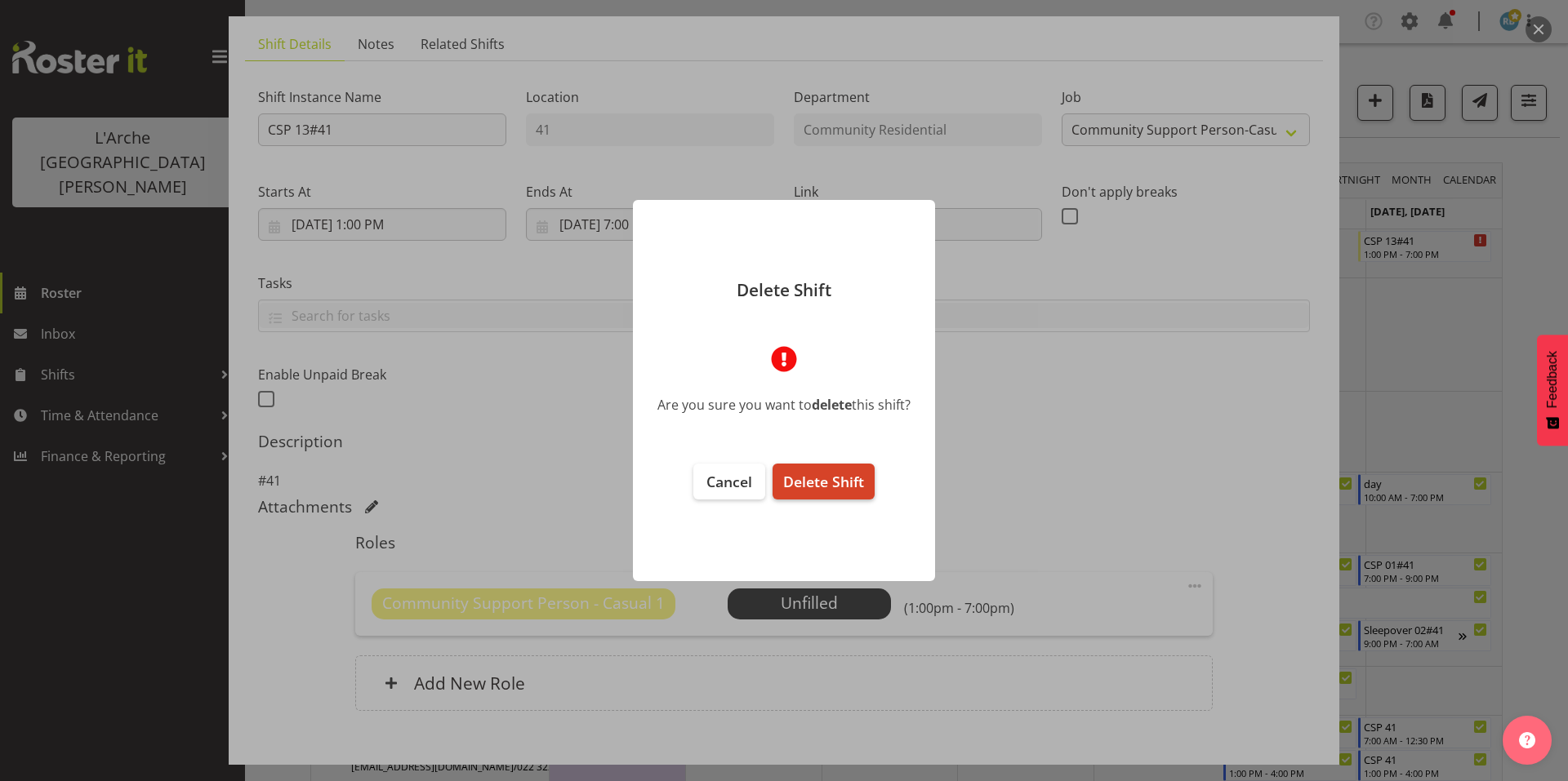
click at [819, 476] on span "Delete Shift" at bounding box center [824, 482] width 81 height 20
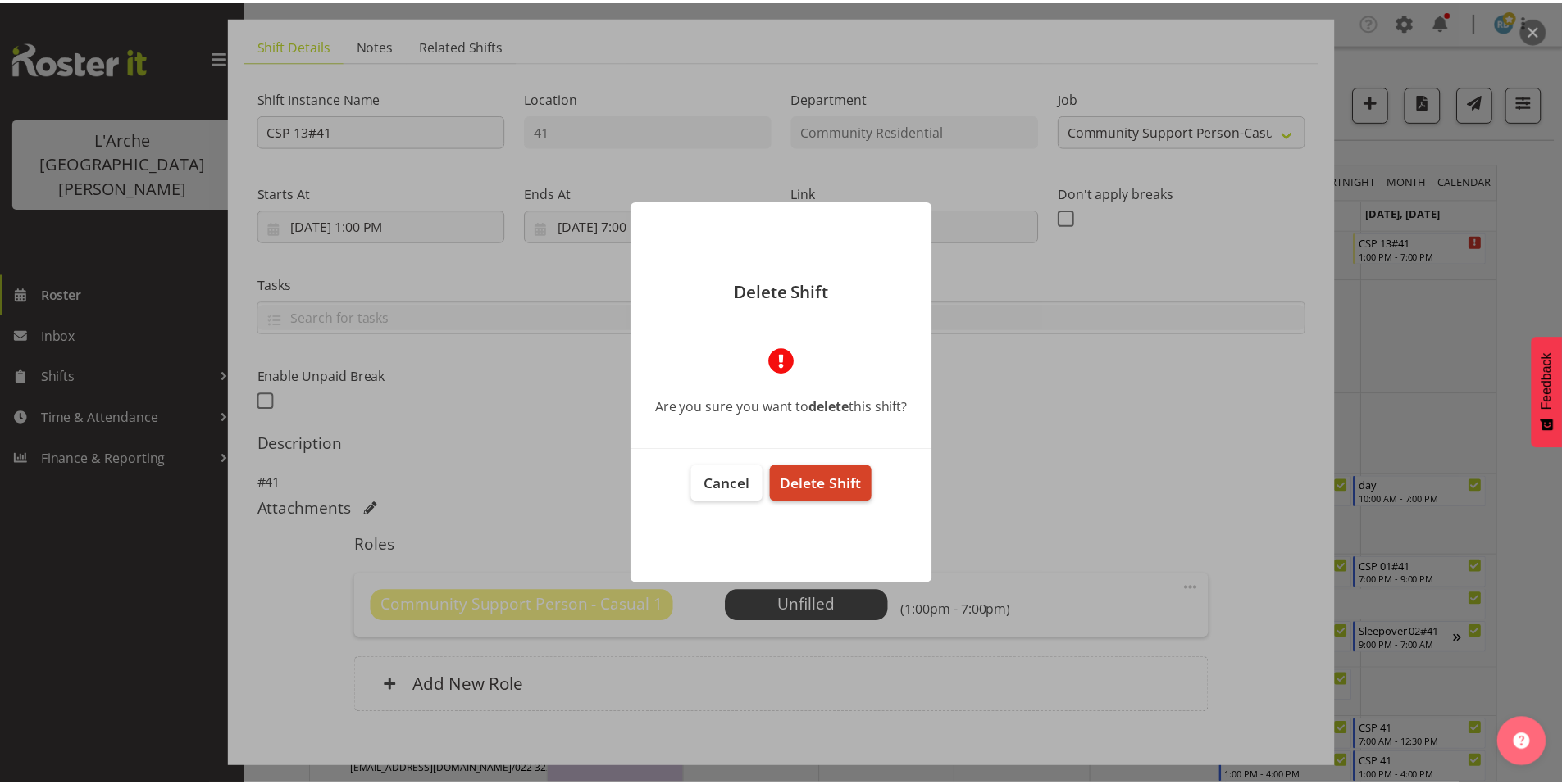
scroll to position [42, 0]
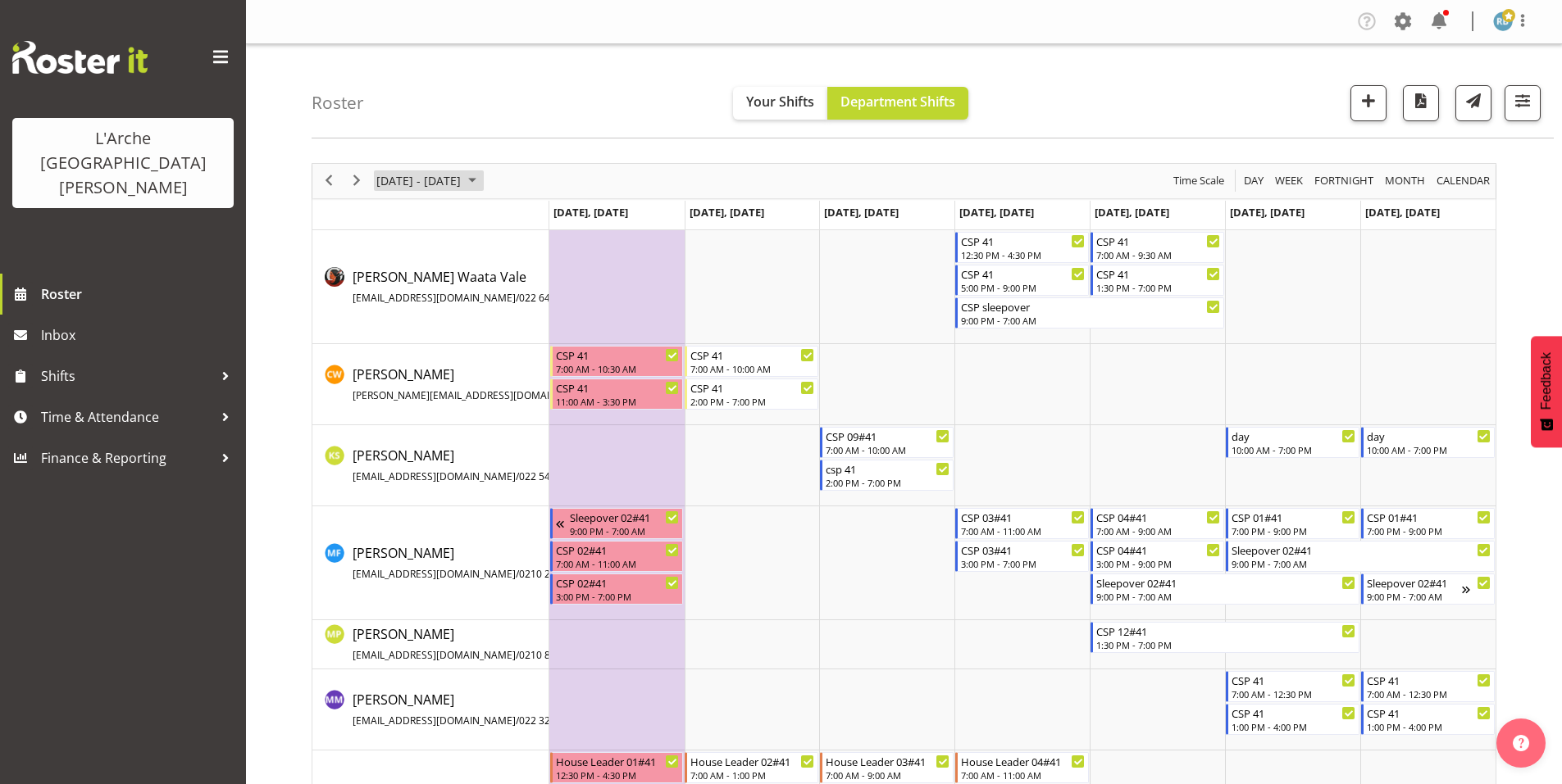
click at [410, 170] on span "[DATE] - [DATE]" at bounding box center [419, 180] width 88 height 21
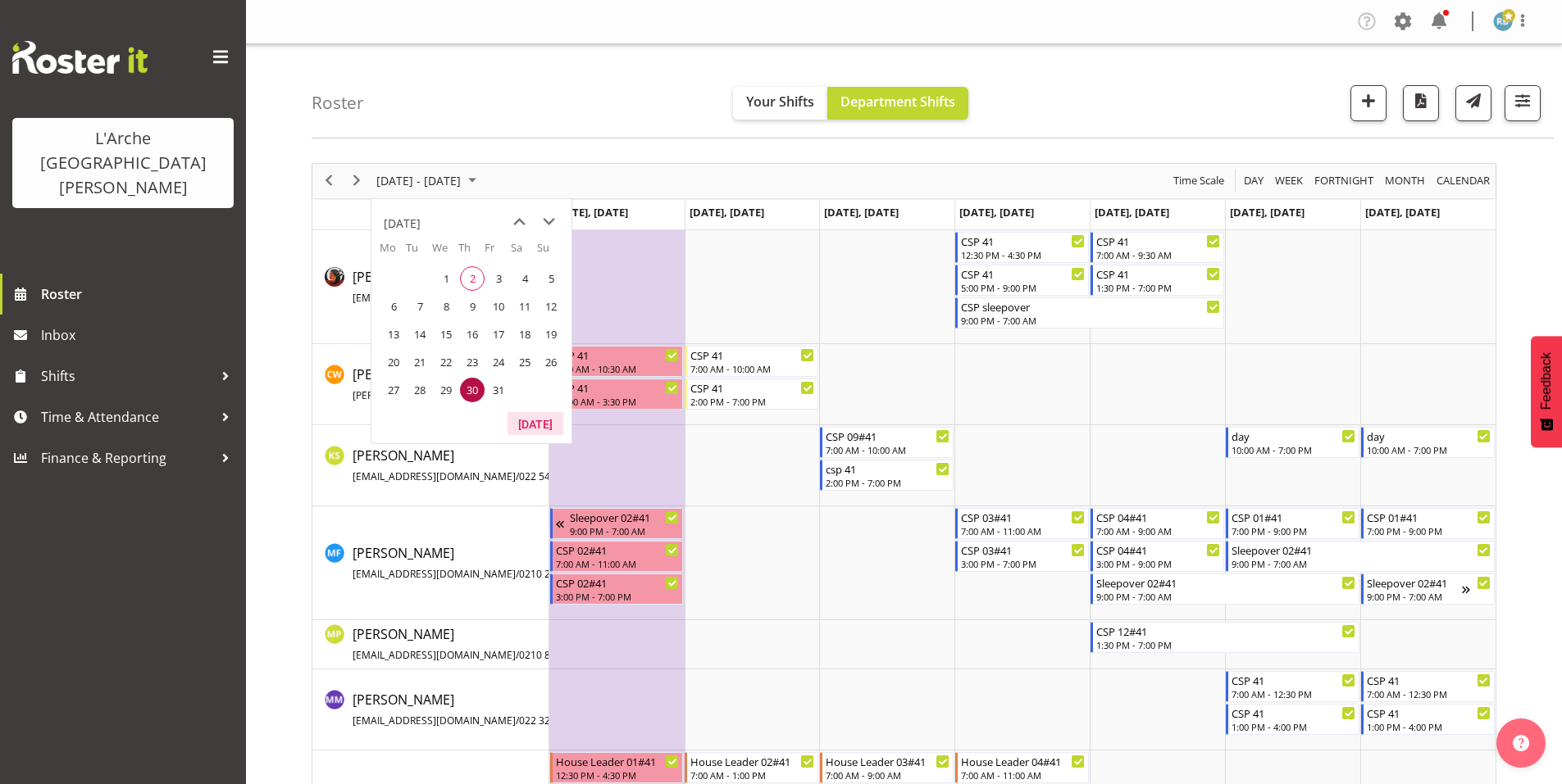
click at [539, 413] on button "[DATE]" at bounding box center [535, 423] width 56 height 23
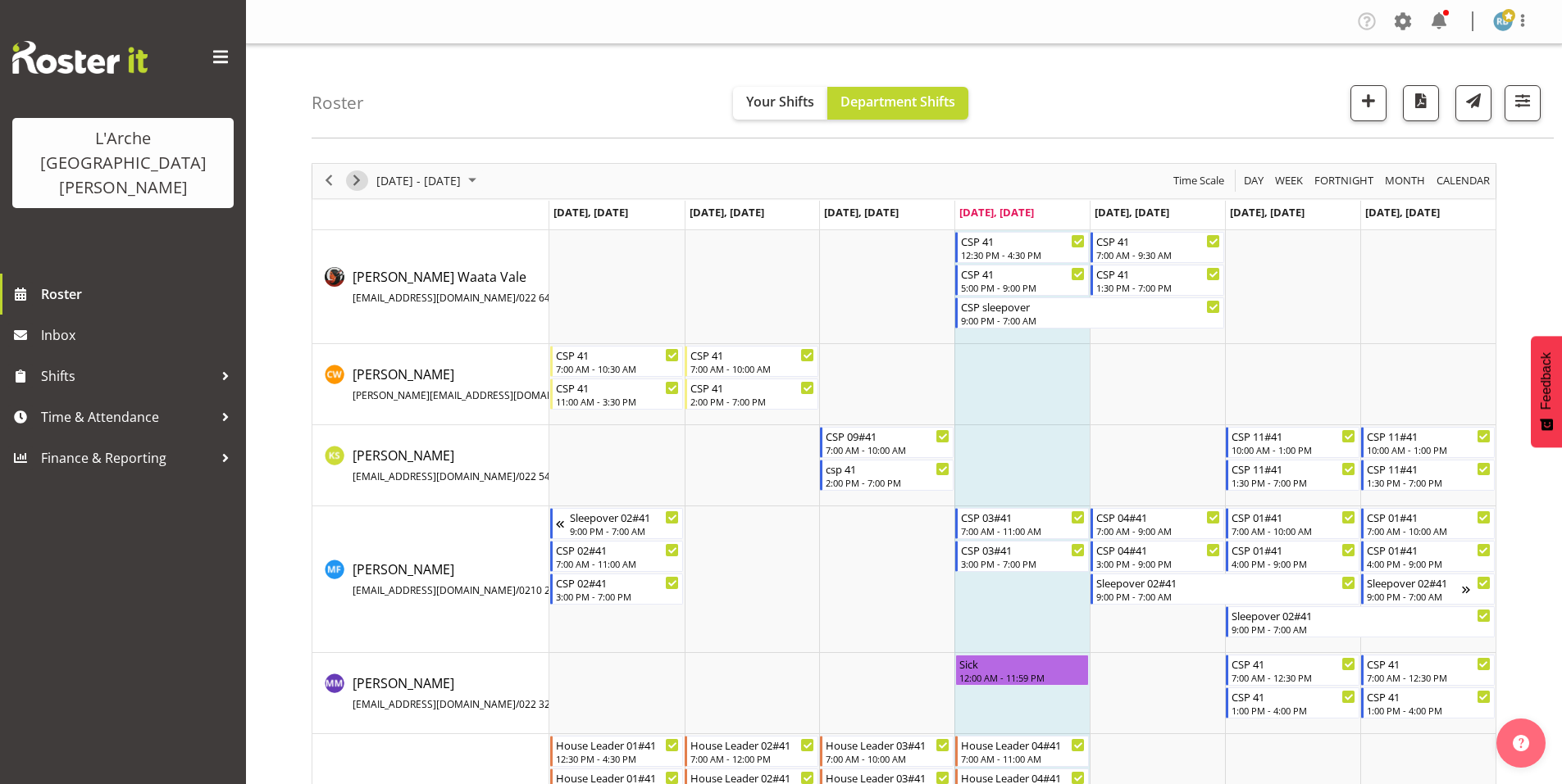
click at [356, 173] on span "Next" at bounding box center [356, 180] width 20 height 21
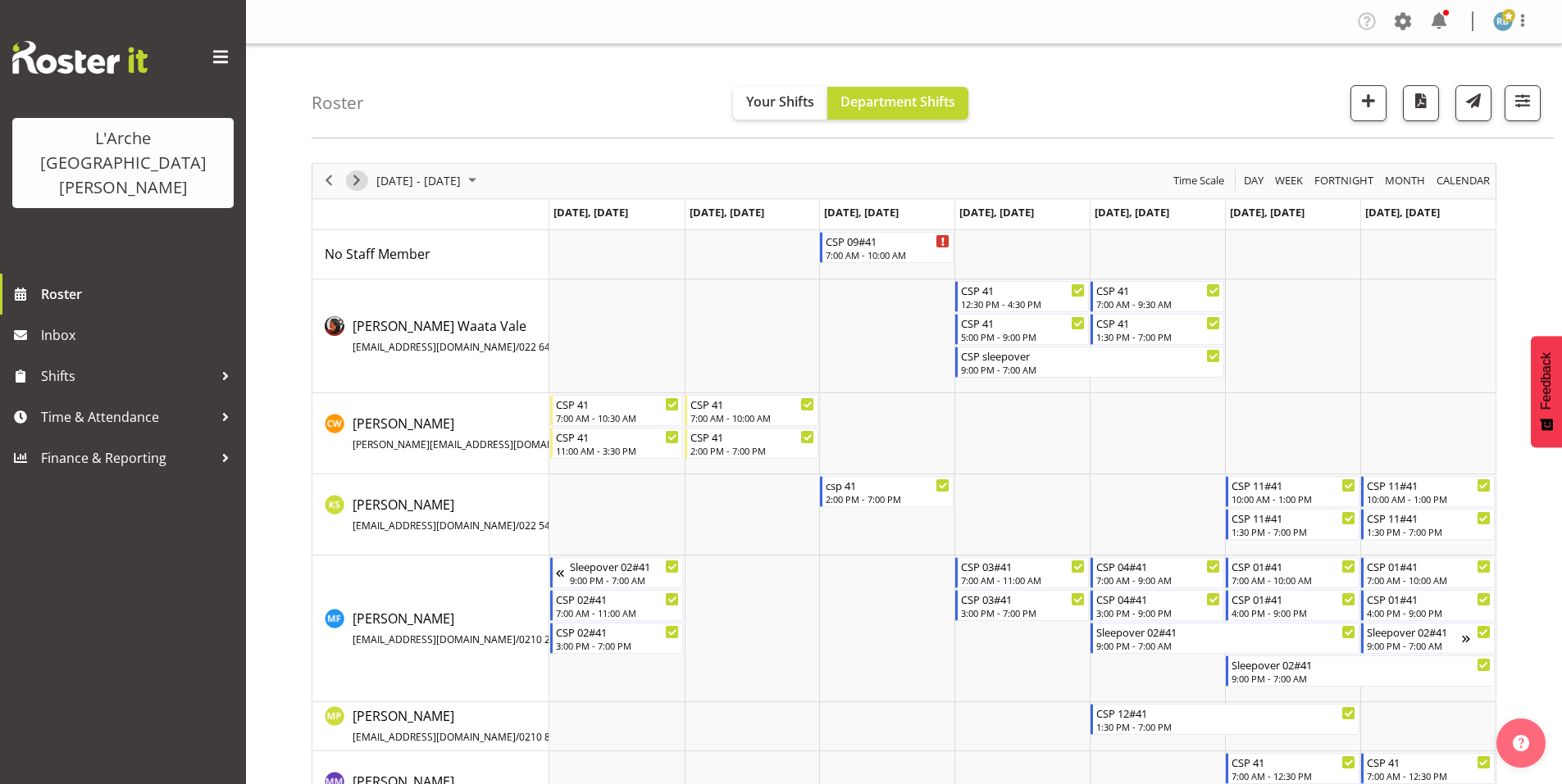
click at [356, 173] on span "Next" at bounding box center [356, 180] width 20 height 21
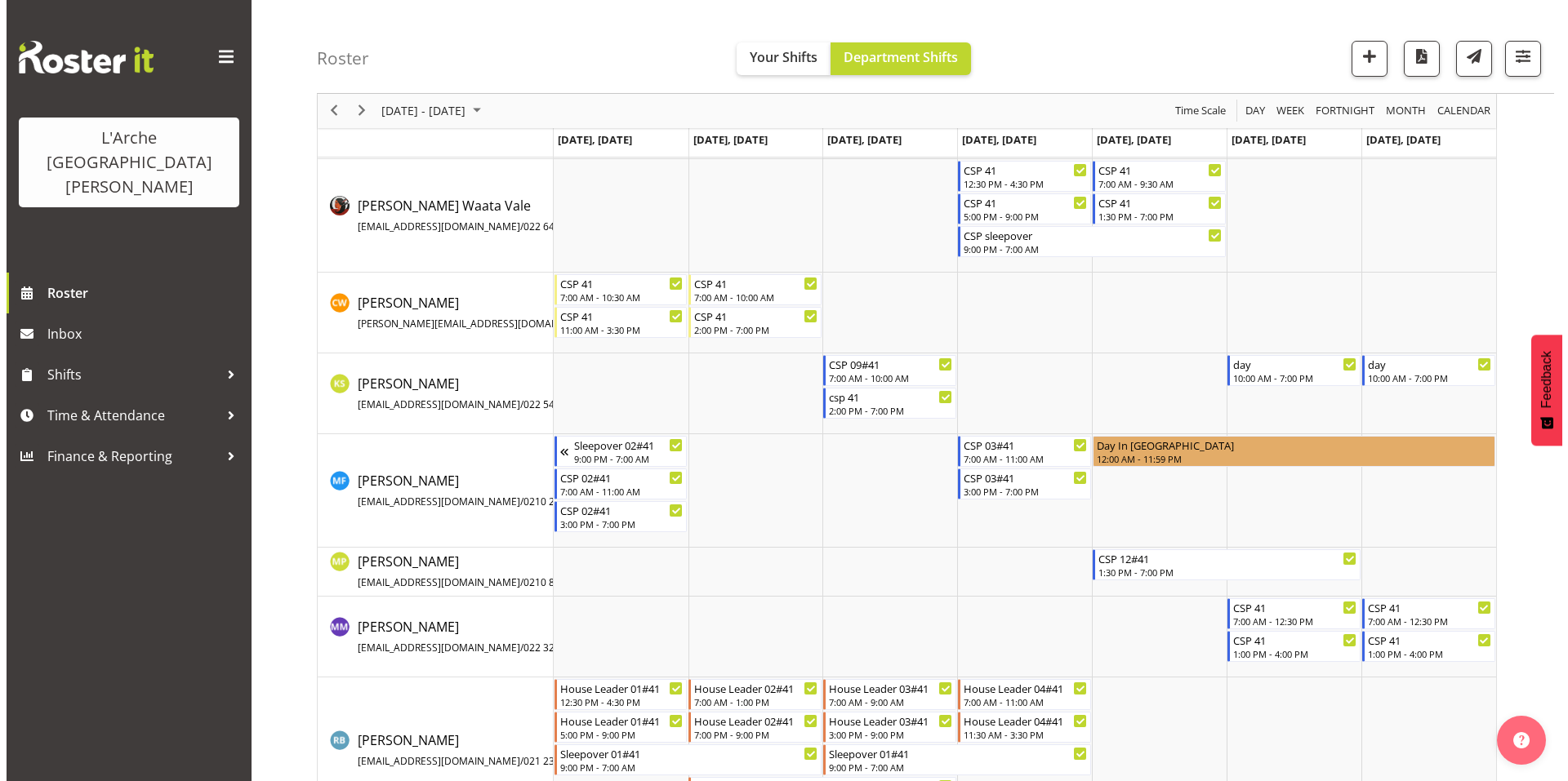
scroll to position [264, 0]
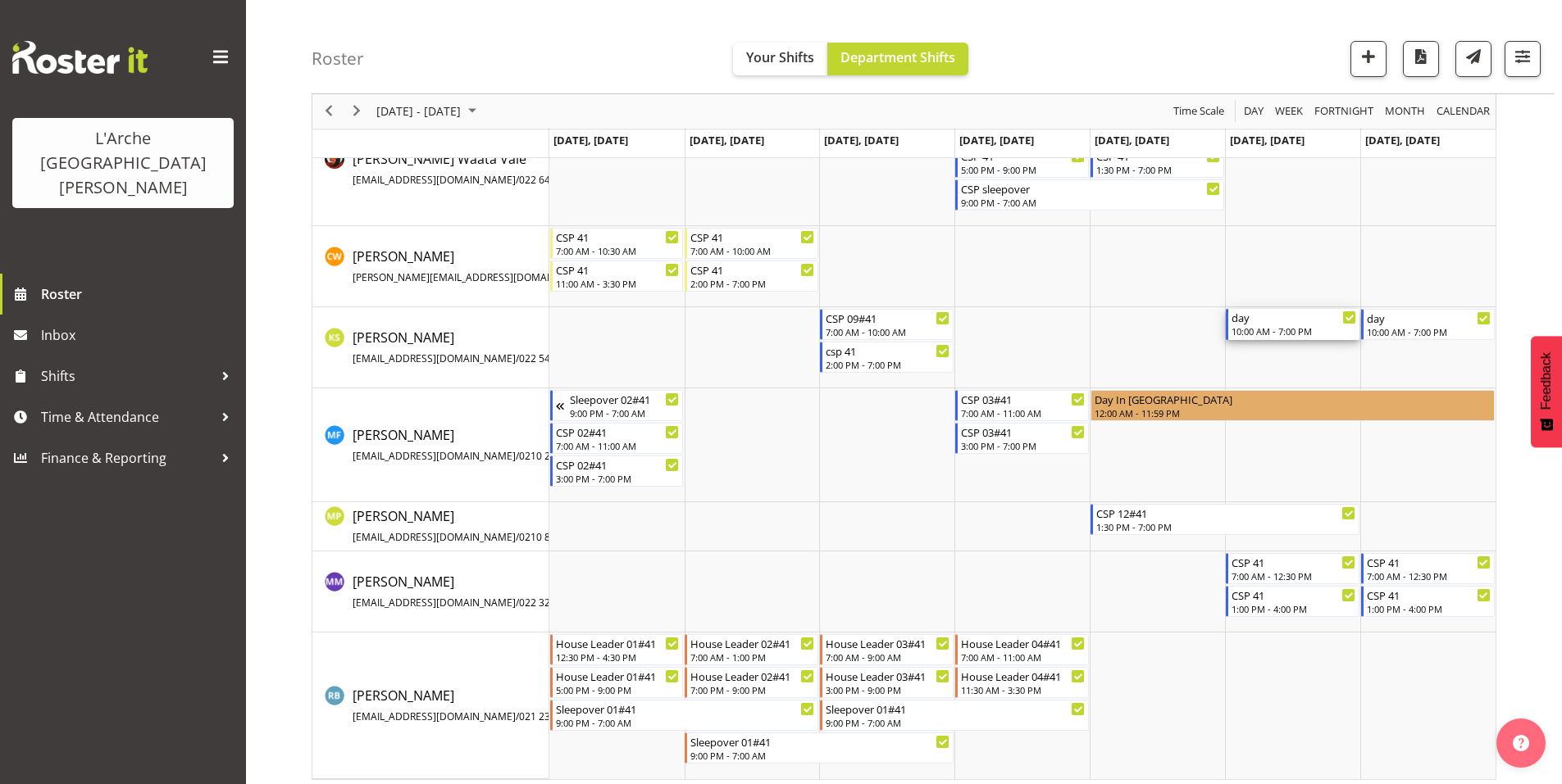
click at [1288, 314] on div "day" at bounding box center [1293, 317] width 124 height 16
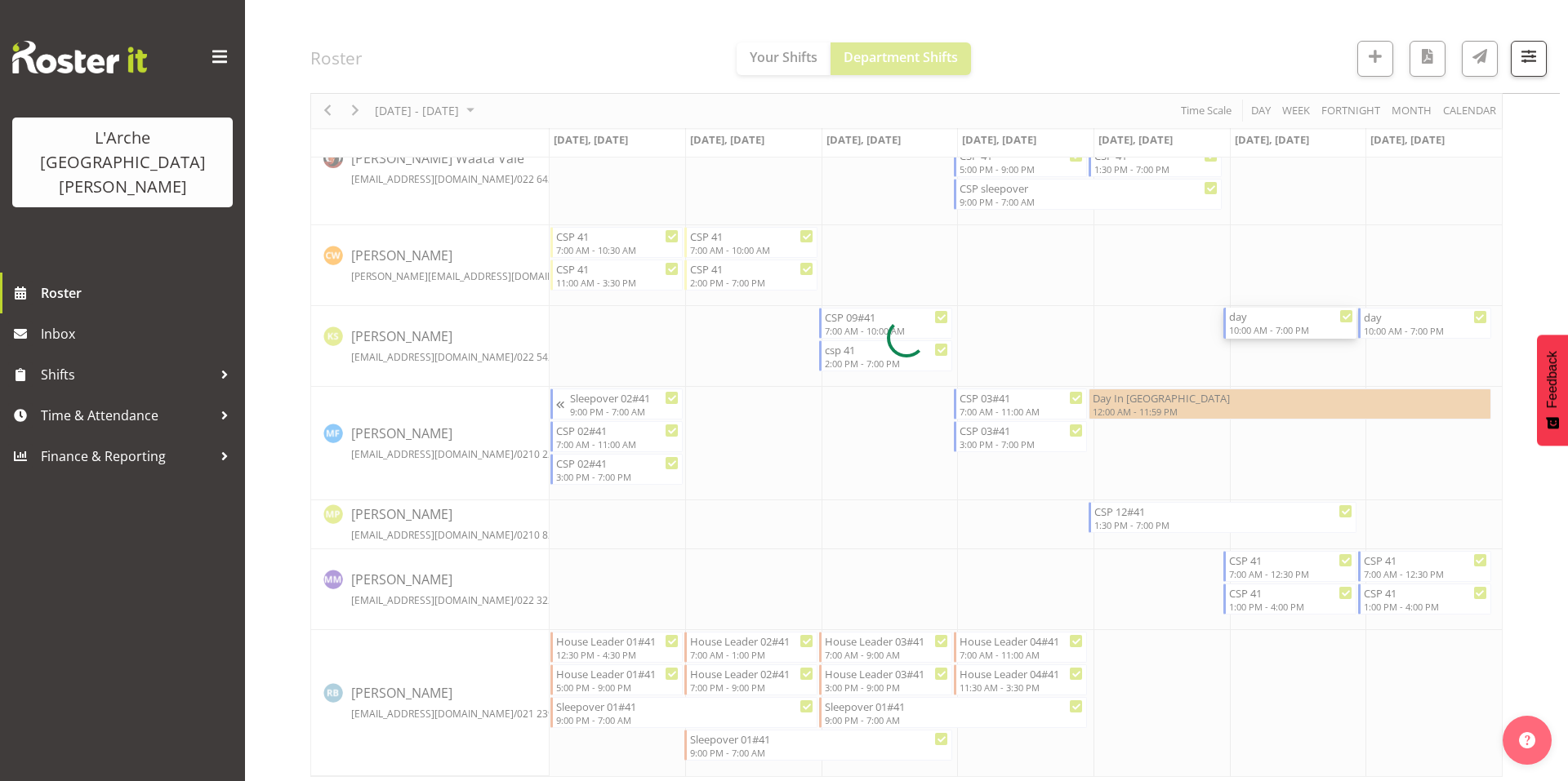
select select
select select "9"
select select "2025"
select select "10"
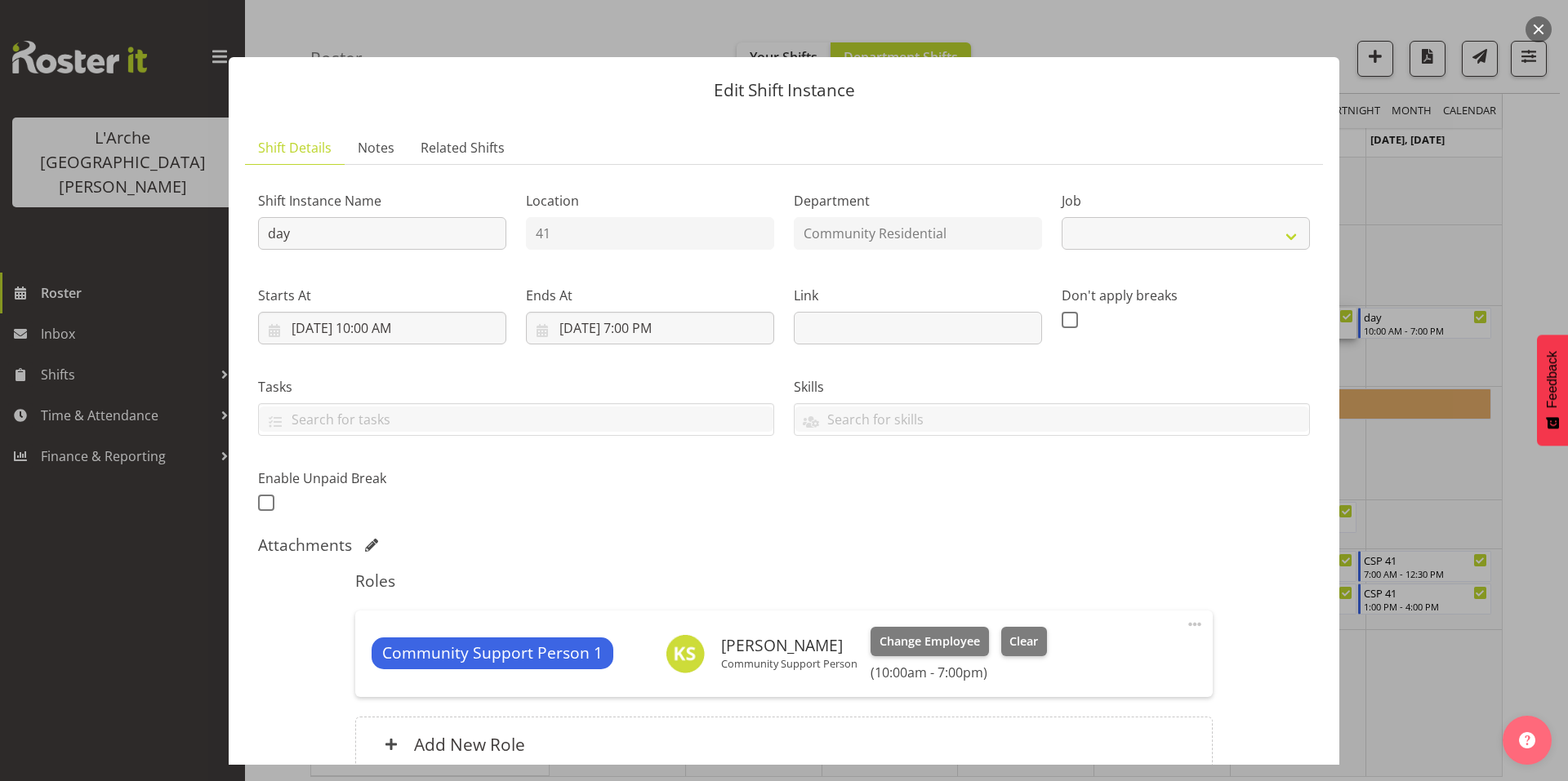
select select "2"
click at [400, 312] on input "[DATE] 10:00 AM" at bounding box center [382, 329] width 249 height 33
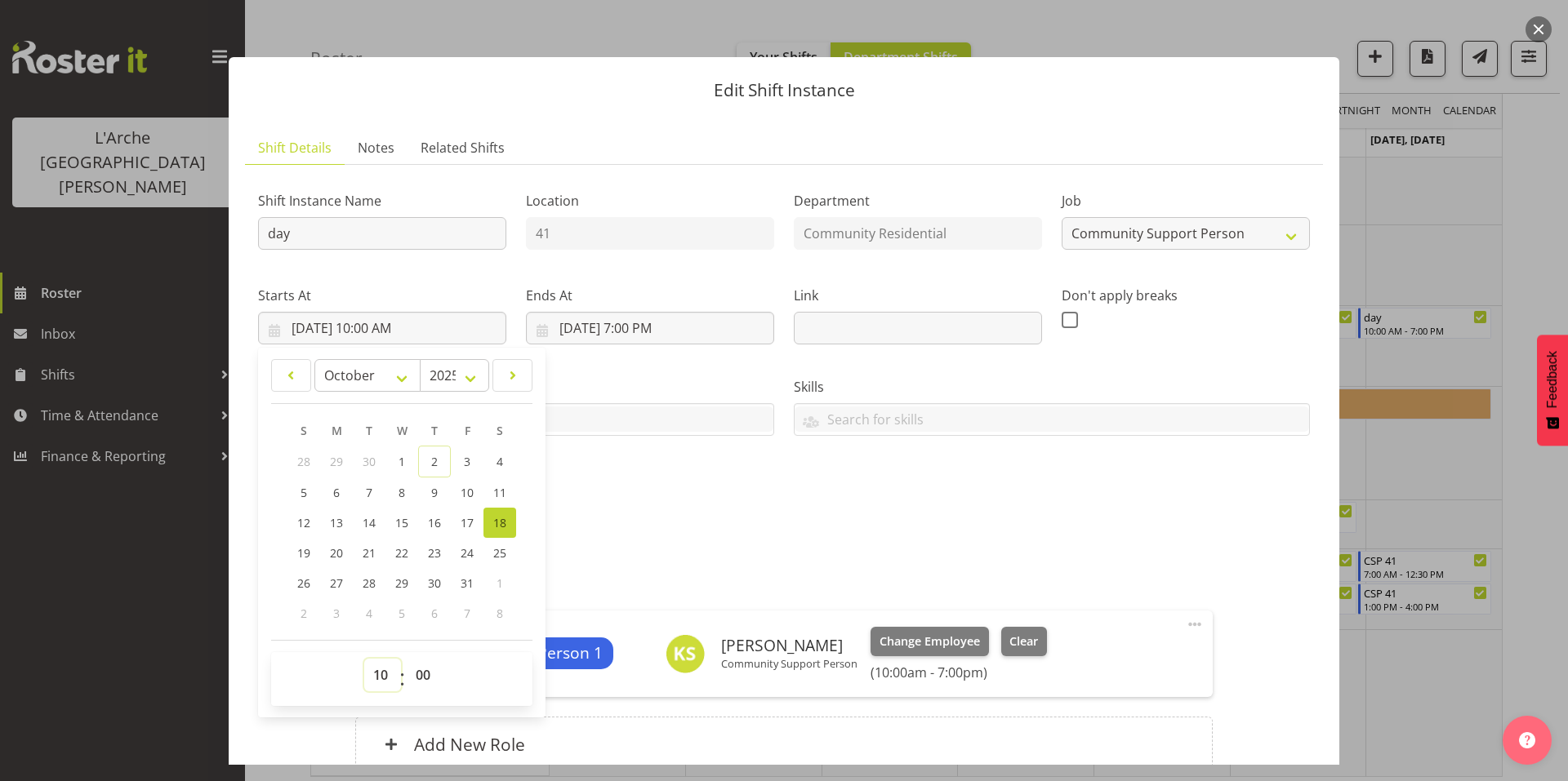
click at [377, 659] on select "00 01 02 03 04 05 06 07 08 09 10 11 12 13 14 15 16 17 18 19 20 21 22 23" at bounding box center [382, 675] width 37 height 33
select select "13"
click at [364, 659] on select "00 01 02 03 04 05 06 07 08 09 10 11 12 13 14 15 16 17 18 19 20 21 22 23" at bounding box center [382, 675] width 37 height 33
type input "[DATE] 1:00 PM"
click at [421, 659] on select "00 01 02 03 04 05 06 07 08 09 10 11 12 13 14 15 16 17 18 19 20 21 22 23 24 25 2…" at bounding box center [425, 675] width 37 height 33
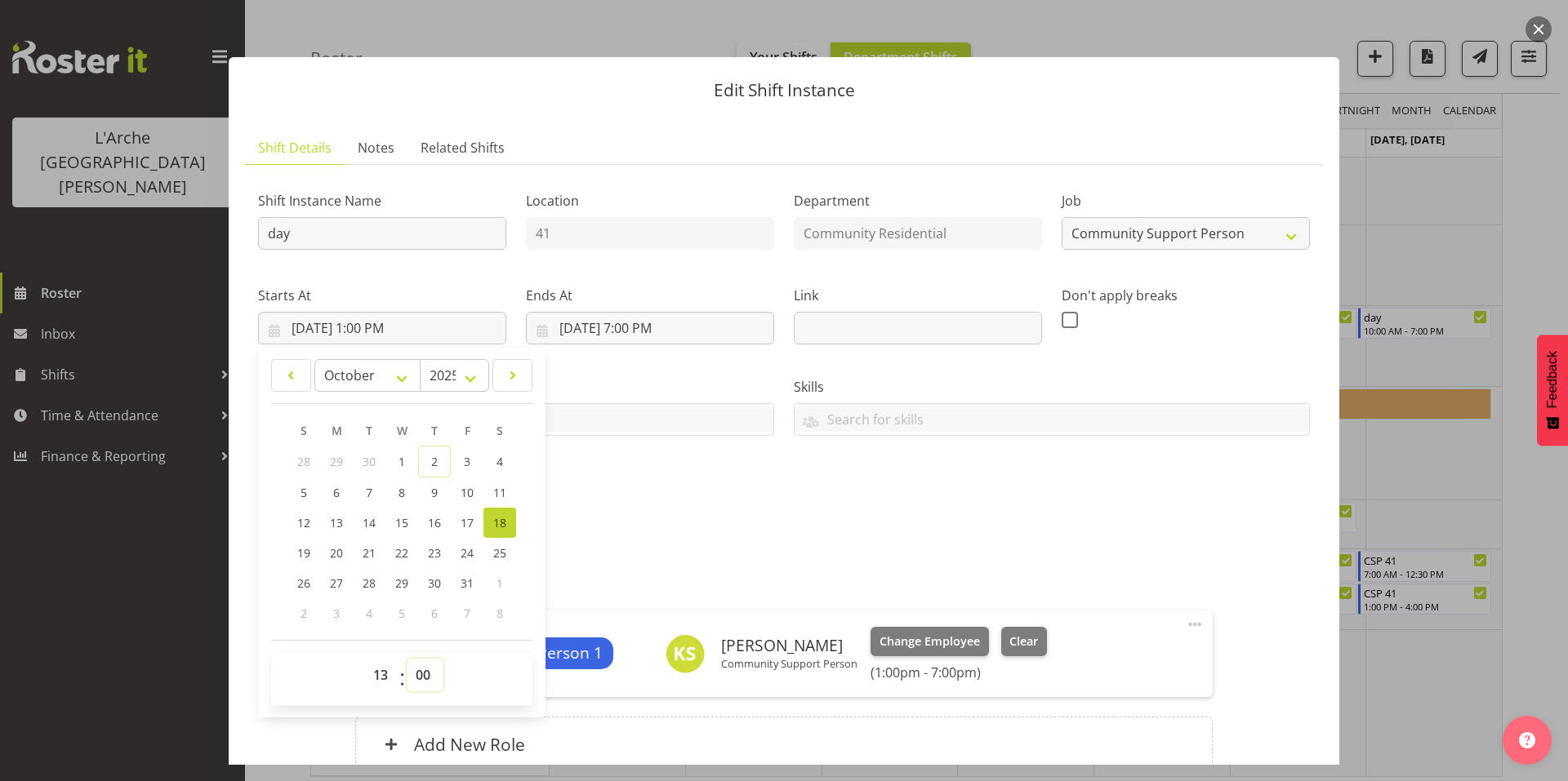
select select "30"
click at [407, 659] on select "00 01 02 03 04 05 06 07 08 09 10 11 12 13 14 15 16 17 18 19 20 21 22 23 24 25 2…" at bounding box center [425, 675] width 37 height 33
type input "[DATE] 1:30 PM"
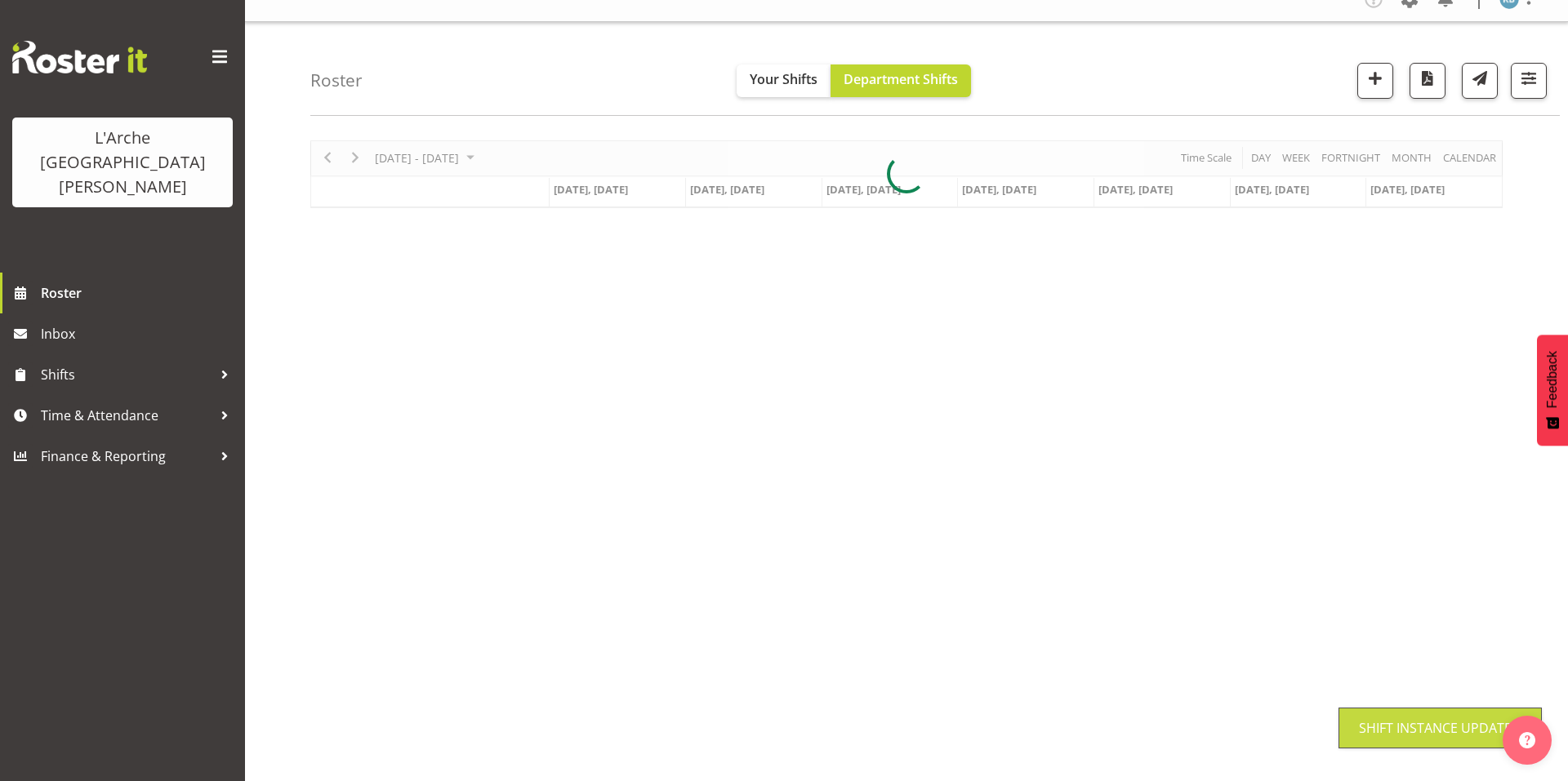
scroll to position [0, 0]
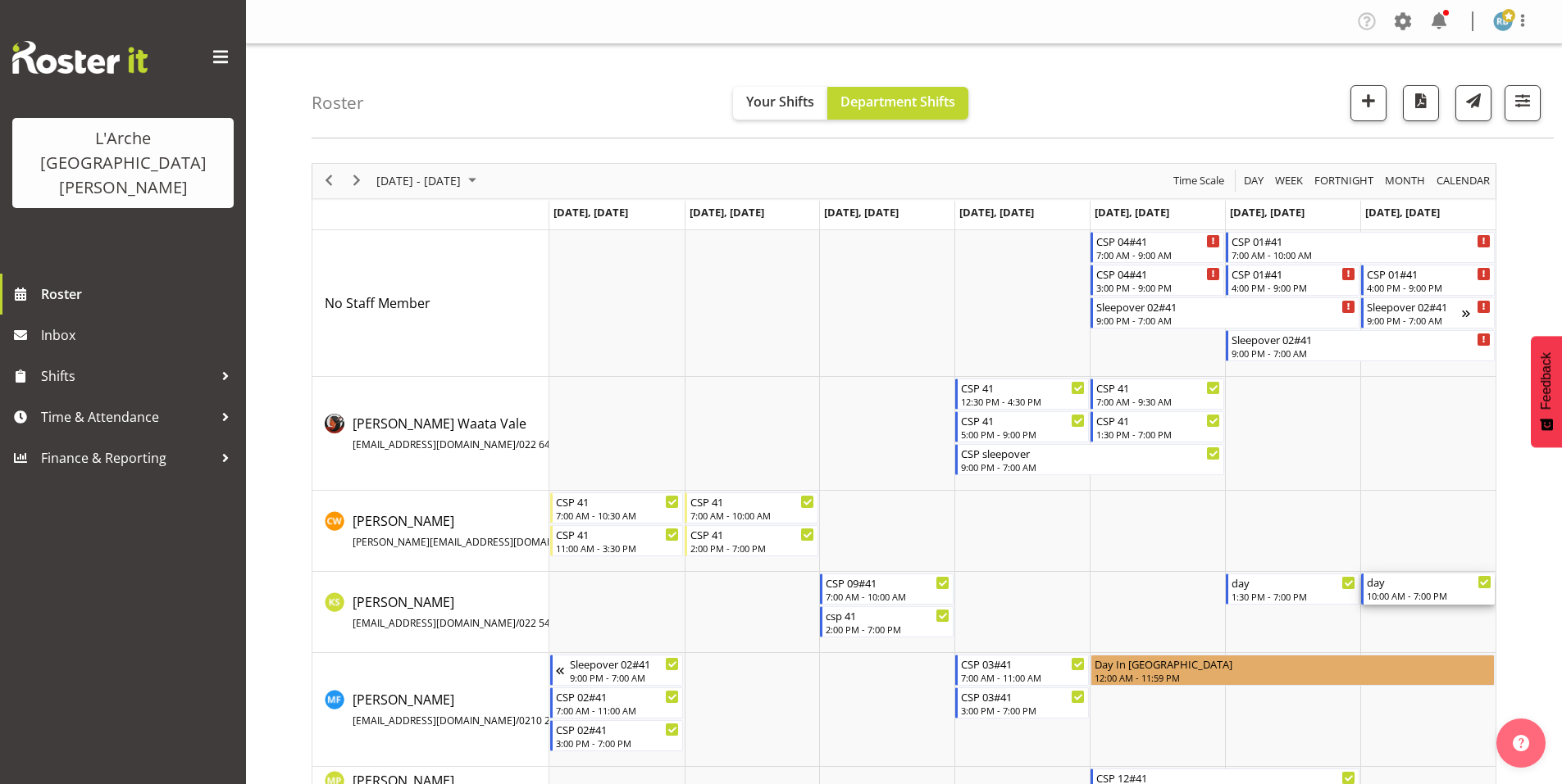
click at [1406, 589] on div "10:00 AM - 7:00 PM" at bounding box center [1429, 595] width 124 height 13
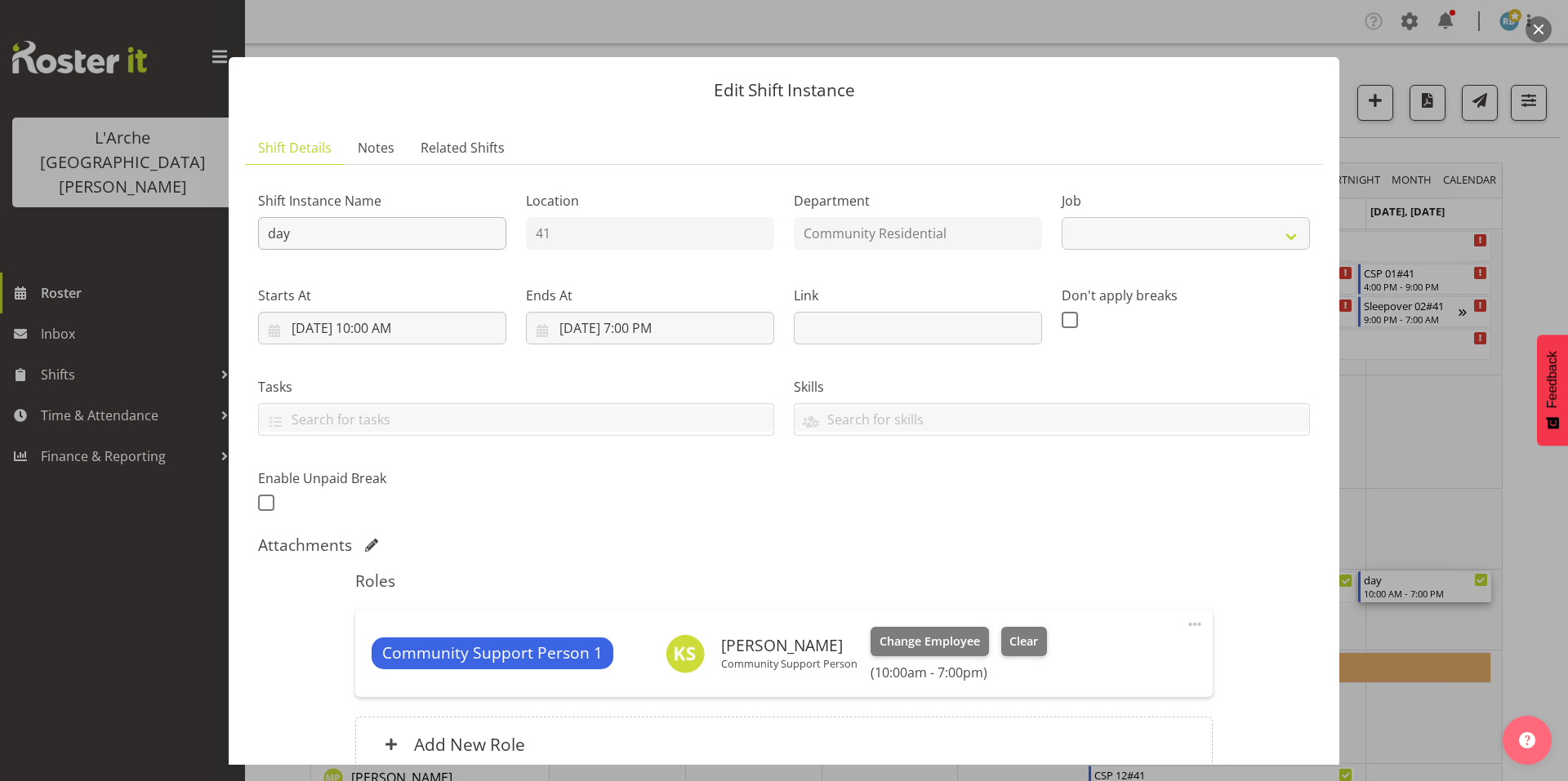
select select "2"
click at [310, 217] on input "day" at bounding box center [382, 233] width 249 height 33
type input "d"
type input "c"
click at [294, 312] on input "[DATE] 10:00 AM" at bounding box center [382, 329] width 249 height 33
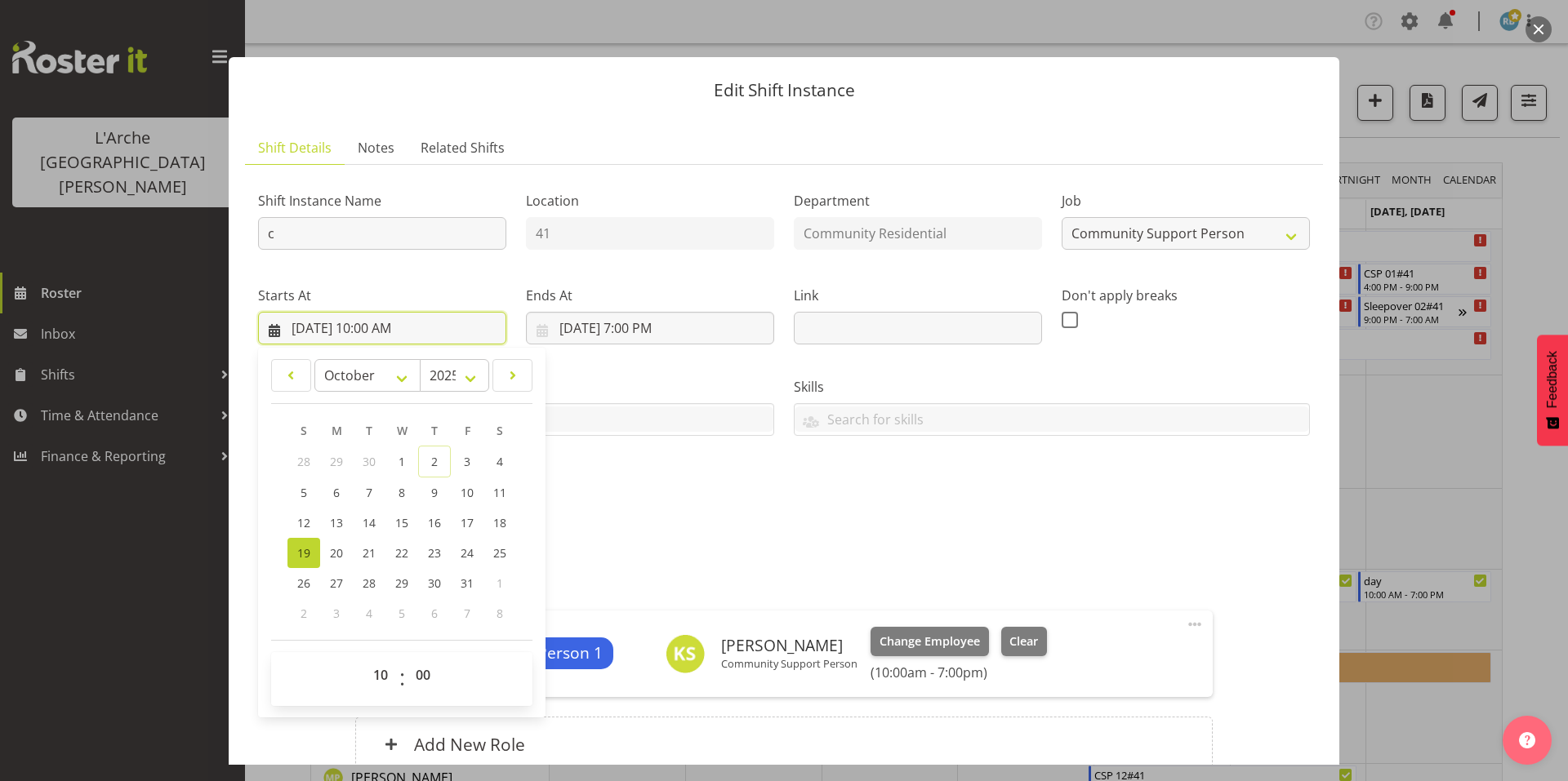
click at [405, 312] on input "[DATE] 10:00 AM" at bounding box center [382, 329] width 249 height 33
click at [380, 659] on select "00 01 02 03 04 05 06 07 08 09 10 11 12 13 14 15 16 17 18 19 20 21 22 23" at bounding box center [382, 675] width 37 height 33
select select "13"
click at [364, 659] on select "00 01 02 03 04 05 06 07 08 09 10 11 12 13 14 15 16 17 18 19 20 21 22 23" at bounding box center [382, 675] width 37 height 33
type input "[DATE] 1:00 PM"
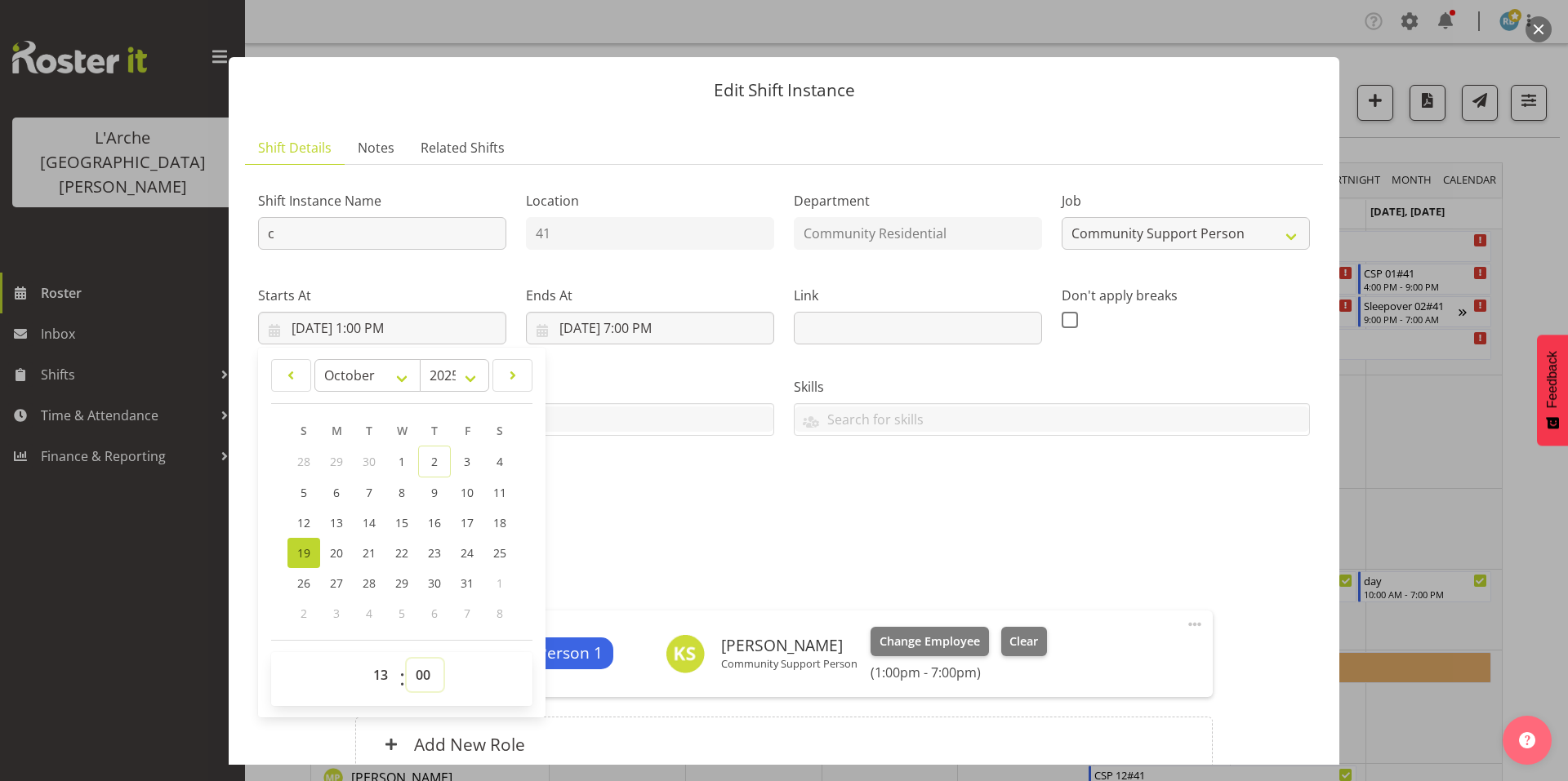
click at [417, 659] on select "00 01 02 03 04 05 06 07 08 09 10 11 12 13 14 15 16 17 18 19 20 21 22 23 24 25 2…" at bounding box center [425, 675] width 37 height 33
select select "30"
click at [407, 659] on select "00 01 02 03 04 05 06 07 08 09 10 11 12 13 14 15 16 17 18 19 20 21 22 23 24 25 2…" at bounding box center [425, 675] width 37 height 33
type input "[DATE] 1:30 PM"
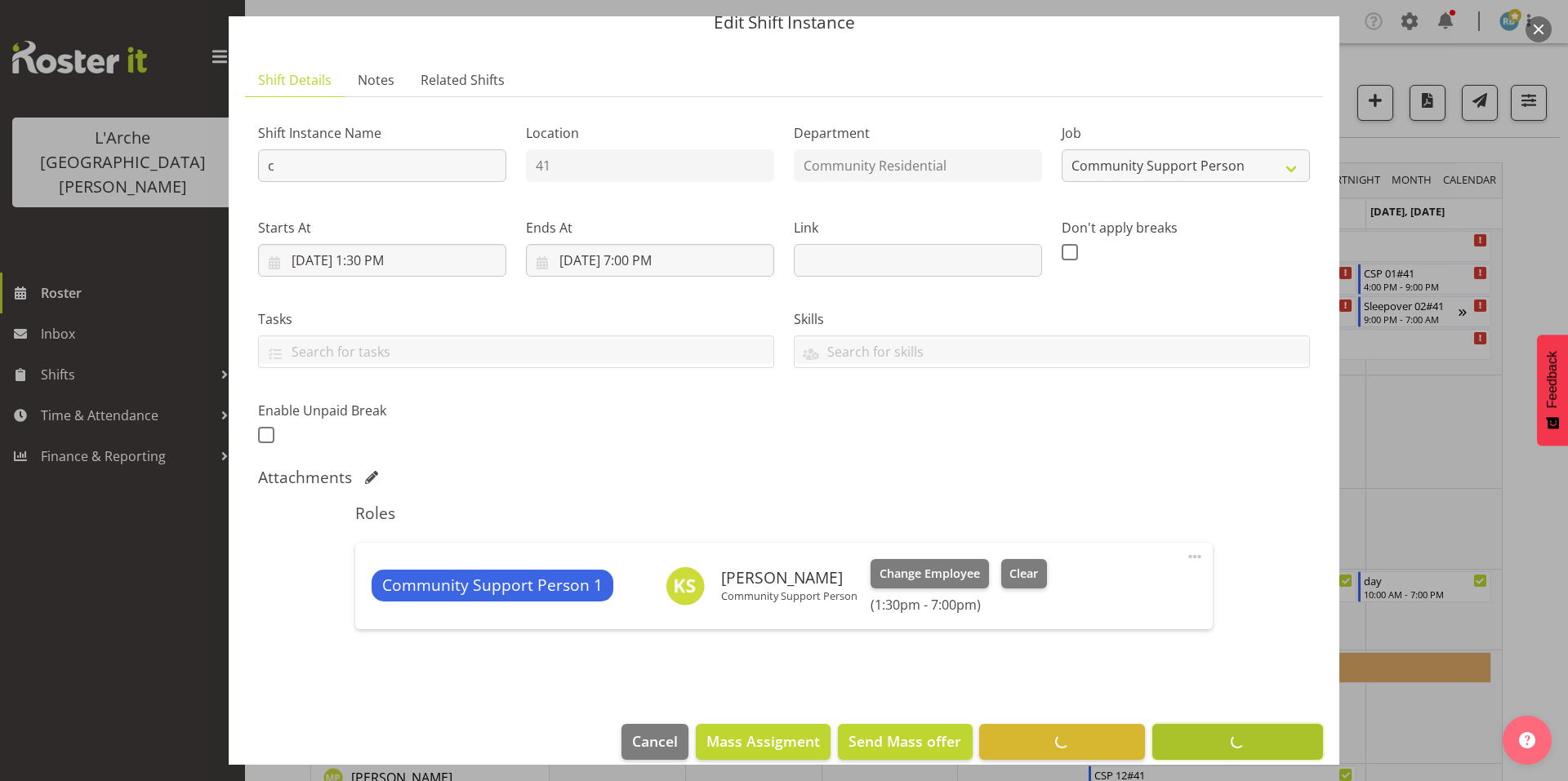
scroll to position [6, 0]
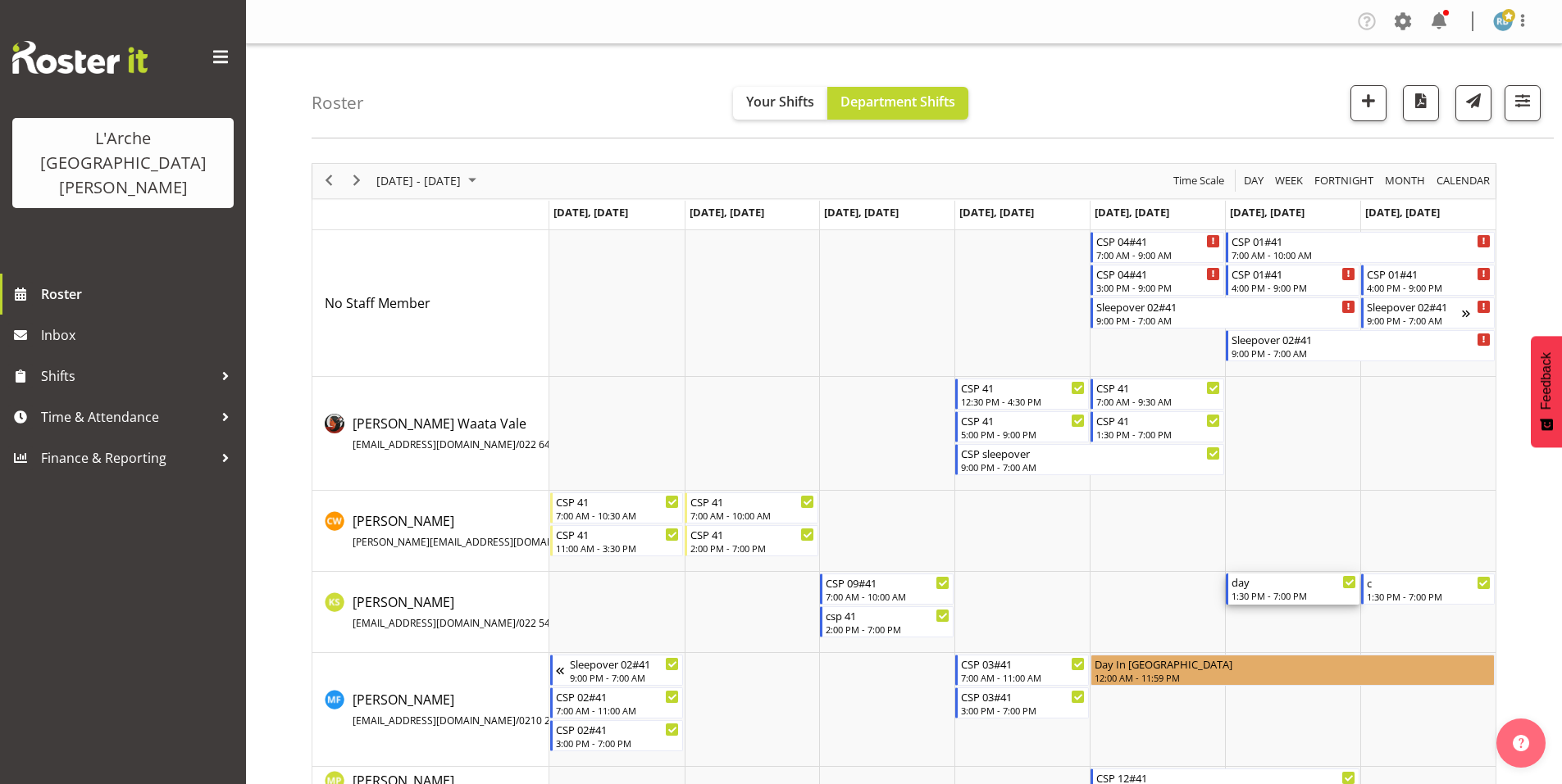
click at [1277, 580] on div "day" at bounding box center [1293, 581] width 124 height 16
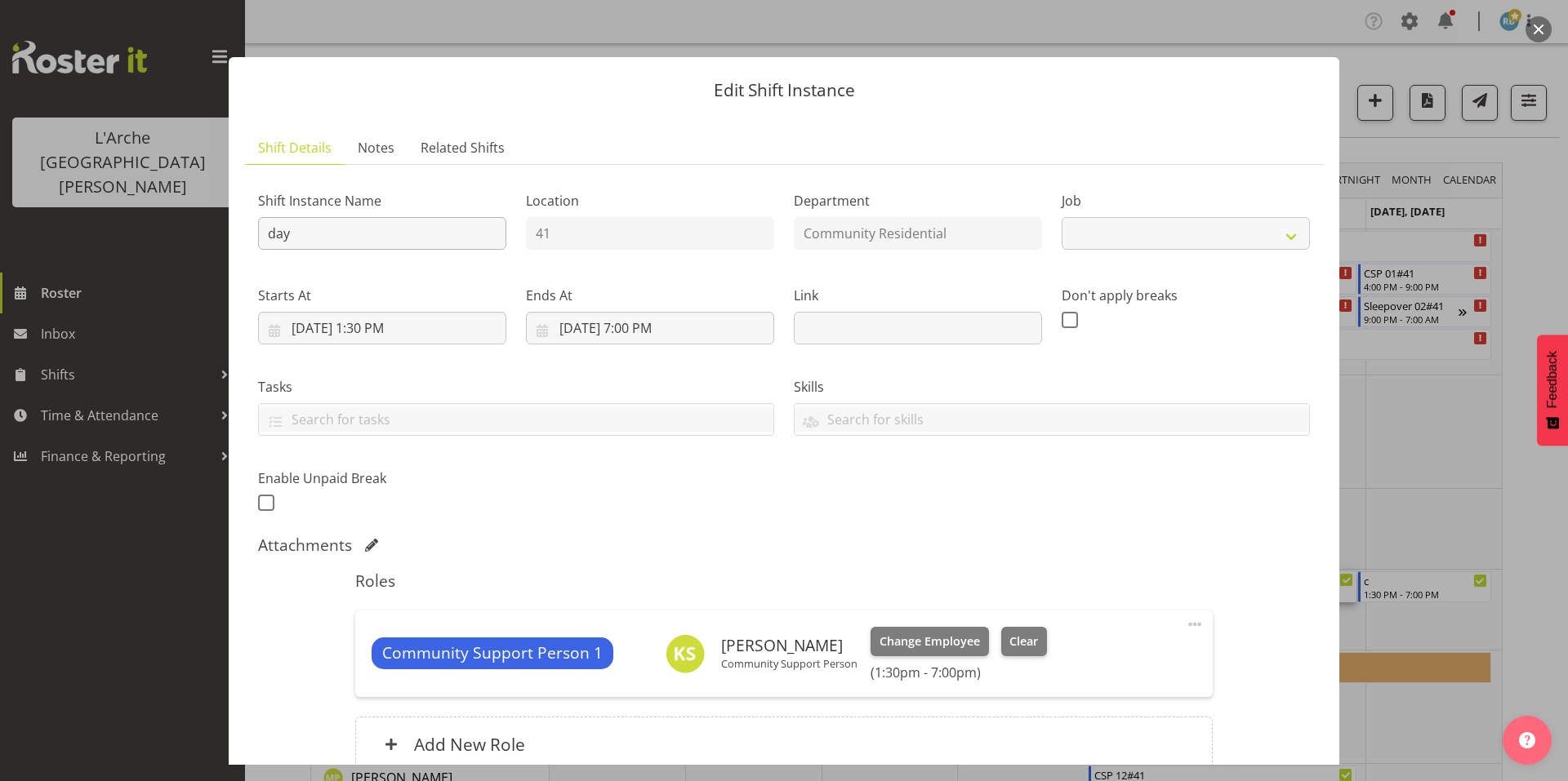
select select "2"
click at [353, 217] on input "day" at bounding box center [382, 233] width 249 height 33
type input "d"
type input "CSP 01#41"
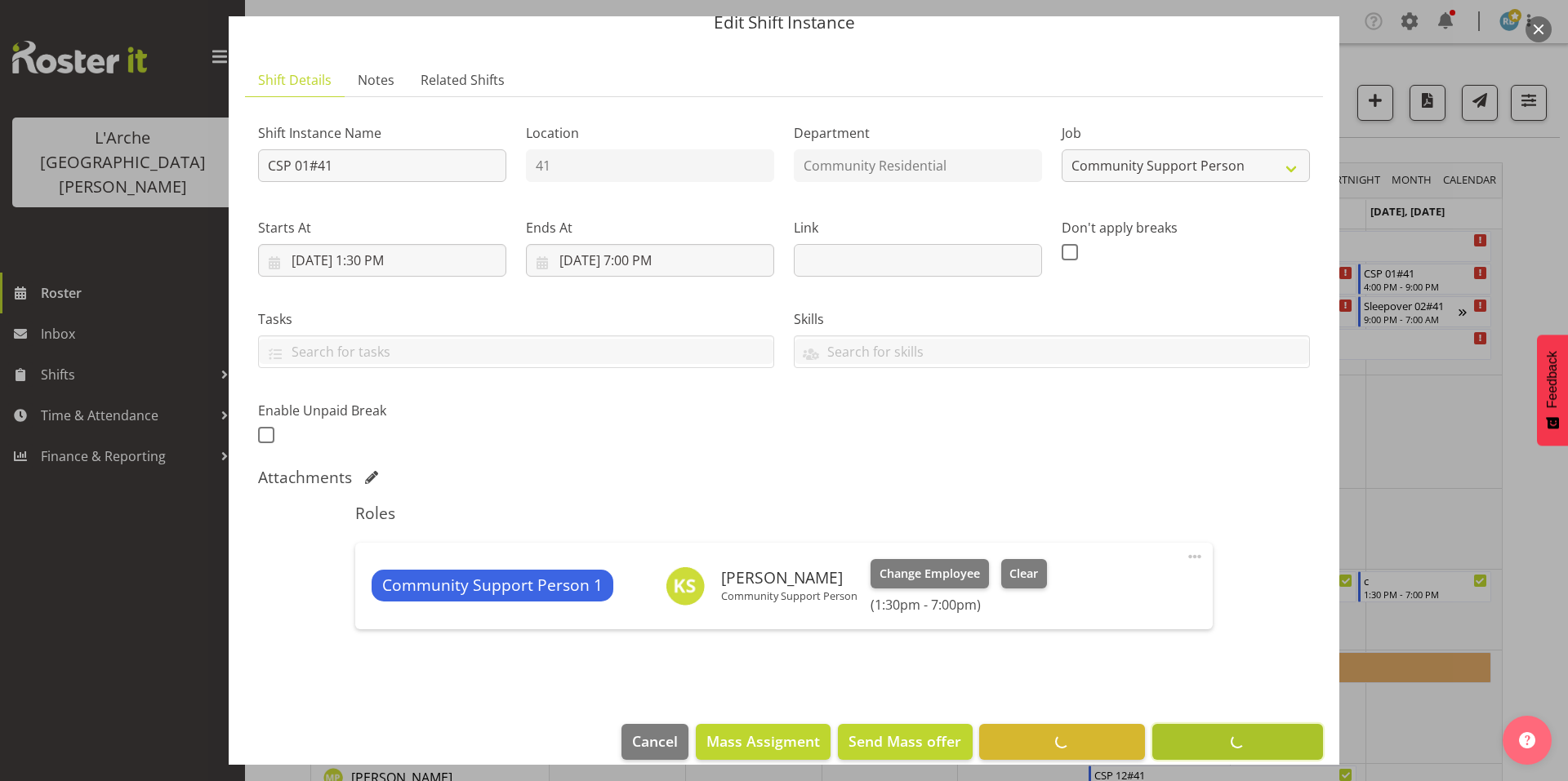
scroll to position [6, 0]
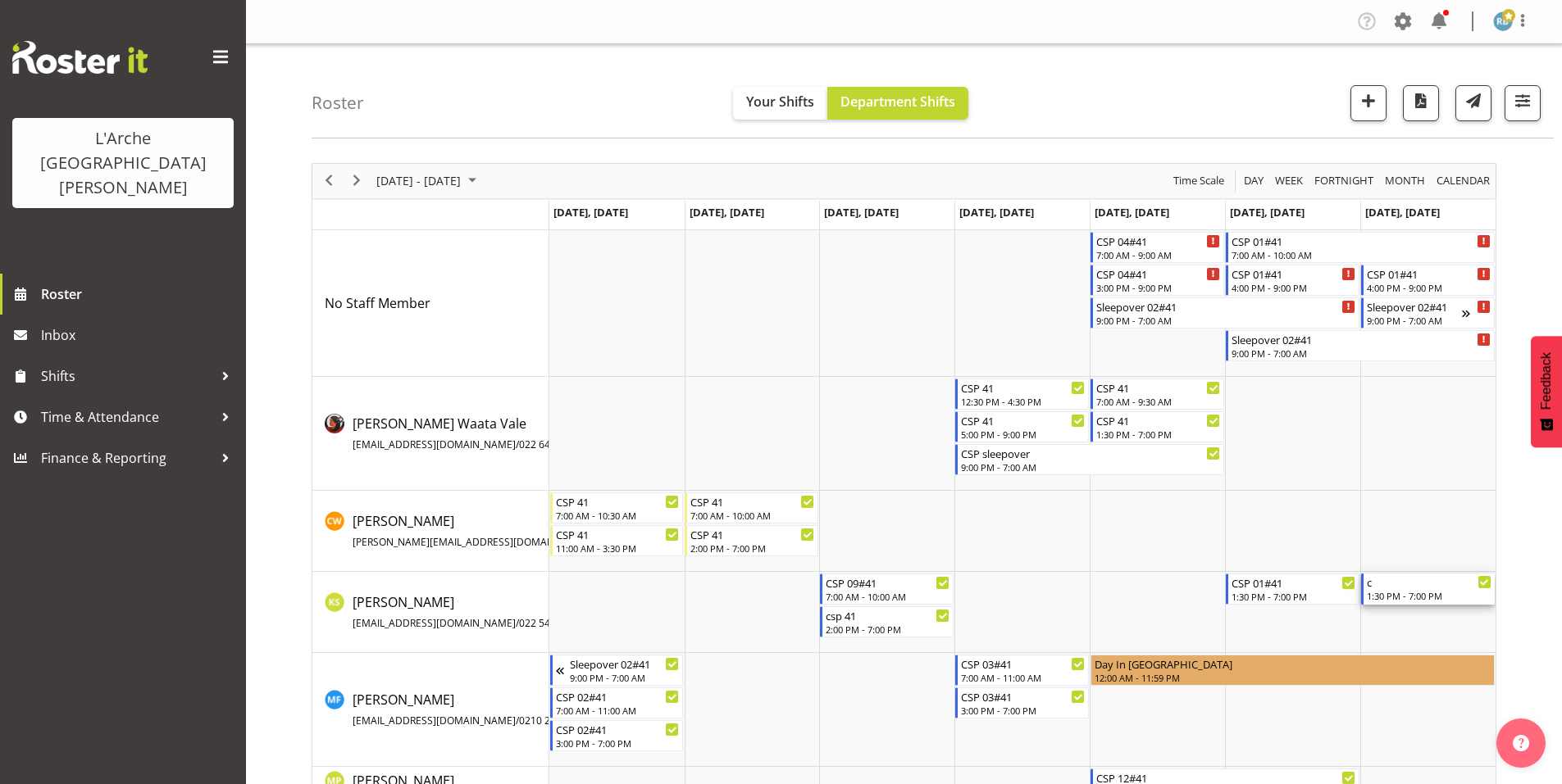
click at [1406, 573] on div "c" at bounding box center [1429, 581] width 124 height 16
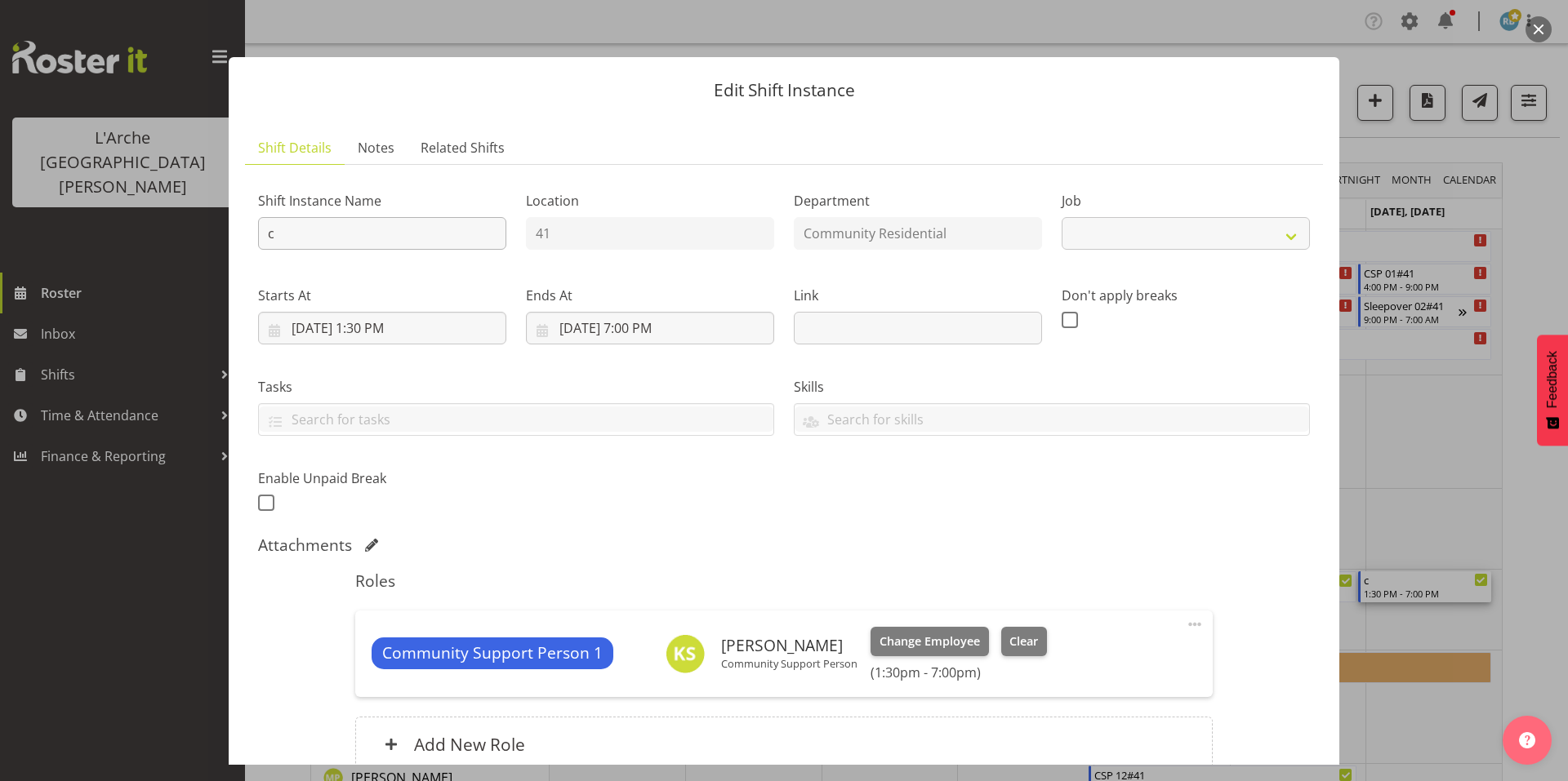
select select "2"
click at [316, 218] on input "c" at bounding box center [382, 233] width 249 height 33
type input "CSP 01#41"
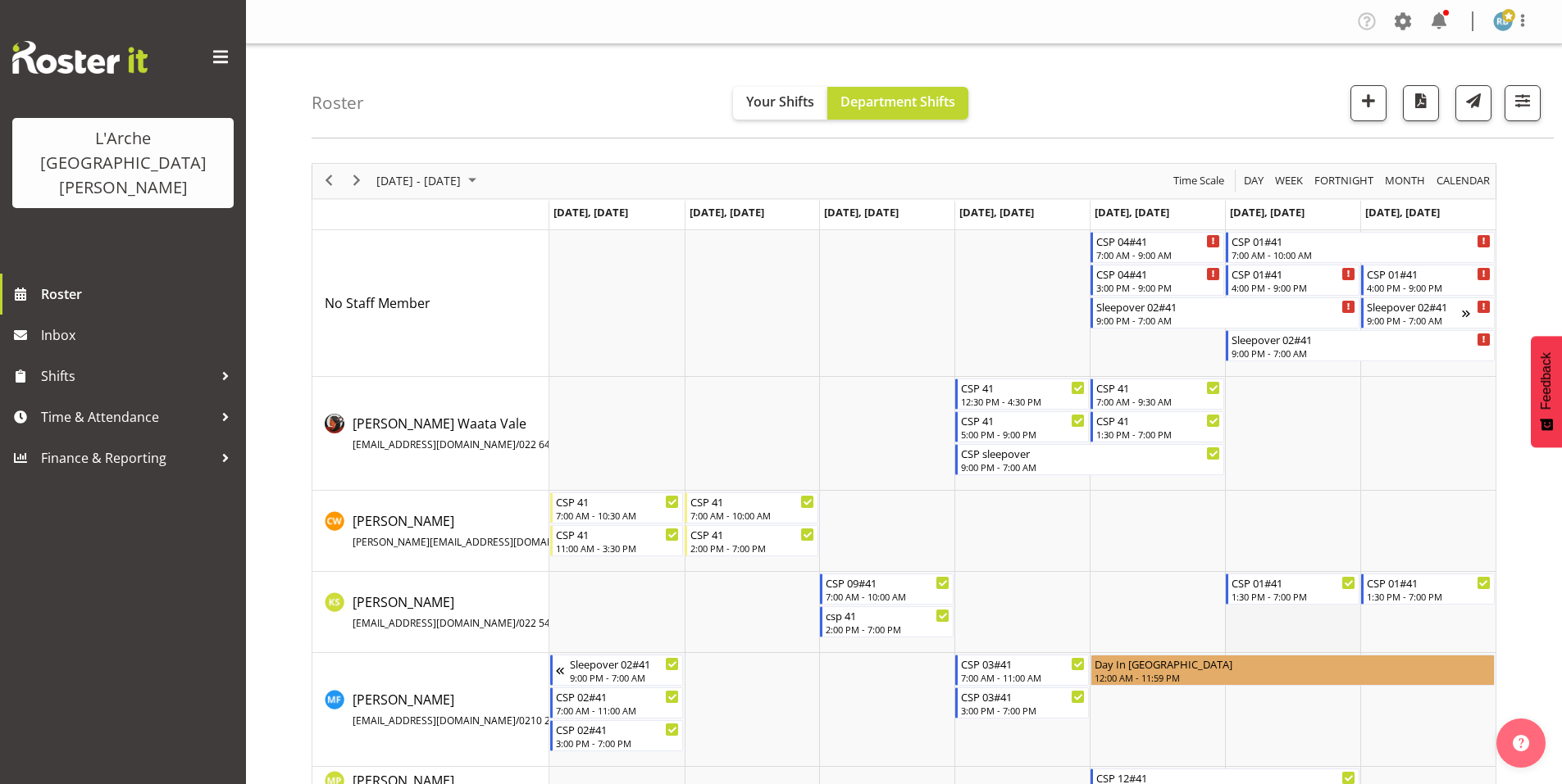
click at [1270, 602] on td "Timeline Week of October 16, 2025" at bounding box center [1292, 612] width 136 height 81
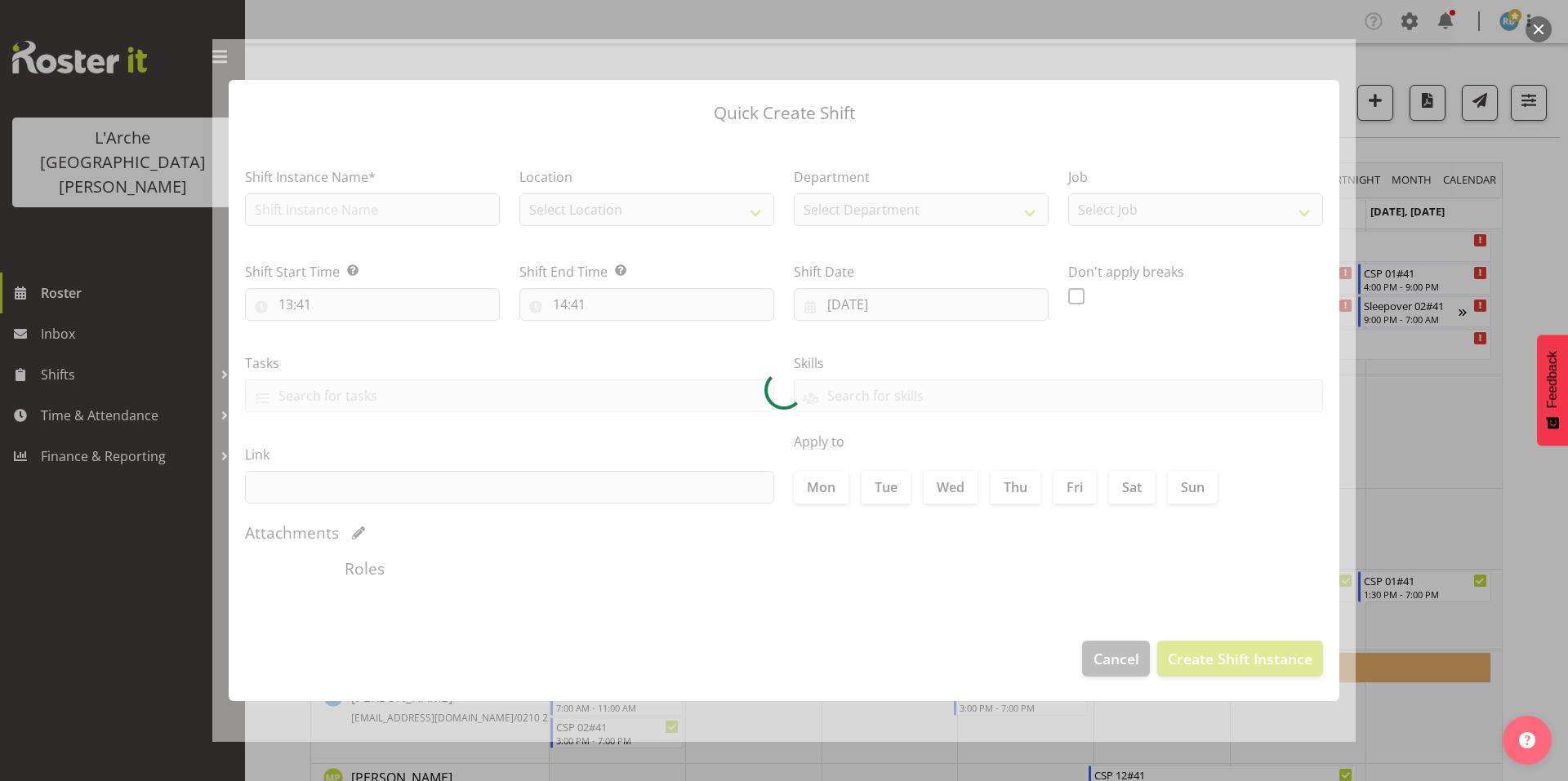
type input "[DATE]"
checkbox input "true"
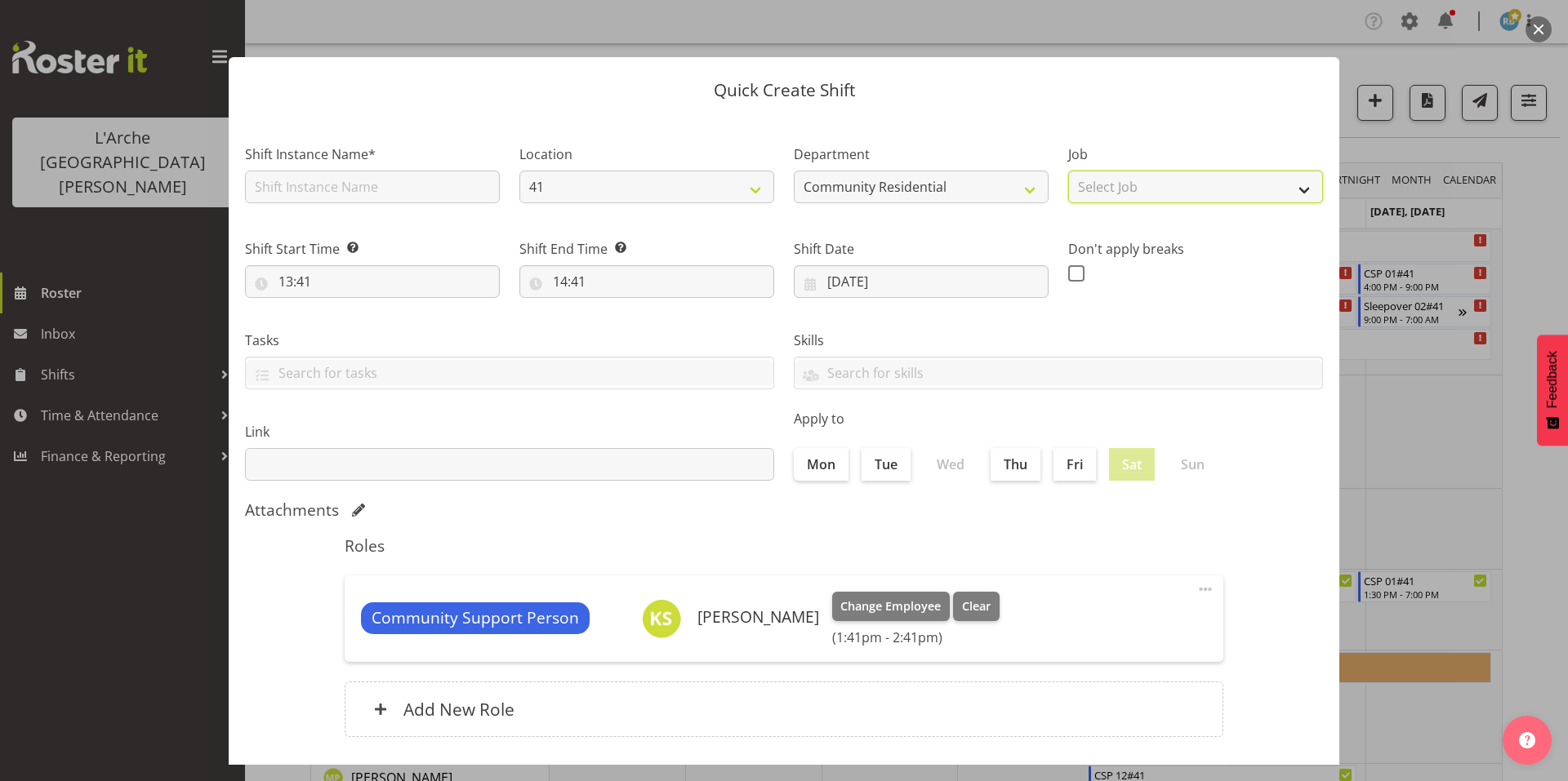
click at [1122, 175] on select "Select Job Accounts Admin Art Coordinator Community Leader Community Support Pe…" at bounding box center [1195, 187] width 255 height 33
select select "2"
click at [1068, 170] on select "Select Job Accounts Admin Art Coordinator Community Leader Community Support Pe…" at bounding box center [1195, 187] width 255 height 33
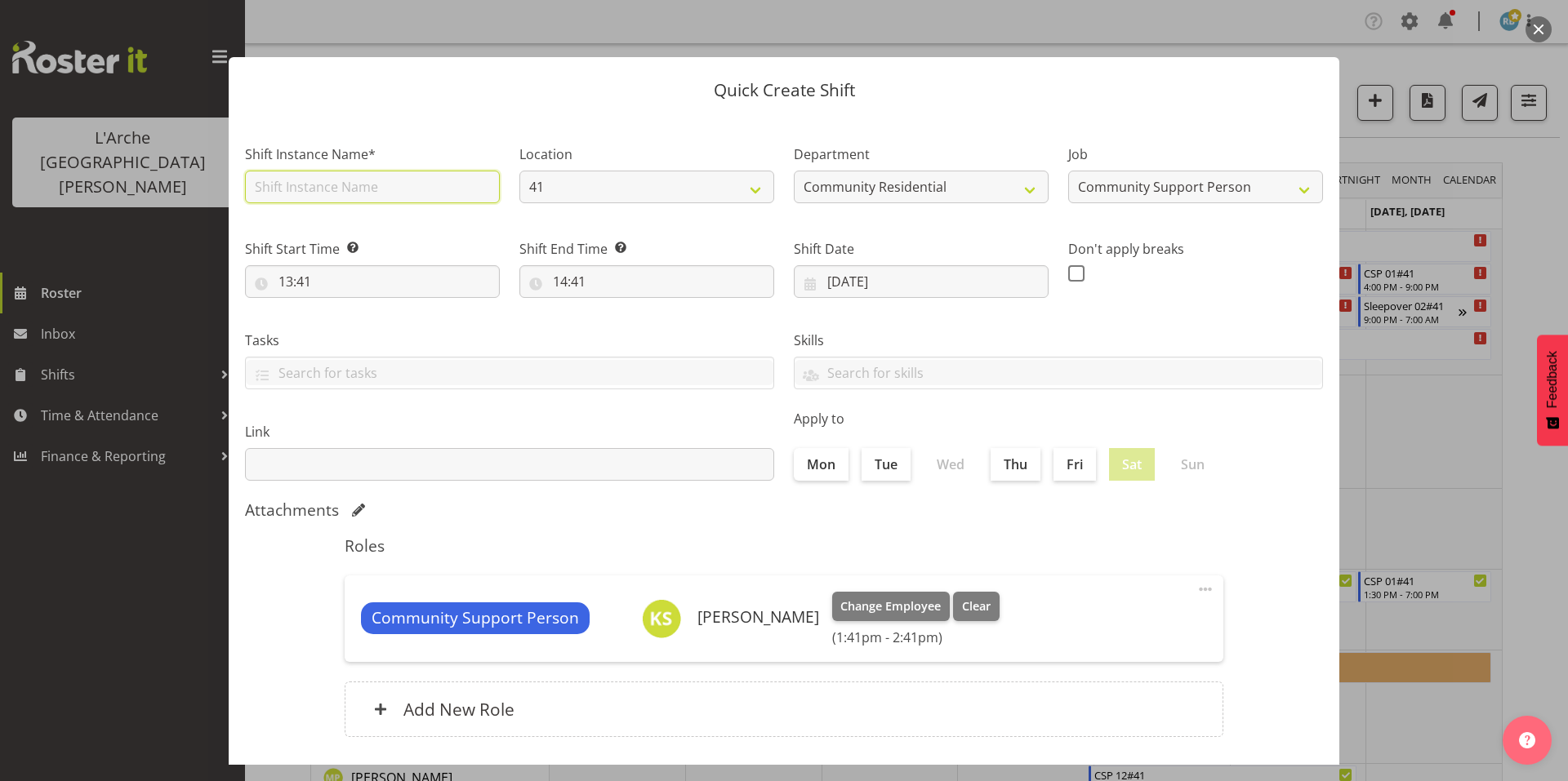
click at [432, 171] on input "text" at bounding box center [373, 187] width 255 height 33
type input "CSP 01#41"
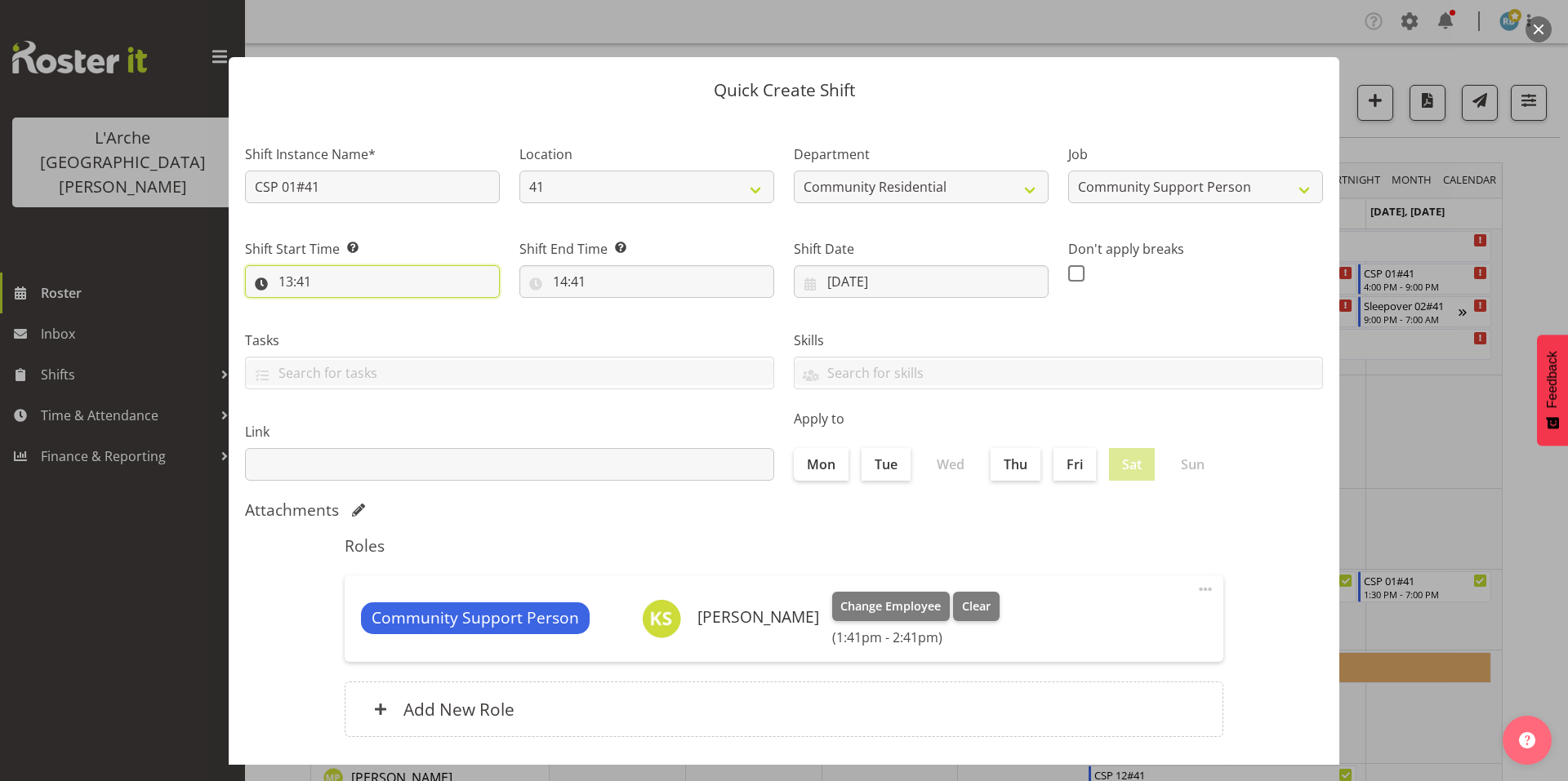
click at [371, 265] on input "13:41" at bounding box center [373, 281] width 255 height 33
click at [363, 308] on select "00 01 02 03 04 05 06 07 08 09 10 11 12 13 14 15 16 17 18 19 20 21 22 23" at bounding box center [356, 324] width 37 height 33
select select "10"
click at [342, 308] on select "00 01 02 03 04 05 06 07 08 09 10 11 12 13 14 15 16 17 18 19 20 21 22 23" at bounding box center [356, 324] width 37 height 33
type input "10:41"
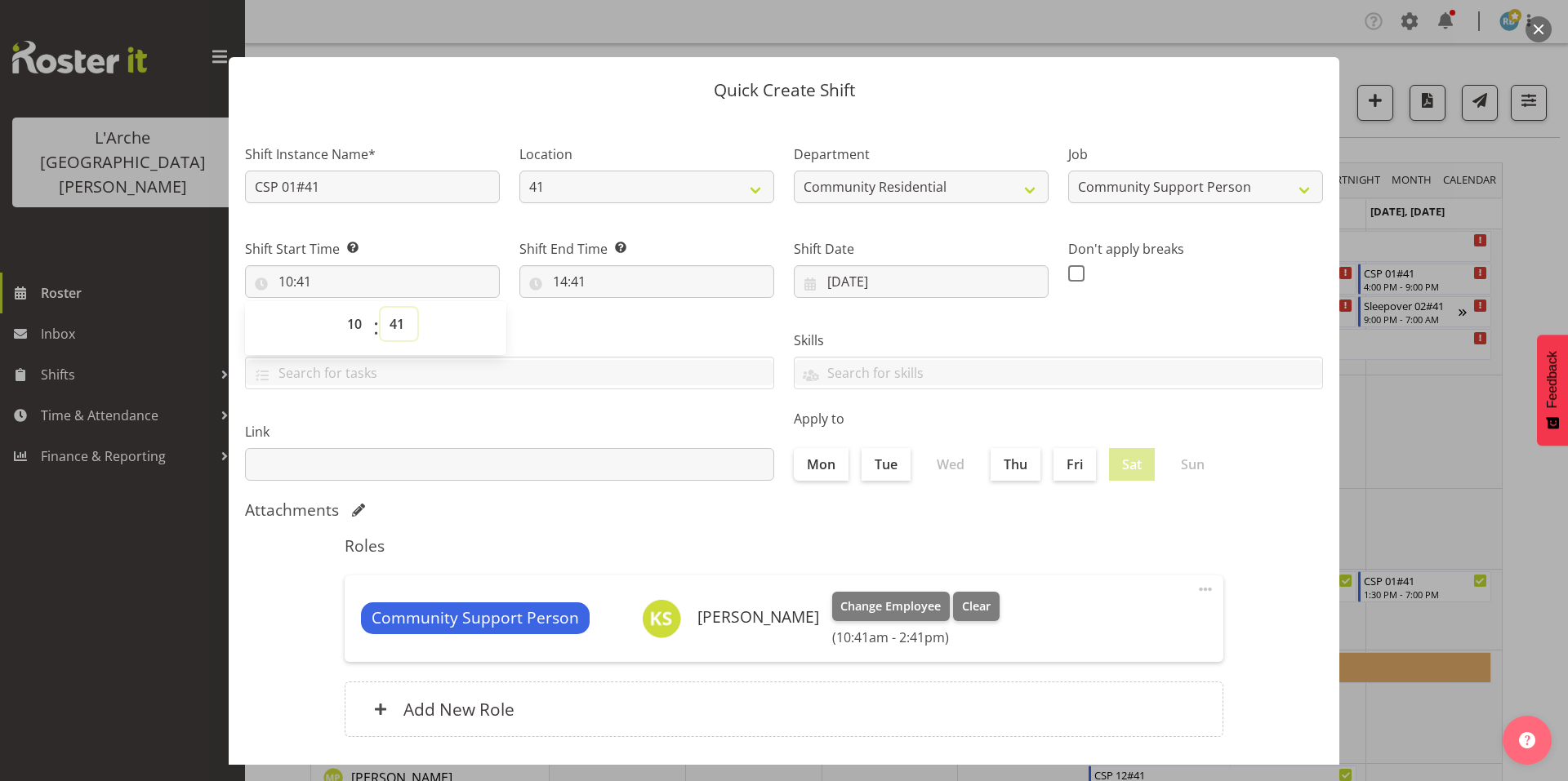
click at [392, 308] on select "00 01 02 03 04 05 06 07 08 09 10 11 12 13 14 15 16 17 18 19 20 21 22 23 24 25 2…" at bounding box center [398, 324] width 37 height 33
select select "0"
click at [380, 308] on select "00 01 02 03 04 05 06 07 08 09 10 11 12 13 14 15 16 17 18 19 20 21 22 23 24 25 2…" at bounding box center [398, 324] width 37 height 33
type input "10:00"
click at [559, 265] on input "14:41" at bounding box center [647, 281] width 255 height 33
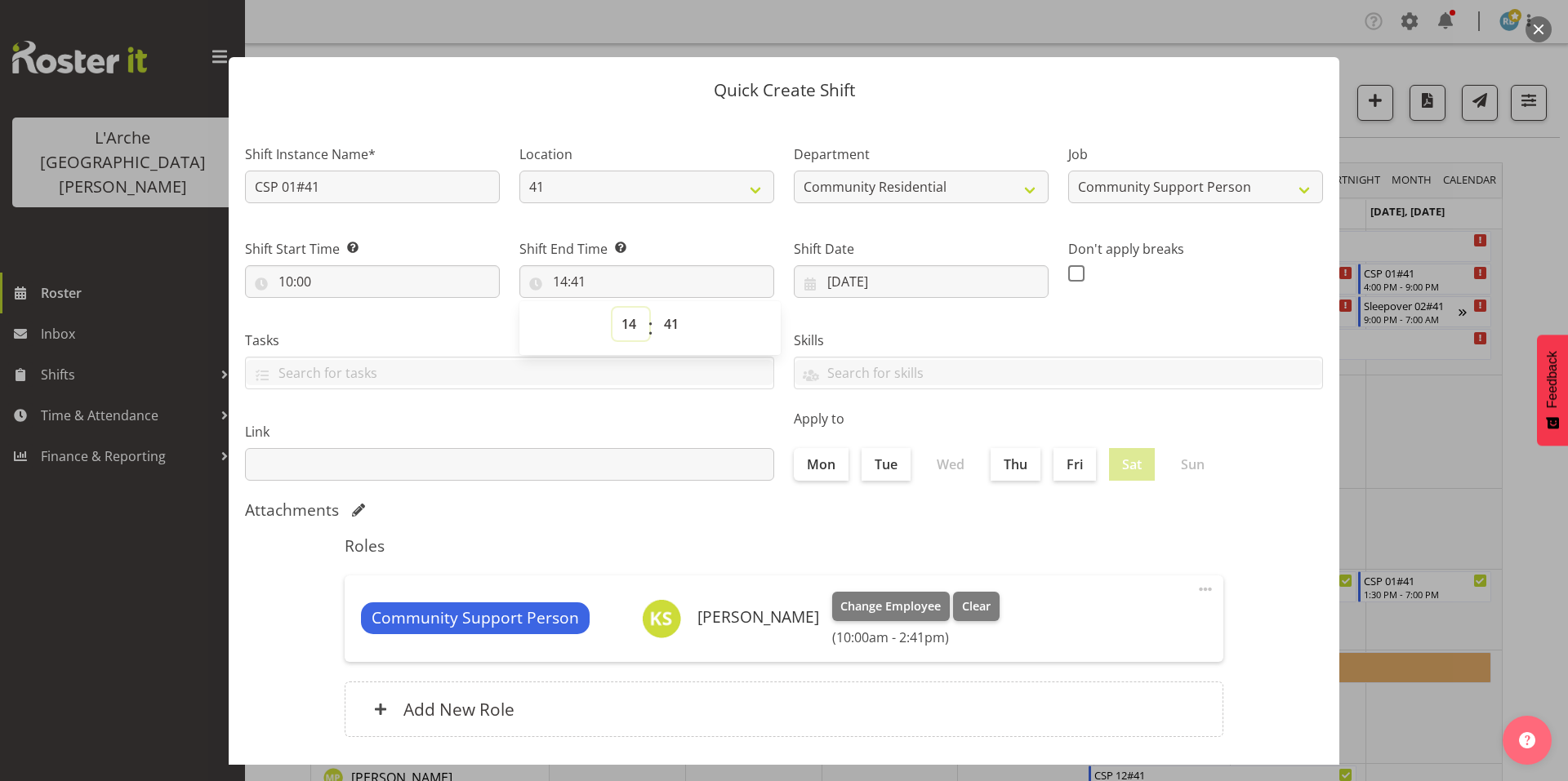
click at [633, 308] on select "00 01 02 03 04 05 06 07 08 09 10 11 12 13 14 15 16 17 18 19 20 21 22 23" at bounding box center [631, 324] width 37 height 33
select select "13"
click at [613, 308] on select "00 01 02 03 04 05 06 07 08 09 10 11 12 13 14 15 16 17 18 19 20 21 22 23" at bounding box center [631, 324] width 37 height 33
type input "13:41"
click at [665, 308] on select "00 01 02 03 04 05 06 07 08 09 10 11 12 13 14 15 16 17 18 19 20 21 22 23 24 25 2…" at bounding box center [673, 324] width 37 height 33
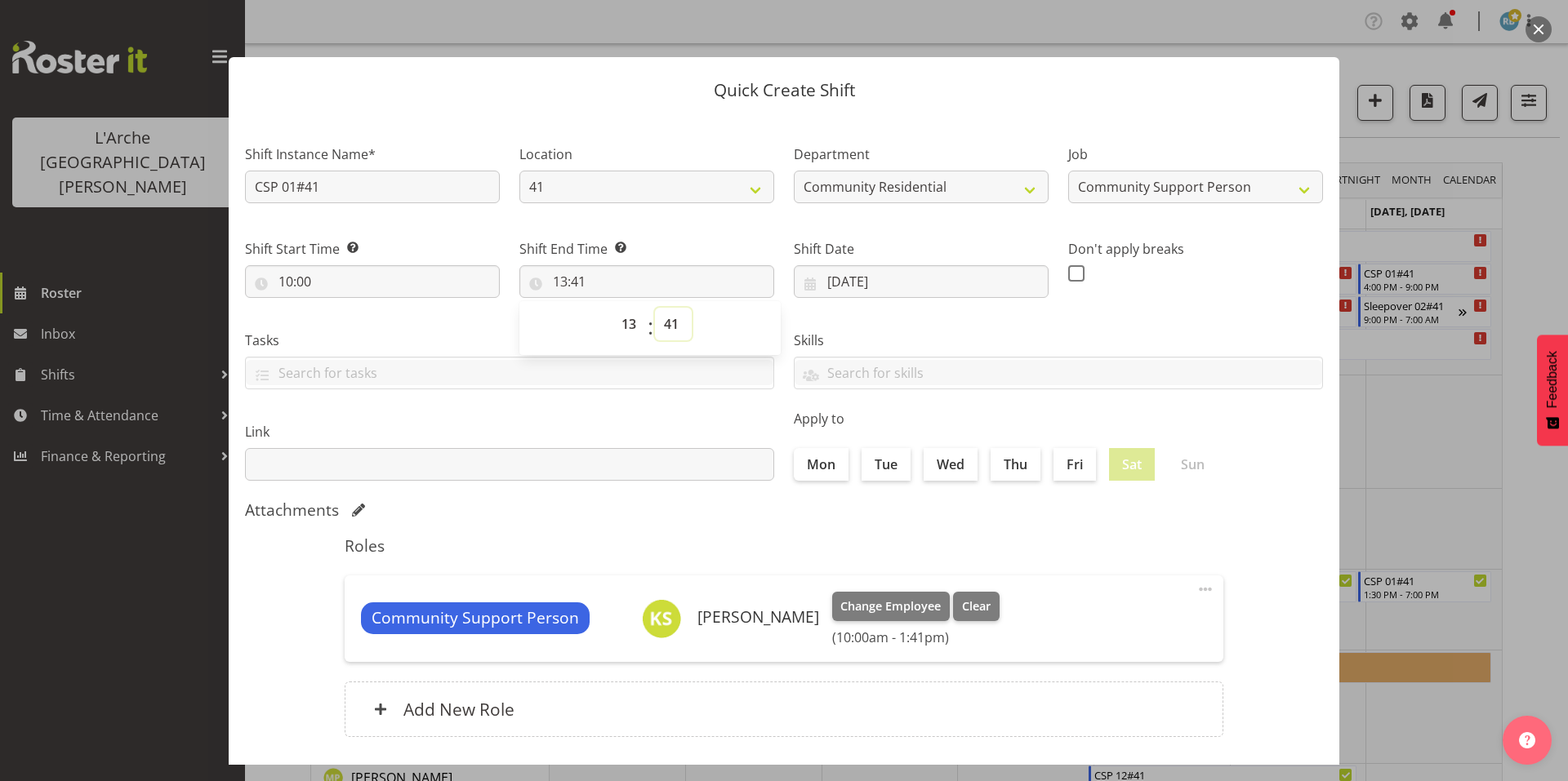
click at [665, 308] on select "00 01 02 03 04 05 06 07 08 09 10 11 12 13 14 15 16 17 18 19 20 21 22 23 24 25 2…" at bounding box center [673, 324] width 37 height 33
select select "0"
click at [655, 308] on select "00 01 02 03 04 05 06 07 08 09 10 11 12 13 14 15 16 17 18 19 20 21 22 23 24 25 2…" at bounding box center [673, 324] width 37 height 33
type input "13:00"
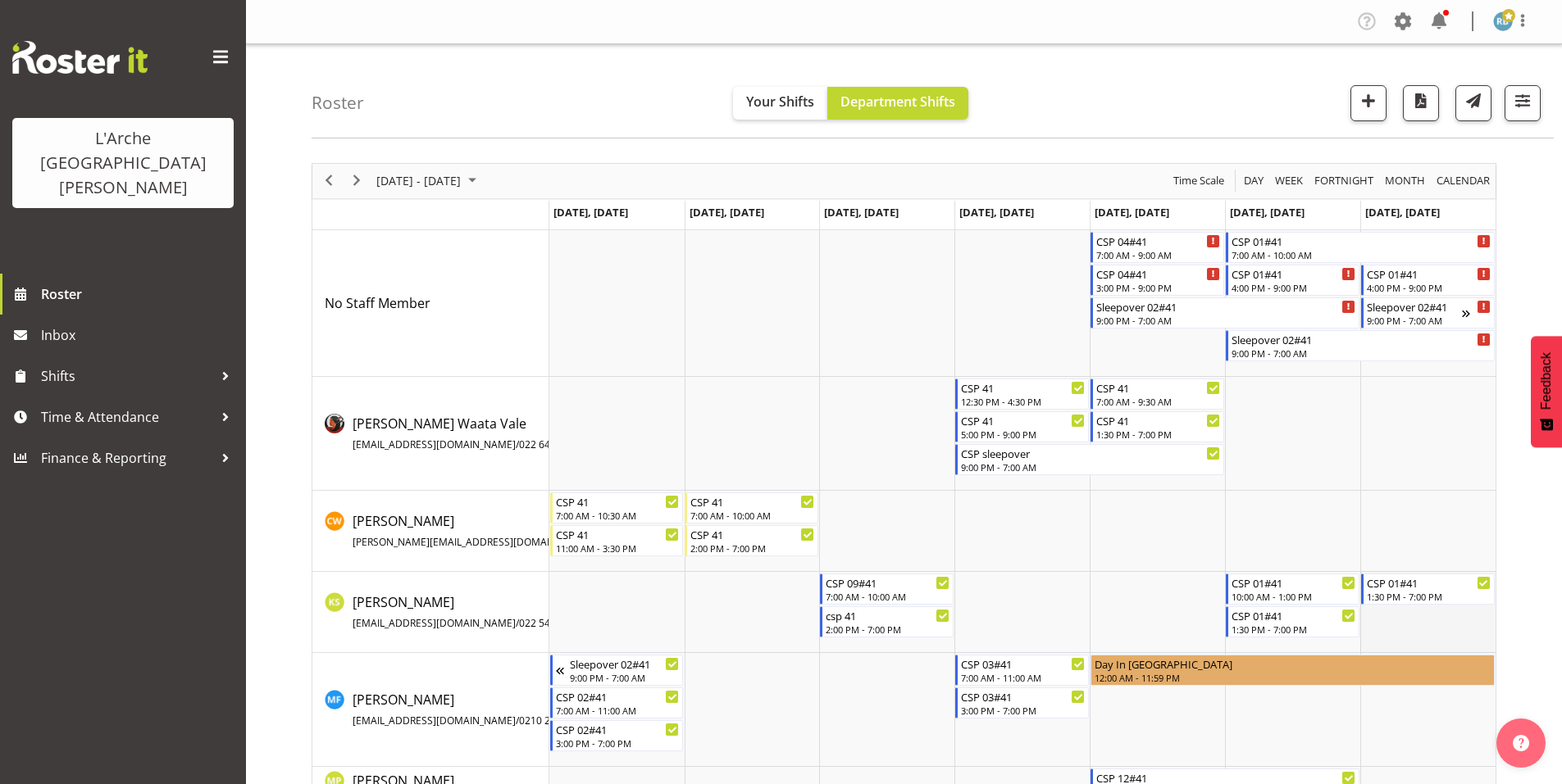
click at [1416, 610] on td "Timeline Week of October 16, 2025" at bounding box center [1427, 612] width 136 height 81
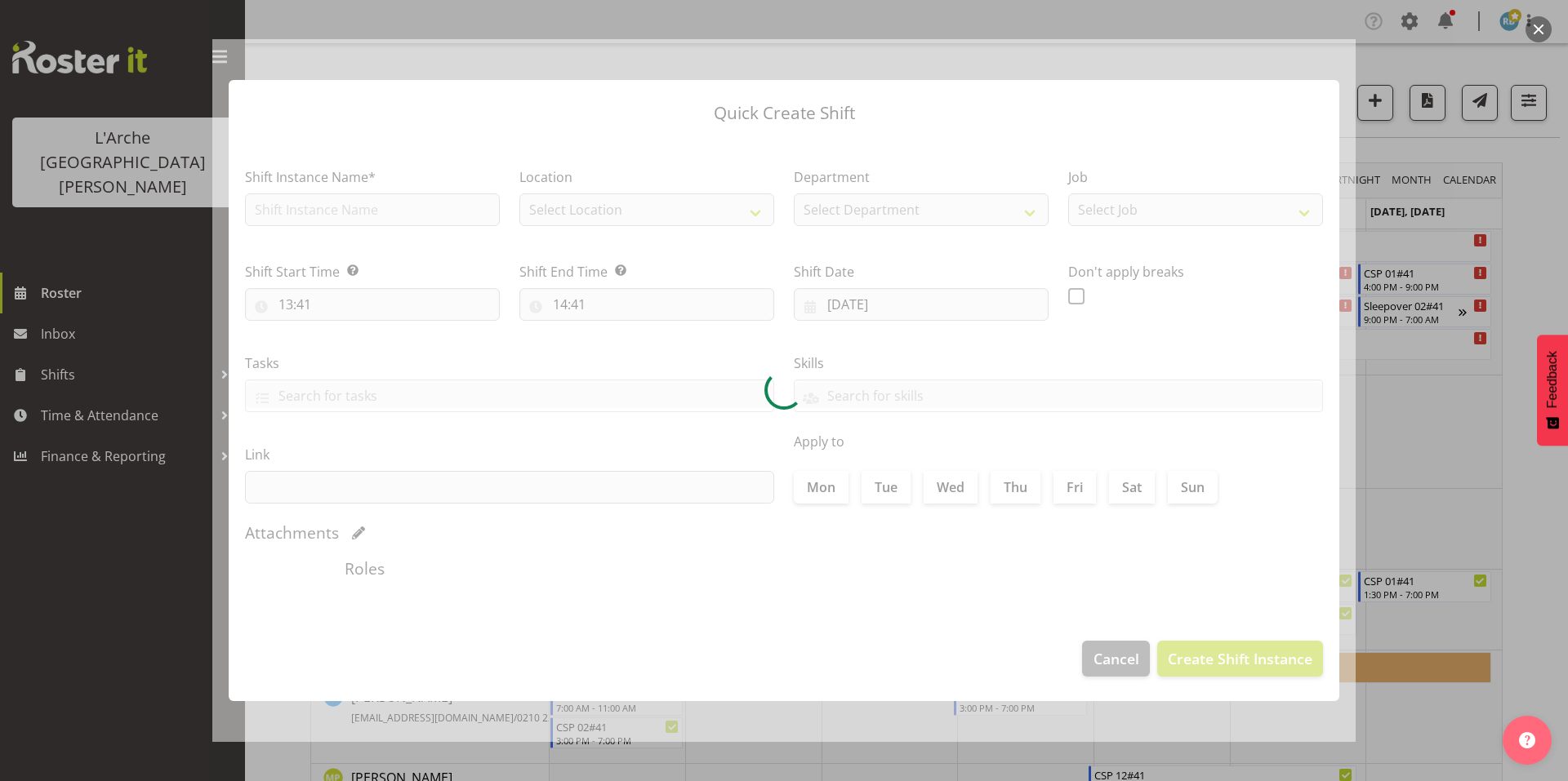
type input "[DATE]"
checkbox input "true"
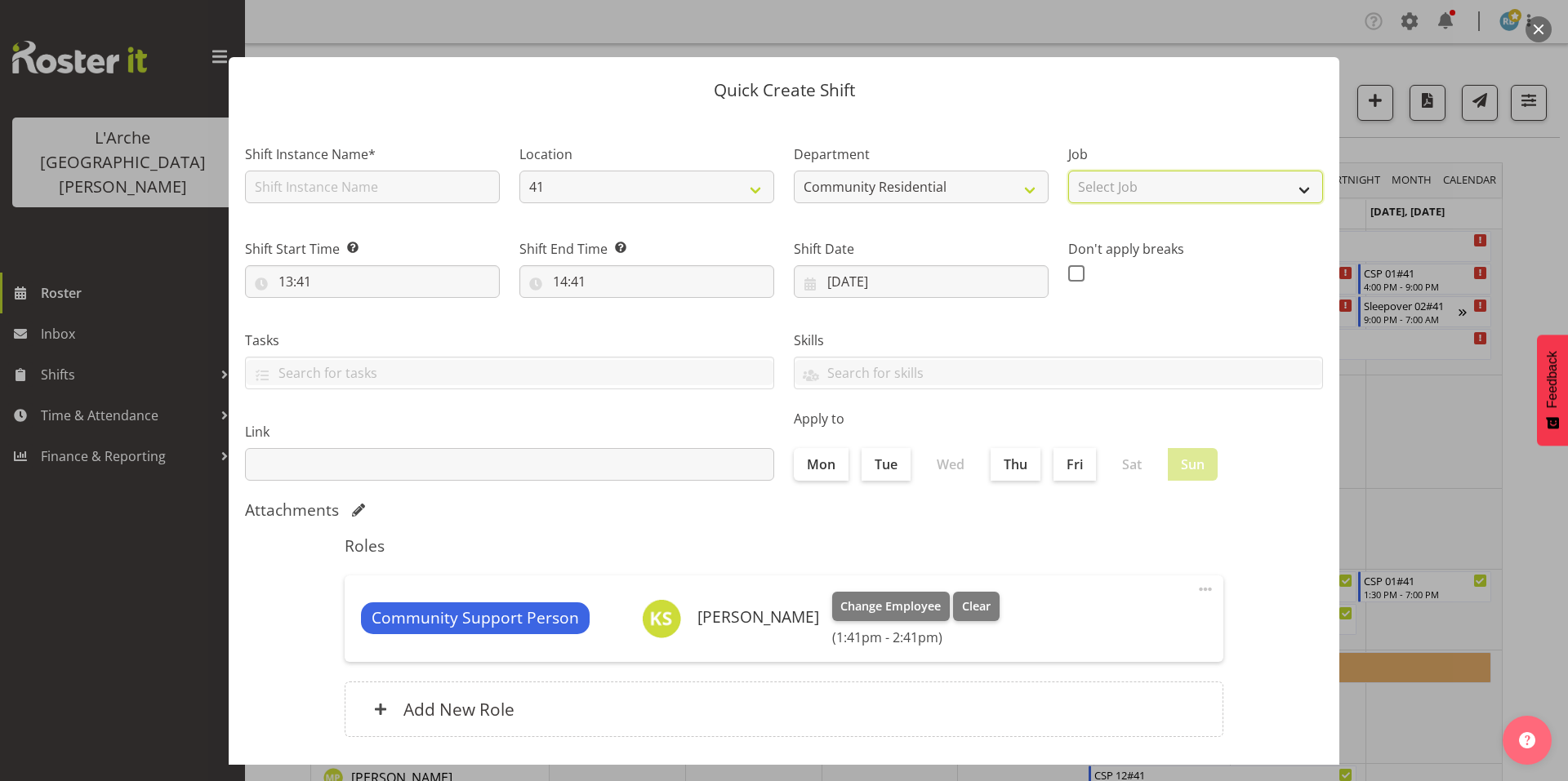
click at [1145, 180] on select "Select Job Accounts Admin Art Coordinator Community Leader Community Support Pe…" at bounding box center [1195, 187] width 255 height 33
select select "2"
click at [1068, 170] on select "Select Job Accounts Admin Art Coordinator Community Leader Community Support Pe…" at bounding box center [1195, 187] width 255 height 33
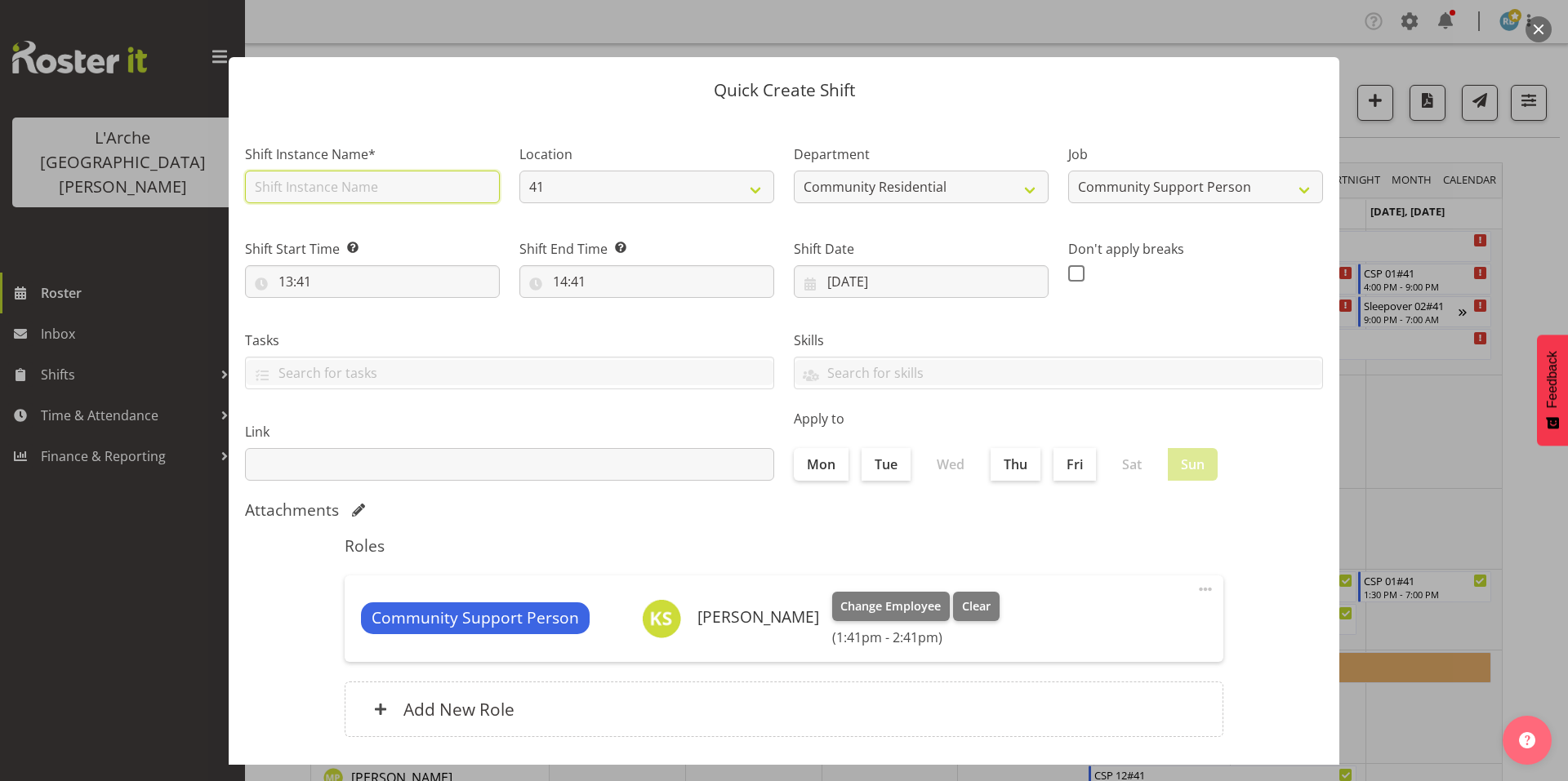
click at [419, 192] on input "text" at bounding box center [373, 187] width 255 height 33
type input "CSP 01#41"
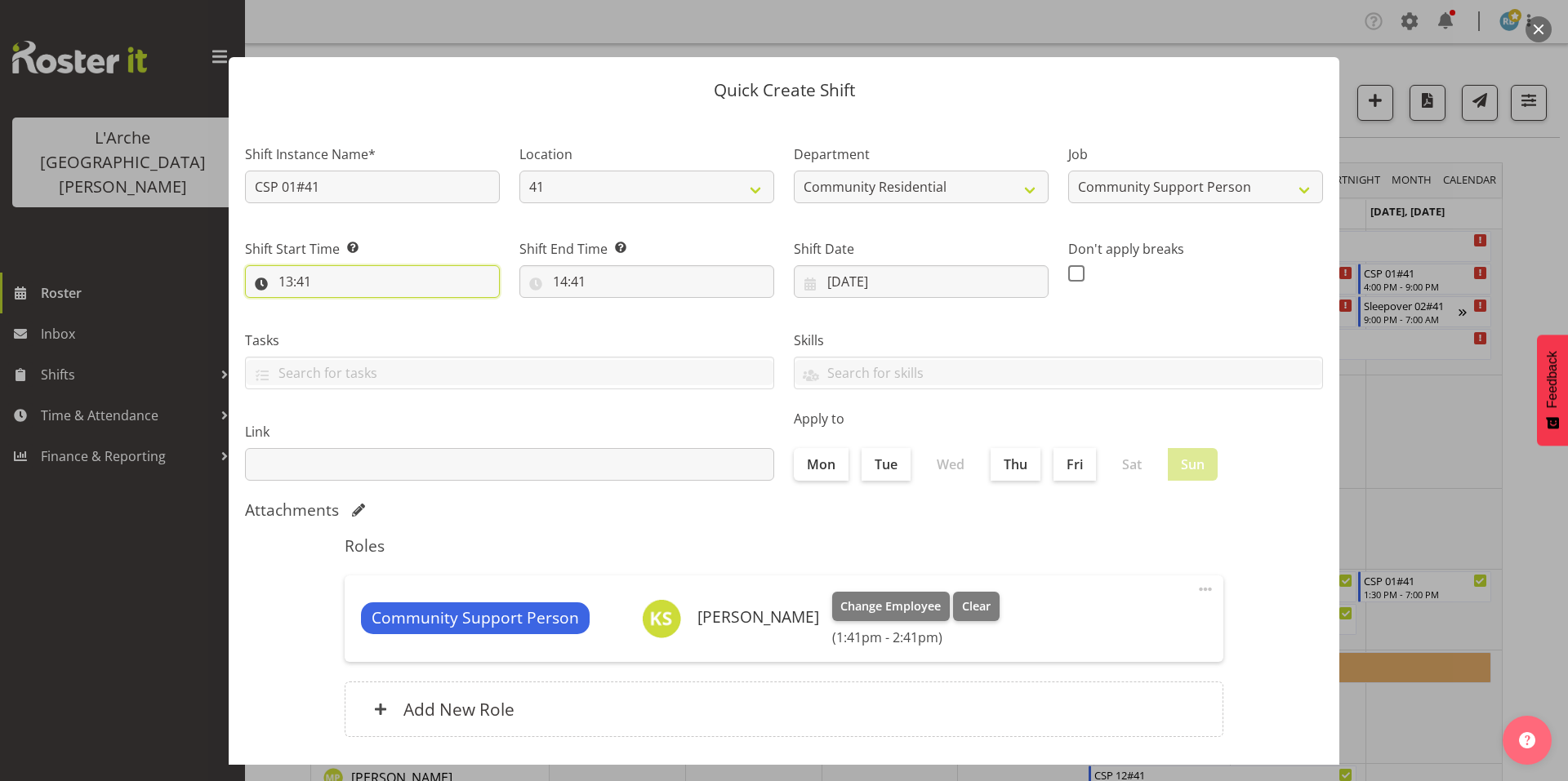
click at [368, 265] on input "13:41" at bounding box center [373, 281] width 255 height 33
click at [361, 308] on select "00 01 02 03 04 05 06 07 08 09 10 11 12 13 14 15 16 17 18 19 20 21 22 23" at bounding box center [356, 324] width 37 height 33
select select "10"
click at [342, 308] on select "00 01 02 03 04 05 06 07 08 09 10 11 12 13 14 15 16 17 18 19 20 21 22 23" at bounding box center [356, 324] width 37 height 33
type input "10:41"
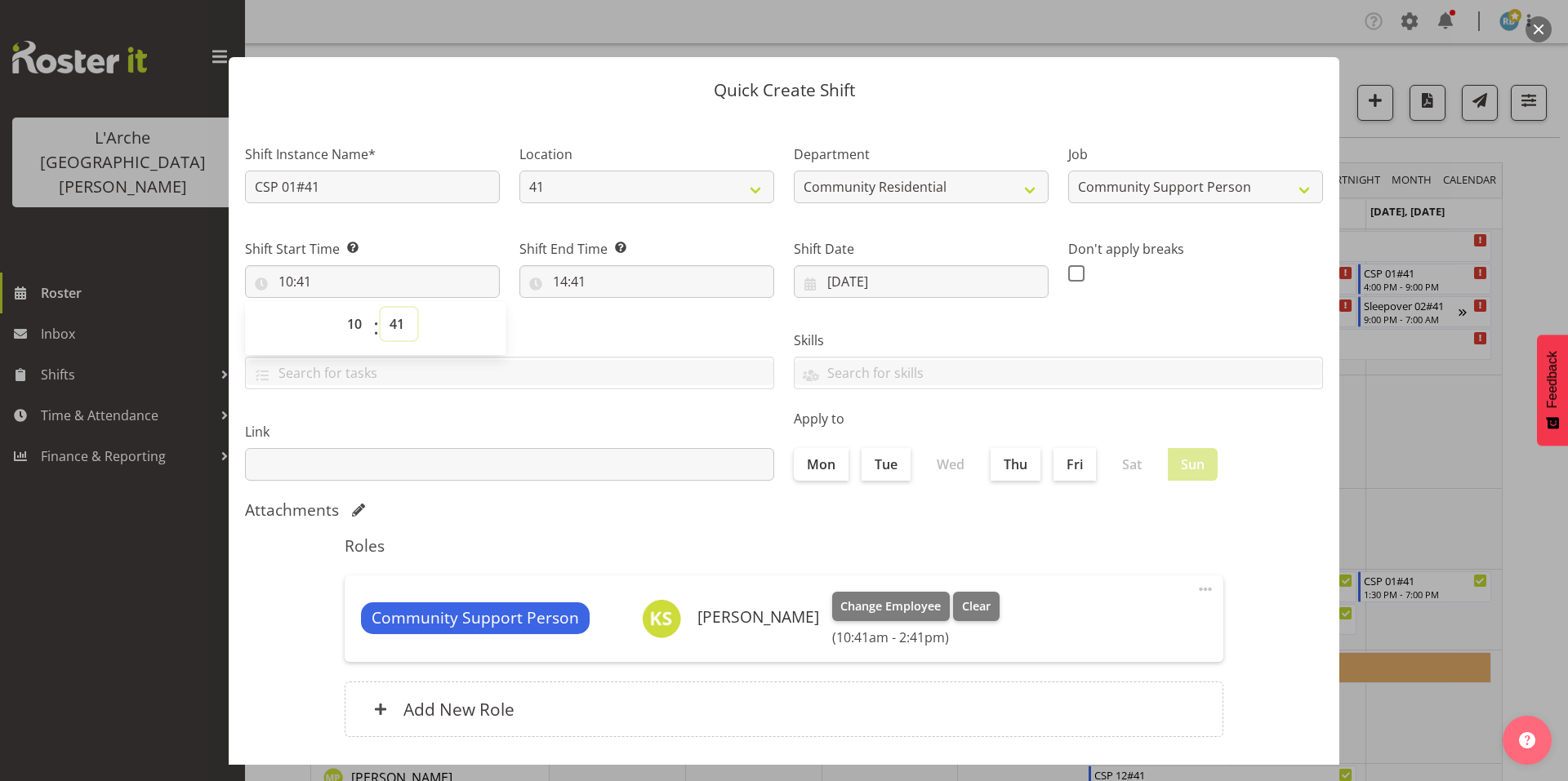
click at [389, 308] on select "00 01 02 03 04 05 06 07 08 09 10 11 12 13 14 15 16 17 18 19 20 21 22 23 24 25 2…" at bounding box center [398, 324] width 37 height 33
select select "0"
click at [380, 308] on select "00 01 02 03 04 05 06 07 08 09 10 11 12 13 14 15 16 17 18 19 20 21 22 23 24 25 2…" at bounding box center [398, 324] width 37 height 33
type input "10:00"
click at [556, 265] on input "14:41" at bounding box center [647, 281] width 255 height 33
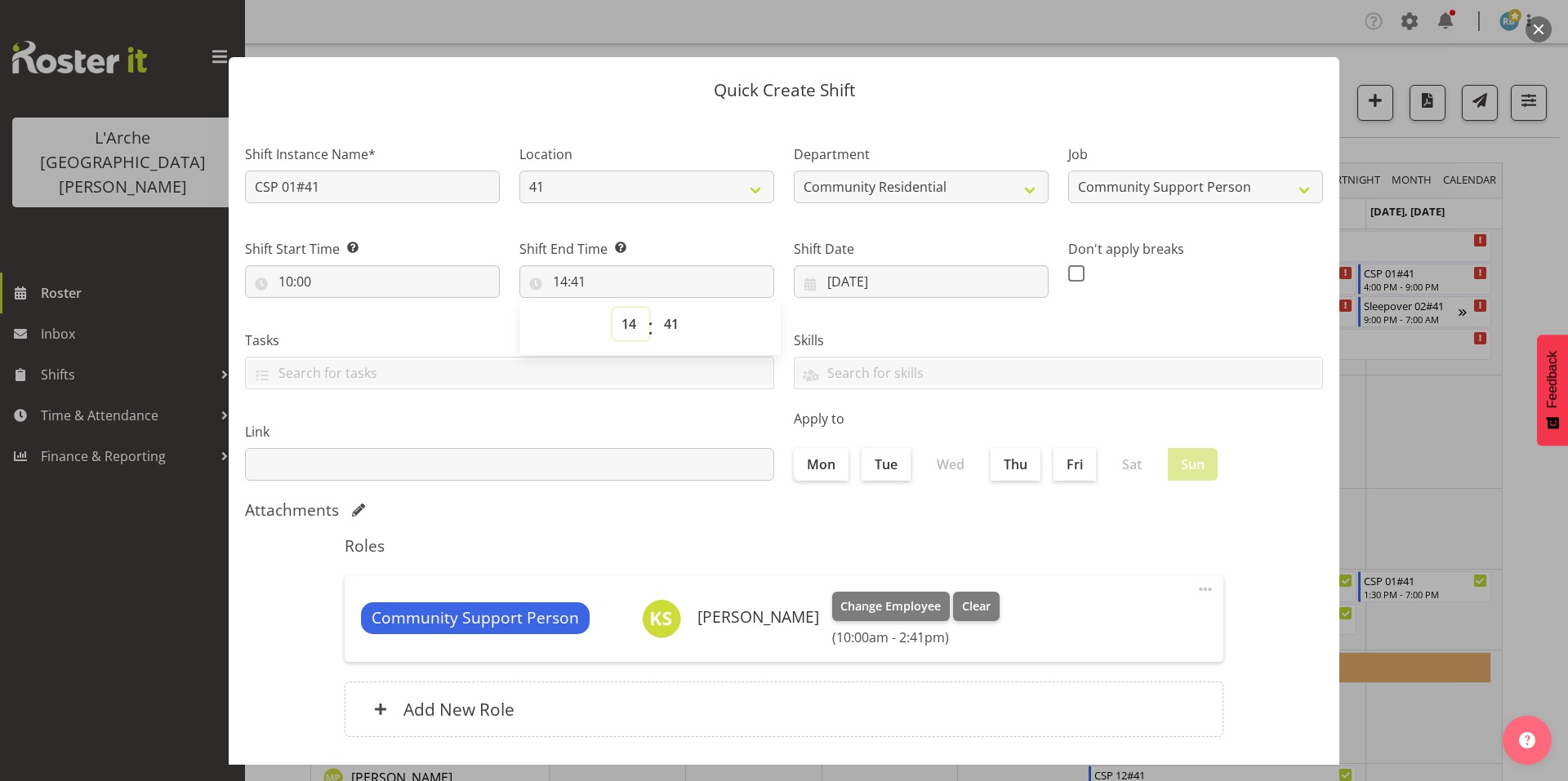
click at [622, 308] on select "00 01 02 03 04 05 06 07 08 09 10 11 12 13 14 15 16 17 18 19 20 21 22 23" at bounding box center [631, 324] width 37 height 33
select select "13"
click at [613, 308] on select "00 01 02 03 04 05 06 07 08 09 10 11 12 13 14 15 16 17 18 19 20 21 22 23" at bounding box center [631, 324] width 37 height 33
type input "13:41"
click at [661, 311] on select "00 01 02 03 04 05 06 07 08 09 10 11 12 13 14 15 16 17 18 19 20 21 22 23 24 25 2…" at bounding box center [673, 324] width 37 height 33
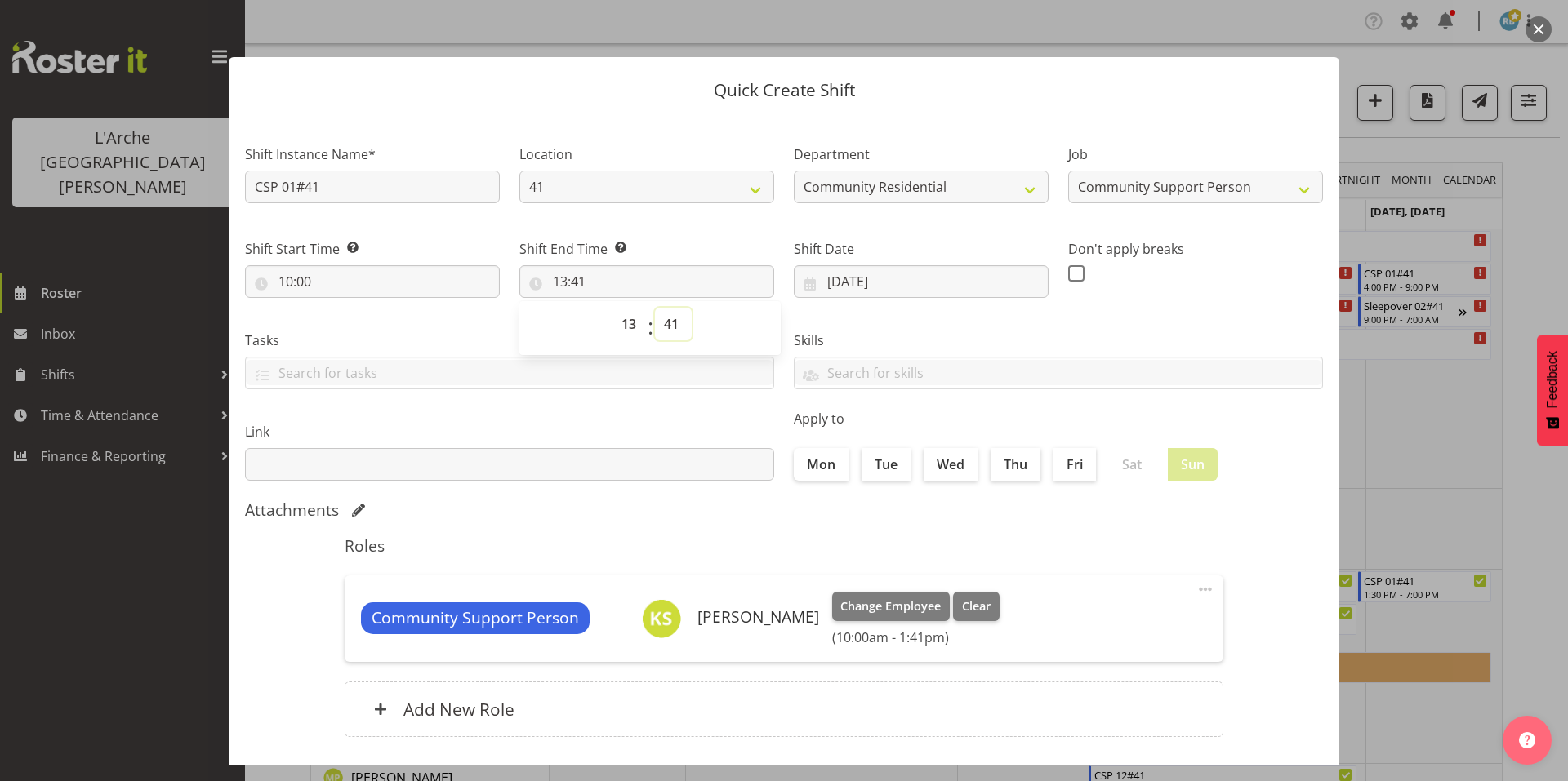
select select "0"
click at [655, 308] on select "00 01 02 03 04 05 06 07 08 09 10 11 12 13 14 15 16 17 18 19 20 21 22 23 24 25 2…" at bounding box center [673, 324] width 37 height 33
type input "13:00"
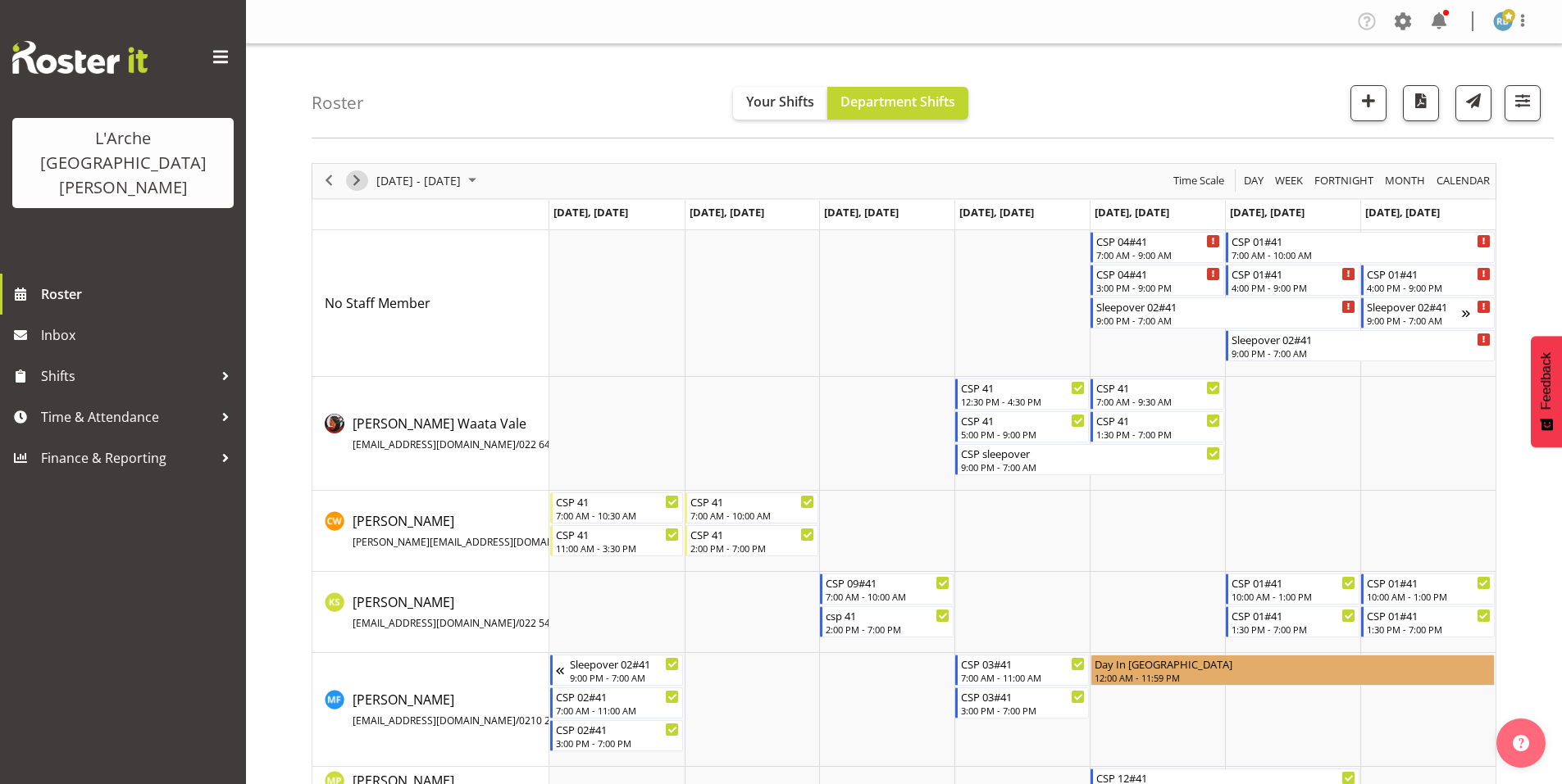
click at [354, 171] on span "Next" at bounding box center [356, 180] width 20 height 21
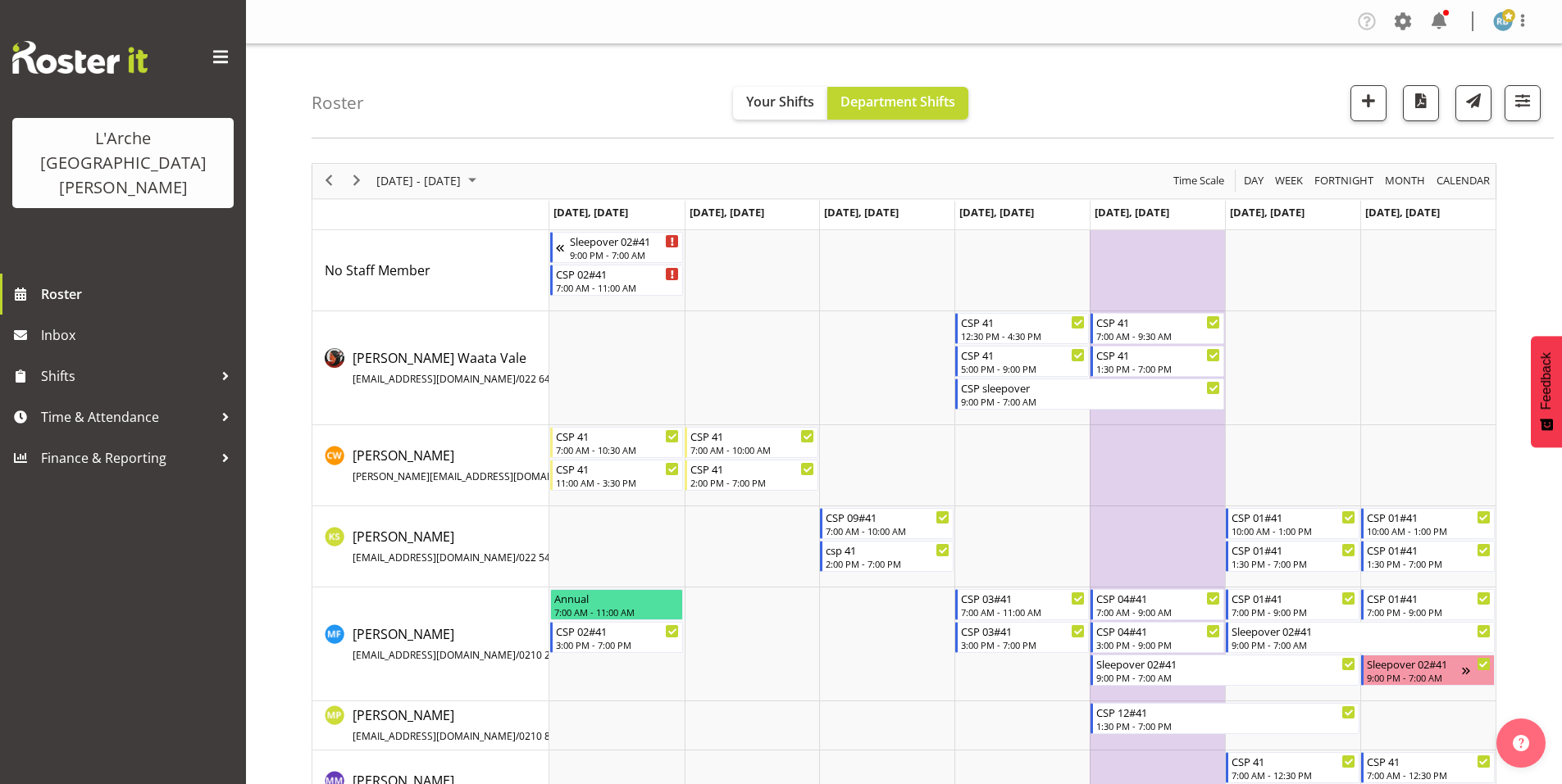
click at [358, 184] on div "next period" at bounding box center [357, 181] width 28 height 35
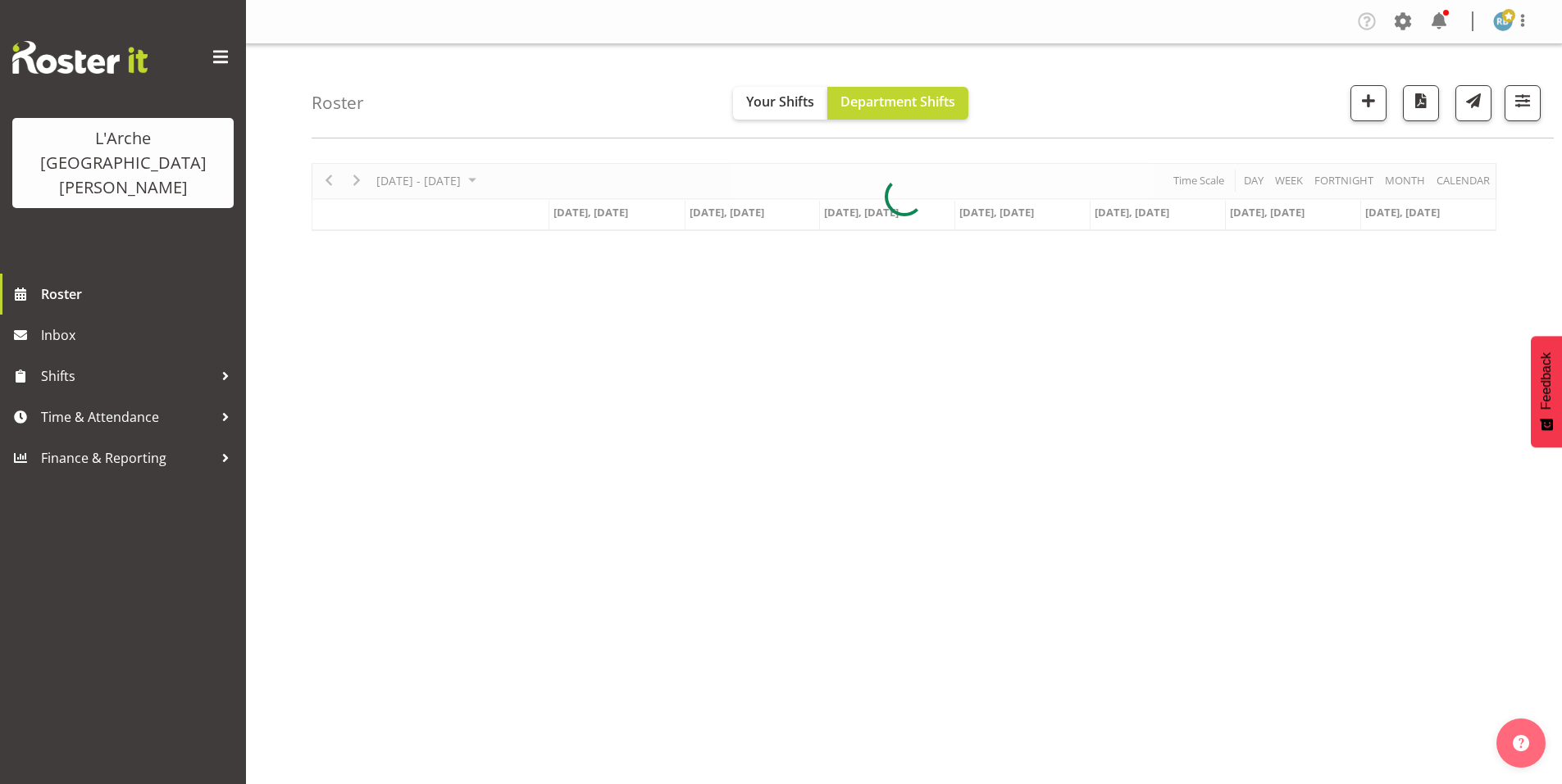
click at [358, 172] on div at bounding box center [904, 197] width 1184 height 68
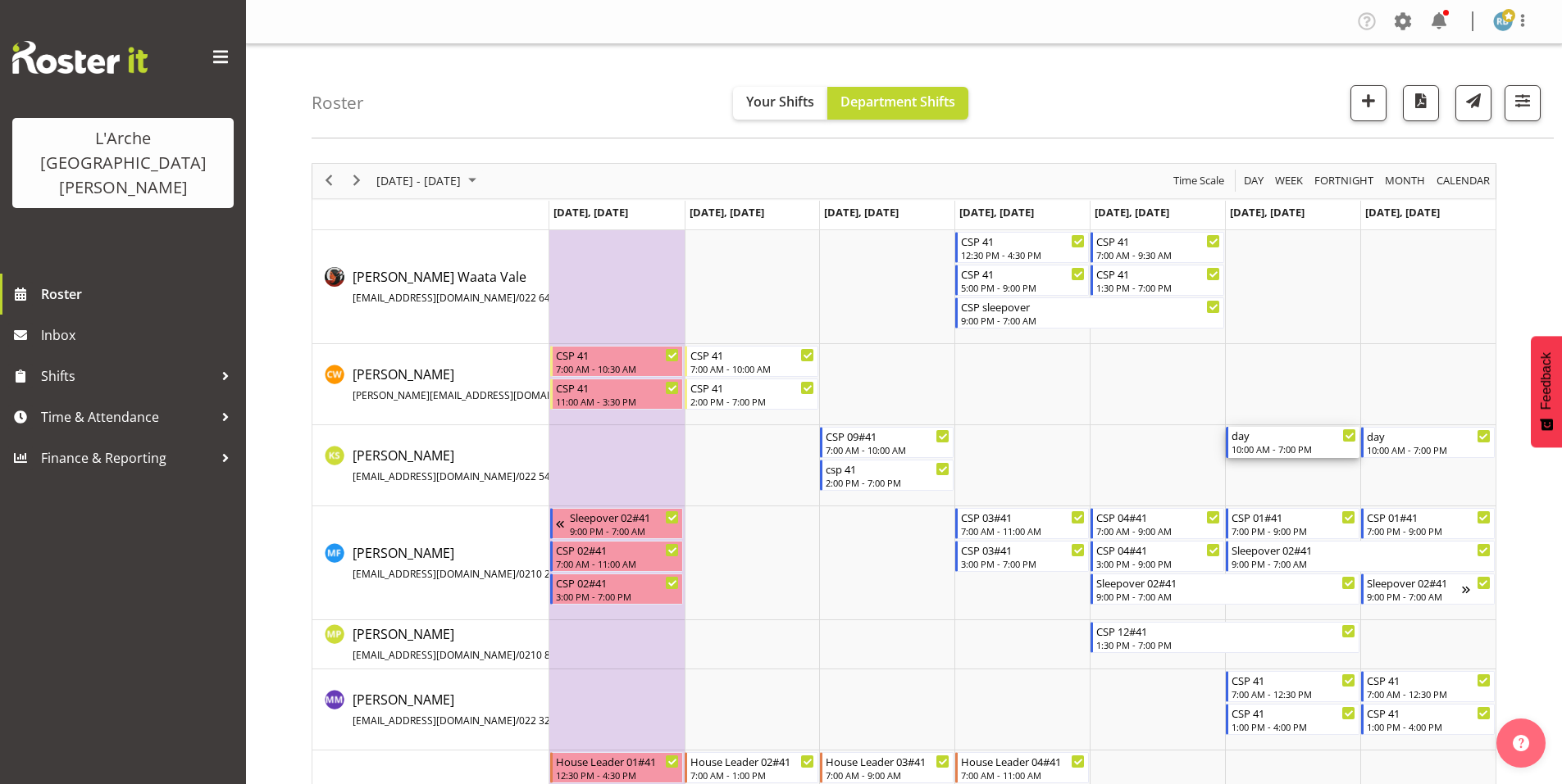
click at [1292, 442] on div "10:00 AM - 7:00 PM" at bounding box center [1293, 448] width 124 height 13
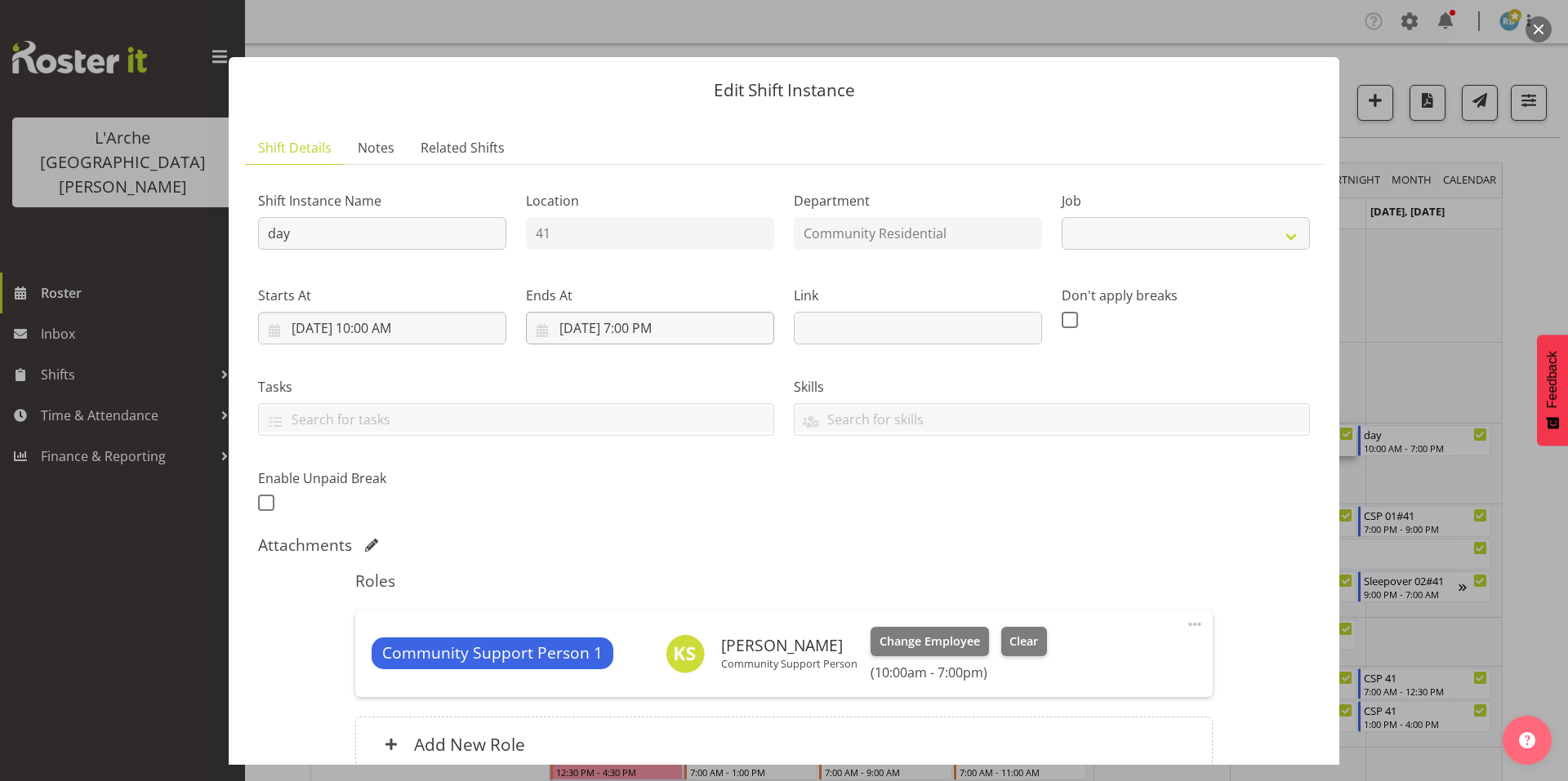
select select "2"
click at [385, 312] on input "[DATE] 10:00 AM" at bounding box center [382, 329] width 249 height 33
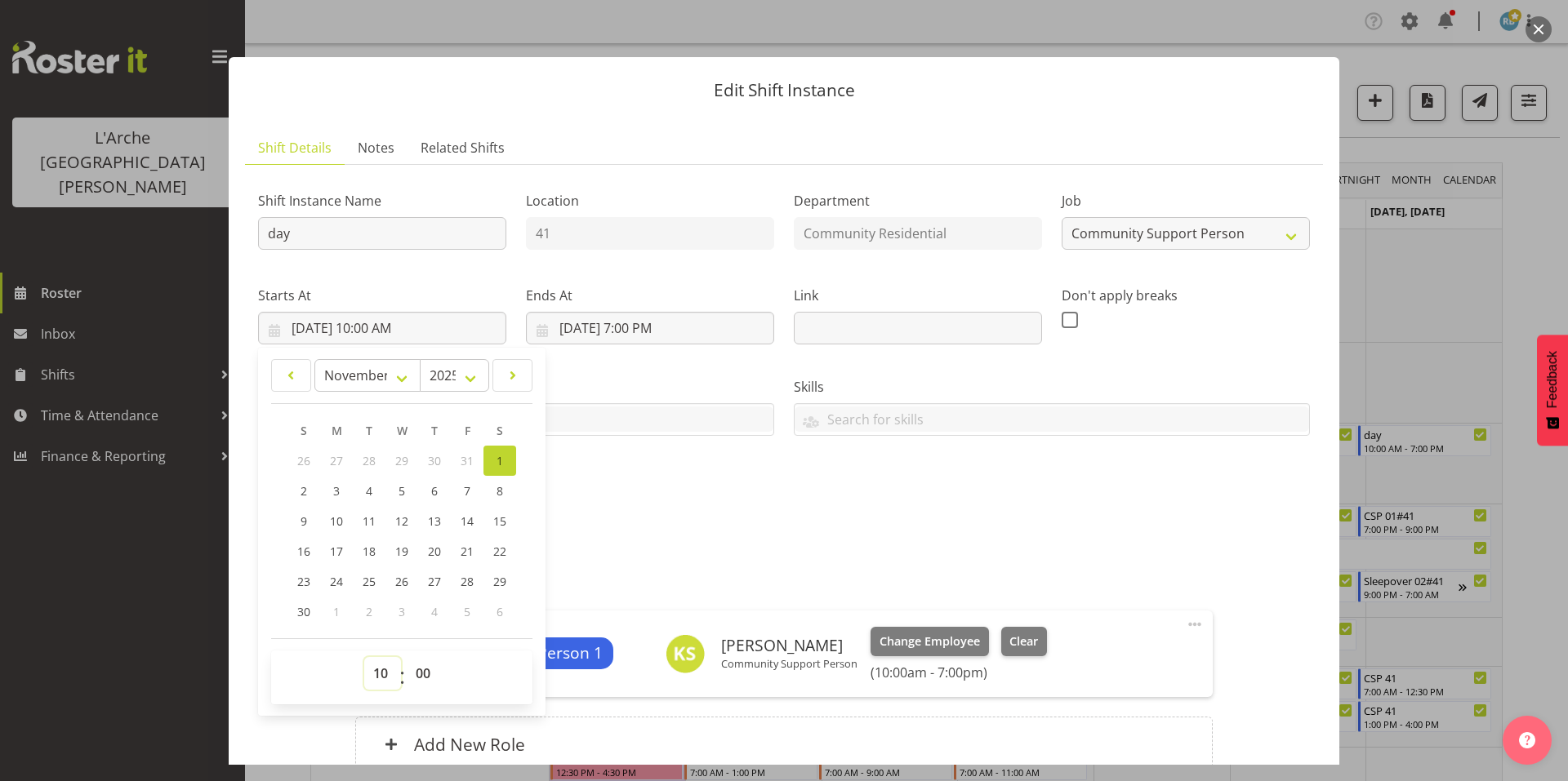
click at [380, 657] on select "00 01 02 03 04 05 06 07 08 09 10 11 12 13 14 15 16 17 18 19 20 21 22 23" at bounding box center [382, 673] width 37 height 33
select select "13"
click at [364, 657] on select "00 01 02 03 04 05 06 07 08 09 10 11 12 13 14 15 16 17 18 19 20 21 22 23" at bounding box center [382, 673] width 37 height 33
type input "[DATE] 1:00 PM"
click at [417, 657] on select "00 01 02 03 04 05 06 07 08 09 10 11 12 13 14 15 16 17 18 19 20 21 22 23 24 25 2…" at bounding box center [425, 673] width 37 height 33
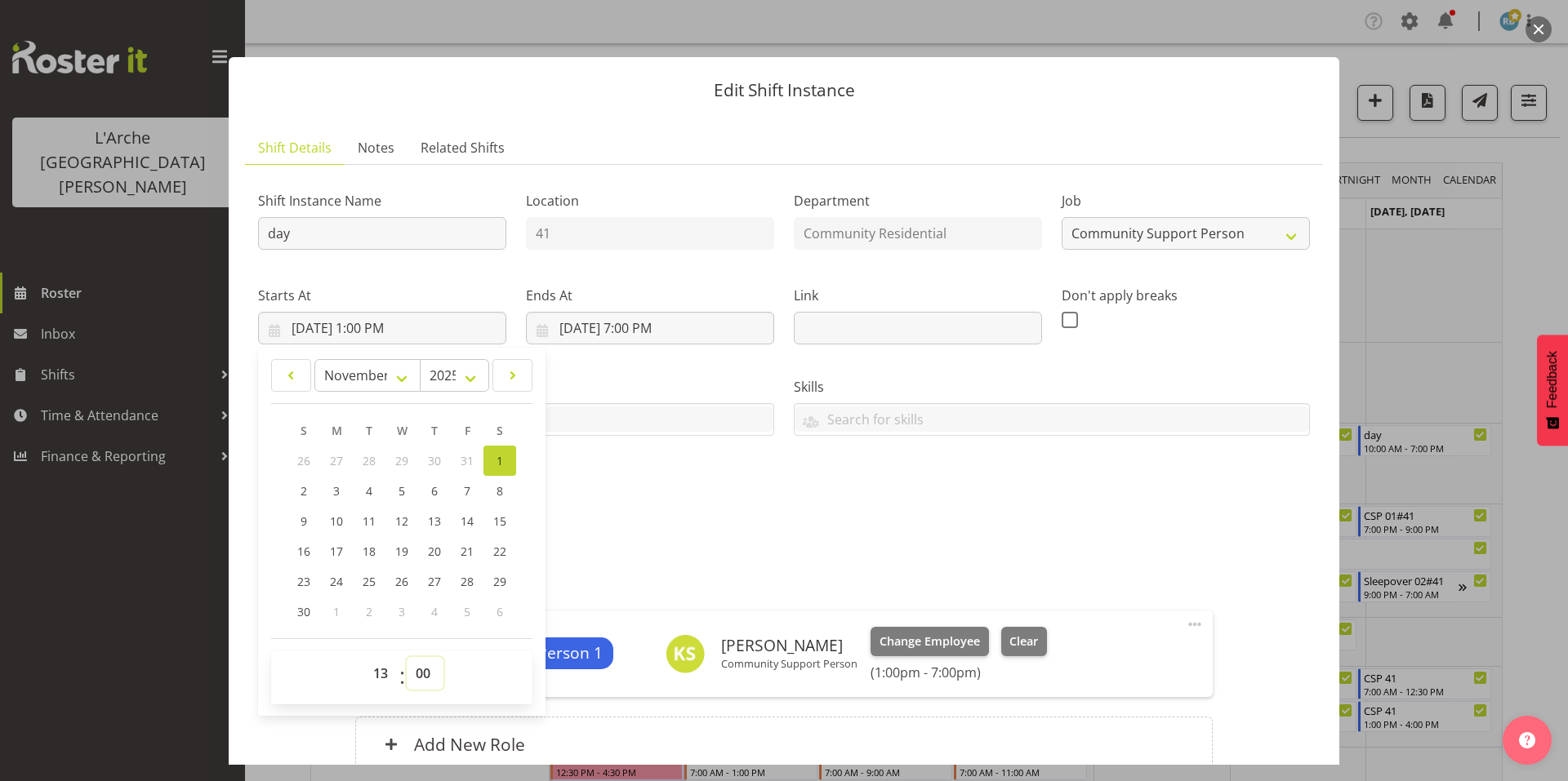
select select "30"
click at [407, 657] on select "00 01 02 03 04 05 06 07 08 09 10 11 12 13 14 15 16 17 18 19 20 21 22 23 24 25 2…" at bounding box center [425, 673] width 37 height 33
type input "[DATE] 1:30 PM"
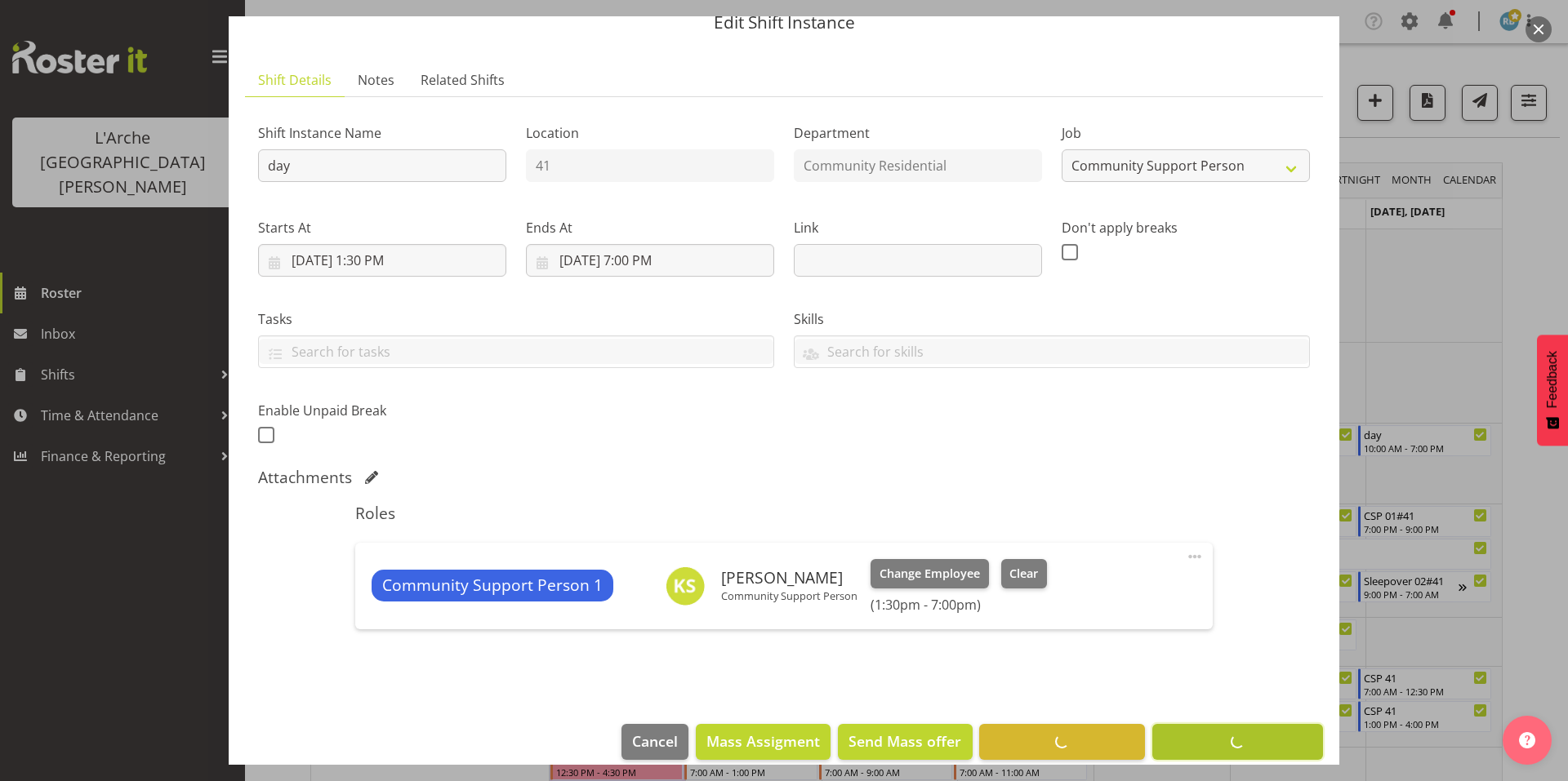
scroll to position [6, 0]
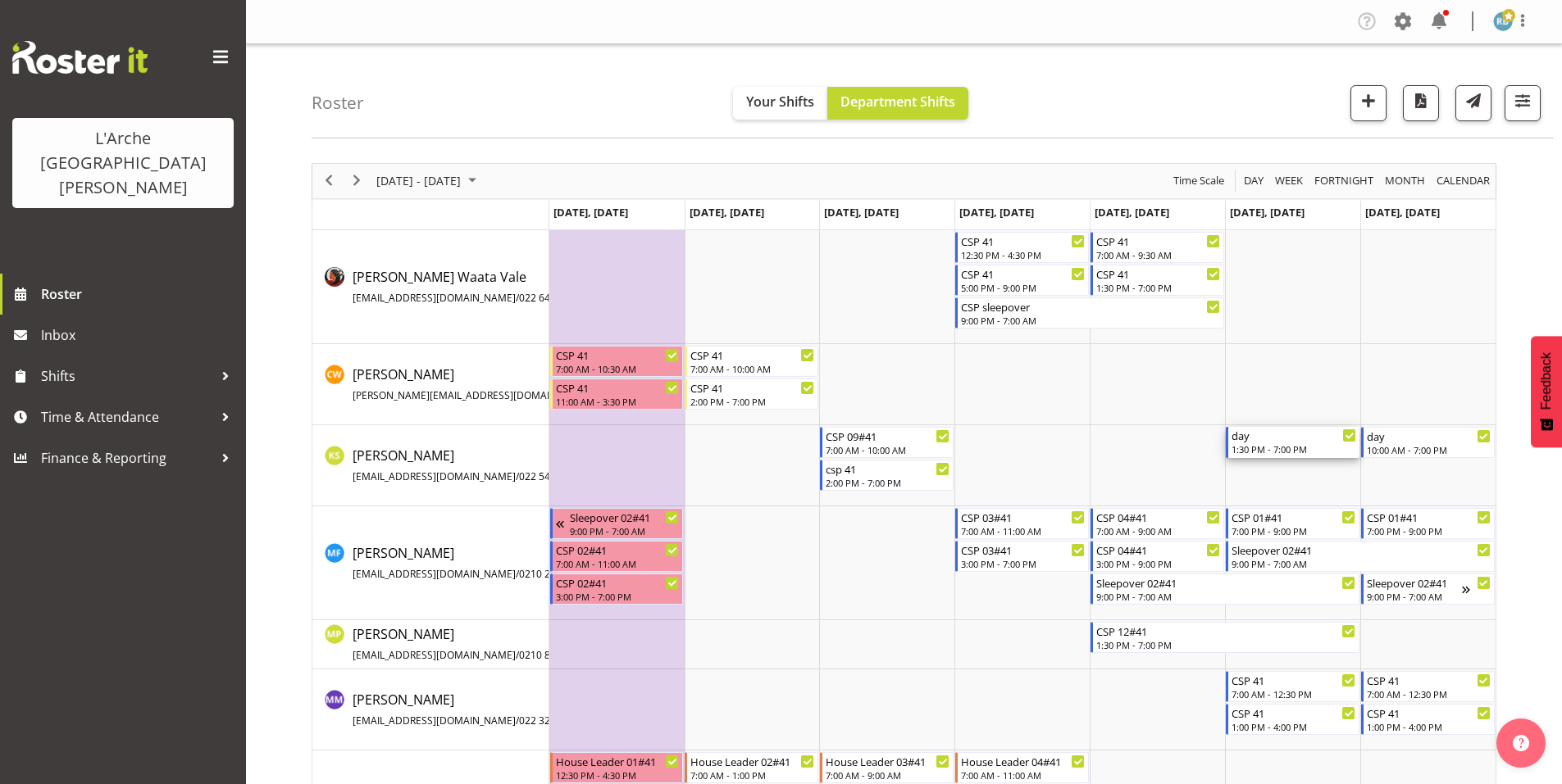
click at [1279, 442] on div "1:30 PM - 7:00 PM" at bounding box center [1293, 448] width 124 height 13
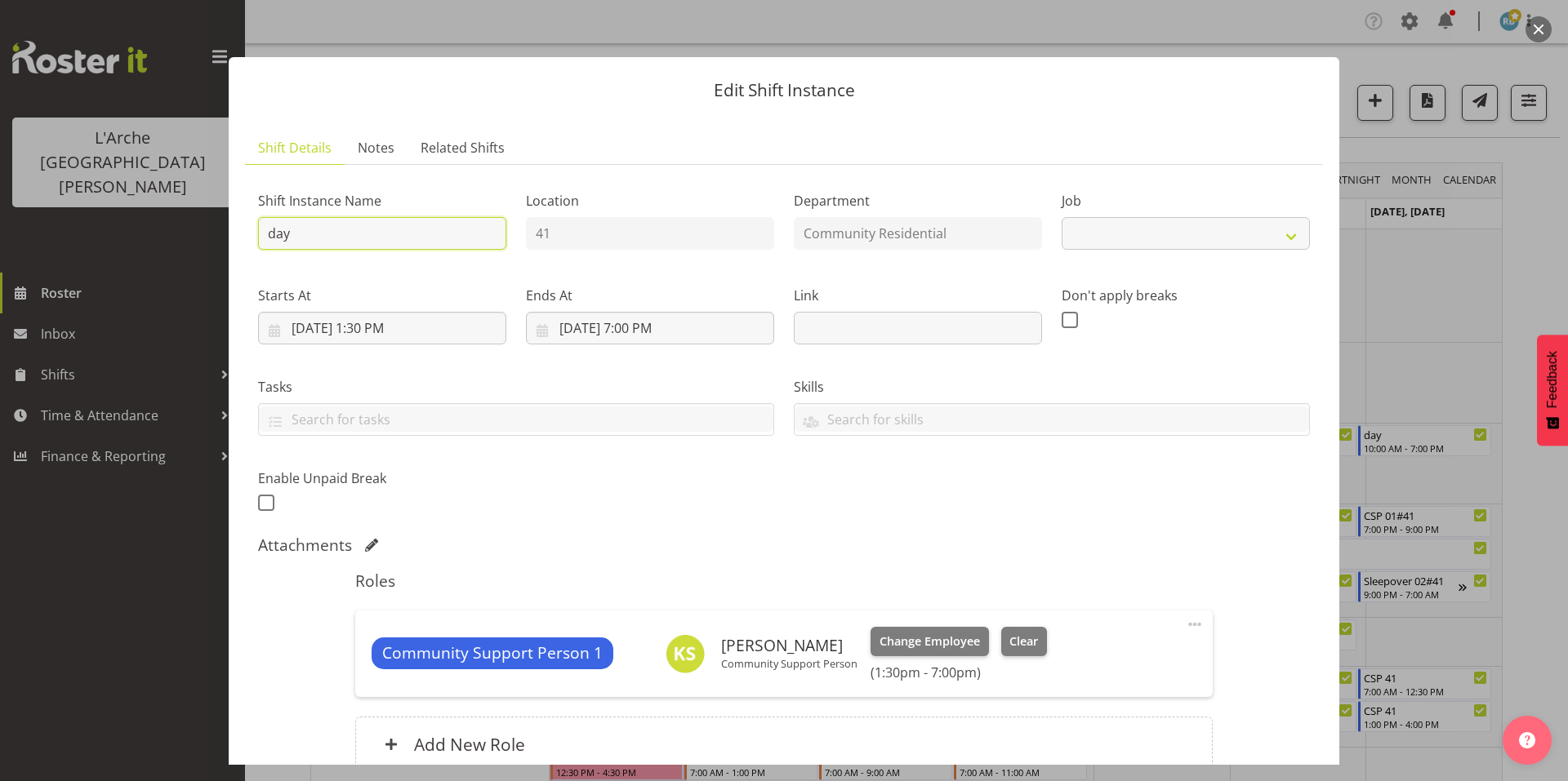
click at [349, 217] on input "day" at bounding box center [382, 233] width 249 height 33
select select "2"
type input "d"
type input "CSP 01#41"
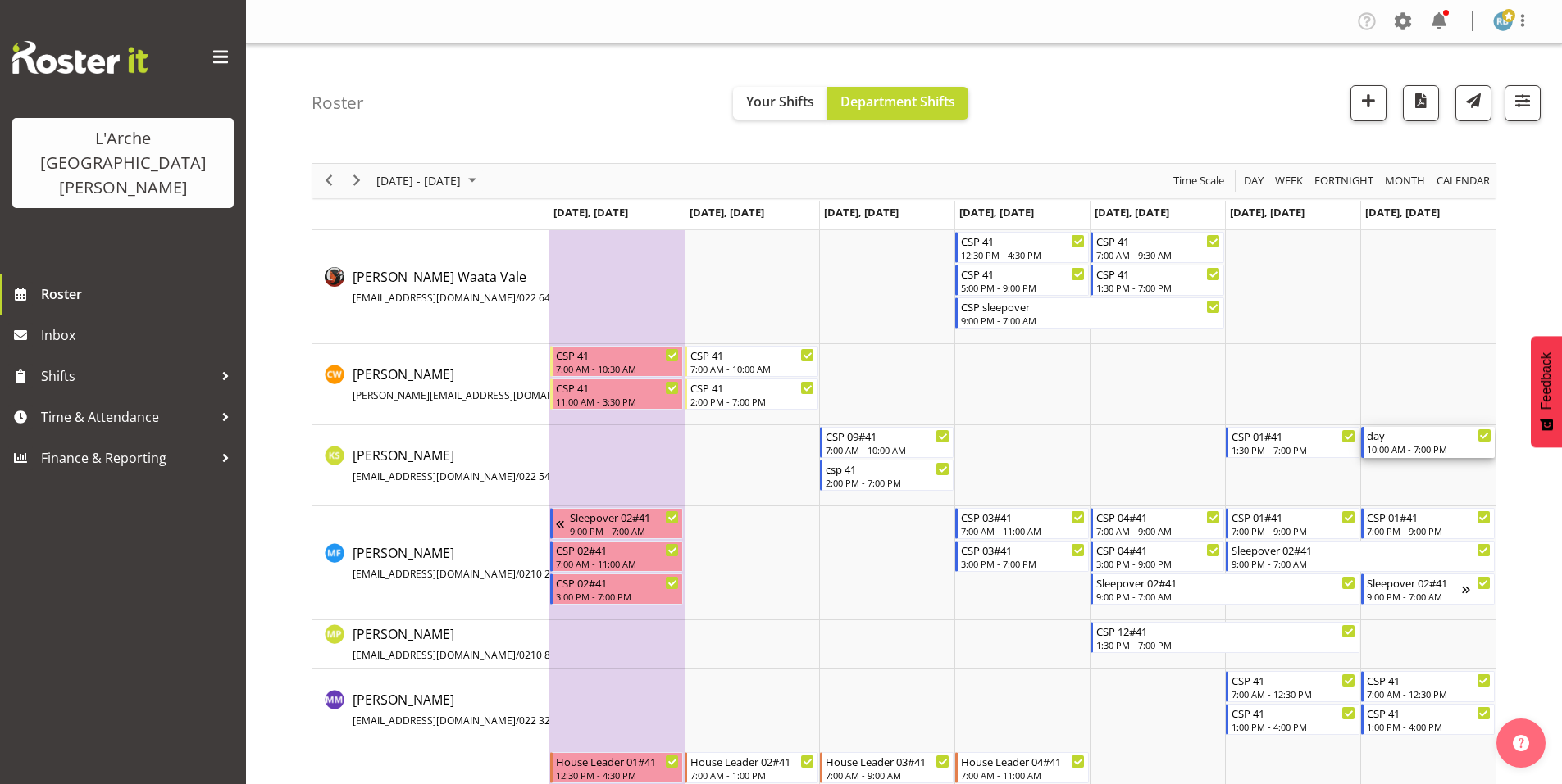
click at [1425, 442] on div "10:00 AM - 7:00 PM" at bounding box center [1429, 448] width 124 height 13
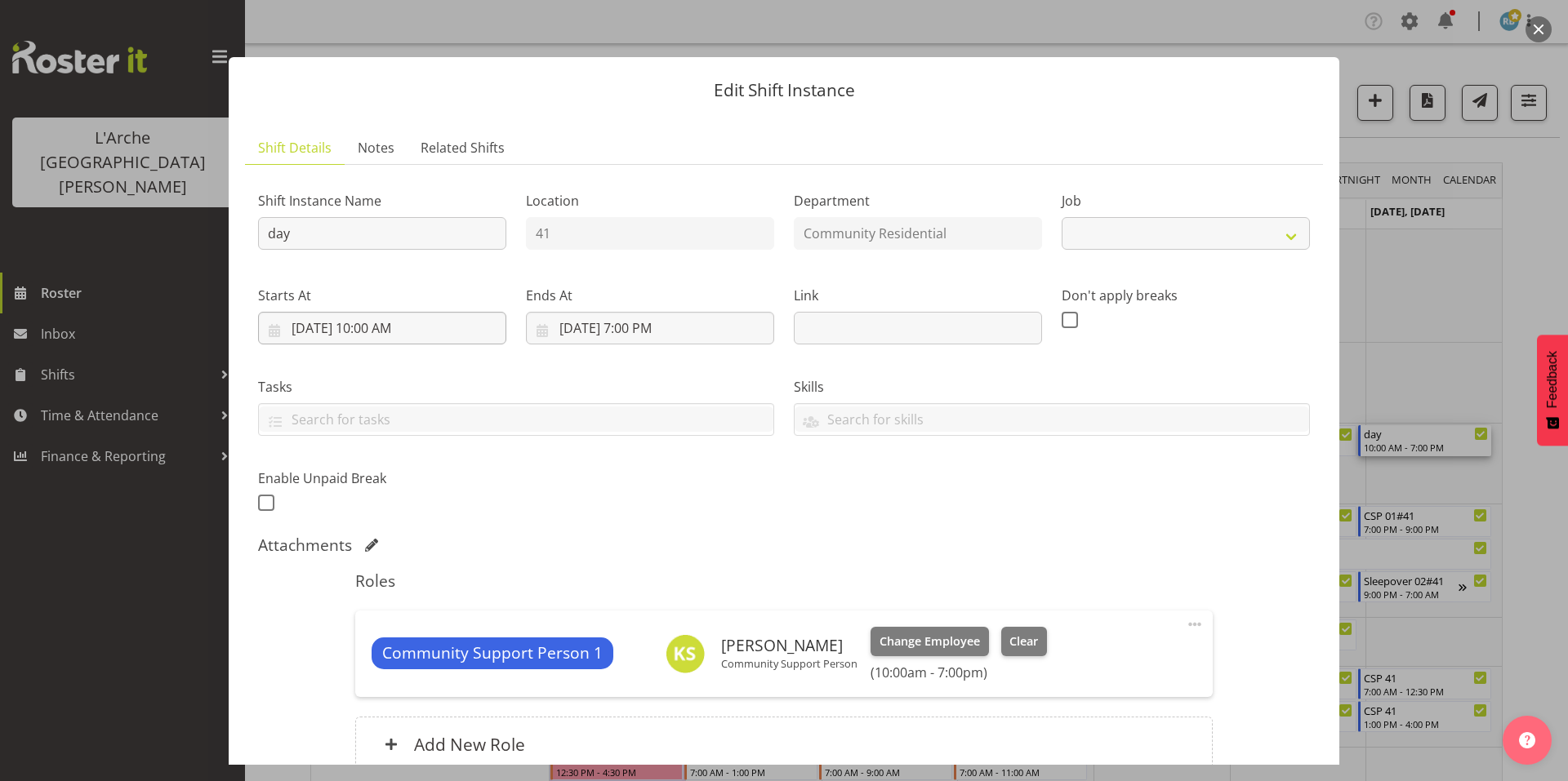
select select "2"
click at [328, 312] on input "[DATE] 10:00 AM" at bounding box center [382, 329] width 249 height 33
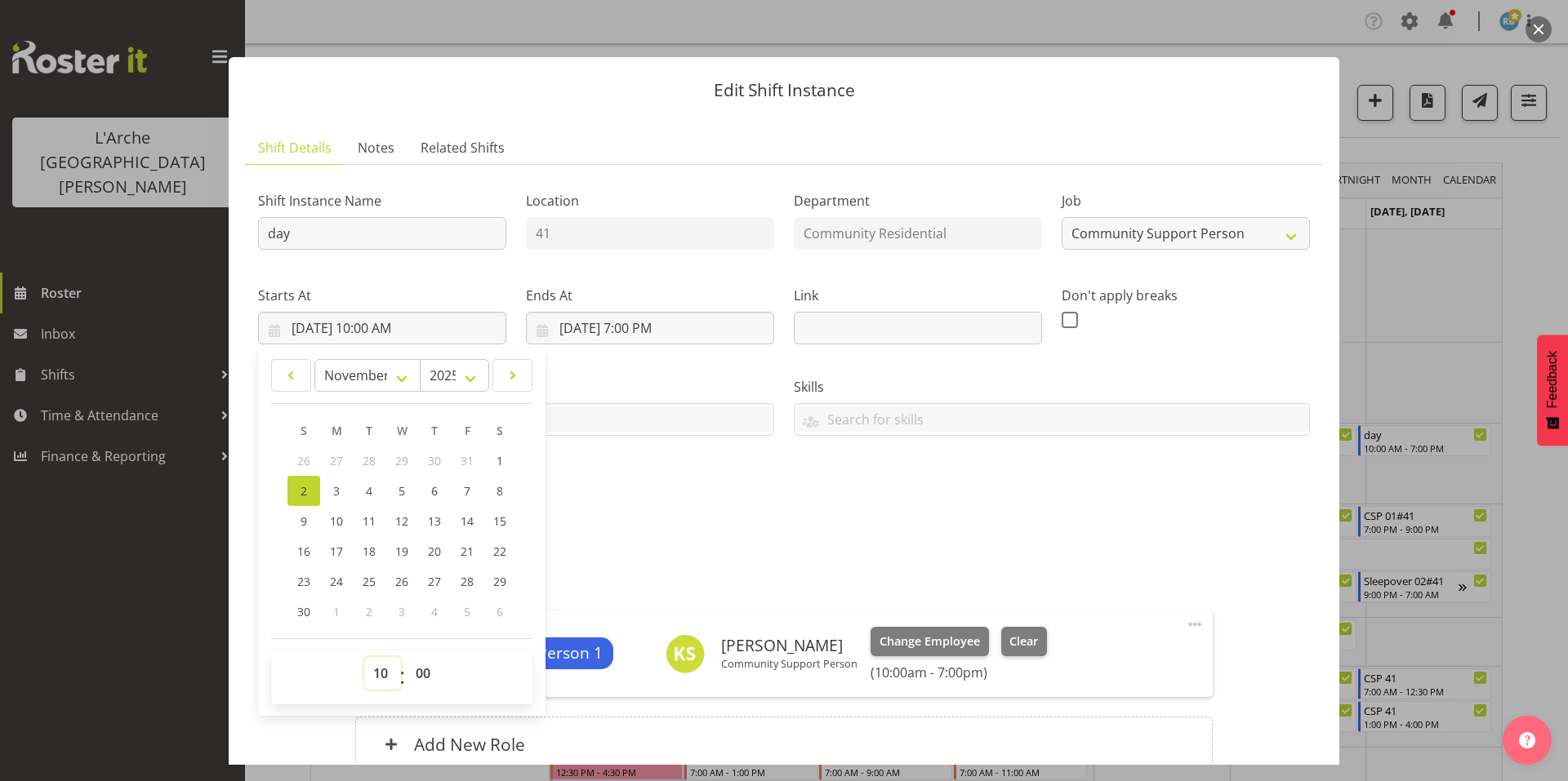
click at [379, 657] on select "00 01 02 03 04 05 06 07 08 09 10 11 12 13 14 15 16 17 18 19 20 21 22 23" at bounding box center [382, 673] width 37 height 33
select select "13"
click at [364, 657] on select "00 01 02 03 04 05 06 07 08 09 10 11 12 13 14 15 16 17 18 19 20 21 22 23" at bounding box center [382, 673] width 37 height 33
type input "[DATE] 1:00 PM"
click at [420, 657] on select "00 01 02 03 04 05 06 07 08 09 10 11 12 13 14 15 16 17 18 19 20 21 22 23 24 25 2…" at bounding box center [425, 673] width 37 height 33
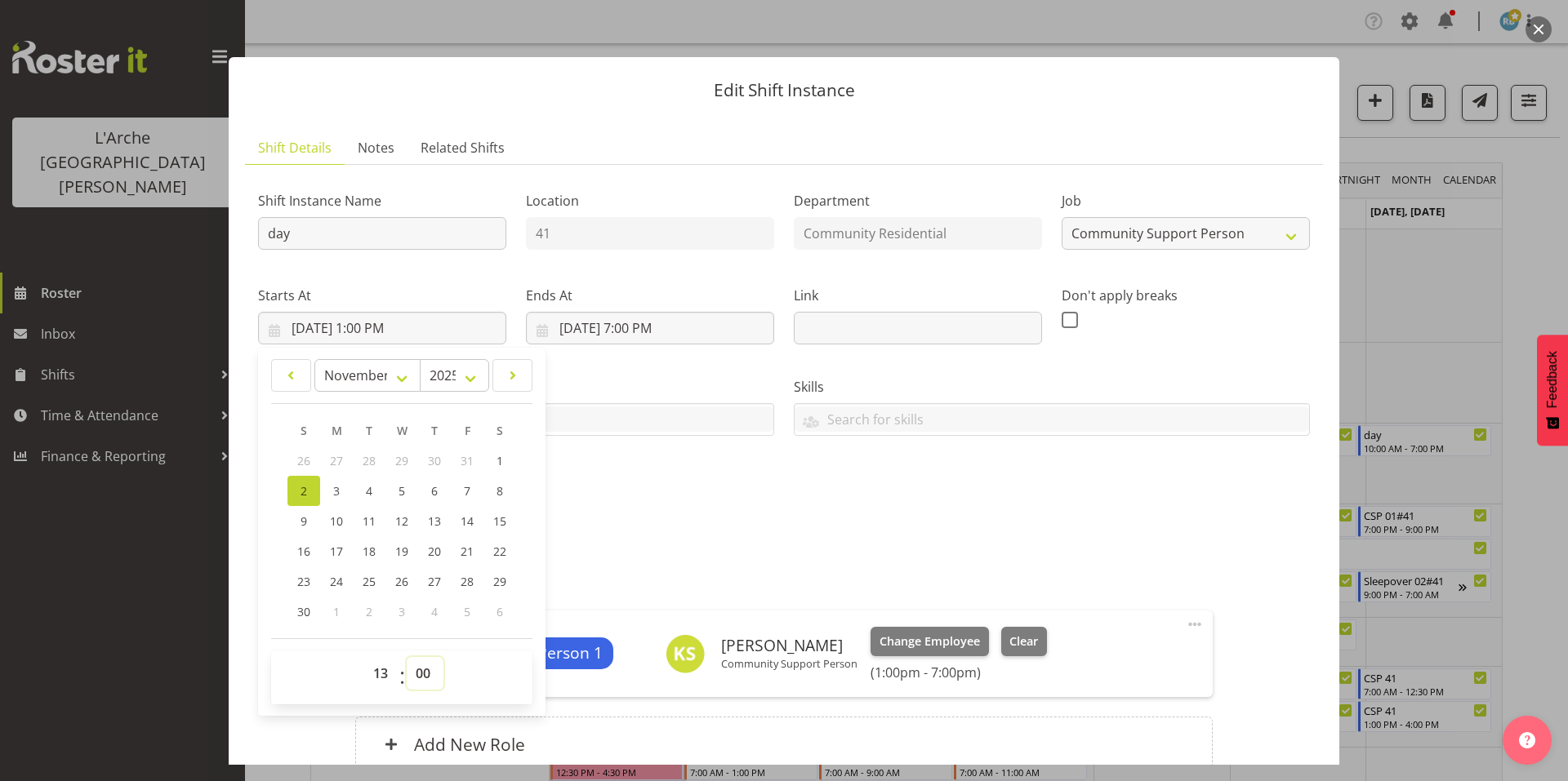
select select "30"
click at [407, 657] on select "00 01 02 03 04 05 06 07 08 09 10 11 12 13 14 15 16 17 18 19 20 21 22 23 24 25 2…" at bounding box center [425, 673] width 37 height 33
type input "[DATE] 1:30 PM"
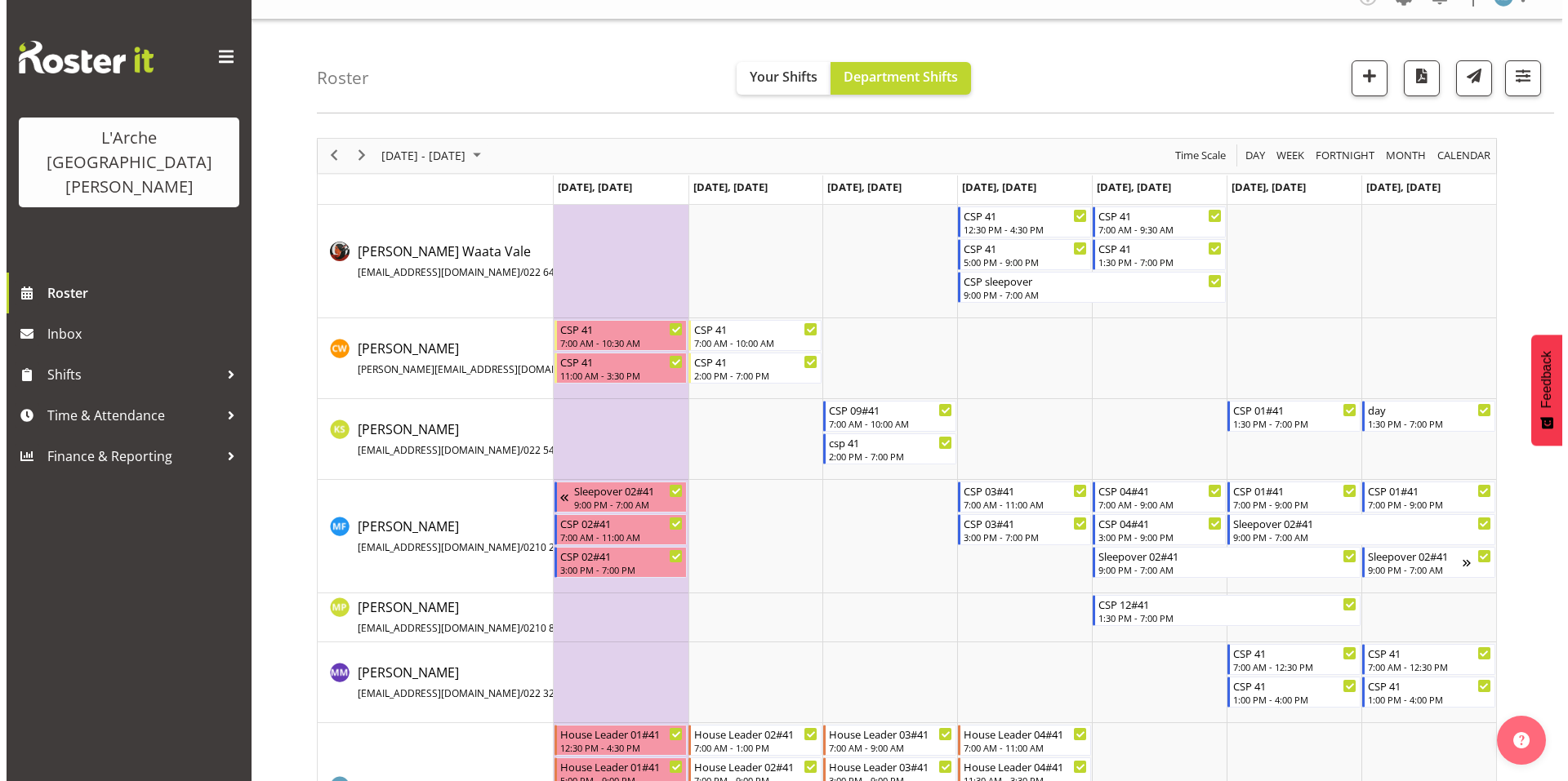
scroll to position [25, 0]
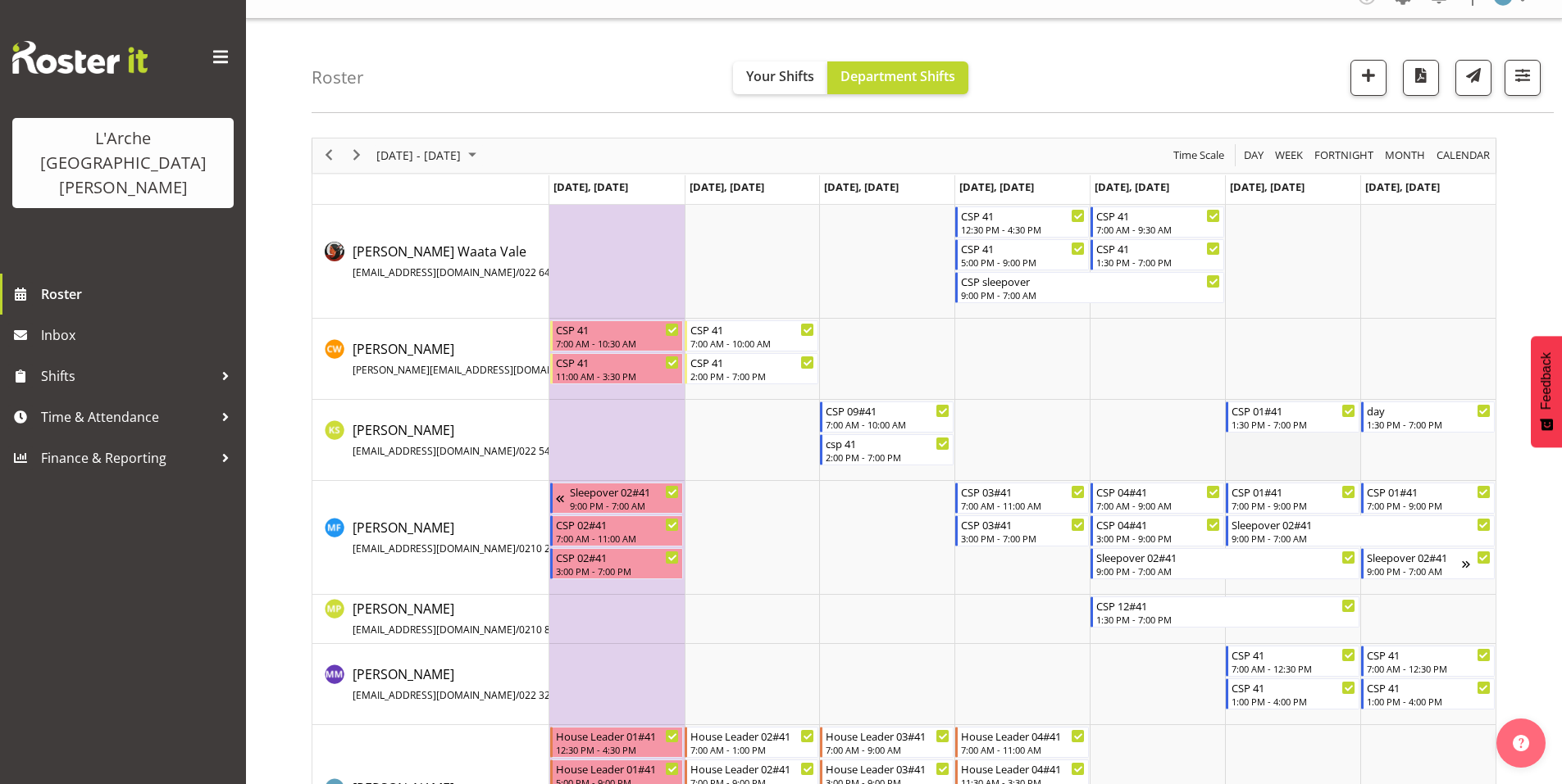
click at [1273, 439] on td "Timeline Week of October 30, 2025" at bounding box center [1292, 440] width 136 height 81
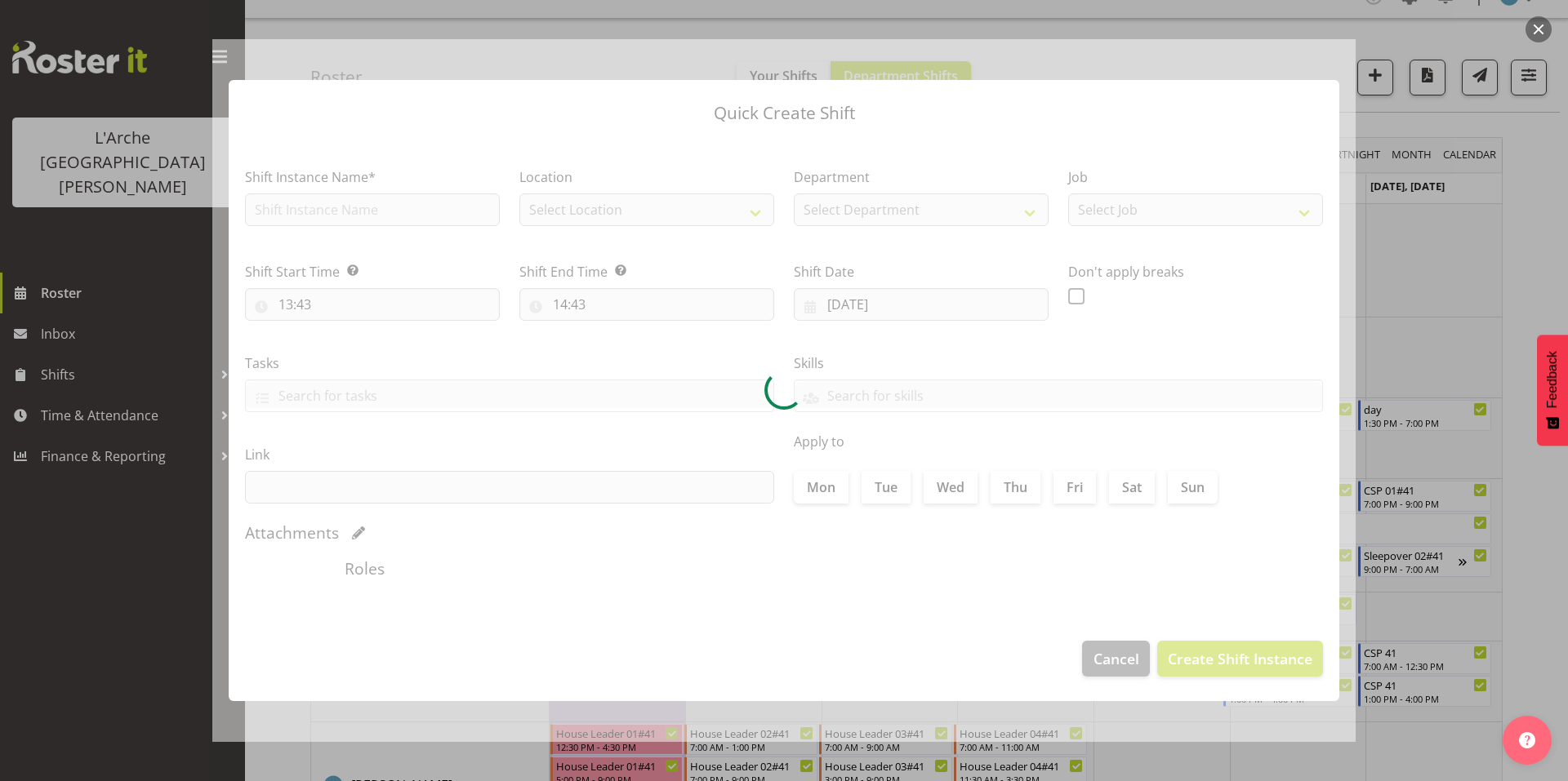
type input "[DATE]"
checkbox input "true"
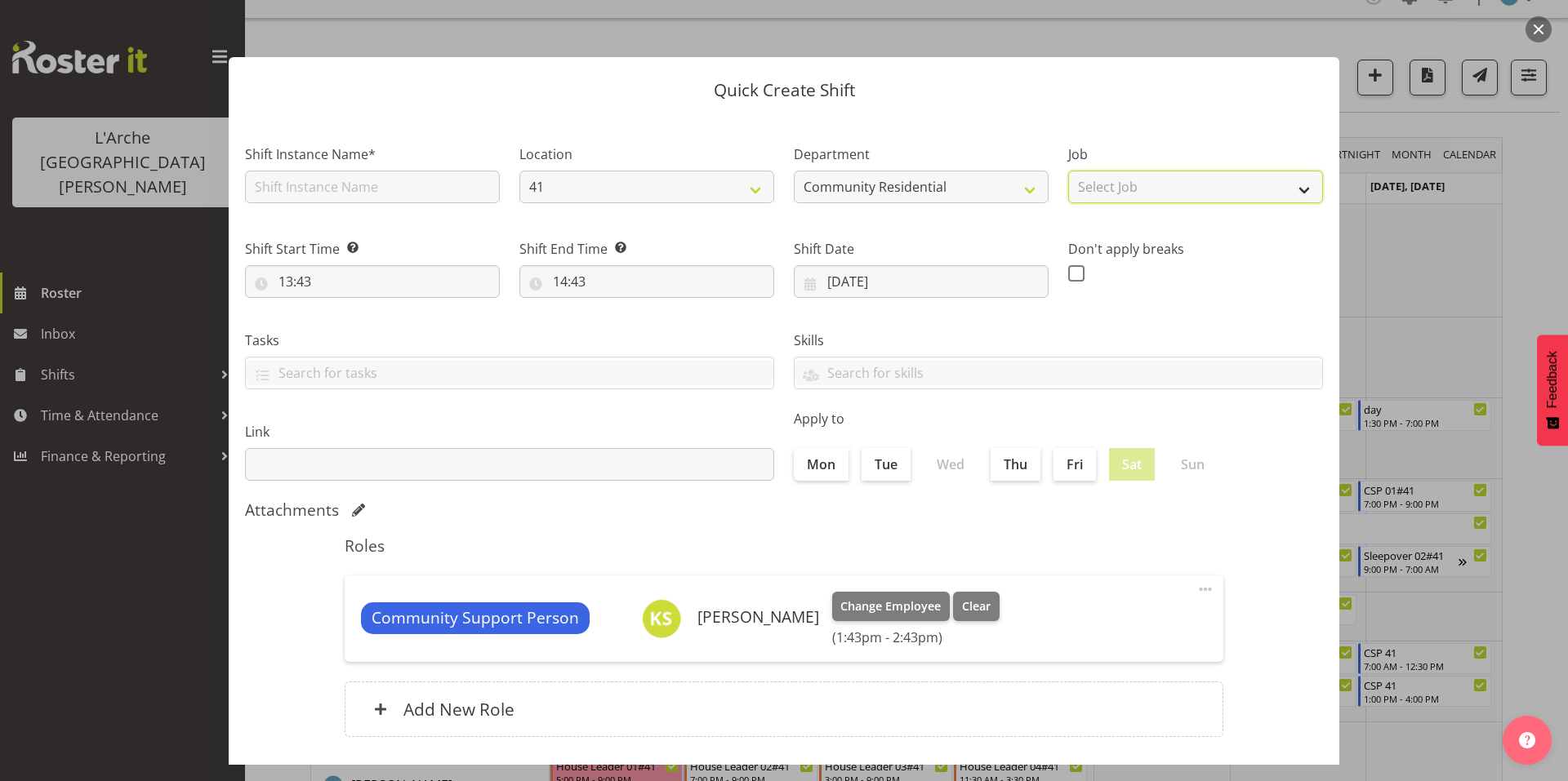
click at [1092, 181] on select "Select Job Accounts Admin Art Coordinator Community Leader Community Support Pe…" at bounding box center [1195, 187] width 255 height 33
select select "2"
click at [1068, 170] on select "Select Job Accounts Admin Art Coordinator Community Leader Community Support Pe…" at bounding box center [1195, 187] width 255 height 33
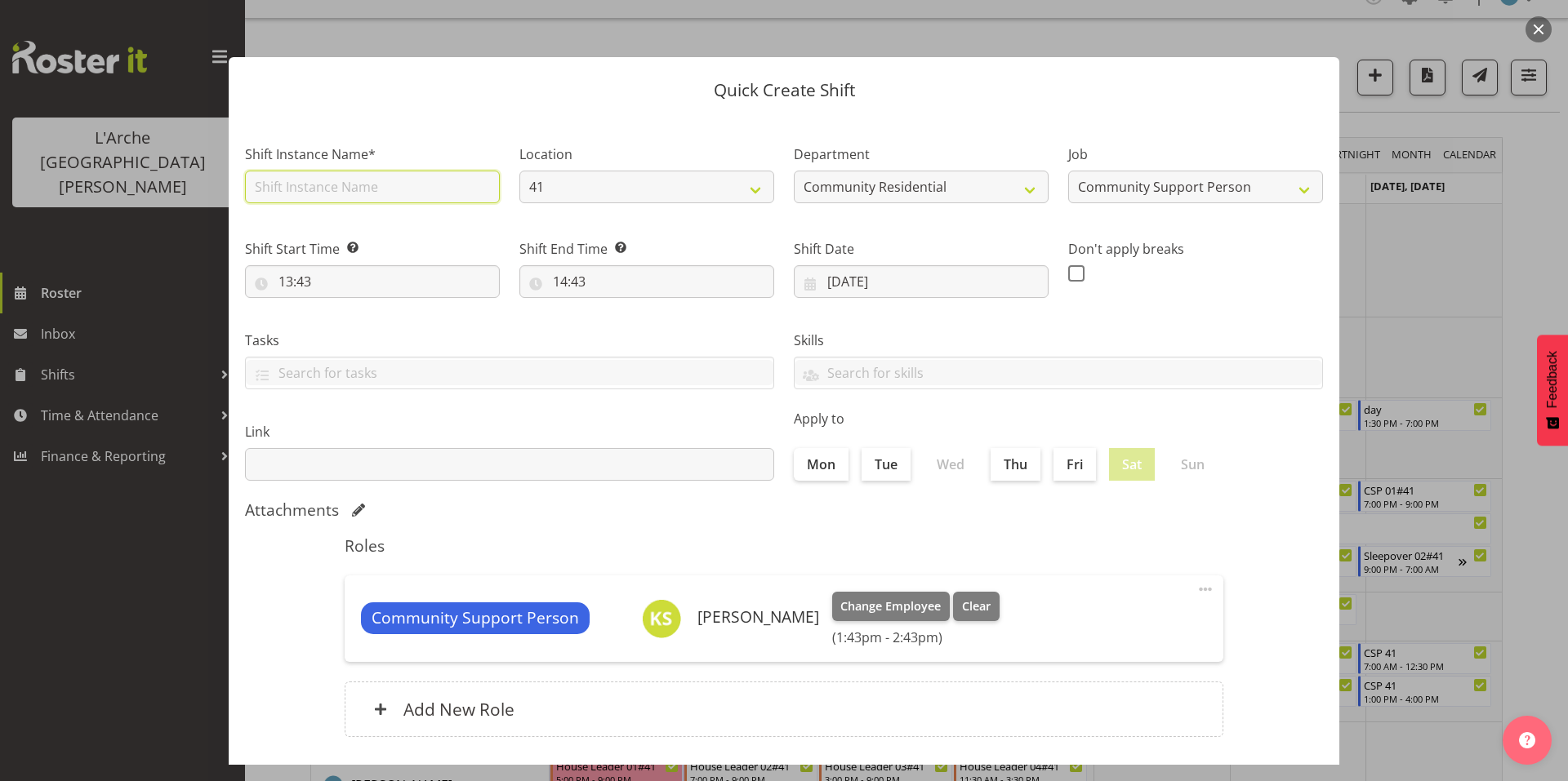
click at [362, 176] on input "text" at bounding box center [373, 187] width 255 height 33
type input "CSP 01#41"
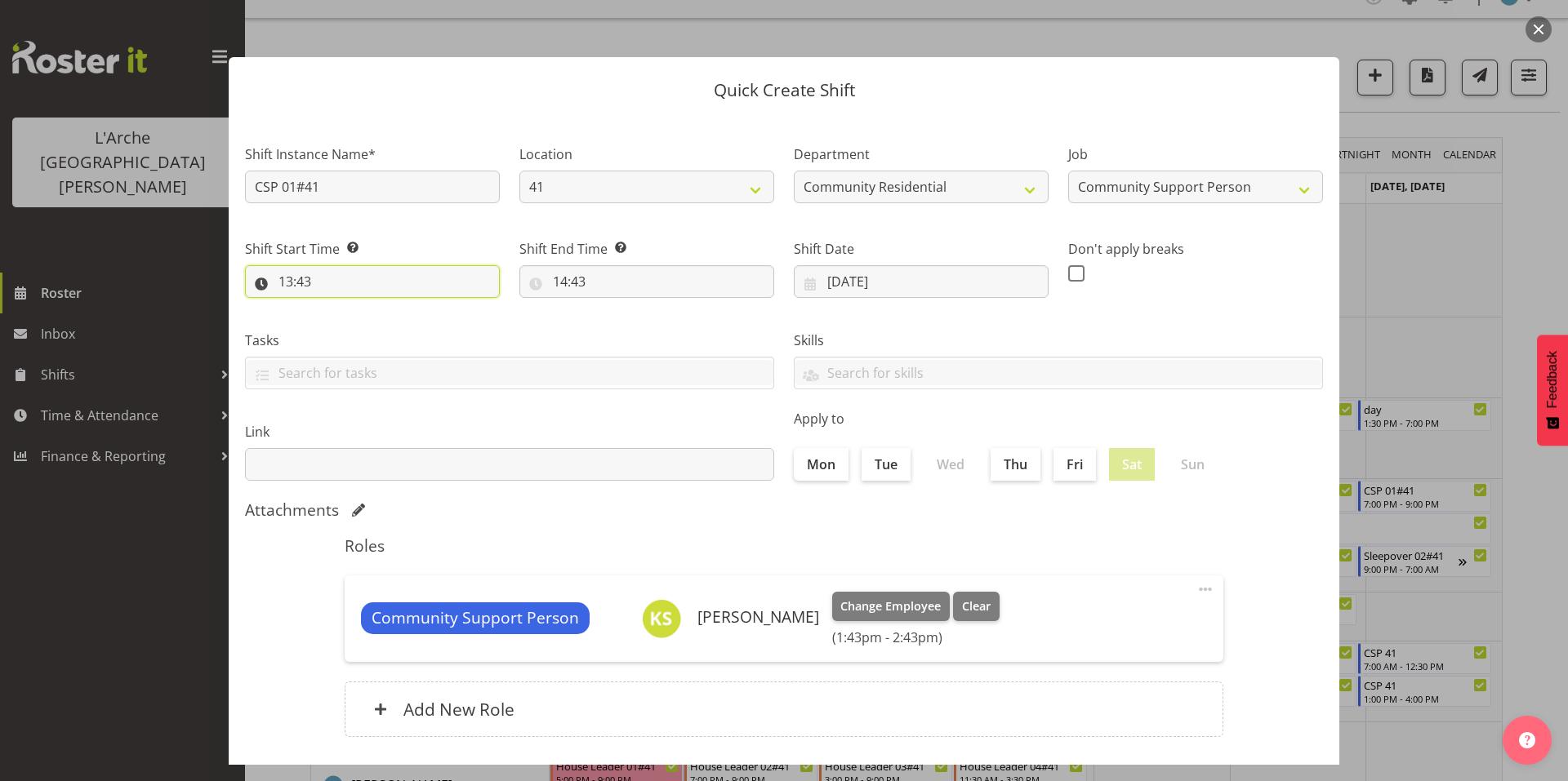
click at [331, 265] on input "13:43" at bounding box center [373, 281] width 255 height 33
click at [358, 308] on select "00 01 02 03 04 05 06 07 08 09 10 11 12 13 14 15 16 17 18 19 20 21 22 23" at bounding box center [356, 324] width 37 height 33
select select "10"
click at [342, 308] on select "00 01 02 03 04 05 06 07 08 09 10 11 12 13 14 15 16 17 18 19 20 21 22 23" at bounding box center [356, 324] width 37 height 33
type input "10:43"
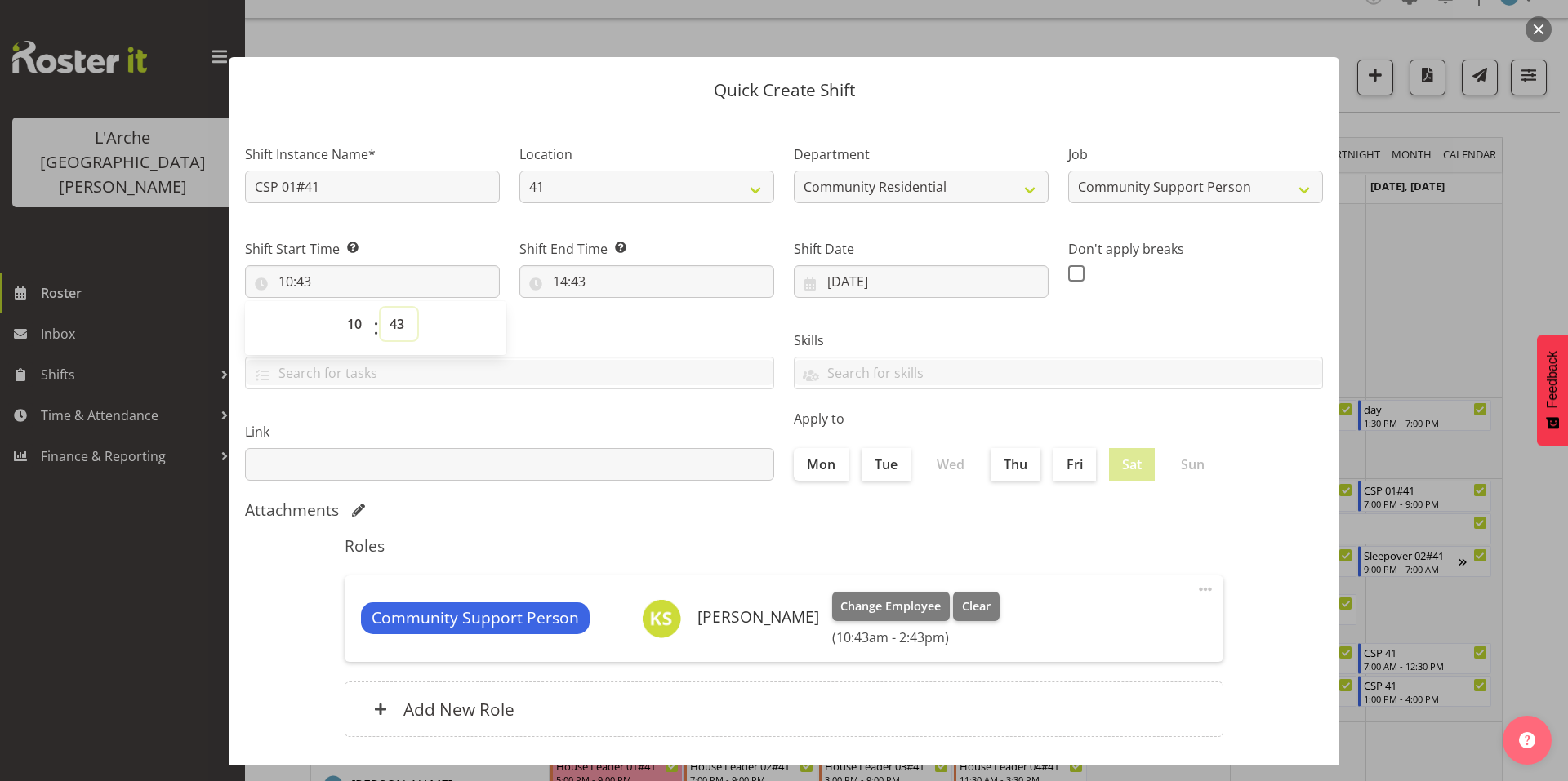
click at [391, 308] on select "00 01 02 03 04 05 06 07 08 09 10 11 12 13 14 15 16 17 18 19 20 21 22 23 24 25 2…" at bounding box center [398, 324] width 37 height 33
select select "0"
click at [380, 308] on select "00 01 02 03 04 05 06 07 08 09 10 11 12 13 14 15 16 17 18 19 20 21 22 23 24 25 2…" at bounding box center [398, 324] width 37 height 33
type input "10:00"
click at [558, 265] on input "14:43" at bounding box center [647, 281] width 255 height 33
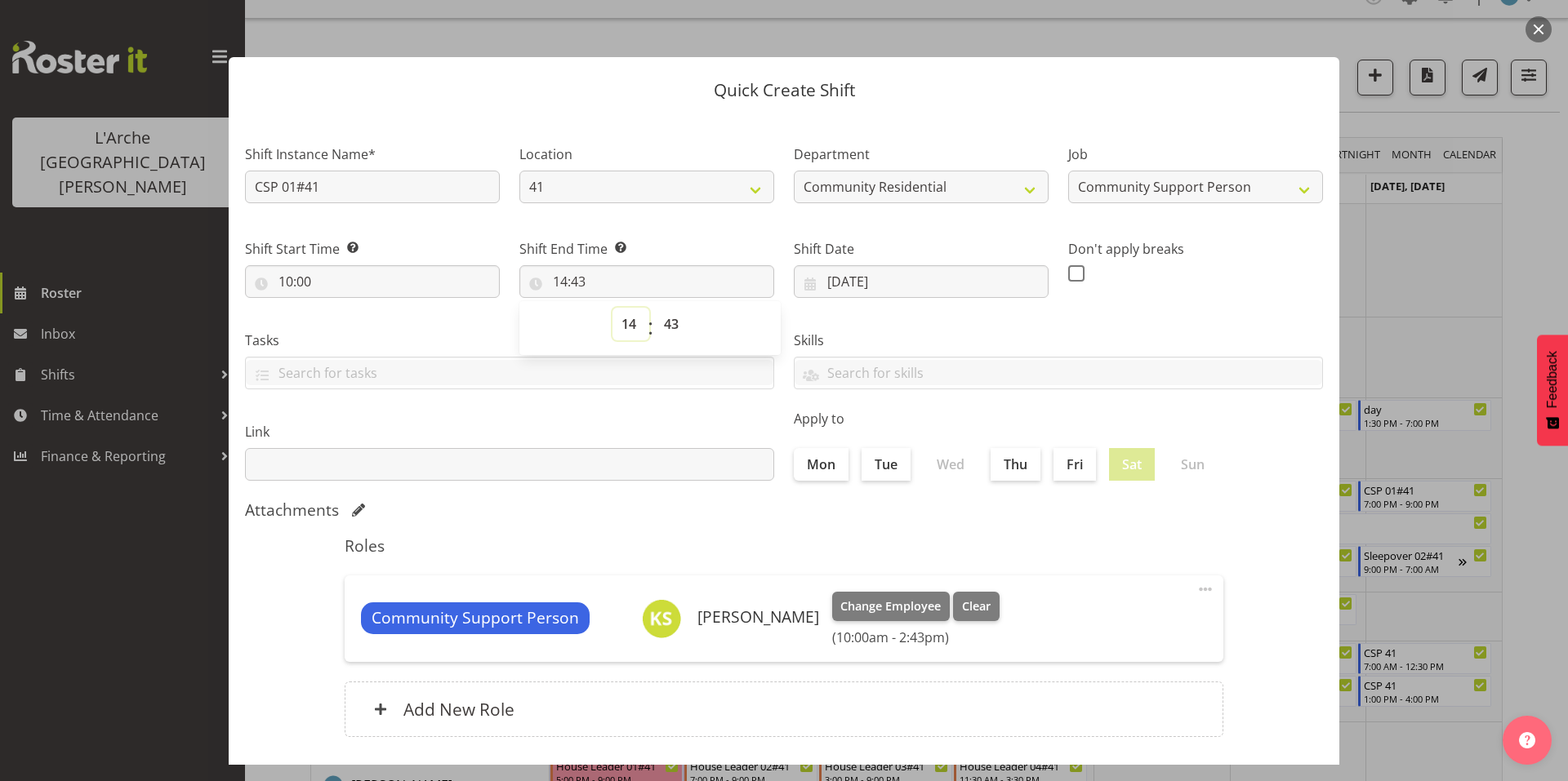
click at [626, 308] on select "00 01 02 03 04 05 06 07 08 09 10 11 12 13 14 15 16 17 18 19 20 21 22 23" at bounding box center [631, 324] width 37 height 33
select select "13"
click at [613, 308] on select "00 01 02 03 04 05 06 07 08 09 10 11 12 13 14 15 16 17 18 19 20 21 22 23" at bounding box center [631, 324] width 37 height 33
type input "13:43"
click at [663, 311] on select "00 01 02 03 04 05 06 07 08 09 10 11 12 13 14 15 16 17 18 19 20 21 22 23 24 25 2…" at bounding box center [673, 324] width 37 height 33
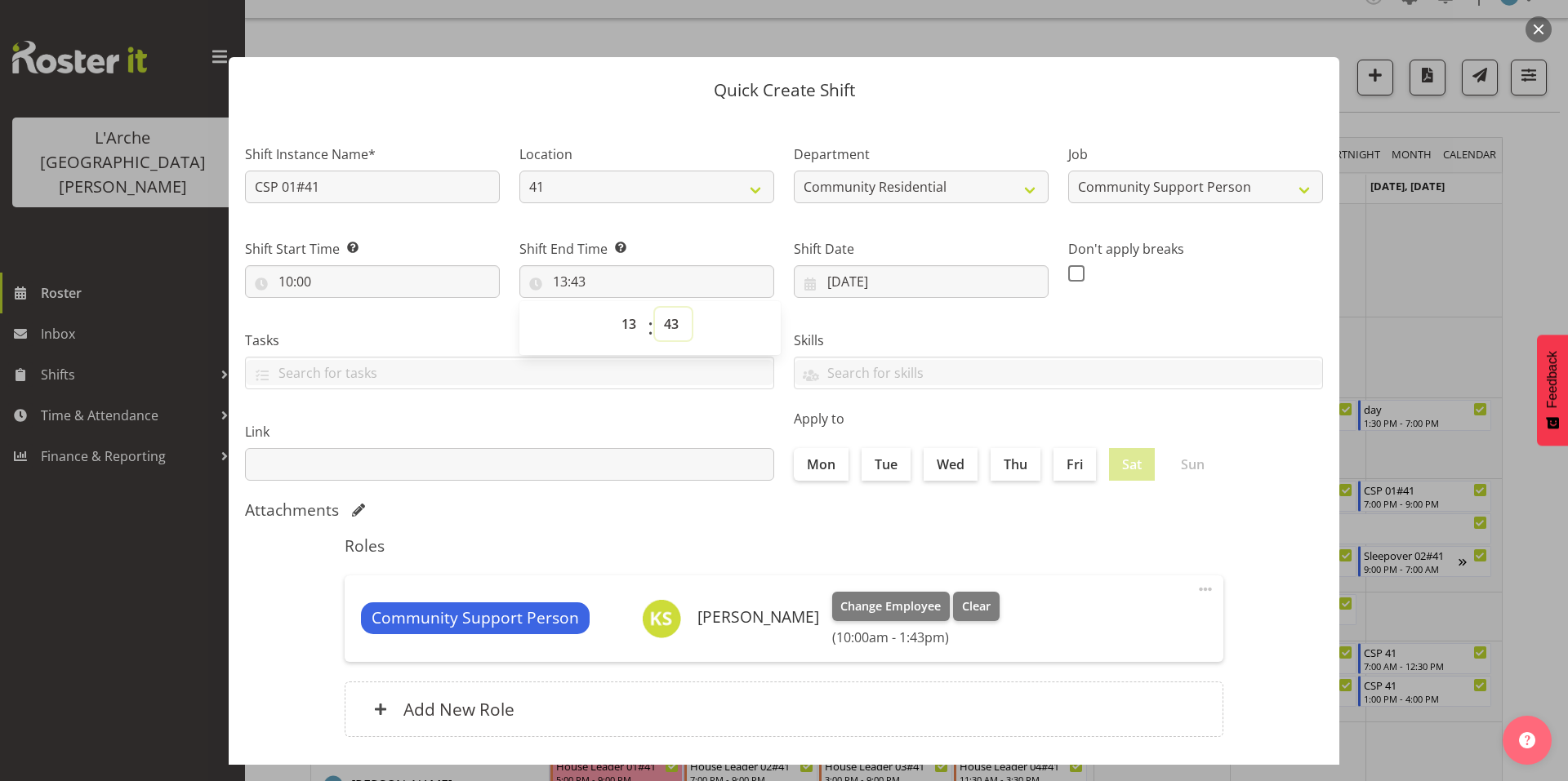
select select "0"
click at [655, 308] on select "00 01 02 03 04 05 06 07 08 09 10 11 12 13 14 15 16 17 18 19 20 21 22 23 24 25 2…" at bounding box center [673, 324] width 37 height 33
type input "13:00"
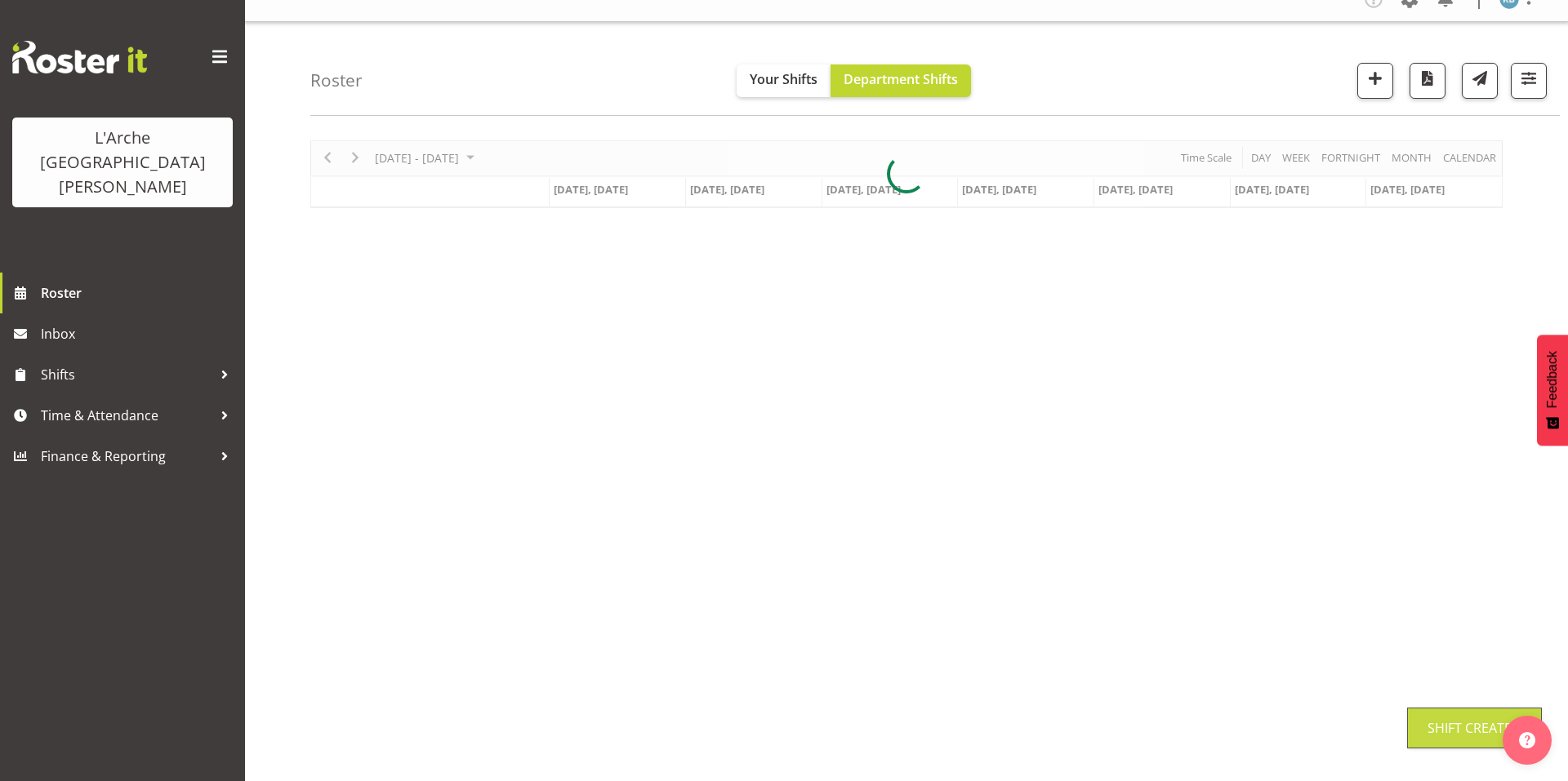
scroll to position [14, 0]
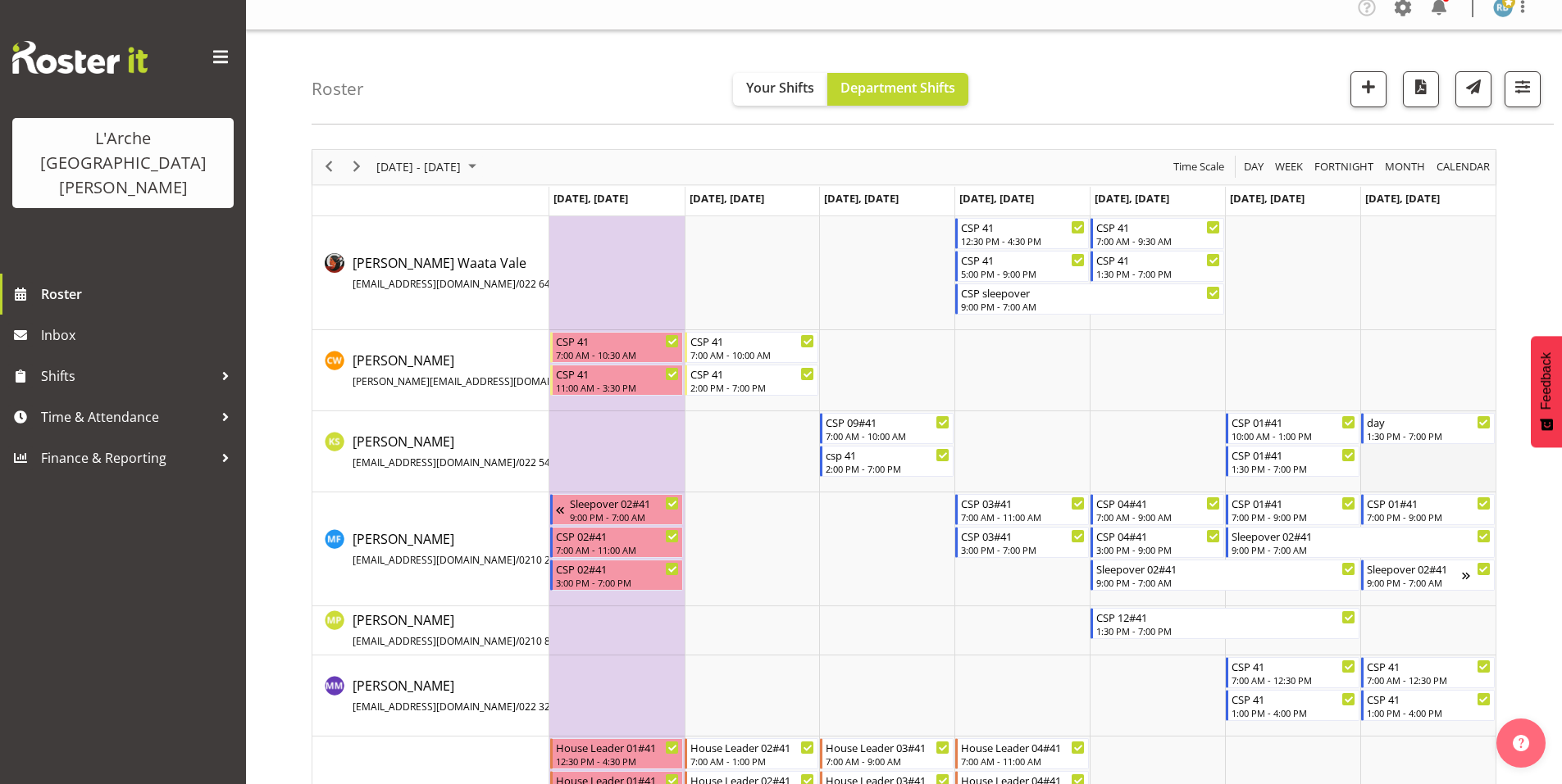
click at [1393, 456] on td "Timeline Week of October 30, 2025" at bounding box center [1427, 452] width 136 height 81
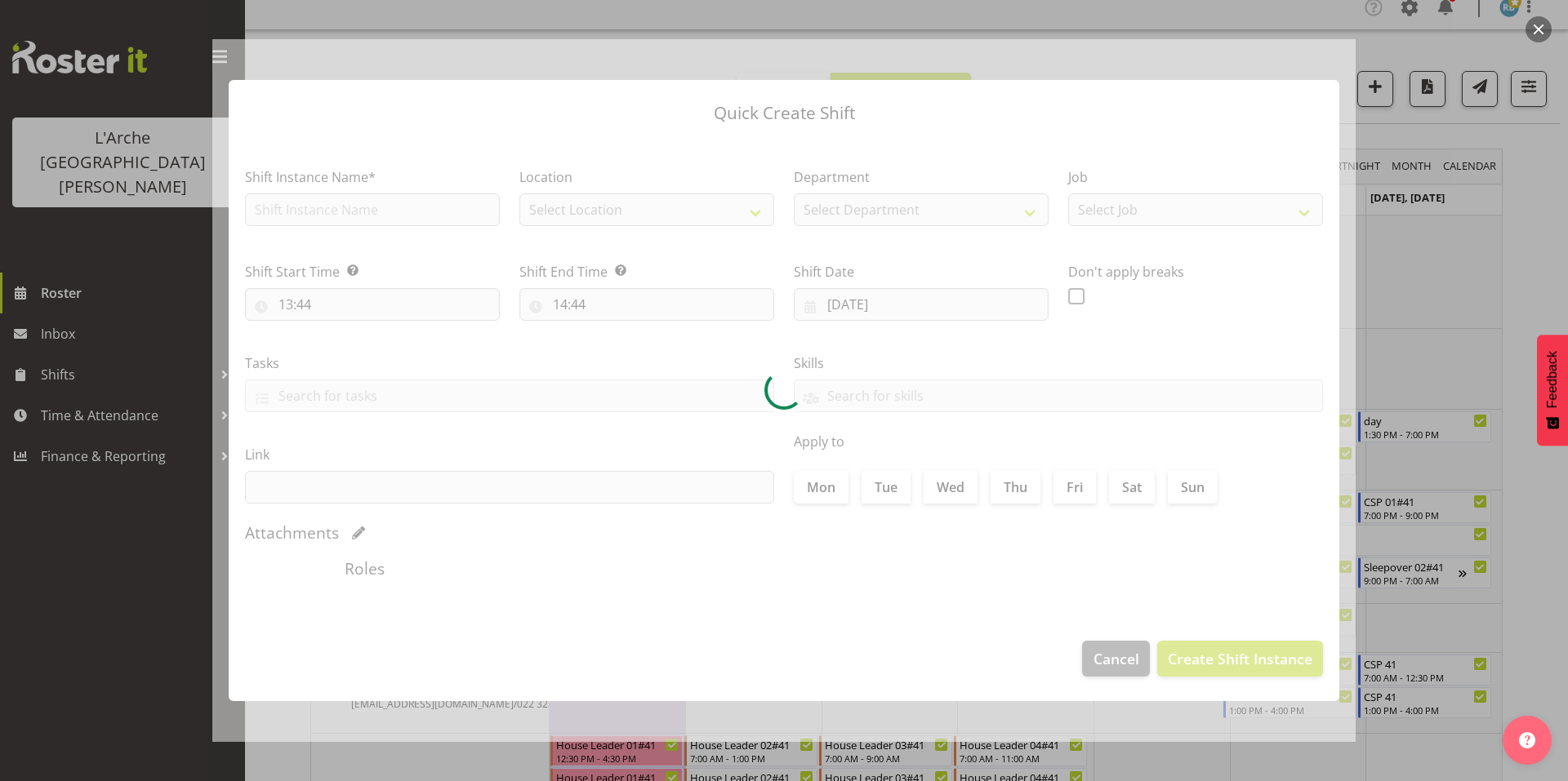
type input "[DATE]"
checkbox input "true"
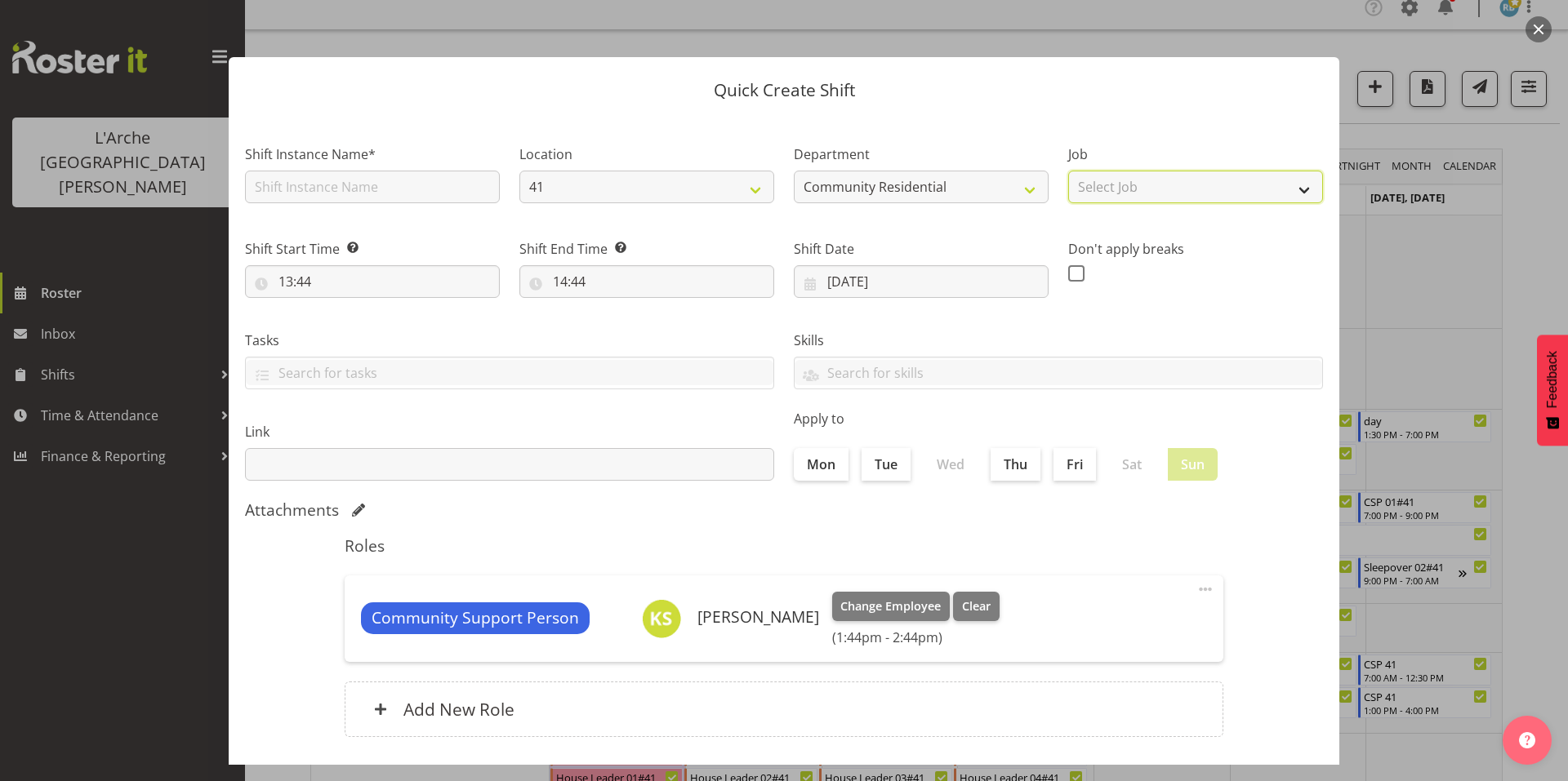
click at [1104, 182] on select "Select Job Accounts Admin Art Coordinator Community Leader Community Support Pe…" at bounding box center [1195, 187] width 255 height 33
select select "2"
click at [1068, 170] on select "Select Job Accounts Admin Art Coordinator Community Leader Community Support Pe…" at bounding box center [1195, 187] width 255 height 33
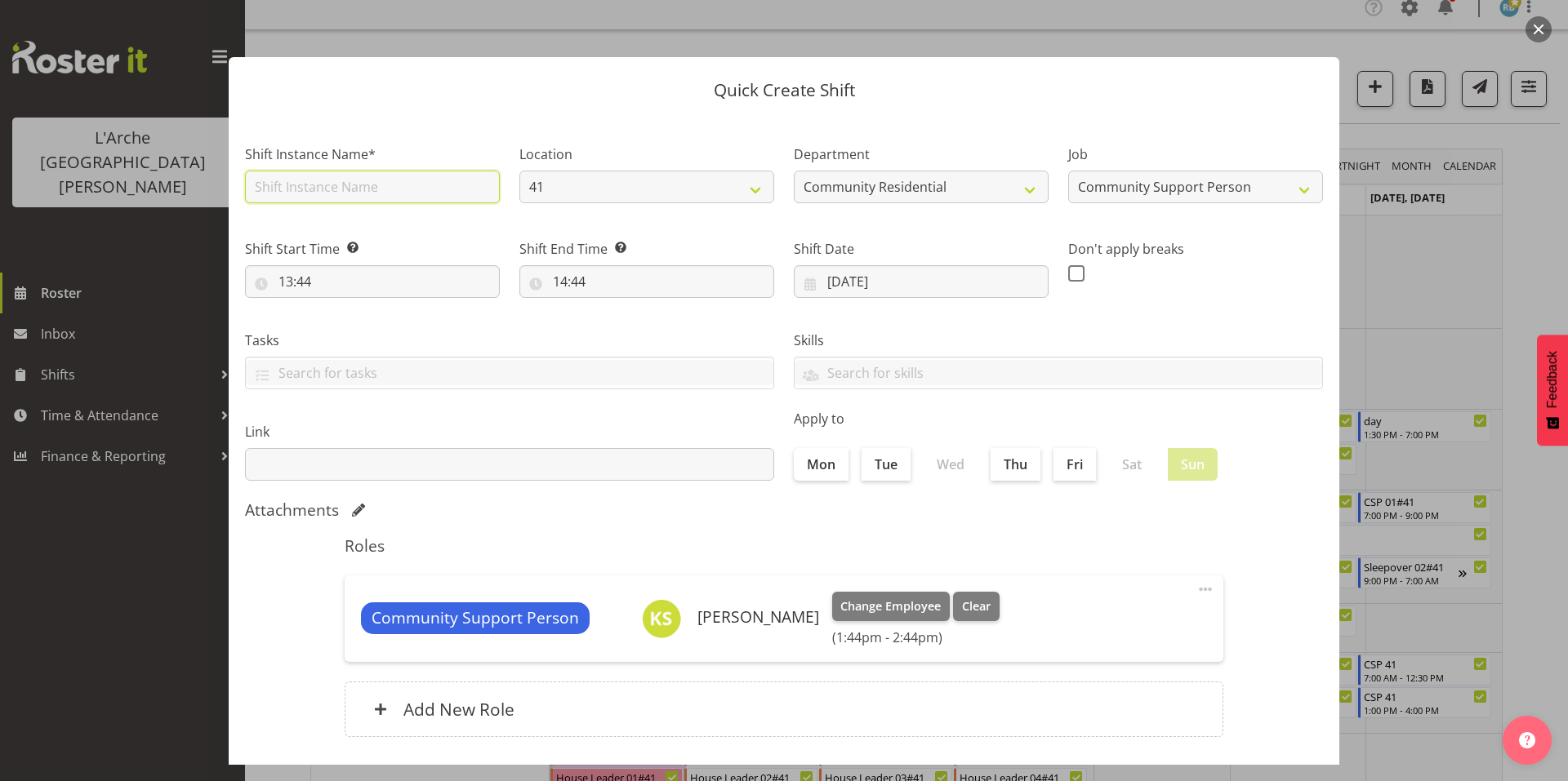
click at [397, 175] on input "text" at bounding box center [373, 187] width 255 height 33
type input "CSP 01#41"
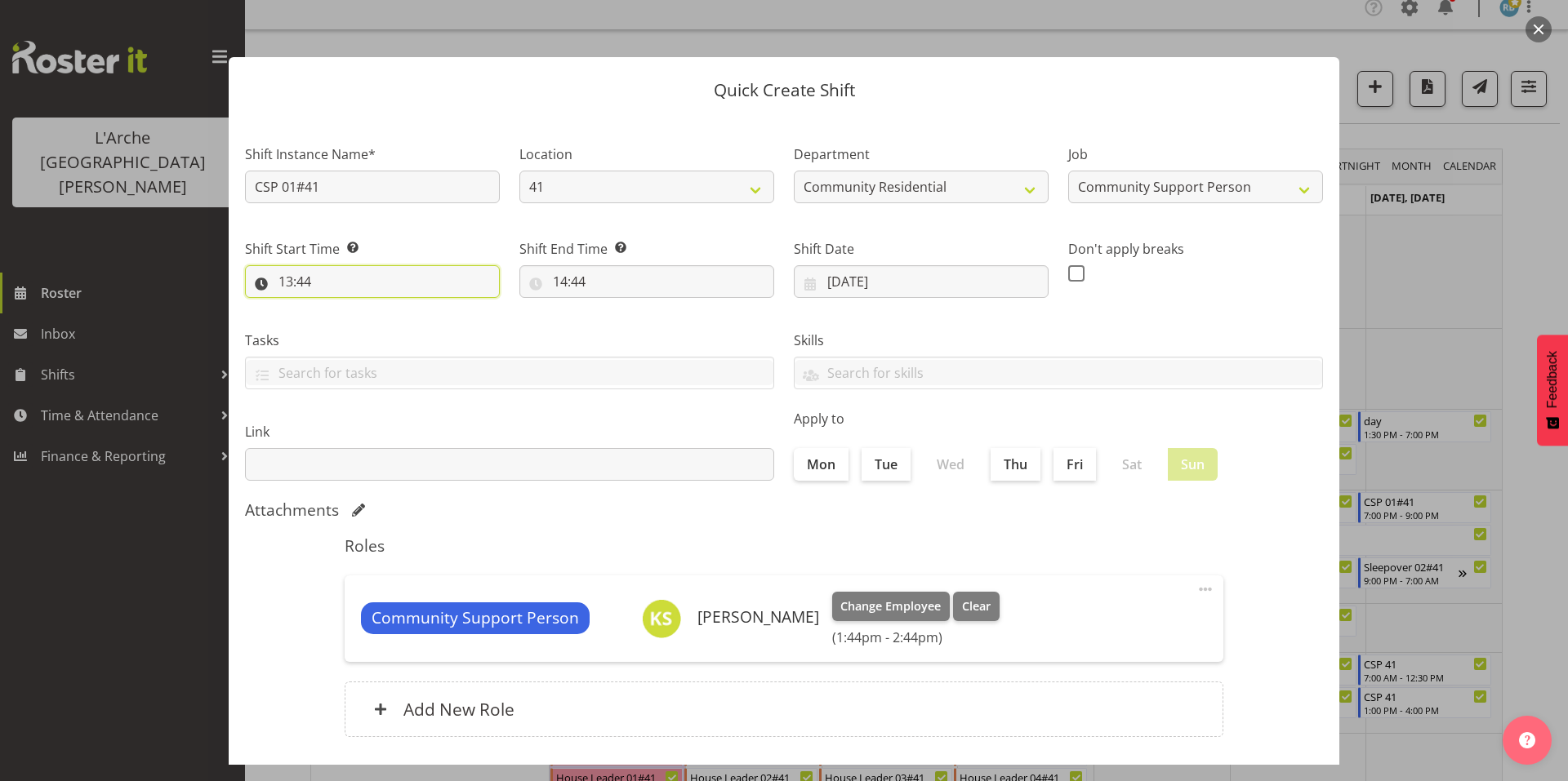
click at [318, 265] on input "13:44" at bounding box center [373, 281] width 255 height 33
click at [360, 308] on select "00 01 02 03 04 05 06 07 08 09 10 11 12 13 14 15 16 17 18 19 20 21 22 23" at bounding box center [356, 324] width 37 height 33
select select "10"
click at [342, 308] on select "00 01 02 03 04 05 06 07 08 09 10 11 12 13 14 15 16 17 18 19 20 21 22 23" at bounding box center [356, 324] width 37 height 33
type input "10:44"
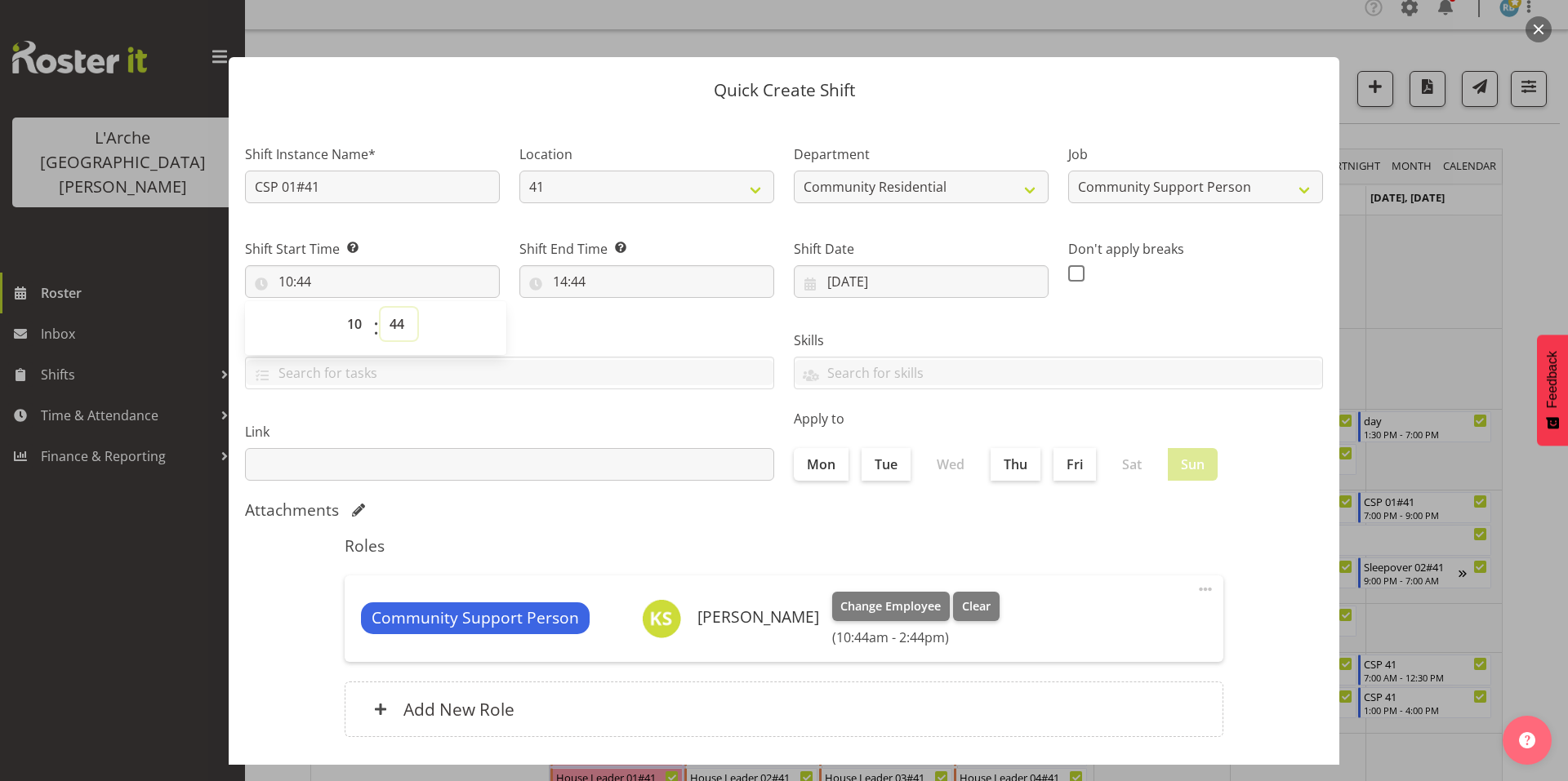
click at [396, 308] on select "00 01 02 03 04 05 06 07 08 09 10 11 12 13 14 15 16 17 18 19 20 21 22 23 24 25 2…" at bounding box center [398, 324] width 37 height 33
select select "0"
click at [380, 308] on select "00 01 02 03 04 05 06 07 08 09 10 11 12 13 14 15 16 17 18 19 20 21 22 23 24 25 2…" at bounding box center [398, 324] width 37 height 33
type input "10:00"
click at [559, 265] on input "14:44" at bounding box center [647, 281] width 255 height 33
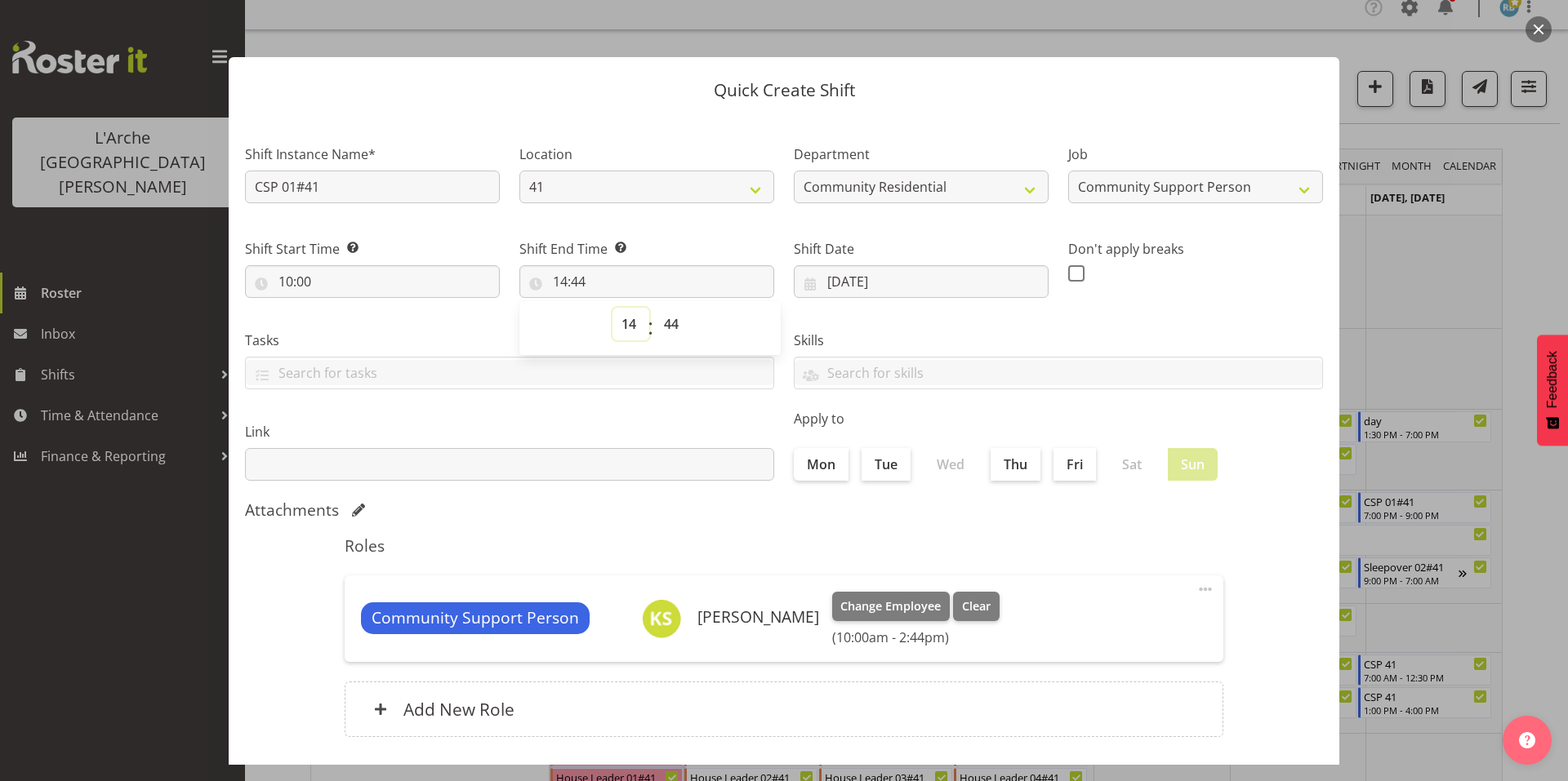
click at [634, 308] on select "00 01 02 03 04 05 06 07 08 09 10 11 12 13 14 15 16 17 18 19 20 21 22 23" at bounding box center [631, 324] width 37 height 33
select select "13"
click at [613, 308] on select "00 01 02 03 04 05 06 07 08 09 10 11 12 13 14 15 16 17 18 19 20 21 22 23" at bounding box center [631, 324] width 37 height 33
type input "13:44"
click at [667, 308] on select "00 01 02 03 04 05 06 07 08 09 10 11 12 13 14 15 16 17 18 19 20 21 22 23 24 25 2…" at bounding box center [673, 324] width 37 height 33
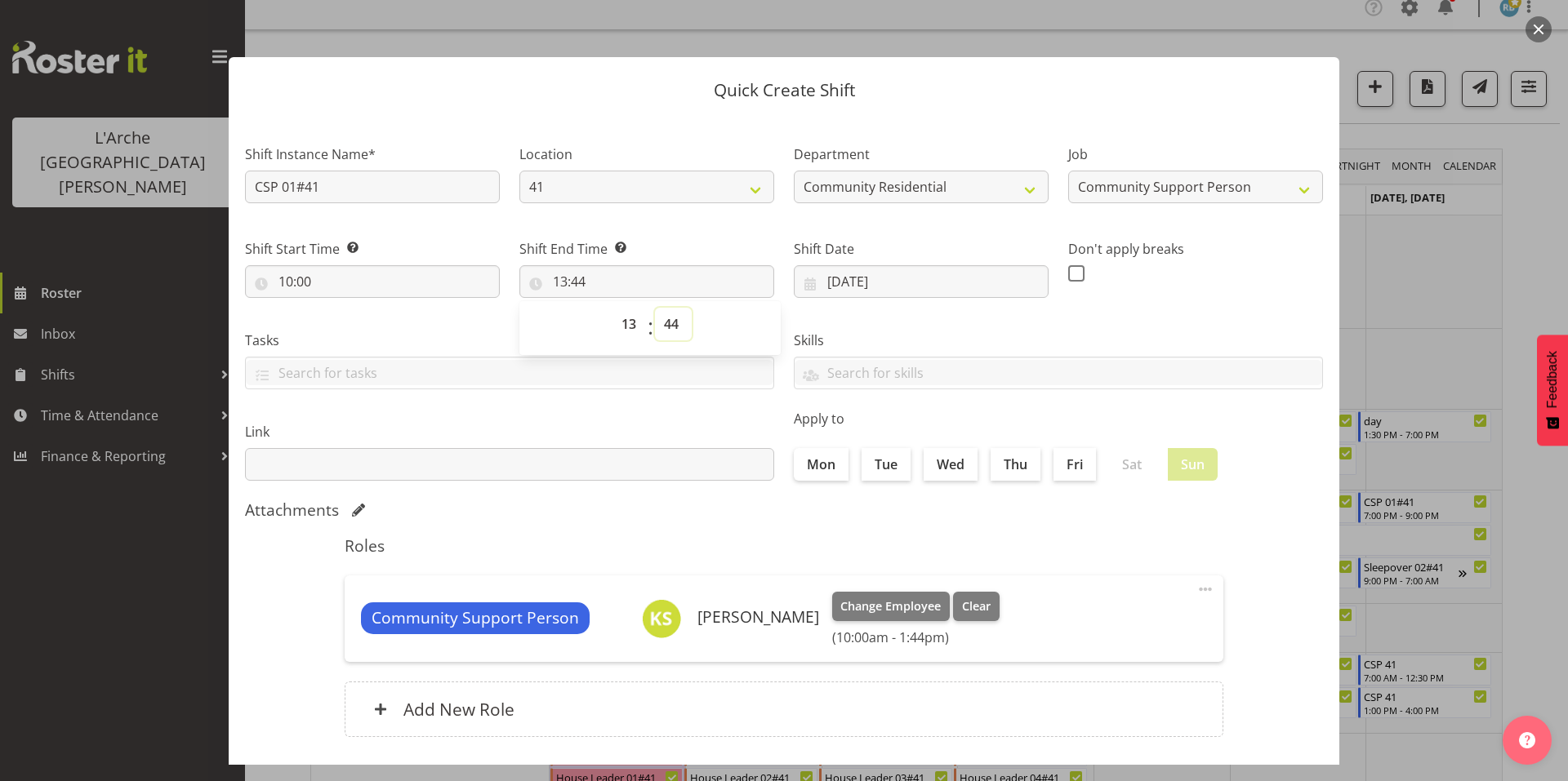
select select "0"
click at [655, 308] on select "00 01 02 03 04 05 06 07 08 09 10 11 12 13 14 15 16 17 18 19 20 21 22 23 24 25 2…" at bounding box center [673, 324] width 37 height 33
type input "13:00"
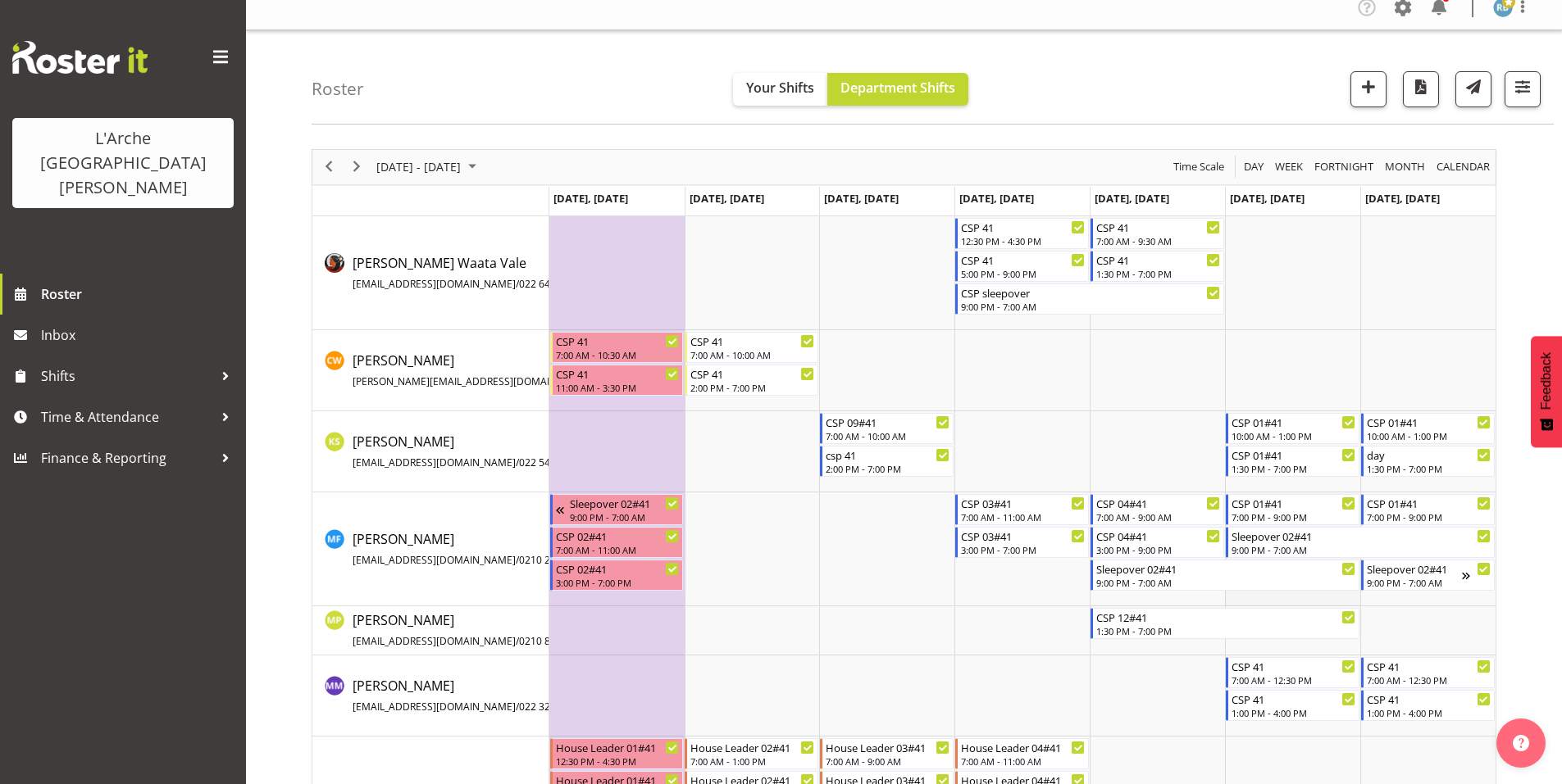
click at [1282, 591] on td "Timeline Week of October 30, 2025" at bounding box center [1292, 549] width 136 height 114
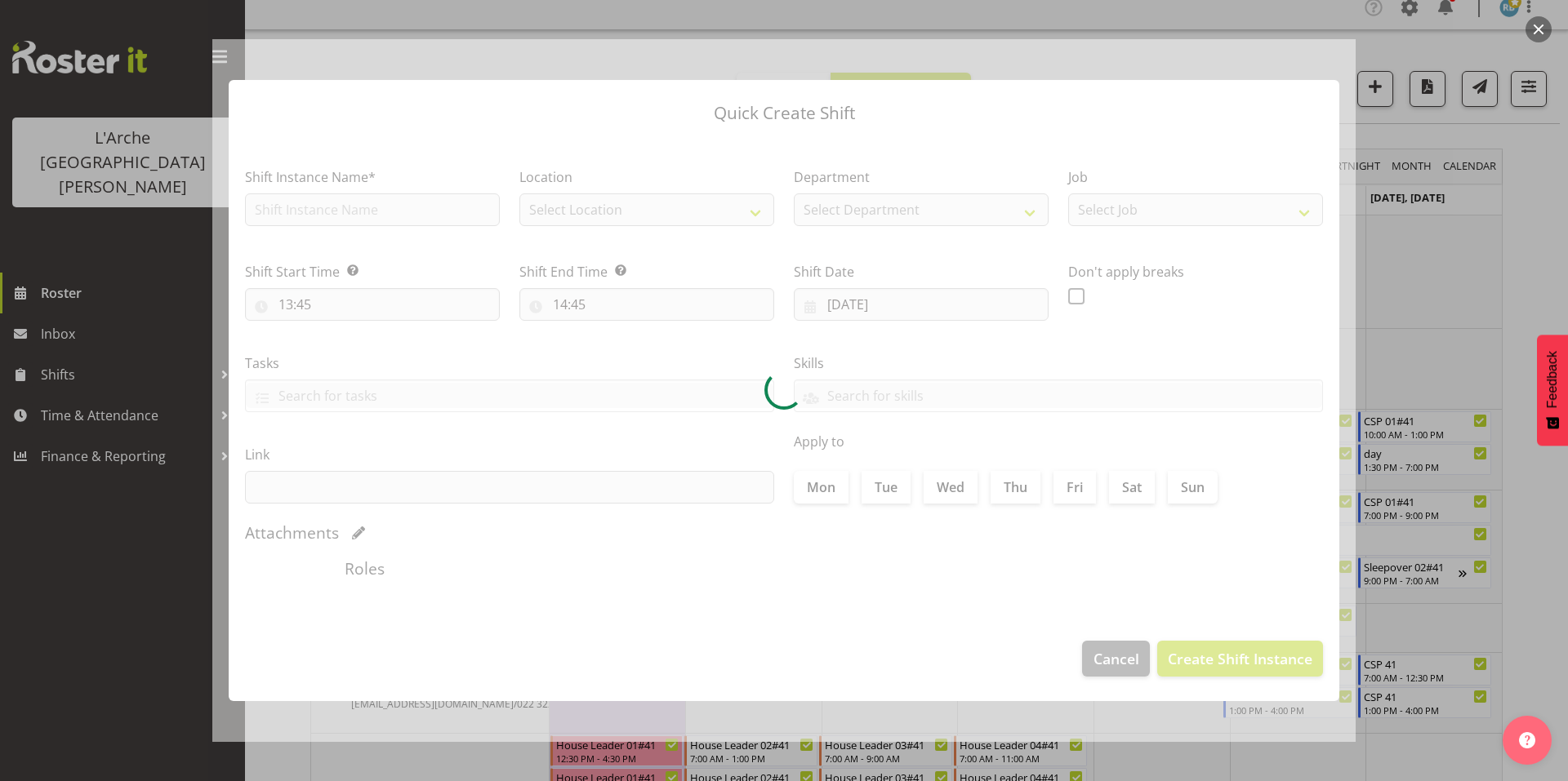
type input "[DATE]"
checkbox input "true"
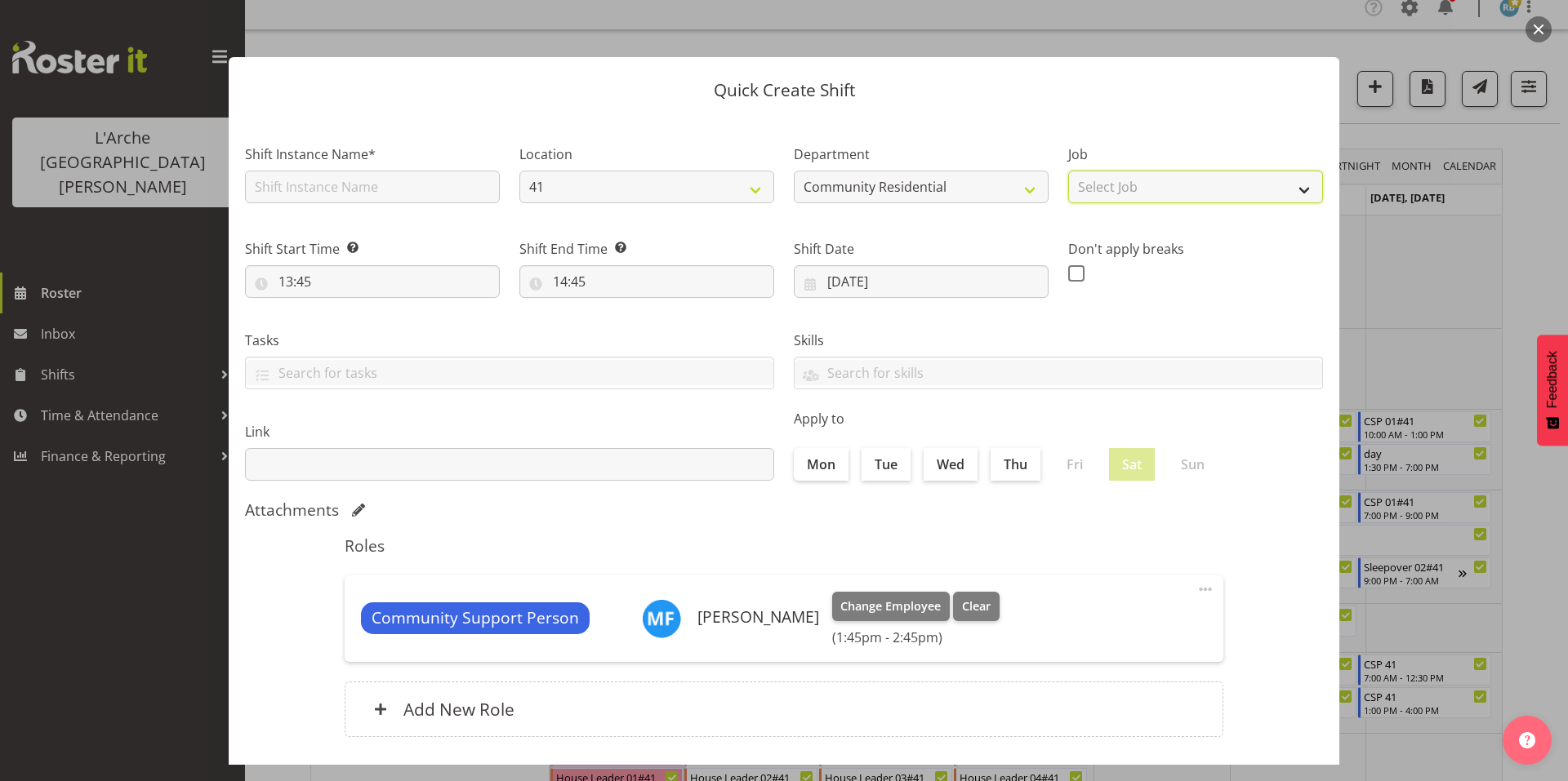
click at [1083, 182] on select "Select Job Accounts Admin Art Coordinator Community Leader Community Support Pe…" at bounding box center [1195, 187] width 255 height 33
select select "2"
click at [1068, 170] on select "Select Job Accounts Admin Art Coordinator Community Leader Community Support Pe…" at bounding box center [1195, 187] width 255 height 33
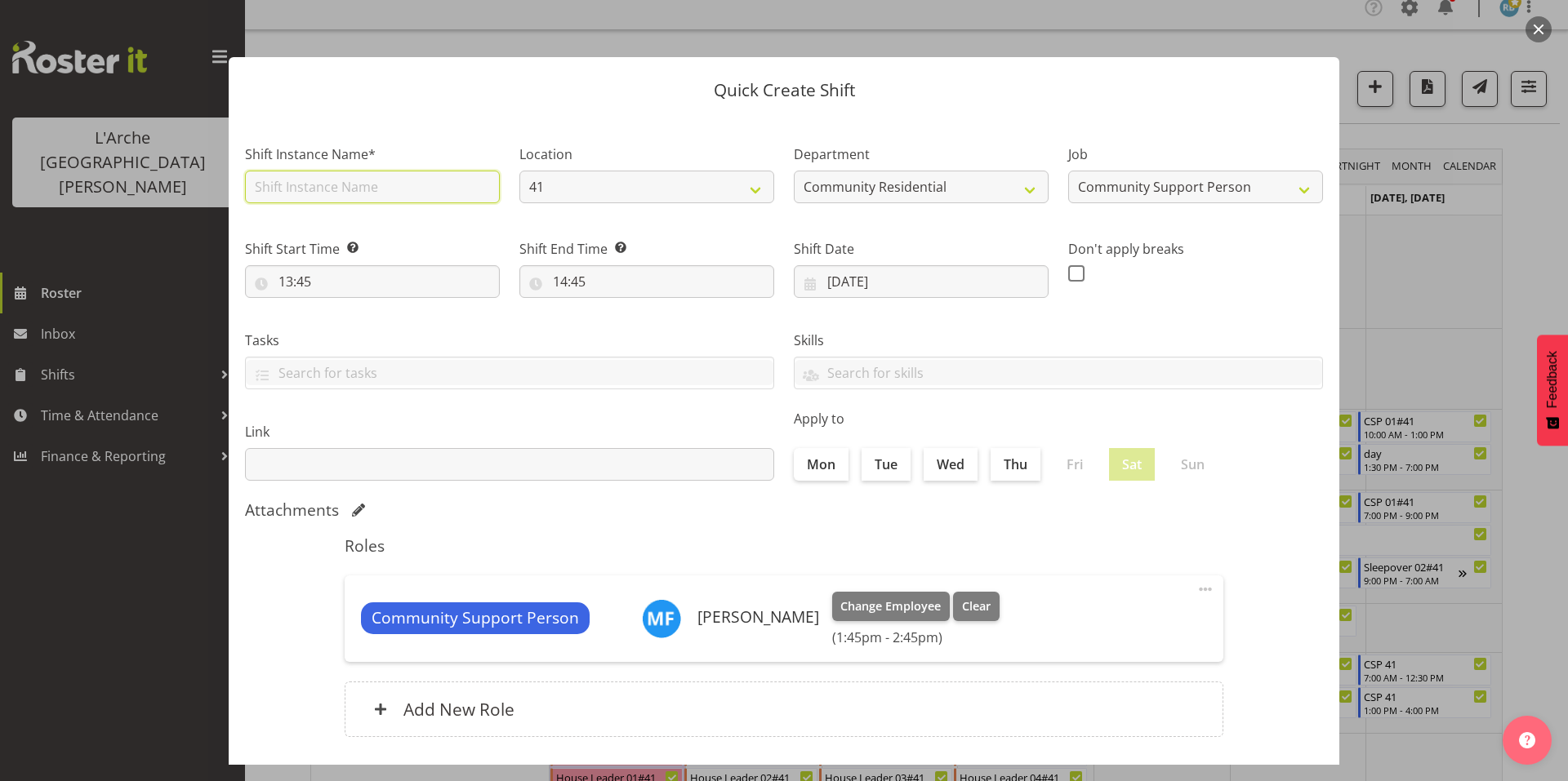
click at [455, 181] on input "text" at bounding box center [373, 187] width 255 height 33
type input "CSP 01#41"
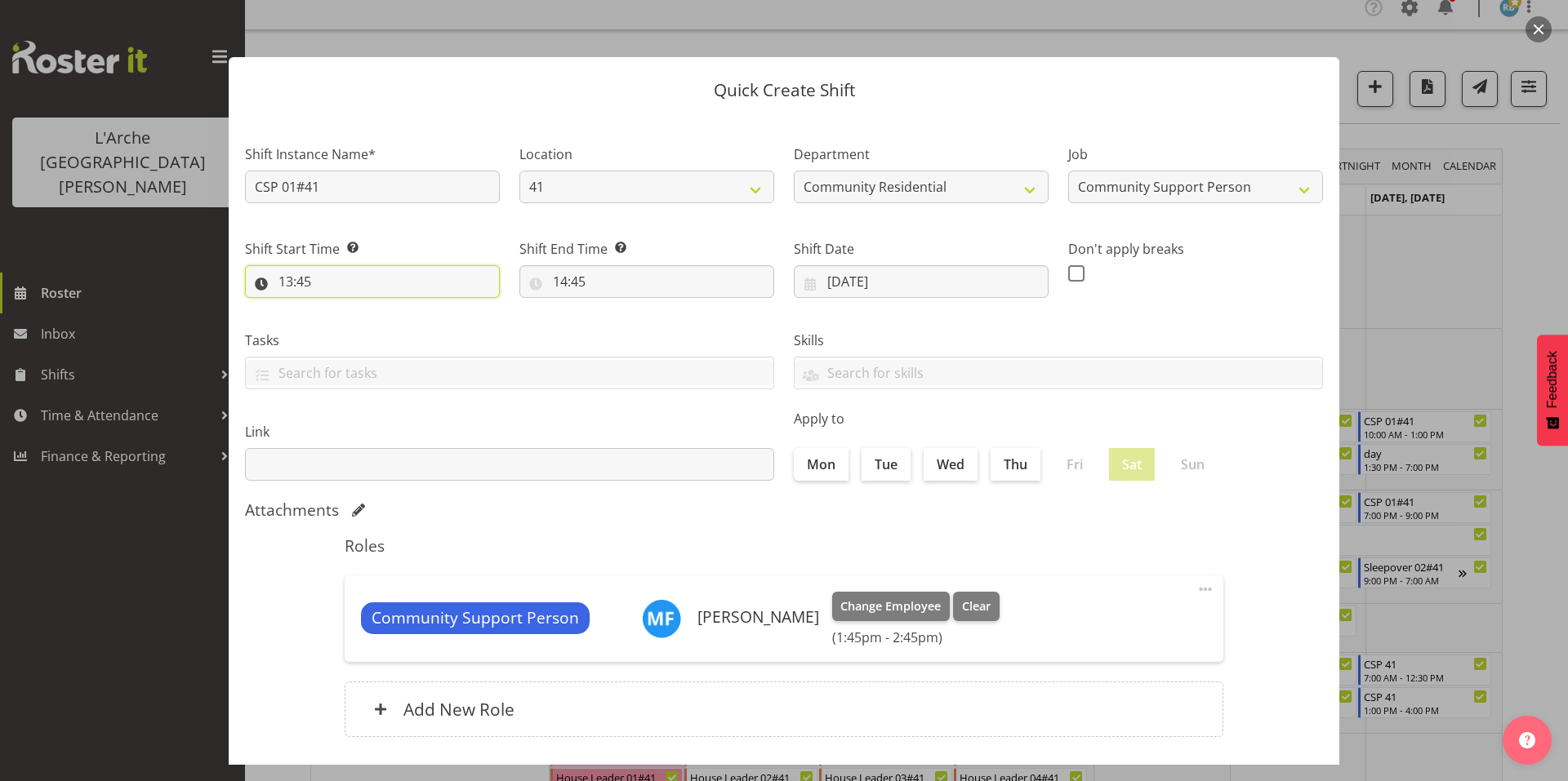
click at [329, 265] on input "13:45" at bounding box center [373, 281] width 255 height 33
click at [354, 308] on select "00 01 02 03 04 05 06 07 08 09 10 11 12 13 14 15 16 17 18 19 20 21 22 23" at bounding box center [356, 324] width 37 height 33
select select "16"
click at [342, 308] on select "00 01 02 03 04 05 06 07 08 09 10 11 12 13 14 15 16 17 18 19 20 21 22 23" at bounding box center [356, 324] width 37 height 33
type input "16:45"
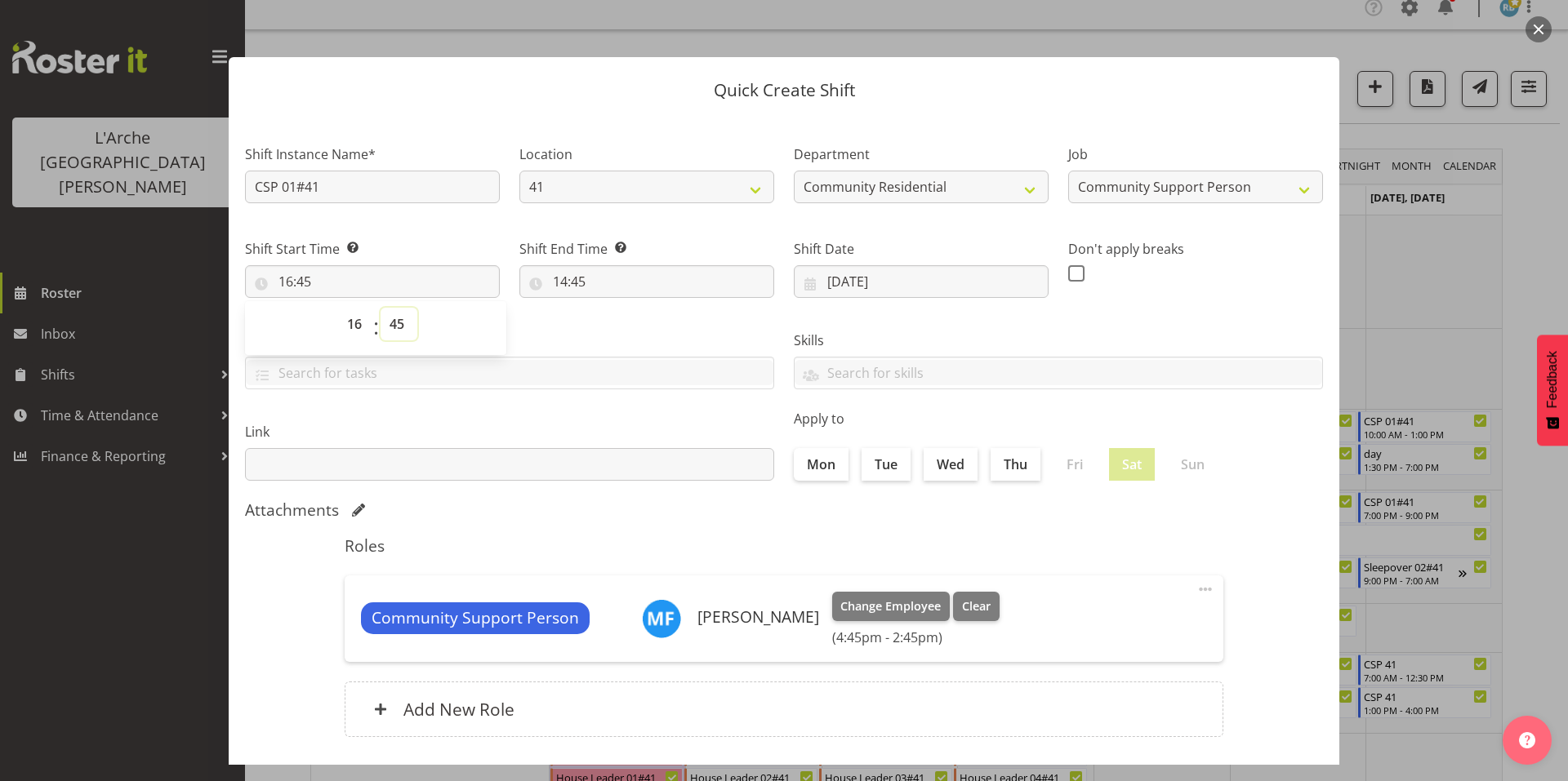
click at [388, 308] on select "00 01 02 03 04 05 06 07 08 09 10 11 12 13 14 15 16 17 18 19 20 21 22 23 24 25 2…" at bounding box center [398, 324] width 37 height 33
select select "0"
click at [380, 308] on select "00 01 02 03 04 05 06 07 08 09 10 11 12 13 14 15 16 17 18 19 20 21 22 23 24 25 2…" at bounding box center [398, 324] width 37 height 33
type input "16:00"
click at [361, 308] on select "00 01 02 03 04 05 06 07 08 09 10 11 12 13 14 15 16 17 18 19 20 21 22 23" at bounding box center [356, 324] width 37 height 33
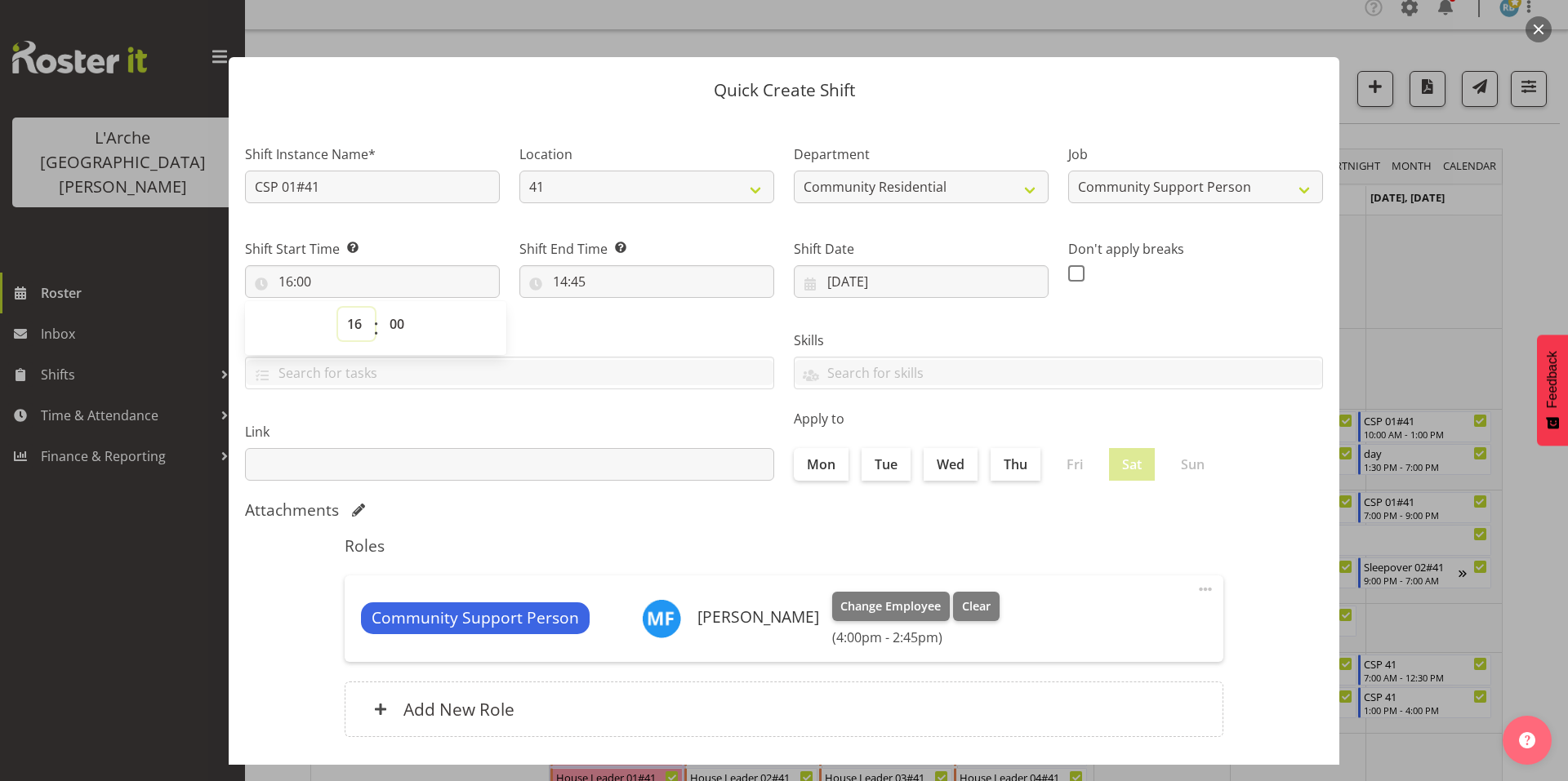
select select "7"
click at [342, 308] on select "00 01 02 03 04 05 06 07 08 09 10 11 12 13 14 15 16 17 18 19 20 21 22 23" at bounding box center [356, 324] width 37 height 33
type input "07:00"
click at [567, 265] on input "14:45" at bounding box center [647, 281] width 255 height 33
click at [635, 308] on select "00 01 02 03 04 05 06 07 08 09 10 11 12 13 14 15 16 17 18 19 20 21 22 23" at bounding box center [631, 324] width 37 height 33
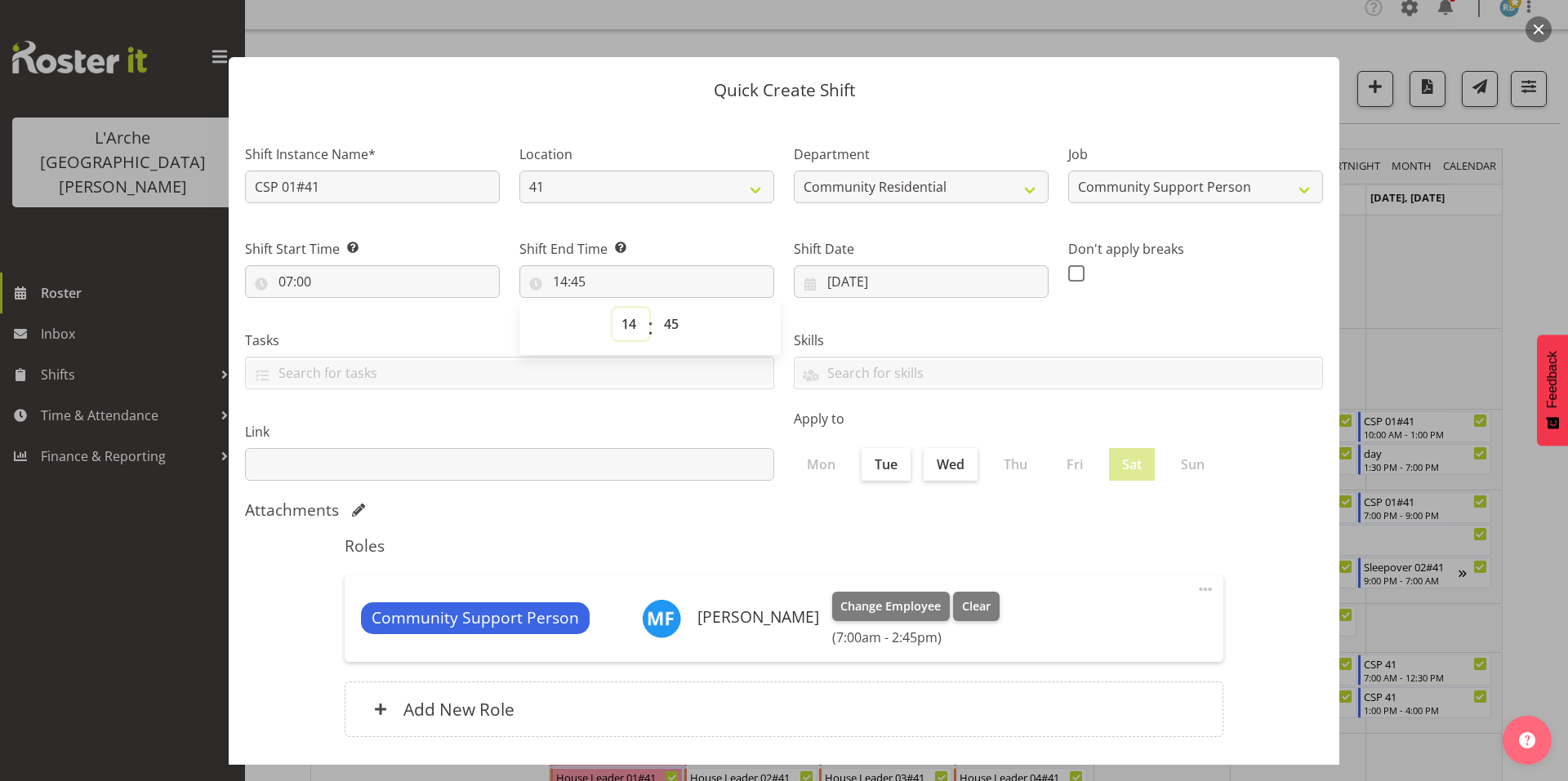
select select "10"
click at [613, 308] on select "00 01 02 03 04 05 06 07 08 09 10 11 12 13 14 15 16 17 18 19 20 21 22 23" at bounding box center [631, 324] width 37 height 33
type input "10:45"
click at [665, 308] on select "00 01 02 03 04 05 06 07 08 09 10 11 12 13 14 15 16 17 18 19 20 21 22 23 24 25 2…" at bounding box center [673, 324] width 37 height 33
select select "0"
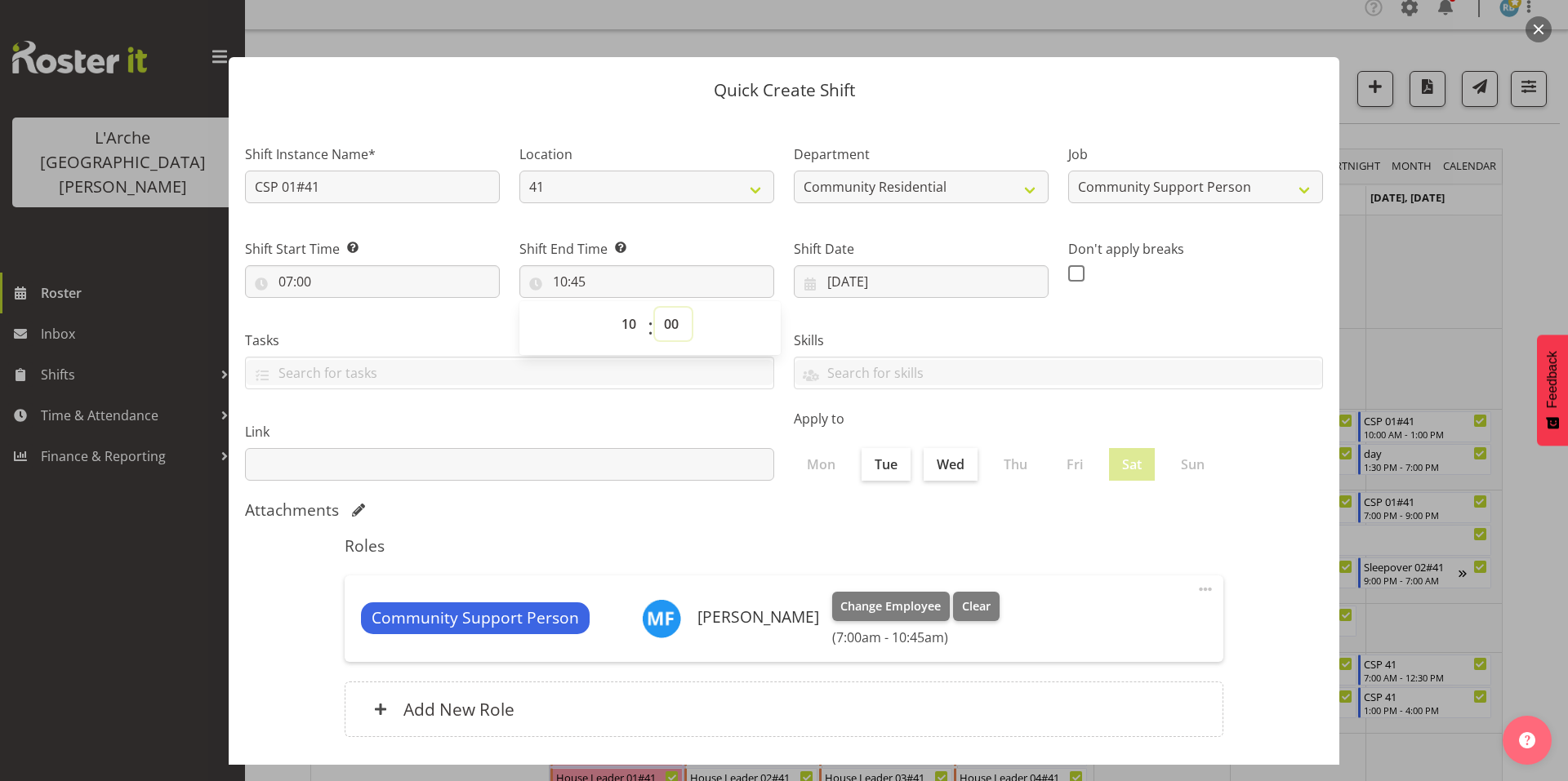
click at [655, 308] on select "00 01 02 03 04 05 06 07 08 09 10 11 12 13 14 15 16 17 18 19 20 21 22 23 24 25 2…" at bounding box center [673, 324] width 37 height 33
type input "10:00"
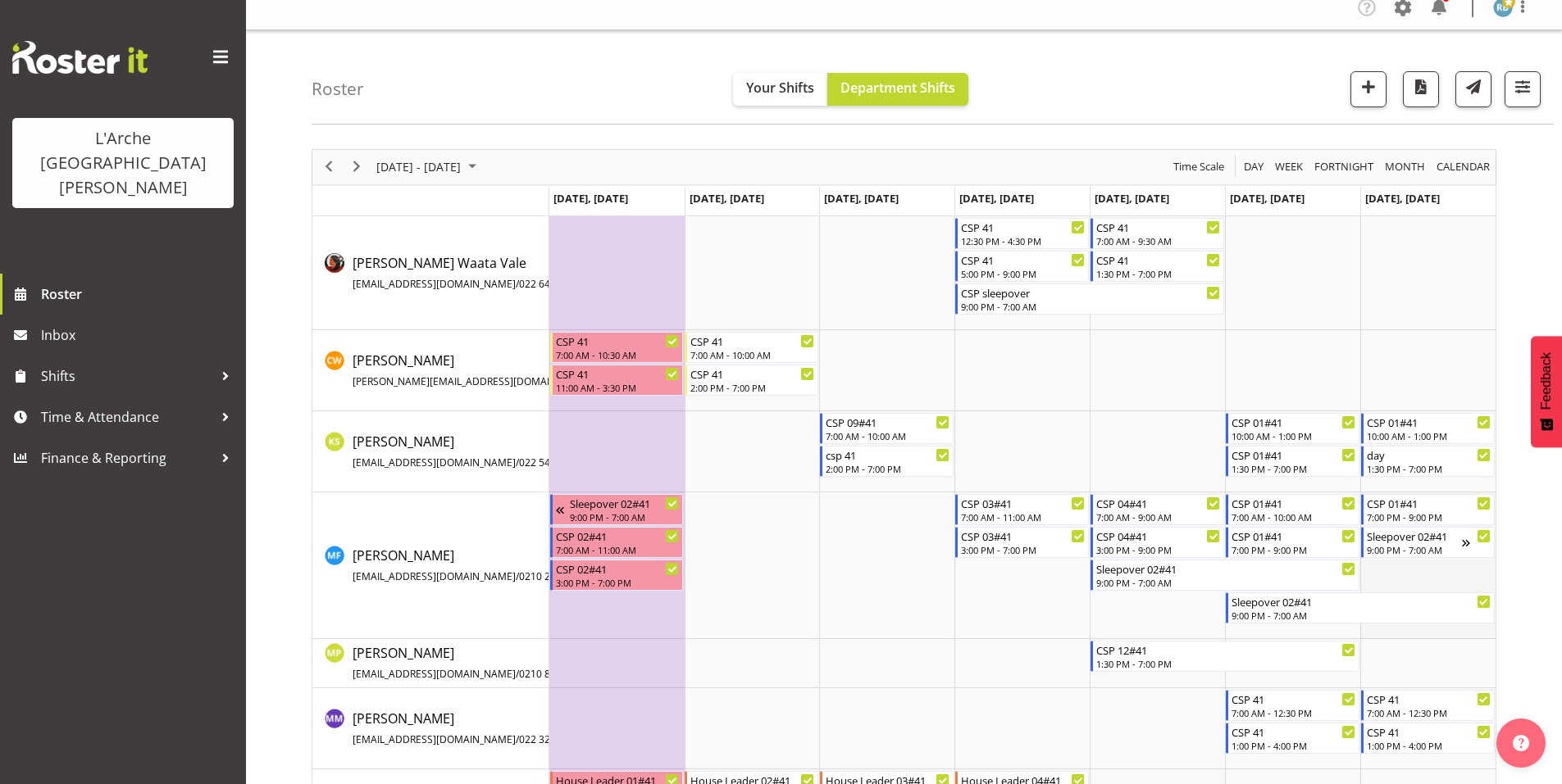
click at [1406, 556] on td "Timeline Week of October 30, 2025" at bounding box center [1427, 566] width 136 height 147
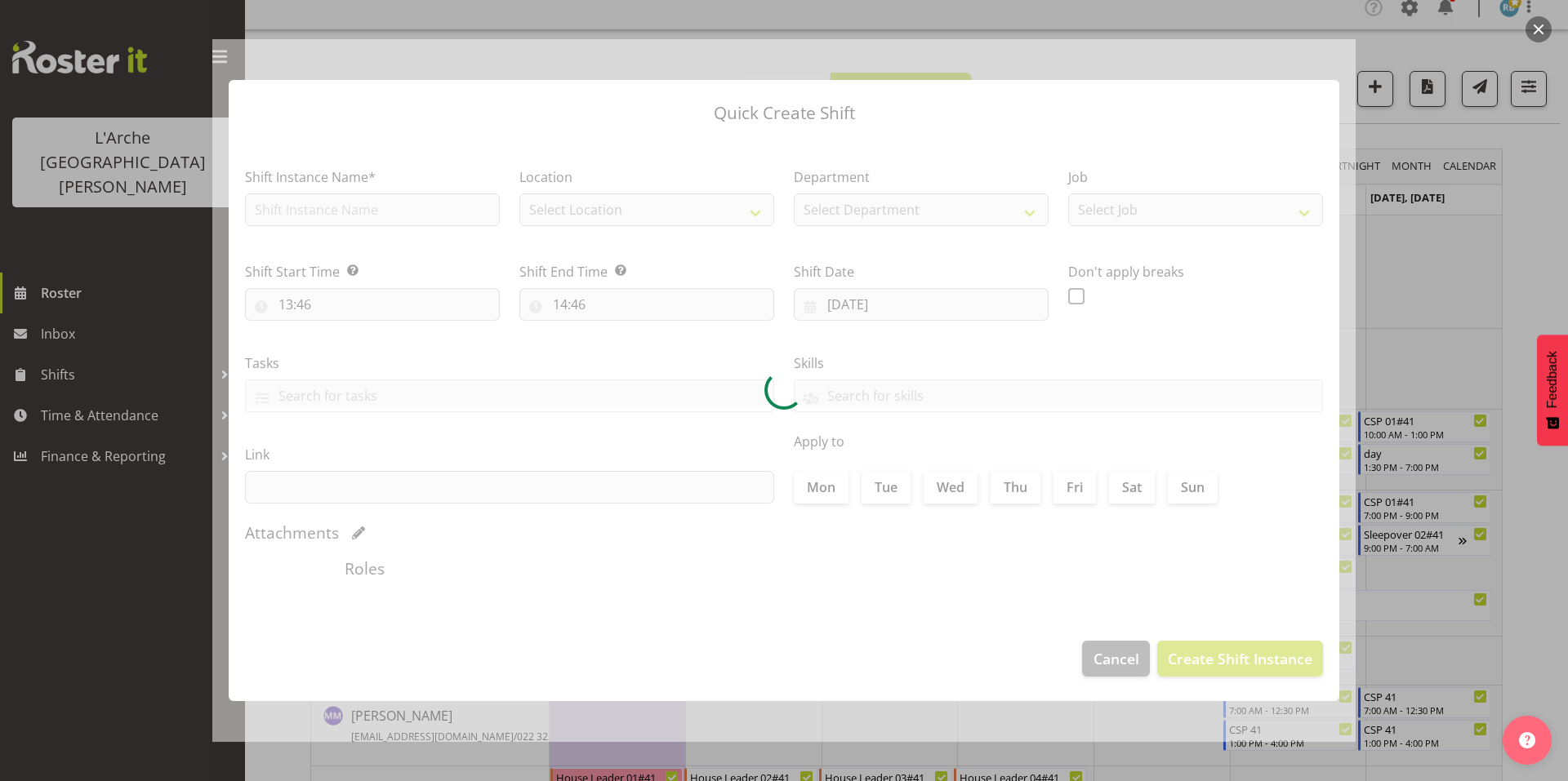
type input "[DATE]"
checkbox input "true"
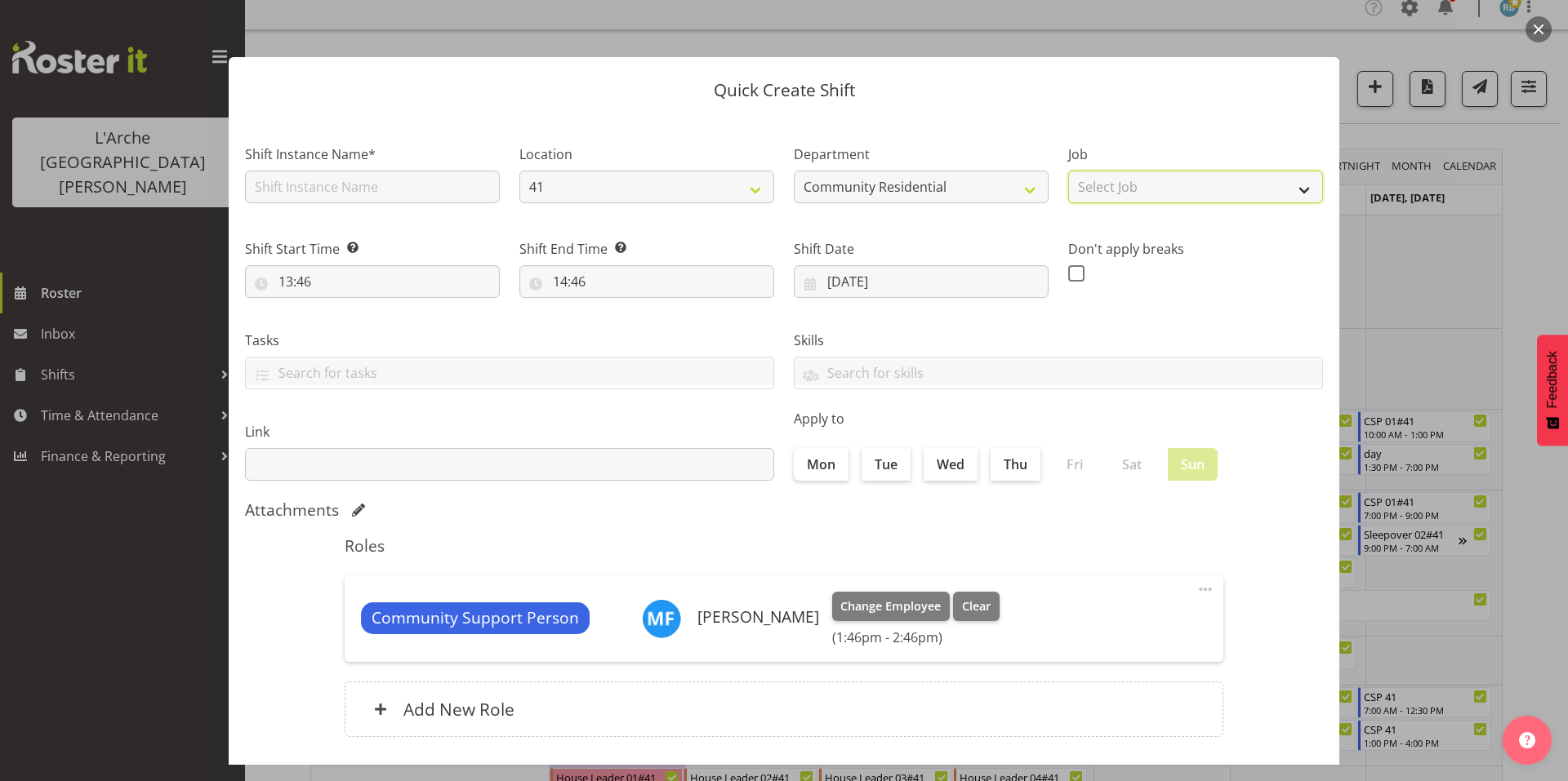
click at [1097, 184] on select "Select Job Accounts Admin Art Coordinator Community Leader Community Support Pe…" at bounding box center [1195, 187] width 255 height 33
select select "2"
click at [1068, 170] on select "Select Job Accounts Admin Art Coordinator Community Leader Community Support Pe…" at bounding box center [1195, 187] width 255 height 33
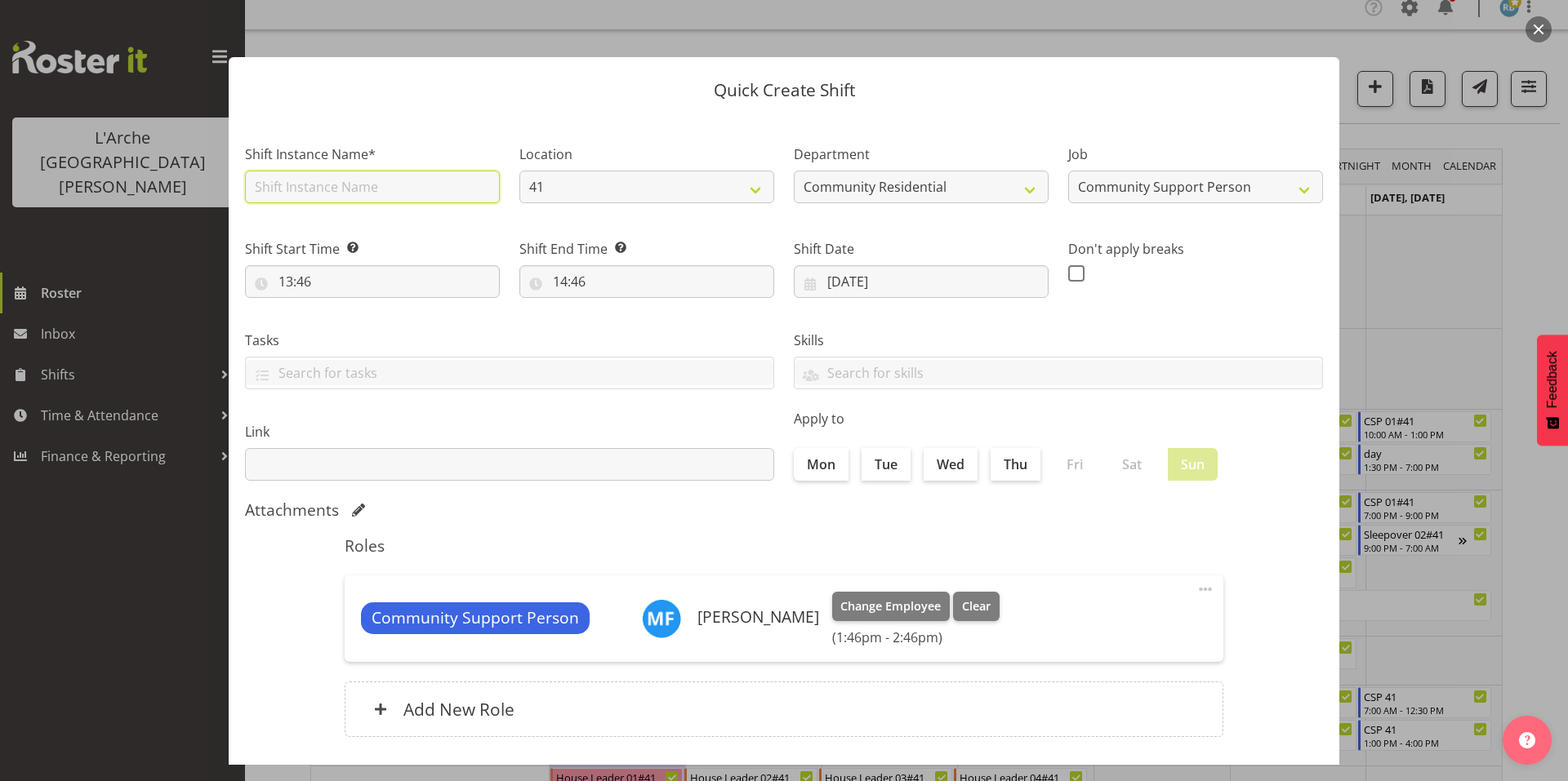
click at [453, 176] on input "text" at bounding box center [373, 187] width 255 height 33
type input "CSP 01#41"
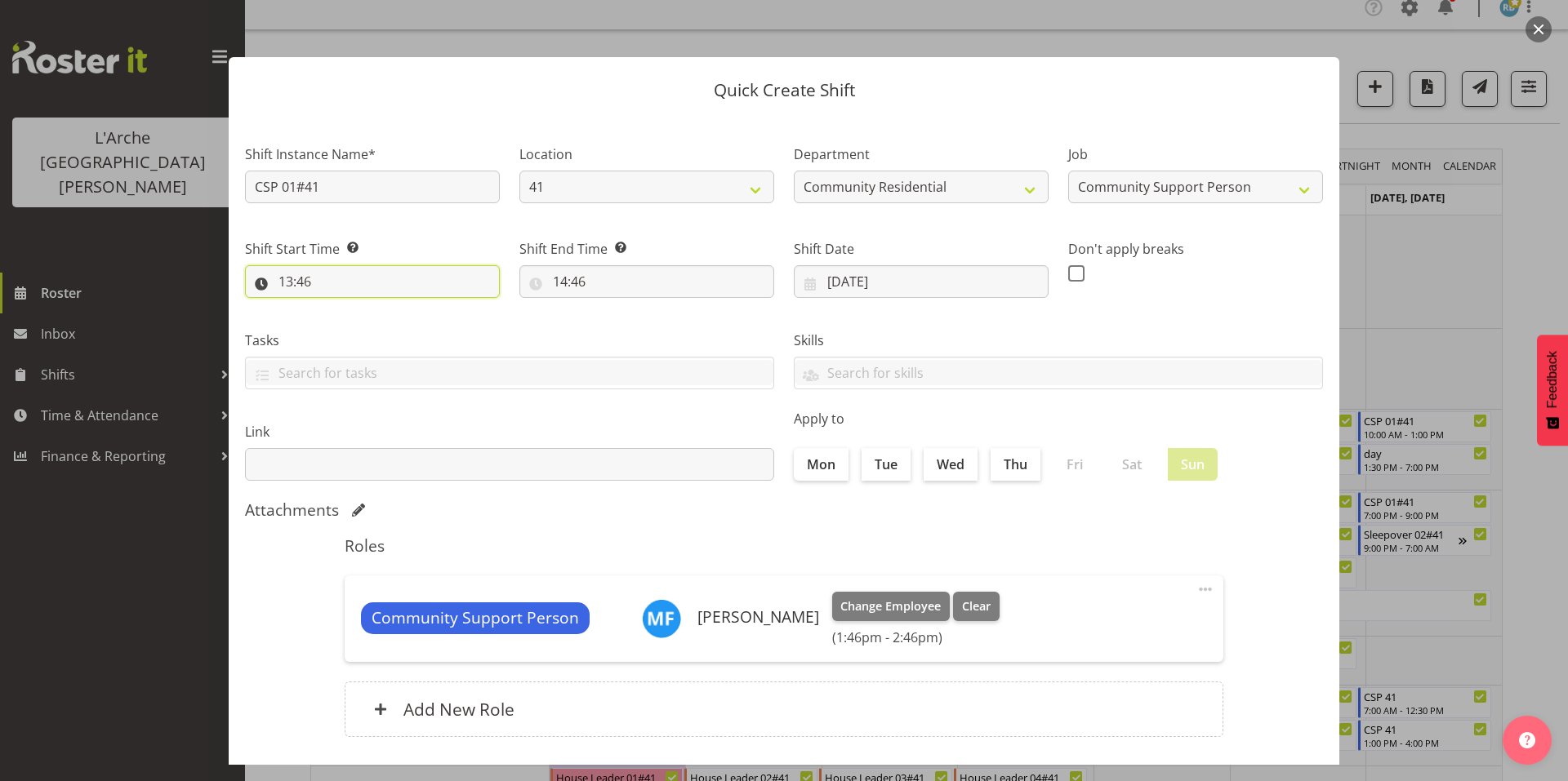
click at [359, 265] on input "13:46" at bounding box center [373, 281] width 255 height 33
click at [366, 308] on select "00 01 02 03 04 05 06 07 08 09 10 11 12 13 14 15 16 17 18 19 20 21 22 23" at bounding box center [356, 324] width 37 height 33
select select "7"
click at [342, 308] on select "00 01 02 03 04 05 06 07 08 09 10 11 12 13 14 15 16 17 18 19 20 21 22 23" at bounding box center [356, 324] width 37 height 33
type input "07:46"
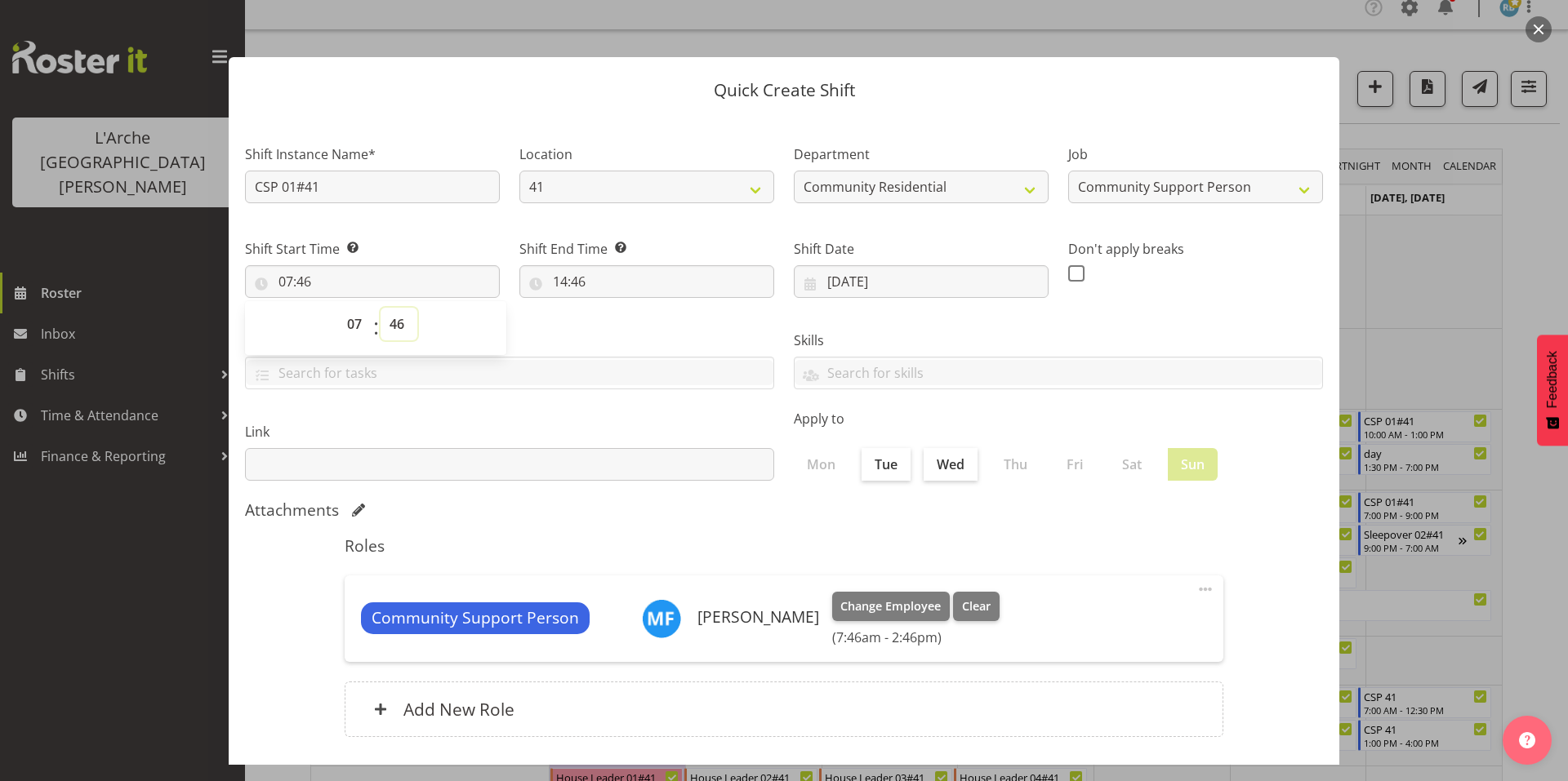
click at [386, 308] on select "00 01 02 03 04 05 06 07 08 09 10 11 12 13 14 15 16 17 18 19 20 21 22 23 24 25 2…" at bounding box center [398, 324] width 37 height 33
select select "0"
click at [380, 308] on select "00 01 02 03 04 05 06 07 08 09 10 11 12 13 14 15 16 17 18 19 20 21 22 23 24 25 2…" at bounding box center [398, 324] width 37 height 33
type input "07:00"
click at [568, 265] on input "14:46" at bounding box center [647, 281] width 255 height 33
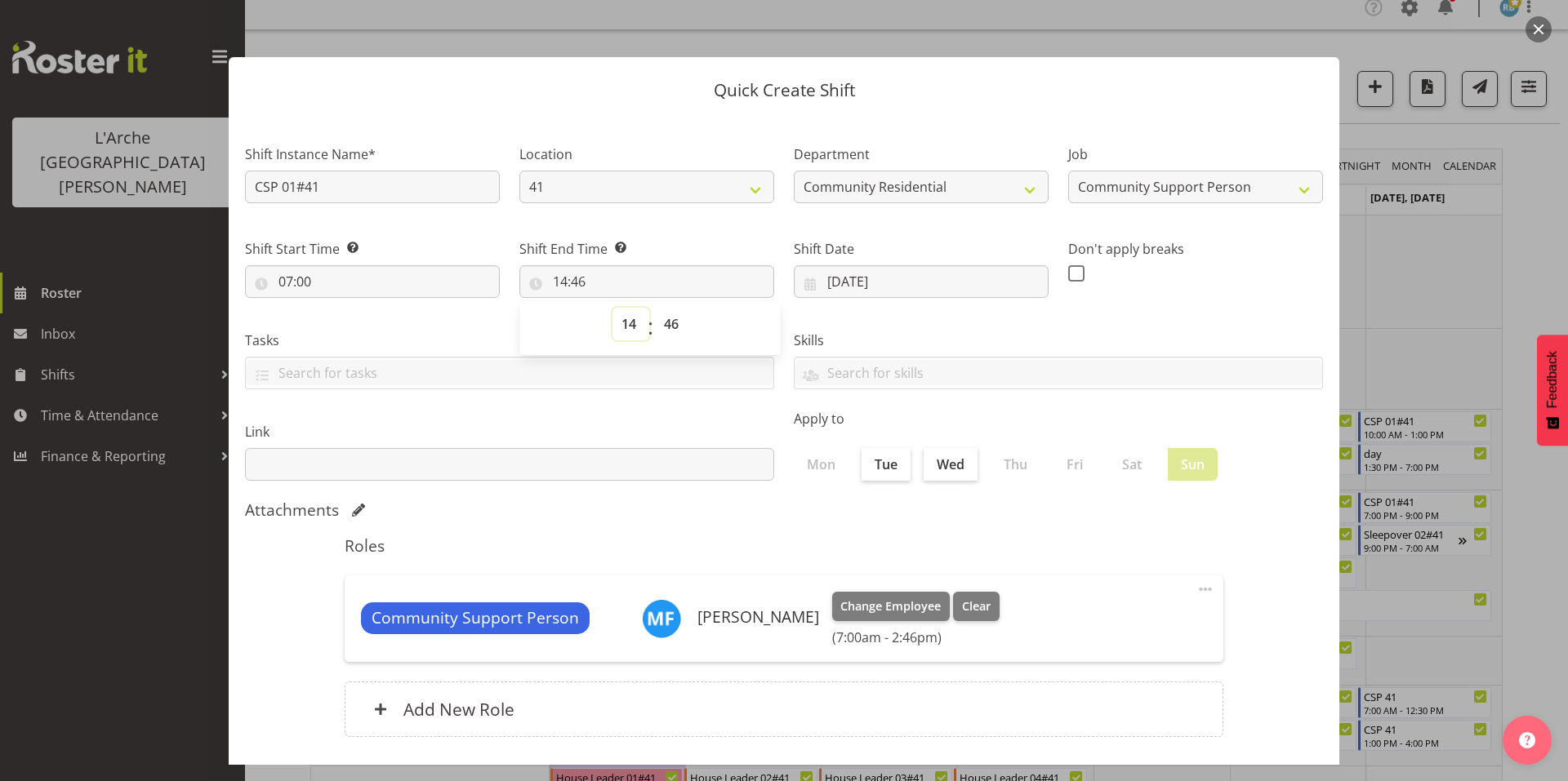
click at [627, 308] on select "00 01 02 03 04 05 06 07 08 09 10 11 12 13 14 15 16 17 18 19 20 21 22 23" at bounding box center [631, 324] width 37 height 33
select select "10"
click at [613, 308] on select "00 01 02 03 04 05 06 07 08 09 10 11 12 13 14 15 16 17 18 19 20 21 22 23" at bounding box center [631, 324] width 37 height 33
type input "10:46"
click at [665, 308] on select "00 01 02 03 04 05 06 07 08 09 10 11 12 13 14 15 16 17 18 19 20 21 22 23 24 25 2…" at bounding box center [673, 324] width 37 height 33
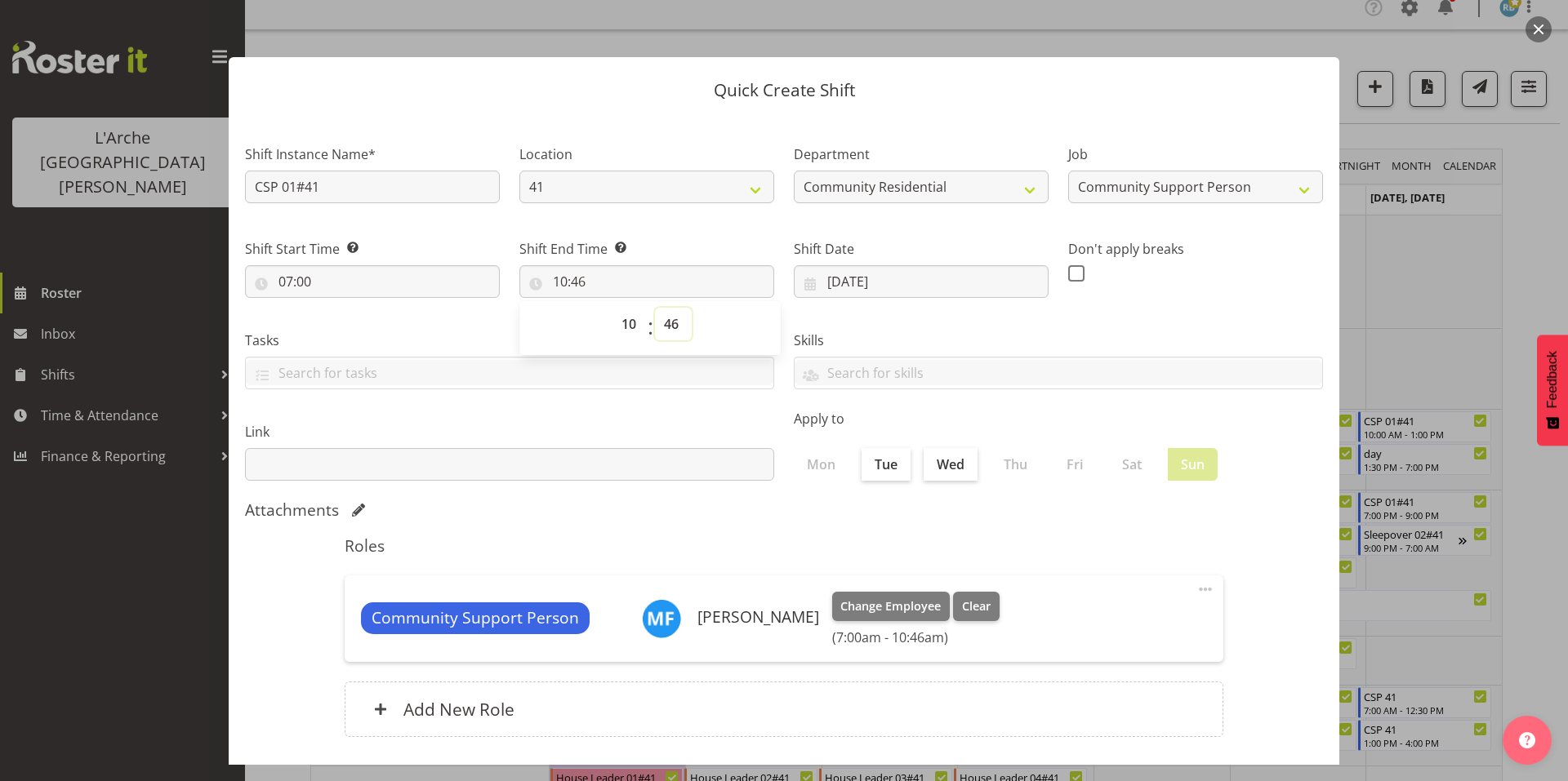
select select "0"
click at [655, 308] on select "00 01 02 03 04 05 06 07 08 09 10 11 12 13 14 15 16 17 18 19 20 21 22 23 24 25 2…" at bounding box center [673, 324] width 37 height 33
type input "10:00"
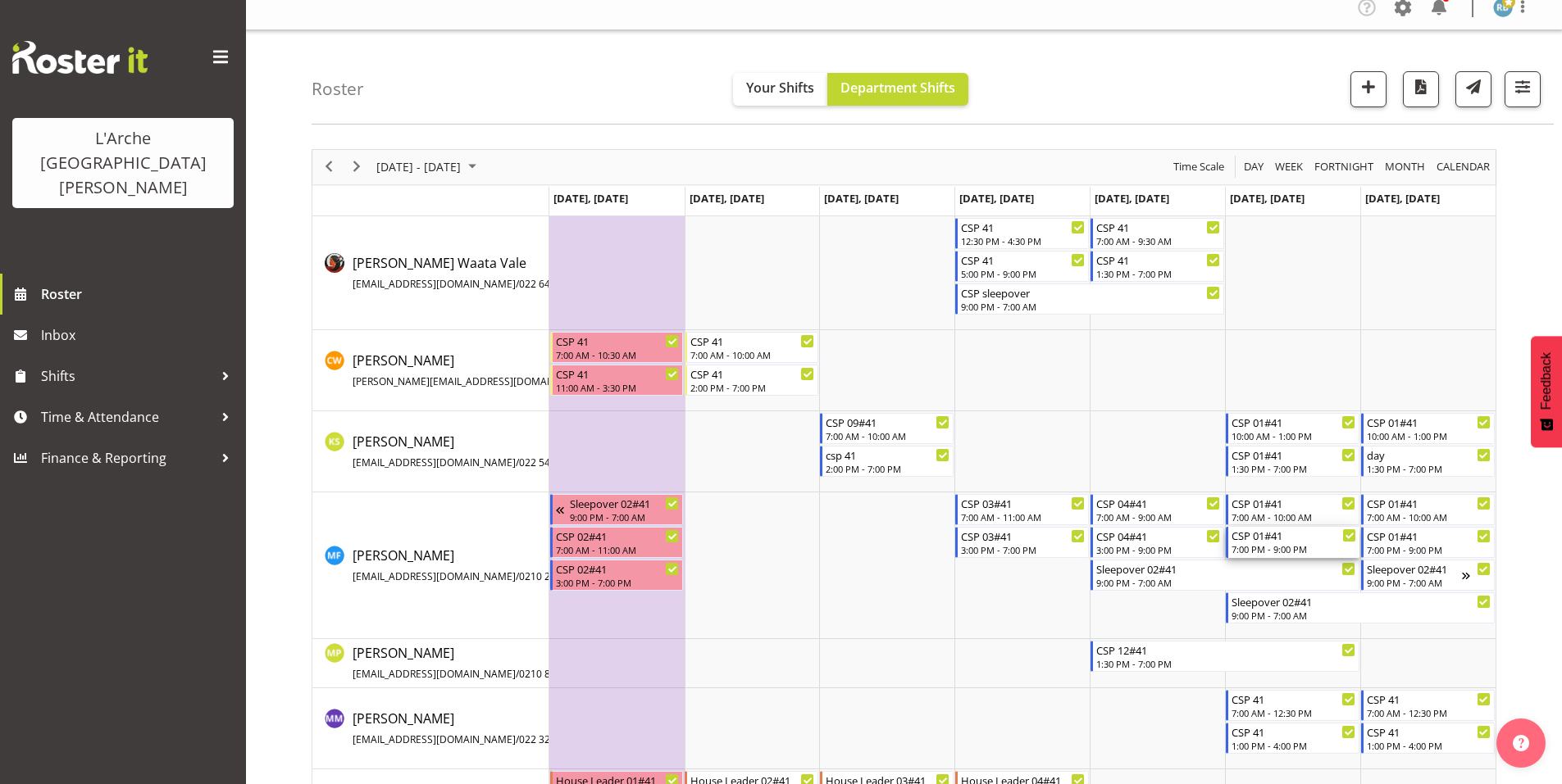
click at [1261, 533] on div "CSP 01#41" at bounding box center [1293, 534] width 124 height 16
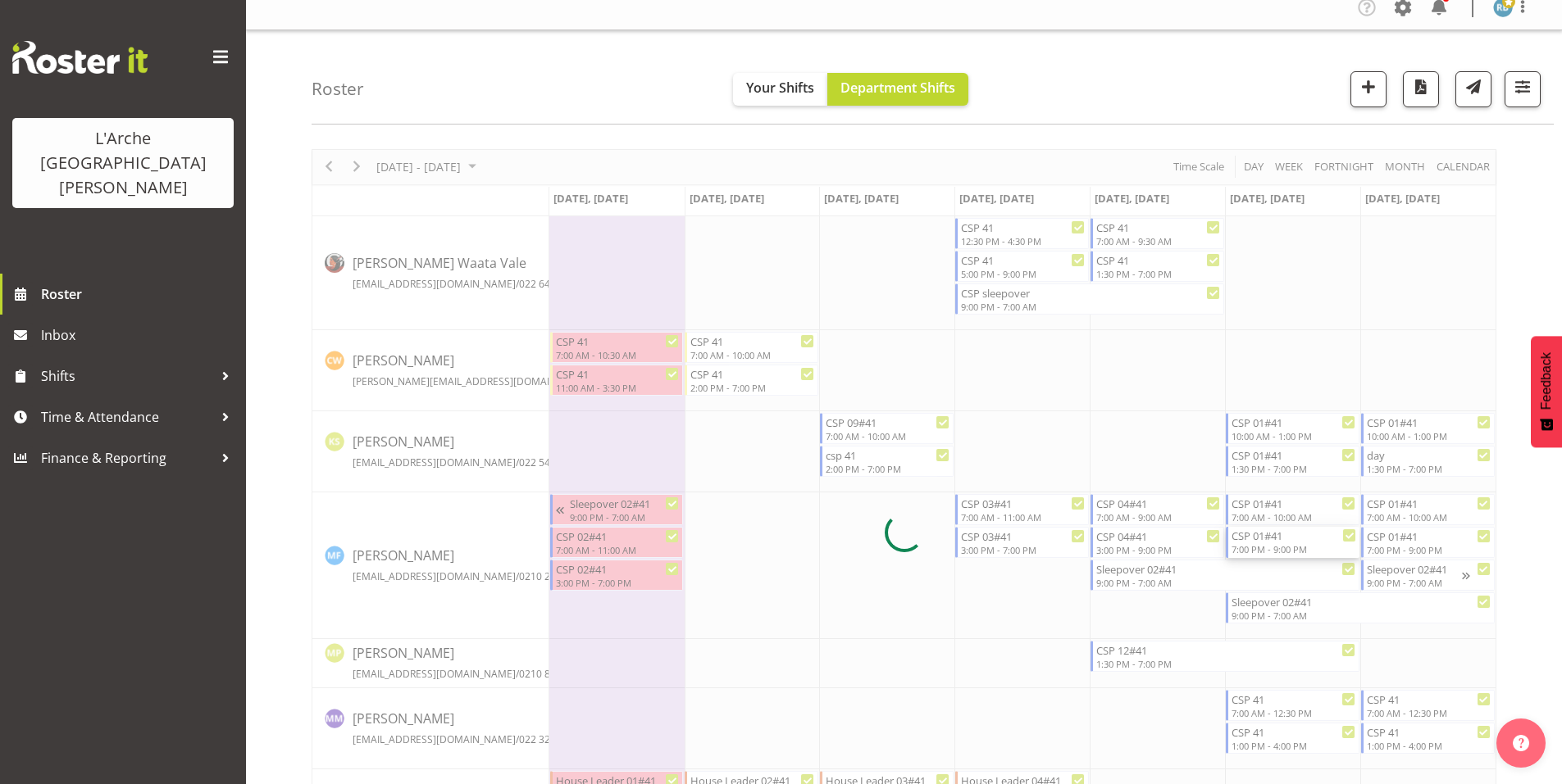
select select
select select "10"
select select "2025"
select select "19"
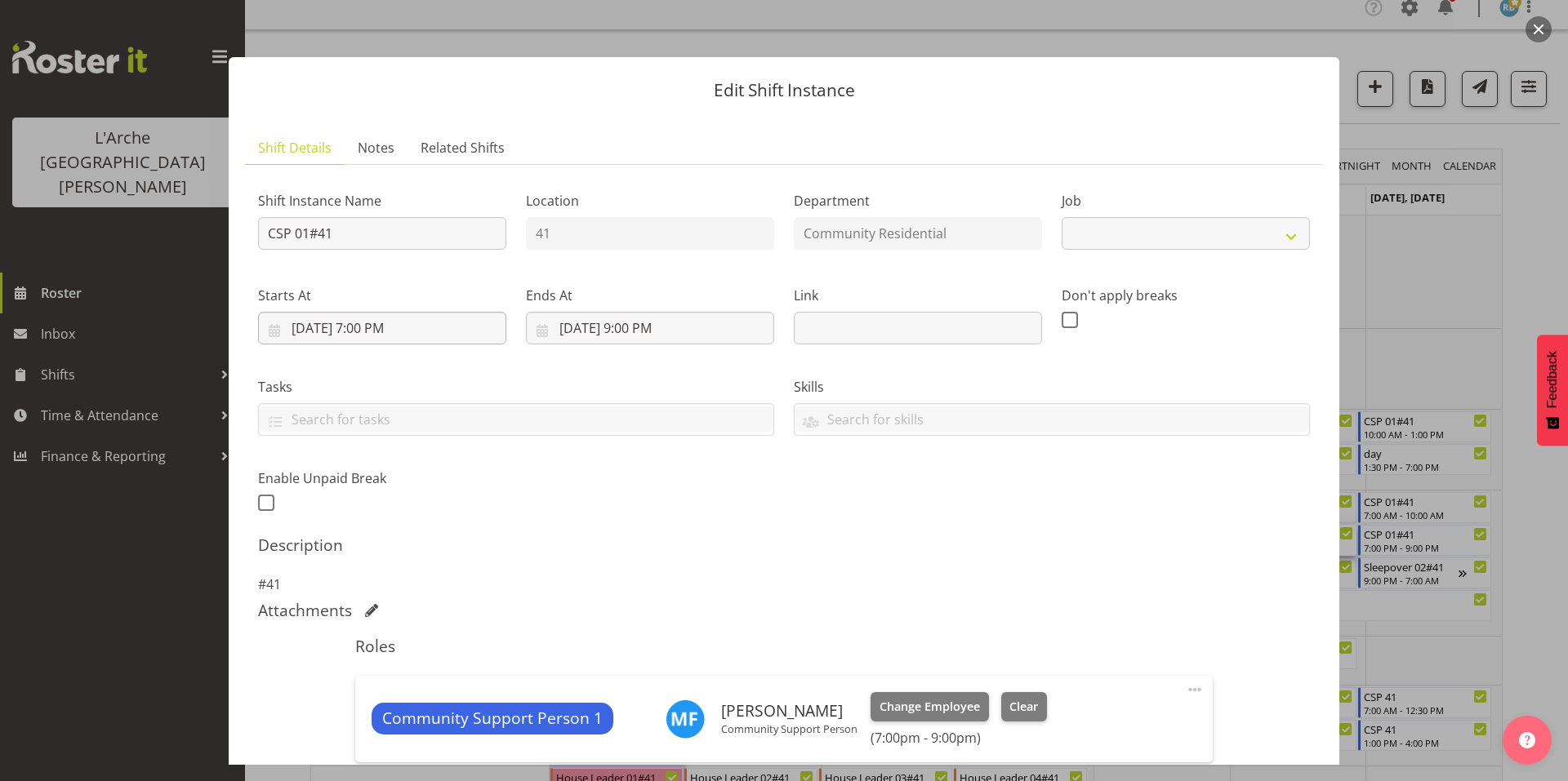
select select "2"
click at [363, 312] on input "[DATE] 7:00 PM" at bounding box center [382, 329] width 249 height 33
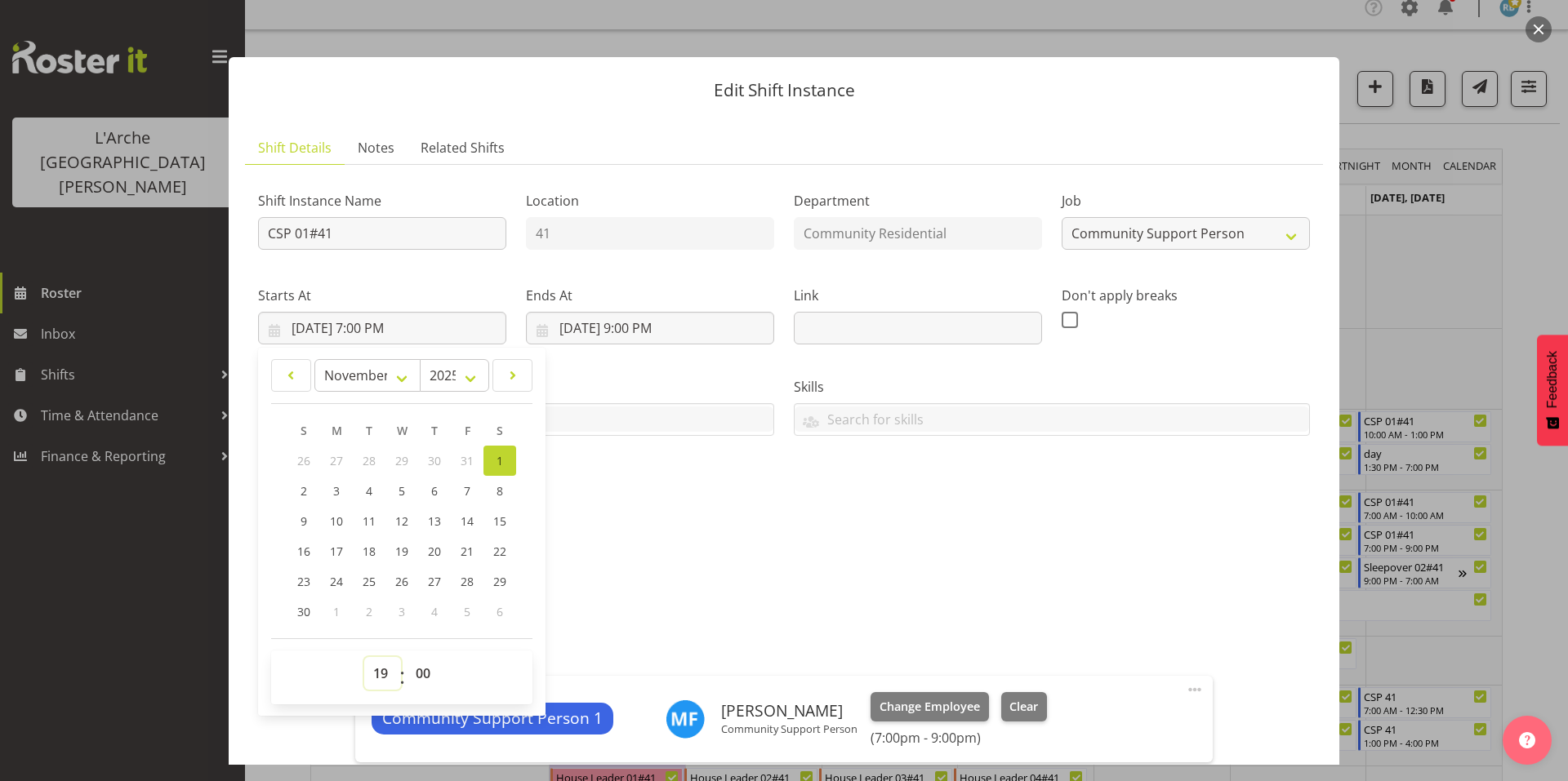
click at [385, 657] on select "00 01 02 03 04 05 06 07 08 09 10 11 12 13 14 15 16 17 18 19 20 21 22 23" at bounding box center [382, 673] width 37 height 33
select select "16"
click at [364, 657] on select "00 01 02 03 04 05 06 07 08 09 10 11 12 13 14 15 16 17 18 19 20 21 22 23" at bounding box center [382, 673] width 37 height 33
type input "[DATE] 4:00 PM"
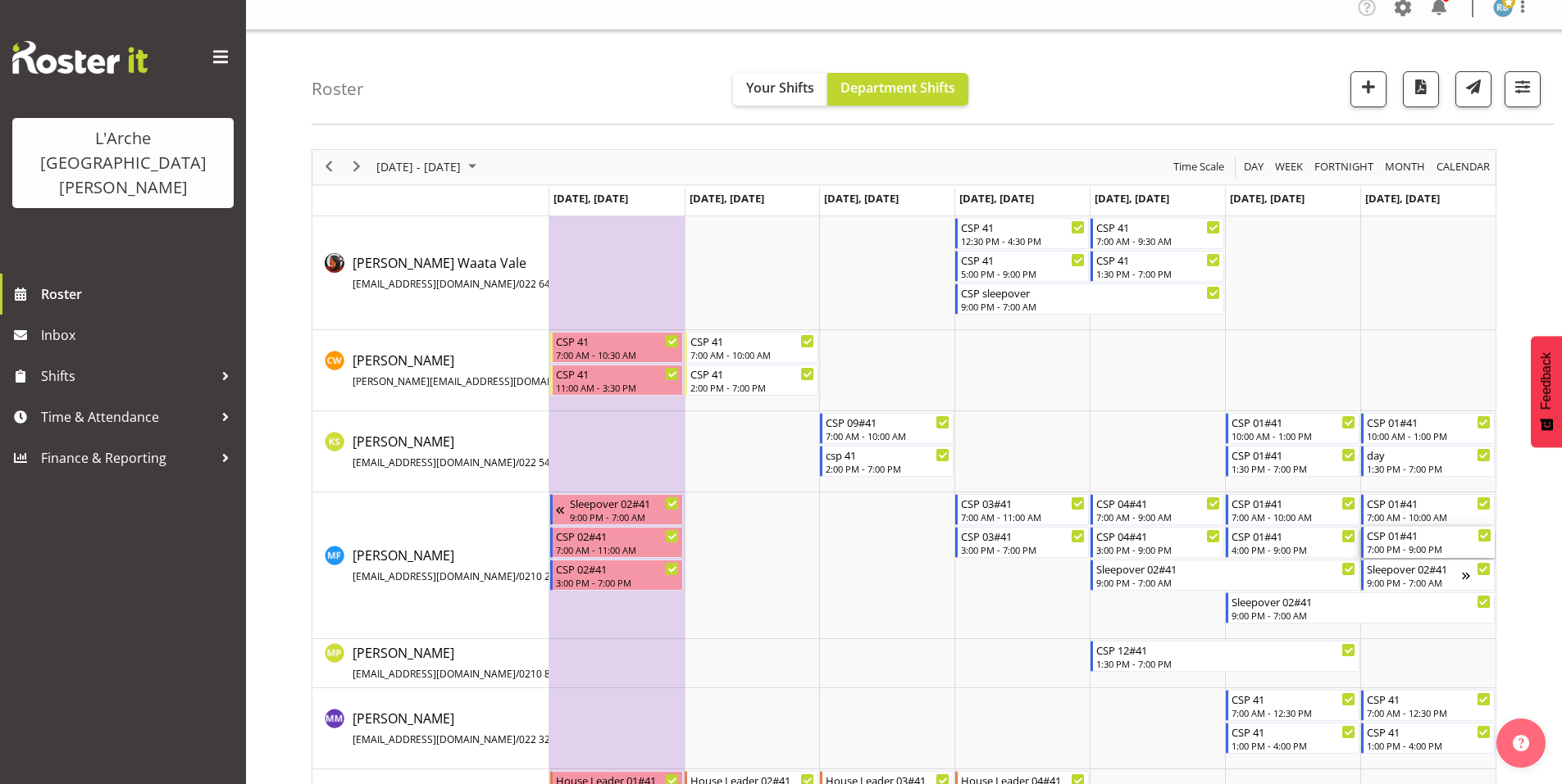
click at [1425, 534] on div "CSP 01#41 7:00 PM - 9:00 PM" at bounding box center [1429, 542] width 124 height 31
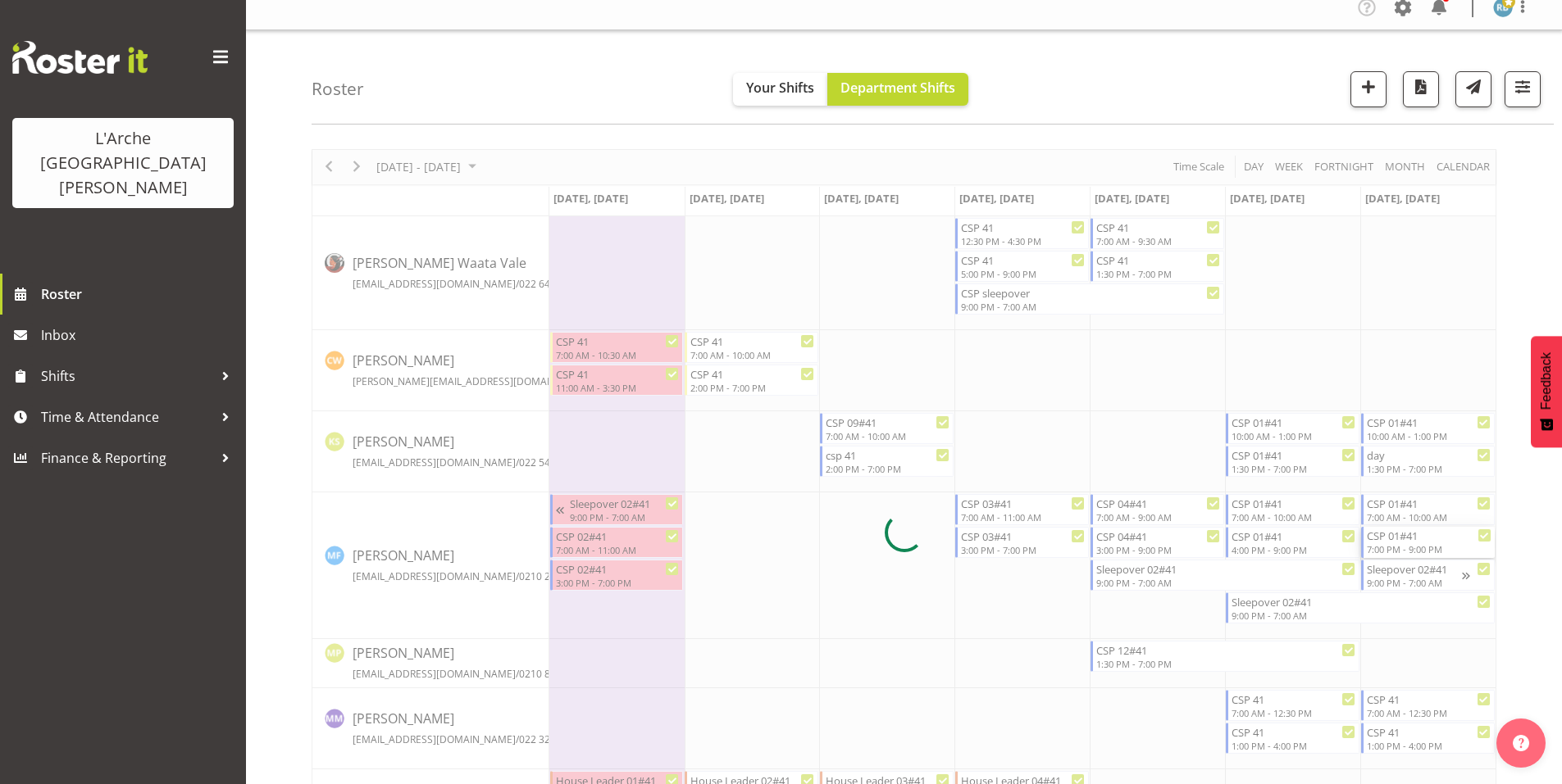
select select
select select "10"
select select "2025"
select select "19"
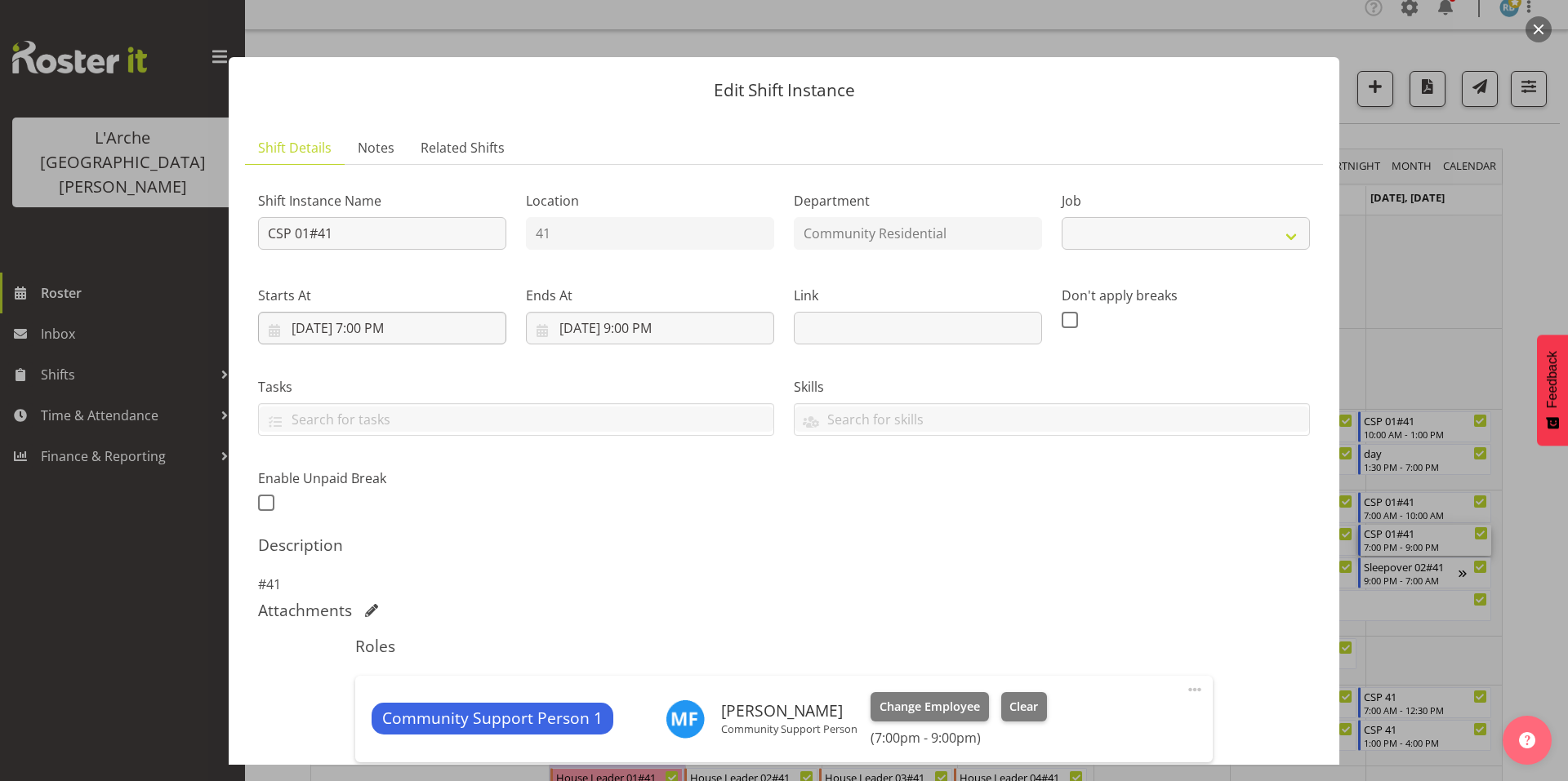
select select "2"
click at [423, 312] on input "[DATE] 7:00 PM" at bounding box center [382, 329] width 249 height 33
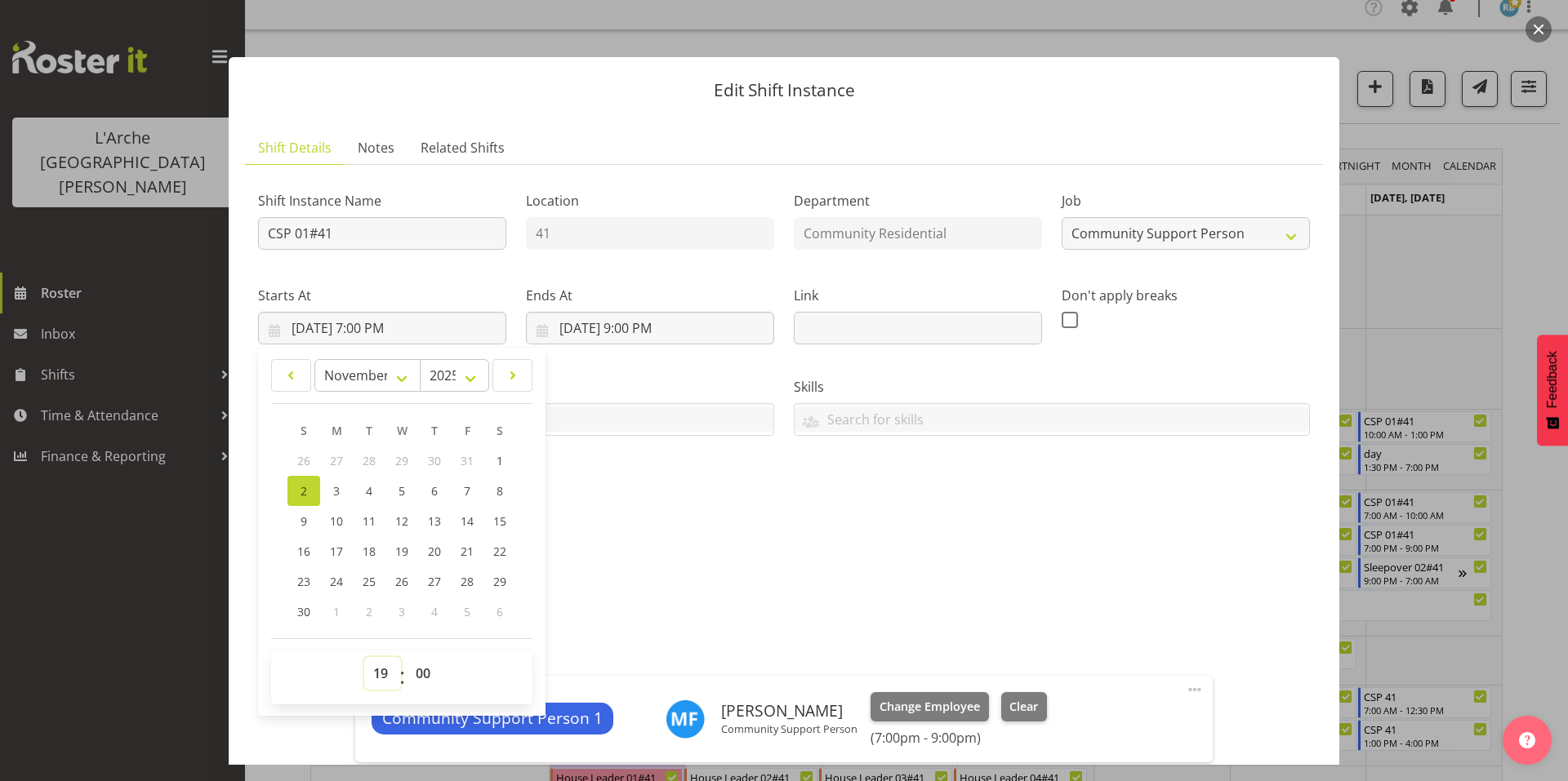
click at [380, 657] on select "00 01 02 03 04 05 06 07 08 09 10 11 12 13 14 15 16 17 18 19 20 21 22 23" at bounding box center [382, 673] width 37 height 33
select select "16"
click at [364, 657] on select "00 01 02 03 04 05 06 07 08 09 10 11 12 13 14 15 16 17 18 19 20 21 22 23" at bounding box center [382, 673] width 37 height 33
type input "[DATE] 4:00 PM"
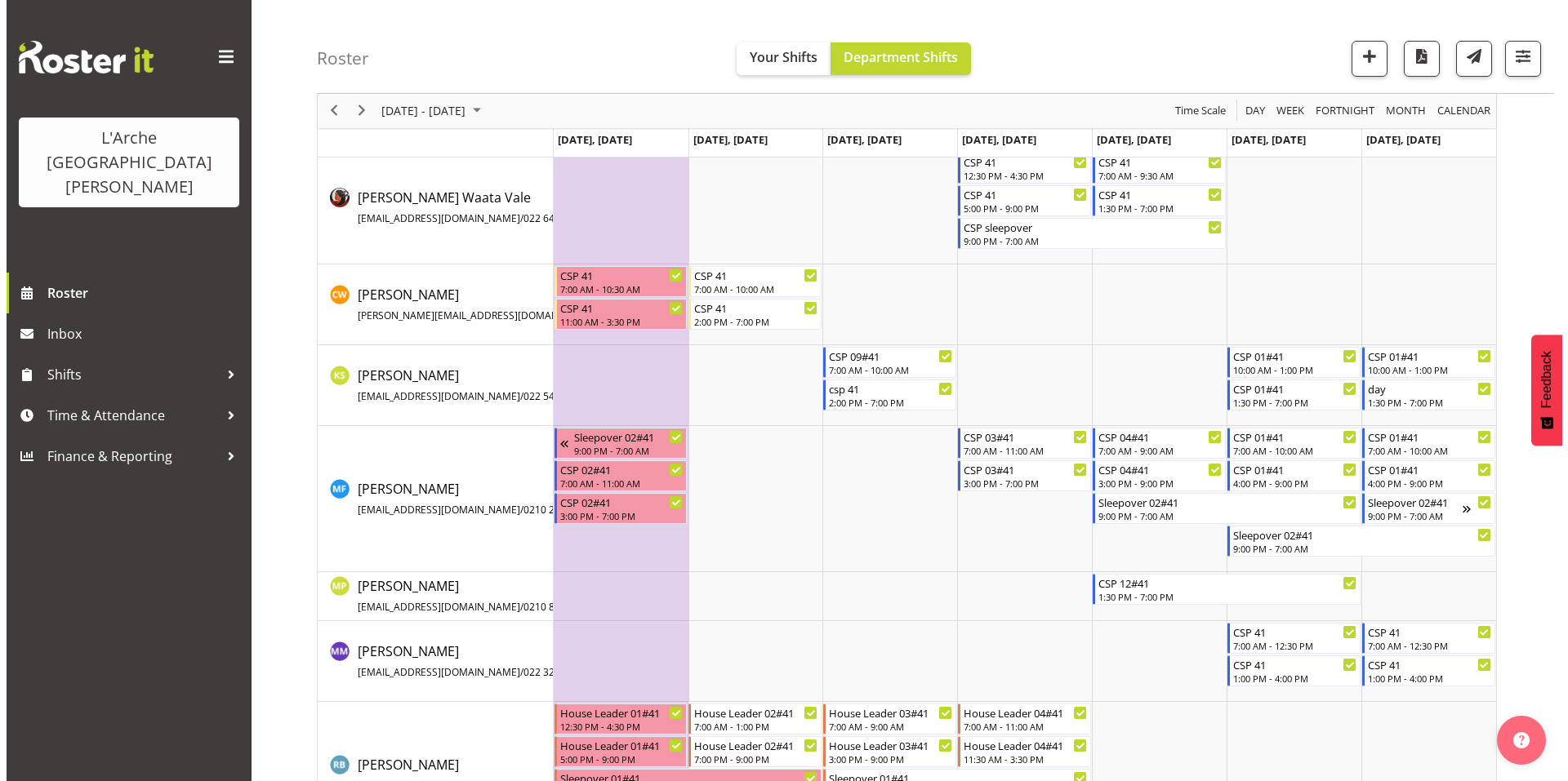
scroll to position [151, 0]
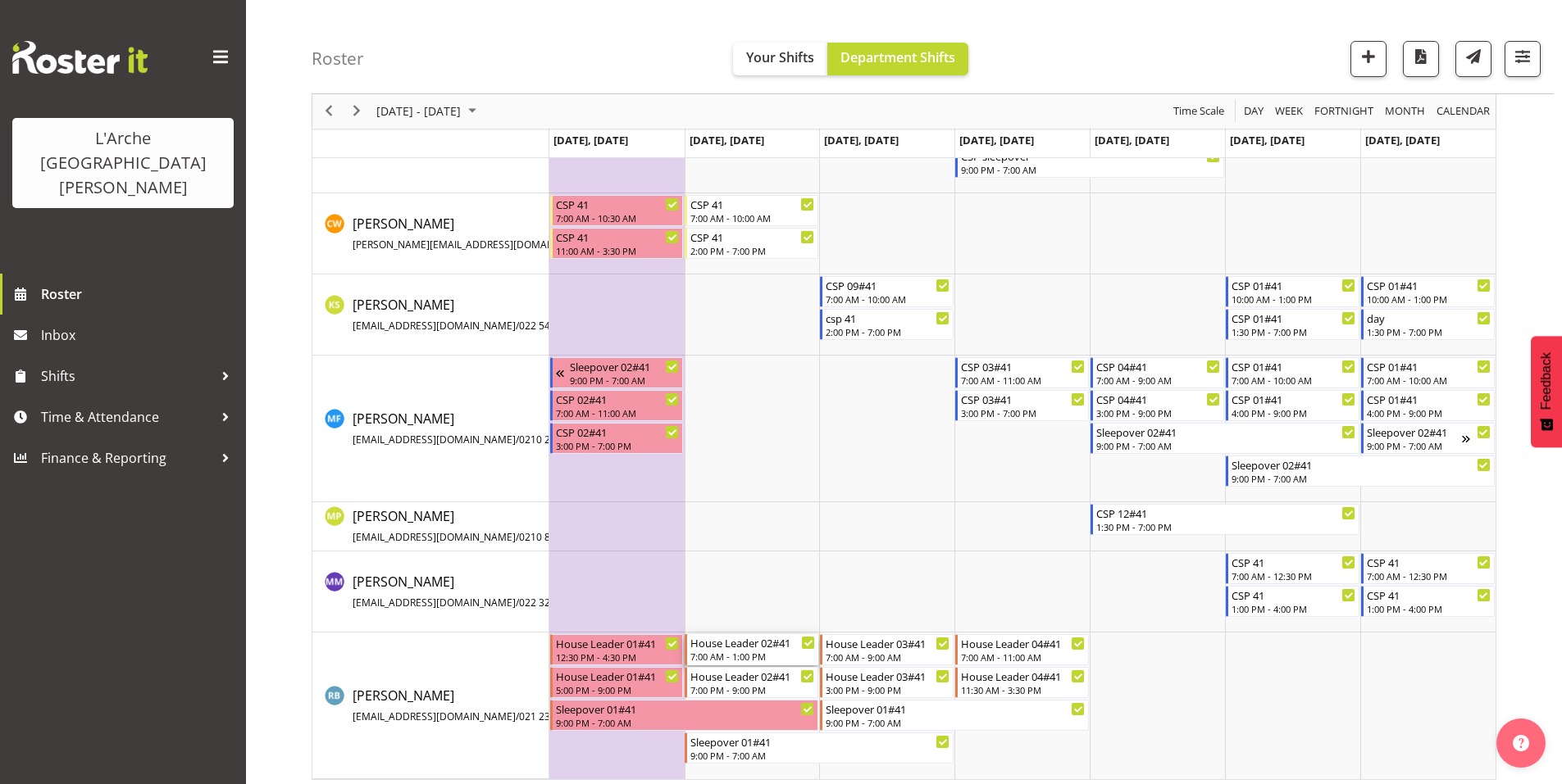
click at [775, 650] on div "7:00 AM - 1:00 PM" at bounding box center [752, 656] width 124 height 13
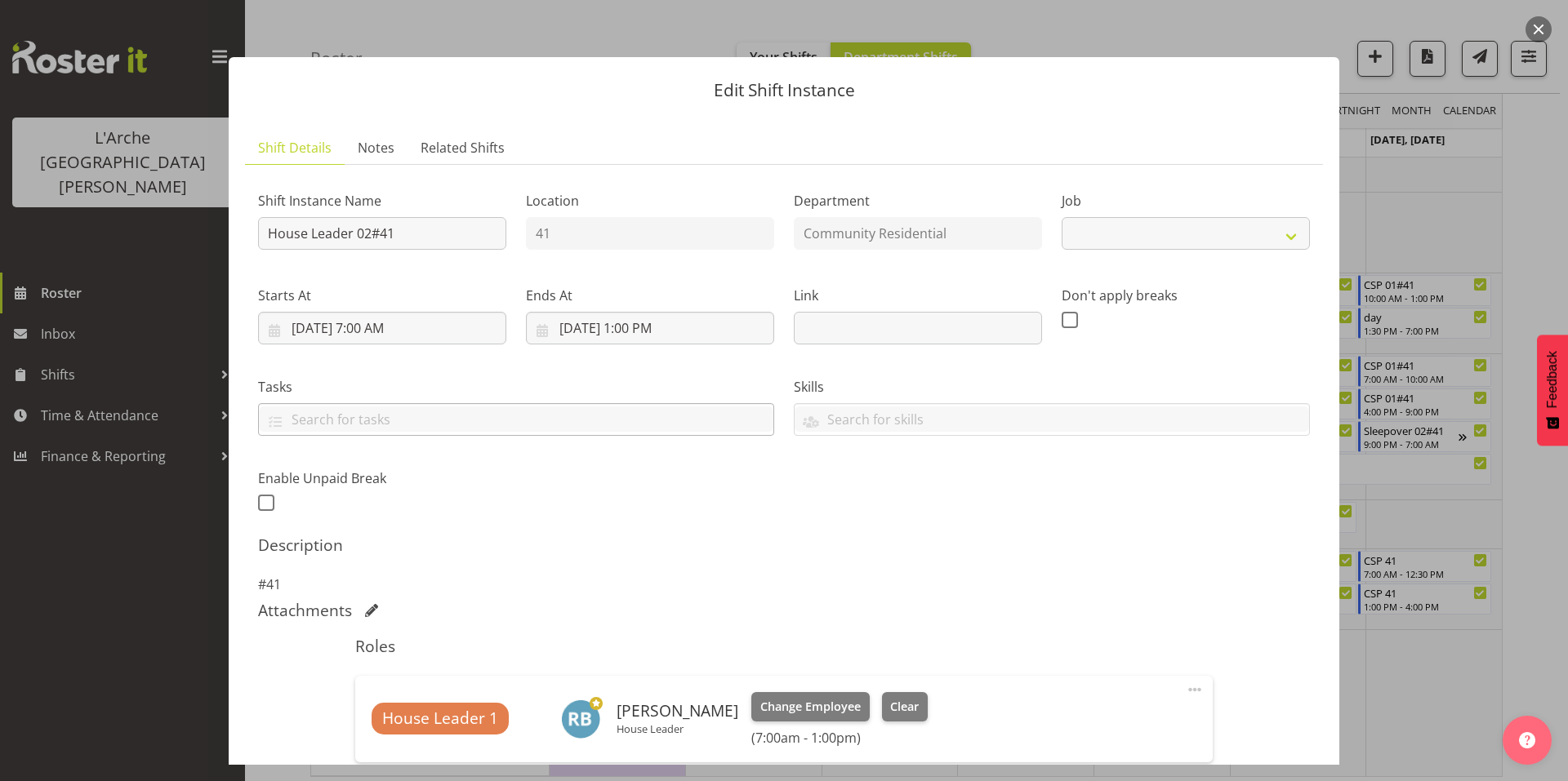
select select "1"
click at [612, 312] on input "[DATE] 1:00 PM" at bounding box center [650, 329] width 249 height 33
click at [651, 659] on select "00 01 02 03 04 05 06 07 08 09 10 11 12 13 14 15 16 17 18 19 20 21 22 23" at bounding box center [651, 675] width 37 height 33
select select "9"
click at [633, 659] on select "00 01 02 03 04 05 06 07 08 09 10 11 12 13 14 15 16 17 18 19 20 21 22 23" at bounding box center [651, 675] width 37 height 33
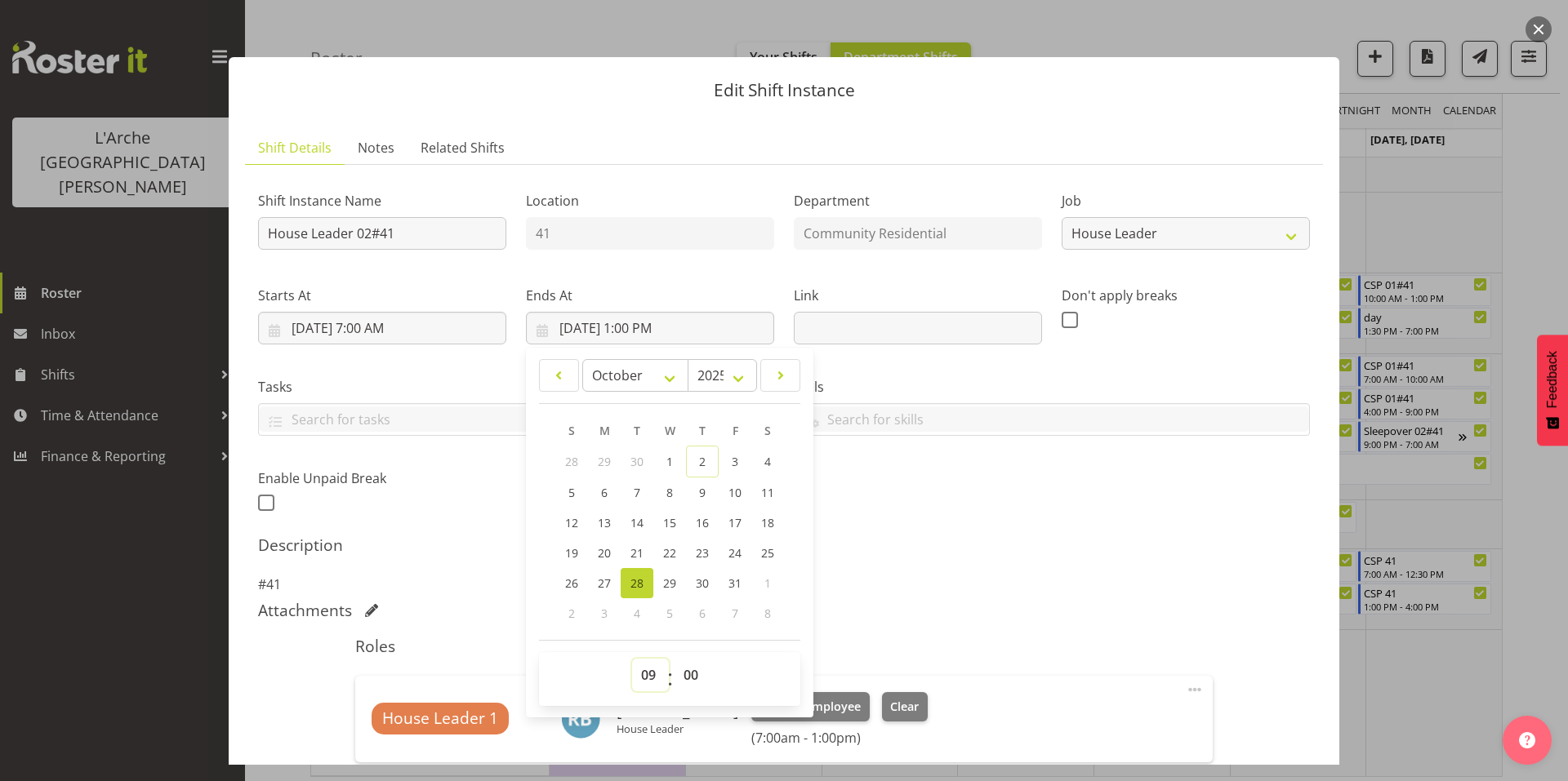
type input "[DATE] 9:00 AM"
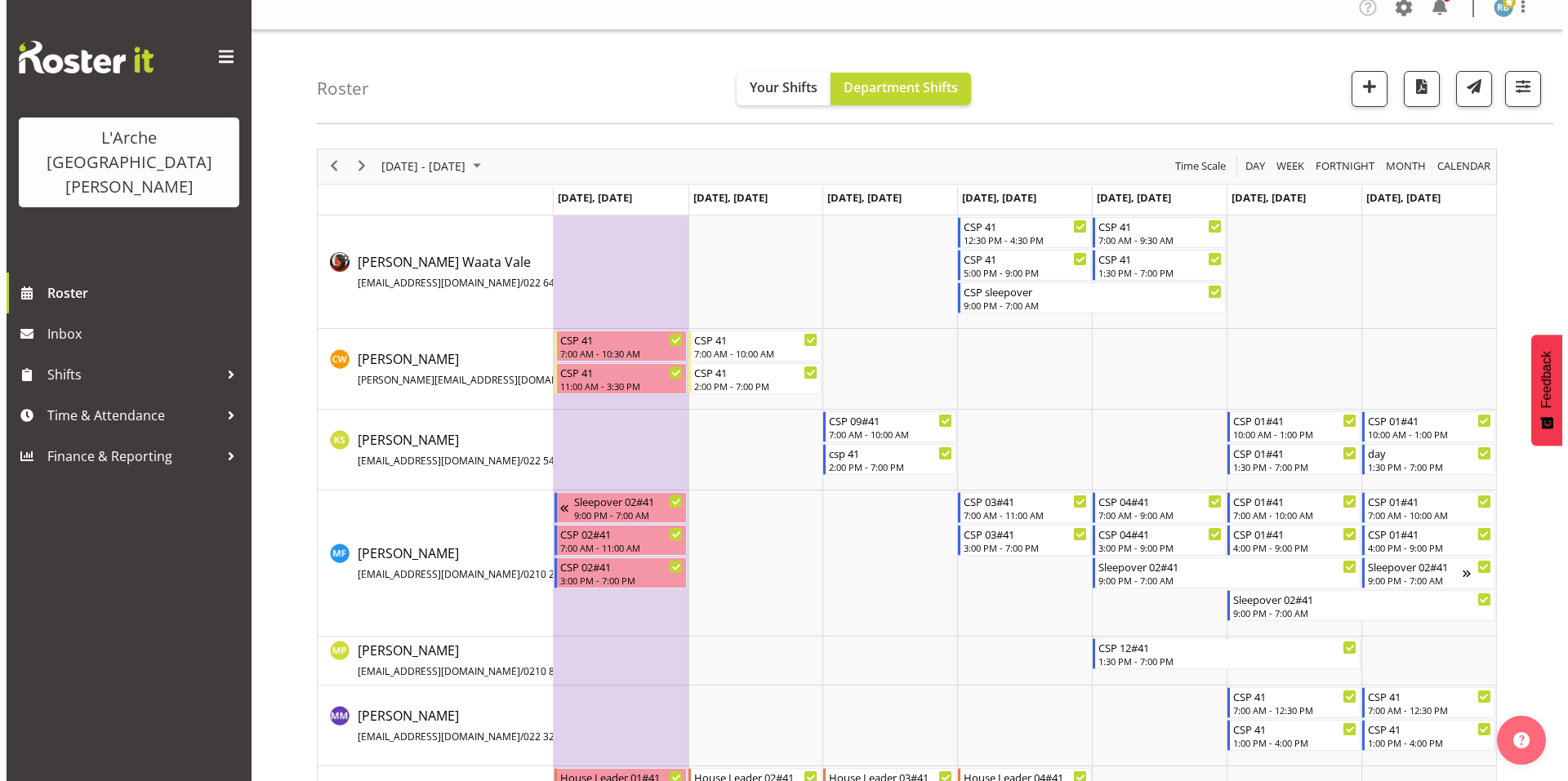
scroll to position [151, 0]
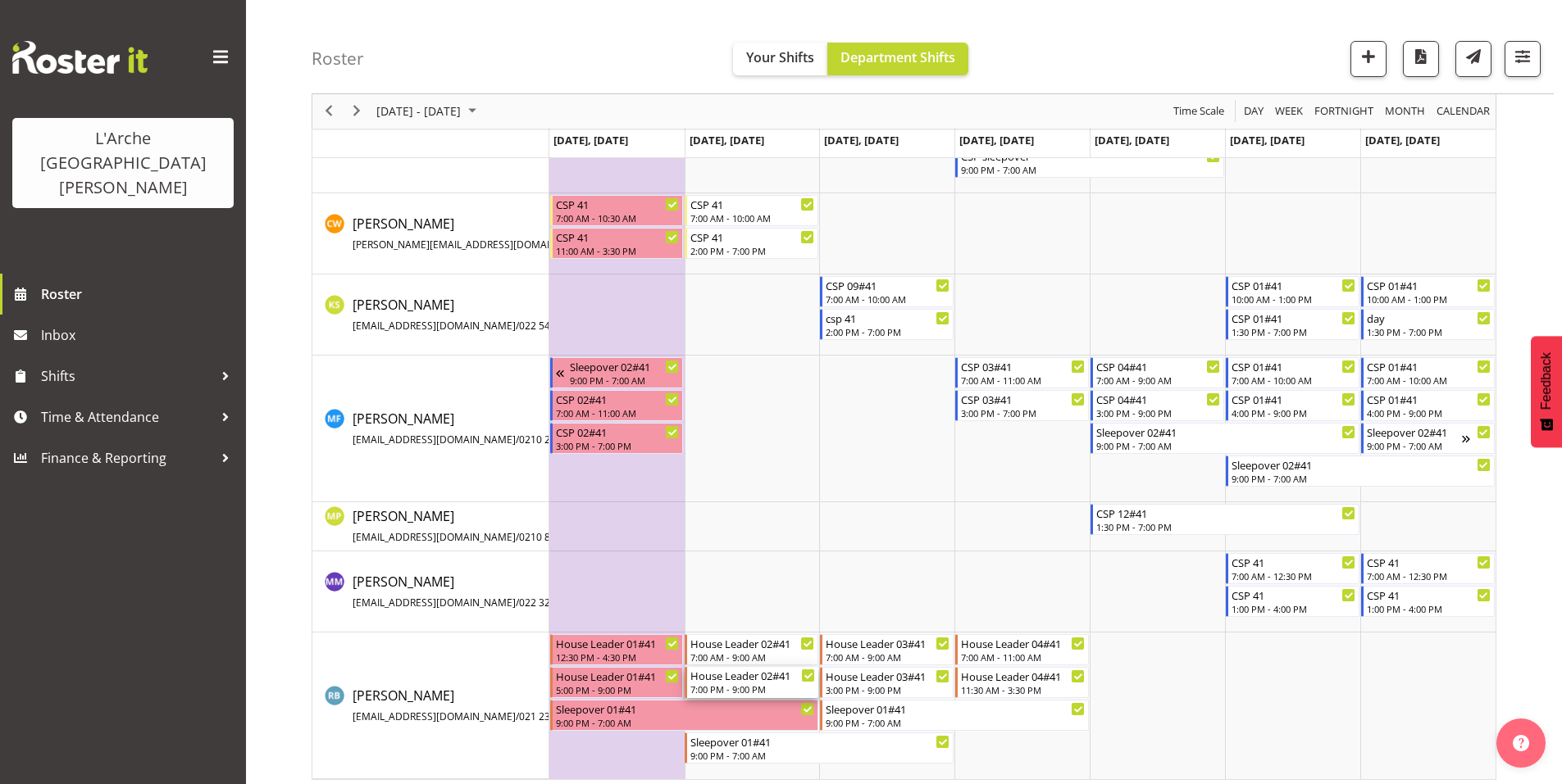
click at [737, 683] on div "7:00 PM - 9:00 PM" at bounding box center [752, 689] width 124 height 13
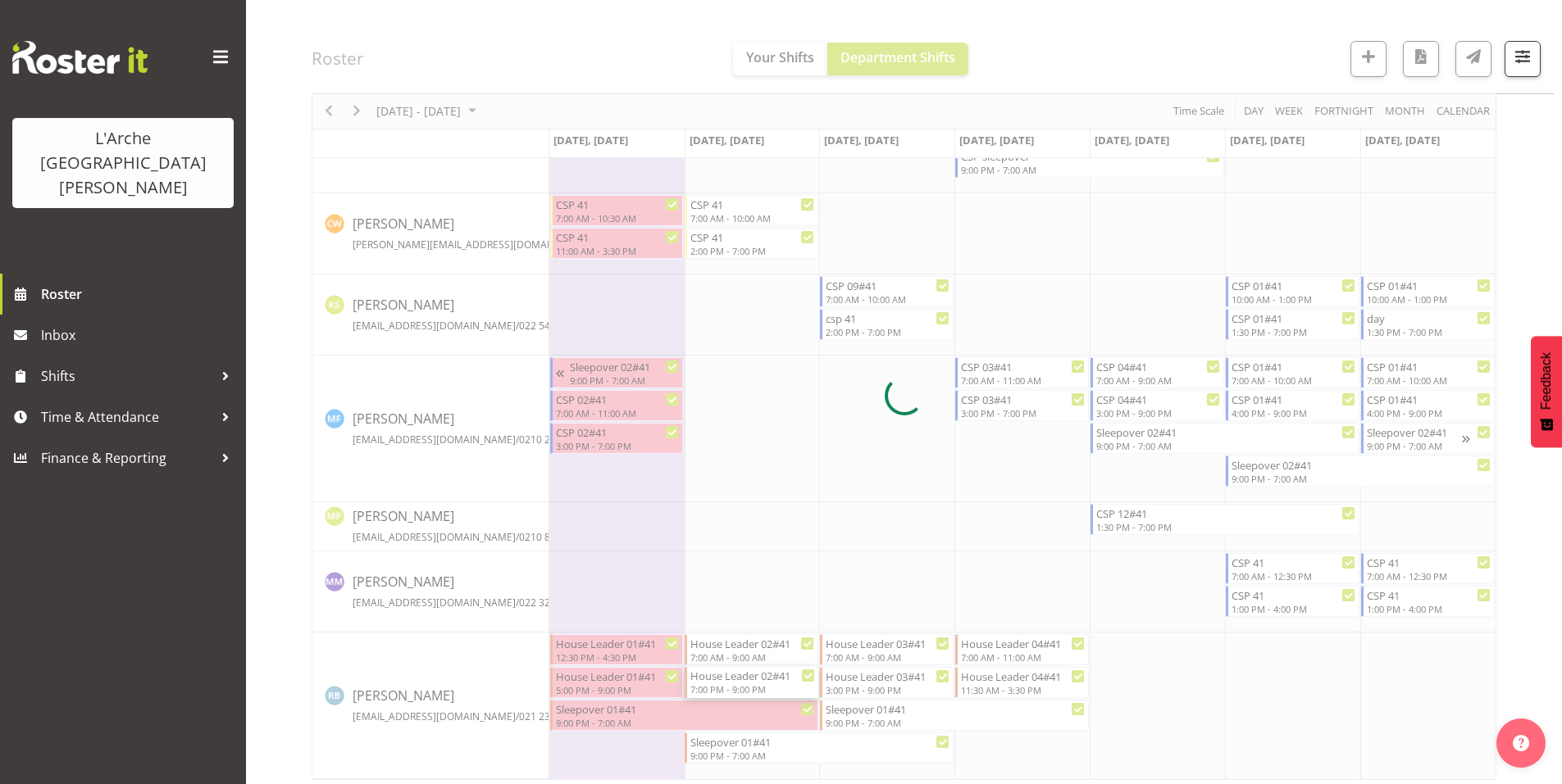
select select
select select "9"
select select "2025"
select select "19"
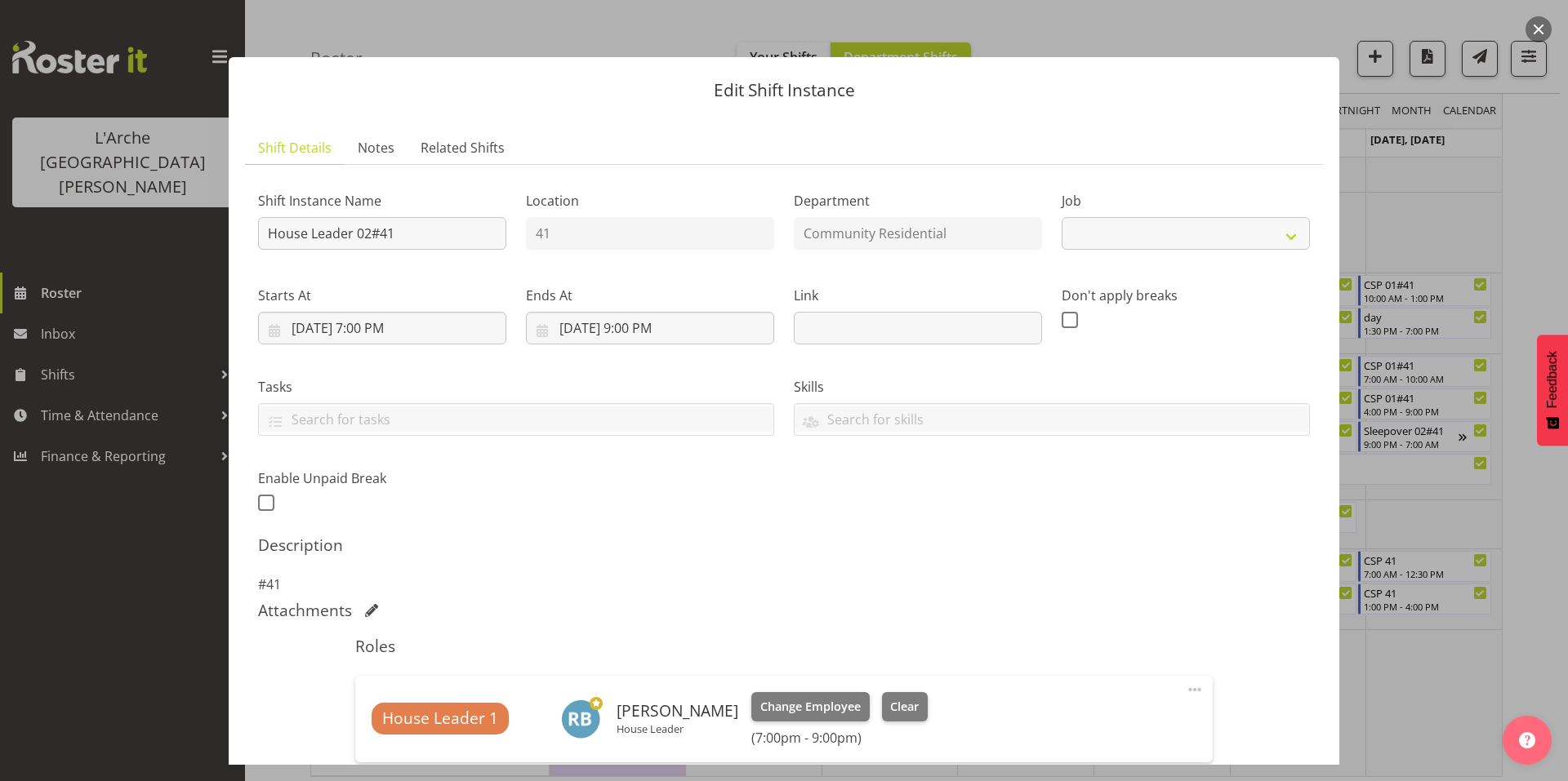
select select "1"
click at [392, 312] on input "[DATE] 7:00 PM" at bounding box center [382, 329] width 249 height 33
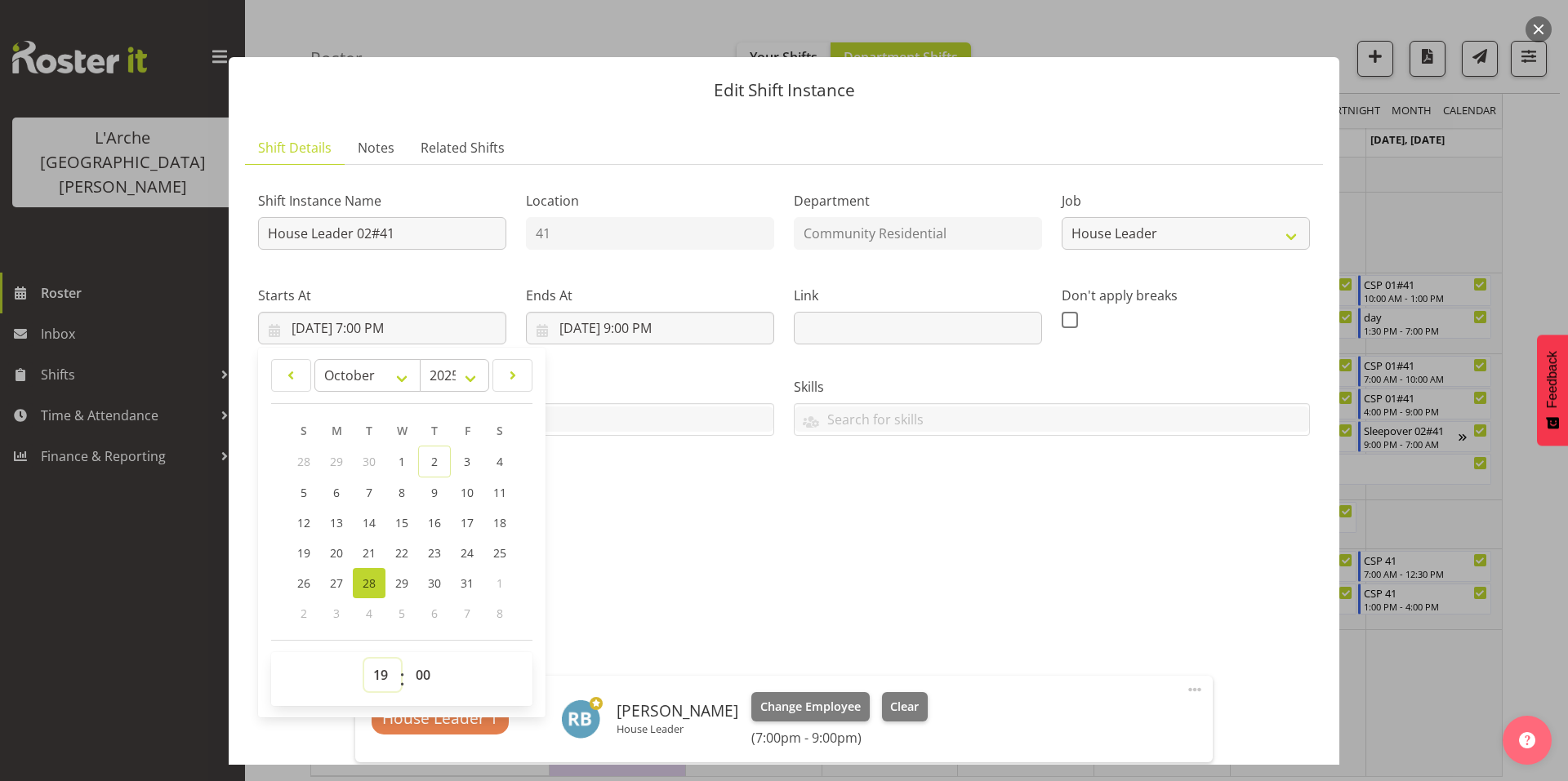
click at [374, 659] on select "00 01 02 03 04 05 06 07 08 09 10 11 12 13 14 15 16 17 18 19 20 21 22 23" at bounding box center [382, 675] width 37 height 33
select select "15"
click at [364, 659] on select "00 01 02 03 04 05 06 07 08 09 10 11 12 13 14 15 16 17 18 19 20 21 22 23" at bounding box center [382, 675] width 37 height 33
type input "[DATE] 3:00 PM"
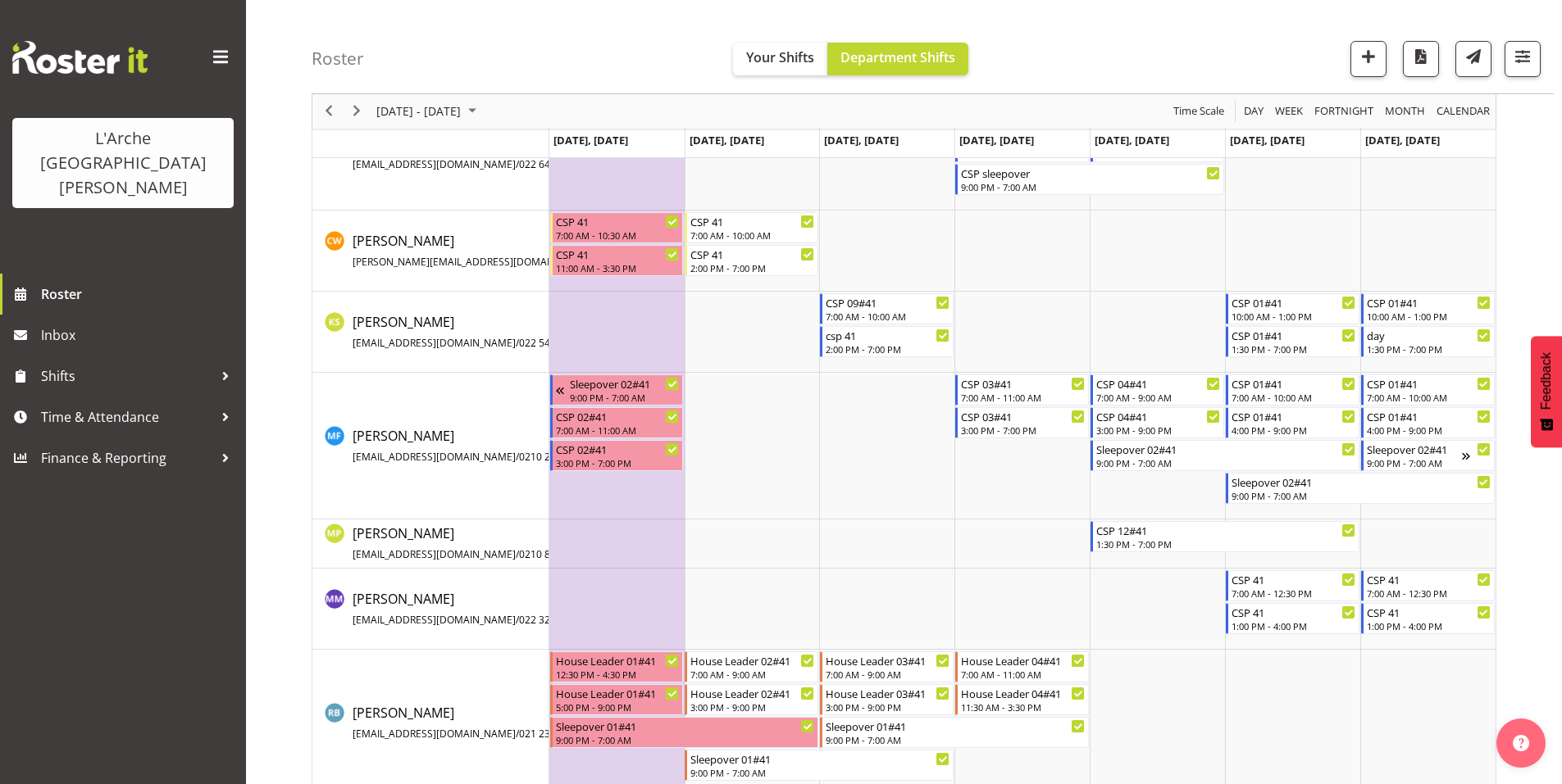
scroll to position [151, 0]
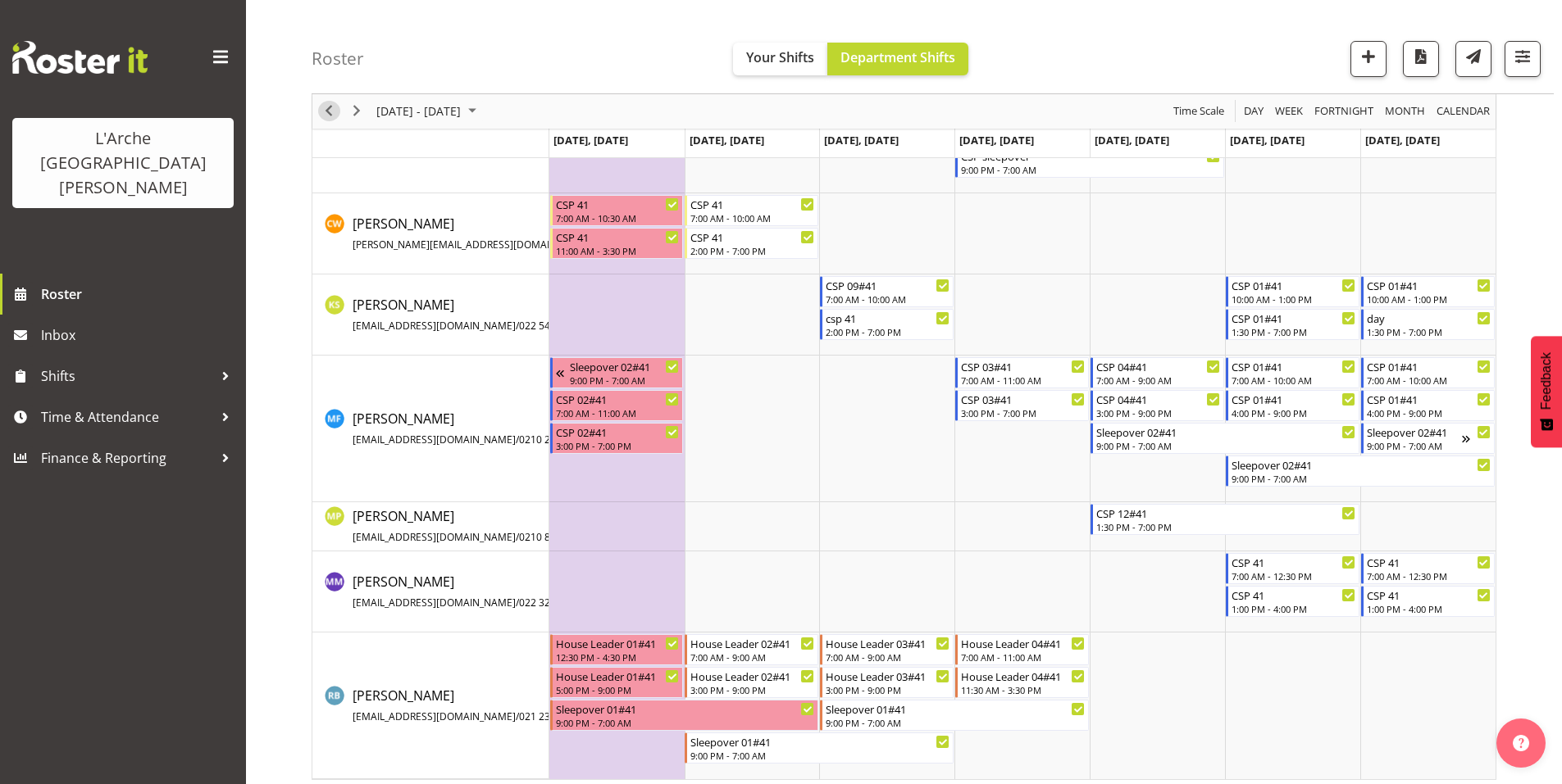
click at [328, 113] on span "Previous" at bounding box center [328, 112] width 20 height 21
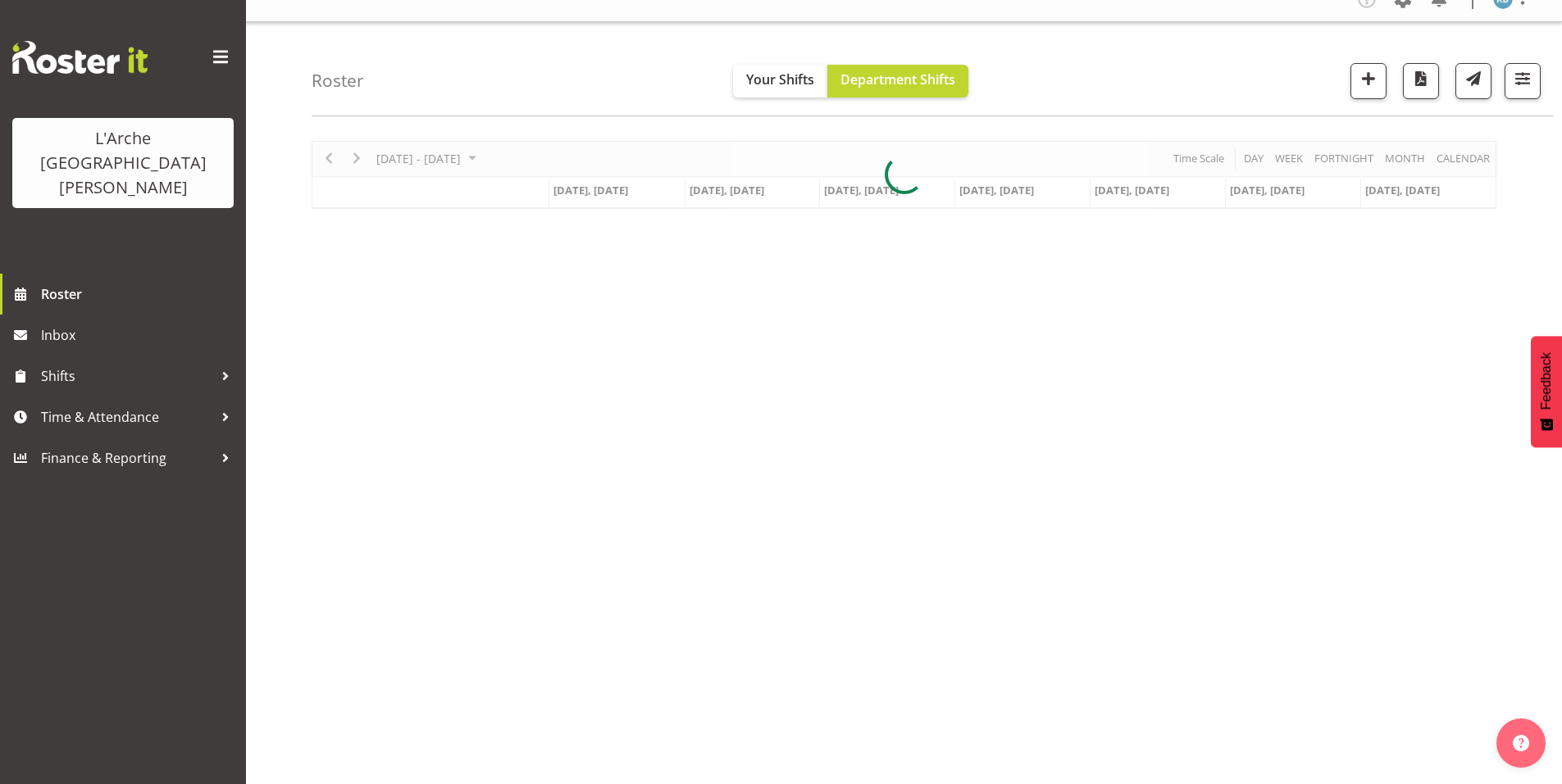
scroll to position [14, 0]
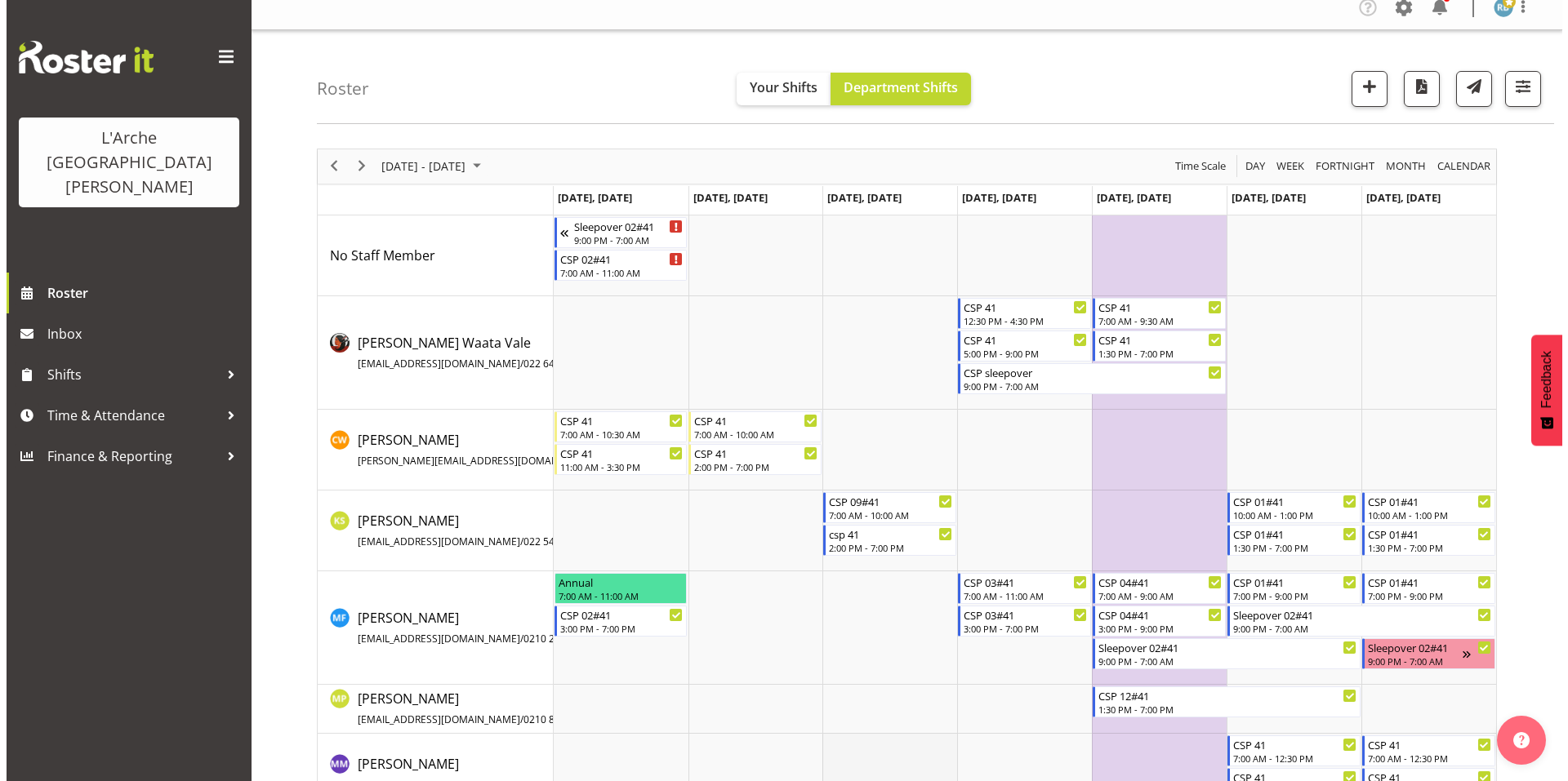
scroll to position [199, 0]
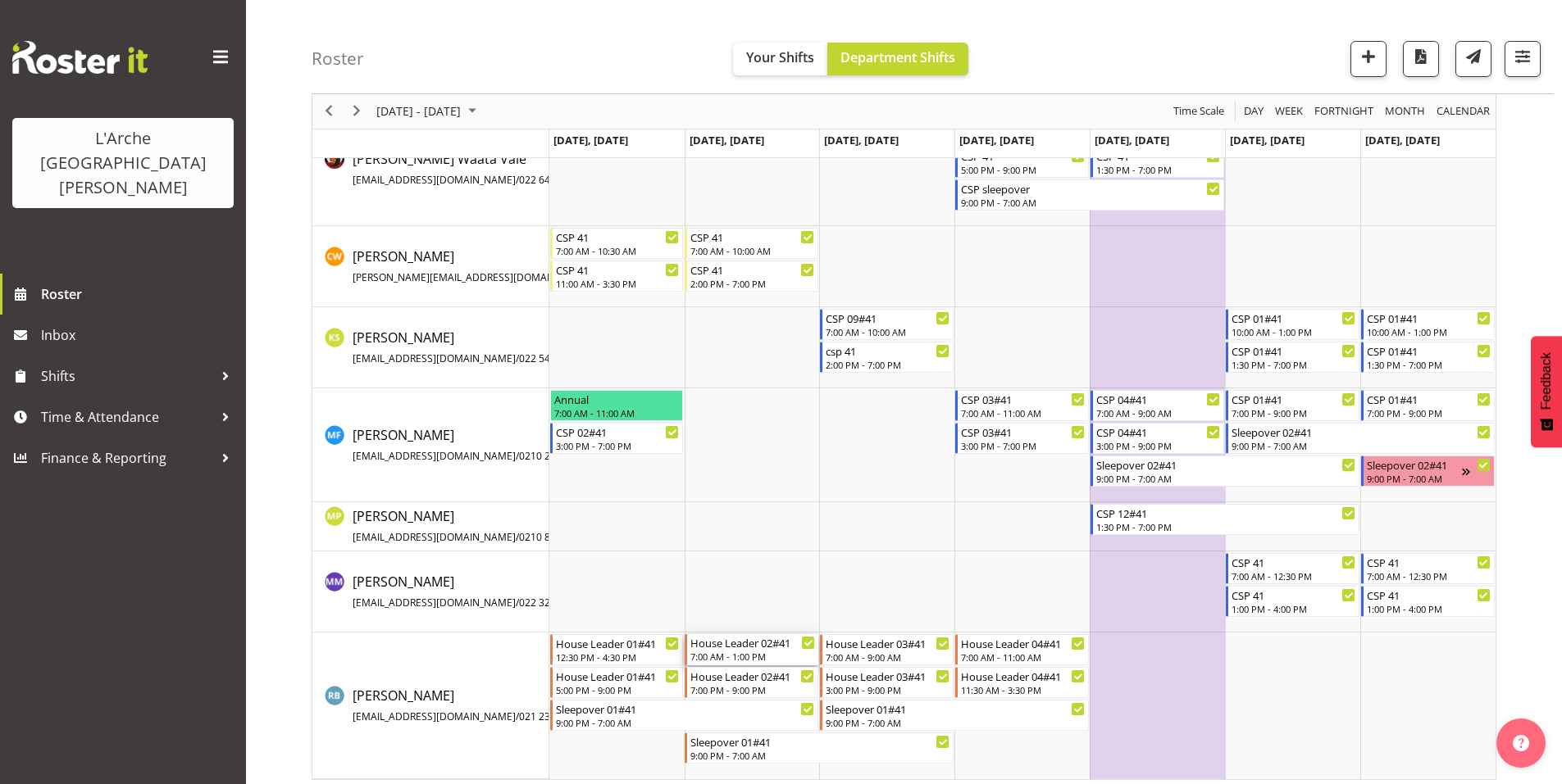
click at [743, 650] on div "7:00 AM - 1:00 PM" at bounding box center [752, 656] width 124 height 13
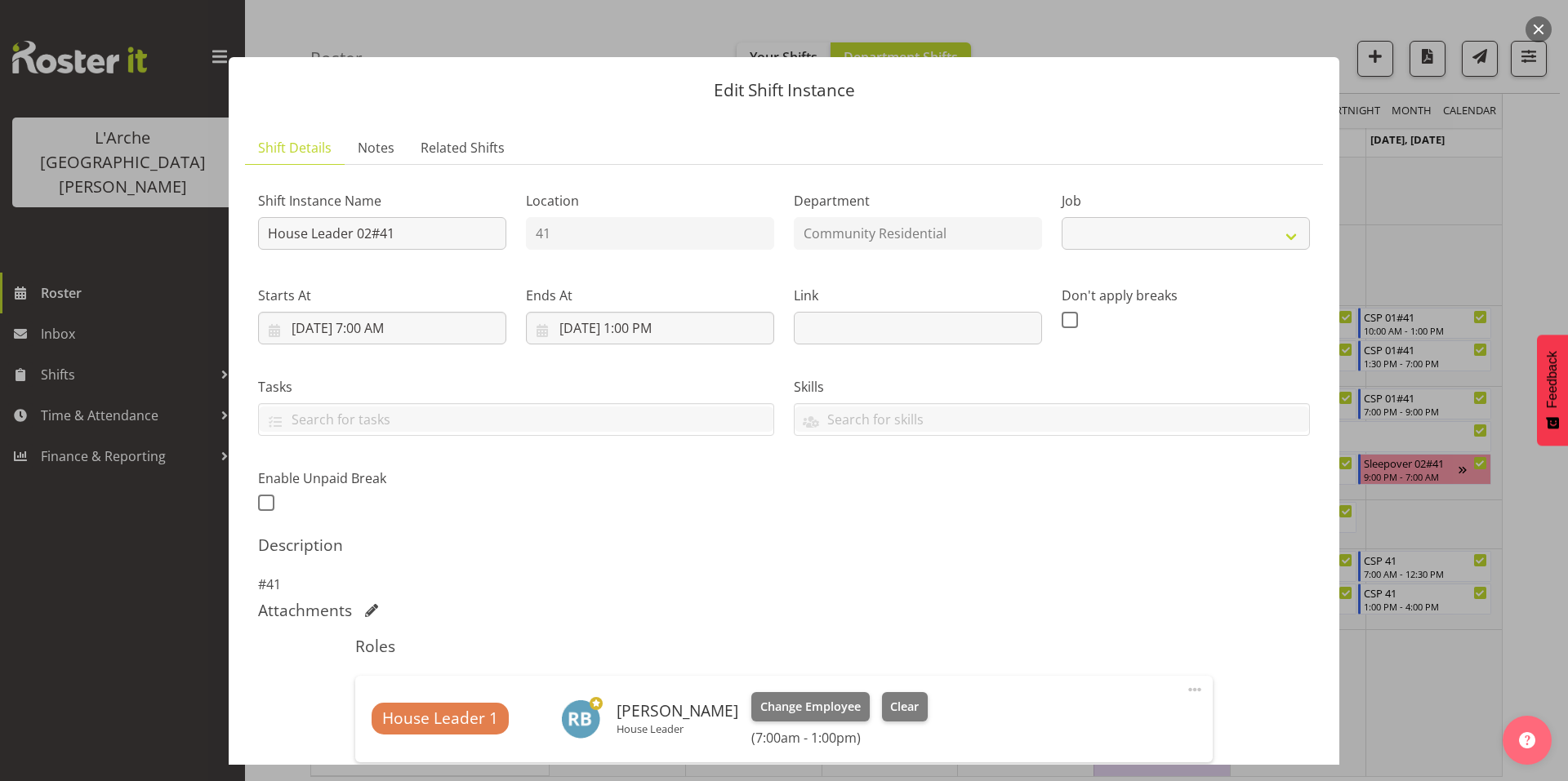
select select "1"
click at [586, 312] on input "[DATE] 1:00 PM" at bounding box center [650, 329] width 249 height 33
click at [649, 659] on select "00 01 02 03 04 05 06 07 08 09 10 11 12 13 14 15 16 17 18 19 20 21 22 23" at bounding box center [651, 675] width 37 height 33
select select "9"
click at [633, 659] on select "00 01 02 03 04 05 06 07 08 09 10 11 12 13 14 15 16 17 18 19 20 21 22 23" at bounding box center [651, 675] width 37 height 33
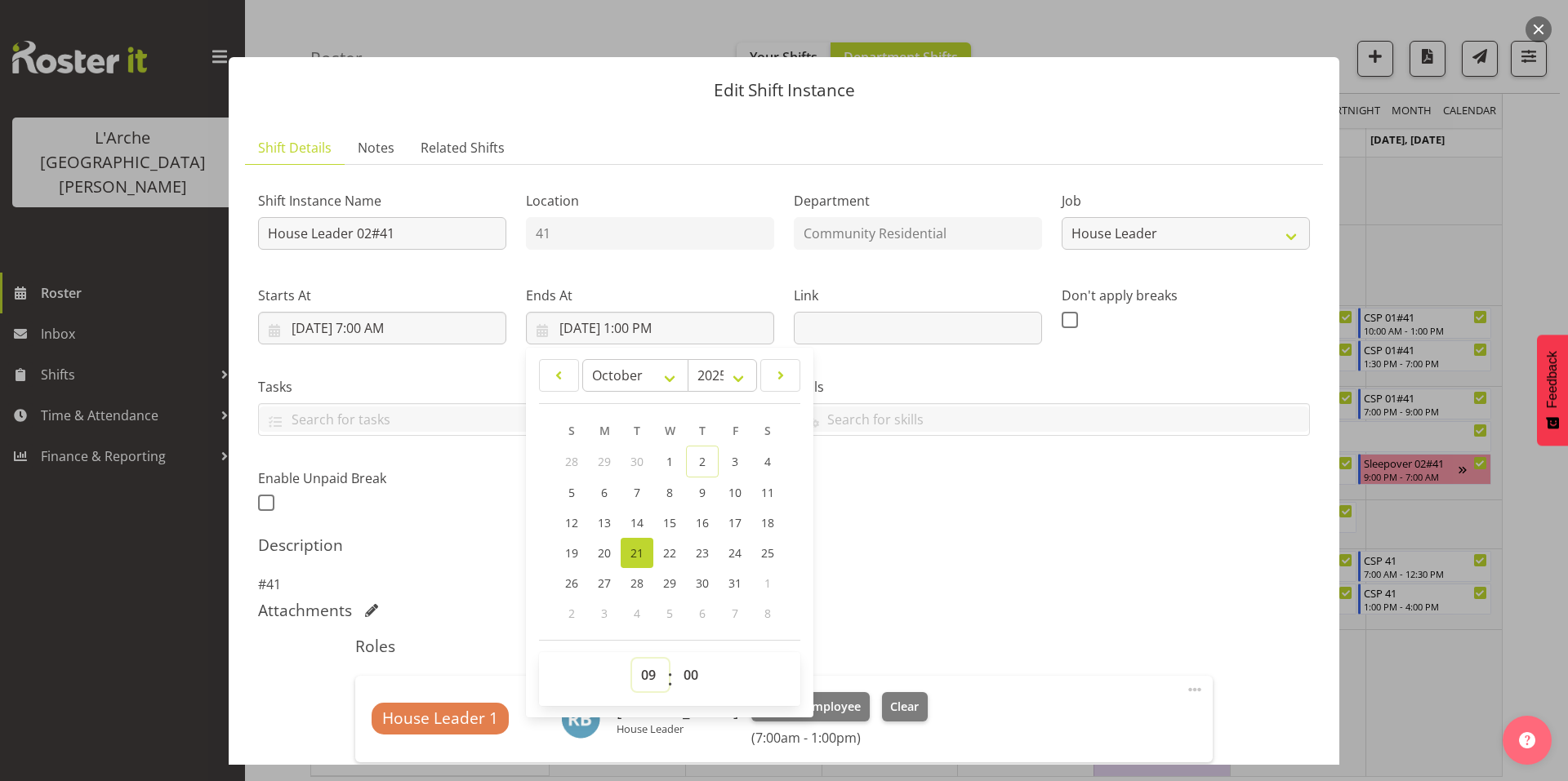
type input "[DATE] 9:00 AM"
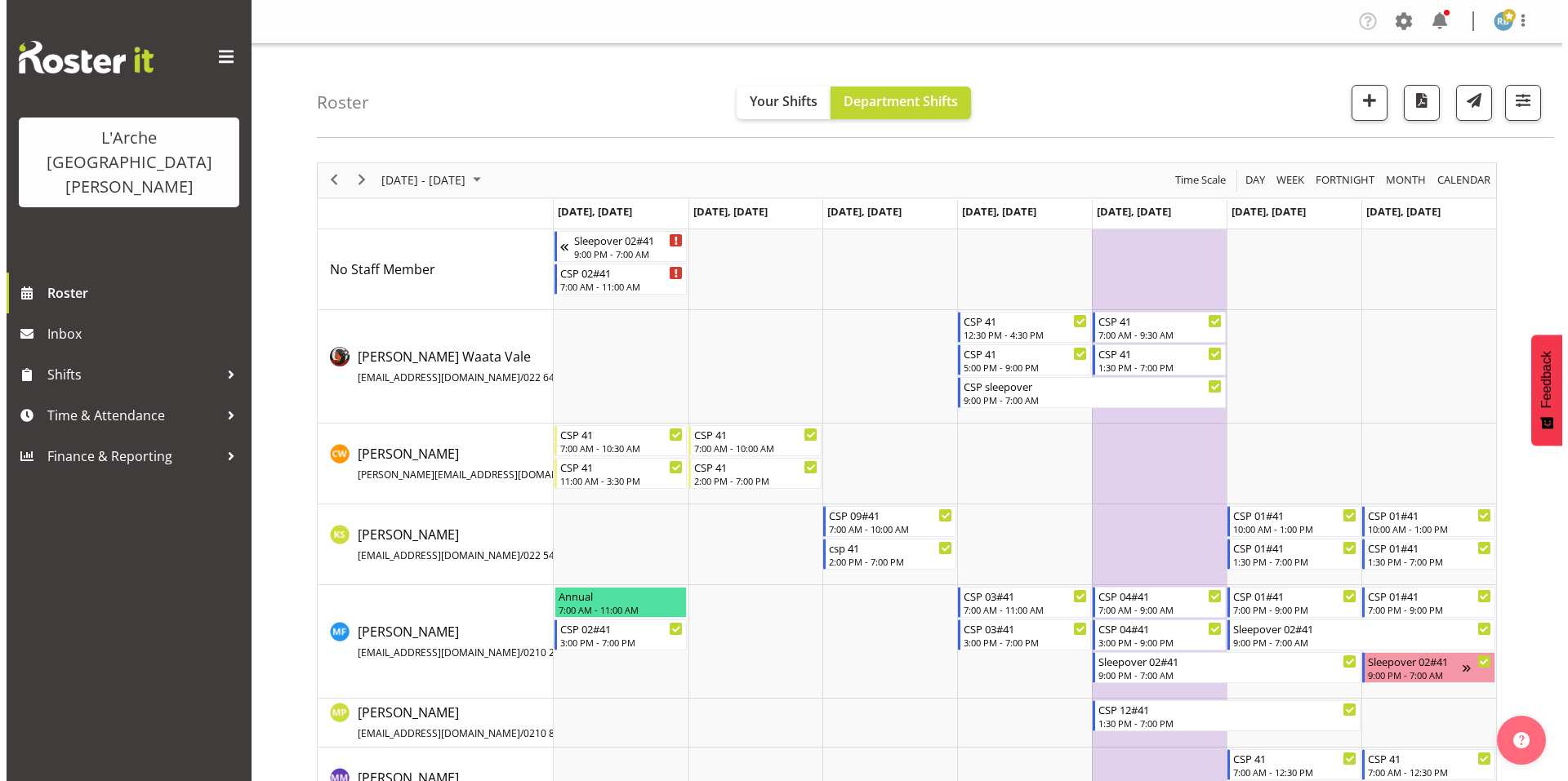
scroll to position [199, 0]
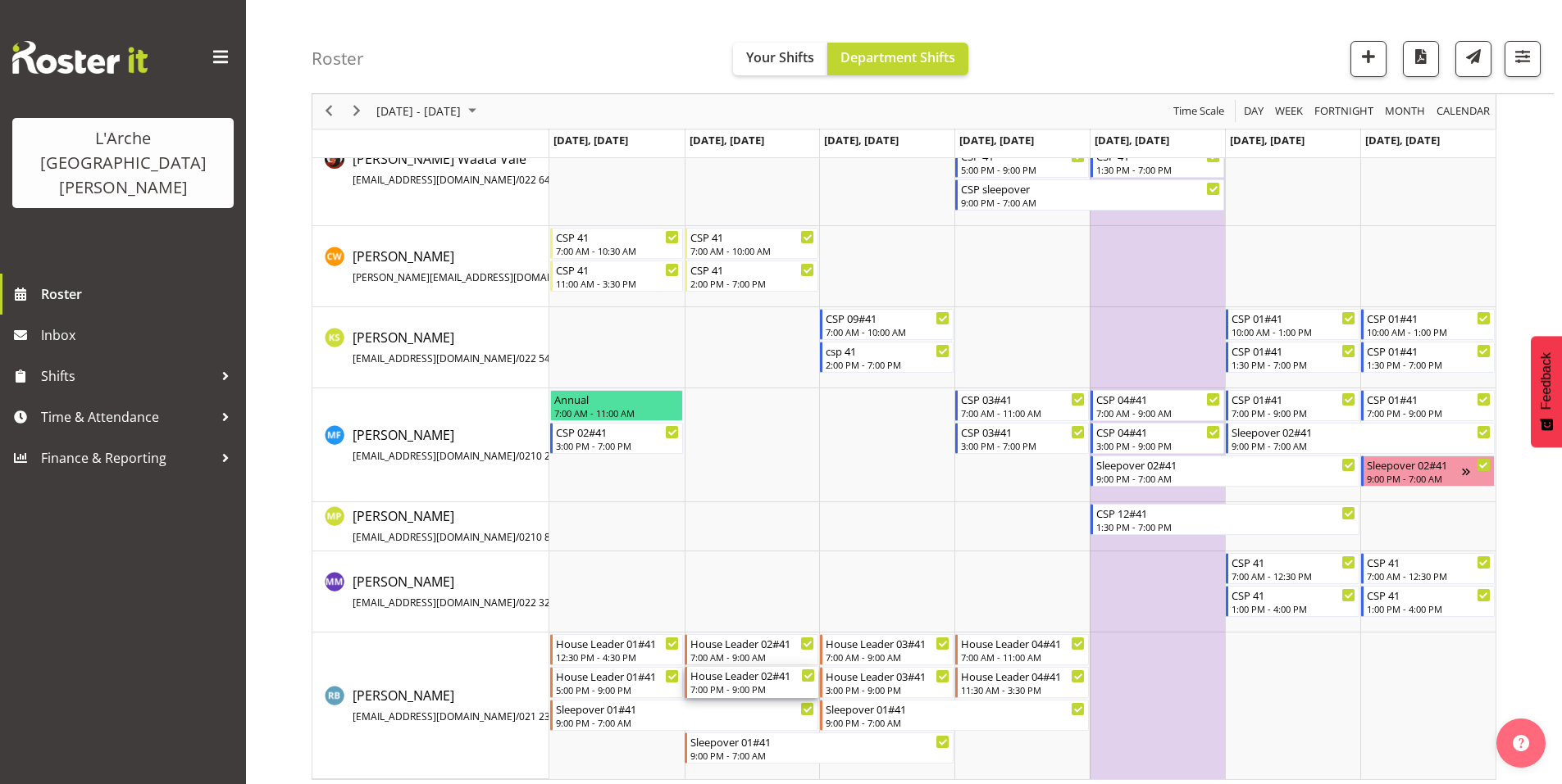
click at [733, 672] on div "House Leader 02#41" at bounding box center [752, 675] width 124 height 16
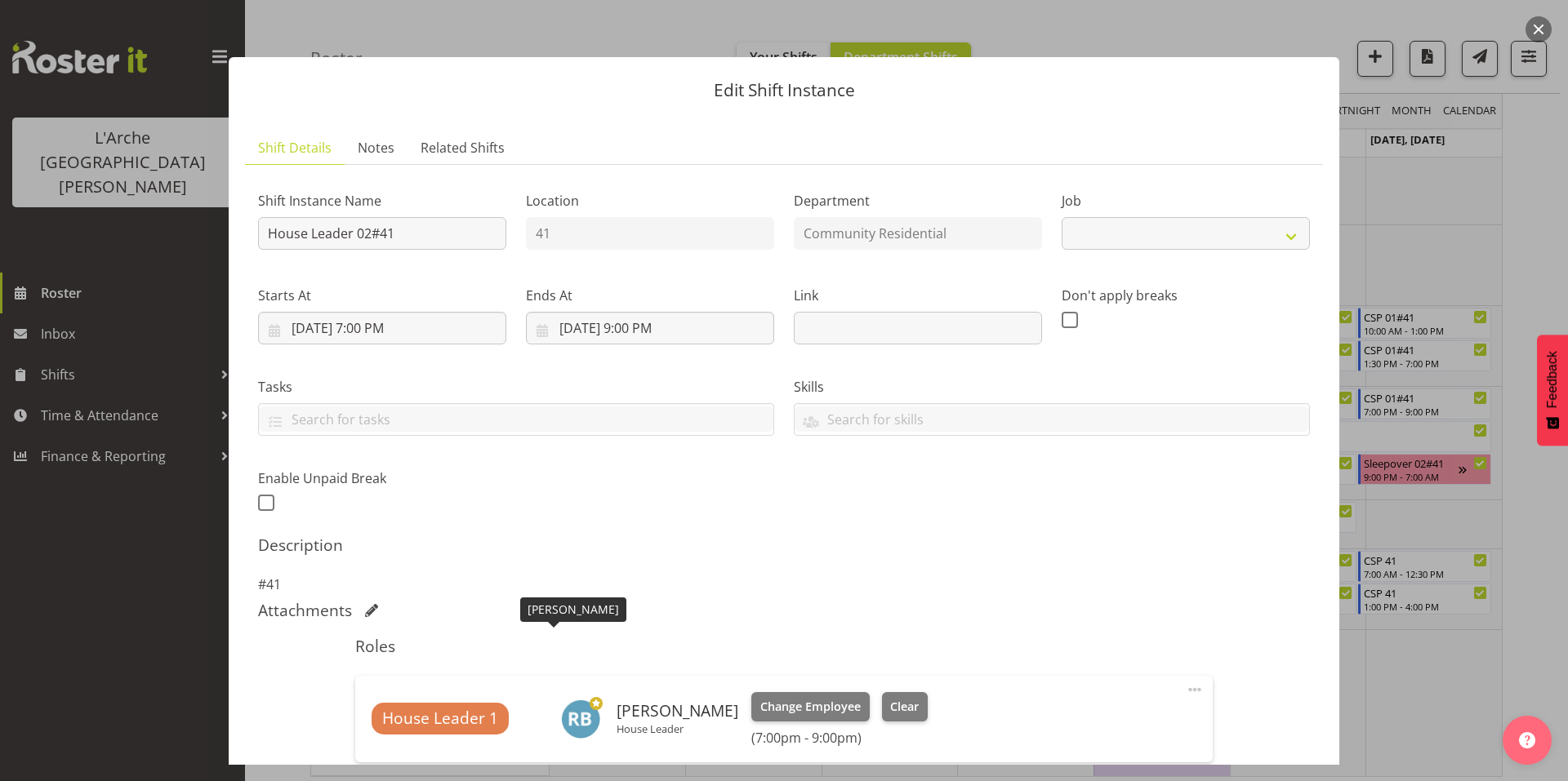
select select "1"
click at [398, 312] on input "[DATE] 7:00 PM" at bounding box center [382, 329] width 249 height 33
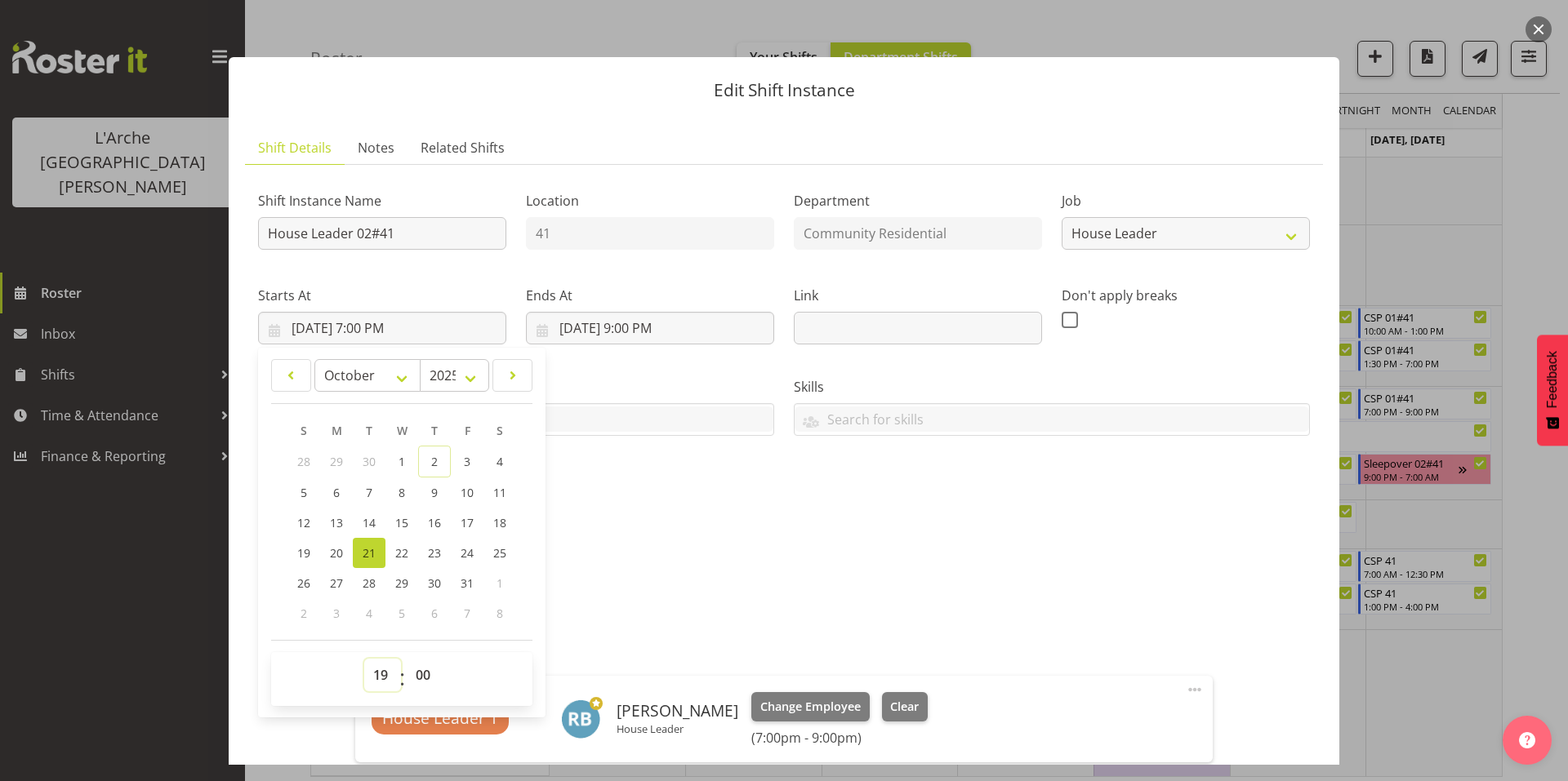
click at [380, 659] on select "00 01 02 03 04 05 06 07 08 09 10 11 12 13 14 15 16 17 18 19 20 21 22 23" at bounding box center [382, 675] width 37 height 33
select select "15"
click at [364, 659] on select "00 01 02 03 04 05 06 07 08 09 10 11 12 13 14 15 16 17 18 19 20 21 22 23" at bounding box center [382, 675] width 37 height 33
type input "[DATE] 3:00 PM"
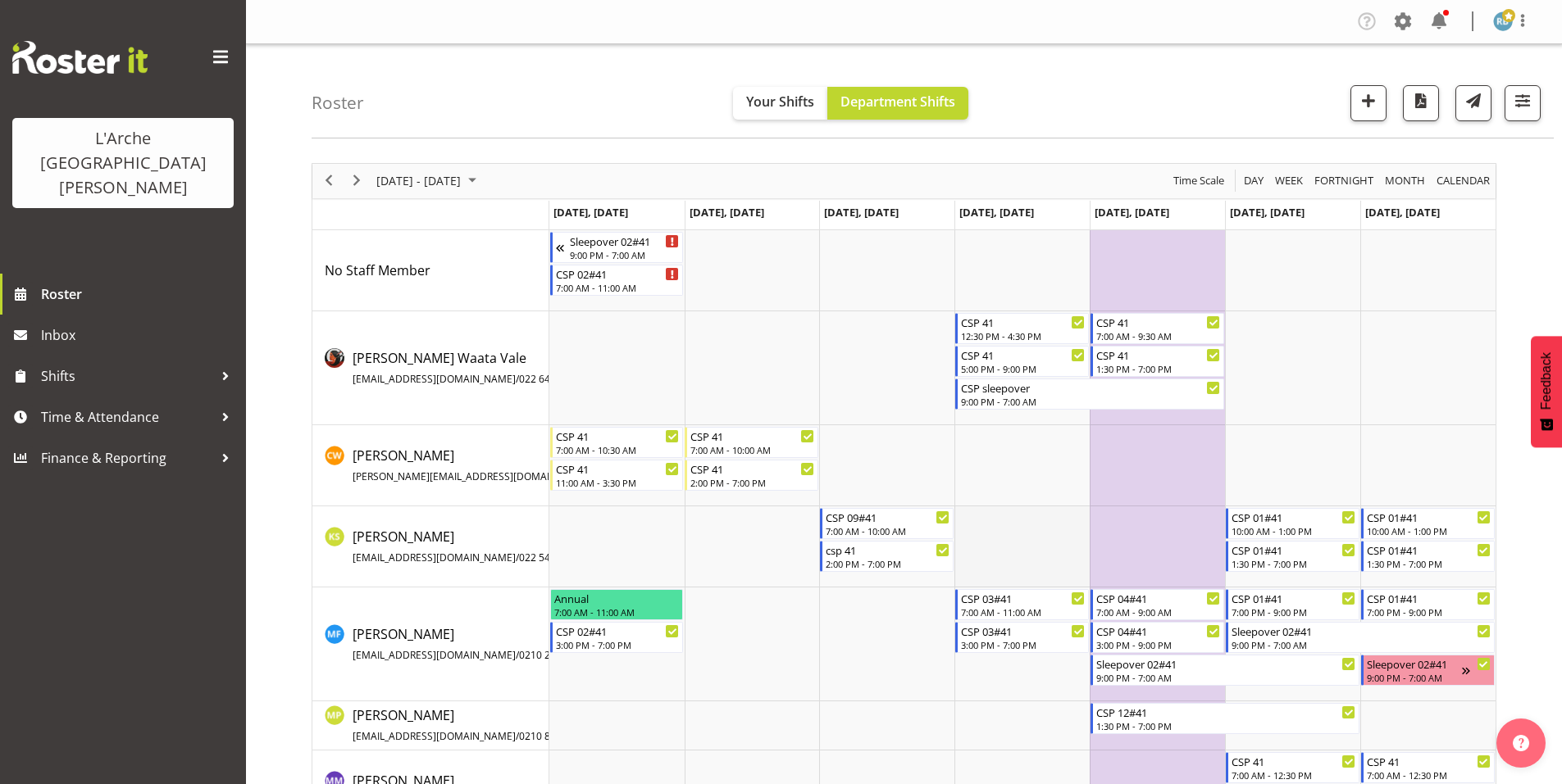
scroll to position [199, 0]
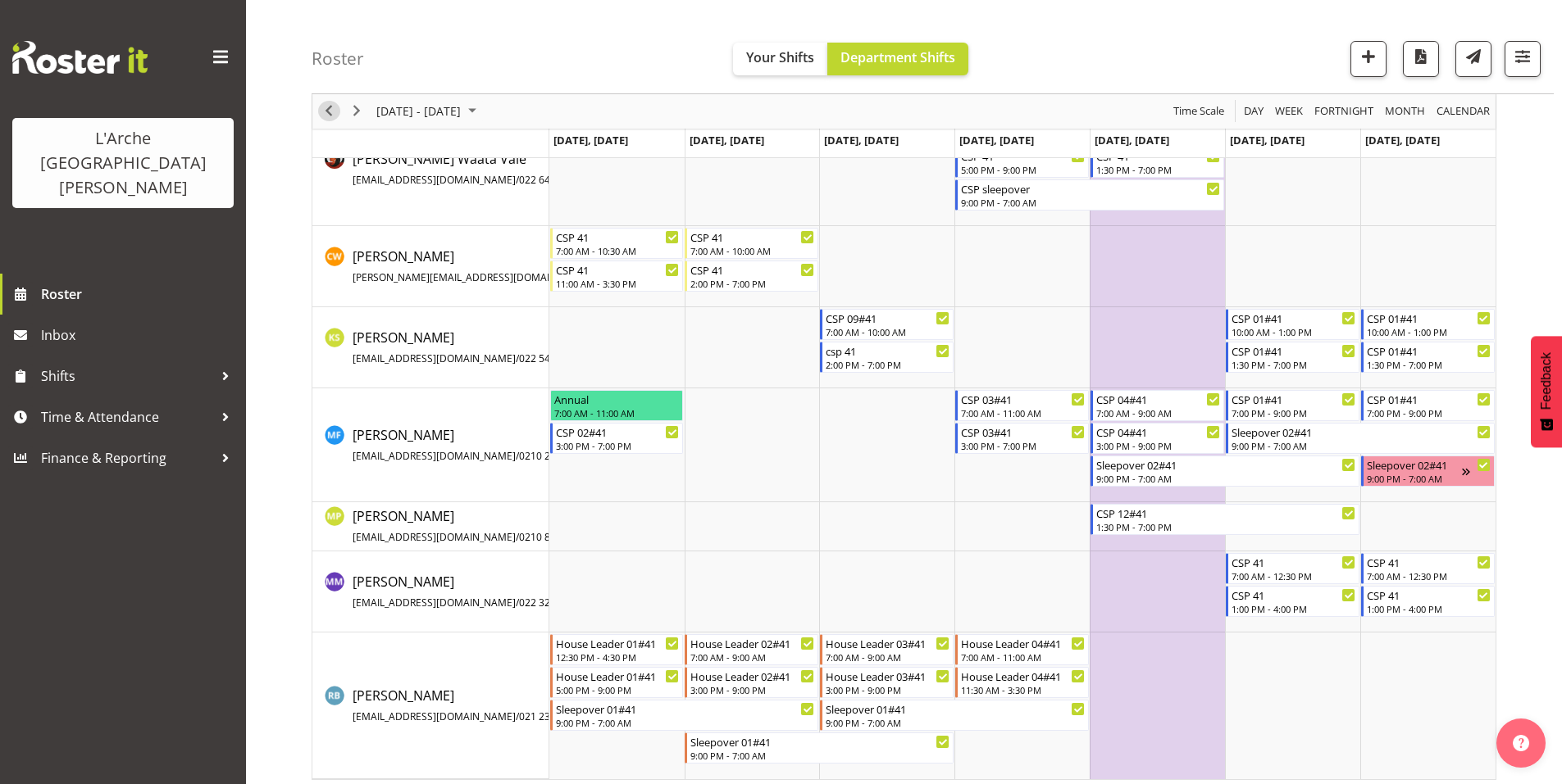
click at [328, 115] on span "Previous" at bounding box center [328, 112] width 20 height 21
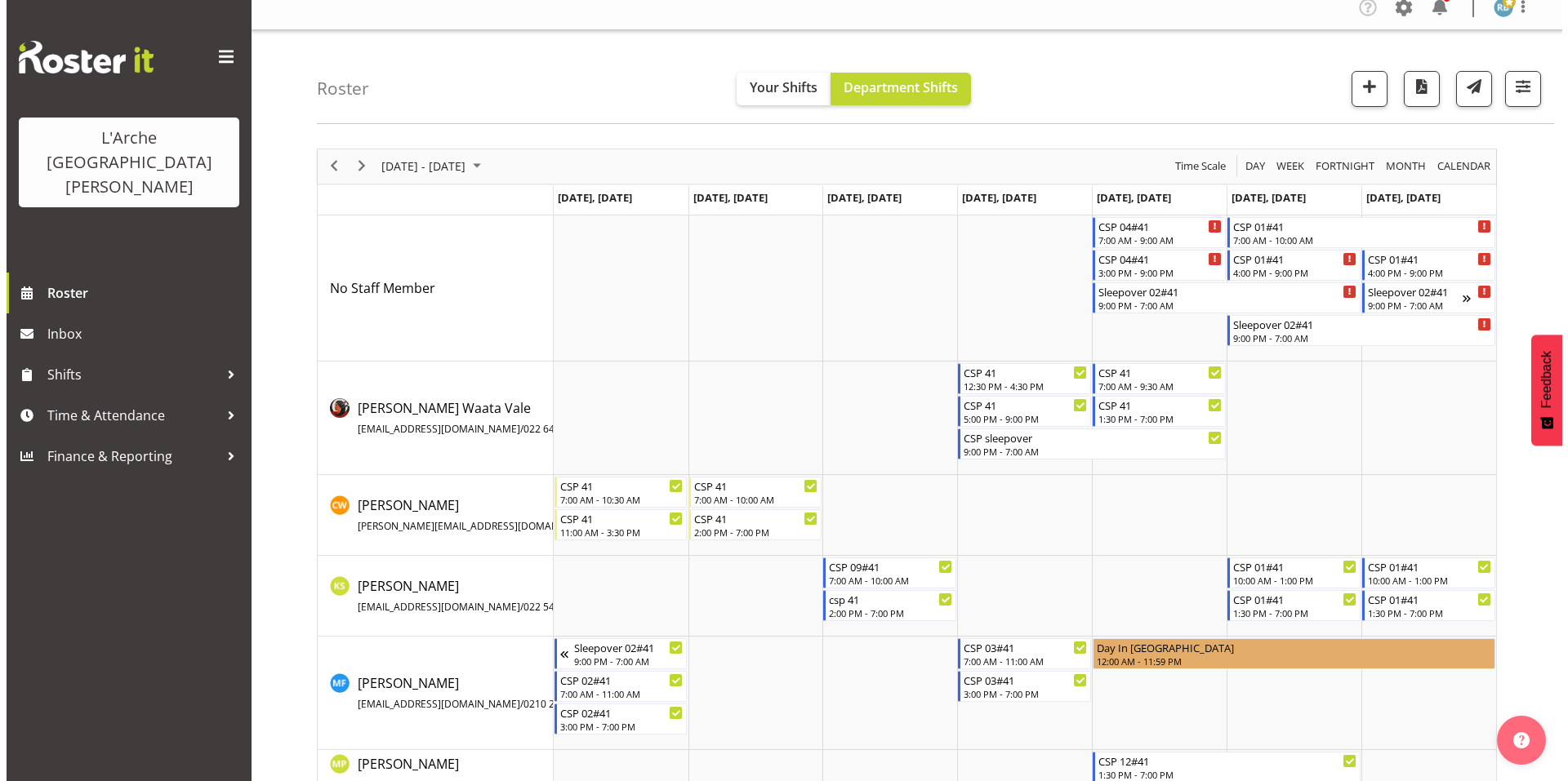
scroll to position [264, 0]
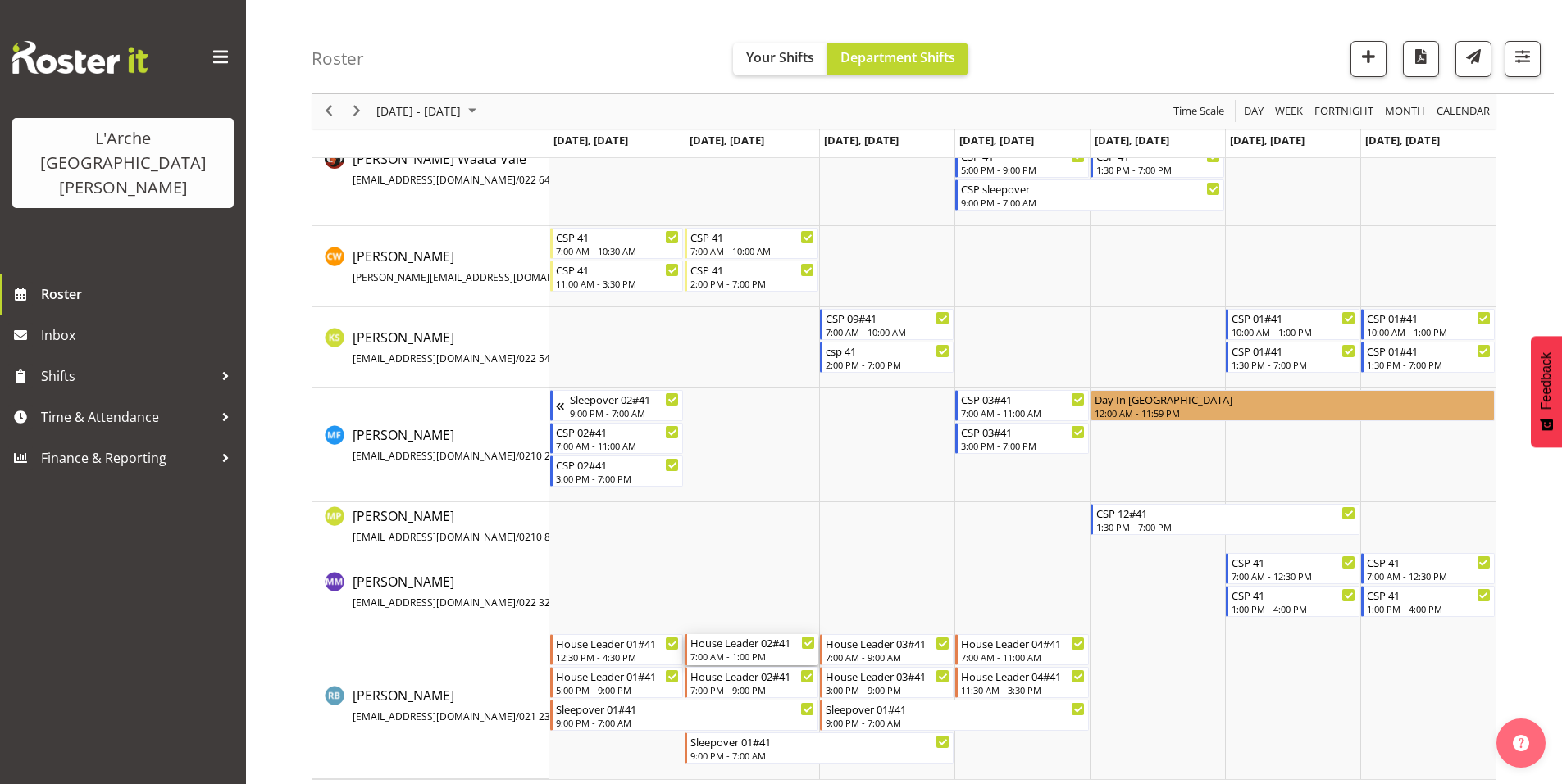
click at [732, 650] on div "7:00 AM - 1:00 PM" at bounding box center [752, 656] width 124 height 13
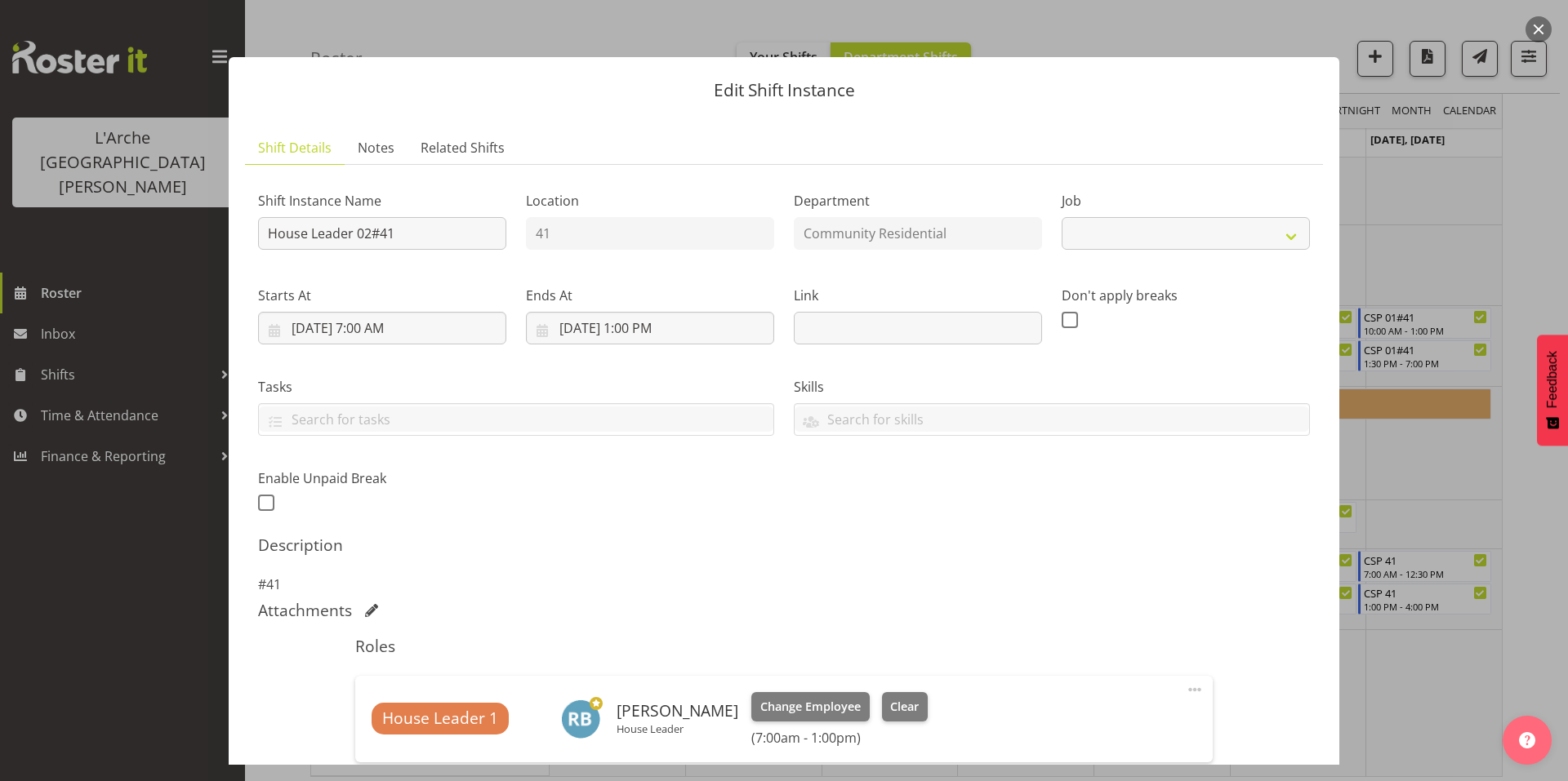
select select "1"
click at [594, 312] on input "[DATE] 1:00 PM" at bounding box center [650, 329] width 249 height 33
click at [640, 659] on select "00 01 02 03 04 05 06 07 08 09 10 11 12 13 14 15 16 17 18 19 20 21 22 23" at bounding box center [651, 675] width 37 height 33
select select "9"
click at [633, 659] on select "00 01 02 03 04 05 06 07 08 09 10 11 12 13 14 15 16 17 18 19 20 21 22 23" at bounding box center [651, 675] width 37 height 33
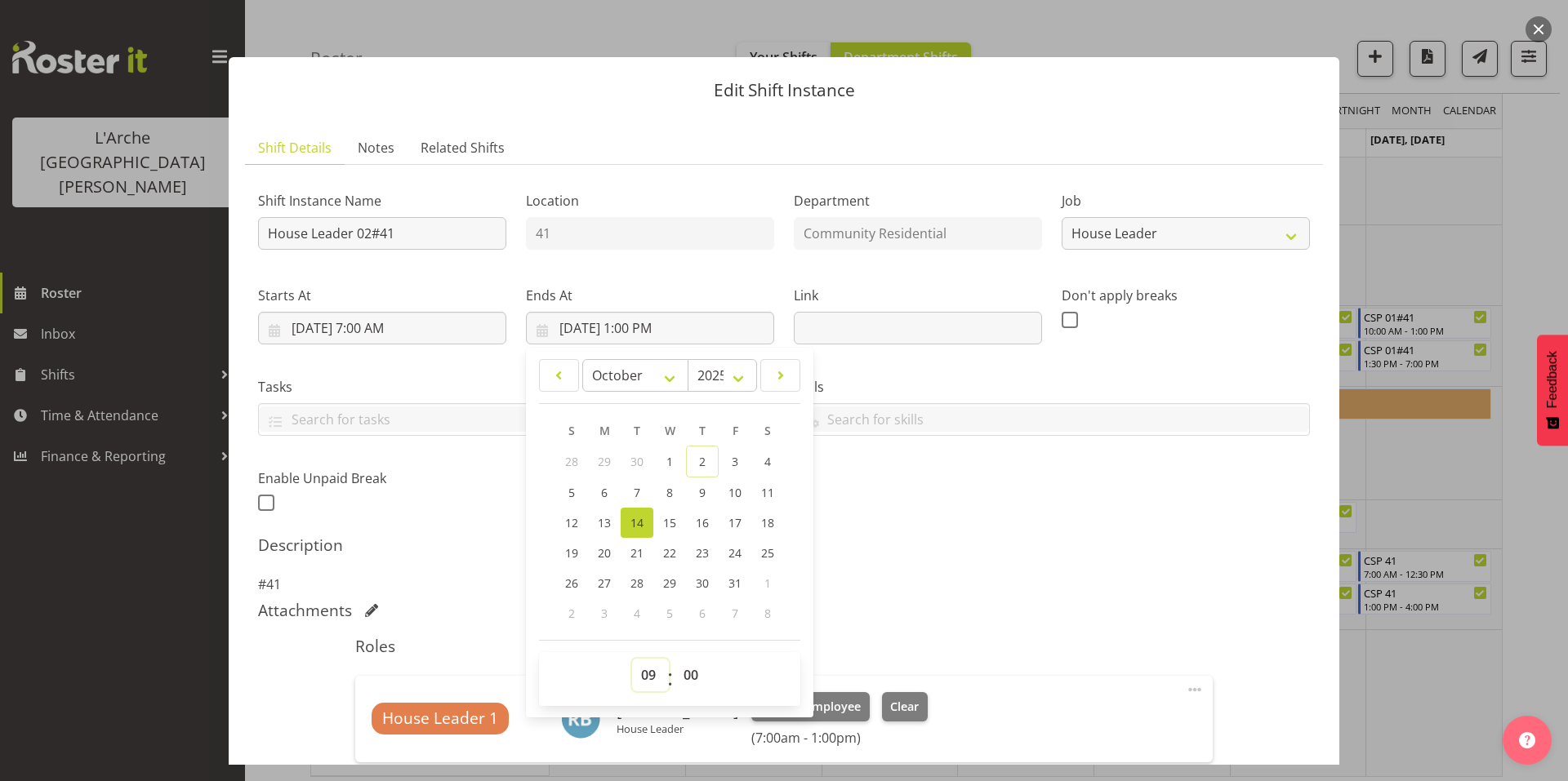
type input "[DATE] 9:00 AM"
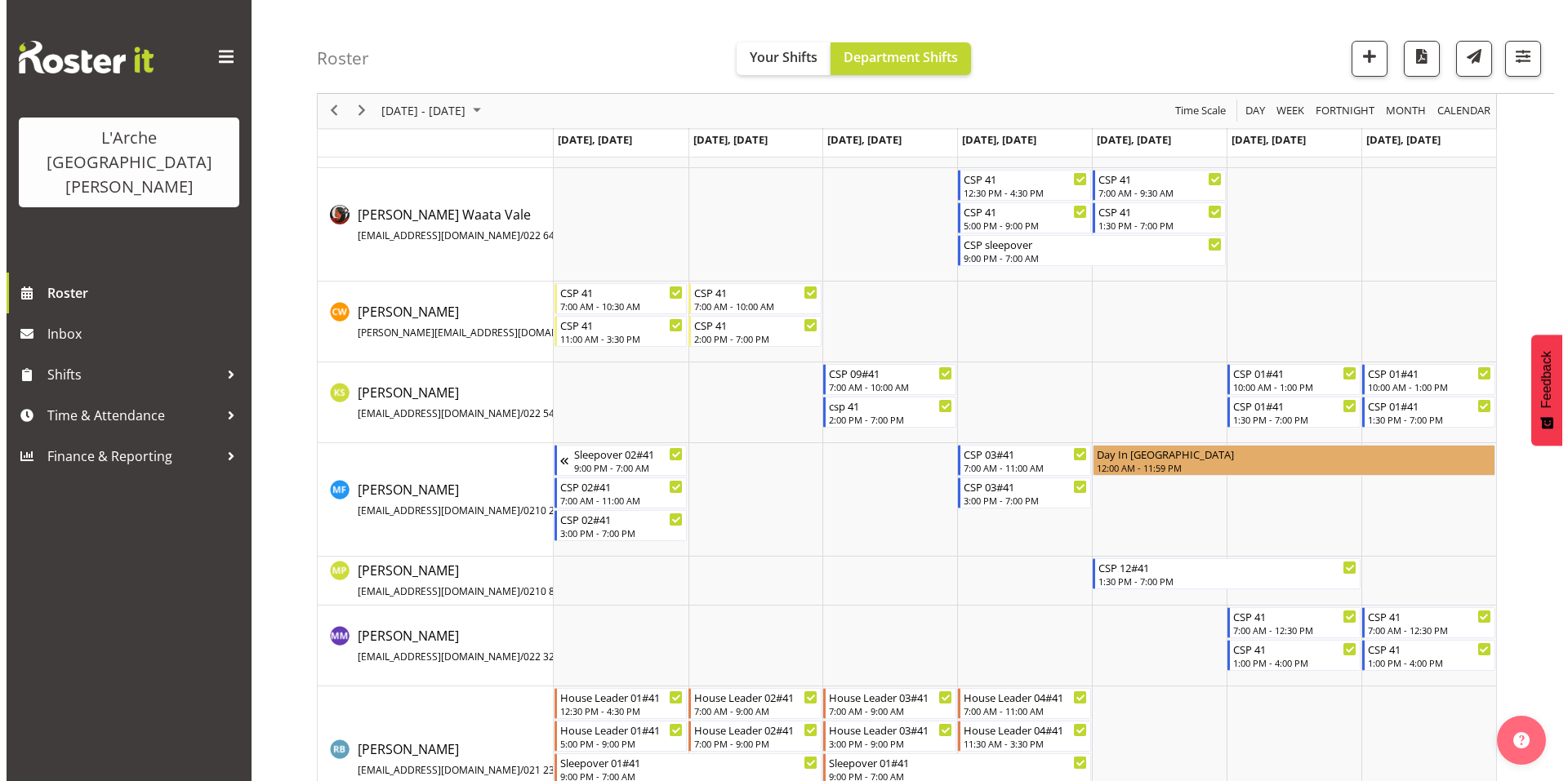
scroll to position [264, 0]
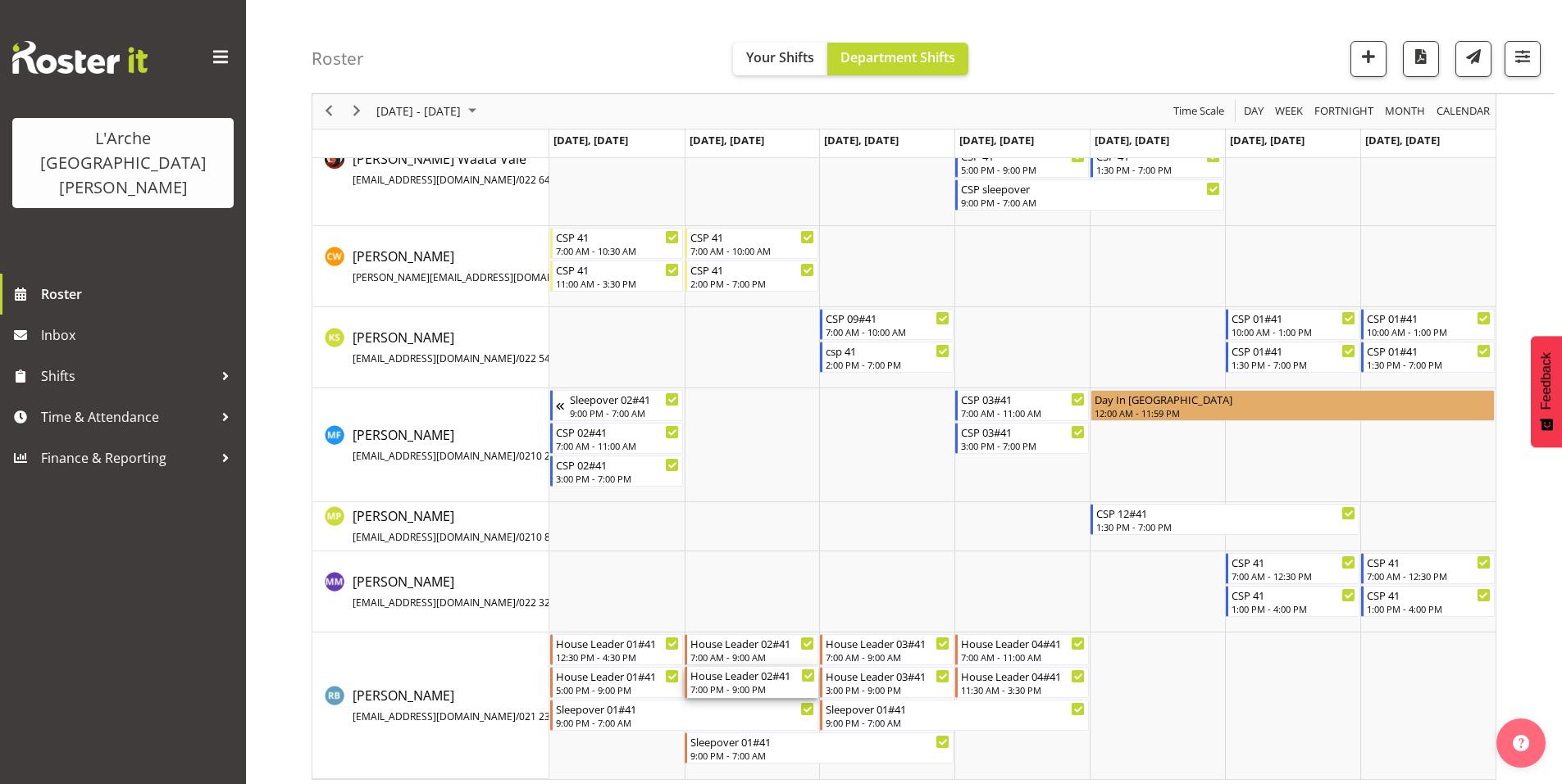
click at [759, 683] on div "7:00 PM - 9:00 PM" at bounding box center [752, 689] width 124 height 13
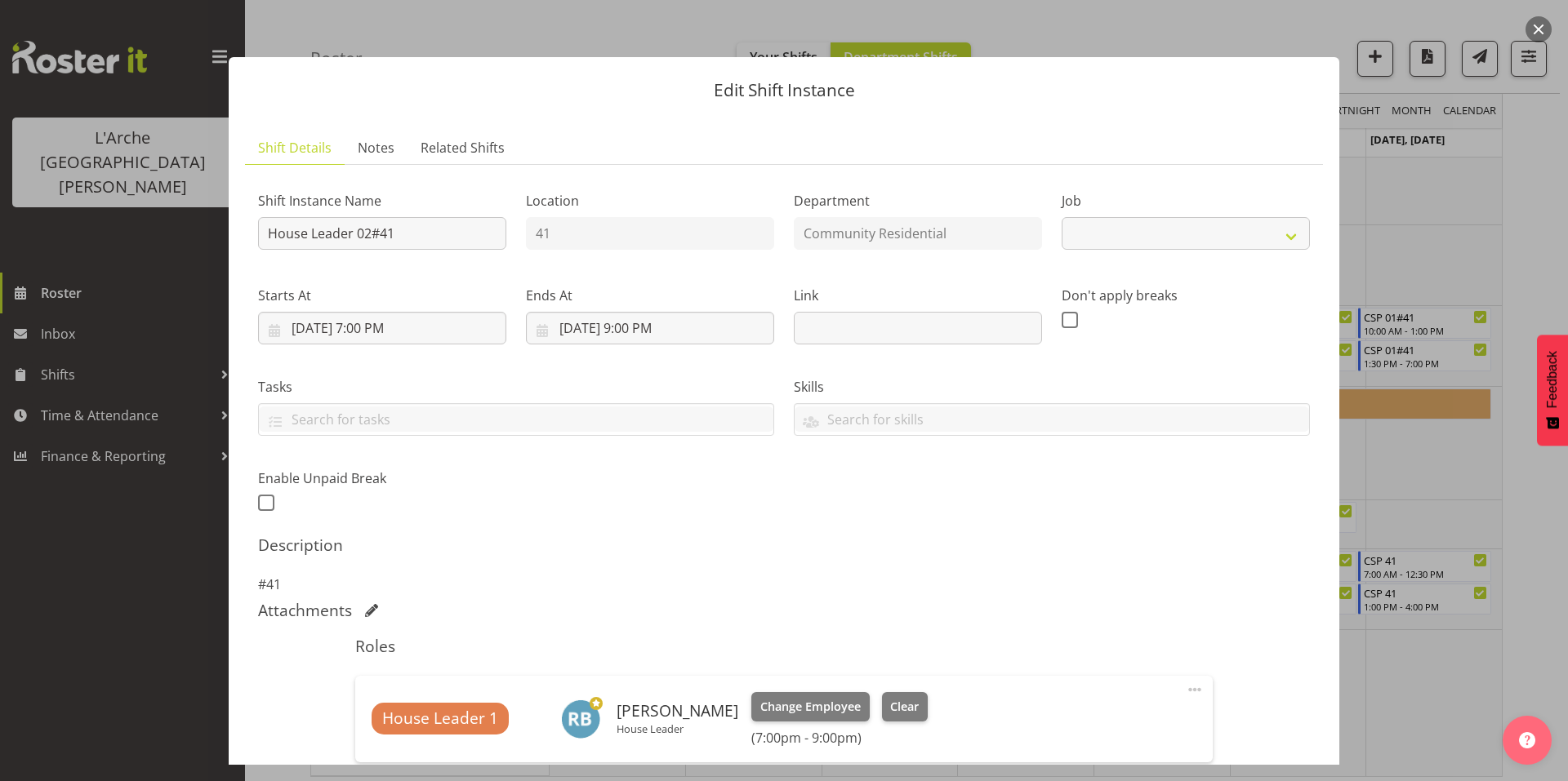
scroll to position [125, 0]
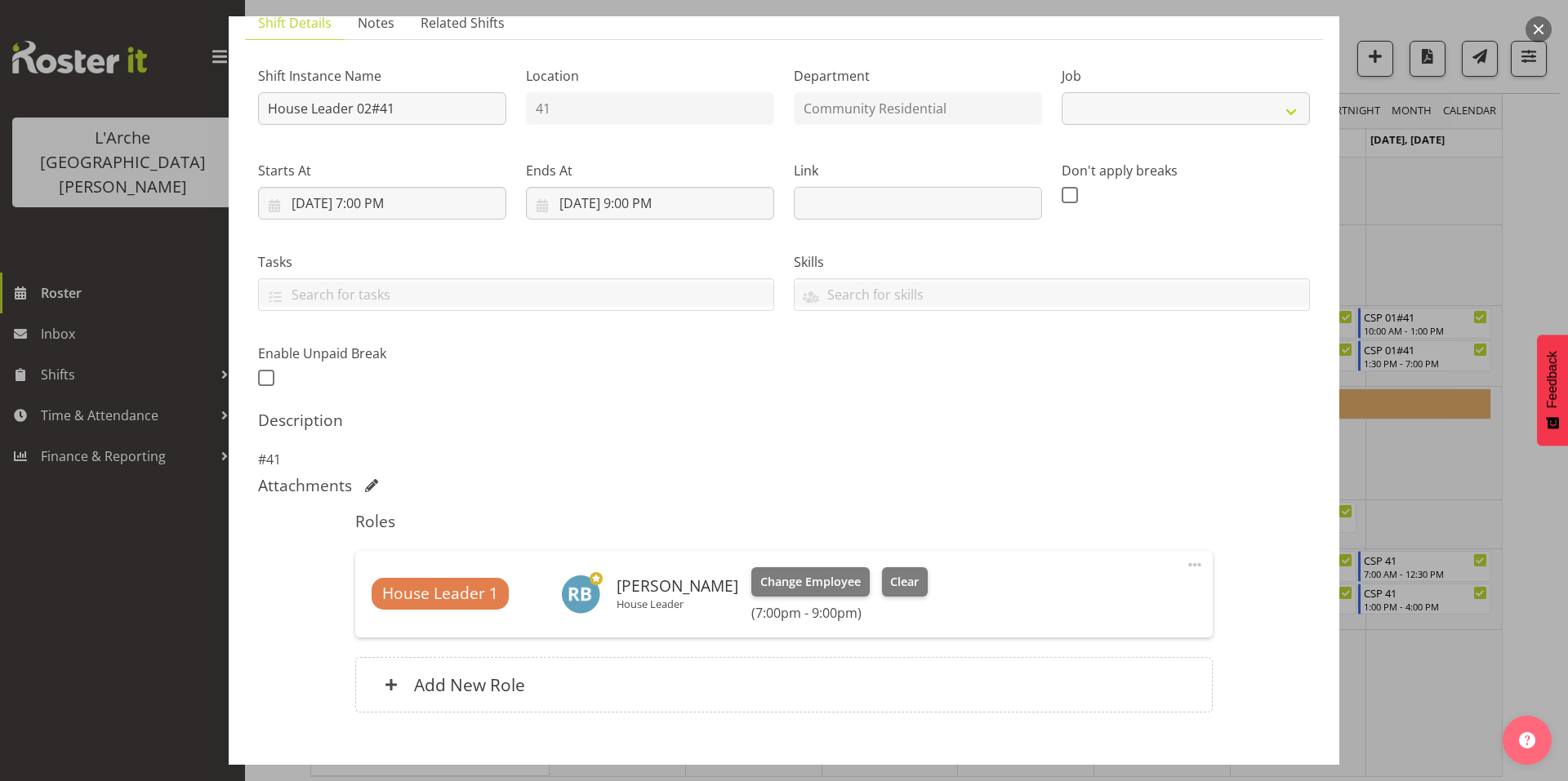
select select "1"
click at [408, 187] on input "[DATE] 7:00 PM" at bounding box center [382, 203] width 249 height 33
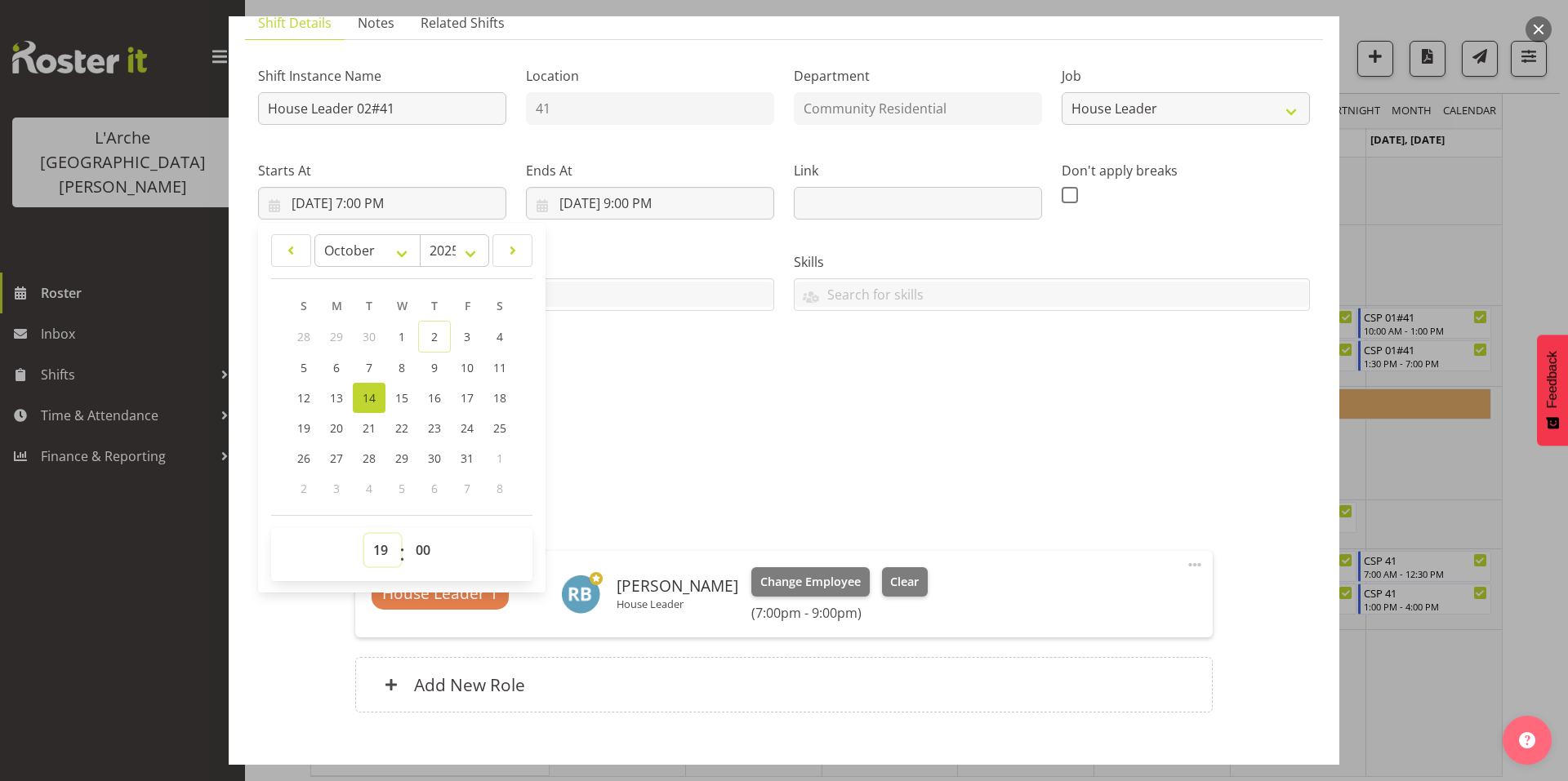
click at [381, 534] on select "00 01 02 03 04 05 06 07 08 09 10 11 12 13 14 15 16 17 18 19 20 21 22 23" at bounding box center [382, 550] width 37 height 33
select select "15"
click at [364, 534] on select "00 01 02 03 04 05 06 07 08 09 10 11 12 13 14 15 16 17 18 19 20 21 22 23" at bounding box center [382, 550] width 37 height 33
type input "[DATE] 3:00 PM"
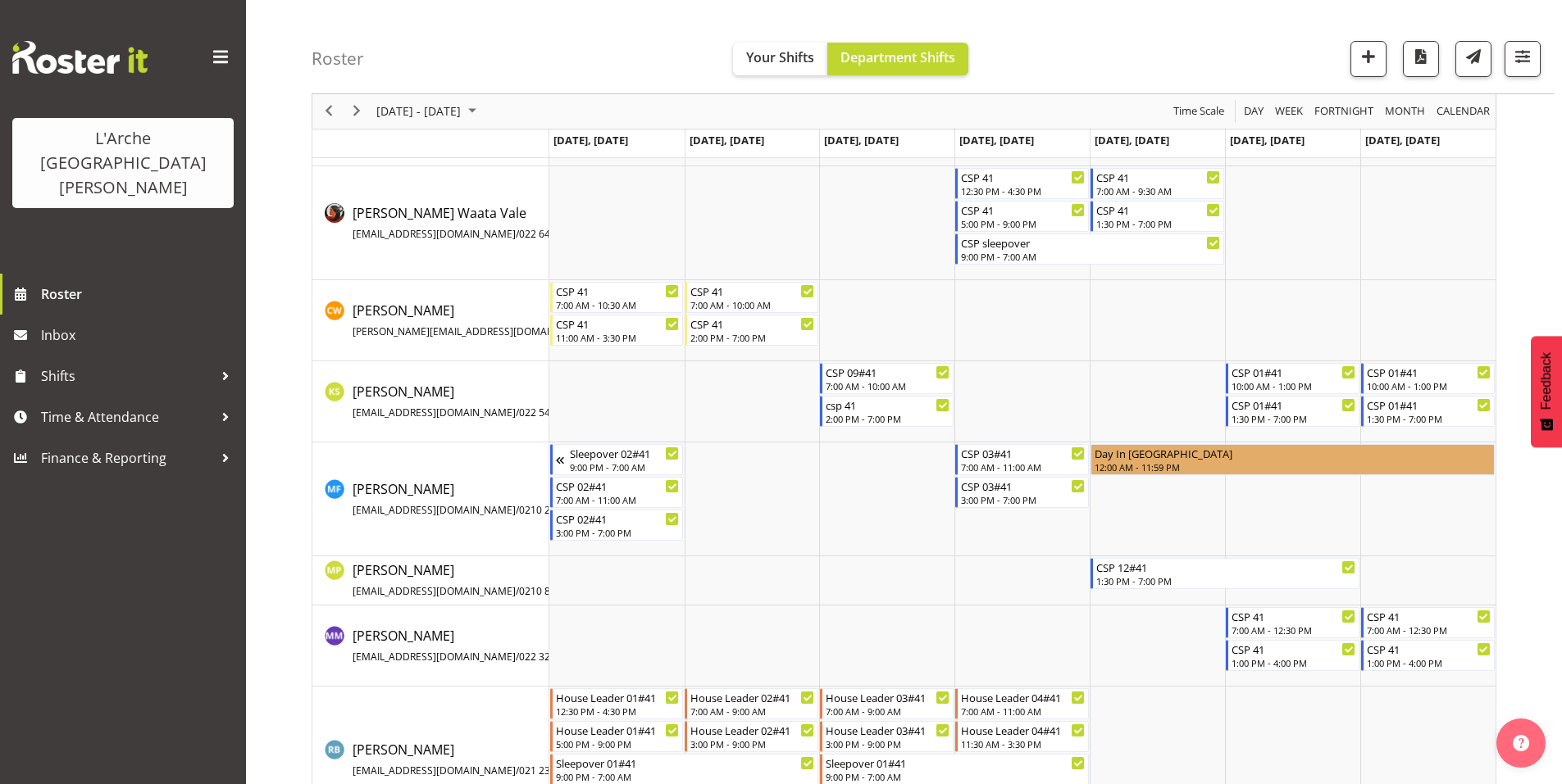
scroll to position [265, 0]
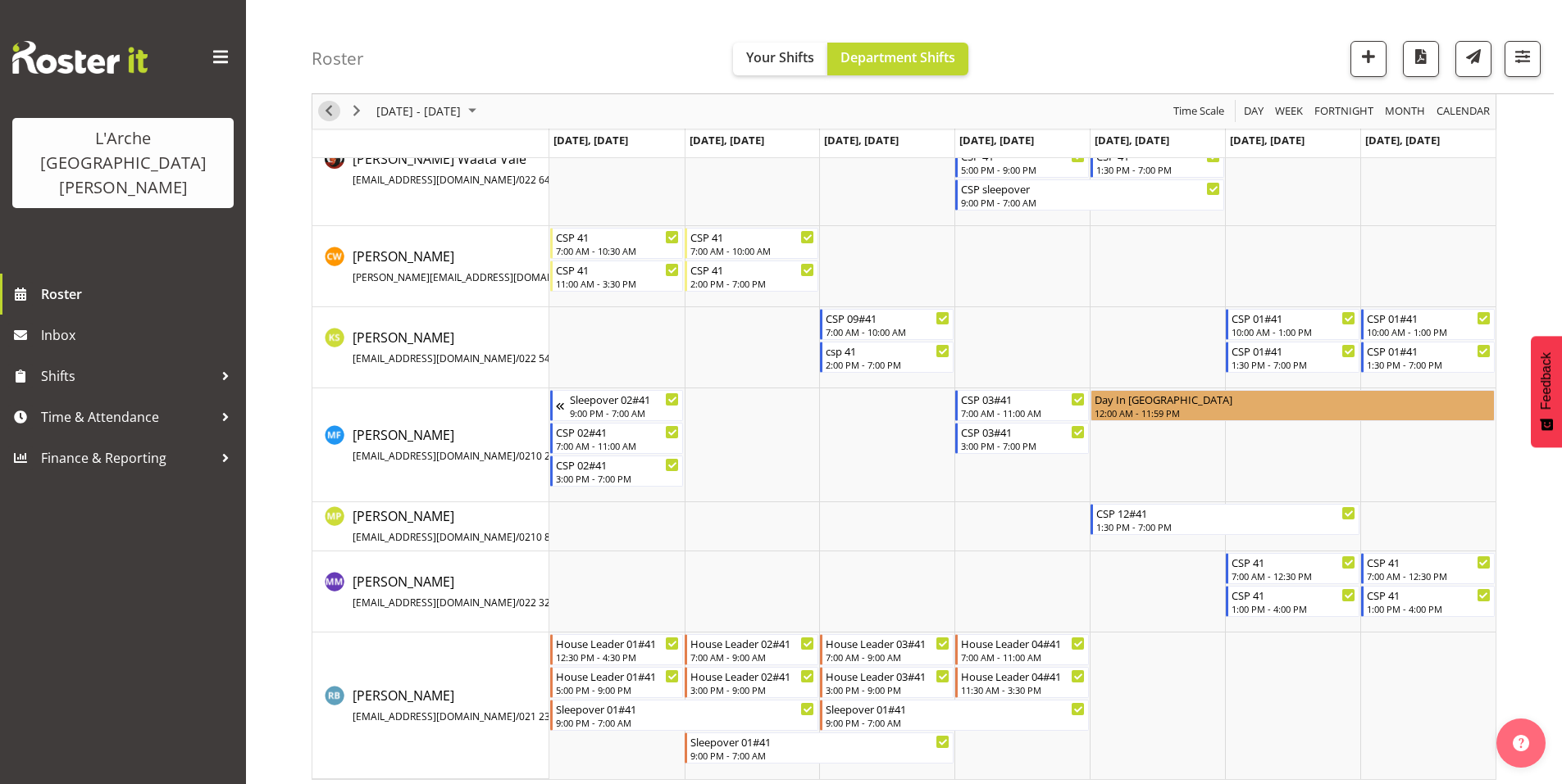
click at [327, 117] on span "Previous" at bounding box center [328, 112] width 20 height 21
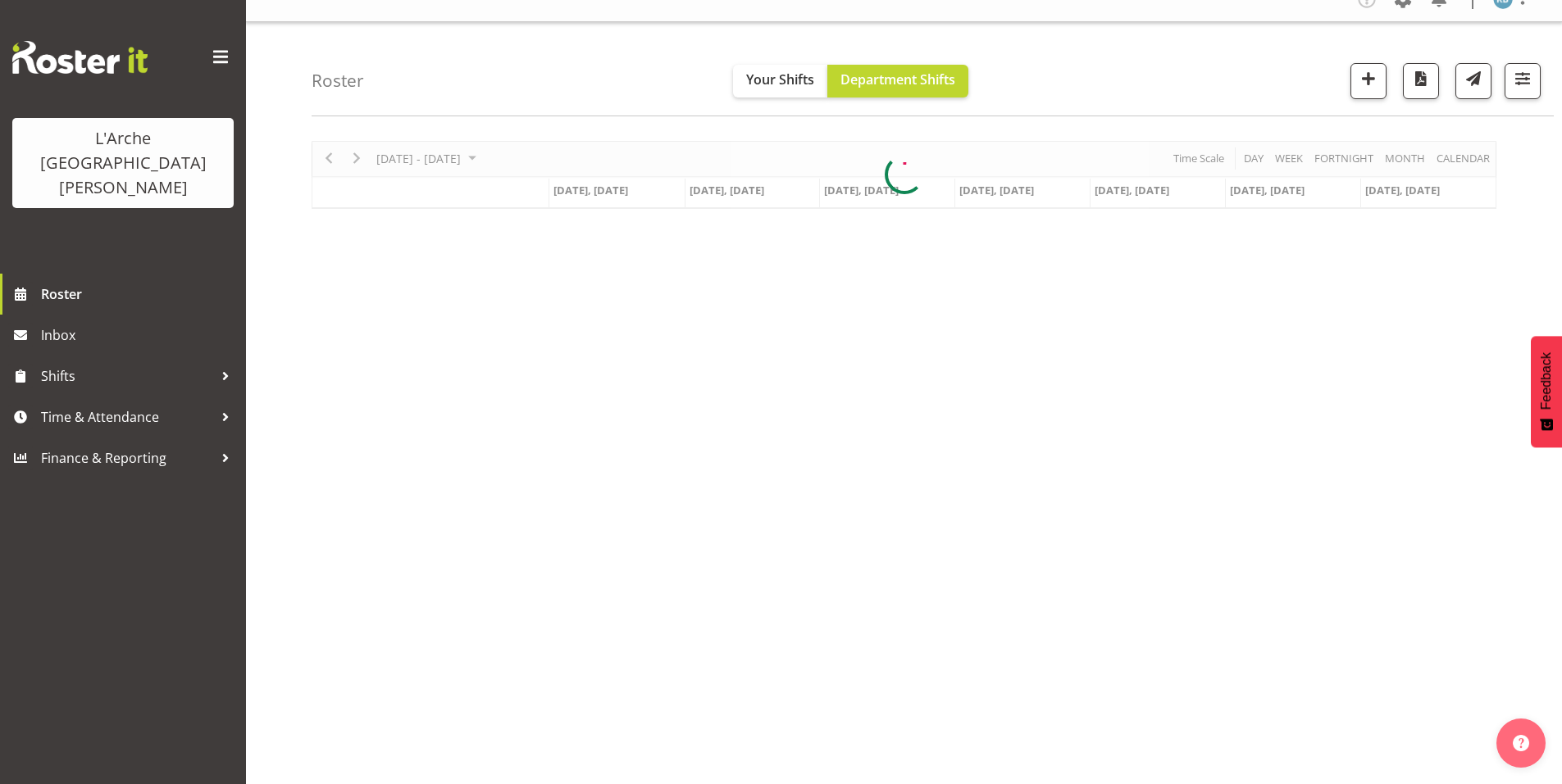
scroll to position [14, 0]
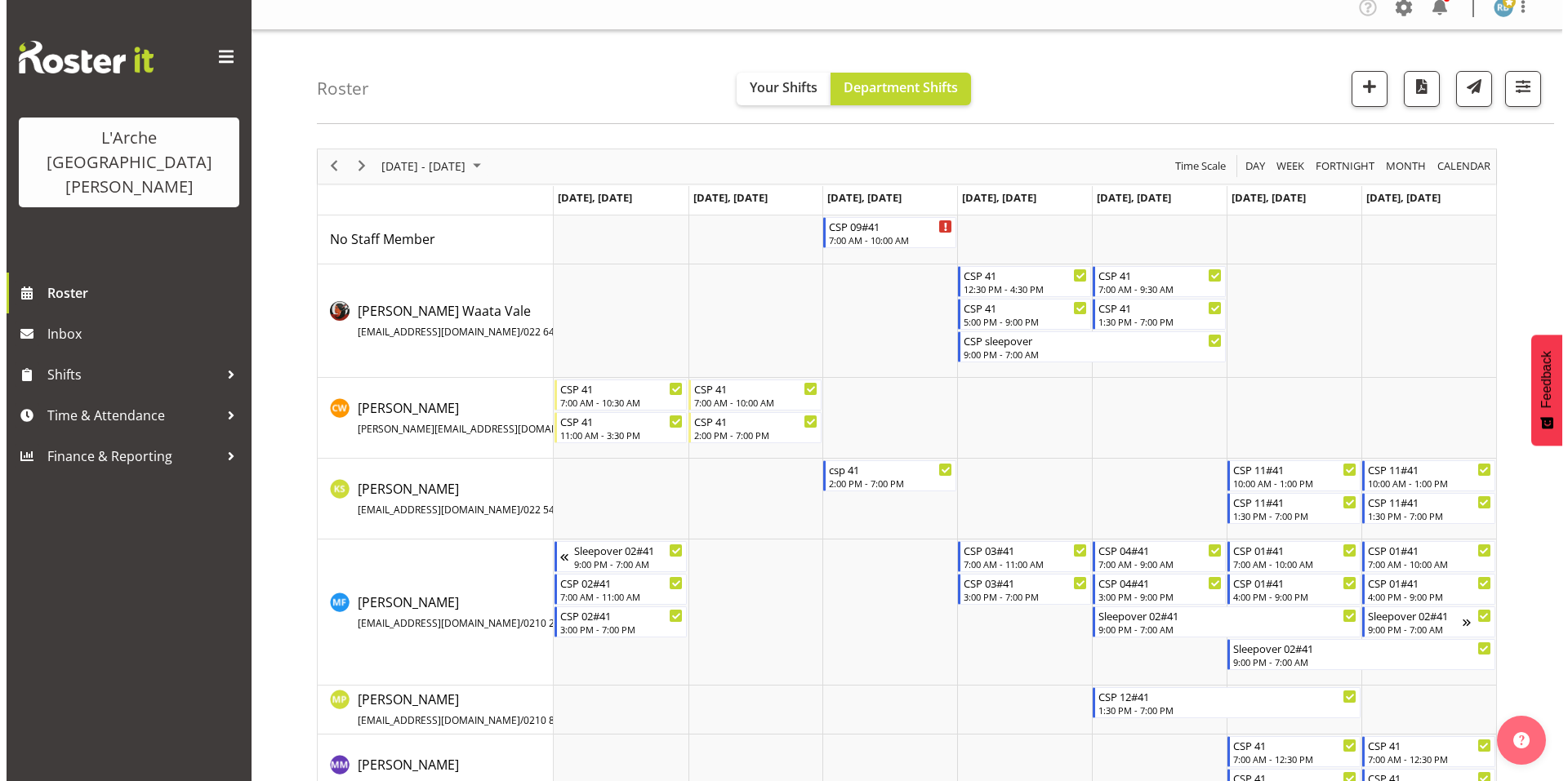
scroll to position [200, 0]
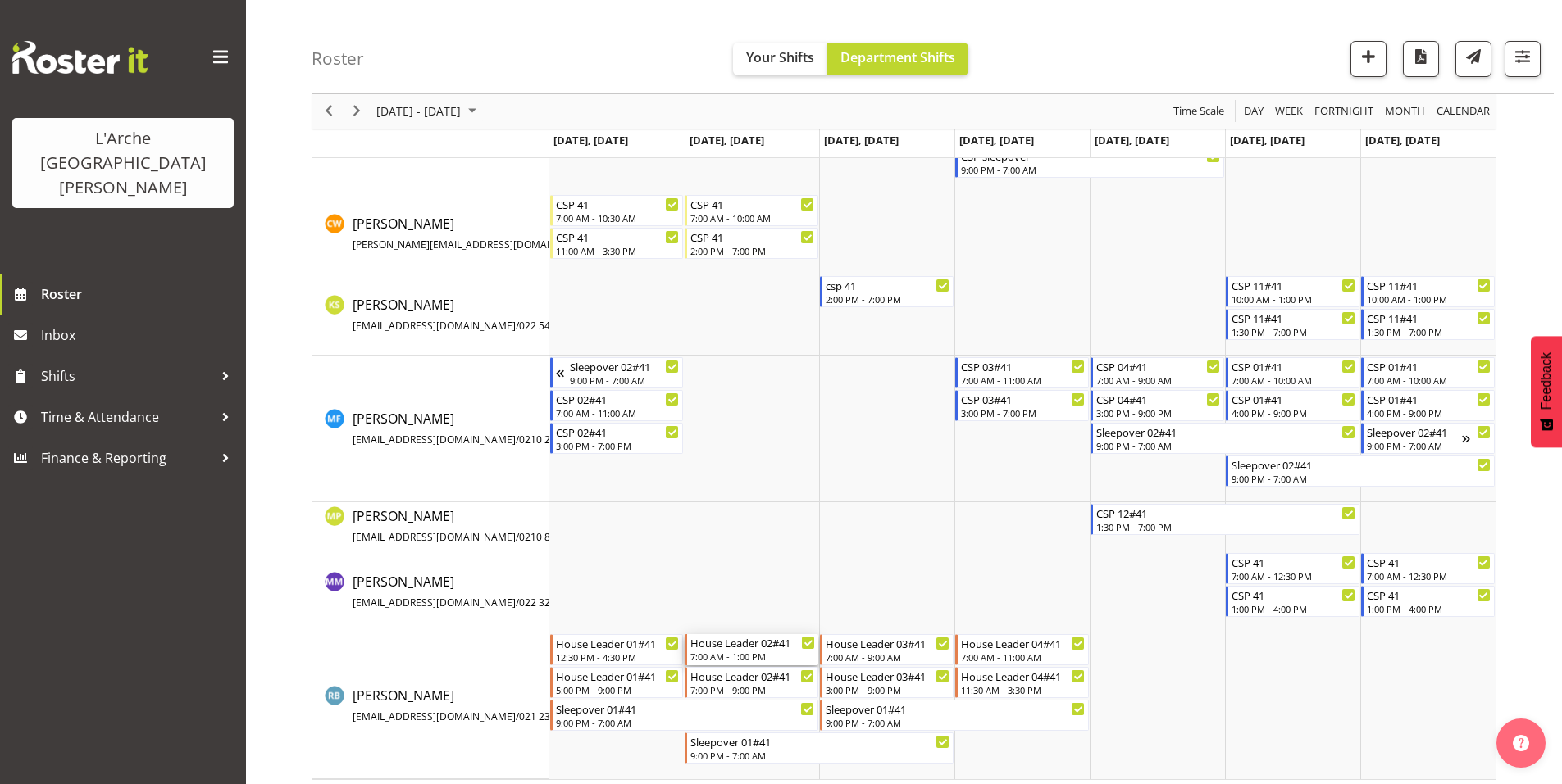
click at [730, 650] on div "7:00 AM - 1:00 PM" at bounding box center [752, 656] width 124 height 13
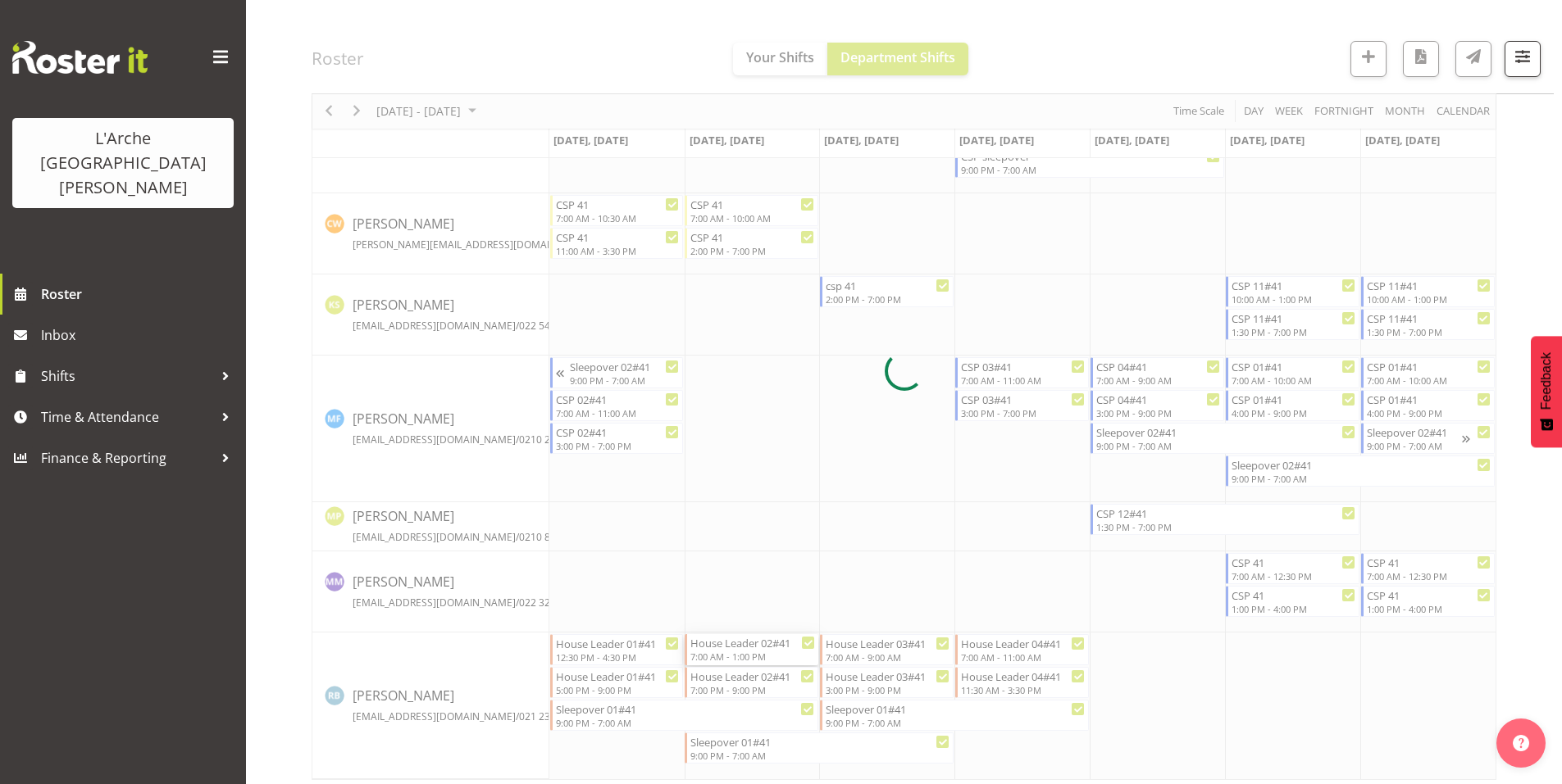
select select
select select "9"
select select "2025"
select select "13"
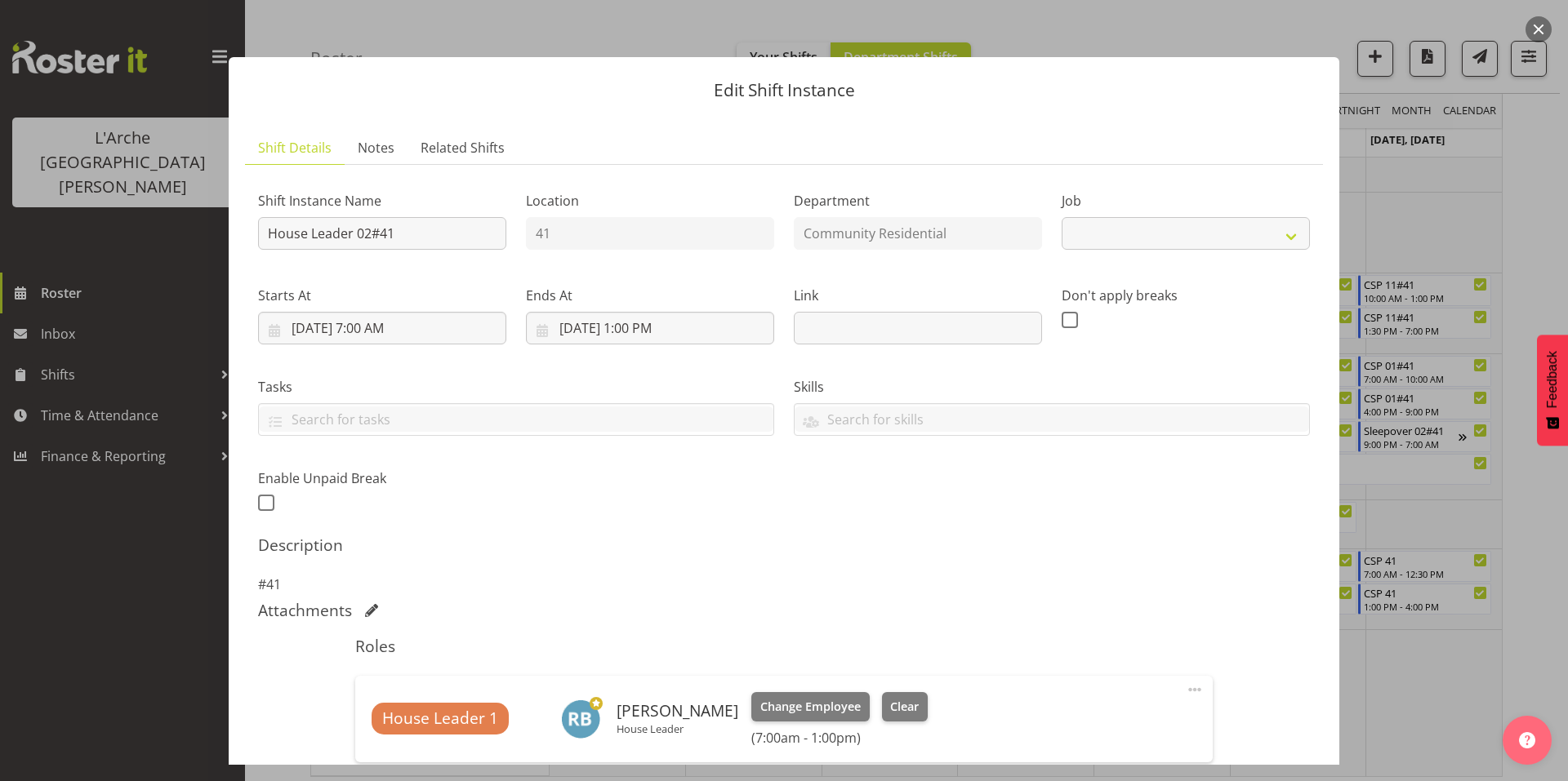
select select "1"
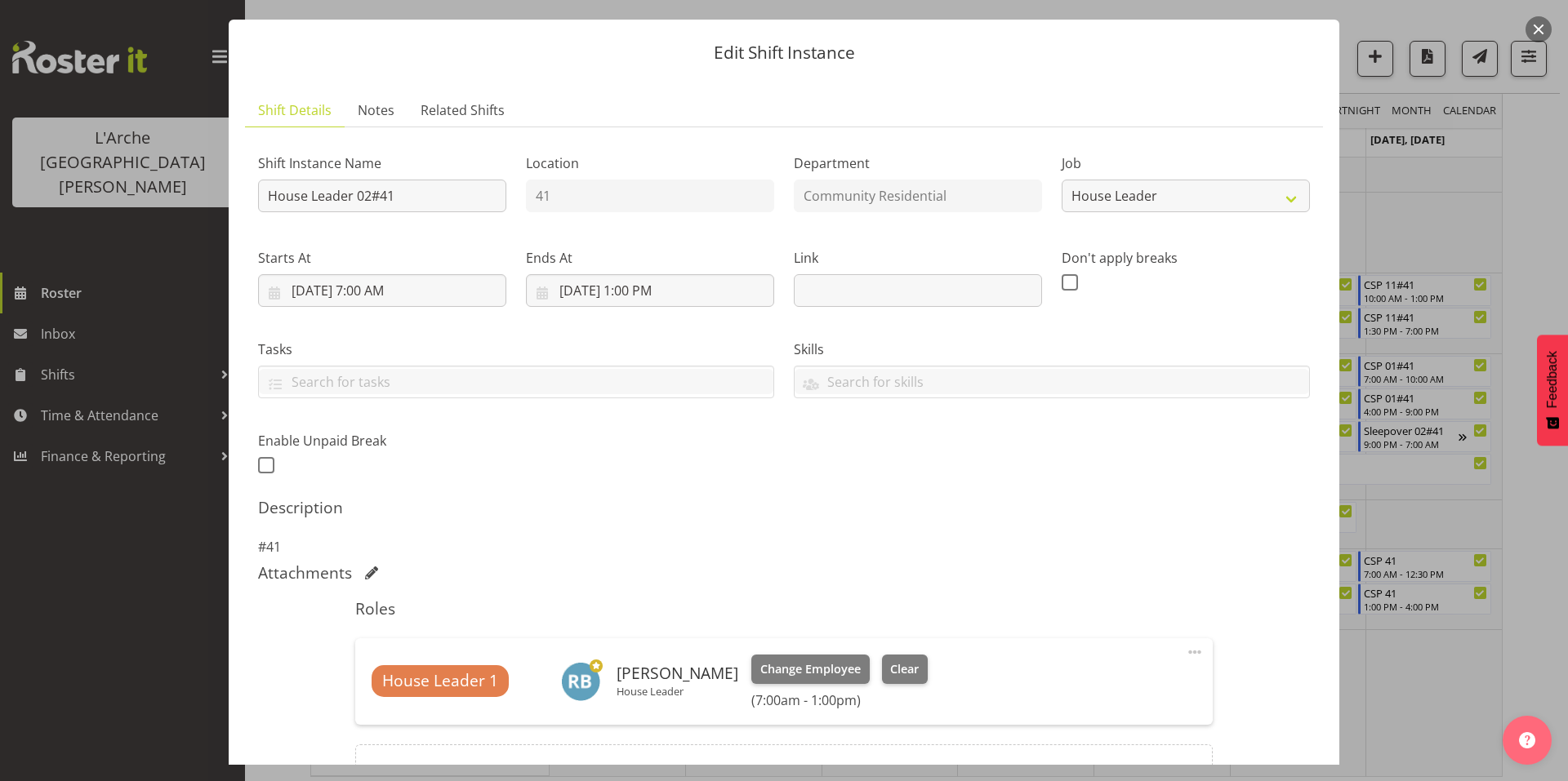
scroll to position [5, 0]
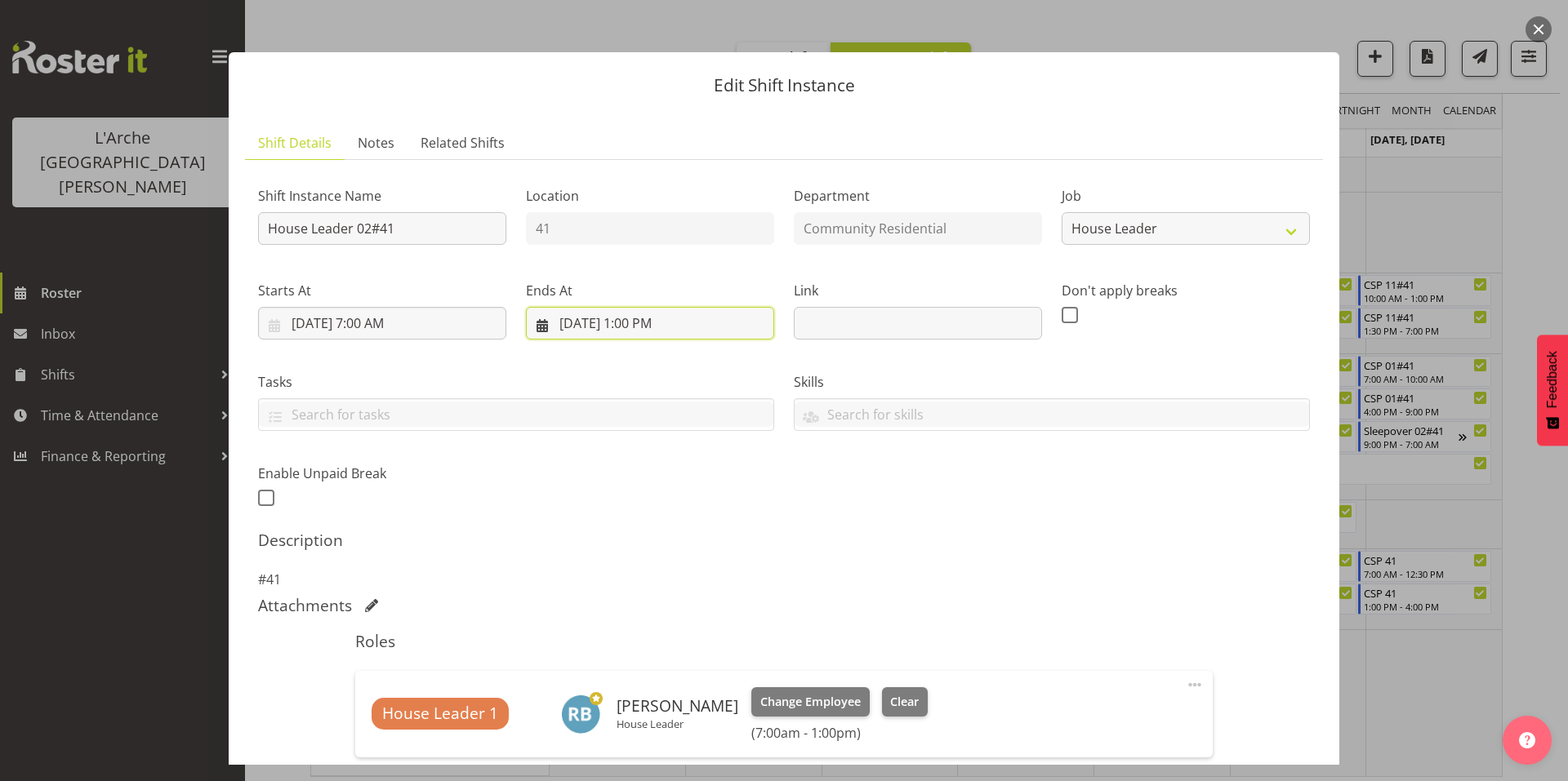
click at [646, 307] on input "[DATE] 1:00 PM" at bounding box center [650, 323] width 249 height 33
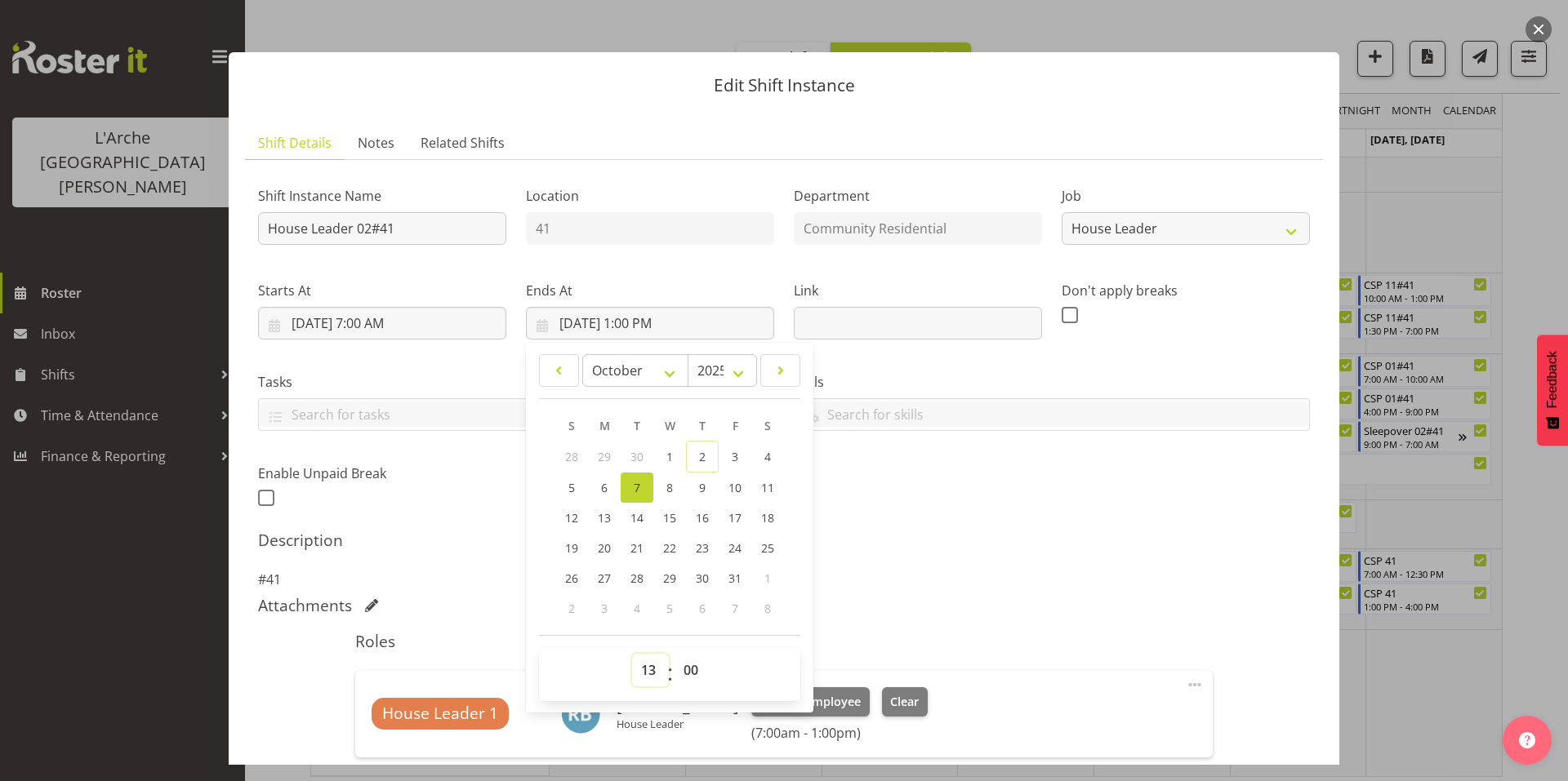
click at [646, 654] on select "00 01 02 03 04 05 06 07 08 09 10 11 12 13 14 15 16 17 18 19 20 21 22 23" at bounding box center [651, 670] width 37 height 33
select select "9"
click at [633, 654] on select "00 01 02 03 04 05 06 07 08 09 10 11 12 13 14 15 16 17 18 19 20 21 22 23" at bounding box center [651, 670] width 37 height 33
type input "[DATE] 9:00 AM"
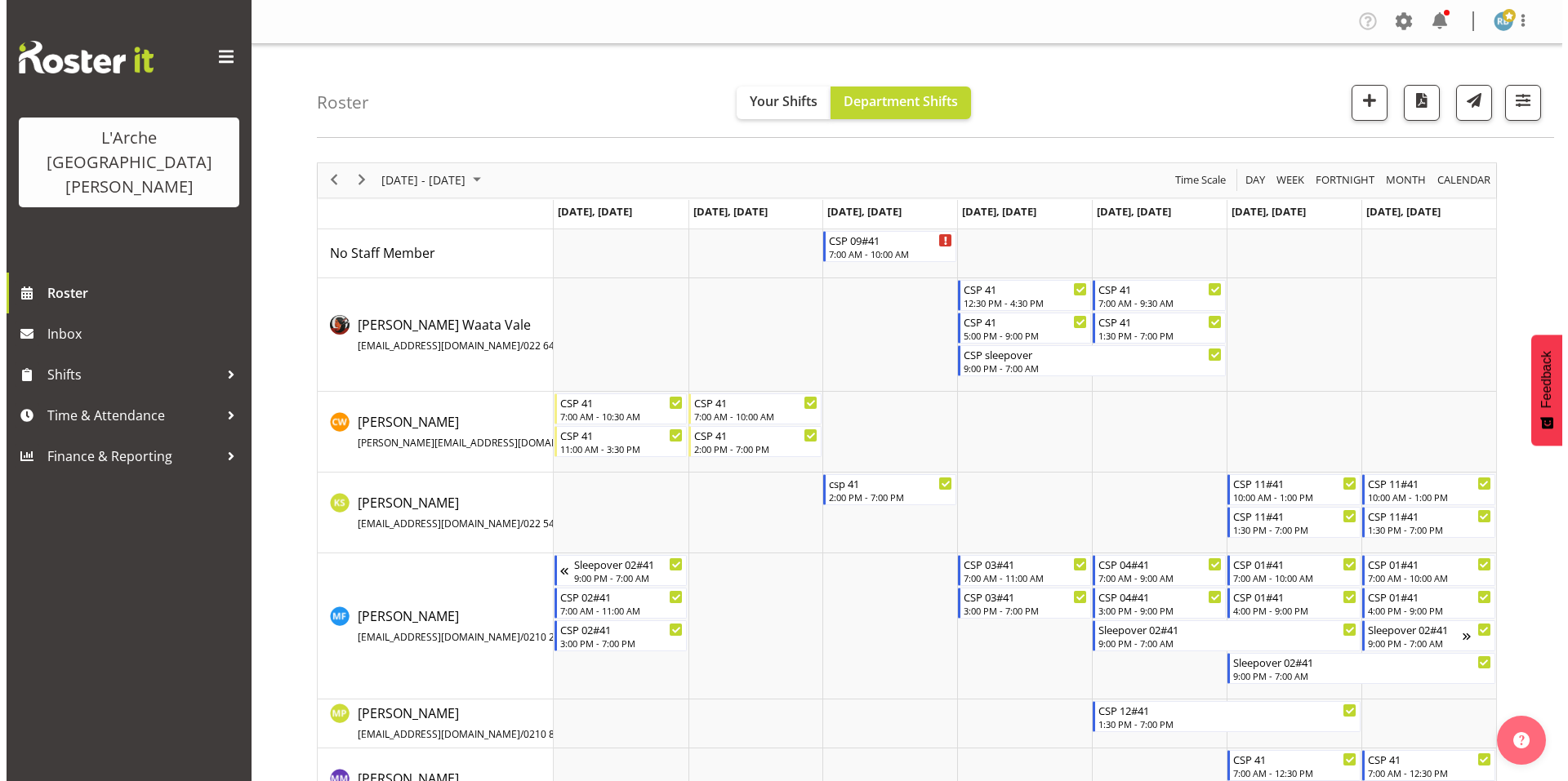
scroll to position [200, 0]
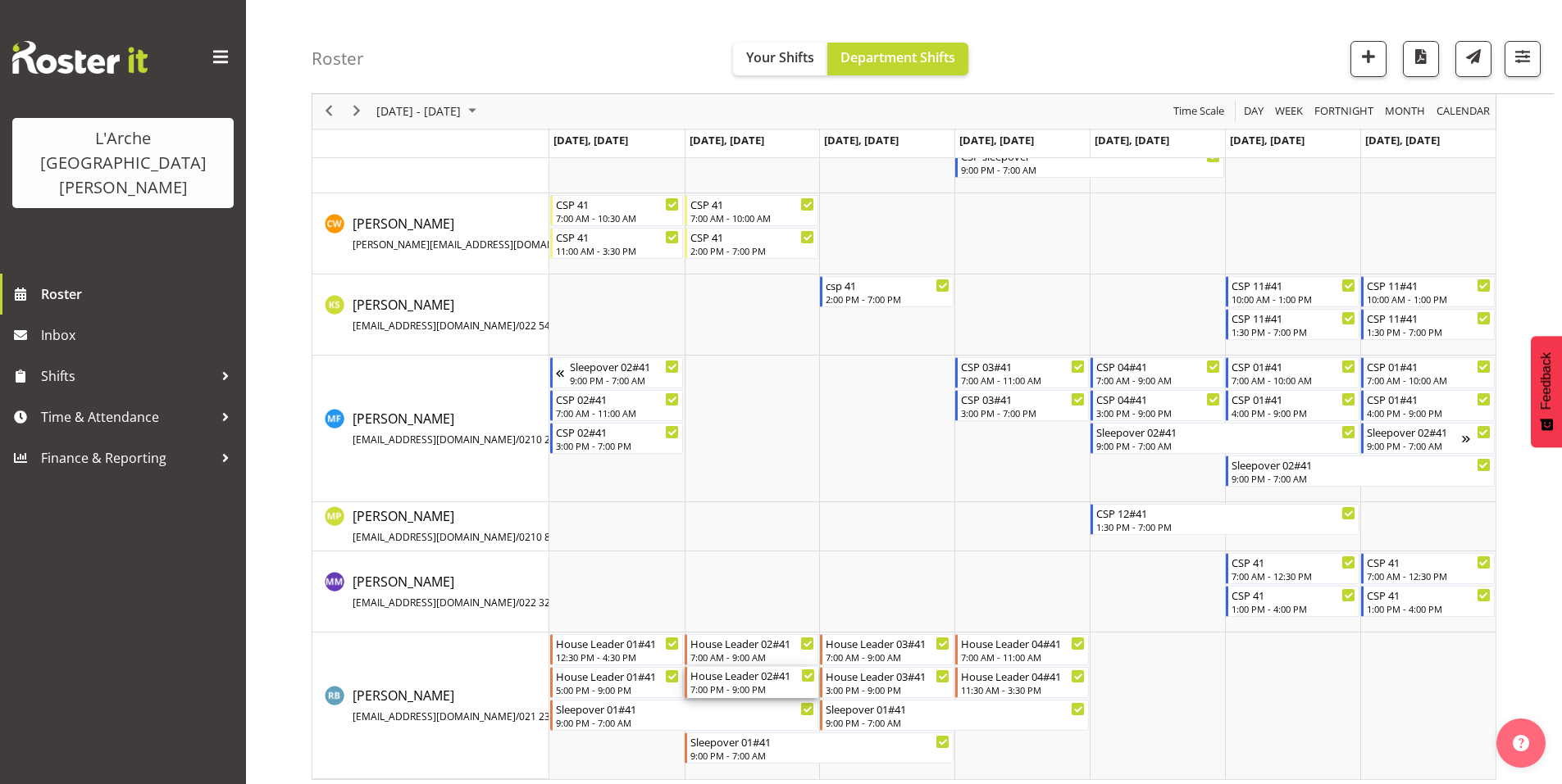
click at [746, 668] on div "House Leader 02#41" at bounding box center [752, 675] width 124 height 16
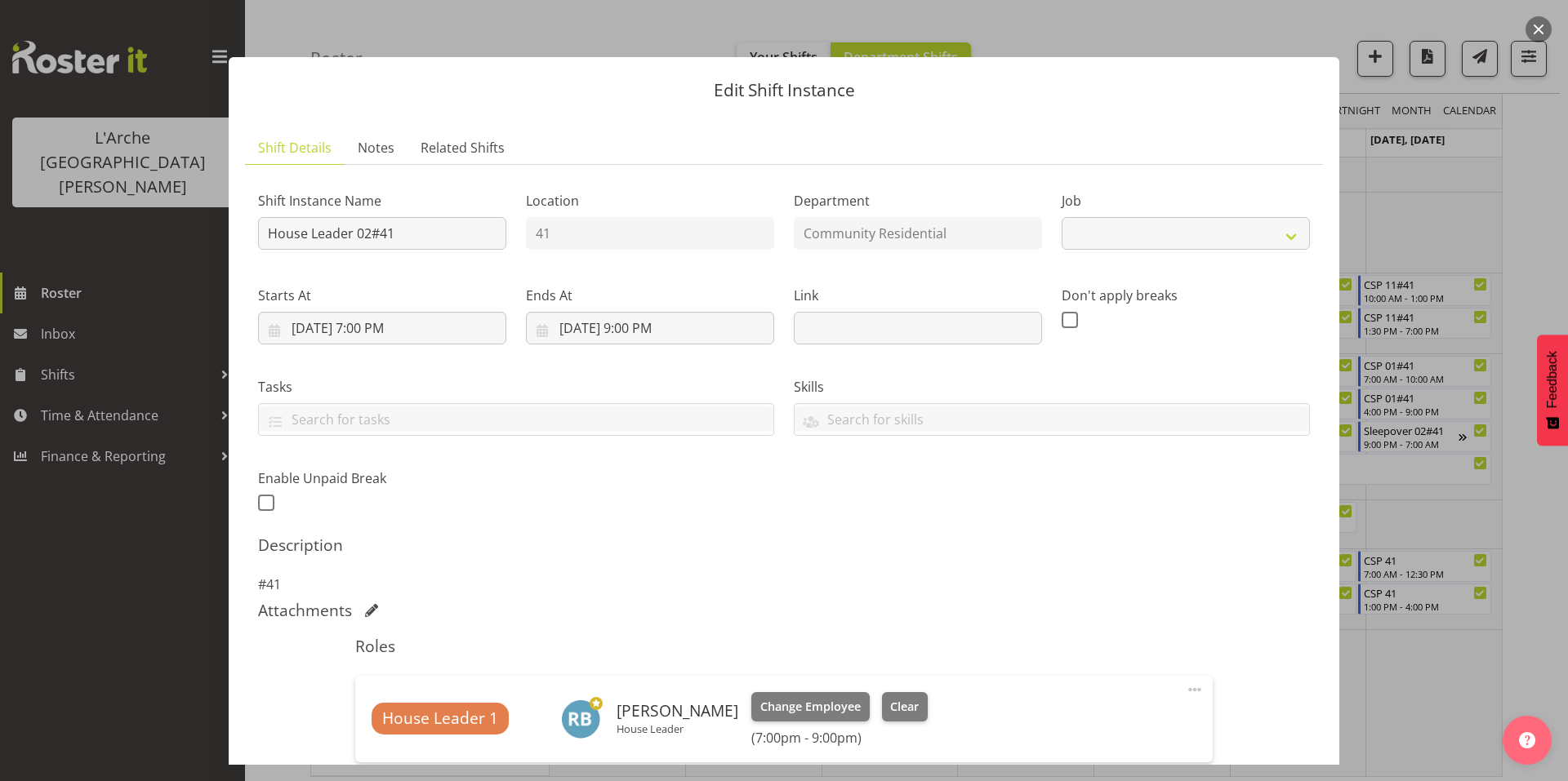
scroll to position [125, 0]
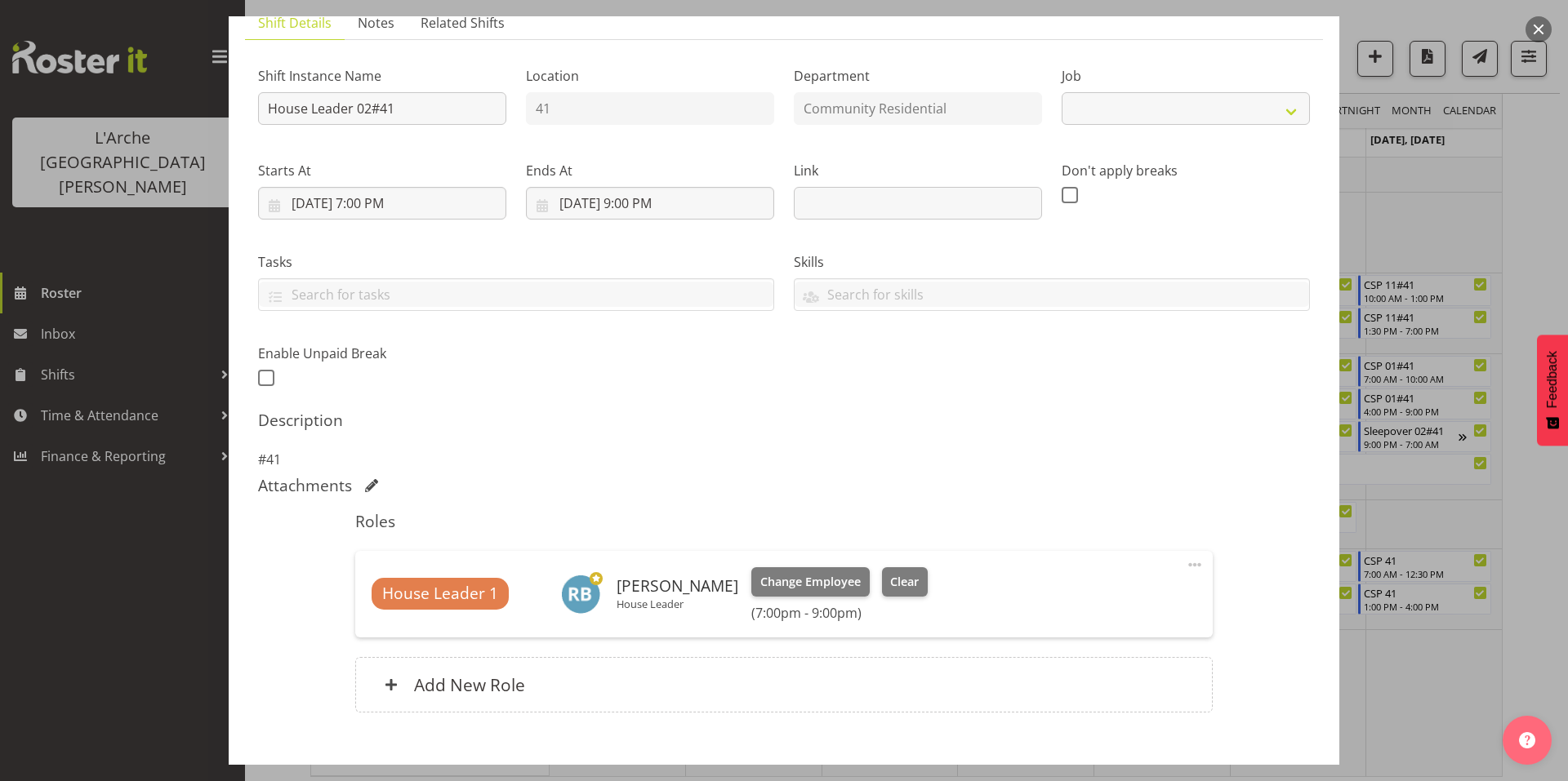
select select "1"
click at [391, 187] on input "[DATE] 7:00 PM" at bounding box center [382, 203] width 249 height 33
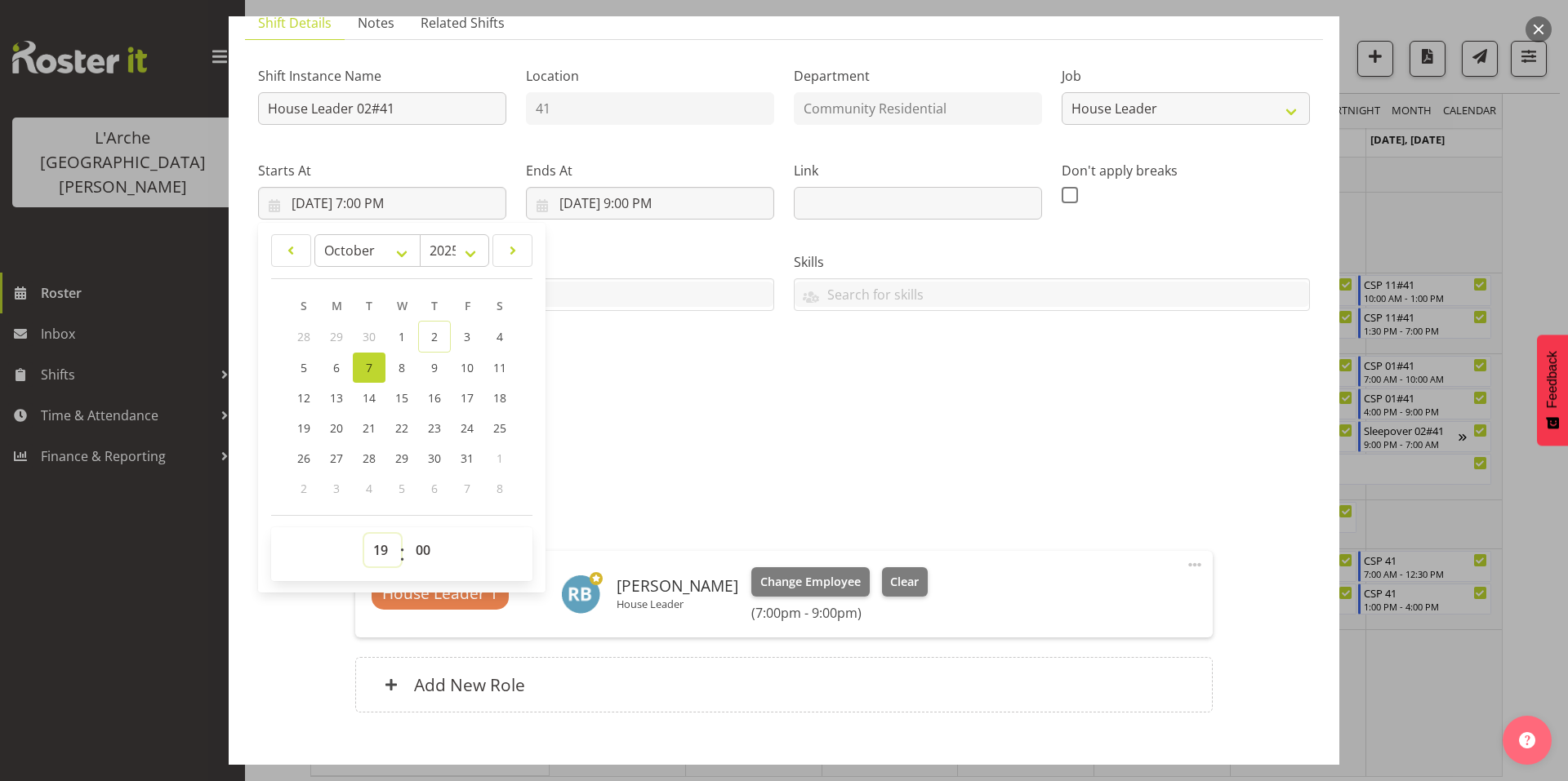
click at [381, 534] on select "00 01 02 03 04 05 06 07 08 09 10 11 12 13 14 15 16 17 18 19 20 21 22 23" at bounding box center [382, 550] width 37 height 33
select select "15"
click at [364, 534] on select "00 01 02 03 04 05 06 07 08 09 10 11 12 13 14 15 16 17 18 19 20 21 22 23" at bounding box center [382, 550] width 37 height 33
type input "[DATE] 3:00 PM"
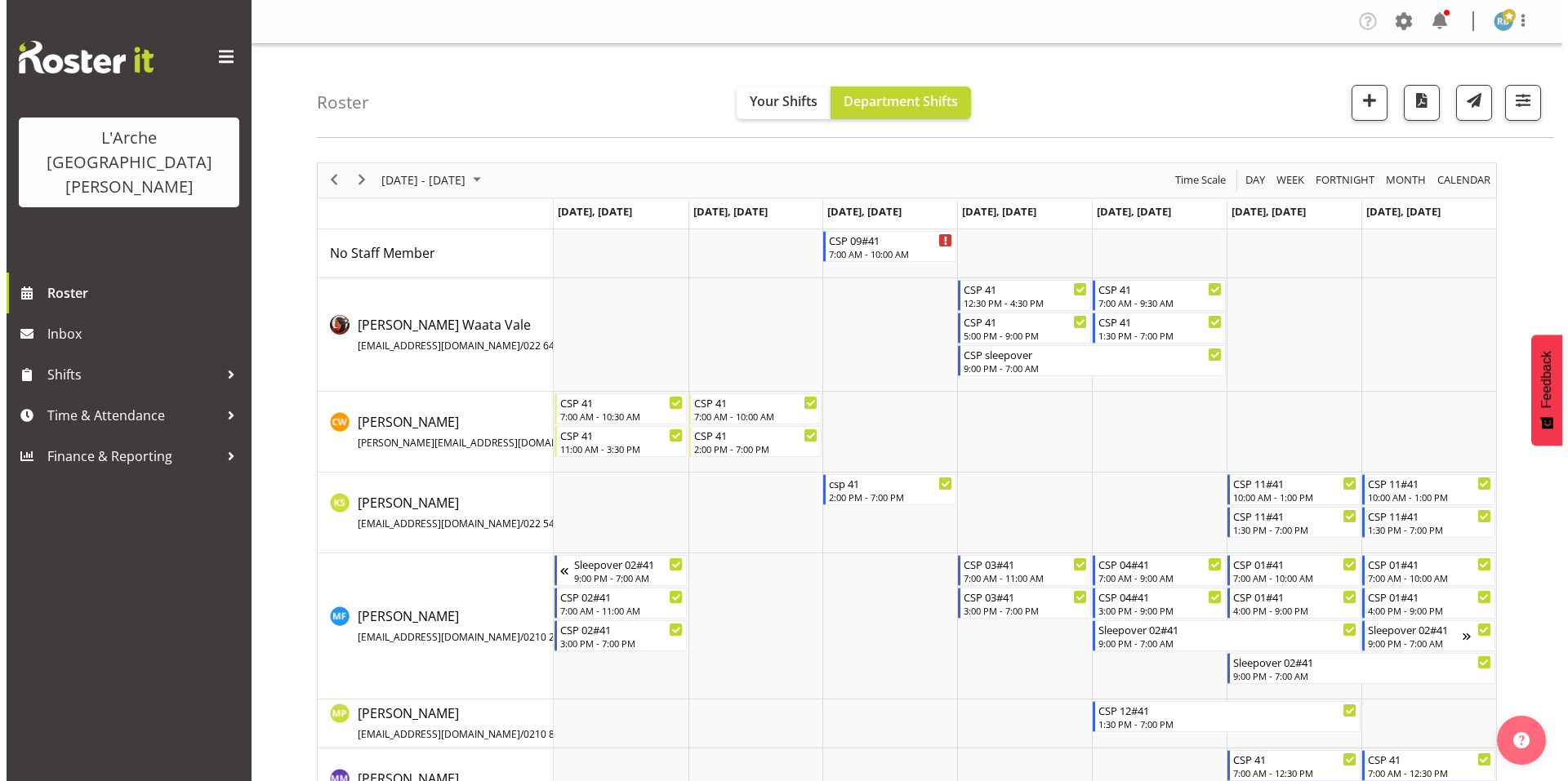
scroll to position [200, 0]
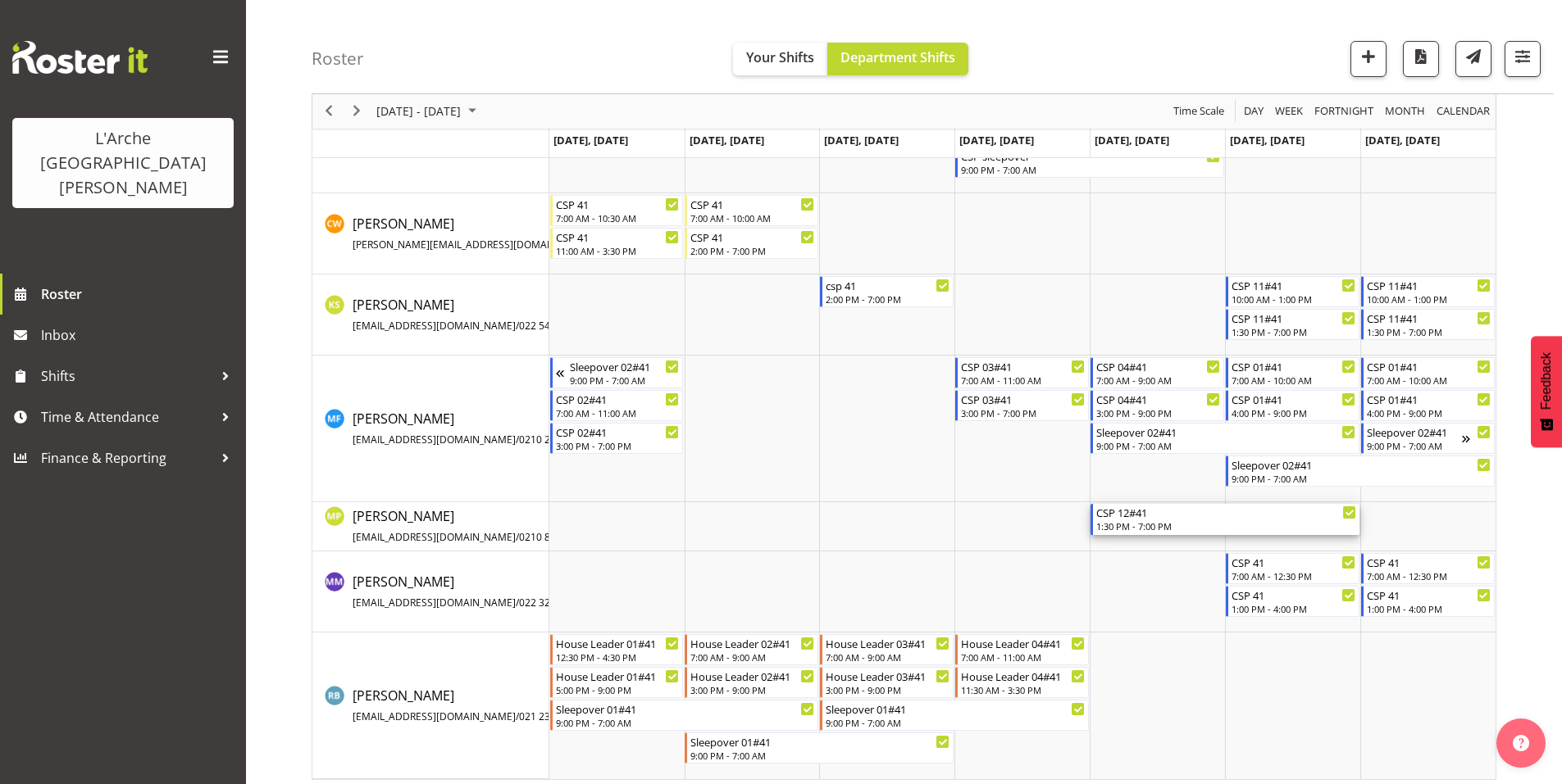
click at [1138, 520] on div "1:30 PM - 7:00 PM" at bounding box center [1226, 526] width 260 height 13
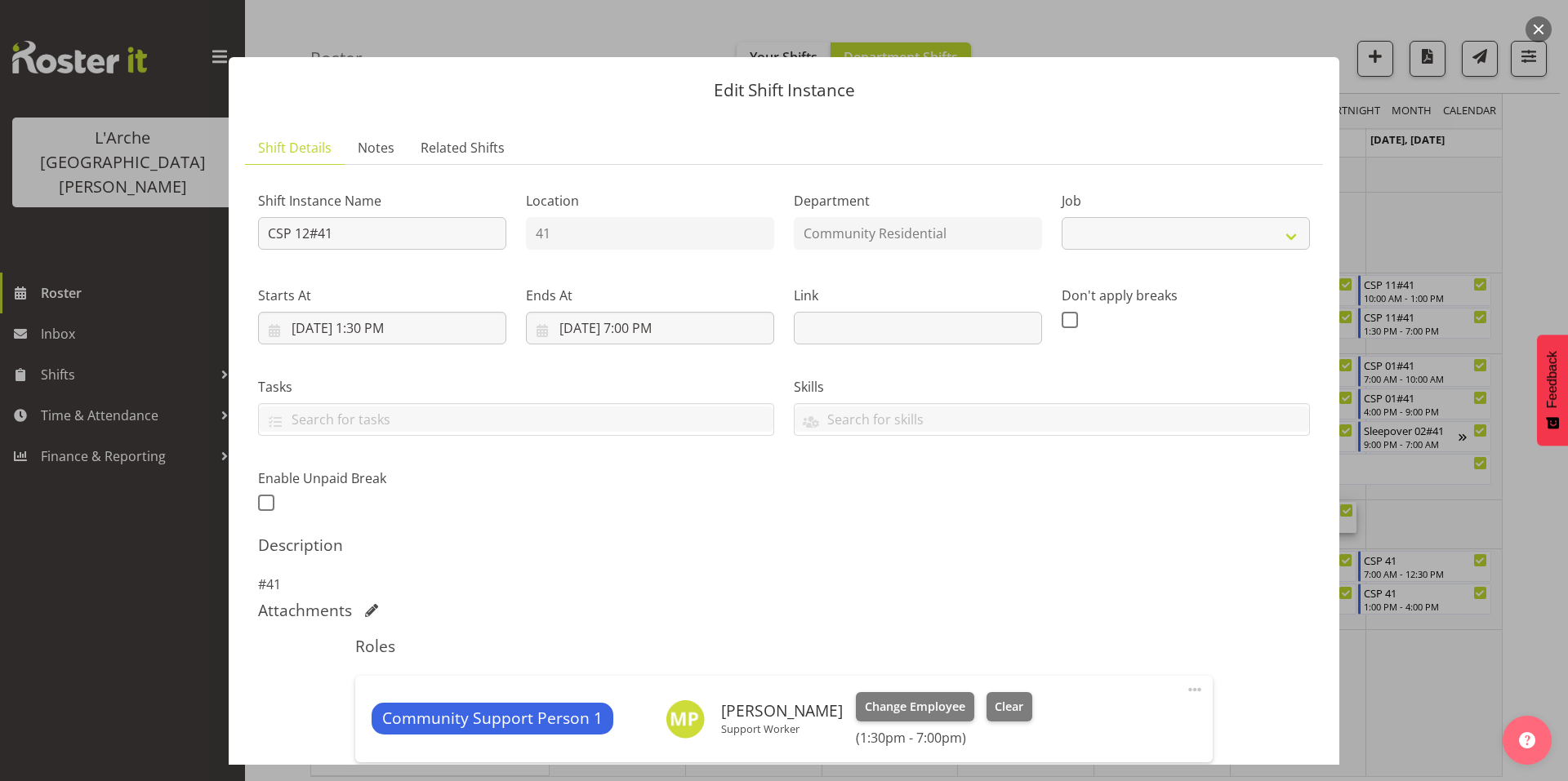
scroll to position [125, 0]
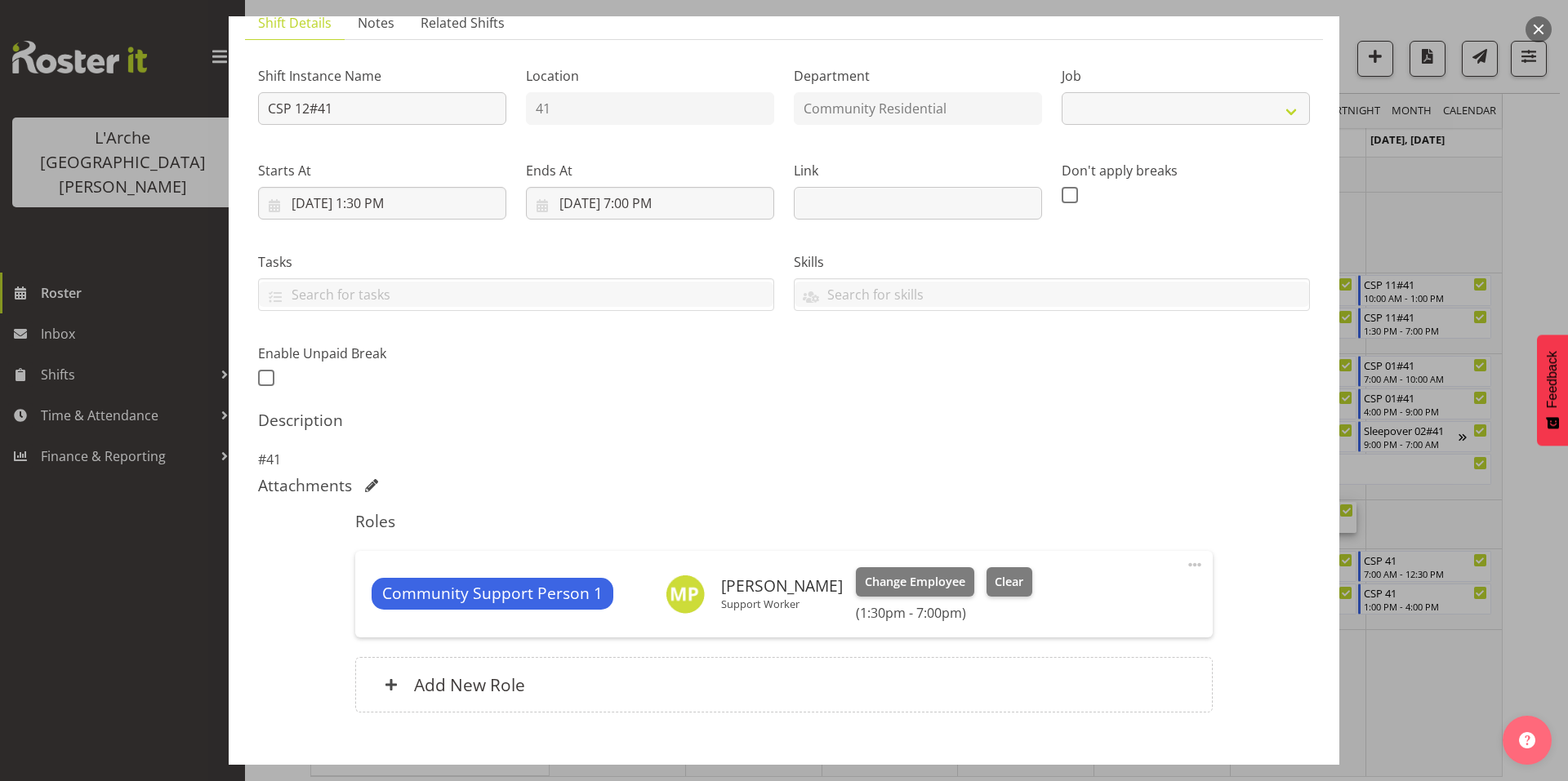
select select "3"
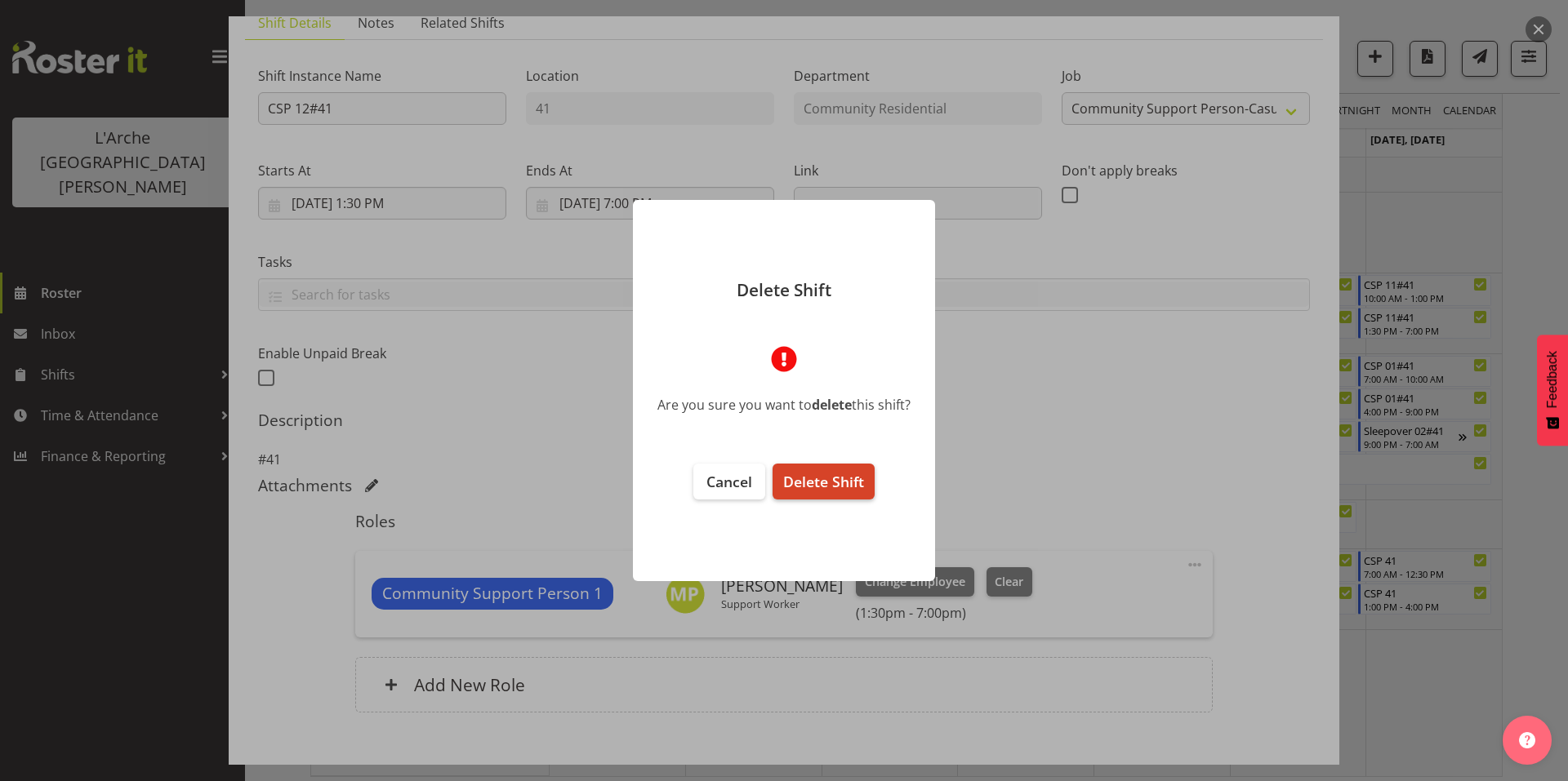
click at [825, 472] on span "Delete Shift" at bounding box center [824, 482] width 81 height 20
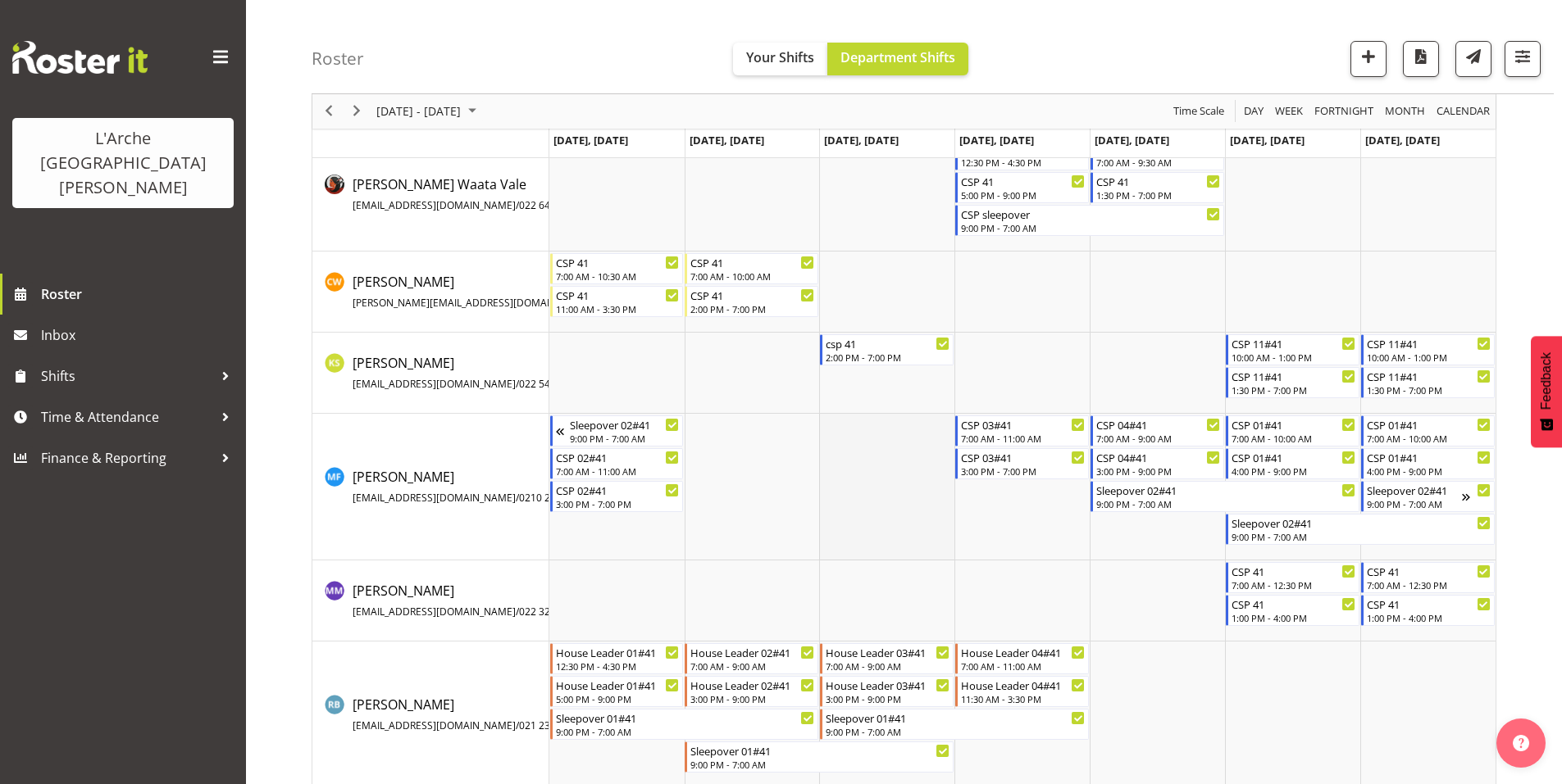
scroll to position [151, 0]
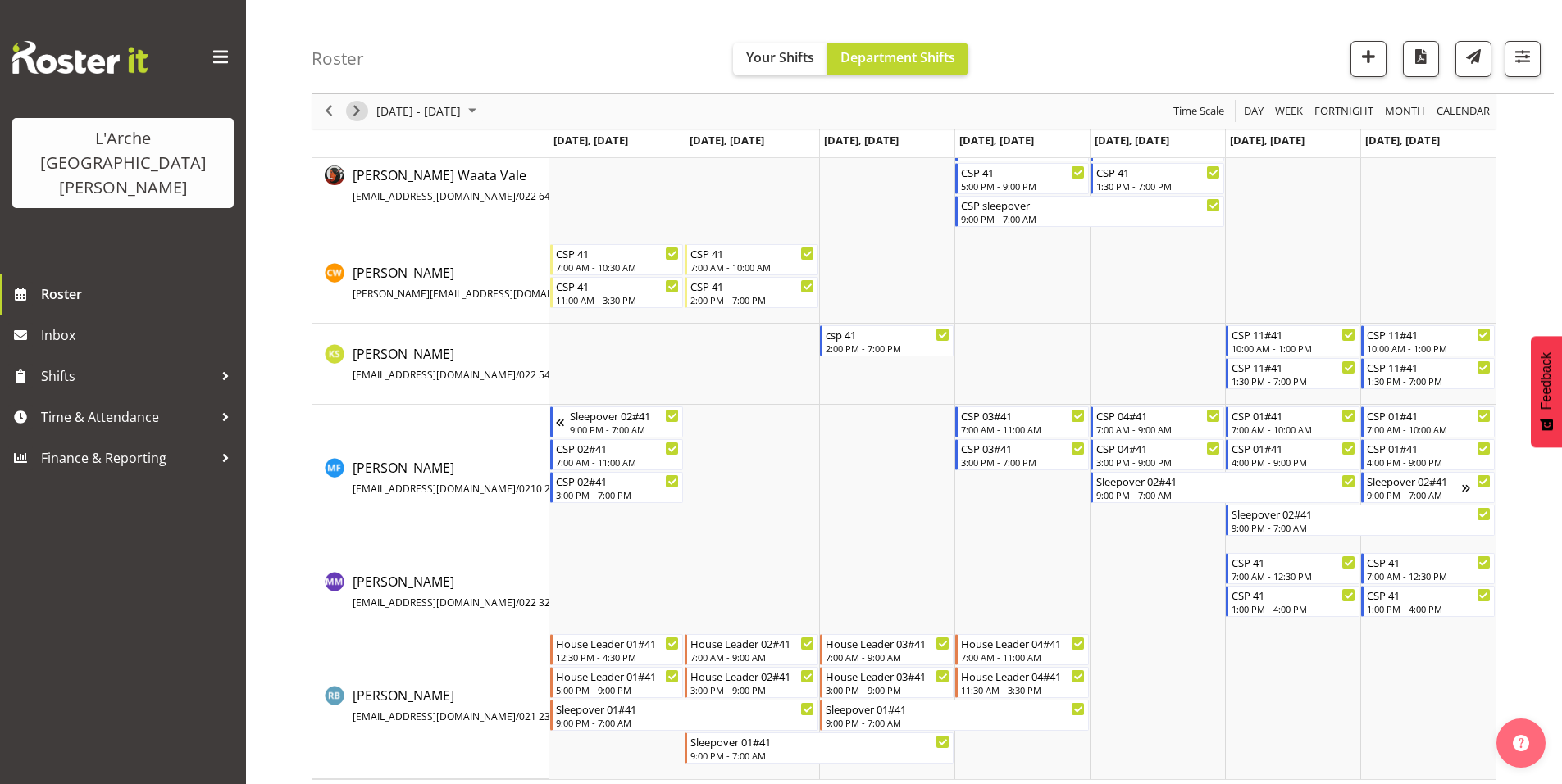
click at [354, 112] on span "Next" at bounding box center [356, 112] width 20 height 21
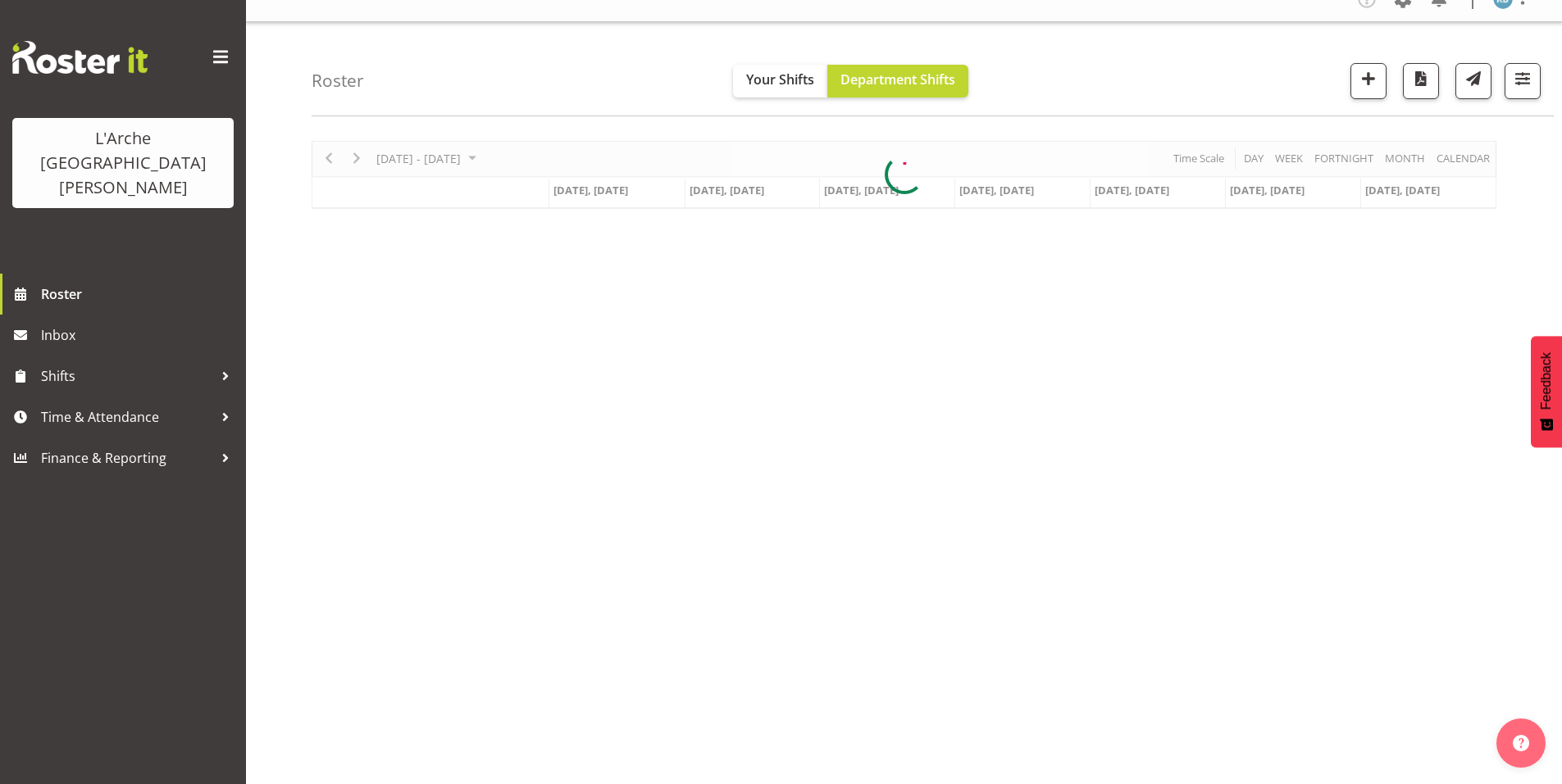
scroll to position [14, 0]
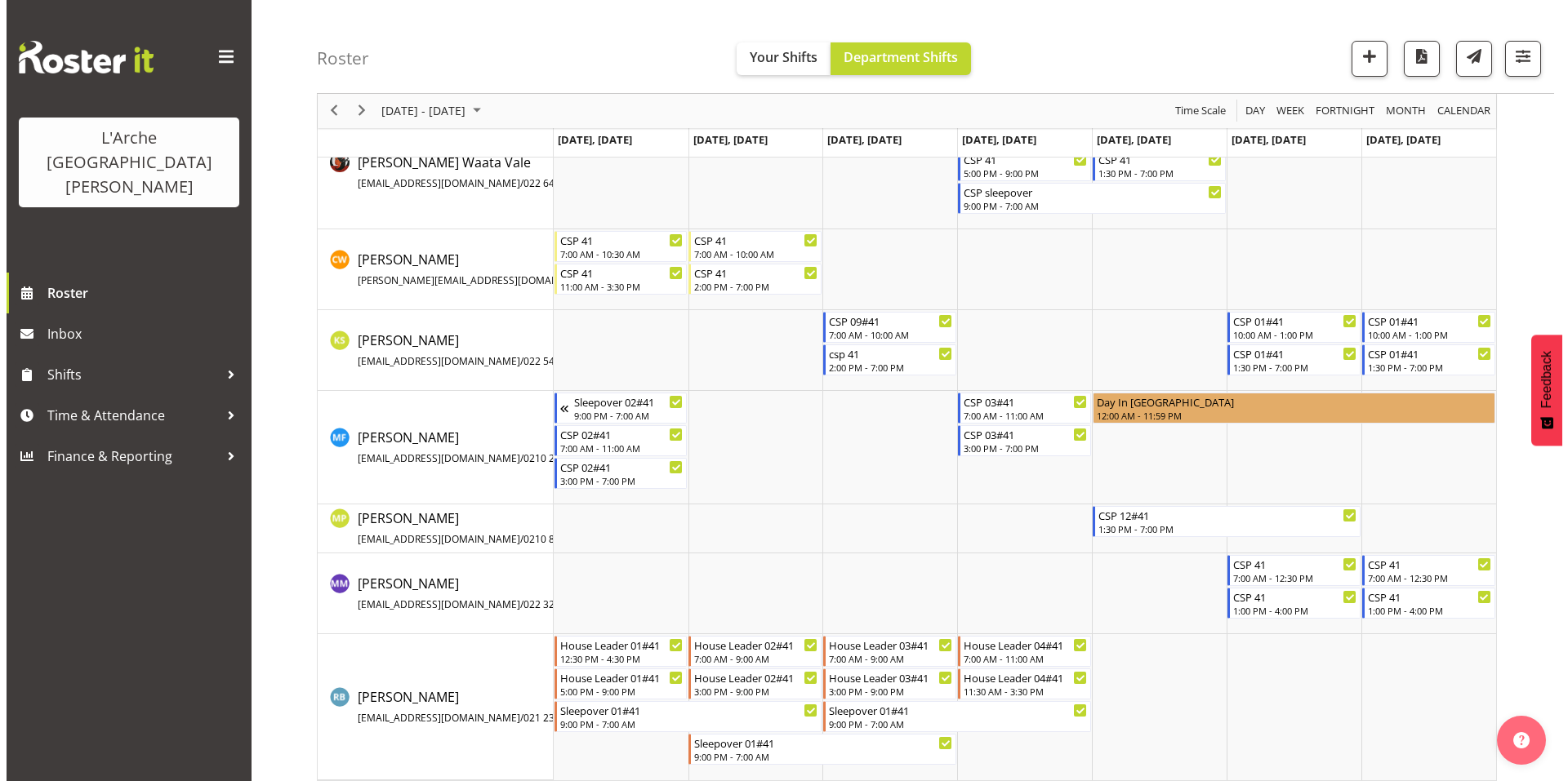
scroll to position [264, 0]
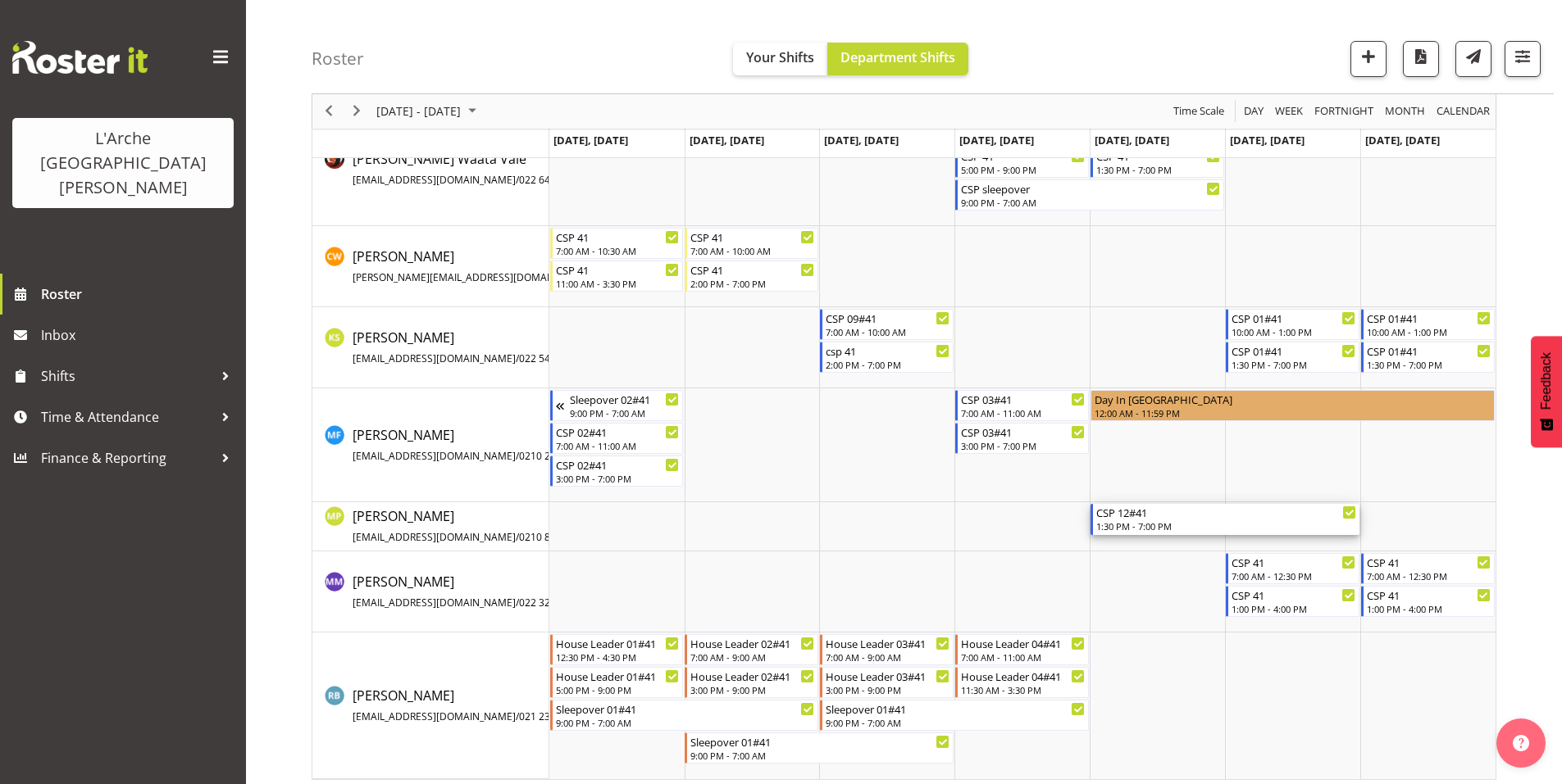
click at [1139, 507] on div "CSP 12#41" at bounding box center [1226, 512] width 260 height 16
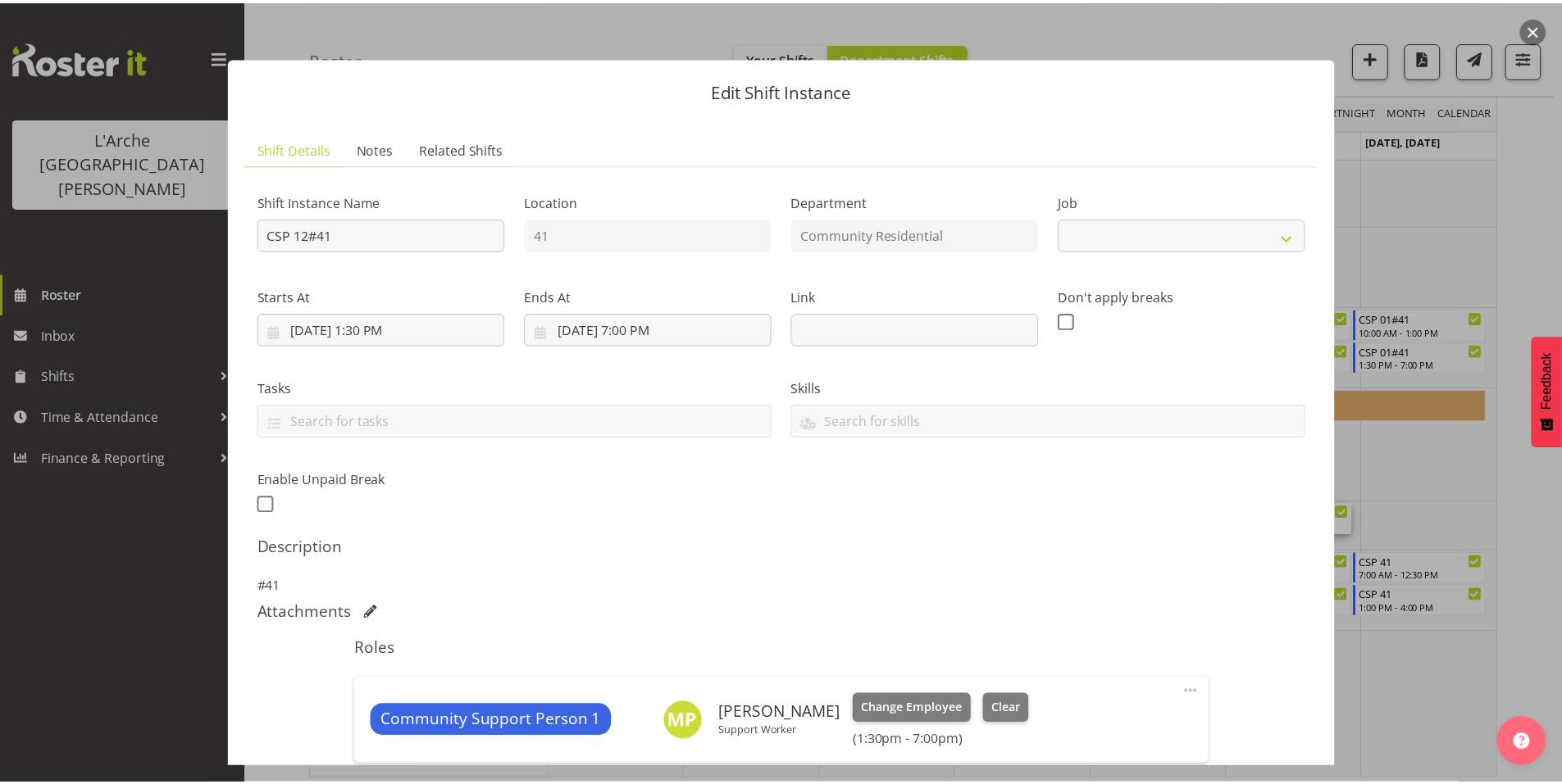
scroll to position [125, 0]
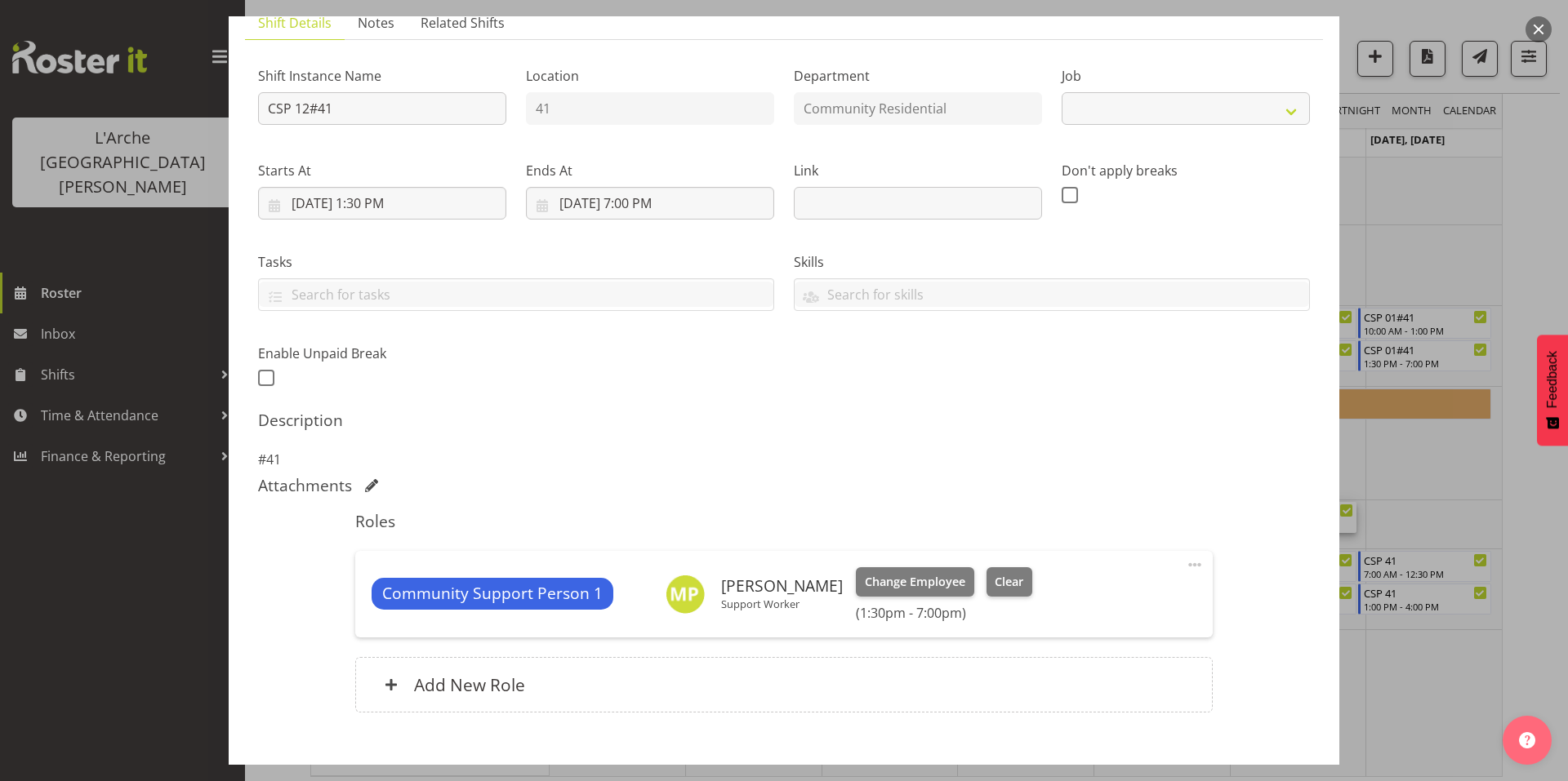
select select "3"
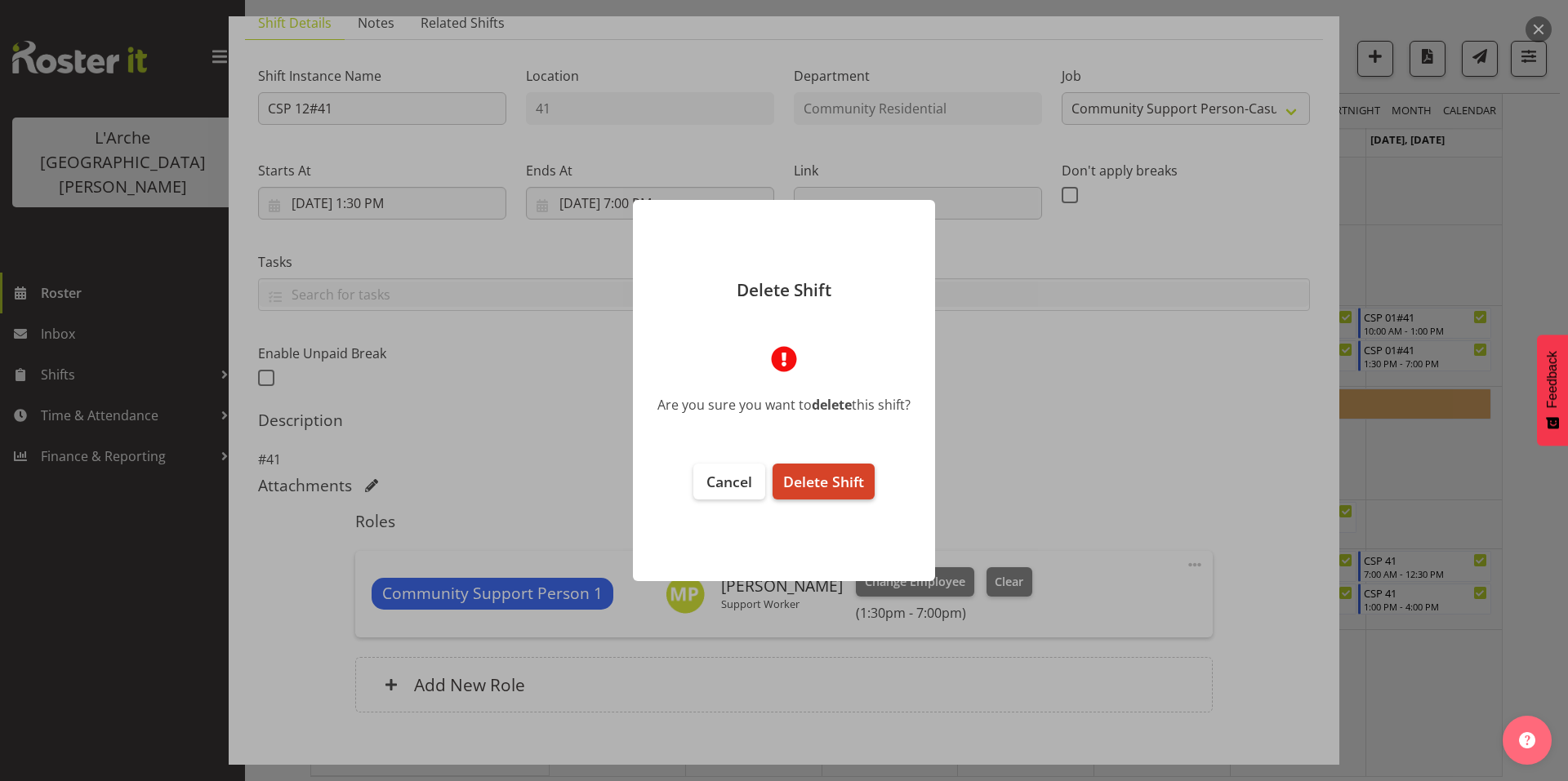
click at [827, 472] on span "Delete Shift" at bounding box center [824, 482] width 81 height 20
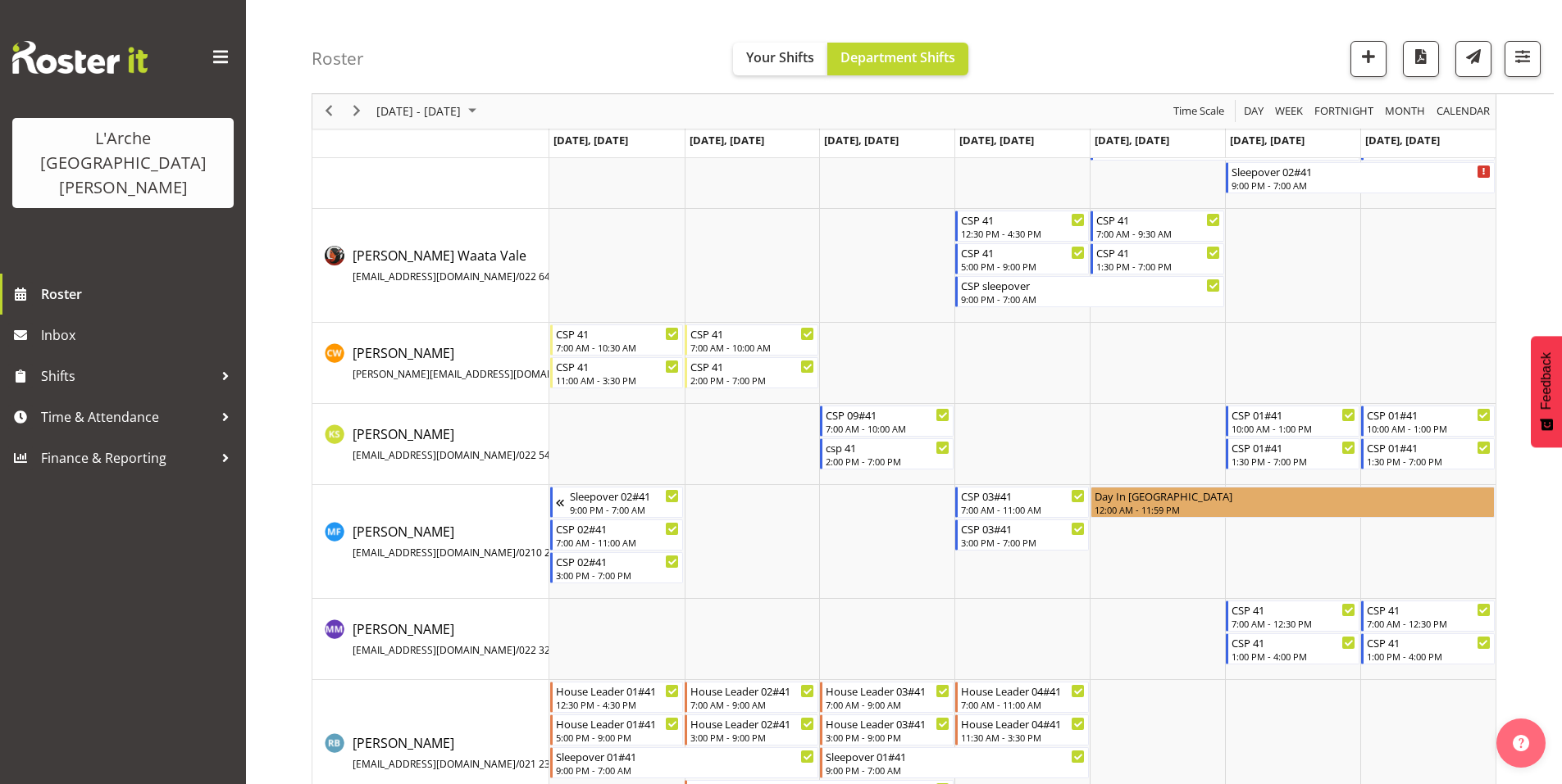
scroll to position [216, 0]
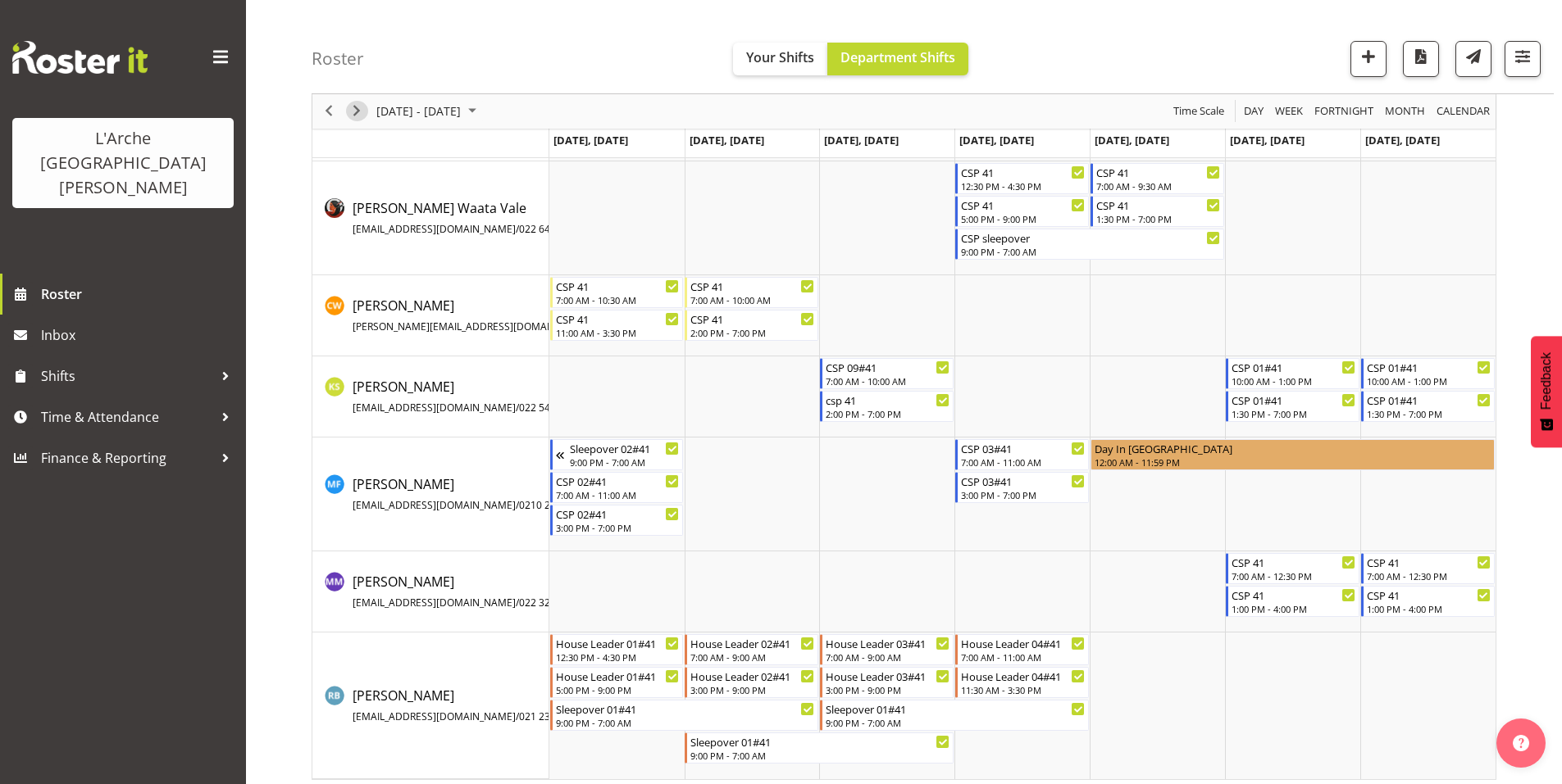
click at [354, 117] on span "Next" at bounding box center [356, 112] width 20 height 21
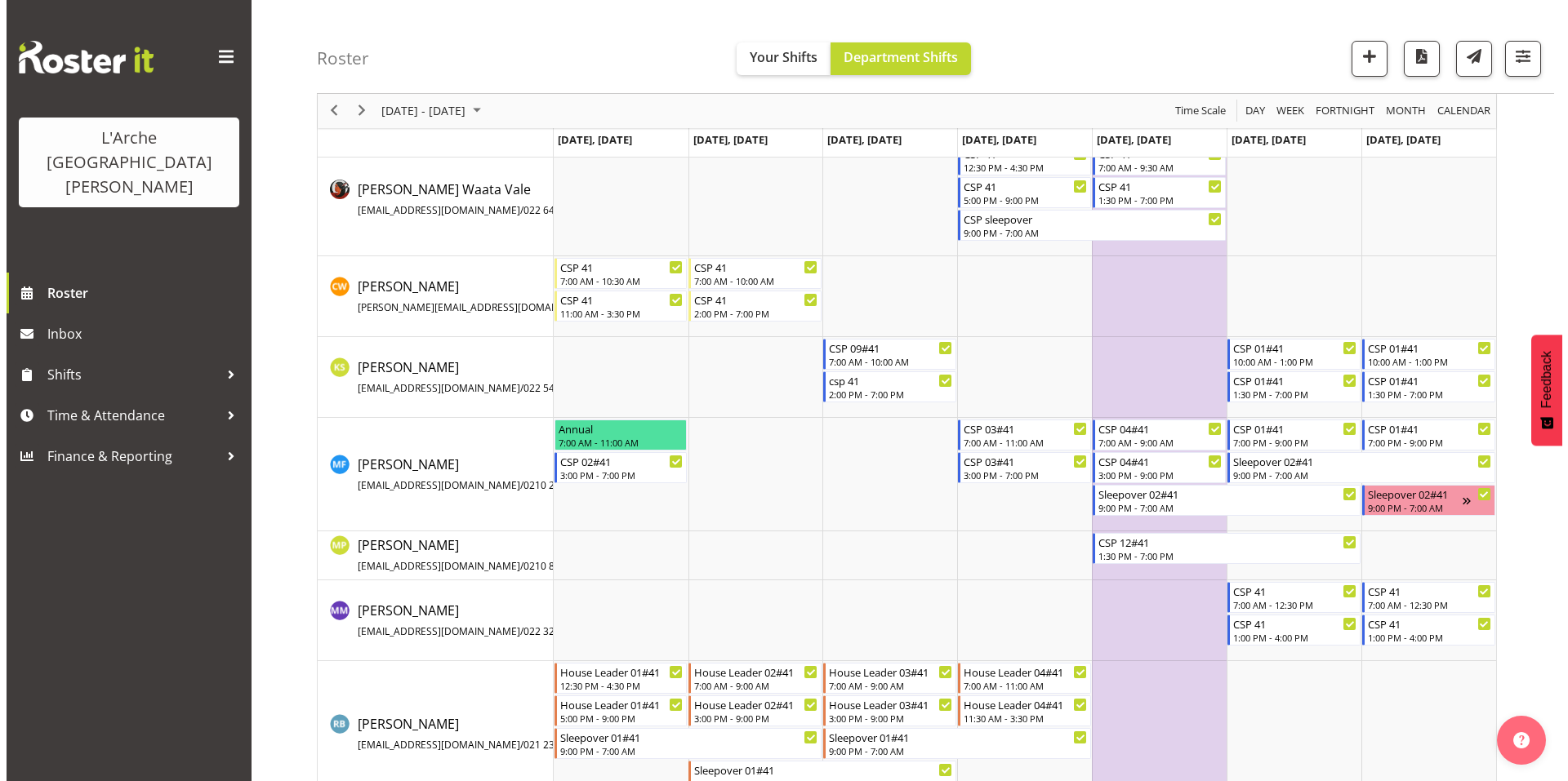
scroll to position [169, 0]
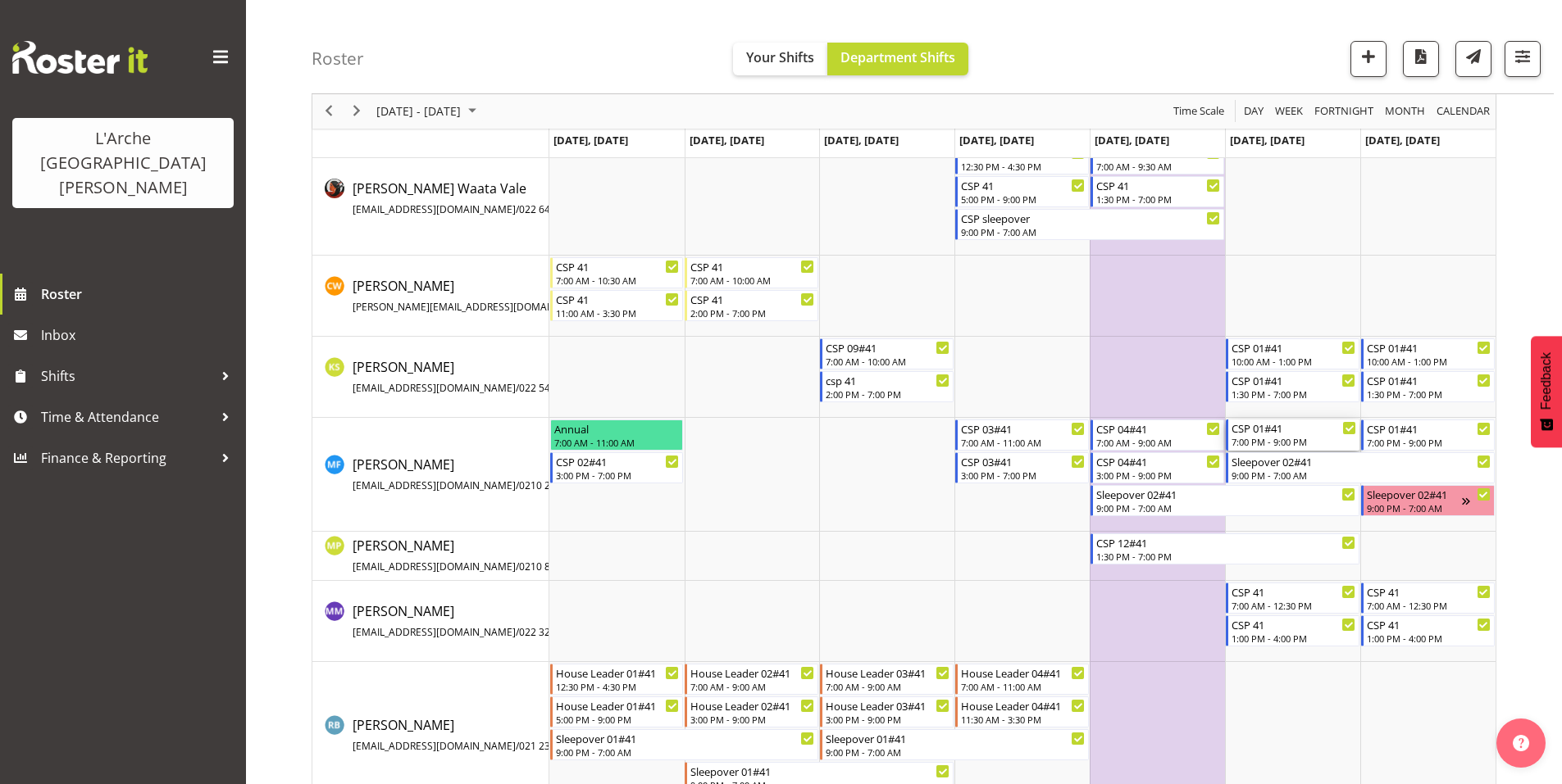
click at [1277, 441] on div "7:00 PM - 9:00 PM" at bounding box center [1293, 441] width 124 height 13
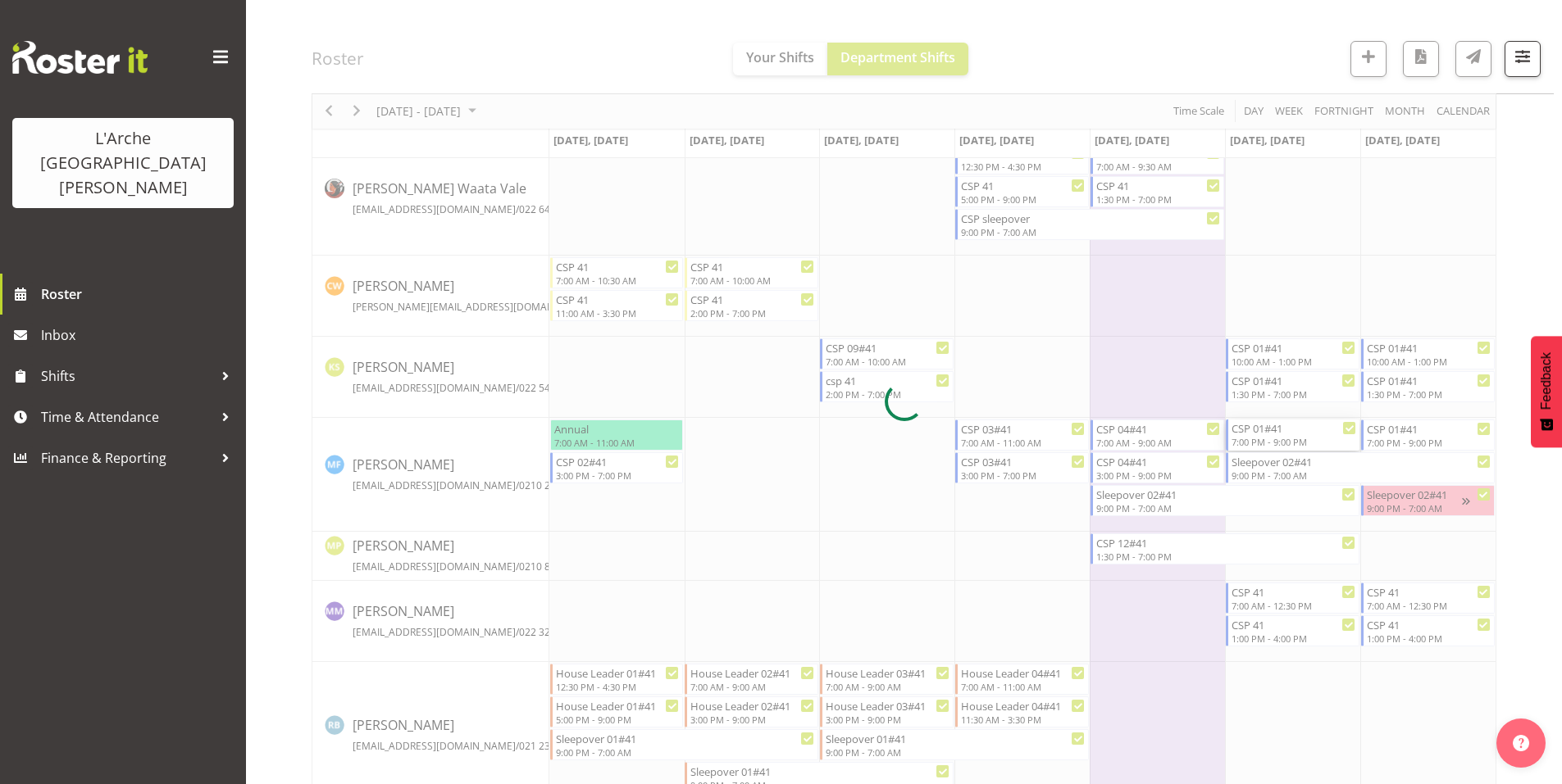
select select
select select "9"
select select "2025"
select select "19"
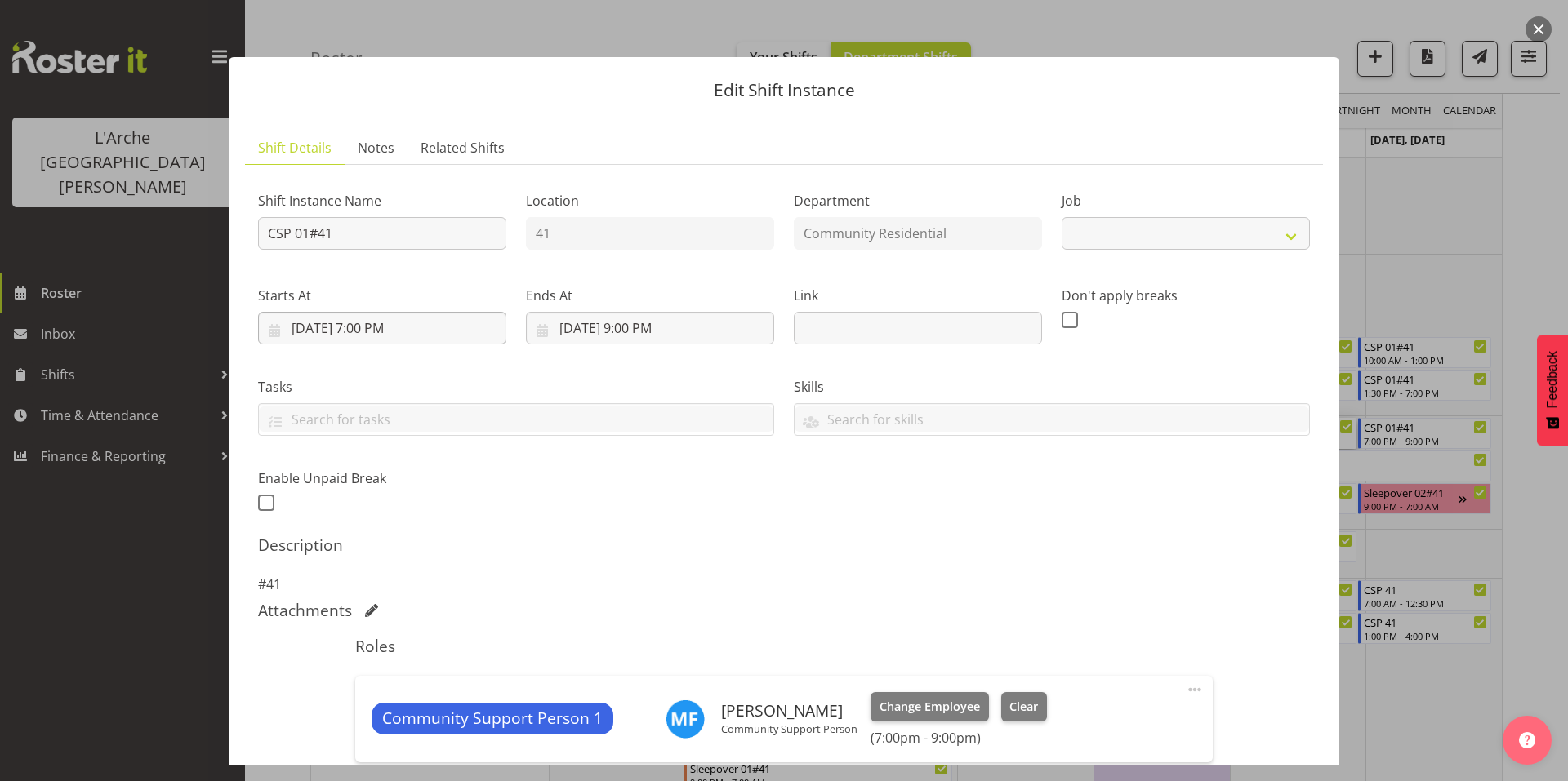
select select "2"
click at [333, 312] on input "[DATE] 7:00 PM" at bounding box center [382, 329] width 249 height 33
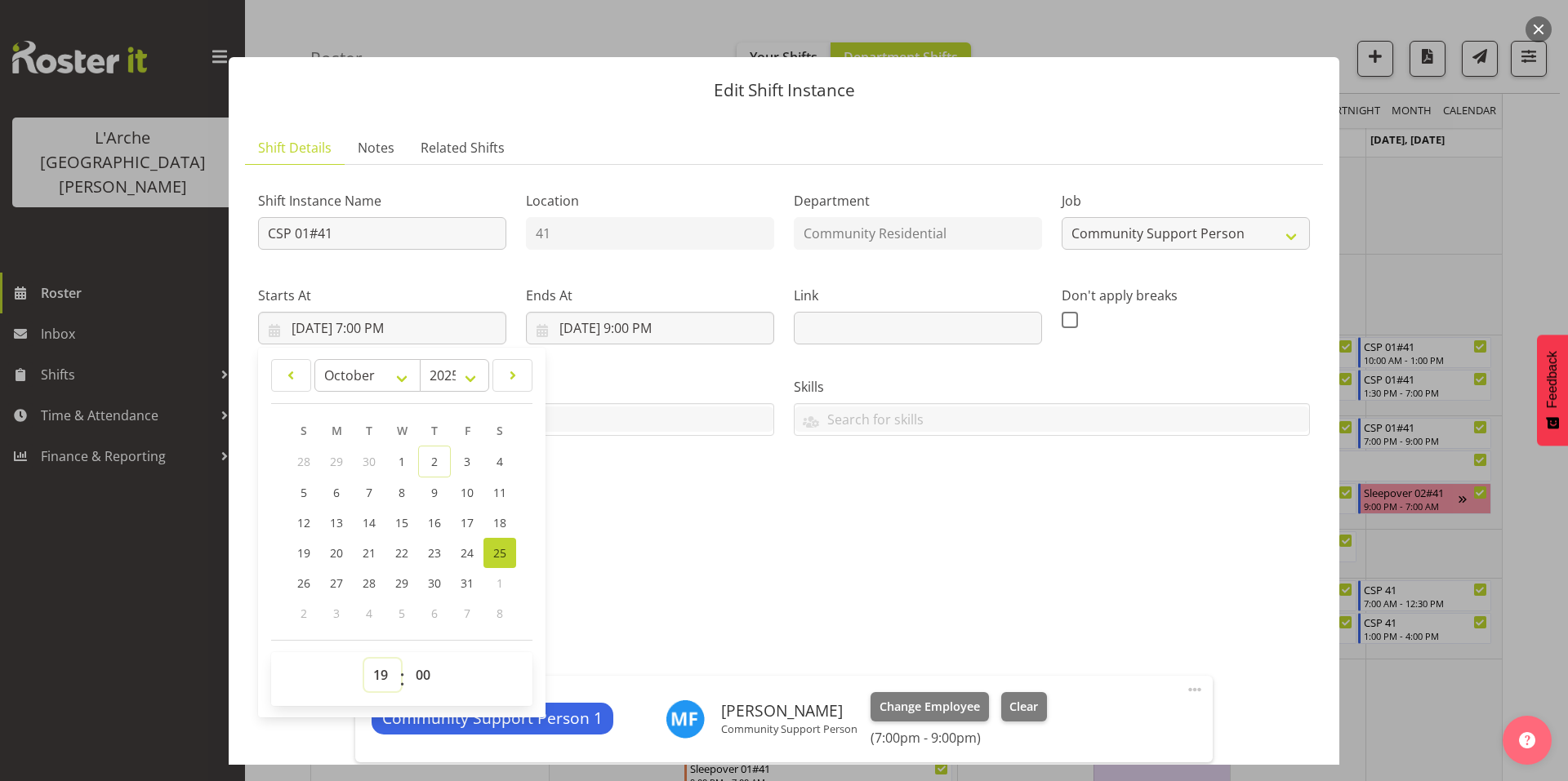
click at [384, 659] on select "00 01 02 03 04 05 06 07 08 09 10 11 12 13 14 15 16 17 18 19 20 21 22 23" at bounding box center [382, 675] width 37 height 33
select select "16"
click at [364, 659] on select "00 01 02 03 04 05 06 07 08 09 10 11 12 13 14 15 16 17 18 19 20 21 22 23" at bounding box center [382, 675] width 37 height 33
type input "[DATE] 4:00 PM"
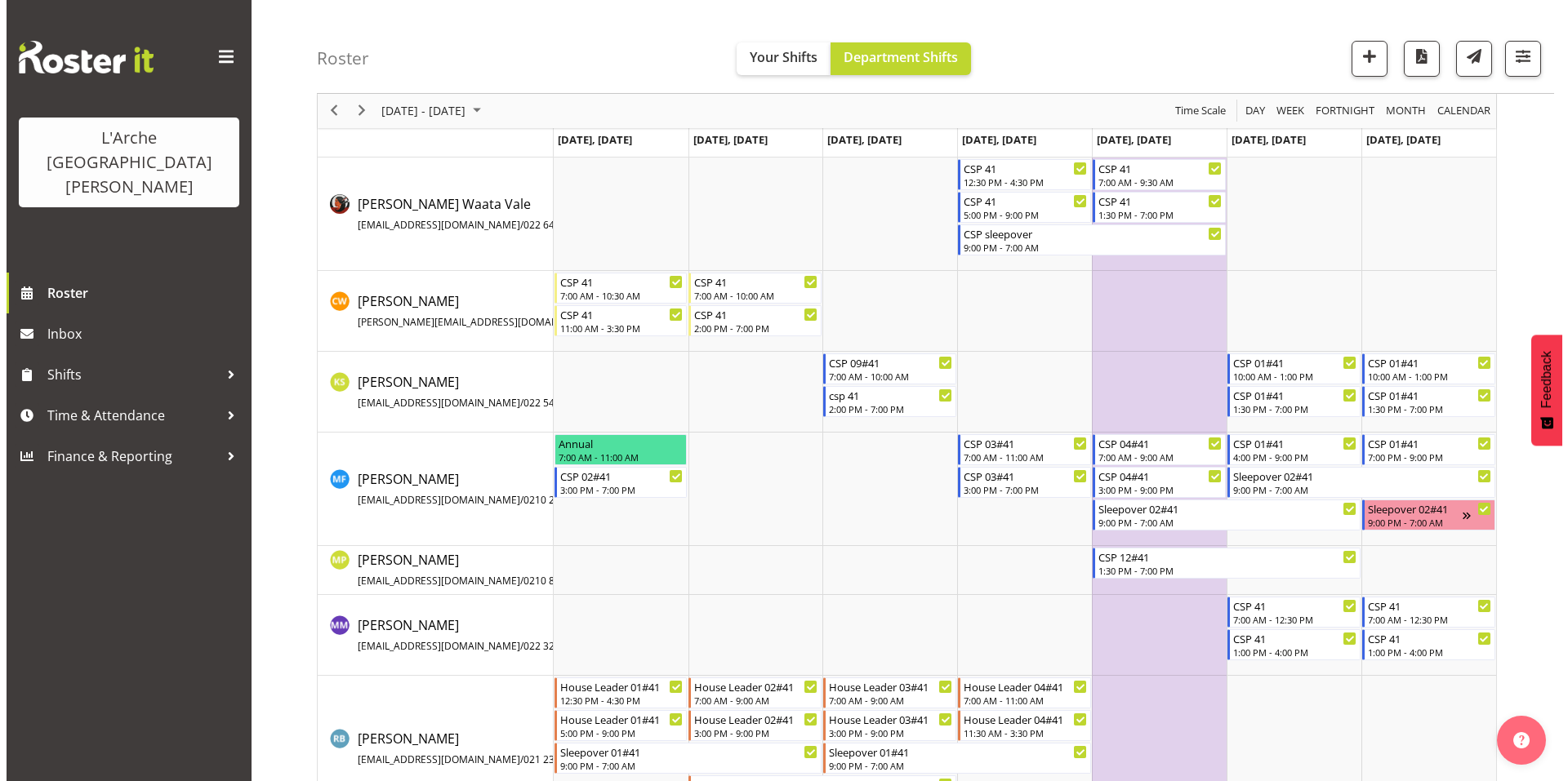
scroll to position [168, 0]
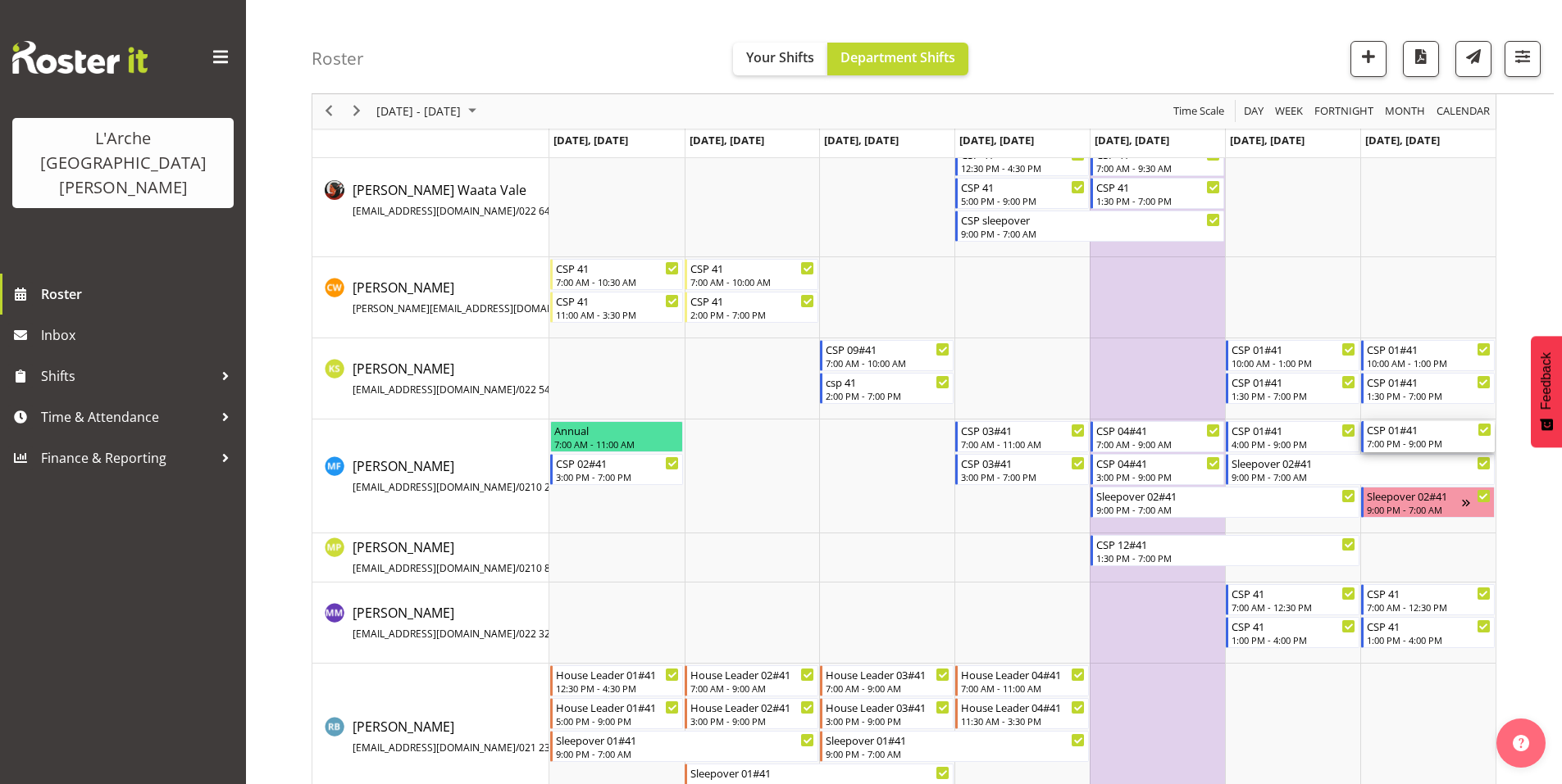
click at [1413, 437] on div "7:00 PM - 9:00 PM" at bounding box center [1429, 443] width 124 height 13
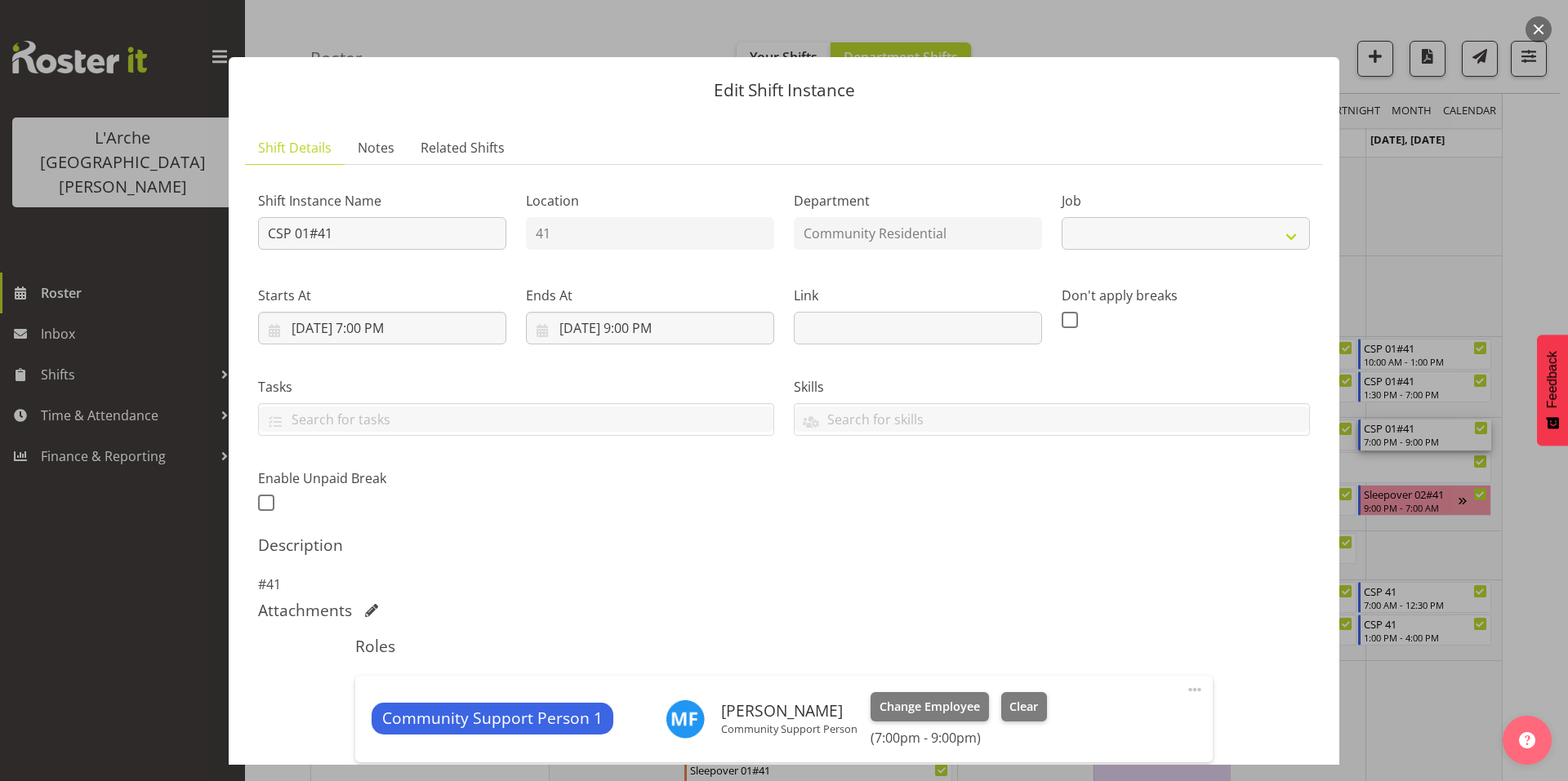
select select "2"
click at [441, 312] on input "[DATE] 7:00 PM" at bounding box center [382, 329] width 249 height 33
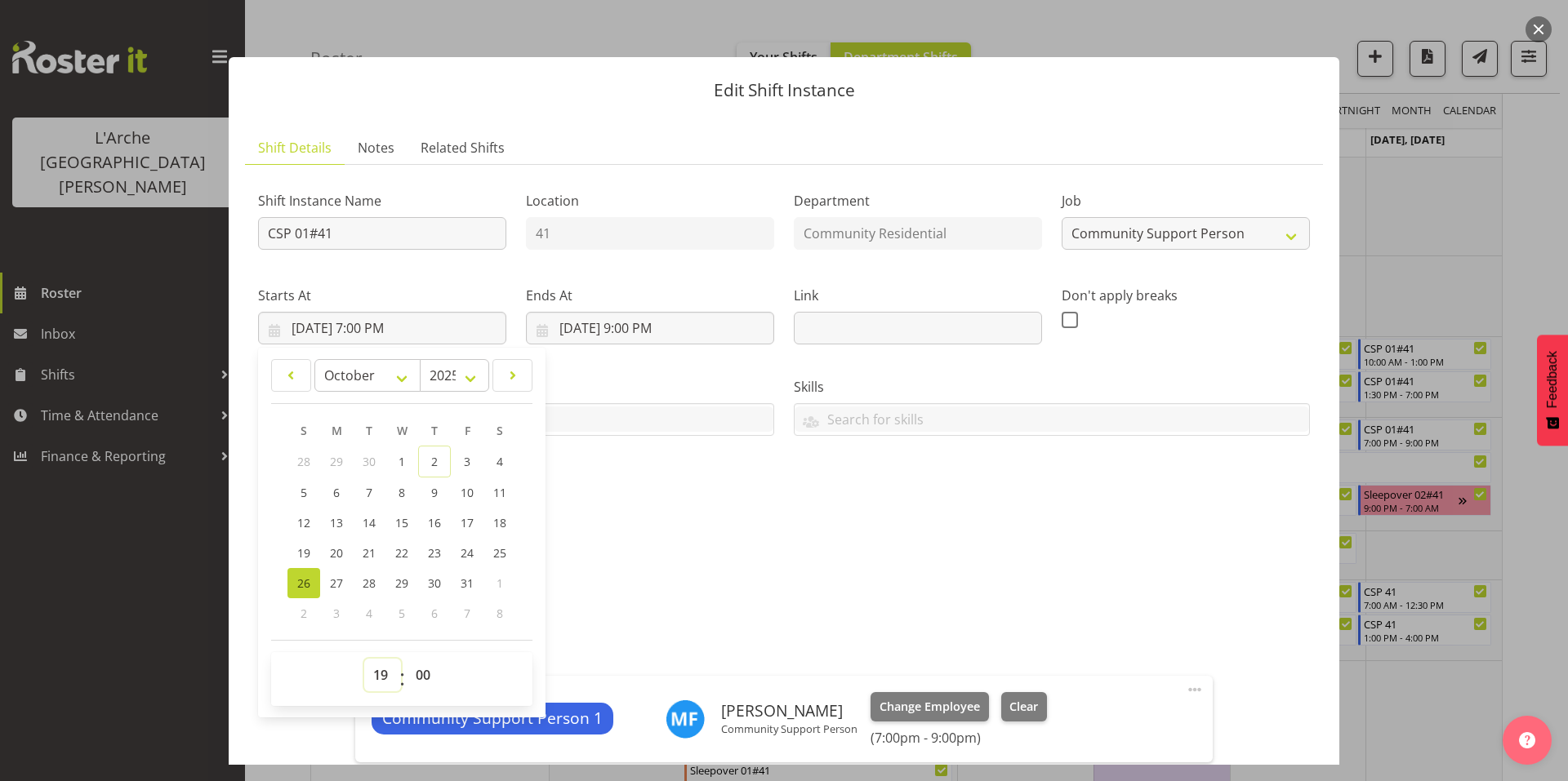
click at [380, 659] on select "00 01 02 03 04 05 06 07 08 09 10 11 12 13 14 15 16 17 18 19 20 21 22 23" at bounding box center [382, 675] width 37 height 33
select select "16"
click at [364, 659] on select "00 01 02 03 04 05 06 07 08 09 10 11 12 13 14 15 16 17 18 19 20 21 22 23" at bounding box center [382, 675] width 37 height 33
type input "[DATE] 4:00 PM"
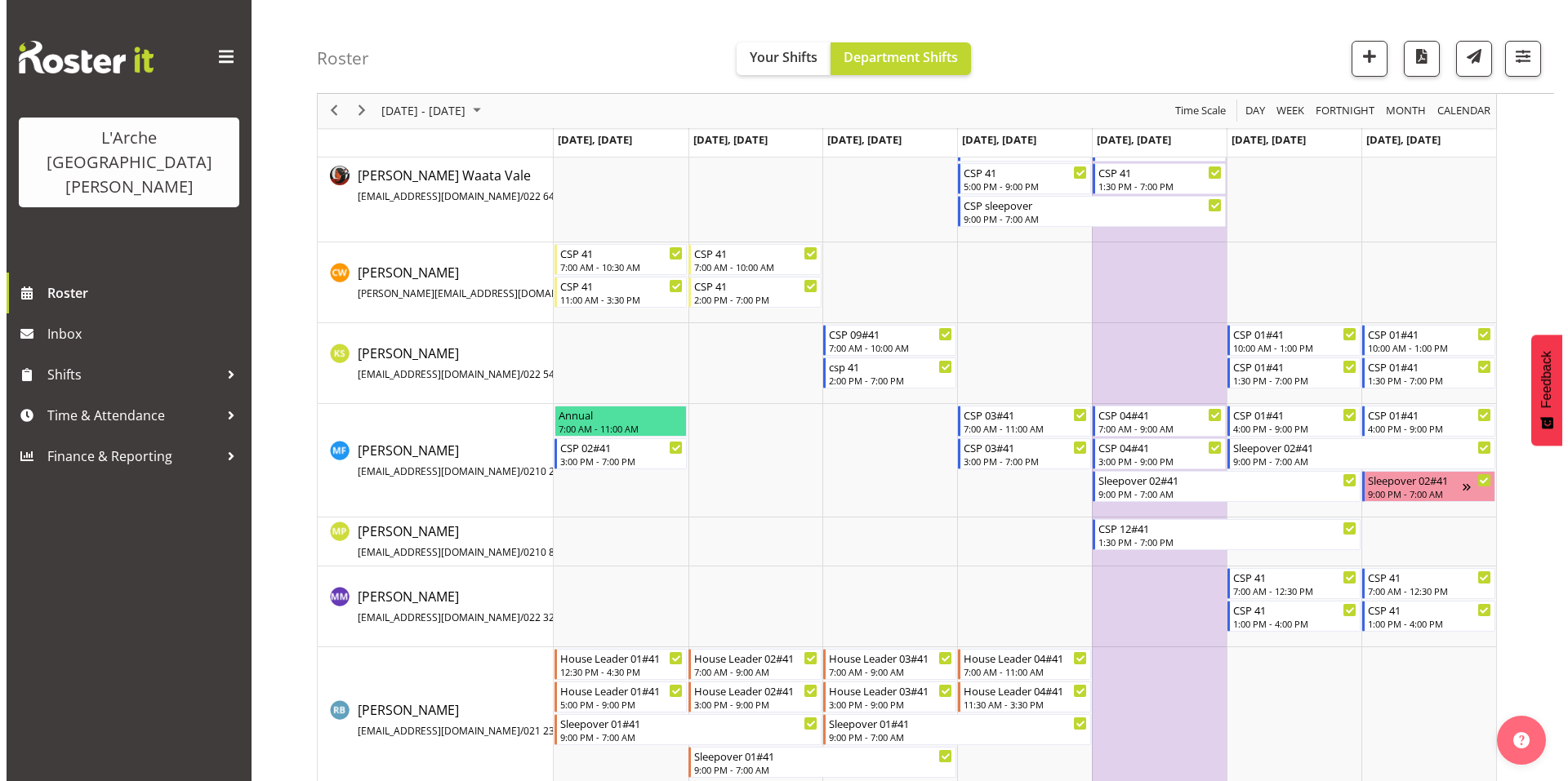
scroll to position [199, 0]
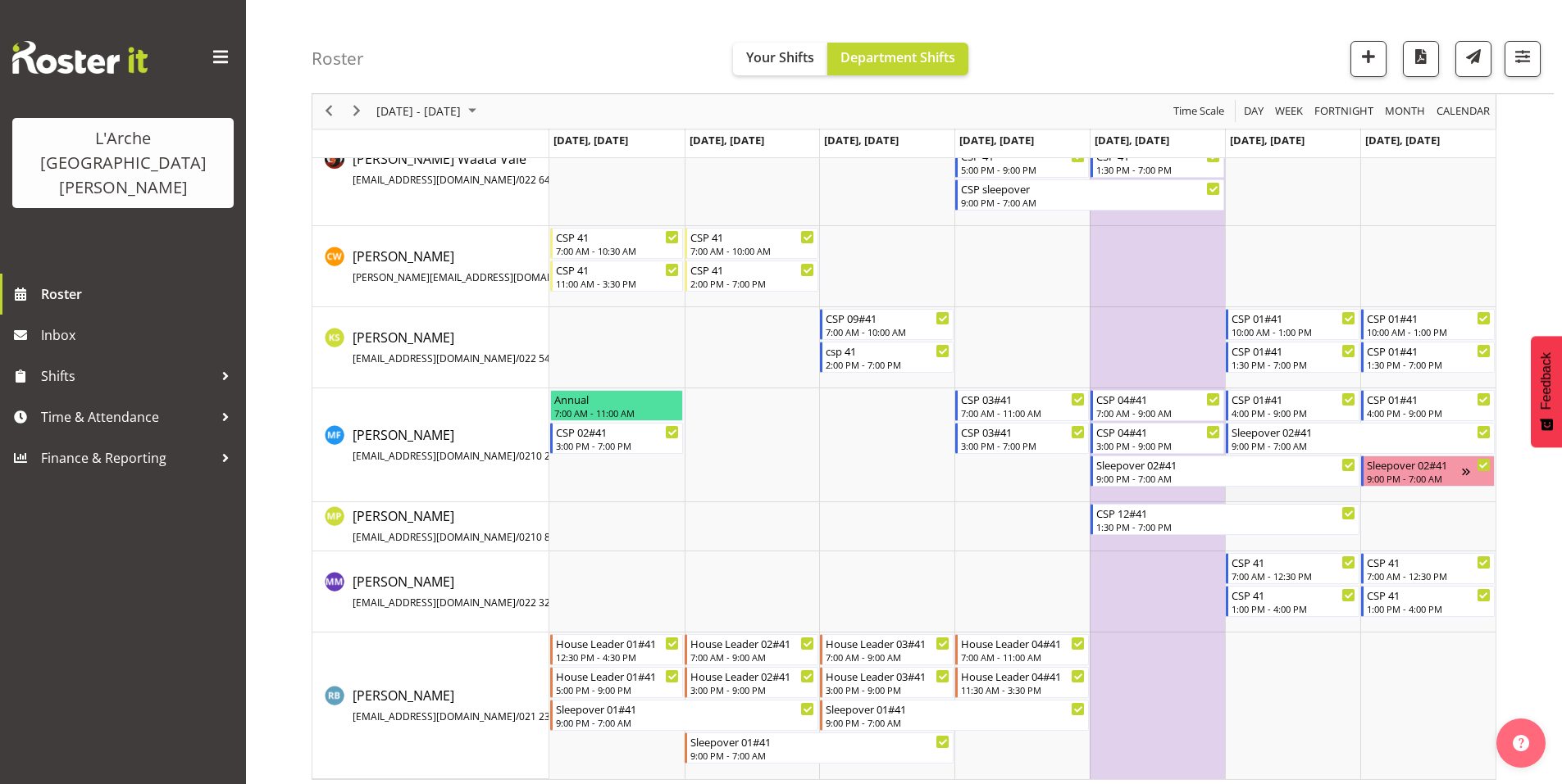
click at [1292, 485] on td "Timeline Week of October 23, 2025" at bounding box center [1292, 446] width 136 height 114
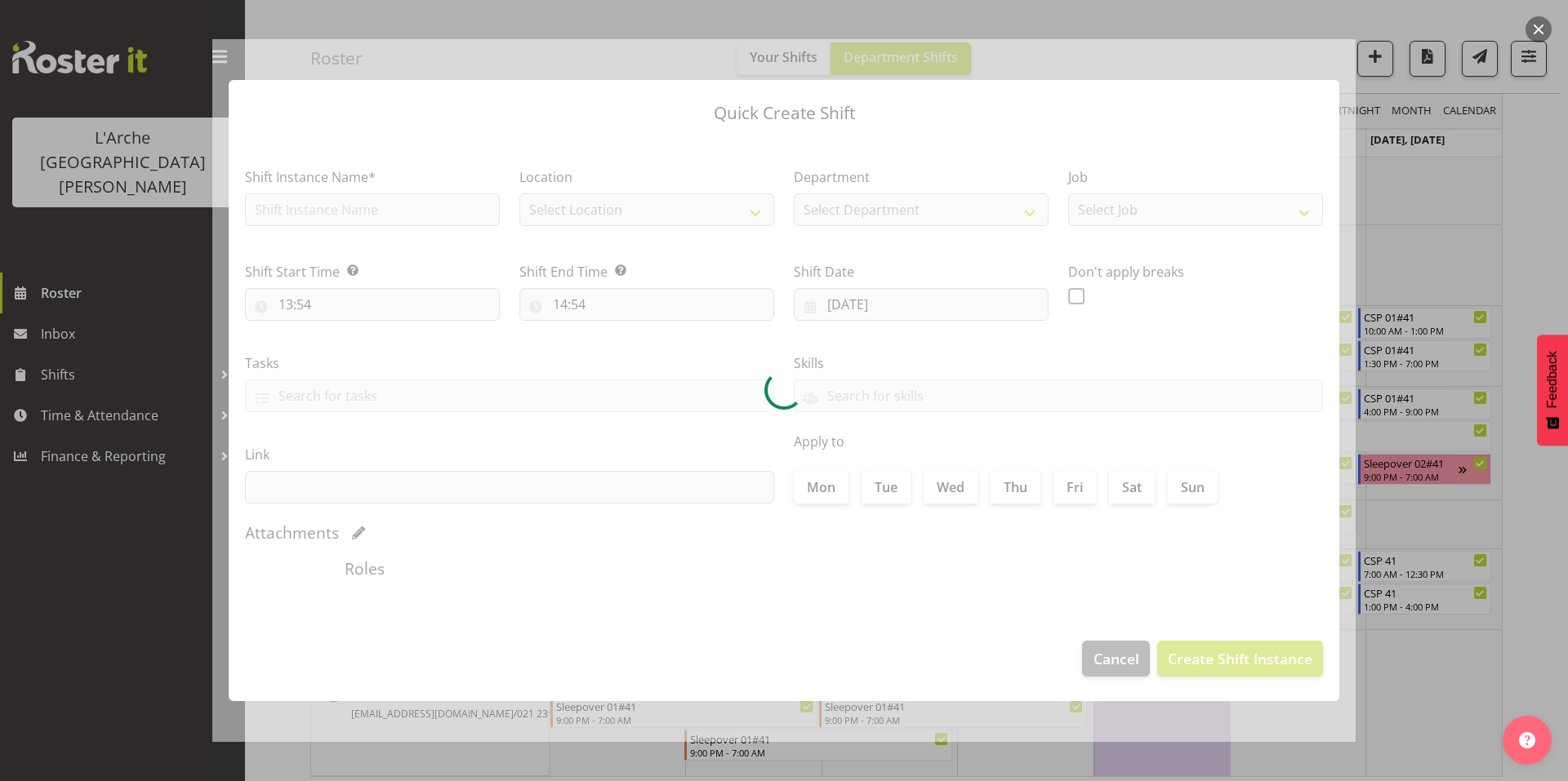
type input "[DATE]"
checkbox input "true"
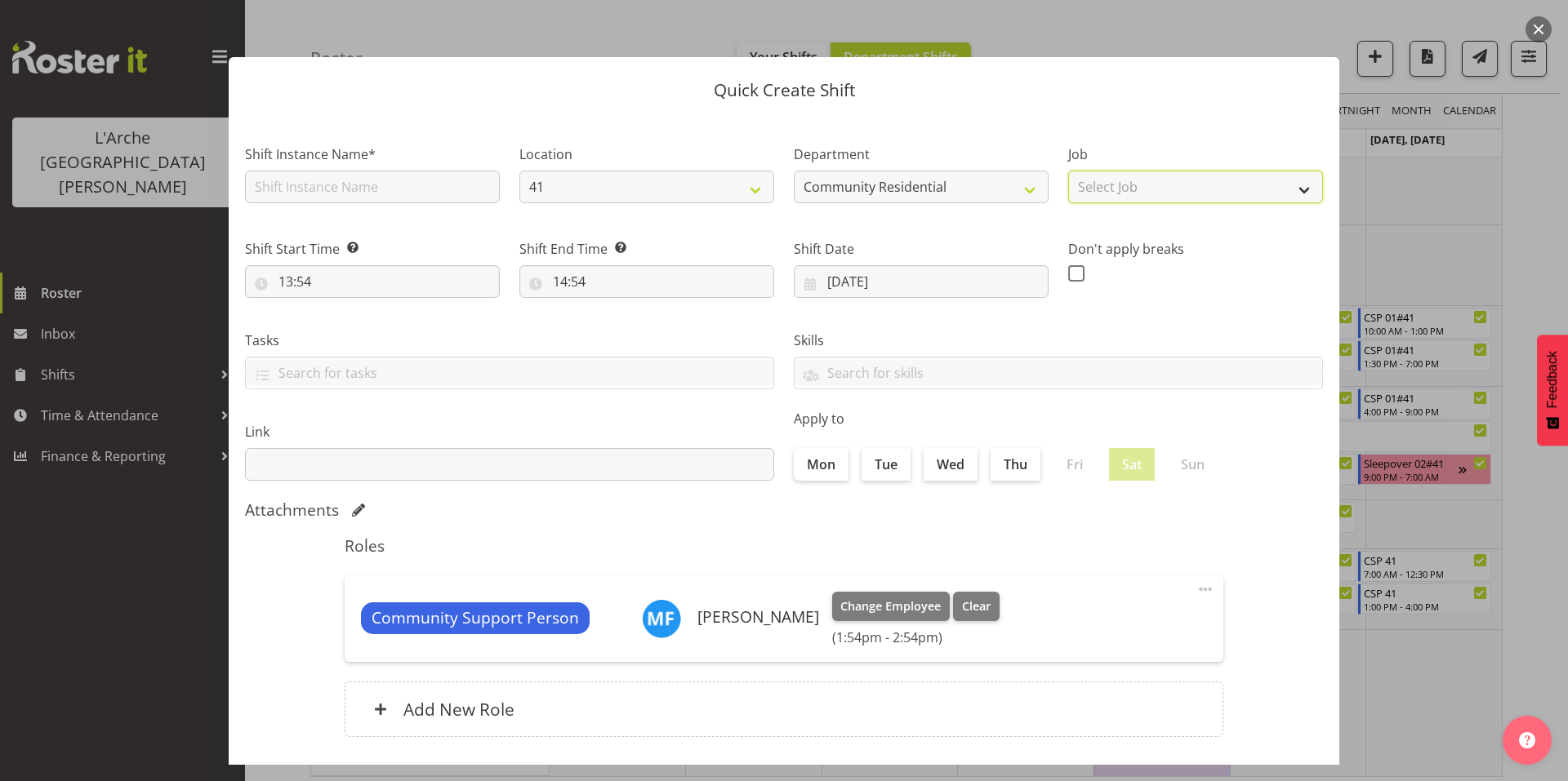
click at [1088, 184] on select "Select Job Accounts Admin Art Coordinator Community Leader Community Support Pe…" at bounding box center [1195, 187] width 255 height 33
select select "2"
click at [1068, 170] on select "Select Job Accounts Admin Art Coordinator Community Leader Community Support Pe…" at bounding box center [1195, 187] width 255 height 33
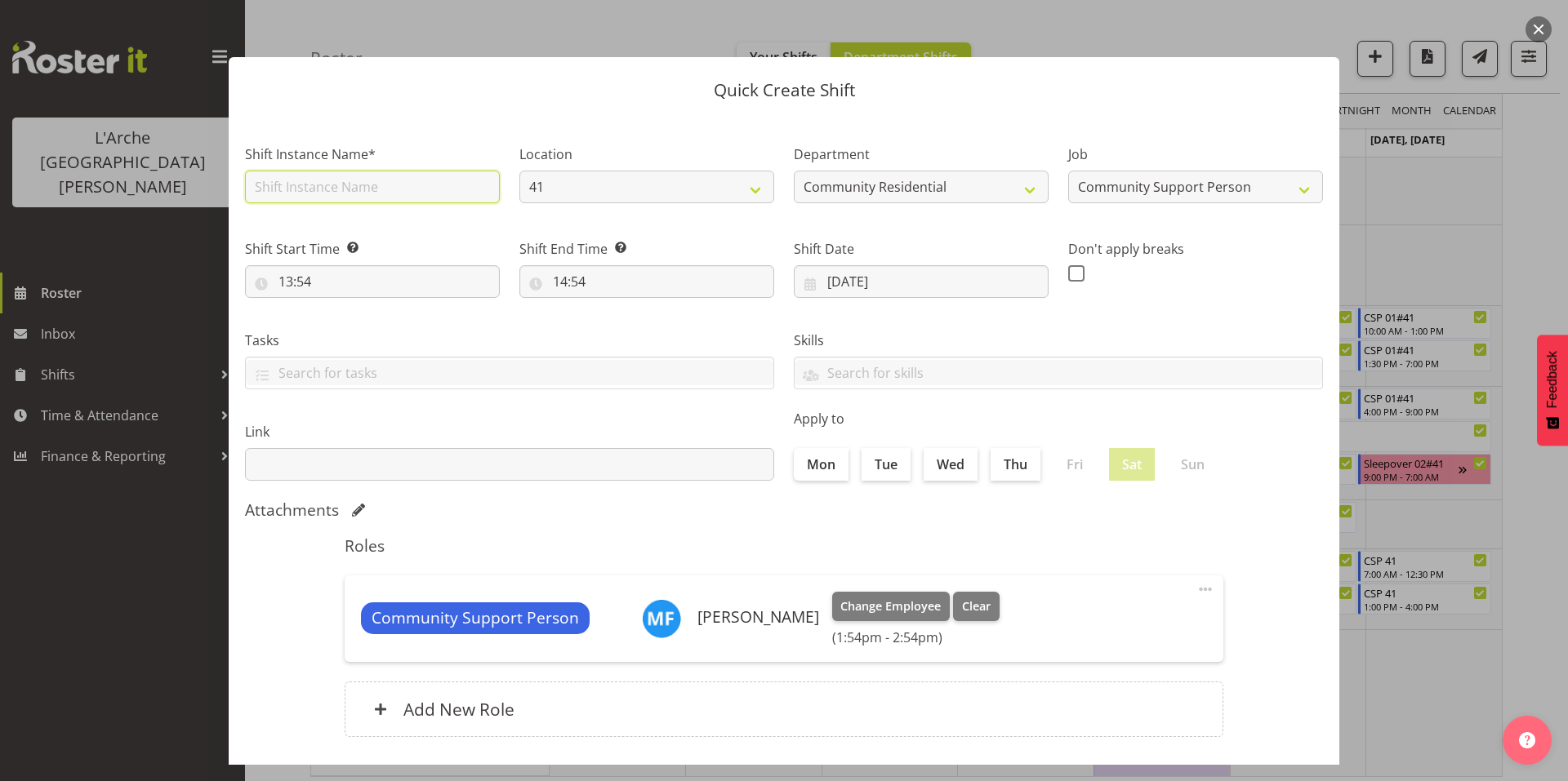
click at [441, 174] on input "text" at bounding box center [373, 187] width 255 height 33
type input "CSP 01#41"
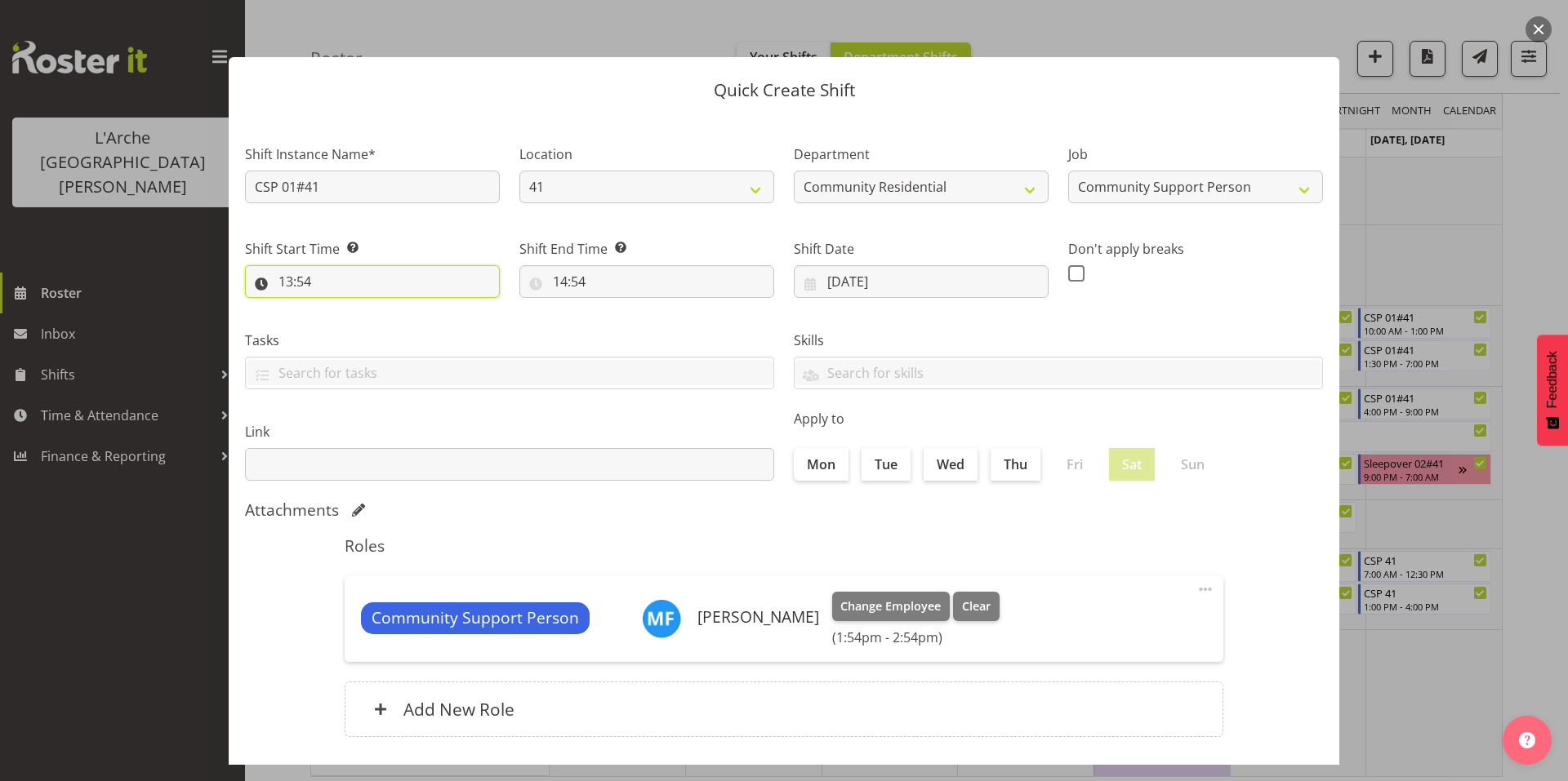
click at [341, 265] on input "13:54" at bounding box center [373, 281] width 255 height 33
click at [364, 308] on select "00 01 02 03 04 05 06 07 08 09 10 11 12 13 14 15 16 17 18 19 20 21 22 23" at bounding box center [356, 324] width 37 height 33
select select "7"
click at [342, 308] on select "00 01 02 03 04 05 06 07 08 09 10 11 12 13 14 15 16 17 18 19 20 21 22 23" at bounding box center [356, 324] width 37 height 33
type input "07:54"
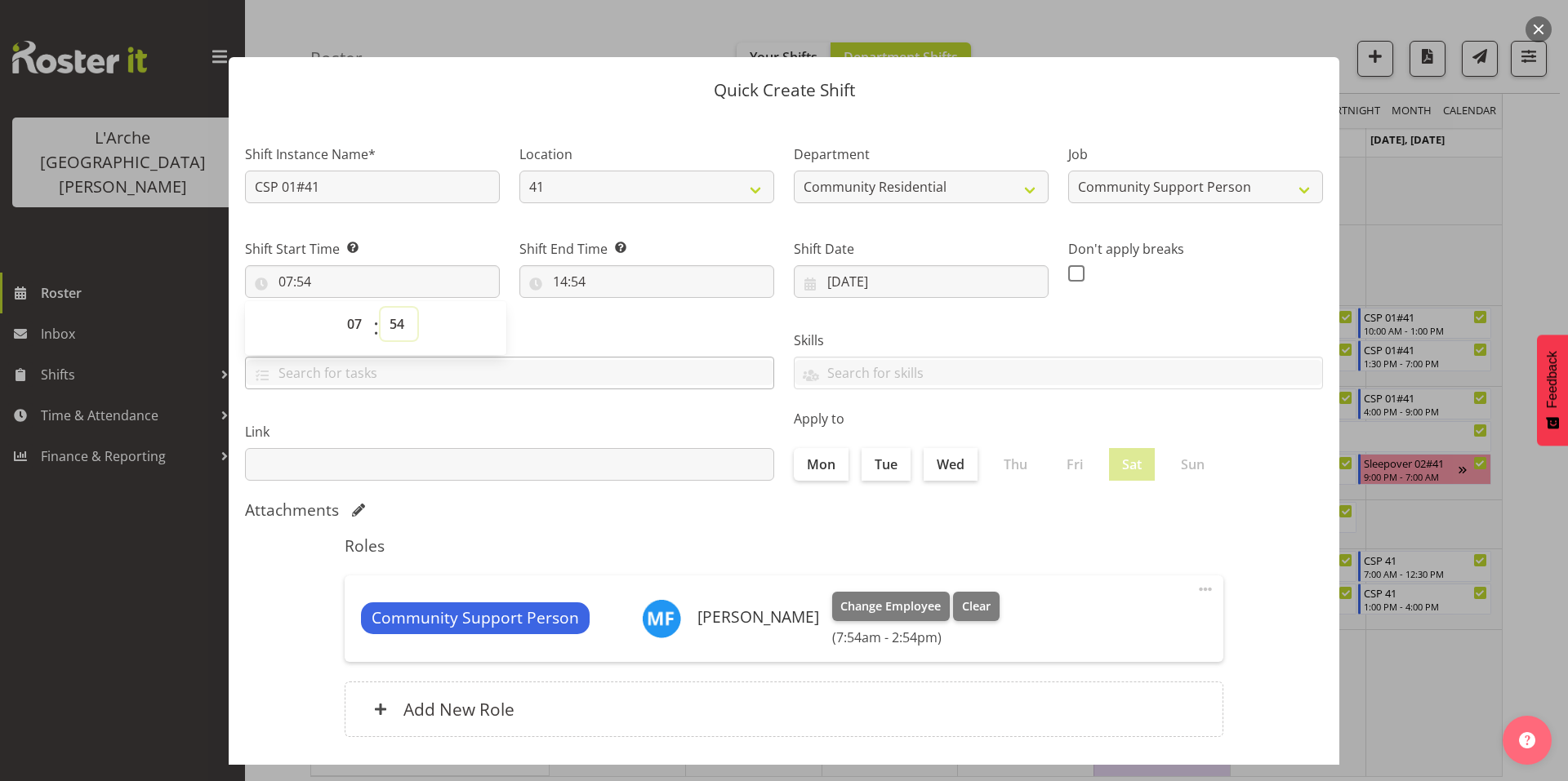
drag, startPoint x: 393, startPoint y: 305, endPoint x: 390, endPoint y: 338, distance: 33.1
click at [390, 338] on div "Shift Instance Name* CSP 01#41 Location 41 65a 56b Department Community Residen…" at bounding box center [783, 305] width 1097 height 369
click at [338, 268] on input "07:54" at bounding box center [373, 281] width 255 height 33
click at [395, 308] on select "00 01 02 03 04 05 06 07 08 09 10 11 12 13 14 15 16 17 18 19 20 21 22 23 24 25 2…" at bounding box center [398, 324] width 37 height 33
select select "0"
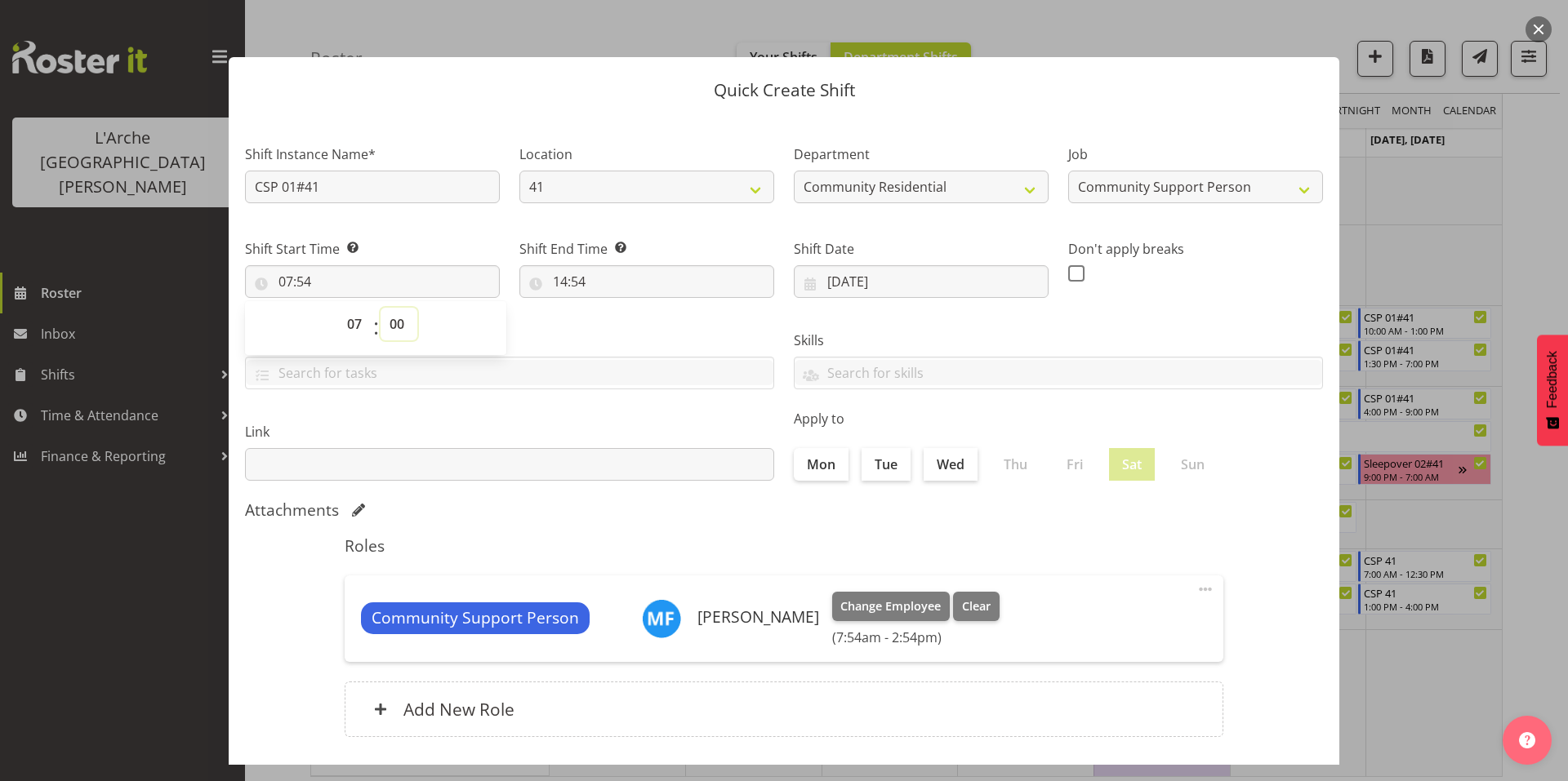
click at [380, 308] on select "00 01 02 03 04 05 06 07 08 09 10 11 12 13 14 15 16 17 18 19 20 21 22 23 24 25 2…" at bounding box center [398, 324] width 37 height 33
type input "07:00"
click at [559, 265] on input "14:54" at bounding box center [647, 281] width 255 height 33
click at [627, 308] on select "00 01 02 03 04 05 06 07 08 09 10 11 12 13 14 15 16 17 18 19 20 21 22 23" at bounding box center [631, 324] width 37 height 33
select select "10"
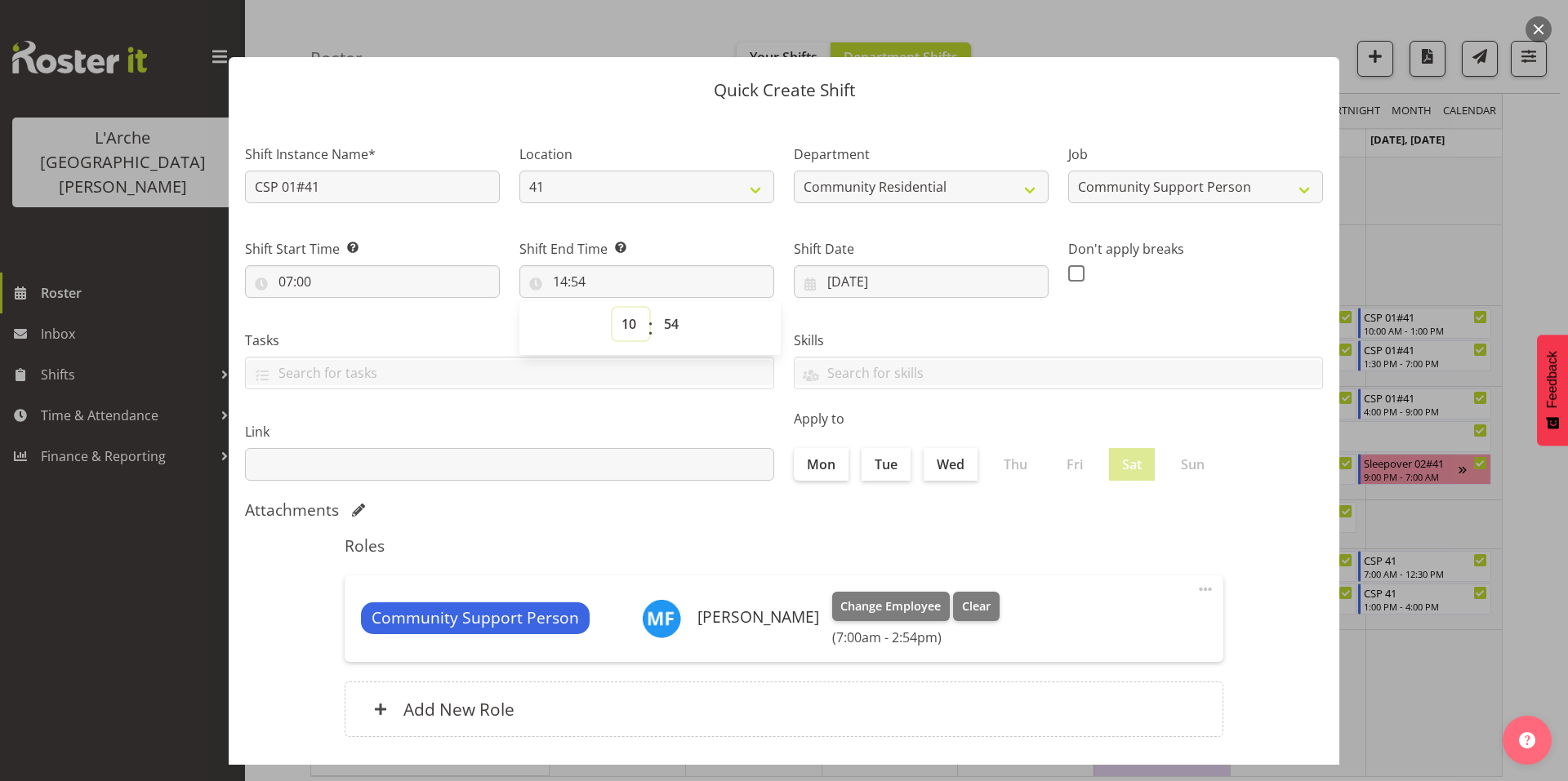
click at [613, 308] on select "00 01 02 03 04 05 06 07 08 09 10 11 12 13 14 15 16 17 18 19 20 21 22 23" at bounding box center [631, 324] width 37 height 33
type input "10:54"
click at [663, 308] on select "00 01 02 03 04 05 06 07 08 09 10 11 12 13 14 15 16 17 18 19 20 21 22 23 24 25 2…" at bounding box center [673, 324] width 37 height 33
select select "0"
click at [655, 308] on select "00 01 02 03 04 05 06 07 08 09 10 11 12 13 14 15 16 17 18 19 20 21 22 23 24 25 2…" at bounding box center [673, 324] width 37 height 33
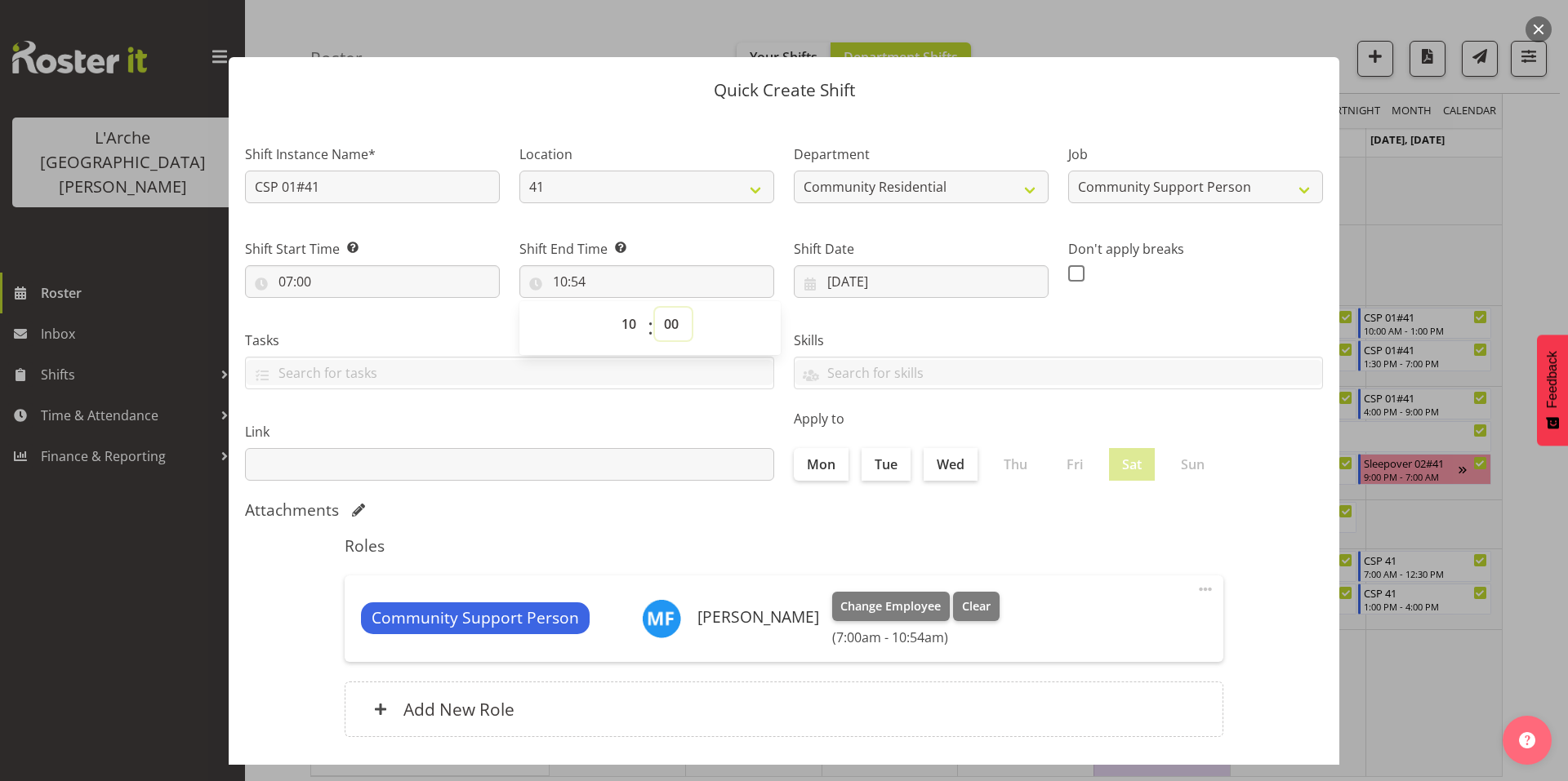
type input "10:00"
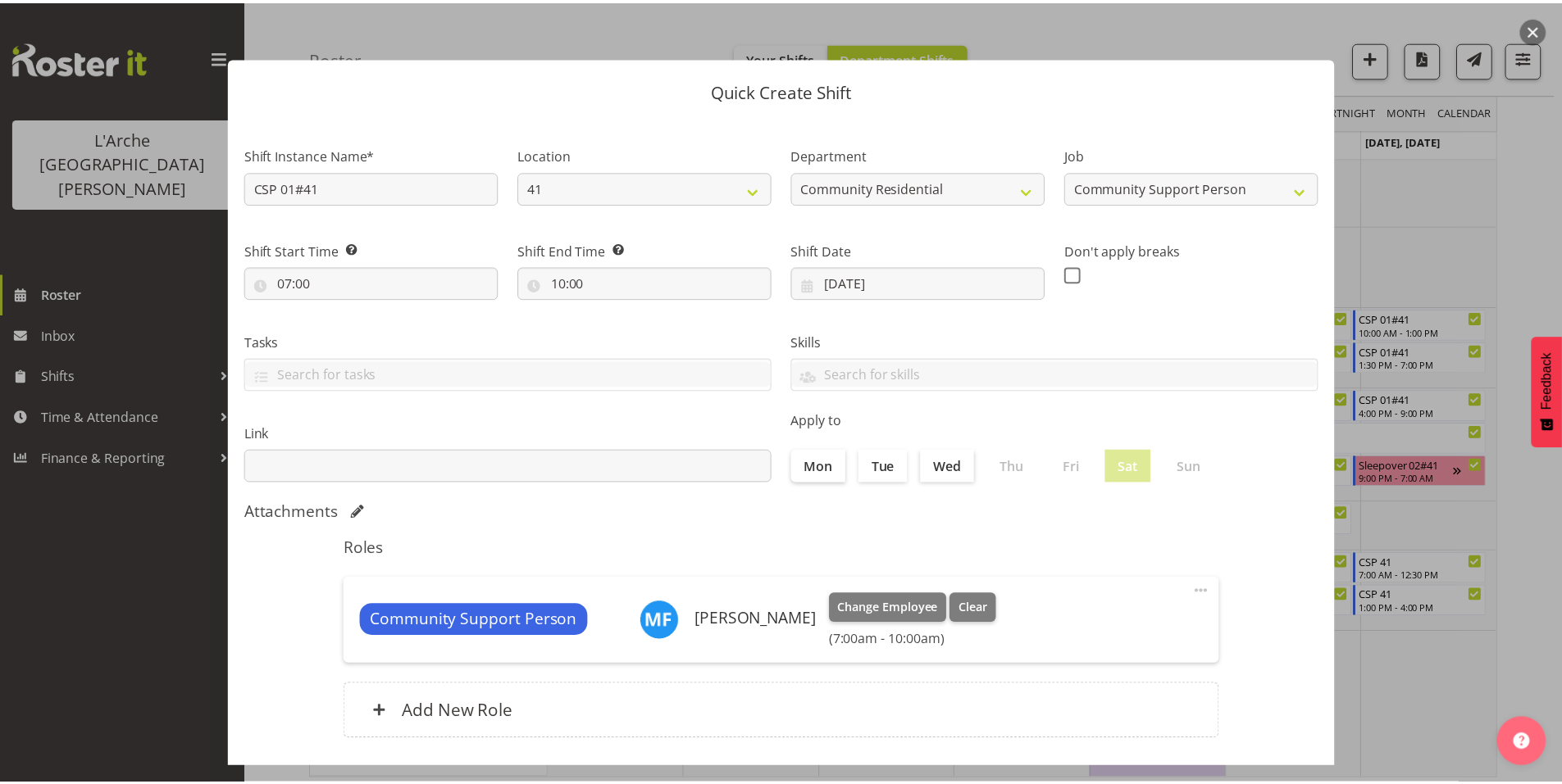
scroll to position [0, 0]
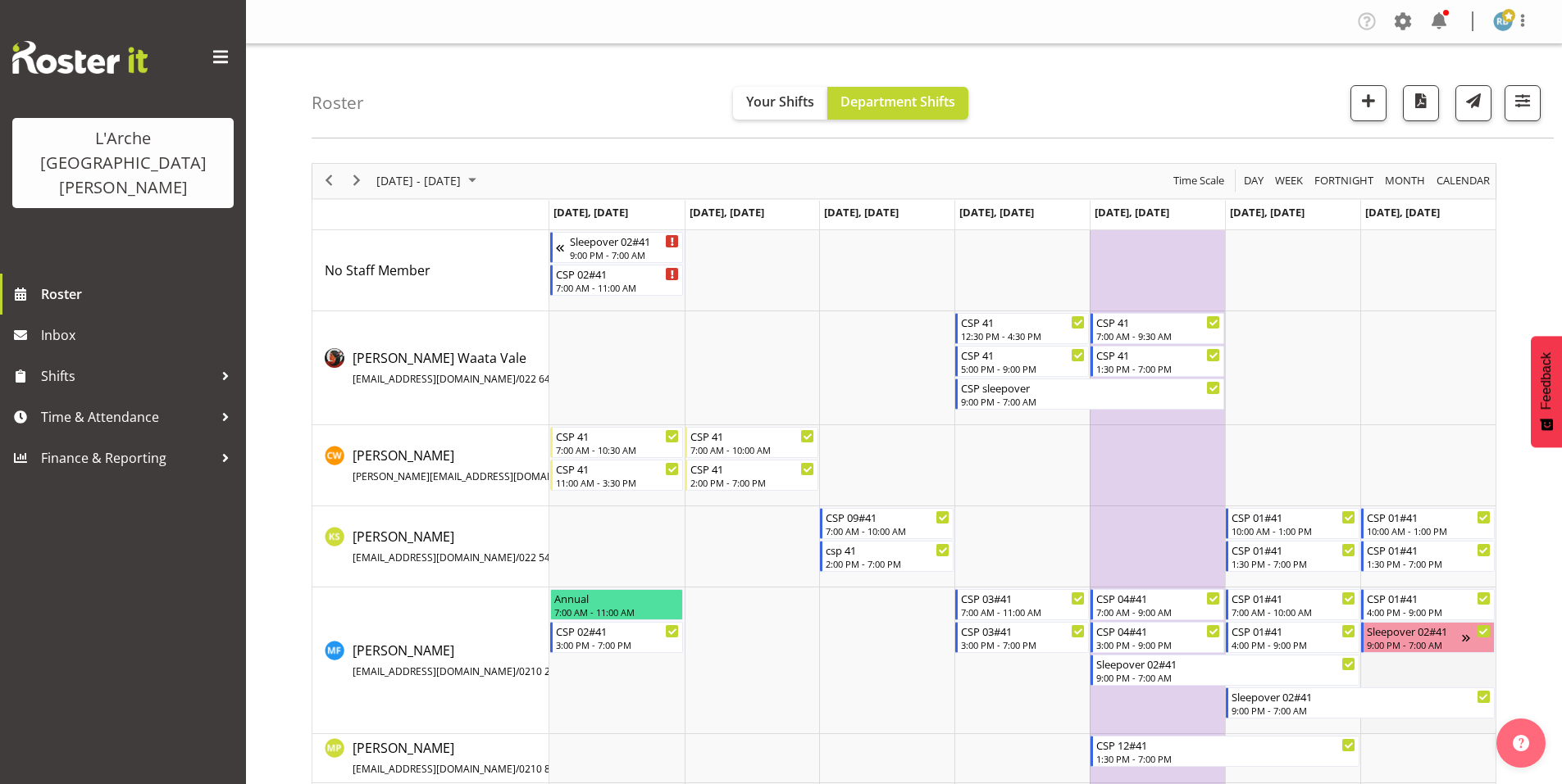
click at [1388, 656] on td "Timeline Week of October 23, 2025" at bounding box center [1427, 661] width 136 height 147
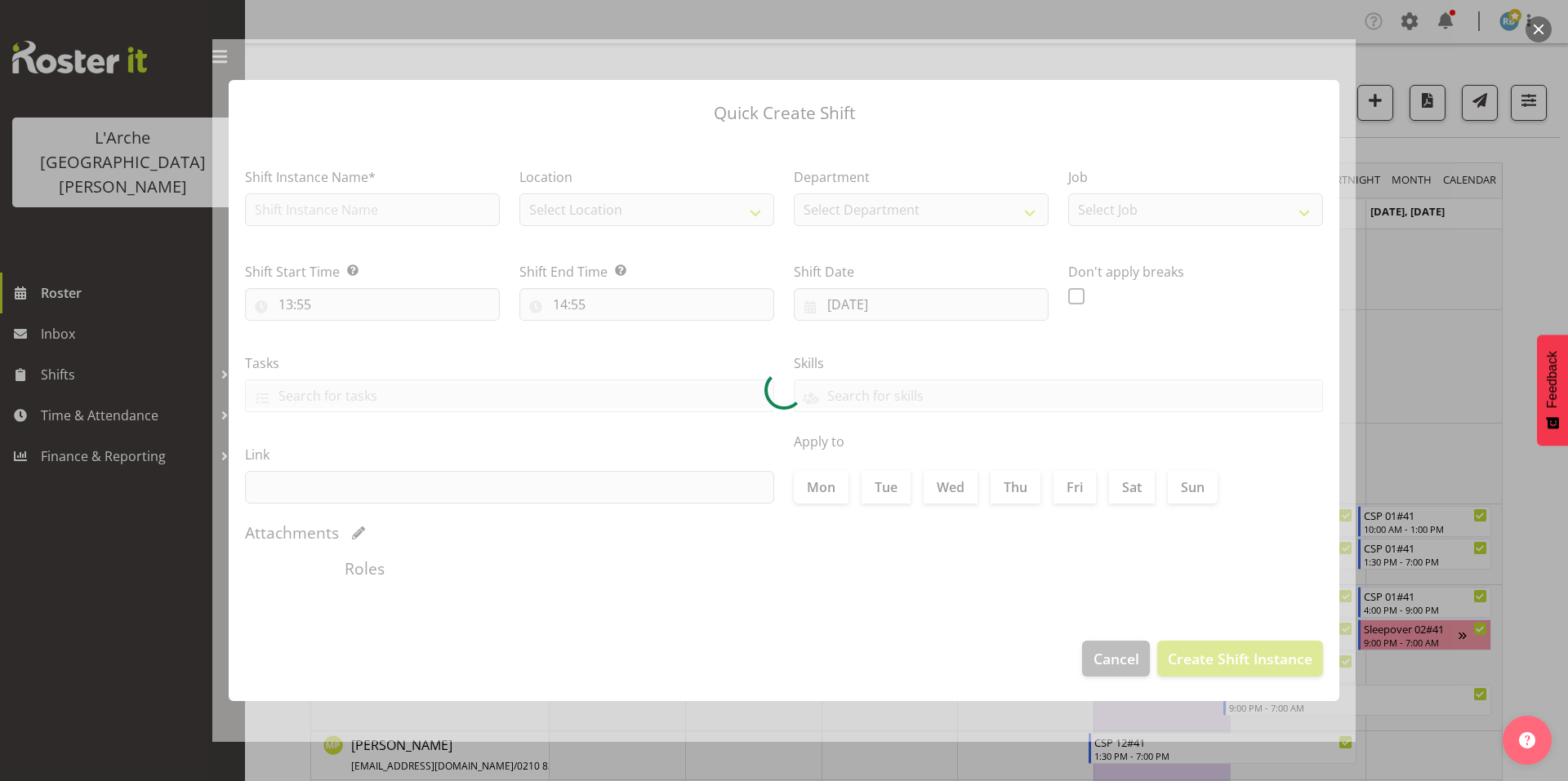
type input "[DATE]"
checkbox input "true"
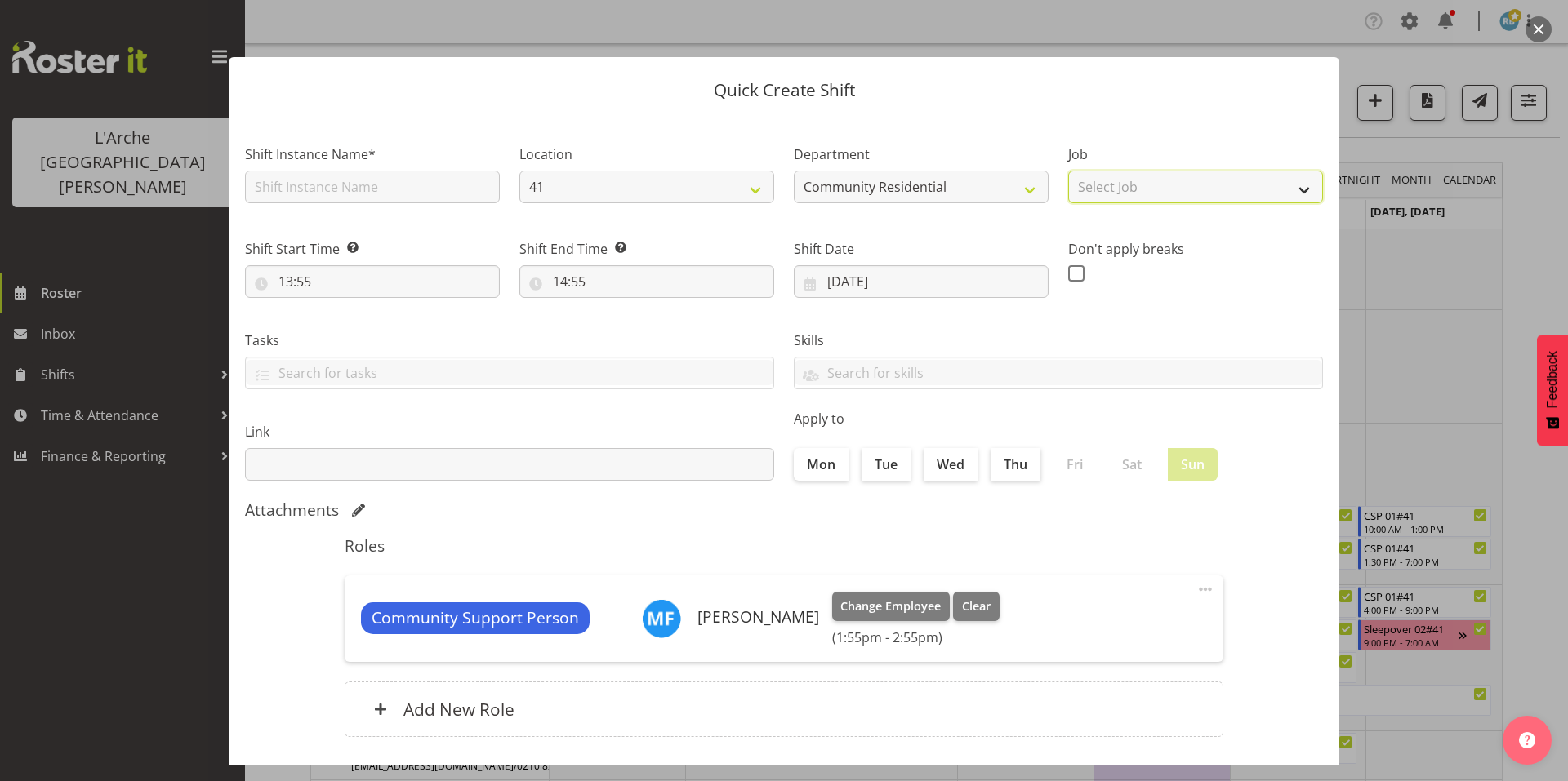
click at [1082, 181] on select "Select Job Accounts Admin Art Coordinator Community Leader Community Support Pe…" at bounding box center [1195, 187] width 255 height 33
select select "2"
click at [1068, 170] on select "Select Job Accounts Admin Art Coordinator Community Leader Community Support Pe…" at bounding box center [1195, 187] width 255 height 33
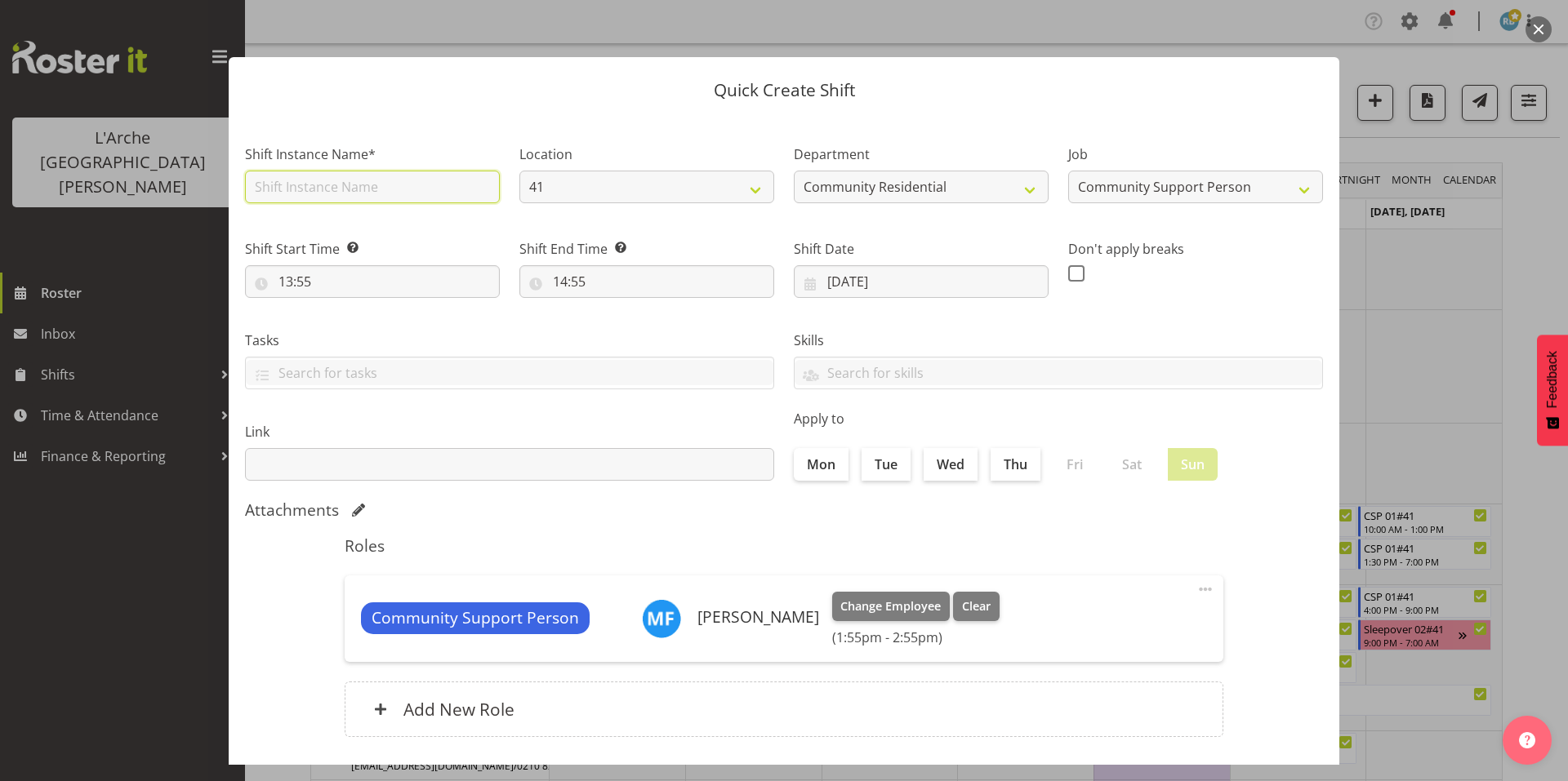
click at [394, 176] on input "text" at bounding box center [373, 187] width 255 height 33
type input "CSP 01#41"
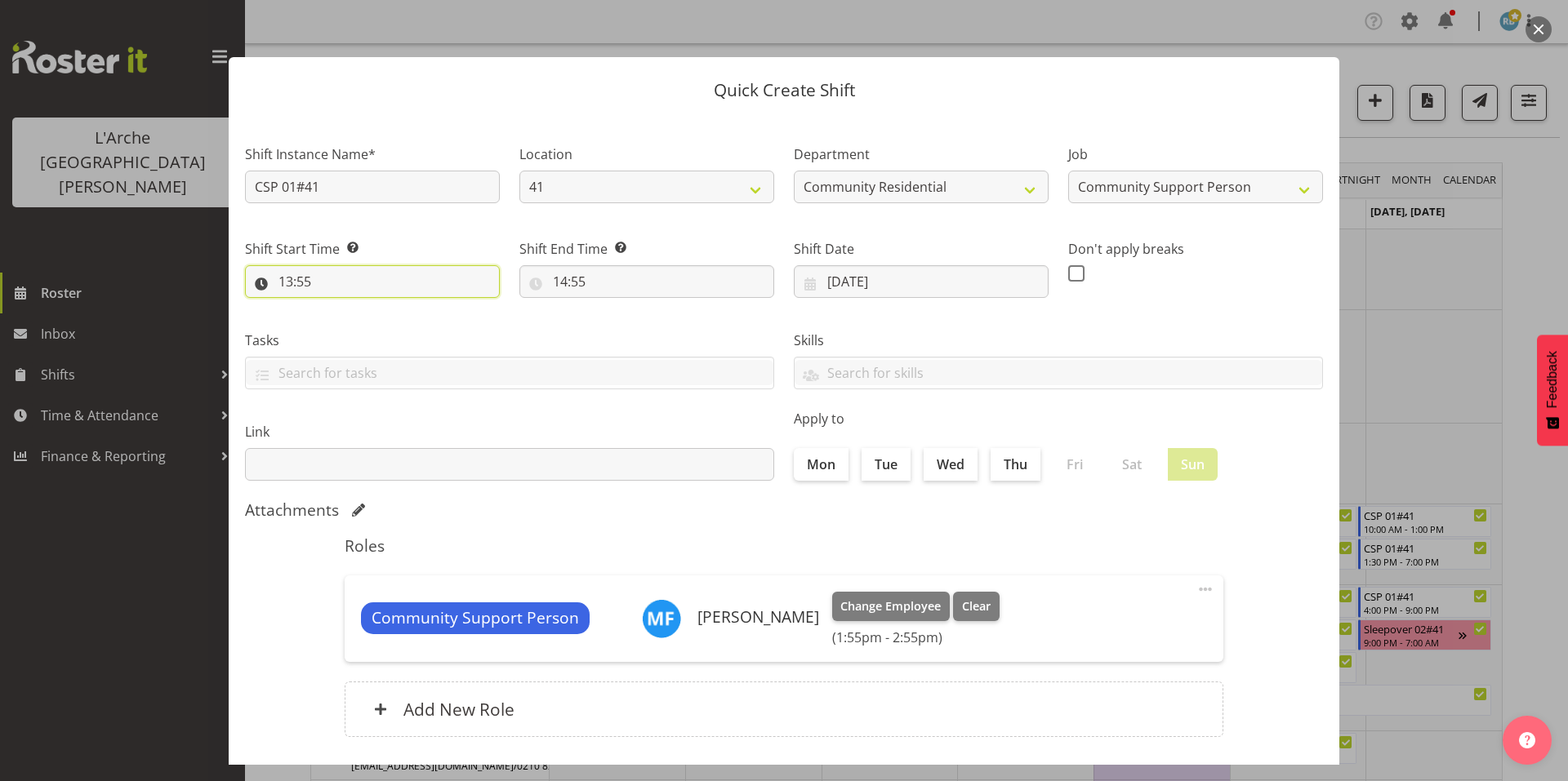
click at [351, 266] on input "13:55" at bounding box center [373, 281] width 255 height 33
click at [356, 308] on select "00 01 02 03 04 05 06 07 08 09 10 11 12 13 14 15 16 17 18 19 20 21 22 23" at bounding box center [356, 324] width 37 height 33
select select "7"
click at [342, 308] on select "00 01 02 03 04 05 06 07 08 09 10 11 12 13 14 15 16 17 18 19 20 21 22 23" at bounding box center [356, 324] width 37 height 33
type input "07:55"
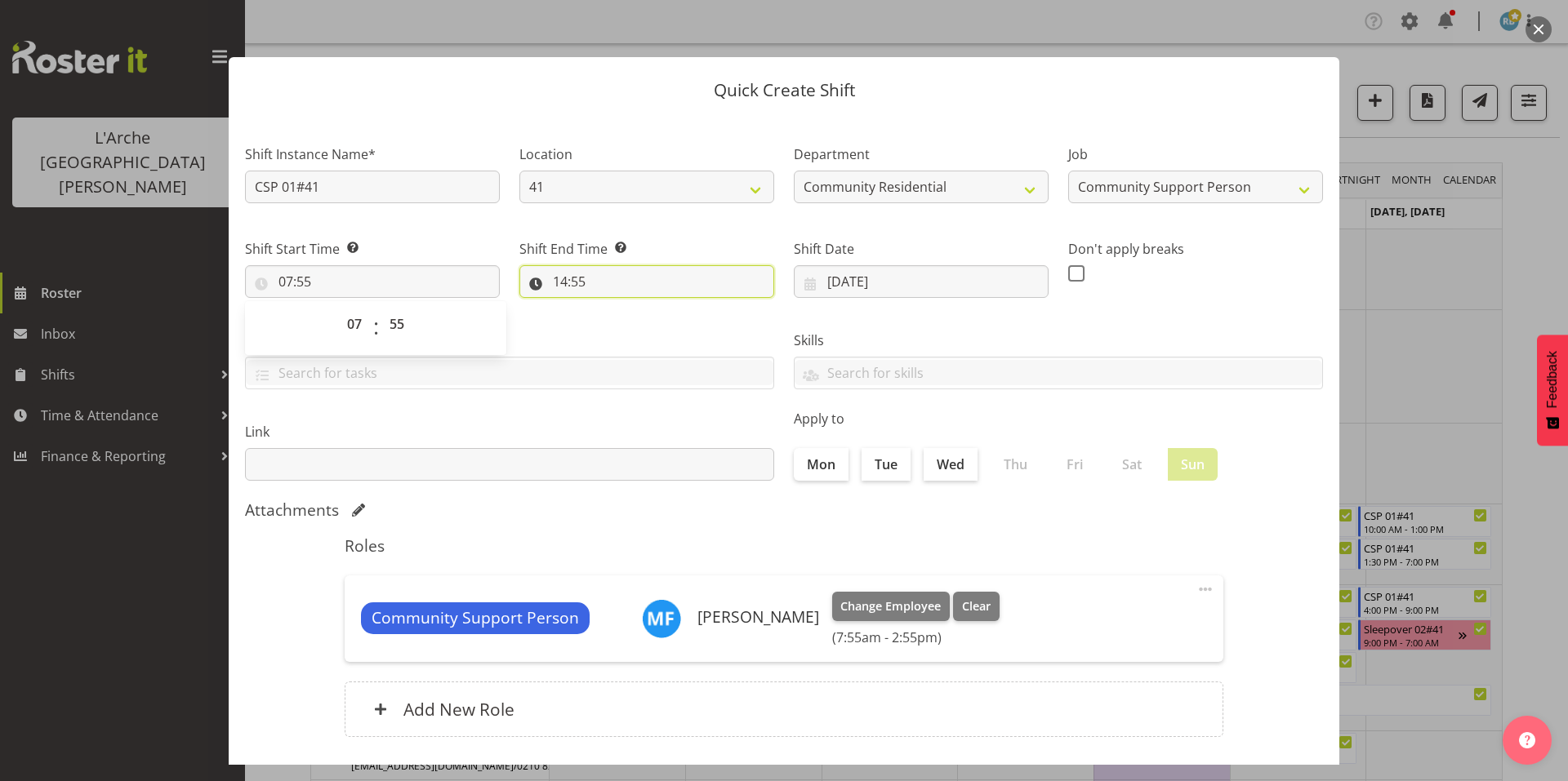
click at [567, 265] on input "14:55" at bounding box center [647, 281] width 255 height 33
click at [622, 308] on select "00 01 02 03 04 05 06 07 08 09 10 11 12 13 14 15 16 17 18 19 20 21 22 23" at bounding box center [631, 324] width 37 height 33
select select "10"
click at [613, 308] on select "00 01 02 03 04 05 06 07 08 09 10 11 12 13 14 15 16 17 18 19 20 21 22 23" at bounding box center [631, 324] width 37 height 33
type input "10:55"
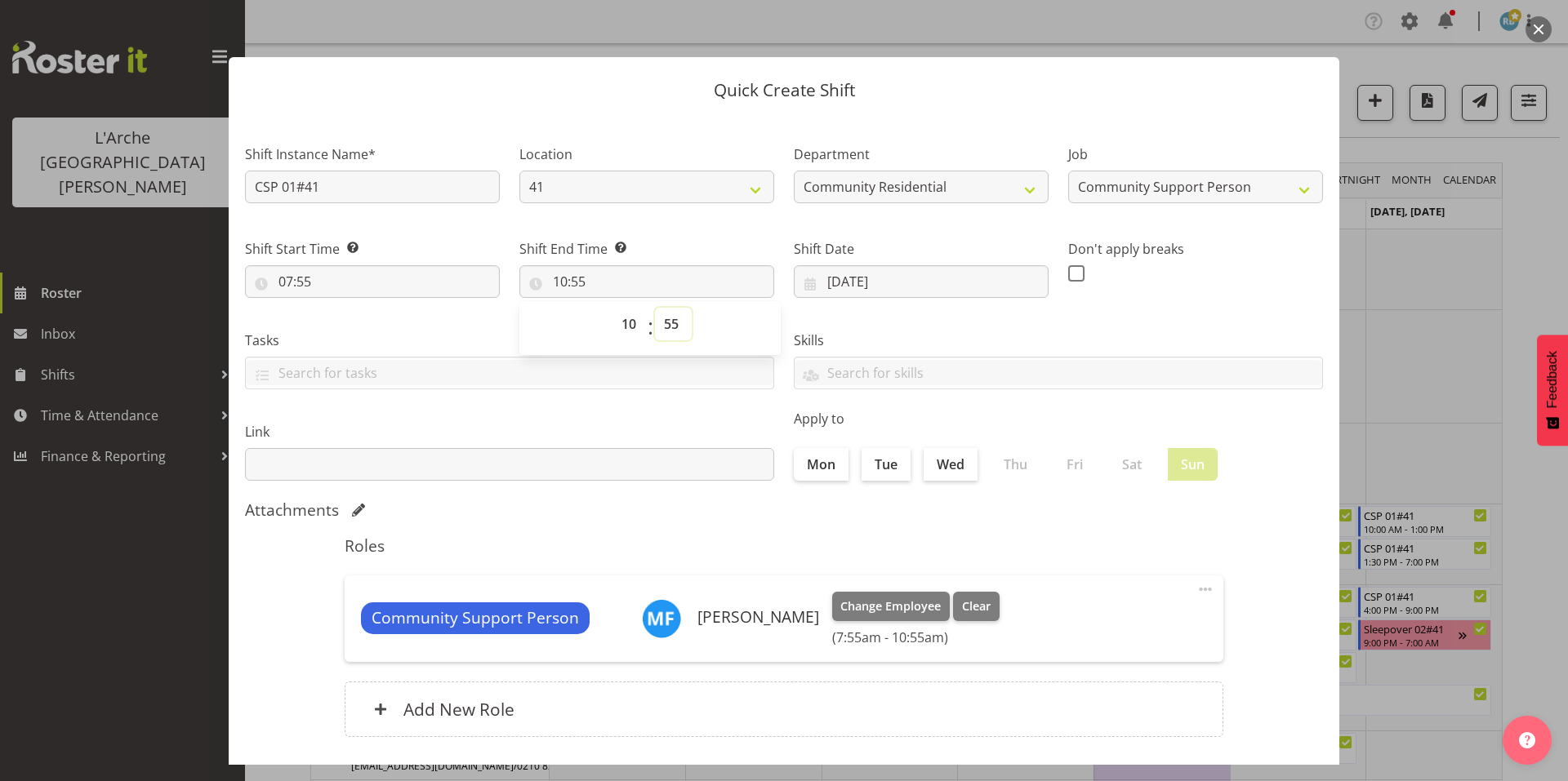
click at [668, 308] on select "00 01 02 03 04 05 06 07 08 09 10 11 12 13 14 15 16 17 18 19 20 21 22 23 24 25 2…" at bounding box center [673, 324] width 37 height 33
select select "0"
click at [655, 308] on select "00 01 02 03 04 05 06 07 08 09 10 11 12 13 14 15 16 17 18 19 20 21 22 23 24 25 2…" at bounding box center [673, 324] width 37 height 33
type input "10:00"
click at [300, 265] on input "07:55" at bounding box center [373, 281] width 255 height 33
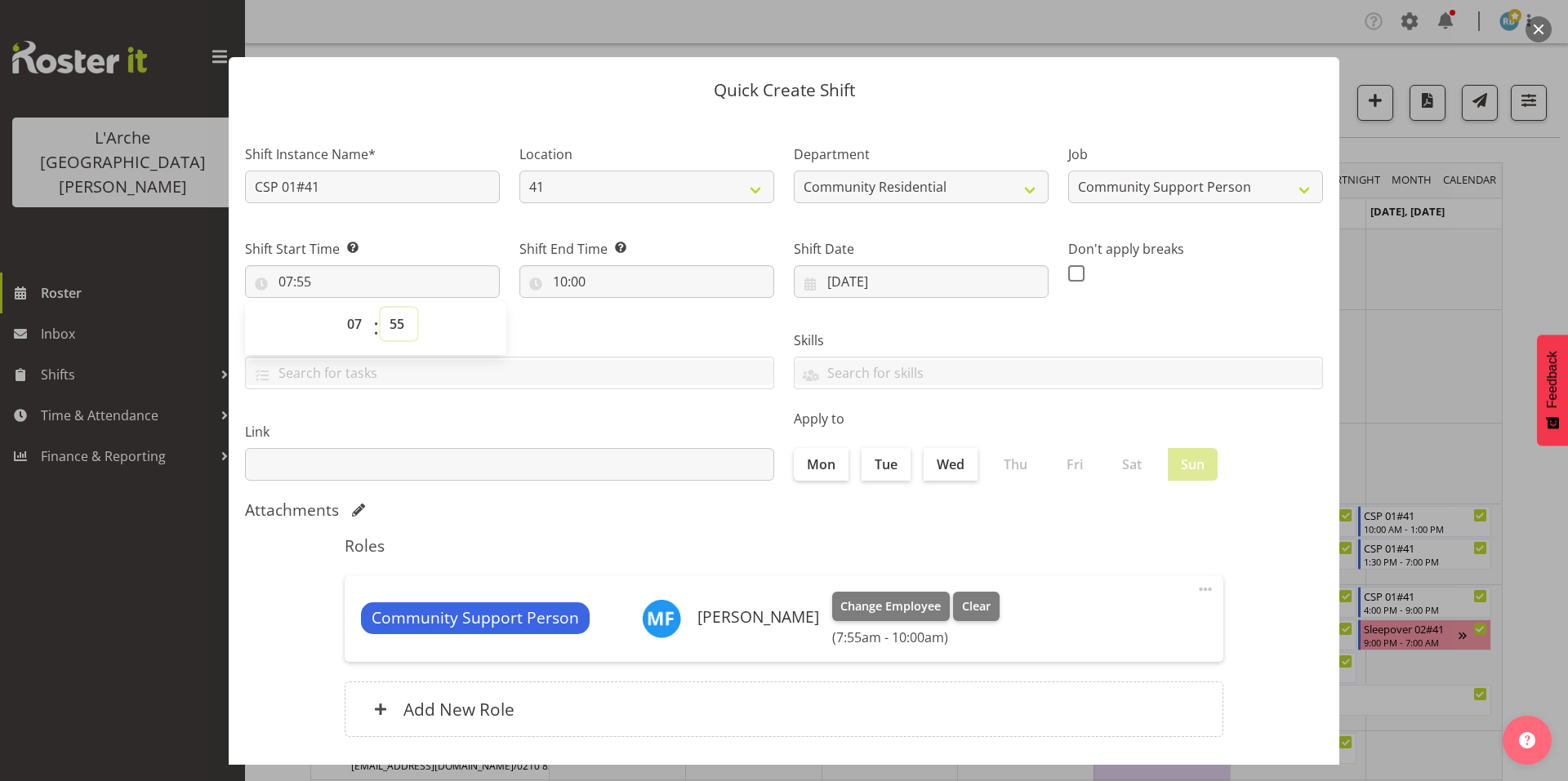
click at [392, 308] on select "00 01 02 03 04 05 06 07 08 09 10 11 12 13 14 15 16 17 18 19 20 21 22 23 24 25 2…" at bounding box center [398, 324] width 37 height 33
select select "0"
click at [380, 308] on select "00 01 02 03 04 05 06 07 08 09 10 11 12 13 14 15 16 17 18 19 20 21 22 23 24 25 2…" at bounding box center [398, 324] width 37 height 33
type input "07:00"
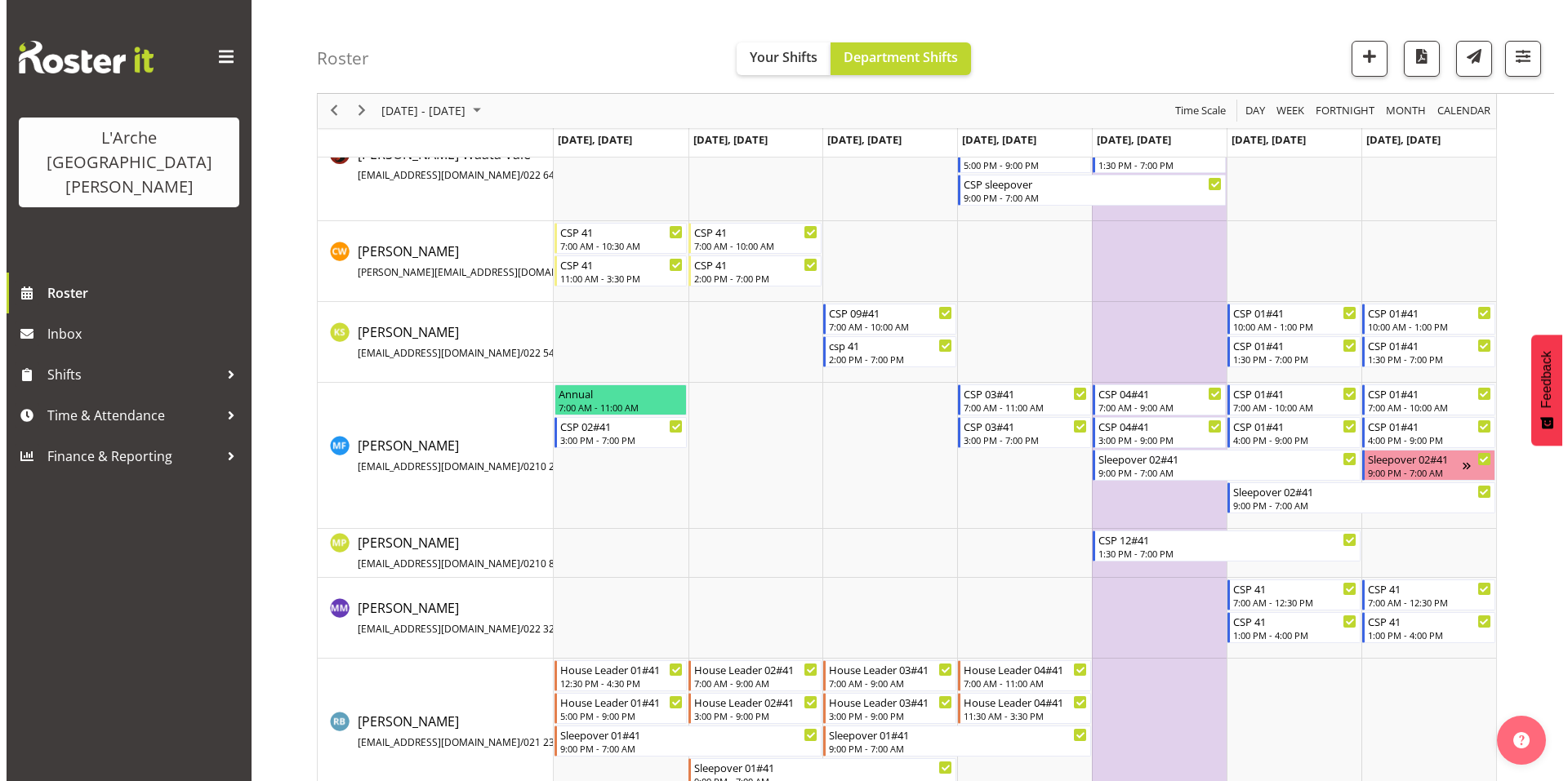
scroll to position [203, 0]
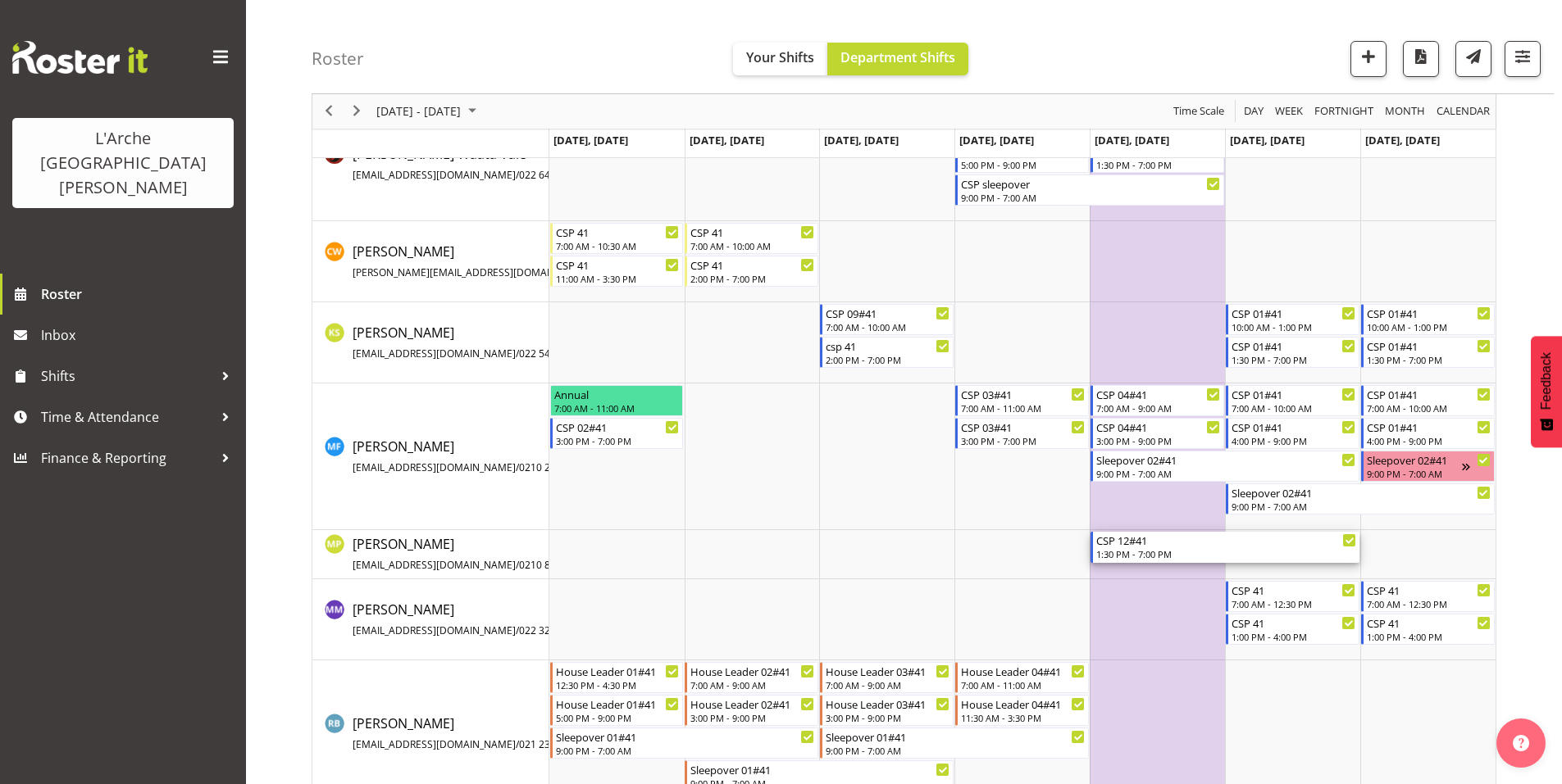
click at [1143, 547] on div "1:30 PM - 7:00 PM" at bounding box center [1226, 553] width 260 height 13
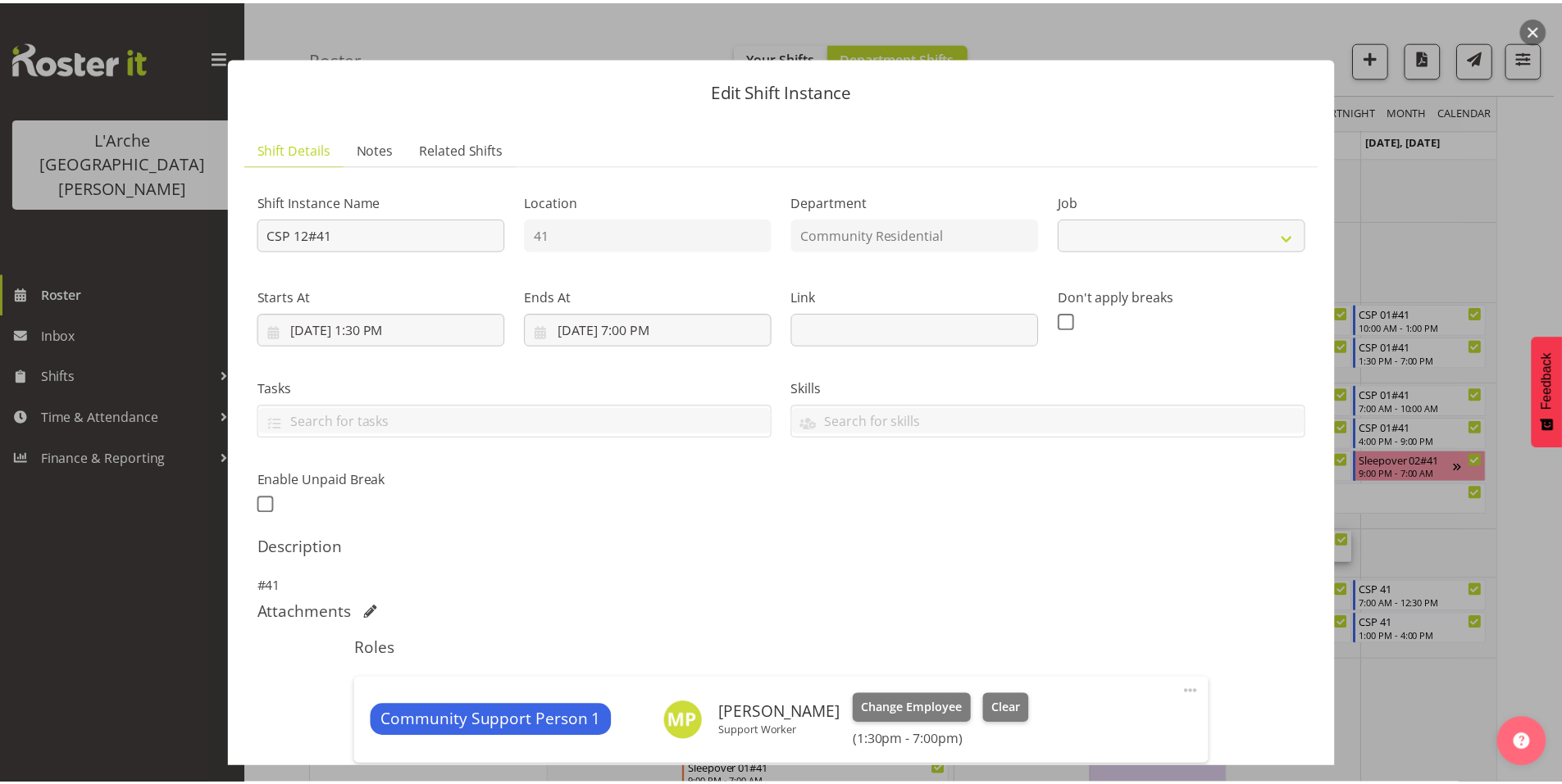
scroll to position [125, 0]
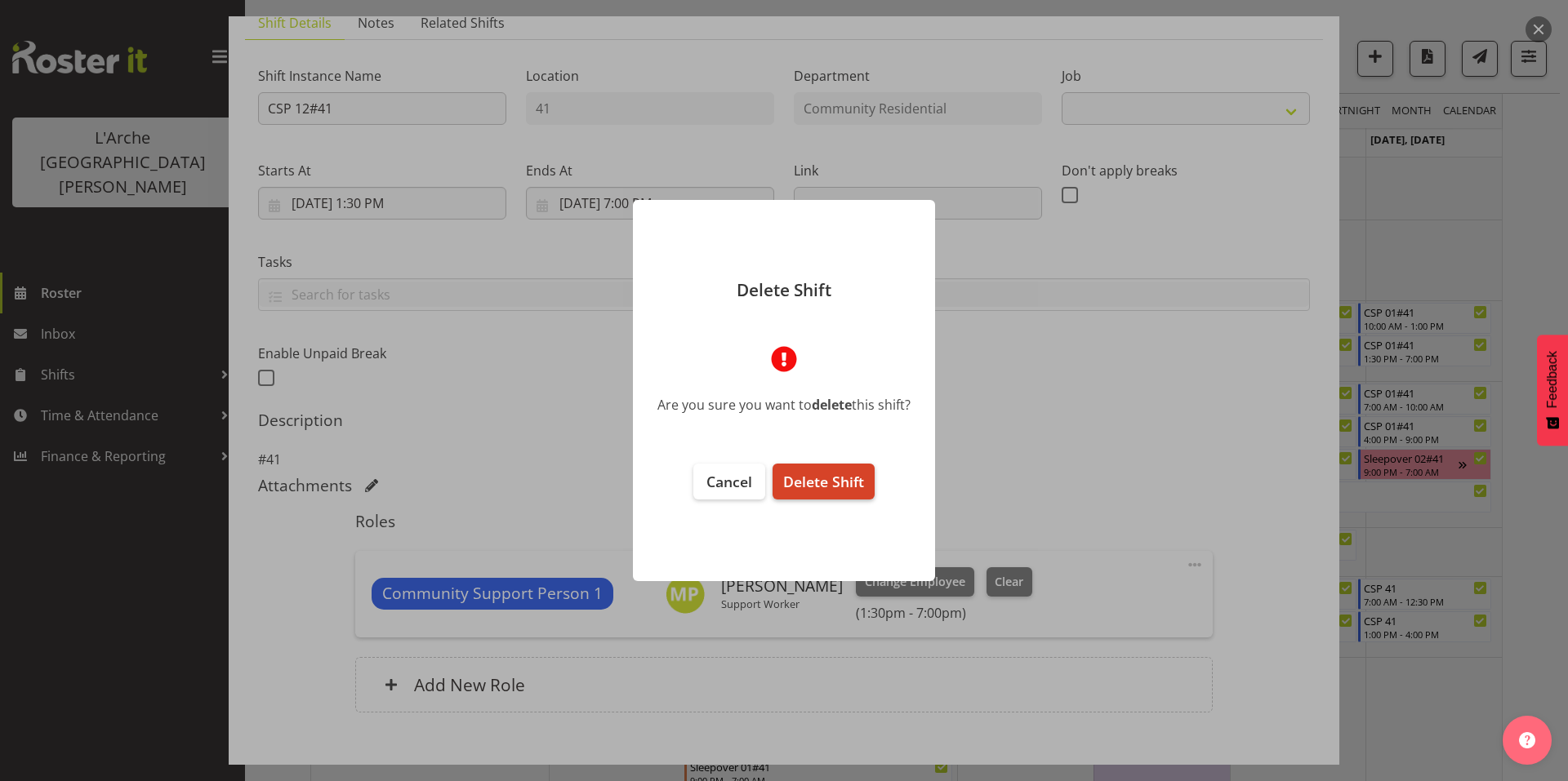
select select "3"
click at [809, 483] on span "Delete Shift" at bounding box center [824, 482] width 81 height 20
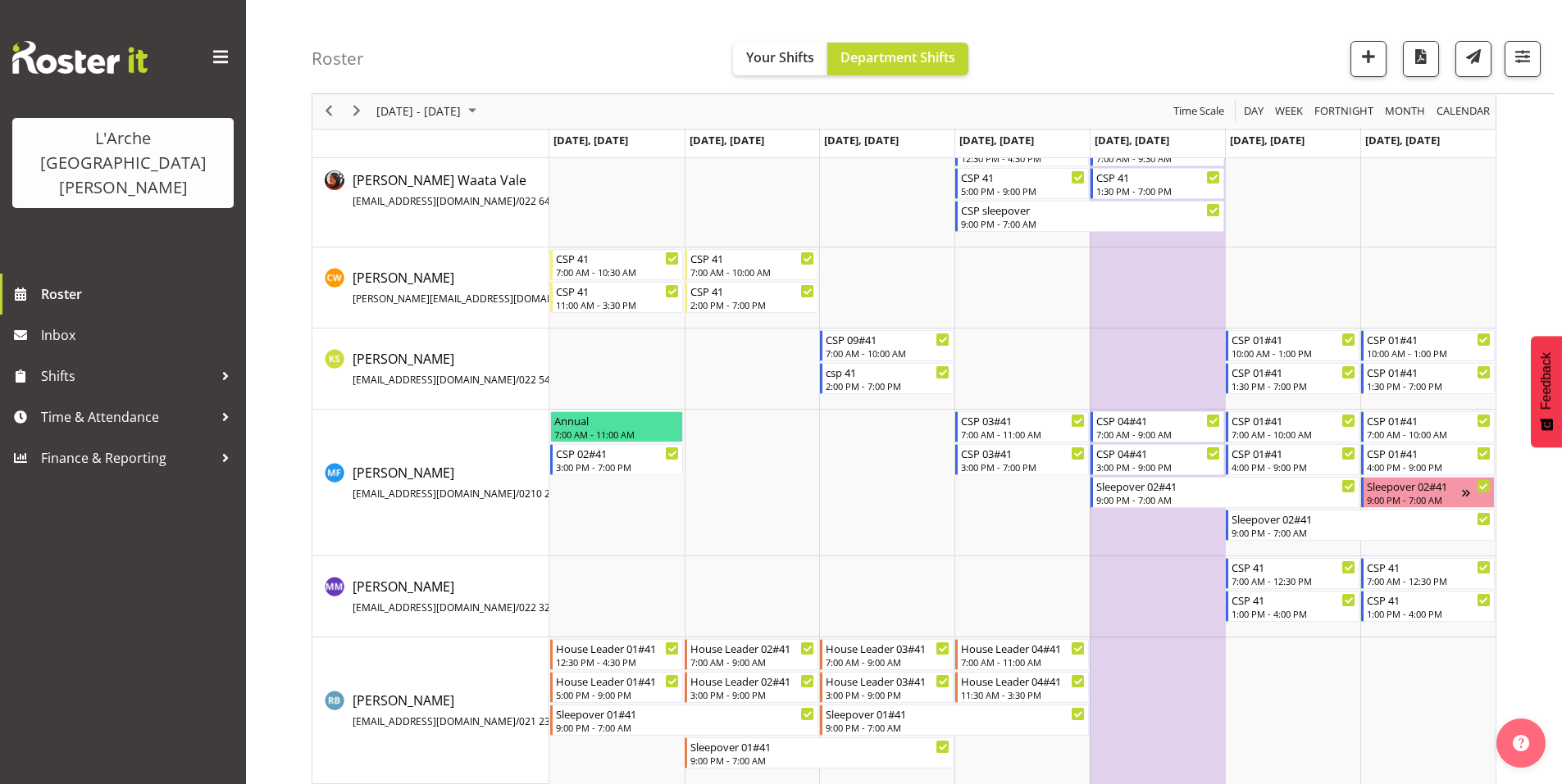
scroll to position [183, 0]
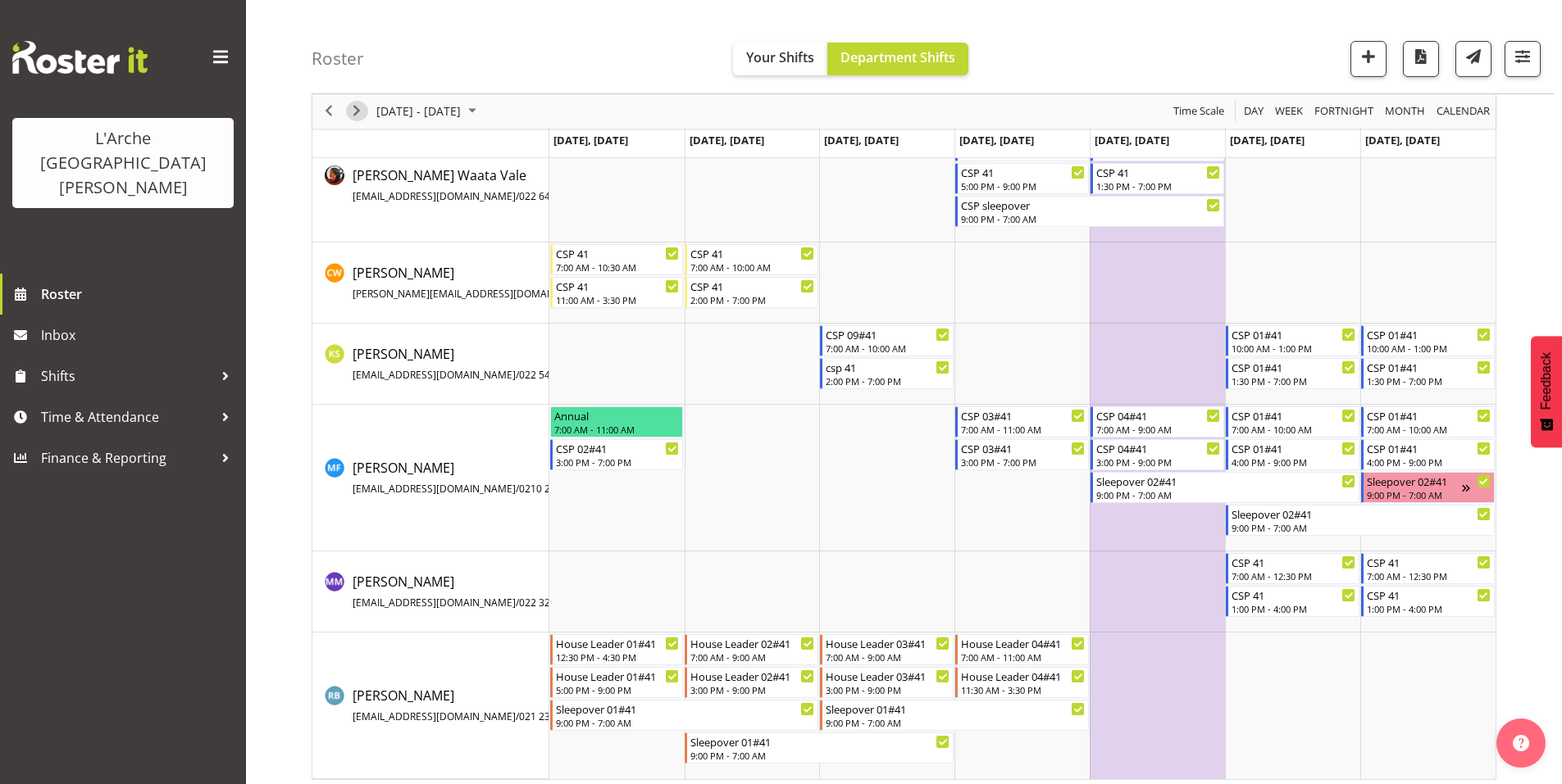
click at [352, 111] on span "Next" at bounding box center [356, 112] width 20 height 21
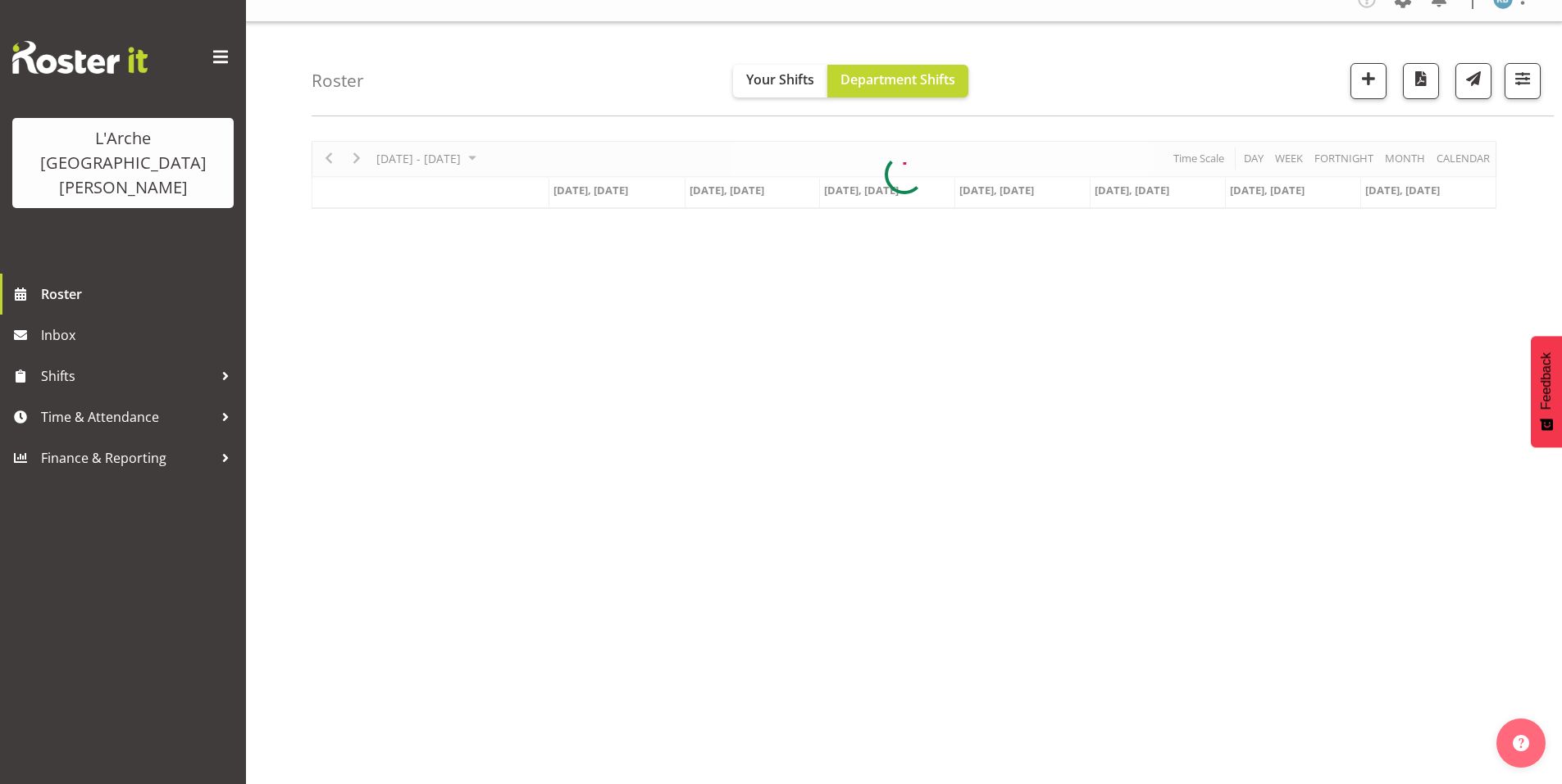
scroll to position [14, 0]
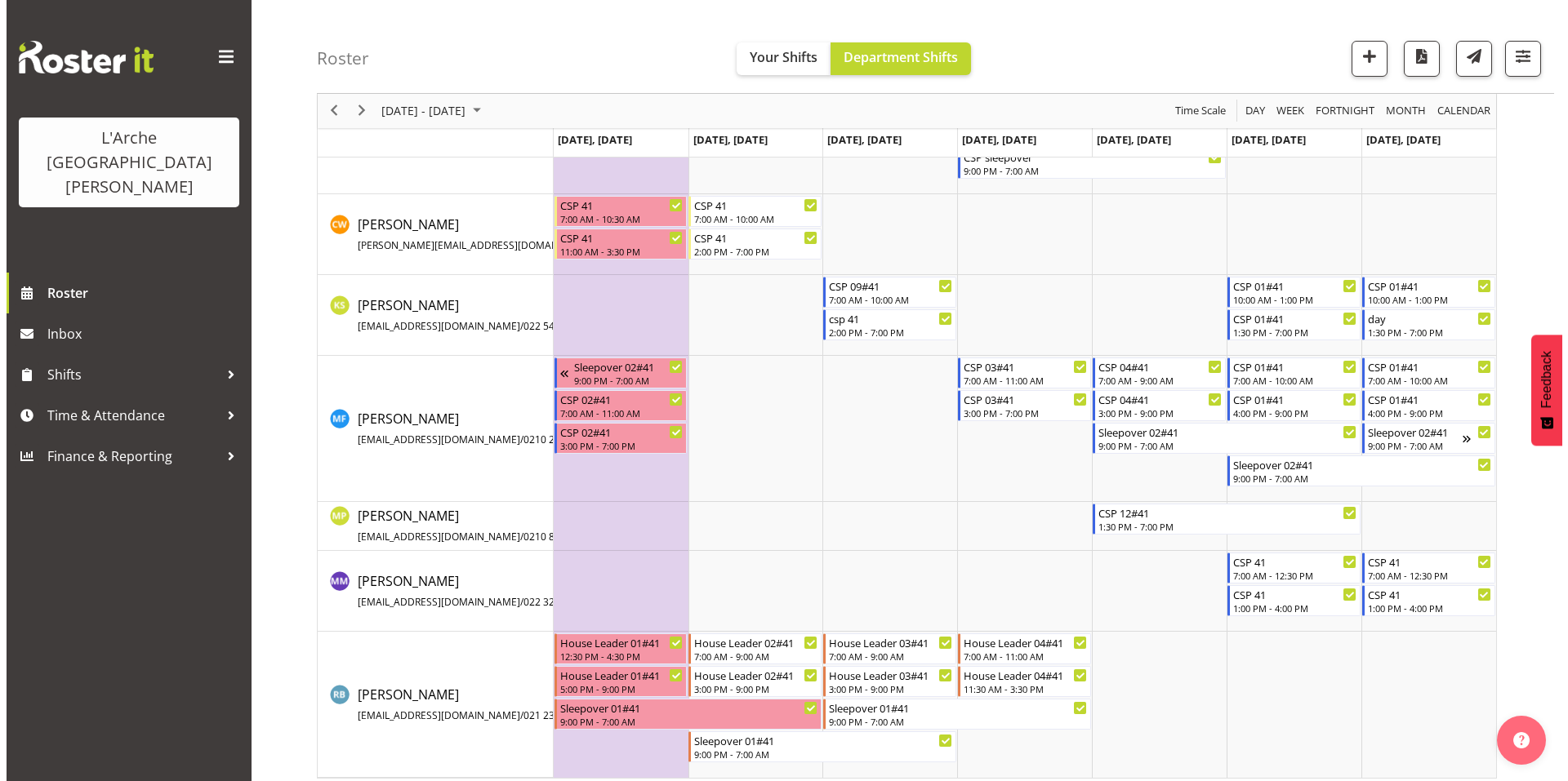
scroll to position [151, 0]
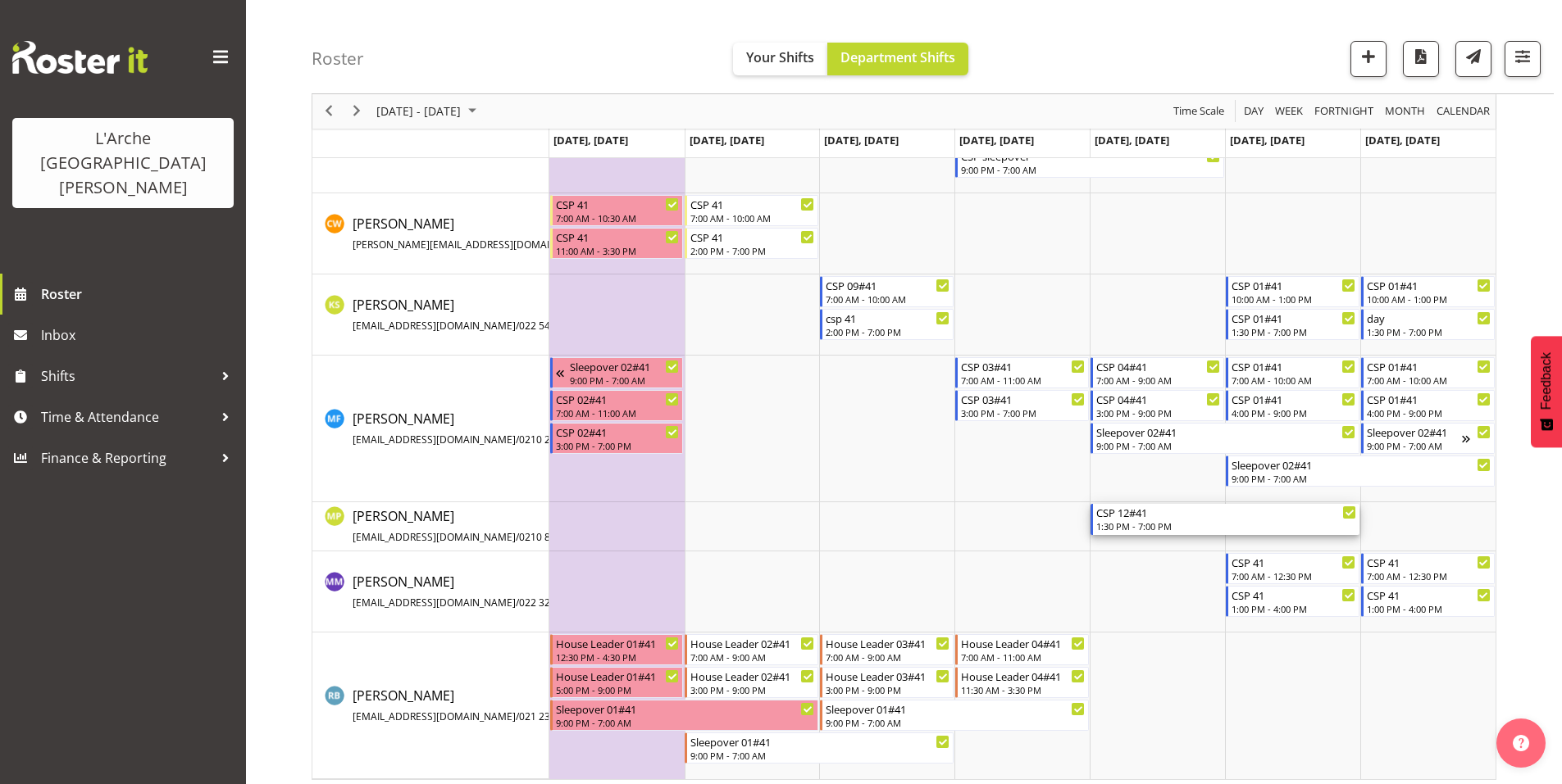
click at [1111, 520] on div "1:30 PM - 7:00 PM" at bounding box center [1226, 526] width 260 height 13
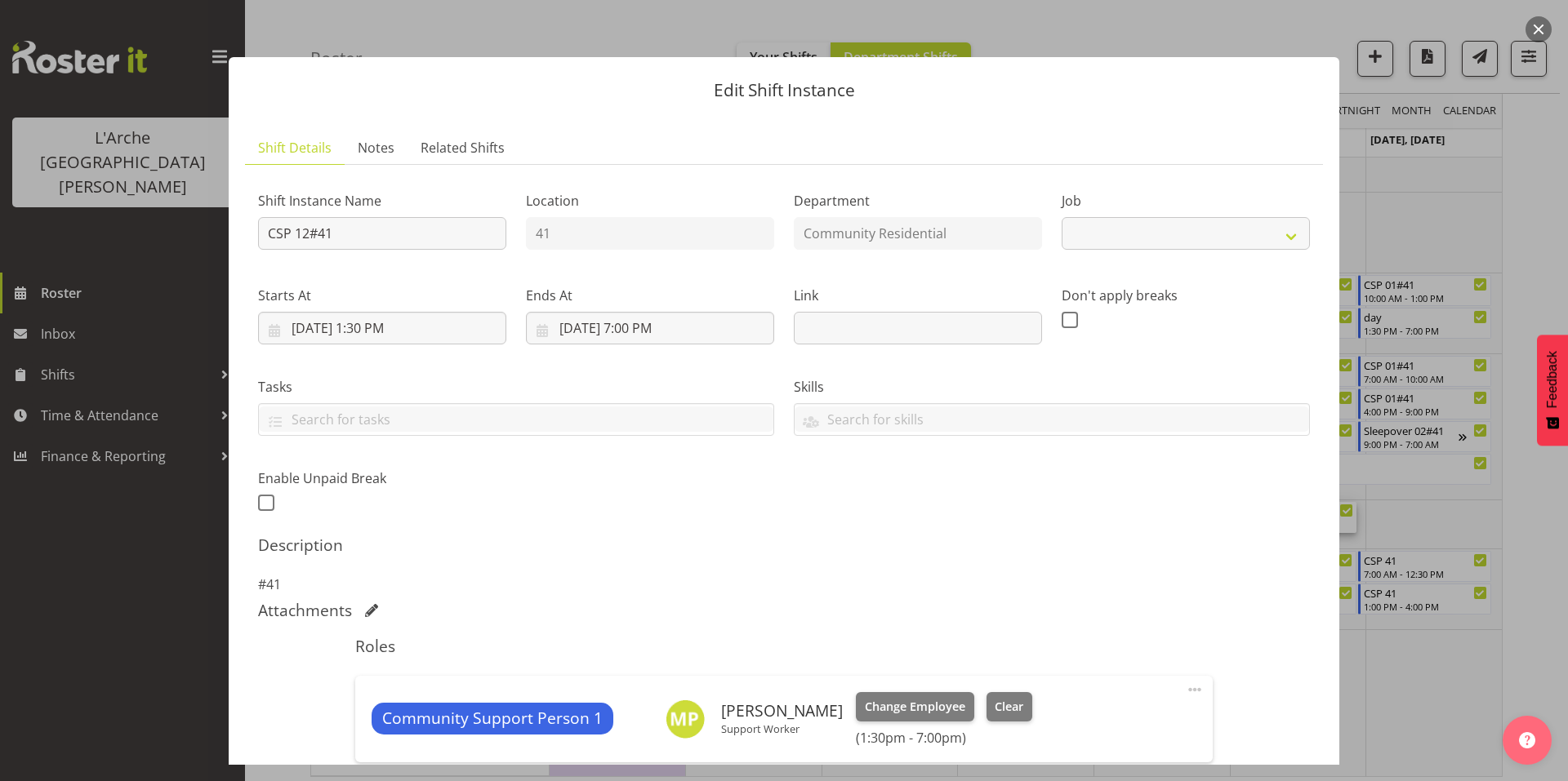
scroll to position [125, 0]
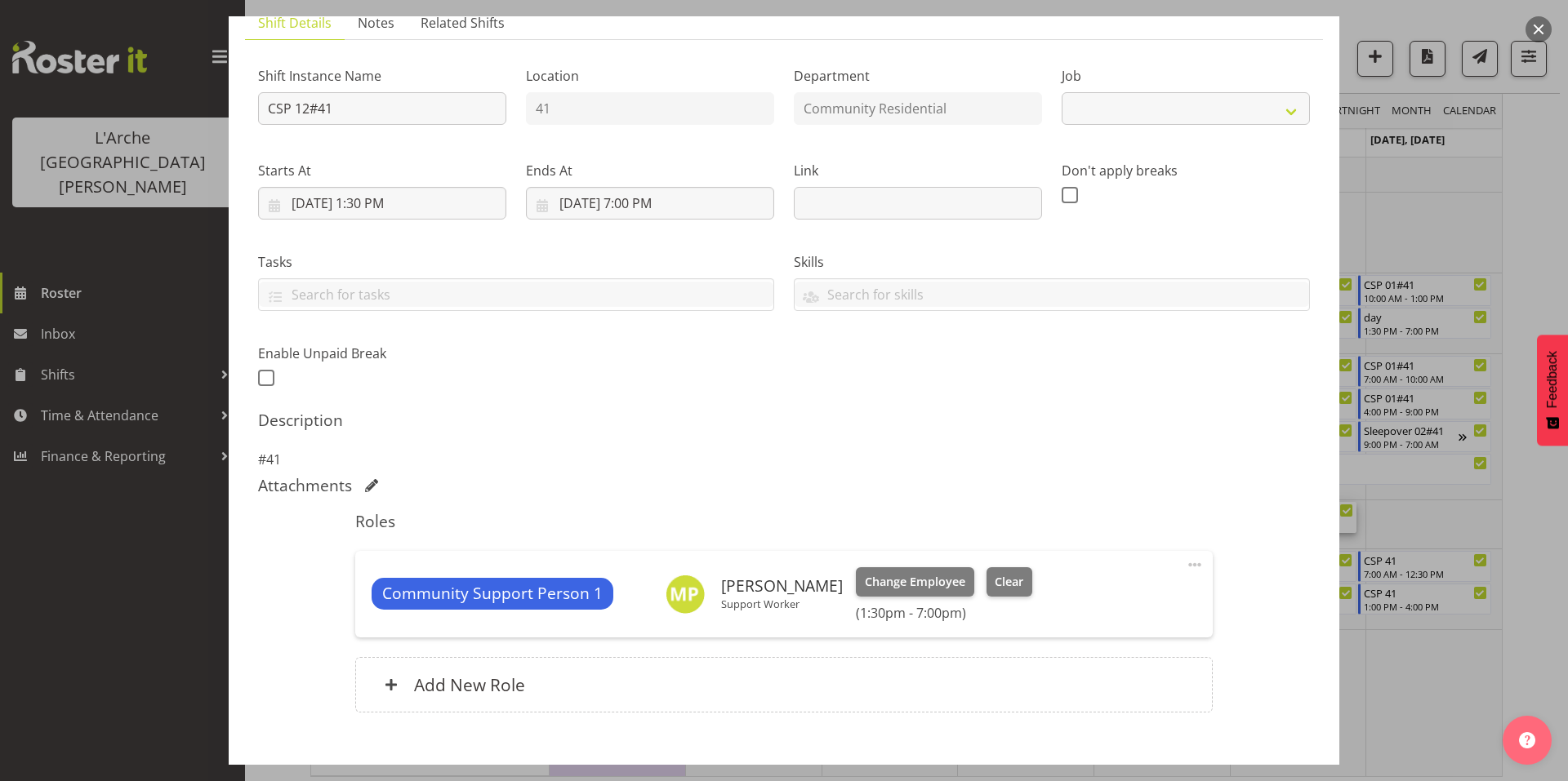
select select "3"
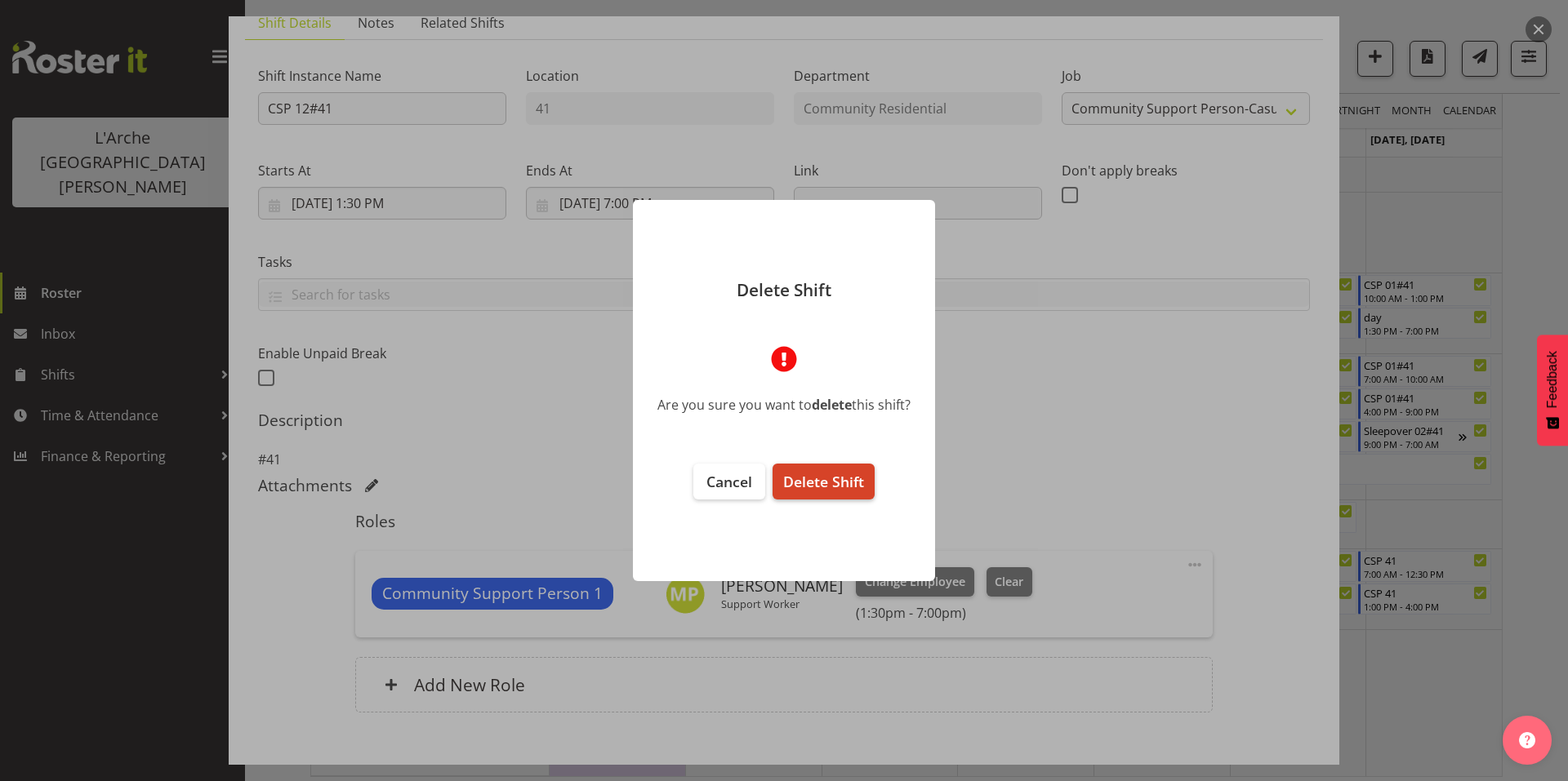
click at [839, 481] on span "Delete Shift" at bounding box center [824, 482] width 81 height 20
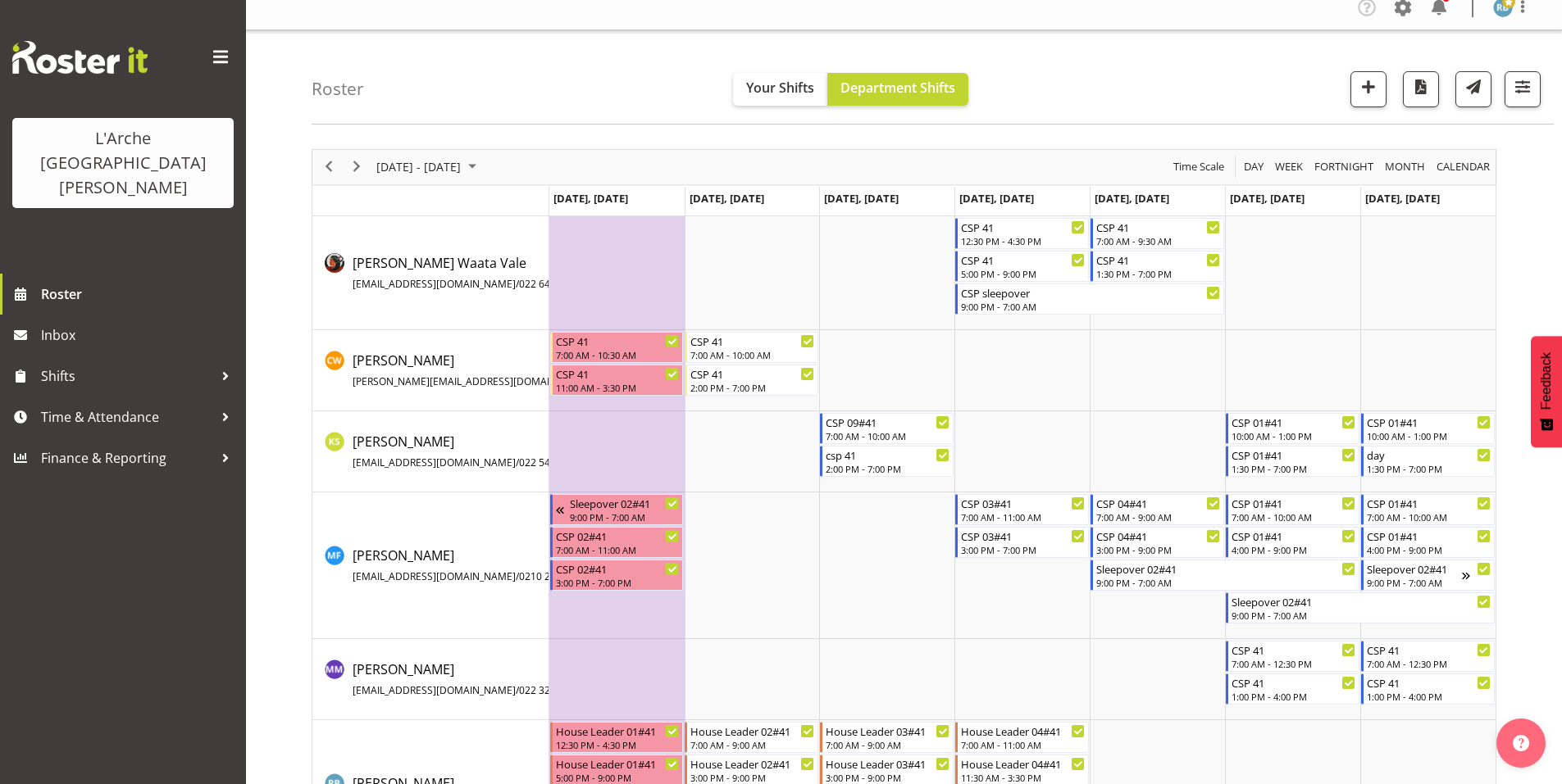
scroll to position [102, 0]
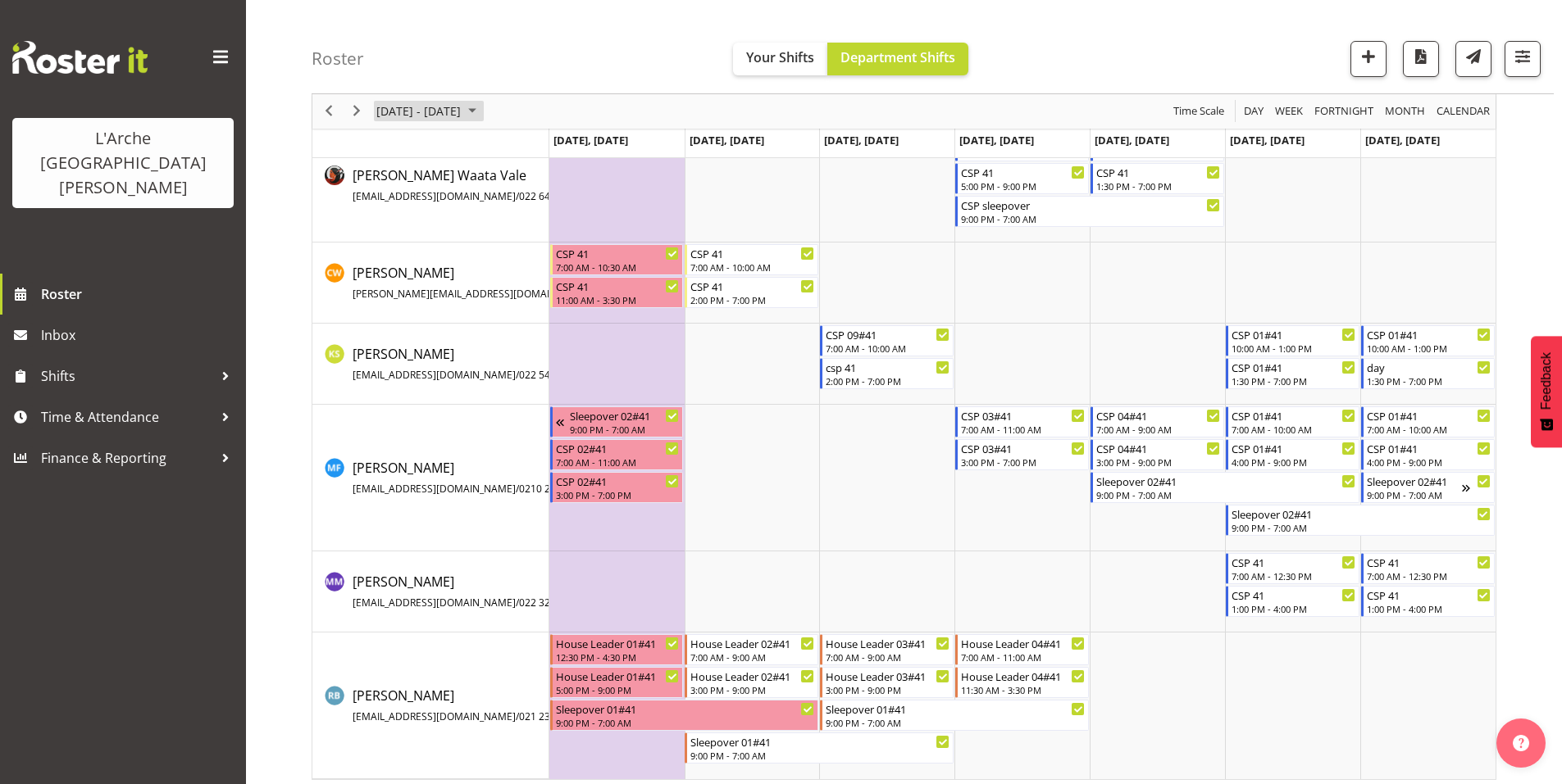
click at [443, 113] on span "[DATE] - [DATE]" at bounding box center [419, 112] width 88 height 21
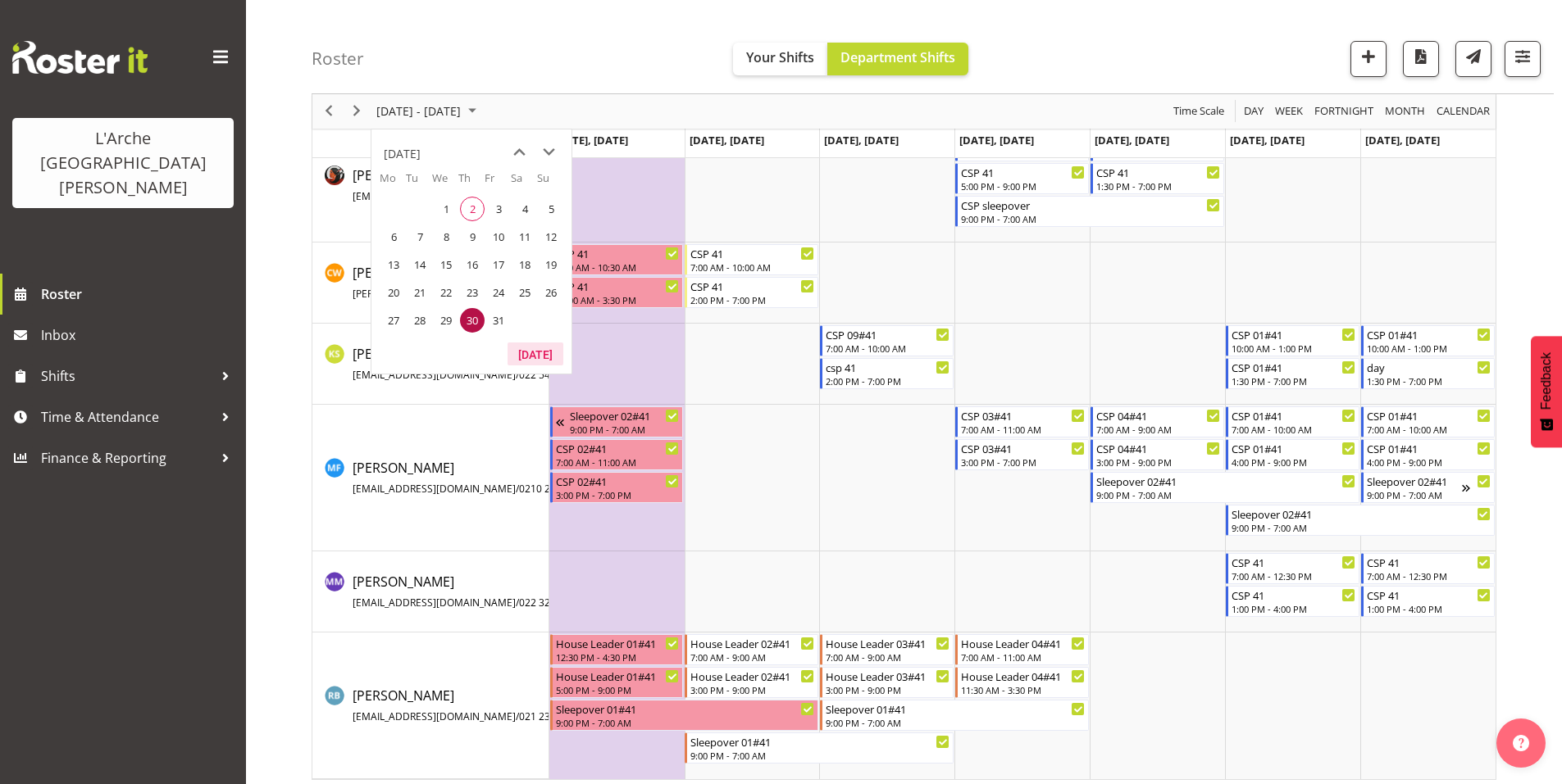
click at [540, 351] on button "[DATE]" at bounding box center [535, 354] width 56 height 23
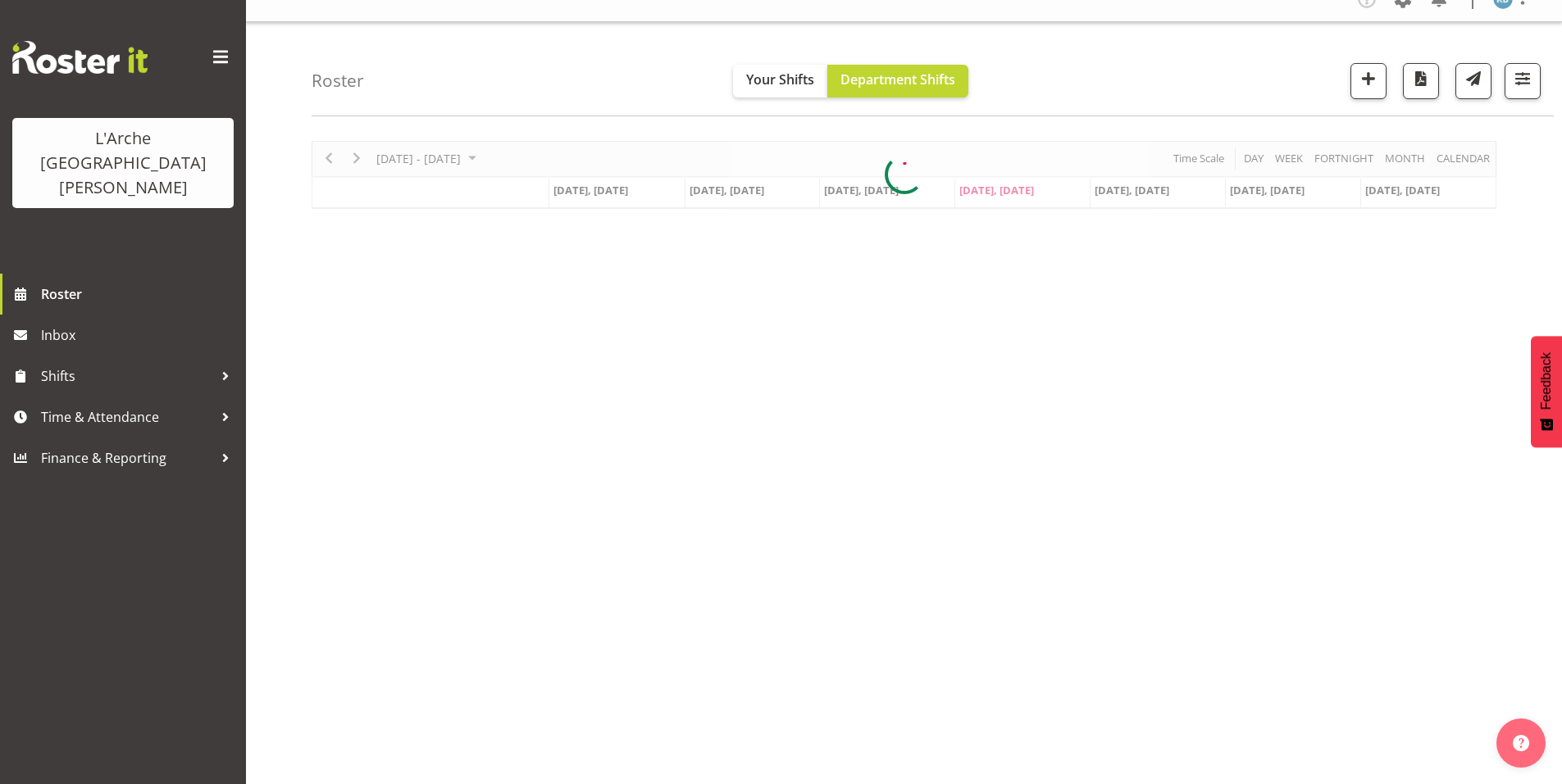
scroll to position [14, 0]
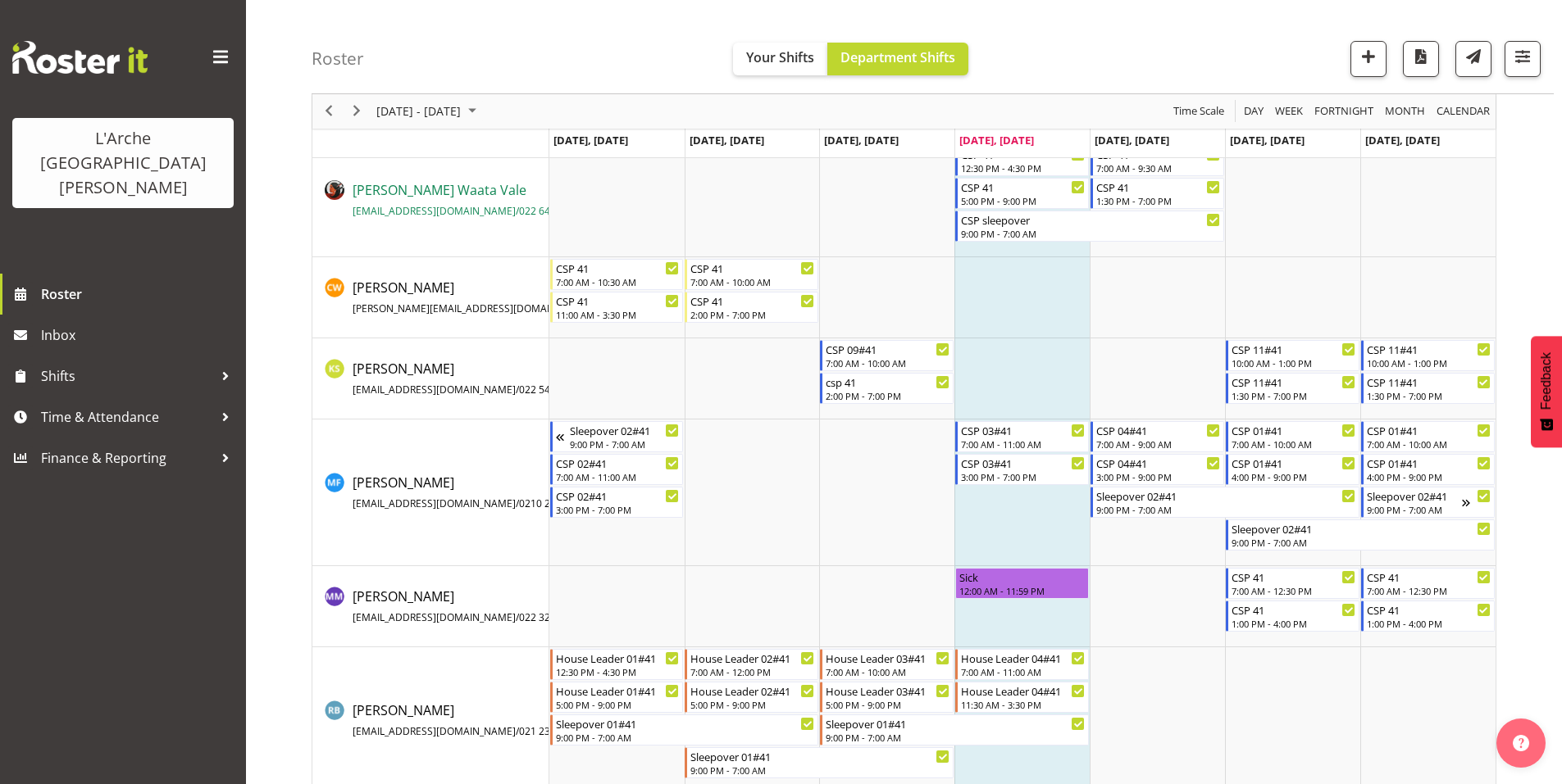
scroll to position [102, 0]
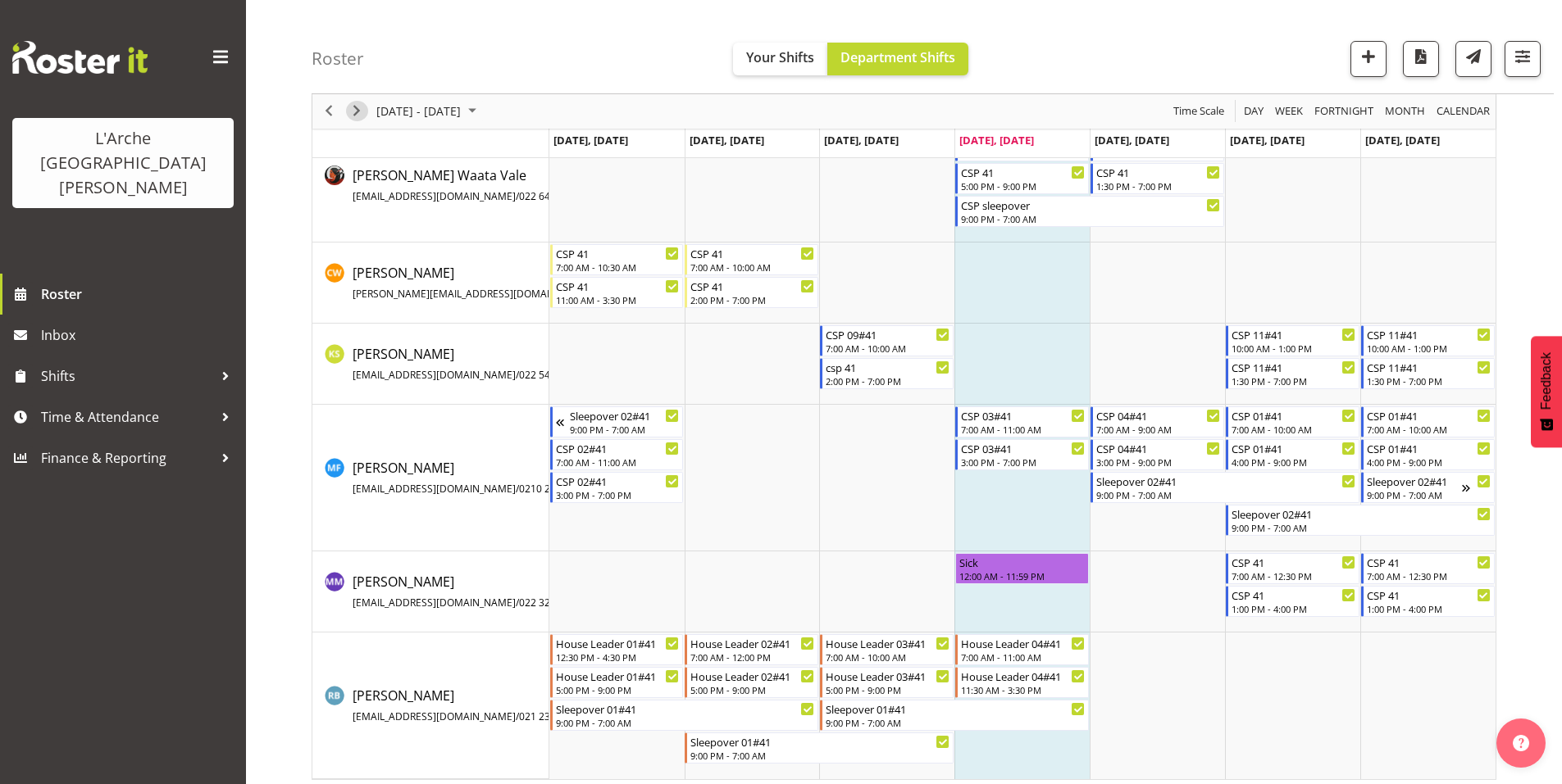
click at [359, 110] on span "Next" at bounding box center [356, 112] width 20 height 21
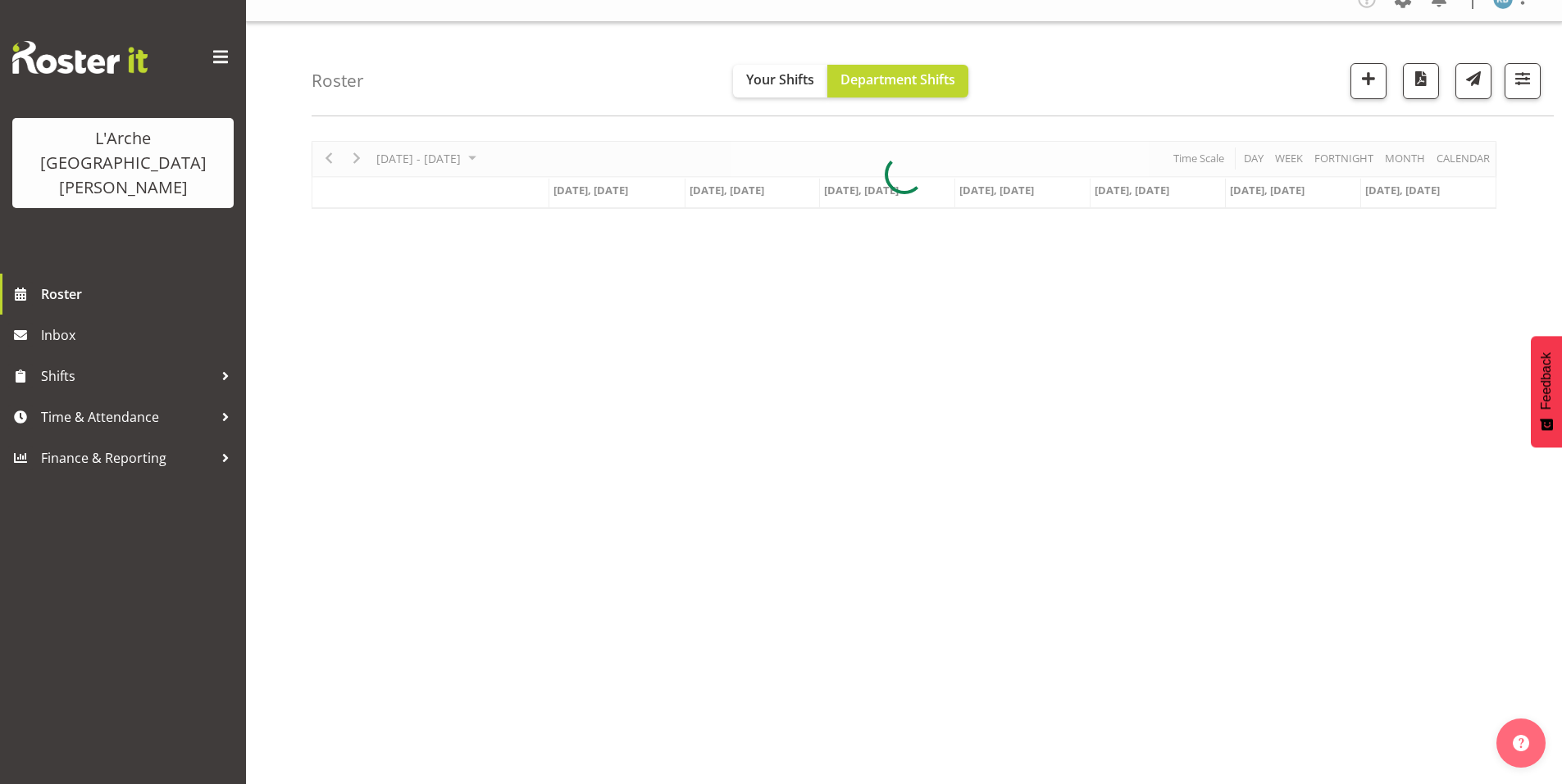
scroll to position [14, 0]
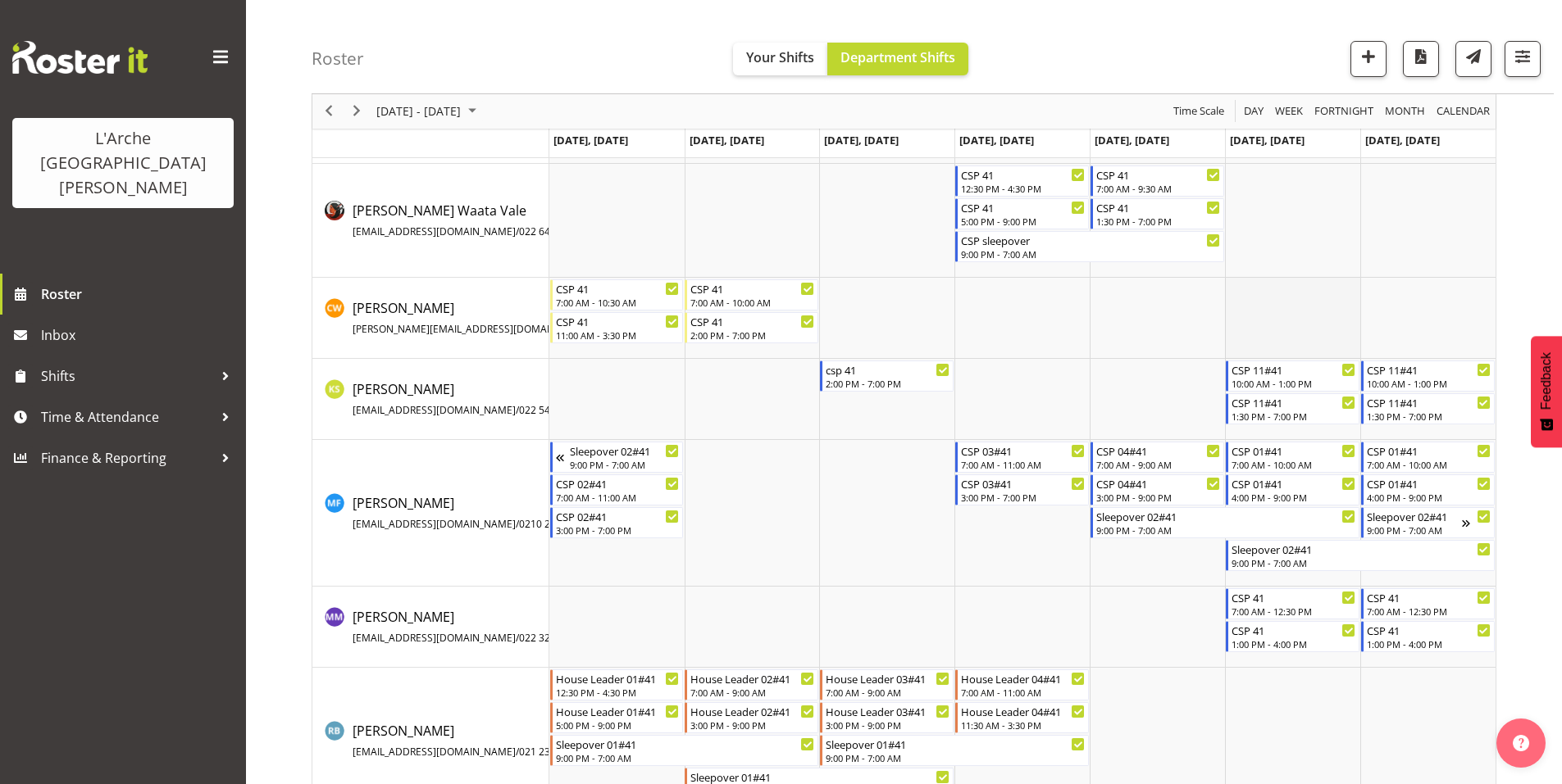
scroll to position [117, 0]
